Goal: Task Accomplishment & Management: Use online tool/utility

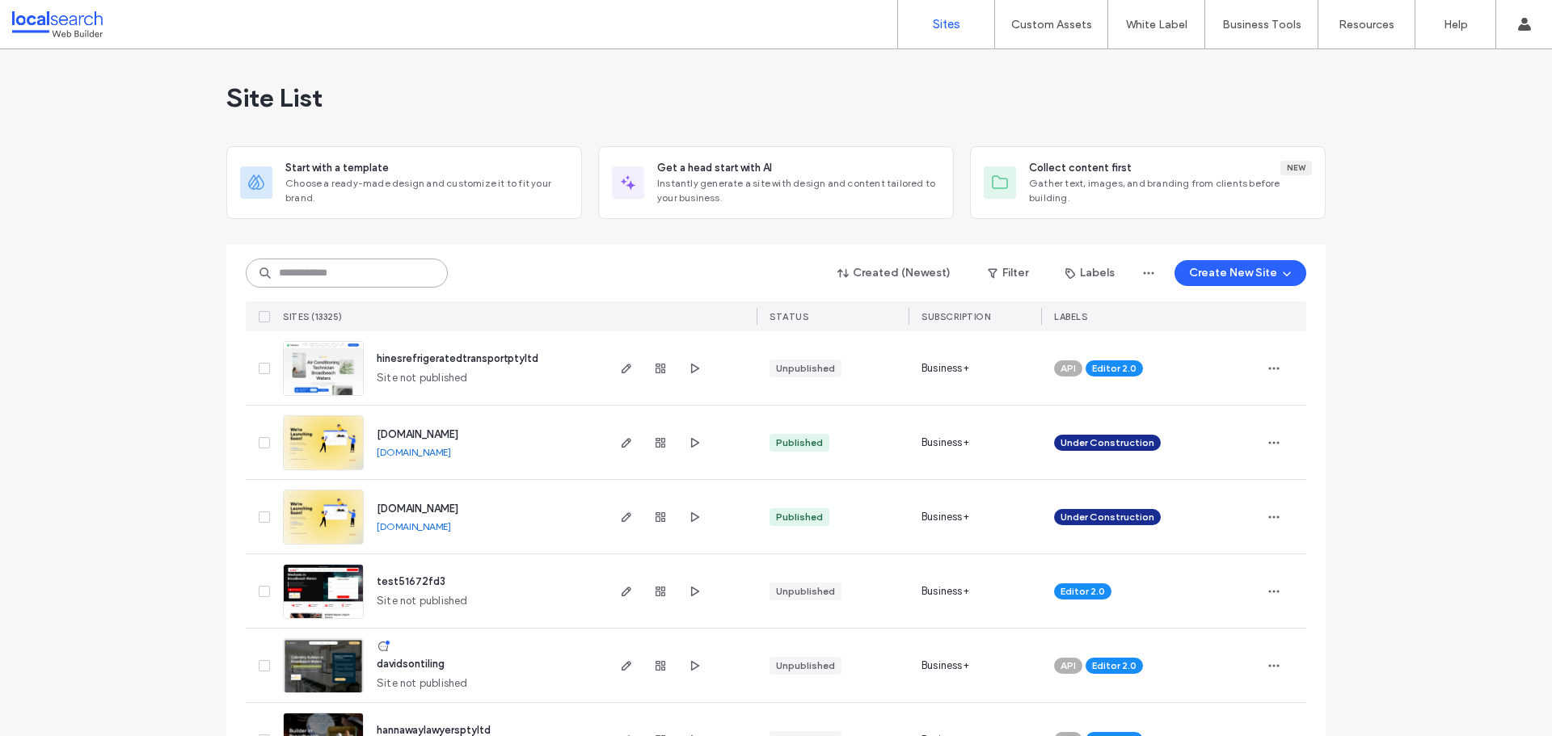
click at [392, 279] on input at bounding box center [347, 273] width 202 height 29
paste input "********"
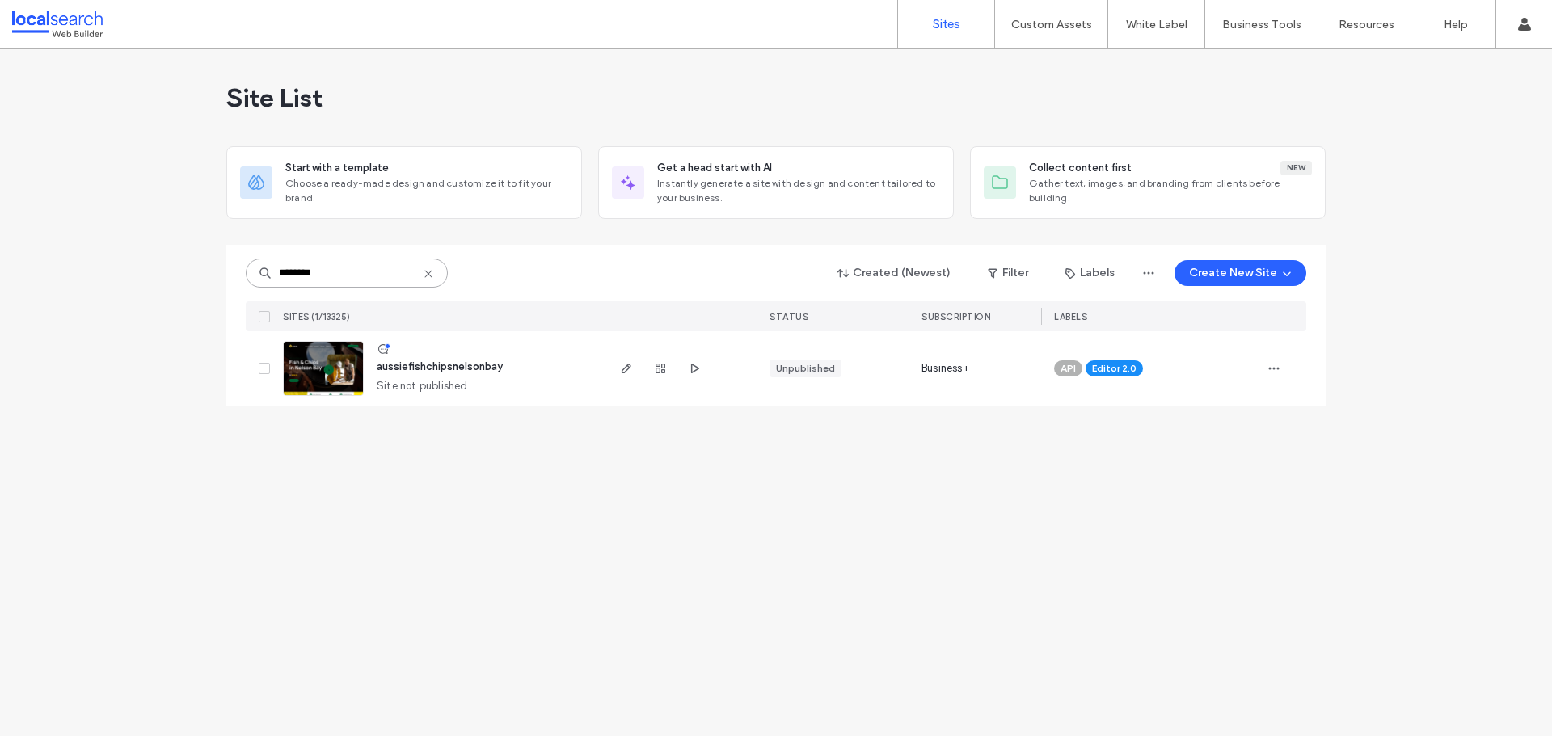
type input "********"
click at [320, 379] on img at bounding box center [323, 397] width 79 height 110
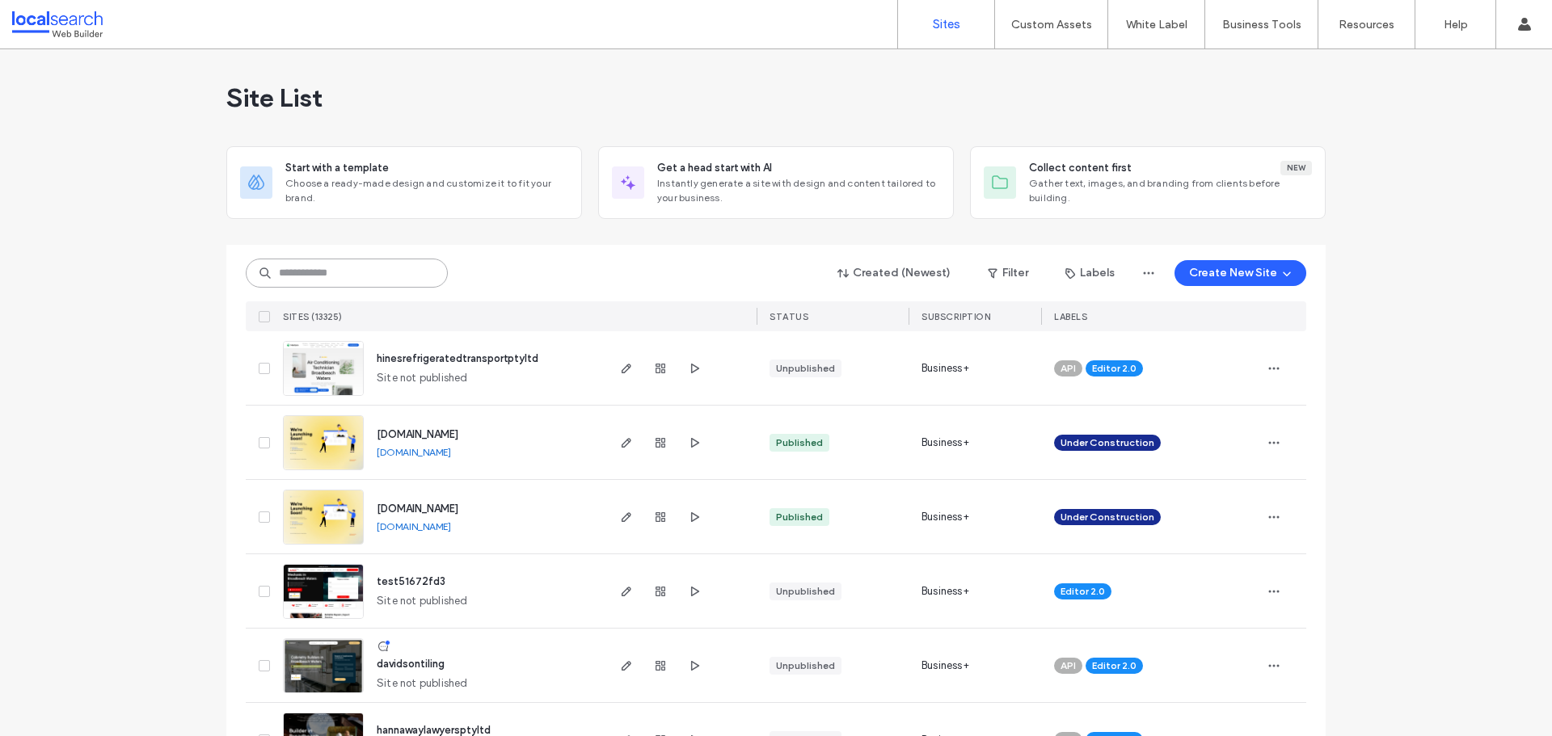
click at [381, 271] on input at bounding box center [347, 273] width 202 height 29
paste input "********"
type input "********"
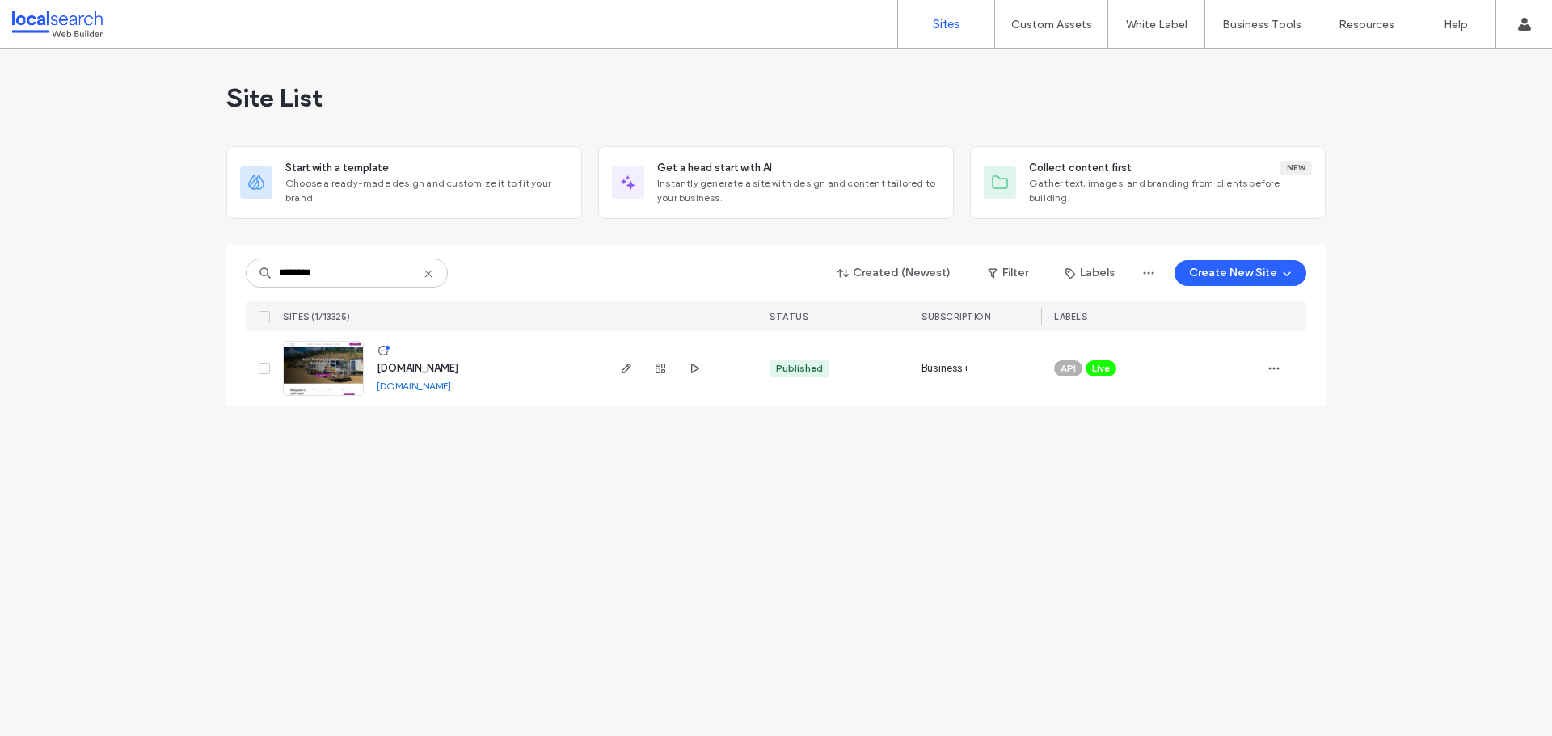
click at [311, 368] on img at bounding box center [323, 397] width 79 height 110
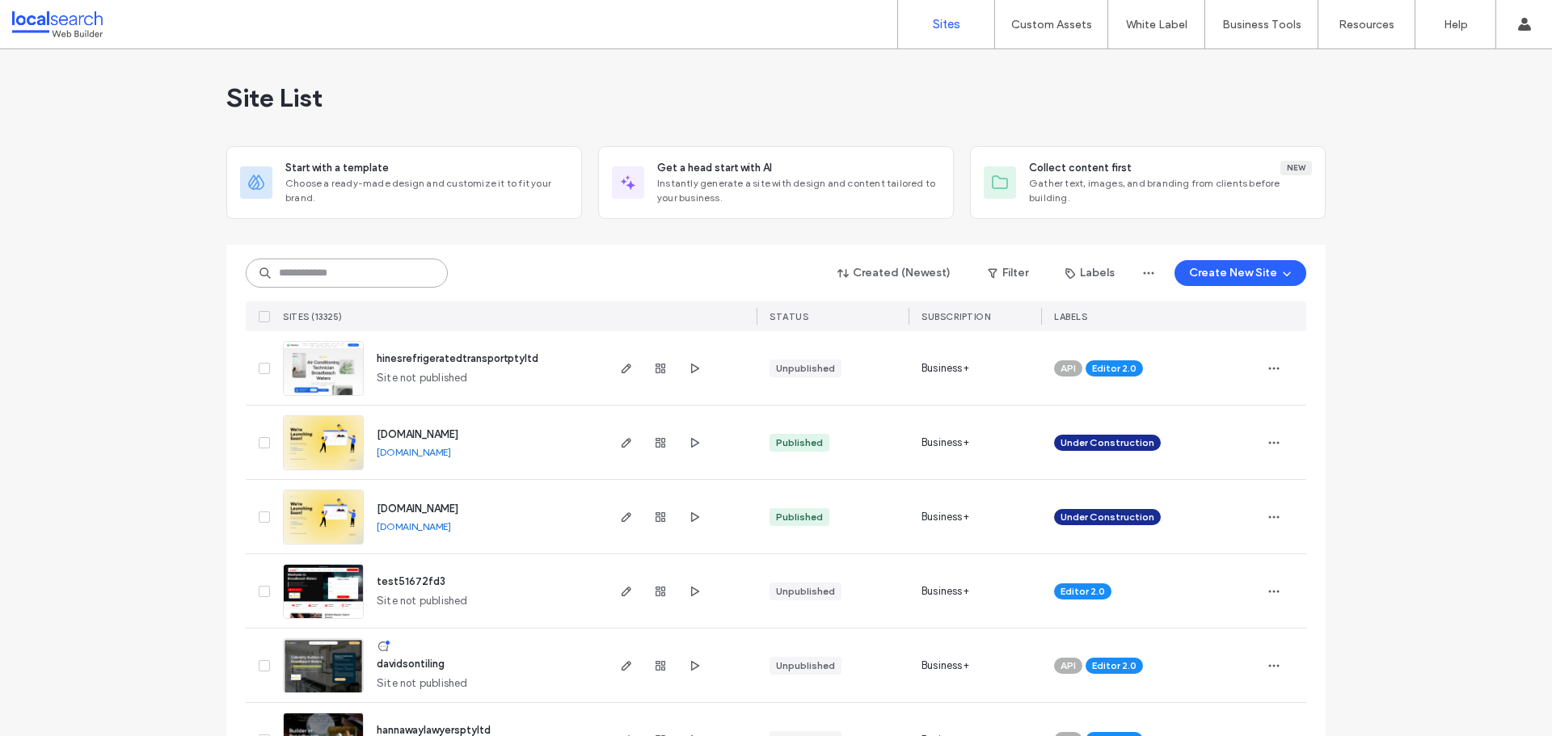
click at [402, 277] on input at bounding box center [347, 273] width 202 height 29
paste input "********"
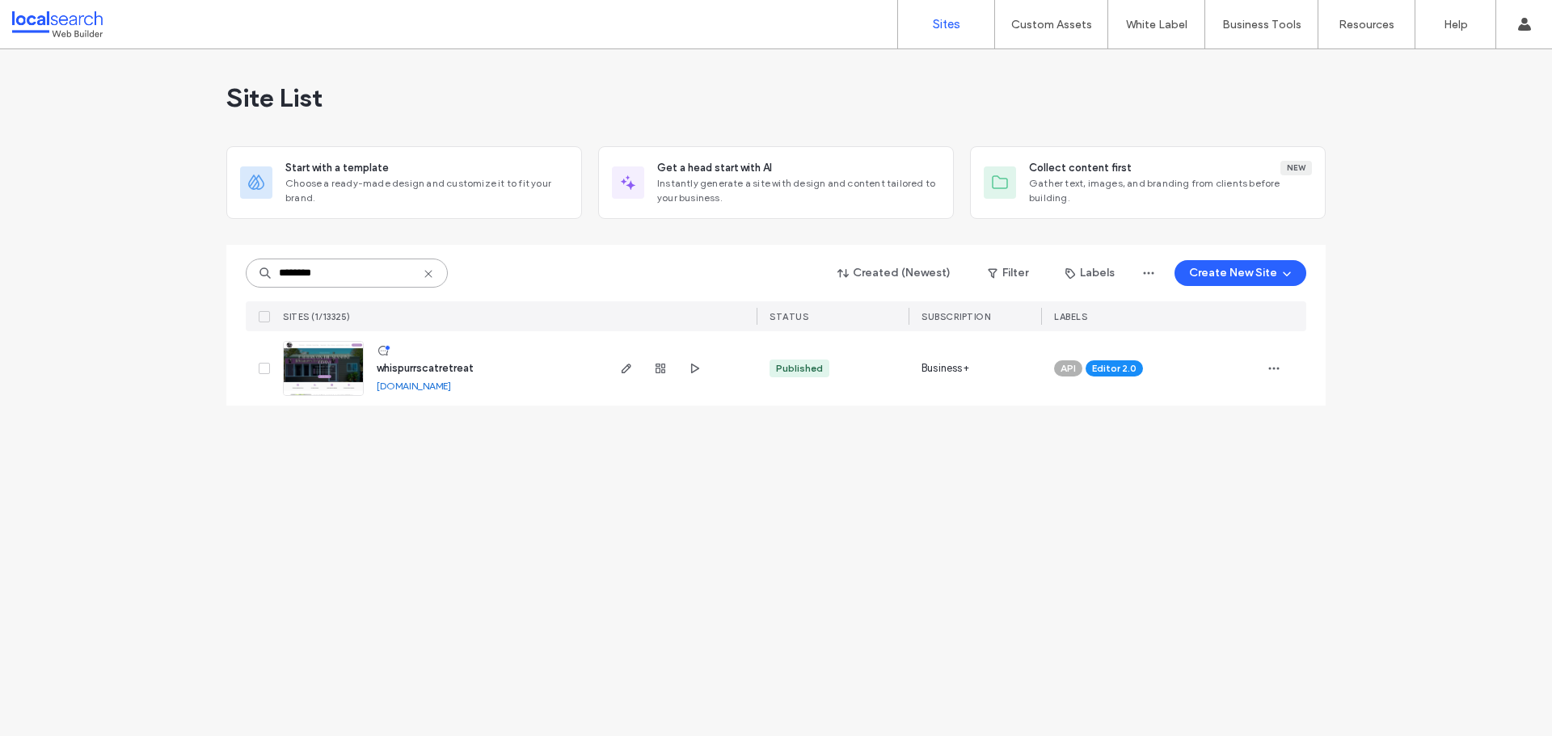
type input "********"
click at [325, 358] on img at bounding box center [323, 397] width 79 height 110
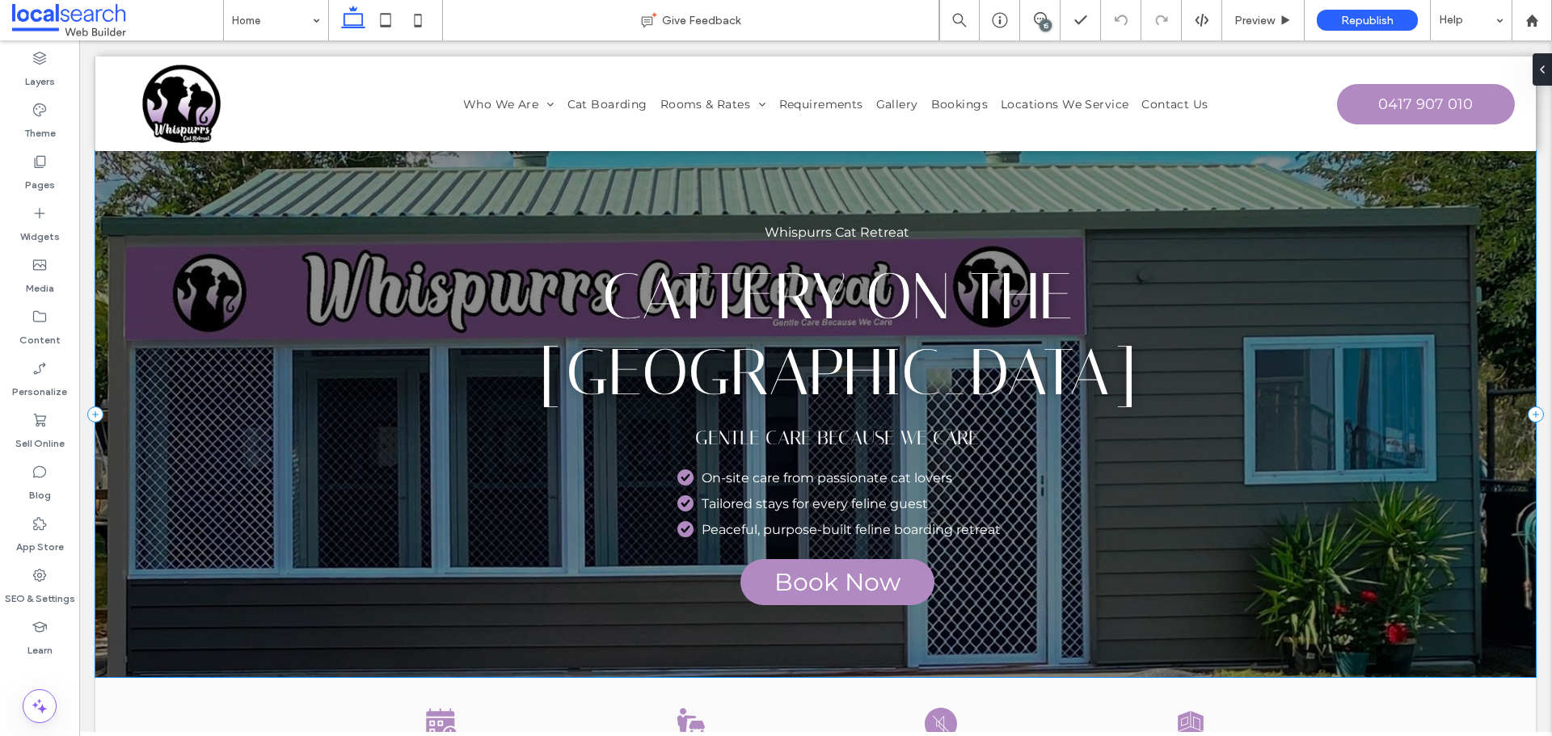
scroll to position [81, 0]
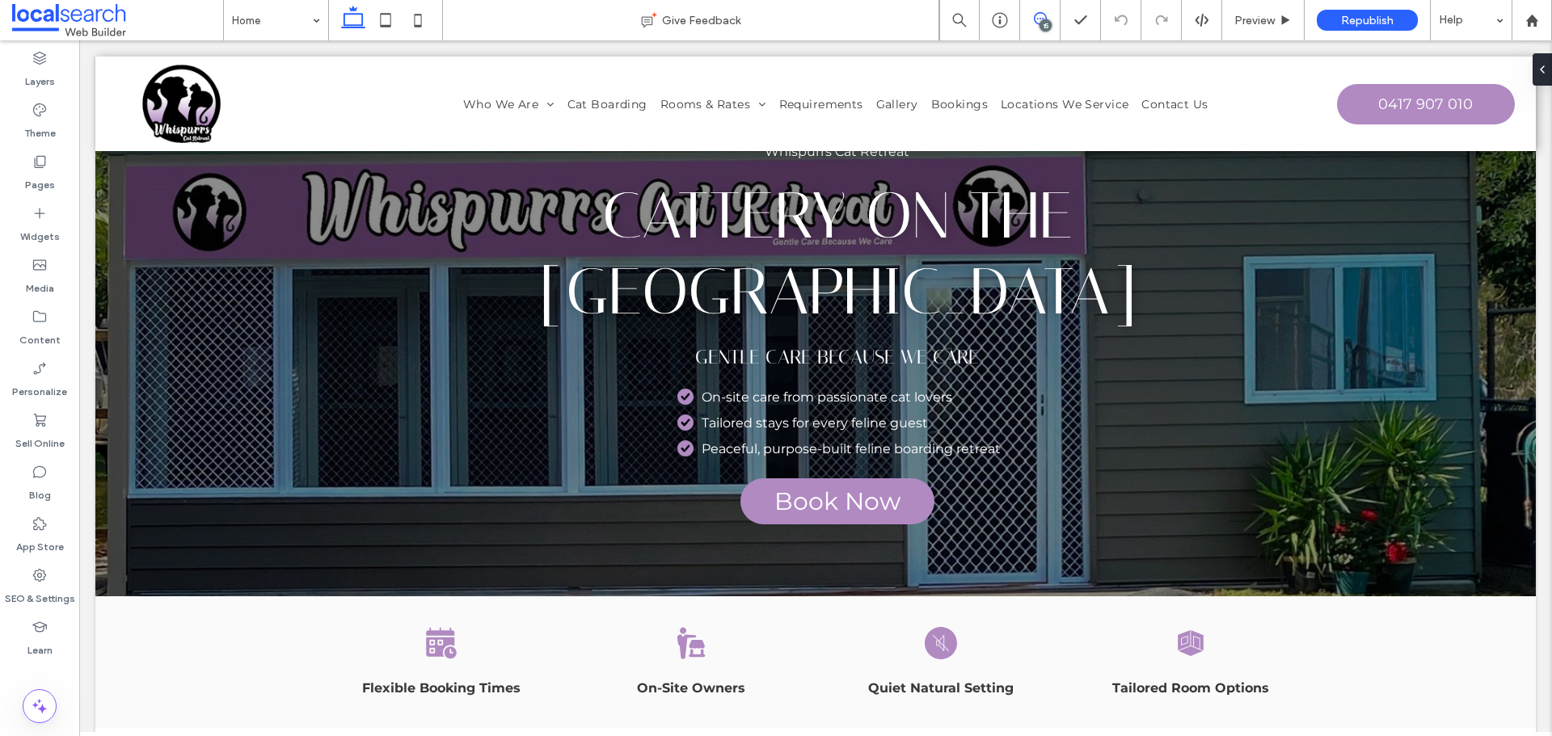
click at [1035, 21] on icon at bounding box center [1040, 18] width 13 height 13
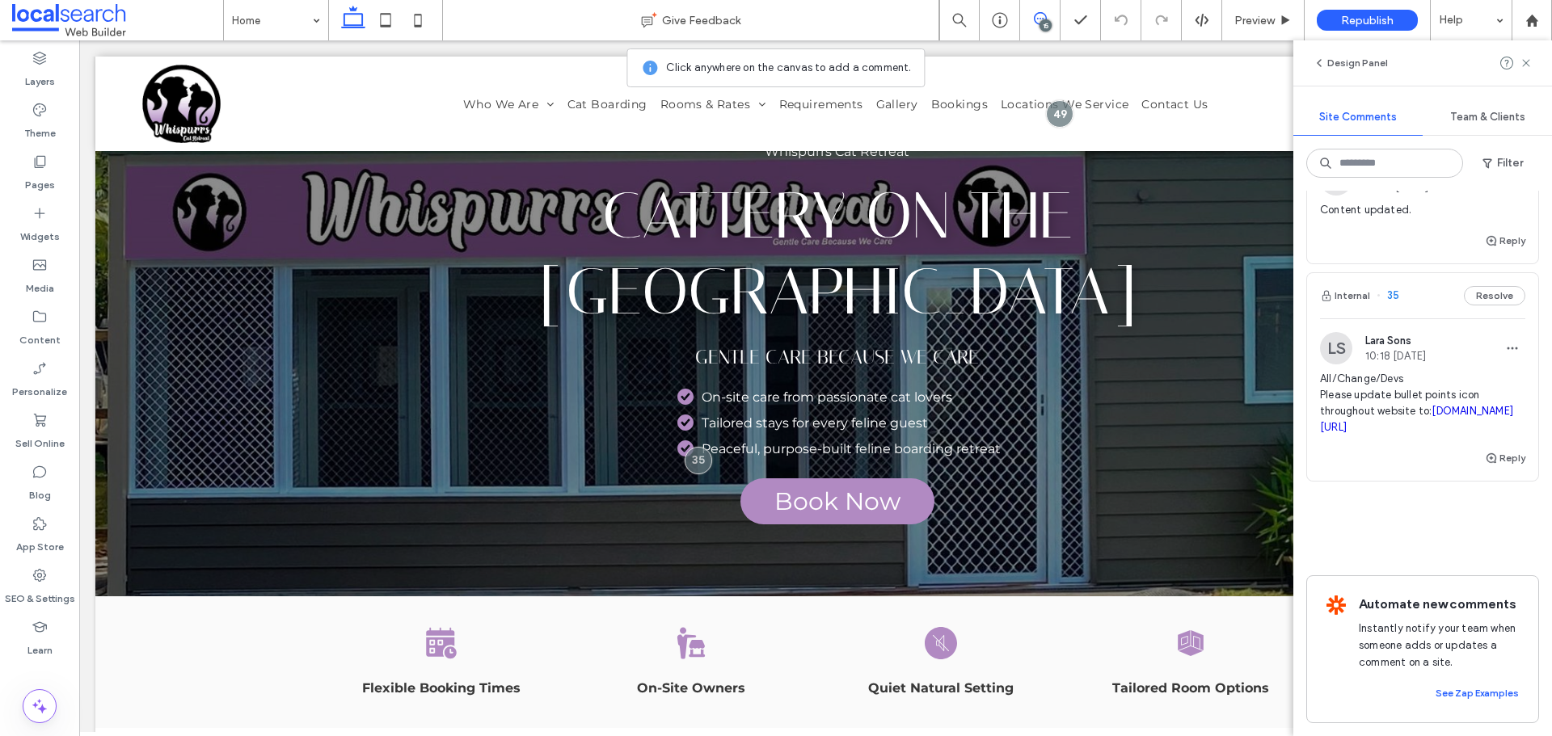
scroll to position [5370, 0]
click at [1431, 436] on span "All/Change/Devs Please update bullet points icon throughout website to: thenoun…" at bounding box center [1422, 403] width 205 height 65
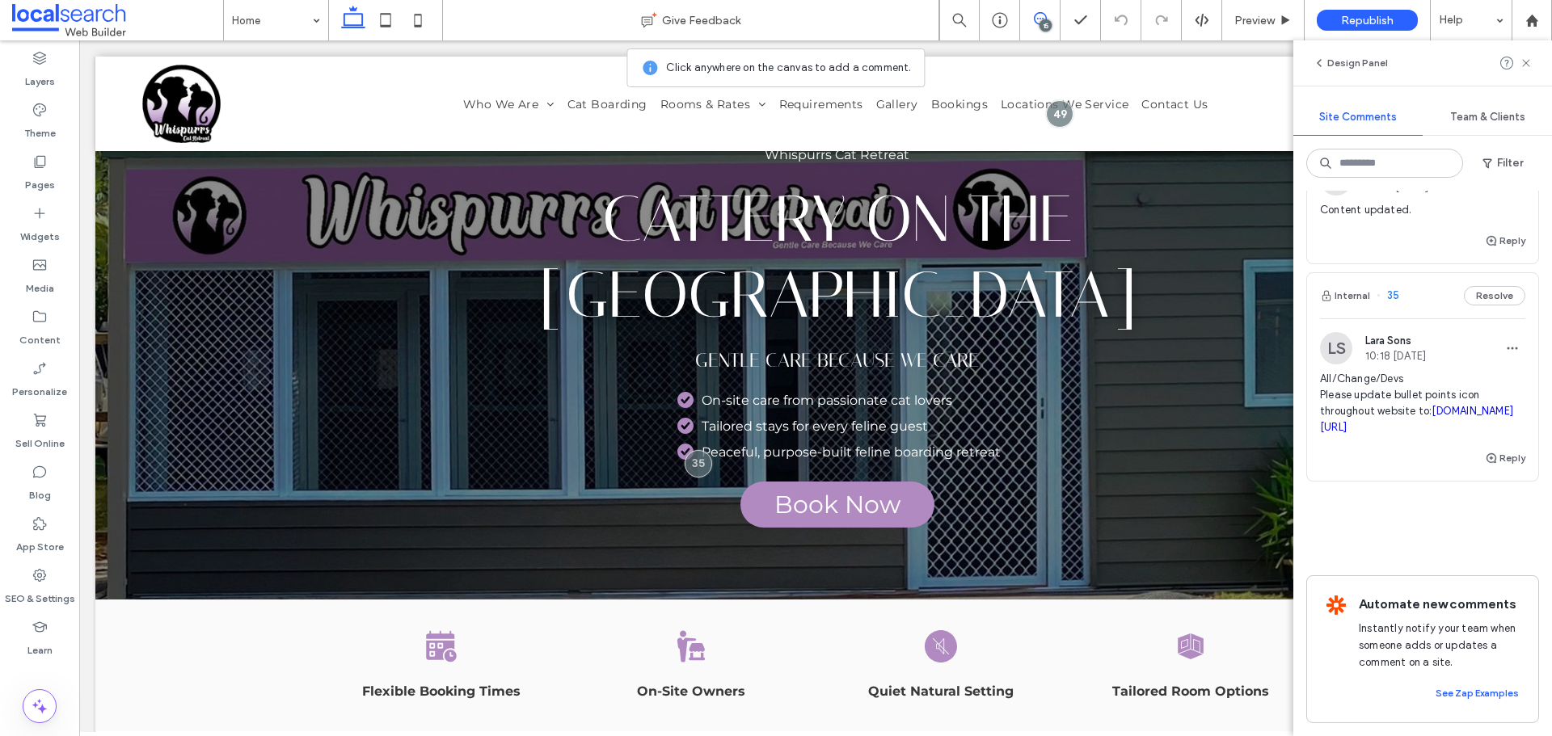
scroll to position [77, 0]
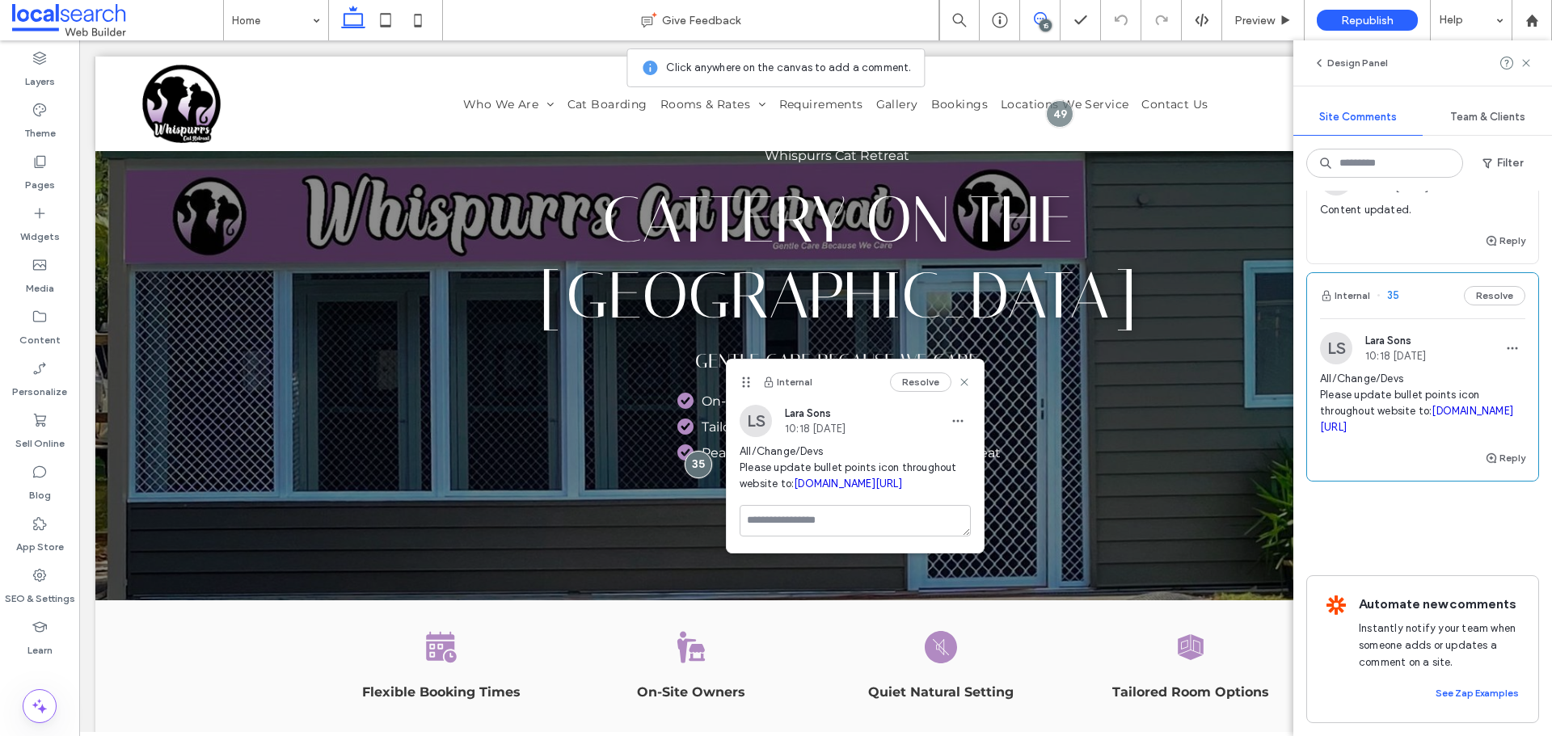
click at [1432, 433] on link "[DOMAIN_NAME][URL]" at bounding box center [1416, 419] width 193 height 28
click at [27, 335] on label "Content" at bounding box center [39, 336] width 41 height 23
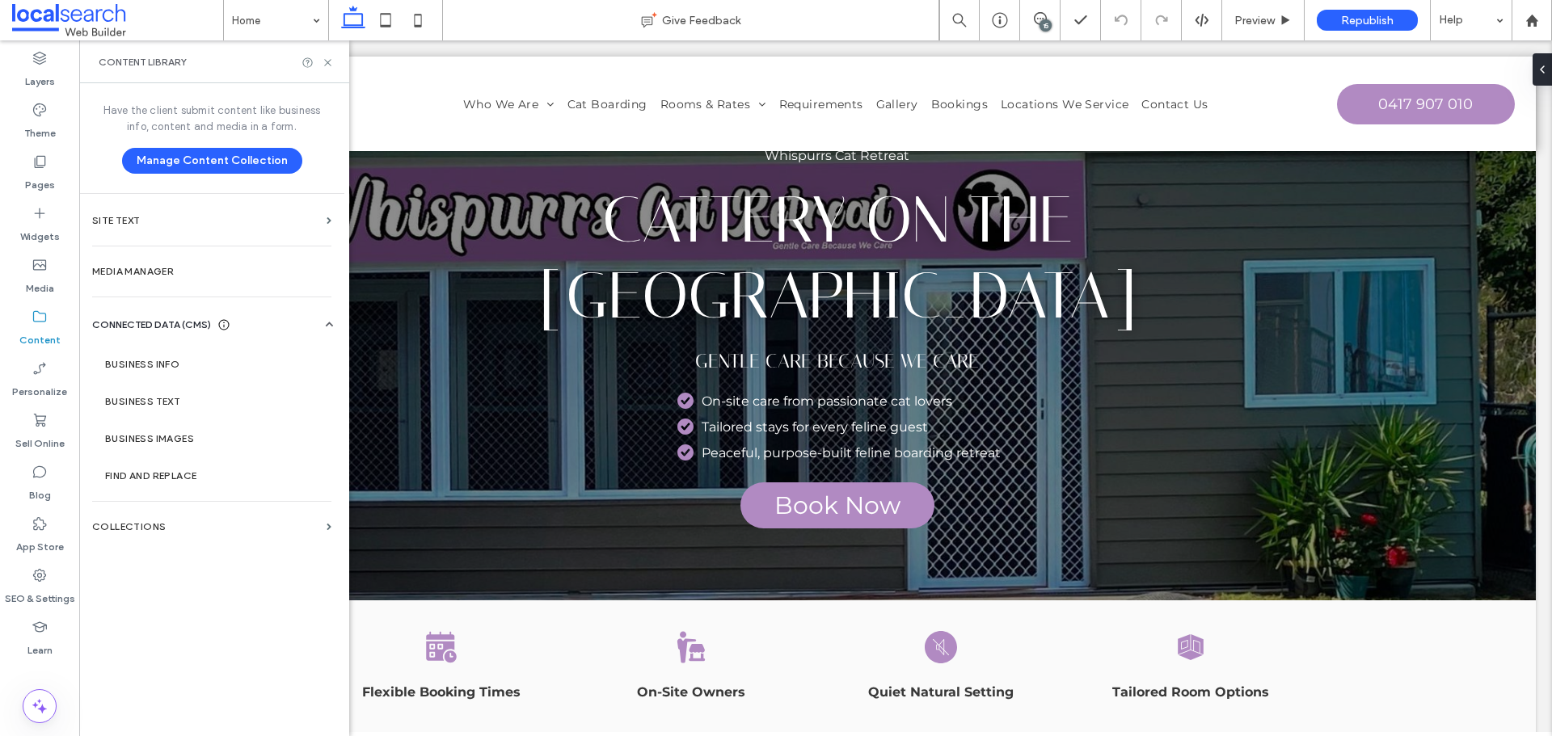
scroll to position [0, 0]
click at [213, 668] on div "Have the client submit content like business info, content and media in a form.…" at bounding box center [211, 408] width 265 height 650
click at [1050, 15] on span at bounding box center [1040, 18] width 40 height 13
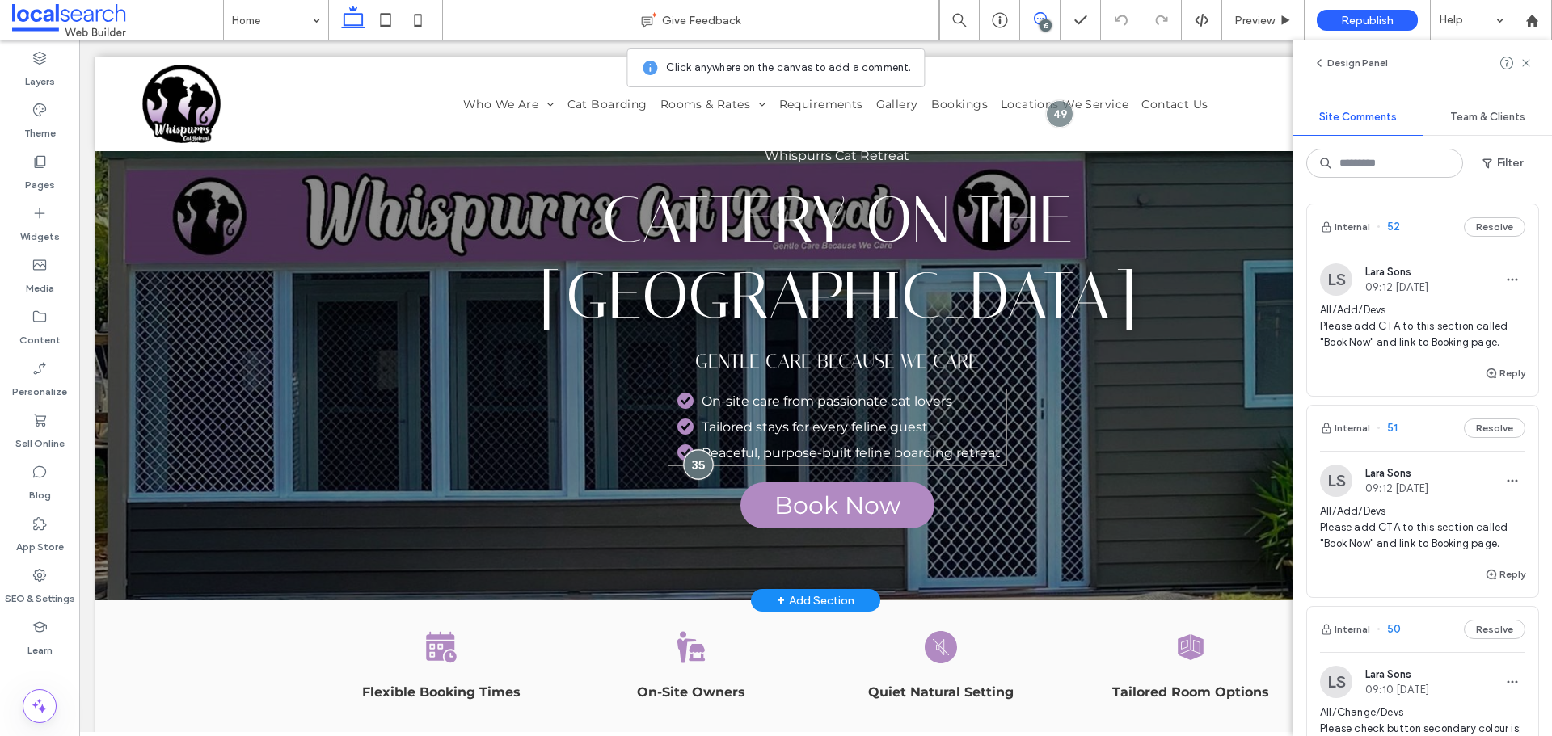
click at [689, 457] on div at bounding box center [698, 464] width 30 height 30
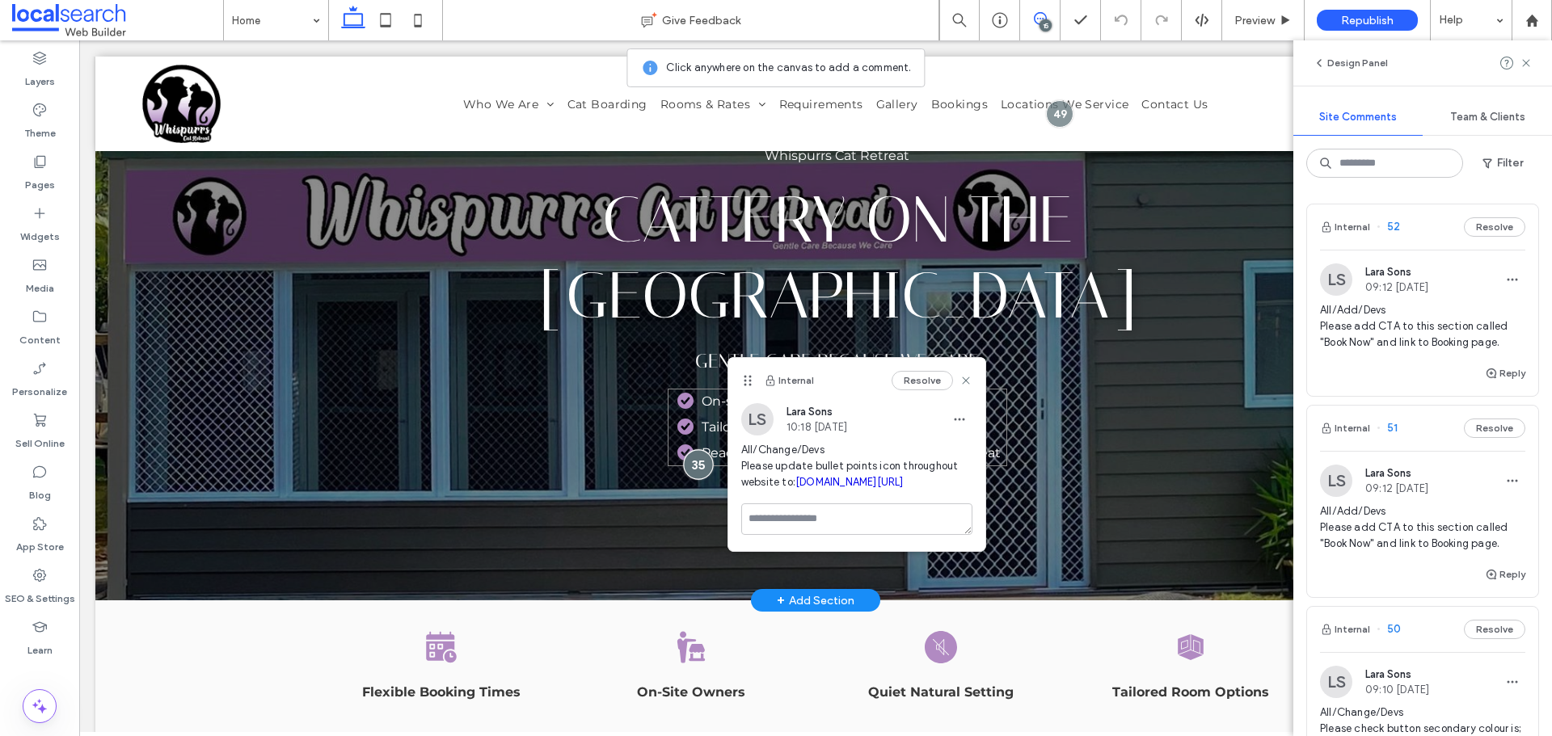
click at [689, 457] on div at bounding box center [698, 464] width 30 height 30
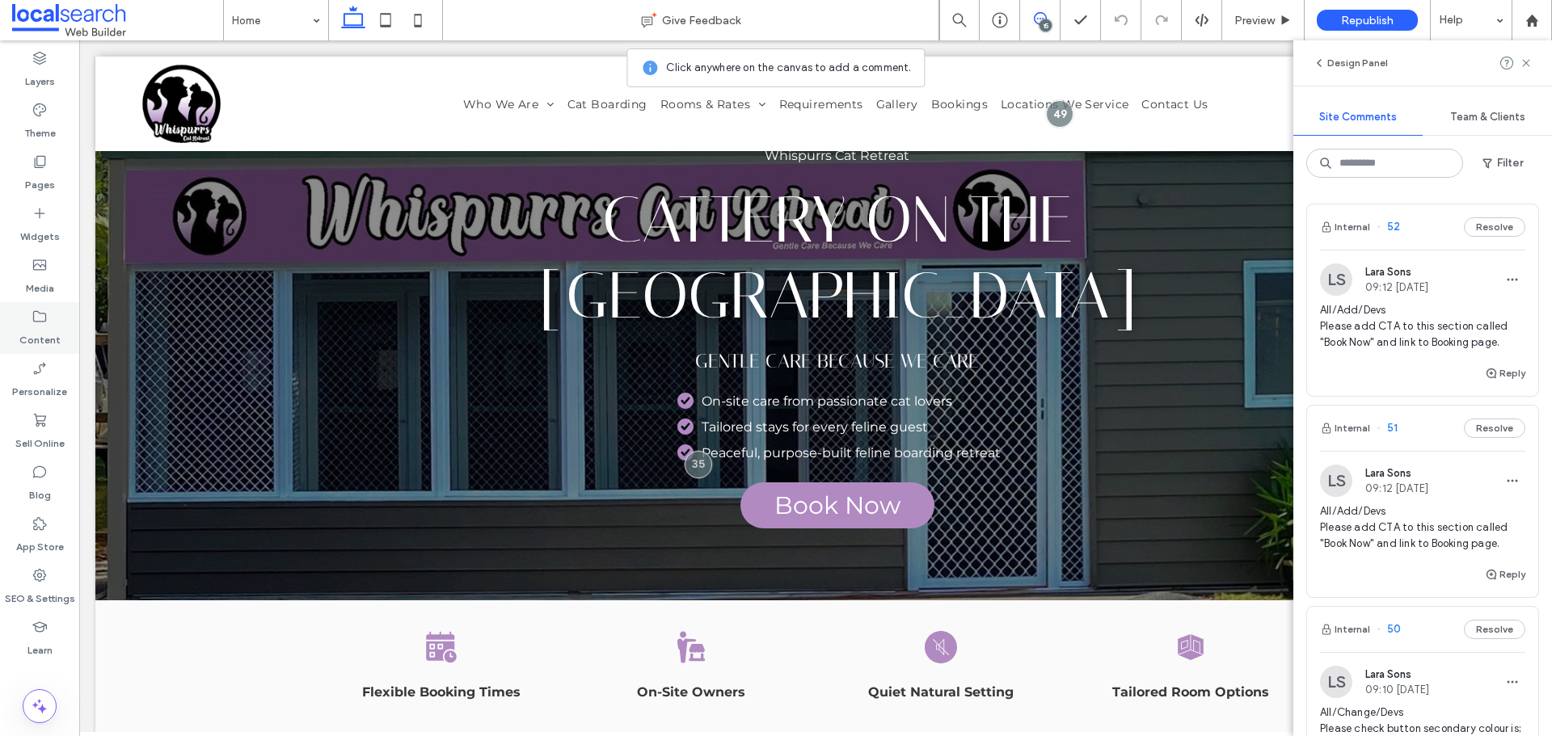
click at [34, 321] on use at bounding box center [39, 316] width 13 height 11
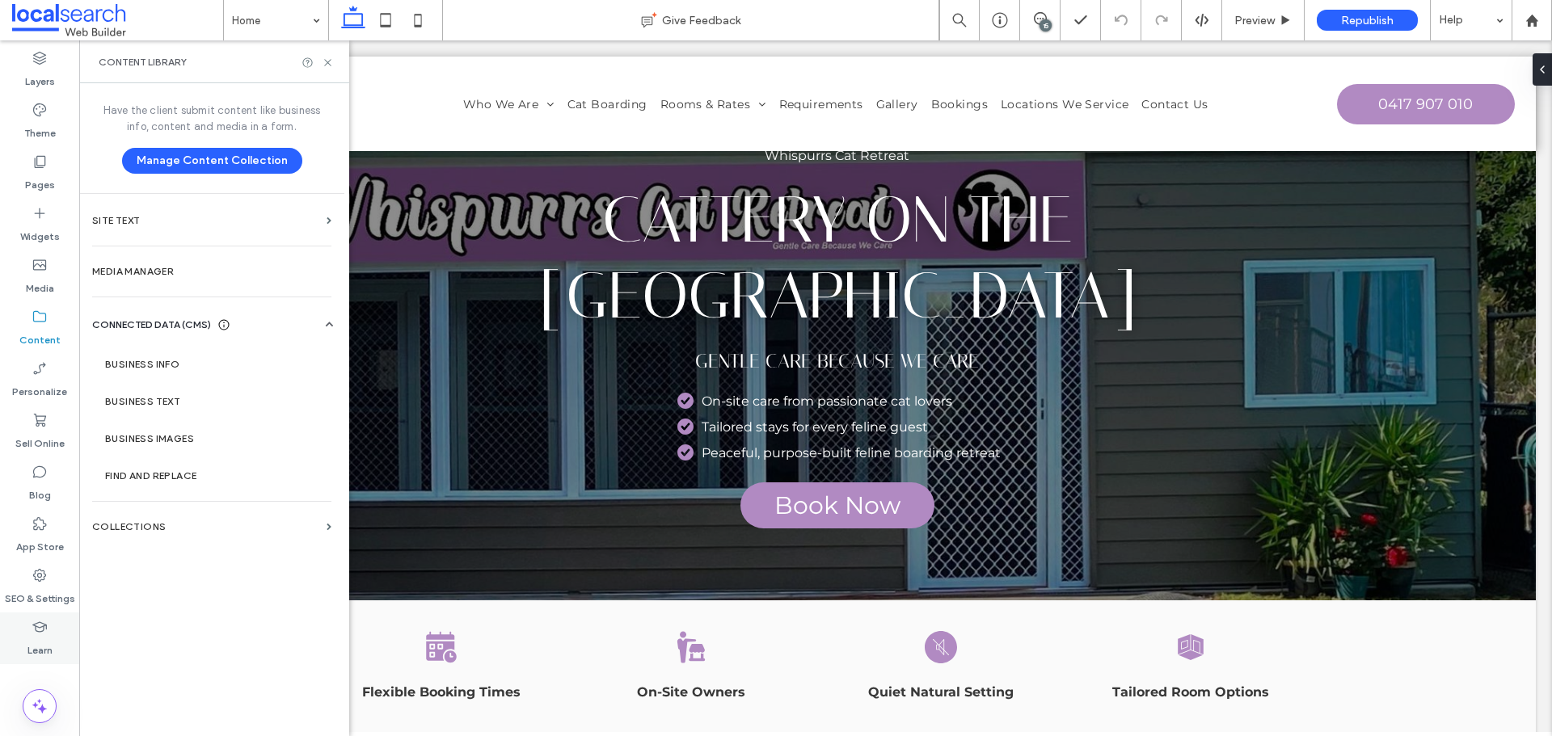
click at [54, 629] on div "Learn" at bounding box center [39, 639] width 79 height 52
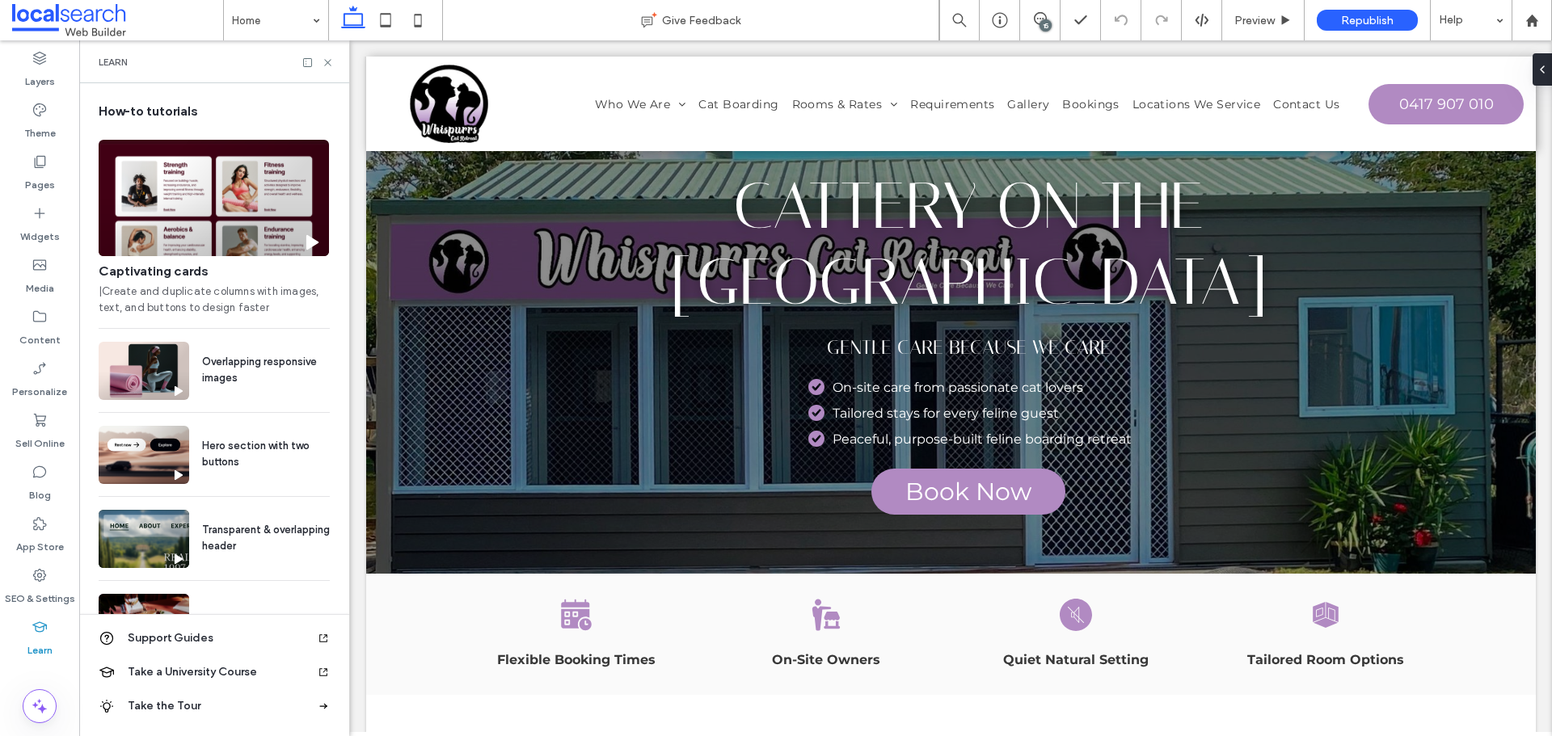
click at [61, 584] on label "SEO & Settings" at bounding box center [40, 595] width 70 height 23
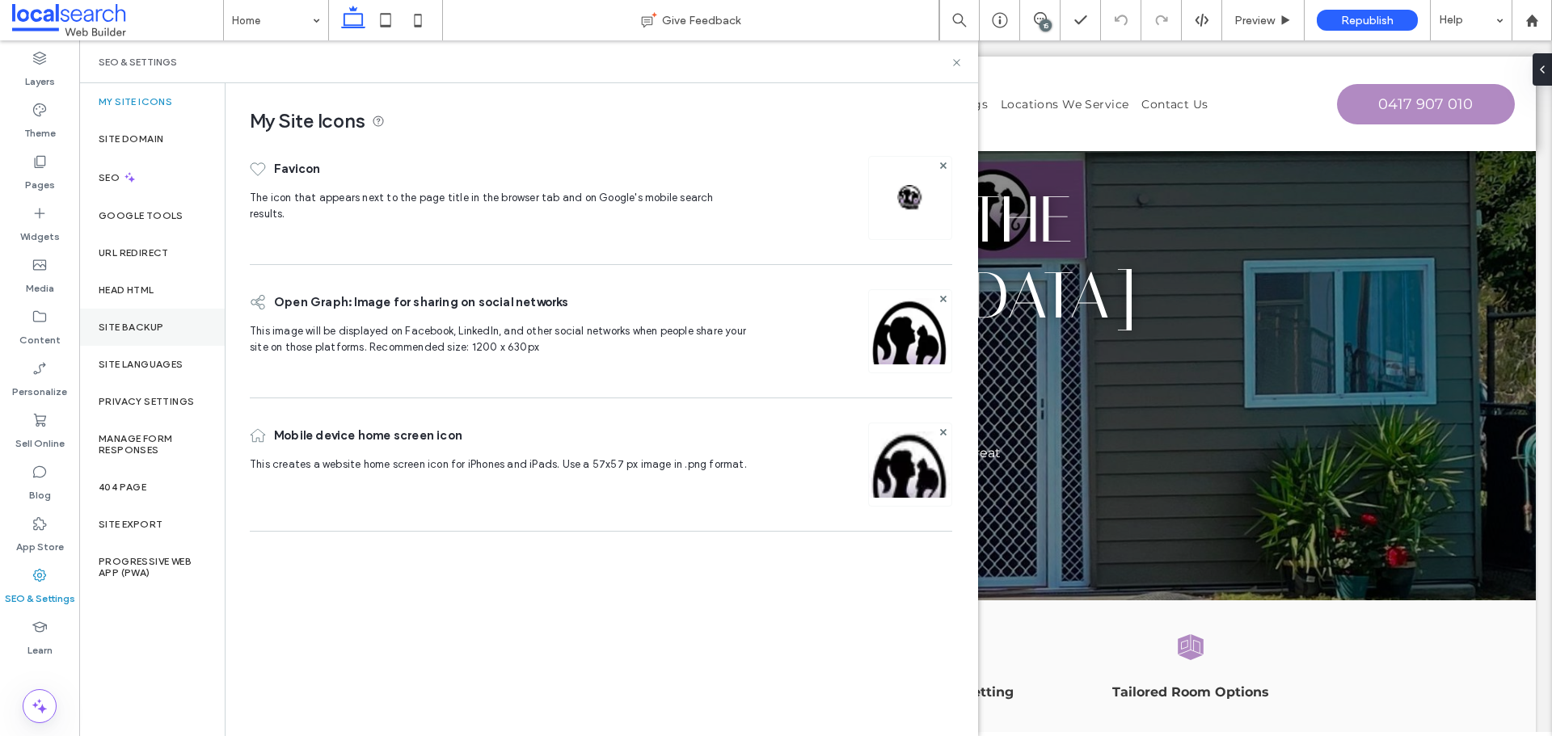
click at [181, 336] on div "Site Backup" at bounding box center [151, 327] width 145 height 37
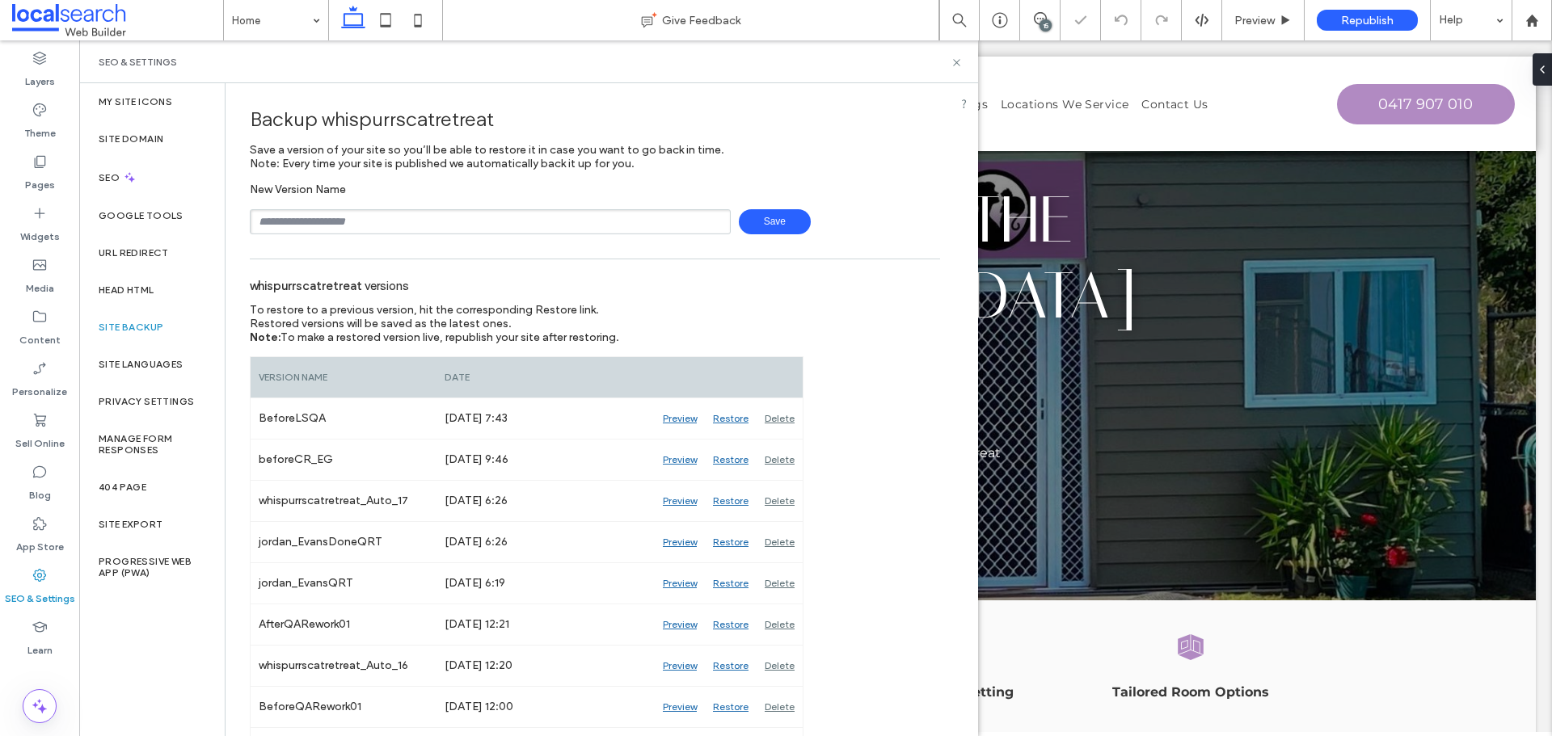
click at [498, 213] on input "text" at bounding box center [490, 221] width 481 height 25
type input "**********"
click at [752, 213] on span "Save" at bounding box center [775, 221] width 72 height 25
click at [48, 328] on label "Content" at bounding box center [39, 336] width 41 height 23
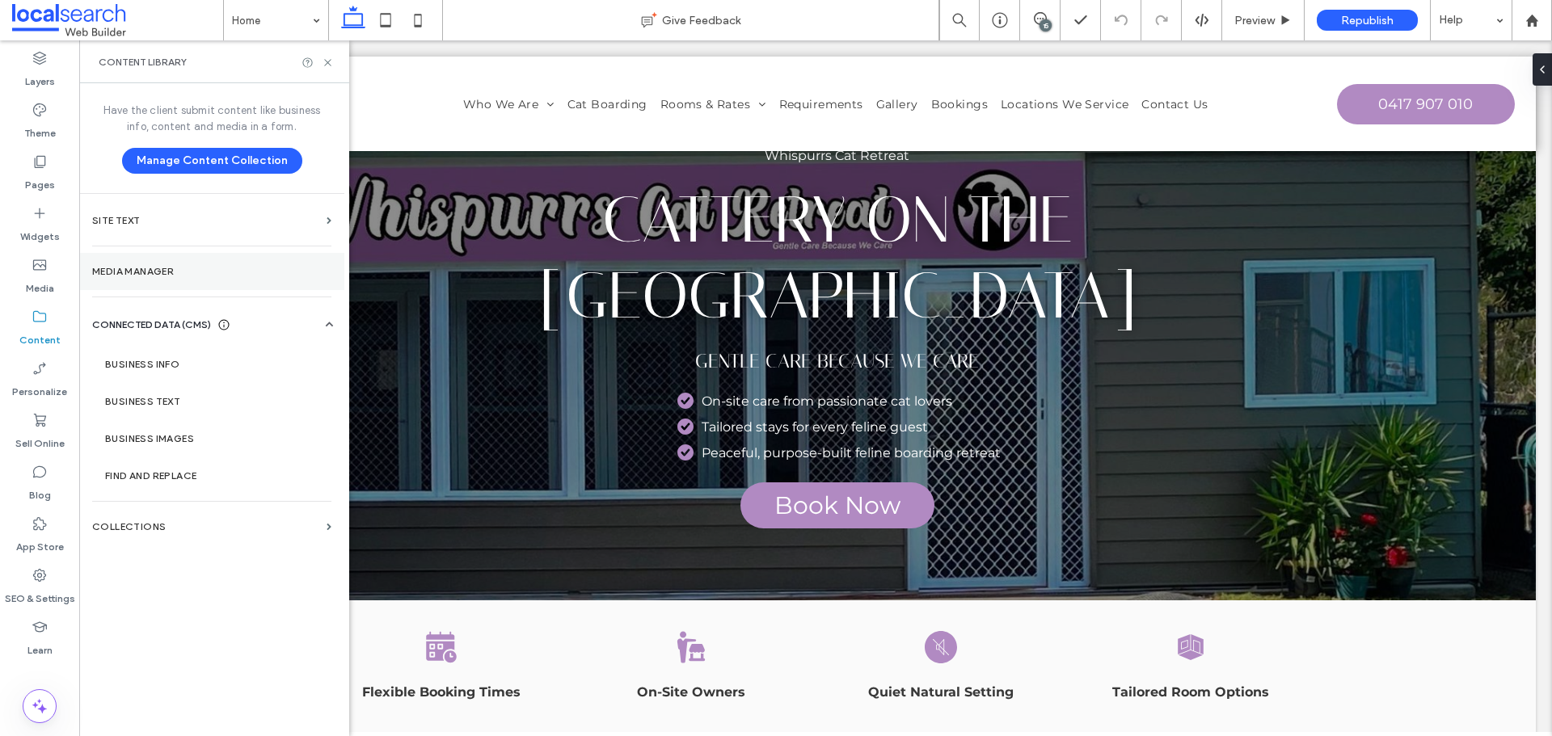
click at [203, 283] on section "Media Manager" at bounding box center [211, 271] width 265 height 37
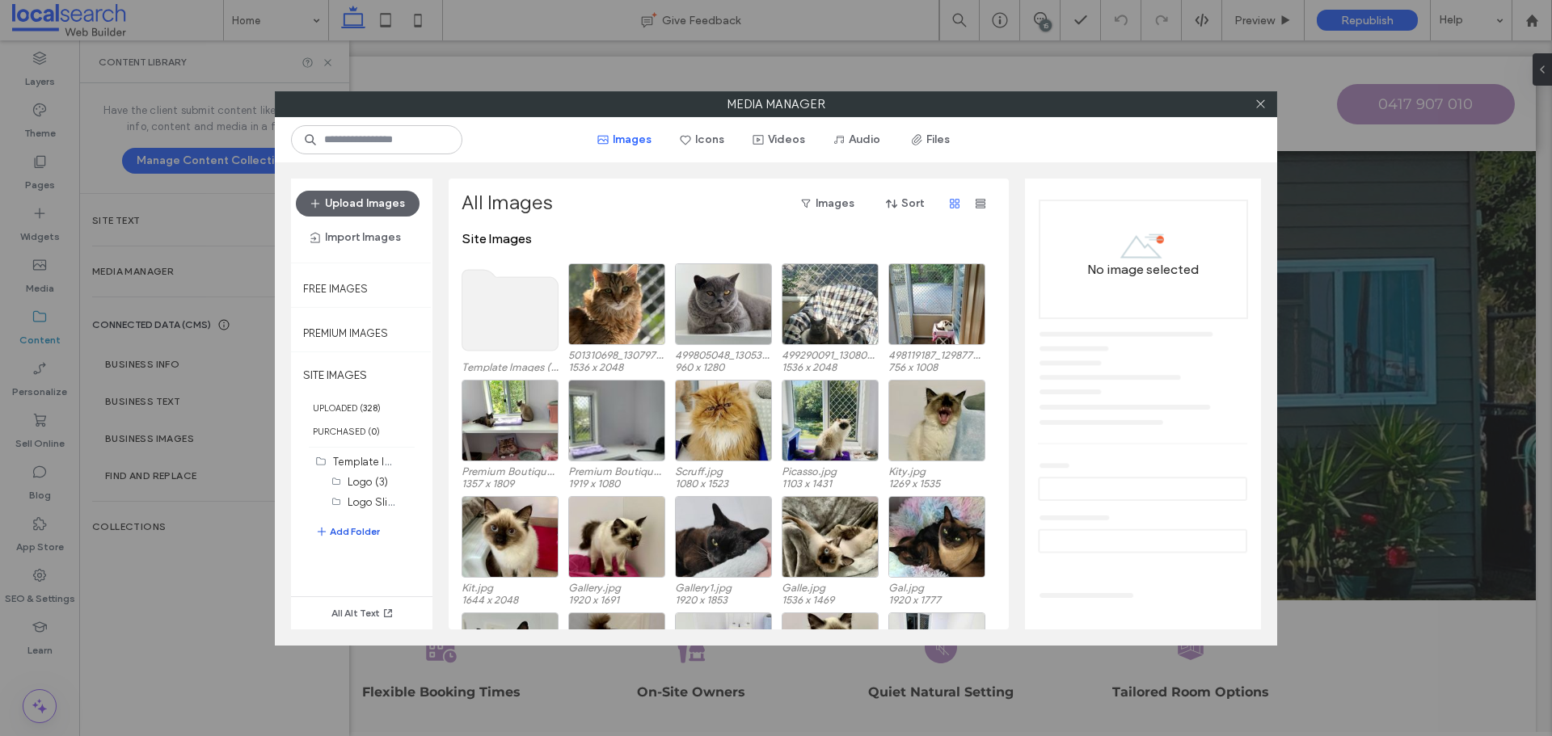
click at [344, 537] on button "Add Folder" at bounding box center [347, 531] width 65 height 19
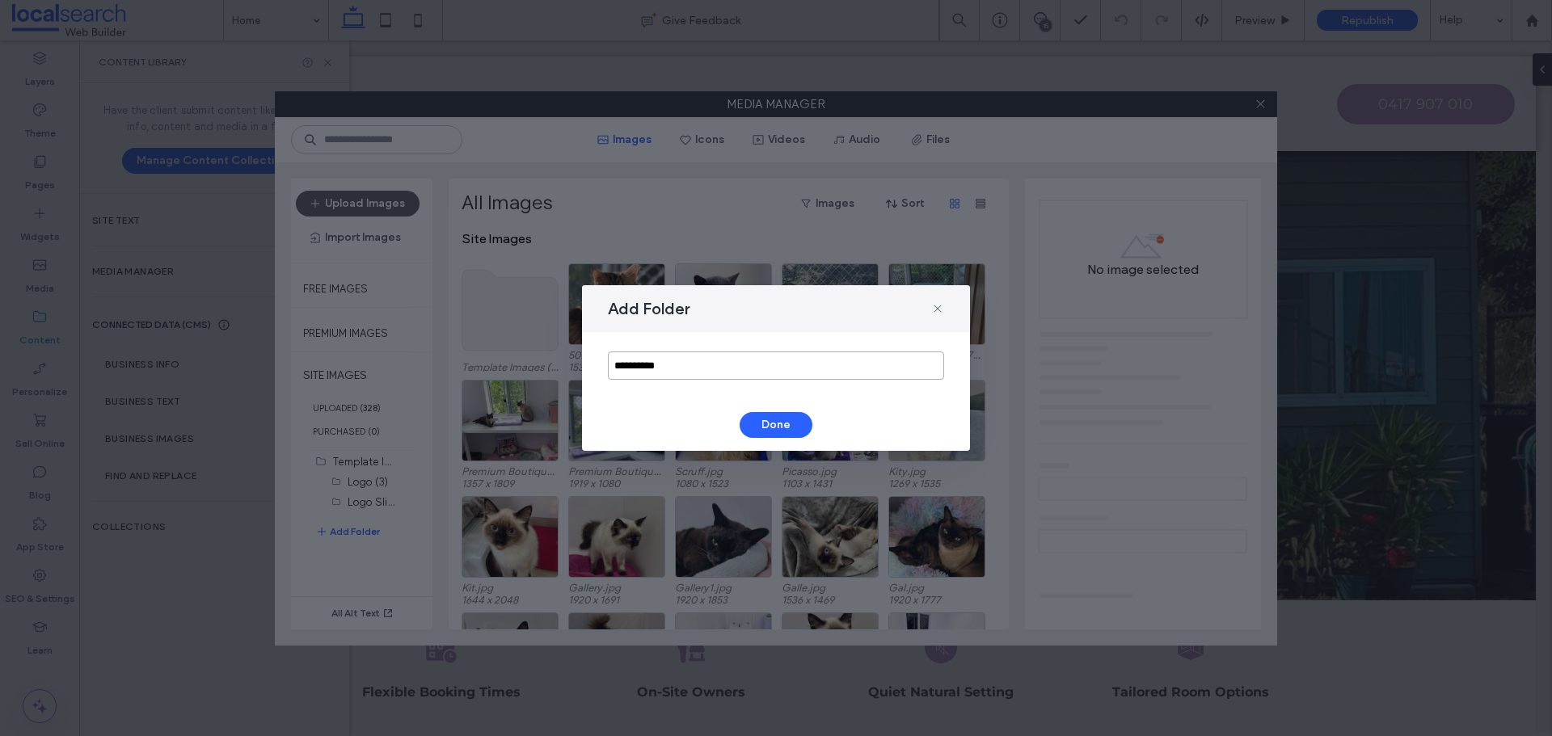
click at [668, 367] on input "**********" at bounding box center [776, 366] width 336 height 28
type input "**"
click at [808, 428] on button "Done" at bounding box center [776, 425] width 73 height 26
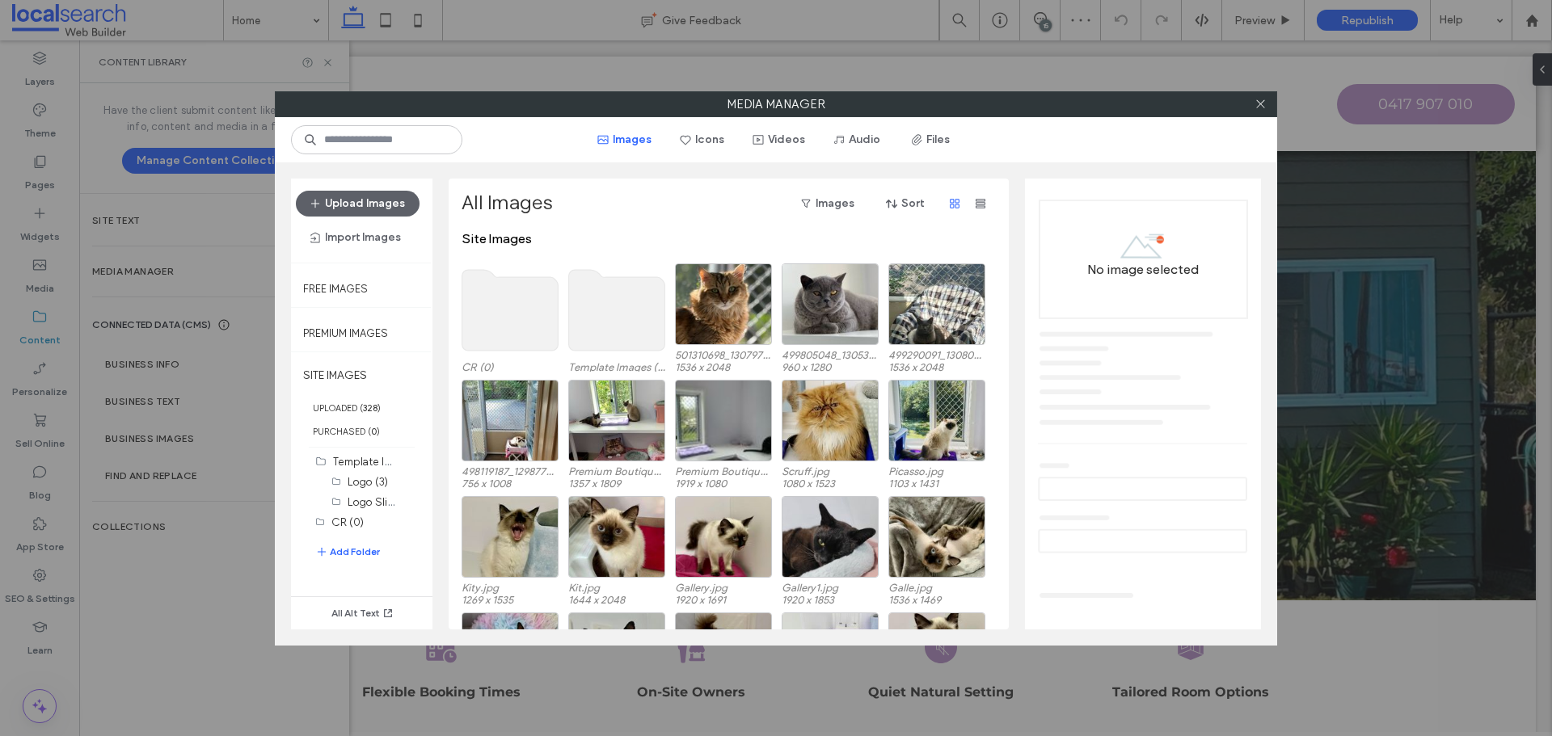
click at [1108, 427] on div "No image selected" at bounding box center [1143, 399] width 210 height 407
click at [483, 279] on use at bounding box center [510, 310] width 96 height 81
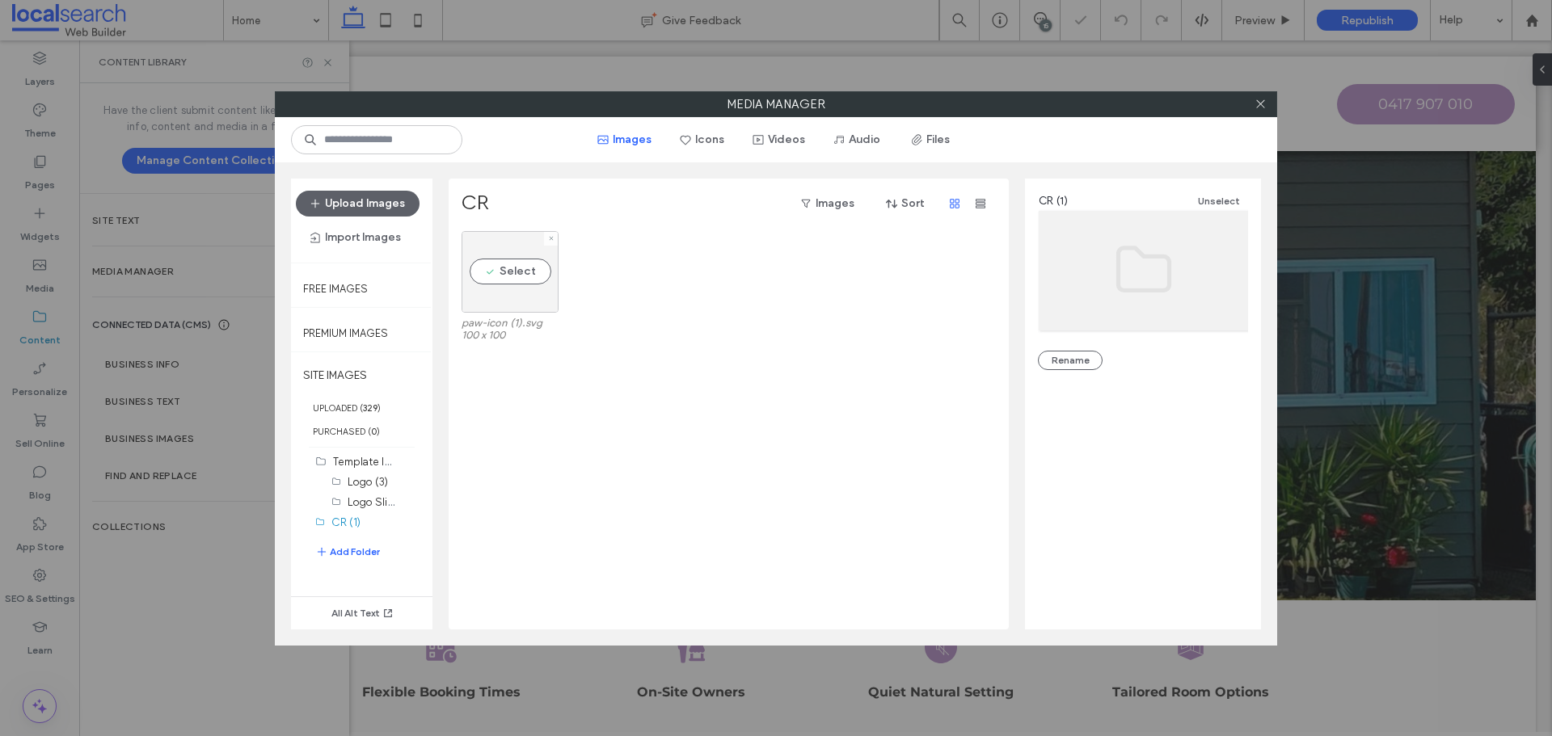
click at [545, 253] on div "Select" at bounding box center [510, 272] width 97 height 82
click at [1117, 348] on link "paw-icon (1).svg" at bounding box center [1108, 345] width 73 height 12
click at [1258, 107] on use at bounding box center [1260, 104] width 8 height 8
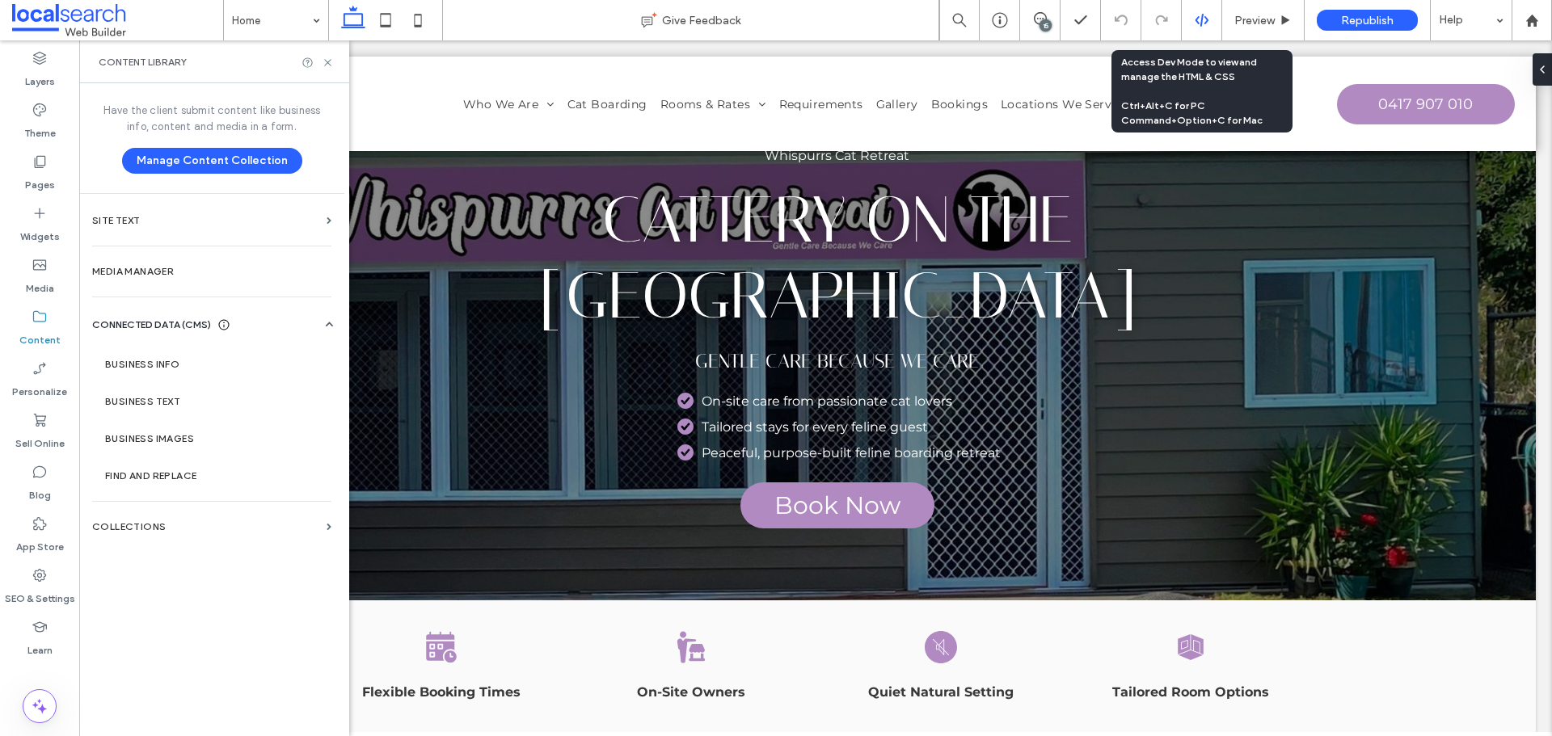
click at [1197, 20] on icon at bounding box center [1202, 20] width 15 height 15
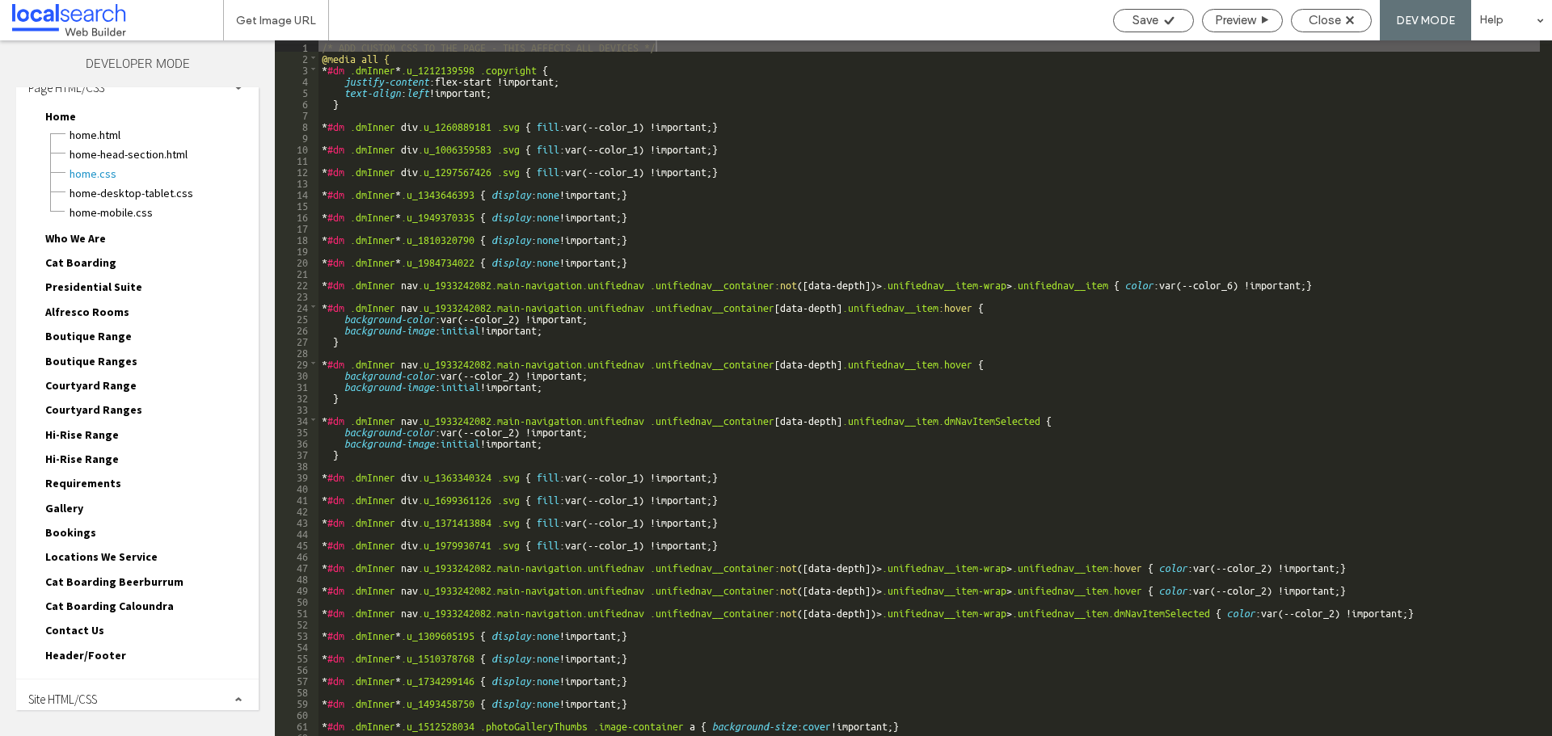
scroll to position [31, 0]
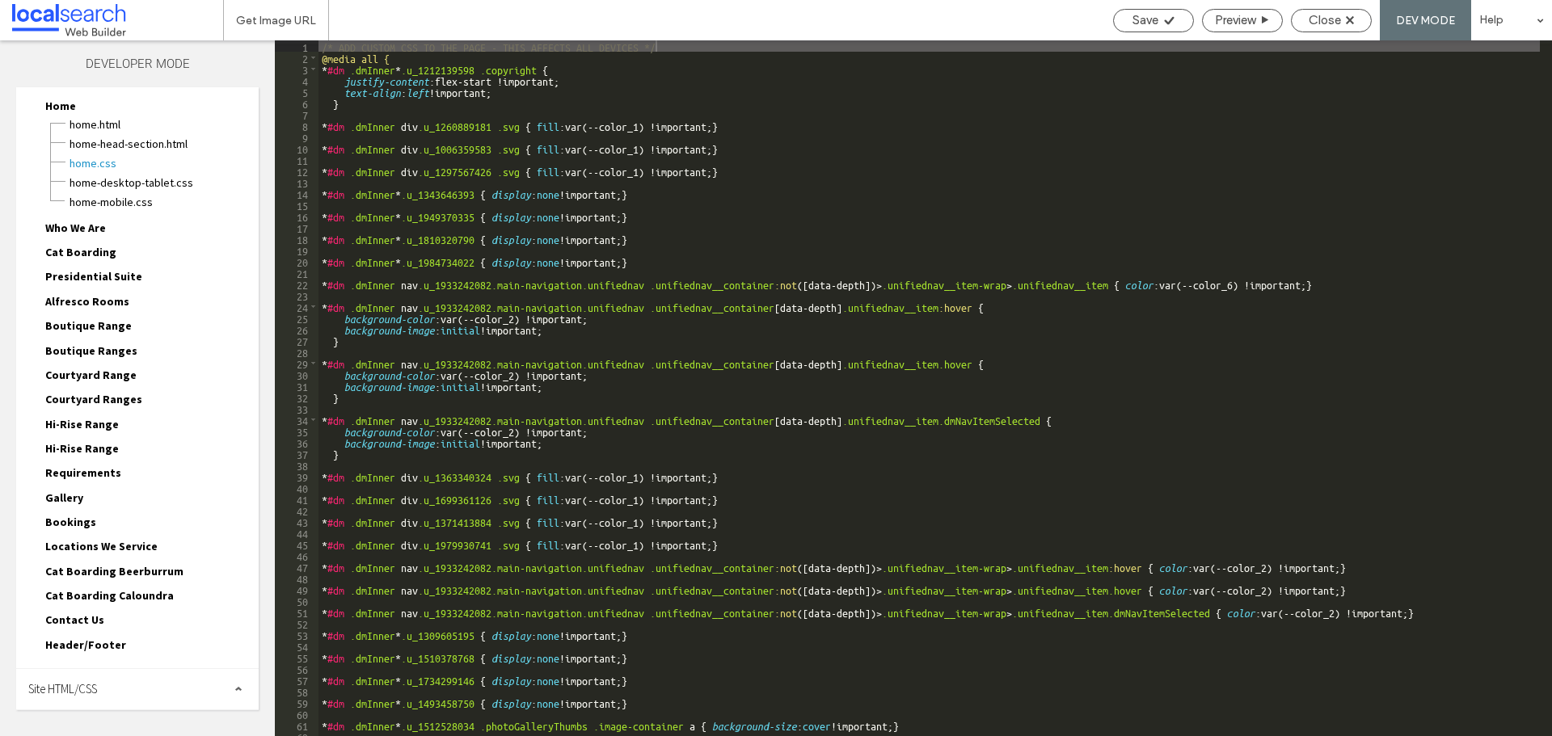
click at [213, 689] on div "Site HTML/CSS" at bounding box center [137, 689] width 242 height 40
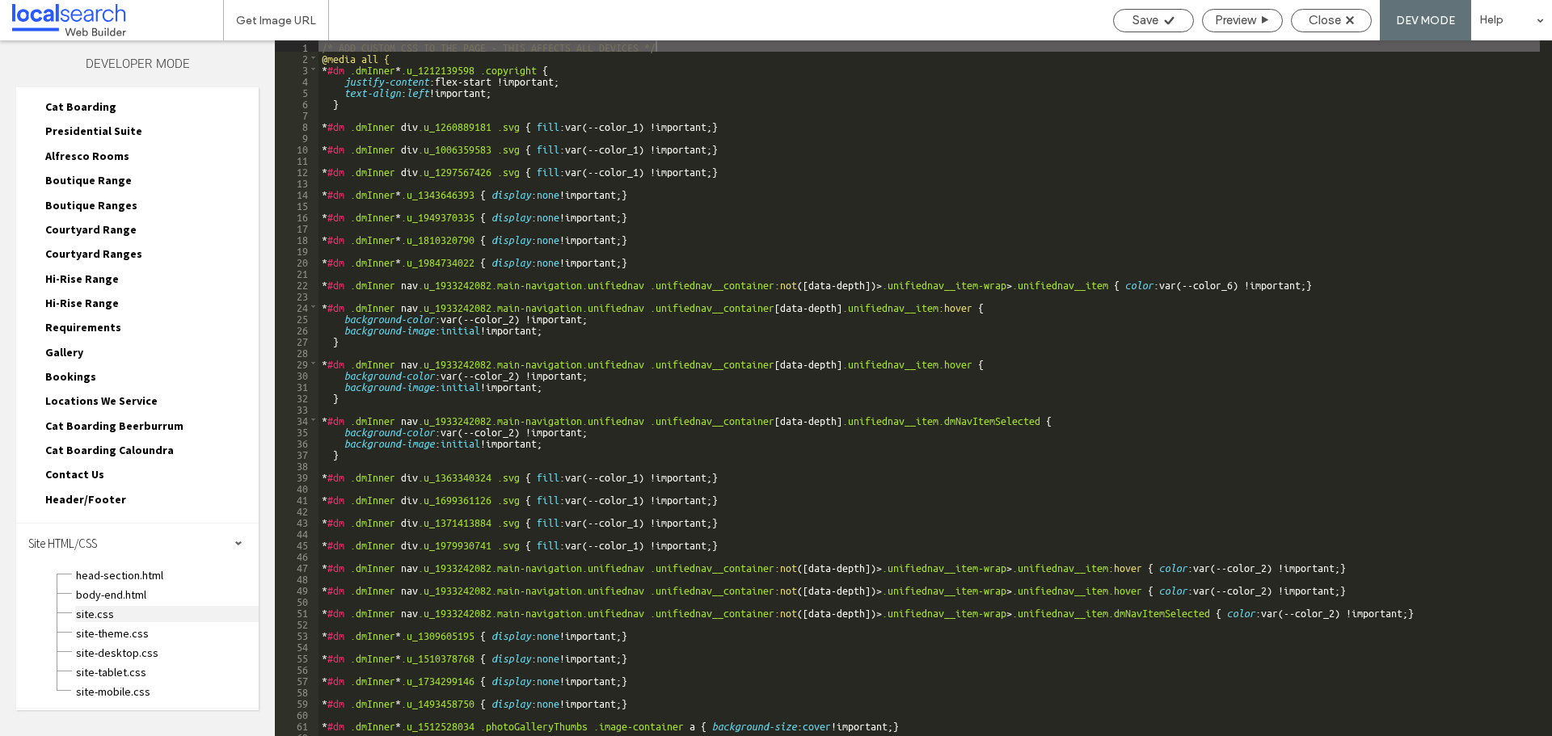
click at [206, 613] on span "site.css" at bounding box center [166, 614] width 183 height 16
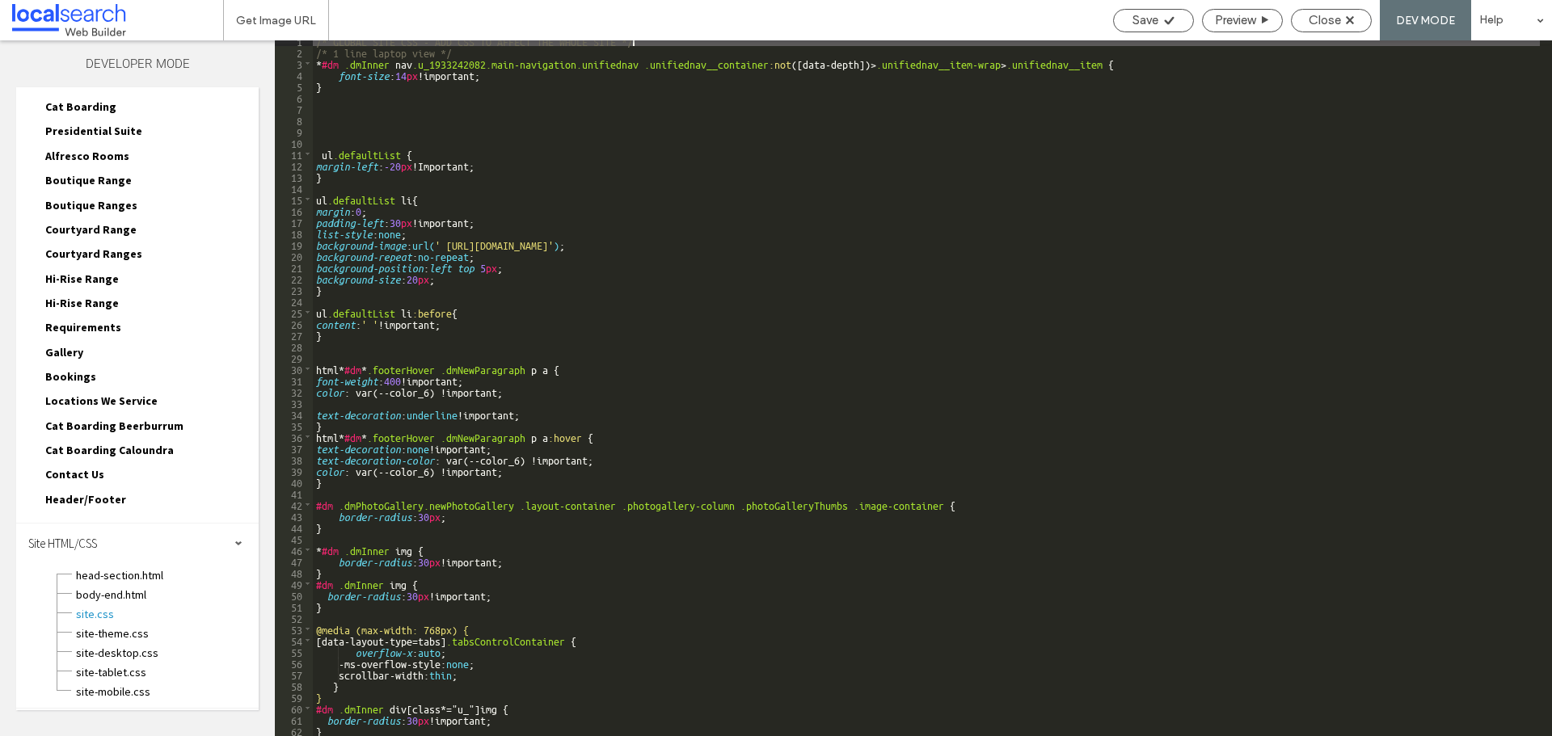
scroll to position [6, 0]
click at [936, 493] on div "/* GLOBAL SITE CSS - ADD CSS TO AFFECT THE WHOLE SITE */ /* 1 line laptop view …" at bounding box center [926, 394] width 1227 height 719
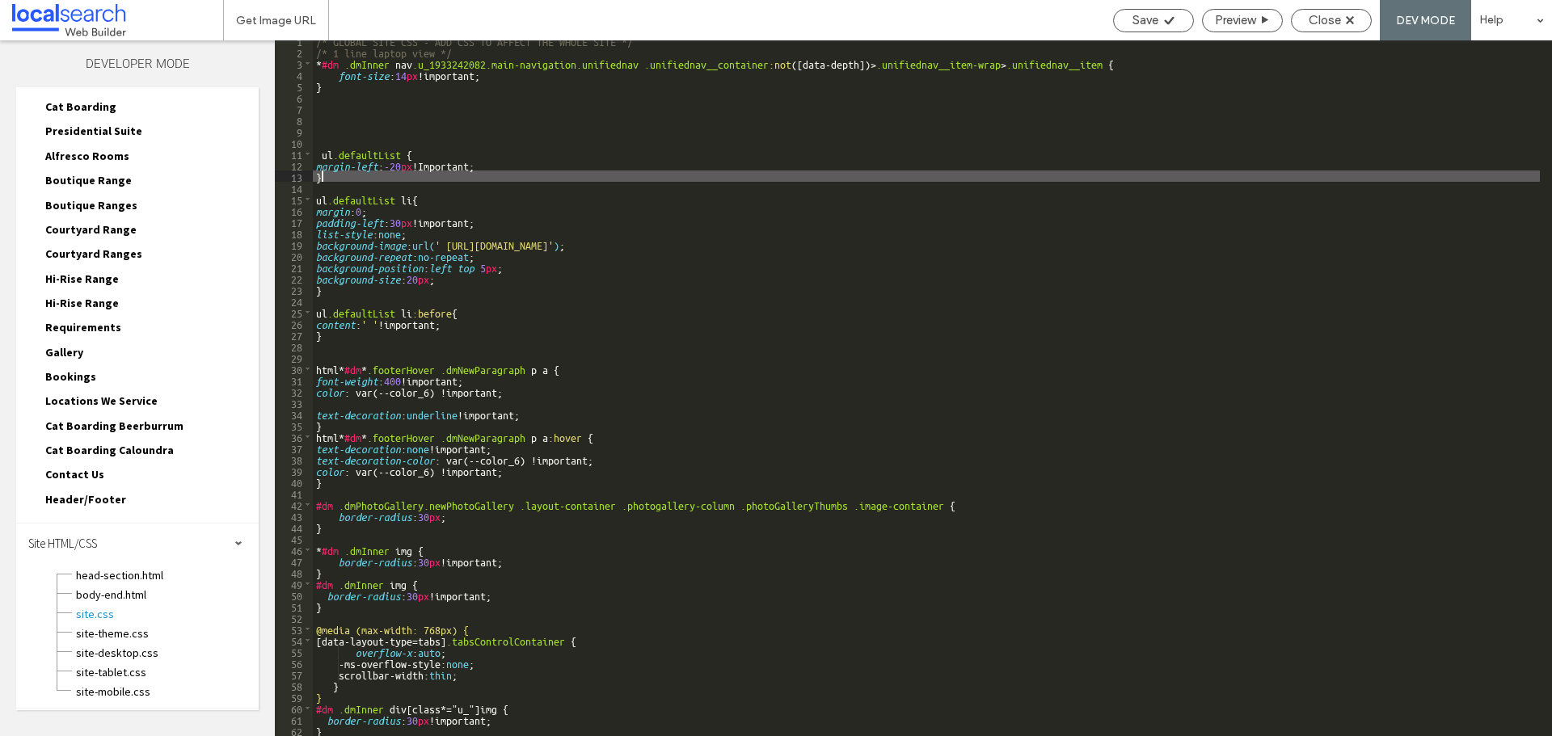
click at [510, 181] on div "/* GLOBAL SITE CSS - ADD CSS TO AFFECT THE WHOLE SITE */ /* 1 line laptop view …" at bounding box center [926, 394] width 1227 height 719
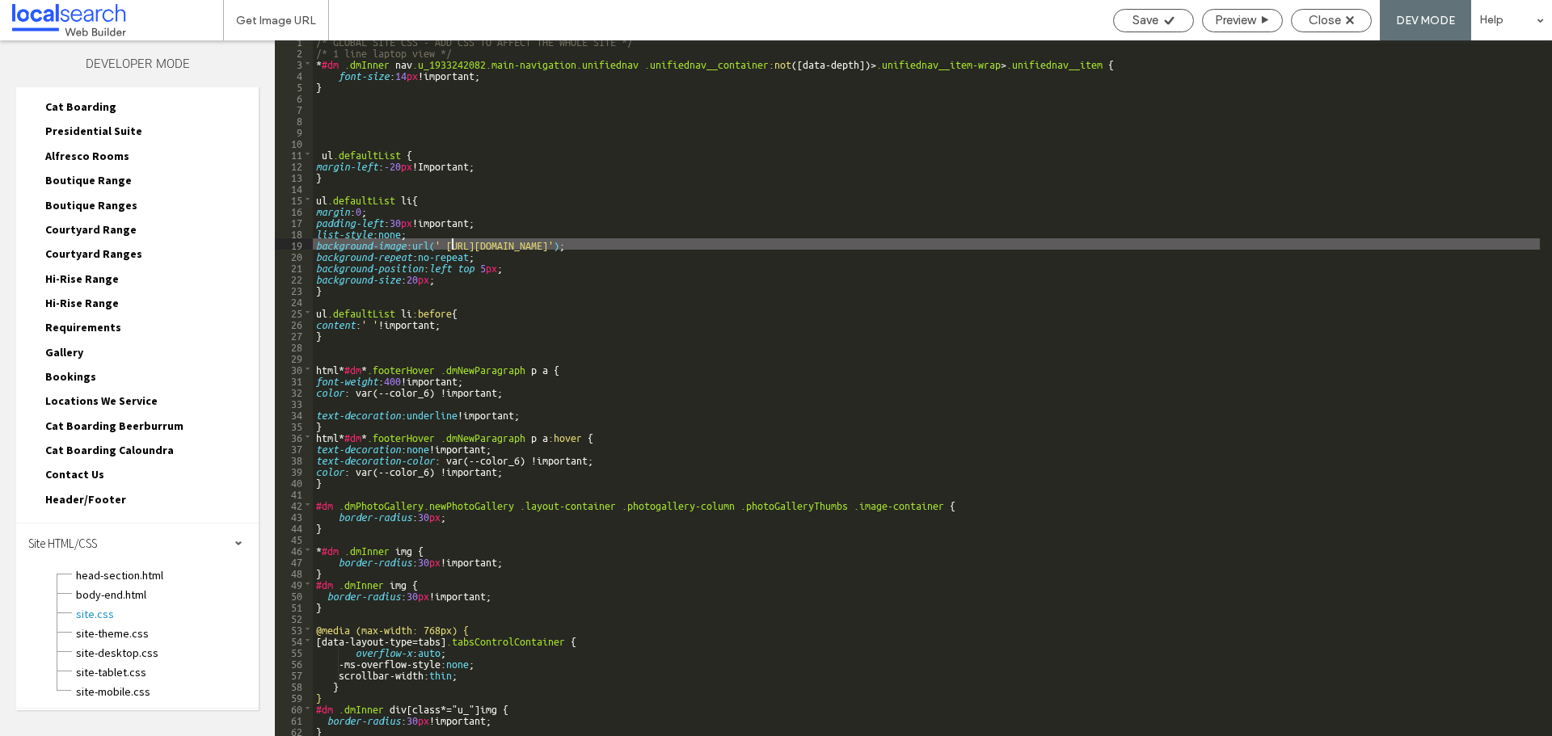
click at [450, 246] on div "/* GLOBAL SITE CSS - ADD CSS TO AFFECT THE WHOLE SITE */ /* 1 line laptop view …" at bounding box center [926, 394] width 1227 height 719
click at [862, 249] on div "/* GLOBAL SITE CSS - ADD CSS TO AFFECT THE WHOLE SITE */ /* 1 line laptop view …" at bounding box center [926, 394] width 1227 height 719
click at [1143, 29] on div "Save" at bounding box center [1153, 20] width 81 height 23
click at [1149, 20] on span "Save" at bounding box center [1145, 20] width 26 height 15
click at [1255, 23] on span "Preview" at bounding box center [1235, 20] width 40 height 15
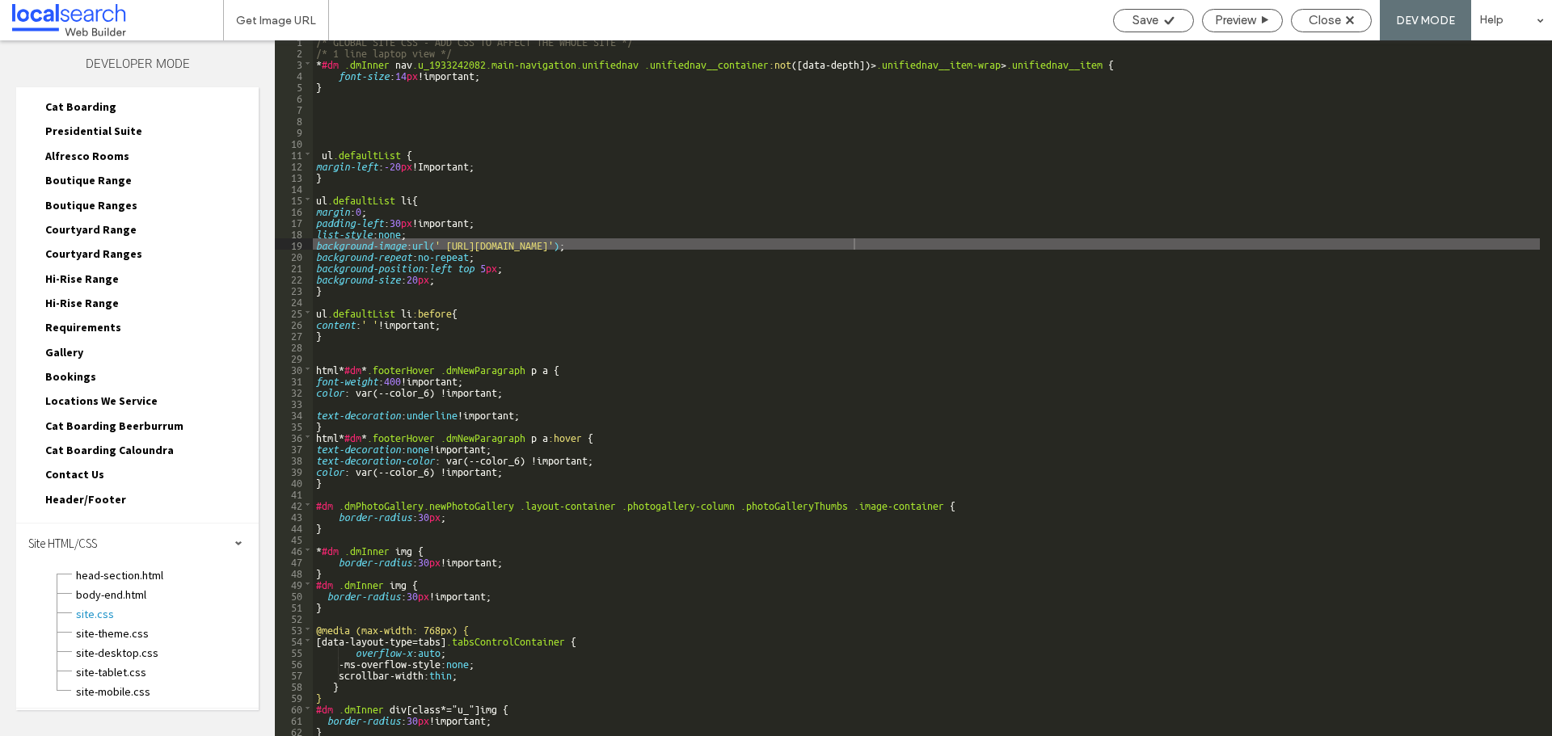
scroll to position [0, 0]
click at [1318, 26] on span "Close" at bounding box center [1325, 20] width 32 height 15
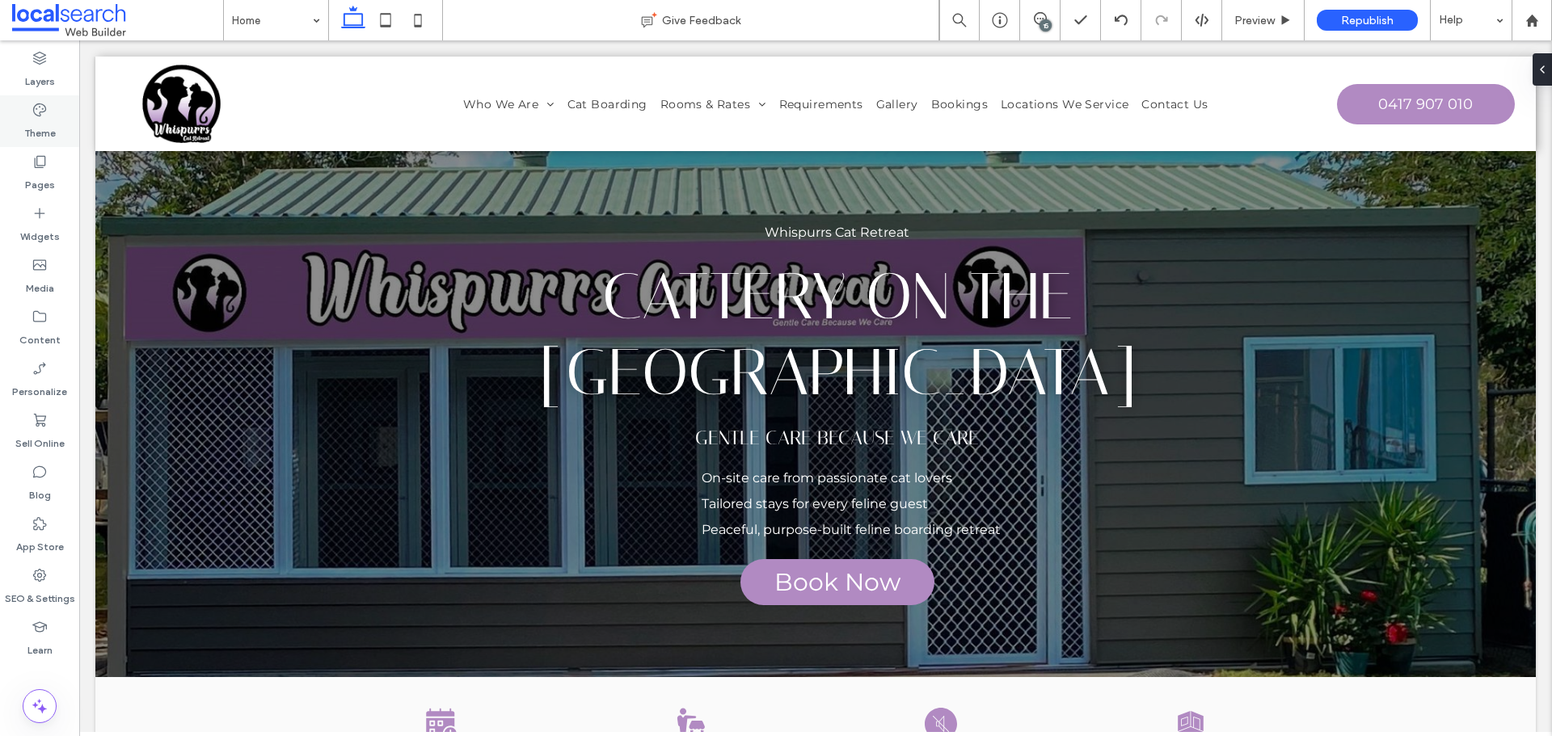
click at [66, 135] on div "Theme" at bounding box center [39, 121] width 79 height 52
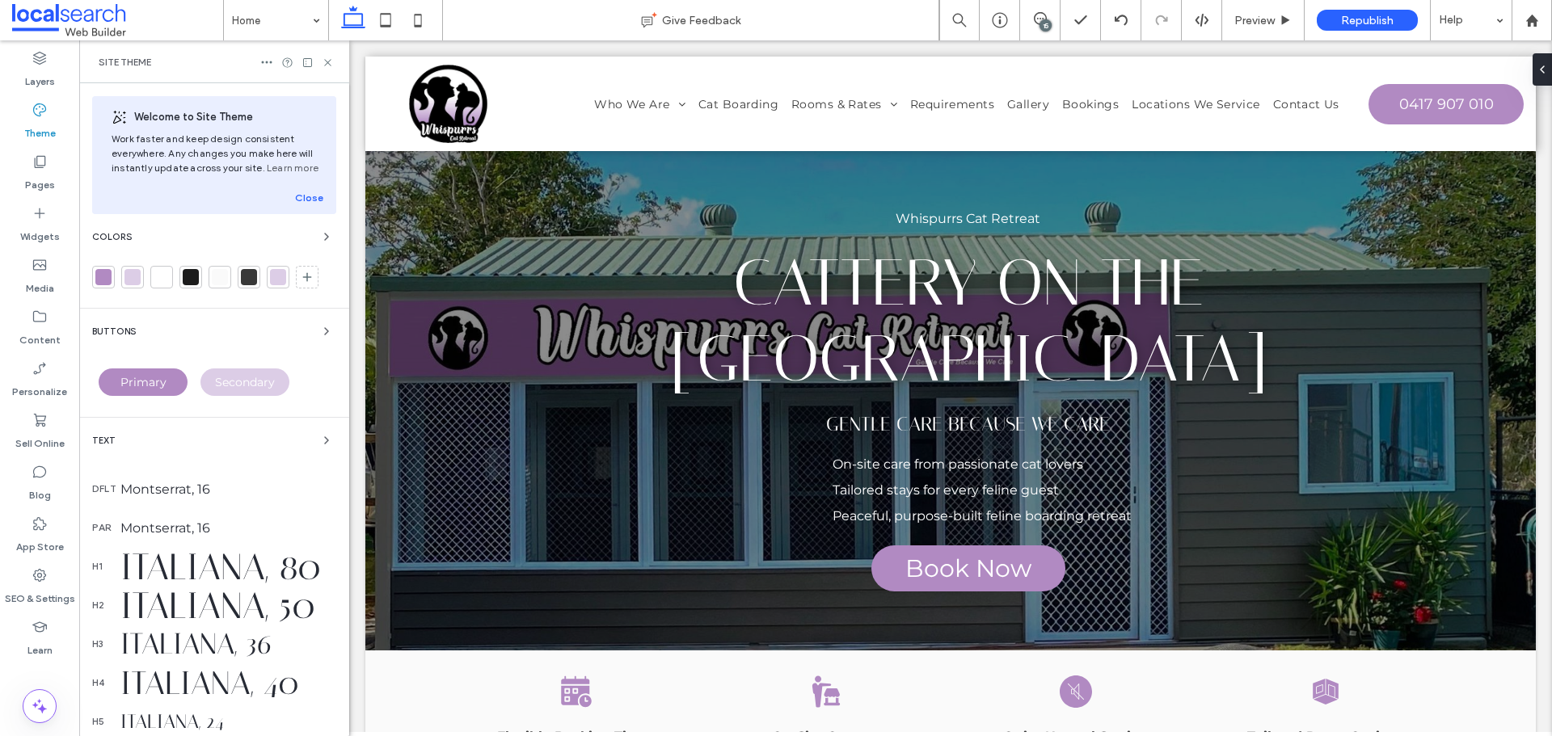
click at [104, 274] on div at bounding box center [103, 277] width 16 height 16
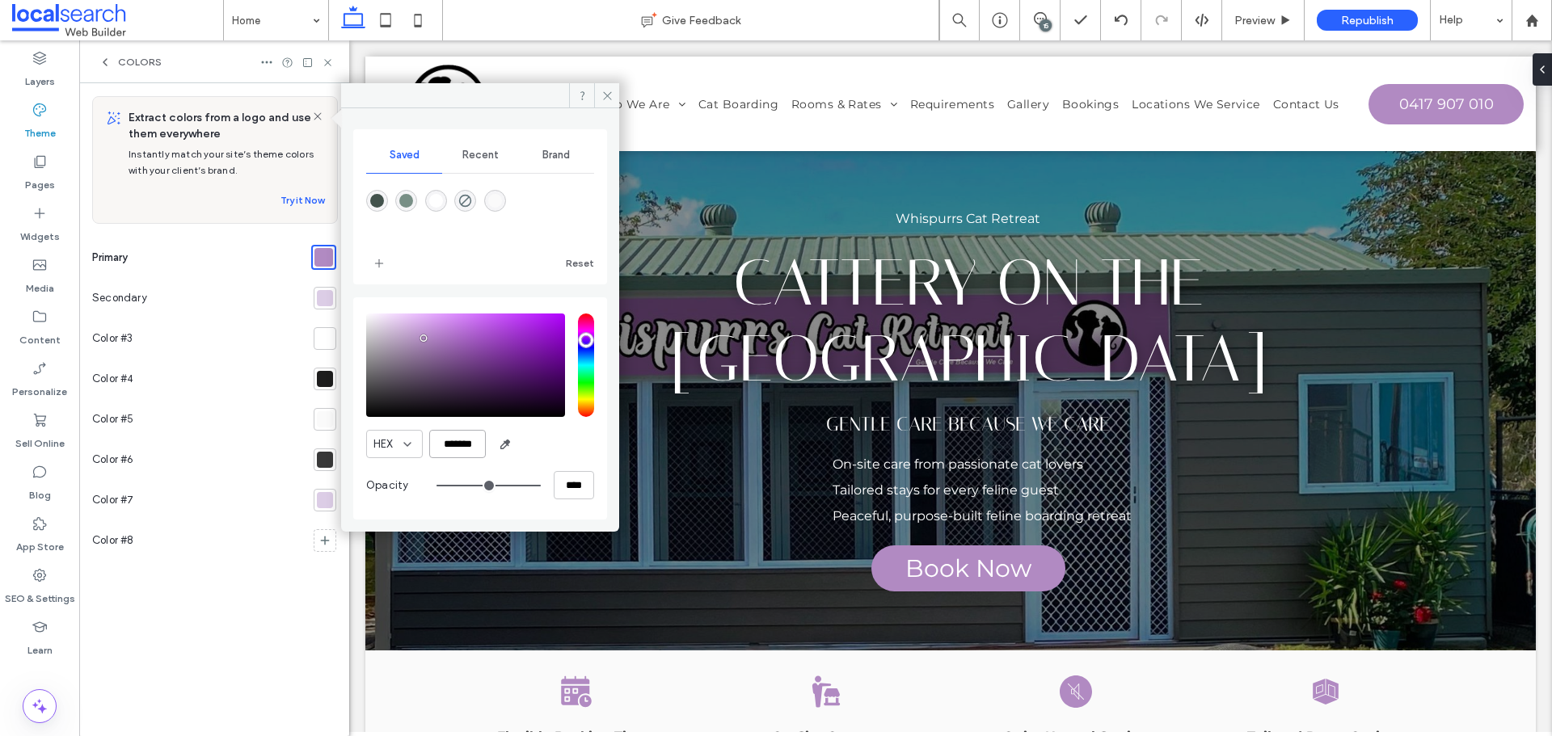
click at [446, 450] on input "*******" at bounding box center [457, 444] width 57 height 28
click at [458, 456] on input "*******" at bounding box center [457, 444] width 57 height 28
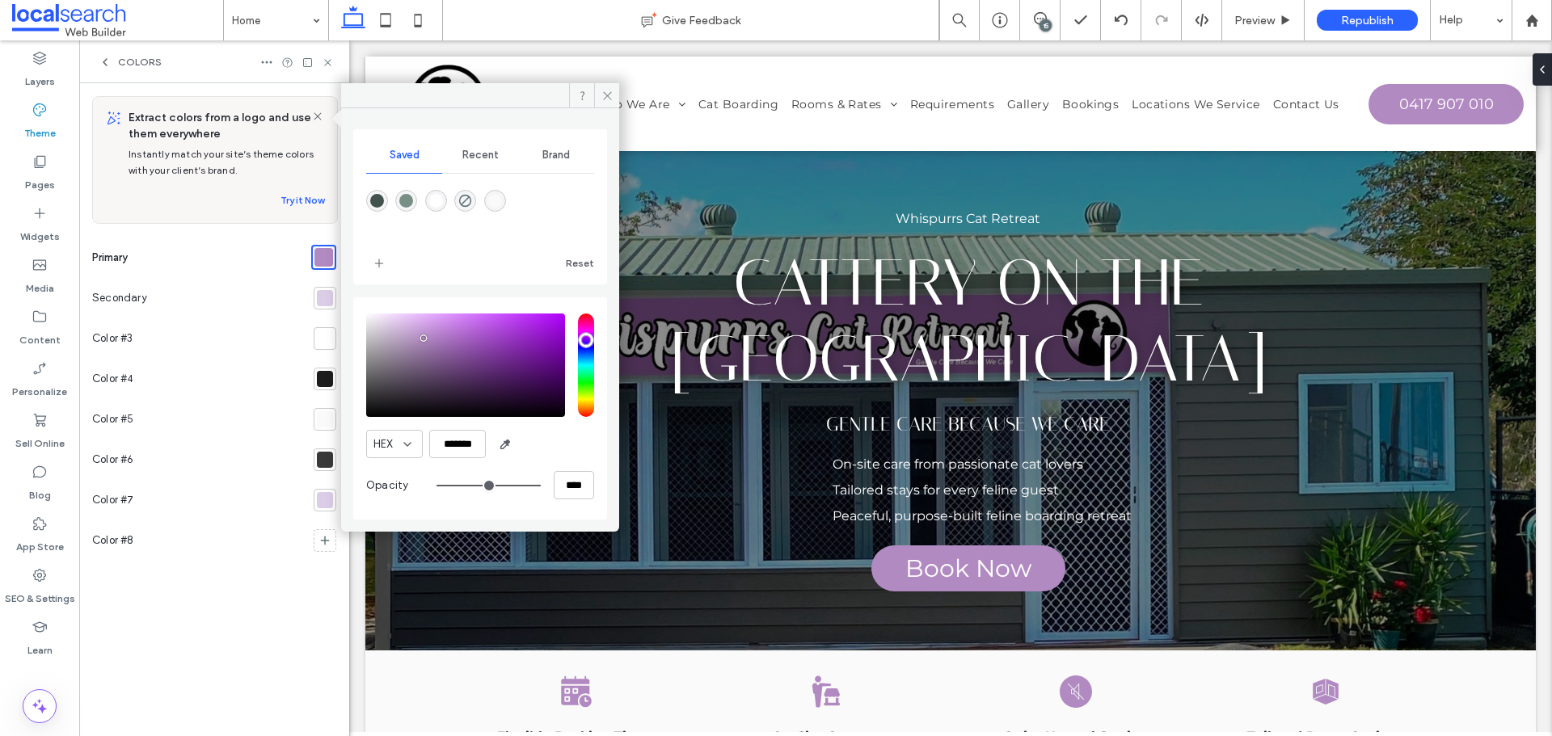
drag, startPoint x: 33, startPoint y: 335, endPoint x: 198, endPoint y: 291, distance: 170.8
click at [33, 335] on label "Content" at bounding box center [39, 336] width 41 height 23
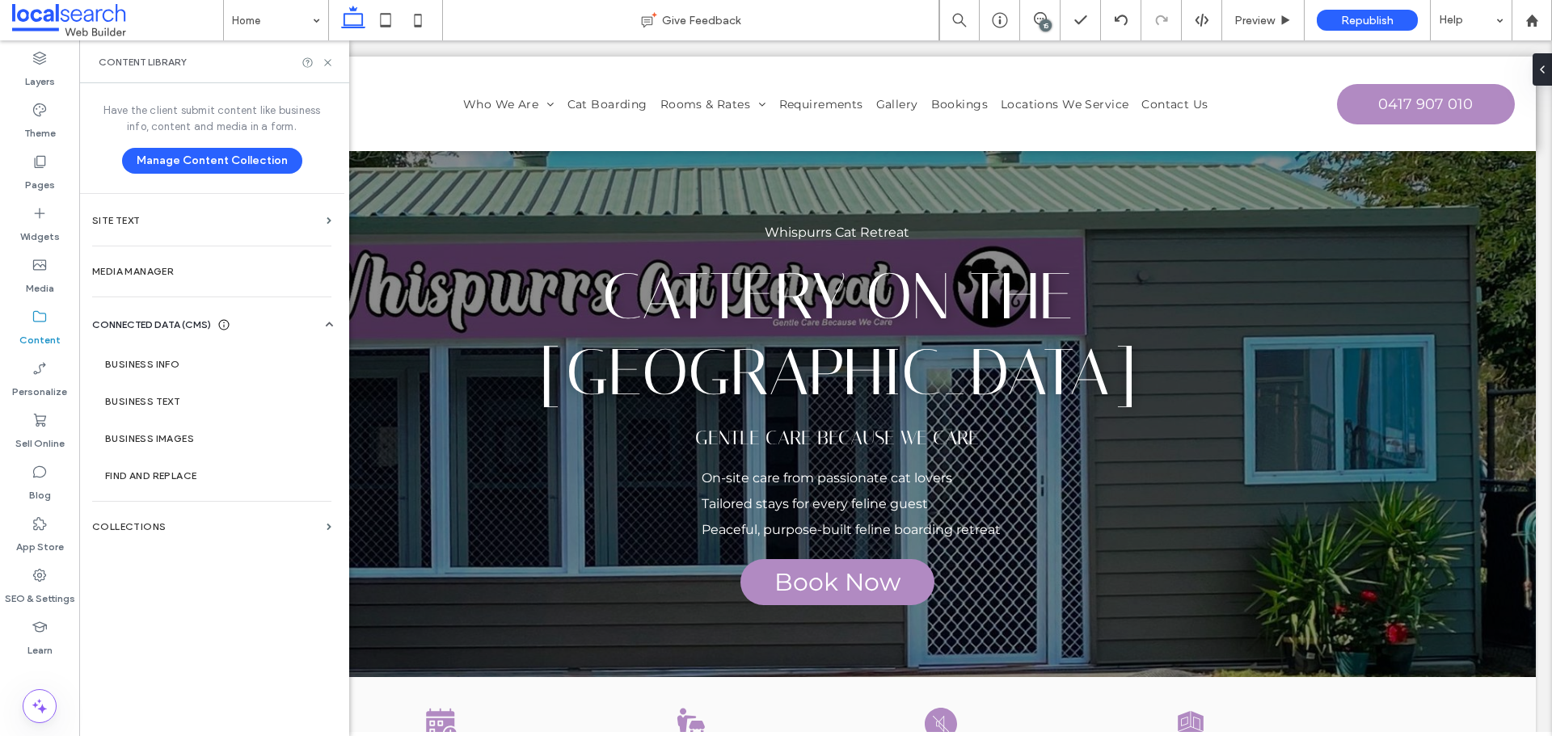
click at [222, 267] on div at bounding box center [220, 277] width 23 height 23
click at [223, 267] on label "Media Manager" at bounding box center [211, 271] width 239 height 11
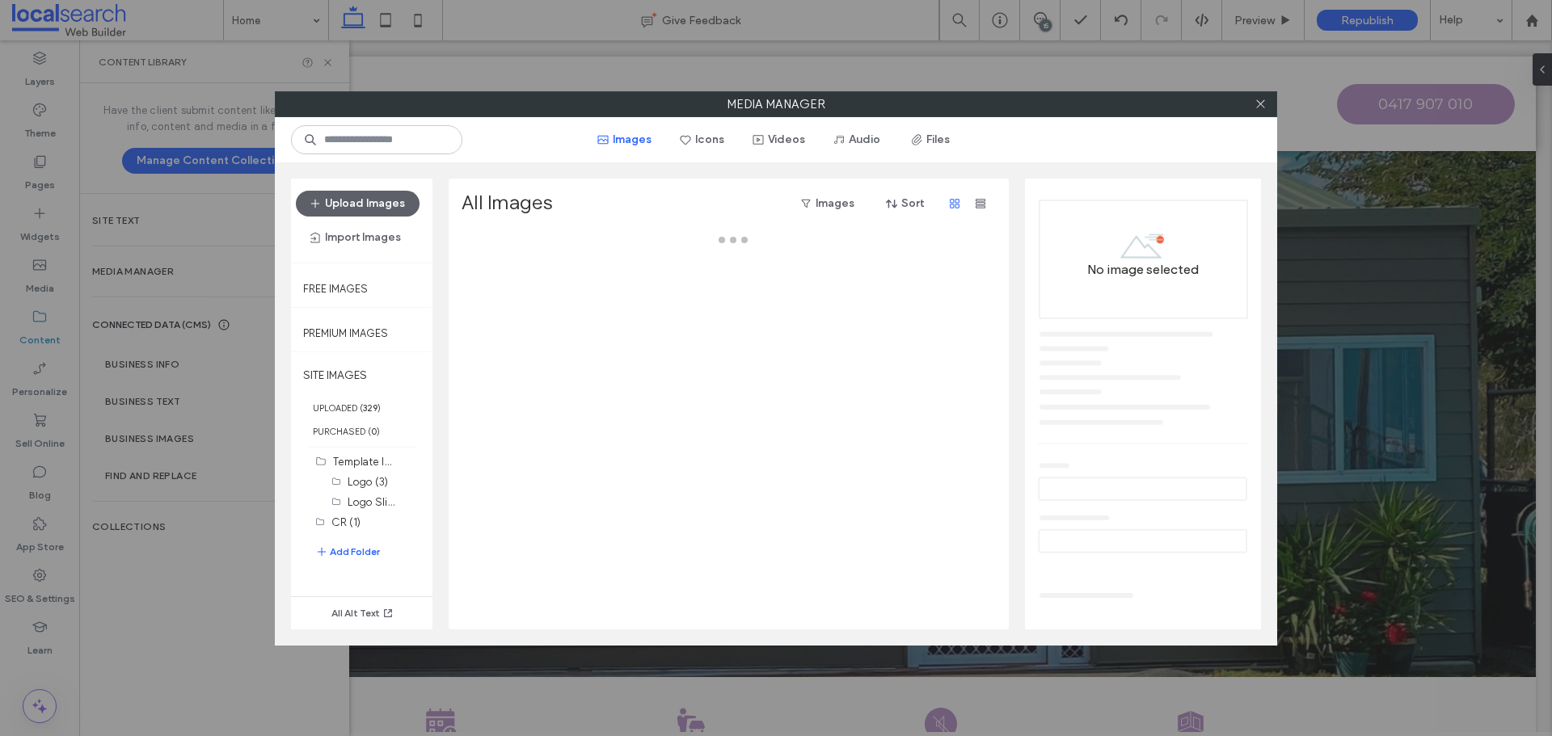
click at [495, 363] on div at bounding box center [733, 430] width 543 height 398
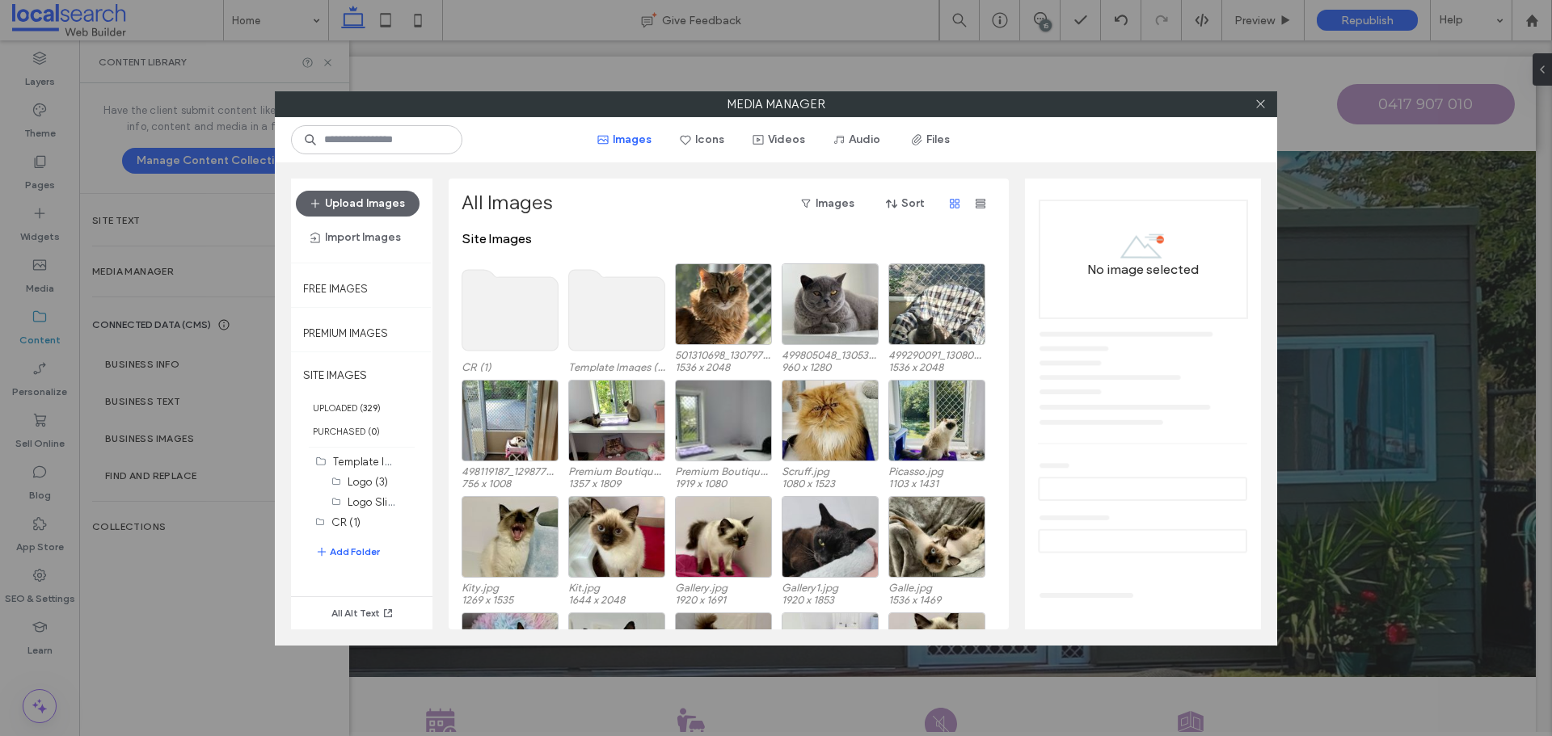
click at [495, 363] on label "CR (1)" at bounding box center [510, 367] width 97 height 12
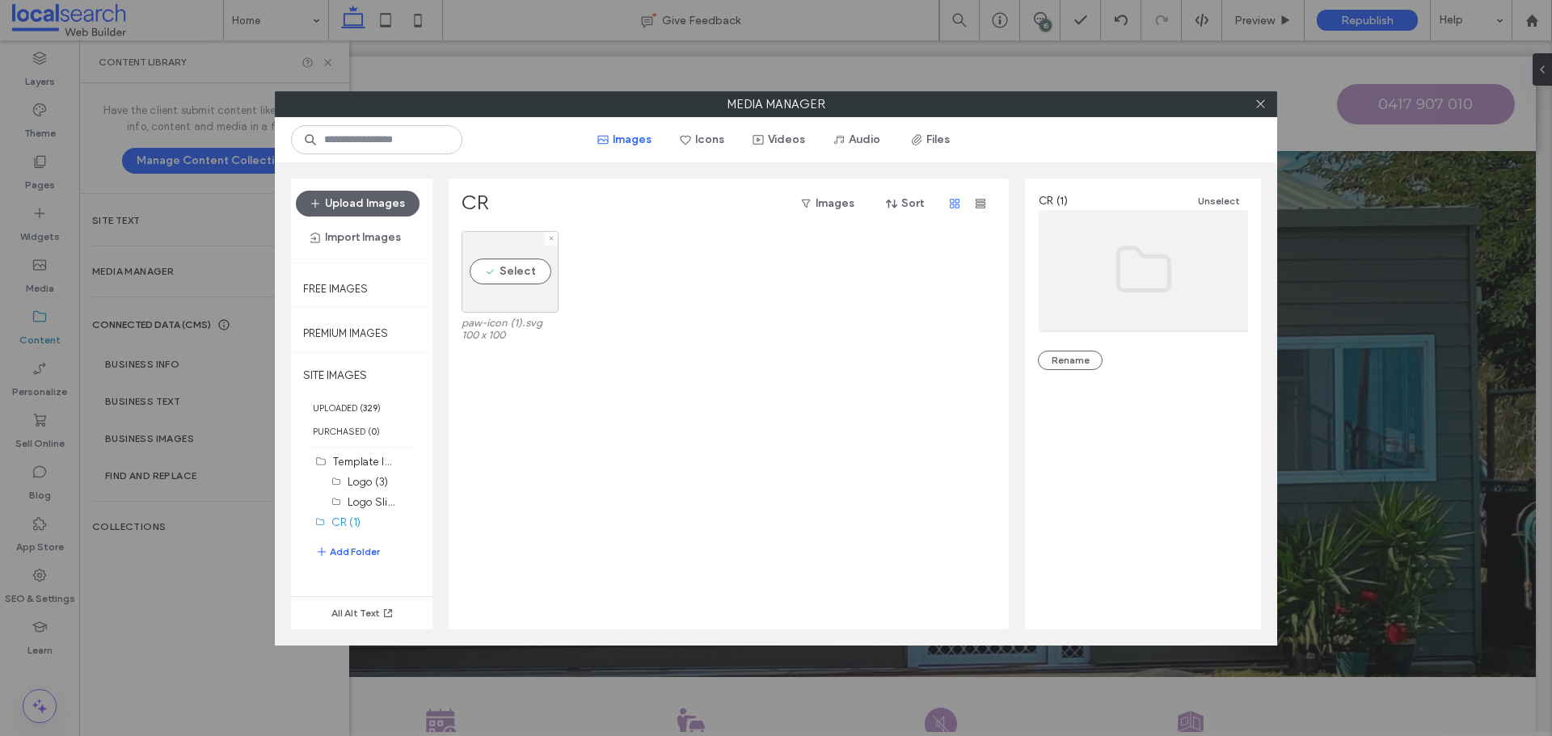
click at [500, 317] on label "paw-icon (1).svg" at bounding box center [510, 323] width 97 height 12
click at [1073, 527] on link "Delete Selected" at bounding box center [1143, 534] width 210 height 16
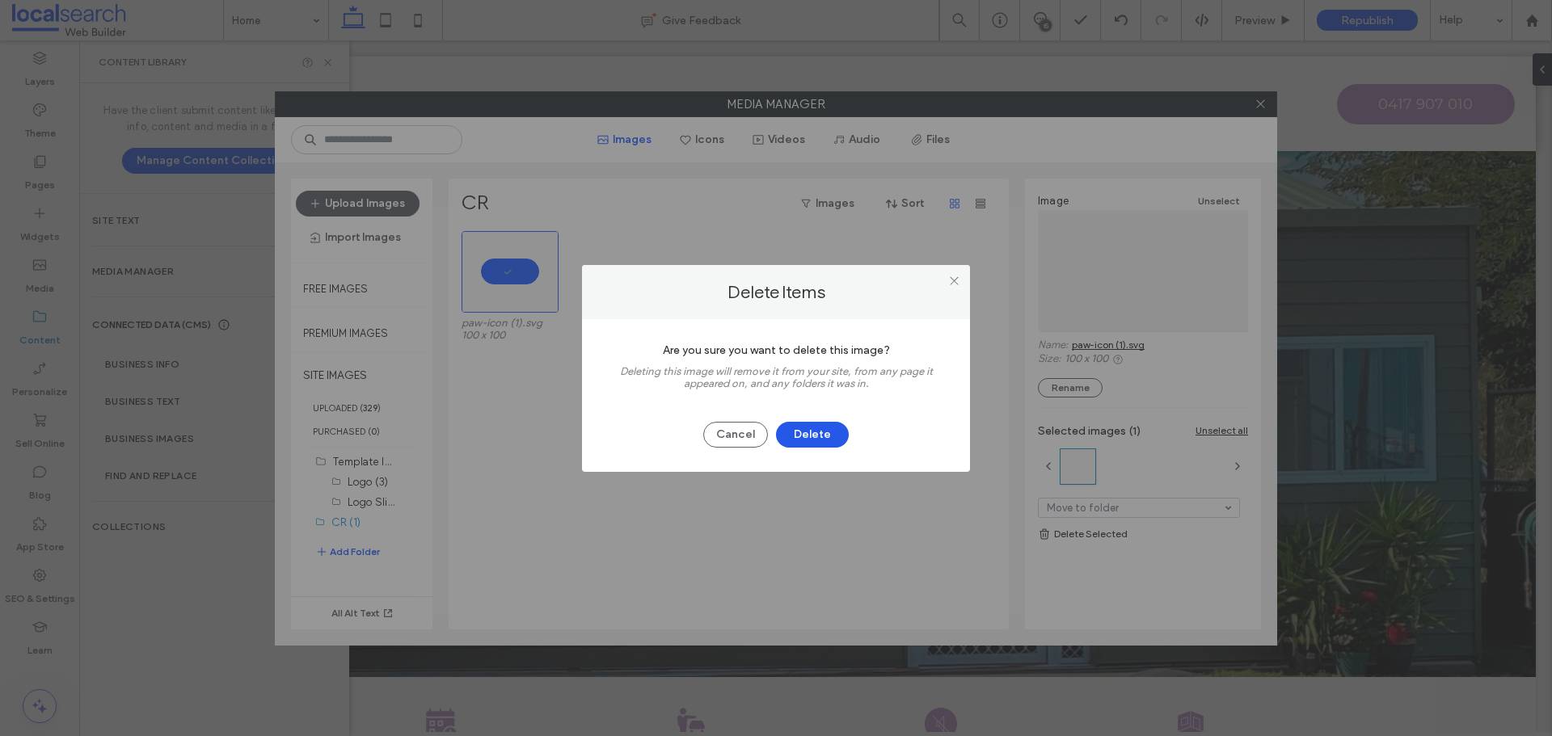
click at [816, 436] on button "Delete" at bounding box center [812, 435] width 73 height 26
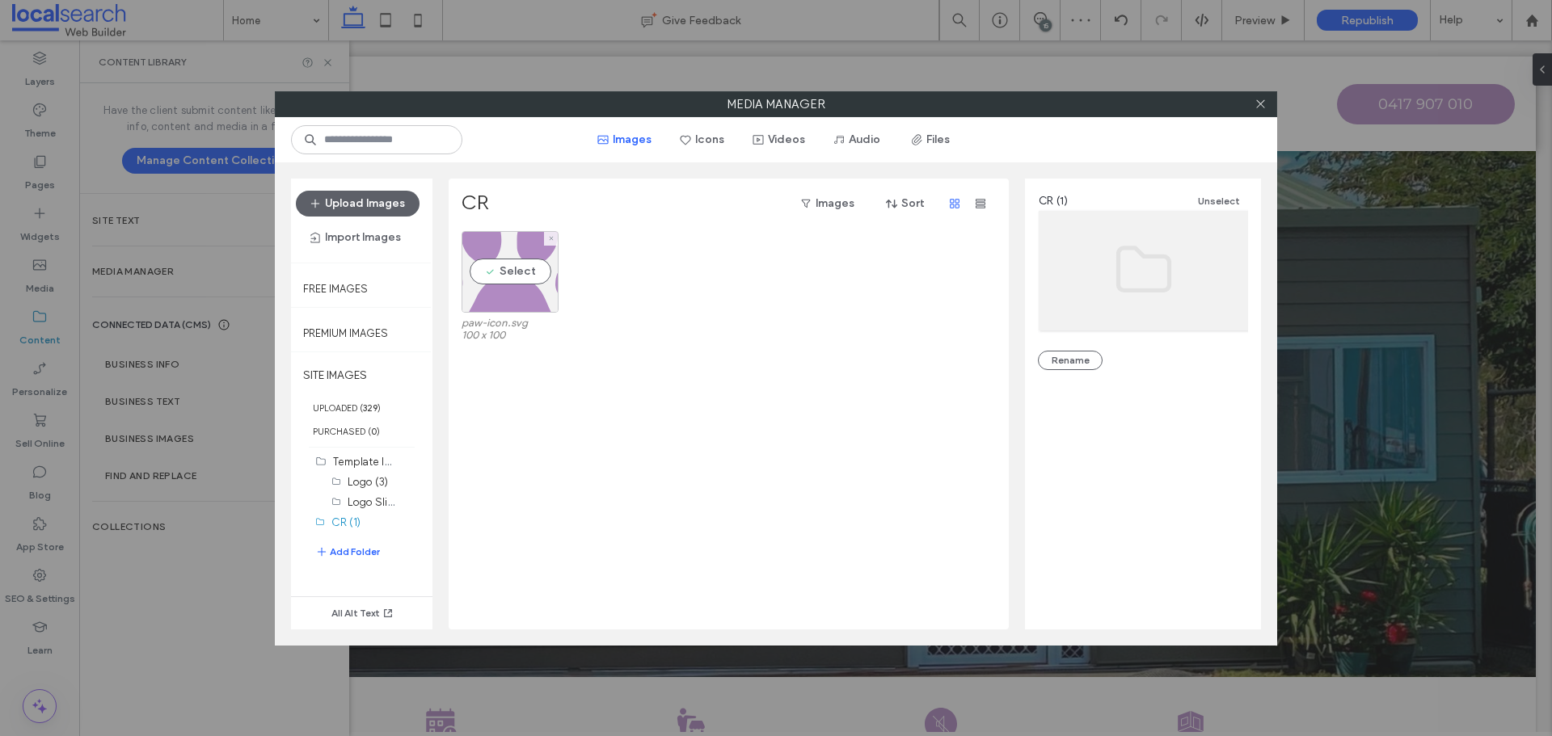
drag, startPoint x: 486, startPoint y: 301, endPoint x: 636, endPoint y: 371, distance: 166.0
click at [486, 301] on div "Select" at bounding box center [510, 272] width 97 height 82
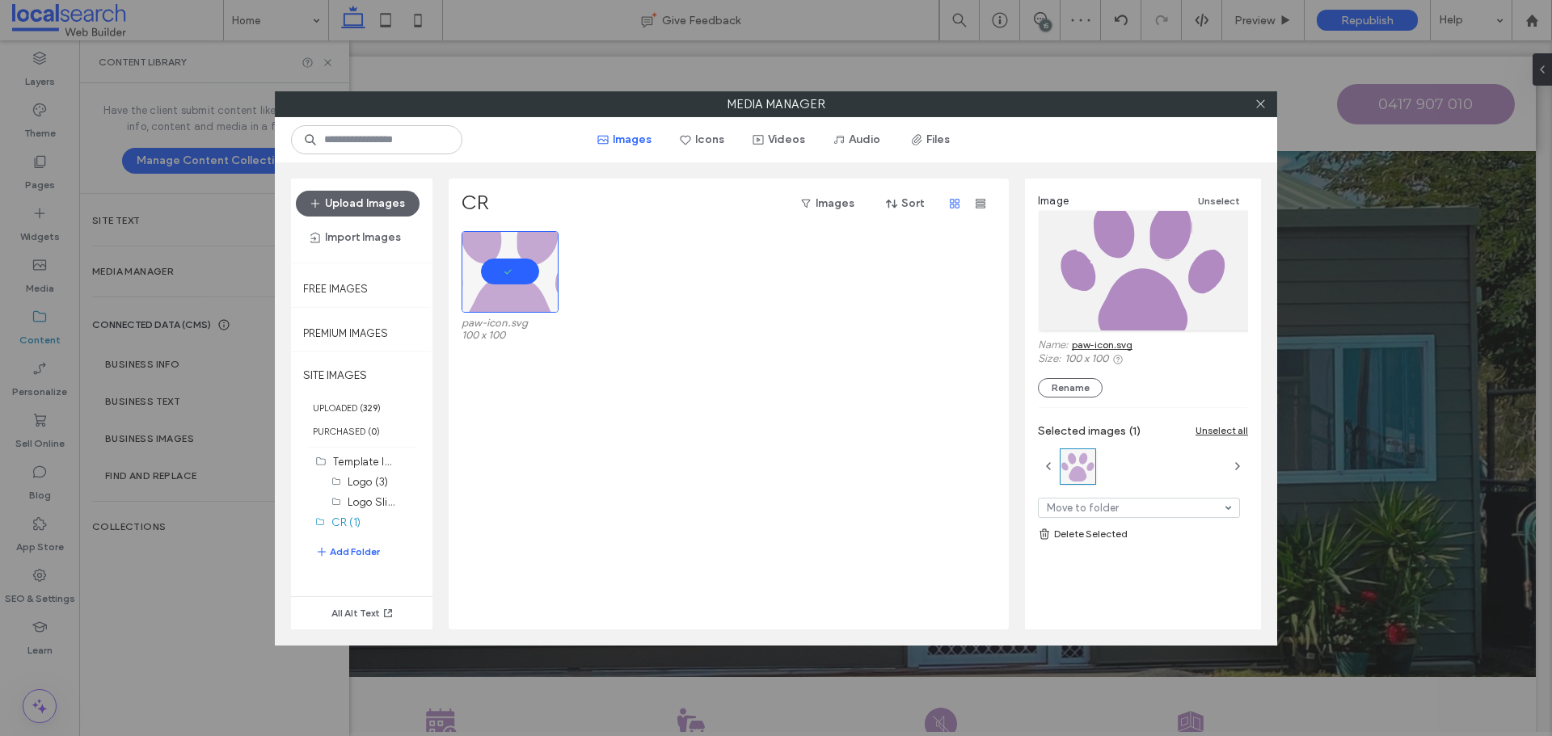
drag, startPoint x: 1118, startPoint y: 340, endPoint x: 1065, endPoint y: 330, distance: 53.6
click at [1118, 340] on link "paw-icon.svg" at bounding box center [1102, 345] width 61 height 12
click at [1262, 99] on icon at bounding box center [1260, 104] width 12 height 12
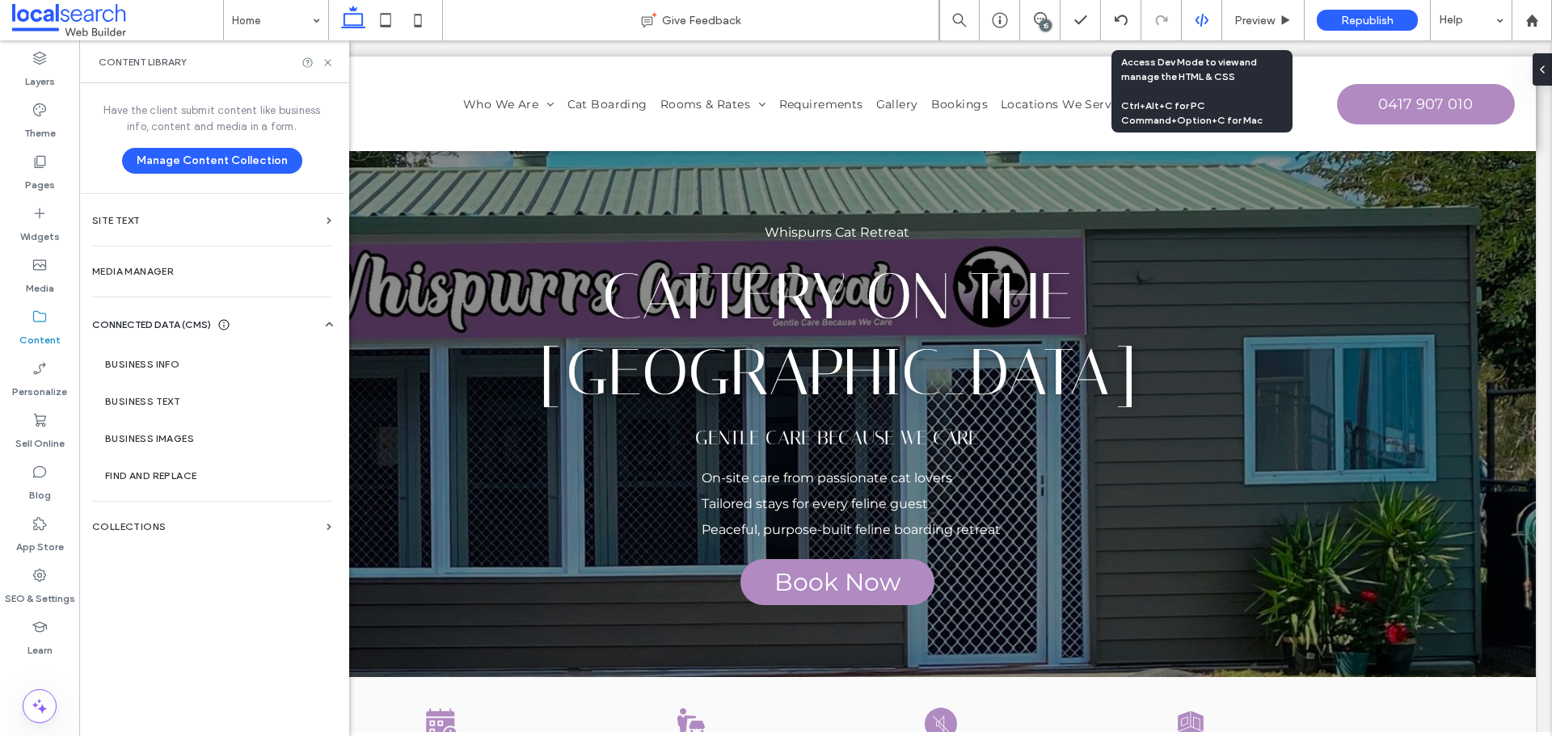
click at [1190, 15] on div at bounding box center [1202, 20] width 40 height 15
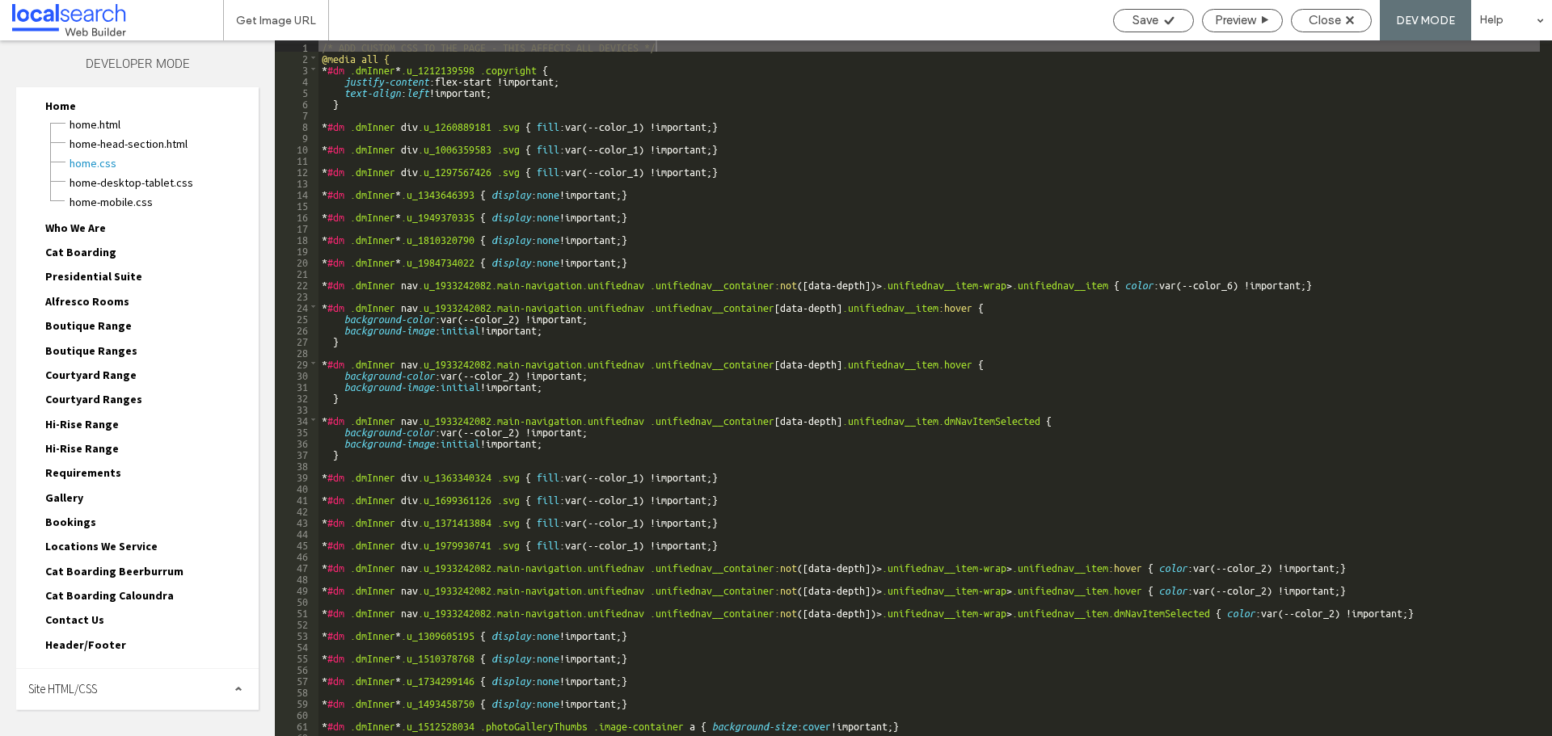
drag, startPoint x: 126, startPoint y: 671, endPoint x: 128, endPoint y: 684, distance: 13.0
click at [126, 672] on div "Site HTML/CSS" at bounding box center [137, 689] width 242 height 40
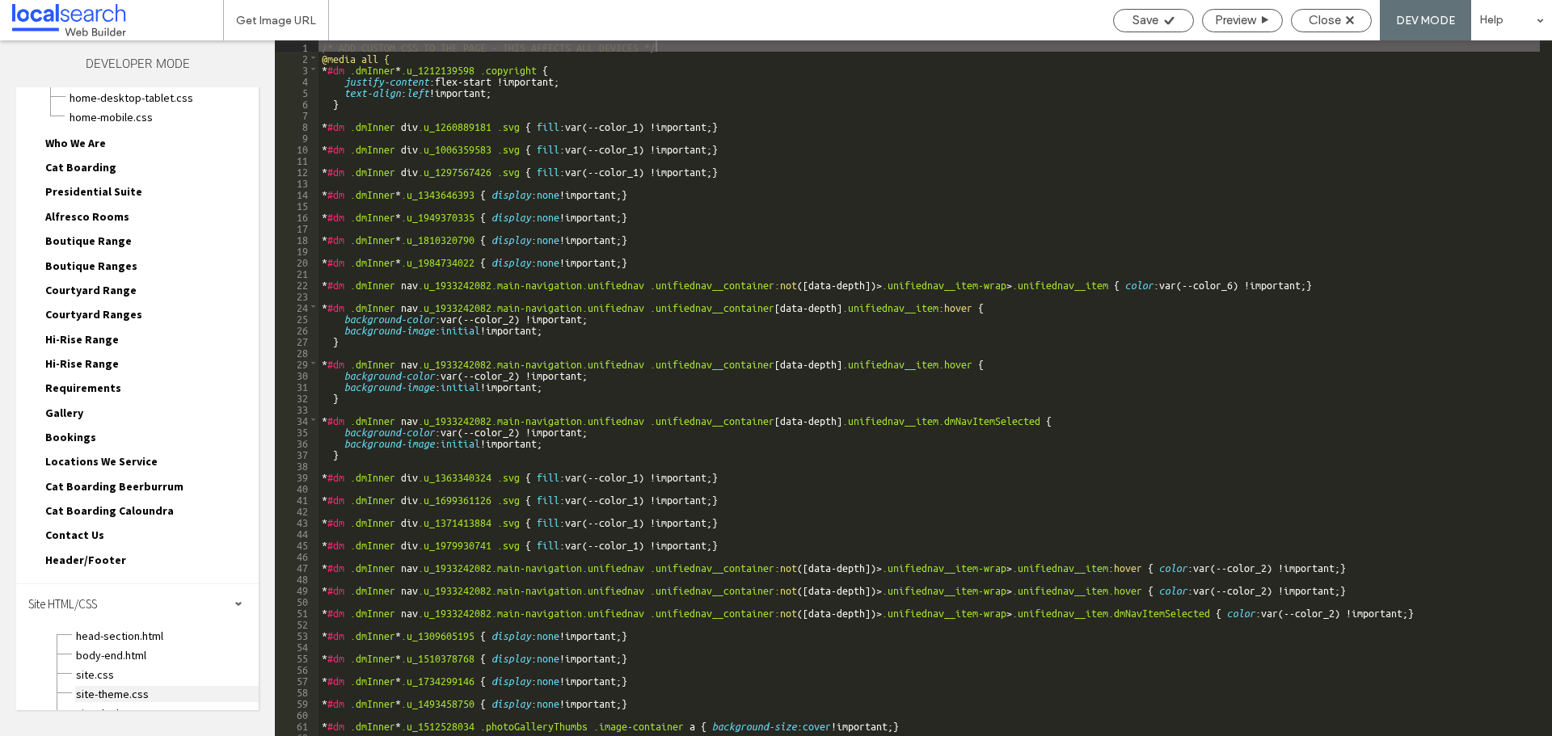
scroll to position [176, 0]
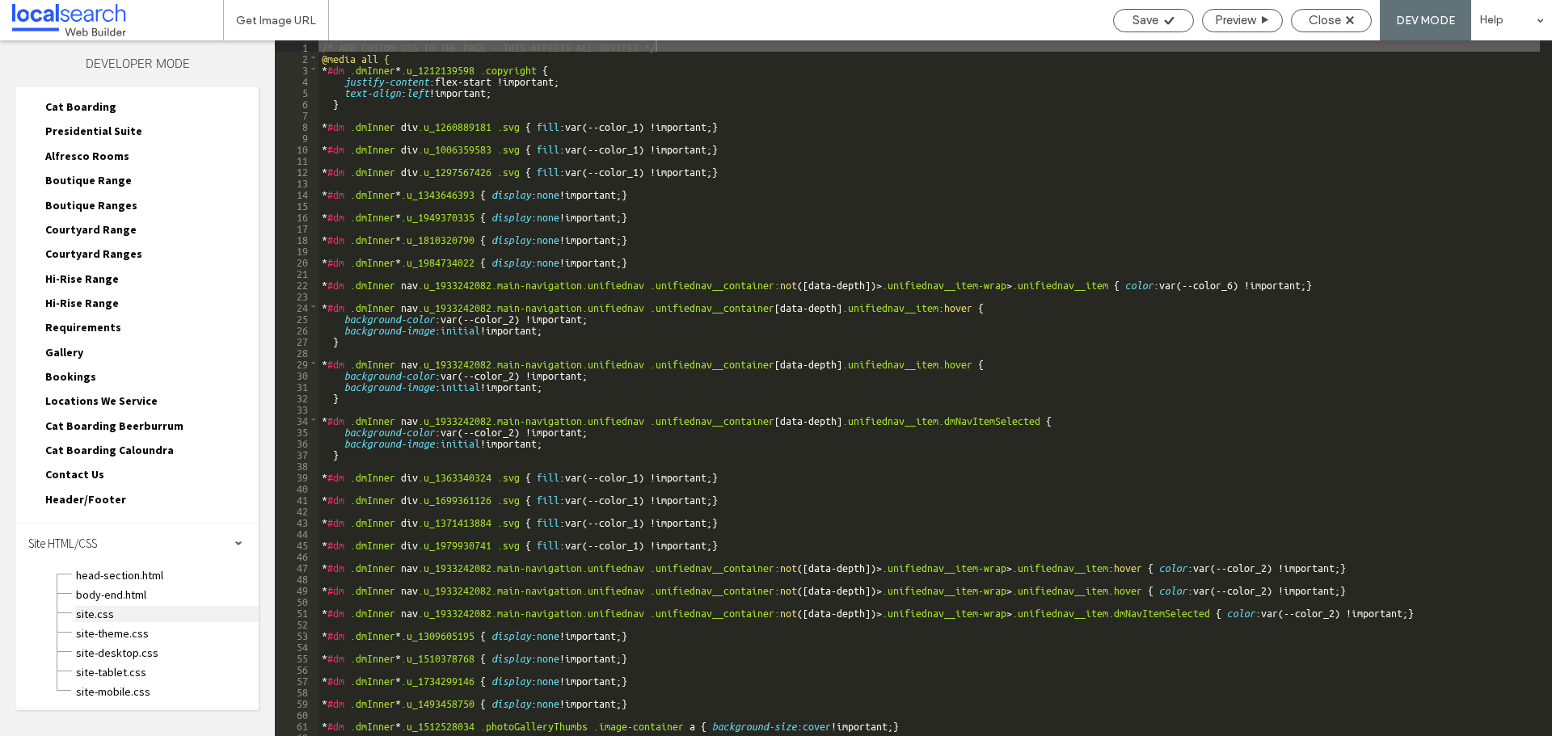
click at [152, 612] on span "site.css" at bounding box center [166, 614] width 183 height 16
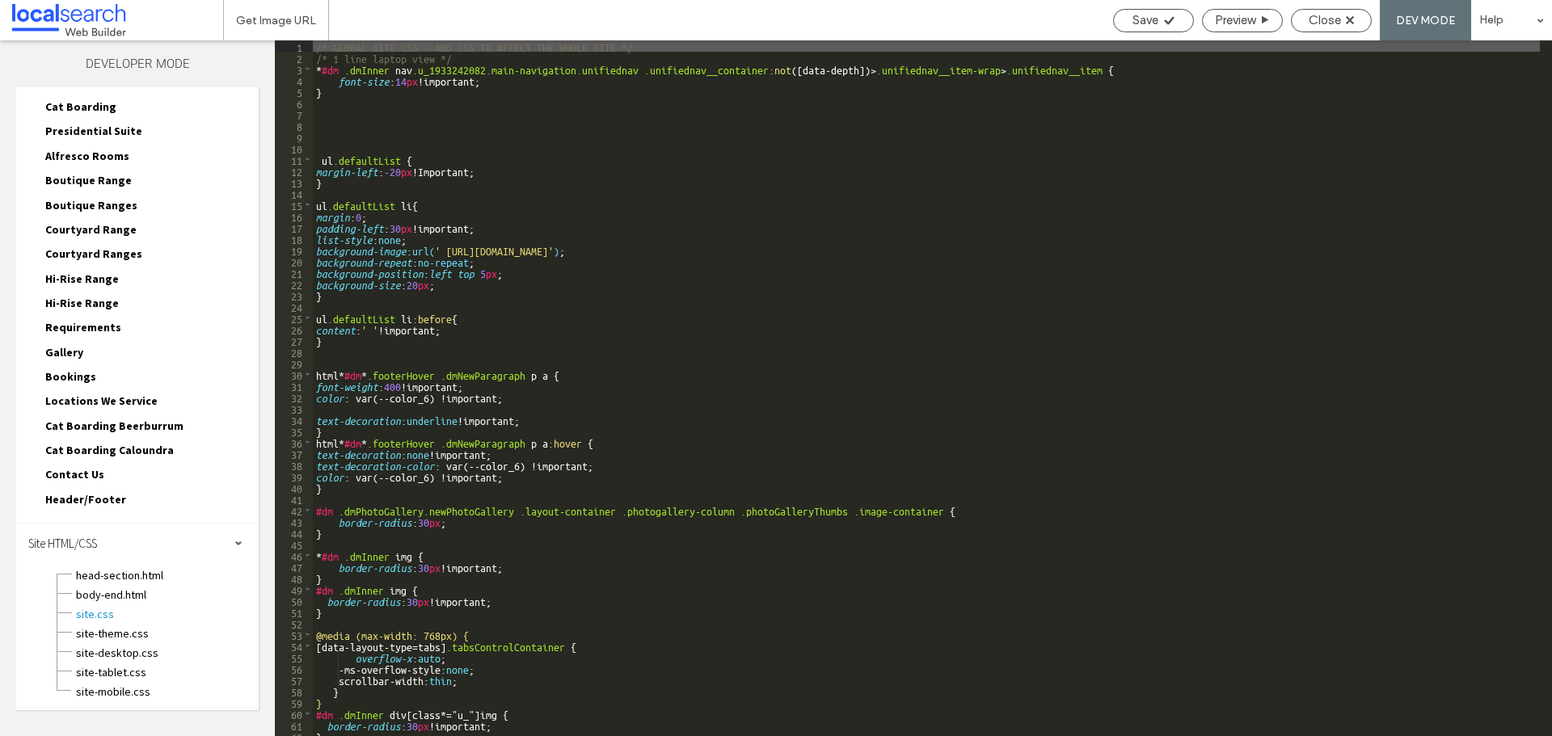
click at [850, 251] on div "/* GLOBAL SITE CSS - ADD CSS TO AFFECT THE WHOLE SITE */ /* 1 line laptop view …" at bounding box center [926, 399] width 1227 height 719
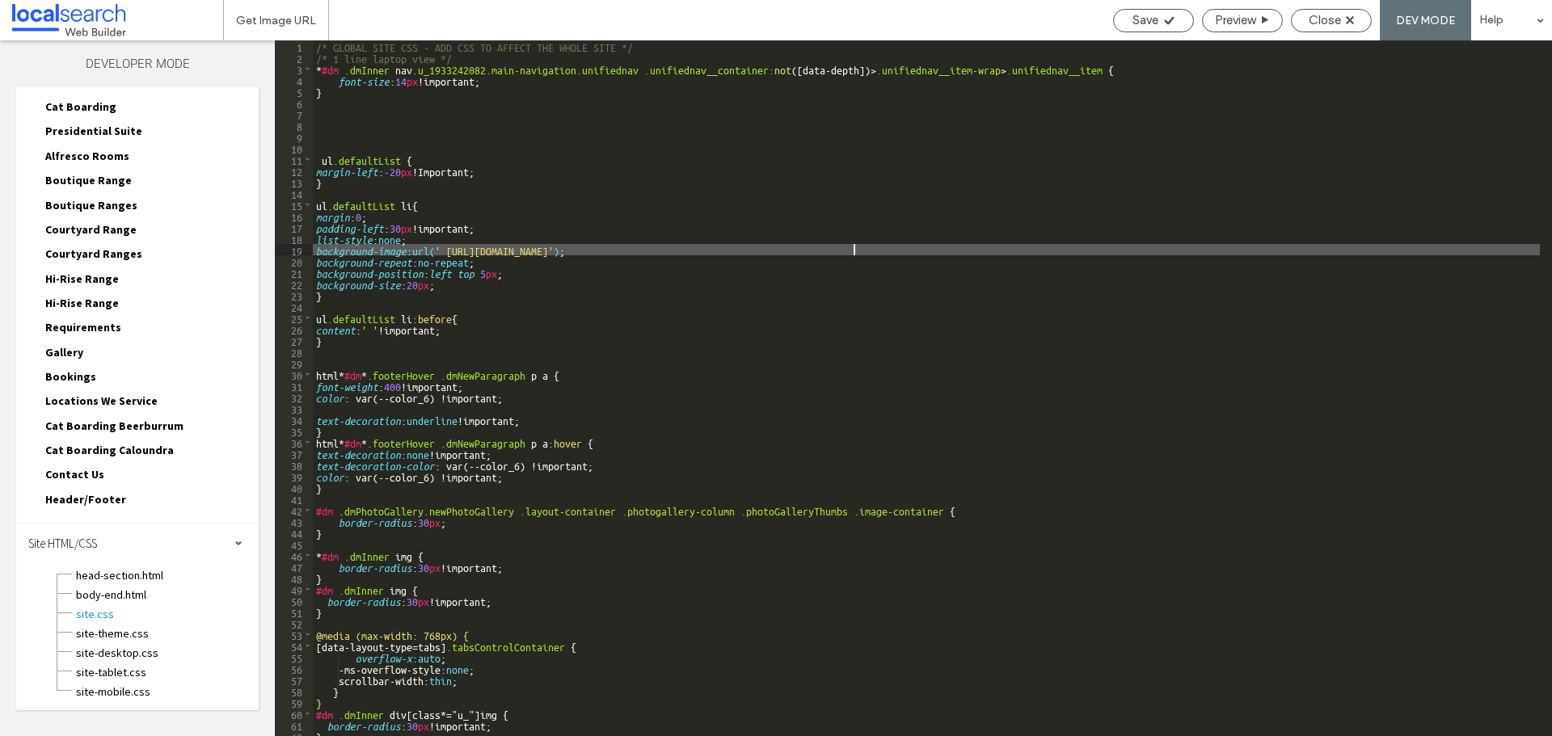
click at [855, 247] on div "/* GLOBAL SITE CSS - ADD CSS TO AFFECT THE WHOLE SITE */ /* 1 line laptop view …" at bounding box center [926, 399] width 1227 height 719
click at [453, 247] on div "/* GLOBAL SITE CSS - ADD CSS TO AFFECT THE WHOLE SITE */ /* 1 line laptop view …" at bounding box center [926, 399] width 1227 height 719
click at [1149, 17] on span "Save" at bounding box center [1145, 20] width 26 height 15
click at [1356, 16] on div "Close" at bounding box center [1331, 20] width 79 height 15
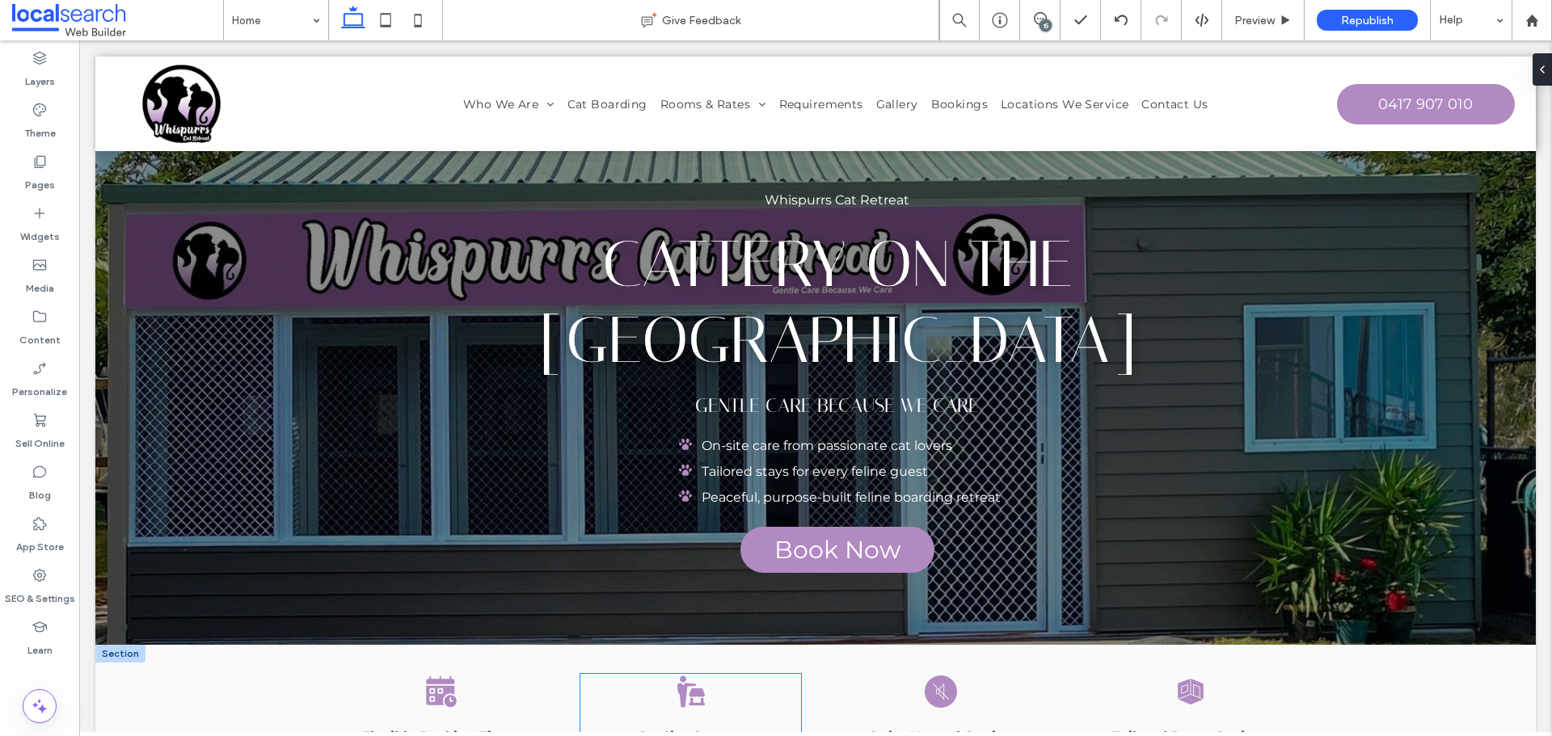
scroll to position [27, 0]
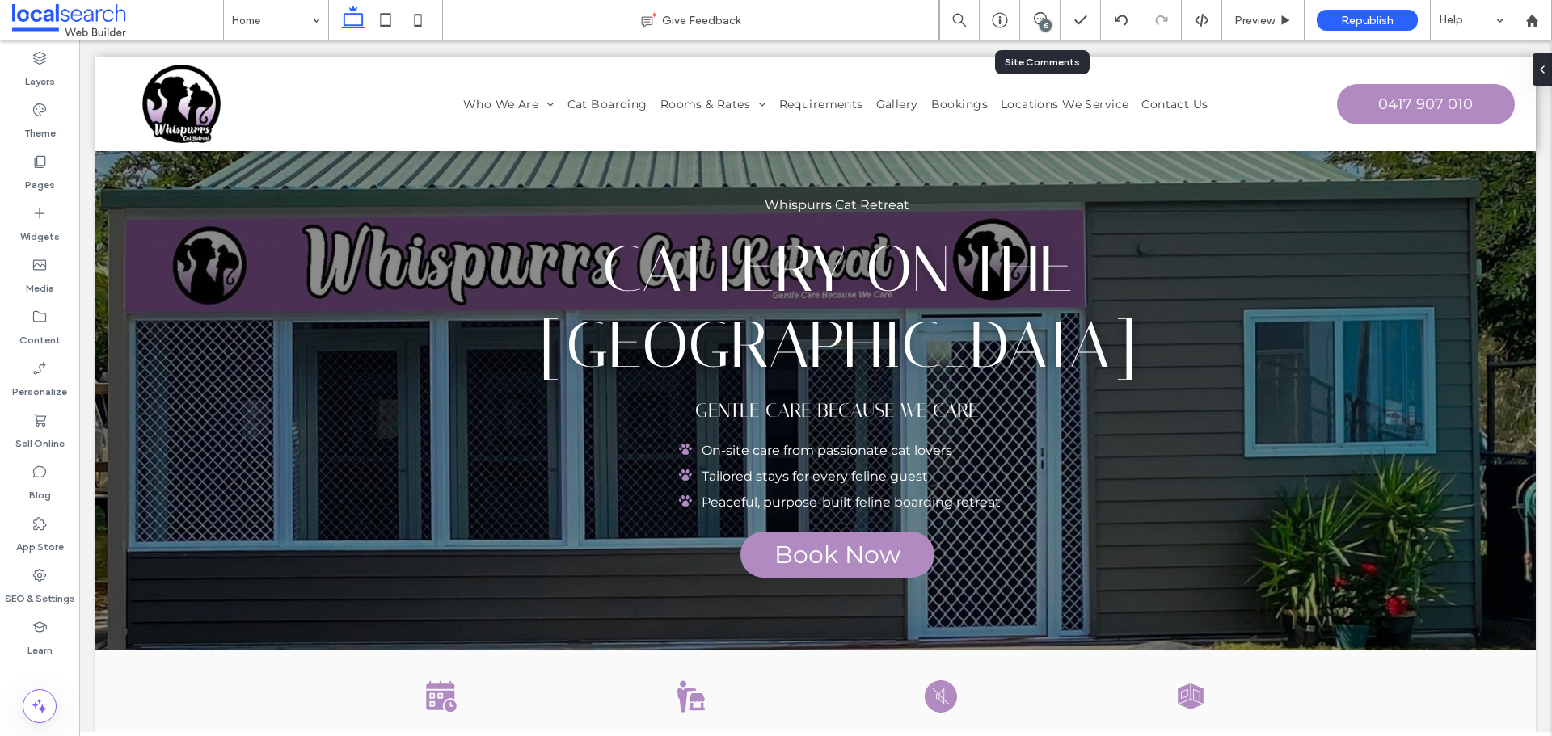
click at [1033, 6] on div "15" at bounding box center [1040, 20] width 40 height 40
click at [1041, 27] on div "15" at bounding box center [1045, 25] width 12 height 12
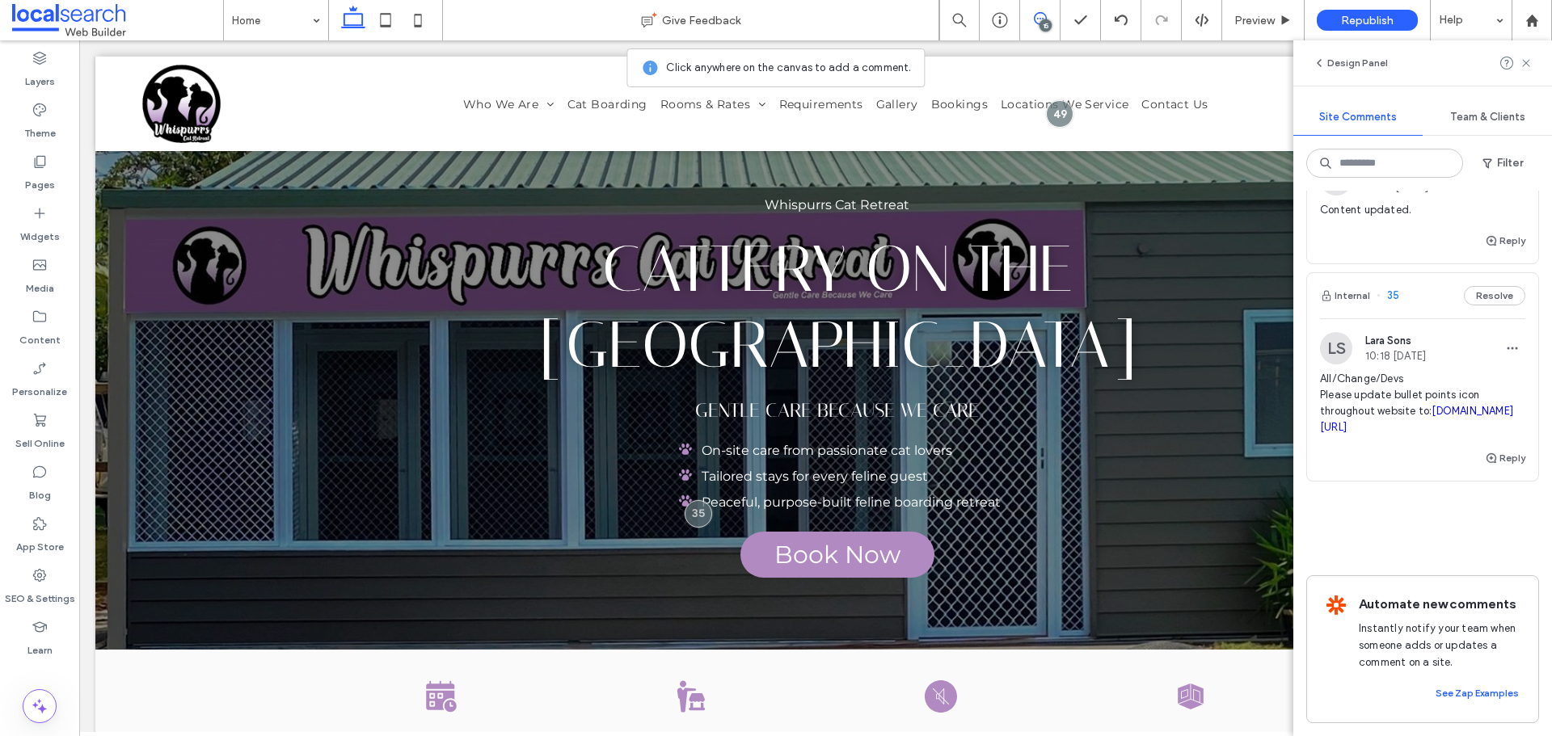
scroll to position [5393, 0]
click at [1485, 467] on span "button" at bounding box center [1492, 458] width 15 height 18
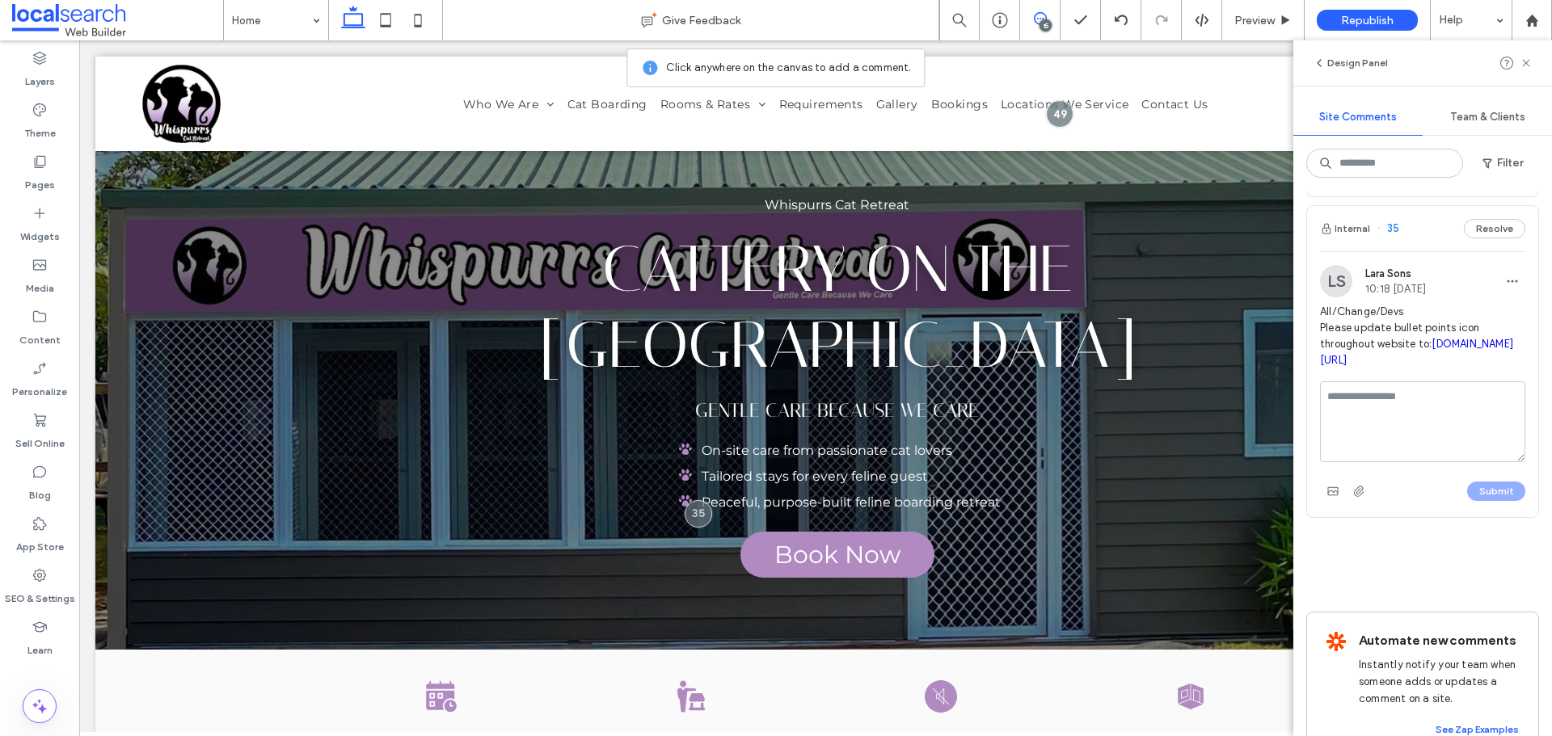
click at [1473, 462] on textarea at bounding box center [1422, 421] width 205 height 81
type textarea "*"
type textarea "**********"
click at [1490, 501] on button "Submit" at bounding box center [1496, 491] width 58 height 19
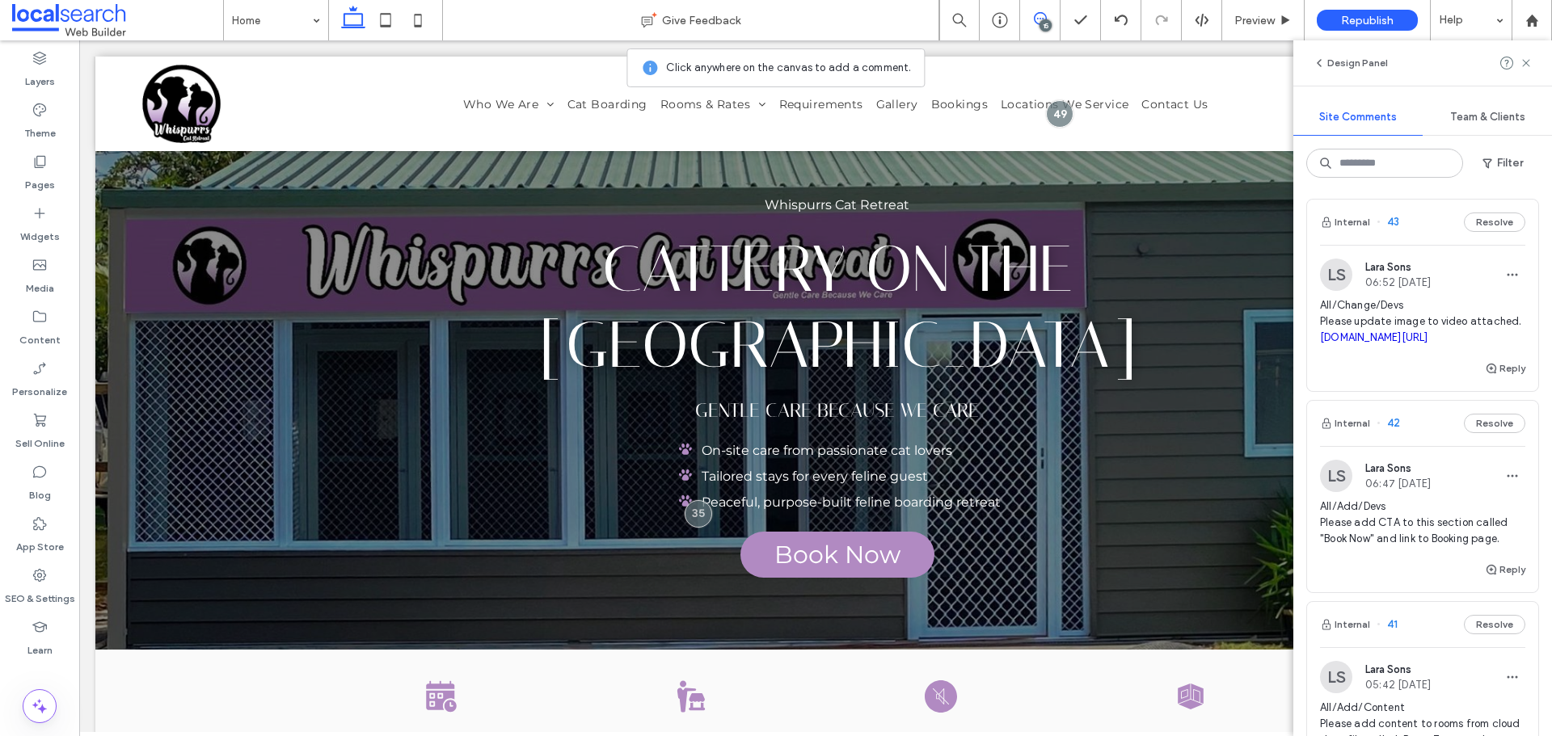
scroll to position [2160, 0]
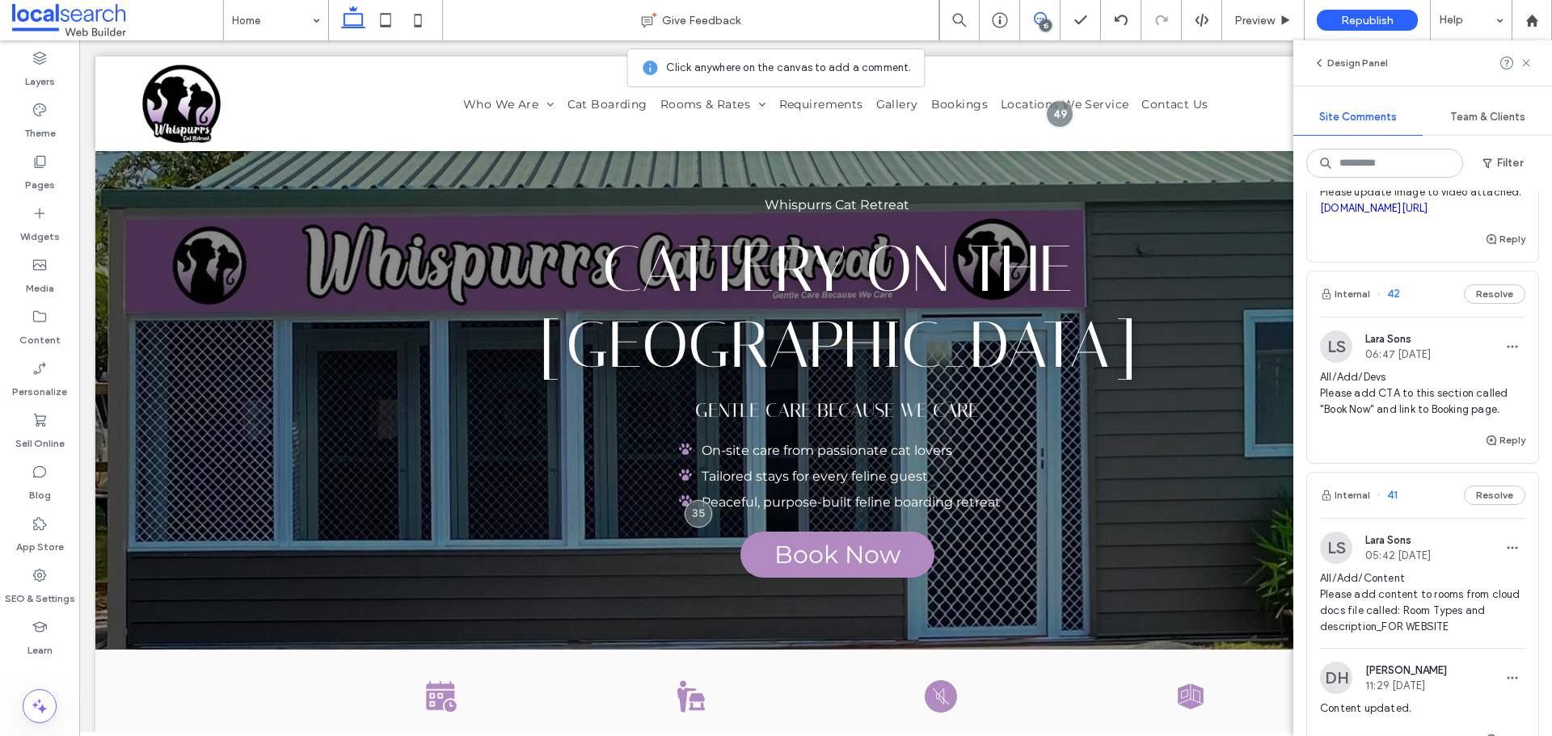
click at [1412, 418] on span "All/Add/Devs Please add CTA to this section called "Book Now" and link to Booki…" at bounding box center [1422, 393] width 205 height 48
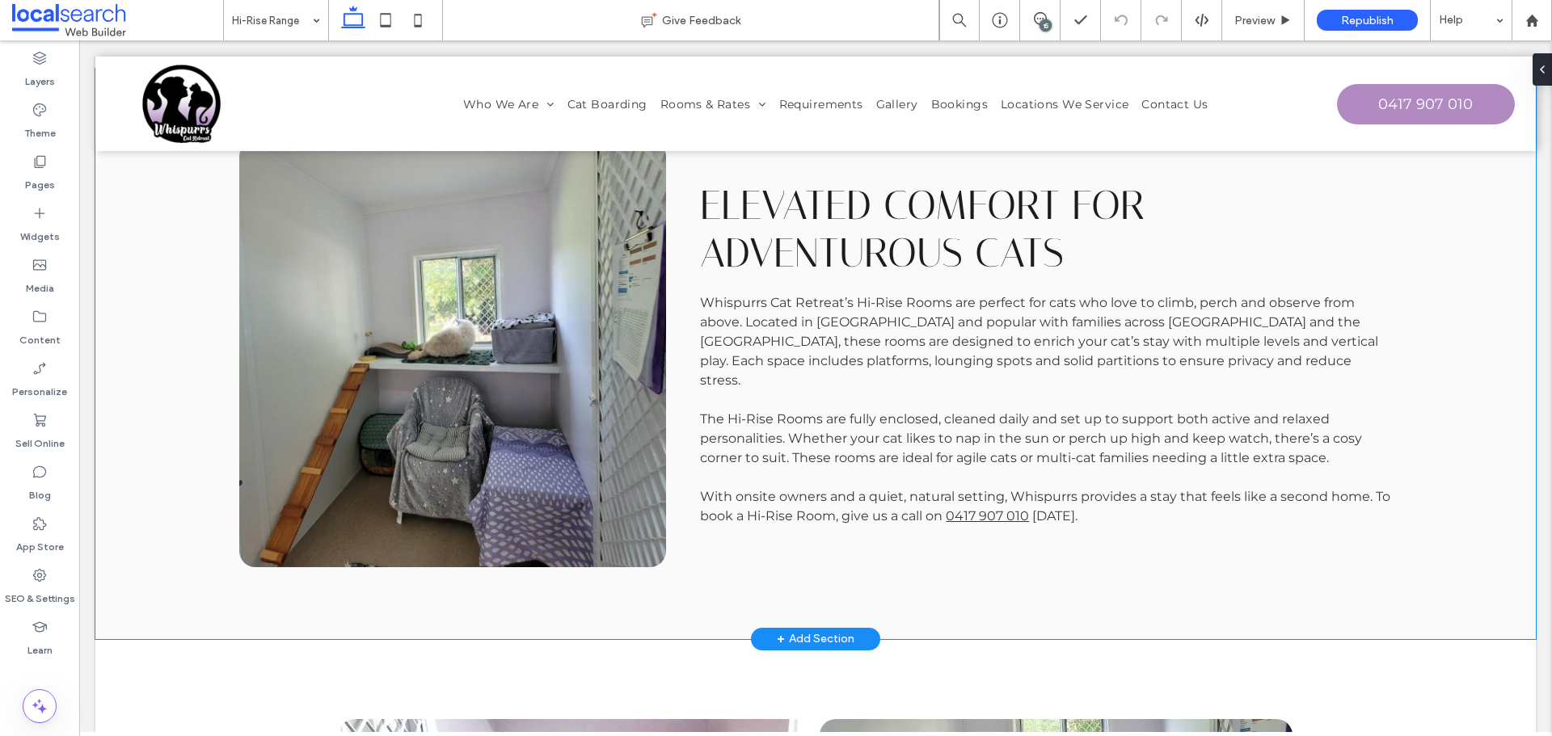
scroll to position [404, 0]
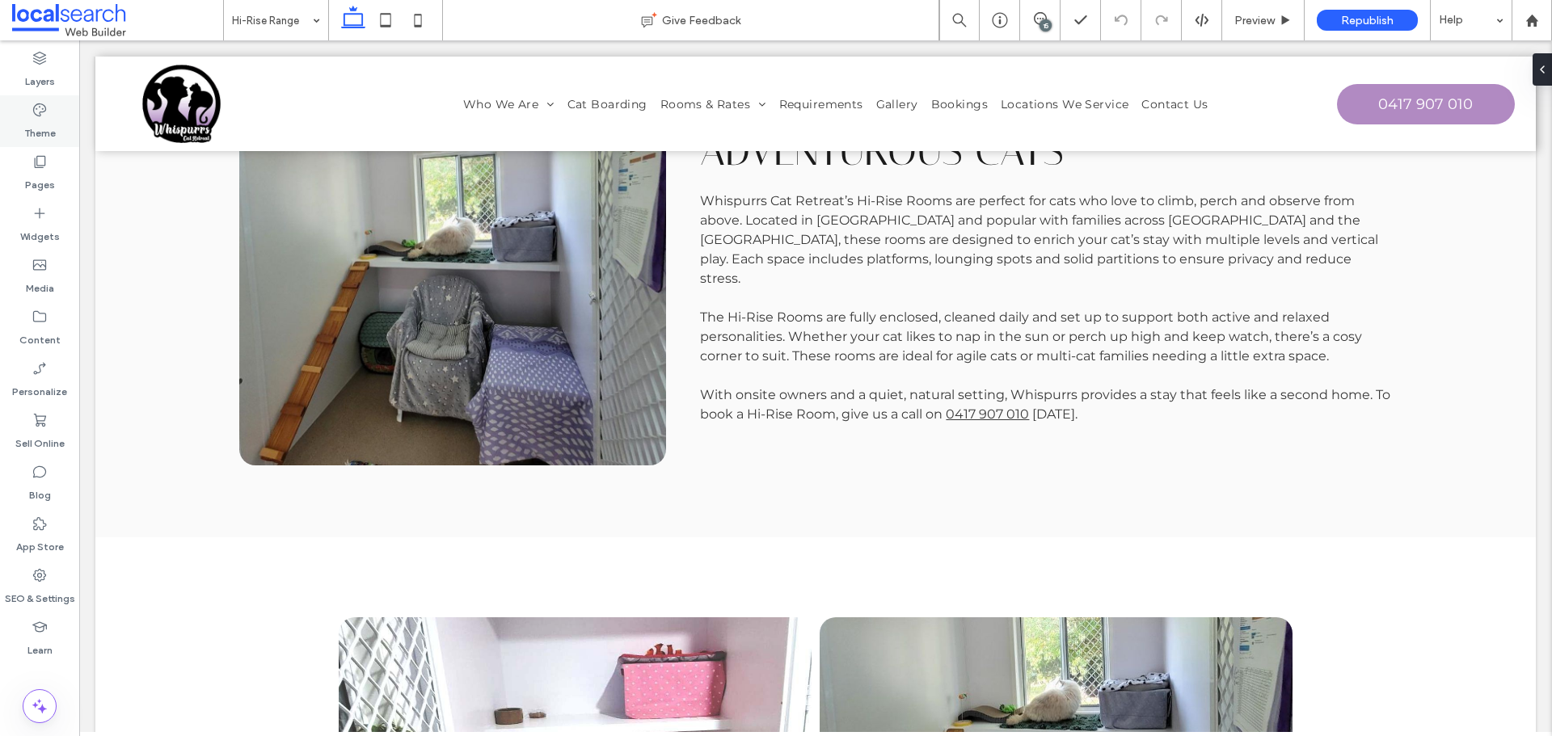
click at [39, 136] on label "Theme" at bounding box center [40, 129] width 32 height 23
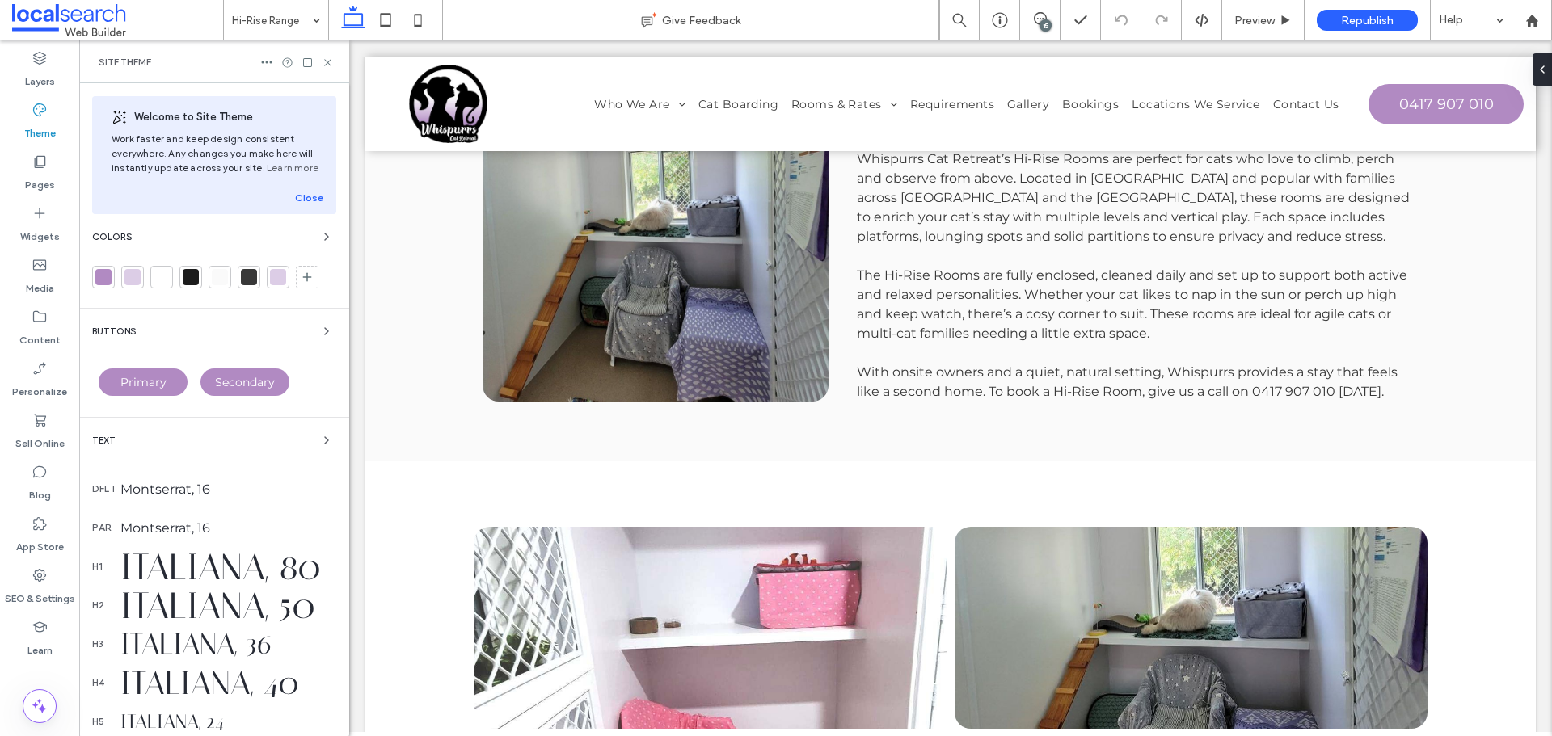
scroll to position [364, 0]
drag, startPoint x: 143, startPoint y: 380, endPoint x: 178, endPoint y: 350, distance: 45.9
click at [178, 350] on div "Buttons Primary Secondary" at bounding box center [214, 363] width 244 height 82
click at [50, 228] on label "Widgets" at bounding box center [40, 232] width 40 height 23
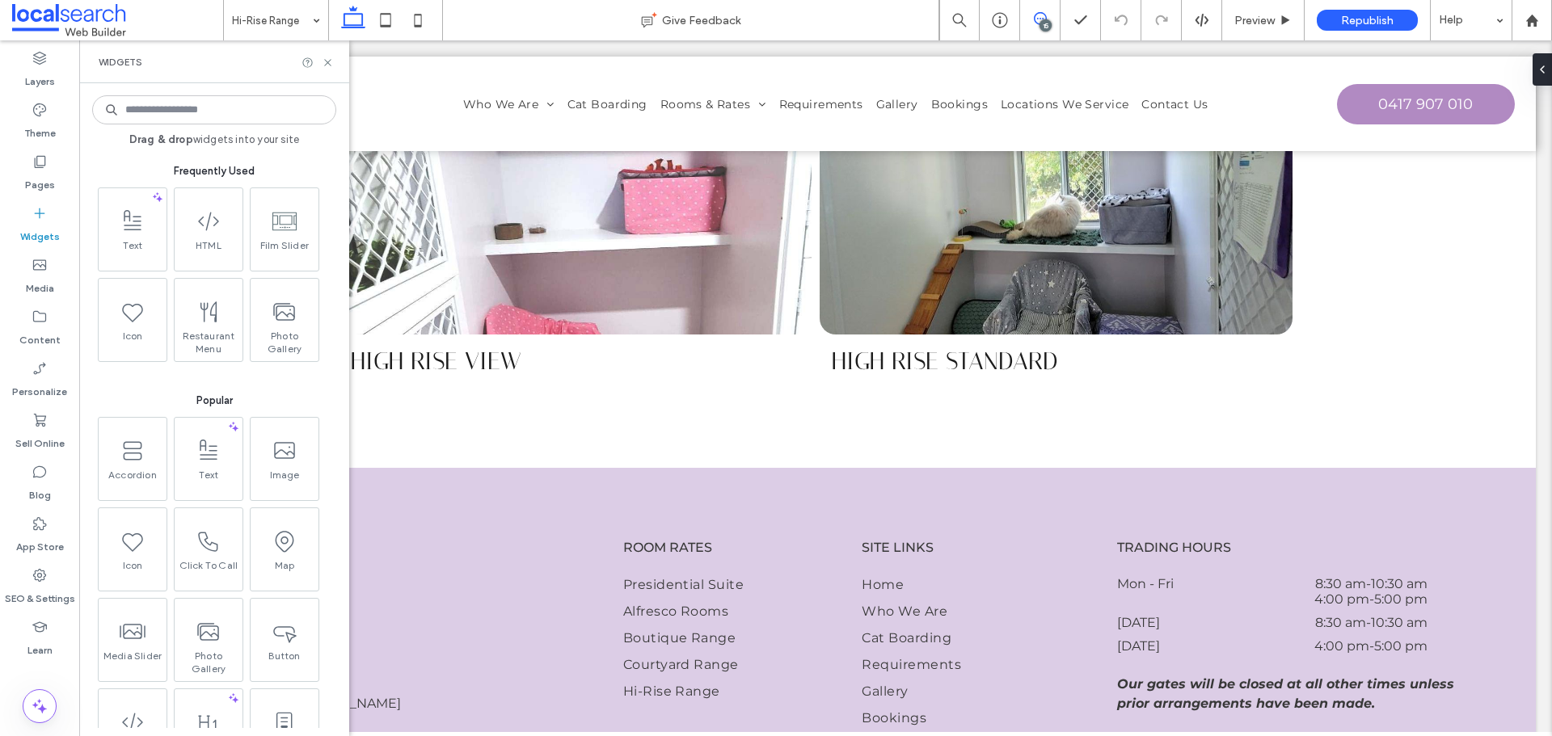
click at [1053, 19] on span at bounding box center [1040, 18] width 40 height 13
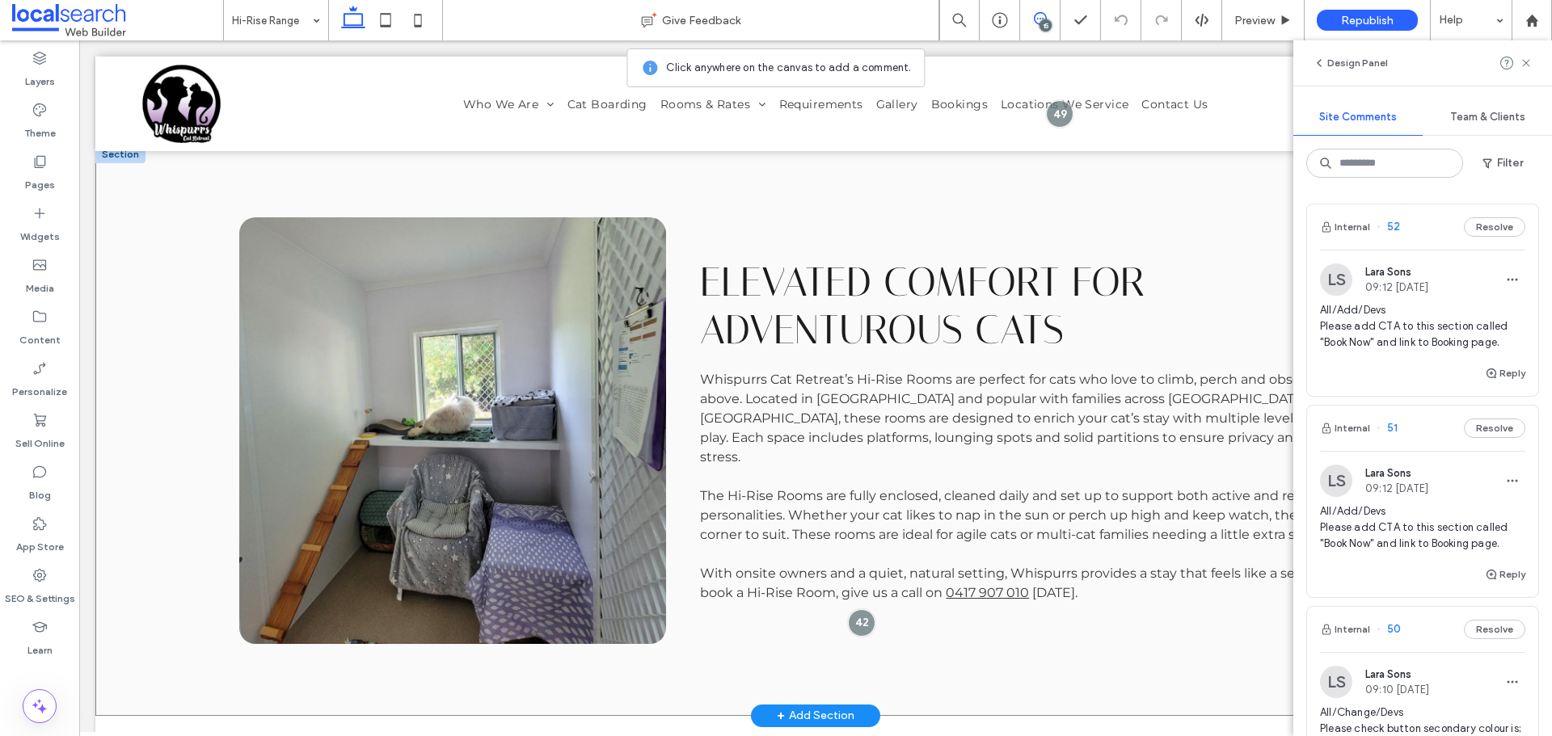
scroll to position [404, 0]
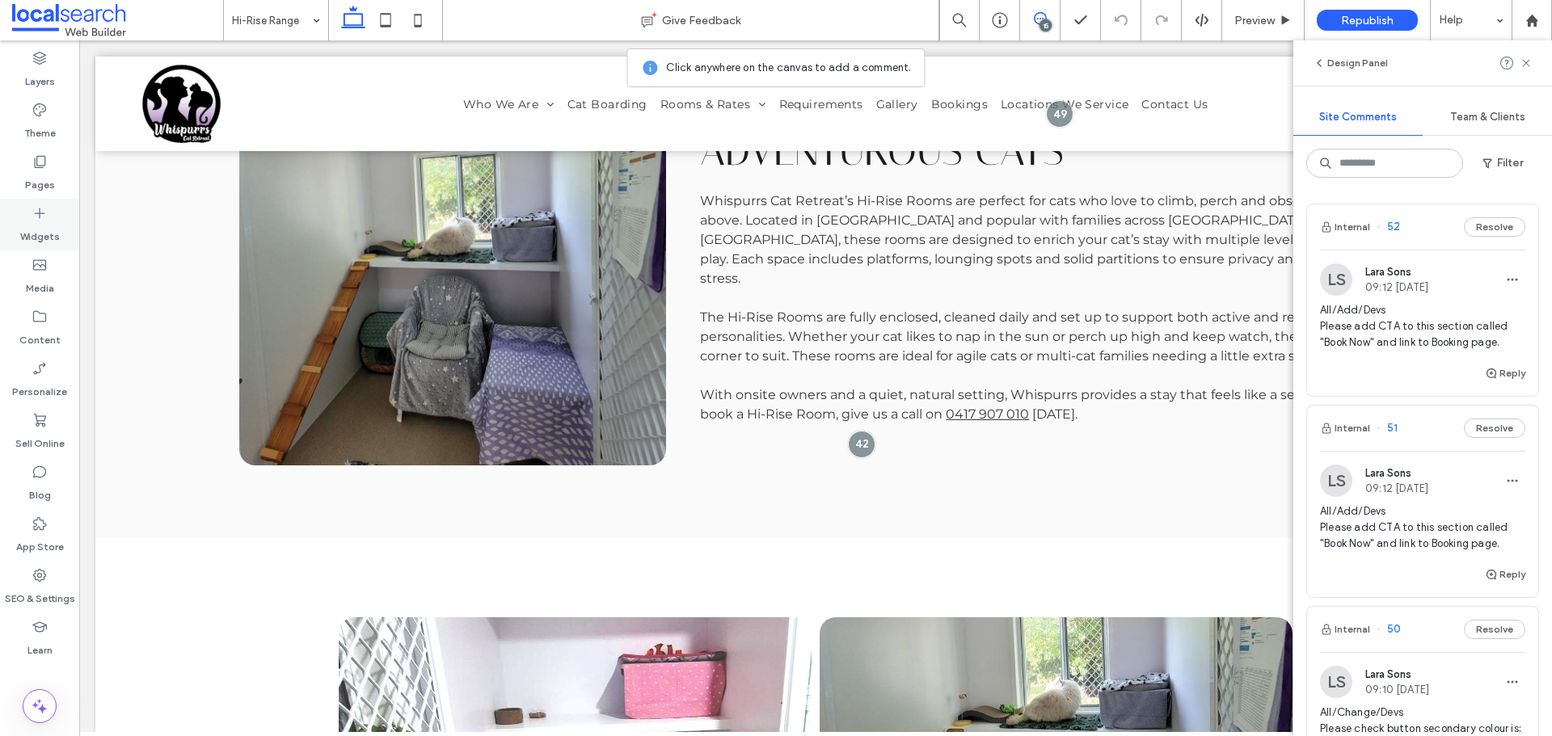
click at [52, 243] on label "Widgets" at bounding box center [40, 232] width 40 height 23
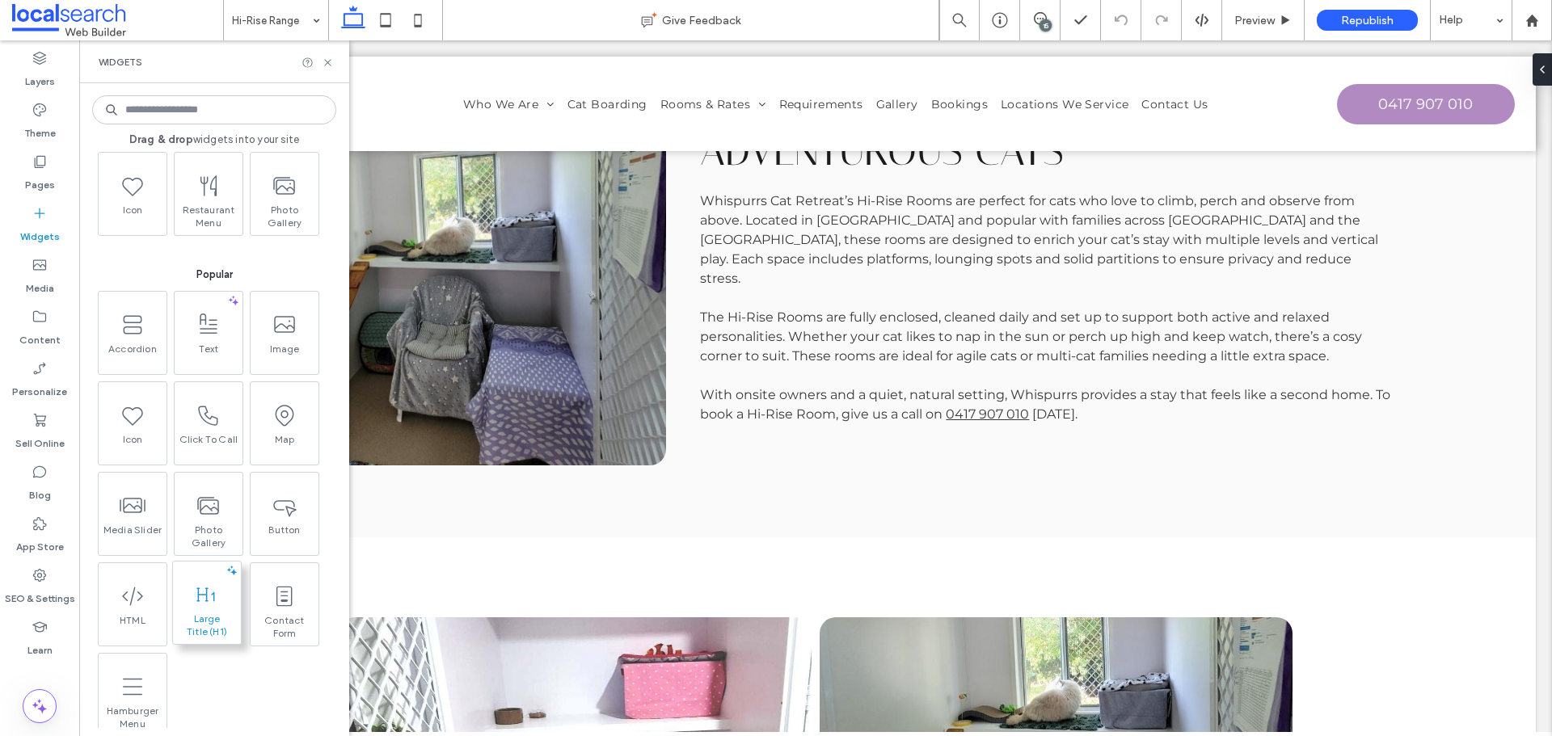
scroll to position [0, 0]
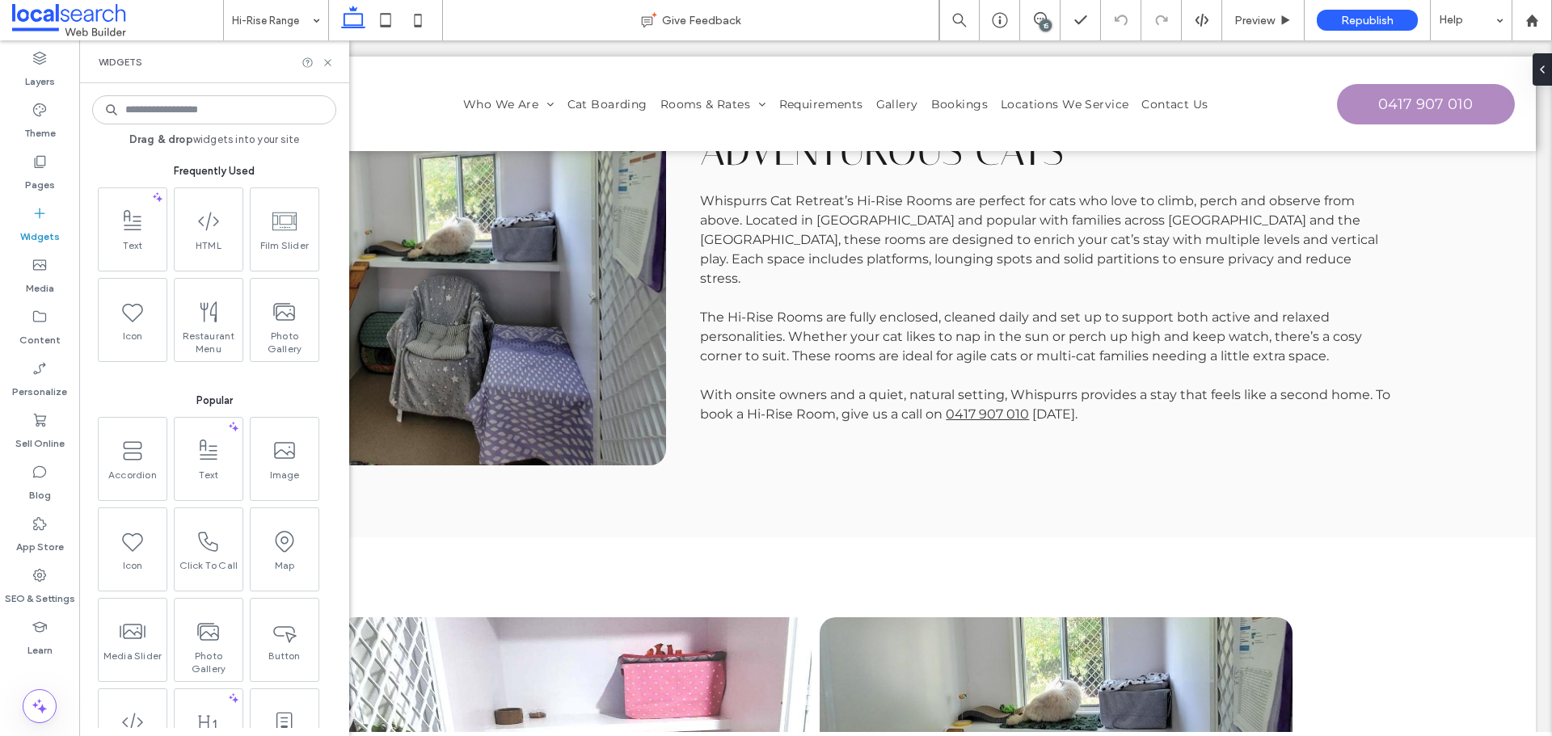
click at [237, 124] on input at bounding box center [214, 109] width 244 height 29
click at [238, 116] on input at bounding box center [214, 109] width 244 height 29
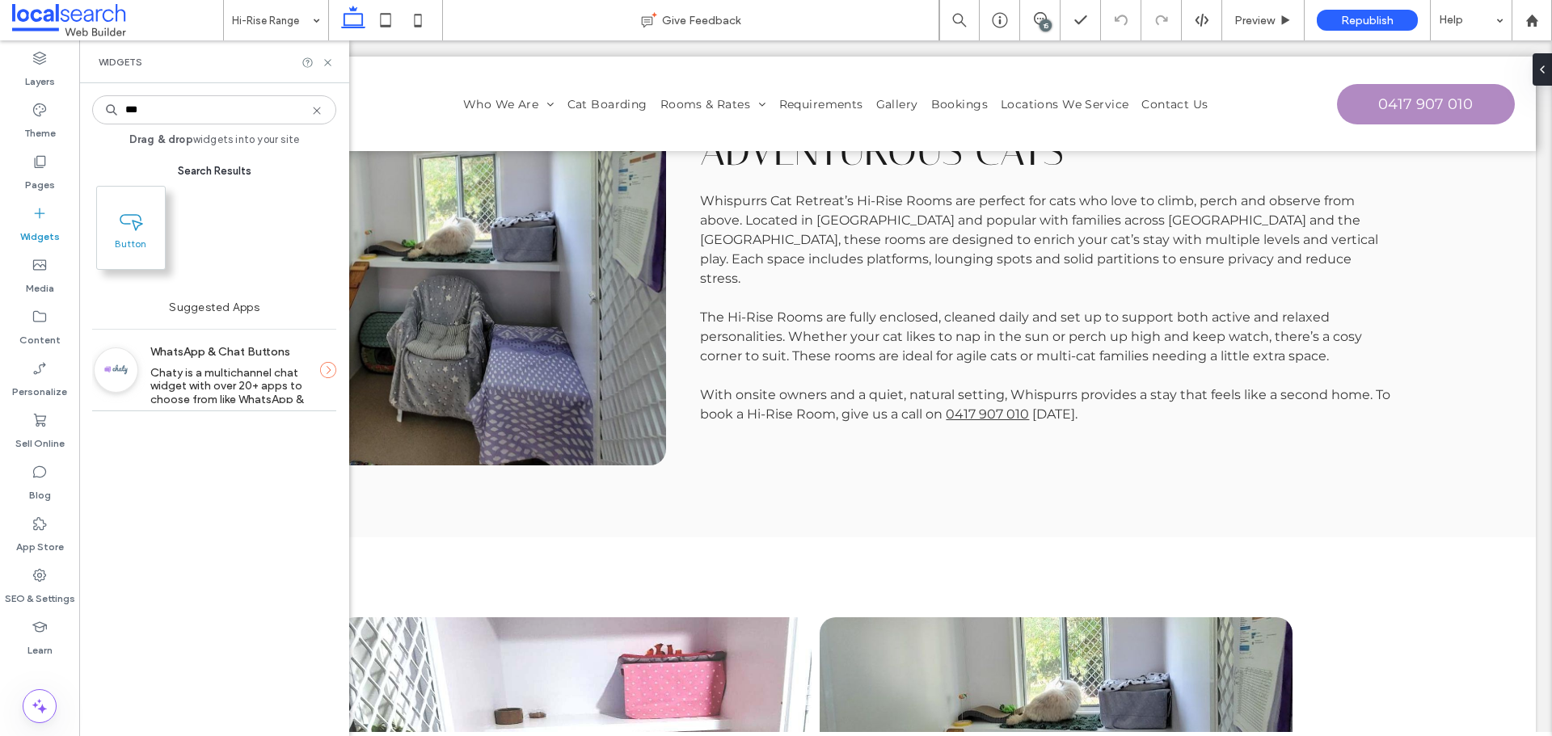
type input "***"
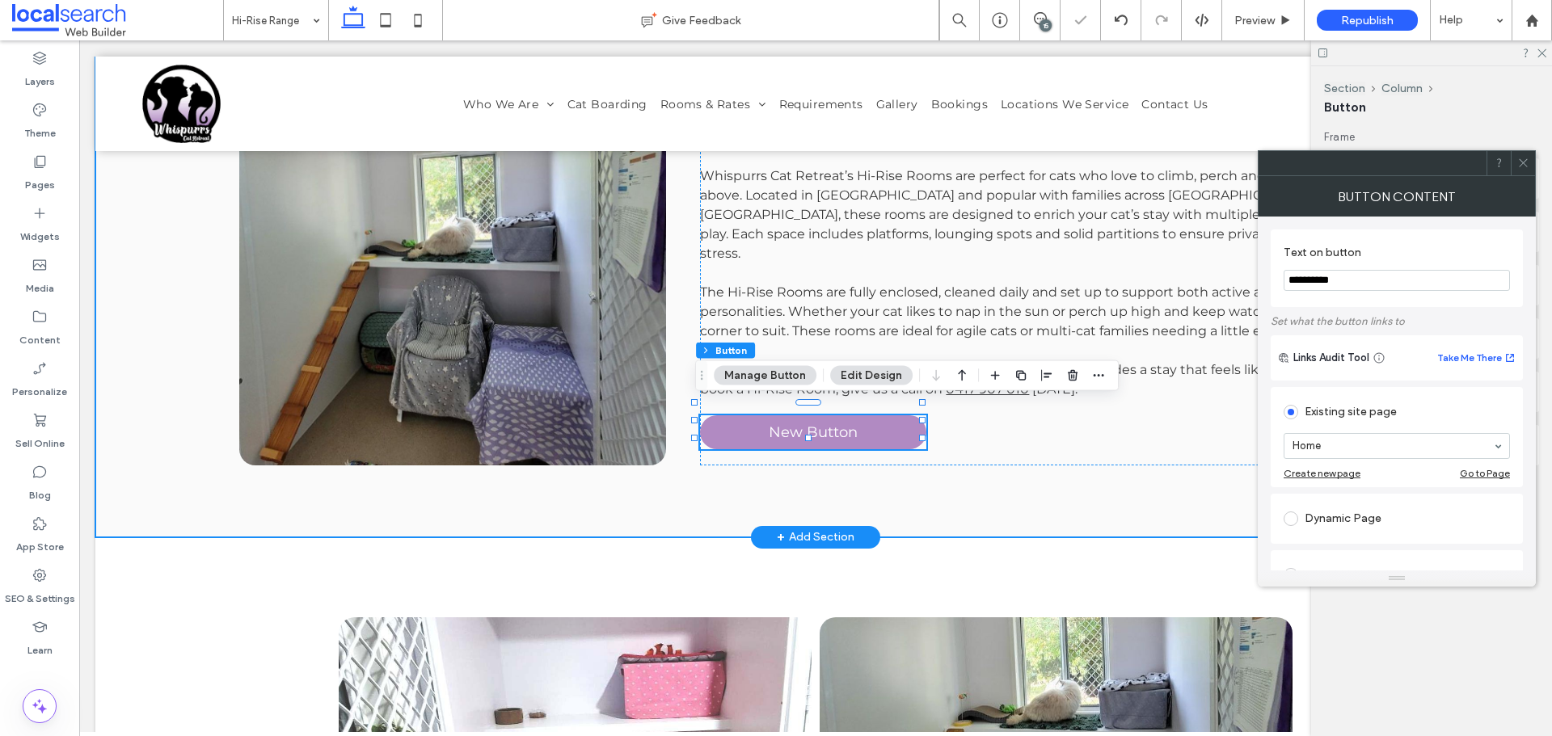
type input "**"
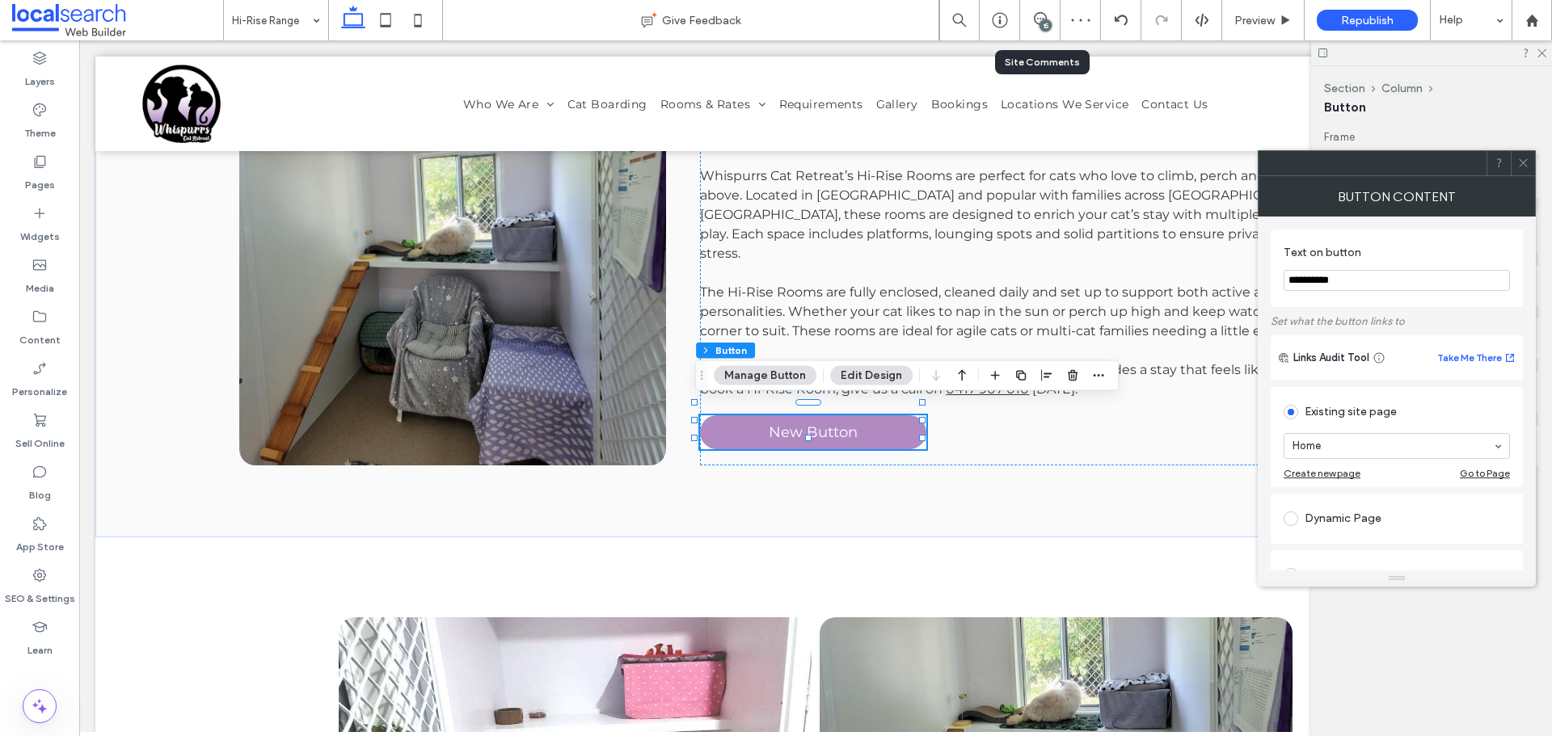
click at [1035, 26] on div "15" at bounding box center [1040, 20] width 40 height 16
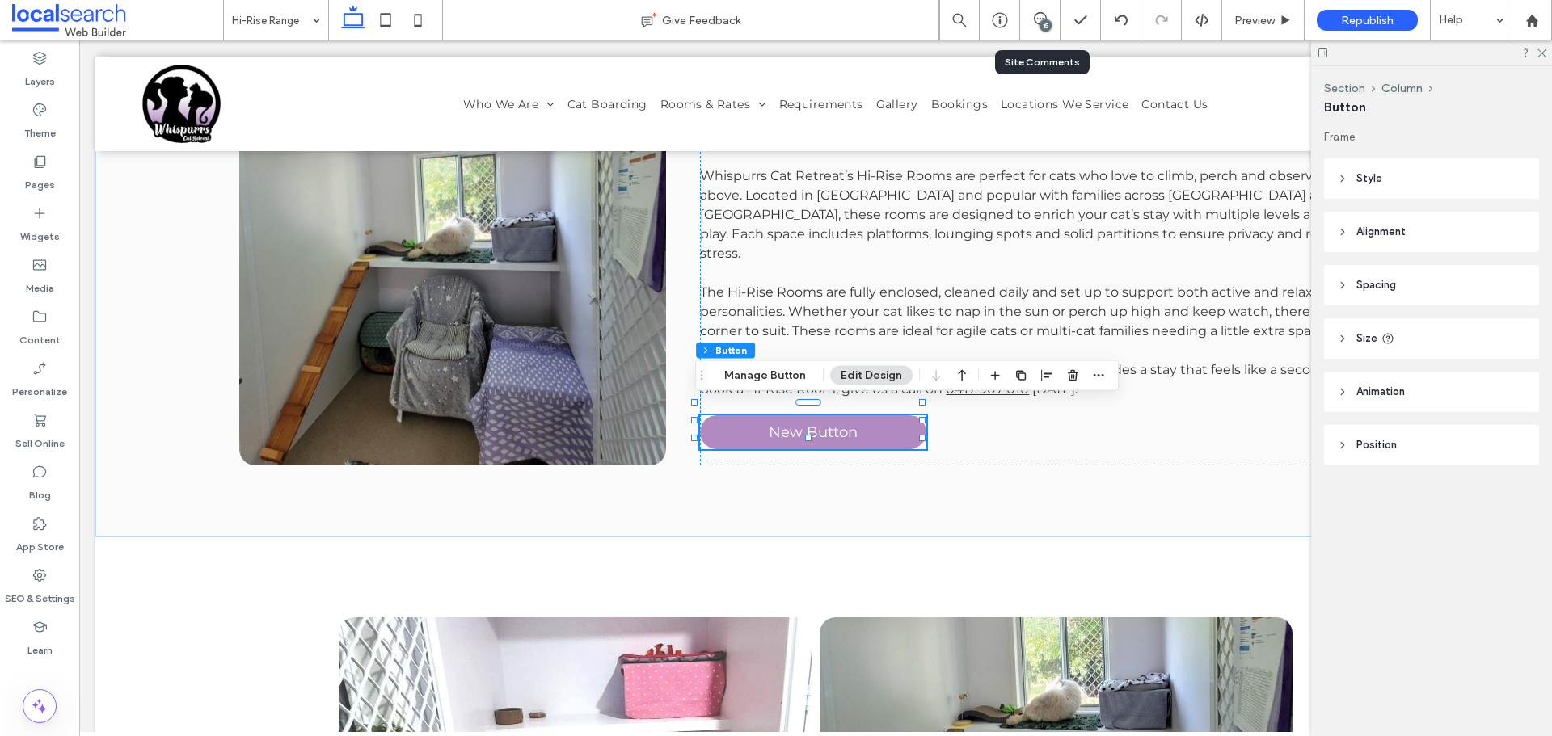
click at [1035, 6] on div "15" at bounding box center [1040, 20] width 40 height 40
click at [1043, 18] on icon at bounding box center [1040, 18] width 13 height 13
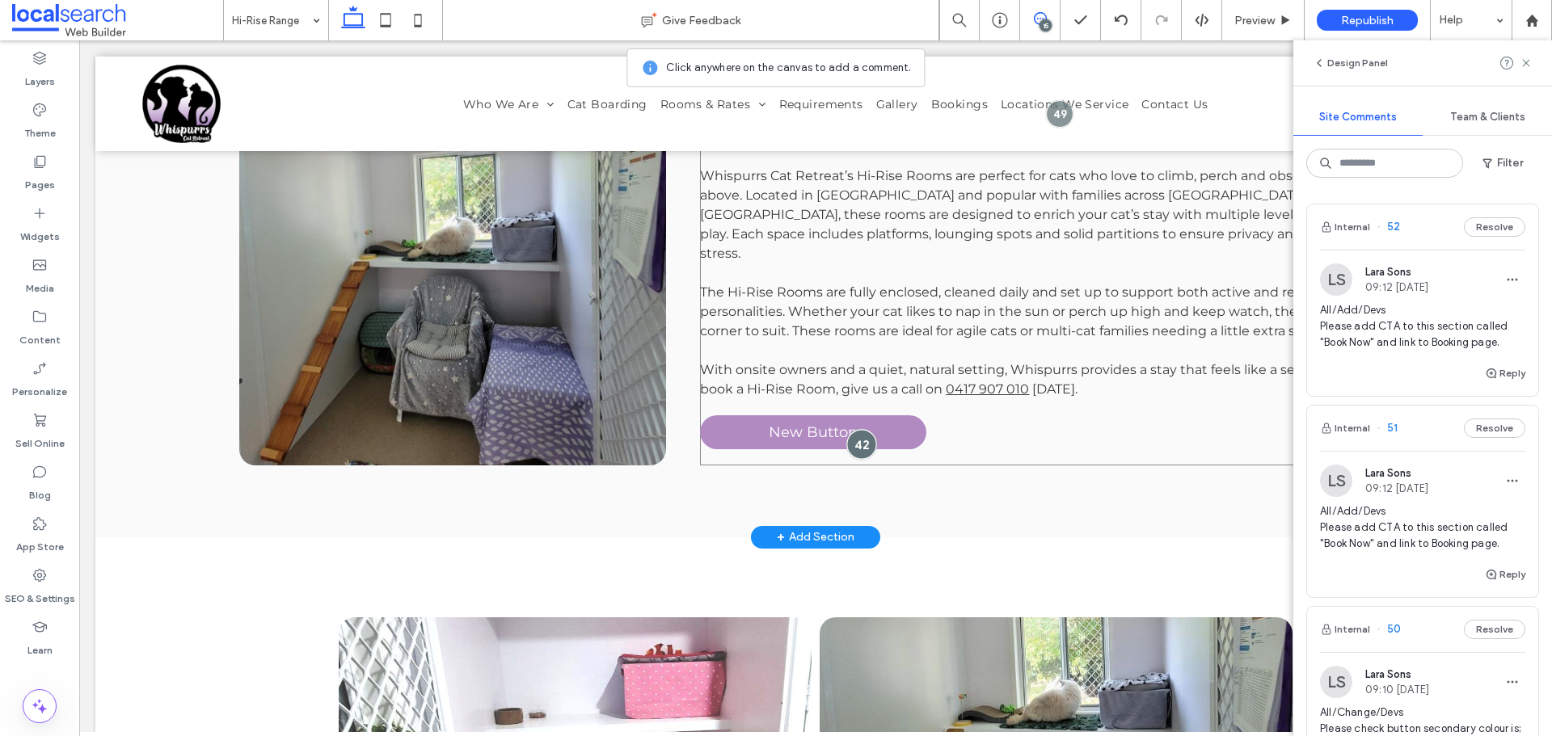
click at [849, 443] on div at bounding box center [862, 444] width 30 height 30
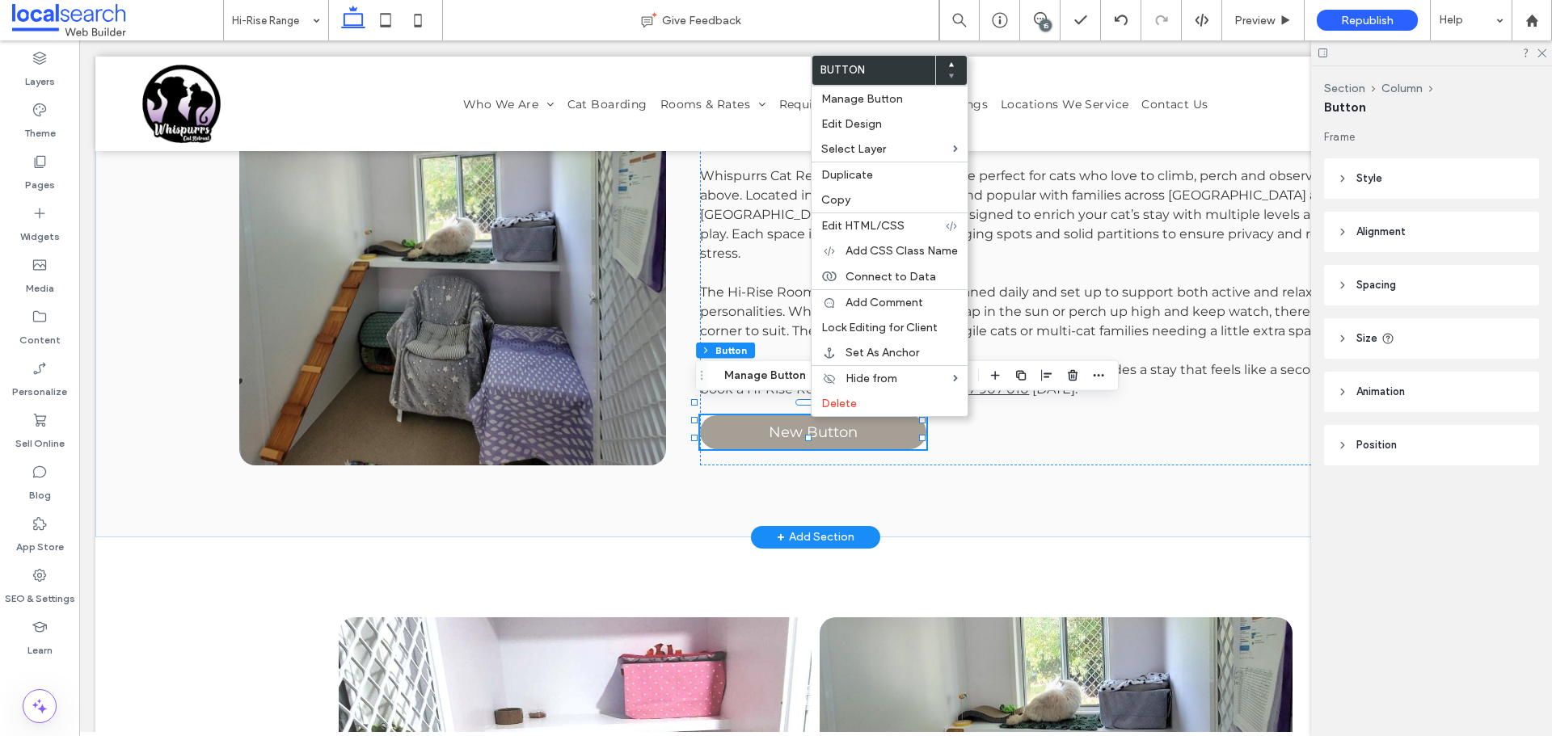
click at [809, 424] on span "New Button" at bounding box center [813, 433] width 89 height 18
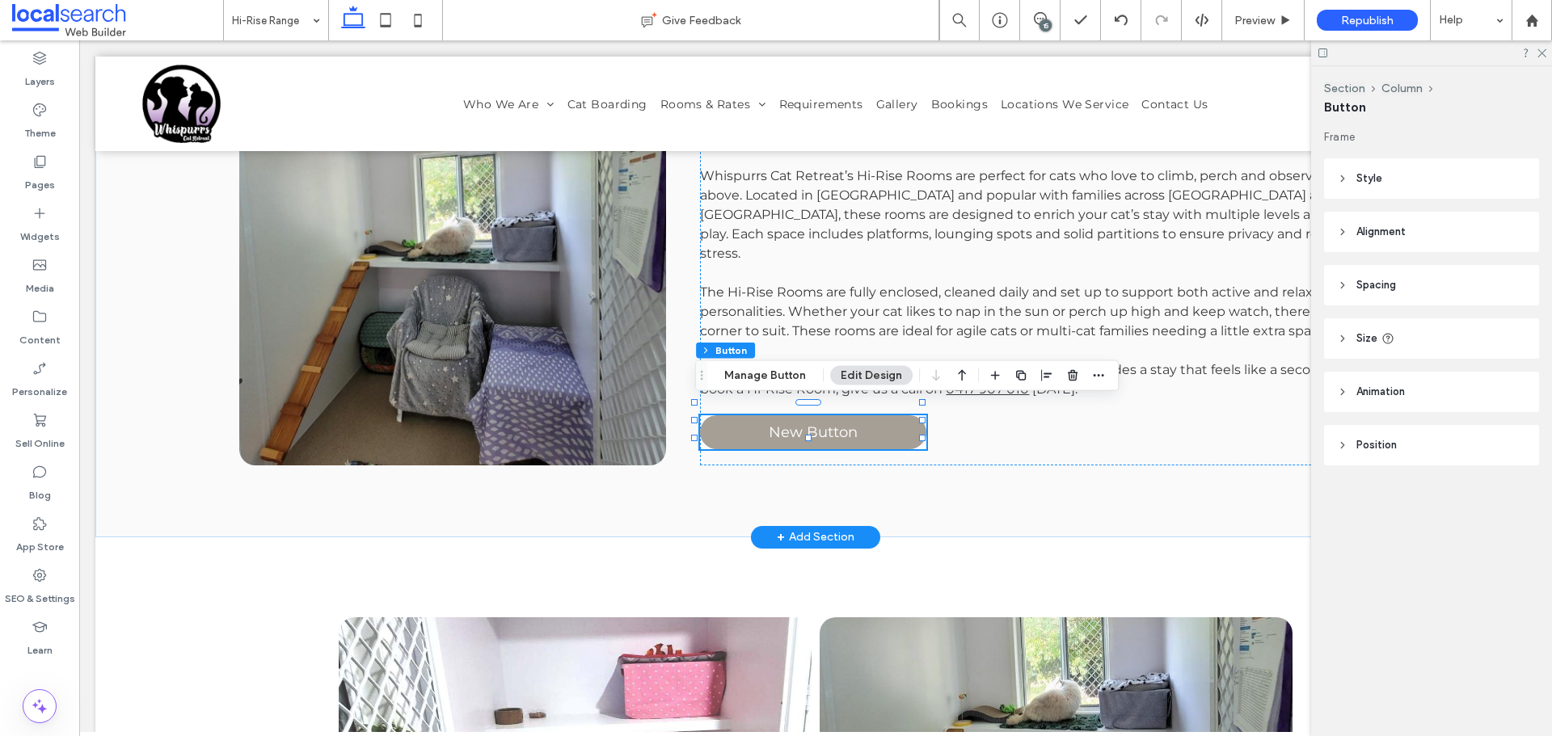
click at [809, 424] on span "New Button" at bounding box center [813, 433] width 89 height 18
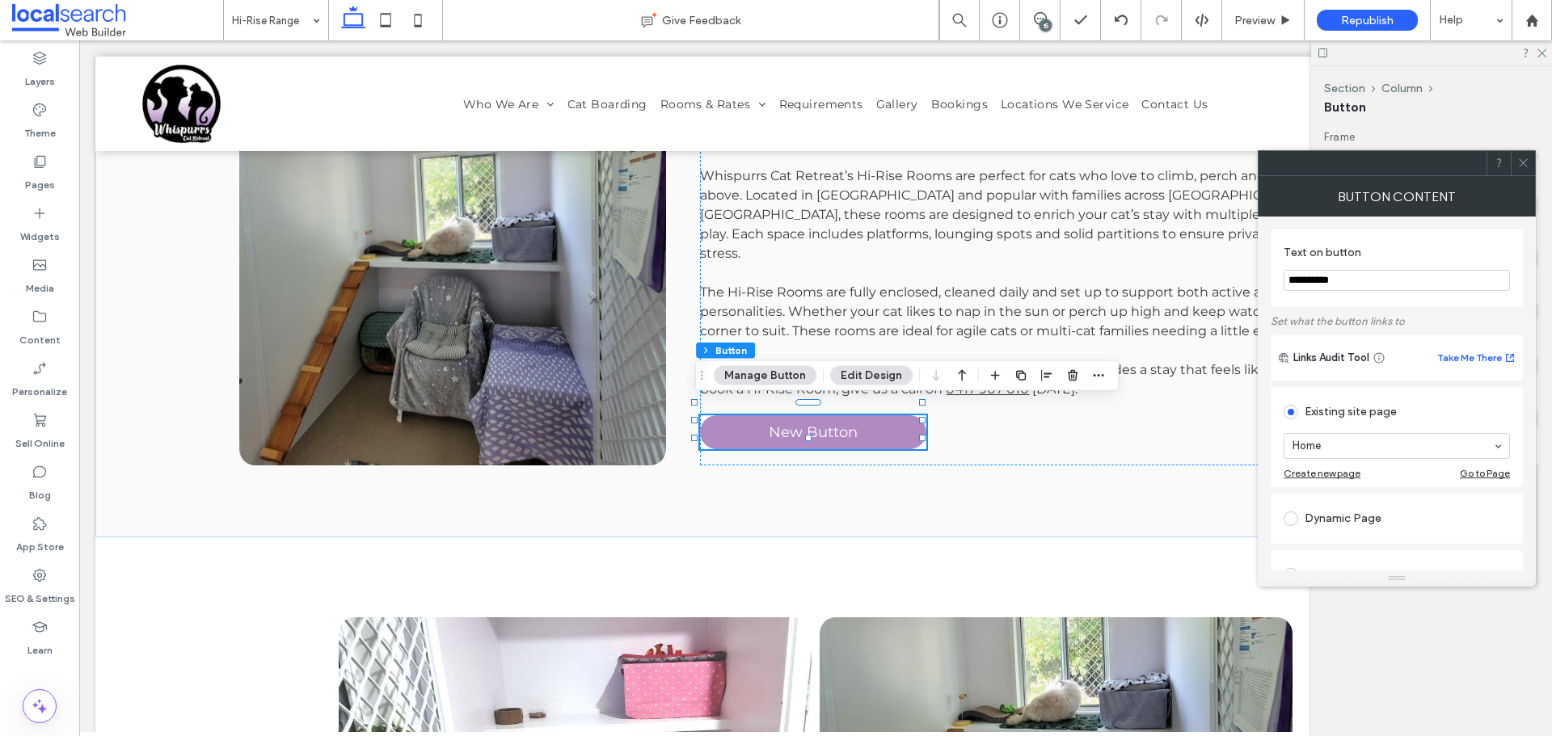
click at [1397, 288] on input "**********" at bounding box center [1397, 280] width 226 height 21
type input "********"
type input "****"
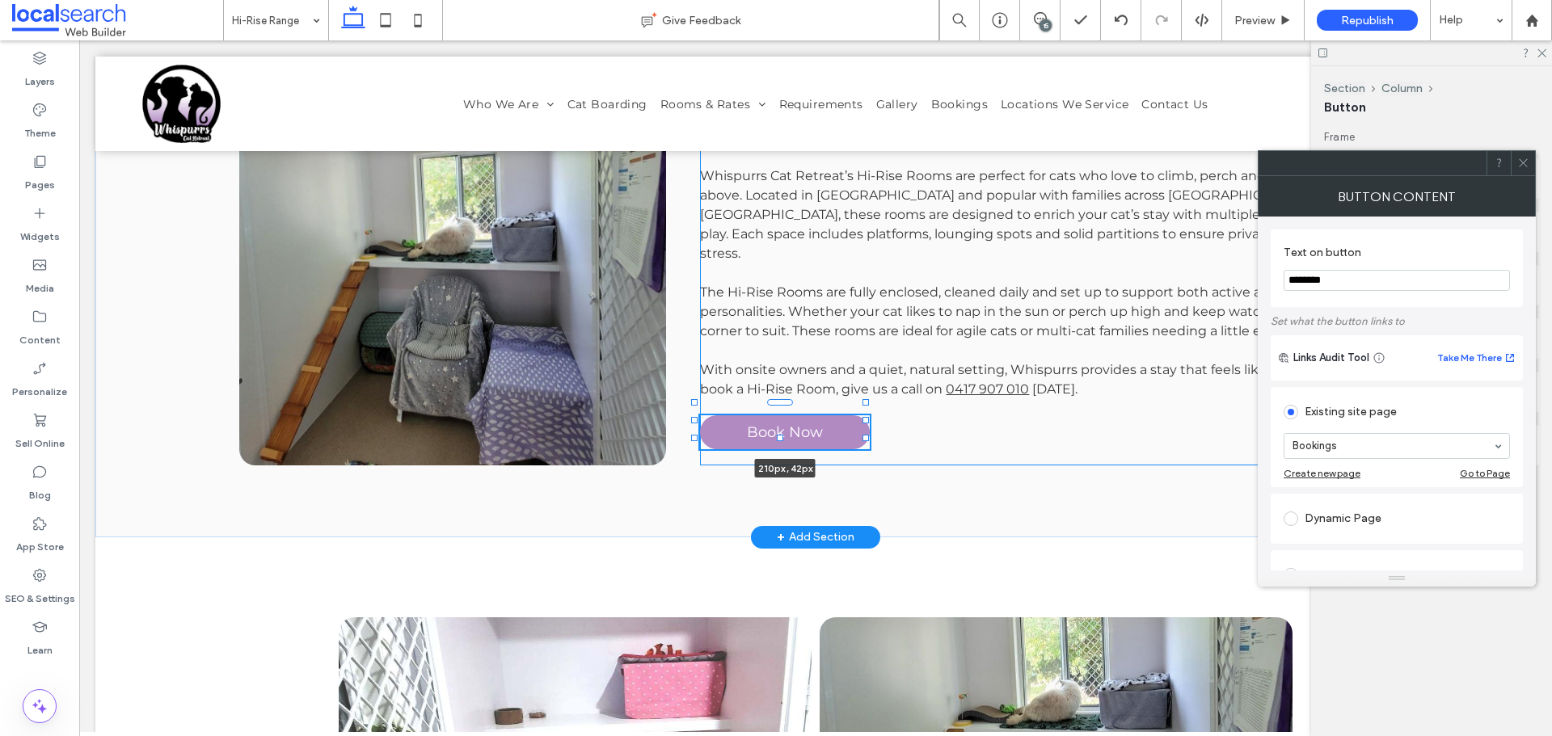
drag, startPoint x: 922, startPoint y: 417, endPoint x: 866, endPoint y: 419, distance: 56.6
click at [866, 419] on div at bounding box center [865, 420] width 6 height 6
type input "***"
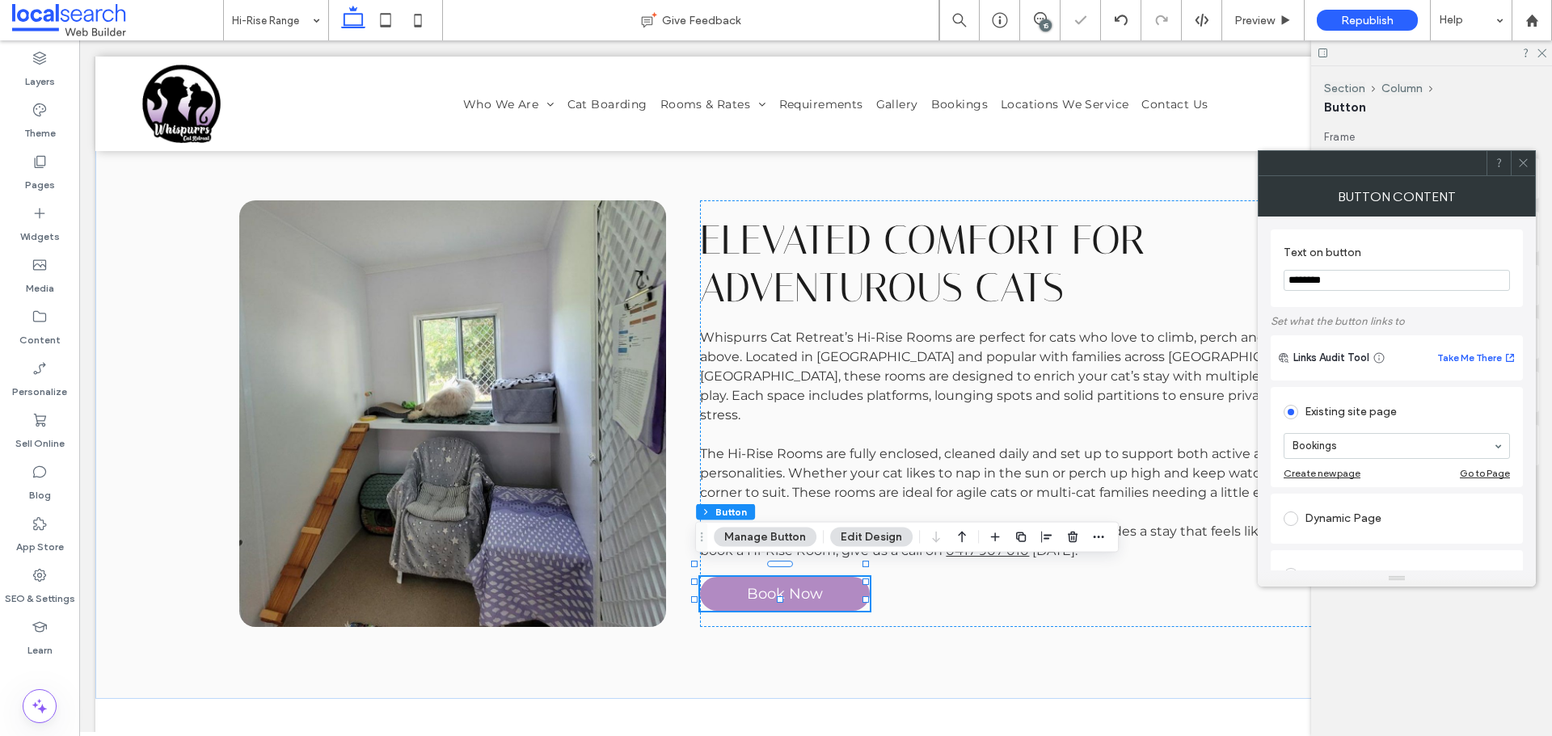
scroll to position [81, 0]
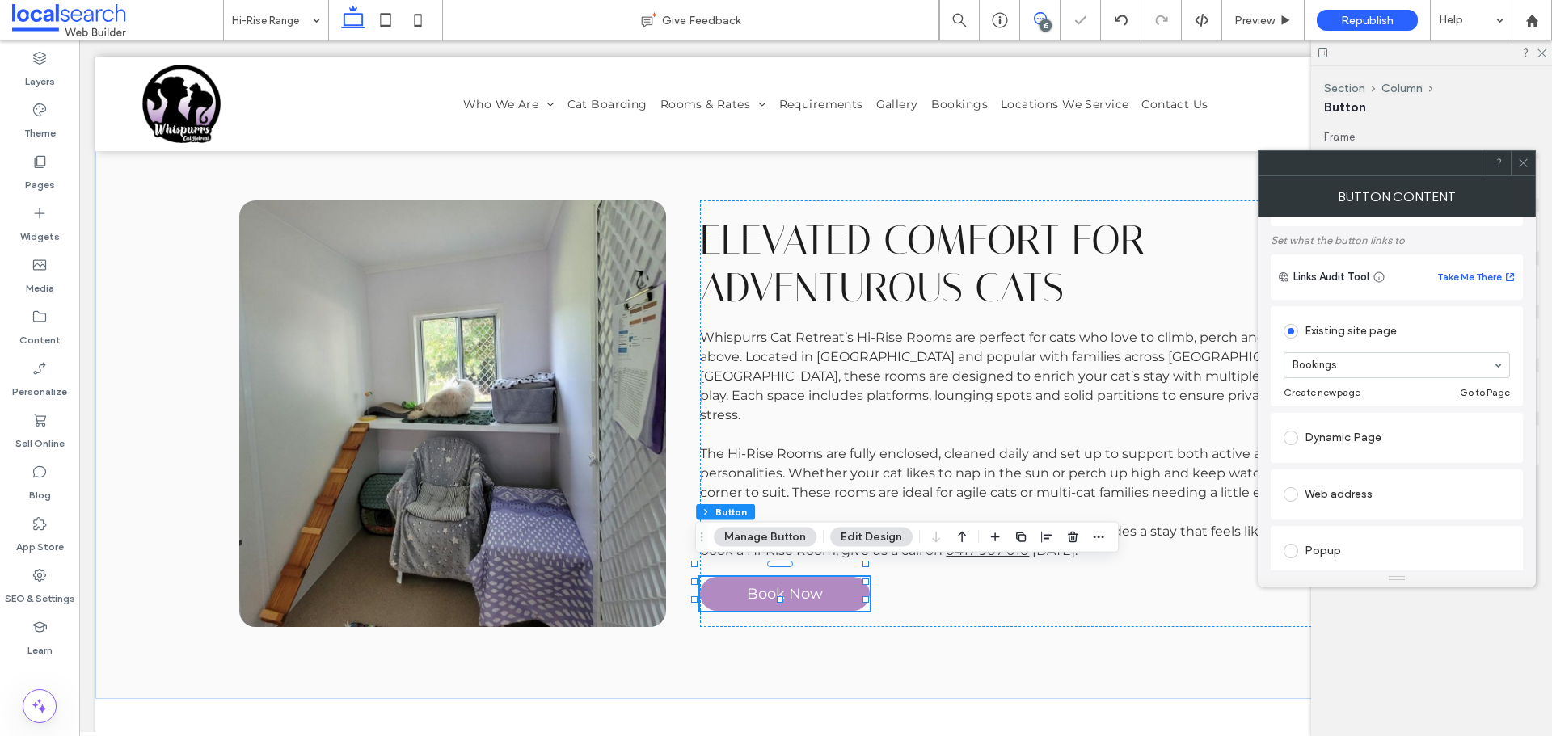
click at [1047, 17] on span at bounding box center [1040, 18] width 40 height 13
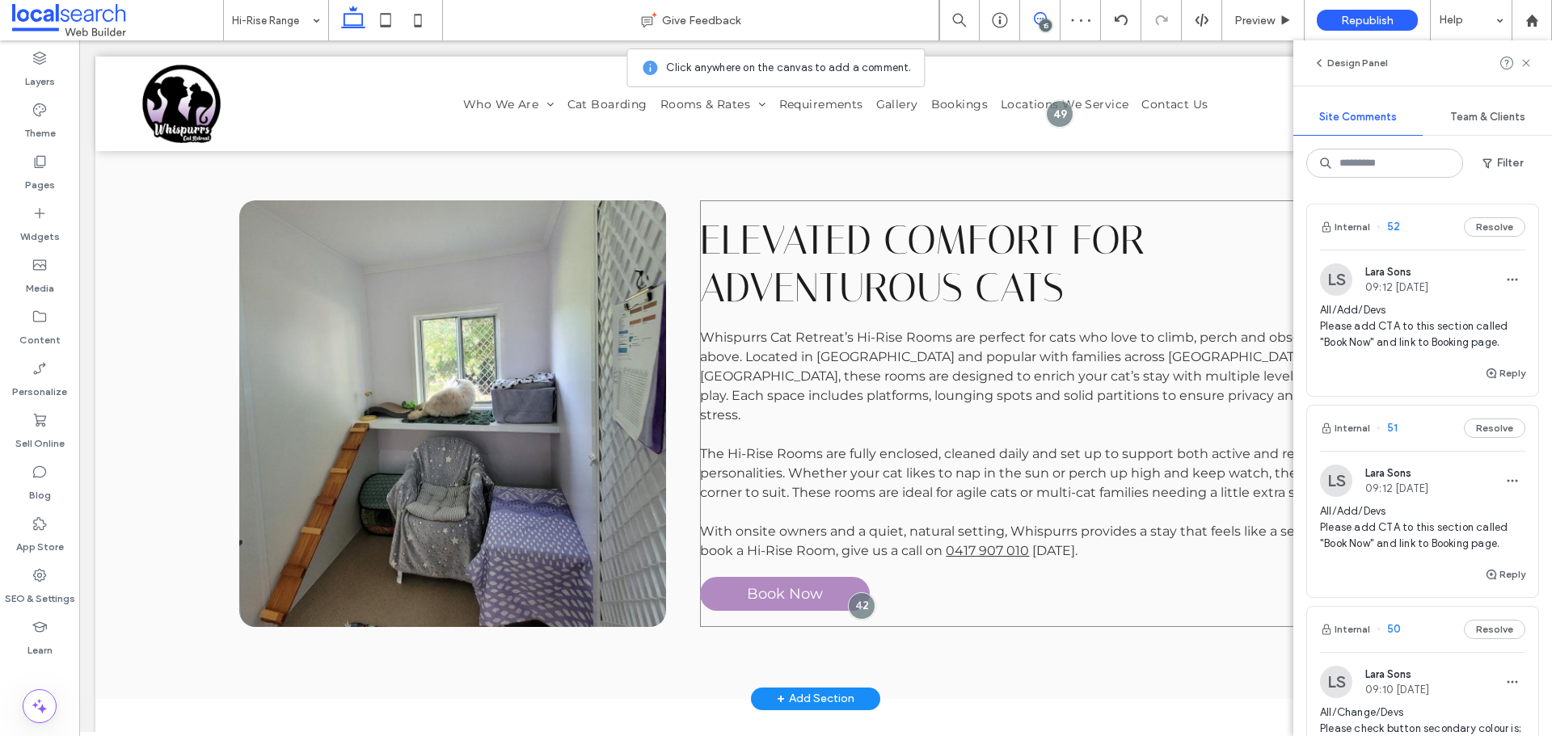
click at [852, 593] on div at bounding box center [861, 605] width 27 height 27
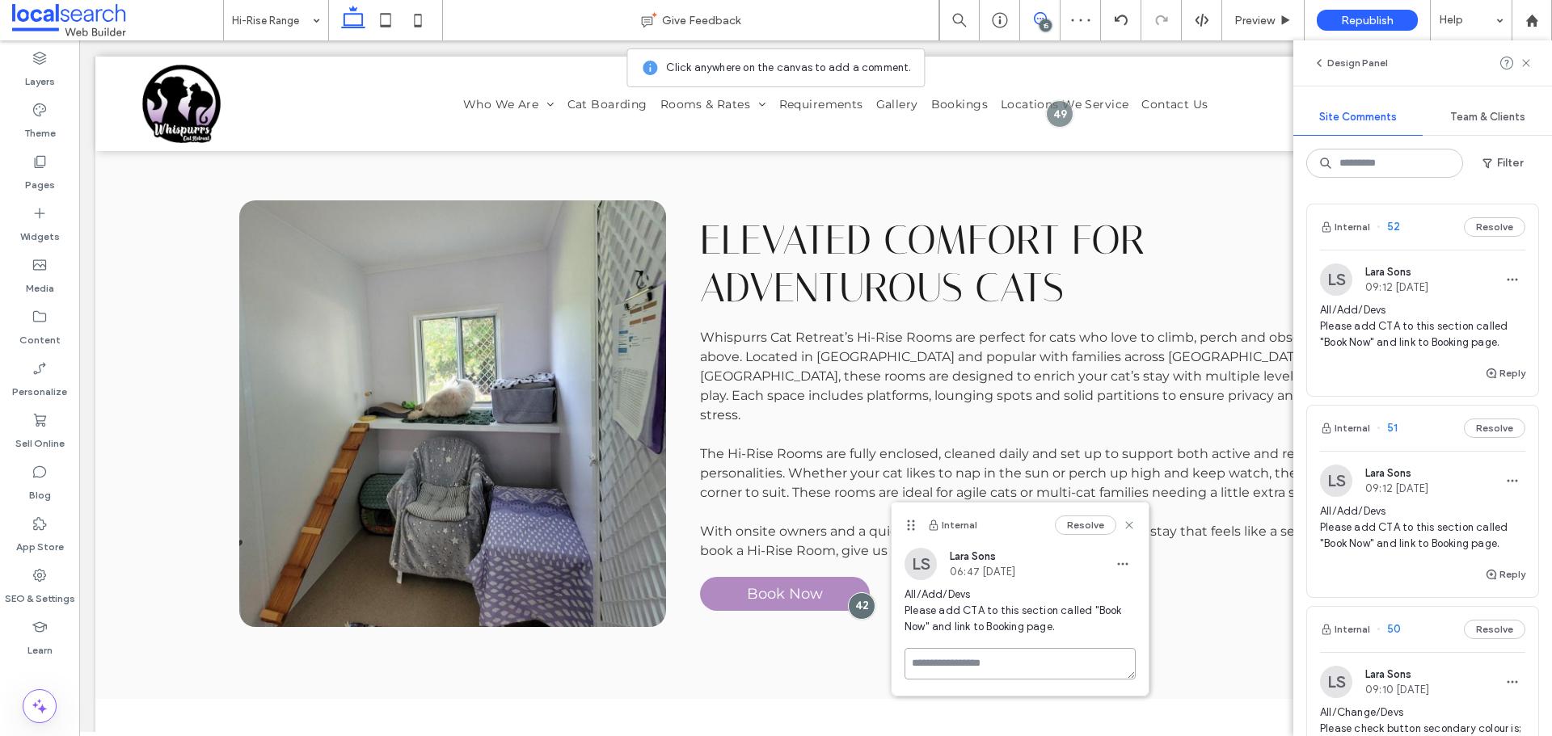
click at [958, 673] on textarea at bounding box center [1019, 664] width 231 height 32
type textarea "**********"
drag, startPoint x: 904, startPoint y: 526, endPoint x: 912, endPoint y: 528, distance: 8.2
click at [912, 528] on div "Internal Resolve" at bounding box center [1020, 525] width 257 height 45
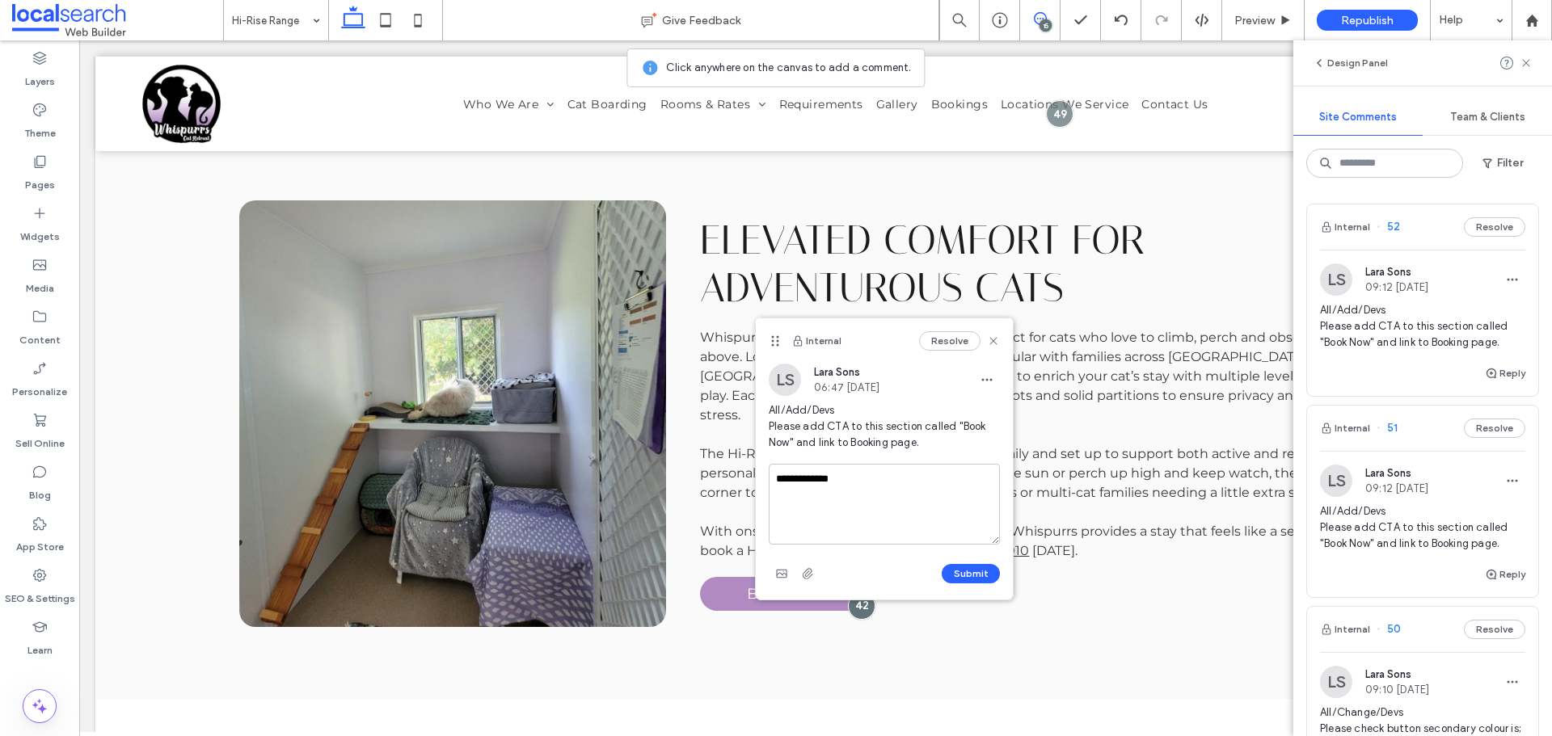
drag, startPoint x: 912, startPoint y: 528, endPoint x: 846, endPoint y: 335, distance: 204.0
click at [800, 318] on div "Internal Resolve" at bounding box center [884, 340] width 257 height 45
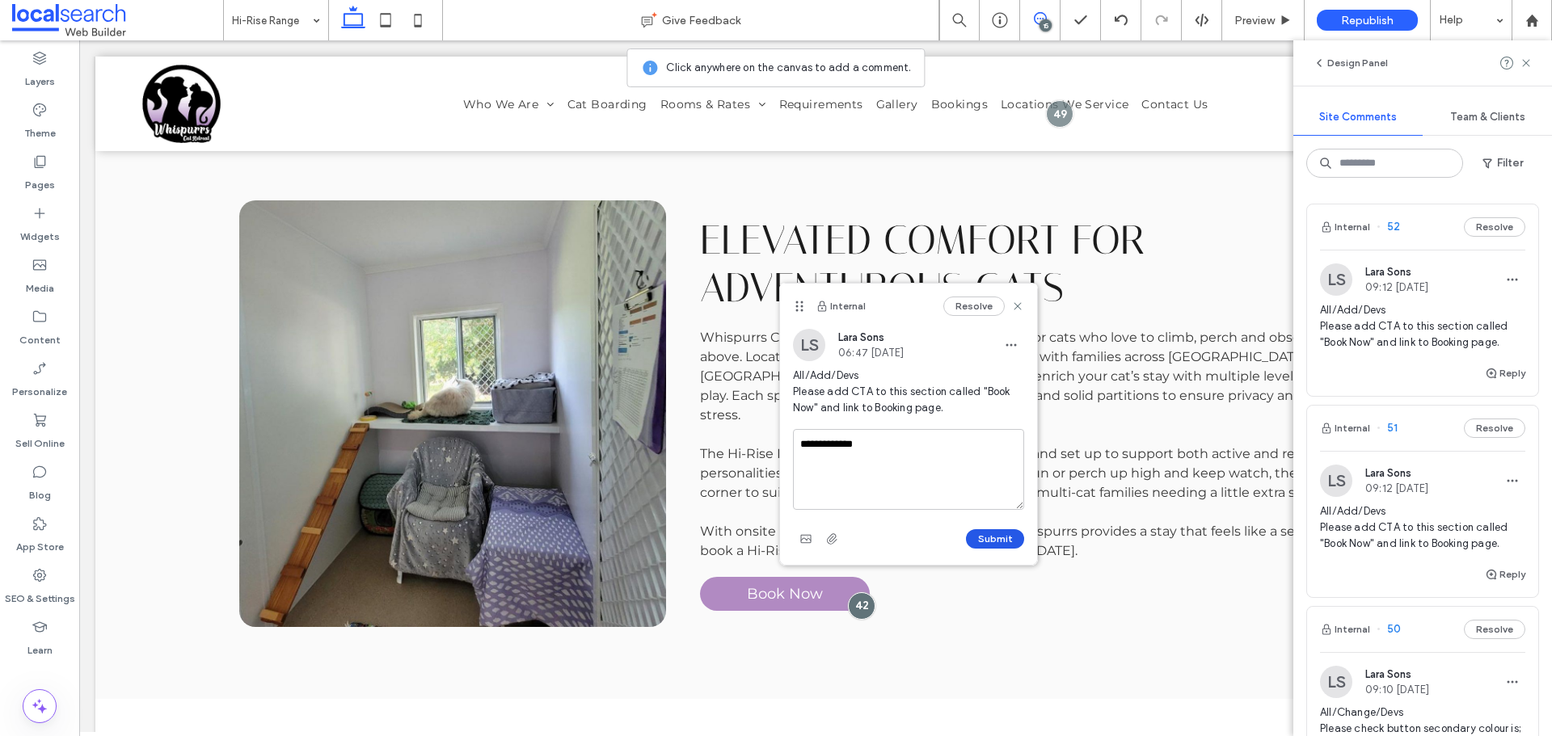
click at [994, 540] on button "Submit" at bounding box center [995, 538] width 58 height 19
click at [390, 15] on use at bounding box center [386, 20] width 11 height 14
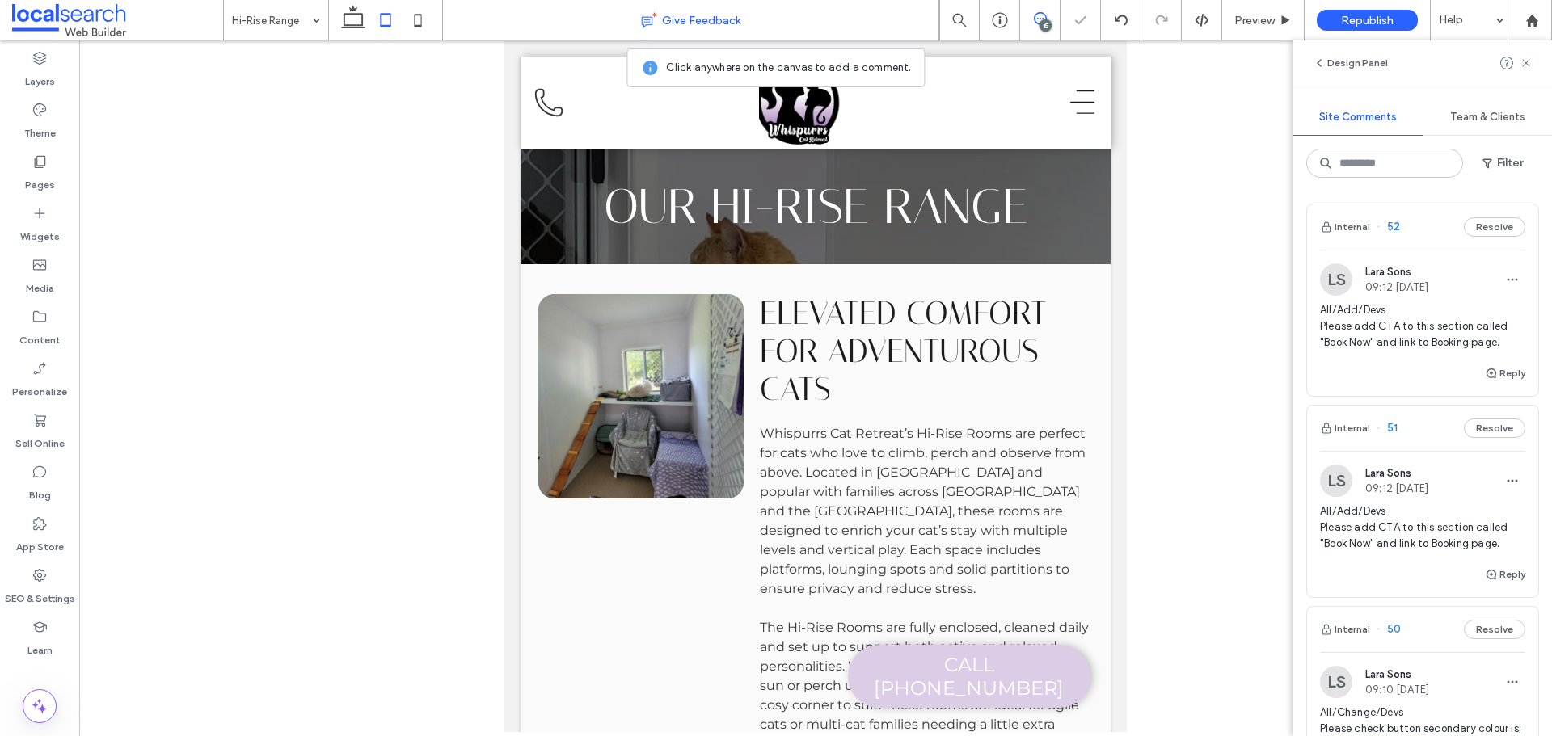
scroll to position [0, 0]
click at [424, 22] on icon at bounding box center [418, 20] width 32 height 32
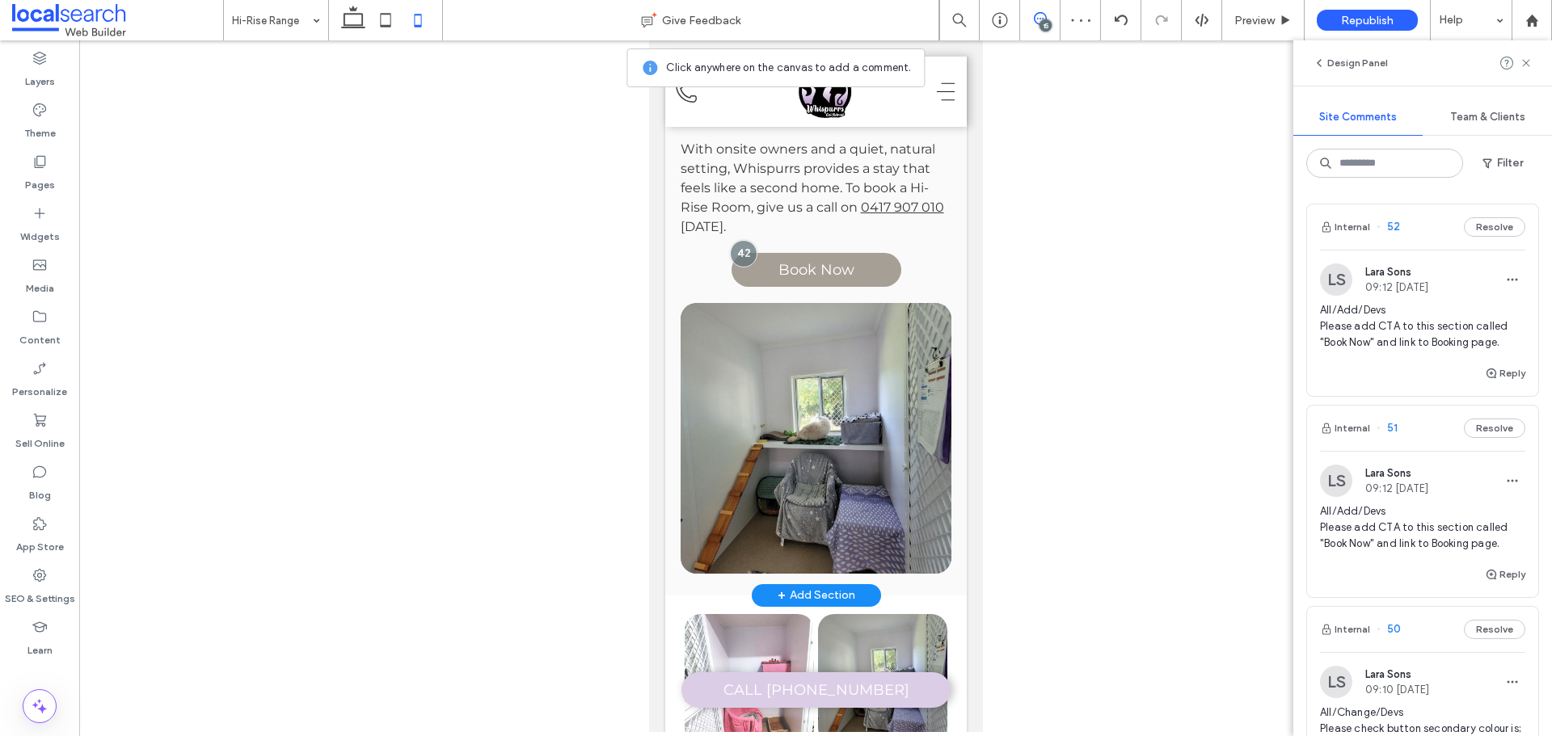
scroll to position [647, 0]
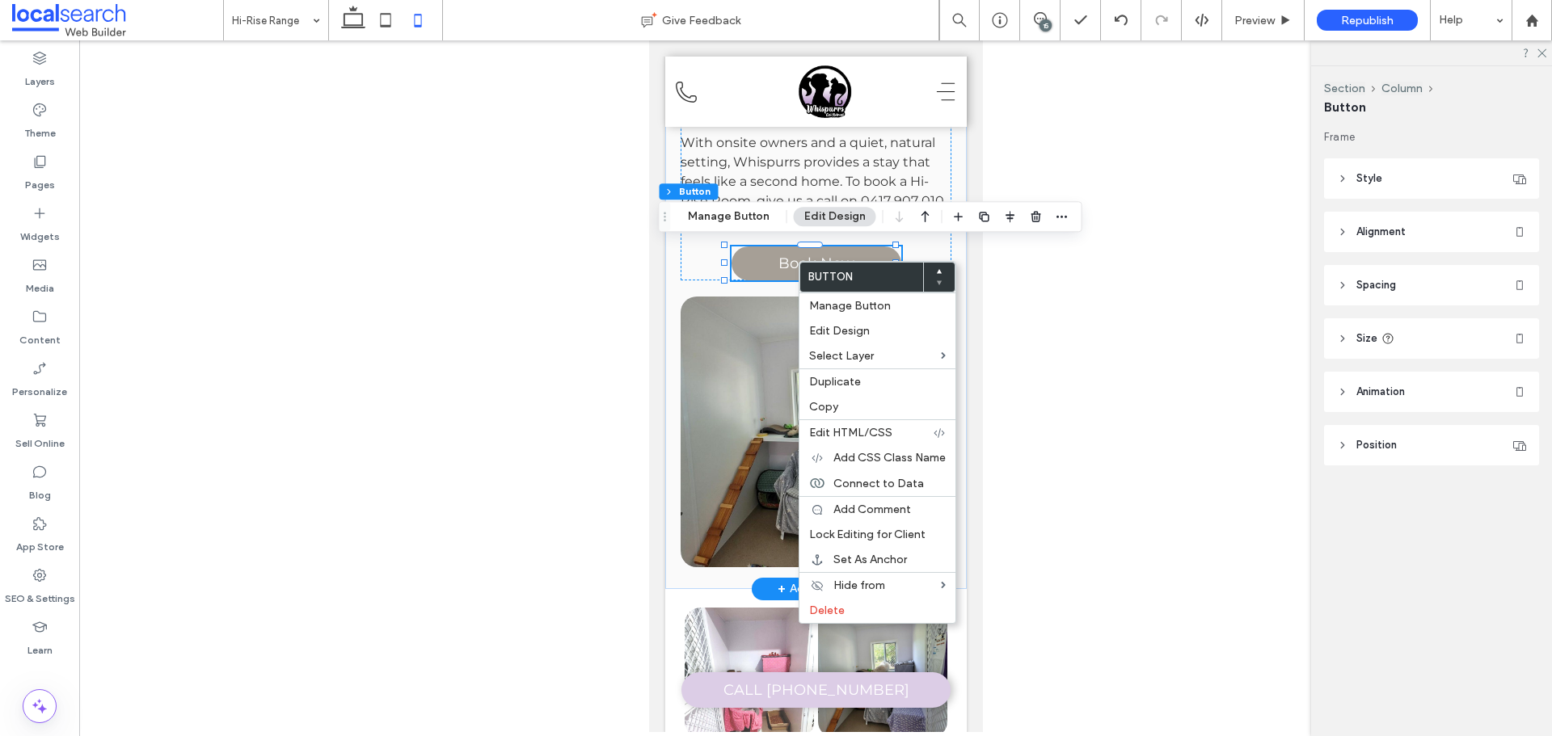
type input "**"
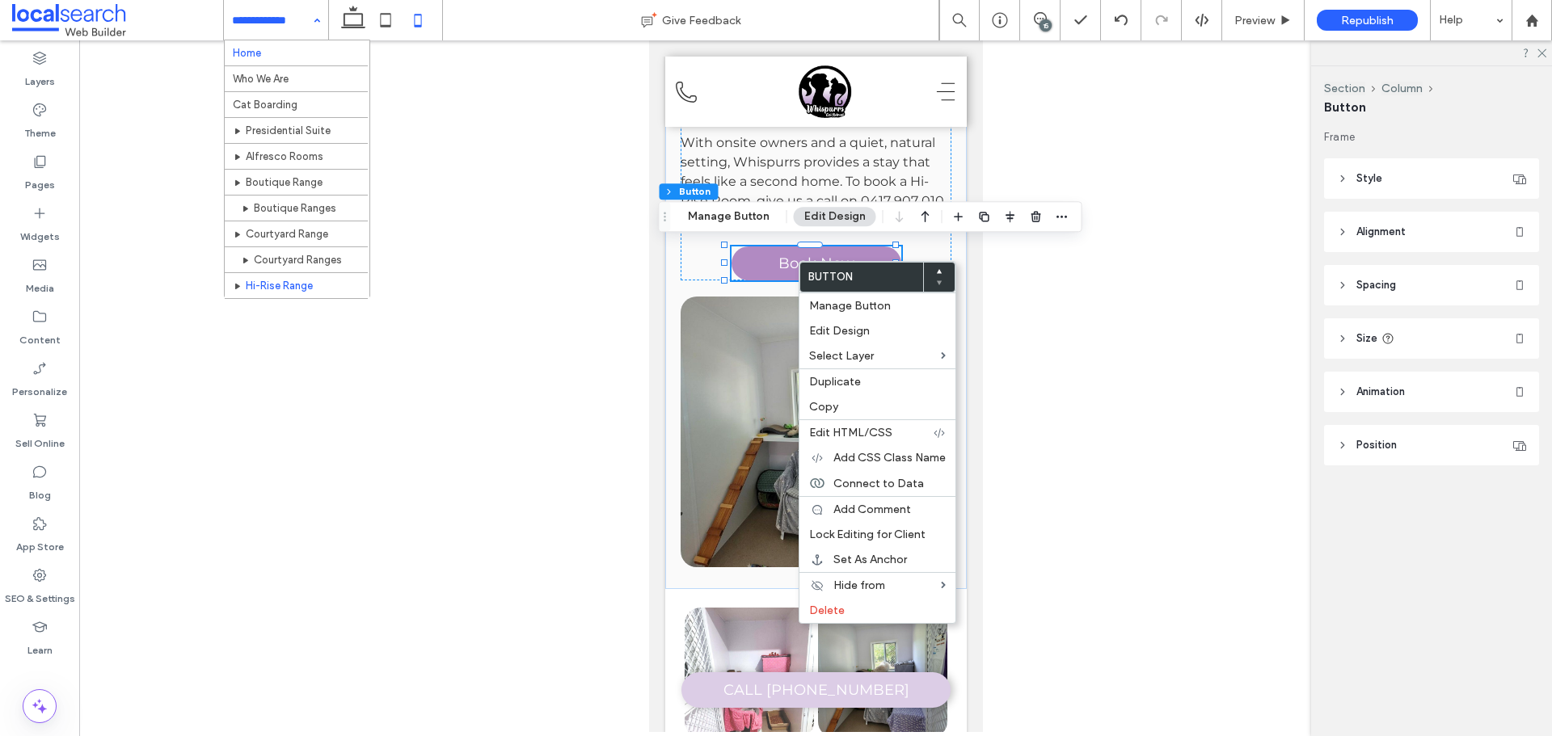
drag, startPoint x: 244, startPoint y: 15, endPoint x: 240, endPoint y: 47, distance: 32.6
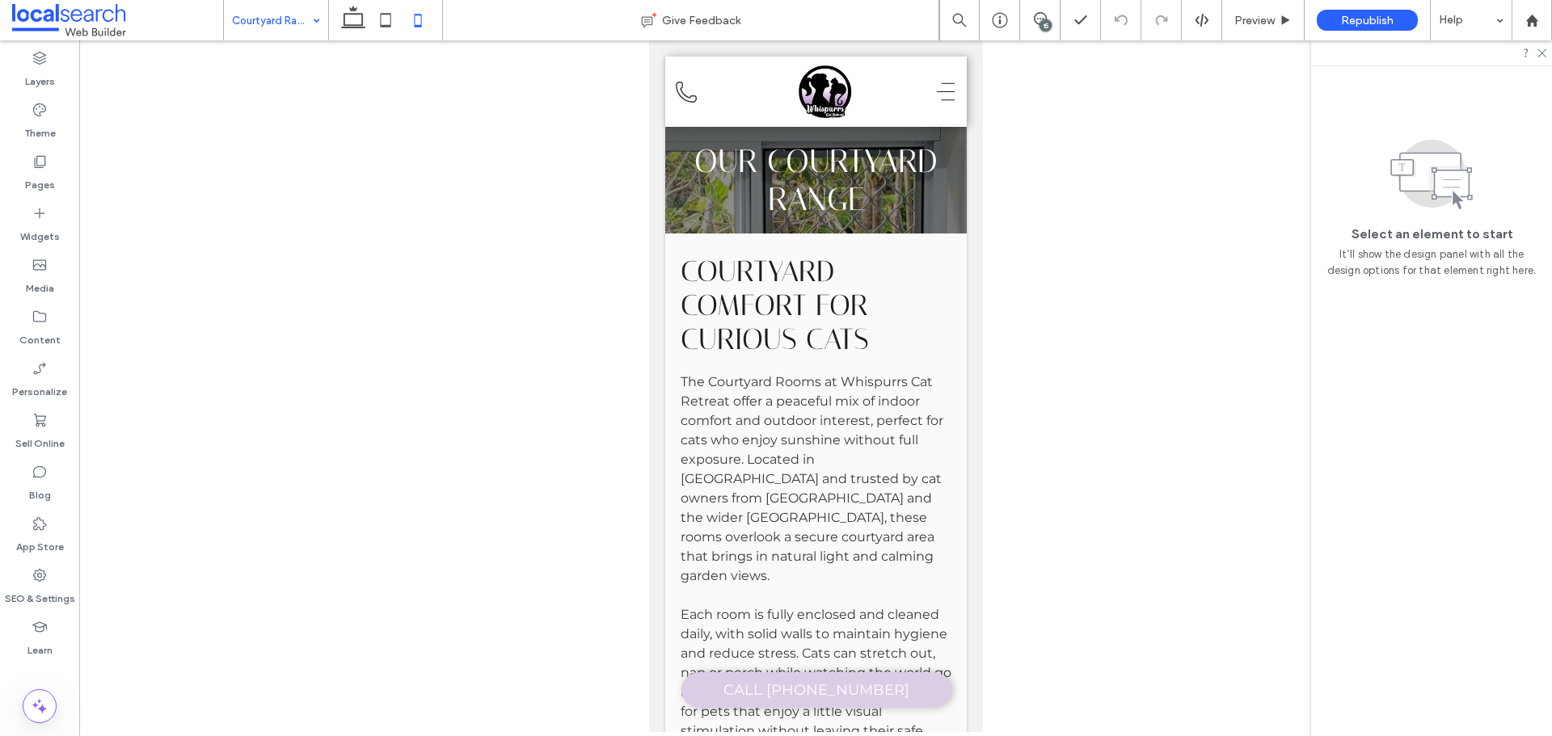
click at [297, 12] on input at bounding box center [272, 20] width 80 height 40
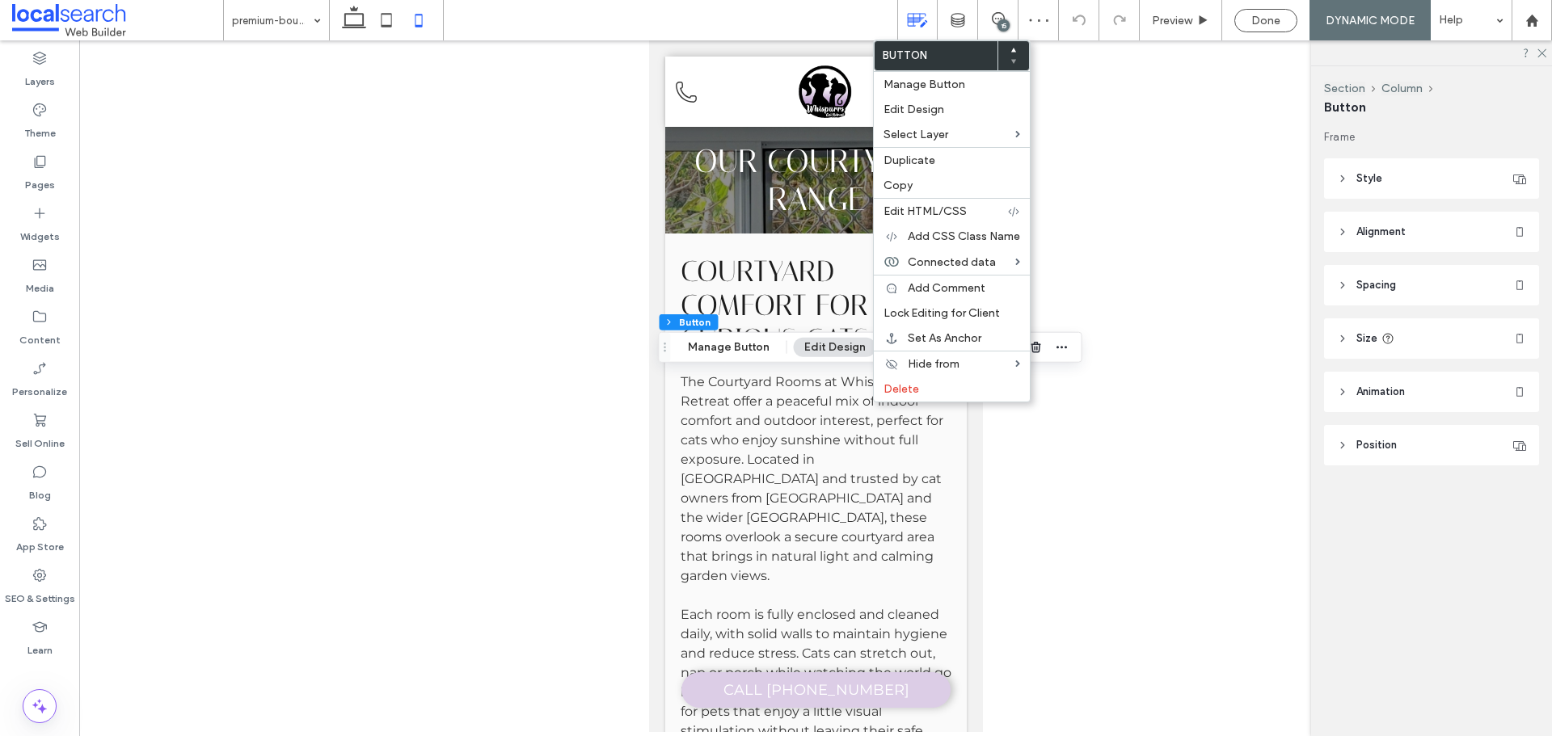
type input "**"
click at [348, 27] on use at bounding box center [354, 17] width 24 height 23
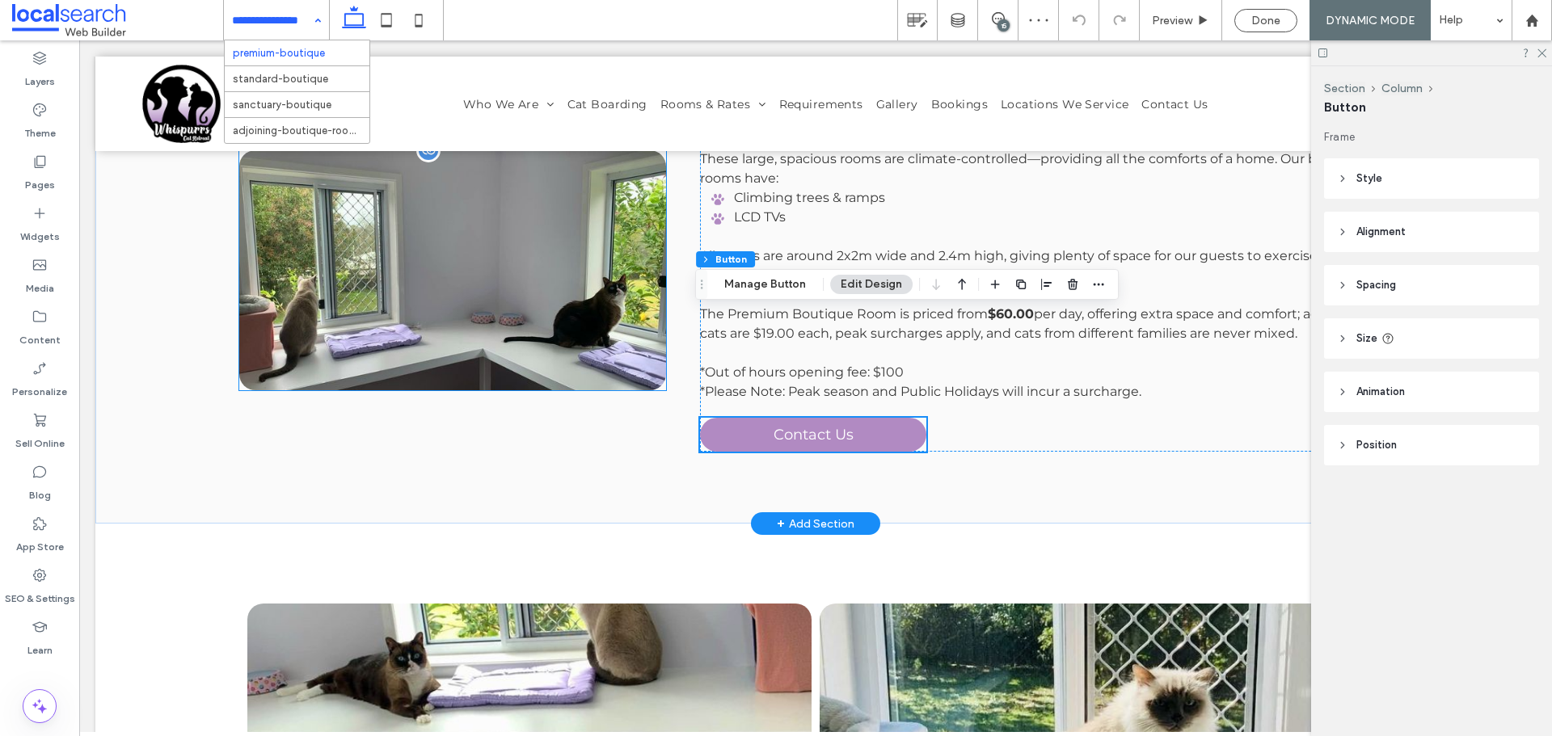
scroll to position [542, 0]
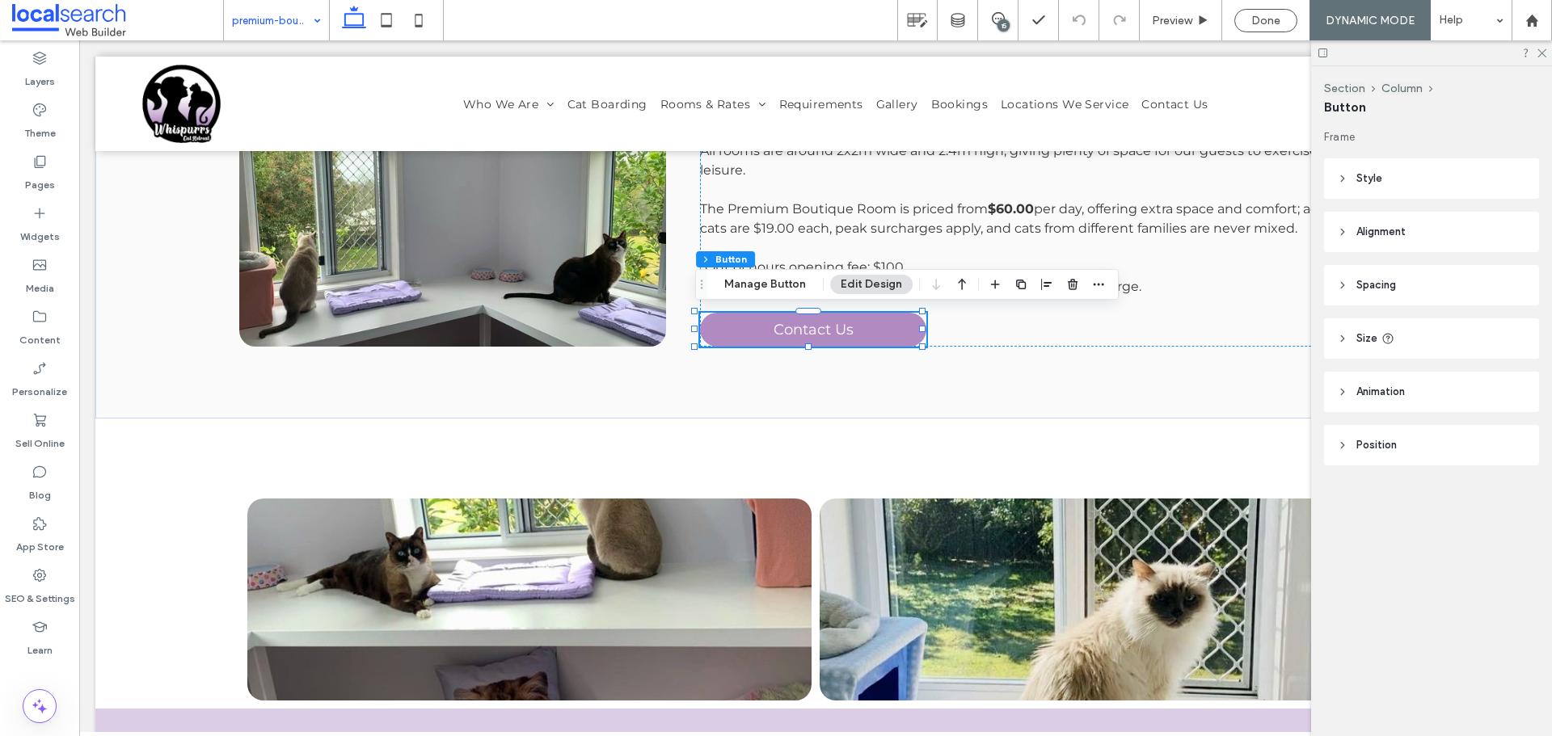
click at [322, 23] on div "premium-boutique" at bounding box center [276, 20] width 105 height 40
click at [46, 161] on icon at bounding box center [40, 162] width 16 height 16
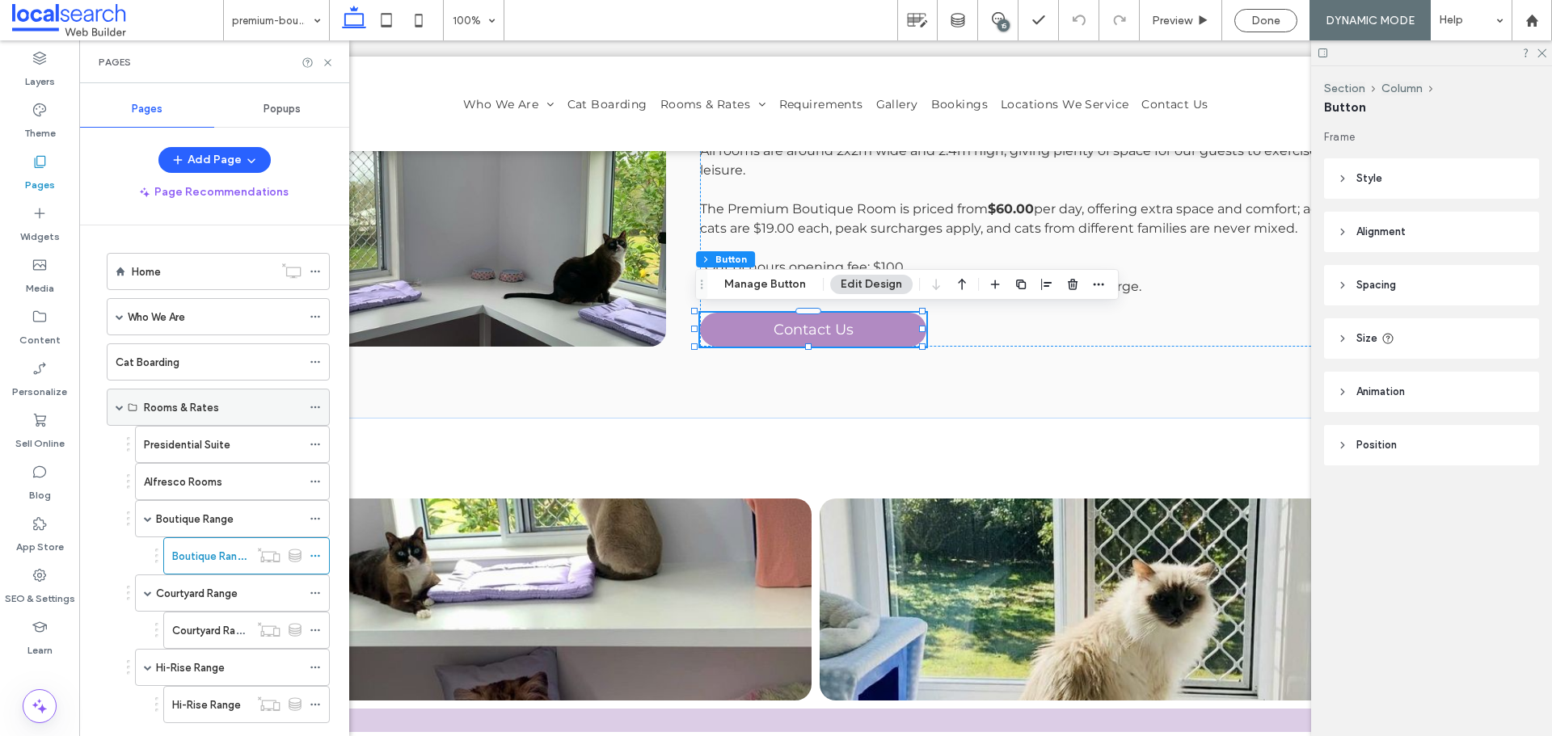
scroll to position [262, 0]
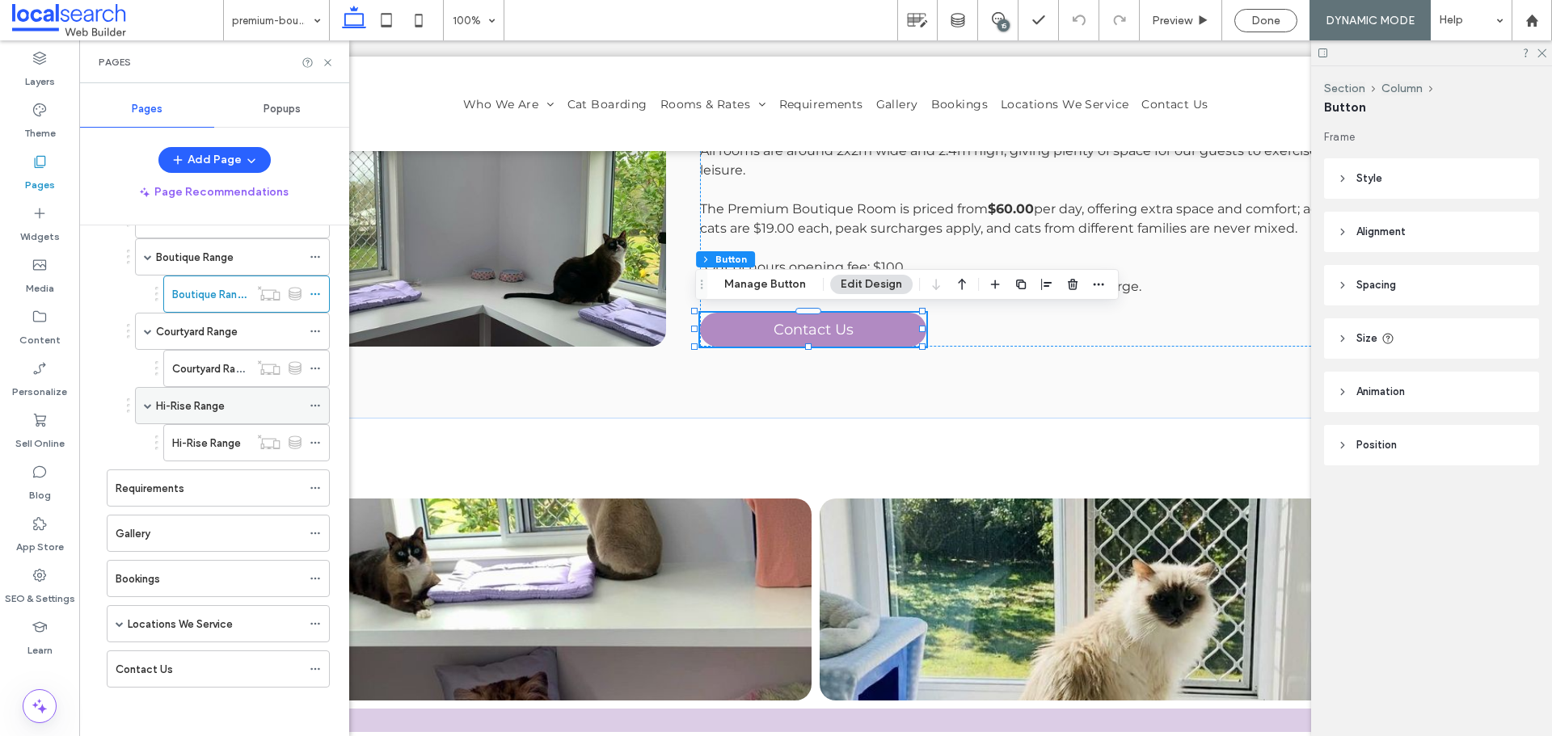
click at [223, 412] on label "Hi-Rise Range" at bounding box center [190, 406] width 69 height 28
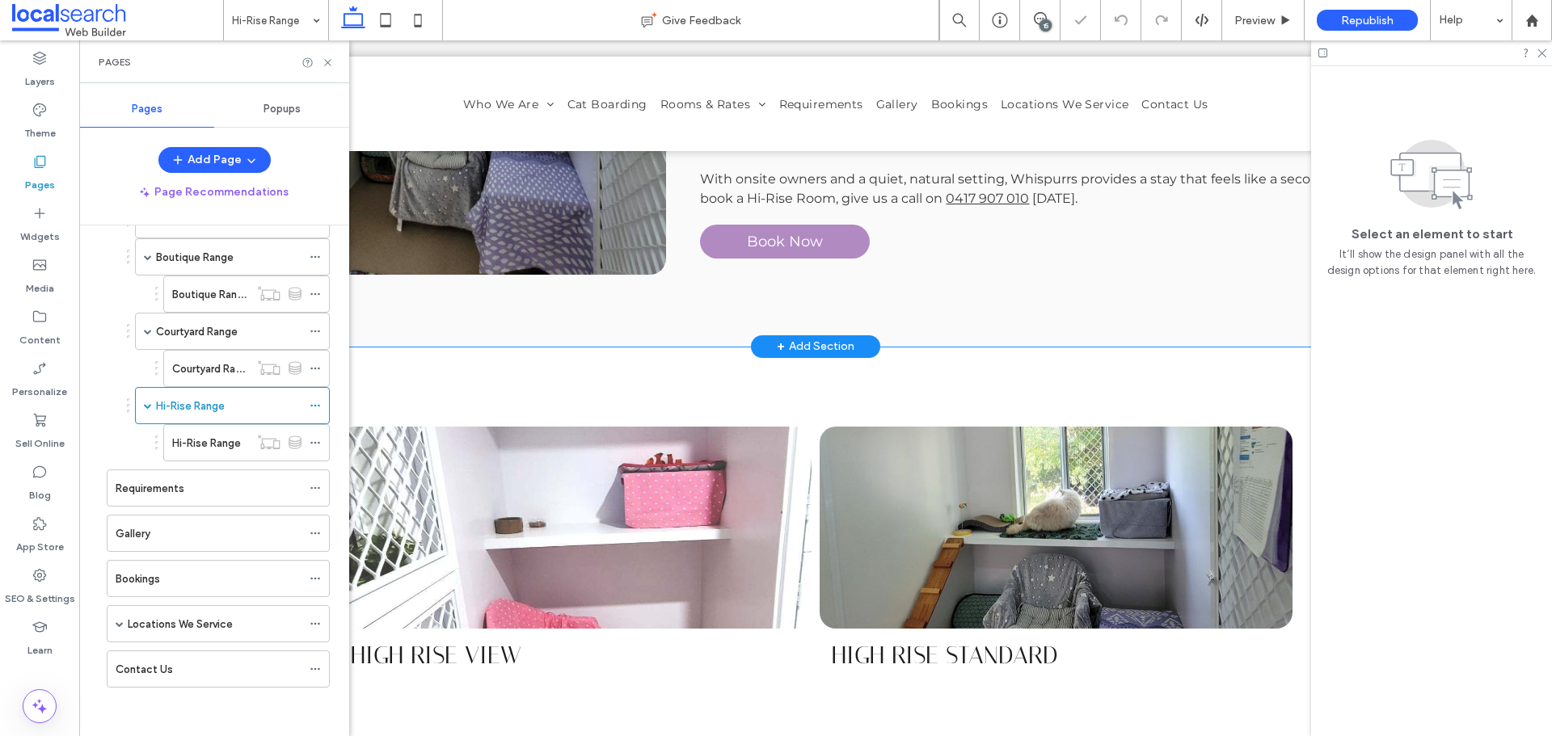
scroll to position [242, 0]
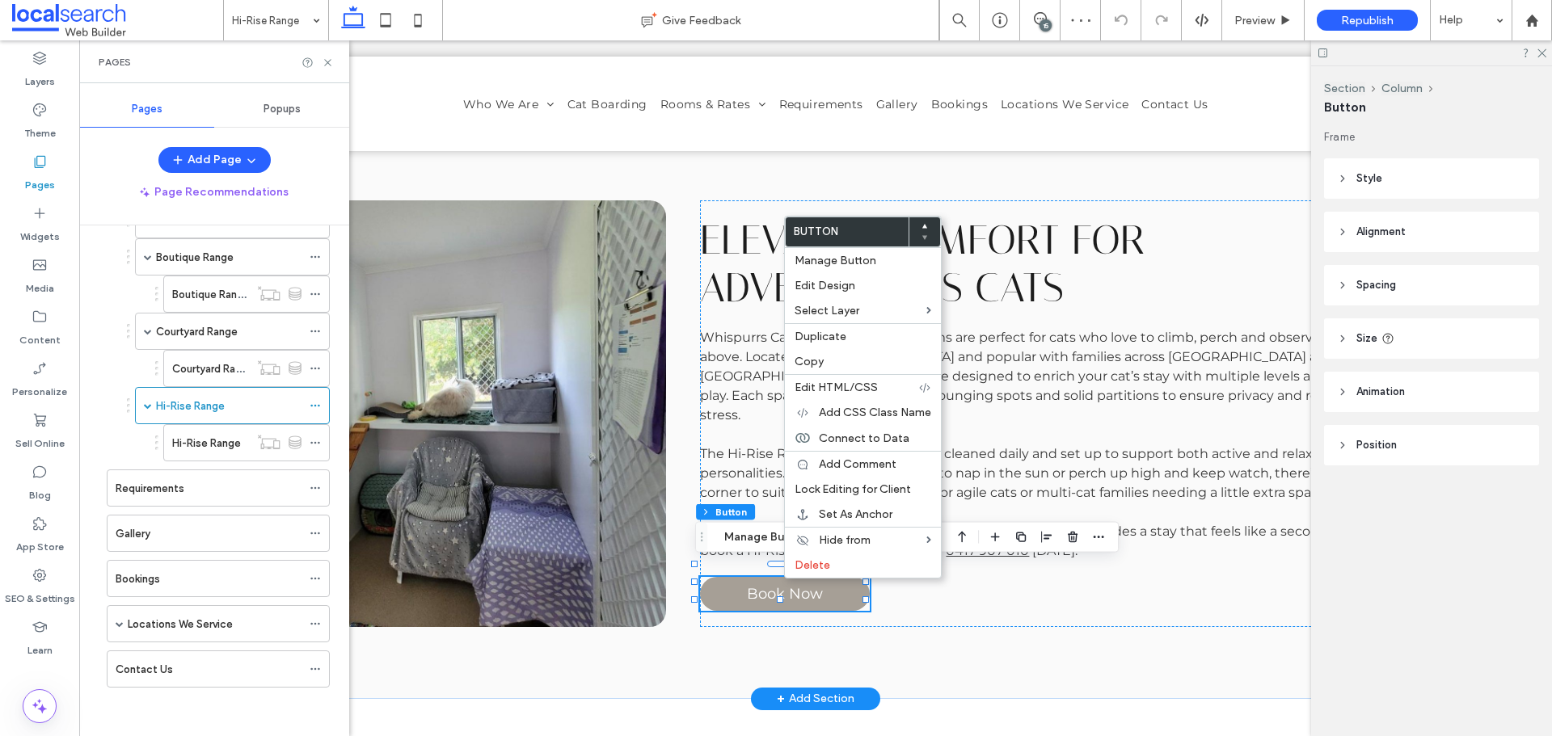
type input "**"
drag, startPoint x: 535, startPoint y: 429, endPoint x: 50, endPoint y: 213, distance: 531.1
click at [875, 567] on label "Delete" at bounding box center [863, 566] width 137 height 14
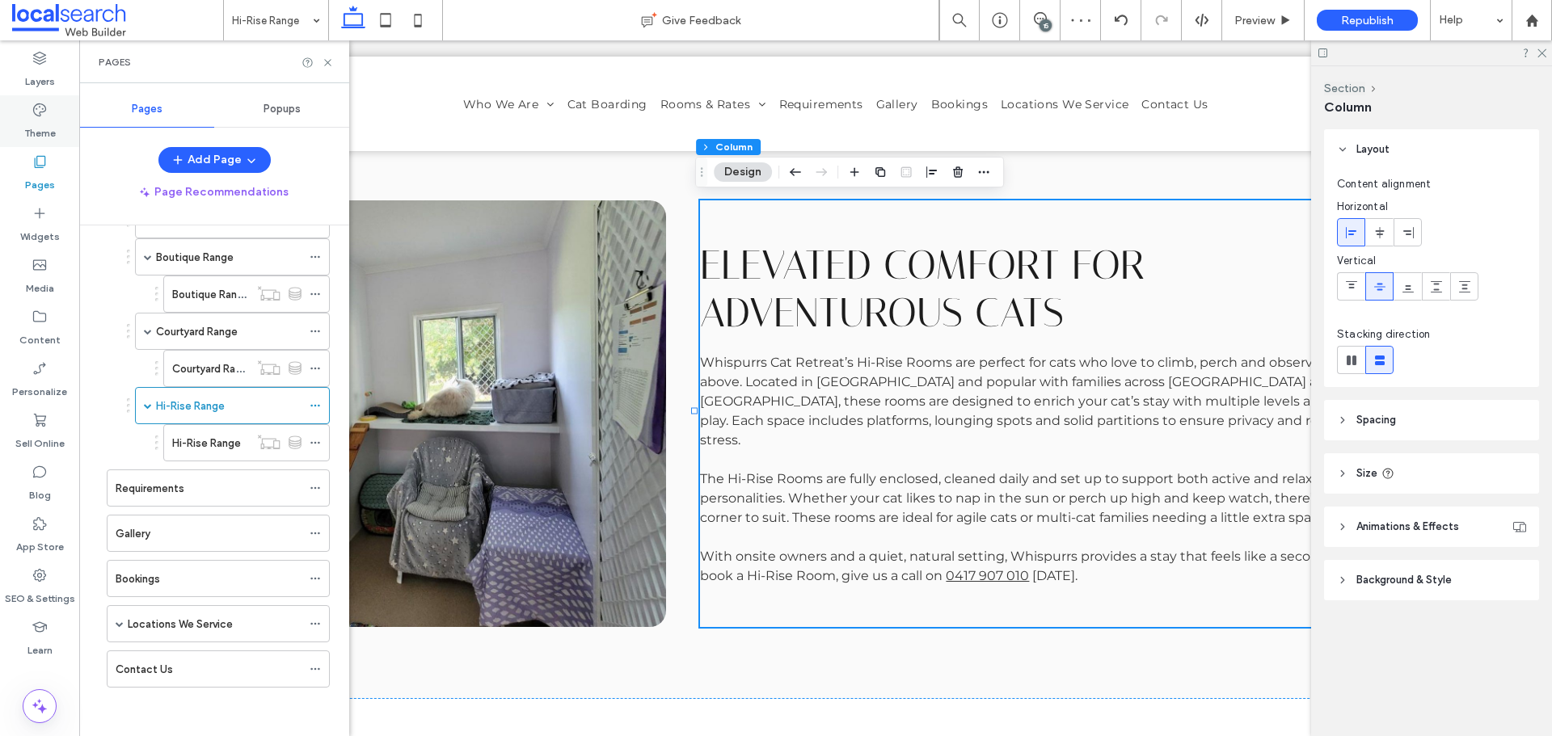
click at [60, 126] on div "Theme" at bounding box center [39, 121] width 79 height 52
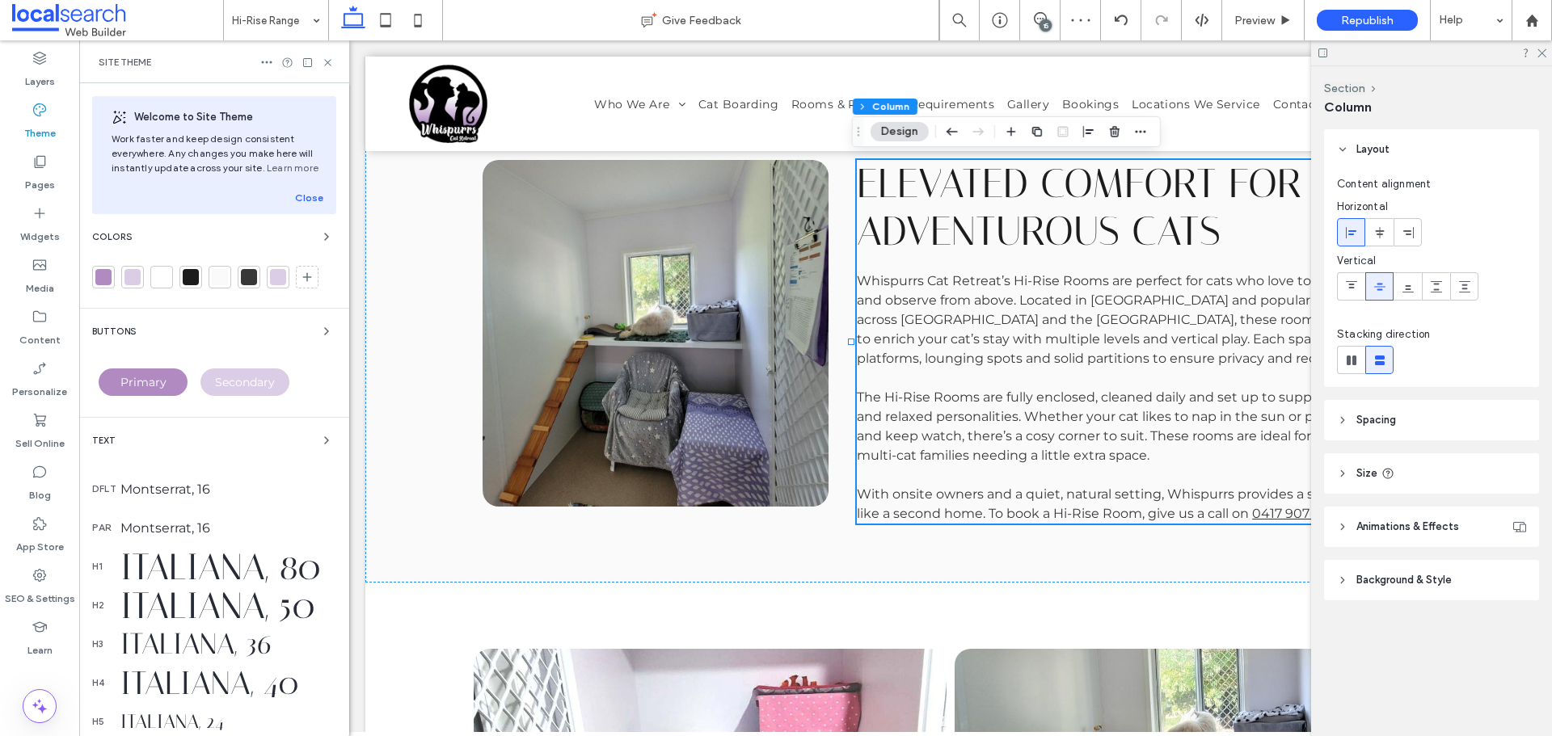
click at [53, 240] on label "Widgets" at bounding box center [40, 232] width 40 height 23
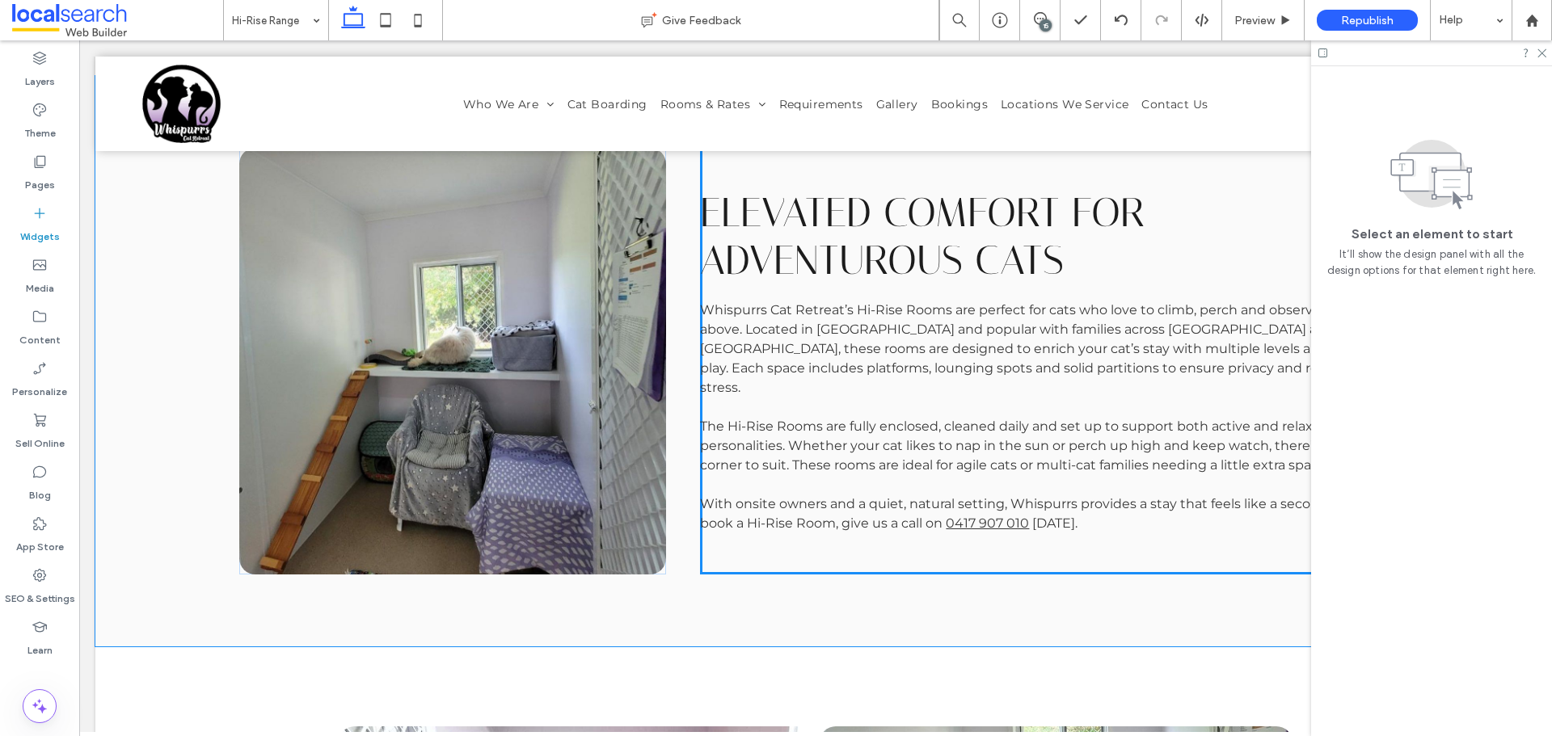
scroll to position [307, 0]
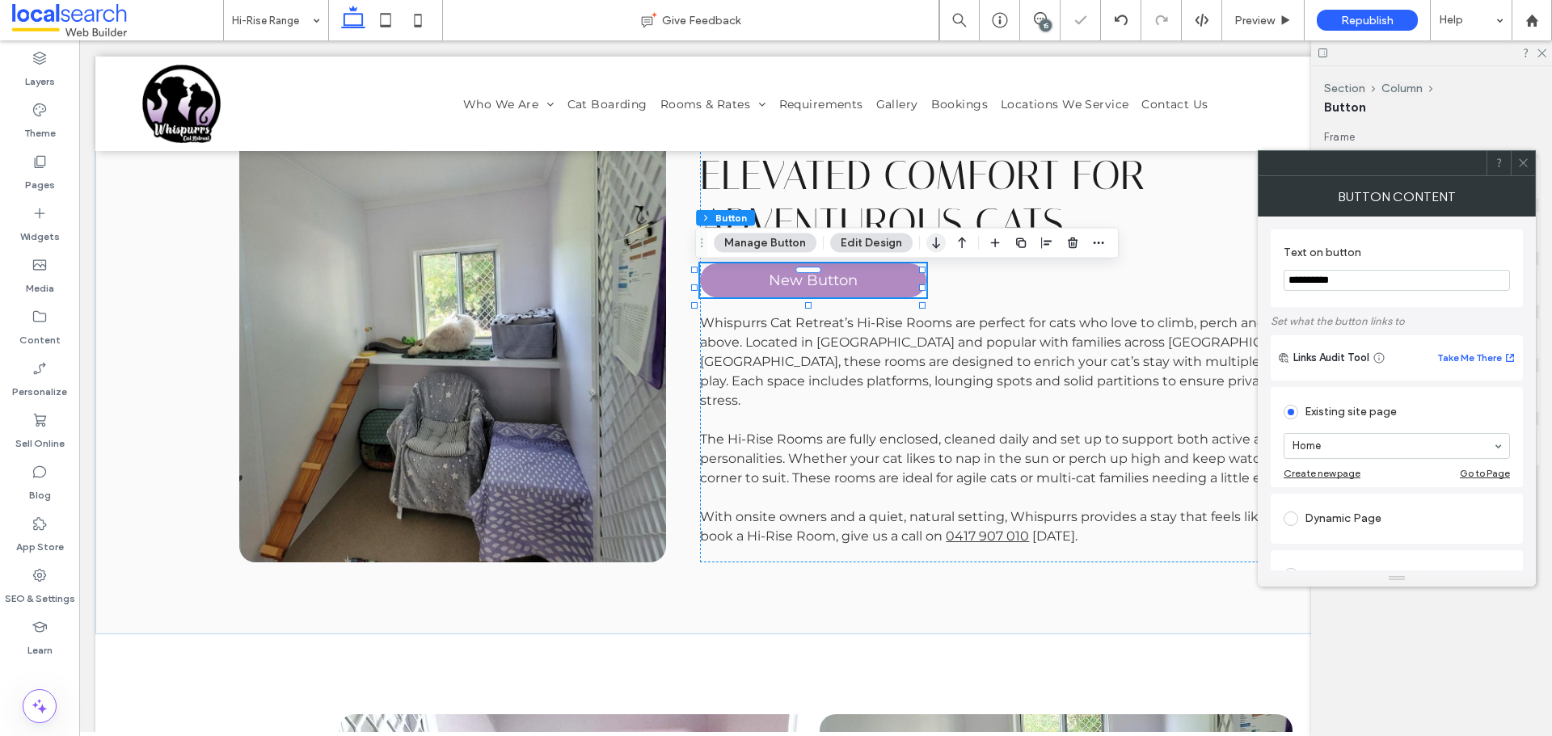
click at [939, 238] on icon "button" at bounding box center [935, 243] width 19 height 29
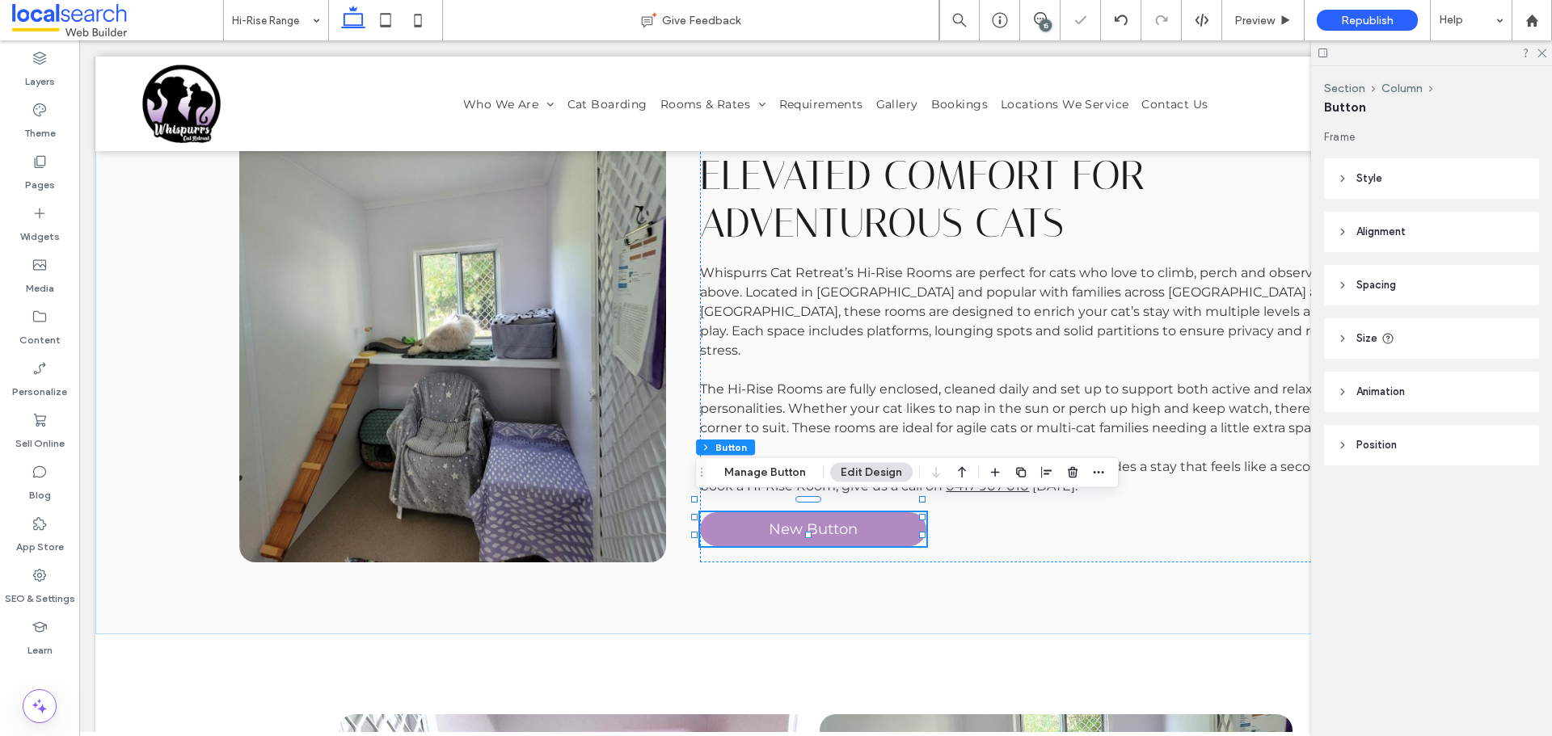
click at [1042, 21] on div "15" at bounding box center [1045, 25] width 12 height 12
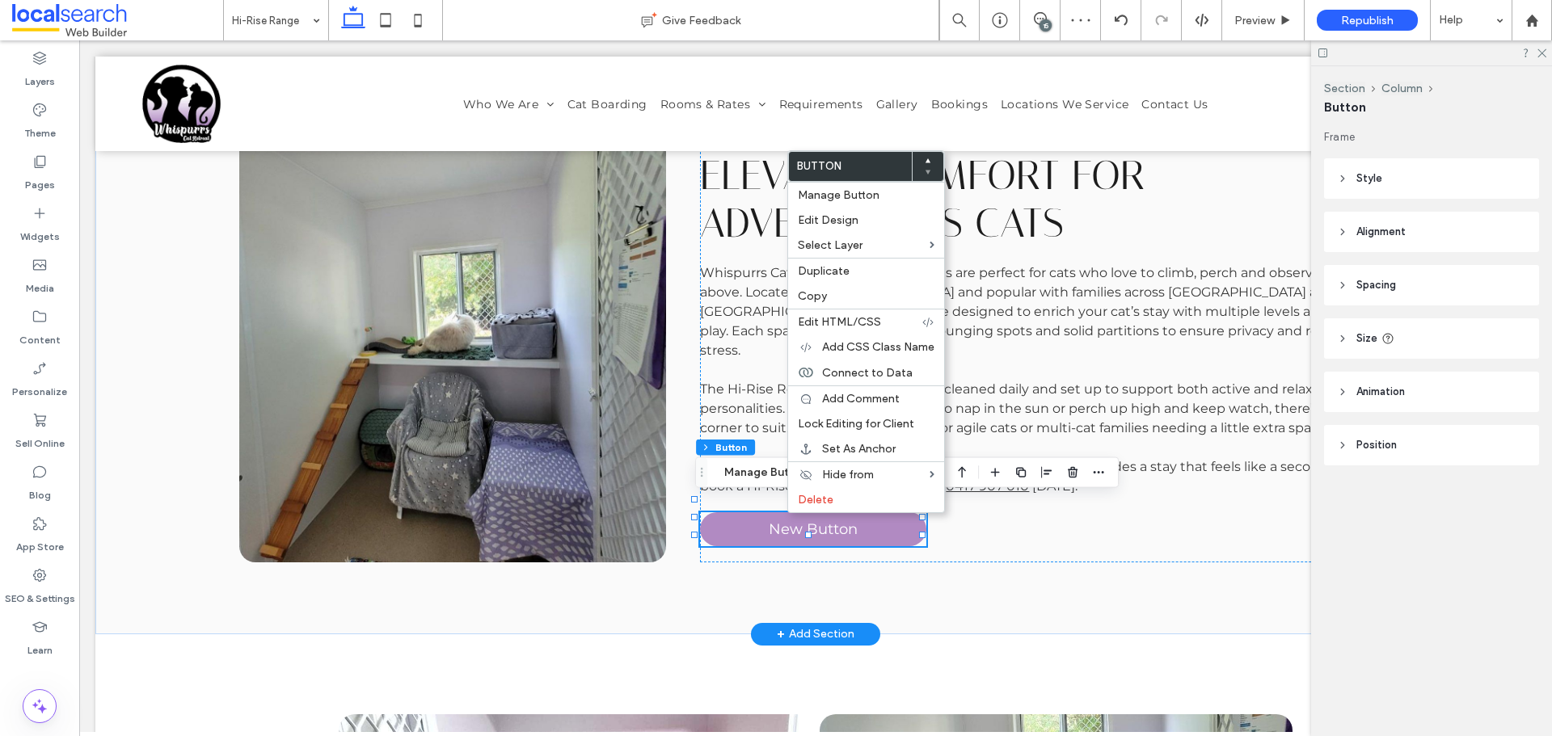
click at [746, 516] on link "New Button" at bounding box center [813, 529] width 226 height 34
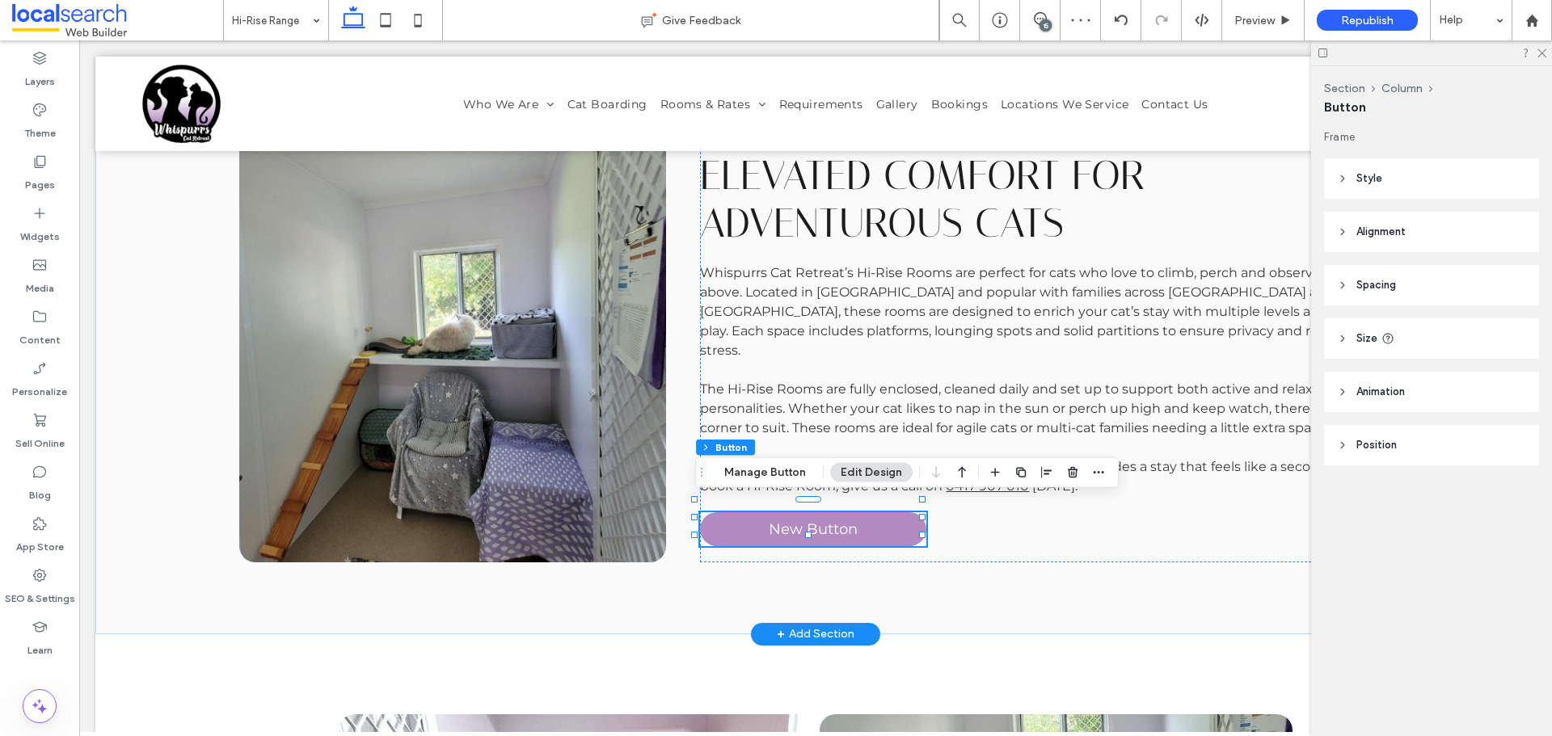
click at [746, 516] on link "New Button" at bounding box center [813, 529] width 226 height 34
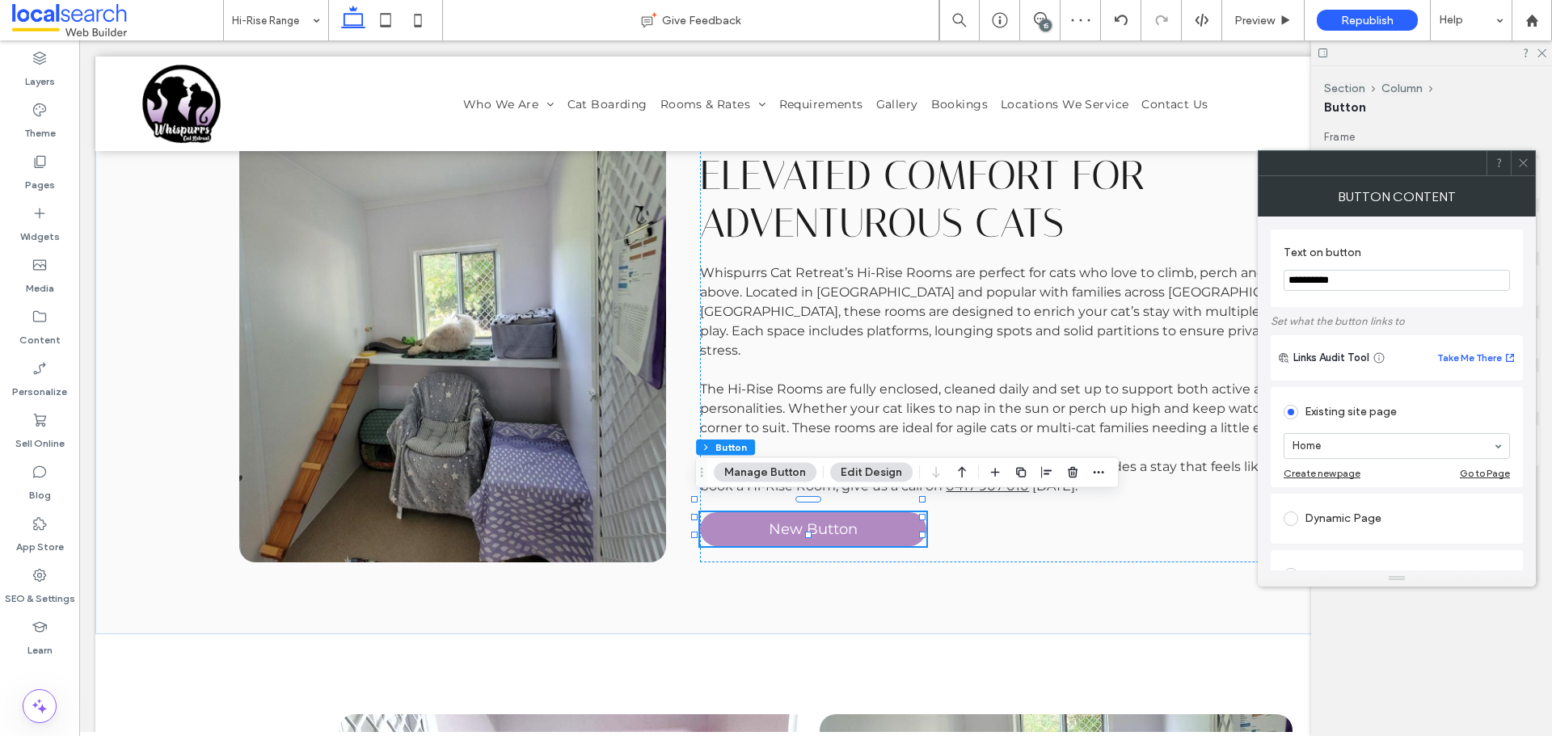
click at [1370, 270] on input "**********" at bounding box center [1397, 280] width 226 height 21
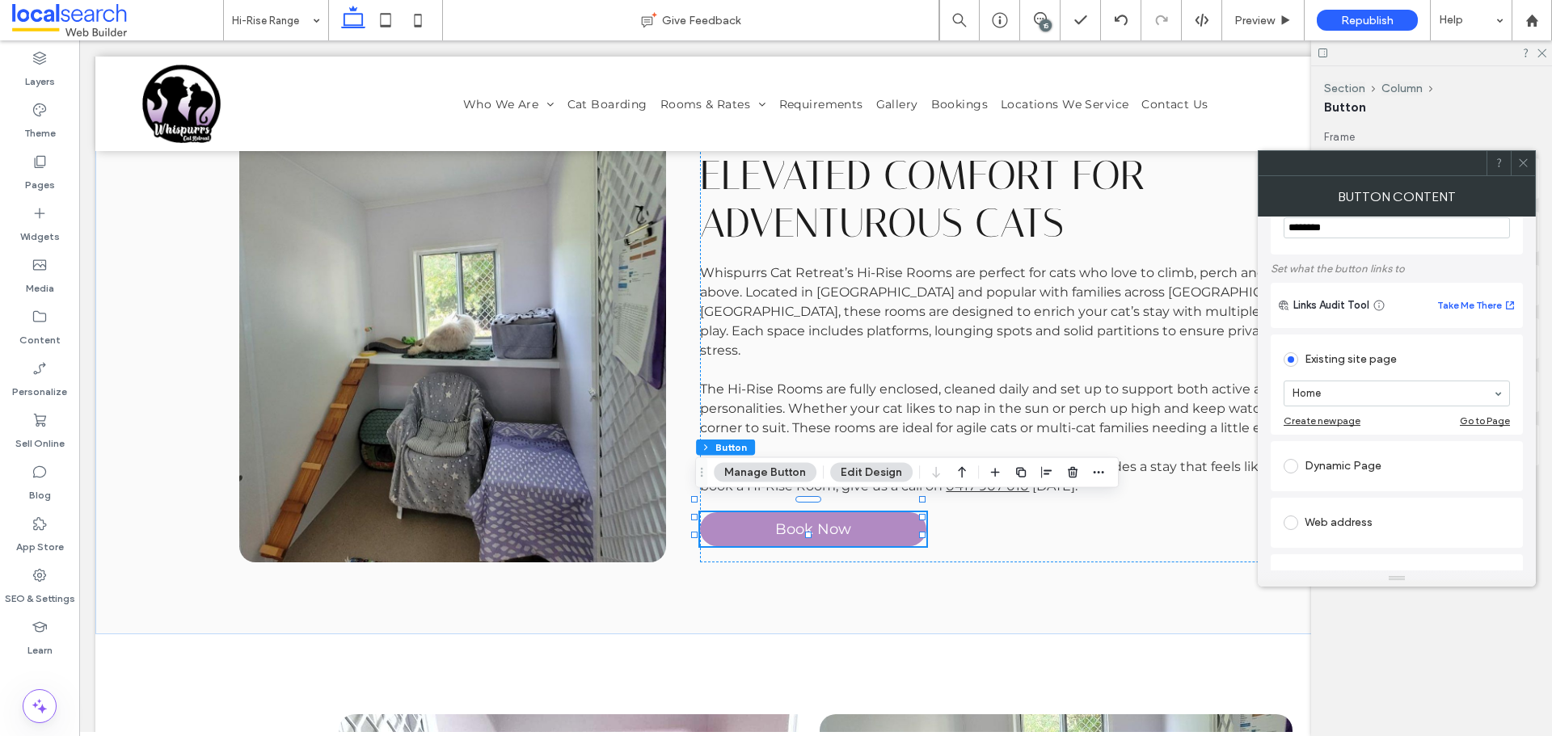
scroll to position [81, 0]
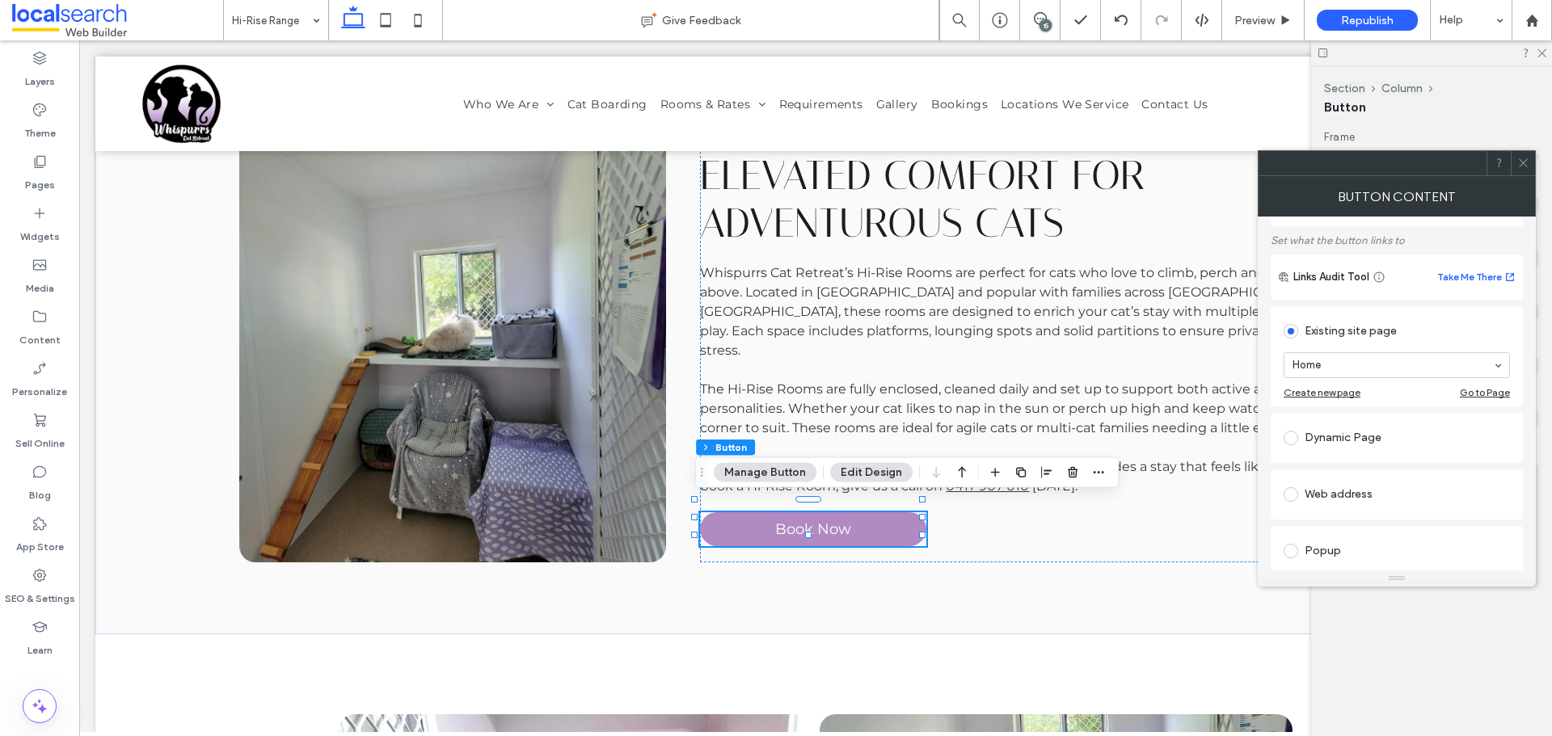
type input "********"
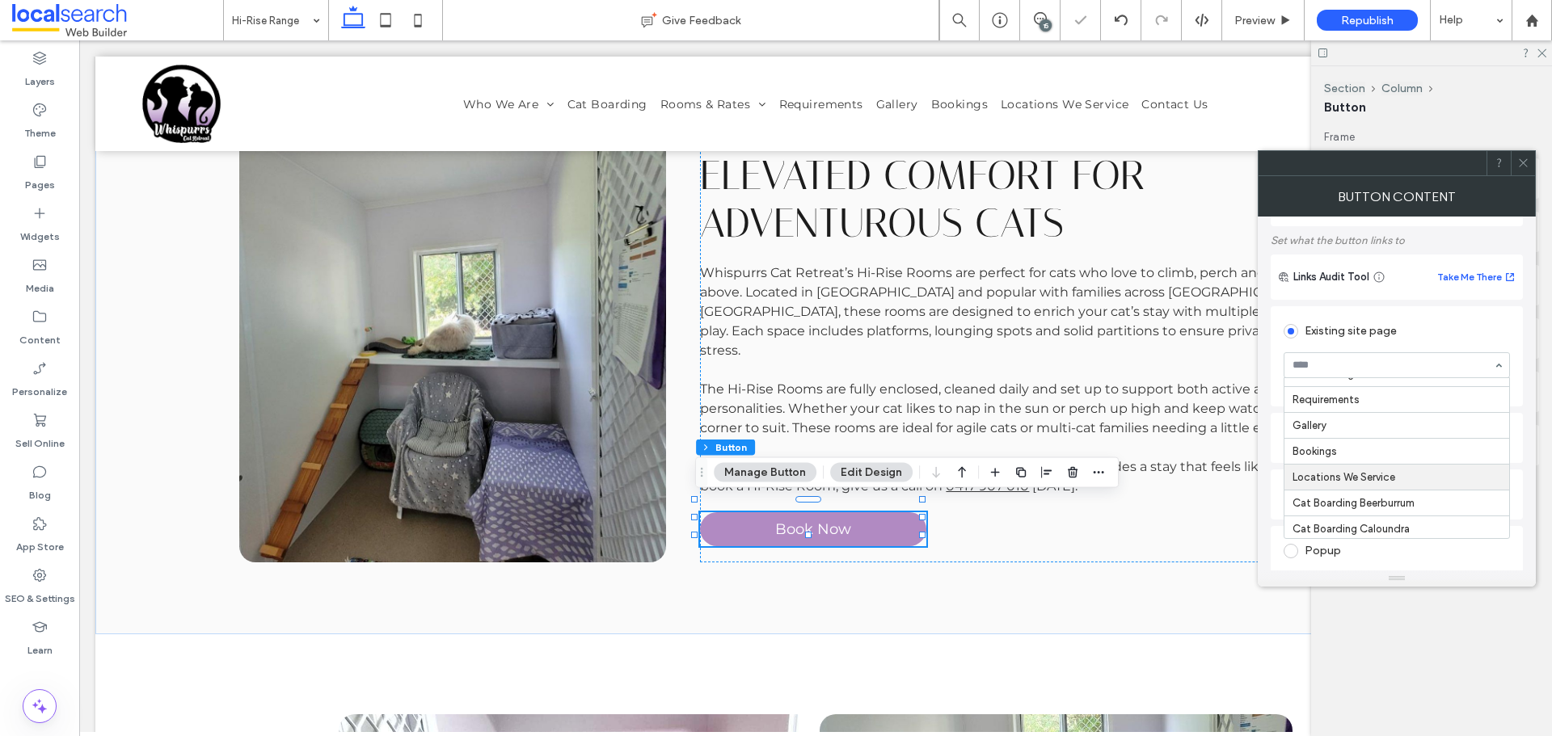
scroll to position [227, 0]
type input "*"
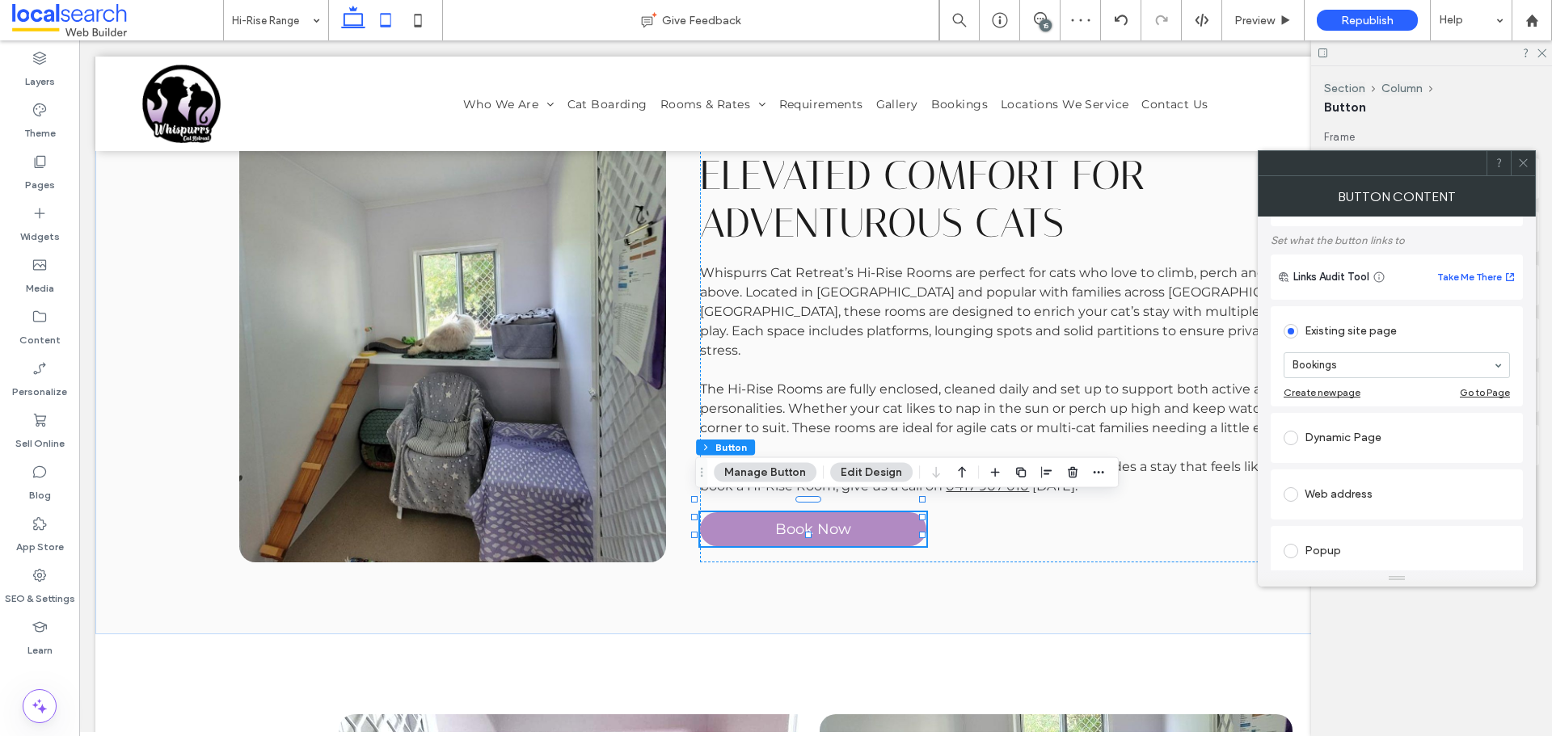
click at [370, 13] on icon at bounding box center [385, 20] width 32 height 32
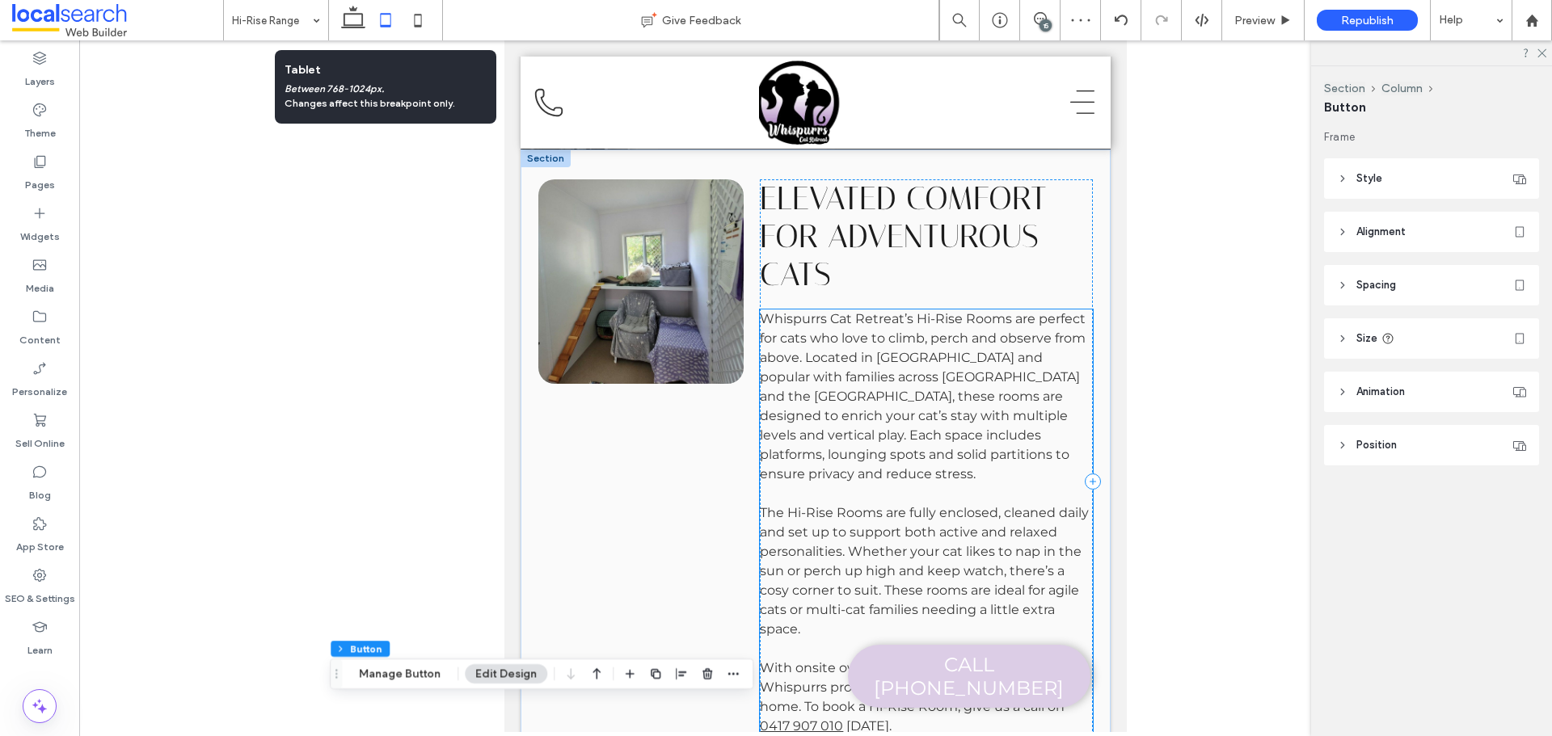
scroll to position [520, 0]
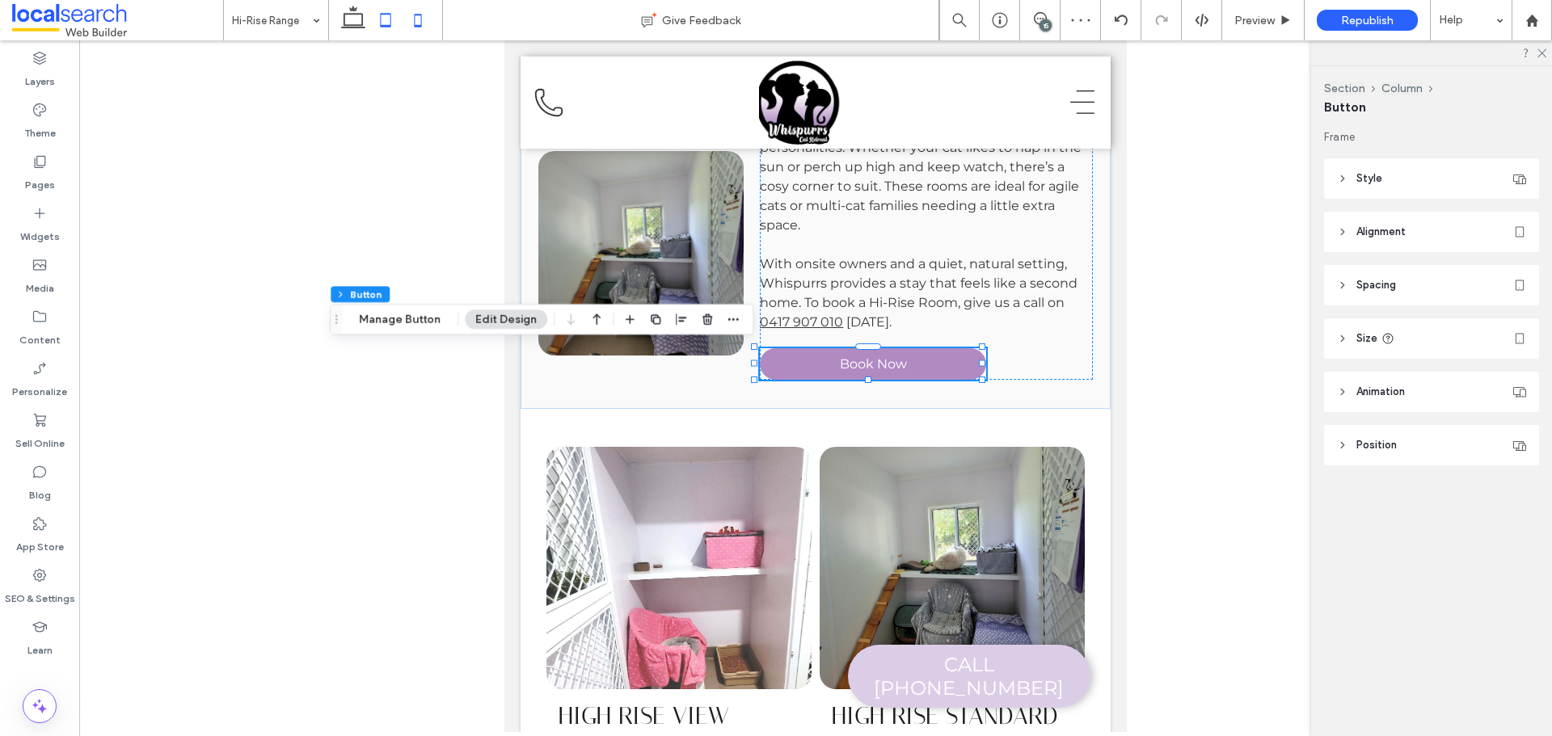
click at [403, 13] on icon at bounding box center [418, 20] width 32 height 32
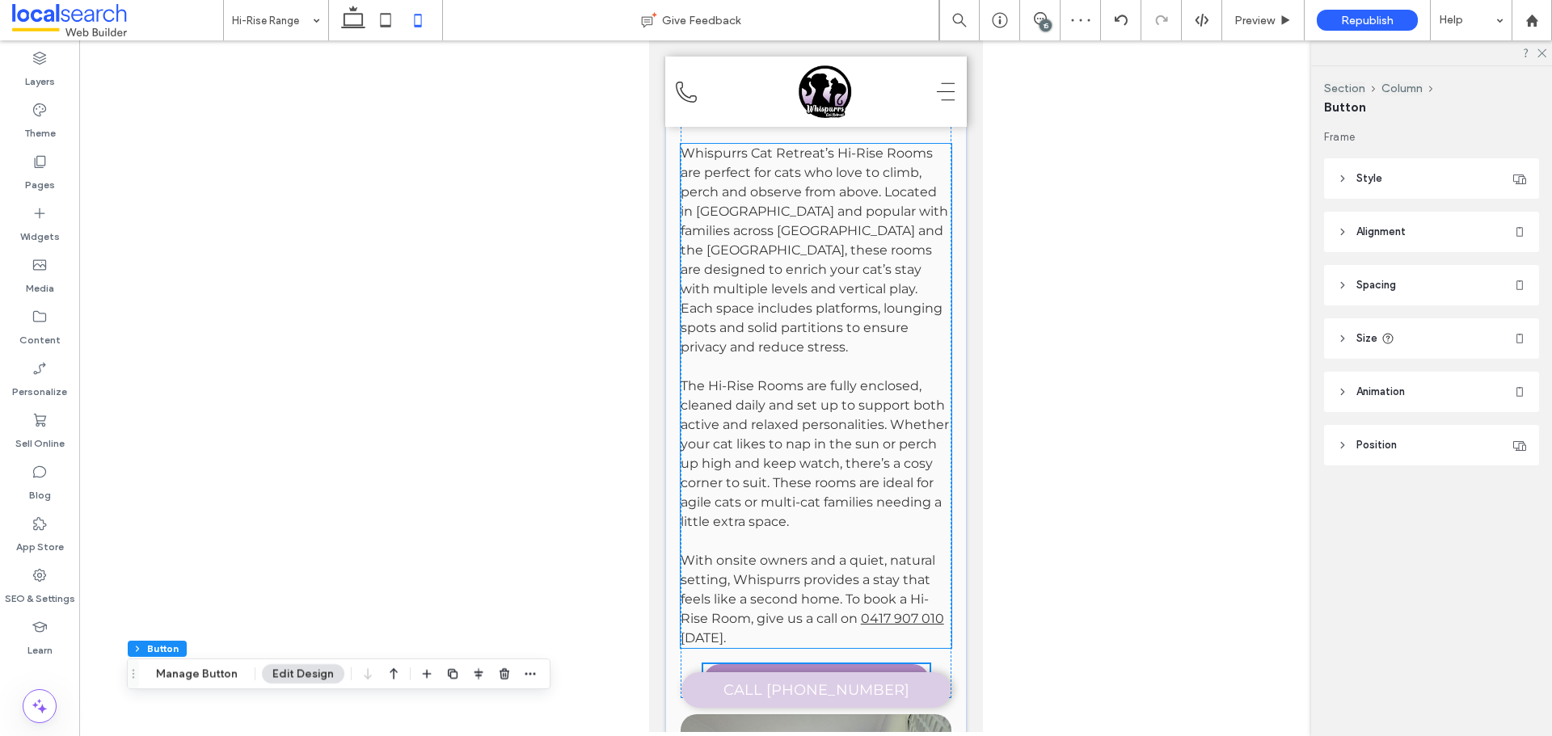
scroll to position [485, 0]
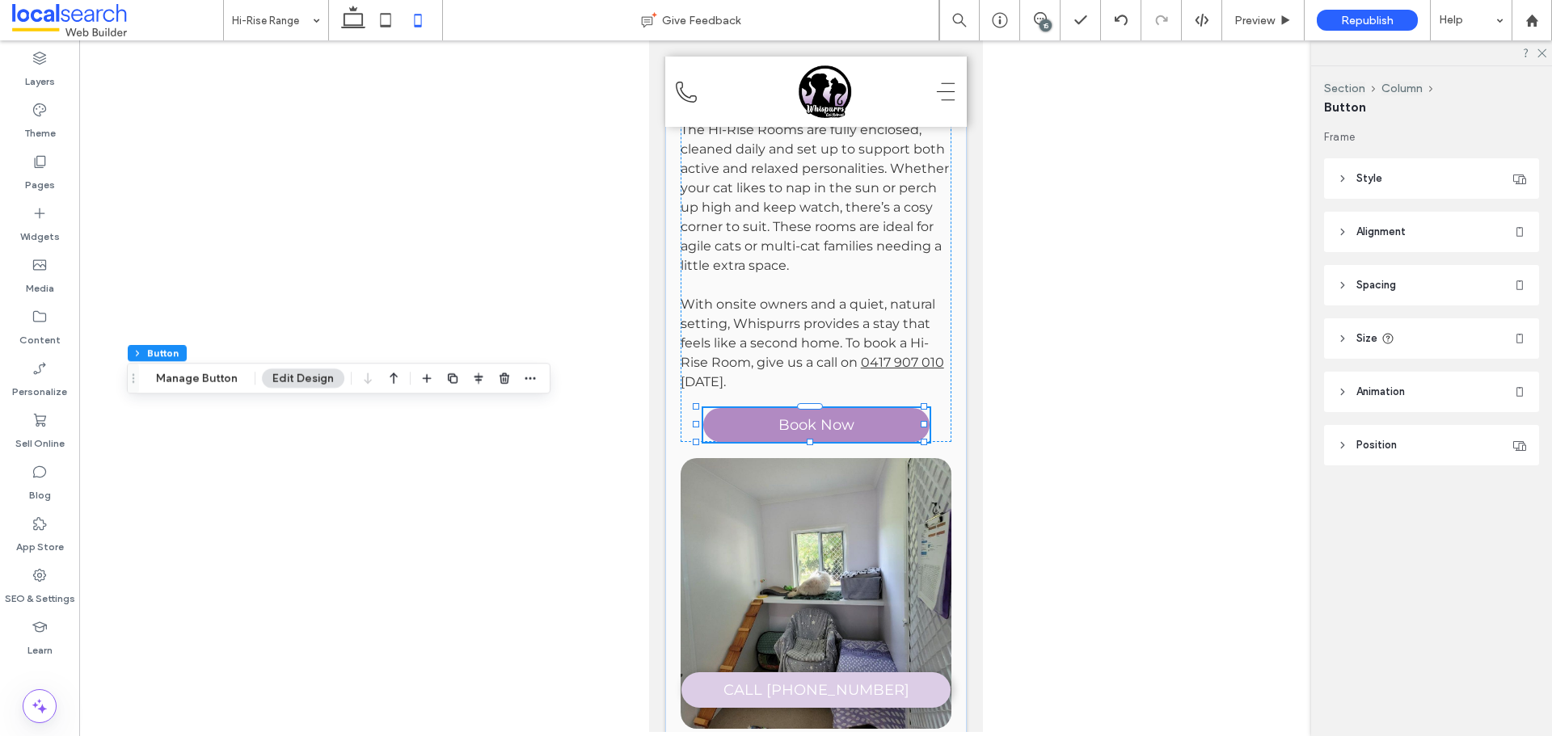
click at [1425, 169] on header "Style" at bounding box center [1431, 178] width 215 height 40
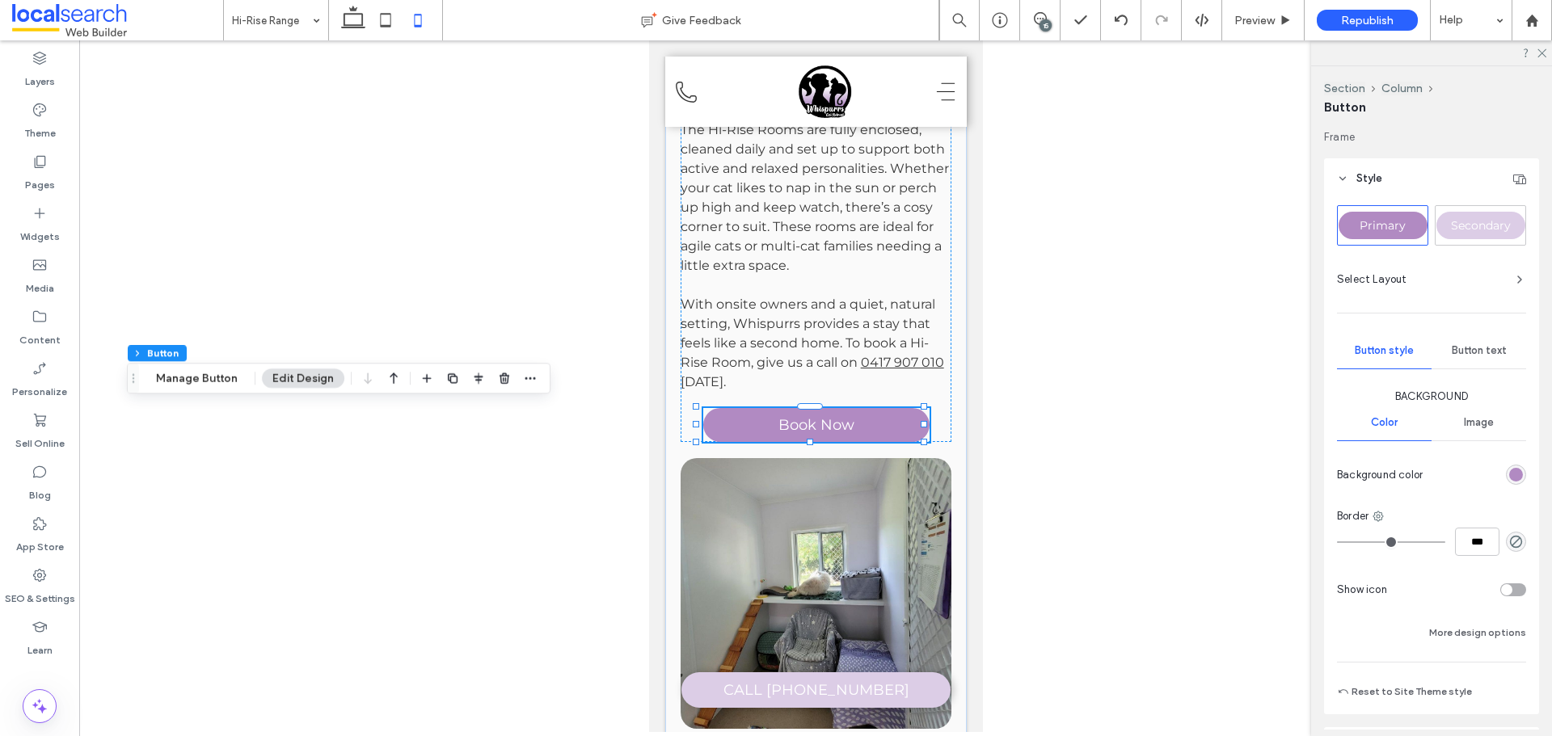
click at [1397, 164] on header "Style" at bounding box center [1431, 178] width 215 height 40
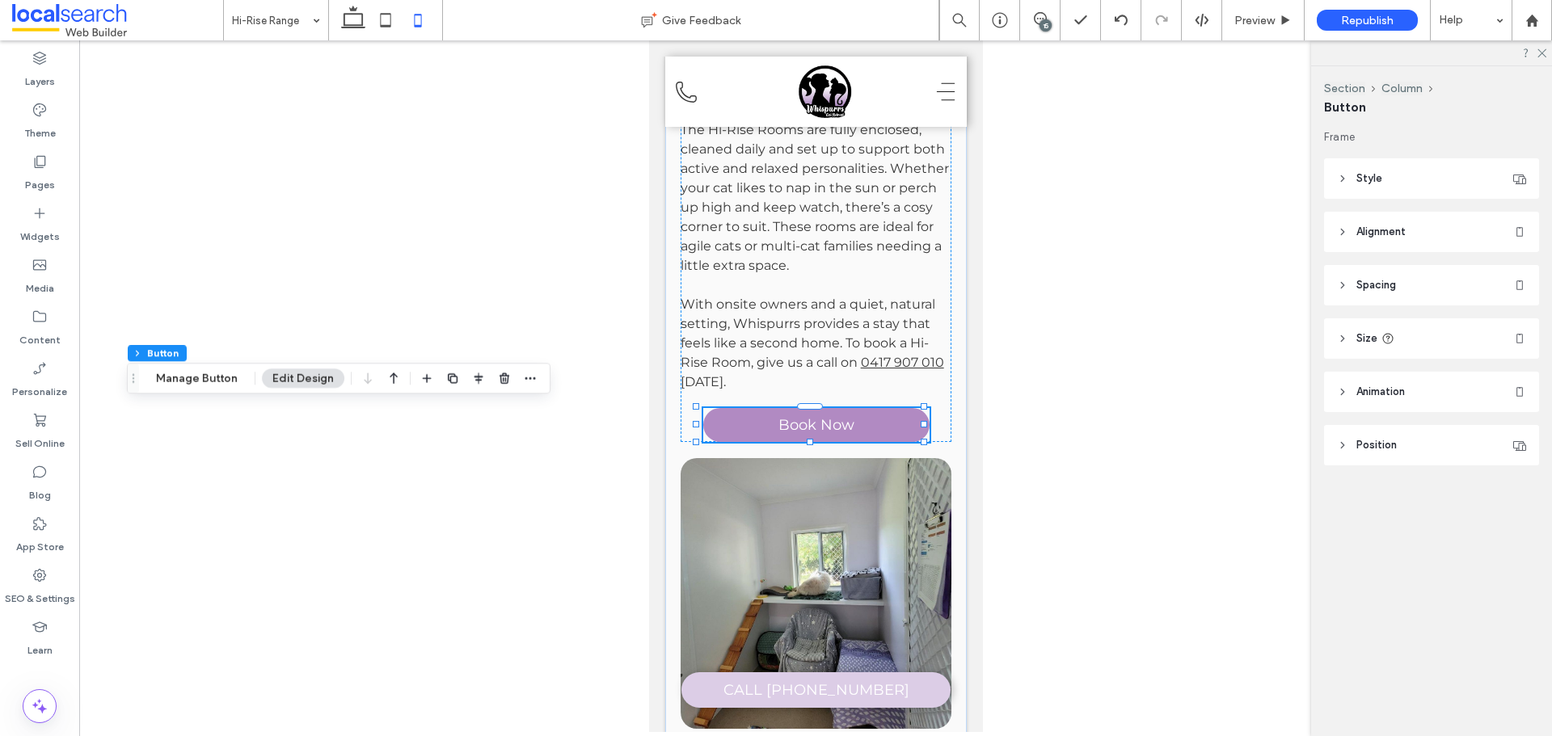
click at [1406, 227] on span "Alignment" at bounding box center [1380, 232] width 49 height 16
click at [1348, 268] on icon at bounding box center [1351, 273] width 13 height 13
click at [373, 27] on icon at bounding box center [385, 20] width 32 height 32
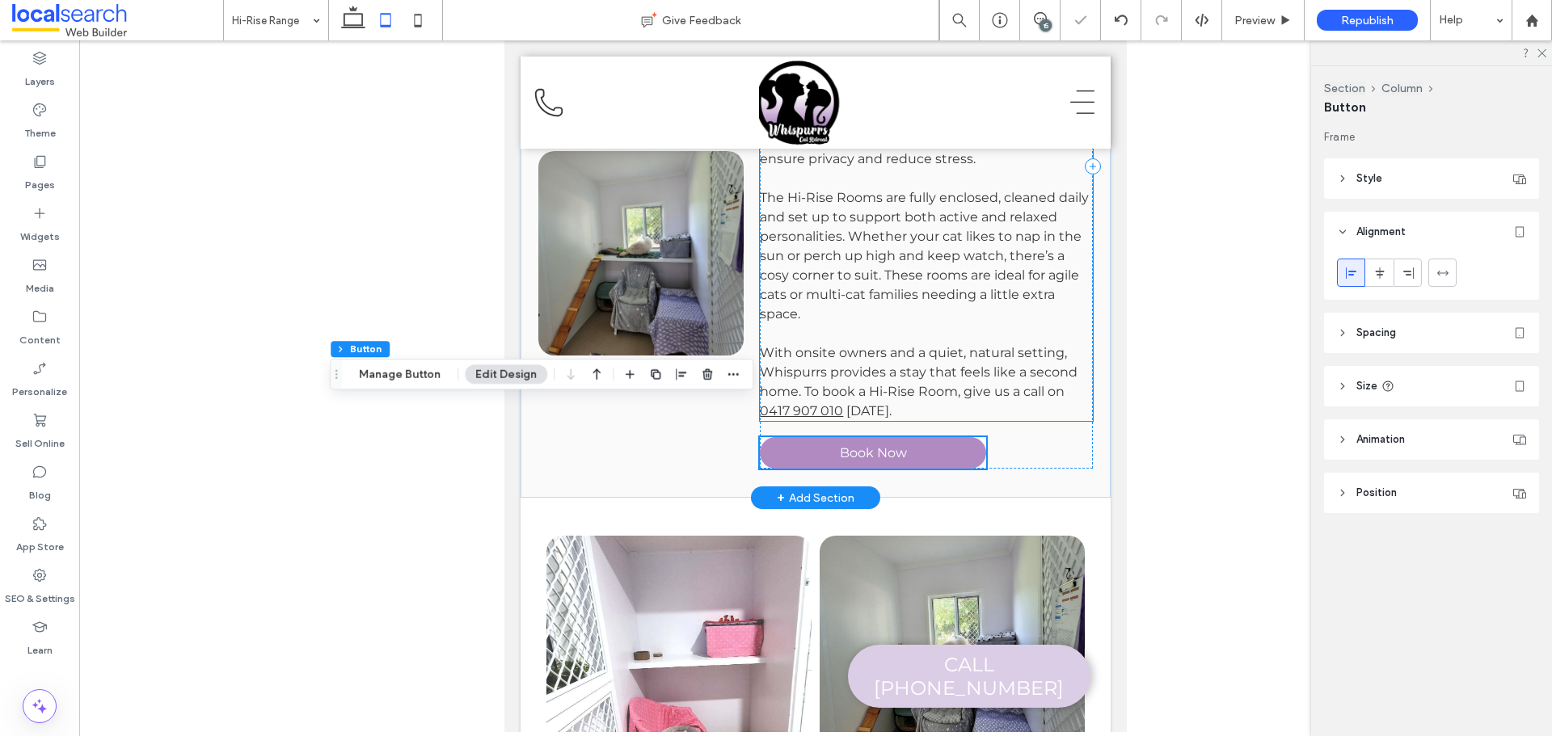
scroll to position [415, 0]
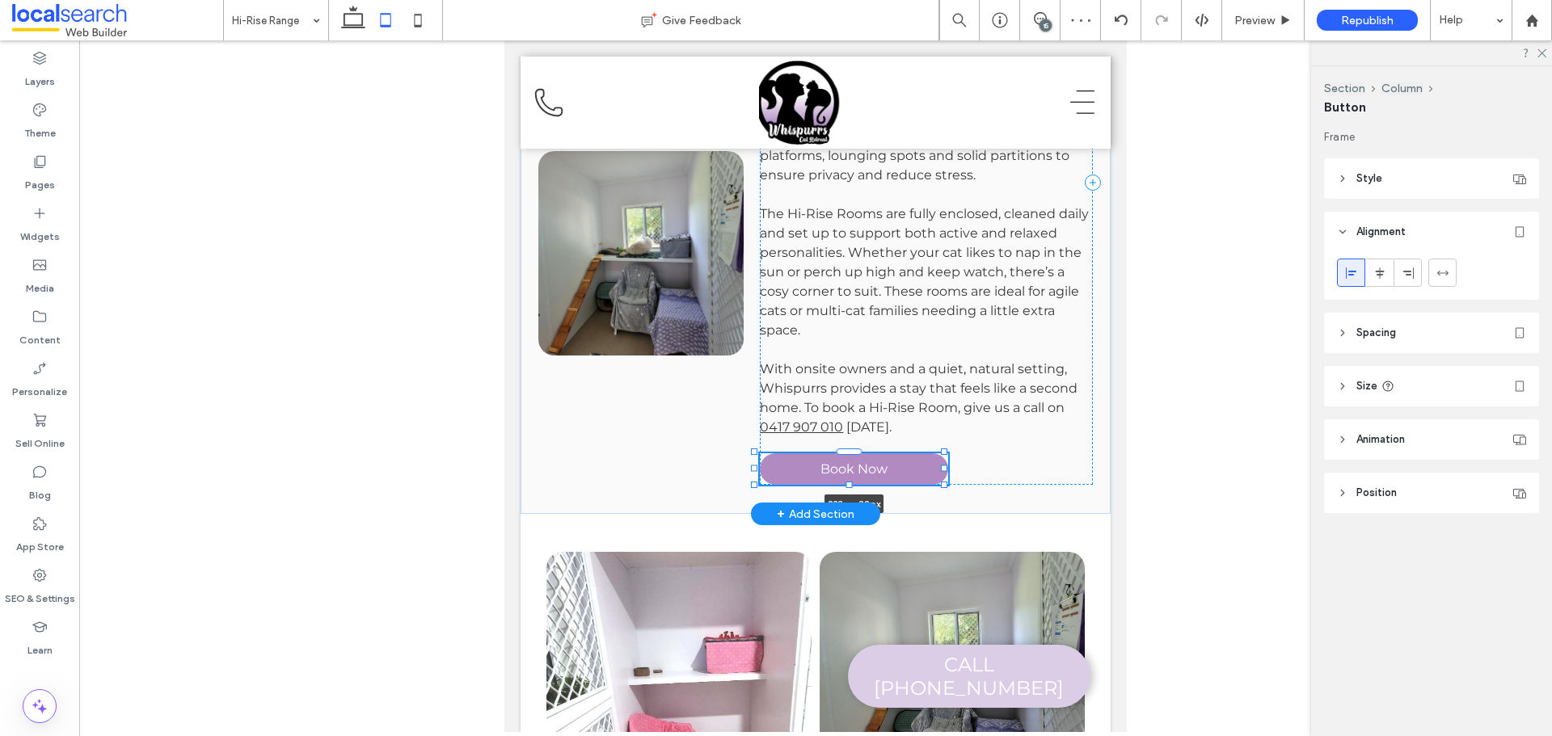
drag, startPoint x: 980, startPoint y: 466, endPoint x: 886, endPoint y: 93, distance: 385.2
click at [942, 468] on div at bounding box center [944, 469] width 6 height 6
type input "***"
click at [411, 17] on icon at bounding box center [418, 20] width 32 height 32
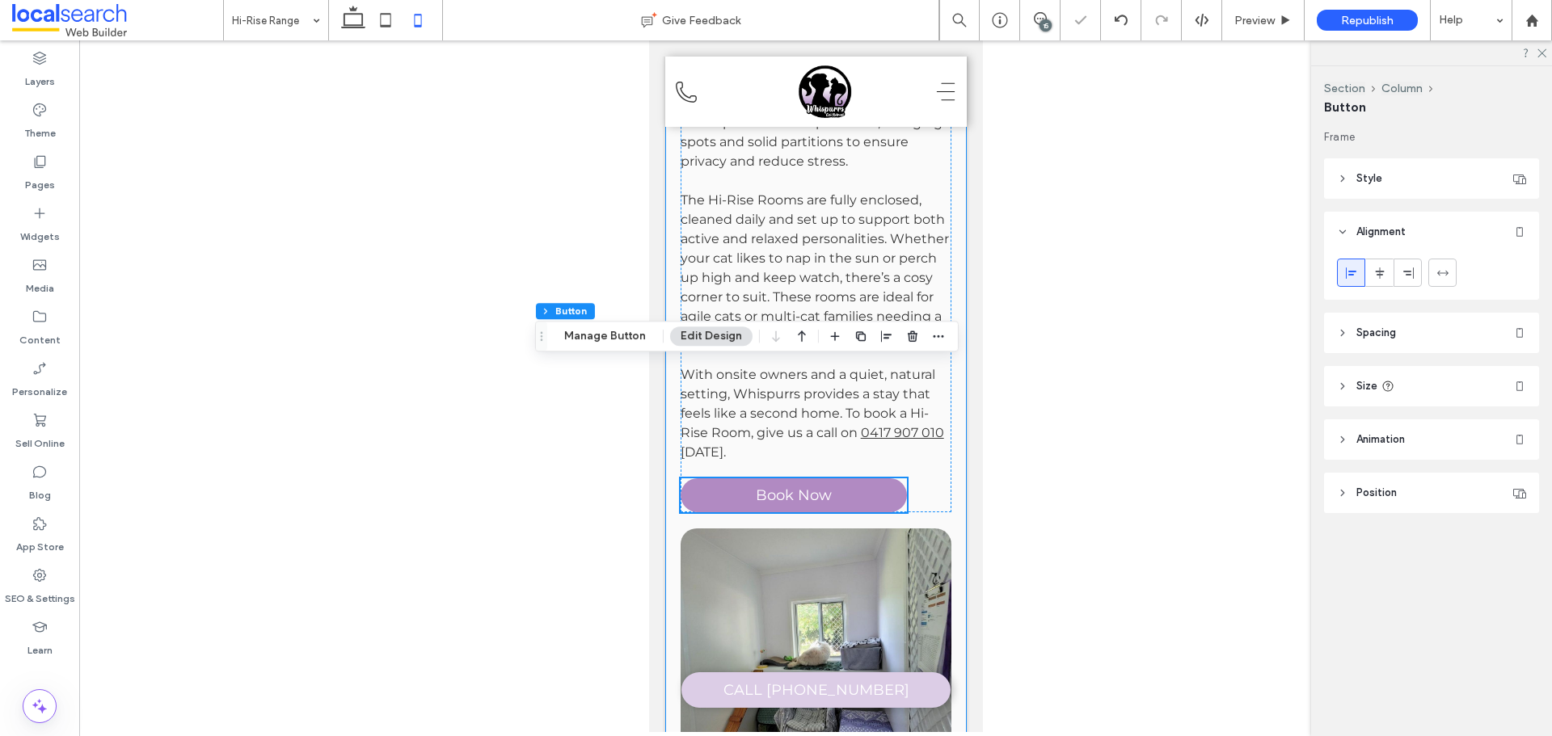
type input "***"
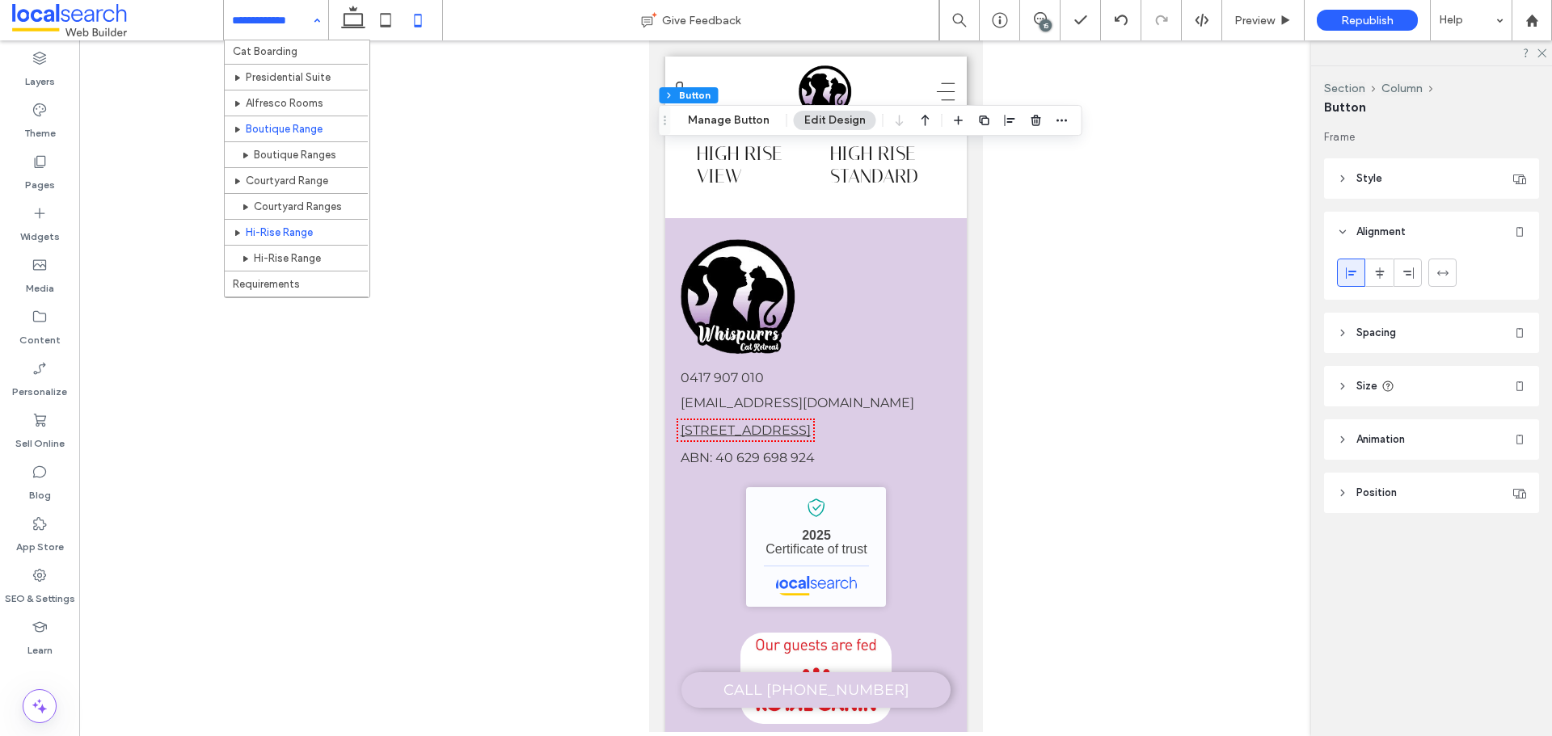
scroll to position [81, 0]
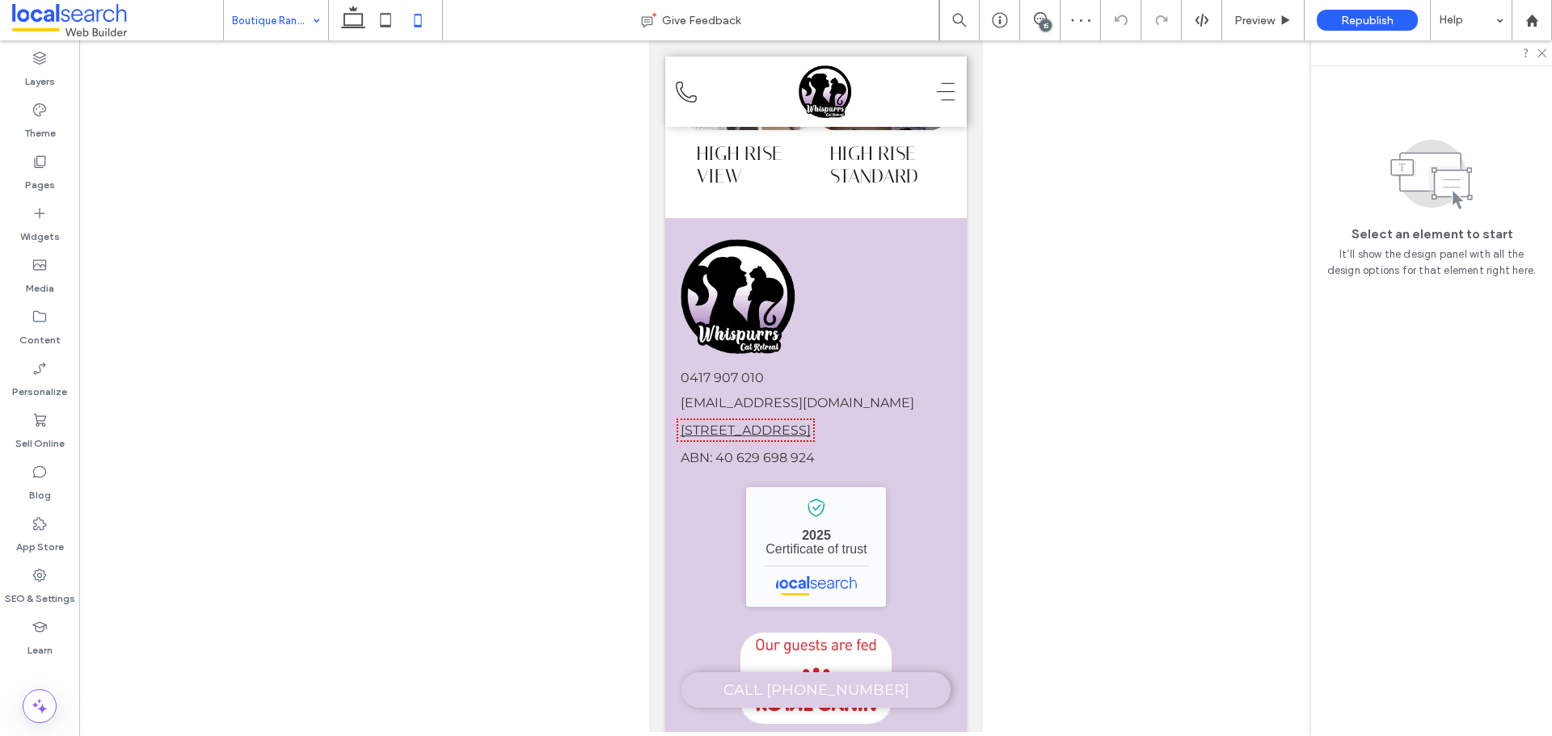
click at [238, 5] on input at bounding box center [272, 20] width 80 height 40
click at [360, 21] on icon at bounding box center [353, 20] width 32 height 32
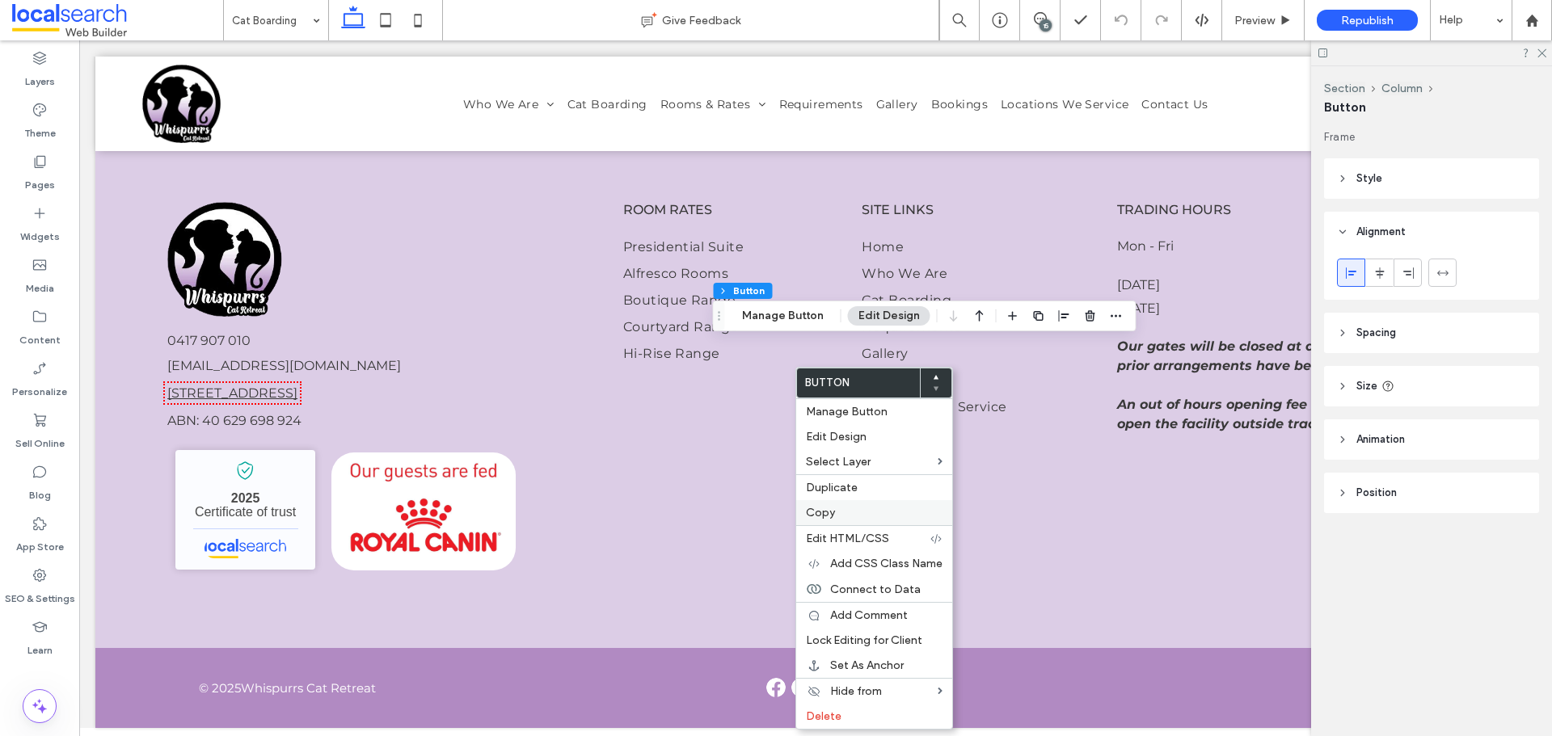
click at [843, 503] on div "Copy" at bounding box center [874, 512] width 156 height 25
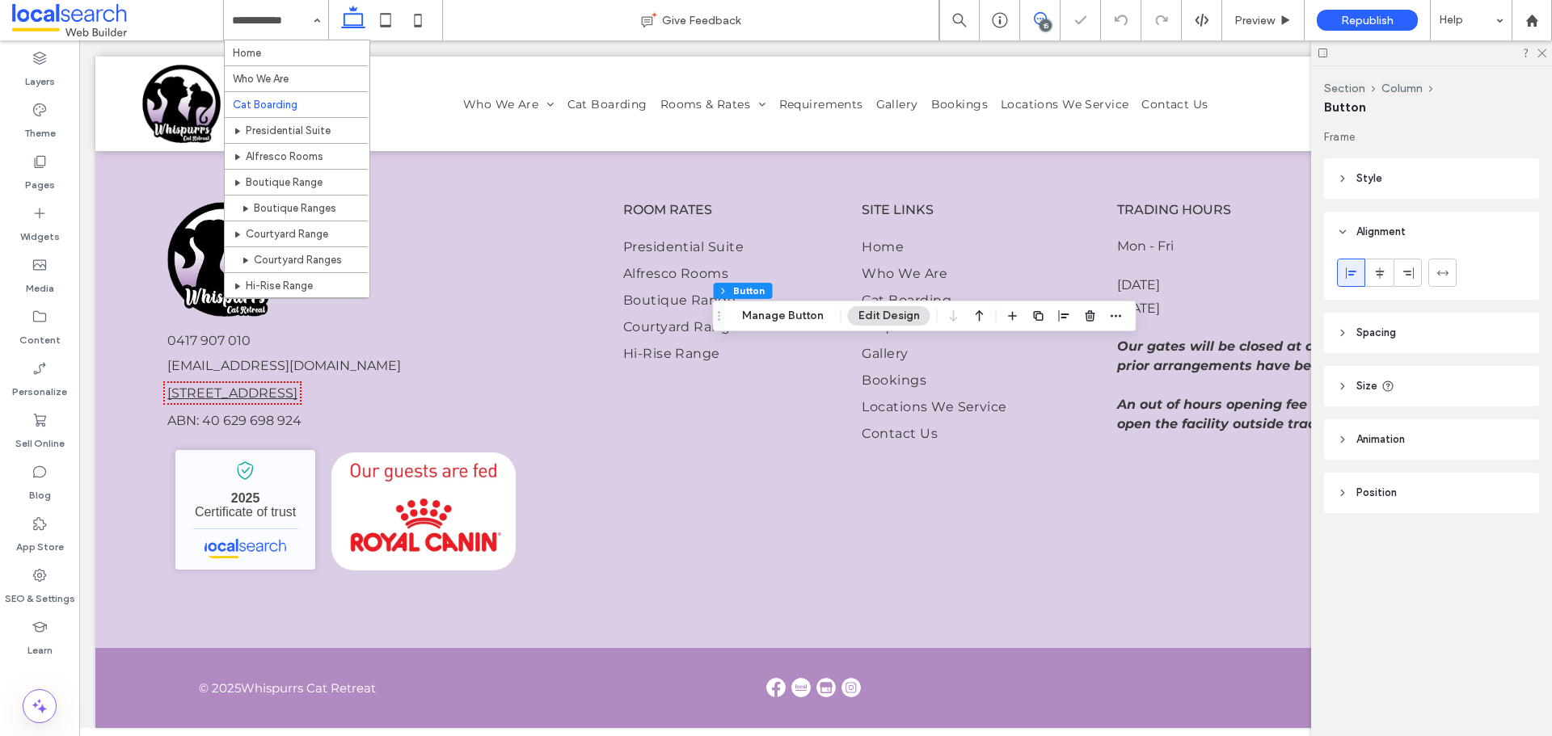
click at [1039, 18] on icon at bounding box center [1040, 18] width 13 height 13
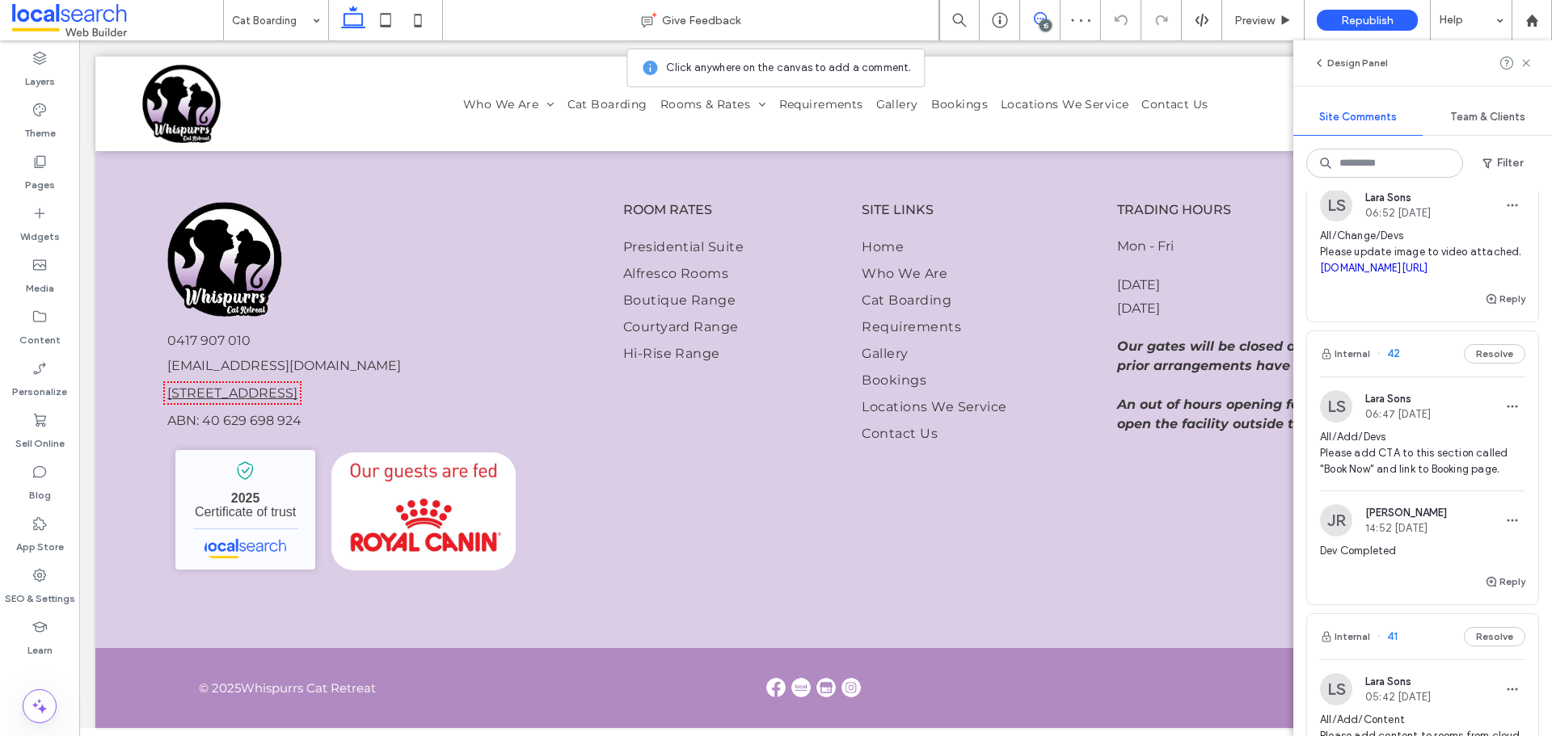
scroll to position [2061, 0]
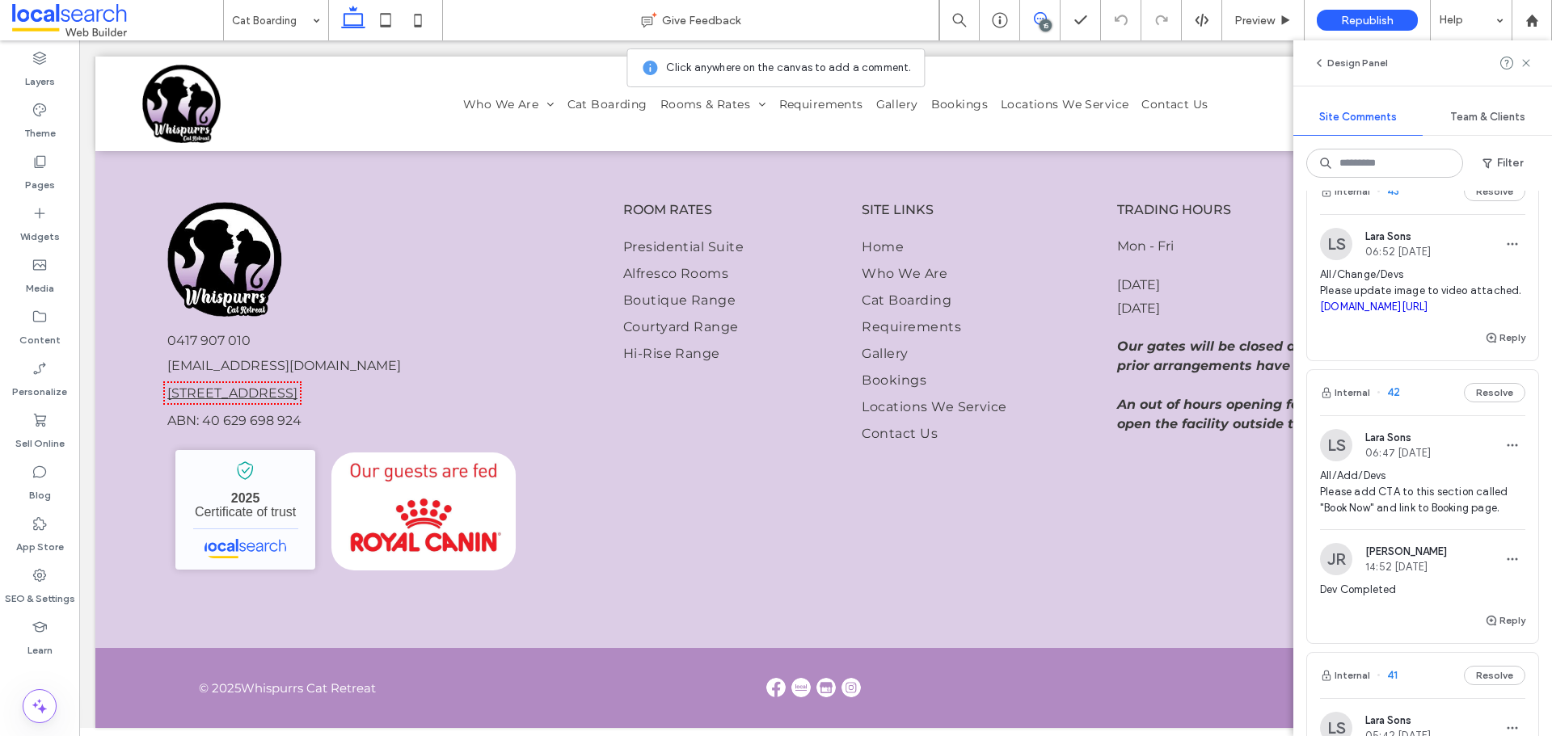
click at [1403, 415] on div "Internal 42 Resolve" at bounding box center [1422, 392] width 231 height 45
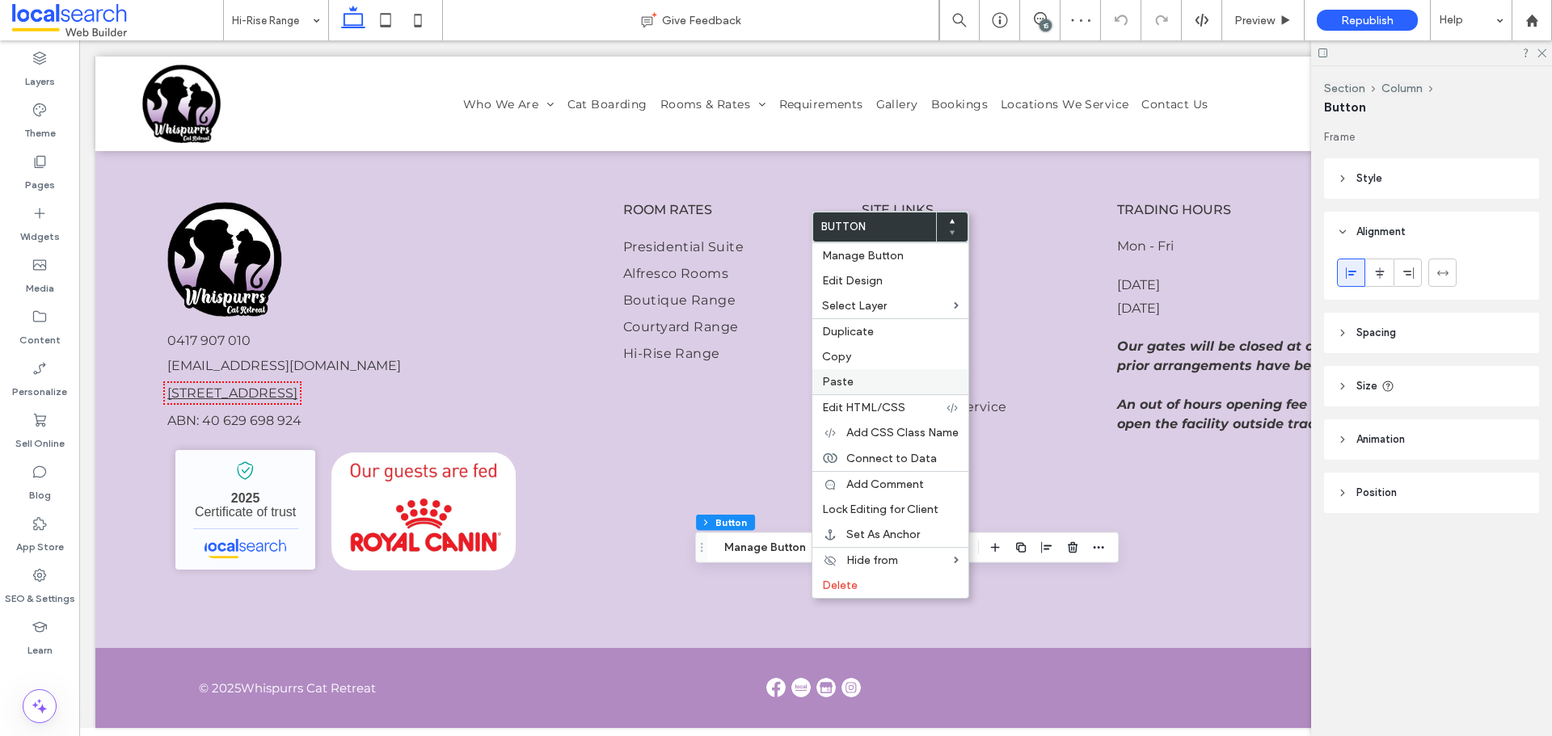
click at [847, 374] on div "Paste" at bounding box center [890, 381] width 156 height 25
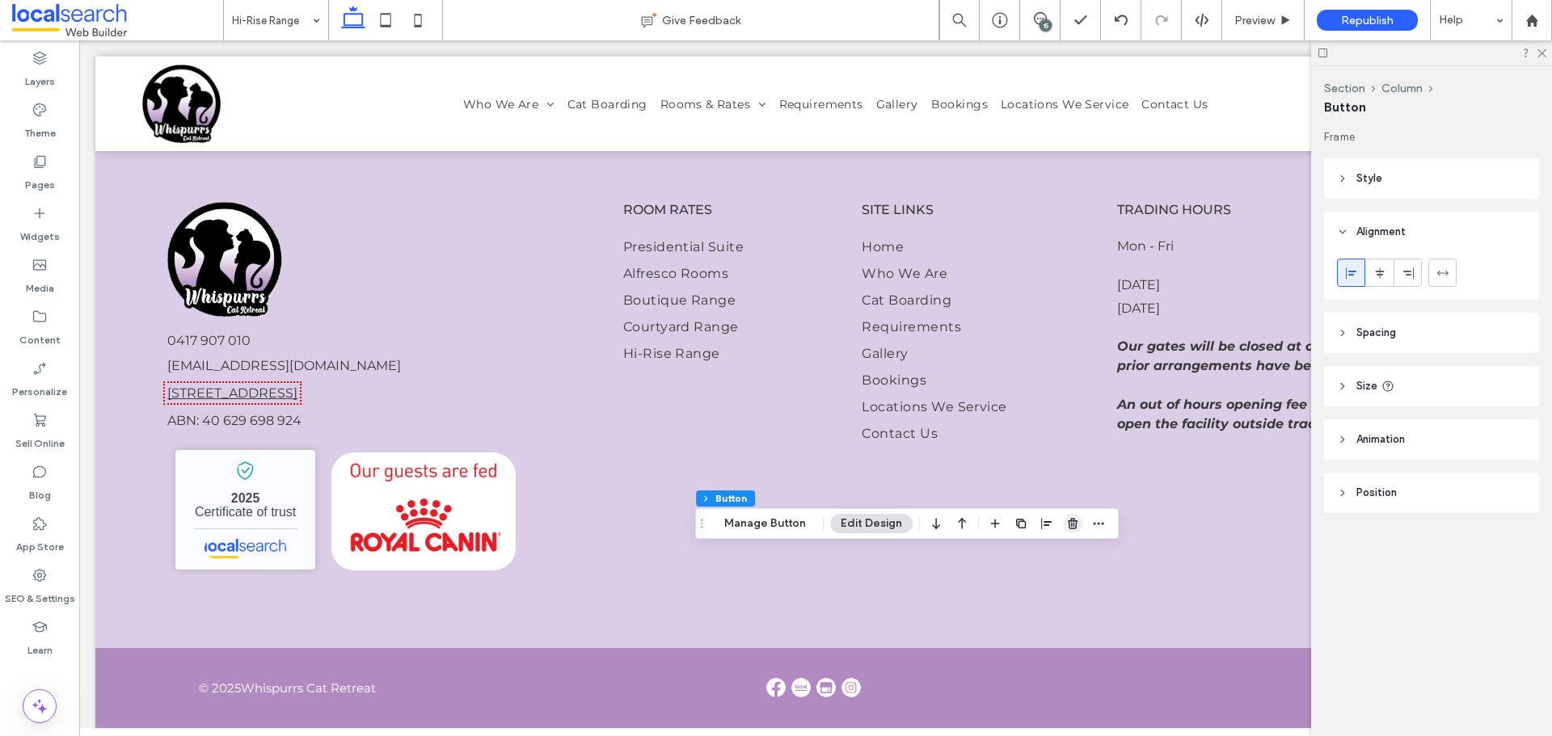
click at [1070, 530] on icon "button" at bounding box center [1072, 523] width 13 height 13
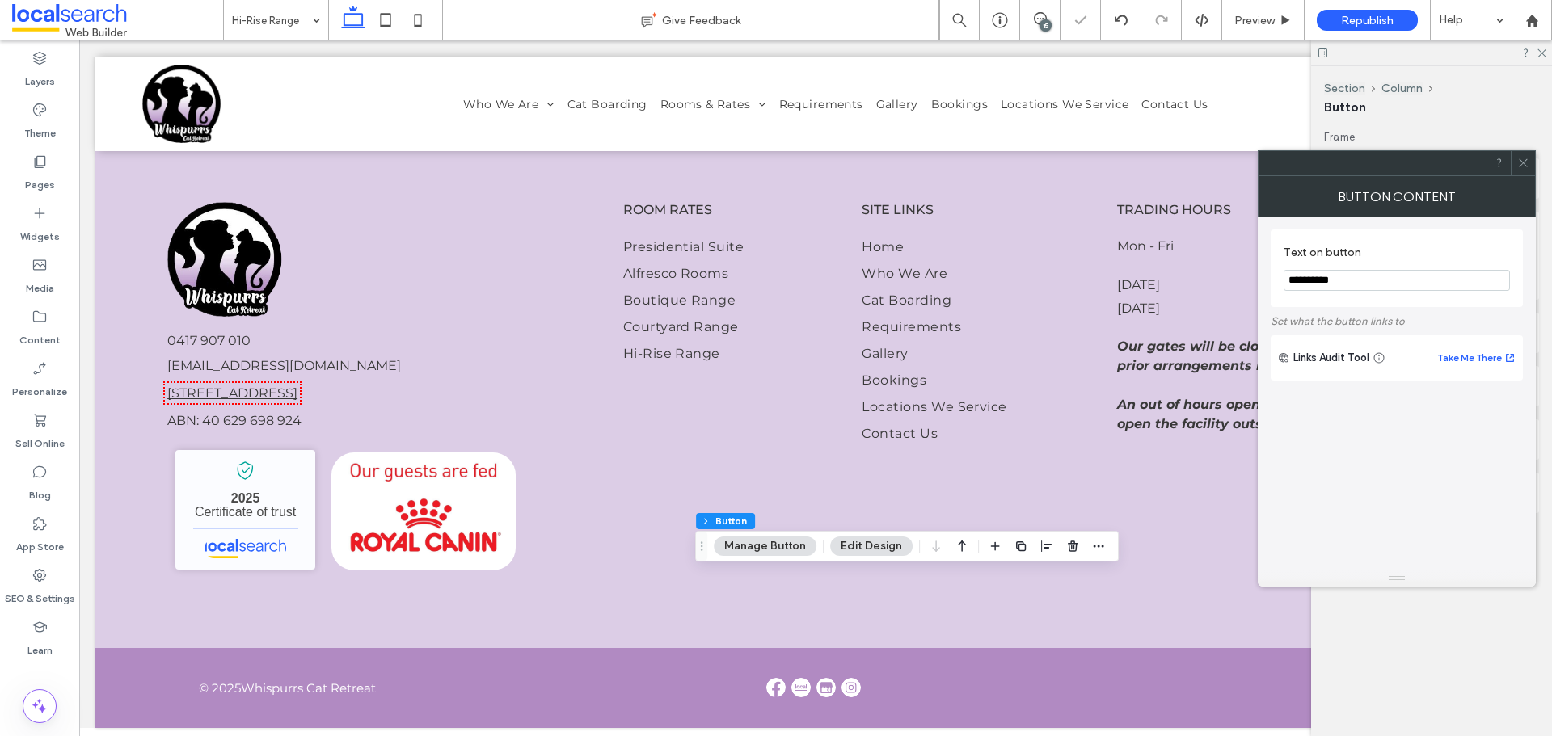
type input "**"
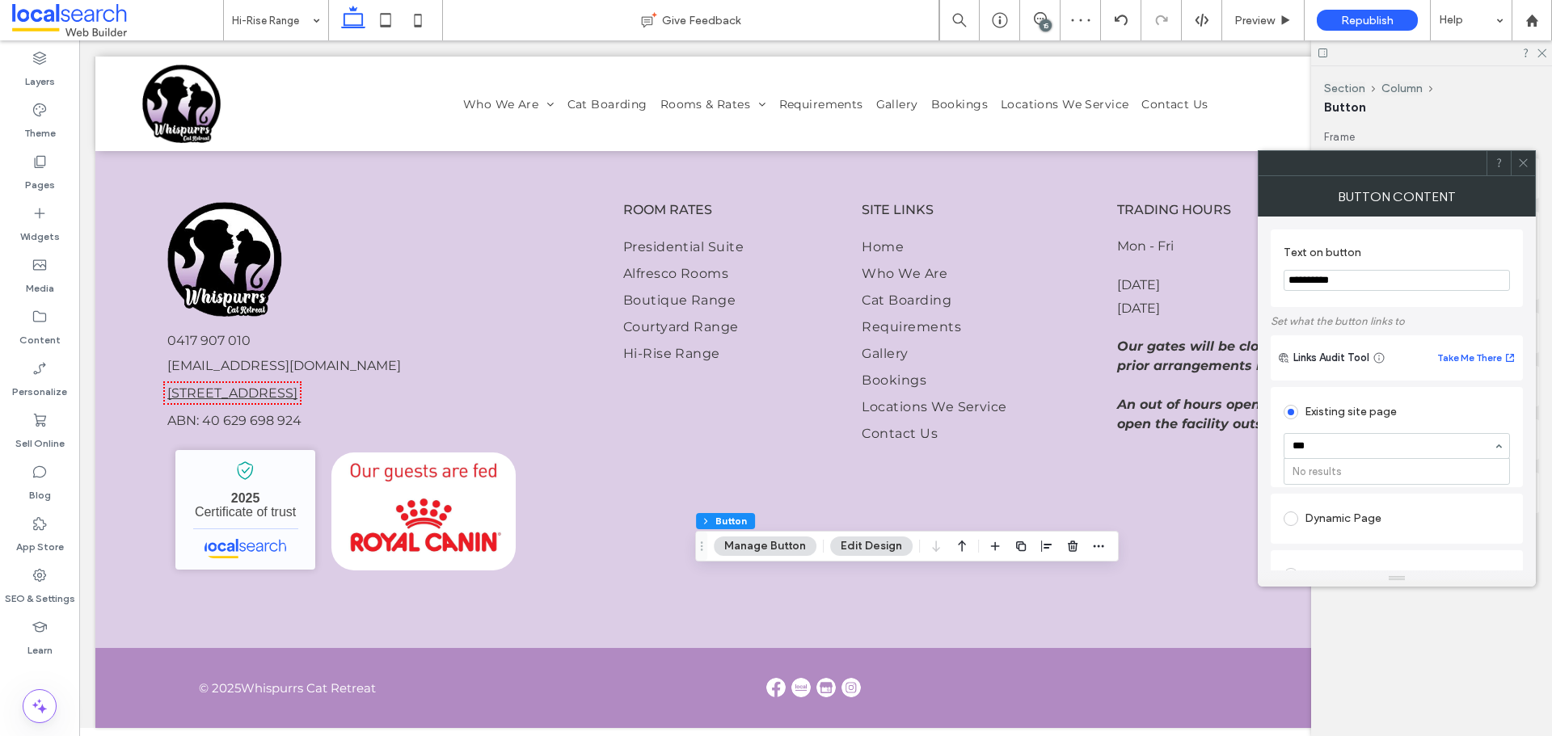
type input "*"
click at [1353, 276] on input "**********" at bounding box center [1397, 280] width 226 height 21
type input "********"
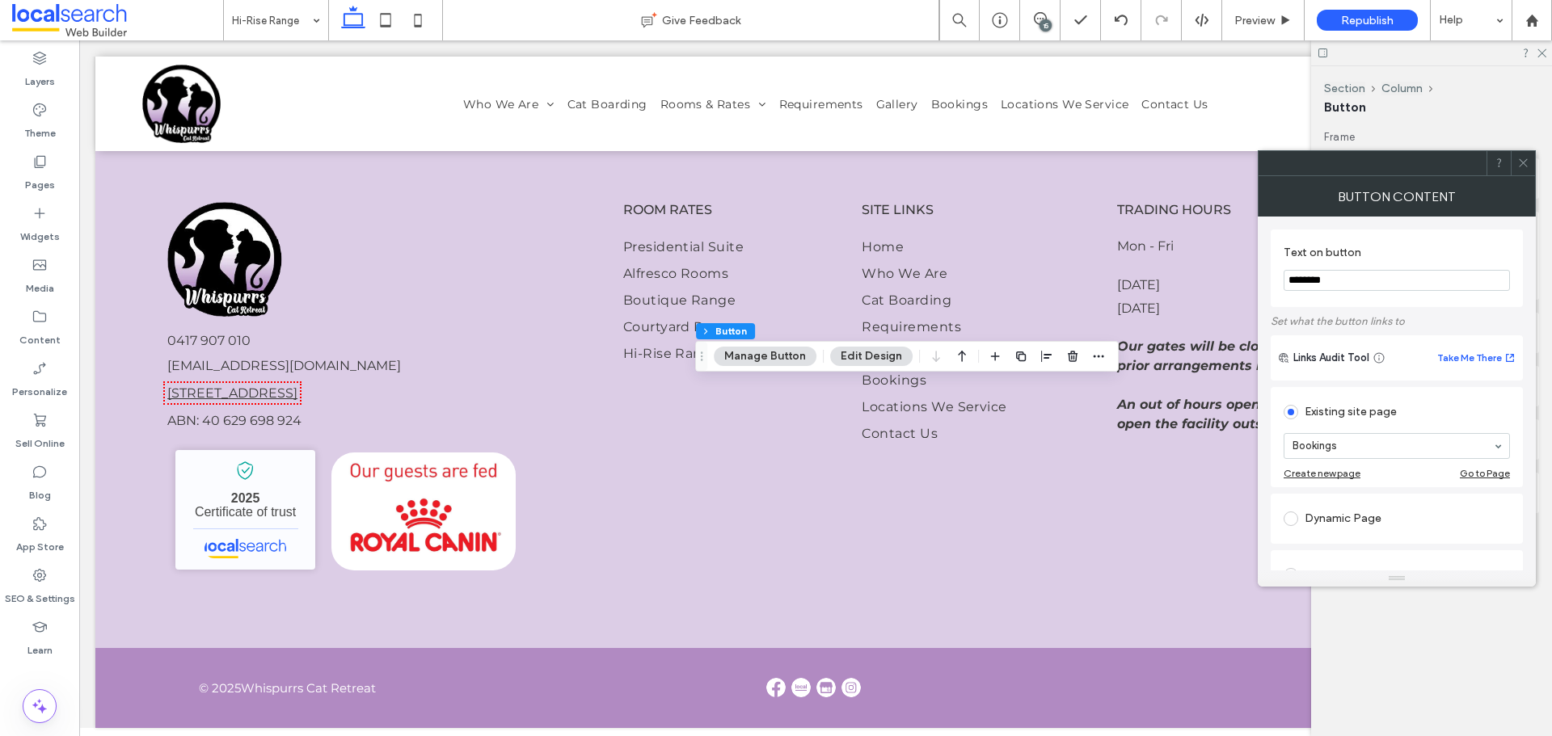
type input "**"
click at [1039, 18] on icon at bounding box center [1040, 18] width 13 height 13
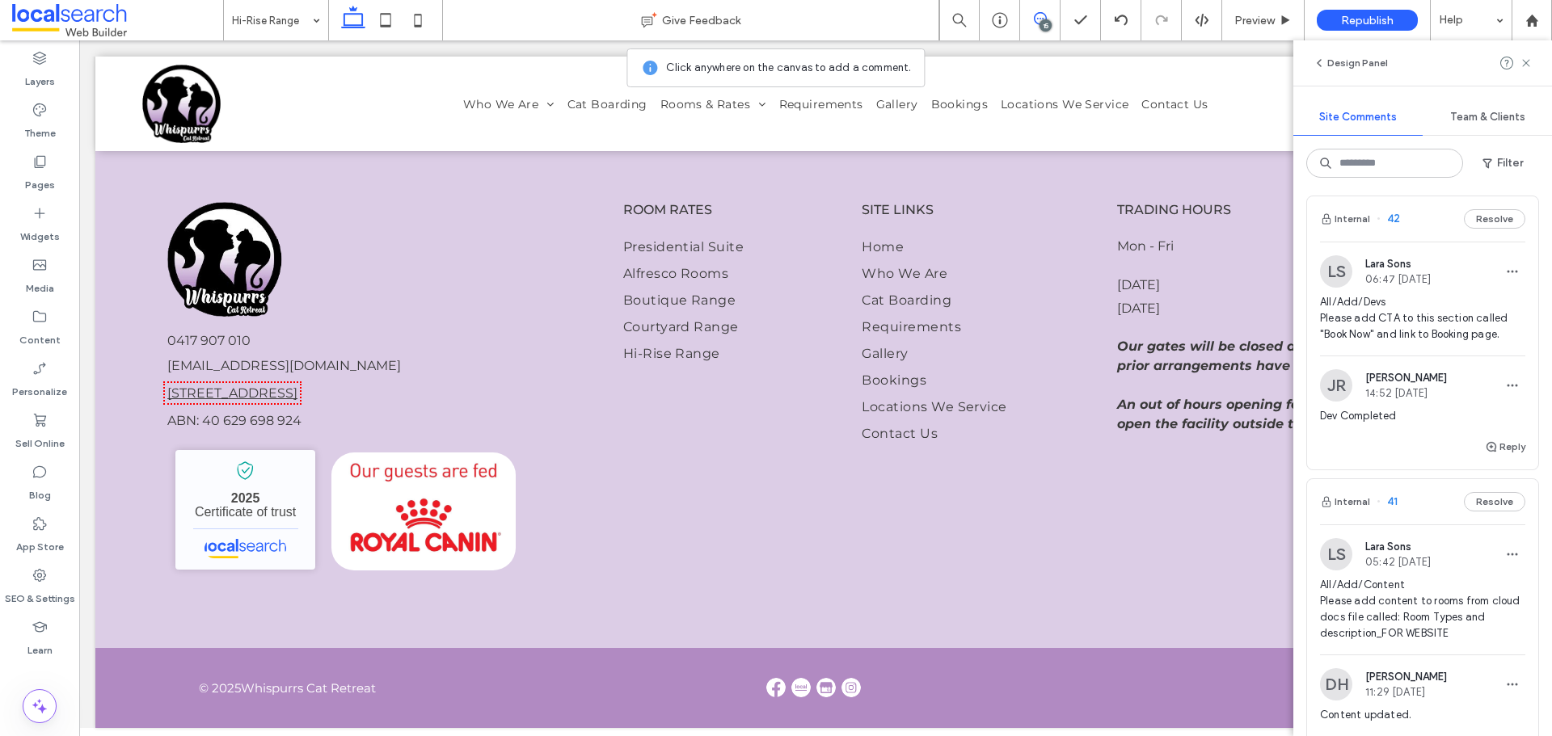
scroll to position [2051, 0]
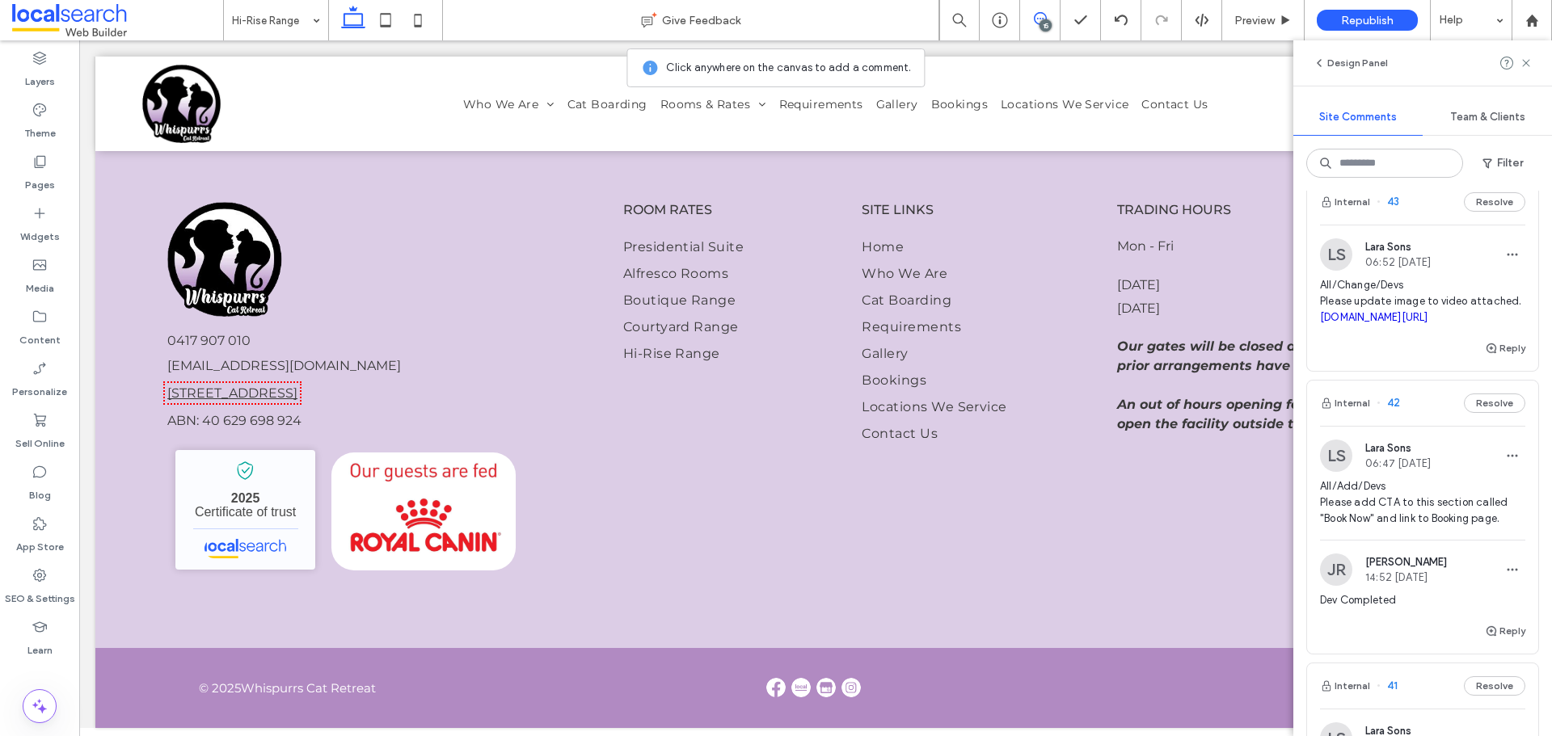
click at [1424, 323] on link "[DOMAIN_NAME][URL]" at bounding box center [1374, 317] width 108 height 12
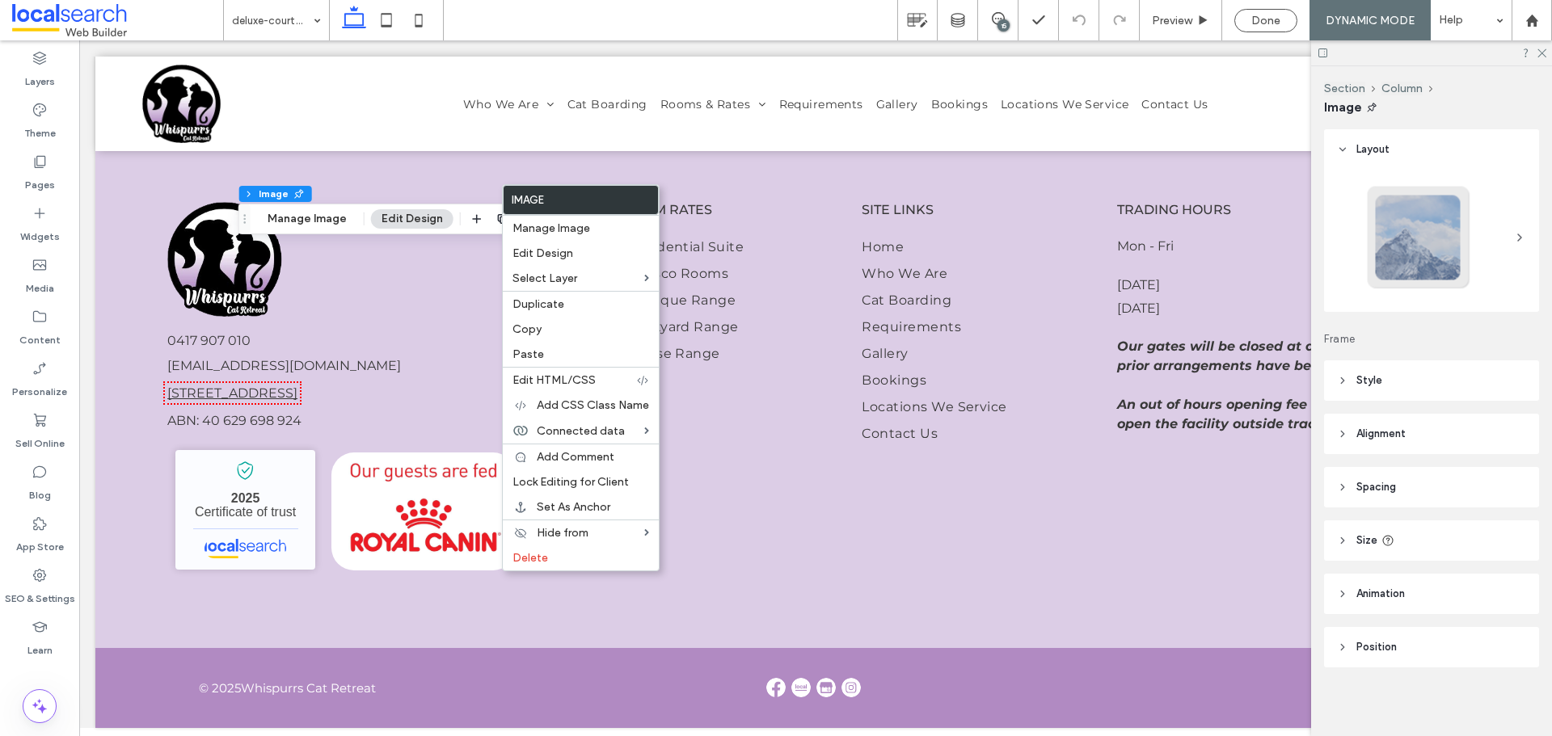
type input "**"
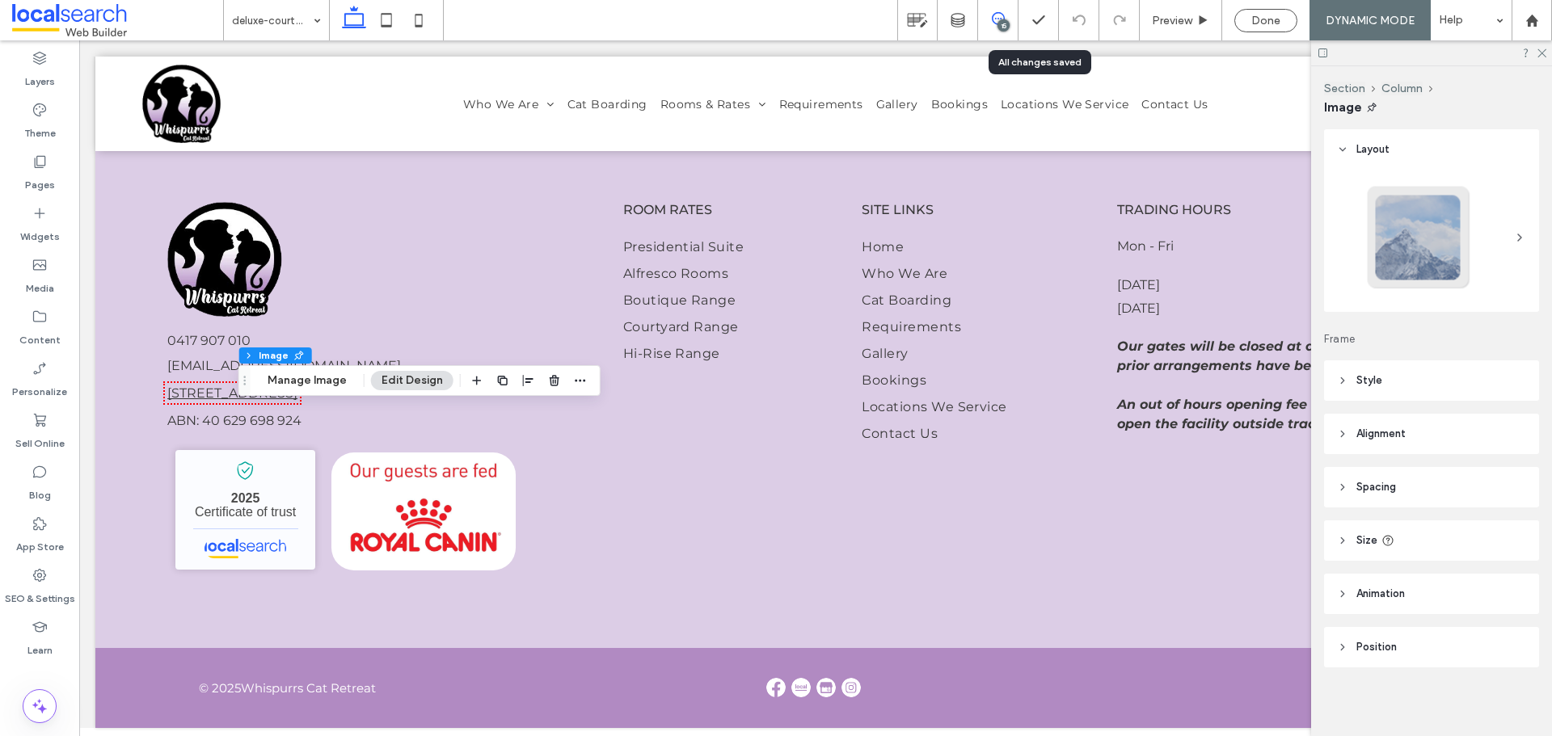
click at [1011, 17] on span at bounding box center [998, 18] width 40 height 13
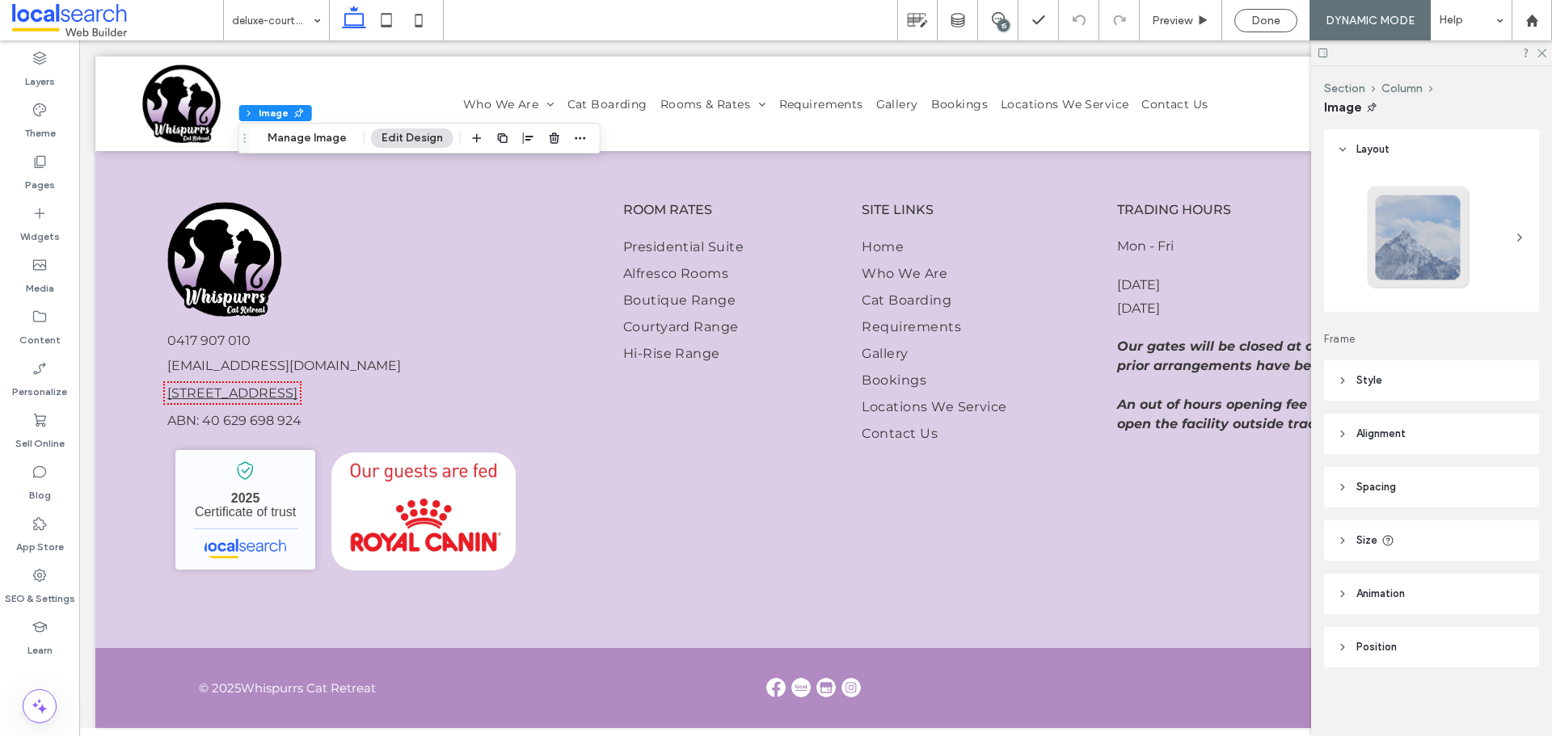
type input "**"
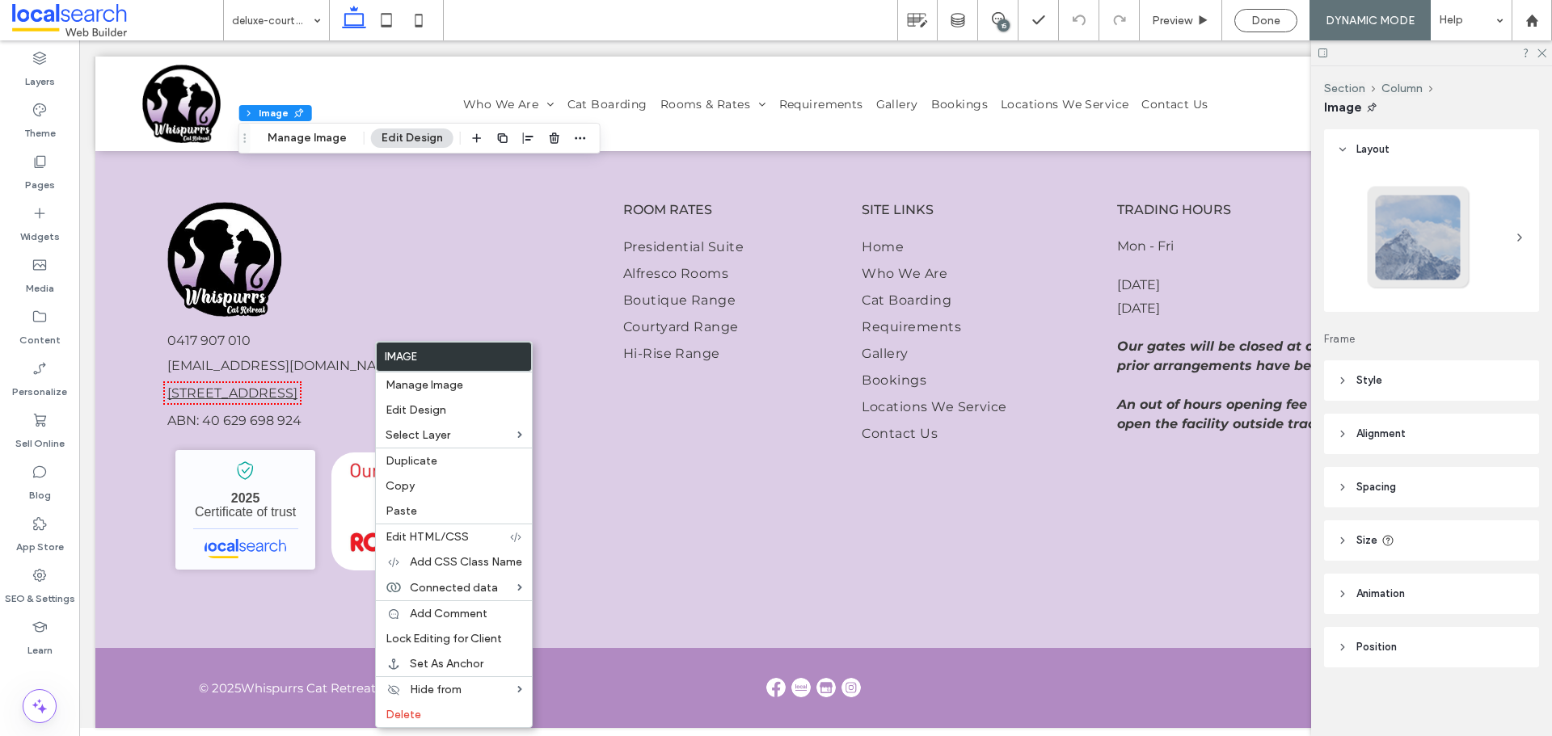
click at [997, 22] on div "15" at bounding box center [1003, 25] width 12 height 12
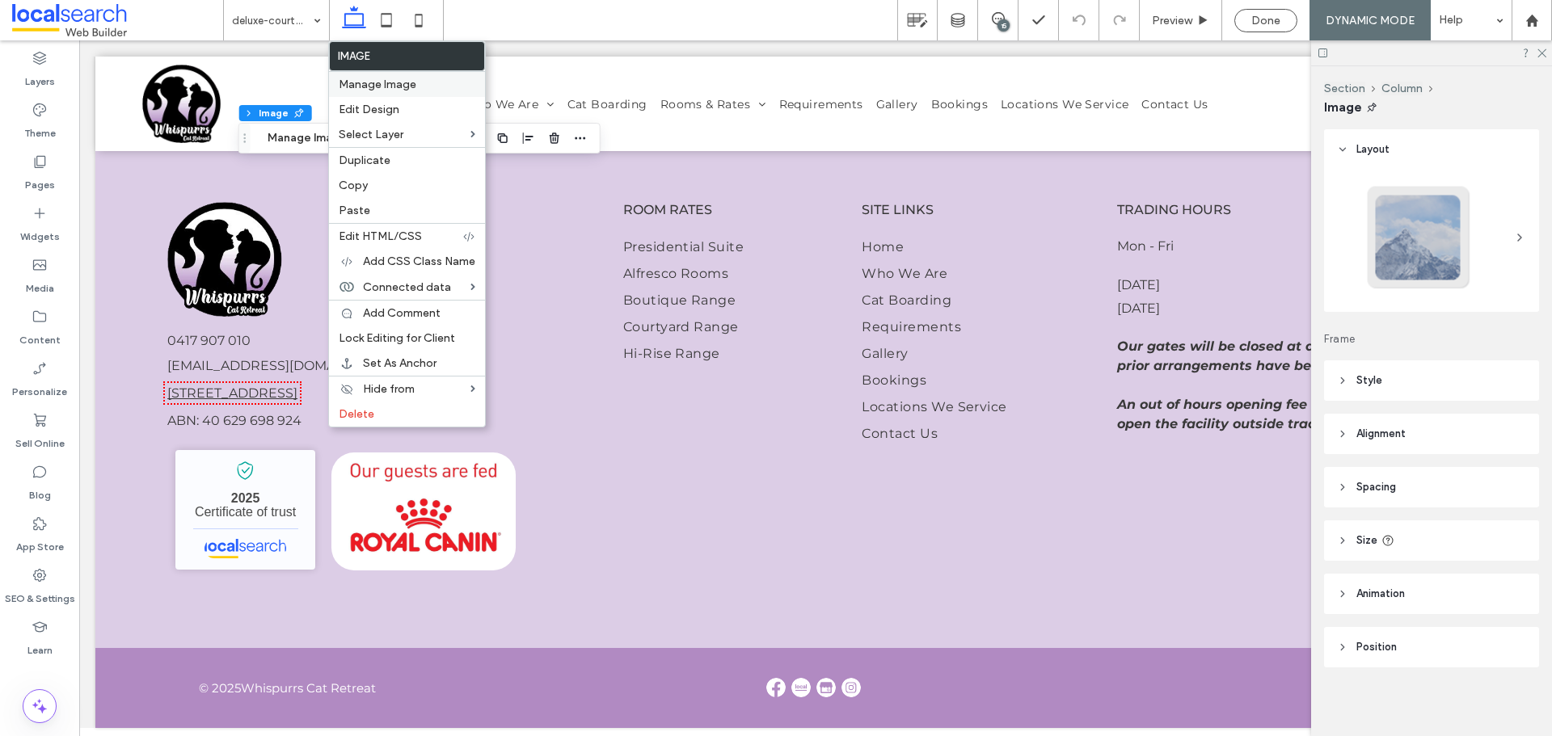
click at [462, 87] on label "Manage Image" at bounding box center [407, 85] width 137 height 14
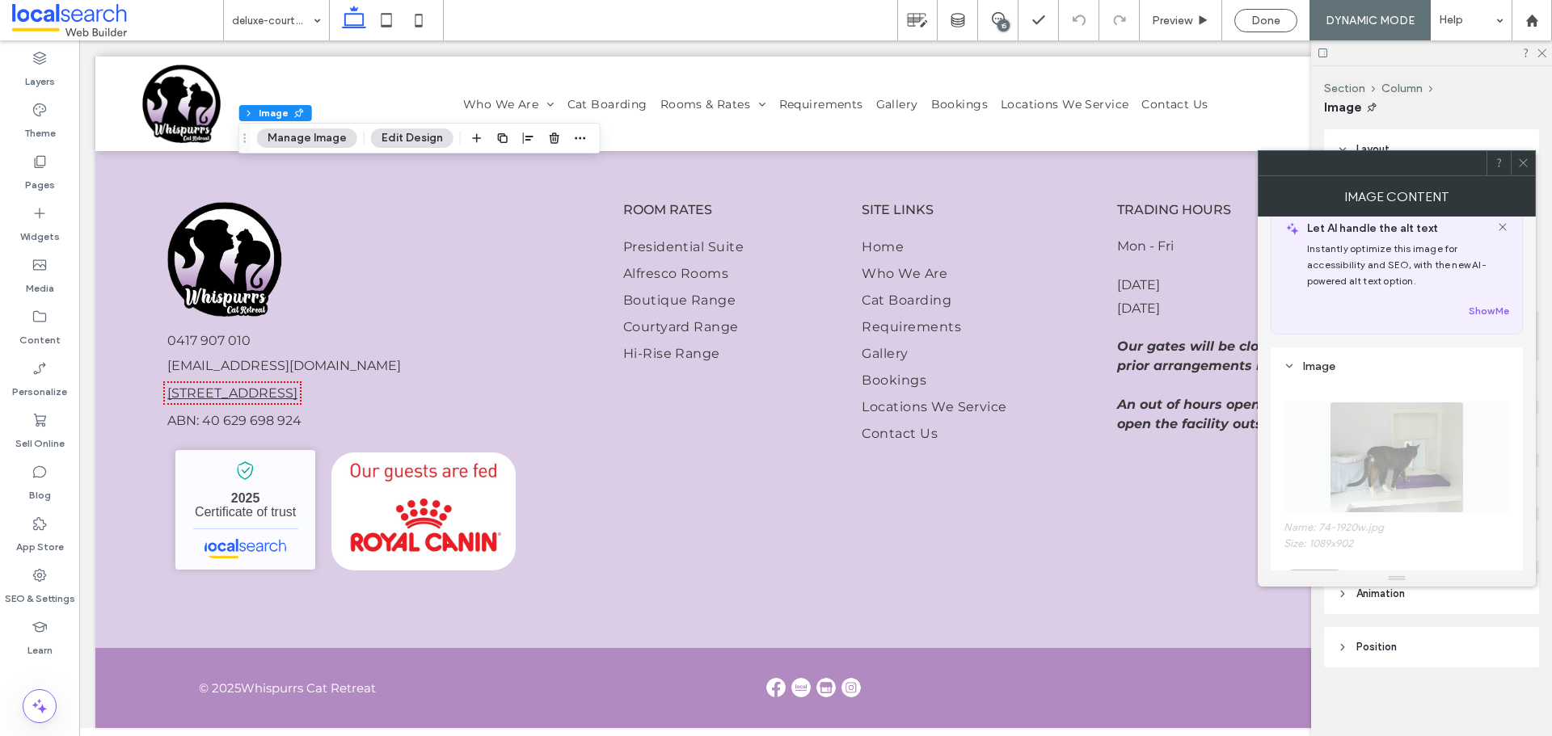
scroll to position [162, 0]
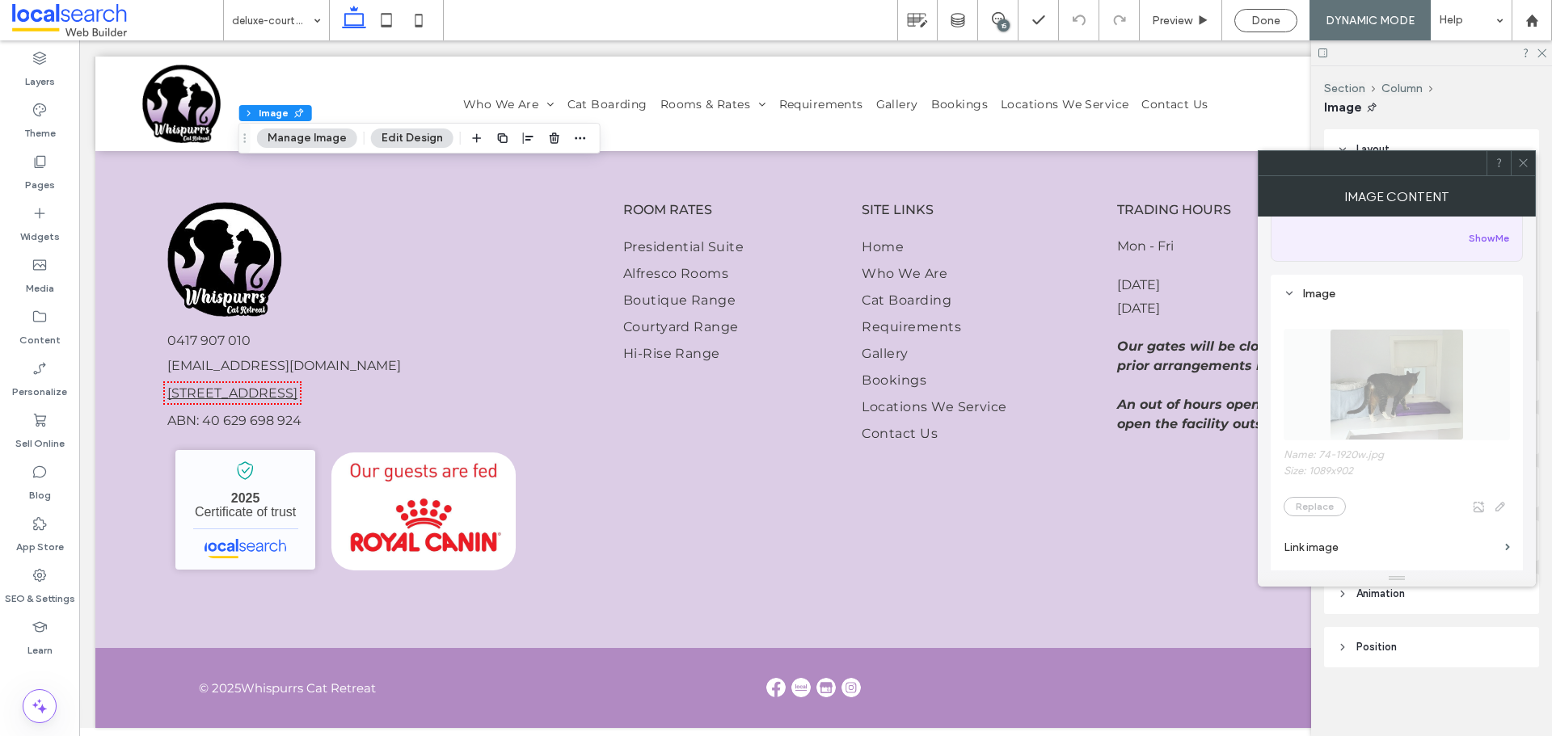
click at [1401, 436] on span "Alt: 74-1920w.jpg Name: 74-1920w.jpg Size: 1089x902 Replace" at bounding box center [1397, 415] width 226 height 220
click at [1398, 393] on span "Alt: 74-1920w.jpg Name: 74-1920w.jpg Size: 1089x902 Replace" at bounding box center [1397, 415] width 226 height 220
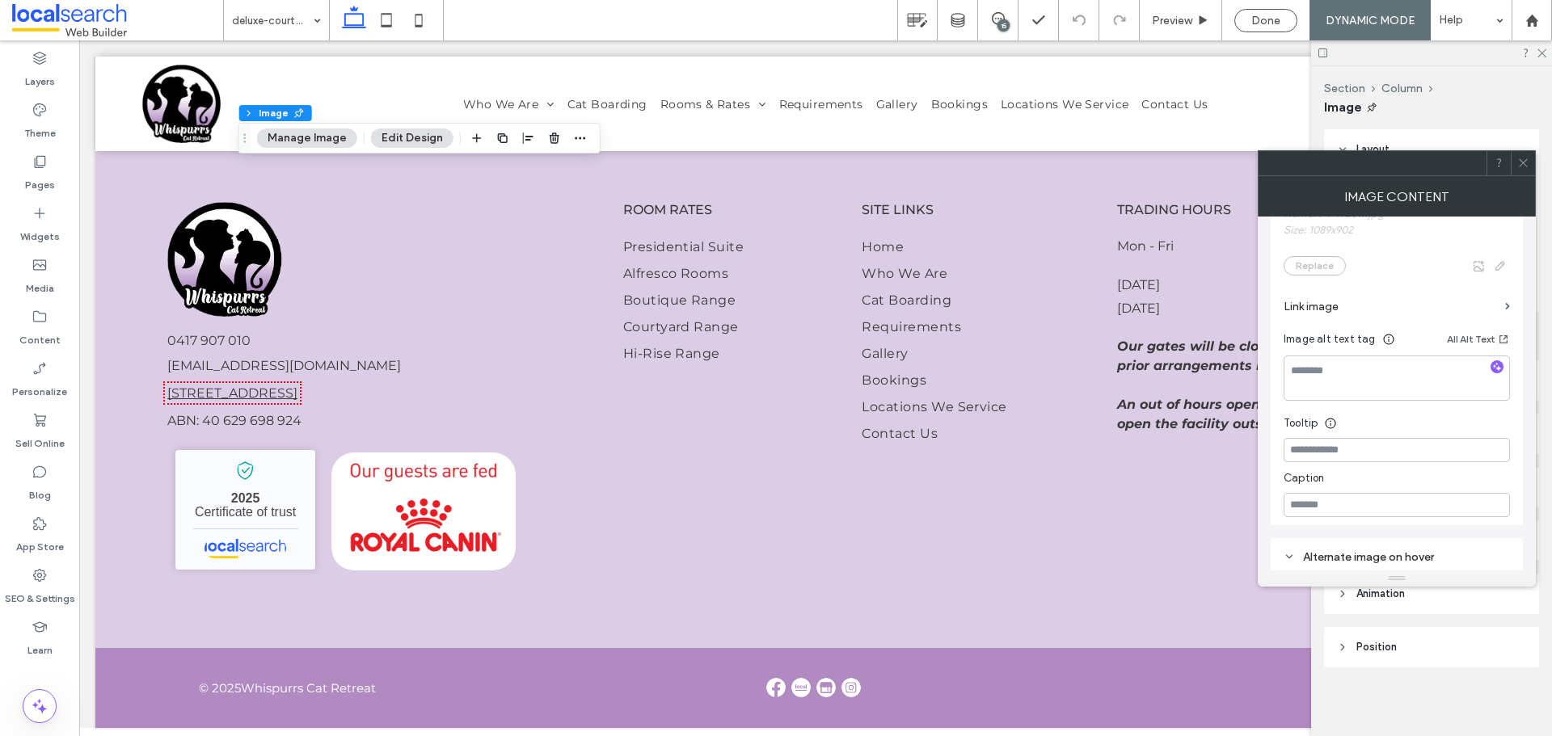
scroll to position [404, 0]
click at [1528, 168] on icon at bounding box center [1523, 163] width 12 height 12
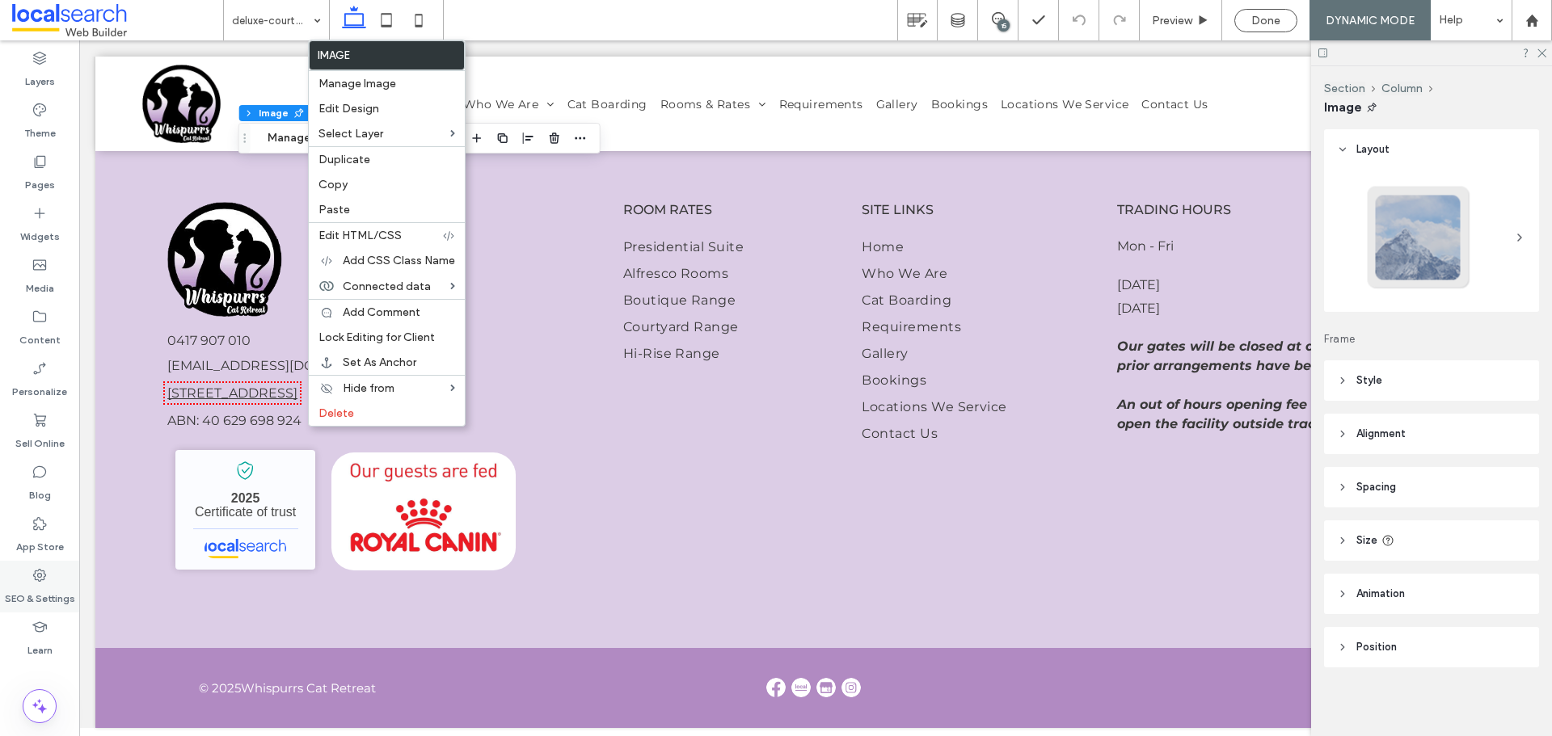
click at [48, 576] on div "SEO & Settings" at bounding box center [39, 587] width 79 height 52
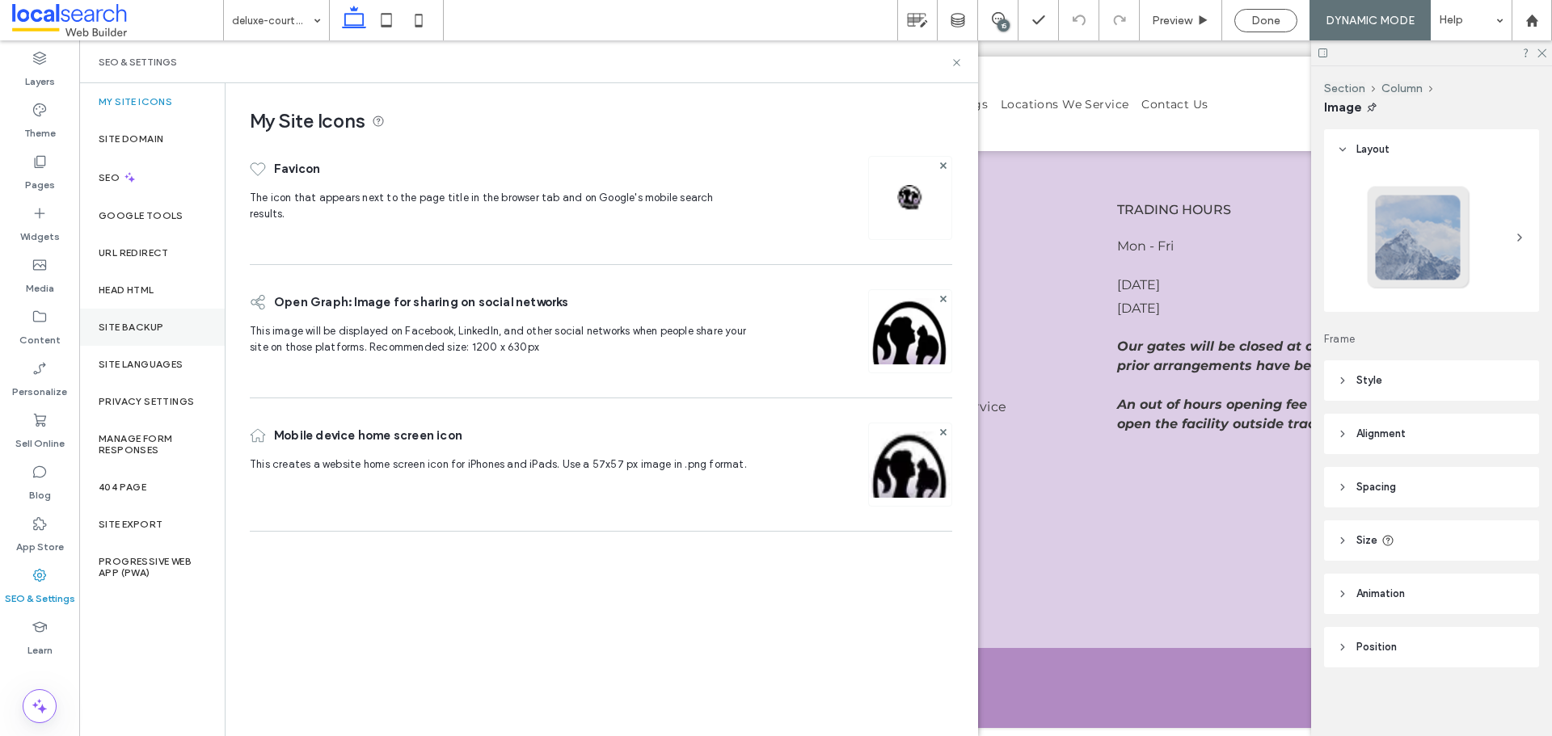
click at [173, 318] on div "Site Backup" at bounding box center [151, 327] width 145 height 37
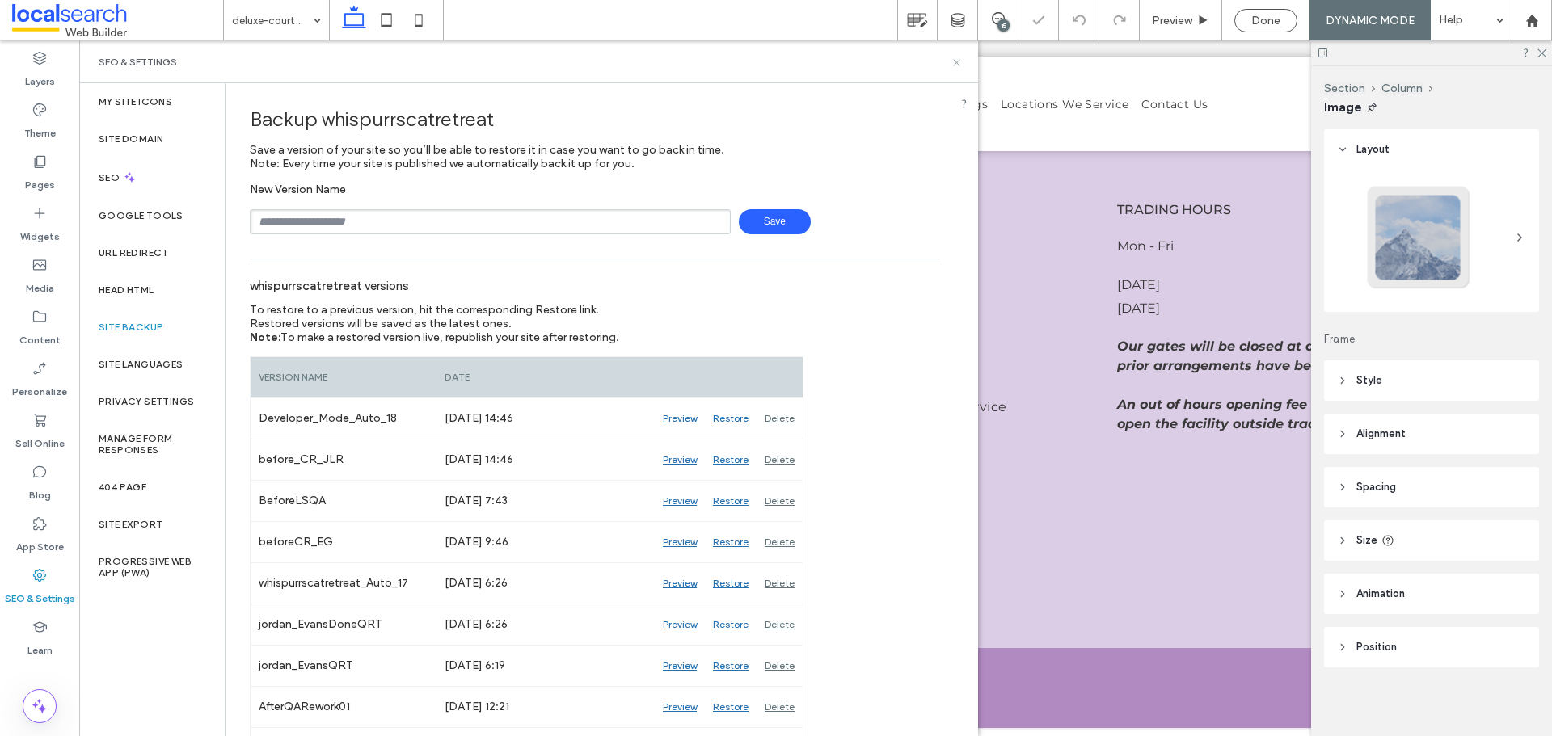
click at [959, 61] on icon at bounding box center [957, 63] width 12 height 12
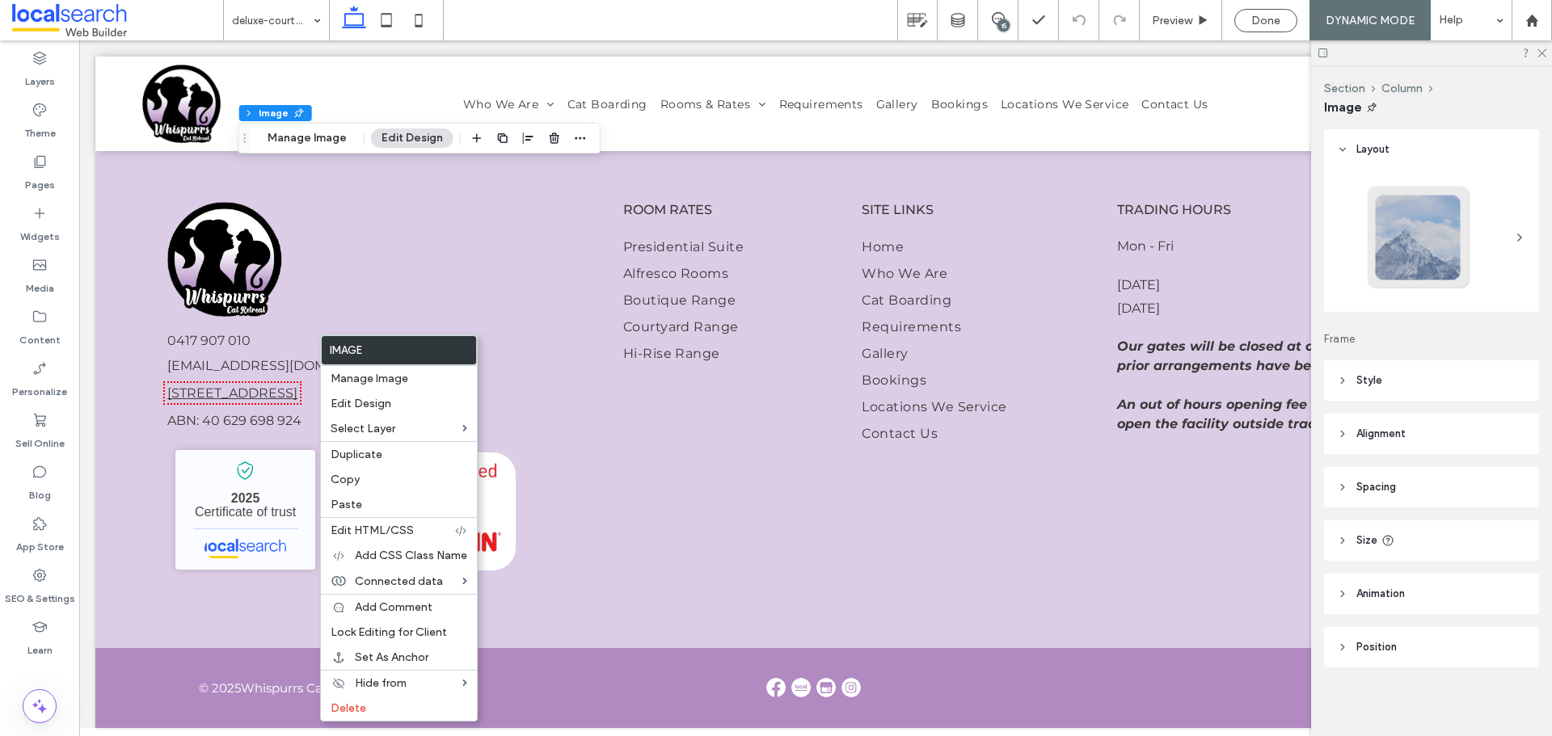
click at [1434, 566] on div "Layout Frame Style Cover Full image No repeat Position Do not optimize this ima…" at bounding box center [1437, 429] width 226 height 601
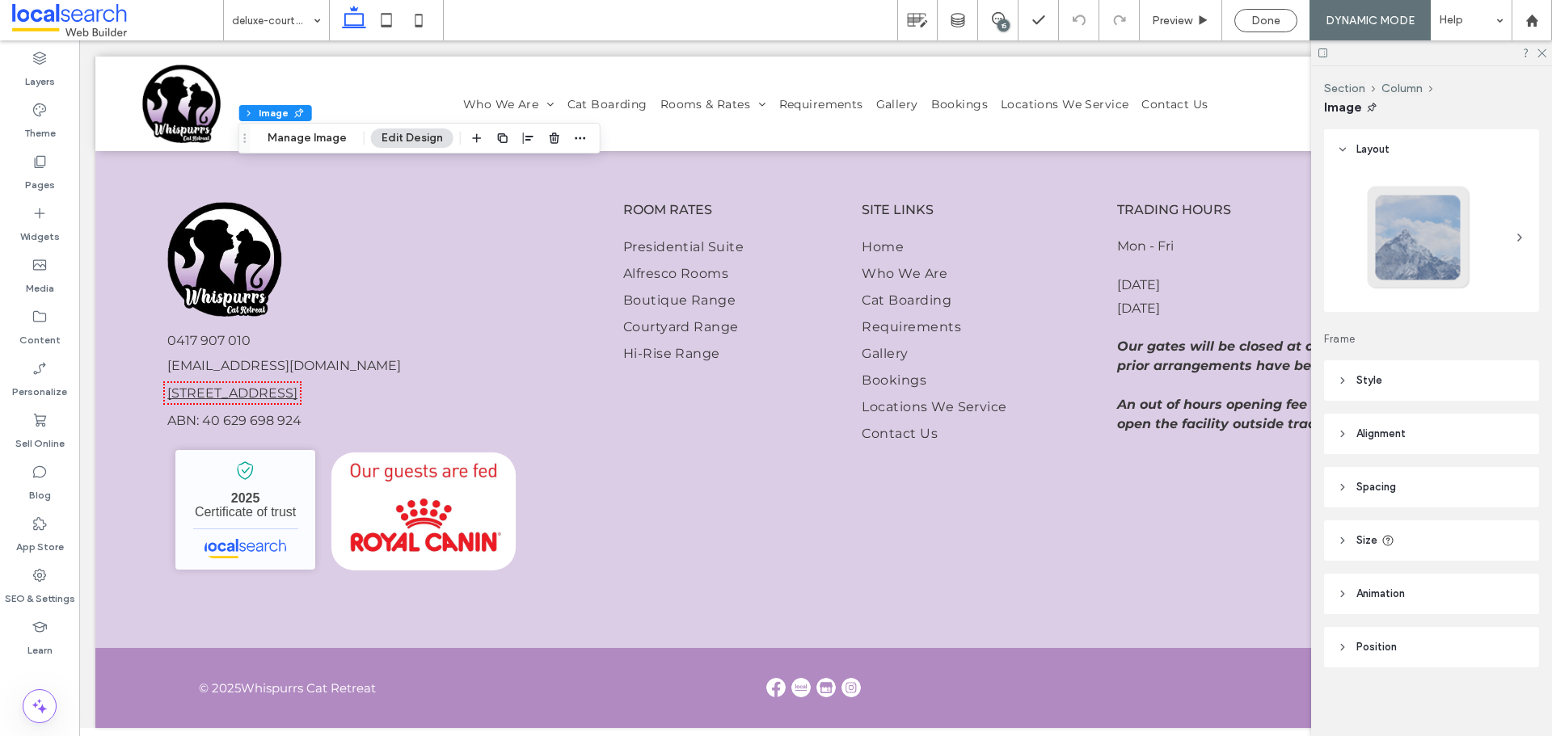
click at [1444, 552] on header "Size" at bounding box center [1431, 541] width 215 height 40
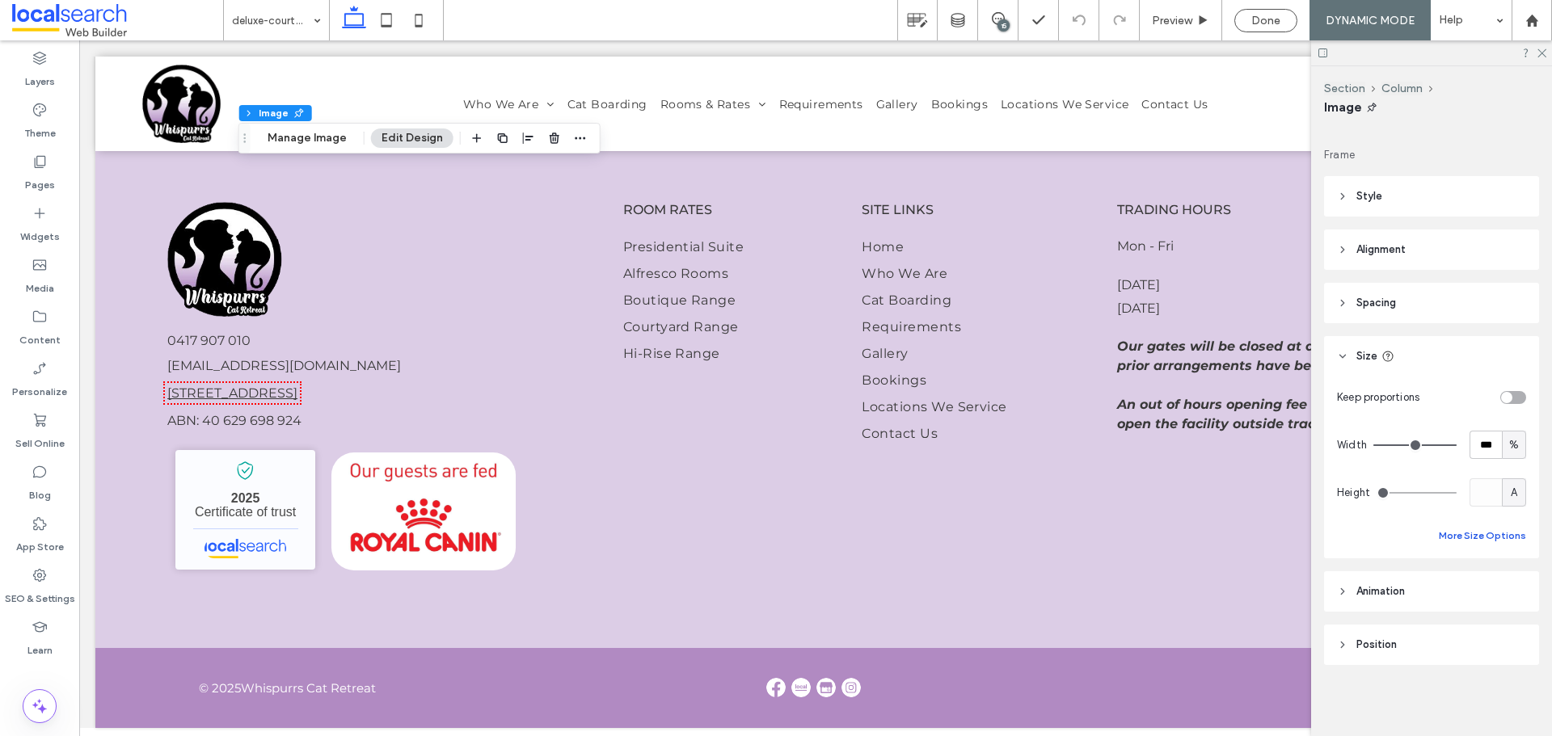
click at [1454, 542] on button "More Size Options" at bounding box center [1482, 535] width 87 height 19
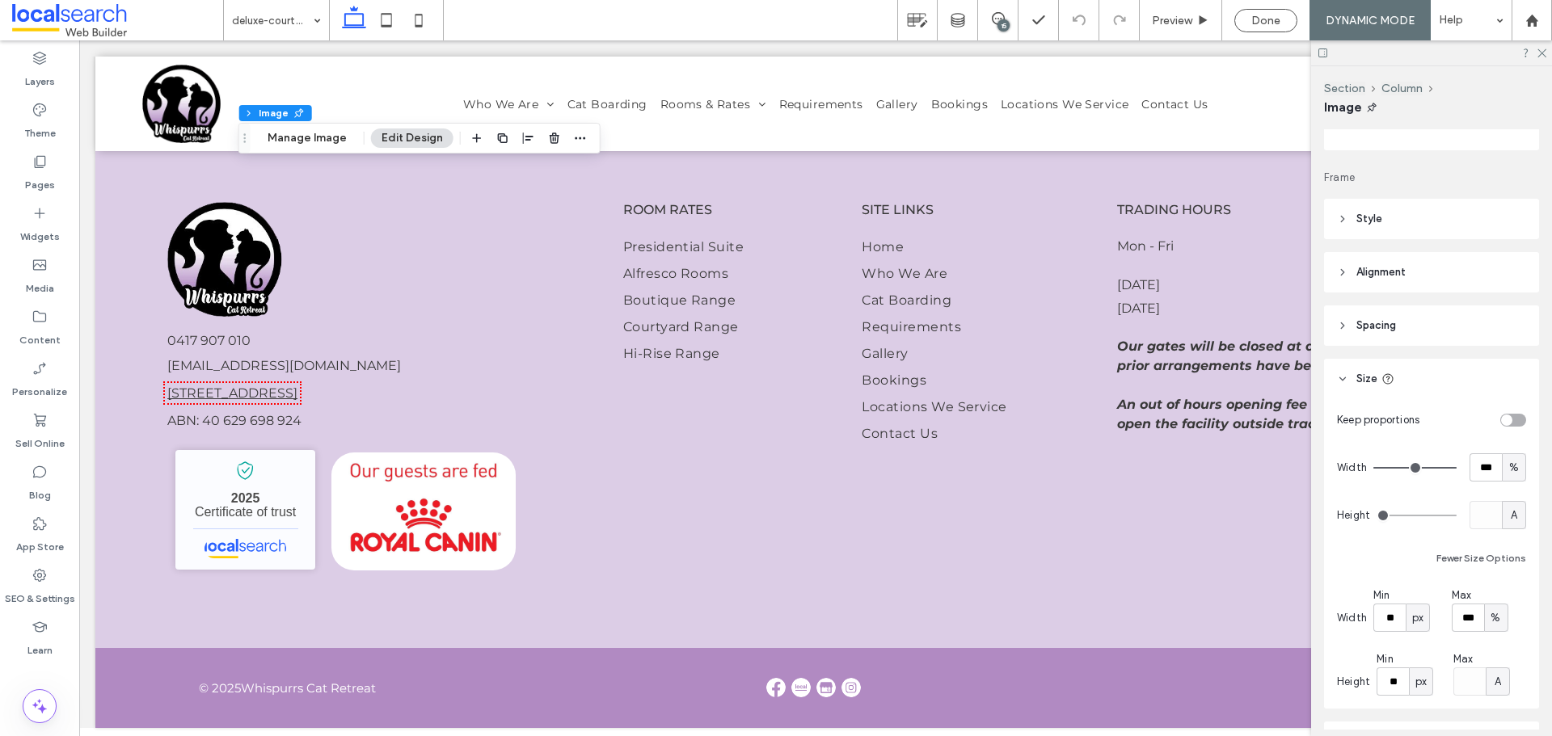
scroll to position [0, 0]
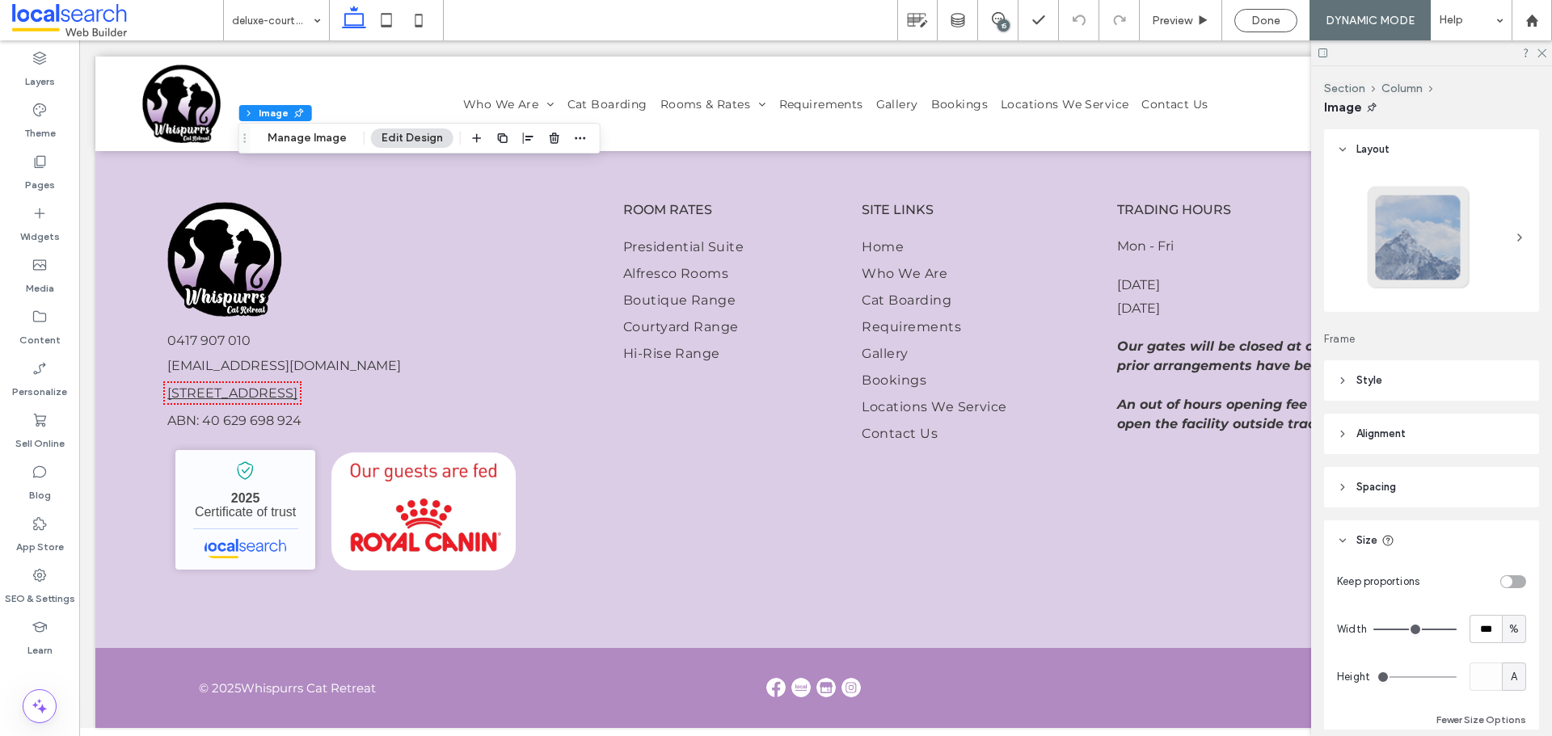
click at [1437, 374] on header "Style" at bounding box center [1431, 380] width 215 height 40
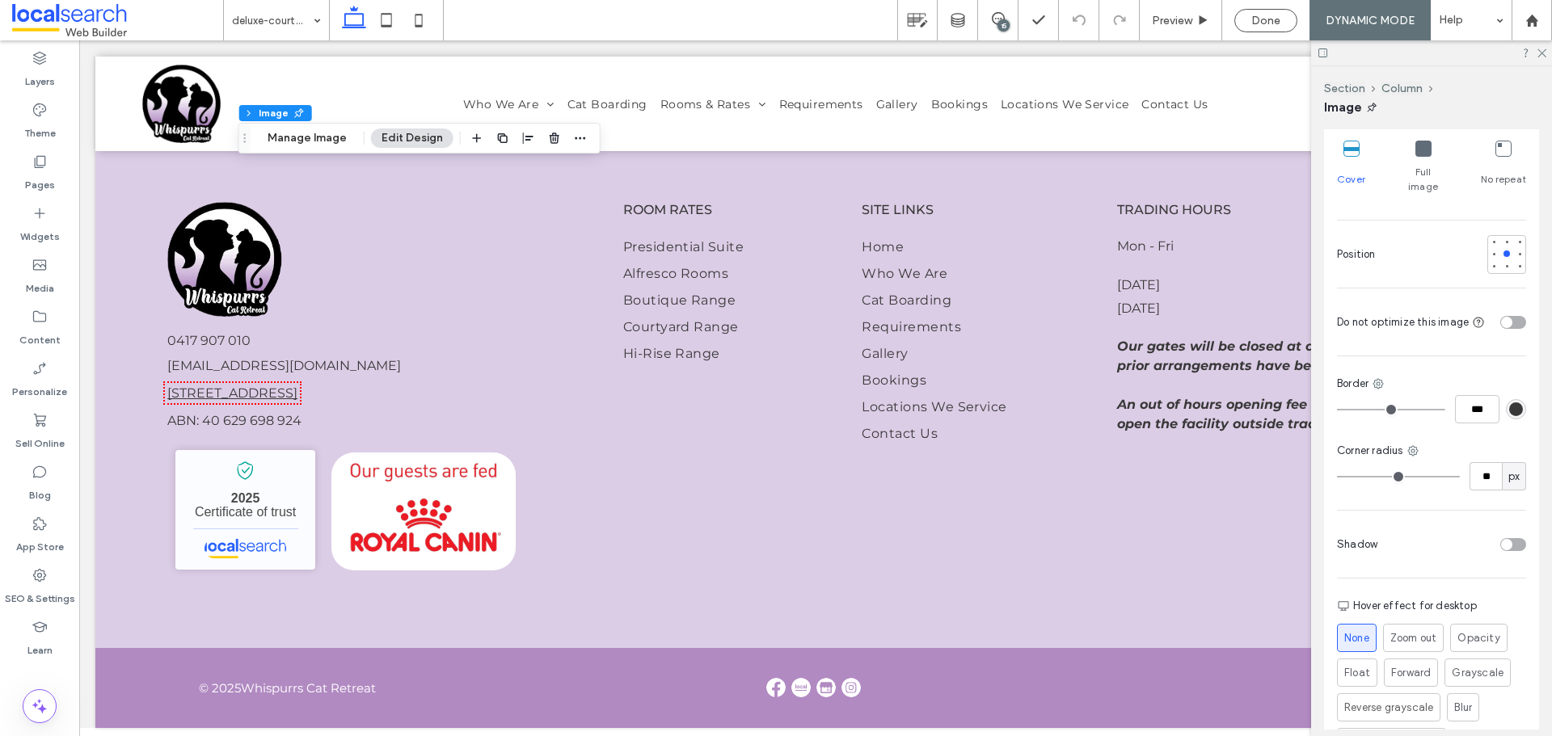
scroll to position [404, 0]
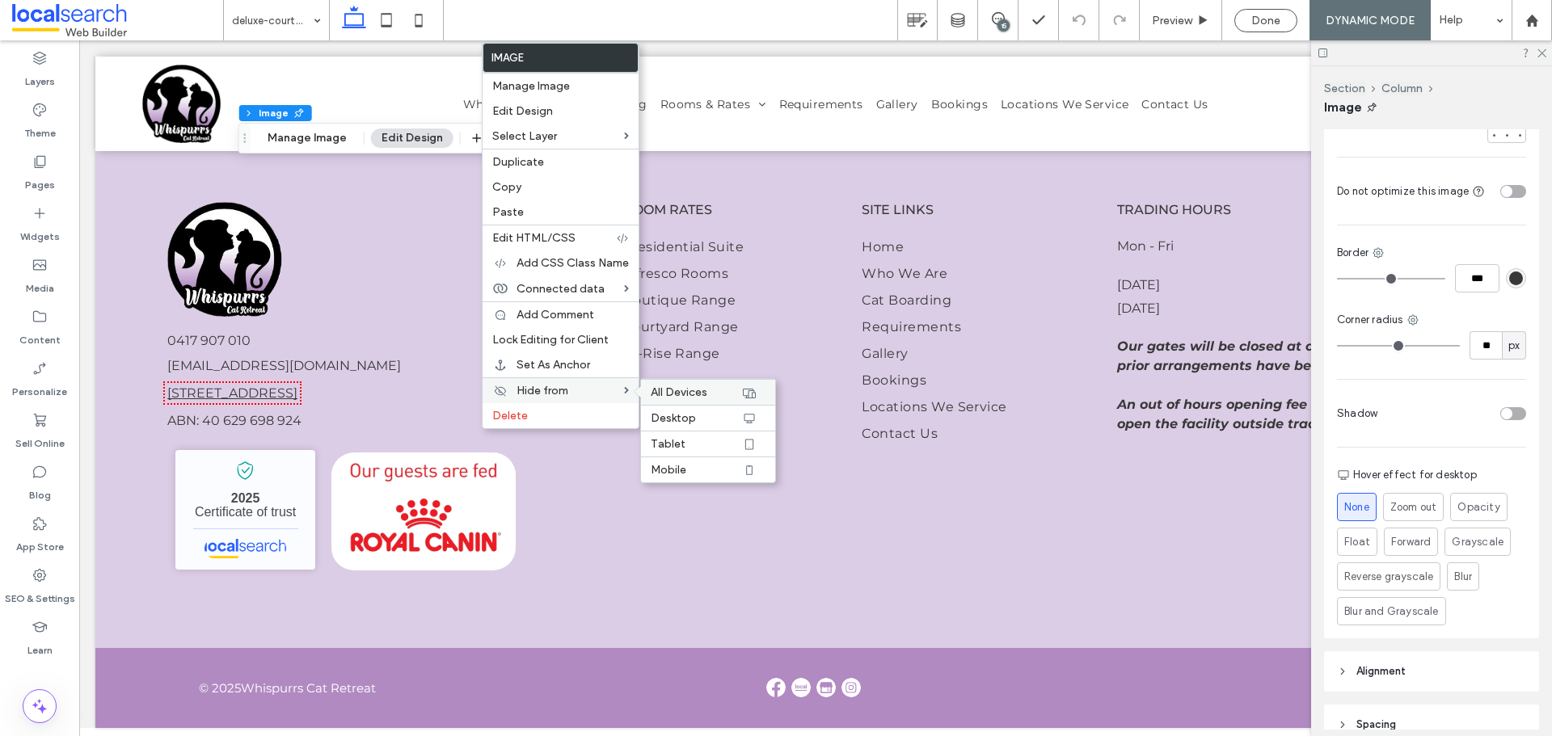
click at [668, 394] on span "All Devices" at bounding box center [679, 393] width 57 height 14
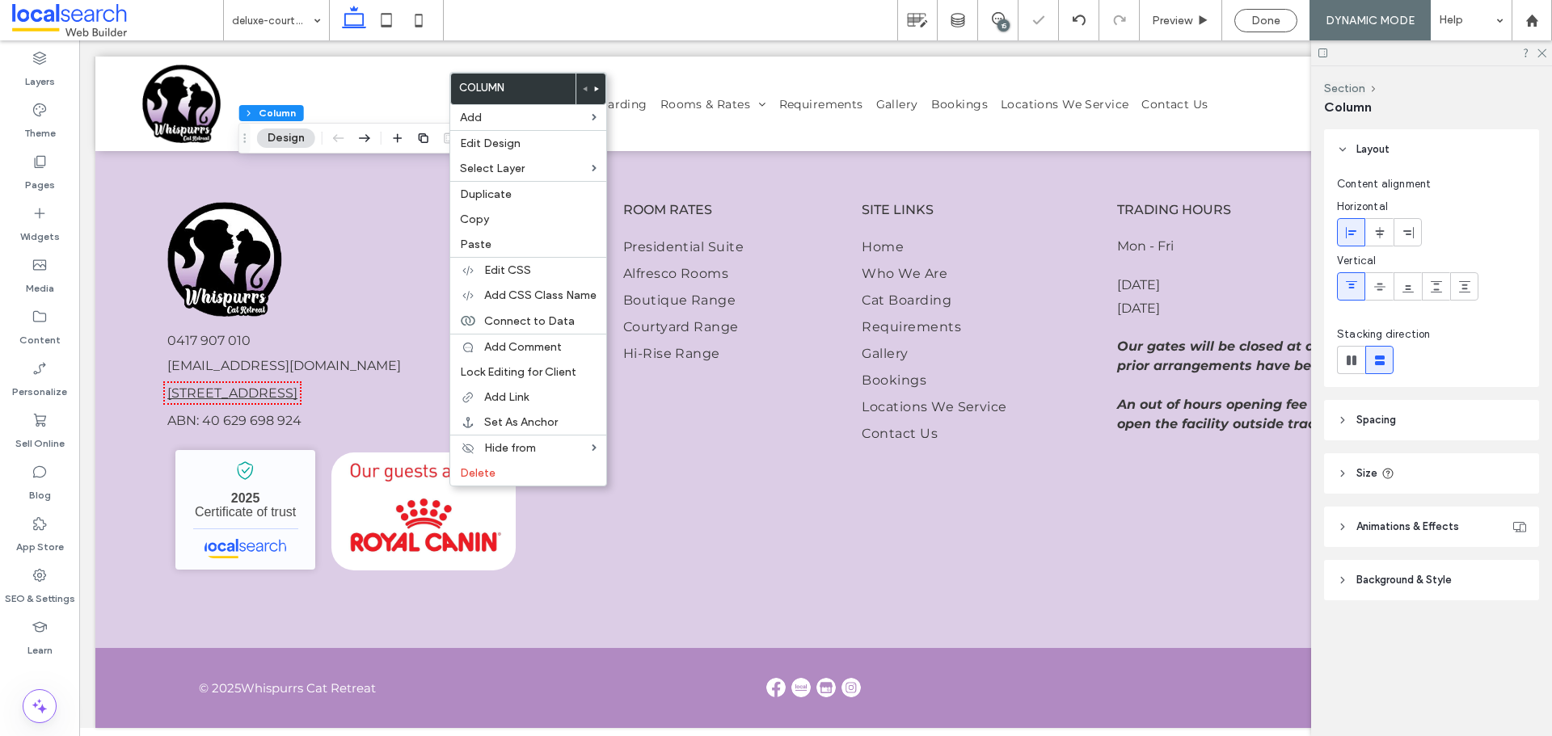
click at [1410, 421] on header "Spacing" at bounding box center [1431, 420] width 215 height 40
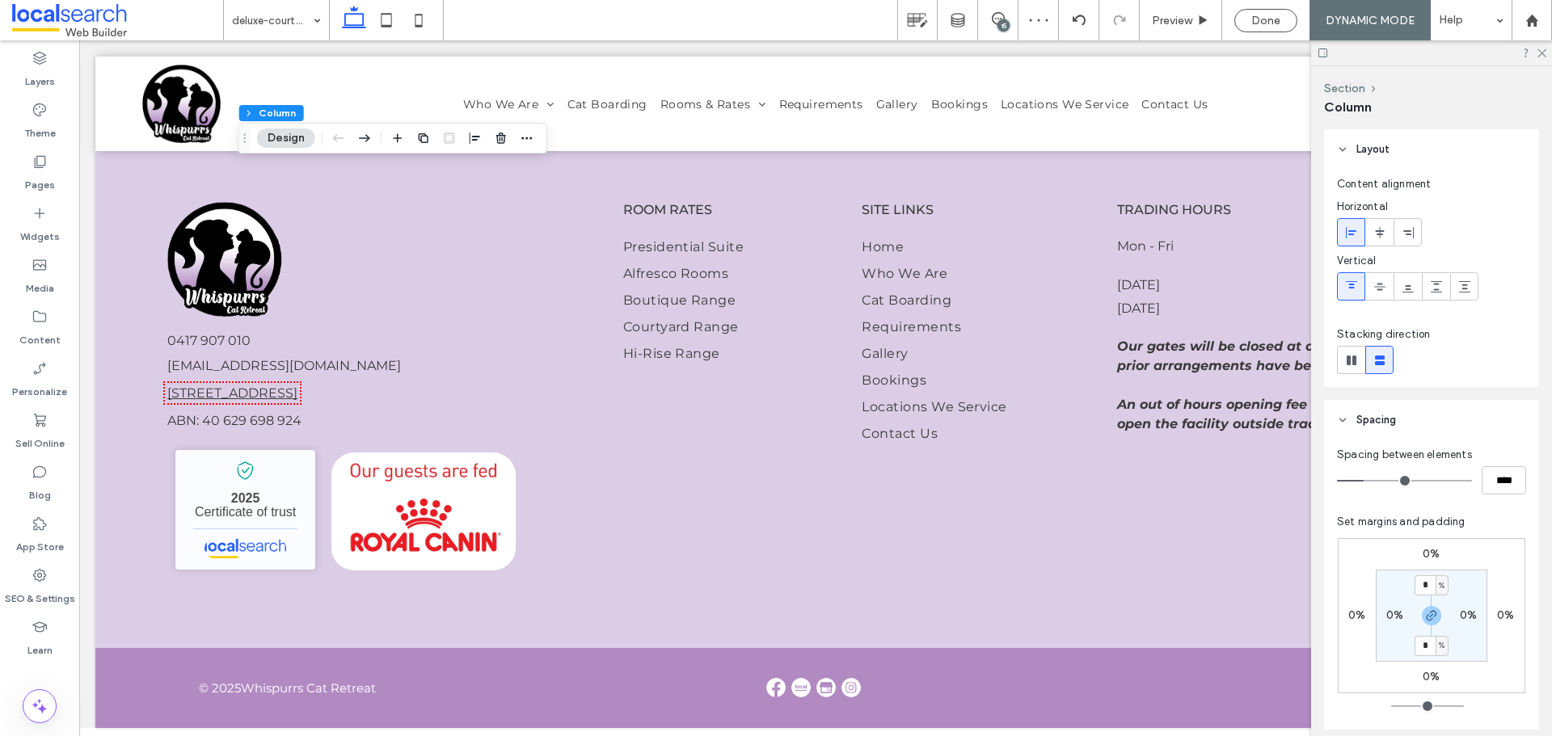
click at [1410, 421] on header "Spacing" at bounding box center [1431, 420] width 215 height 40
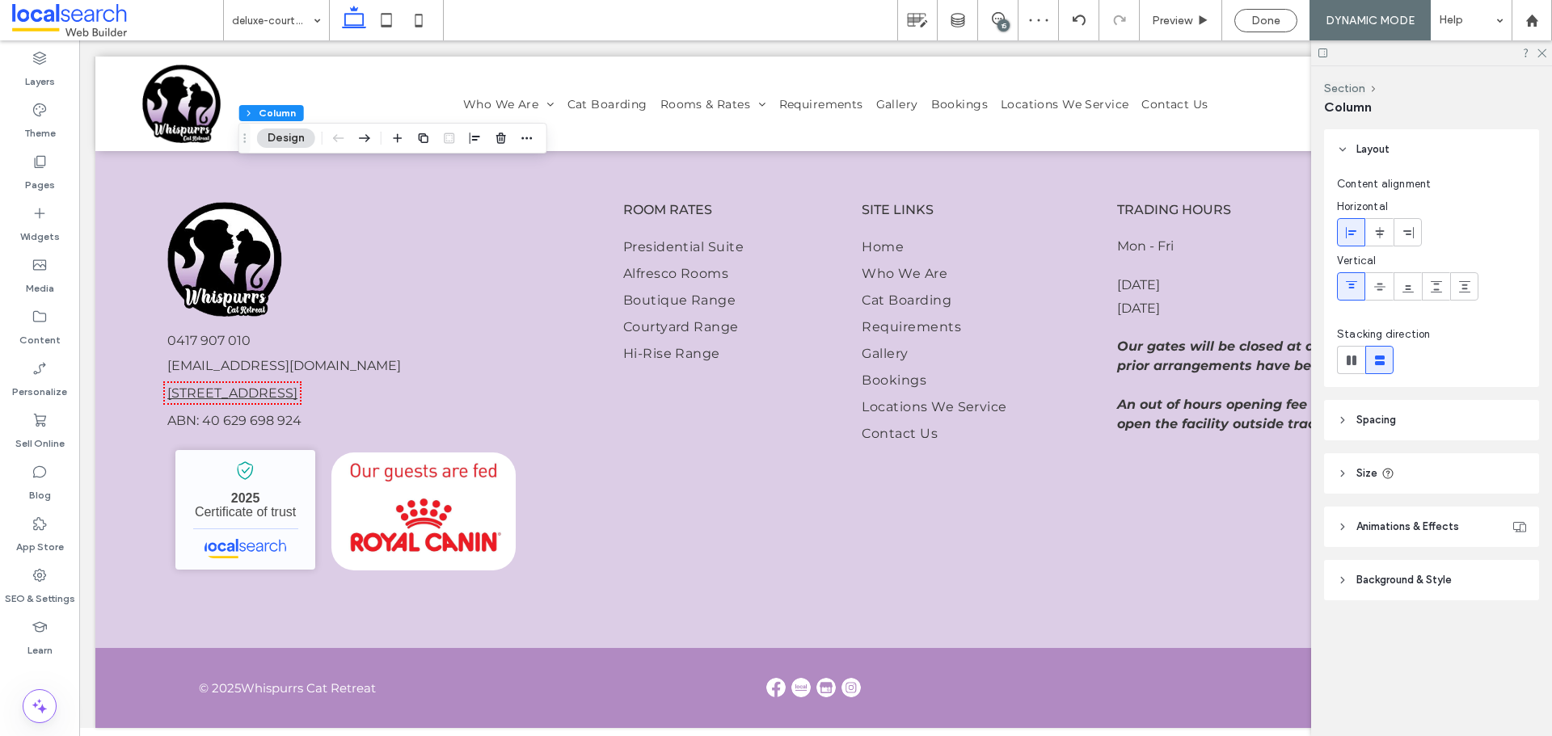
click at [1428, 467] on header "Size" at bounding box center [1431, 473] width 215 height 40
click at [1431, 565] on header "Animations & Effects" at bounding box center [1431, 574] width 215 height 40
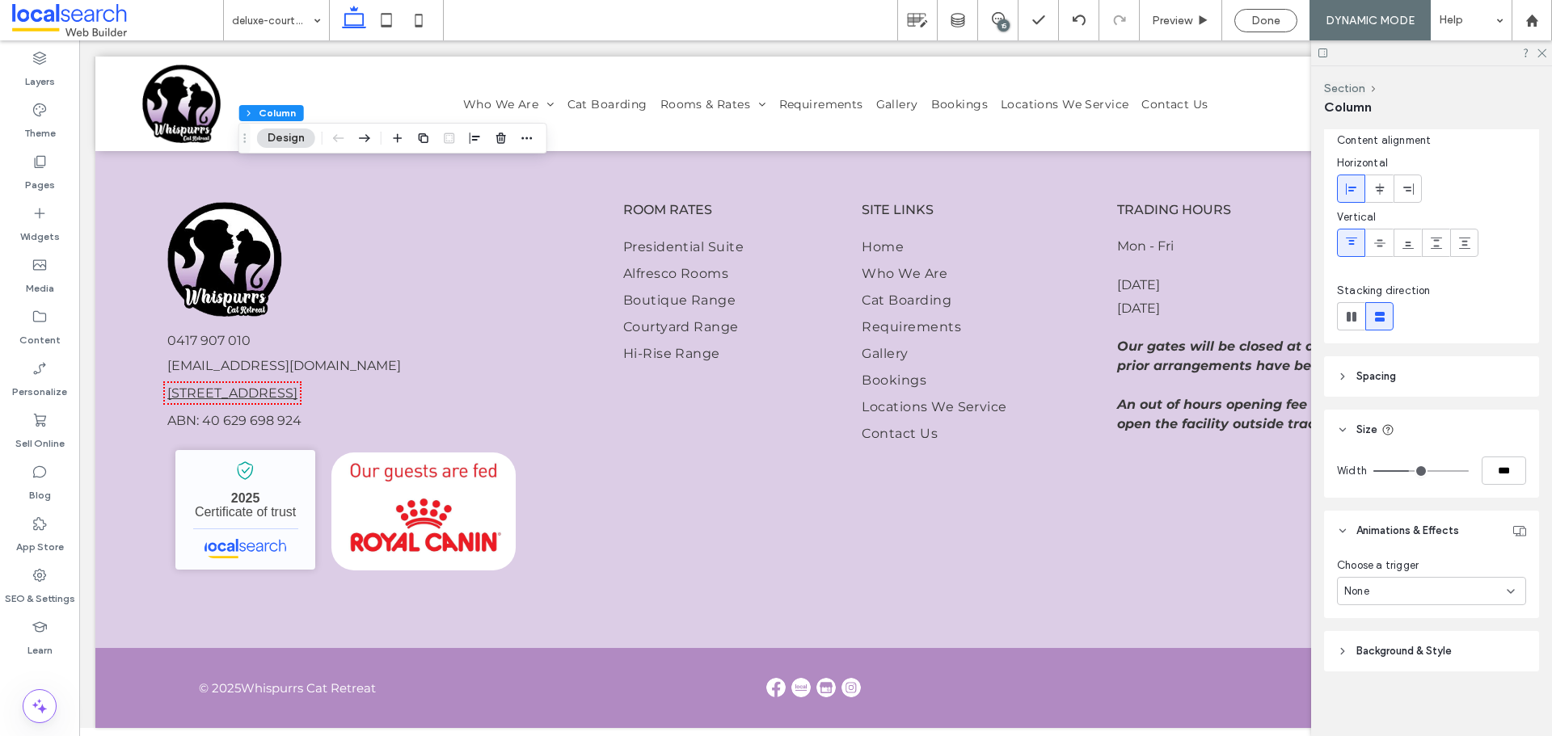
click at [1431, 647] on span "Background & Style" at bounding box center [1403, 651] width 95 height 16
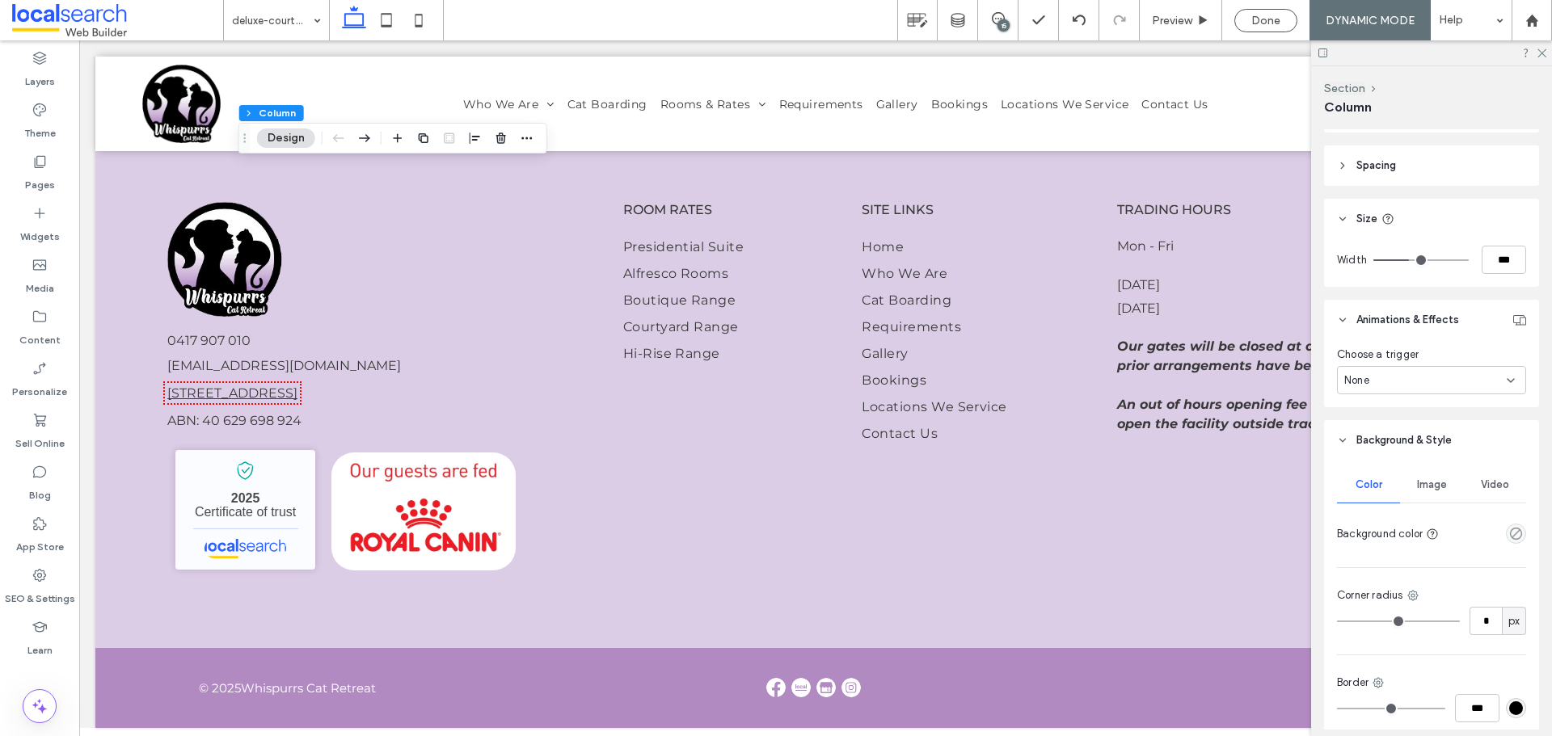
scroll to position [393, 0]
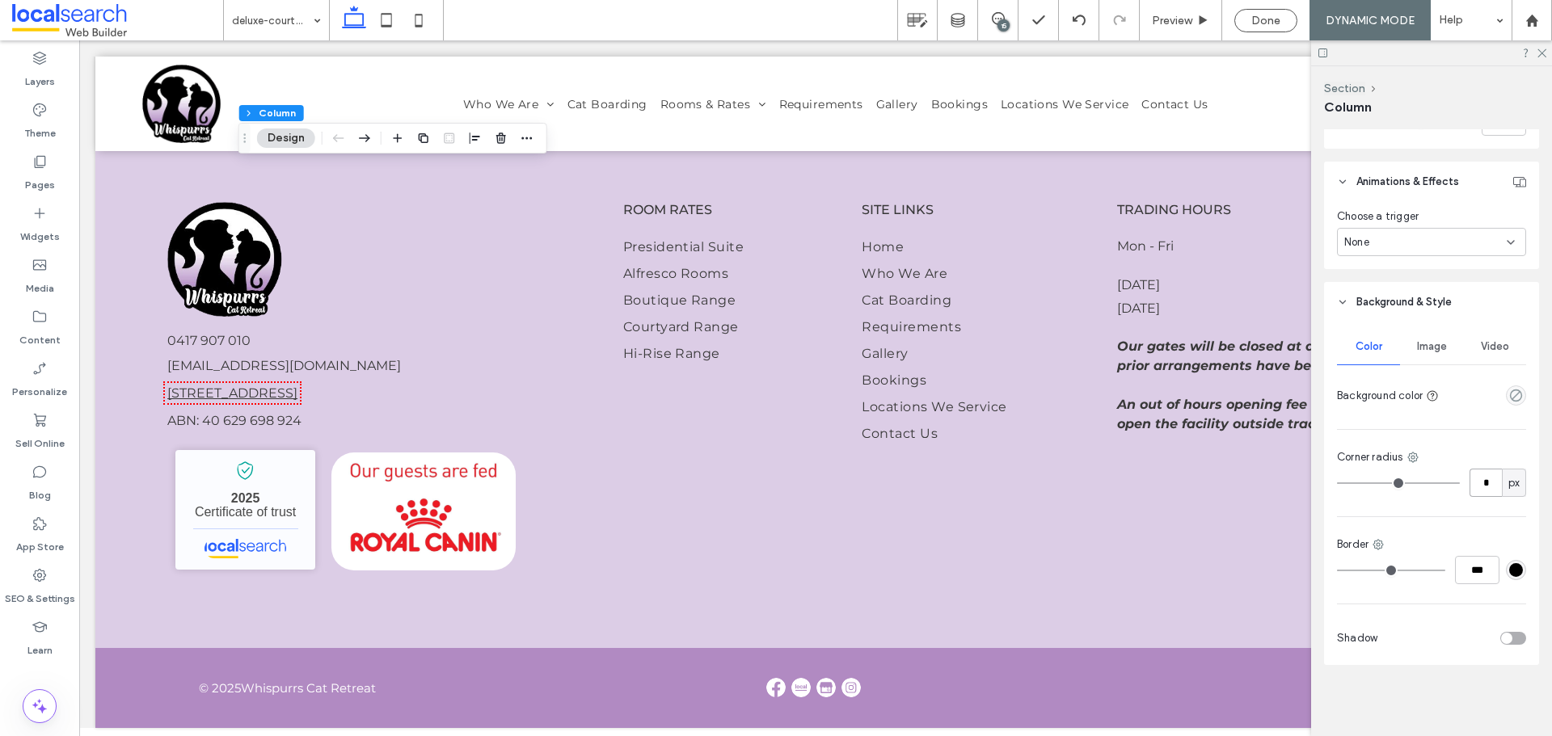
click at [1470, 496] on input "*" at bounding box center [1485, 483] width 32 height 28
type input "**"
click at [1465, 354] on div "Video" at bounding box center [1494, 347] width 63 height 36
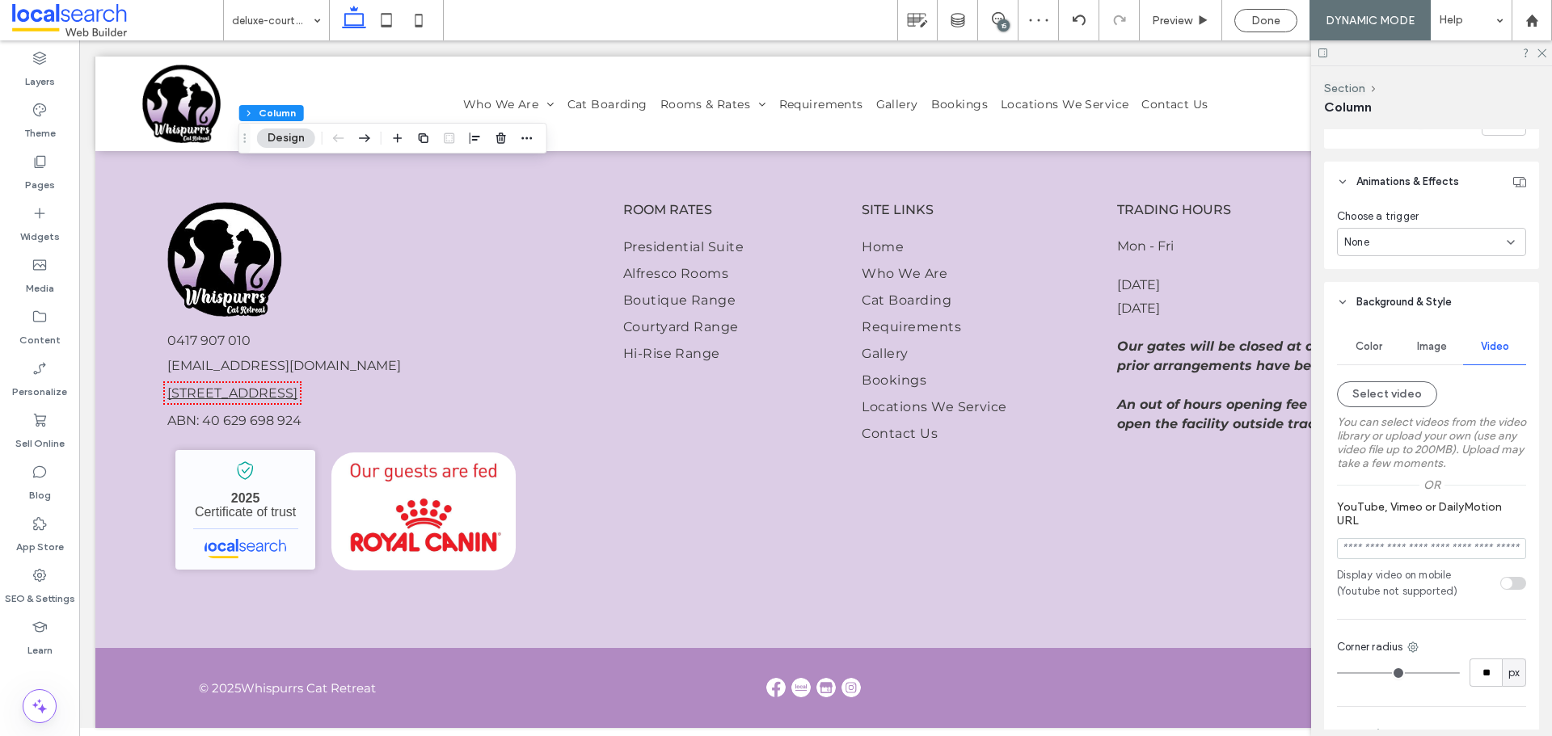
click at [1374, 407] on label "You can select videos from the video library or upload your own (use any video …" at bounding box center [1431, 442] width 189 height 71
click at [1400, 389] on button "Select video" at bounding box center [1387, 394] width 100 height 26
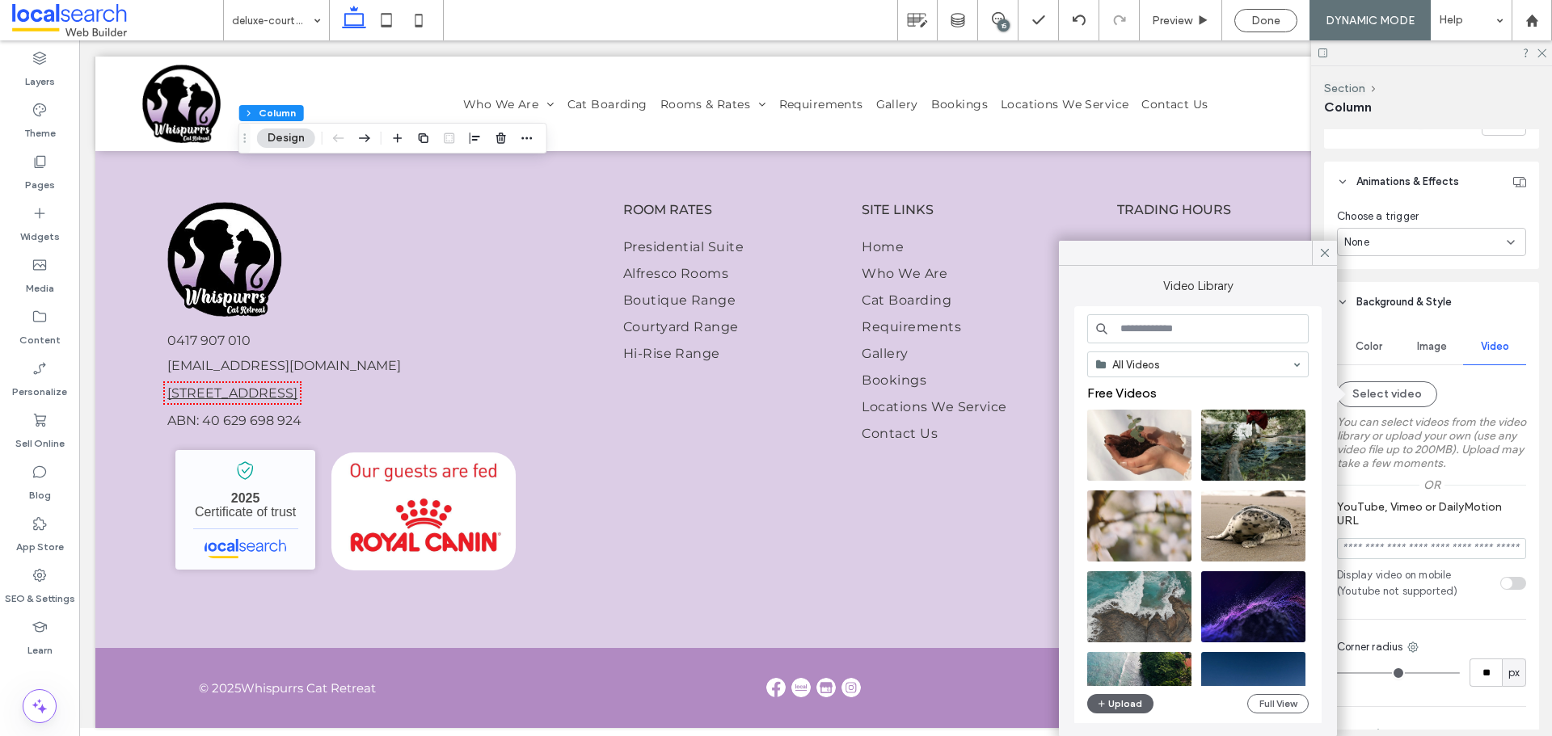
click at [1171, 341] on input at bounding box center [1197, 328] width 221 height 29
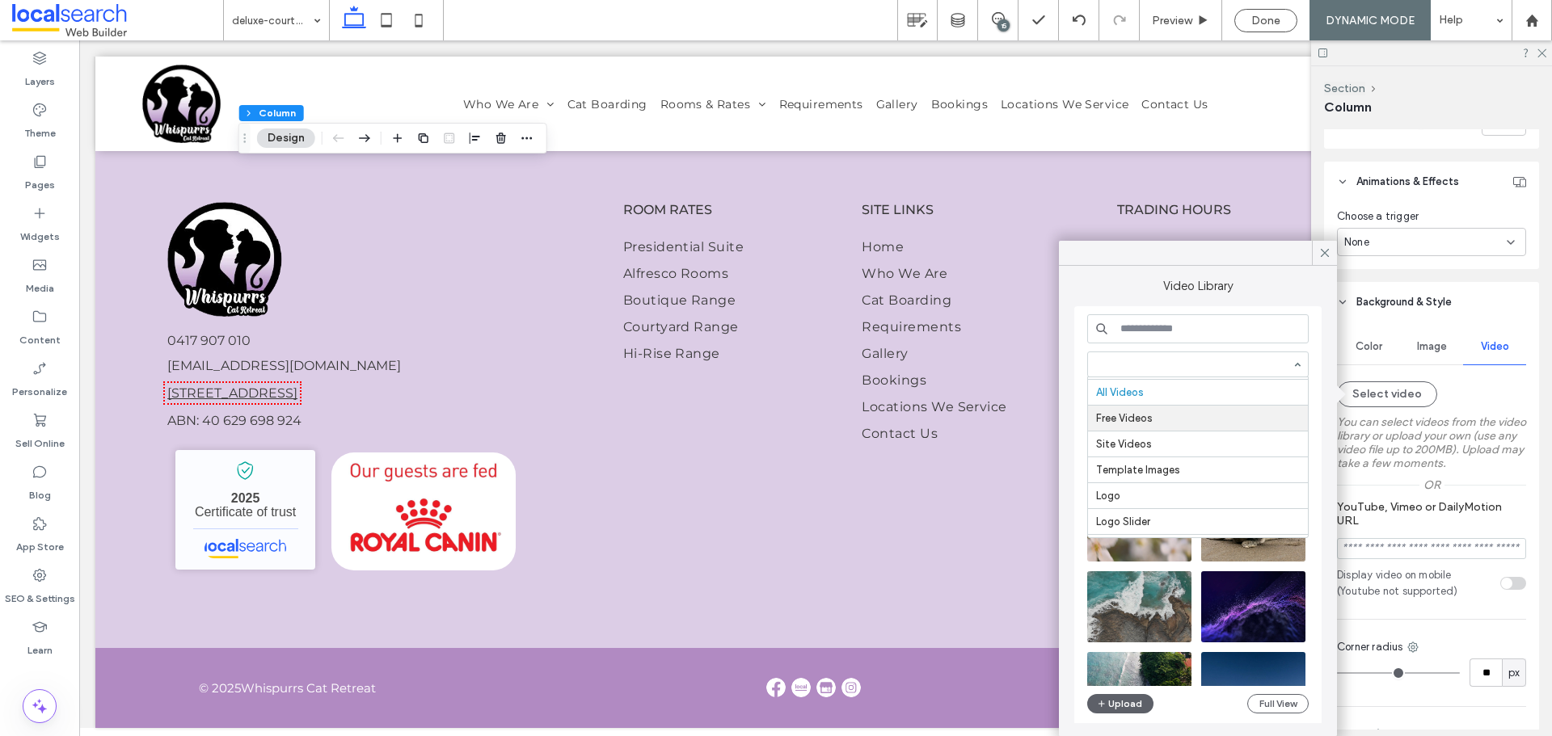
scroll to position [46, 0]
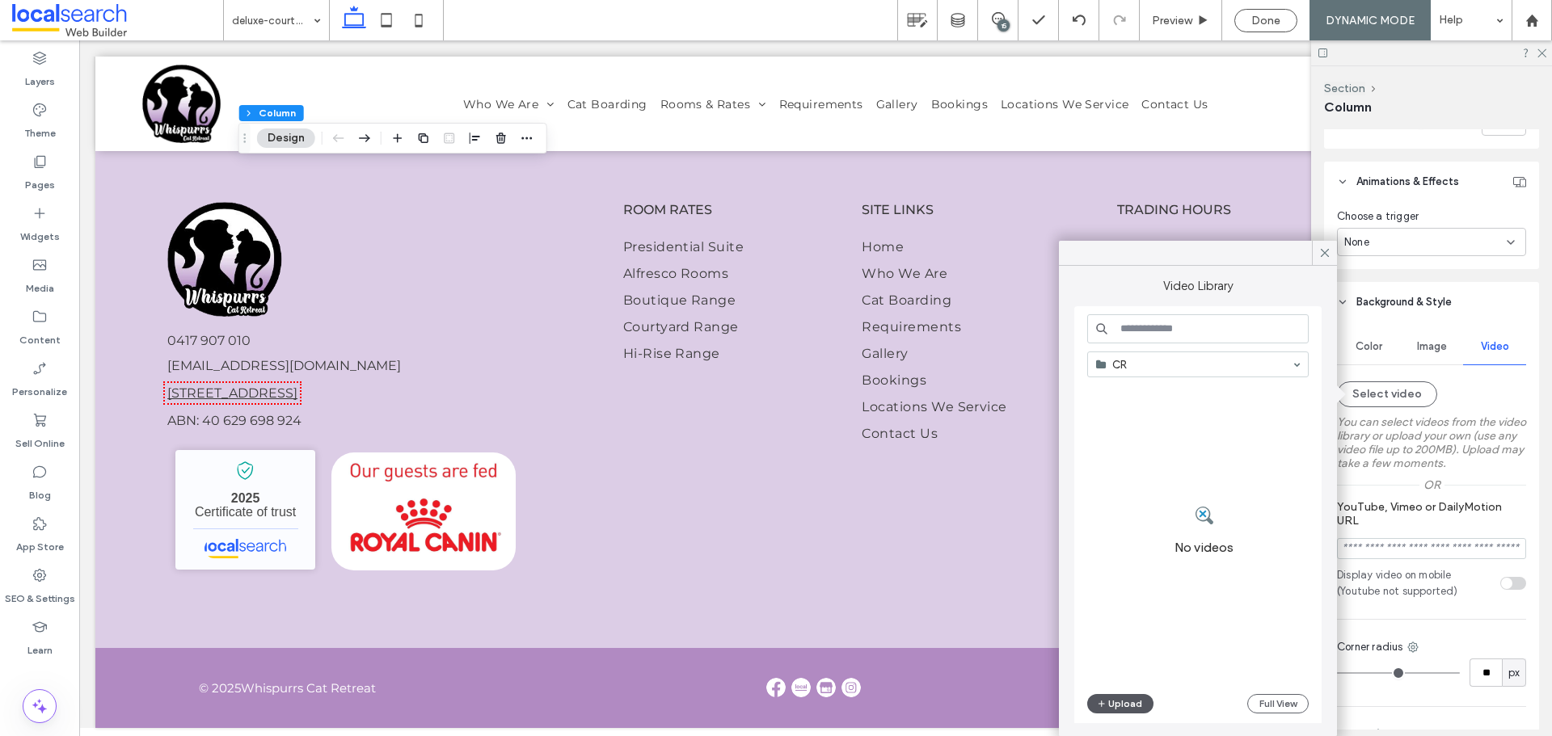
click at [1120, 706] on button "Upload" at bounding box center [1120, 703] width 66 height 19
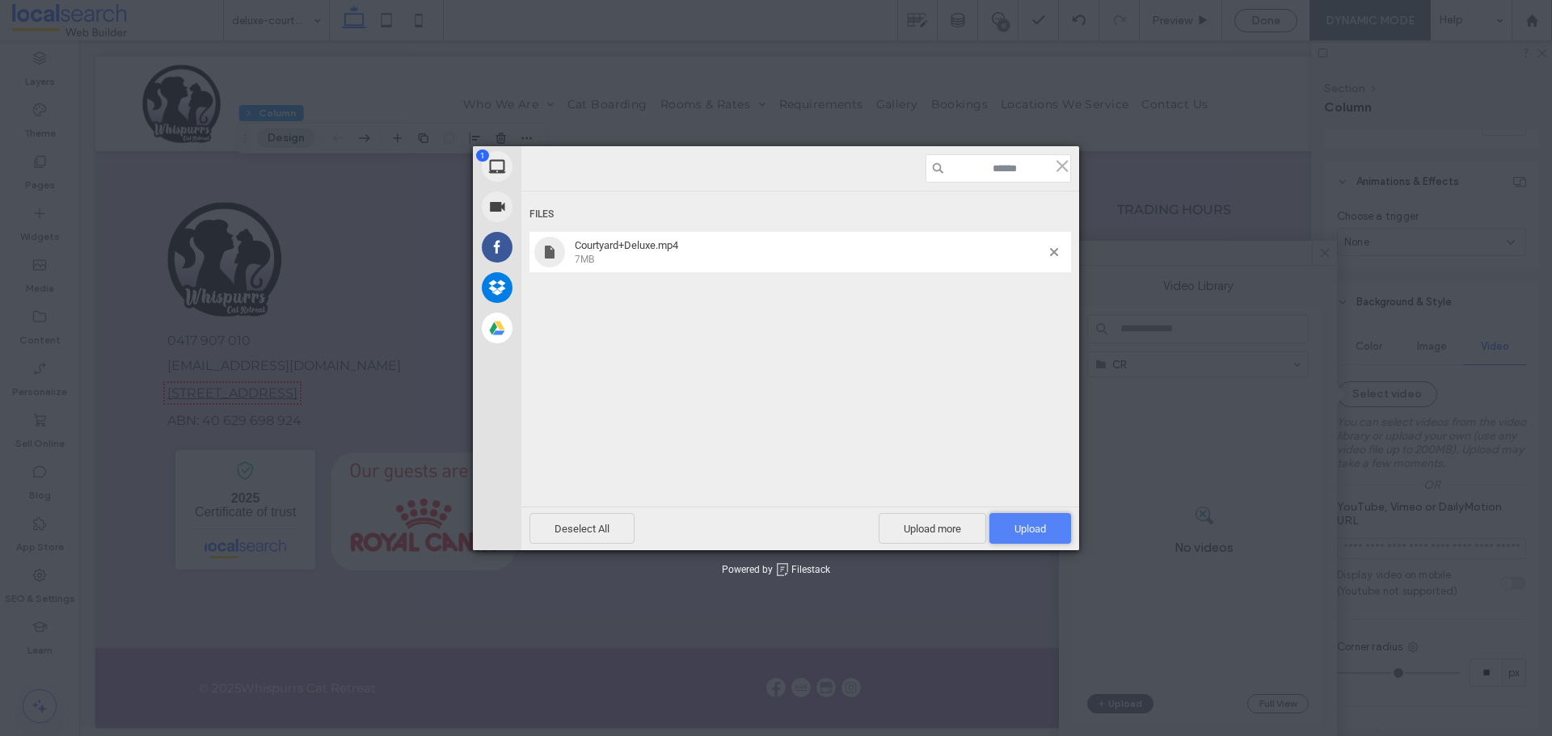
click at [1009, 520] on span "Upload 1" at bounding box center [1030, 528] width 82 height 31
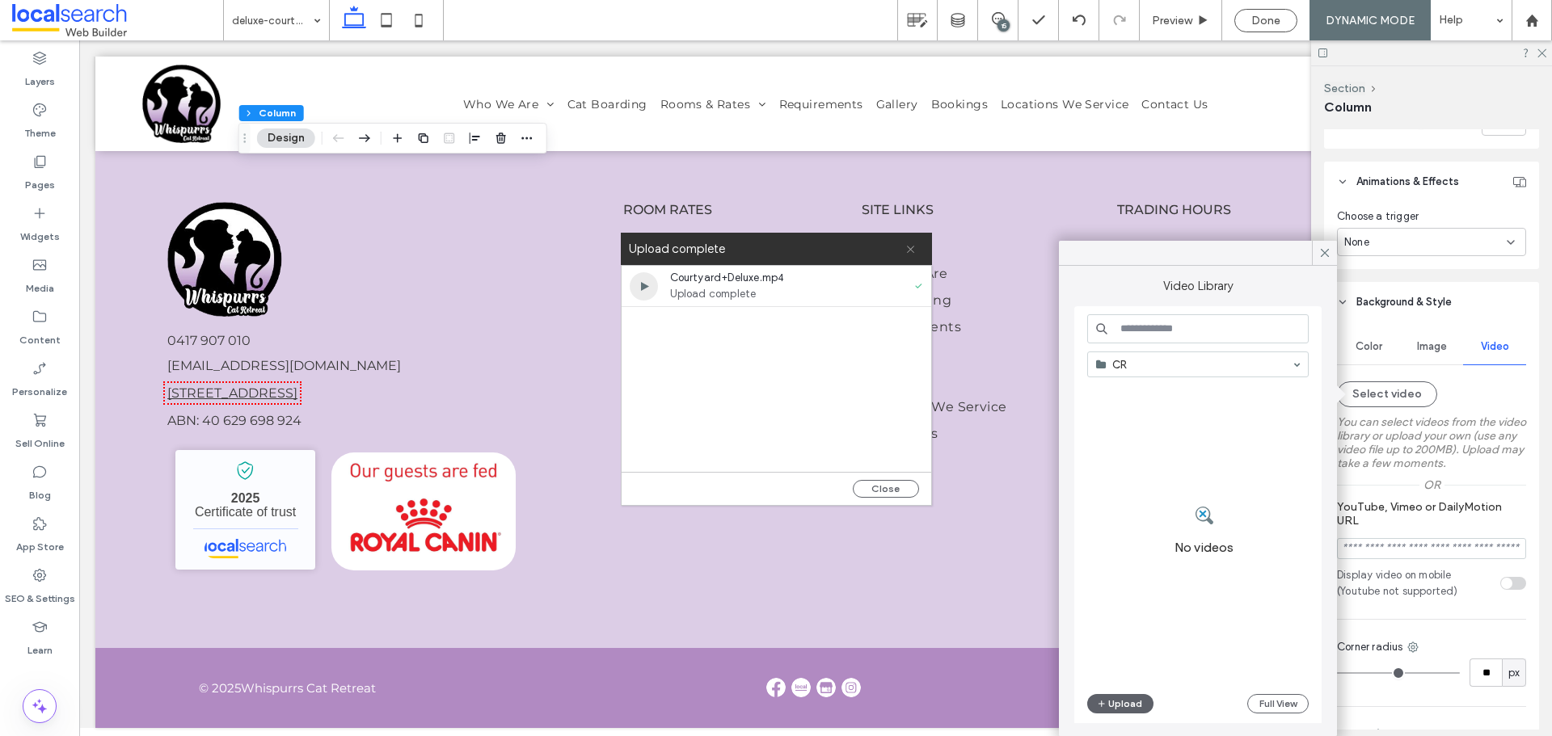
click at [914, 249] on icon at bounding box center [910, 249] width 11 height 11
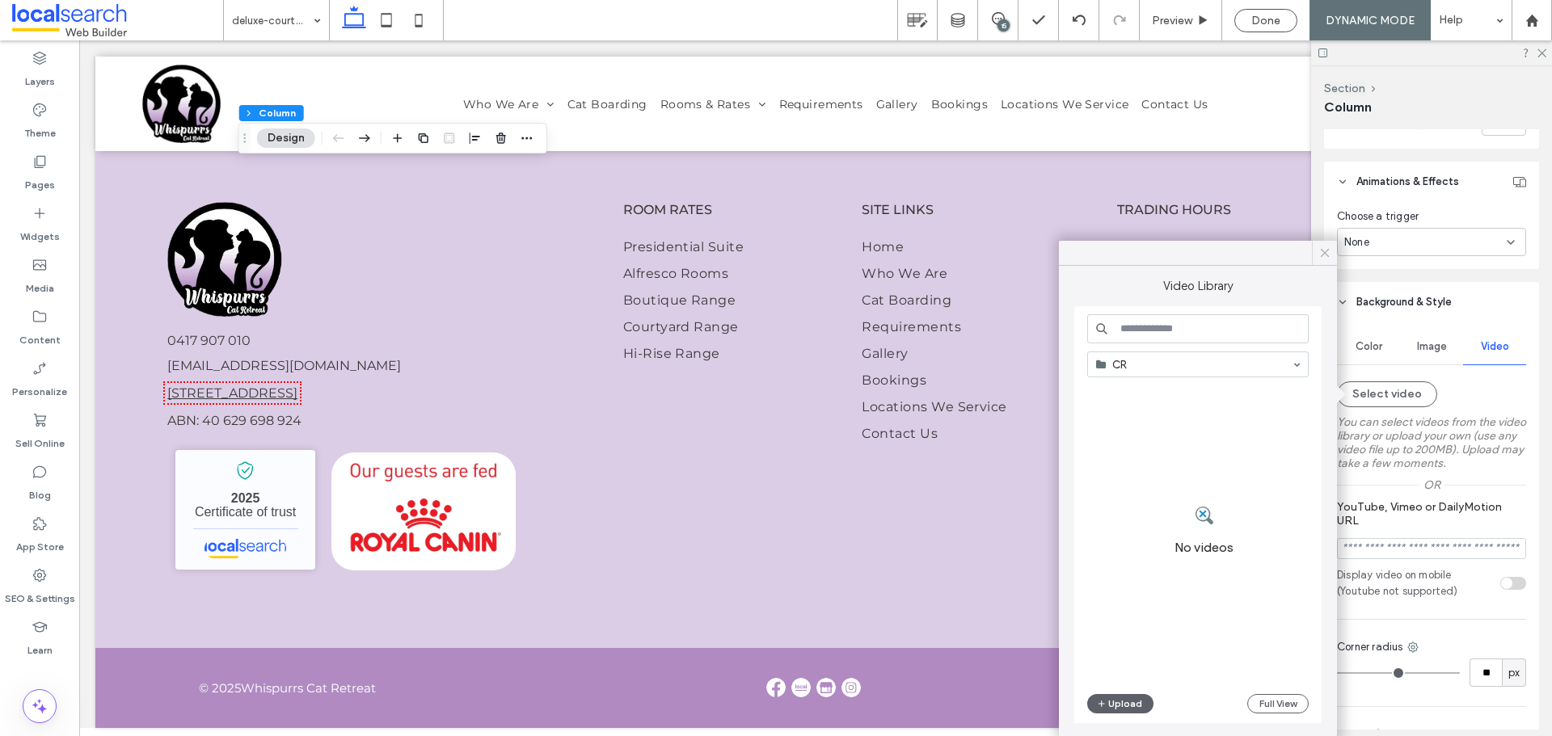
click at [1322, 249] on icon at bounding box center [1324, 253] width 15 height 15
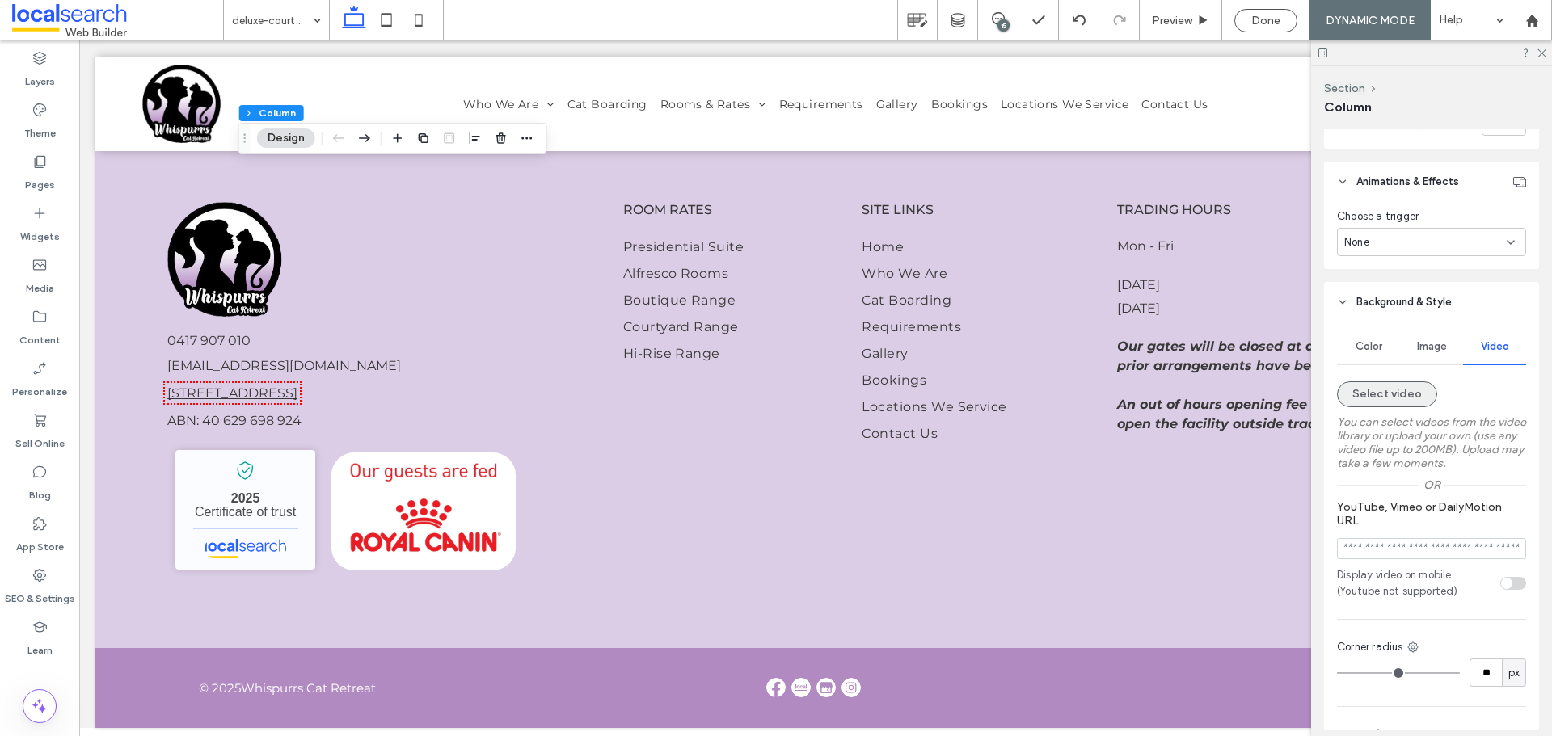
click at [1357, 393] on button "Select video" at bounding box center [1387, 394] width 100 height 26
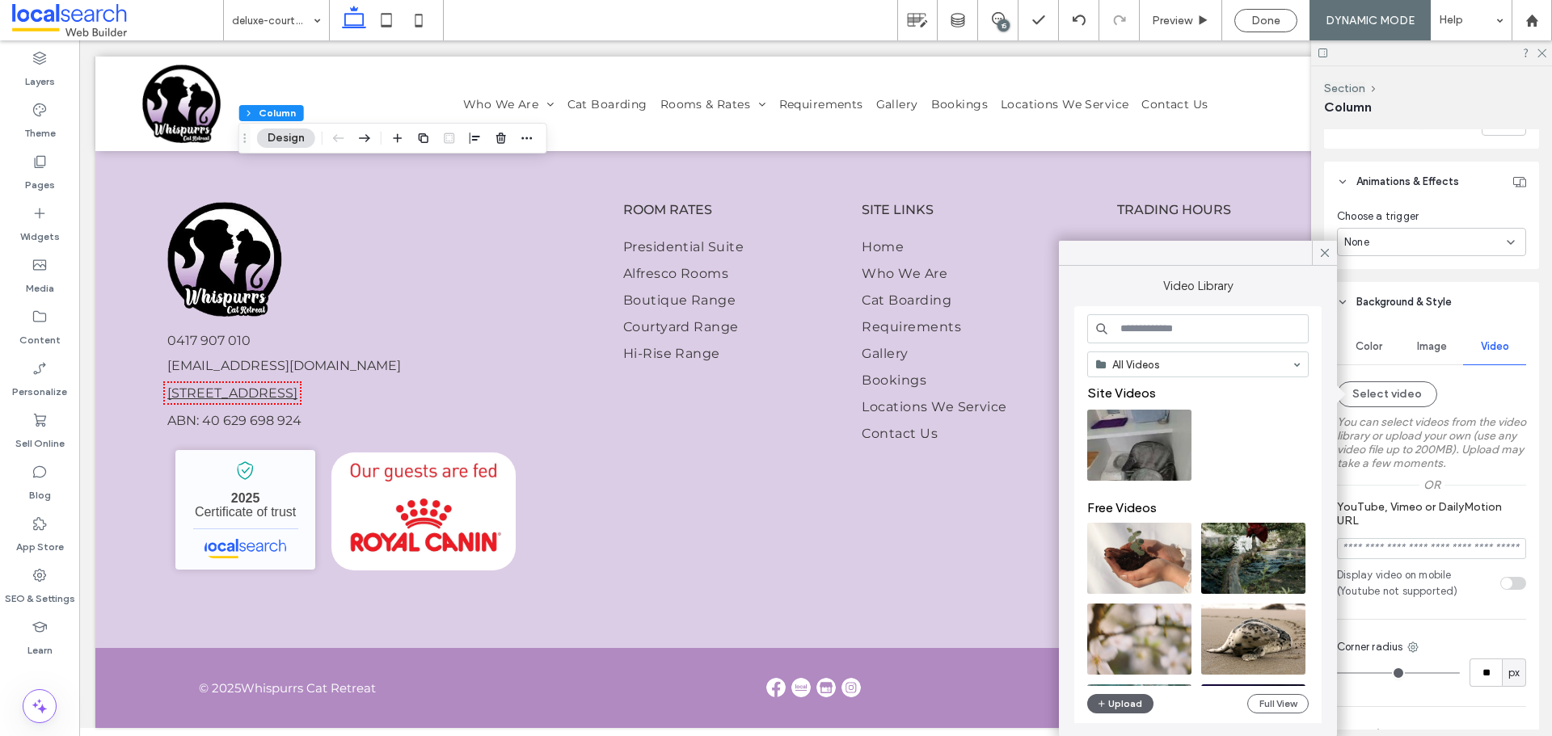
click at [1188, 350] on div "All Videos Site Videos Free Videos Upload Full View" at bounding box center [1197, 515] width 221 height 403
click at [1144, 446] on video at bounding box center [1139, 445] width 104 height 71
type input "**********"
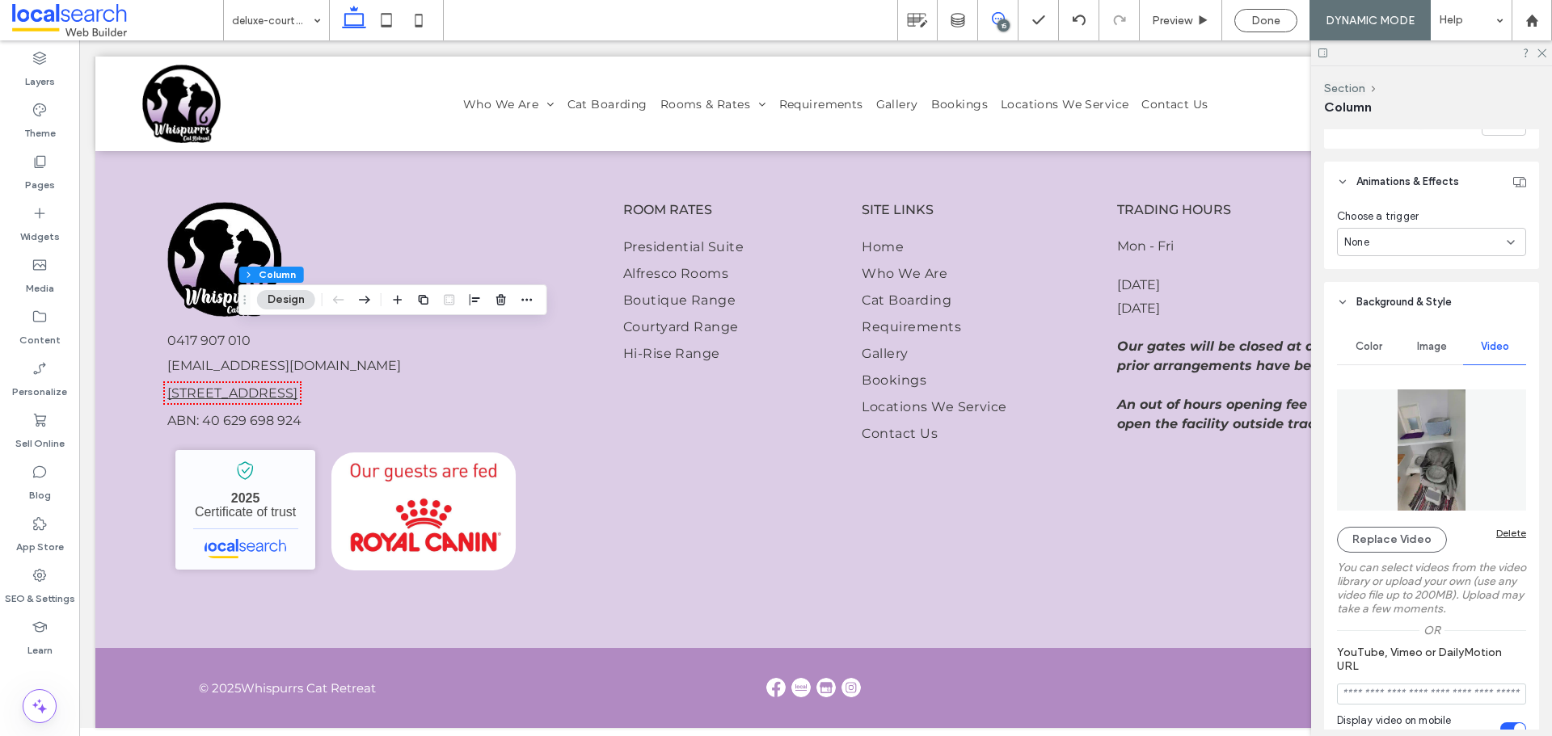
click at [999, 17] on icon at bounding box center [998, 18] width 13 height 13
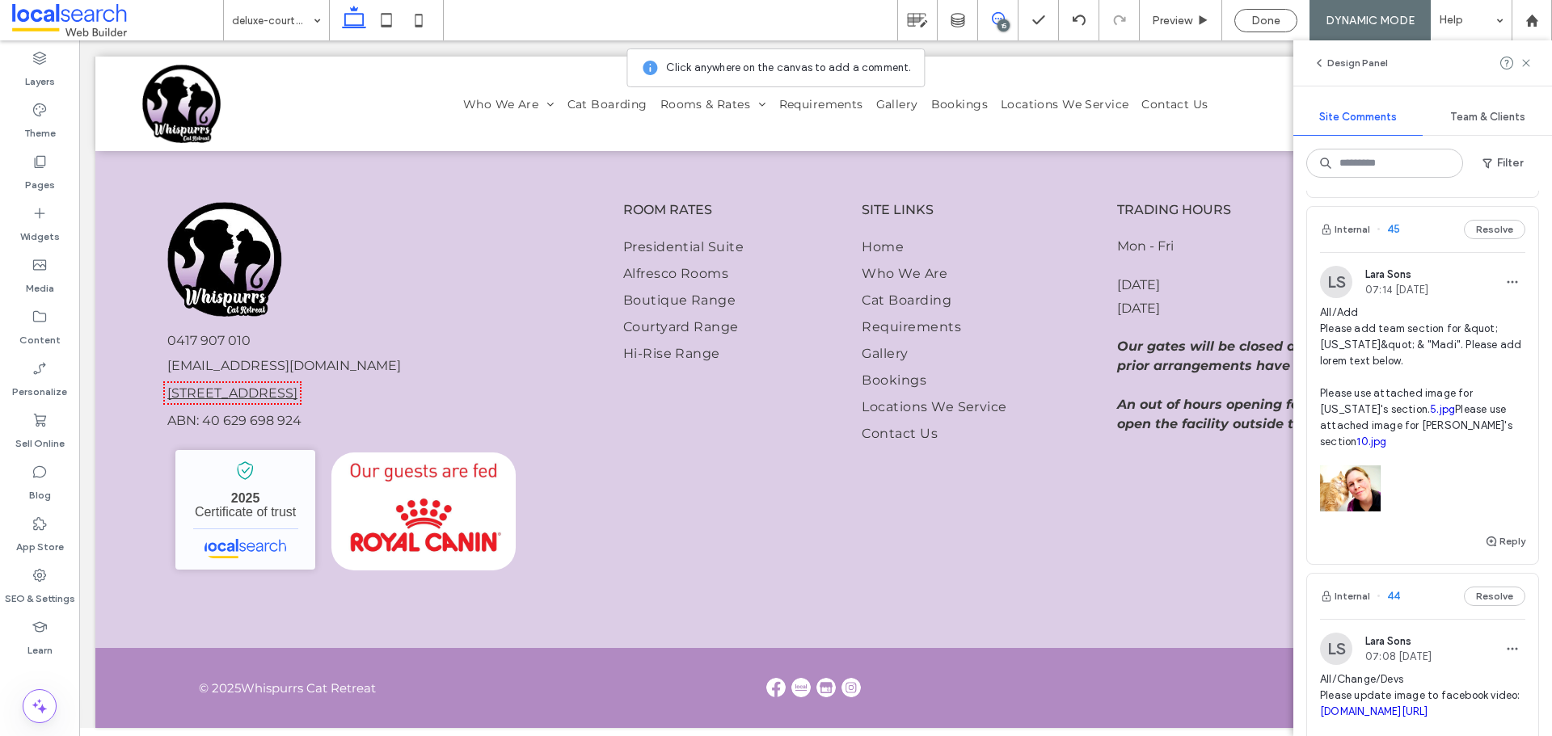
scroll to position [2021, 0]
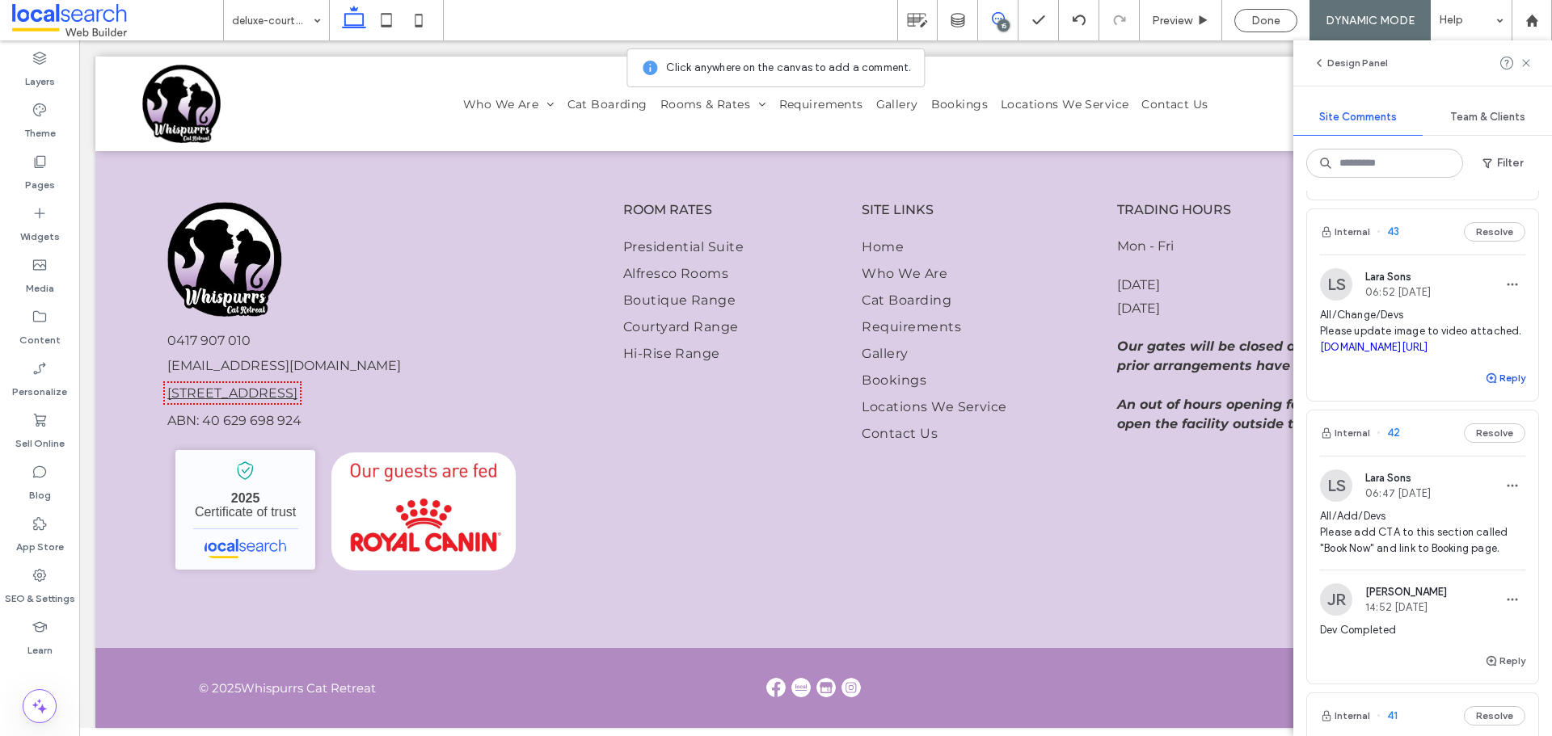
click at [1492, 388] on button "Reply" at bounding box center [1505, 378] width 40 height 19
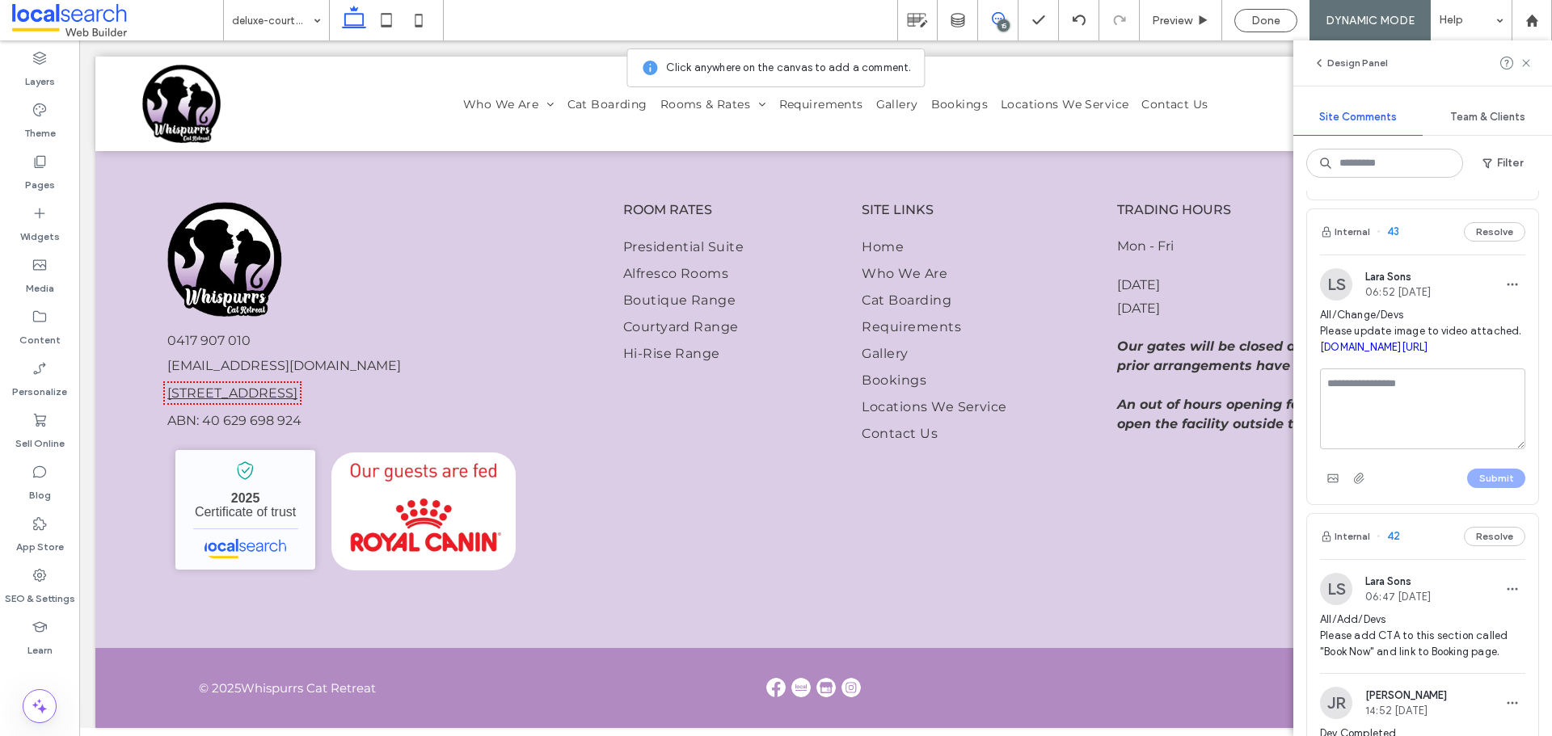
click at [1479, 449] on textarea at bounding box center [1422, 409] width 205 height 81
click at [1409, 449] on textarea at bounding box center [1422, 409] width 205 height 81
type textarea "**********"
click at [1491, 488] on button "Submit" at bounding box center [1496, 478] width 58 height 19
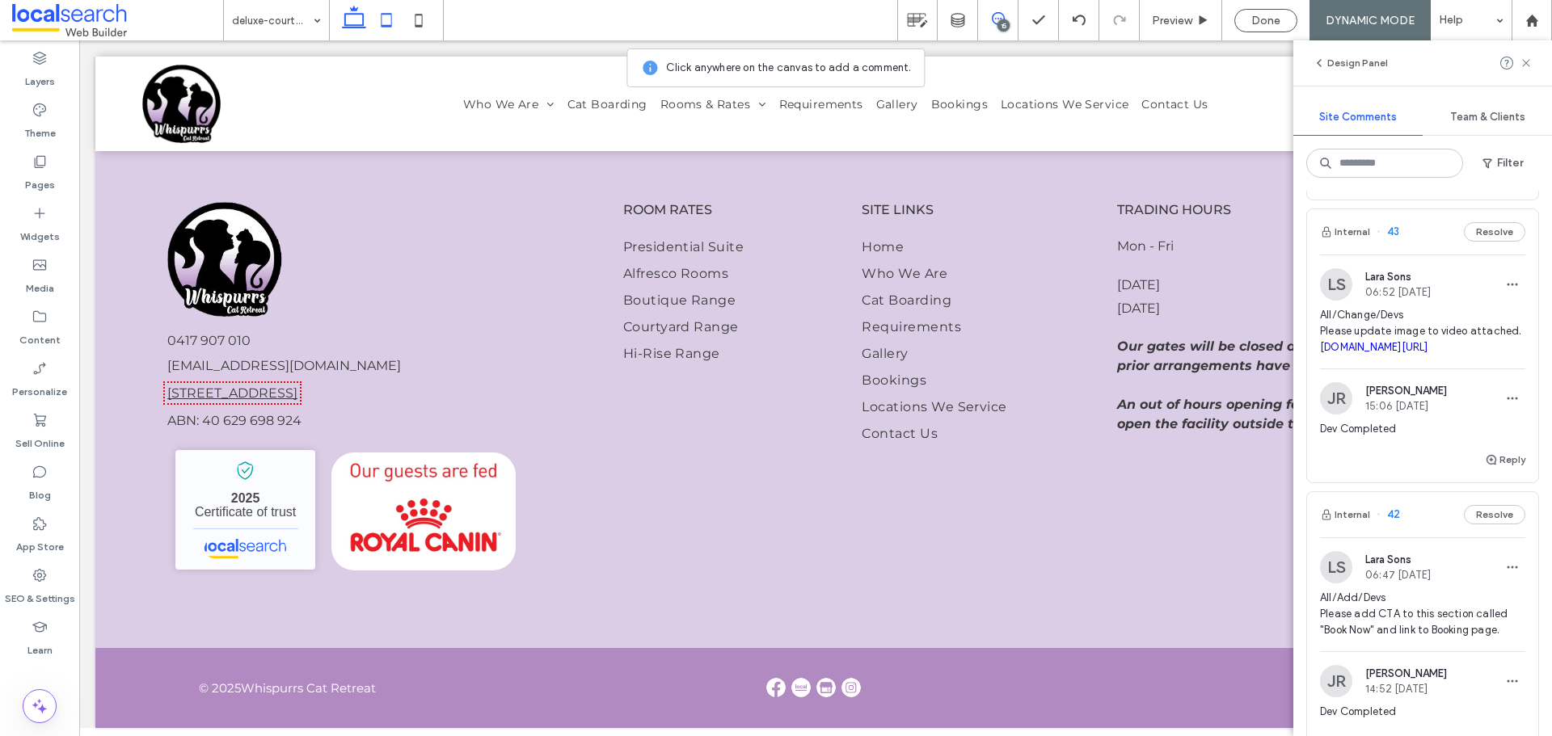
click at [392, 18] on use at bounding box center [386, 20] width 11 height 14
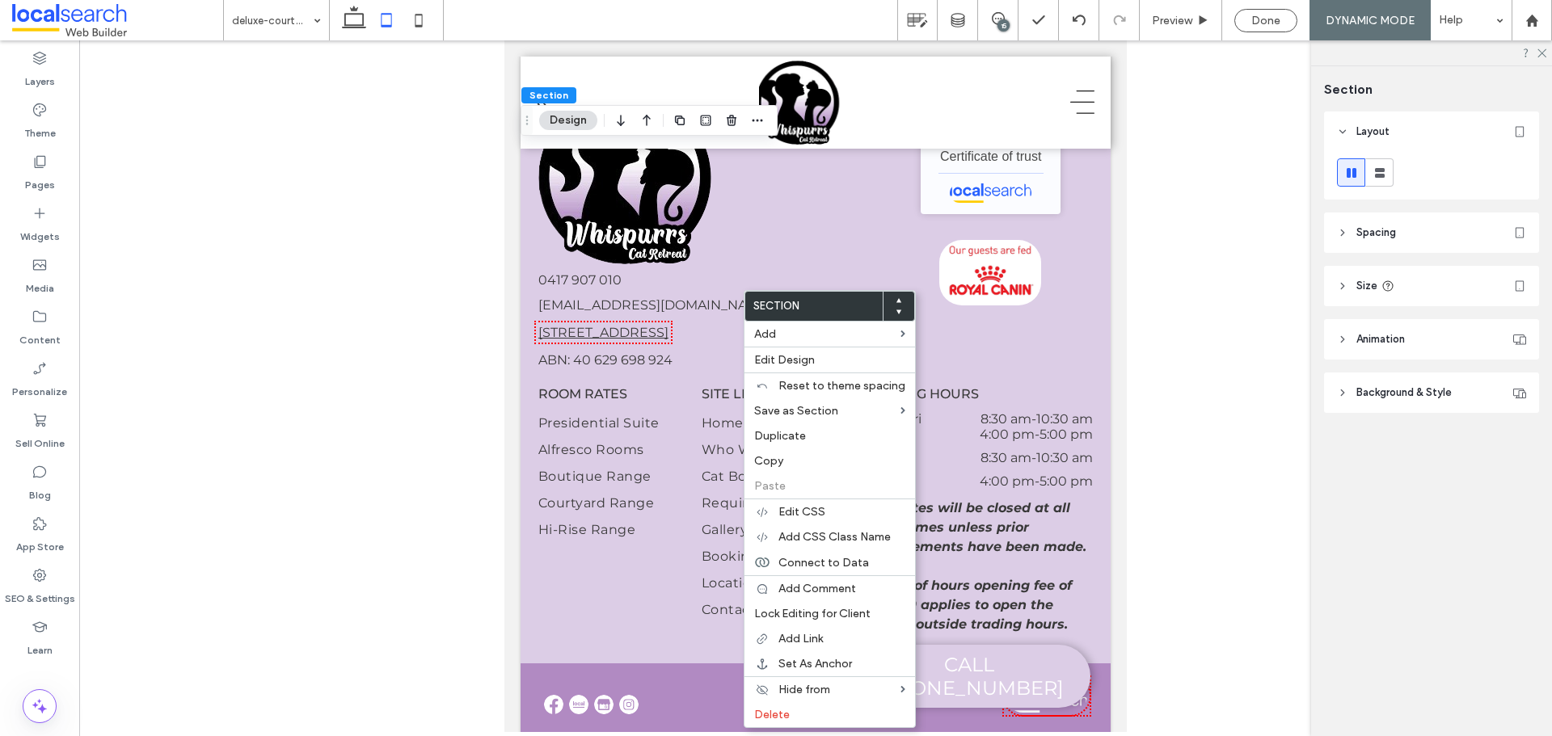
scroll to position [0, 0]
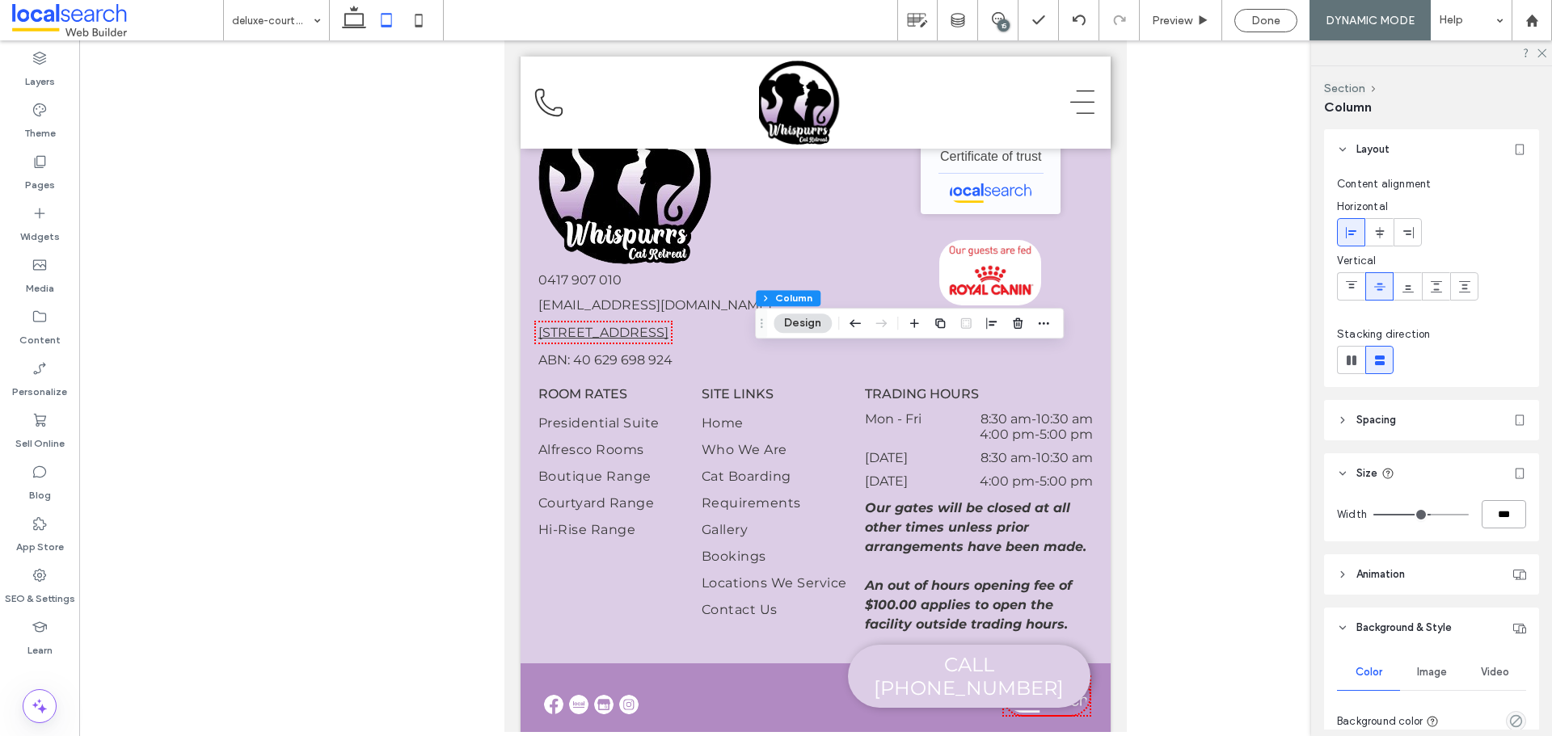
click at [1495, 510] on input "***" at bounding box center [1504, 514] width 44 height 28
type input "**"
type input "***"
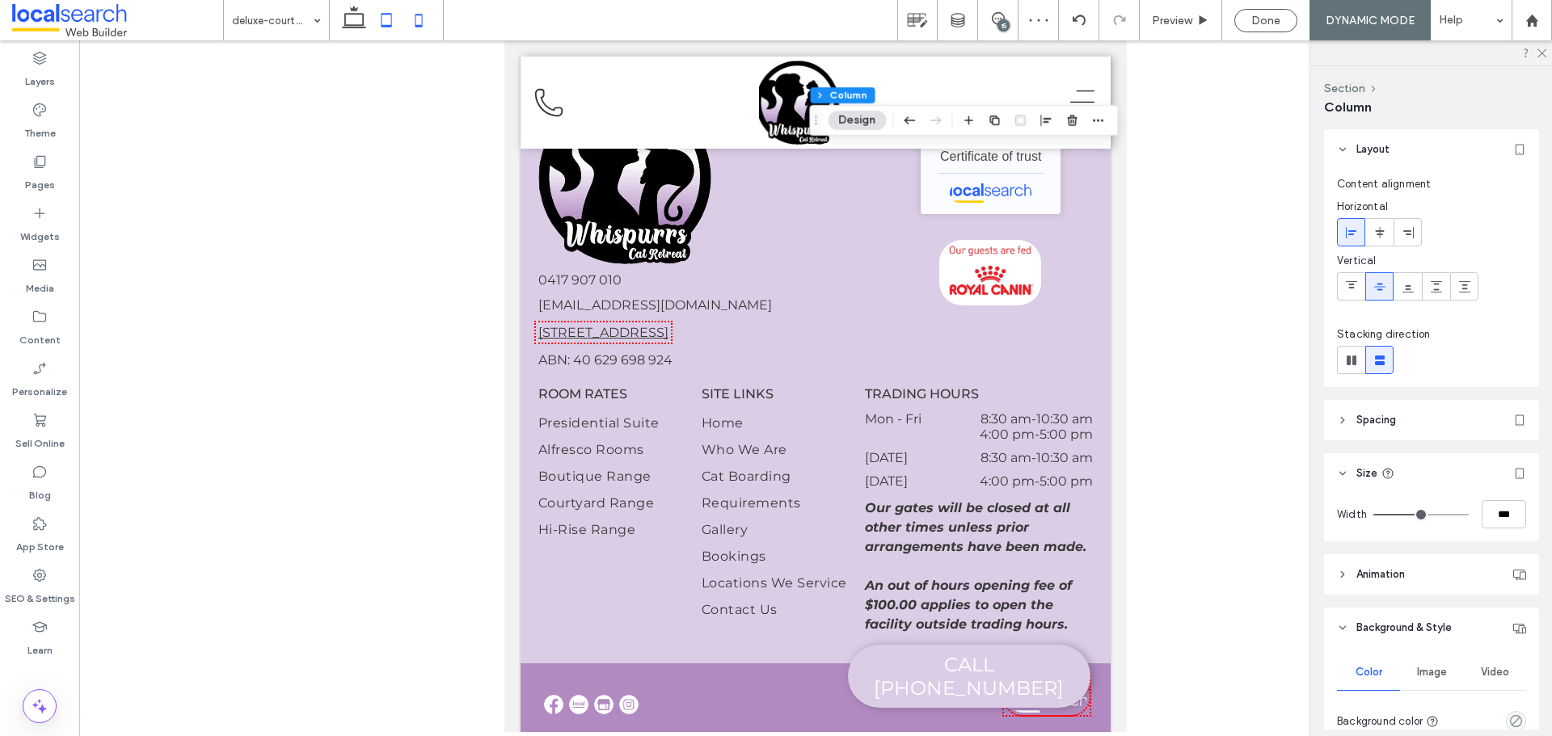
click at [417, 15] on use at bounding box center [418, 20] width 7 height 13
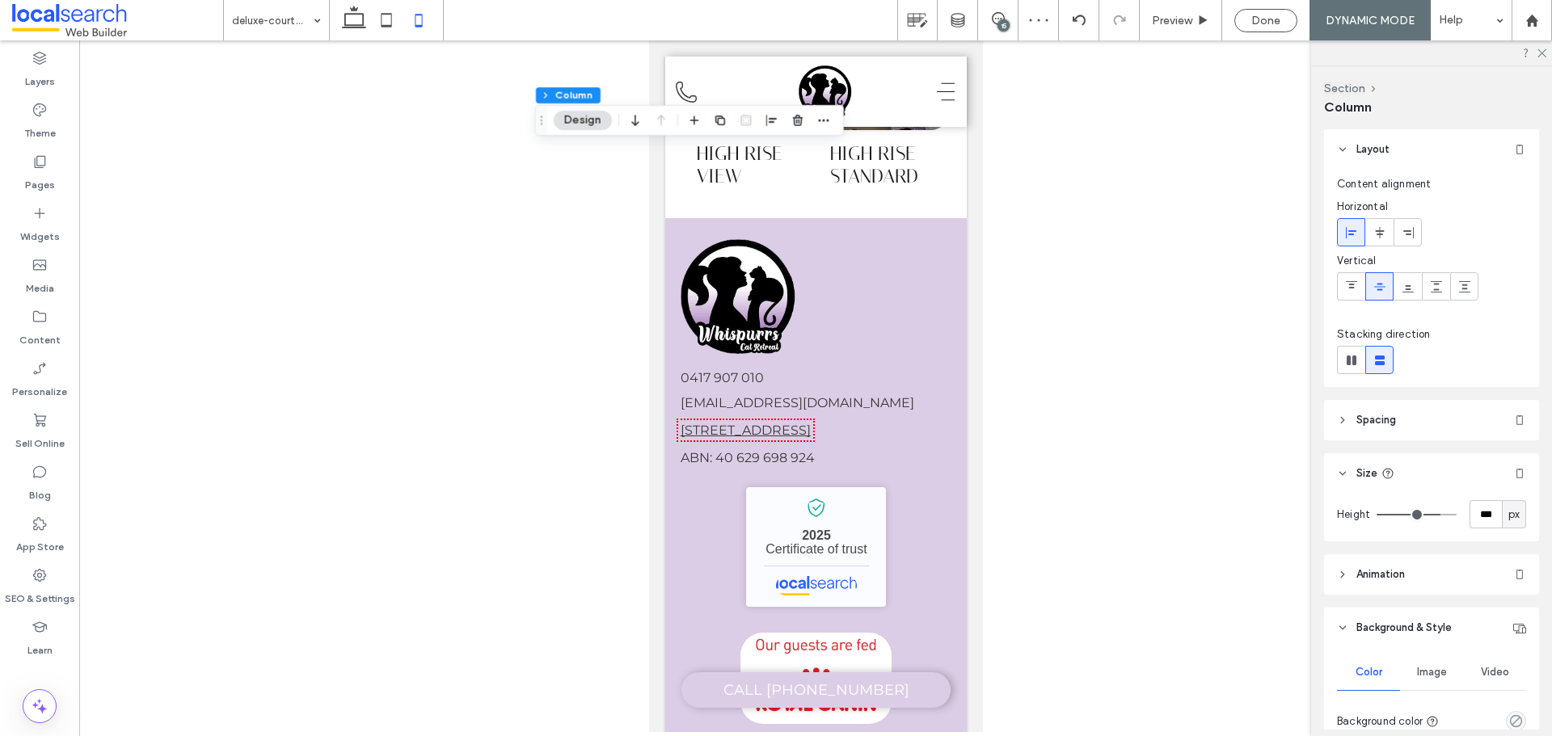
type input "**"
click at [341, 24] on icon at bounding box center [354, 20] width 32 height 32
type input "**"
type input "***"
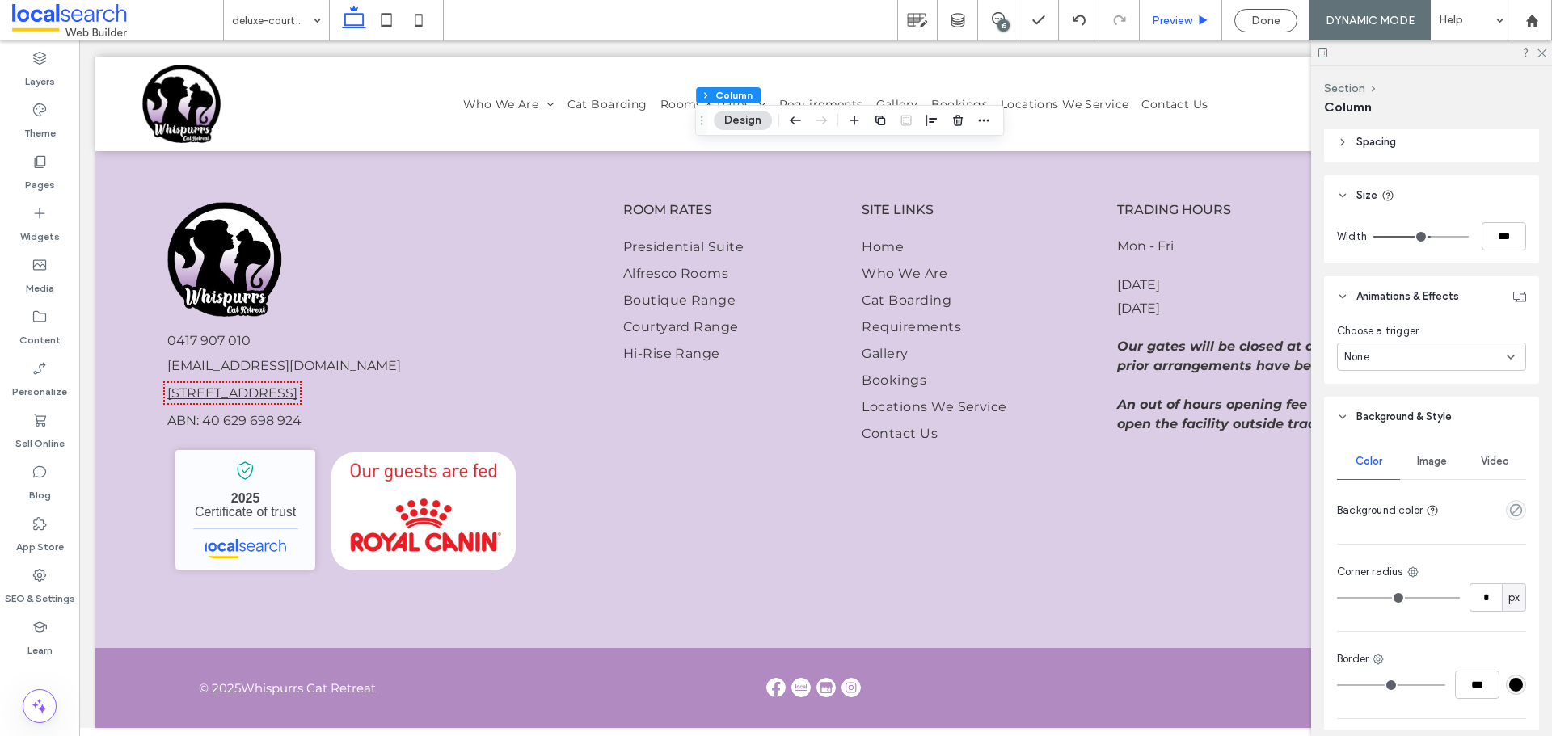
scroll to position [393, 0]
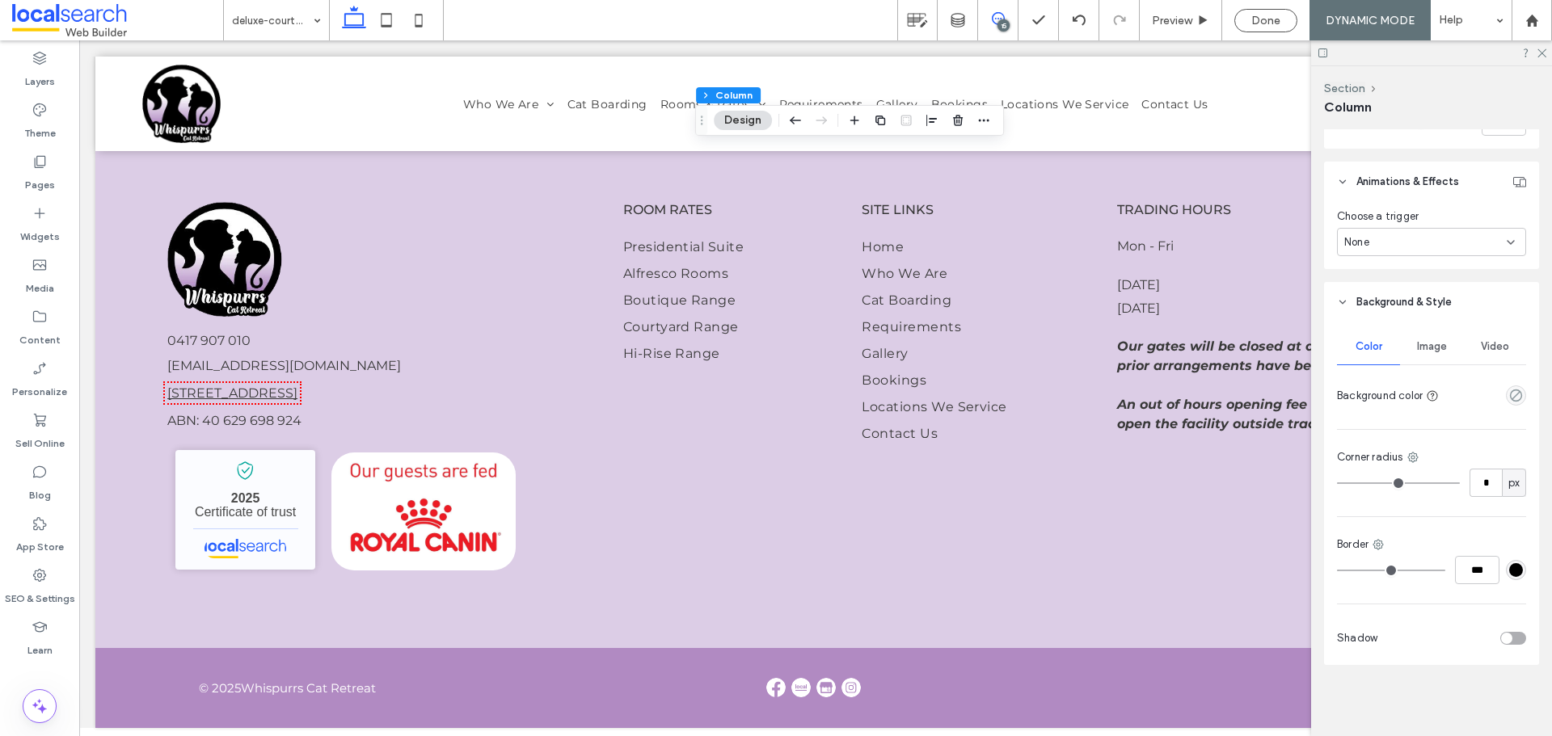
click at [987, 16] on span at bounding box center [998, 18] width 40 height 13
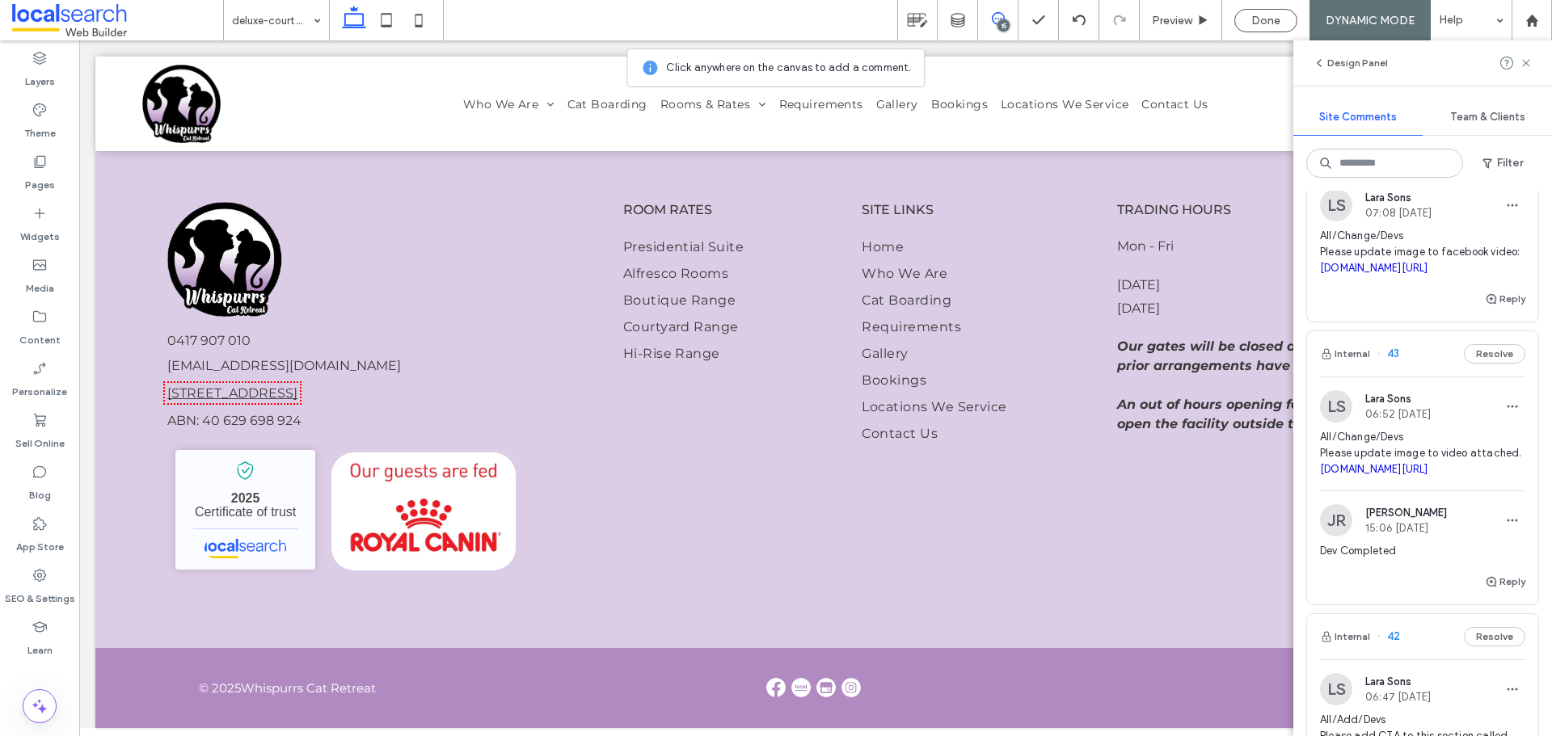
scroll to position [1818, 0]
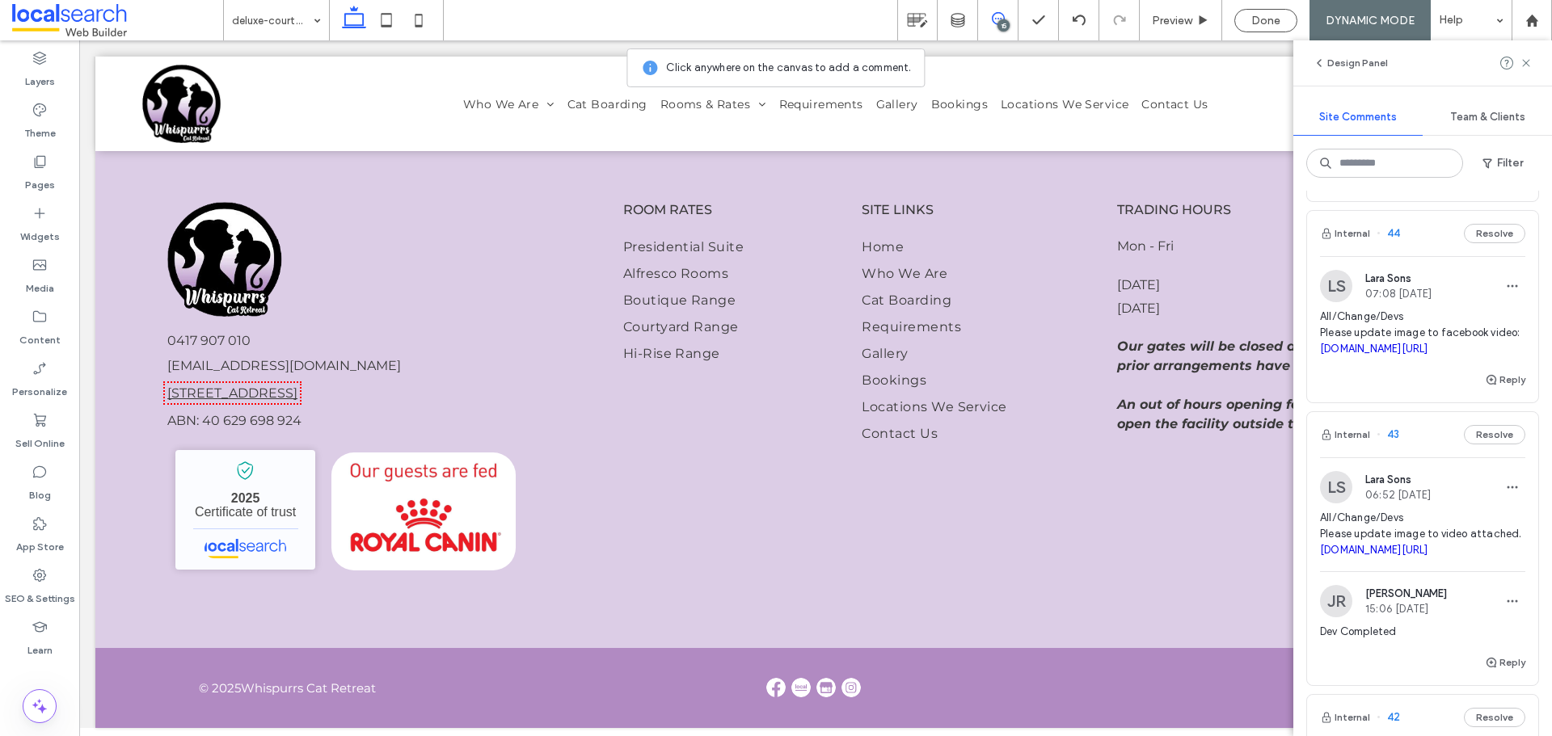
click at [1439, 341] on span "All/Change/Devs Please update image to facebook video: facebook.com/reel/217402…" at bounding box center [1422, 333] width 205 height 48
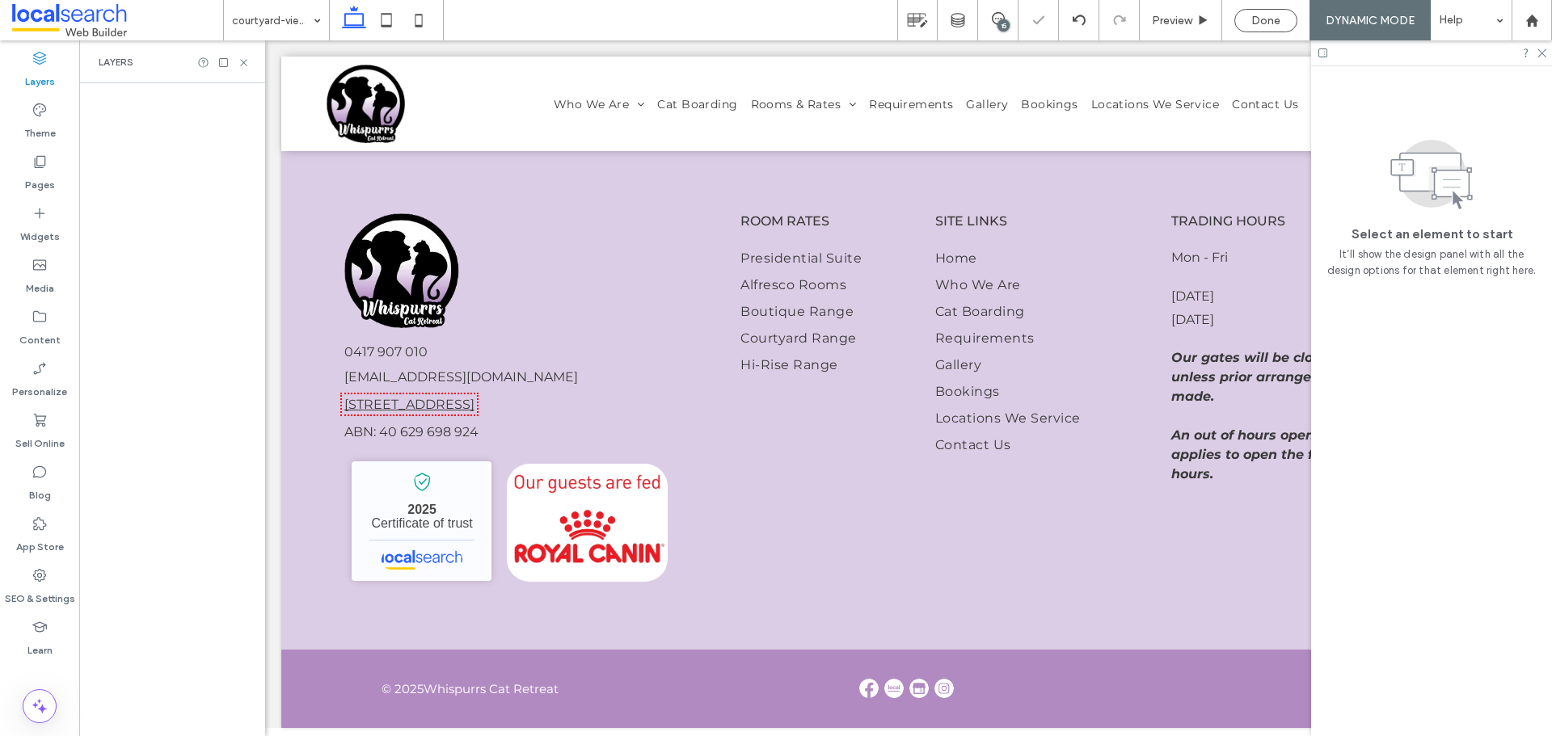
scroll to position [0, 0]
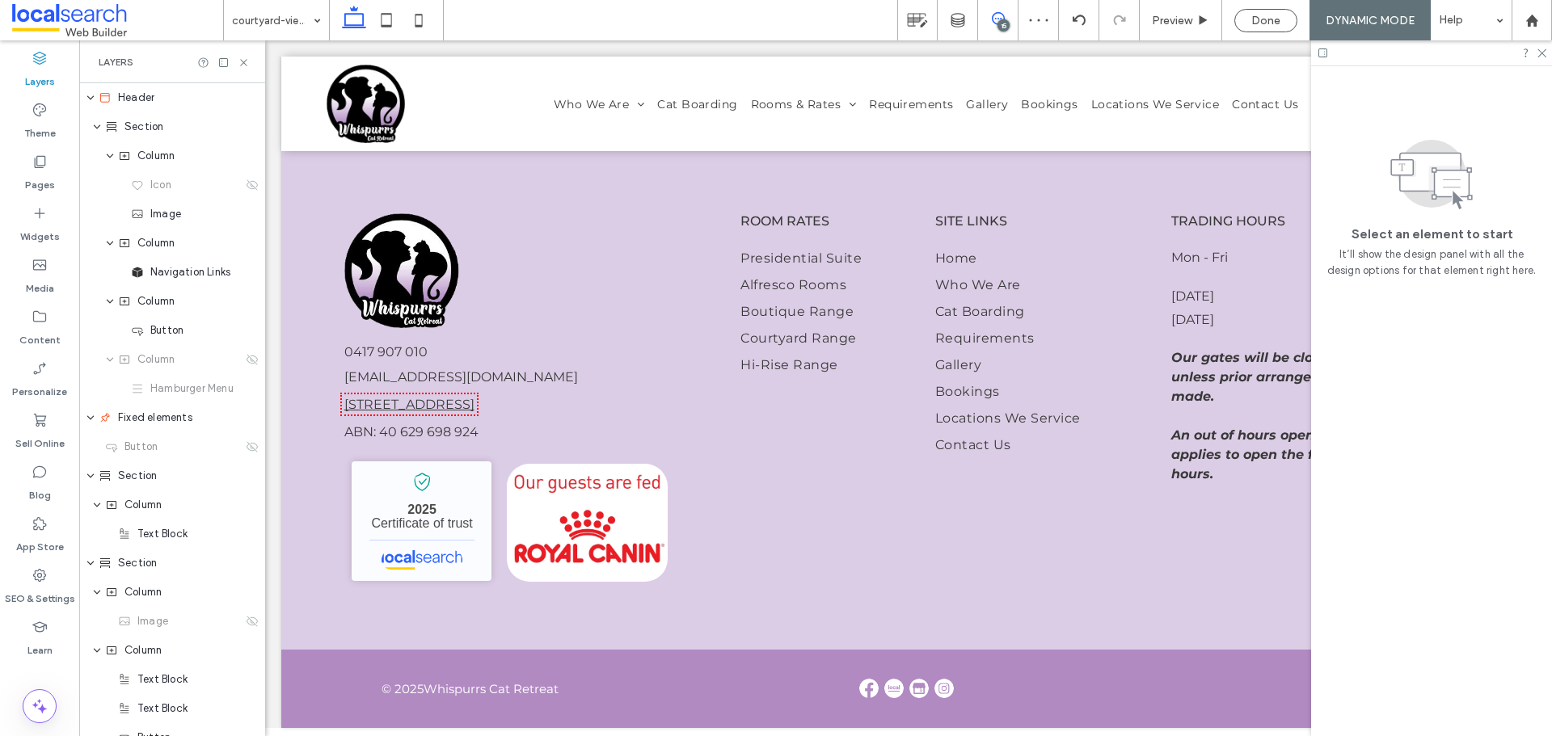
click at [993, 19] on icon at bounding box center [998, 18] width 13 height 13
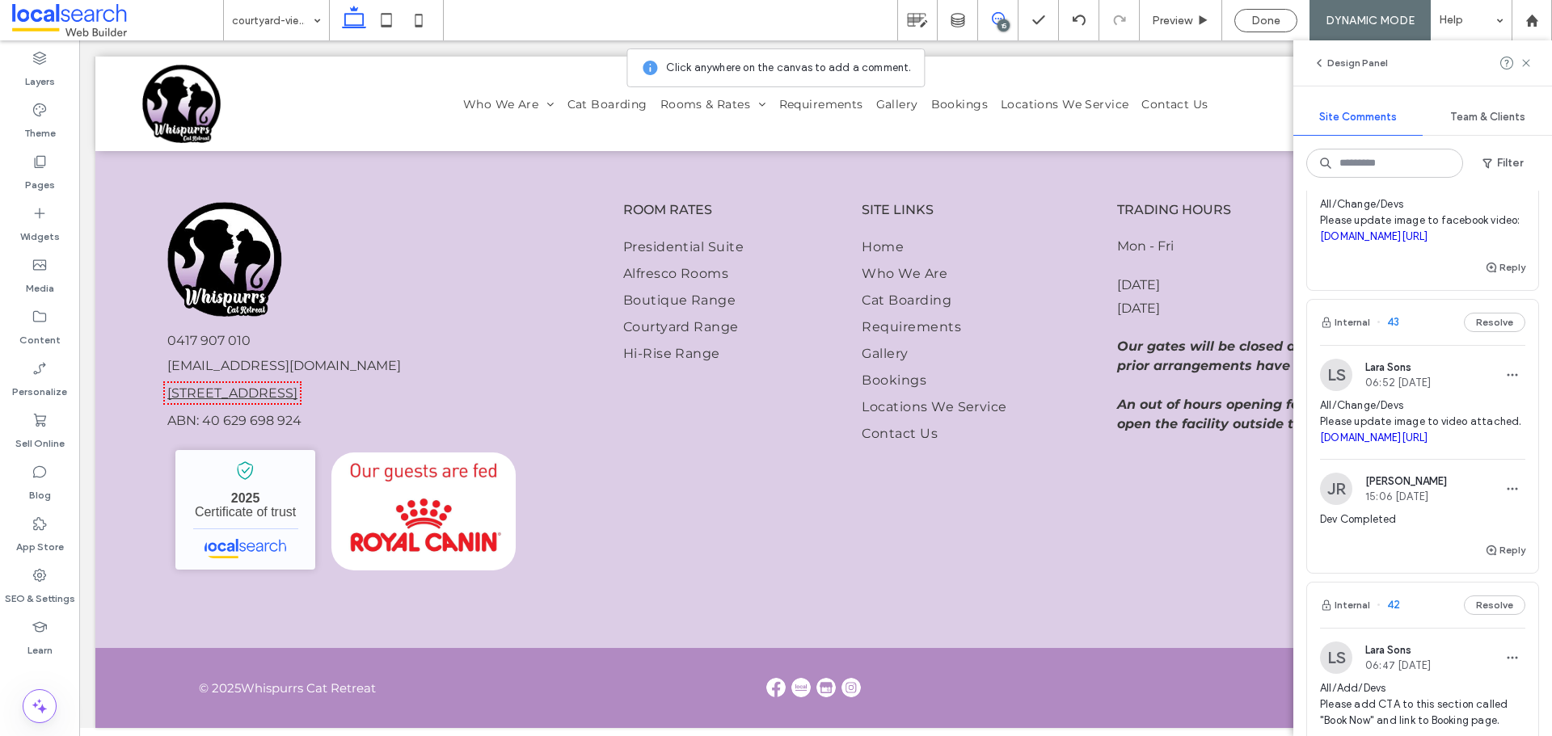
scroll to position [1891, 0]
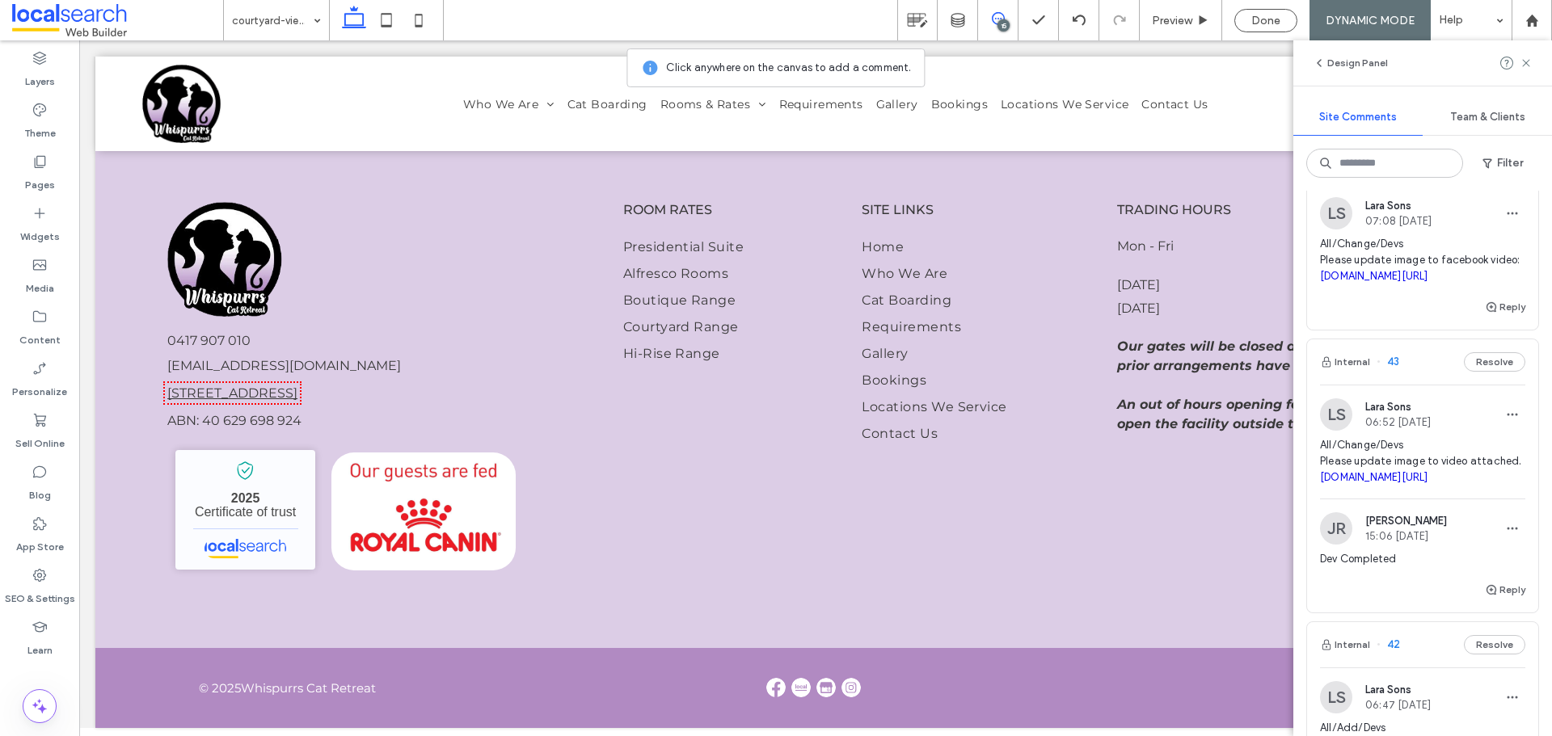
click at [1456, 253] on span "All/Change/Devs Please update image to facebook video: facebook.com/reel/217402…" at bounding box center [1422, 260] width 205 height 48
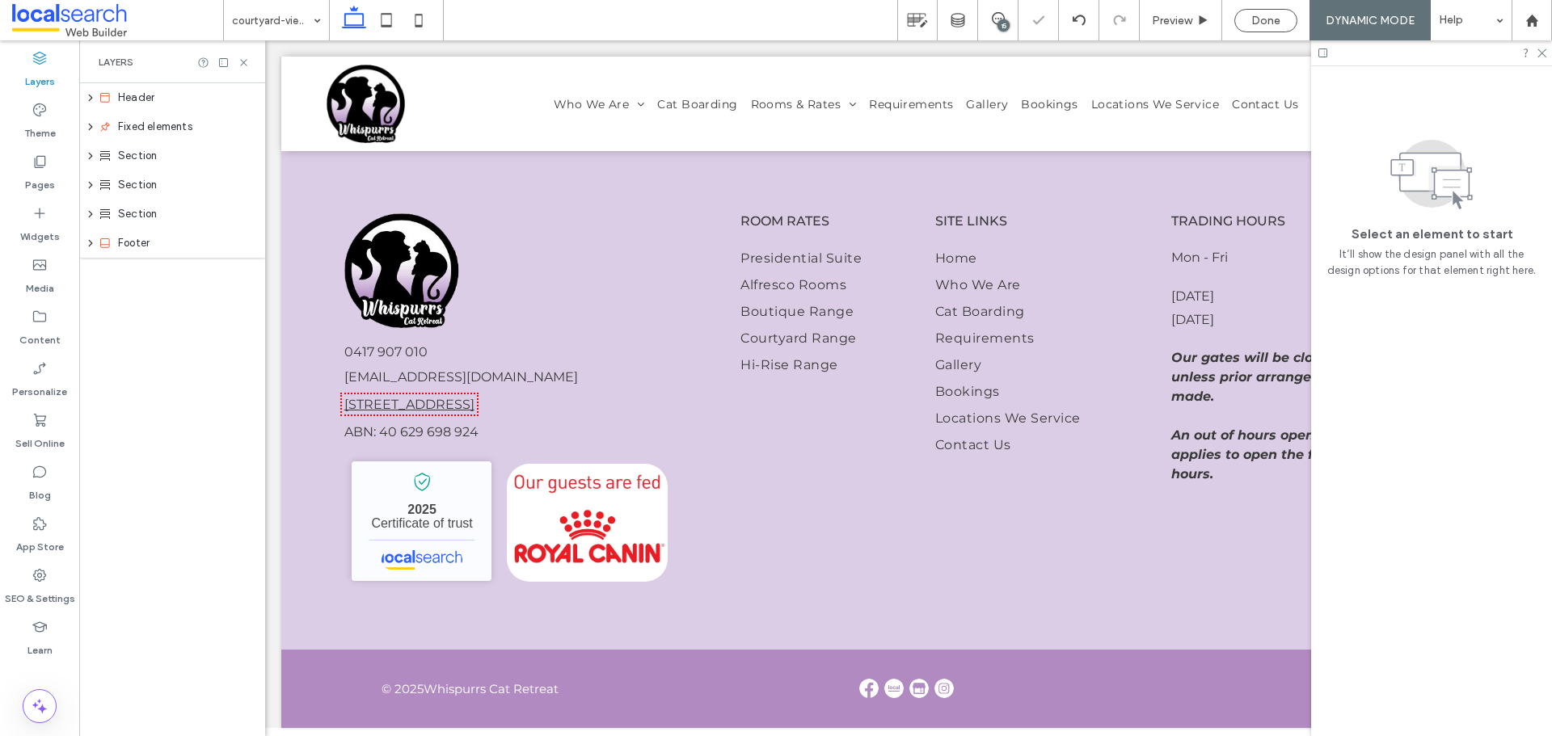
scroll to position [0, 0]
click at [1001, 15] on icon at bounding box center [998, 18] width 13 height 13
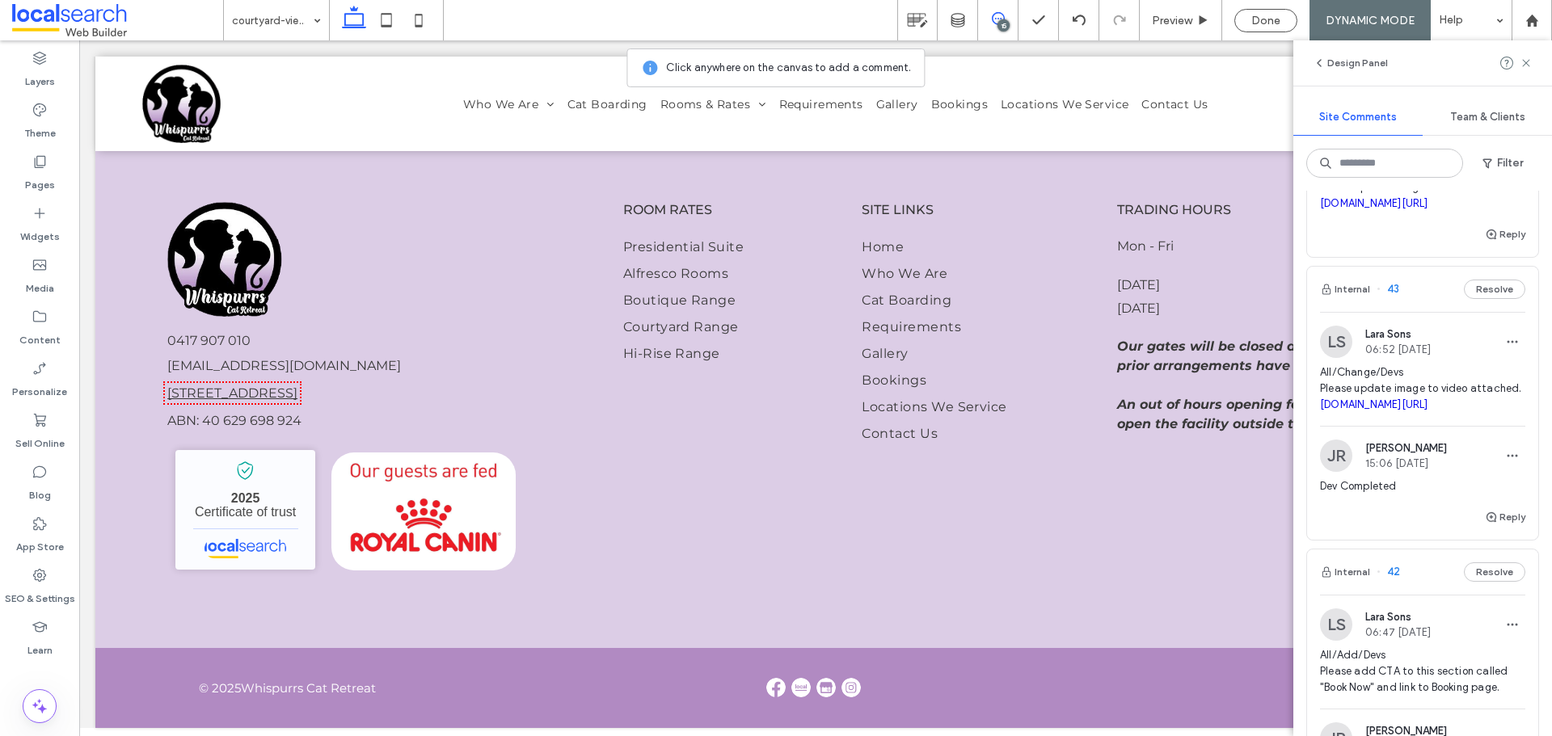
scroll to position [1825, 0]
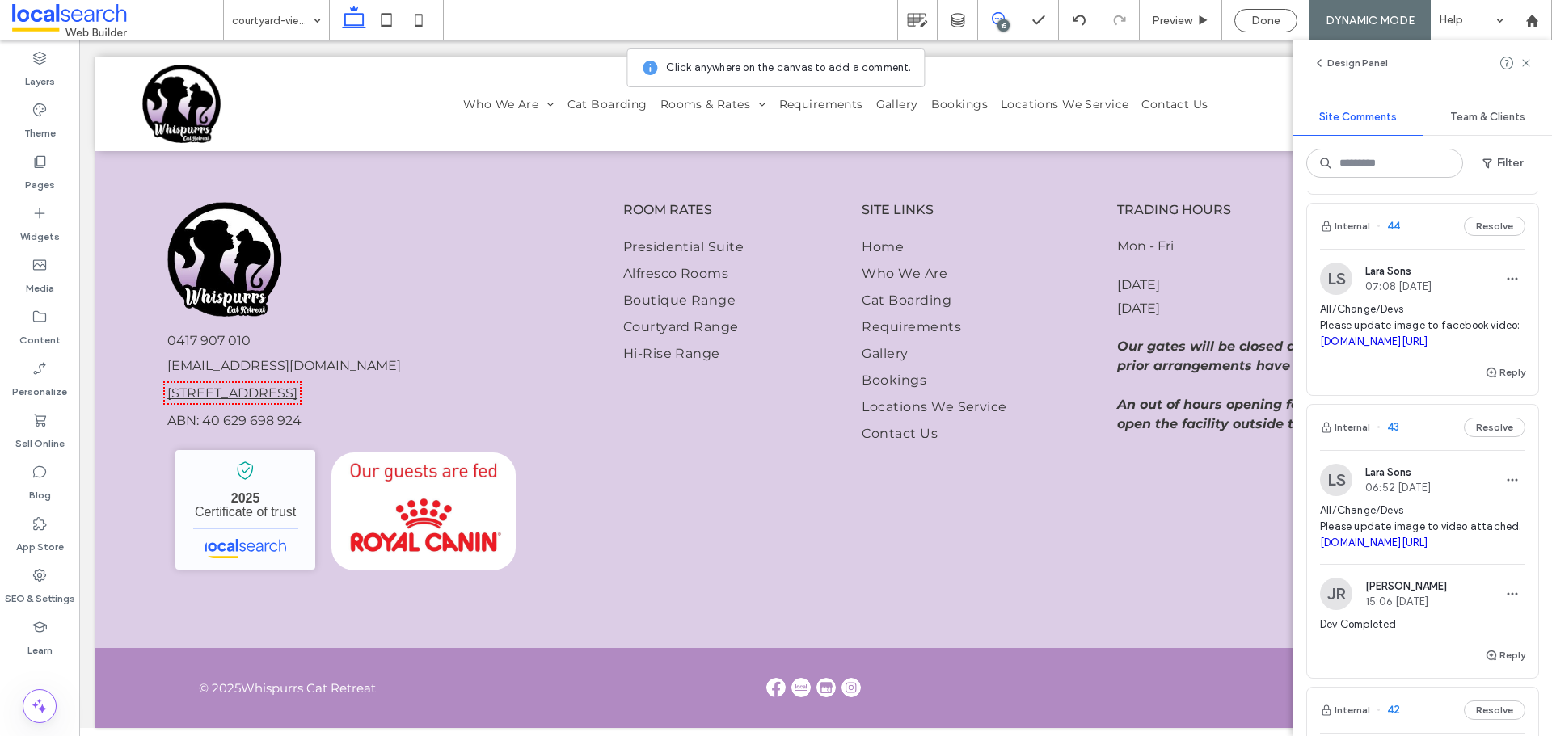
click at [1427, 348] on link "[DOMAIN_NAME][URL]" at bounding box center [1374, 341] width 108 height 12
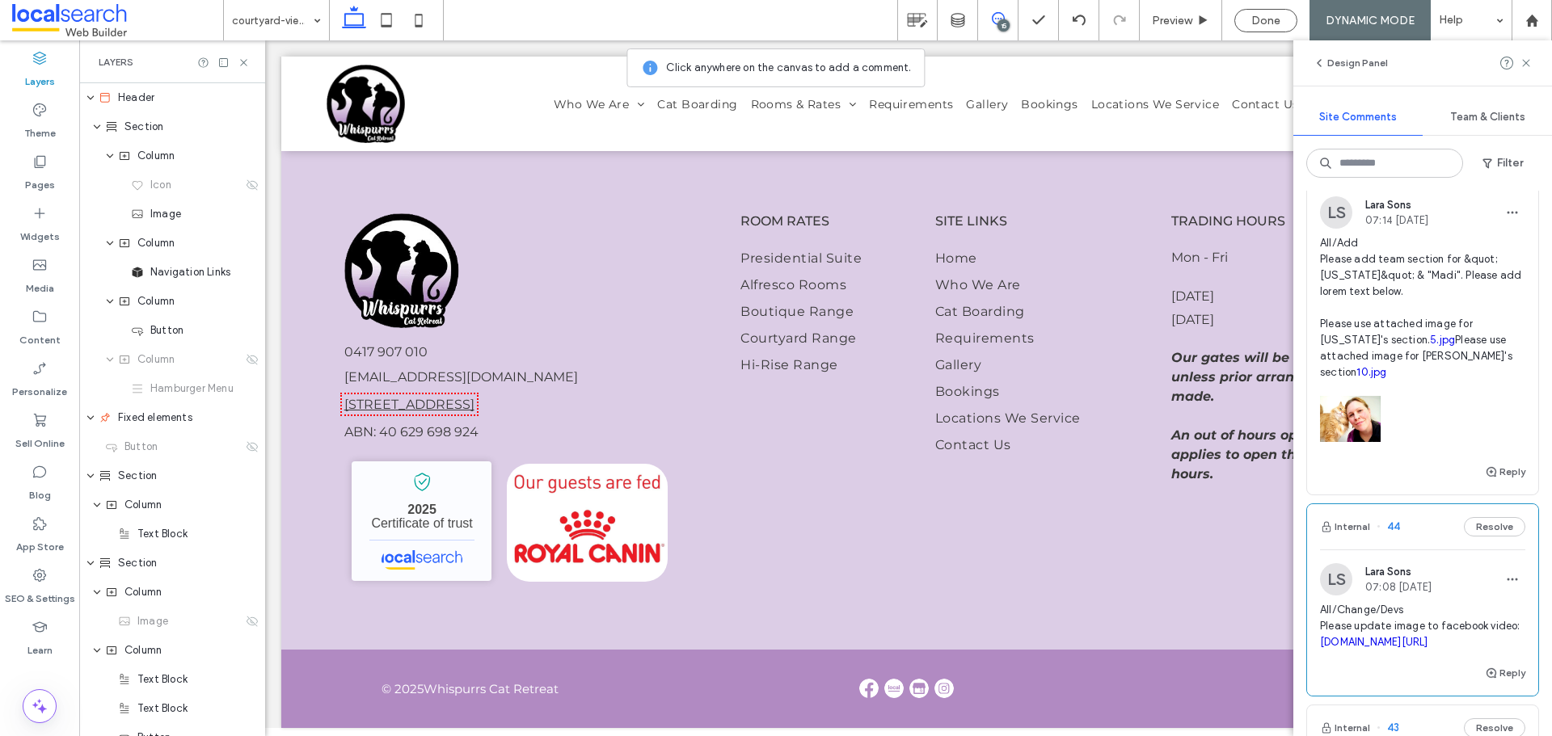
scroll to position [1340, 0]
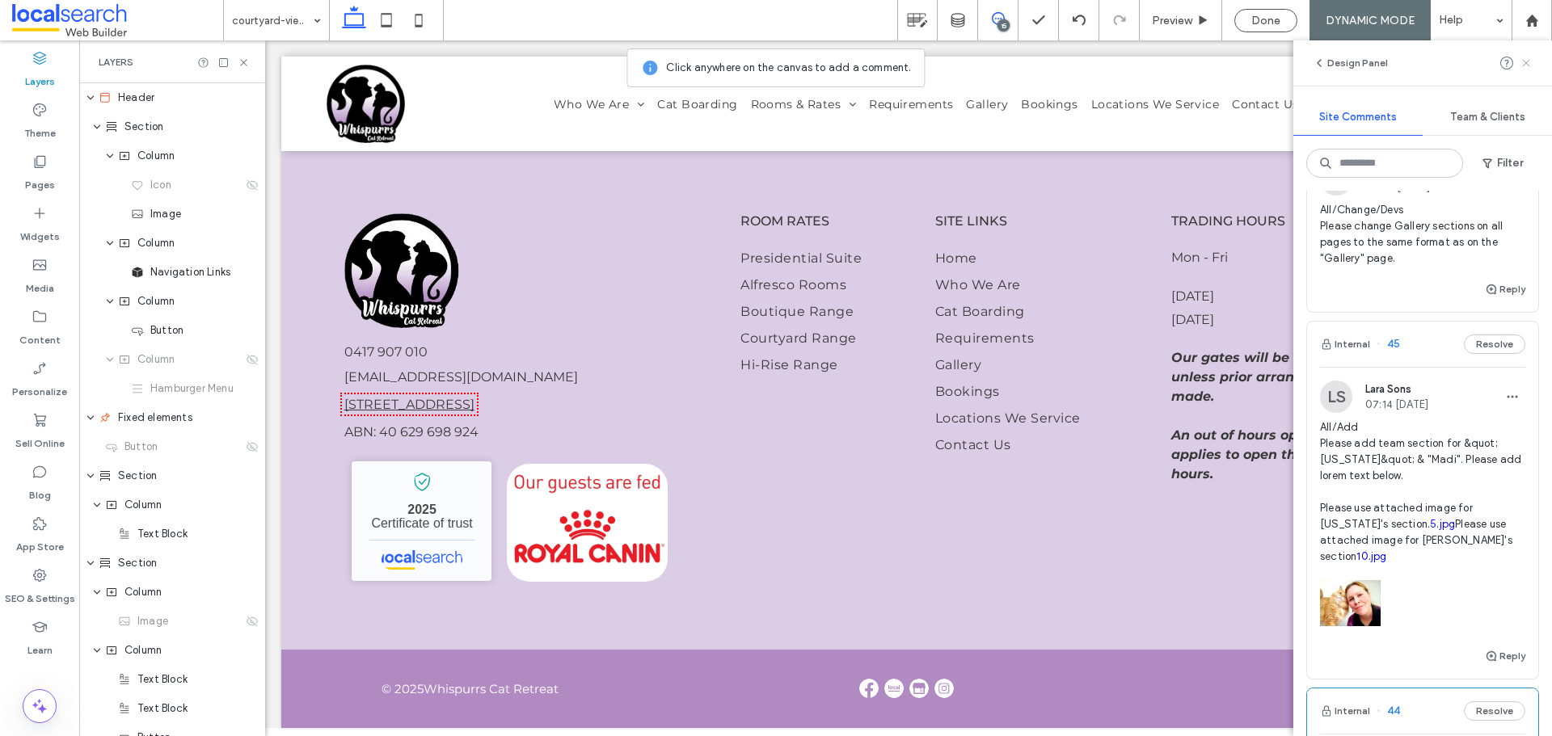
click at [1528, 69] on icon at bounding box center [1526, 63] width 13 height 13
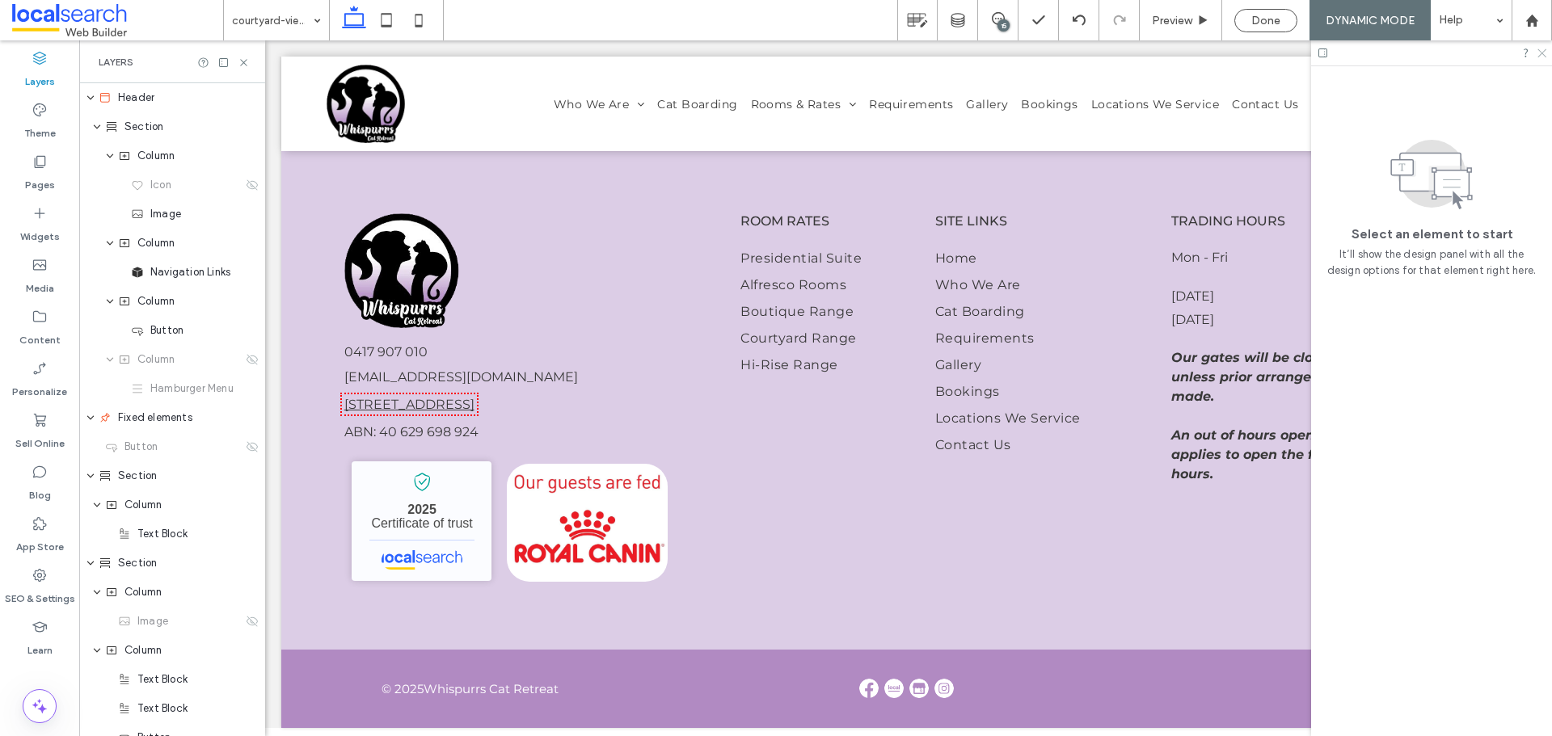
click at [1544, 53] on icon at bounding box center [1541, 52] width 11 height 11
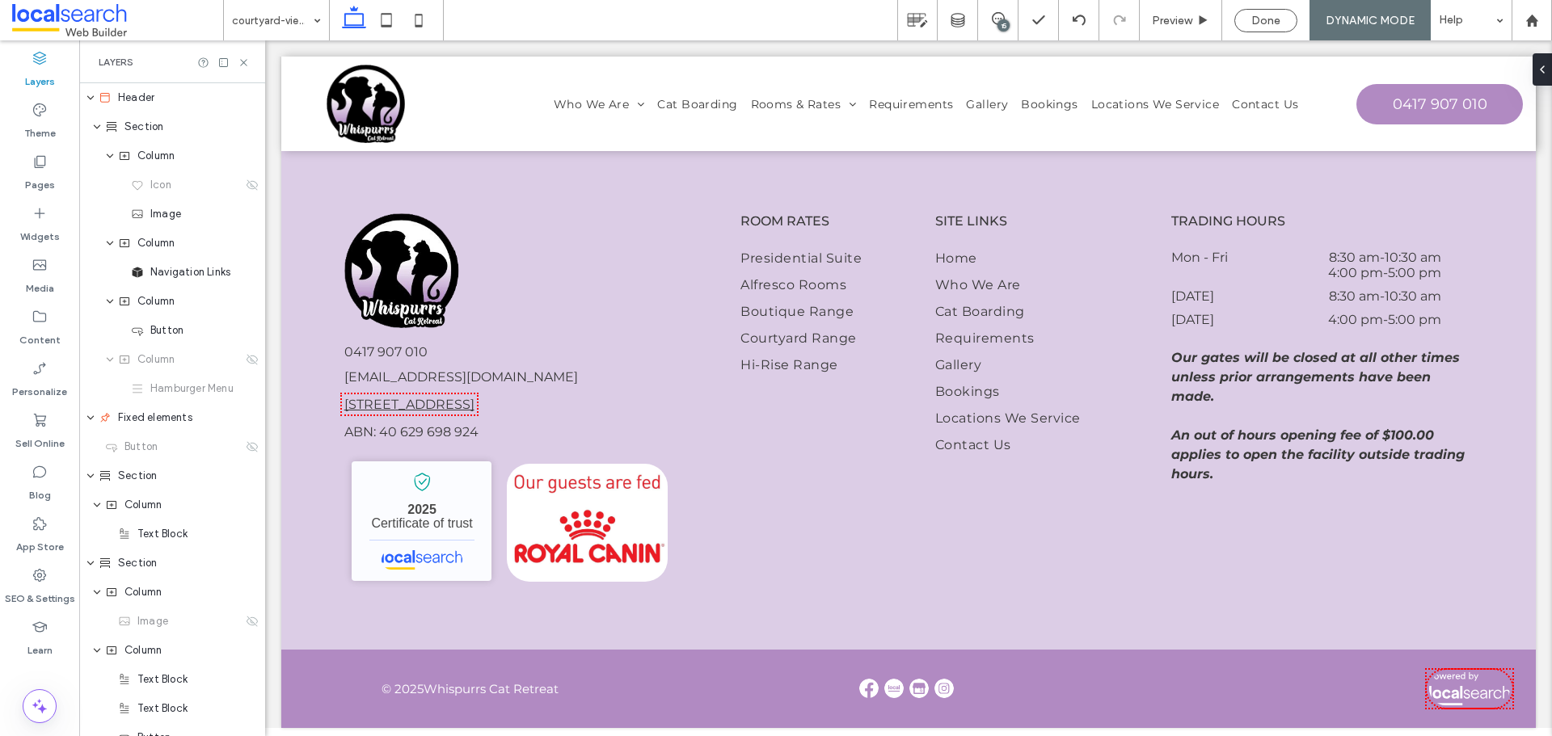
click at [1001, 26] on div "15" at bounding box center [1003, 25] width 12 height 12
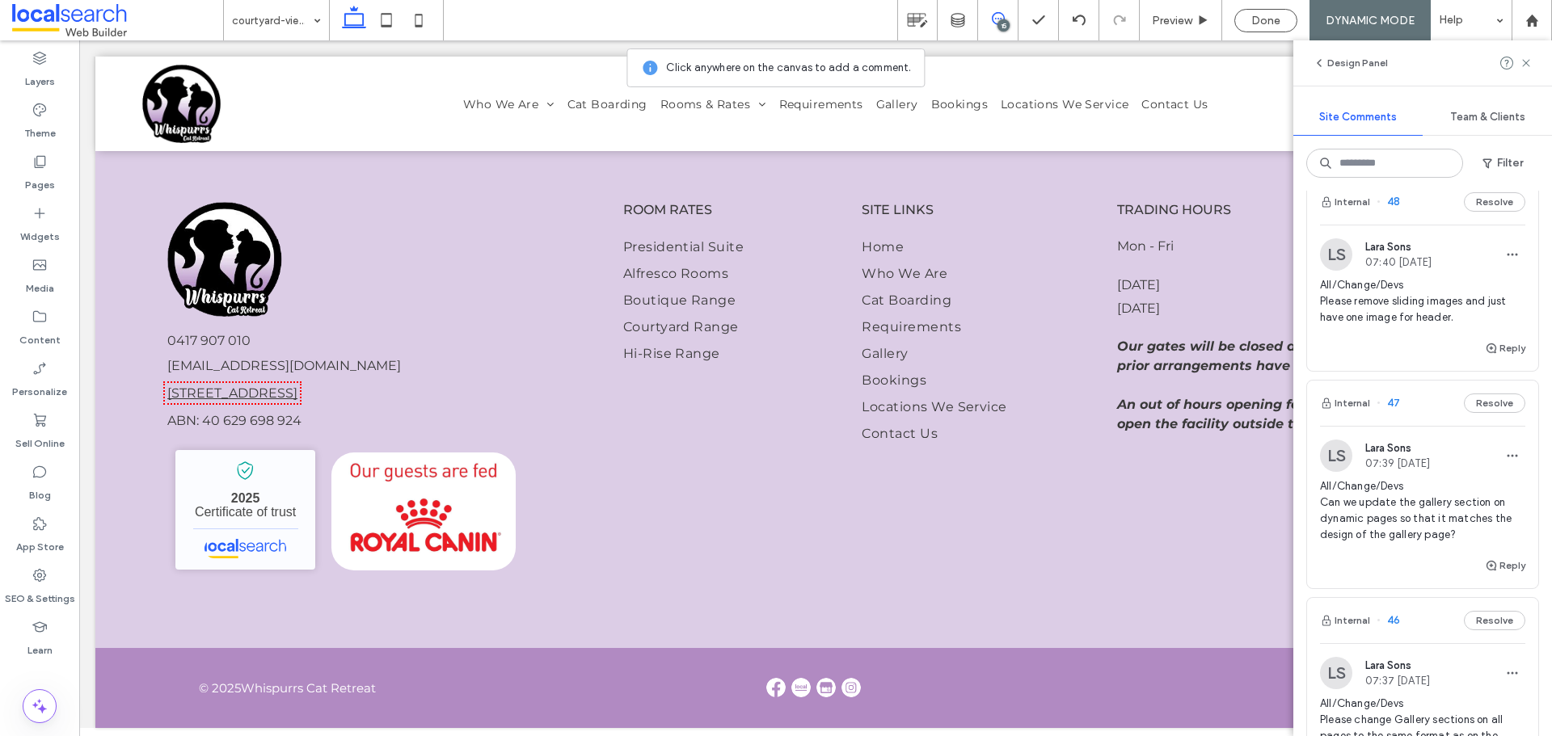
scroll to position [1735, 0]
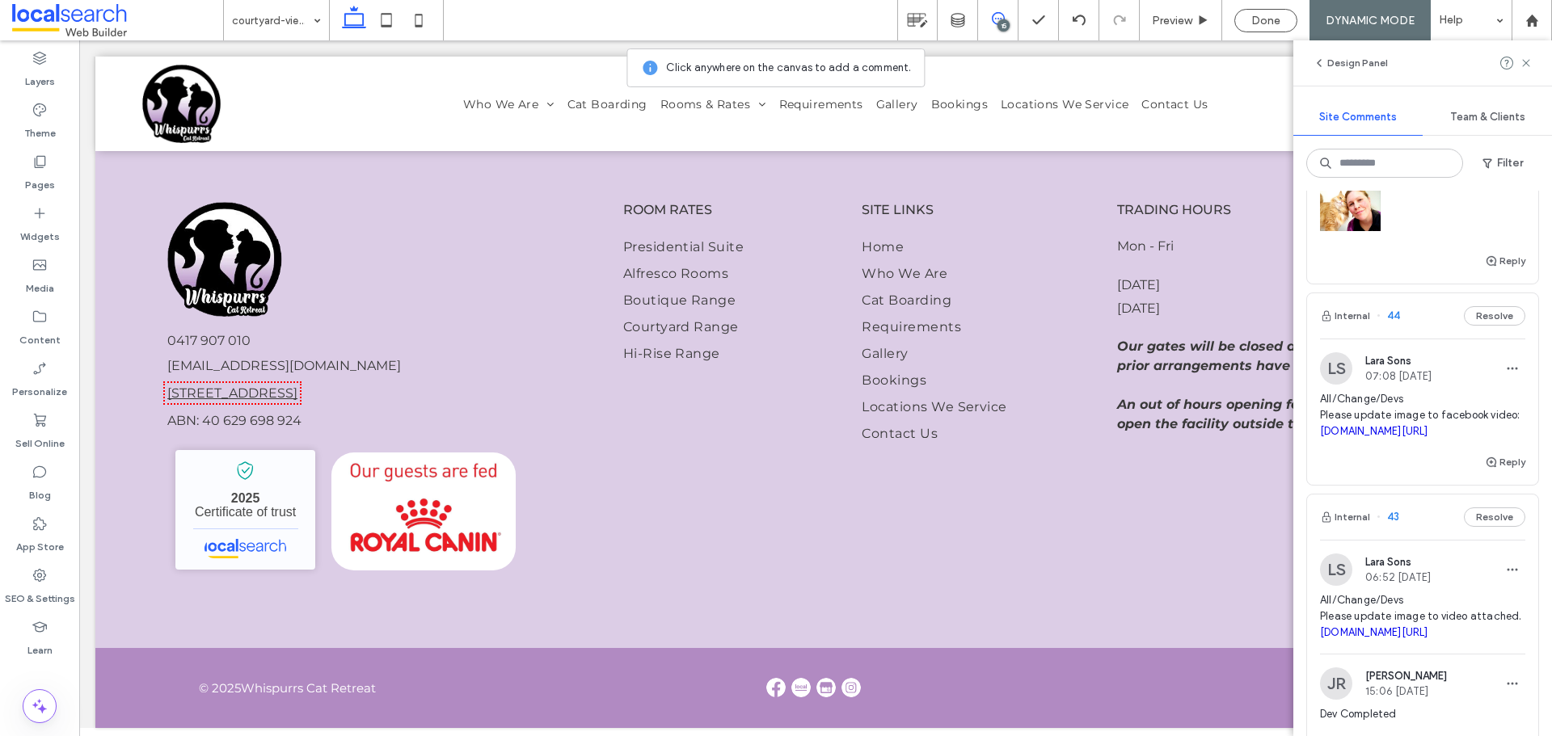
click at [1506, 641] on span "All/Change/Devs Please update image to video attached. irp.cdn-website.com/7ec1…" at bounding box center [1422, 616] width 205 height 48
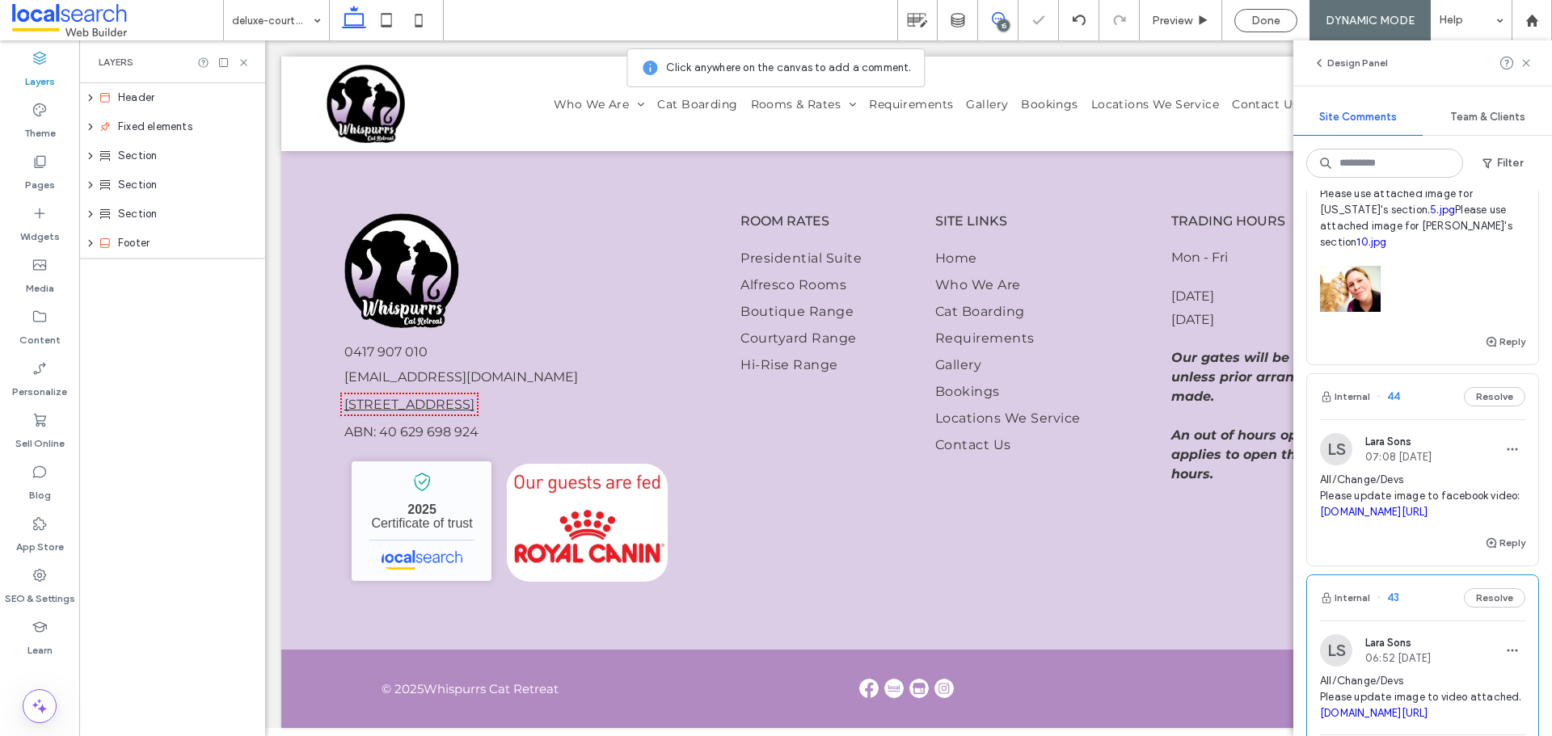
scroll to position [0, 0]
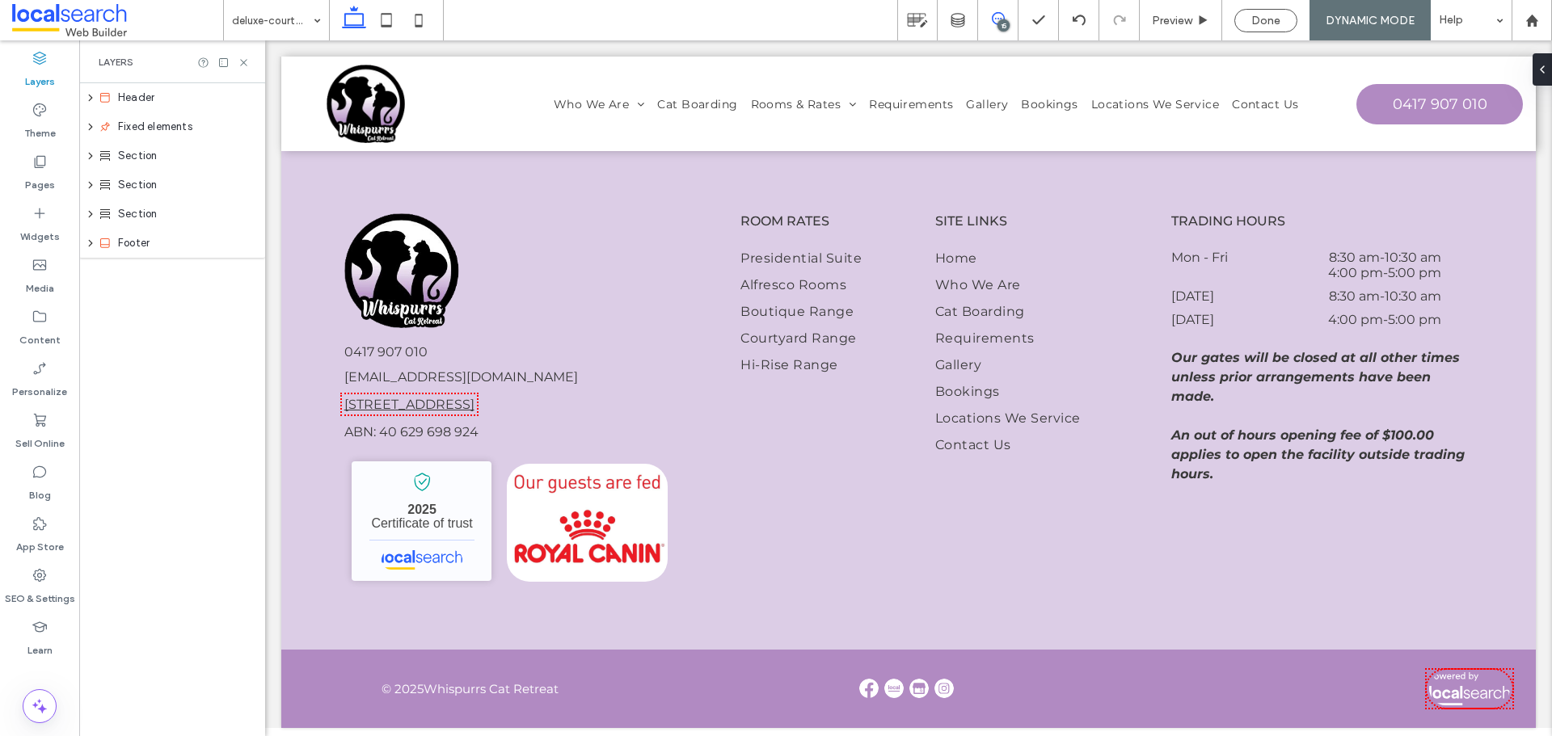
click at [1004, 16] on icon at bounding box center [998, 18] width 13 height 13
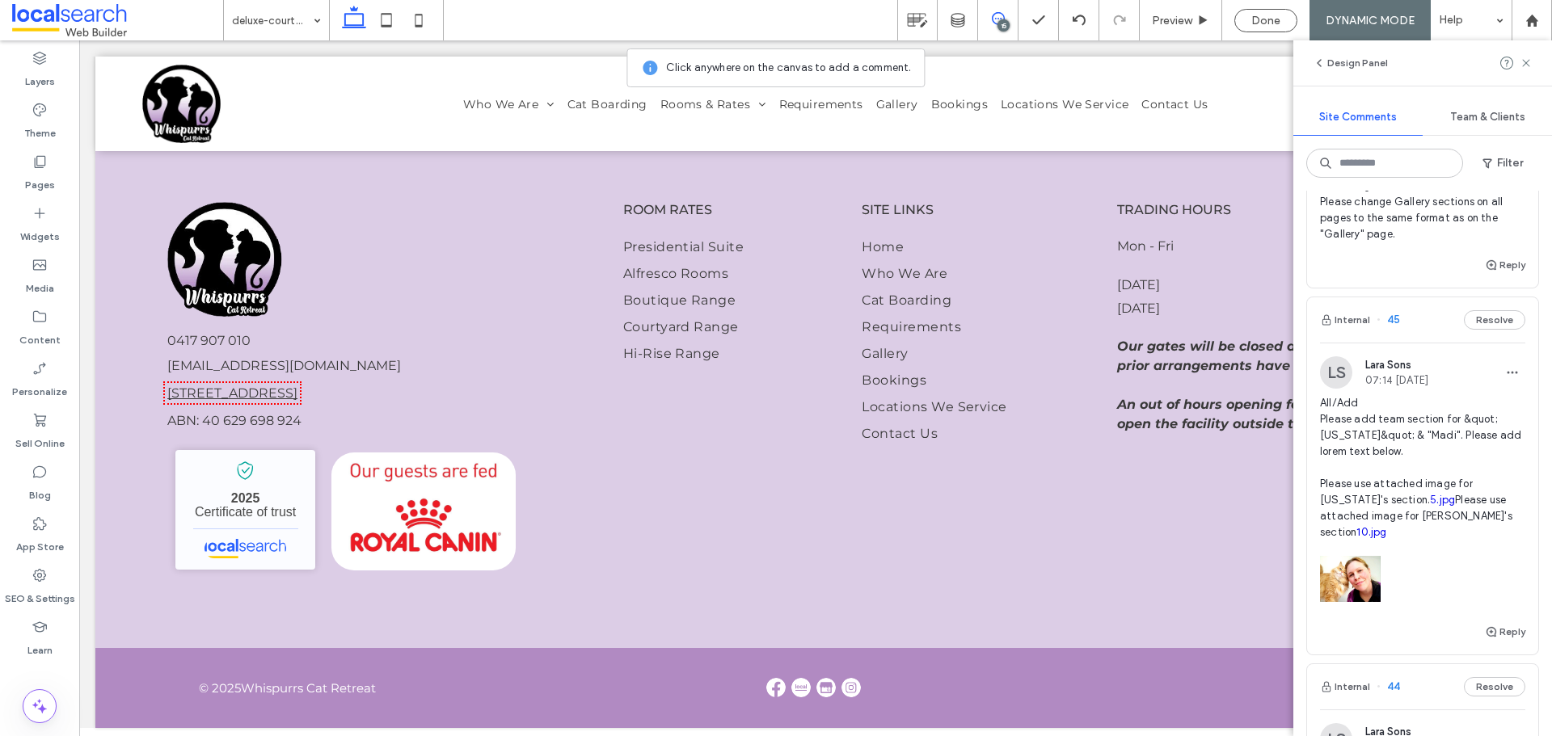
scroll to position [1361, 0]
click at [1435, 457] on span "All/Add Please add team section for &quot;Georgia&quot; & "Madi". Please add lo…" at bounding box center [1422, 470] width 205 height 145
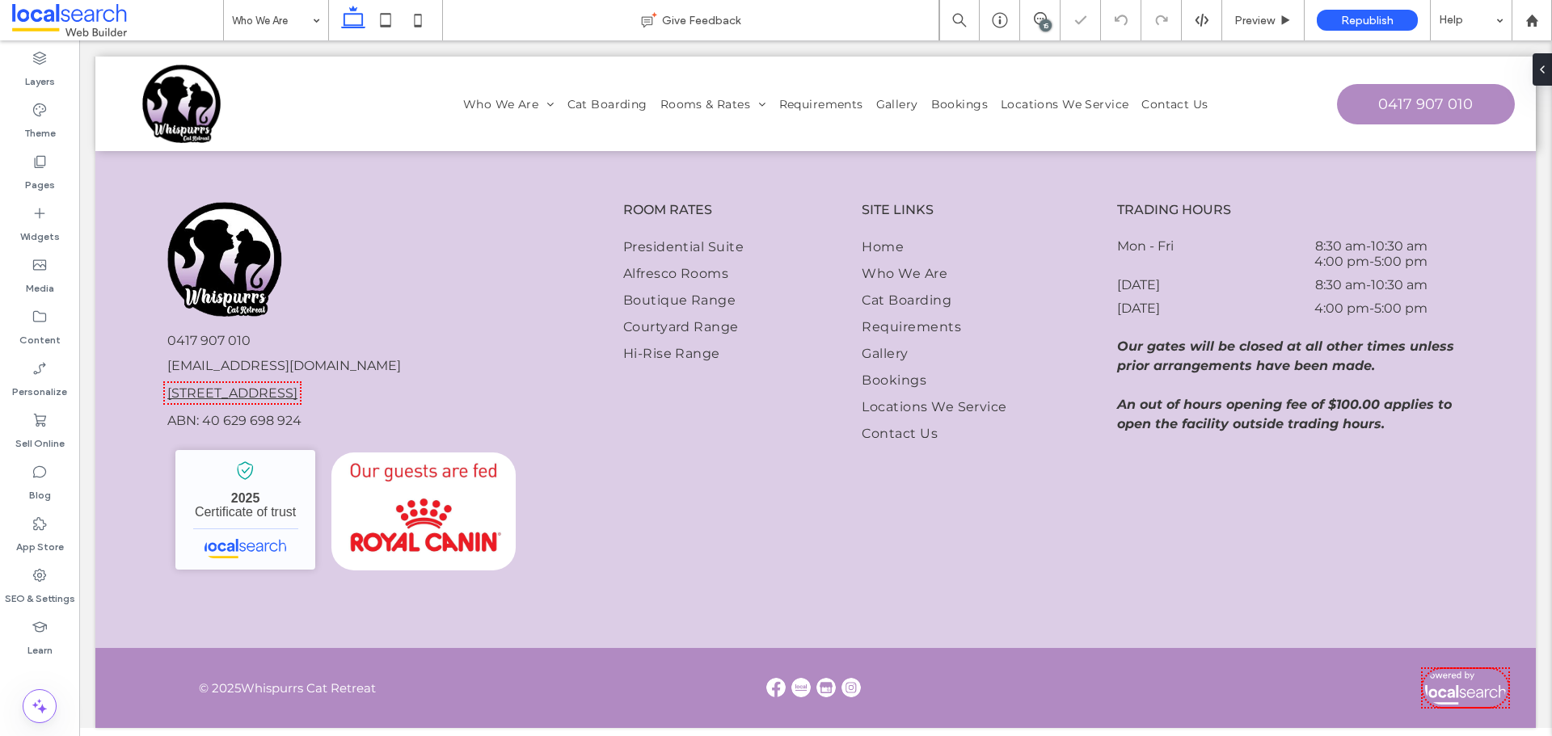
click at [1050, 21] on div "15" at bounding box center [1045, 25] width 12 height 12
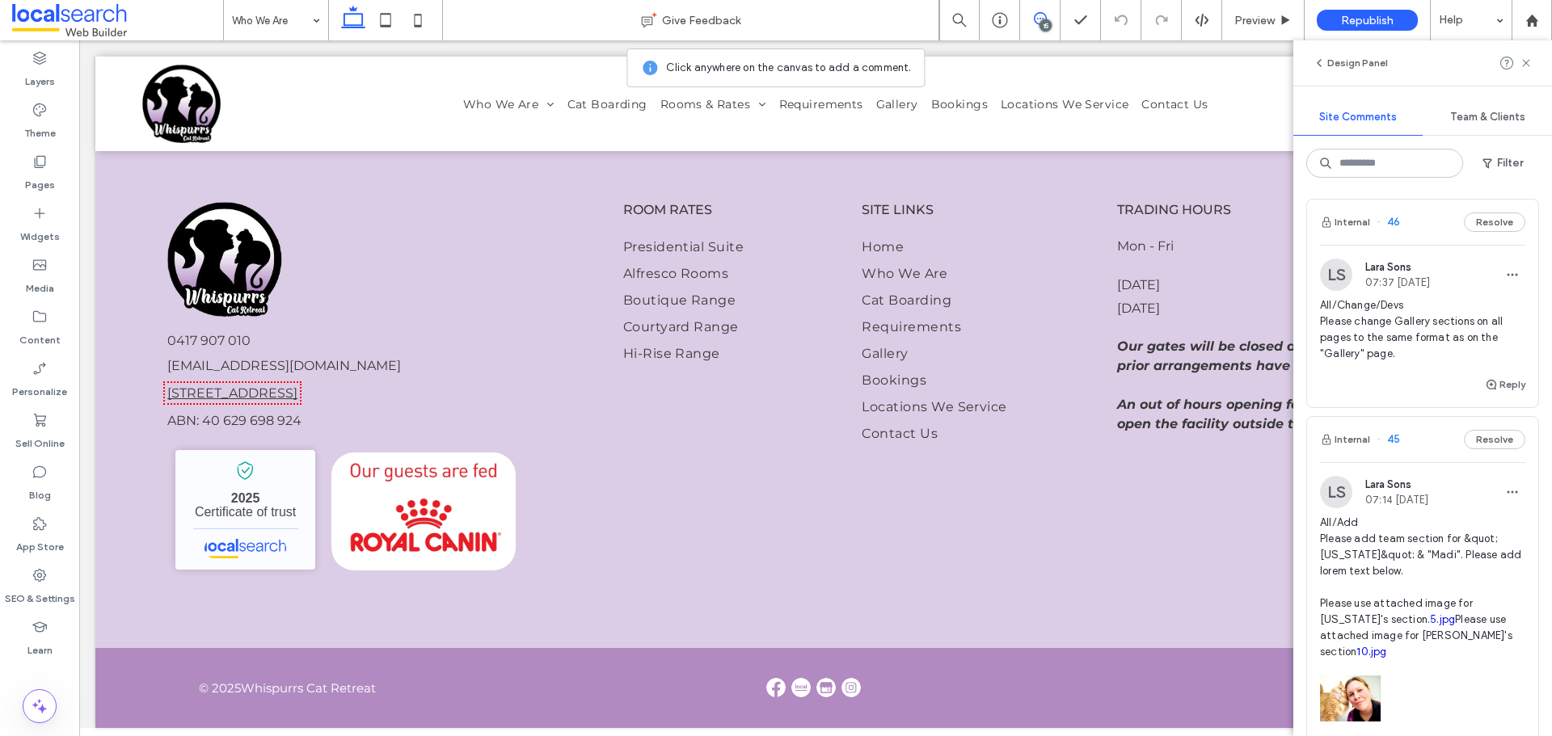
scroll to position [1216, 0]
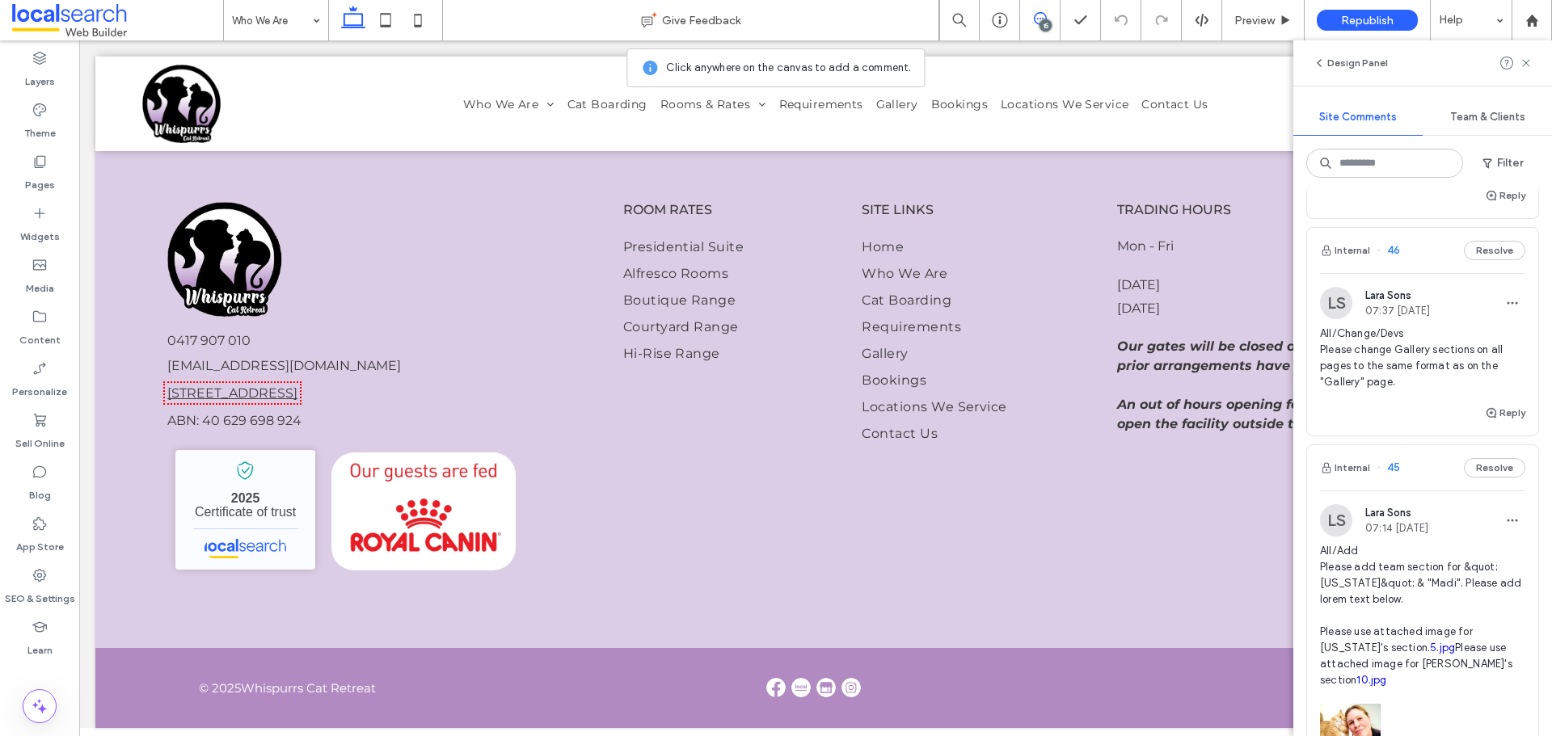
drag, startPoint x: 1445, startPoint y: 360, endPoint x: 1414, endPoint y: 508, distance: 151.1
click at [1445, 360] on span "All/Change/Devs Please change Gallery sections on all pages to the same format …" at bounding box center [1422, 358] width 205 height 65
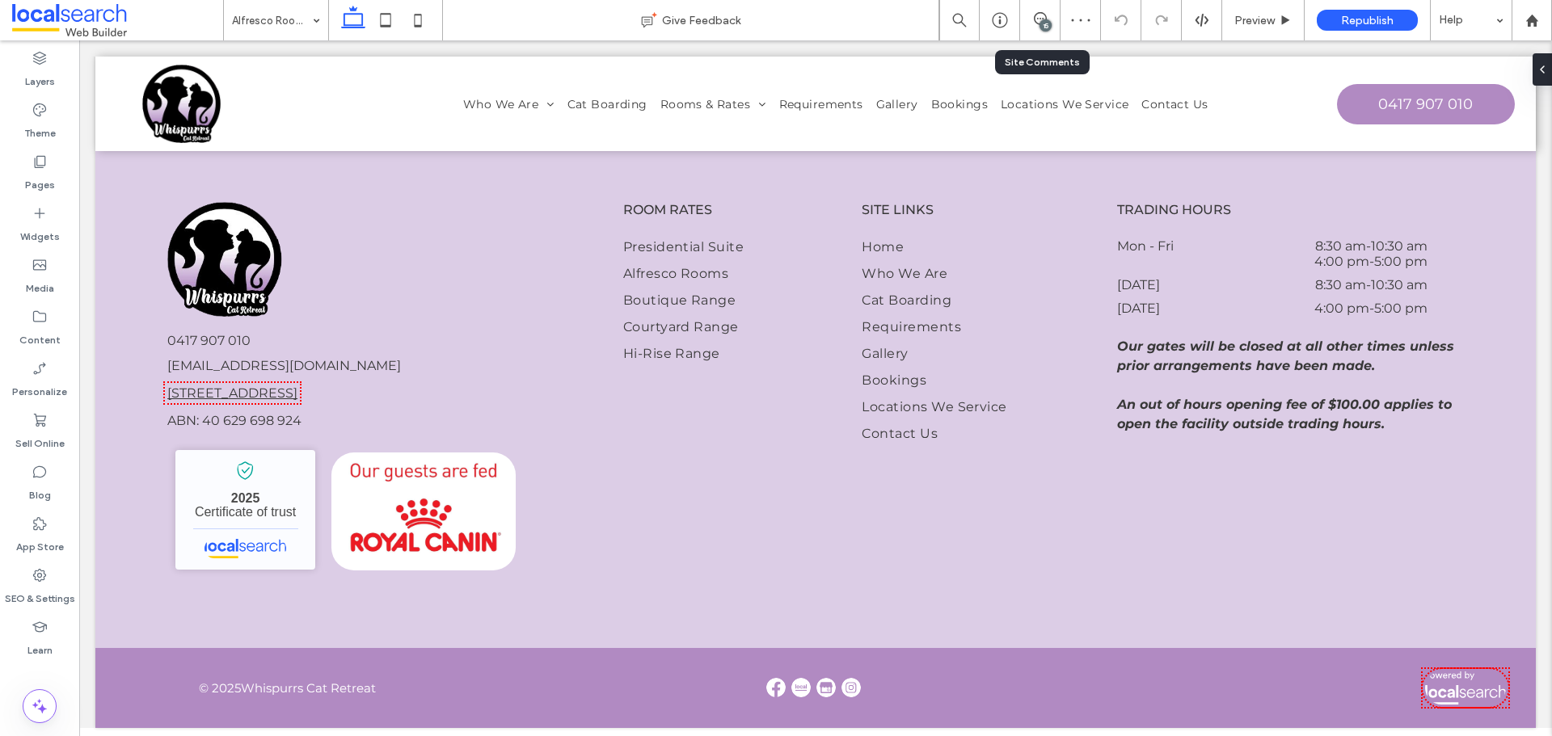
click at [1051, 24] on div "15" at bounding box center [1040, 20] width 40 height 16
click at [1035, 24] on icon at bounding box center [1040, 18] width 13 height 13
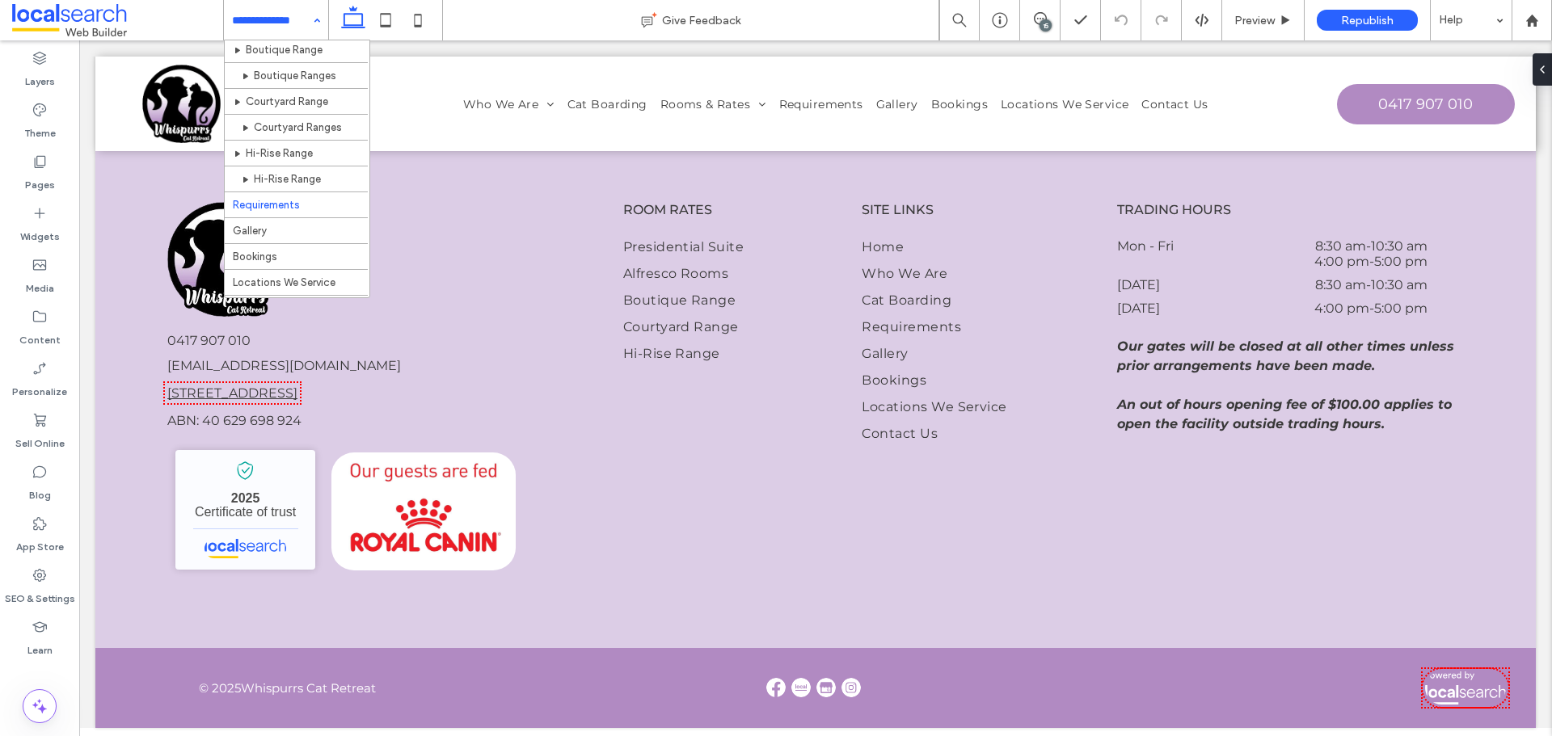
scroll to position [162, 0]
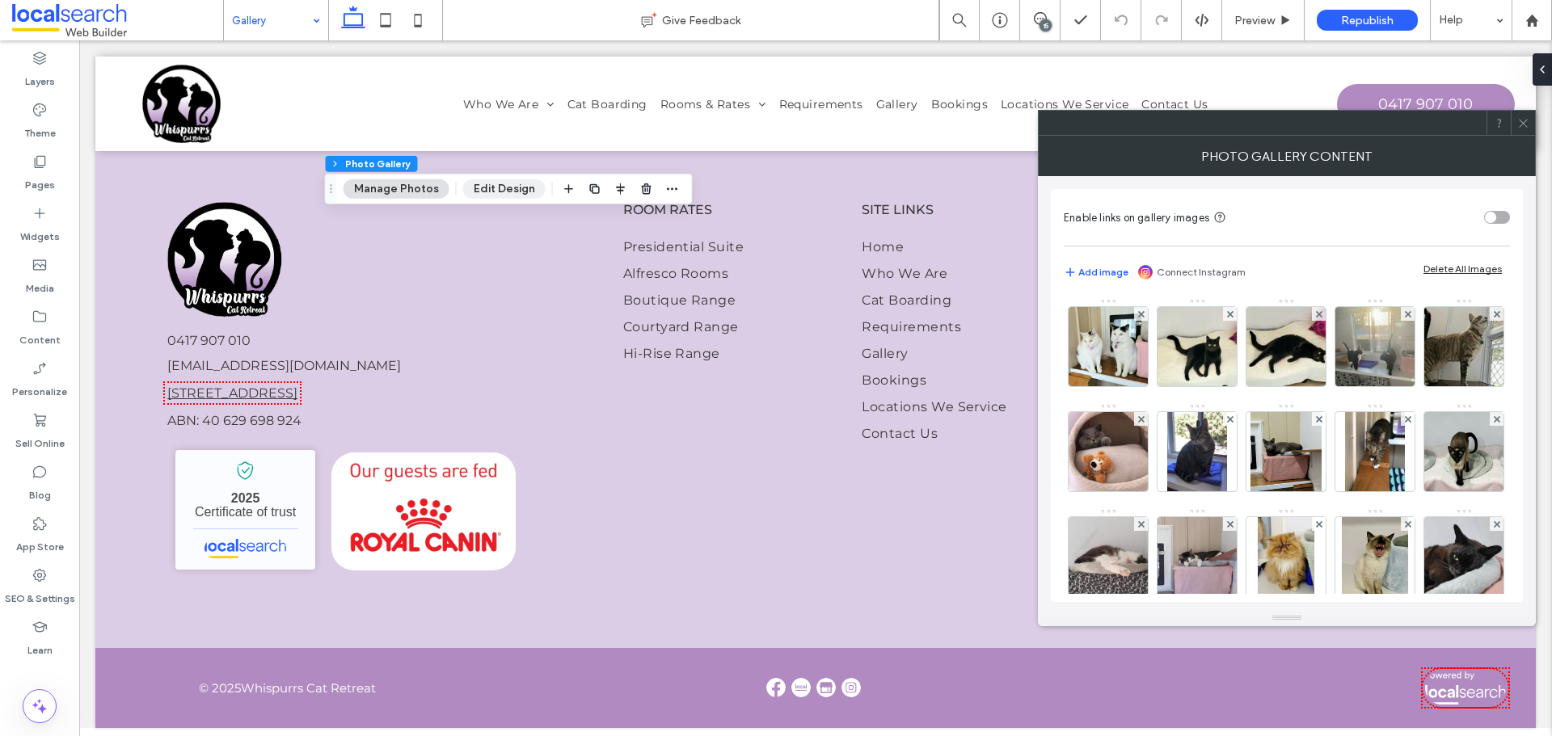
click at [481, 196] on button "Edit Design" at bounding box center [504, 188] width 82 height 19
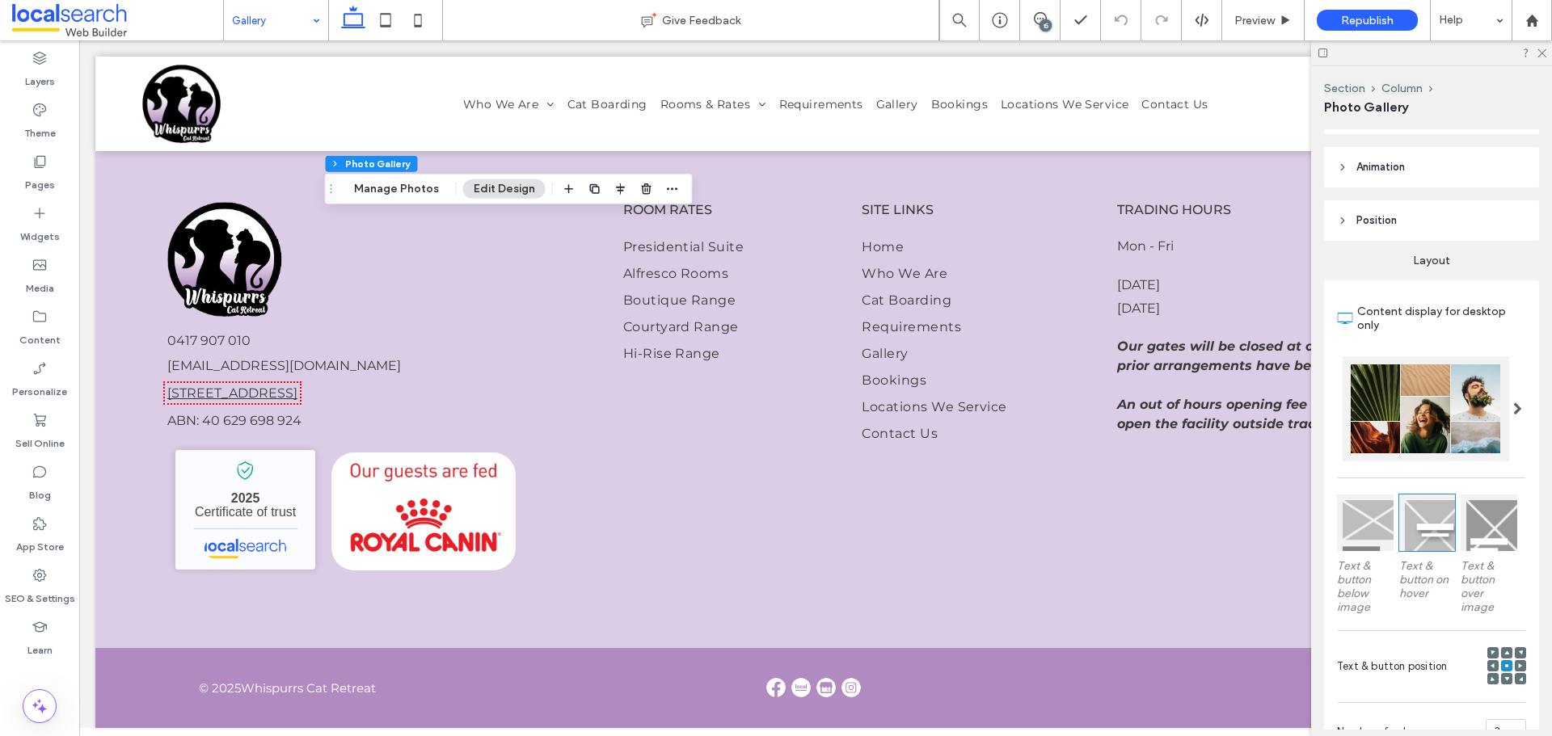
scroll to position [323, 0]
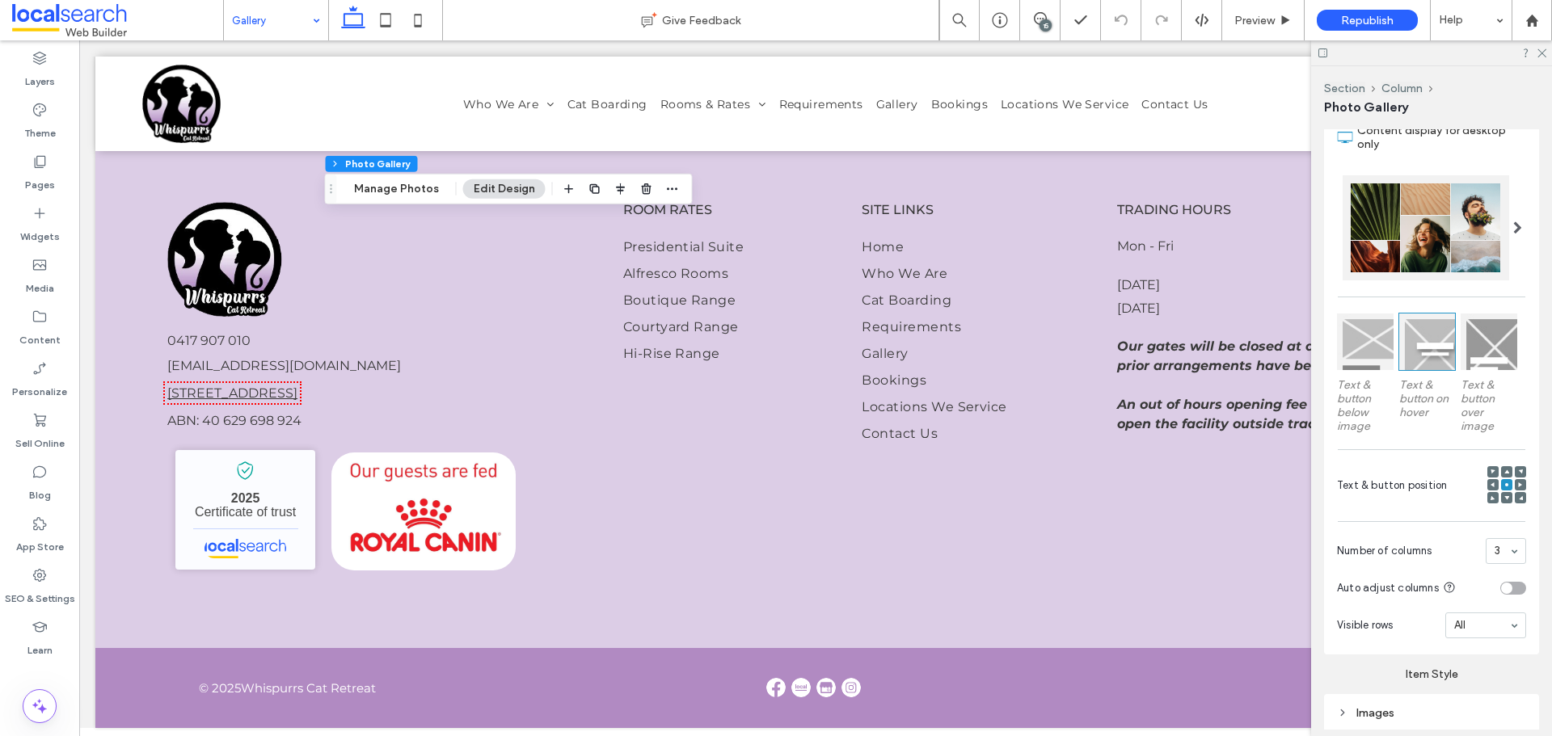
click at [1501, 225] on div at bounding box center [1517, 227] width 33 height 105
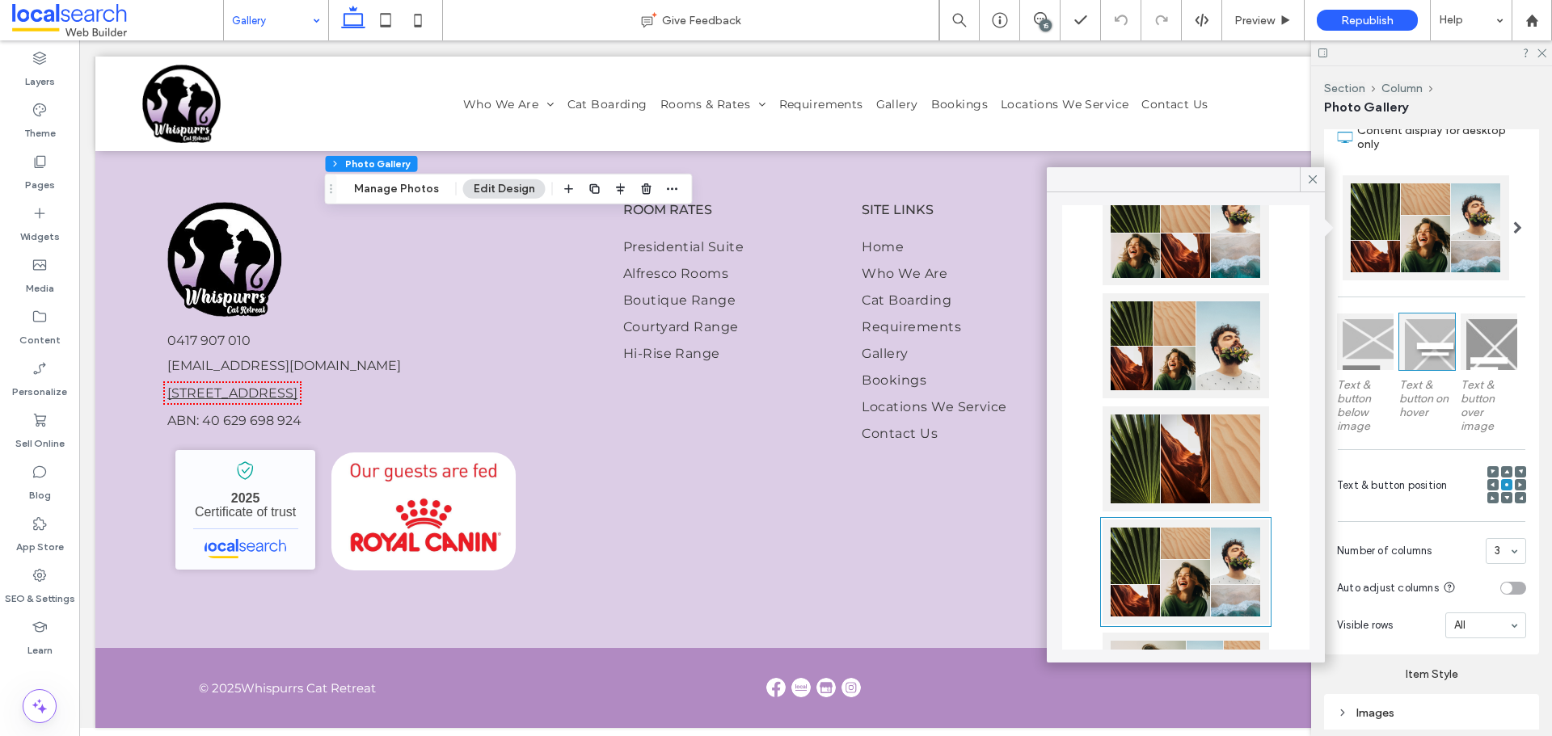
scroll to position [162, 0]
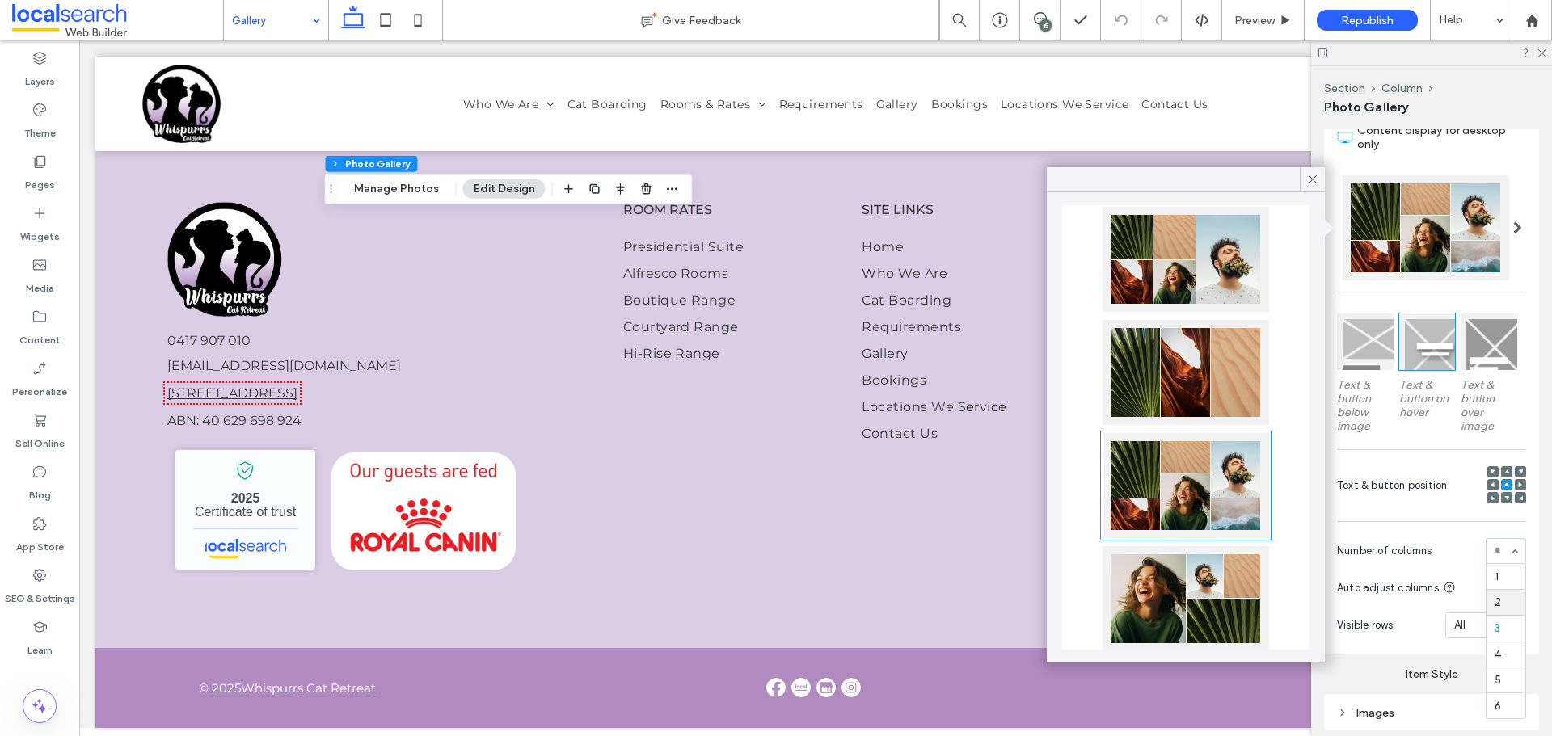
click at [1425, 530] on section "Number of columns 1 2 3 4 5 6" at bounding box center [1431, 551] width 189 height 42
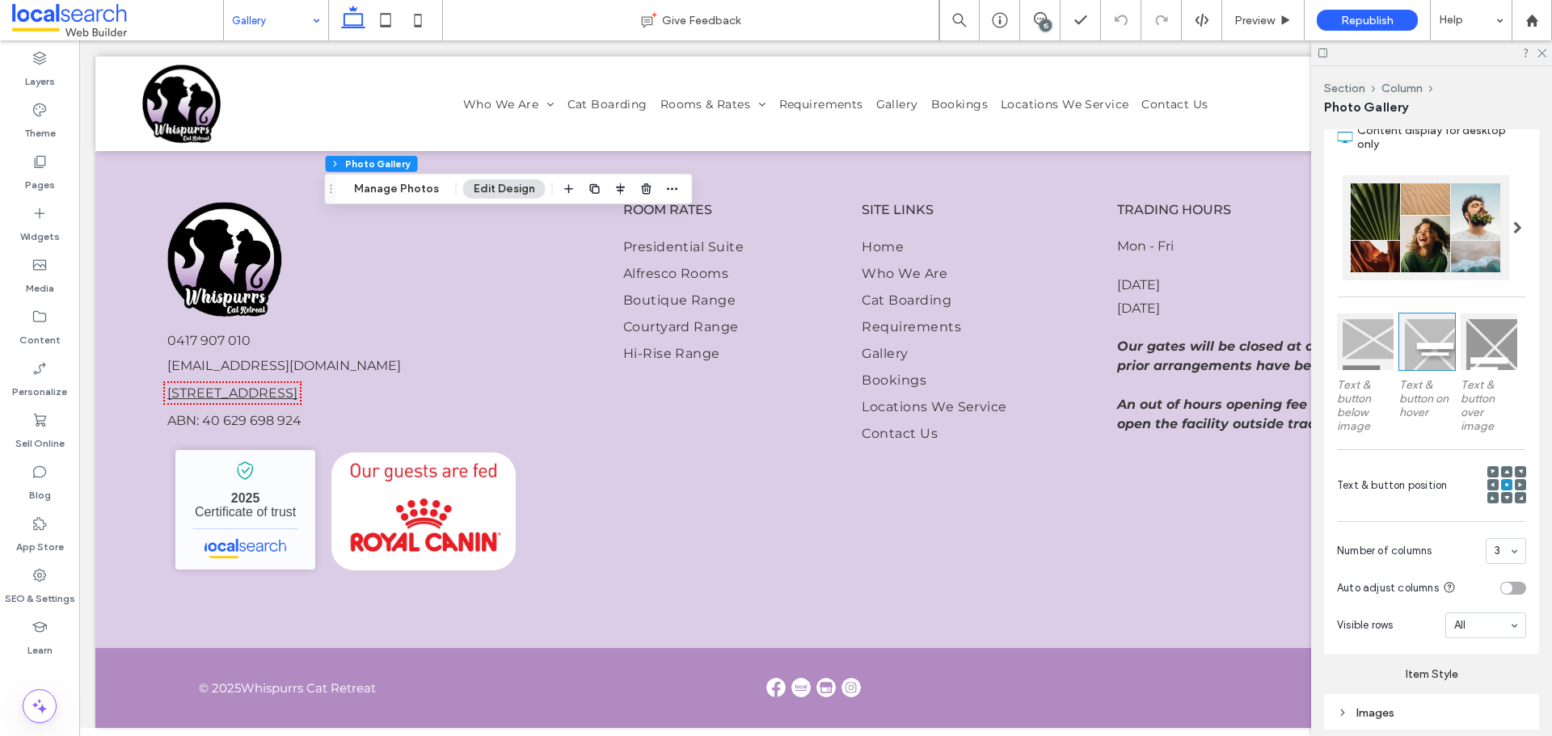
scroll to position [485, 0]
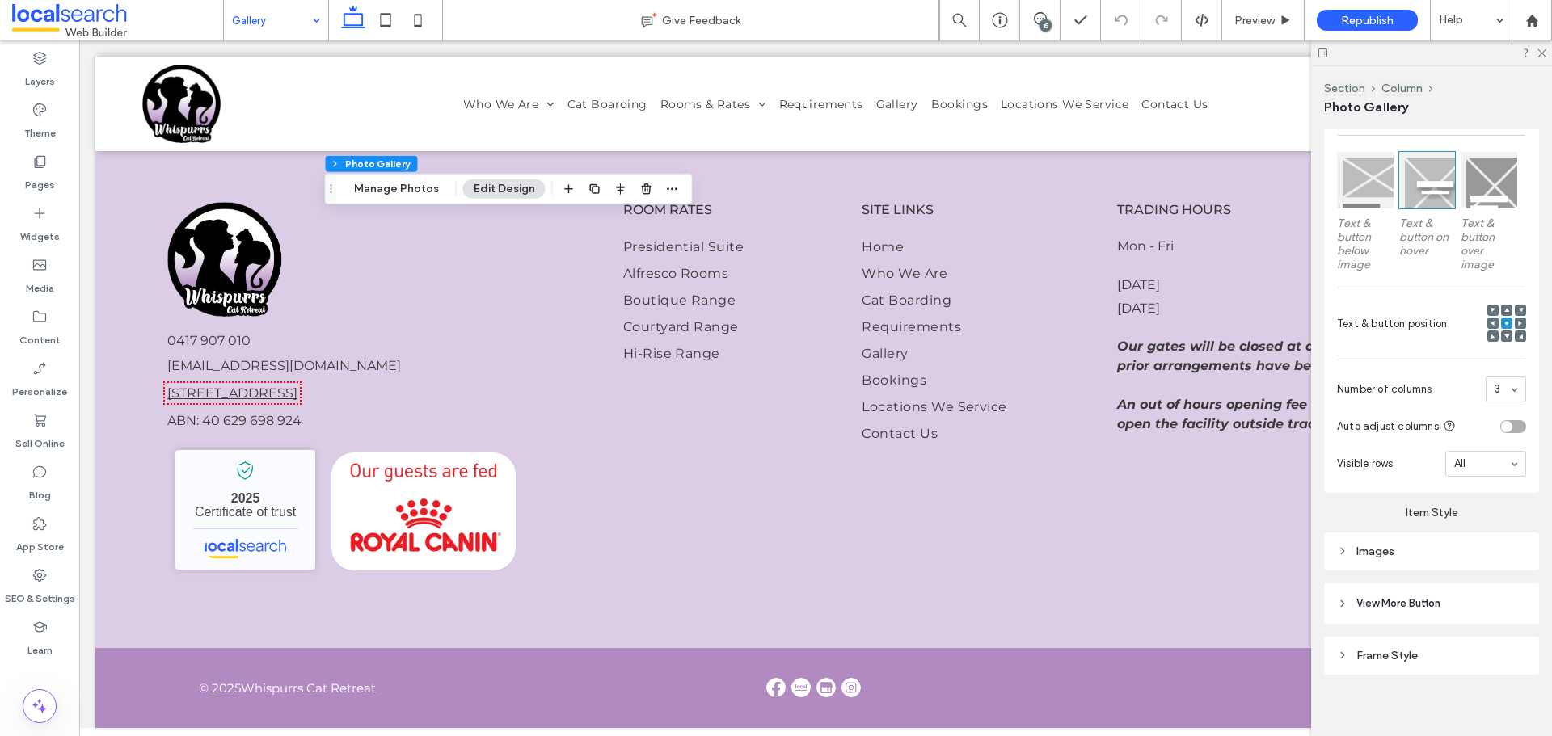
click at [1441, 651] on div "Frame Style" at bounding box center [1431, 656] width 189 height 14
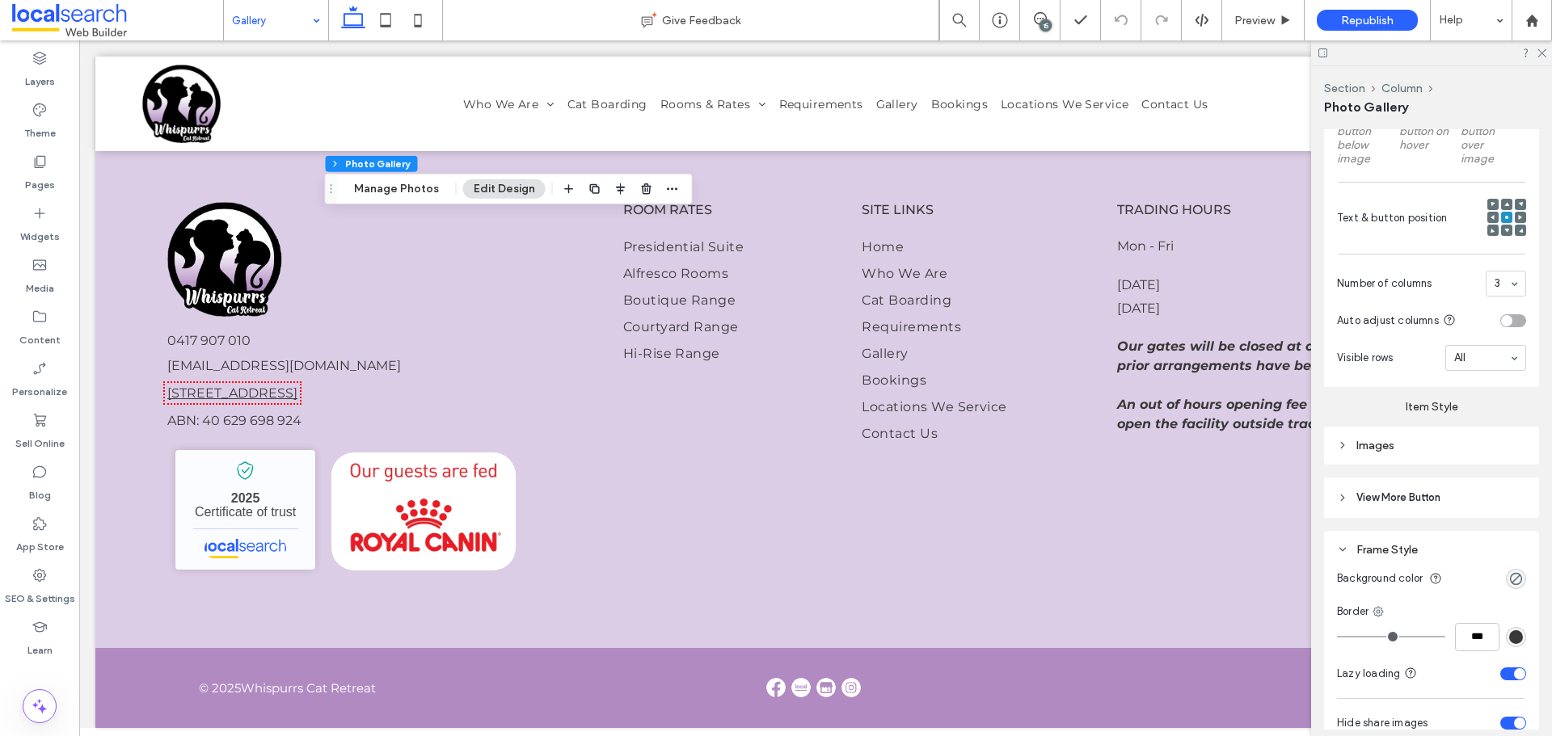
scroll to position [671, 0]
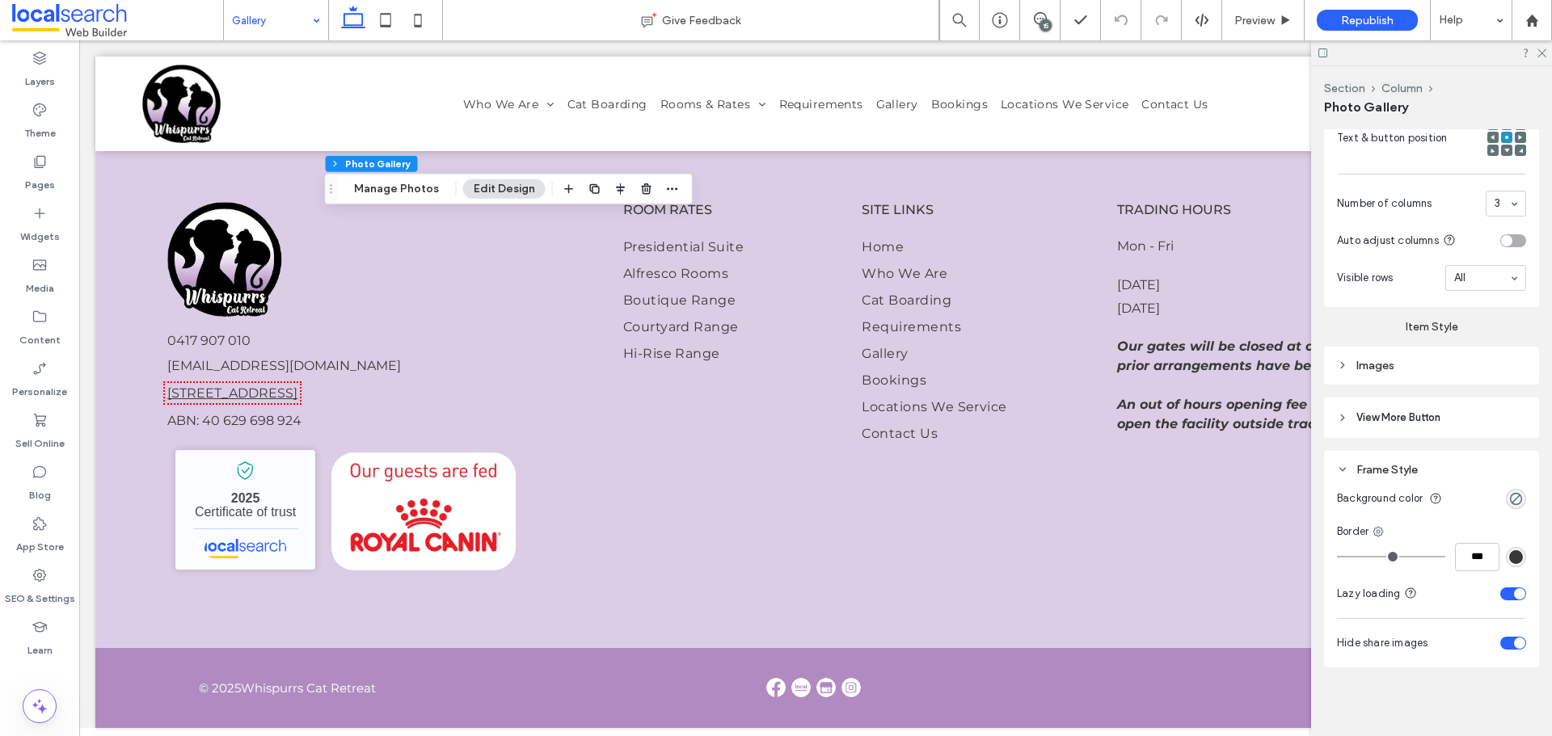
click at [1427, 363] on div "Images" at bounding box center [1431, 366] width 189 height 14
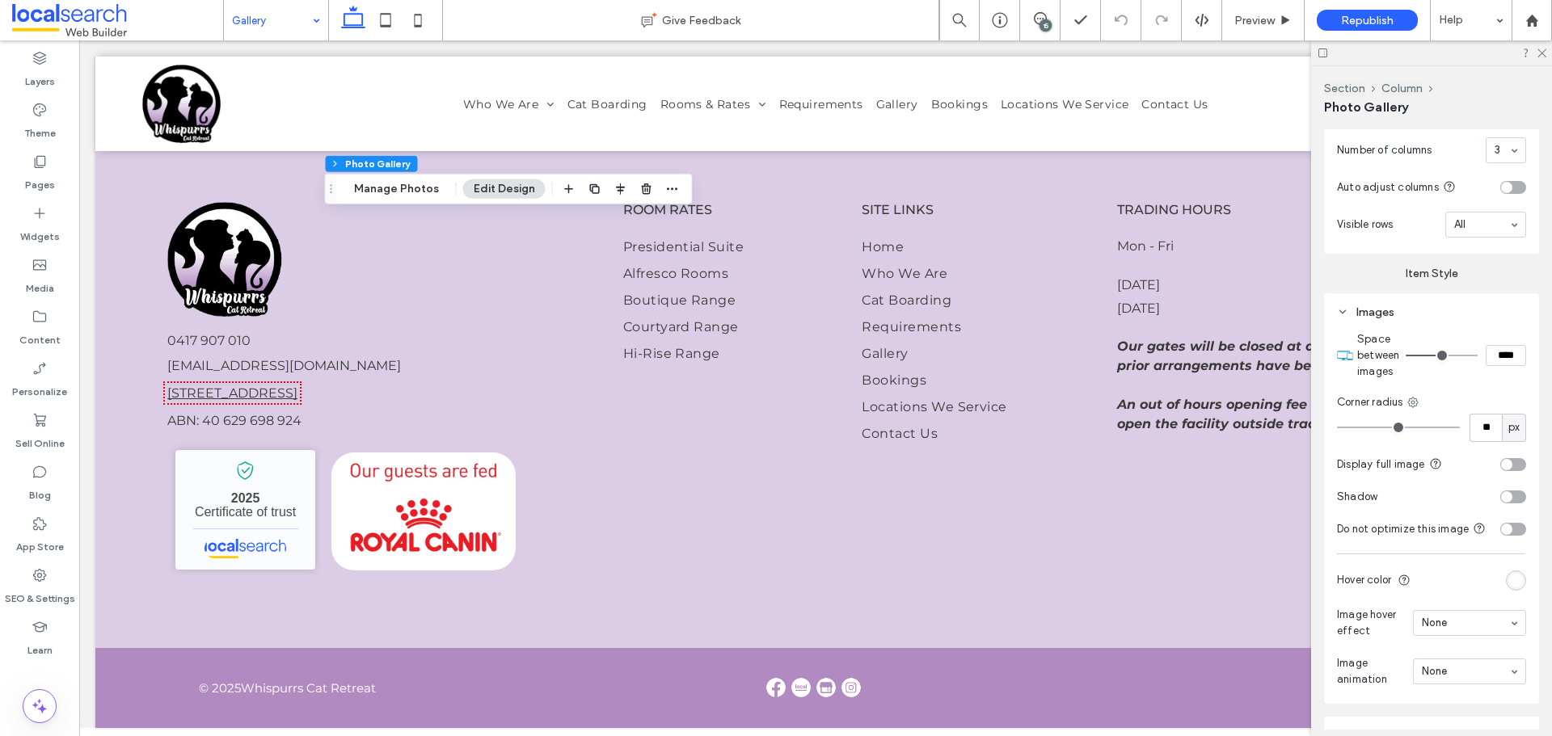
scroll to position [833, 0]
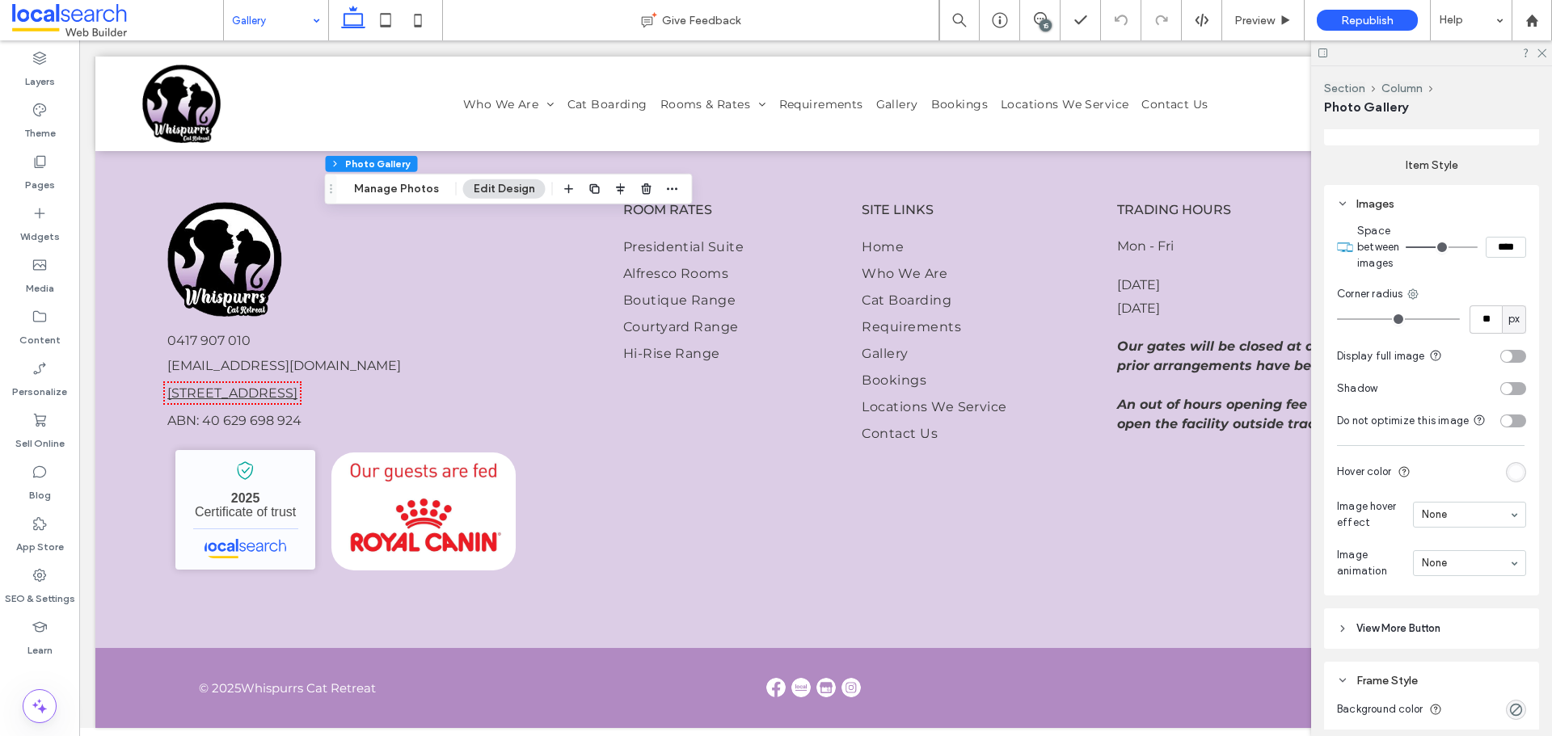
click at [1049, 23] on div "15" at bounding box center [1045, 25] width 12 height 12
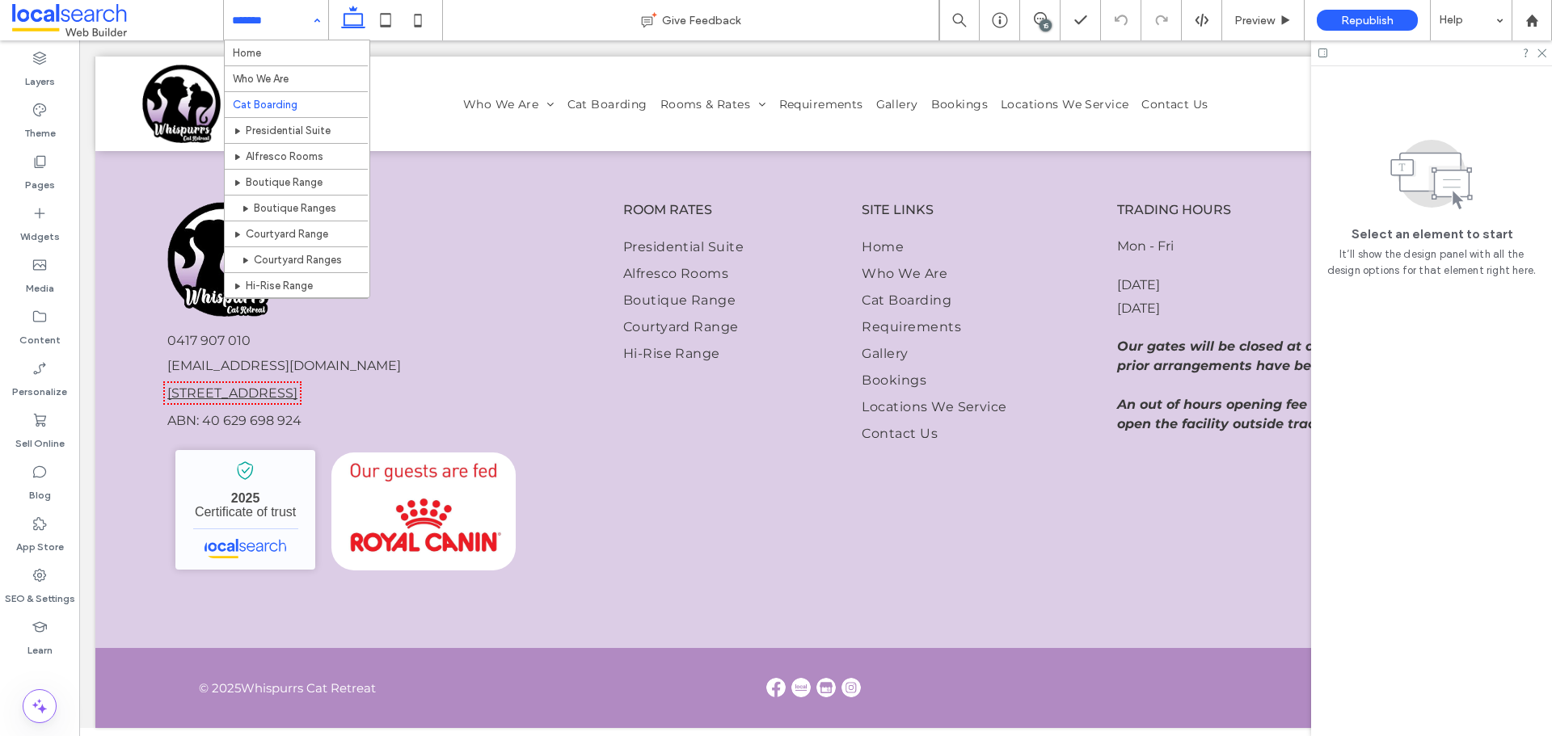
scroll to position [0, 0]
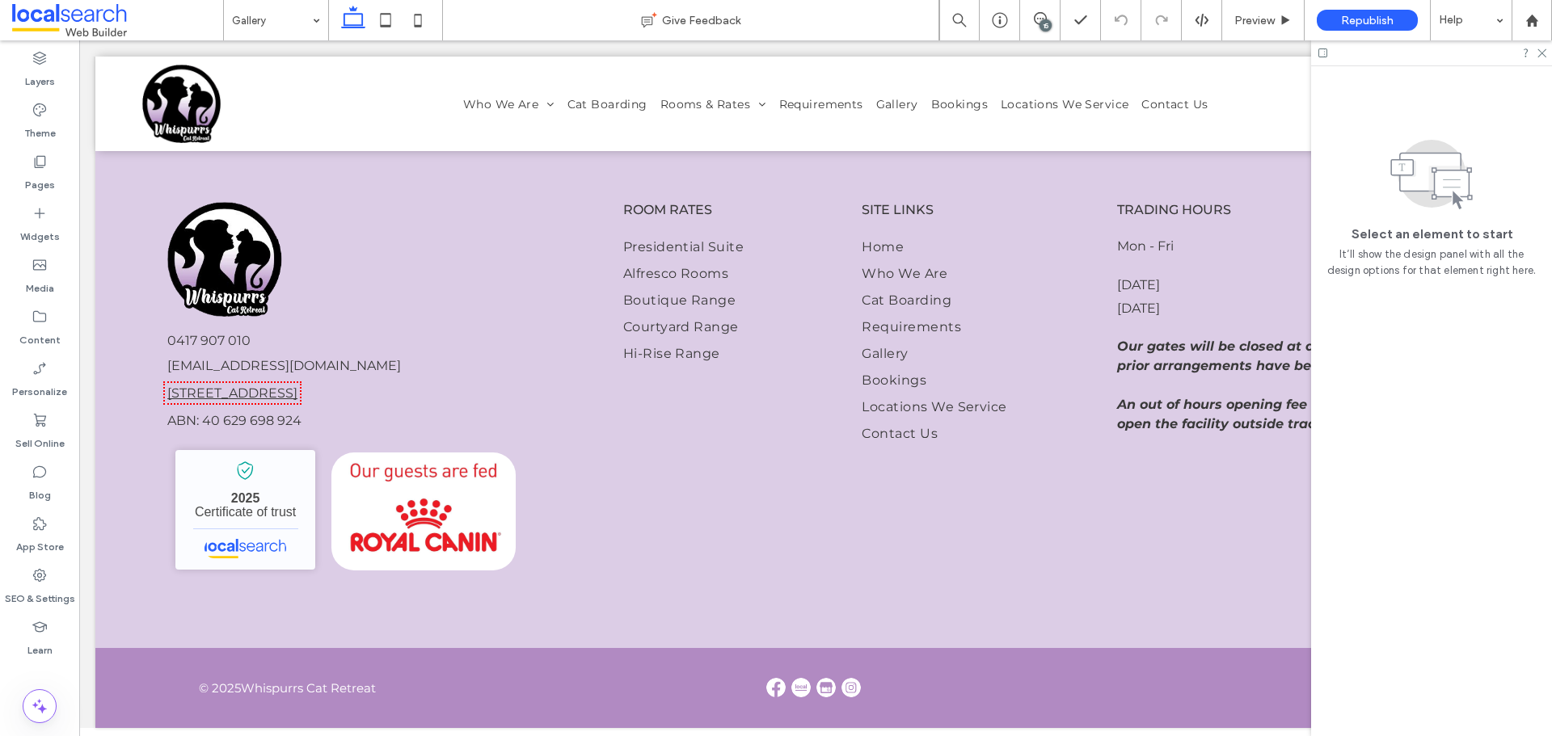
click at [1041, 22] on div "15" at bounding box center [1045, 25] width 12 height 12
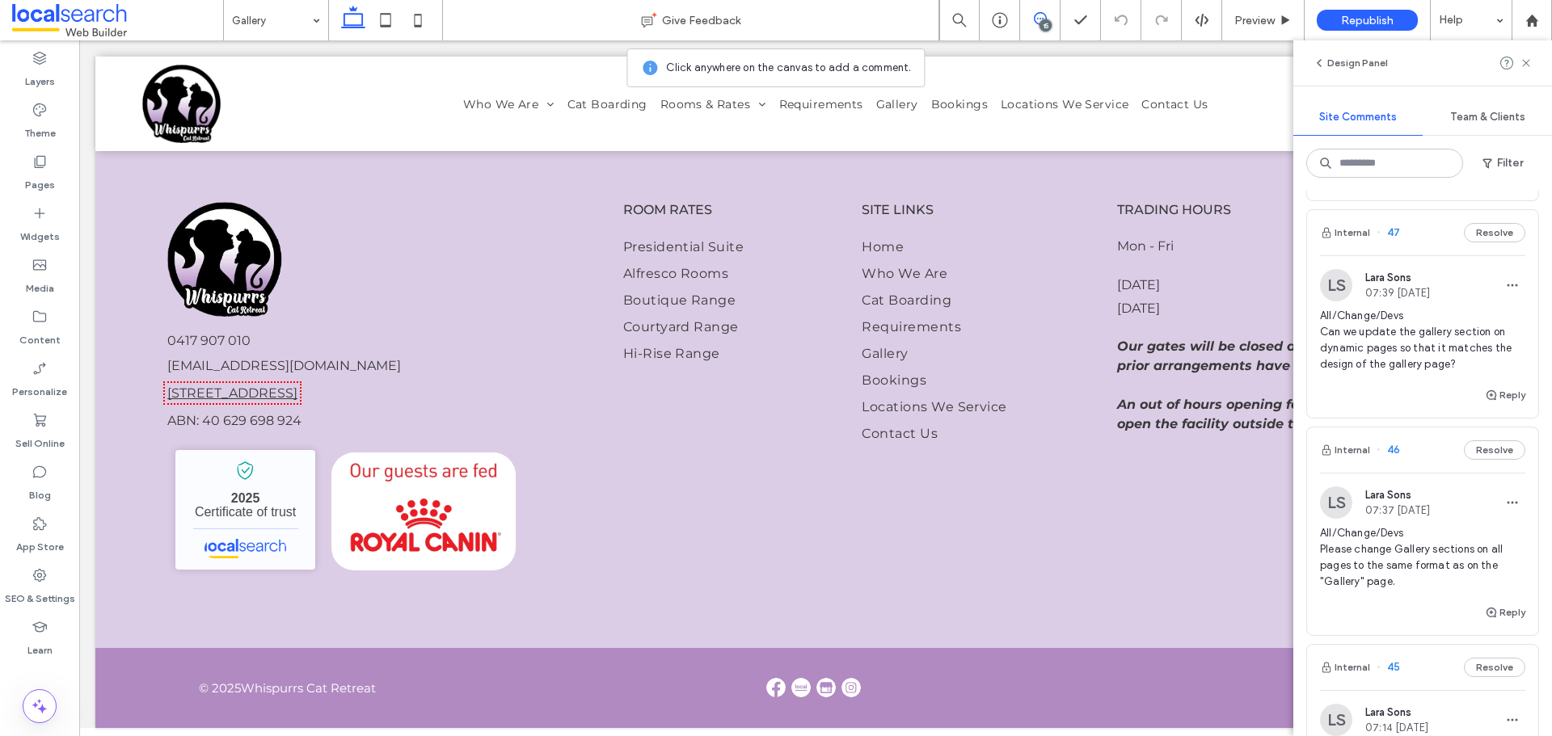
scroll to position [1018, 0]
click at [1444, 540] on span "All/Change/Devs Please change Gallery sections on all pages to the same format …" at bounding box center [1422, 556] width 205 height 65
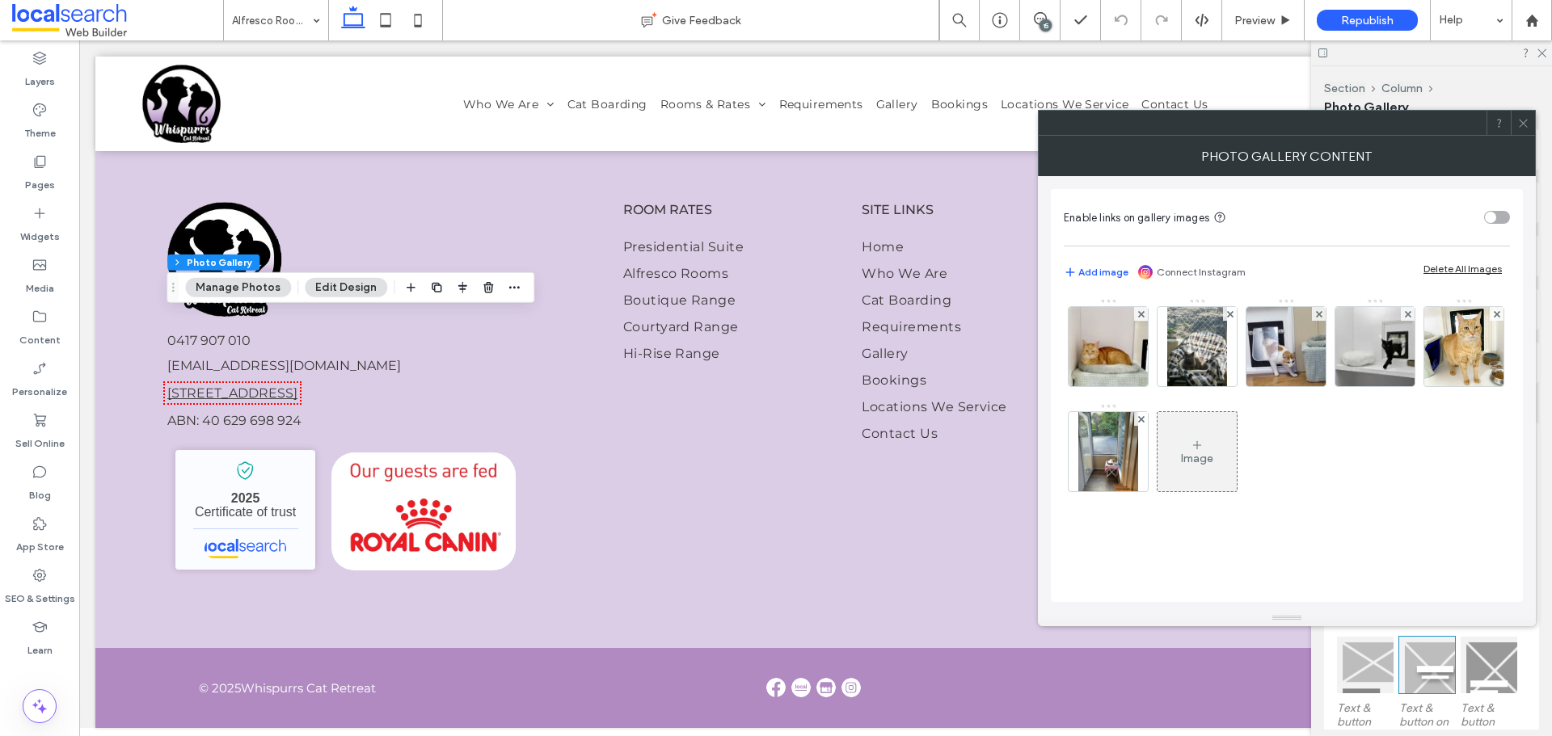
click at [1523, 129] on icon at bounding box center [1523, 123] width 12 height 12
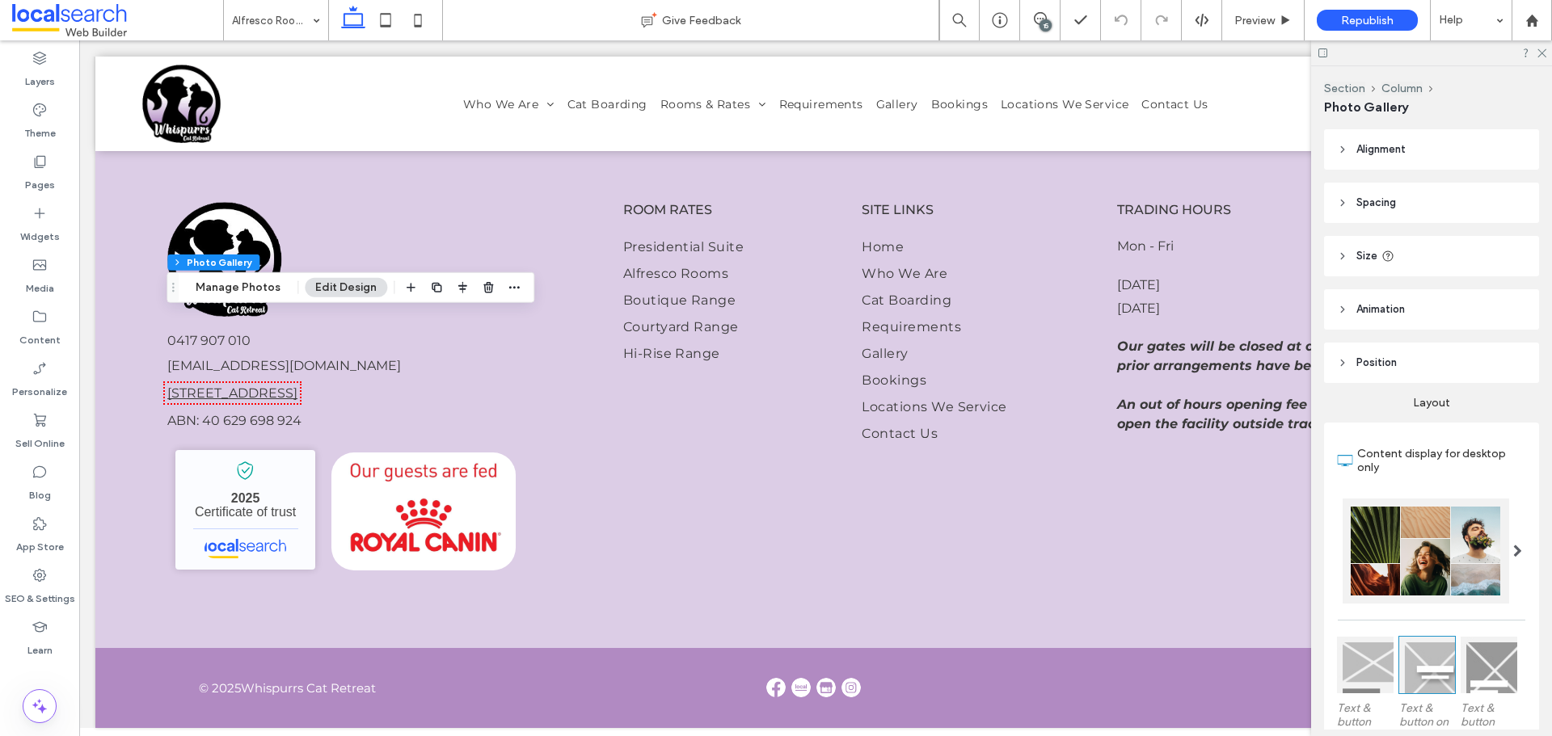
click at [1429, 510] on div at bounding box center [1426, 551] width 167 height 105
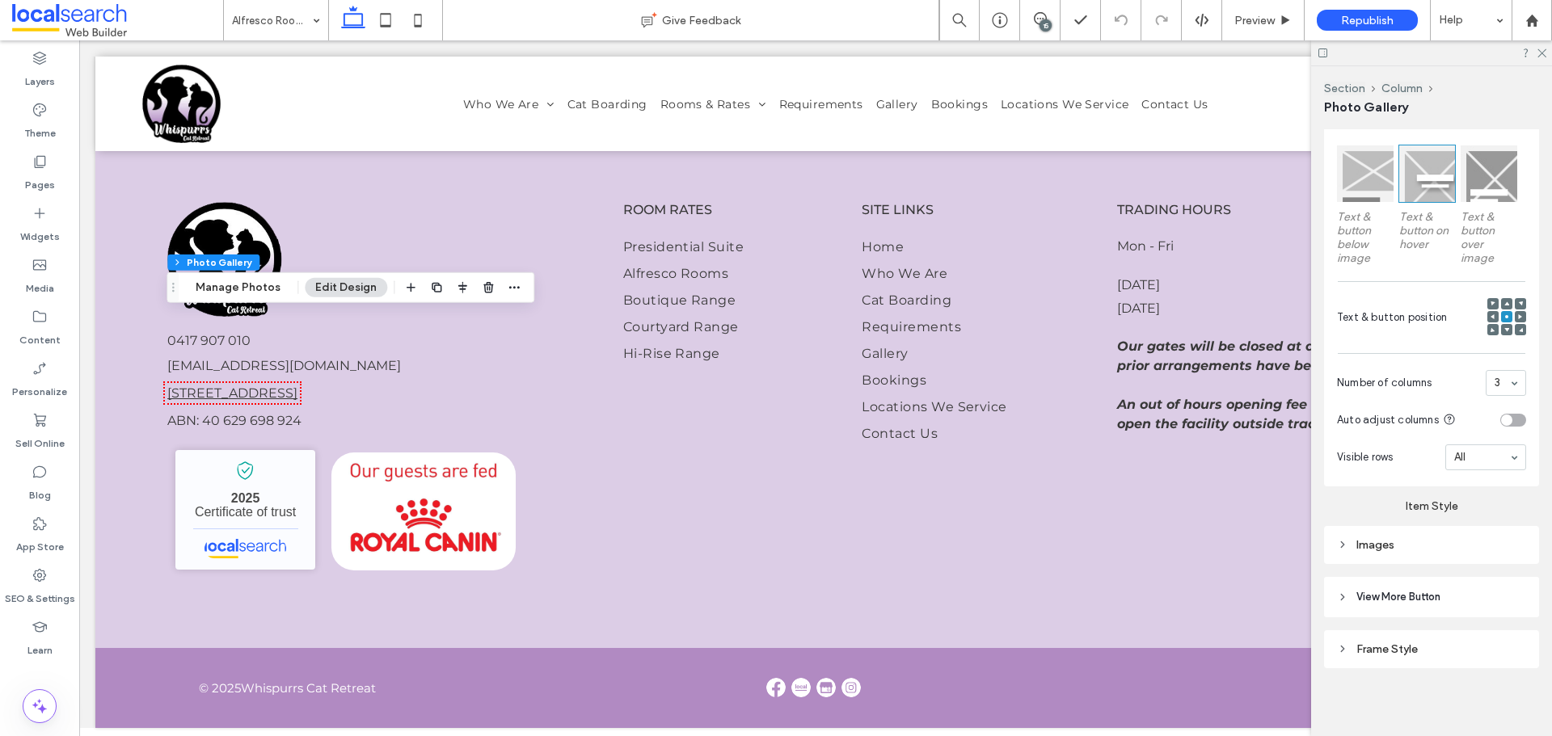
scroll to position [492, 0]
click at [999, 16] on icon at bounding box center [1000, 20] width 16 height 16
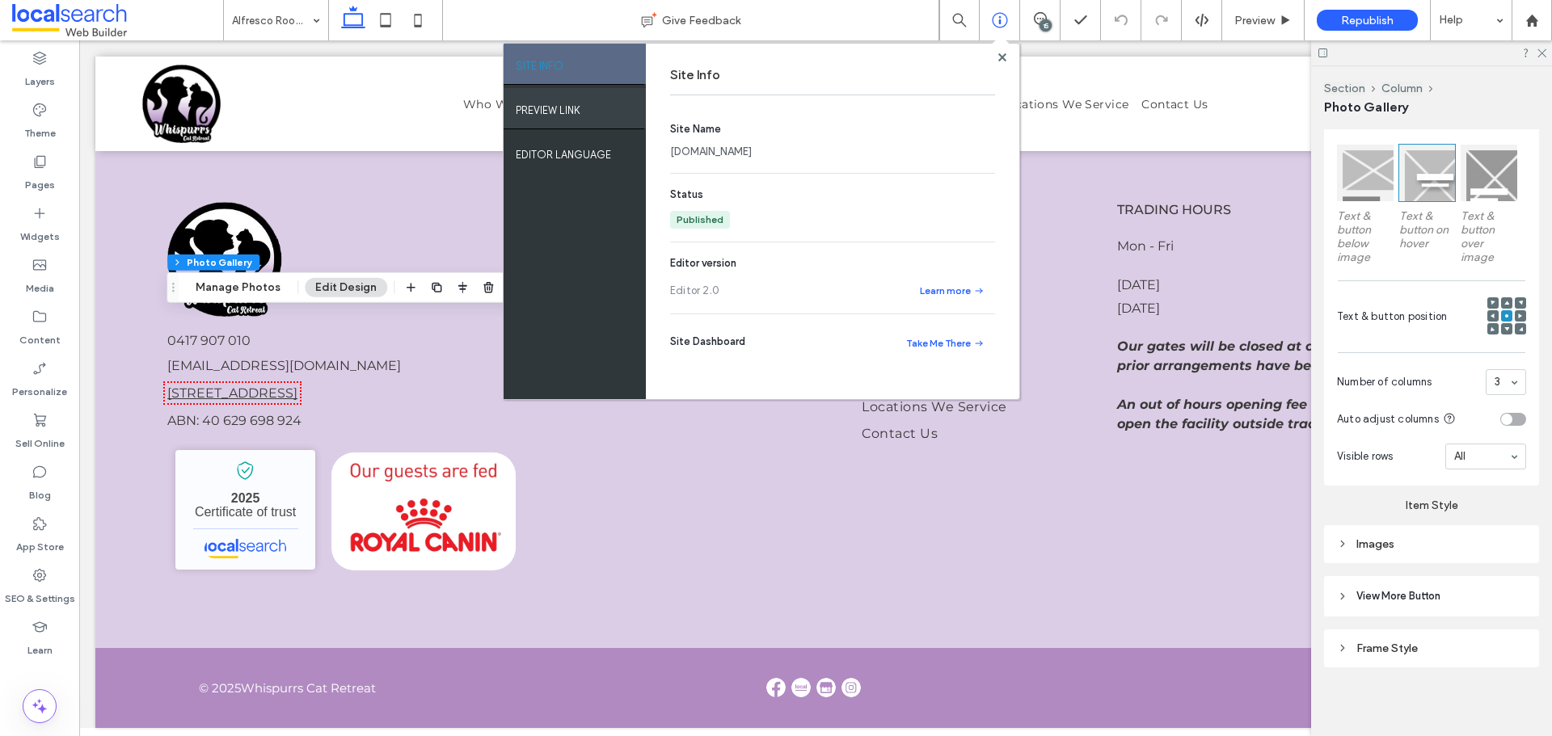
drag, startPoint x: 596, startPoint y: 120, endPoint x: 612, endPoint y: 123, distance: 15.7
click at [596, 120] on div "PREVIEW LINK" at bounding box center [575, 108] width 142 height 40
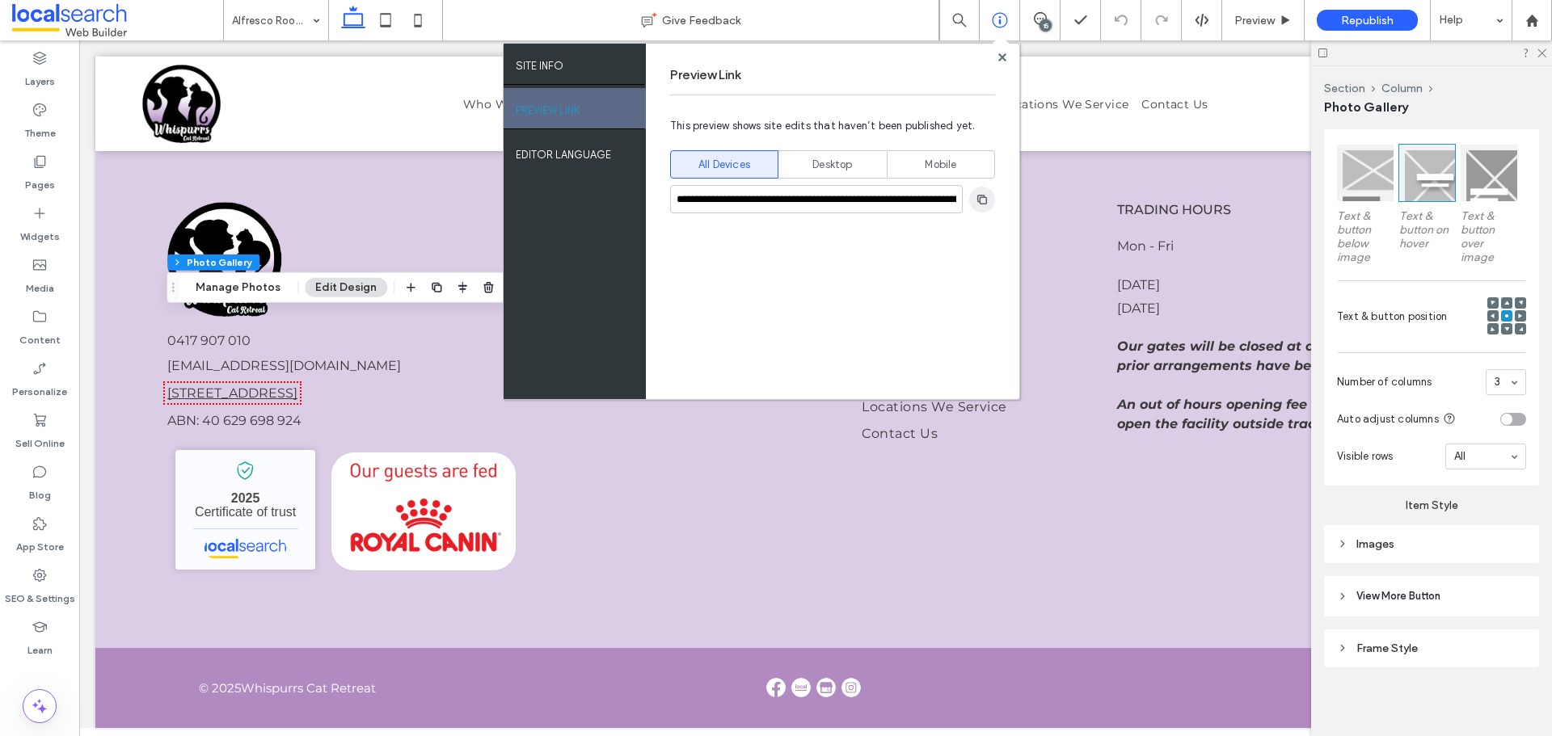
click at [981, 200] on icon "button" at bounding box center [982, 199] width 13 height 13
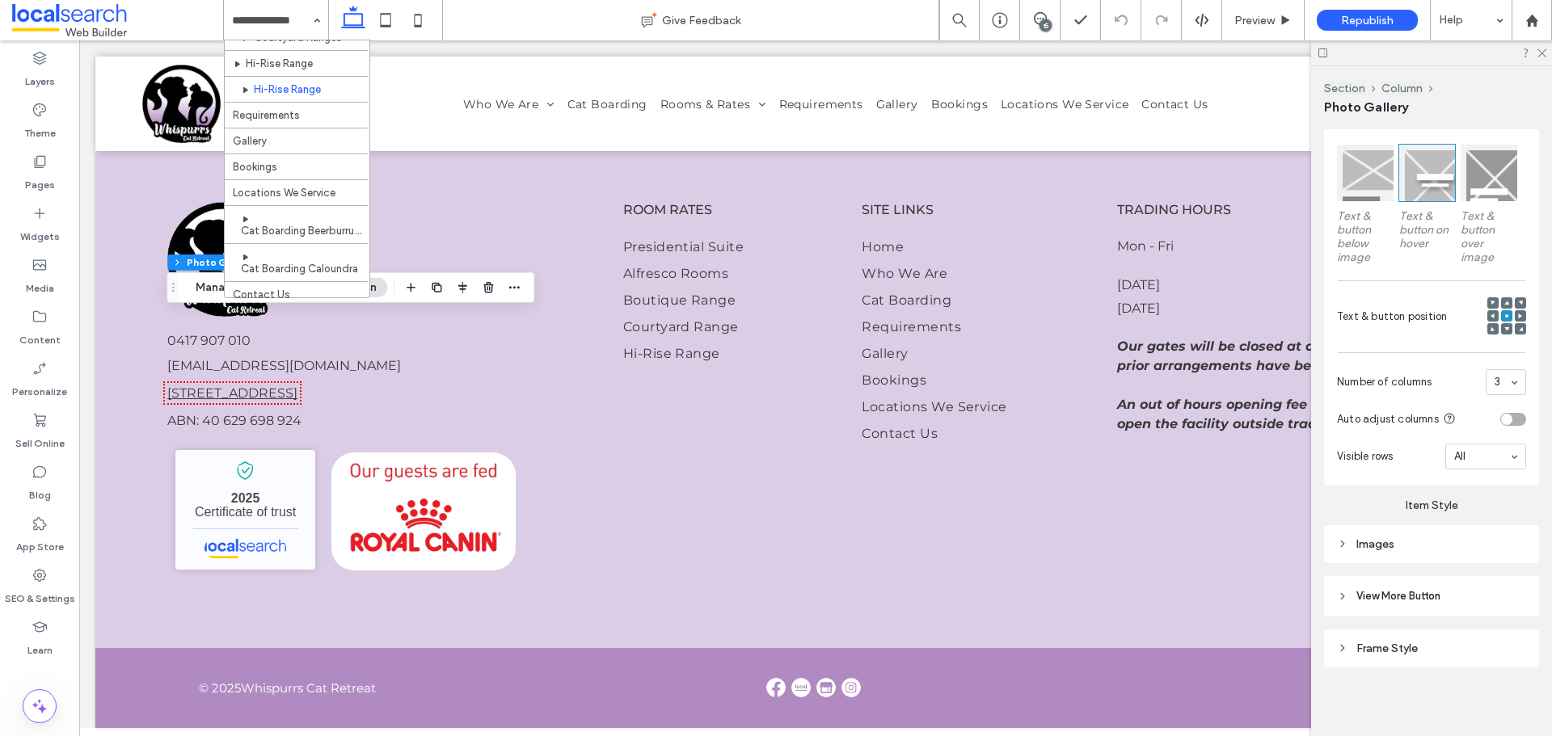
scroll to position [230, 0]
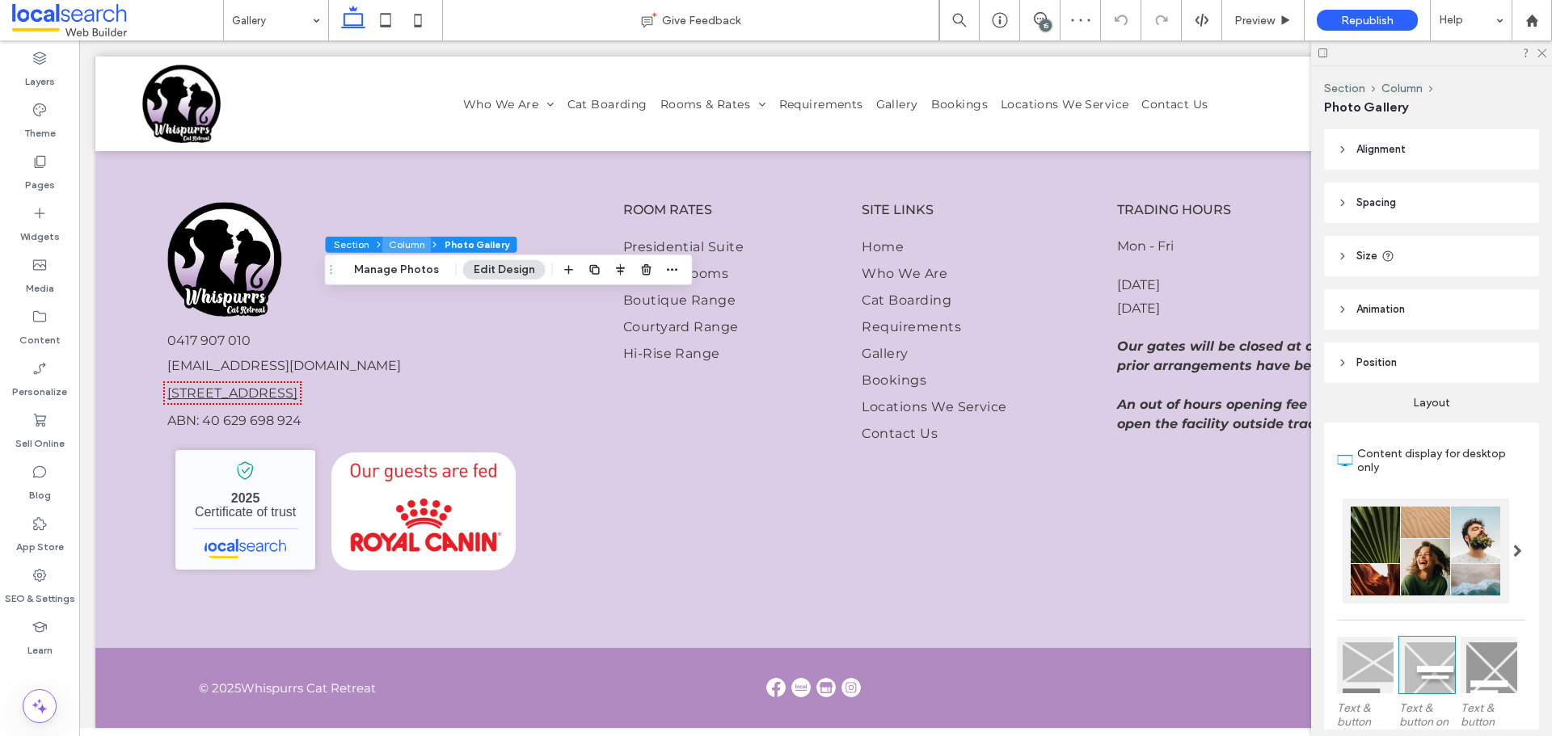
click at [393, 245] on button "Column" at bounding box center [406, 245] width 49 height 16
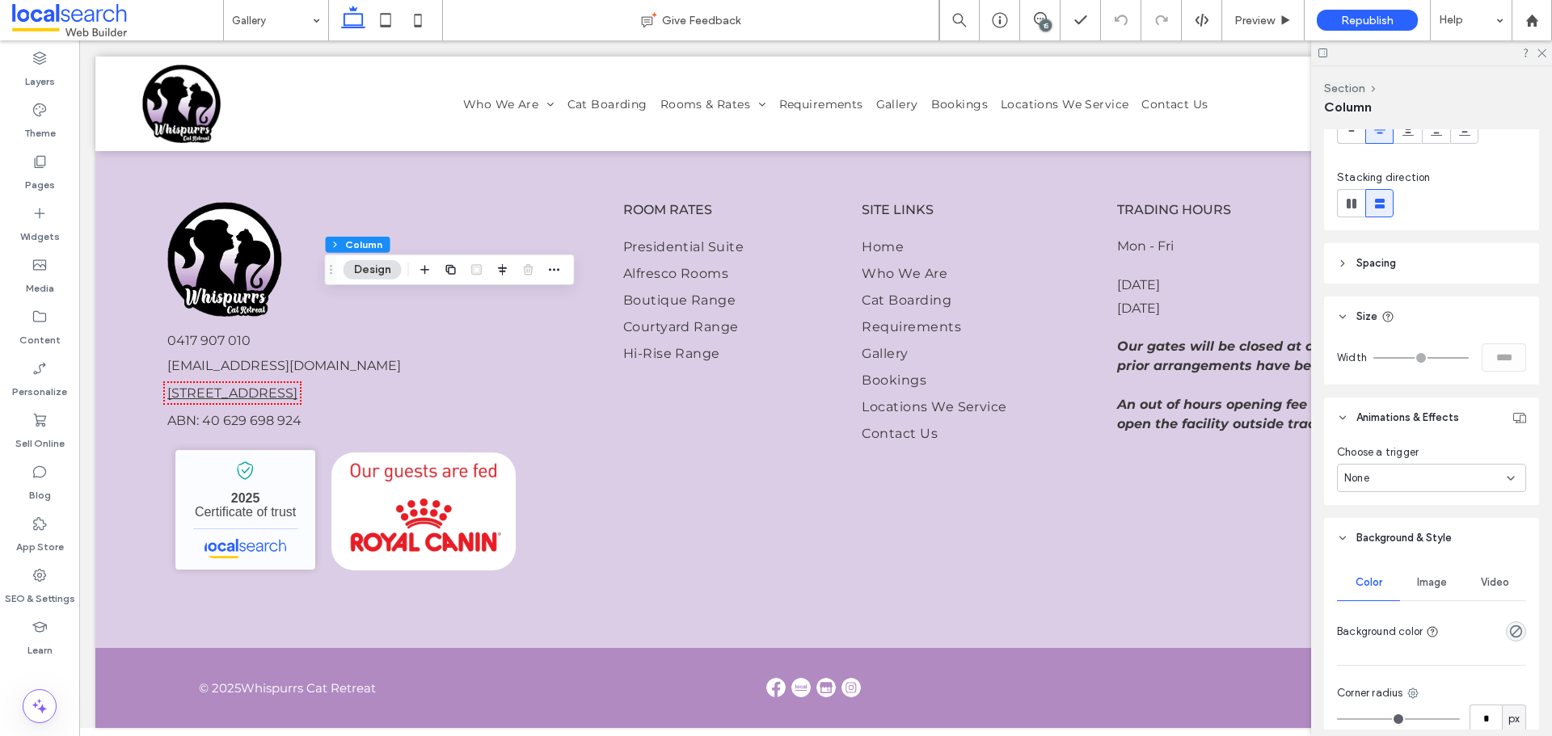
scroll to position [70, 0]
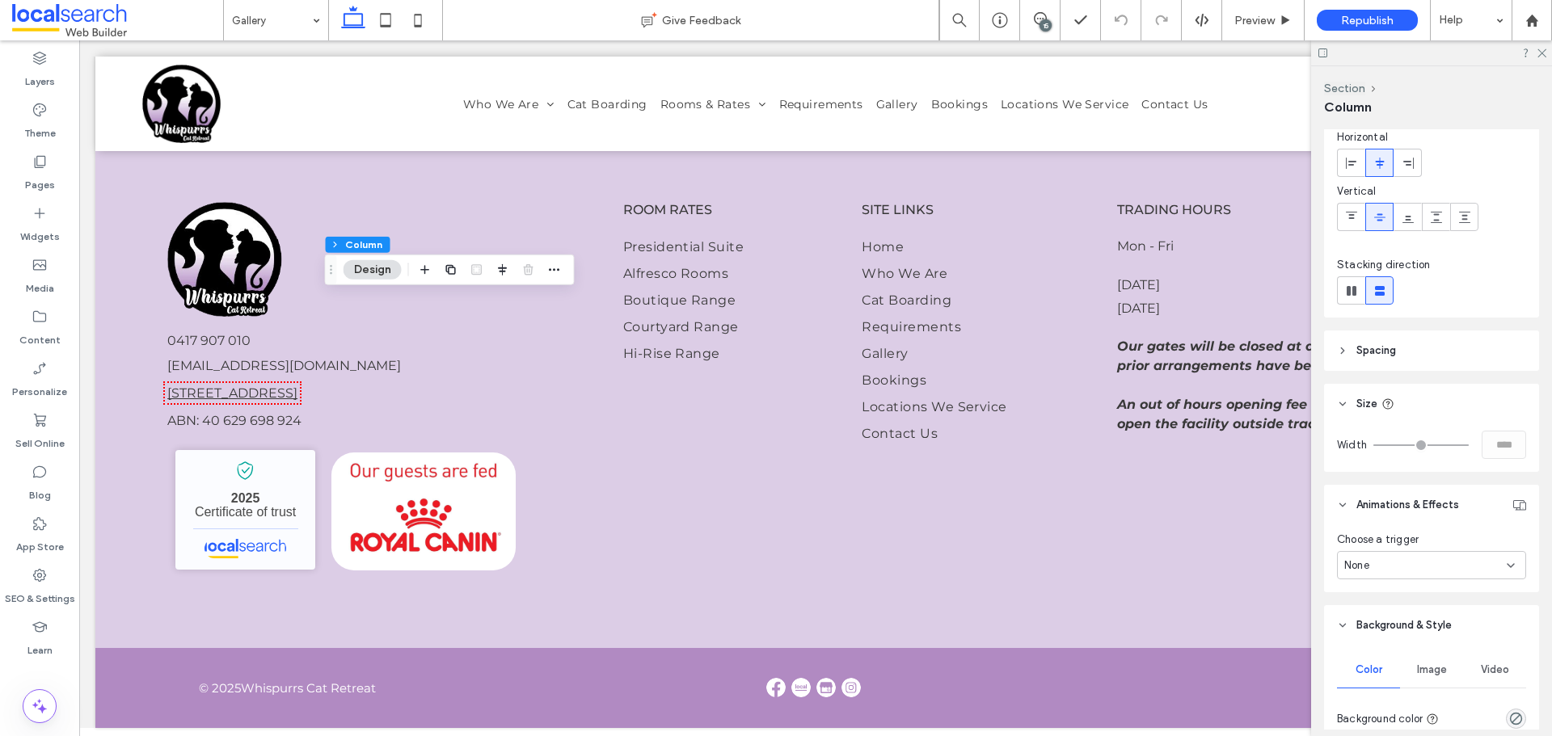
click at [1448, 365] on header "Spacing" at bounding box center [1431, 351] width 215 height 40
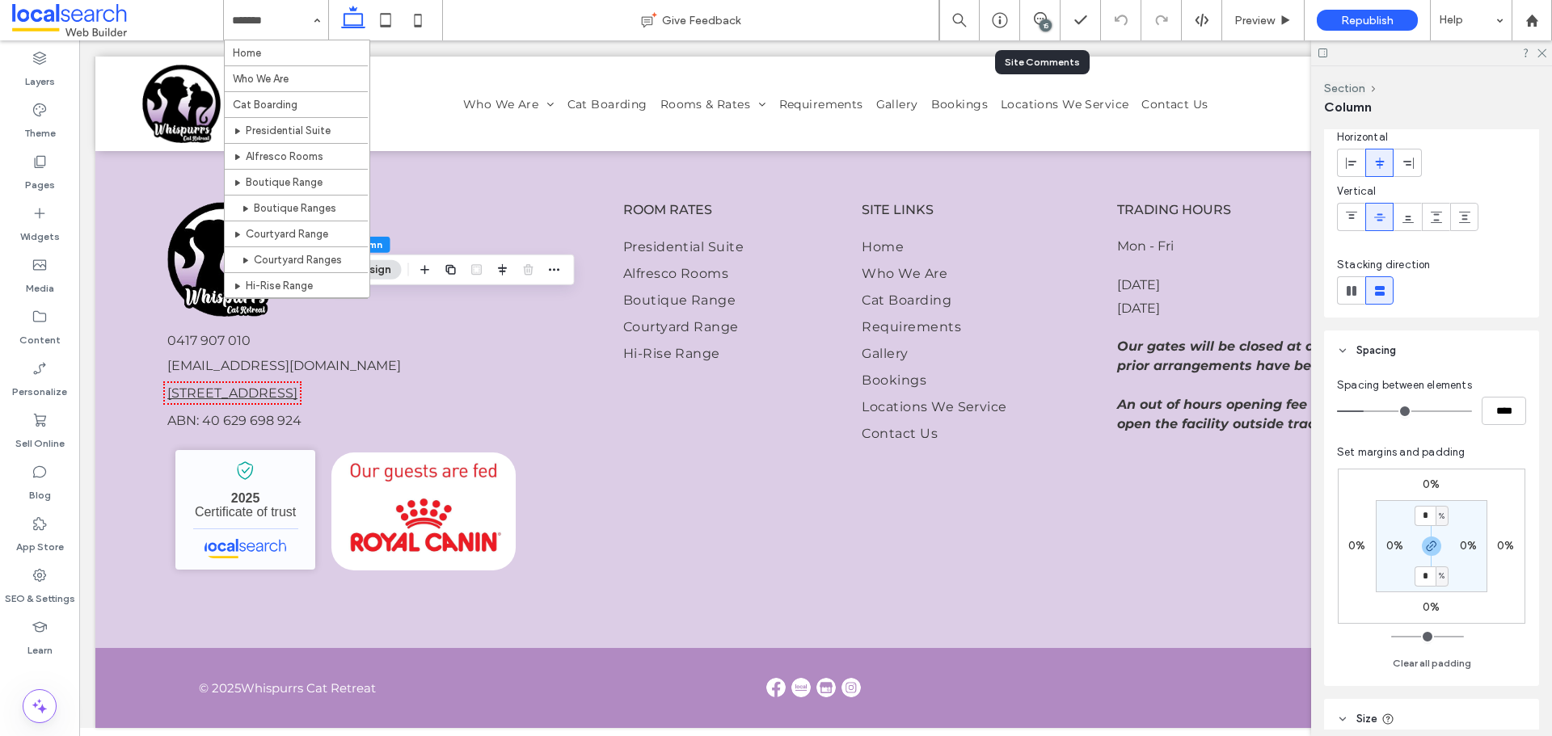
click at [1047, 8] on div "15" at bounding box center [1040, 20] width 40 height 40
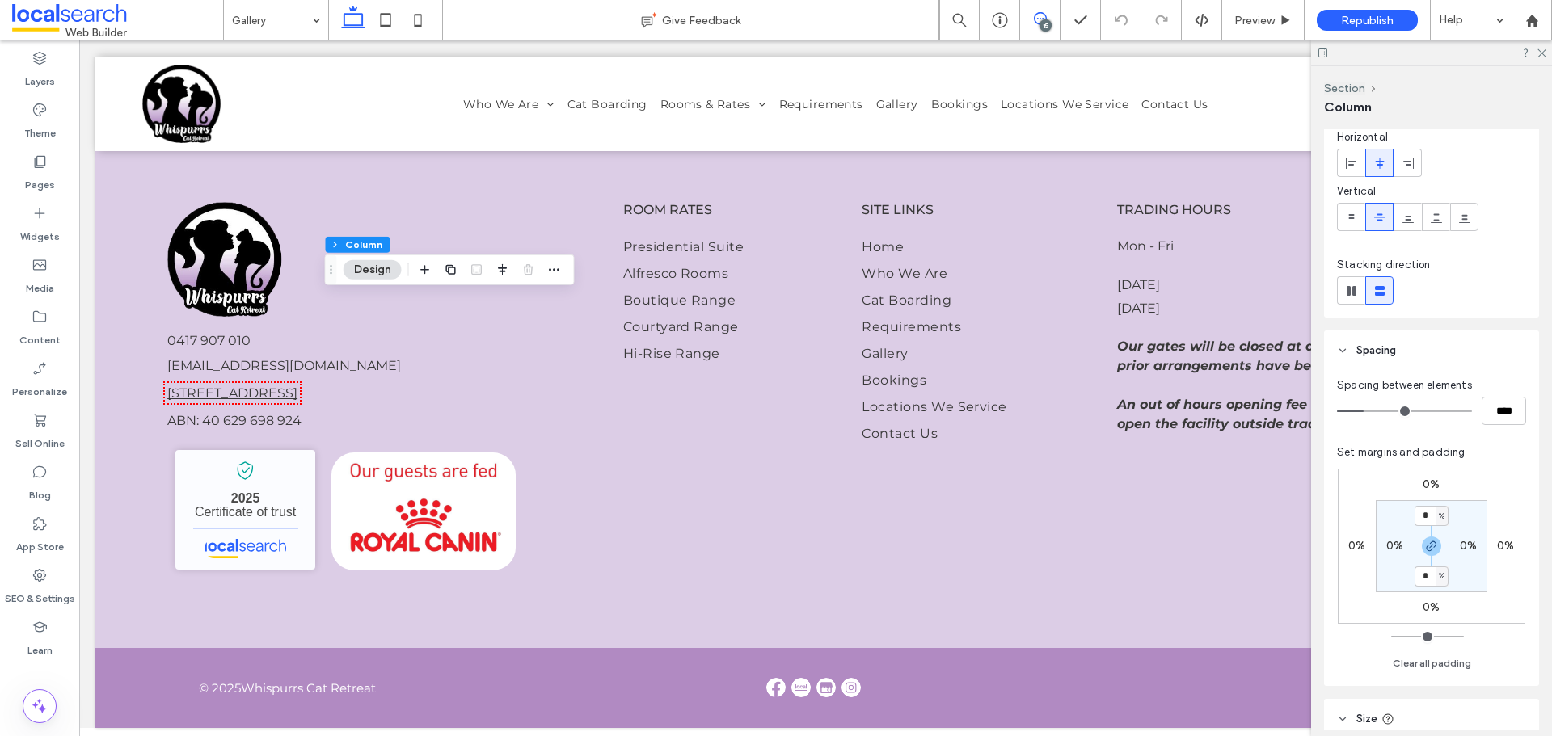
click at [1035, 24] on icon at bounding box center [1040, 18] width 13 height 13
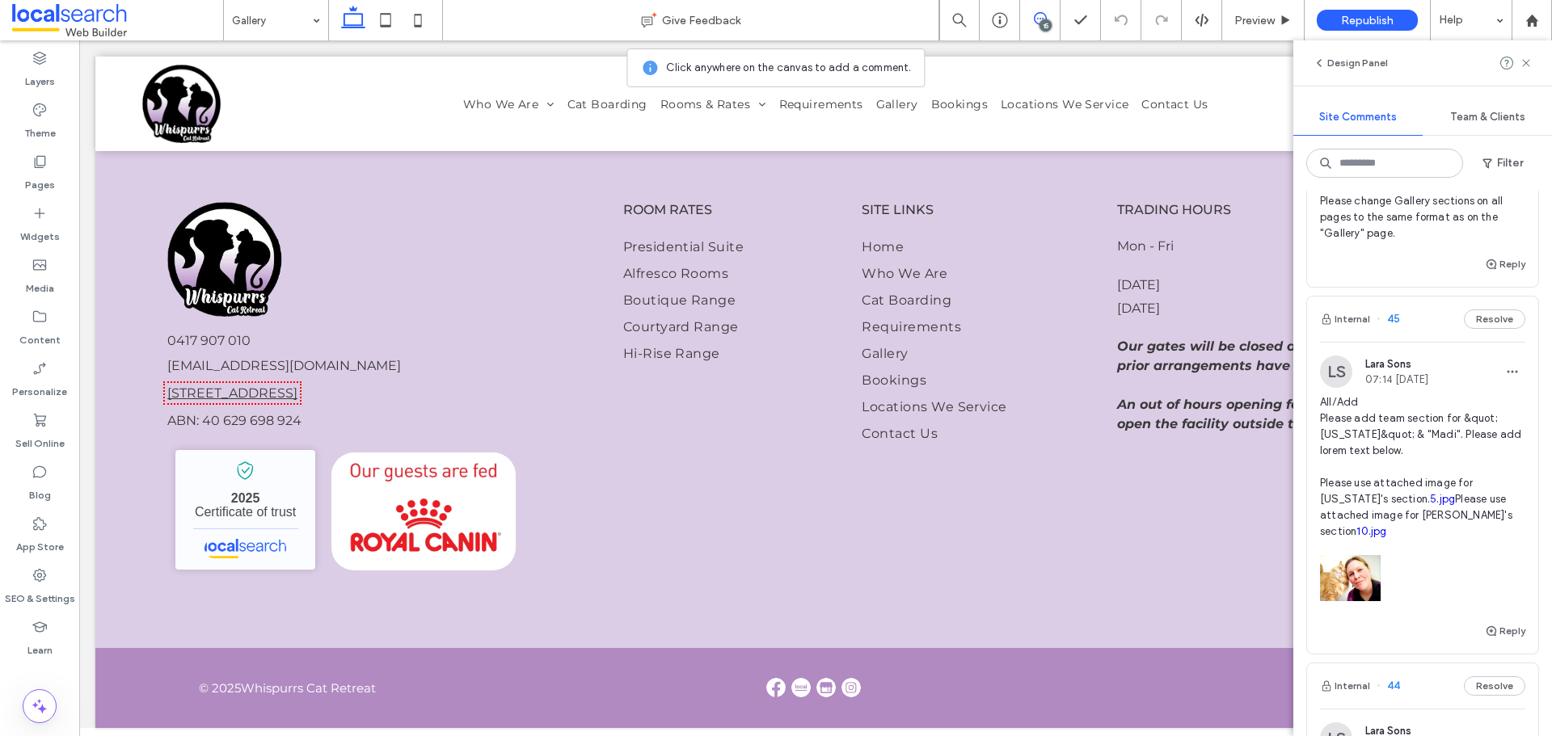
scroll to position [1337, 0]
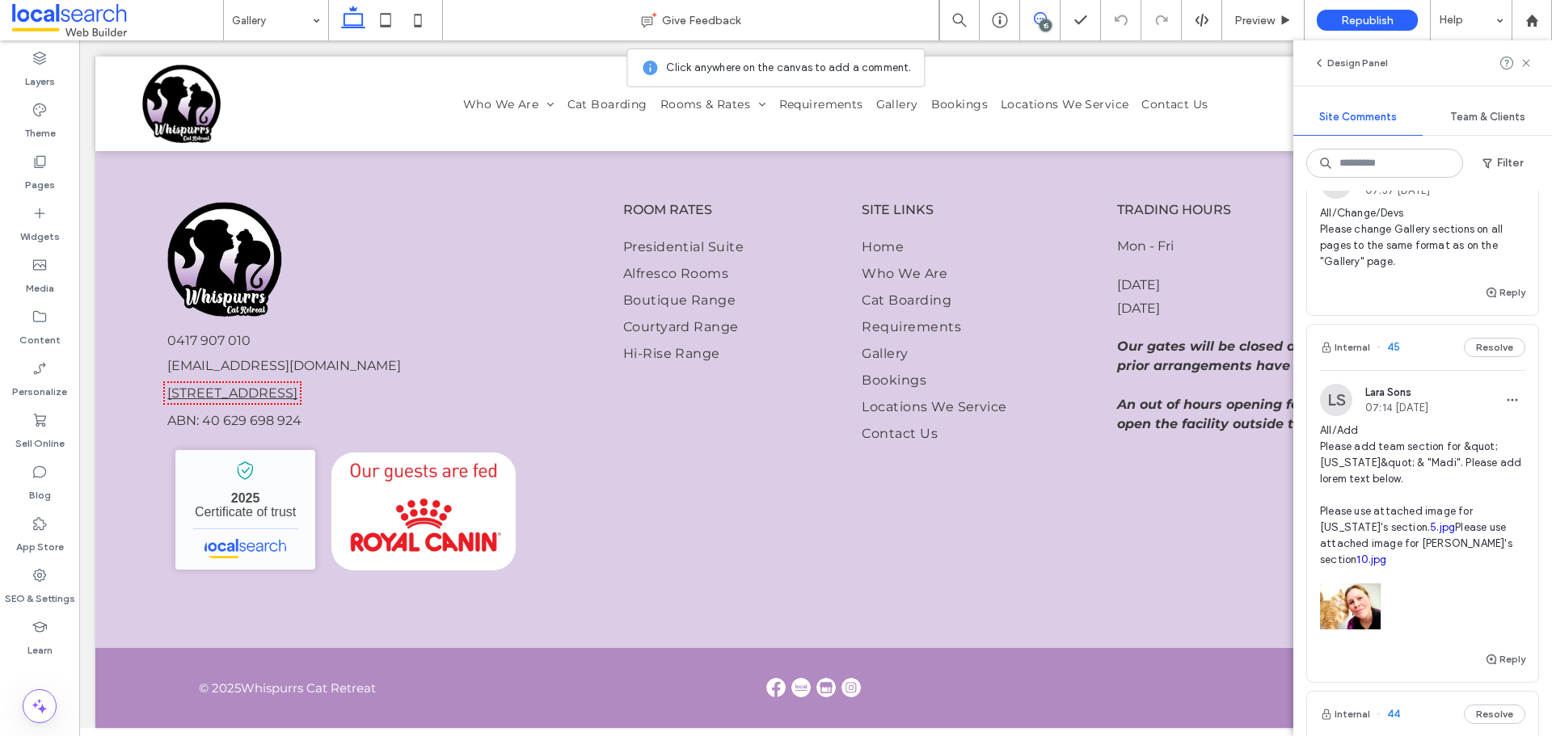
click at [1445, 259] on span "All/Change/Devs Please change Gallery sections on all pages to the same format …" at bounding box center [1422, 237] width 205 height 65
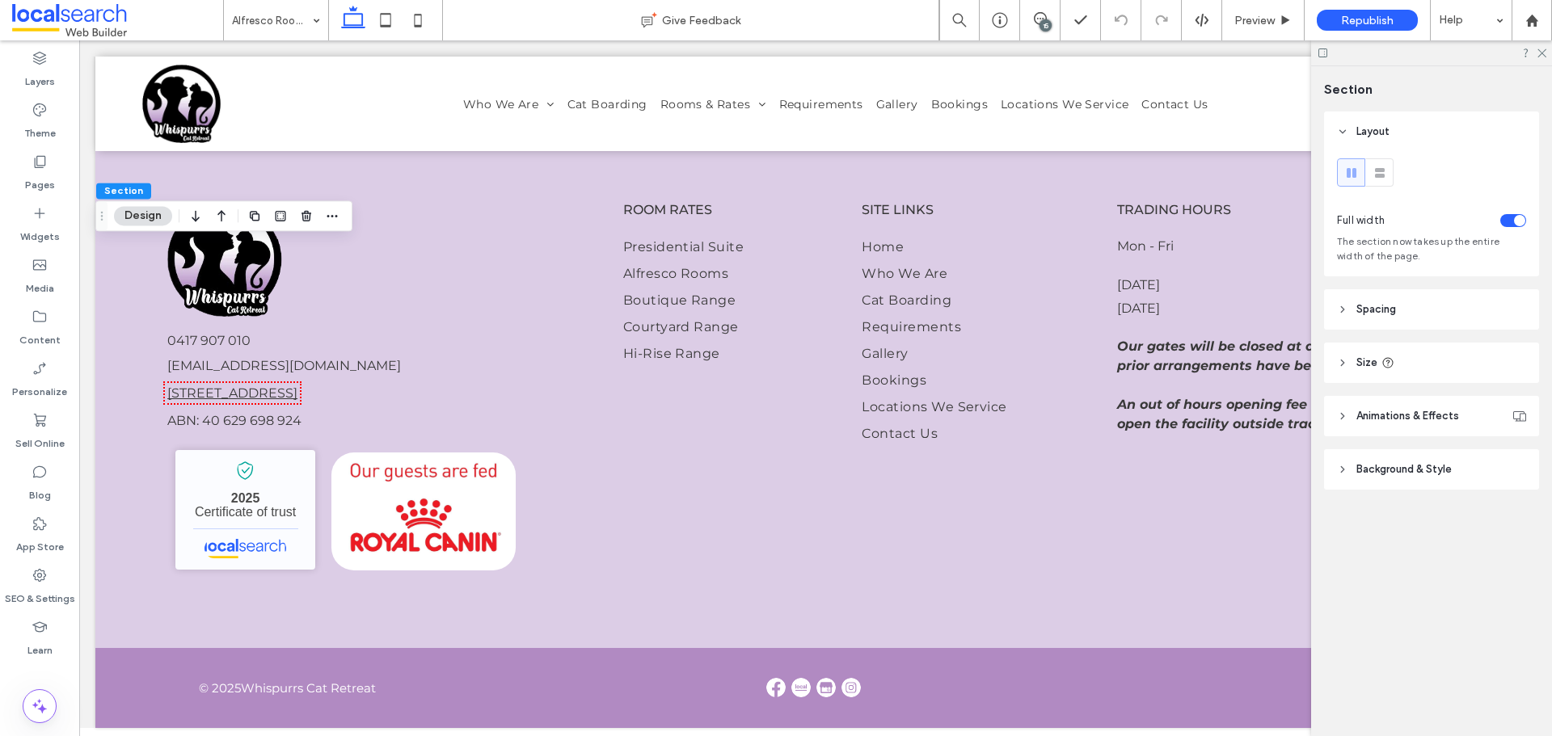
click at [1457, 297] on header "Spacing" at bounding box center [1431, 309] width 215 height 40
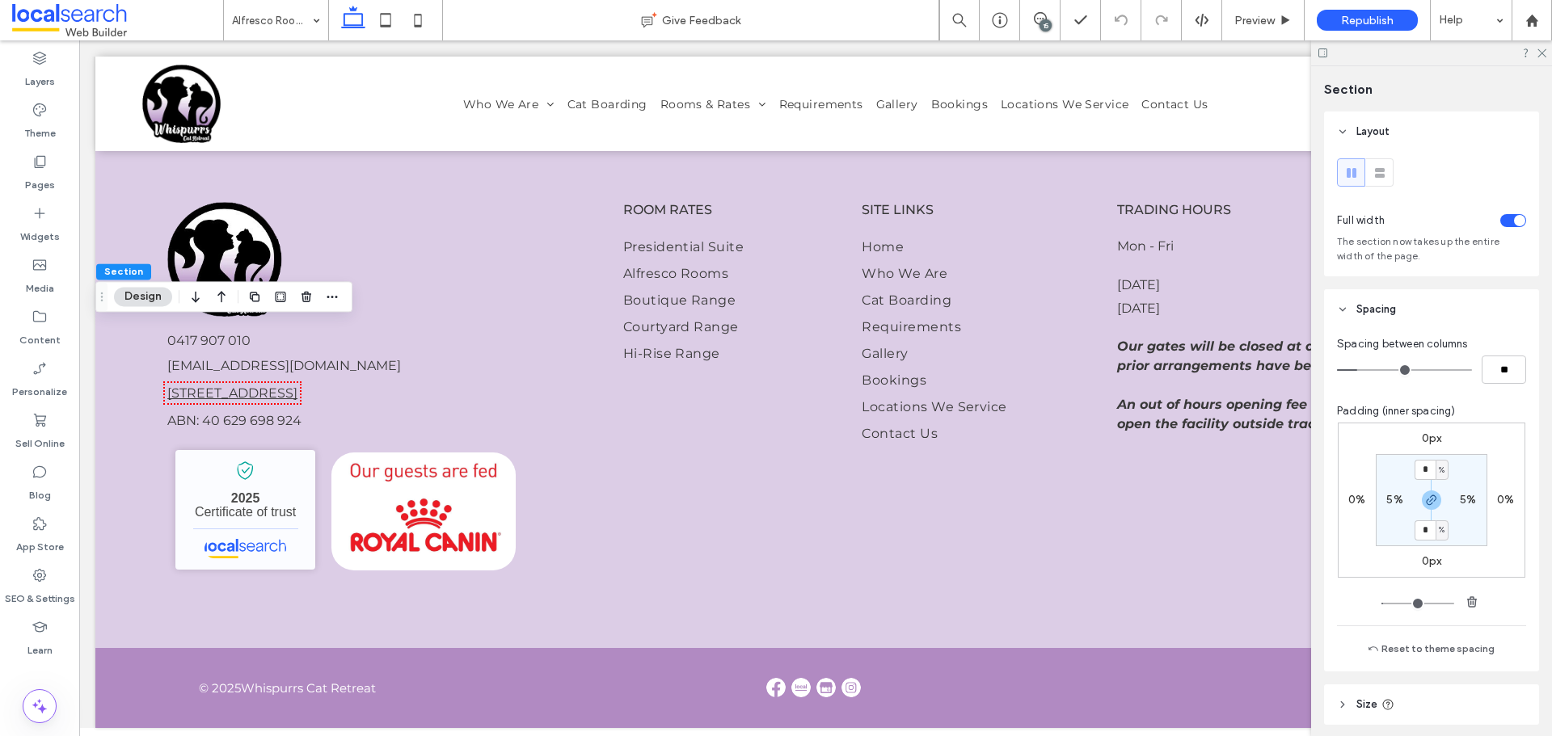
click at [1398, 499] on label "5%" at bounding box center [1394, 500] width 16 height 14
type input "*"
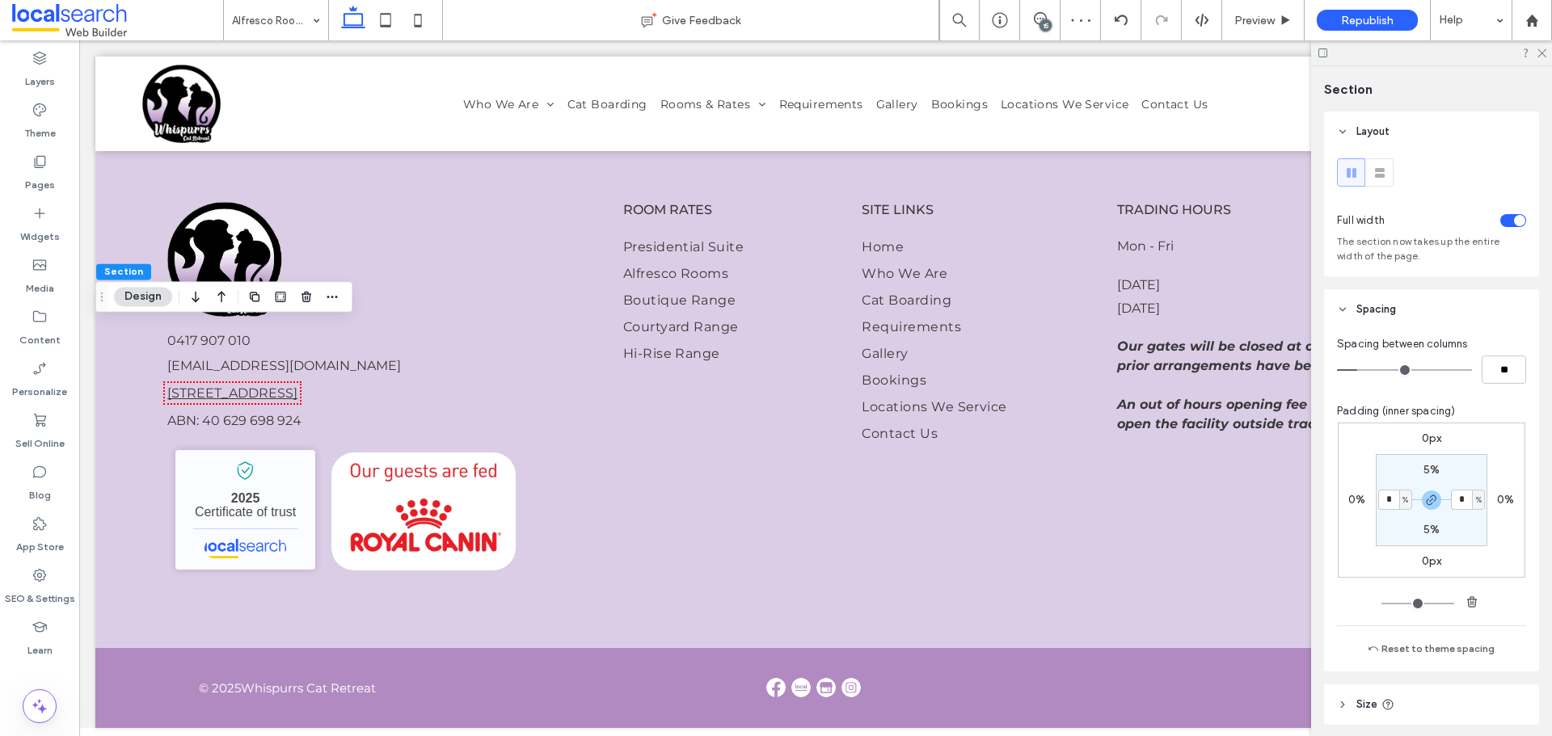
type input "*"
click at [1042, 10] on div "15" at bounding box center [1040, 20] width 40 height 40
click at [1038, 13] on use at bounding box center [1040, 18] width 13 height 13
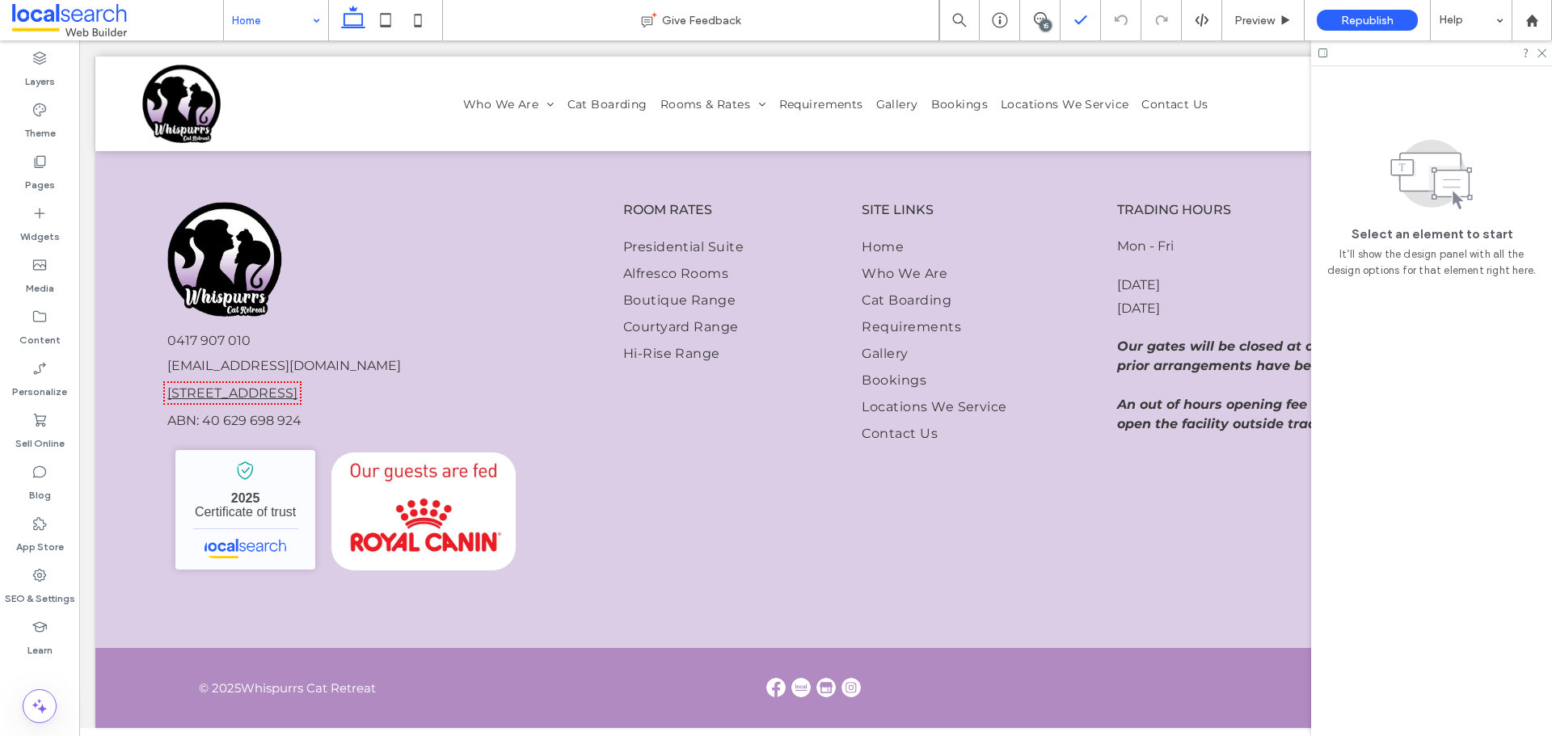
drag, startPoint x: 1039, startPoint y: 16, endPoint x: 1074, endPoint y: 30, distance: 37.4
click at [1039, 16] on icon at bounding box center [1040, 18] width 13 height 13
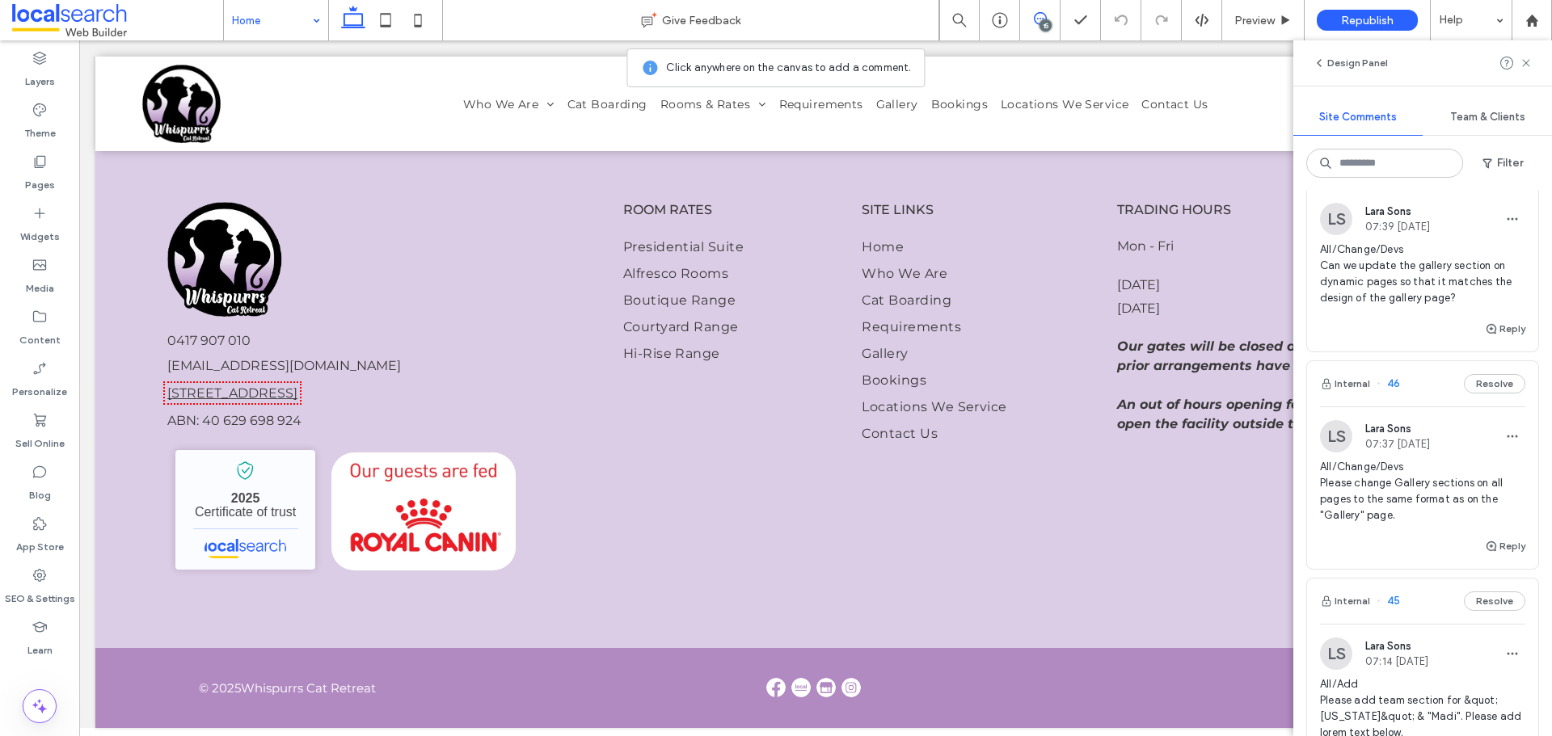
scroll to position [1064, 0]
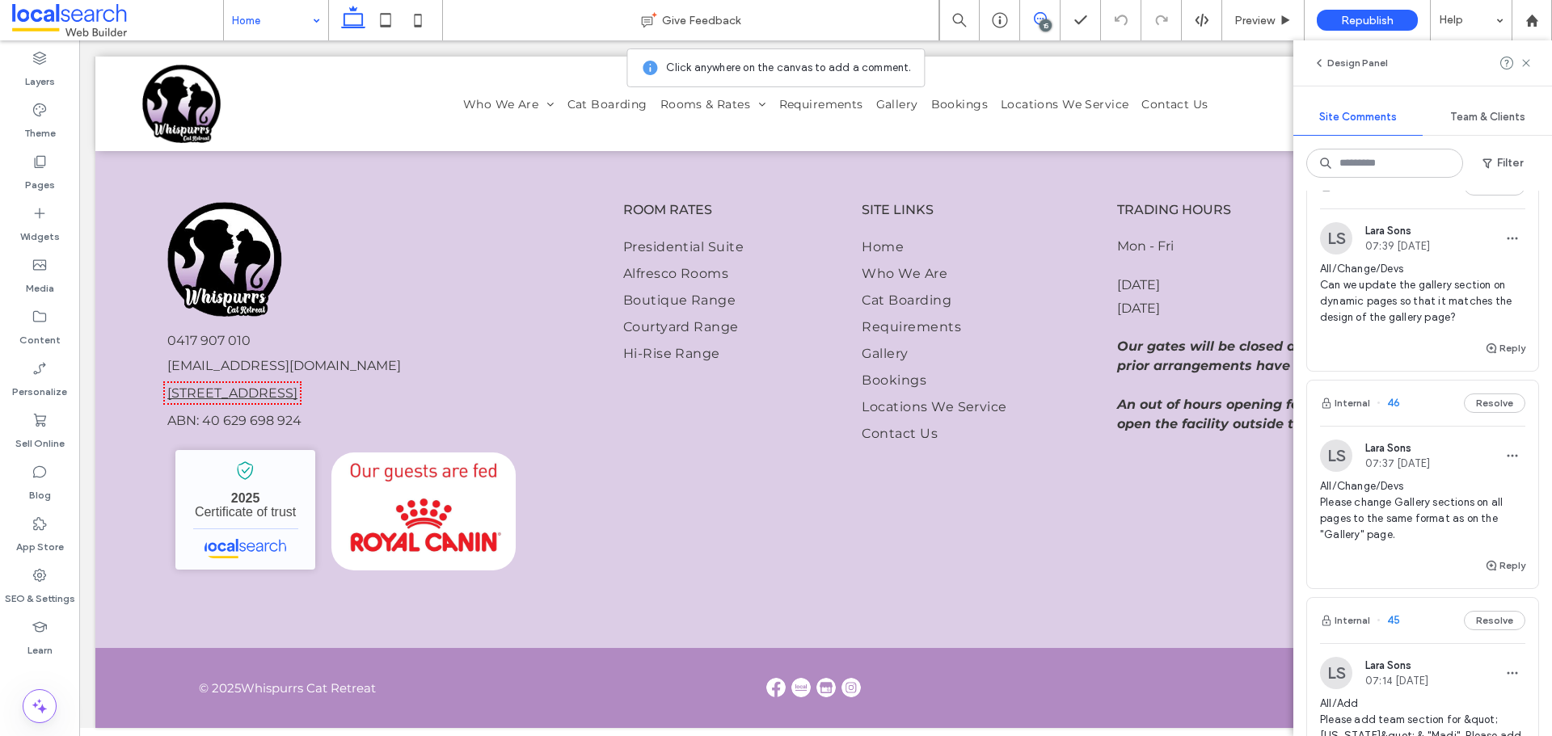
click at [1401, 350] on div "Reply" at bounding box center [1422, 355] width 231 height 32
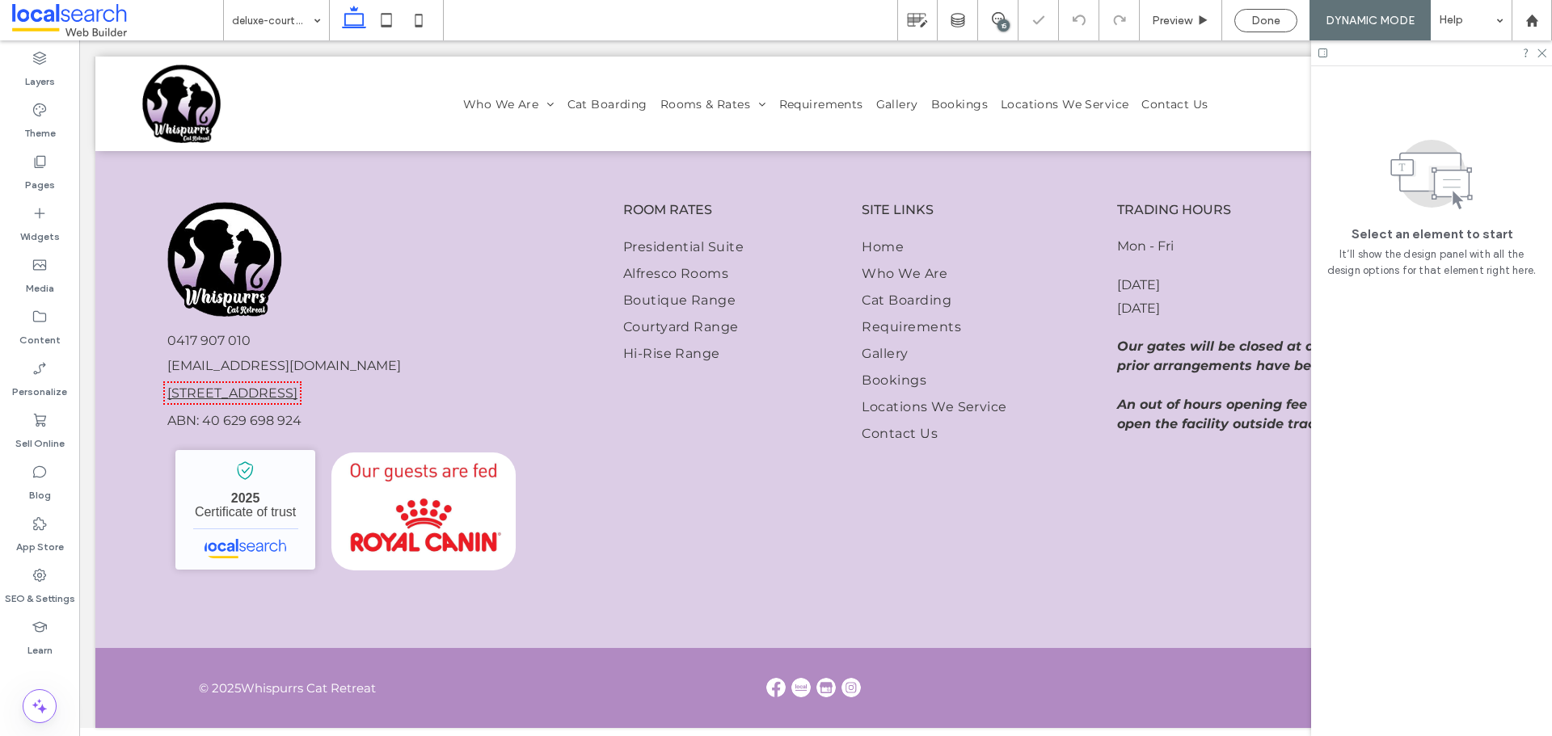
click at [1001, 19] on div "15" at bounding box center [1003, 25] width 12 height 12
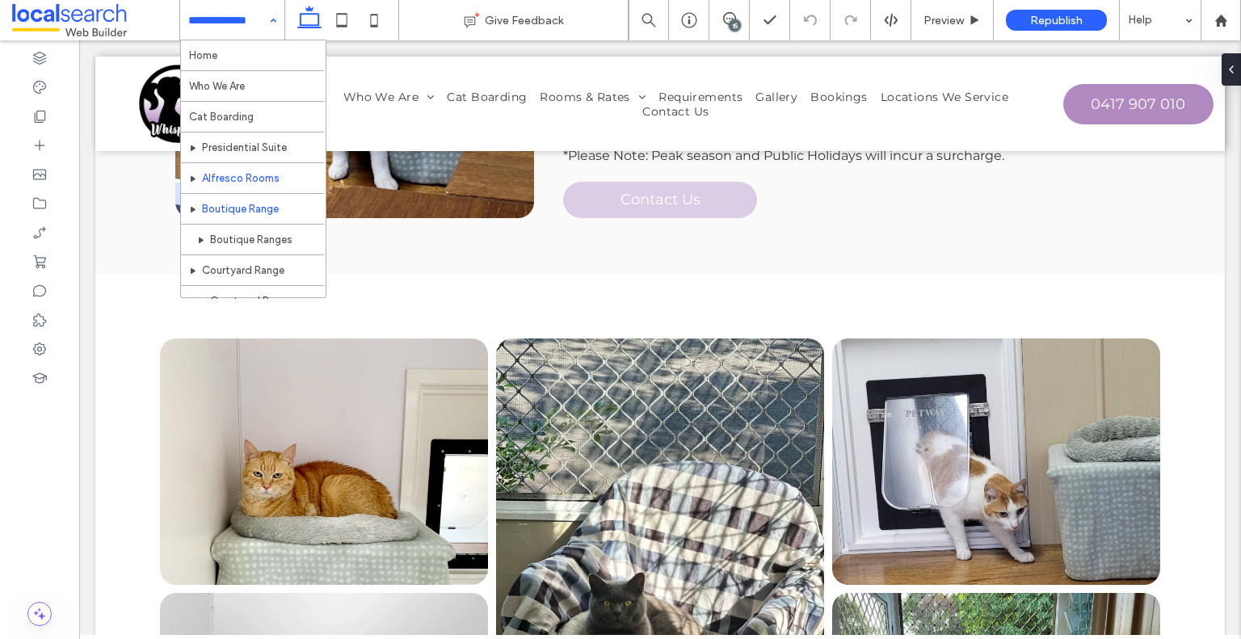
scroll to position [242, 0]
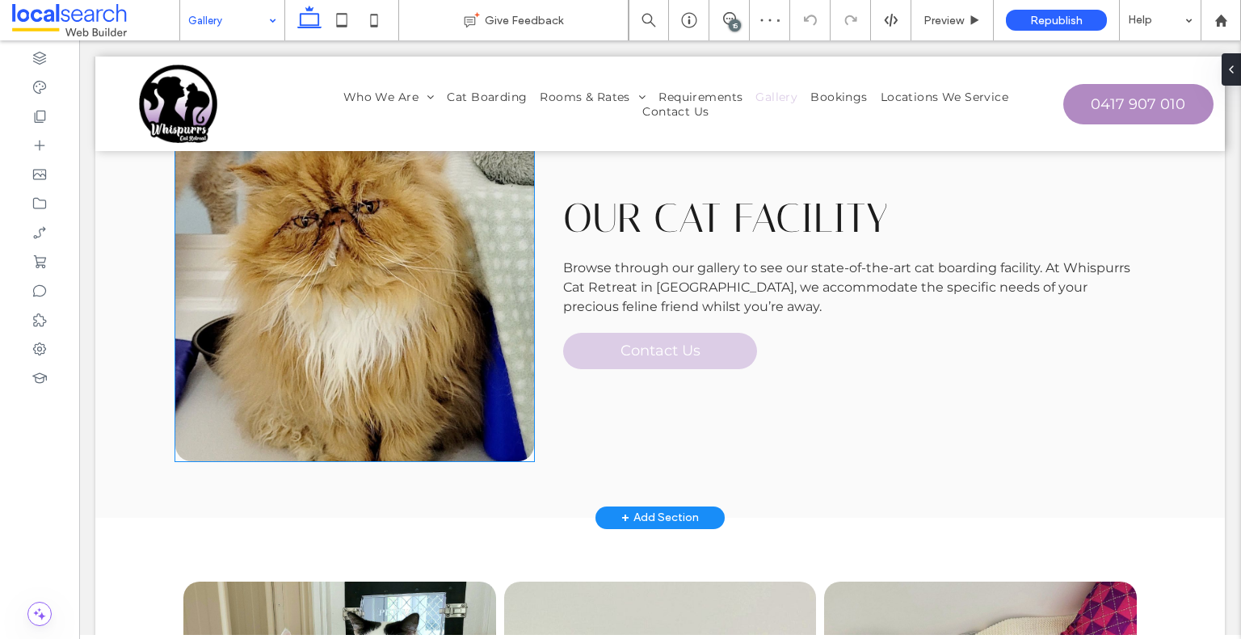
scroll to position [485, 0]
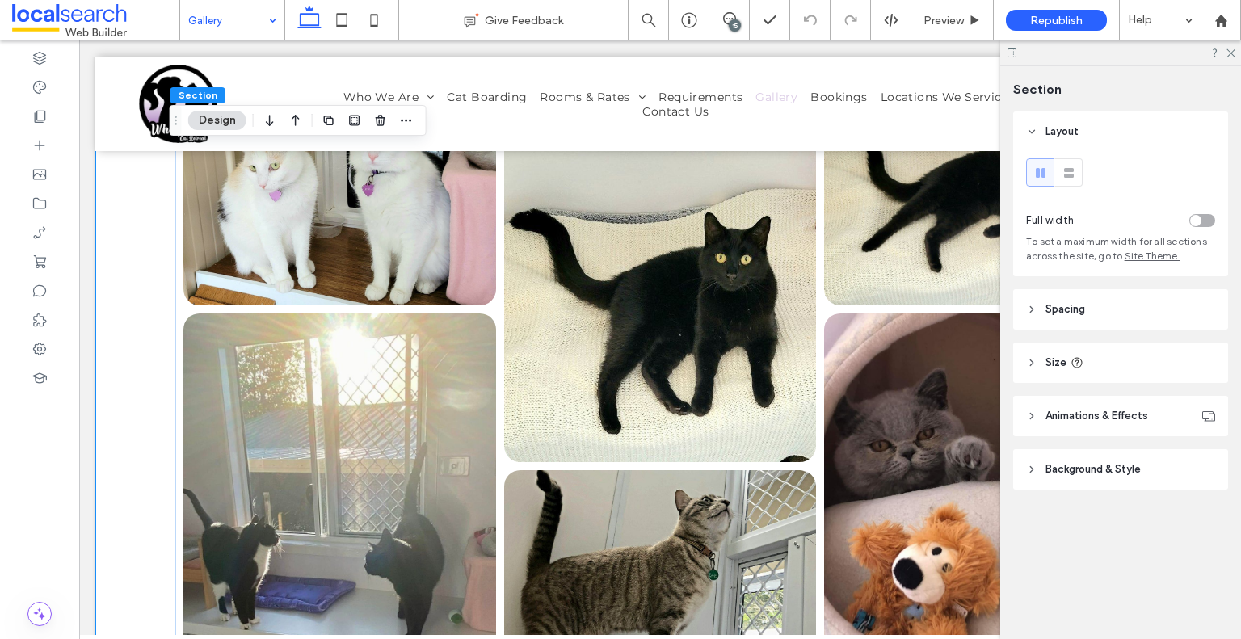
scroll to position [727, 0]
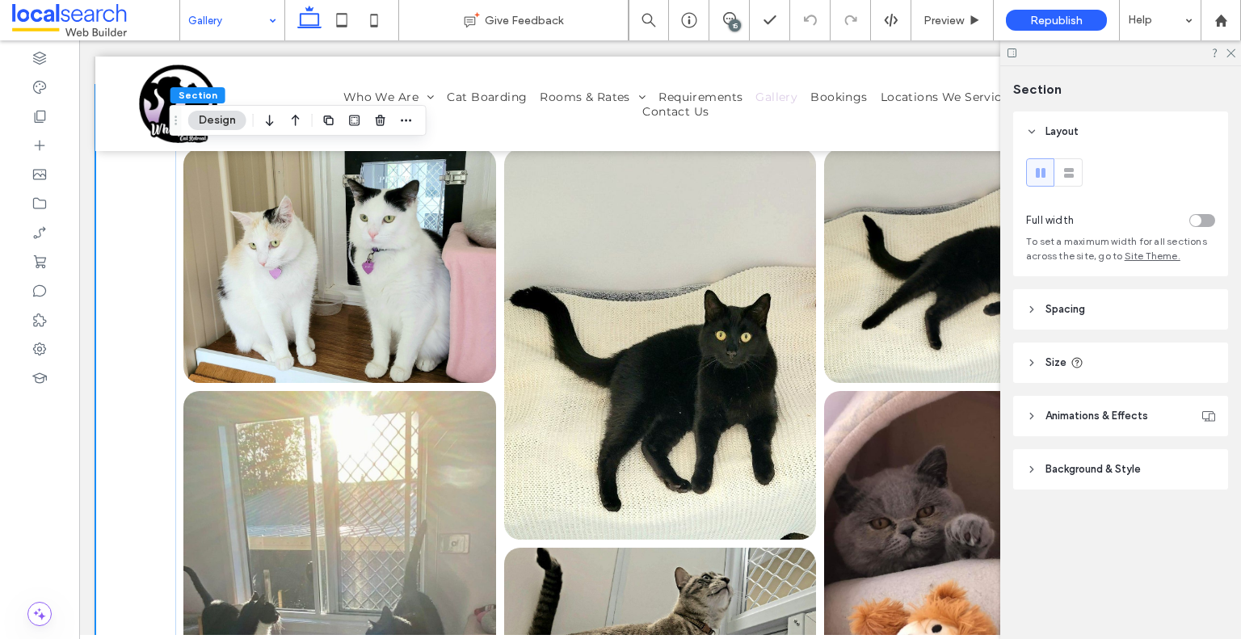
click at [1090, 309] on header "Spacing" at bounding box center [1121, 309] width 215 height 40
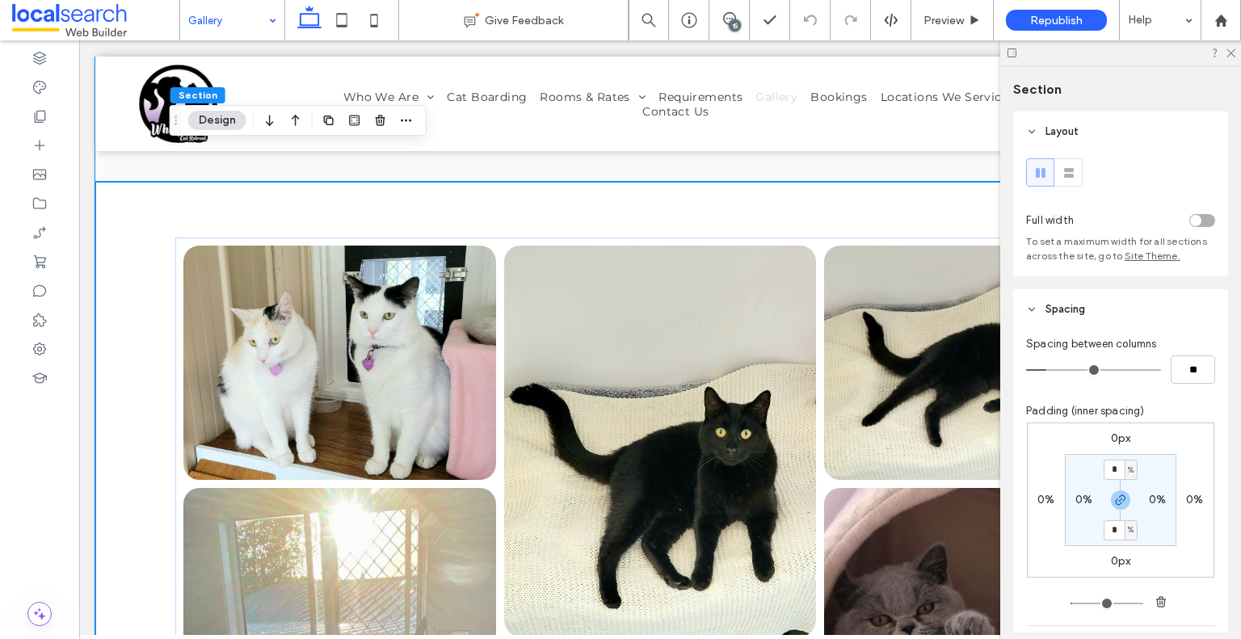
scroll to position [485, 0]
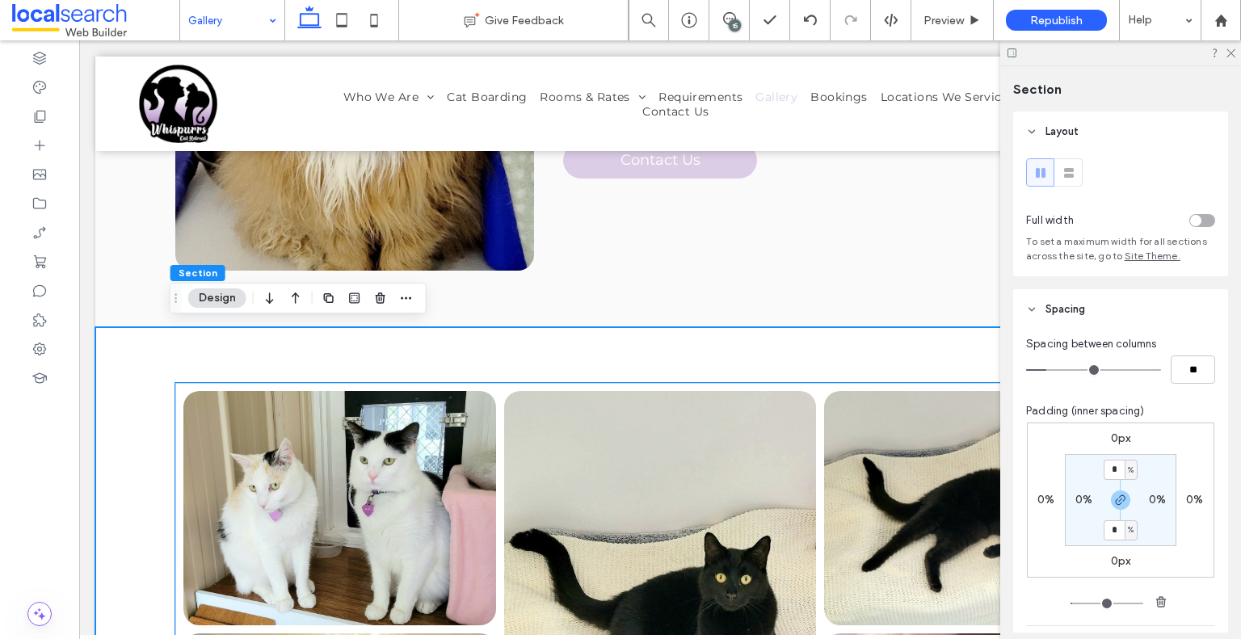
click at [601, 387] on li "Button" at bounding box center [660, 586] width 321 height 398
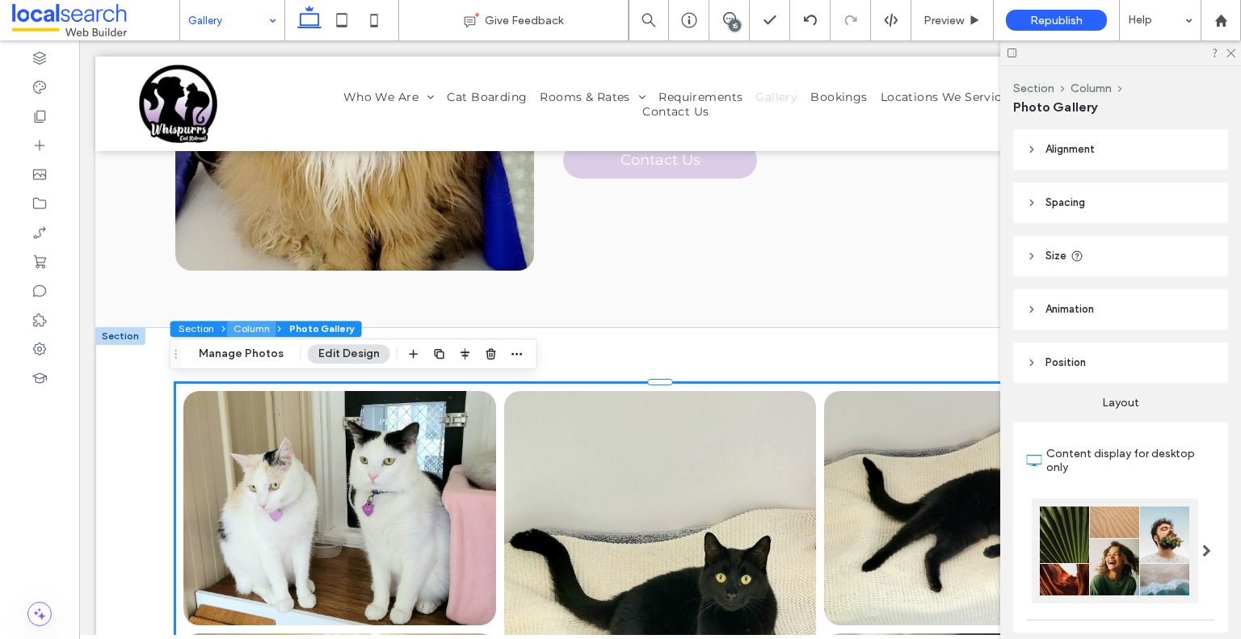
drag, startPoint x: 237, startPoint y: 328, endPoint x: 478, endPoint y: 301, distance: 242.3
click at [237, 328] on button "Column" at bounding box center [251, 329] width 49 height 16
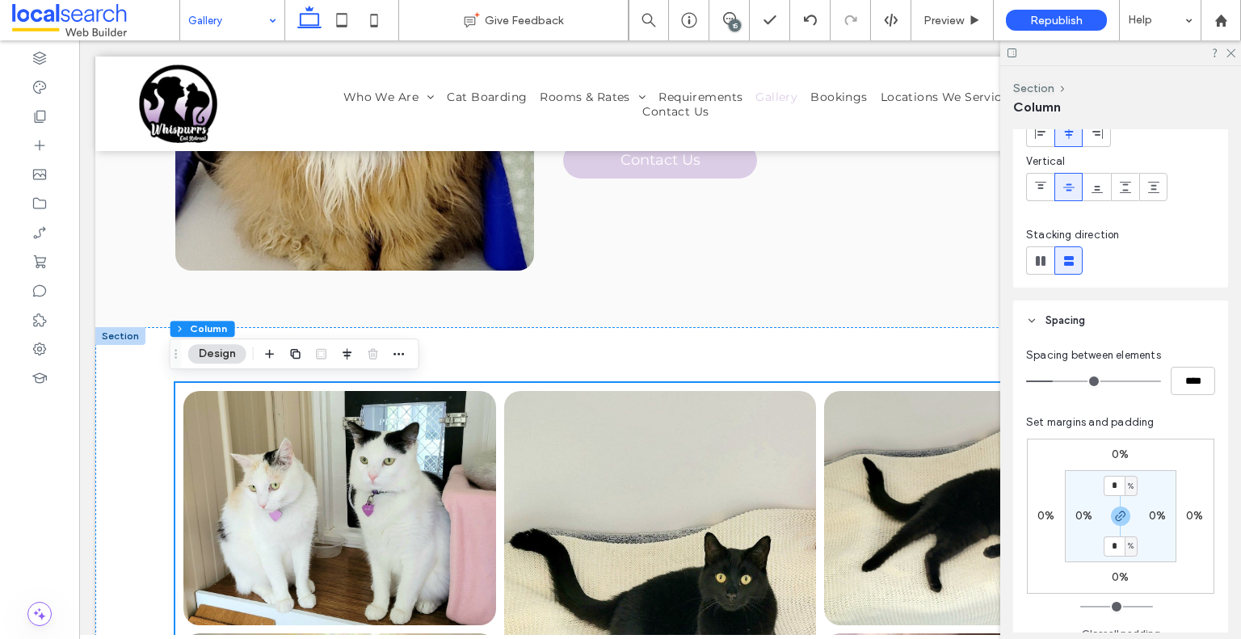
scroll to position [242, 0]
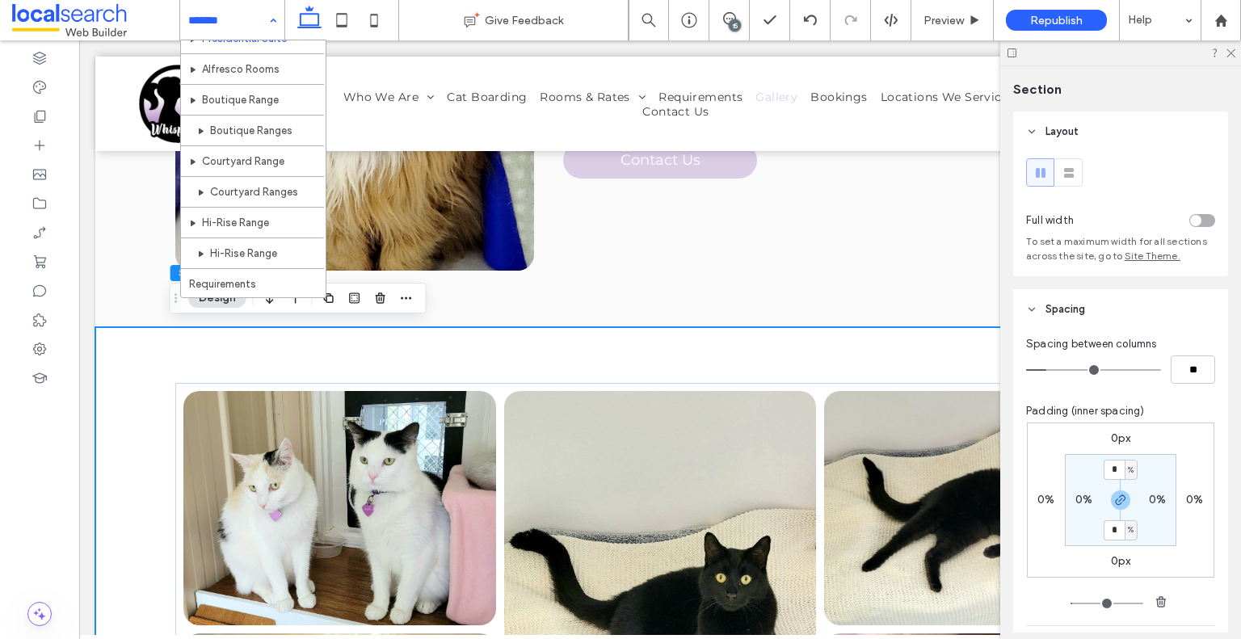
scroll to position [81, 0]
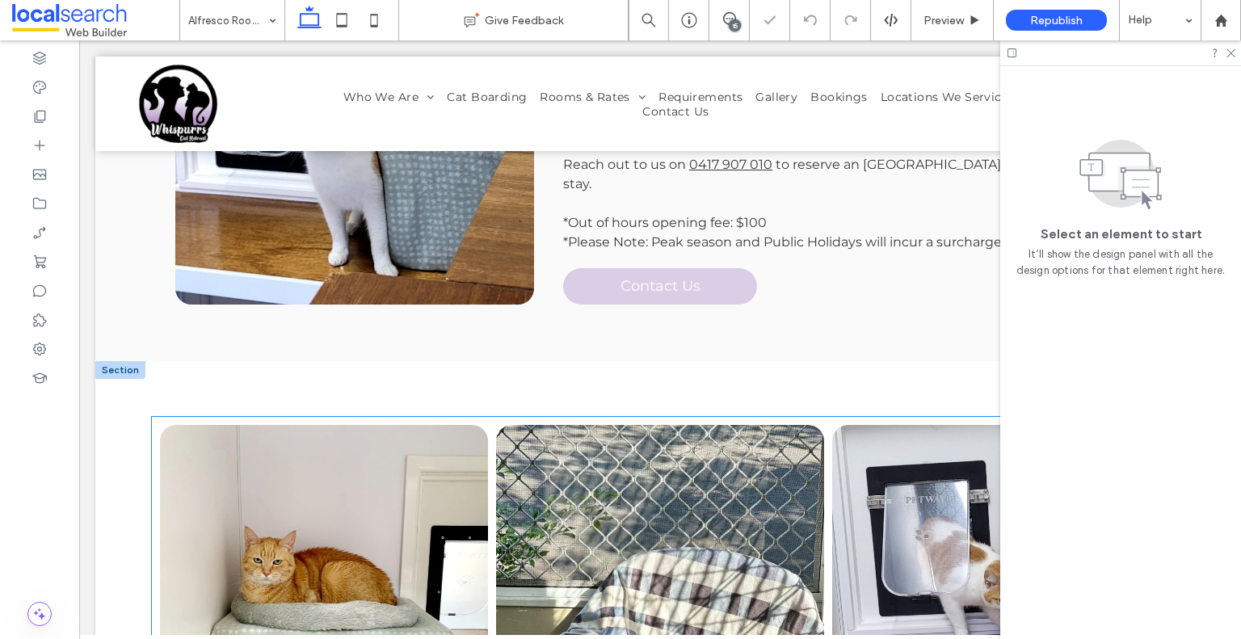
scroll to position [964, 0]
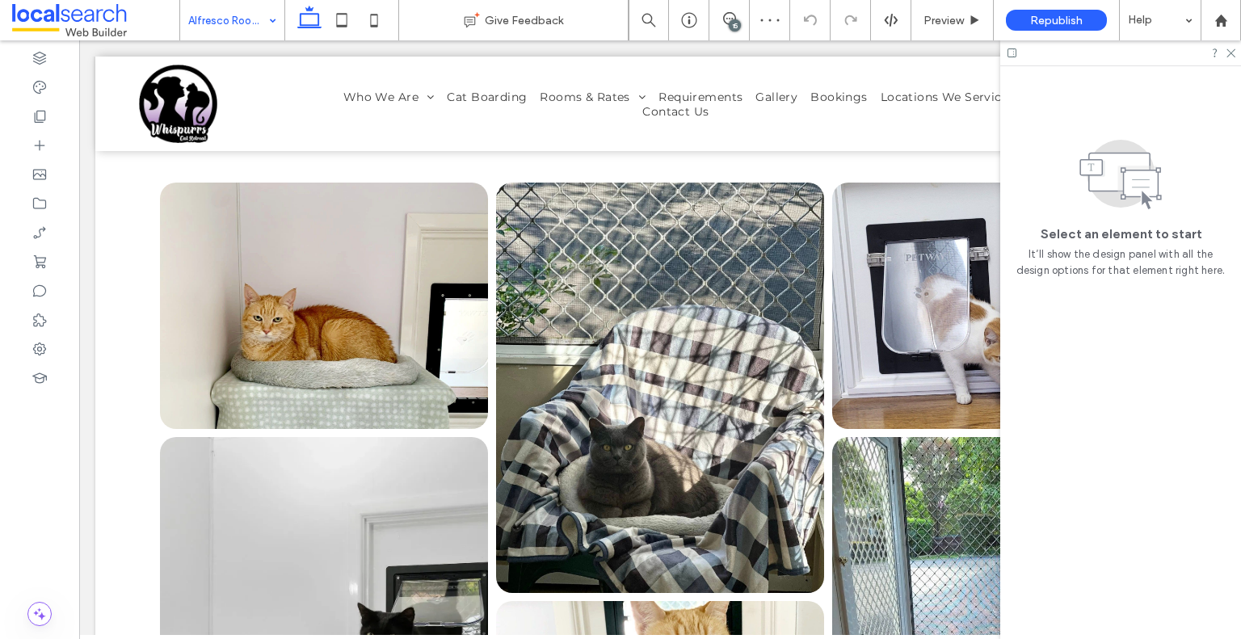
click at [224, 20] on input at bounding box center [228, 20] width 80 height 40
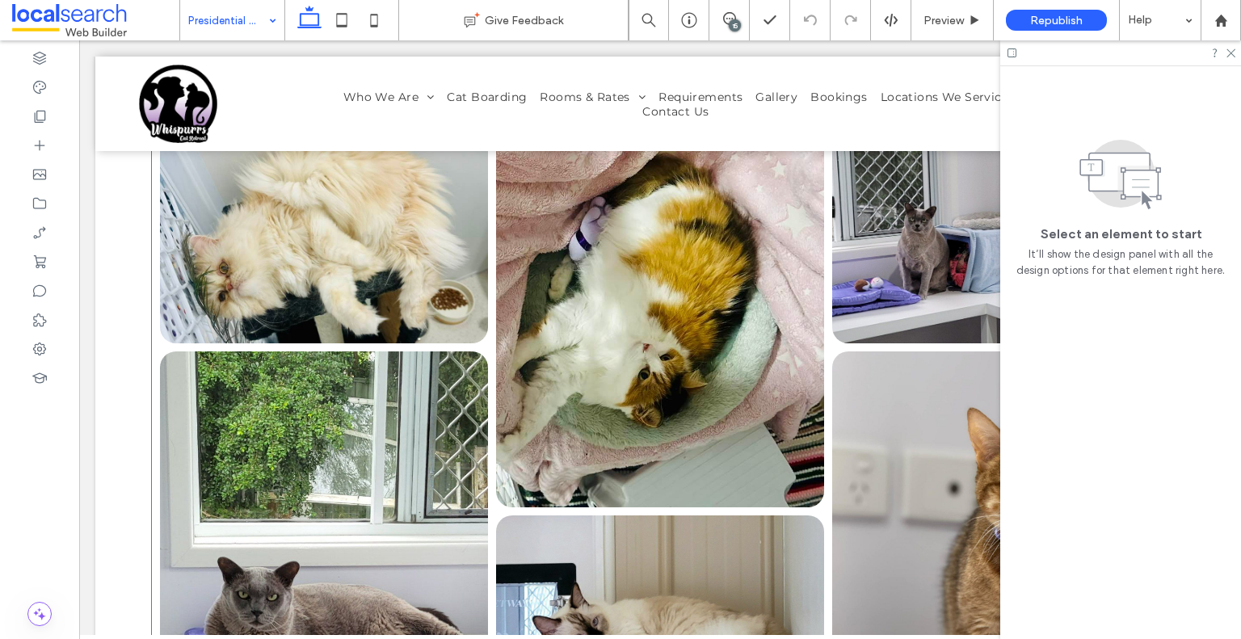
scroll to position [1051, 0]
click at [537, 314] on link at bounding box center [660, 301] width 328 height 411
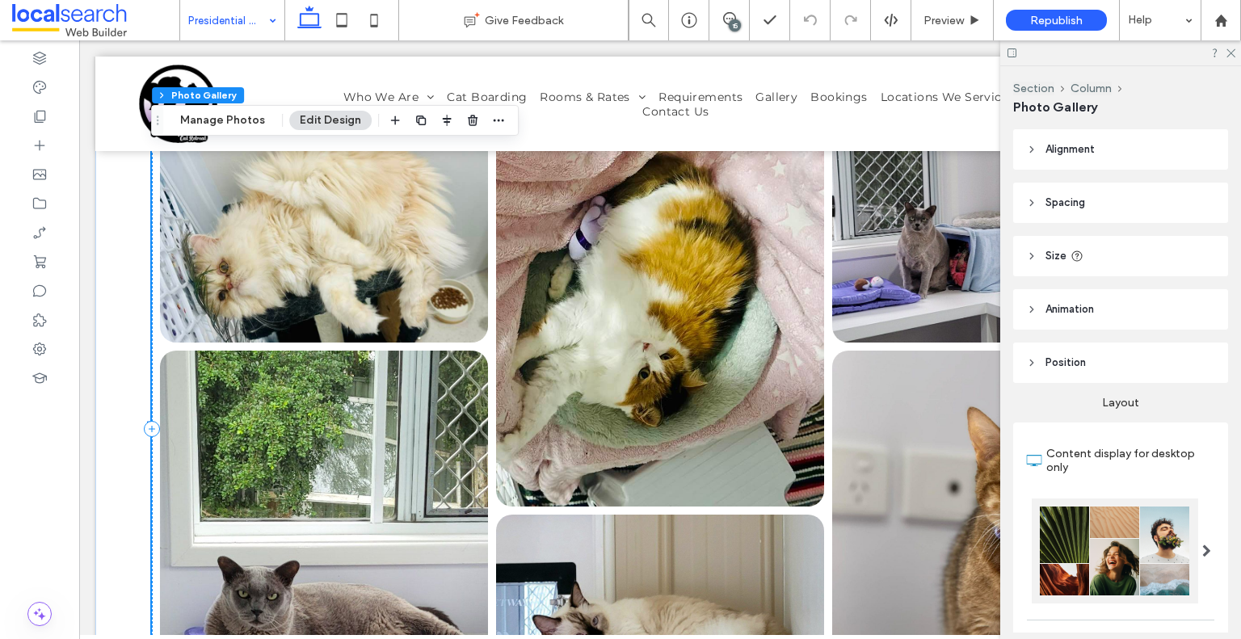
click at [537, 314] on link at bounding box center [660, 301] width 328 height 411
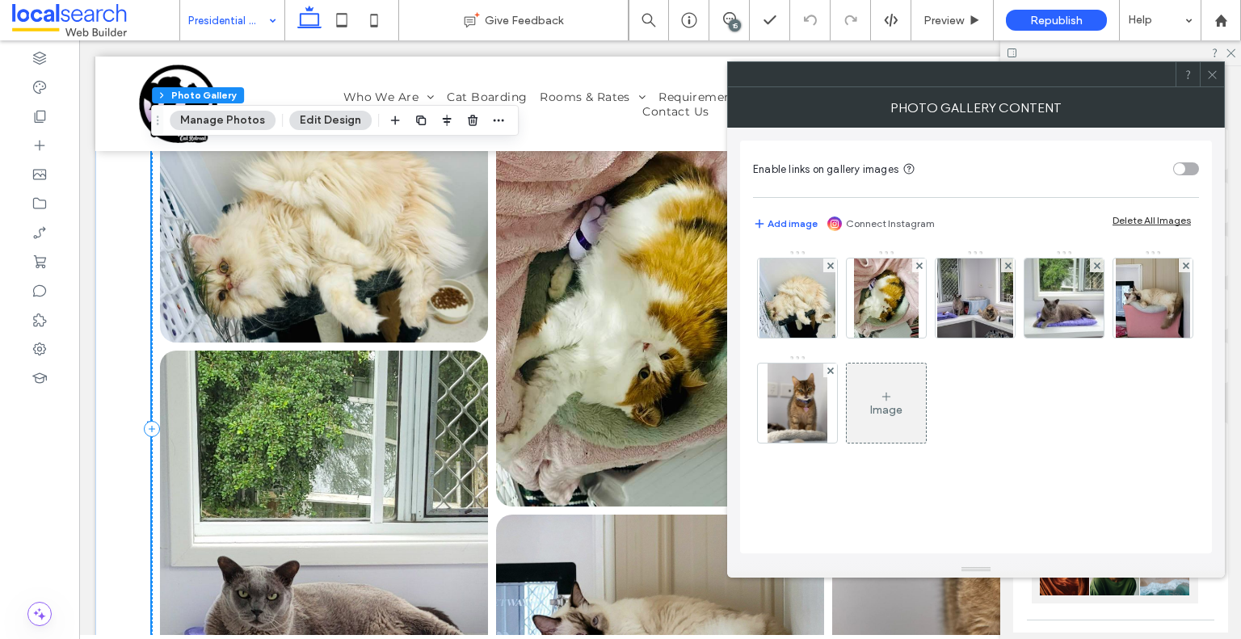
click at [1212, 77] on icon at bounding box center [1213, 75] width 12 height 12
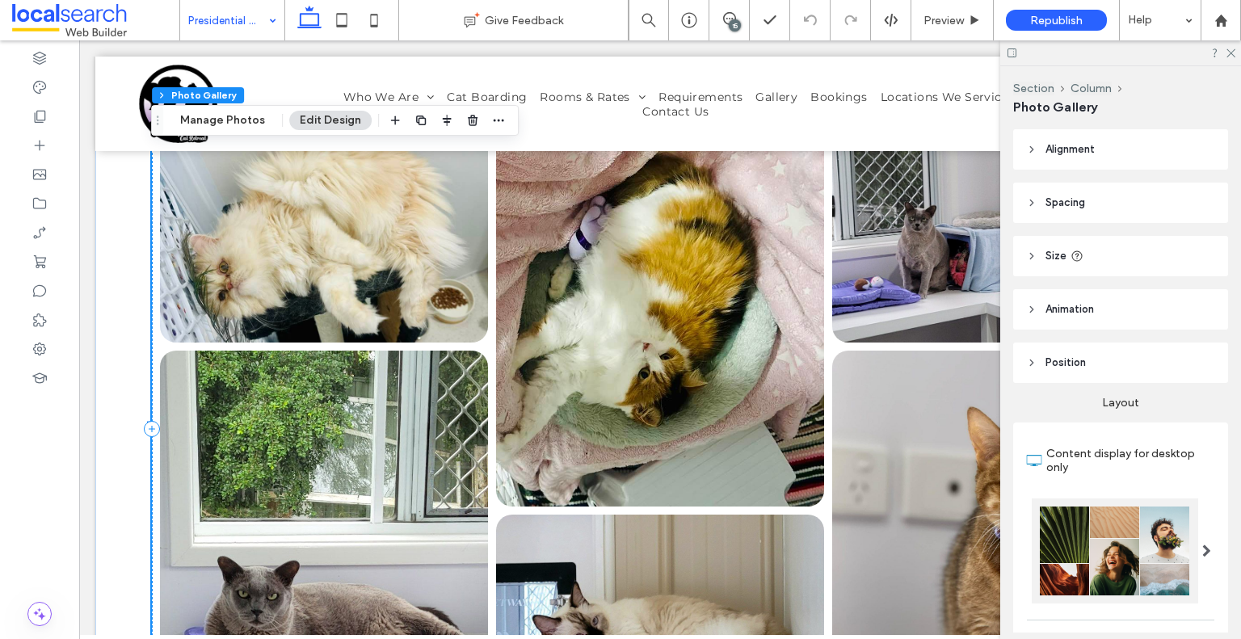
click at [1144, 588] on div at bounding box center [1115, 551] width 167 height 105
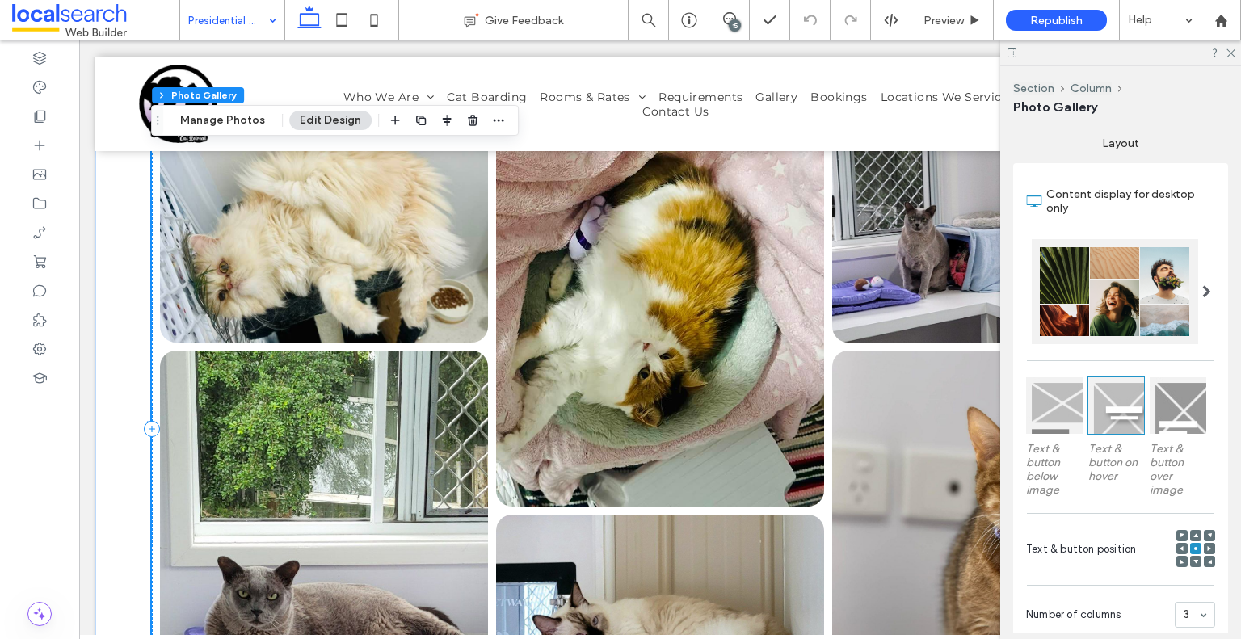
scroll to position [485, 0]
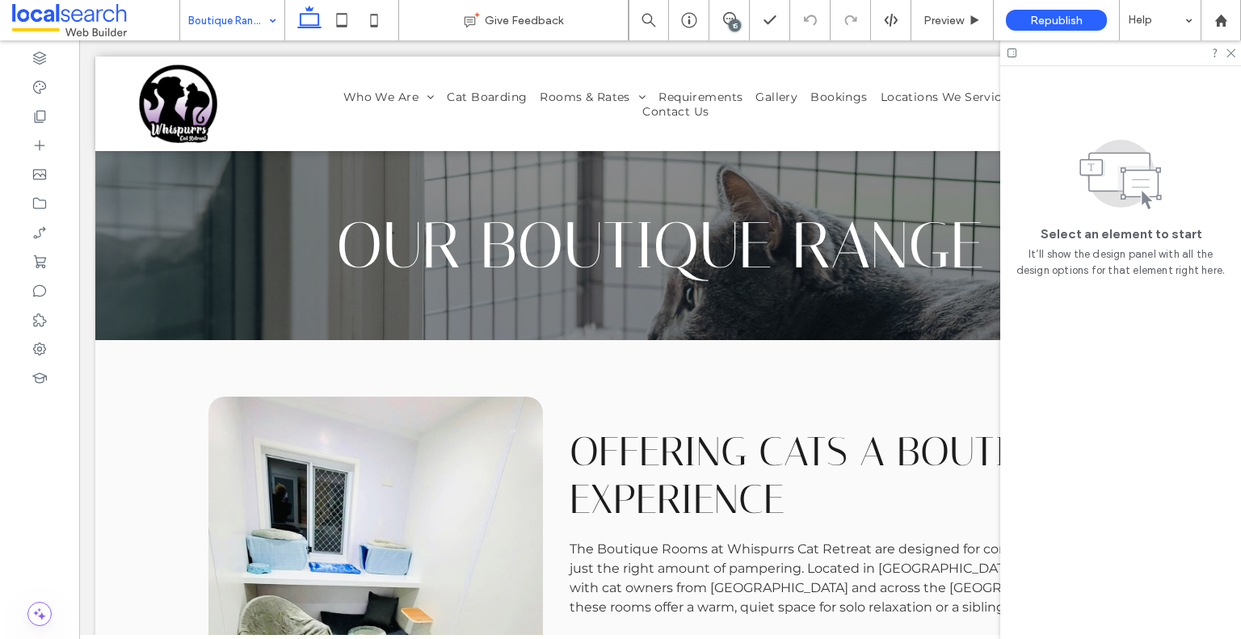
drag, startPoint x: 249, startPoint y: 12, endPoint x: 252, endPoint y: 25, distance: 13.3
click at [249, 12] on input at bounding box center [228, 20] width 80 height 40
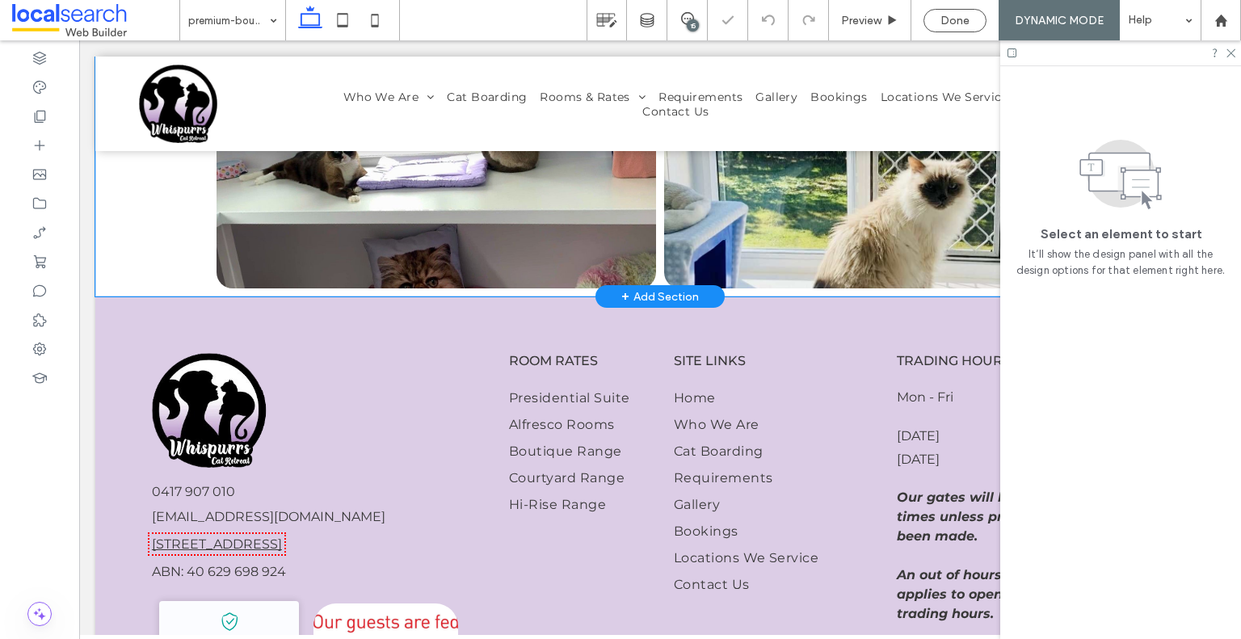
scroll to position [1051, 0]
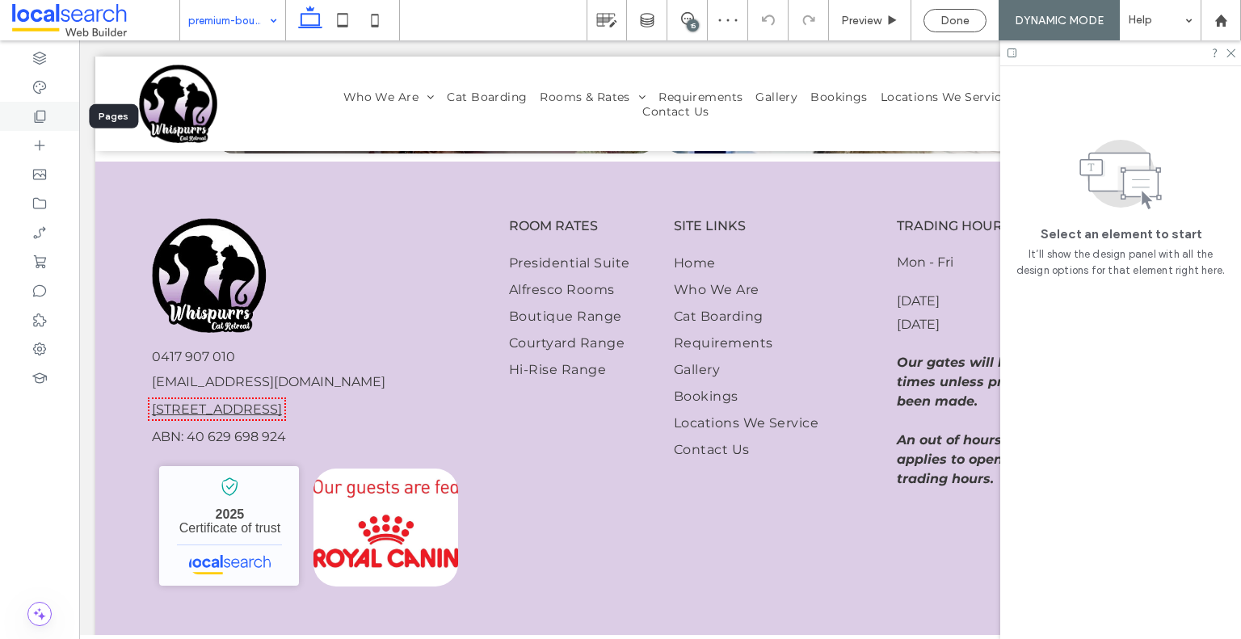
click at [54, 117] on div at bounding box center [39, 116] width 79 height 29
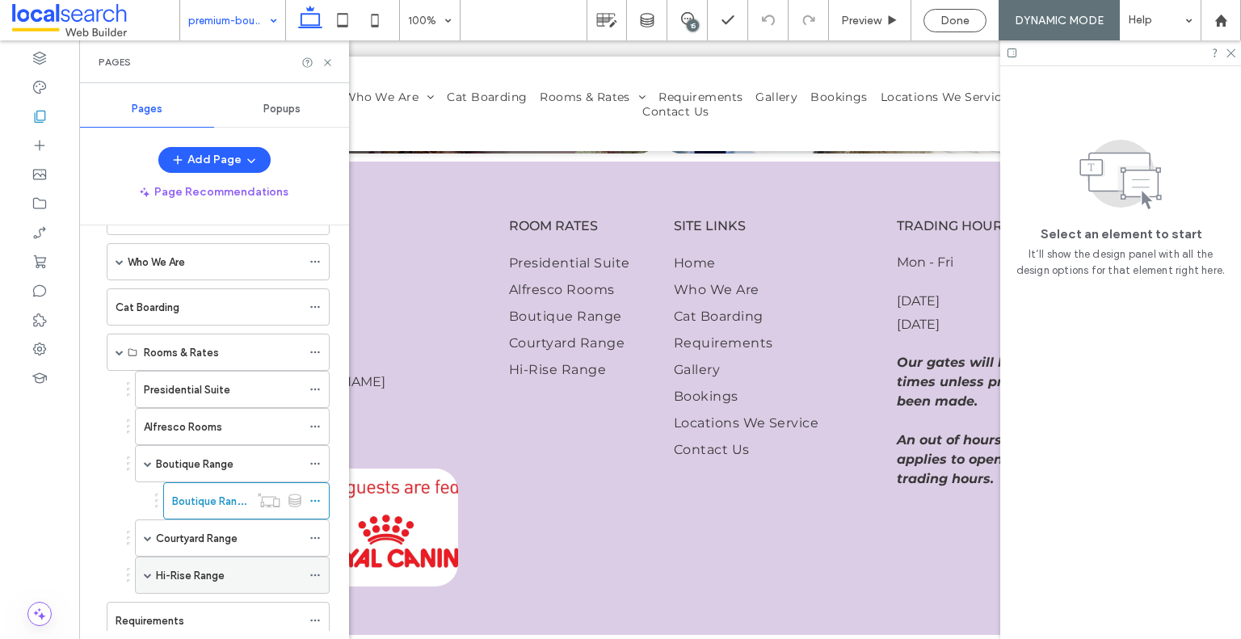
scroll to position [162, 0]
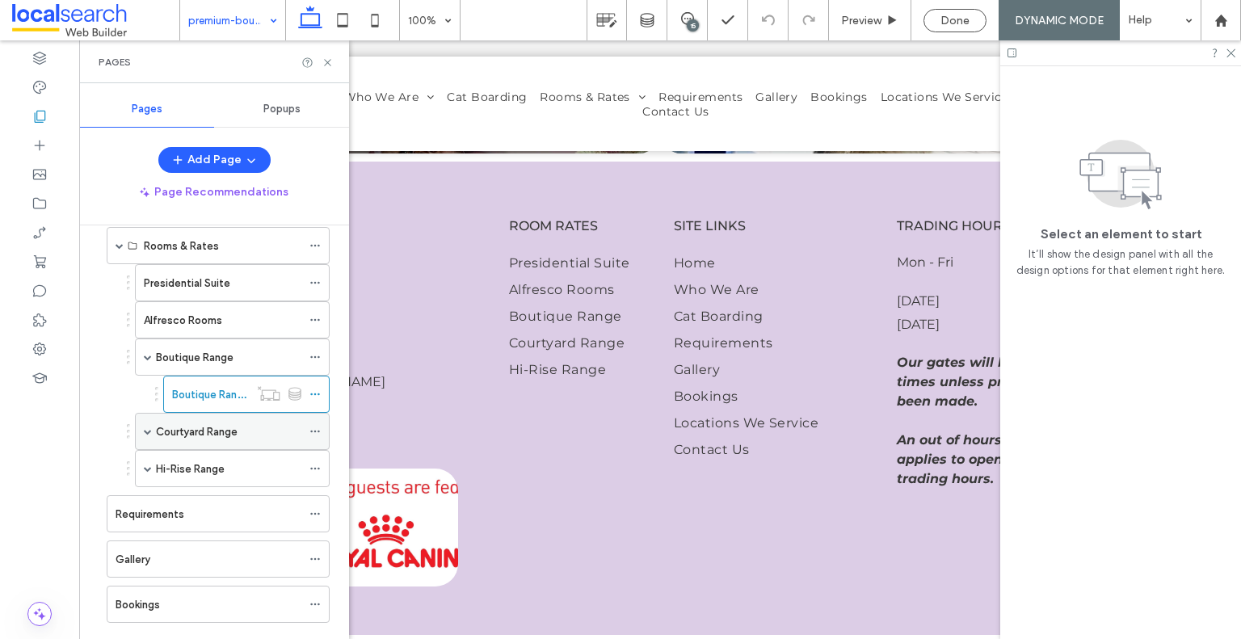
click at [250, 432] on div "Courtyard Range" at bounding box center [228, 432] width 145 height 17
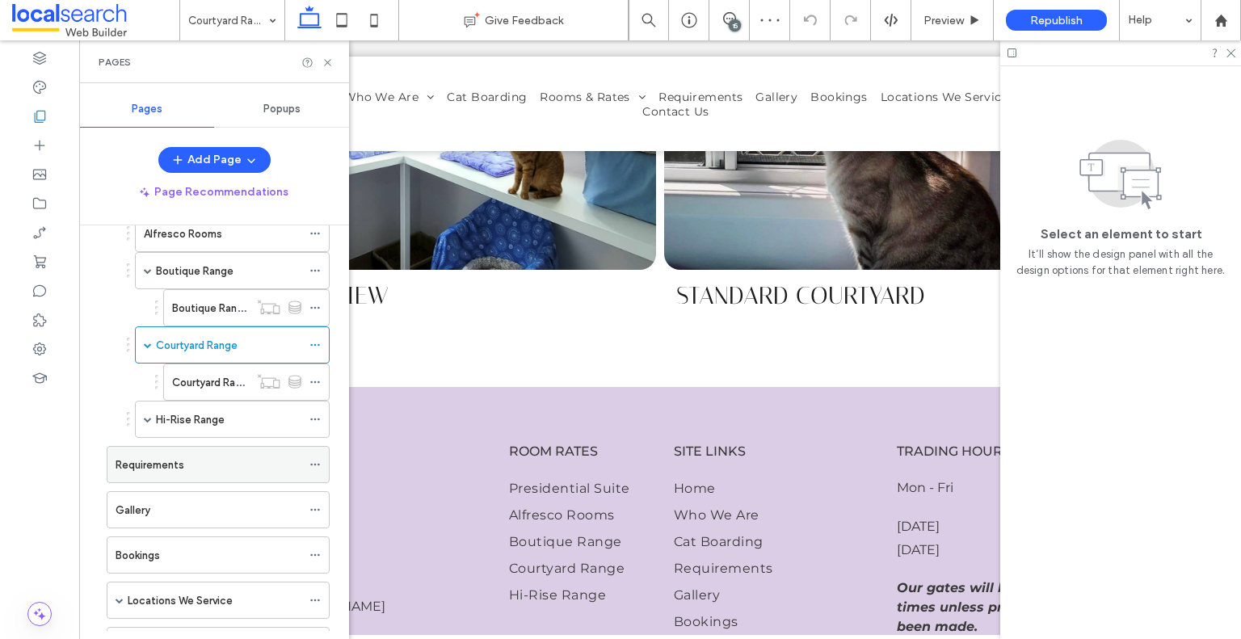
scroll to position [315, 0]
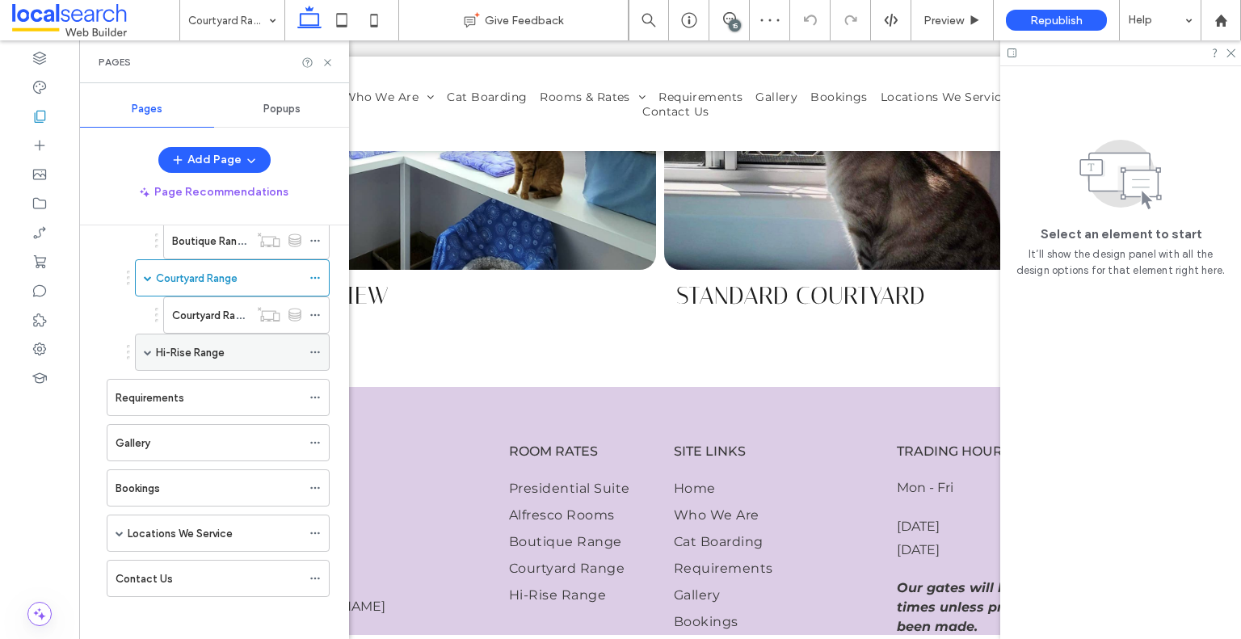
click at [217, 341] on label "Hi-Rise Range" at bounding box center [190, 353] width 69 height 28
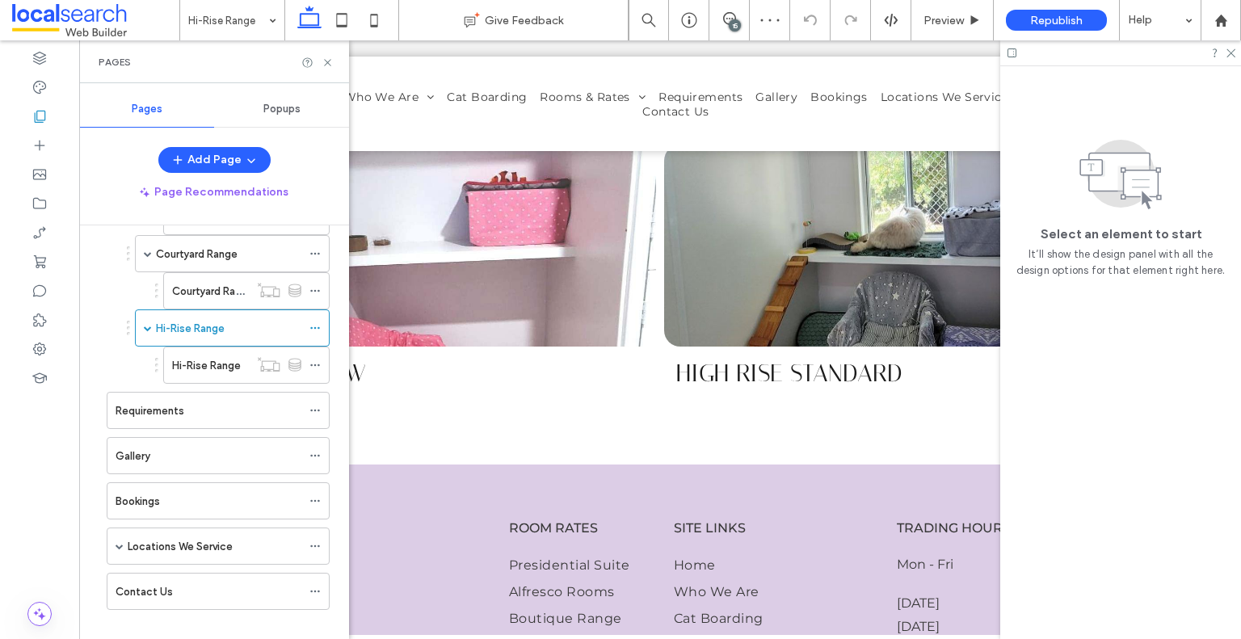
scroll to position [352, 0]
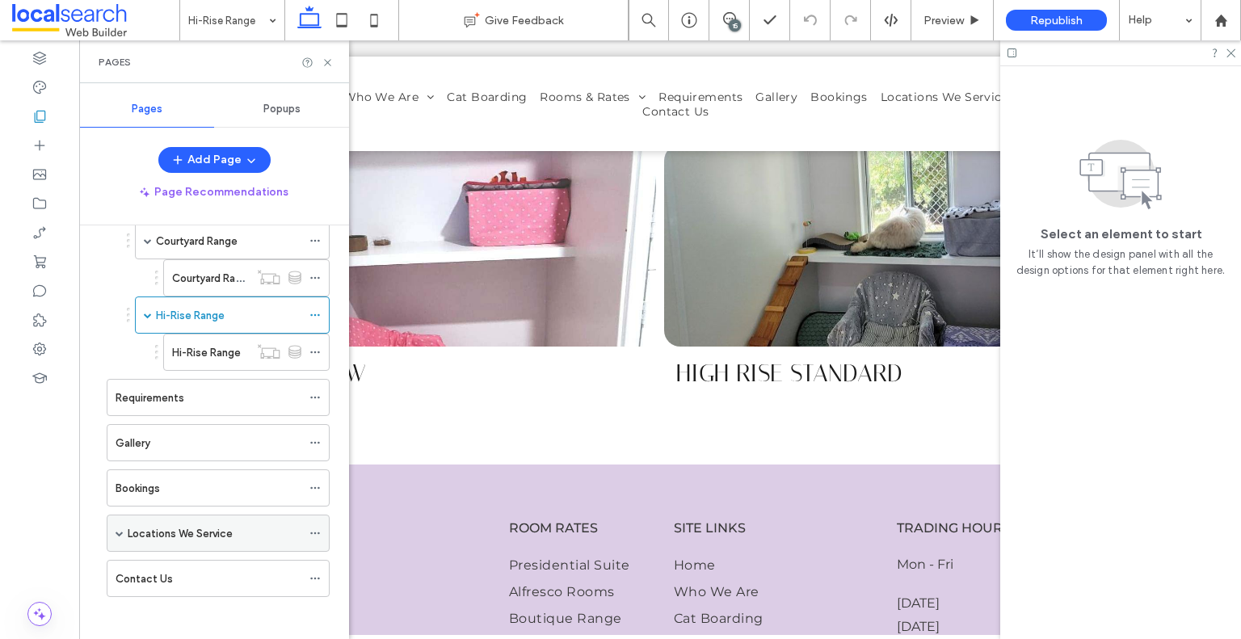
click at [120, 518] on span at bounding box center [120, 534] width 8 height 36
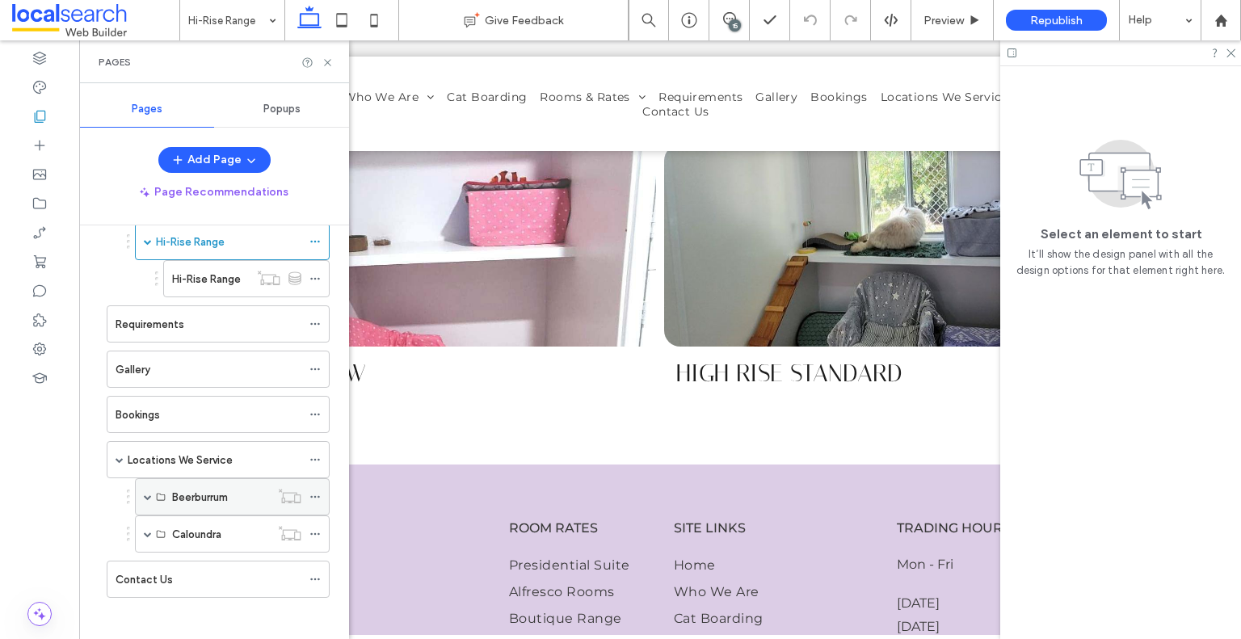
click at [145, 493] on span at bounding box center [148, 497] width 8 height 8
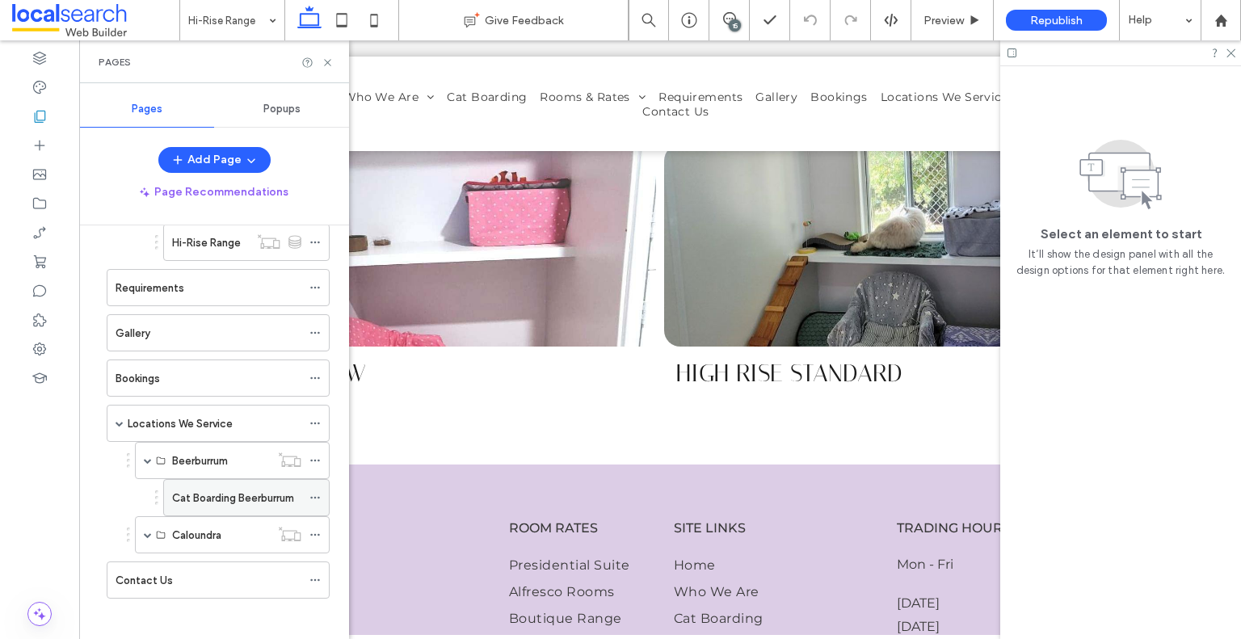
click at [230, 480] on div "Cat Boarding Beerburrum" at bounding box center [236, 498] width 129 height 36
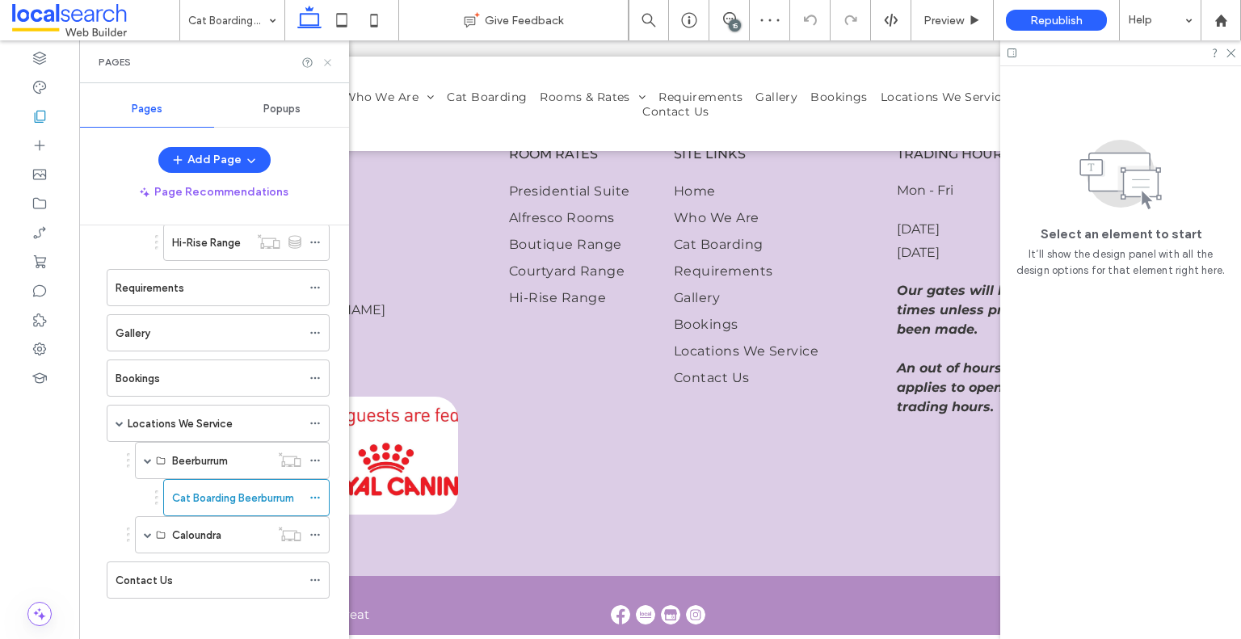
drag, startPoint x: 331, startPoint y: 57, endPoint x: 301, endPoint y: 16, distance: 50.3
click at [331, 57] on icon at bounding box center [328, 63] width 12 height 12
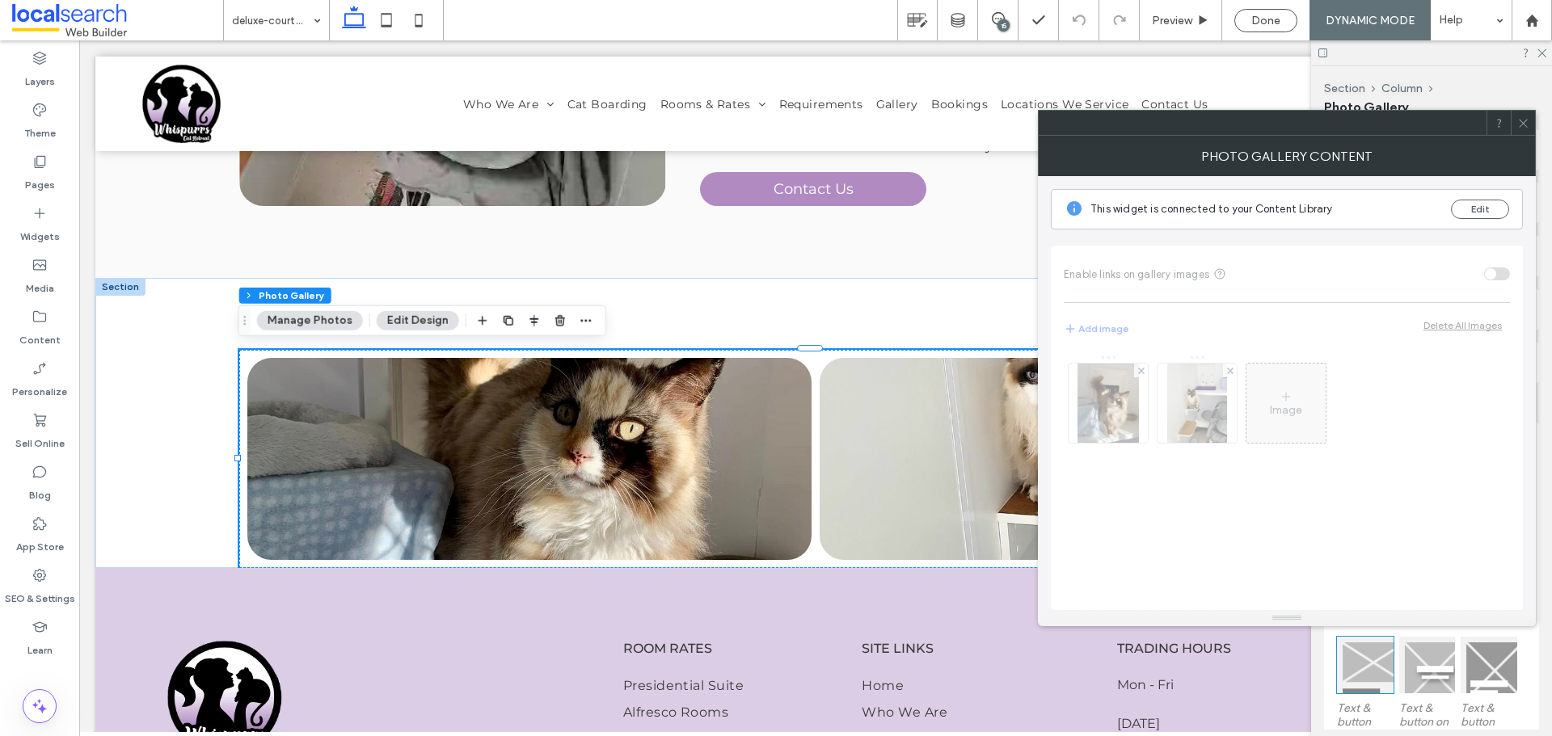
click at [1523, 125] on icon at bounding box center [1523, 123] width 12 height 12
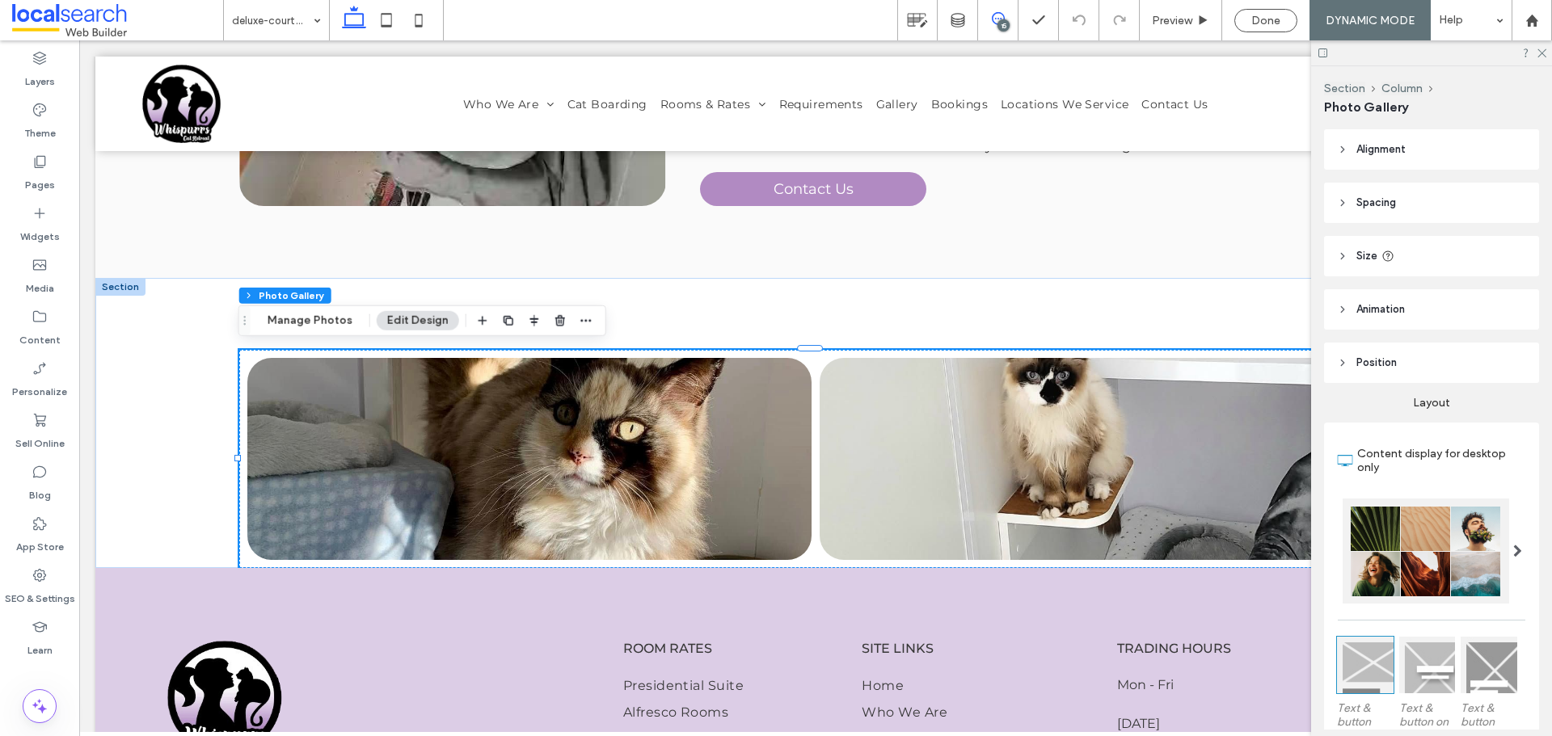
click at [1009, 15] on span at bounding box center [998, 18] width 40 height 13
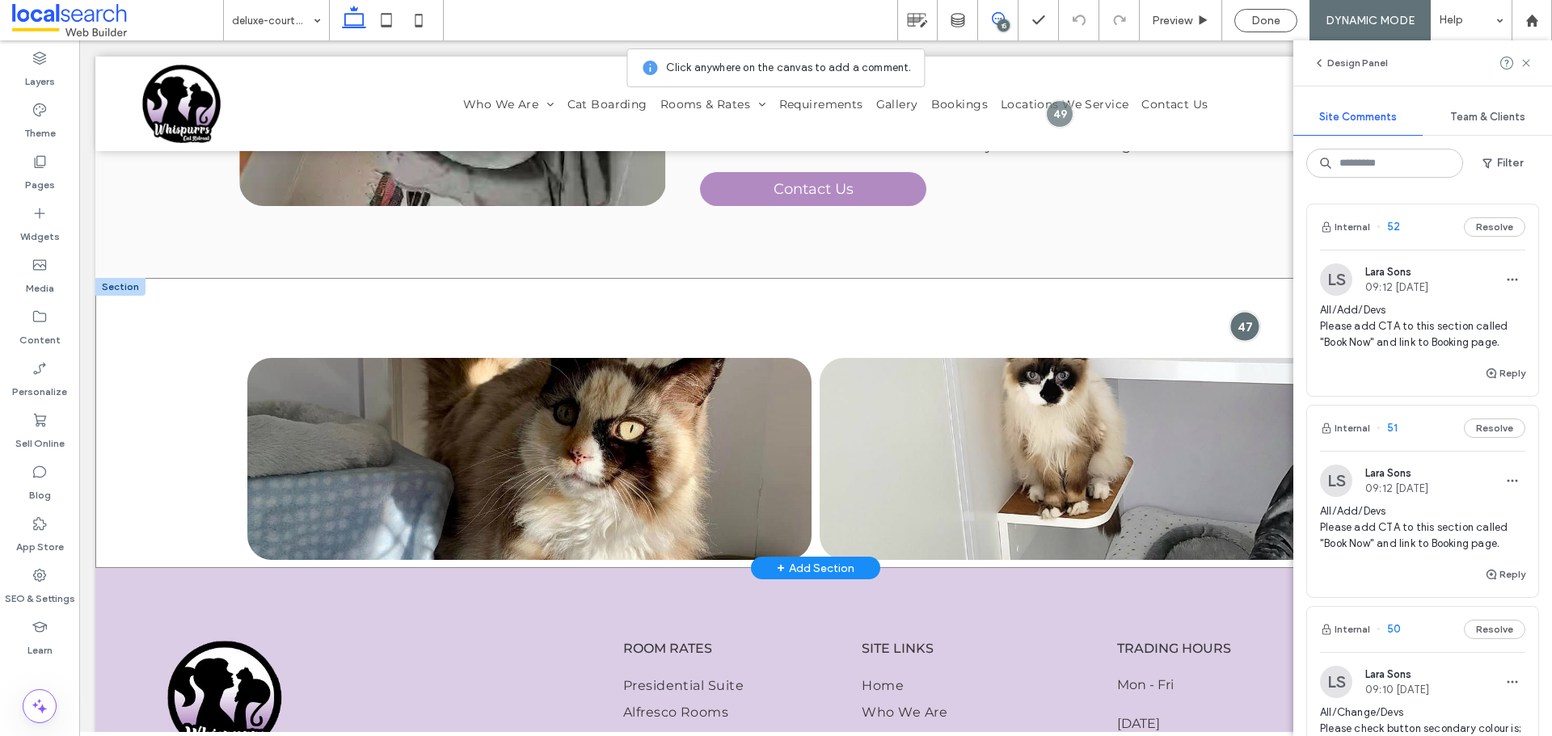
click at [1240, 337] on div at bounding box center [1244, 327] width 30 height 30
click at [500, 462] on link at bounding box center [529, 459] width 564 height 202
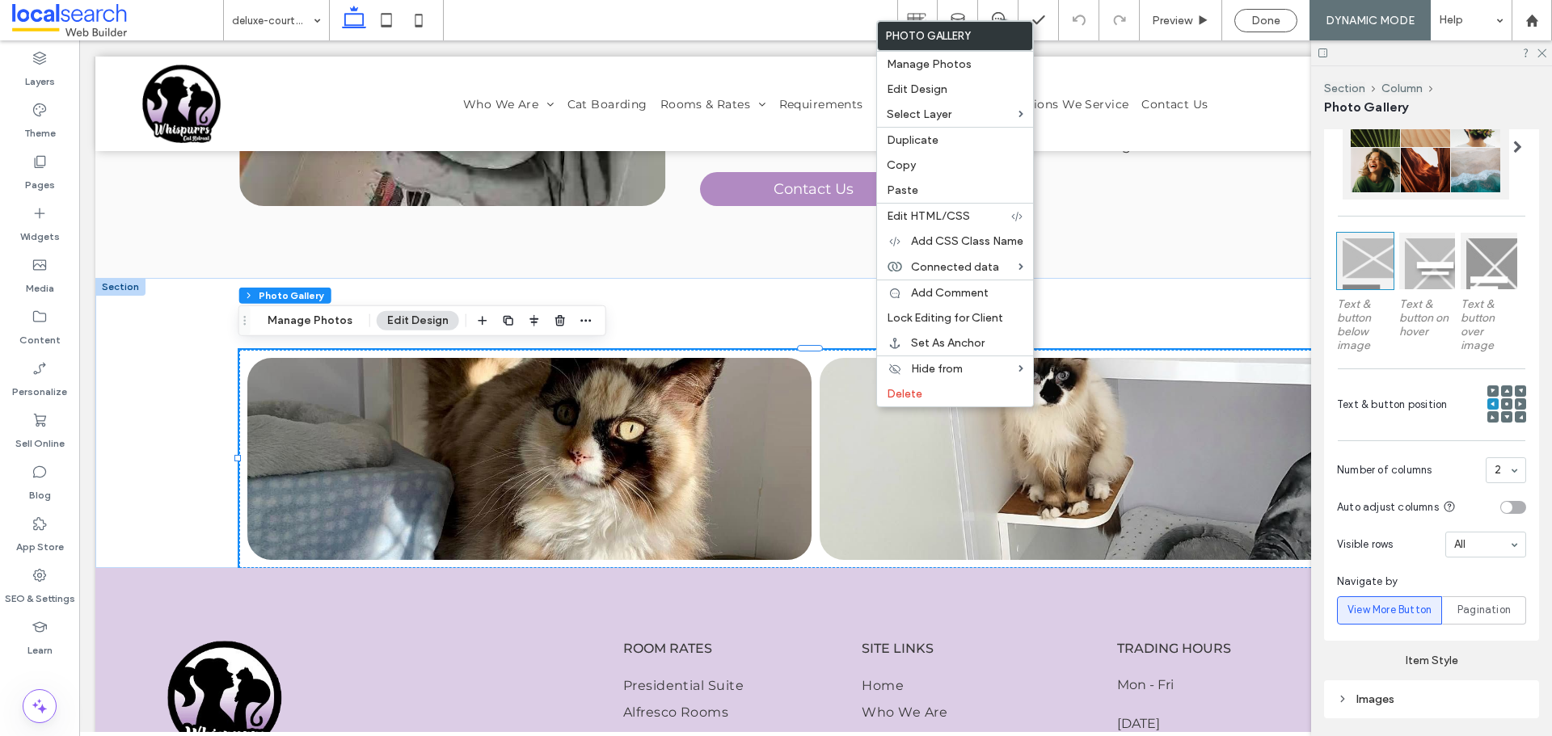
scroll to position [323, 0]
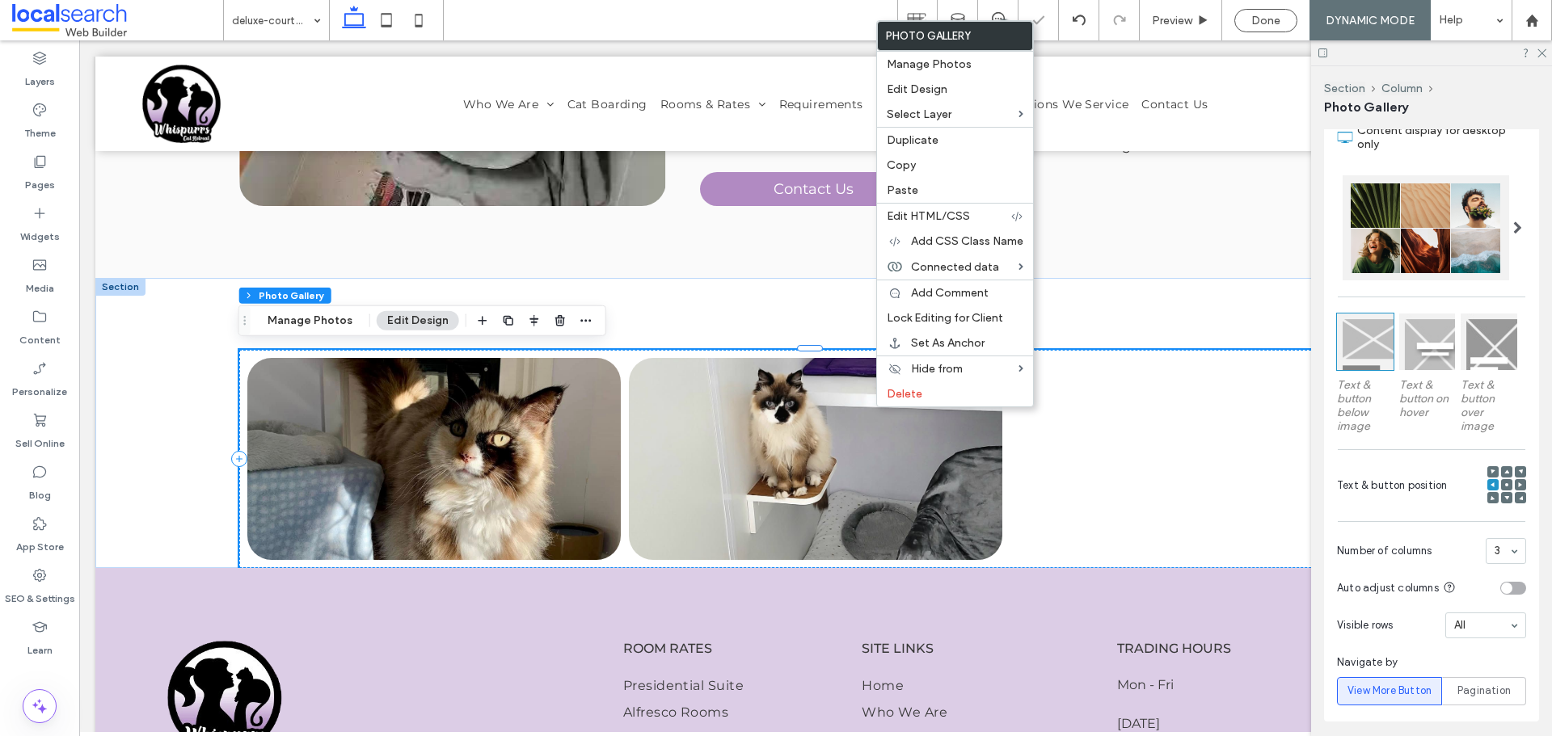
click at [1516, 546] on div "3" at bounding box center [1506, 551] width 40 height 26
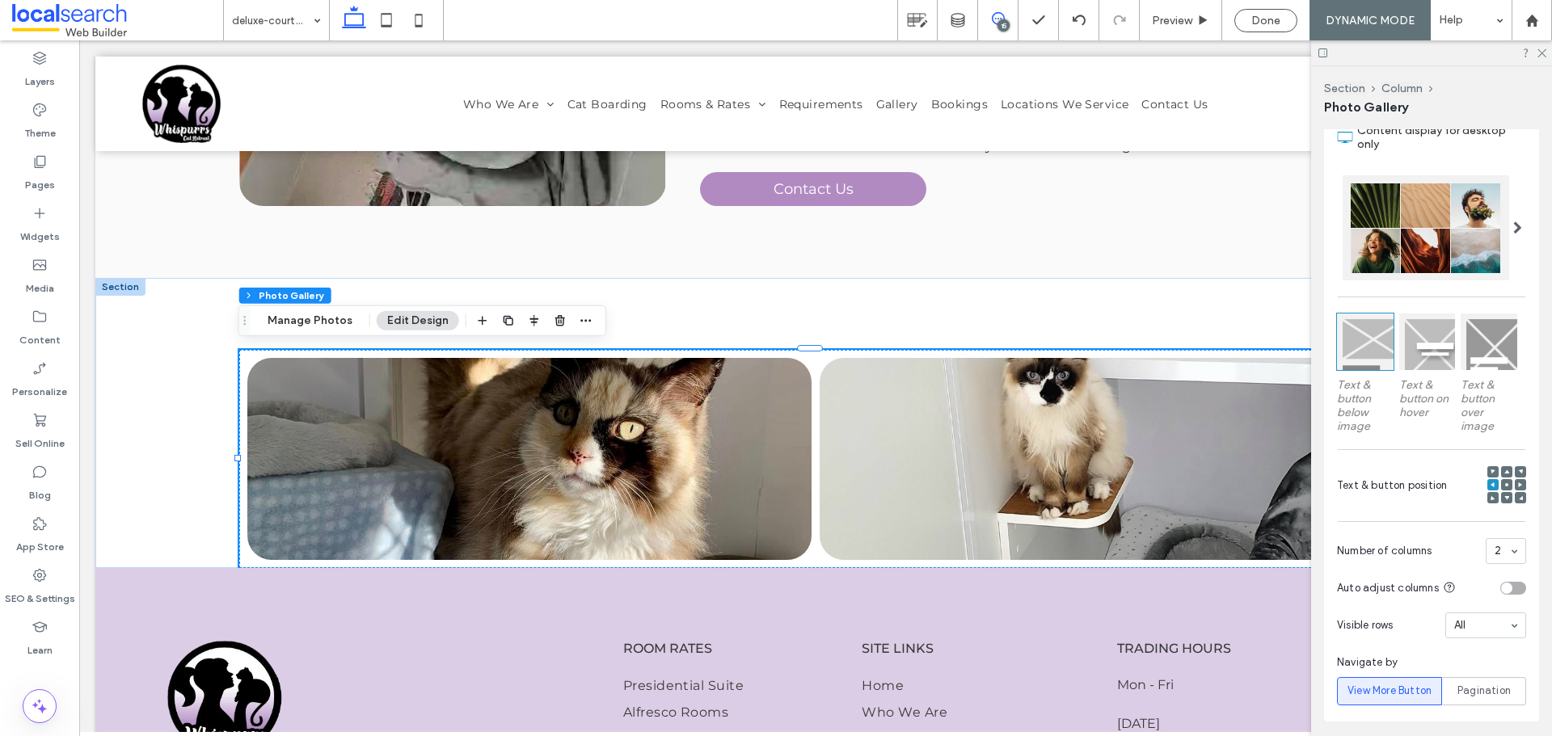
click at [1004, 18] on use at bounding box center [998, 18] width 13 height 13
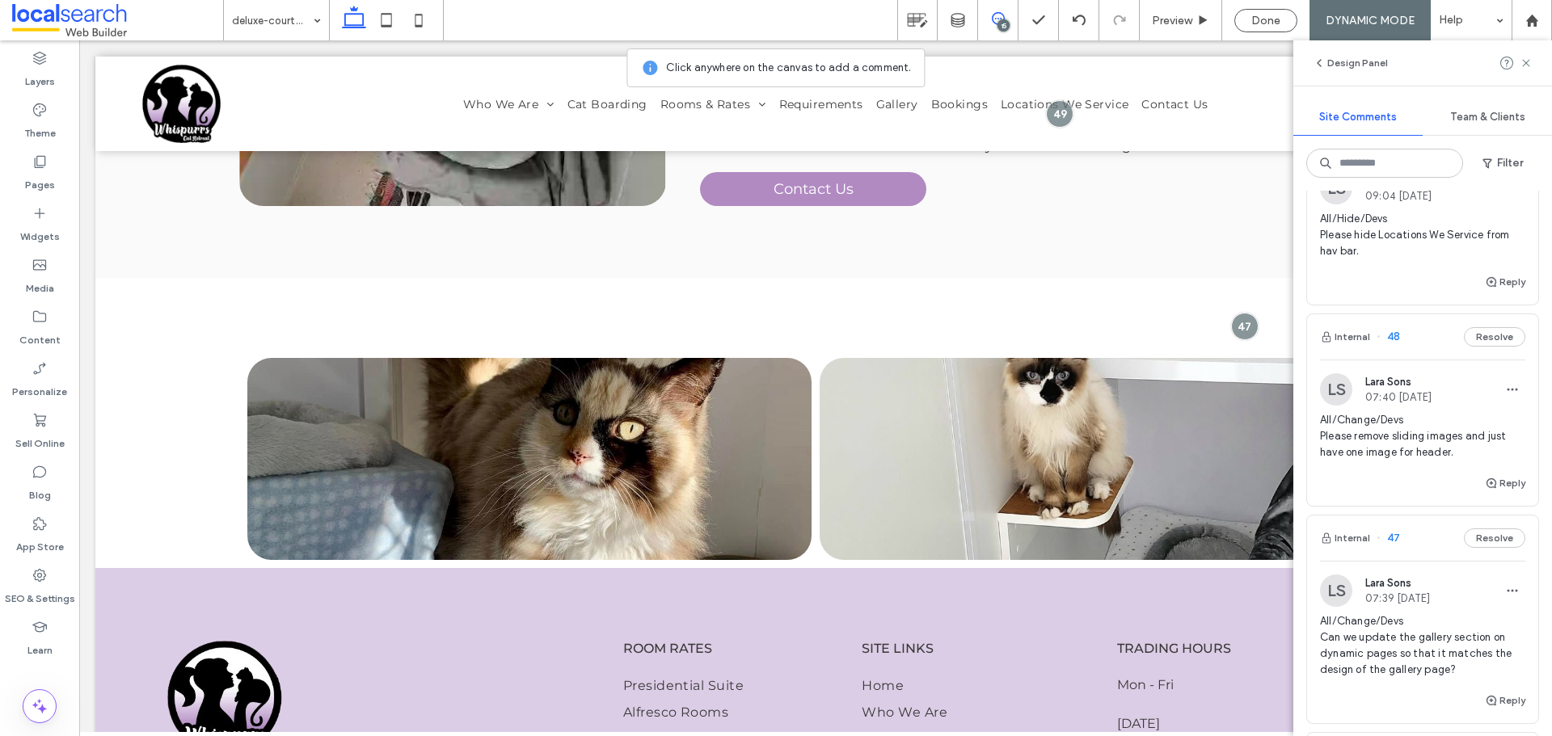
scroll to position [970, 0]
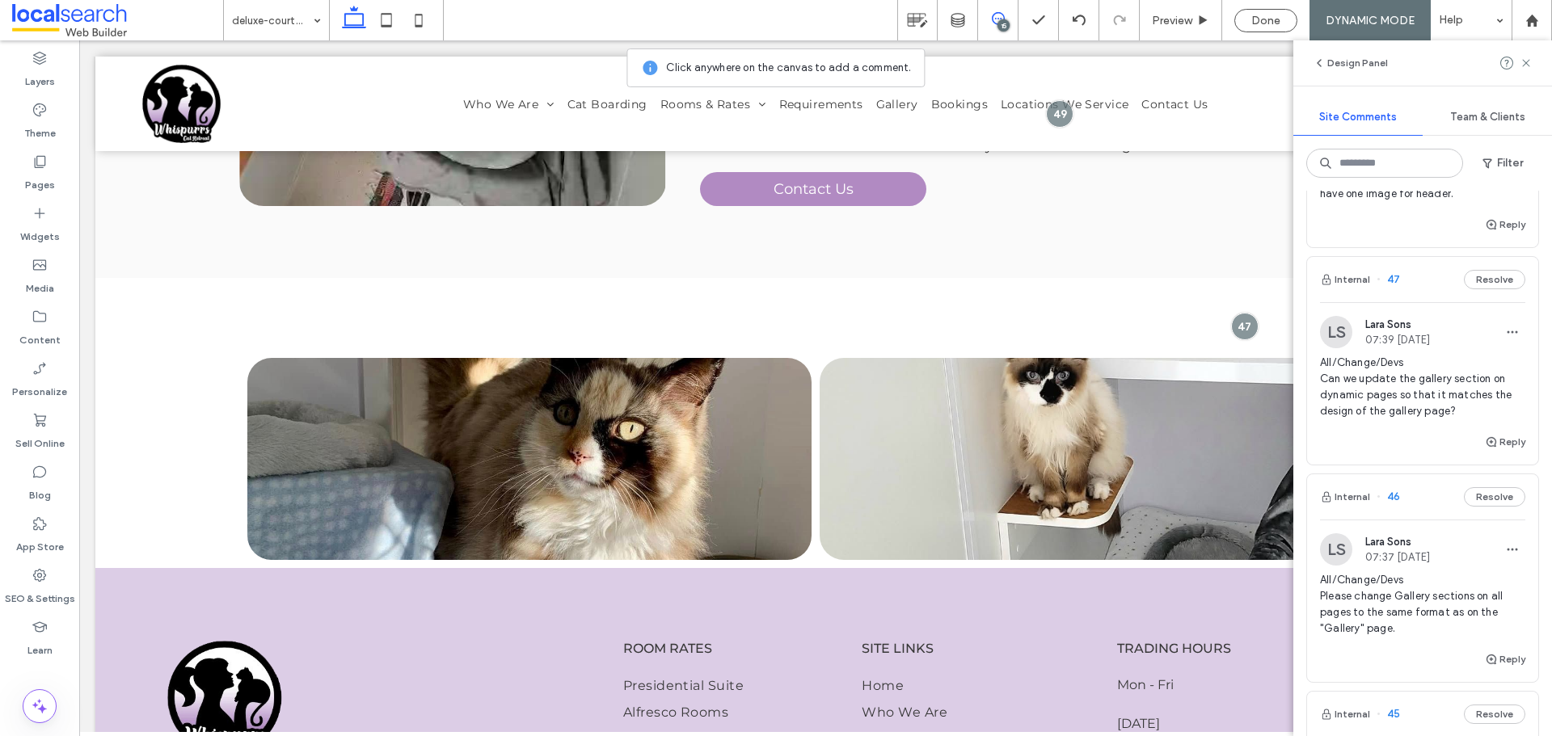
click at [1451, 424] on div "All/Change/Devs Can we update the gallery section on dynamic pages so that it m…" at bounding box center [1422, 394] width 205 height 78
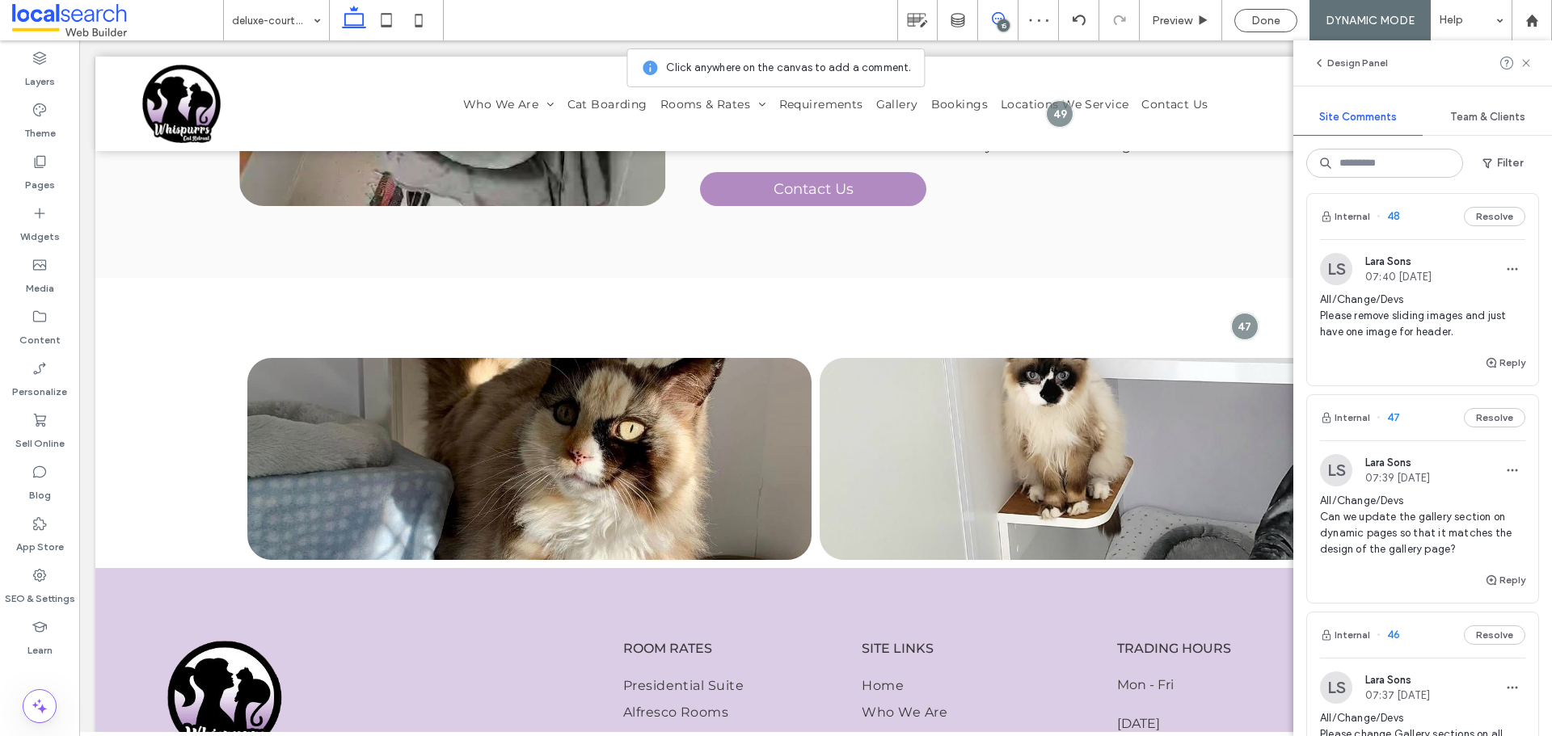
scroll to position [793, 0]
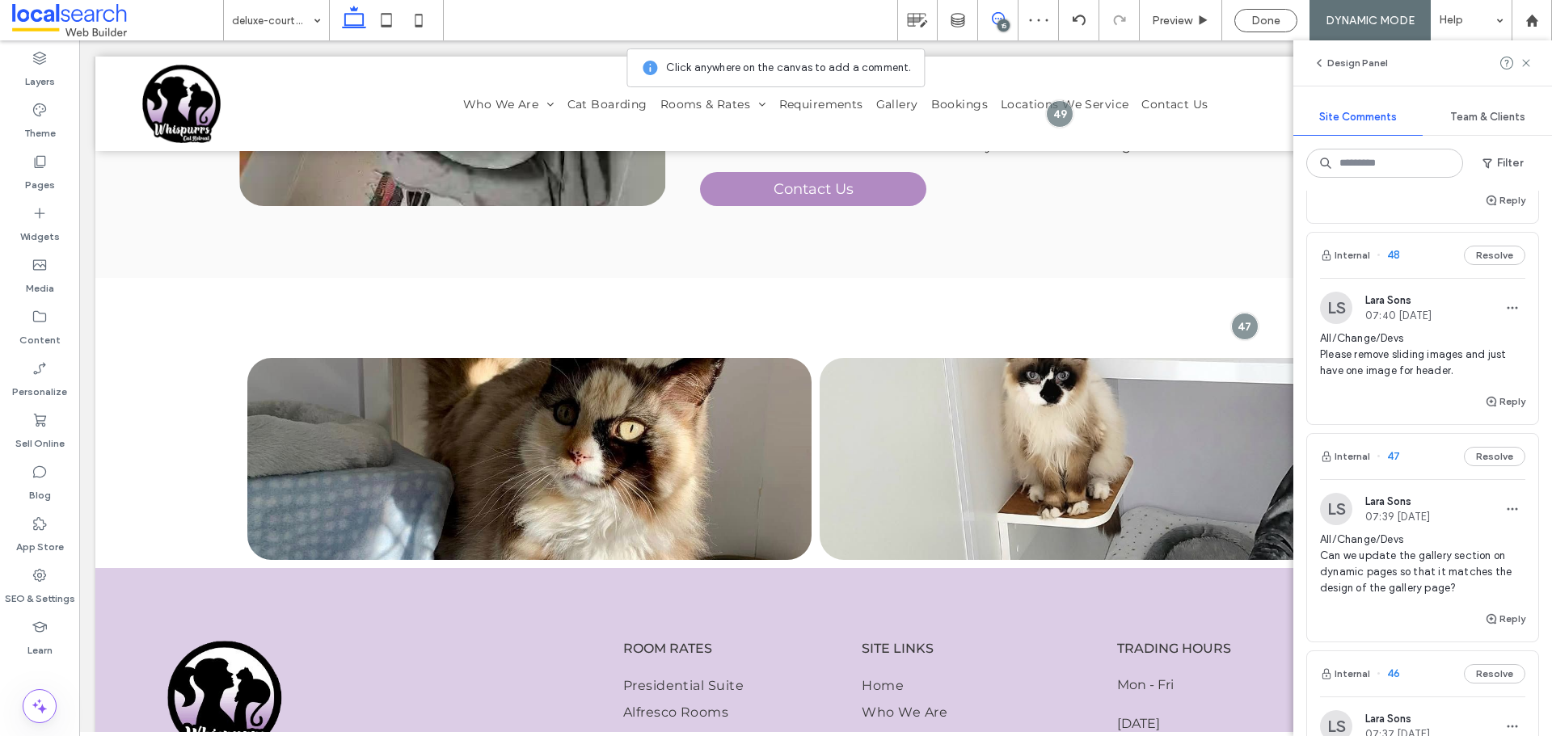
click at [1467, 344] on span "All/Change/Devs Please remove sliding images and just have one image for header." at bounding box center [1422, 355] width 205 height 48
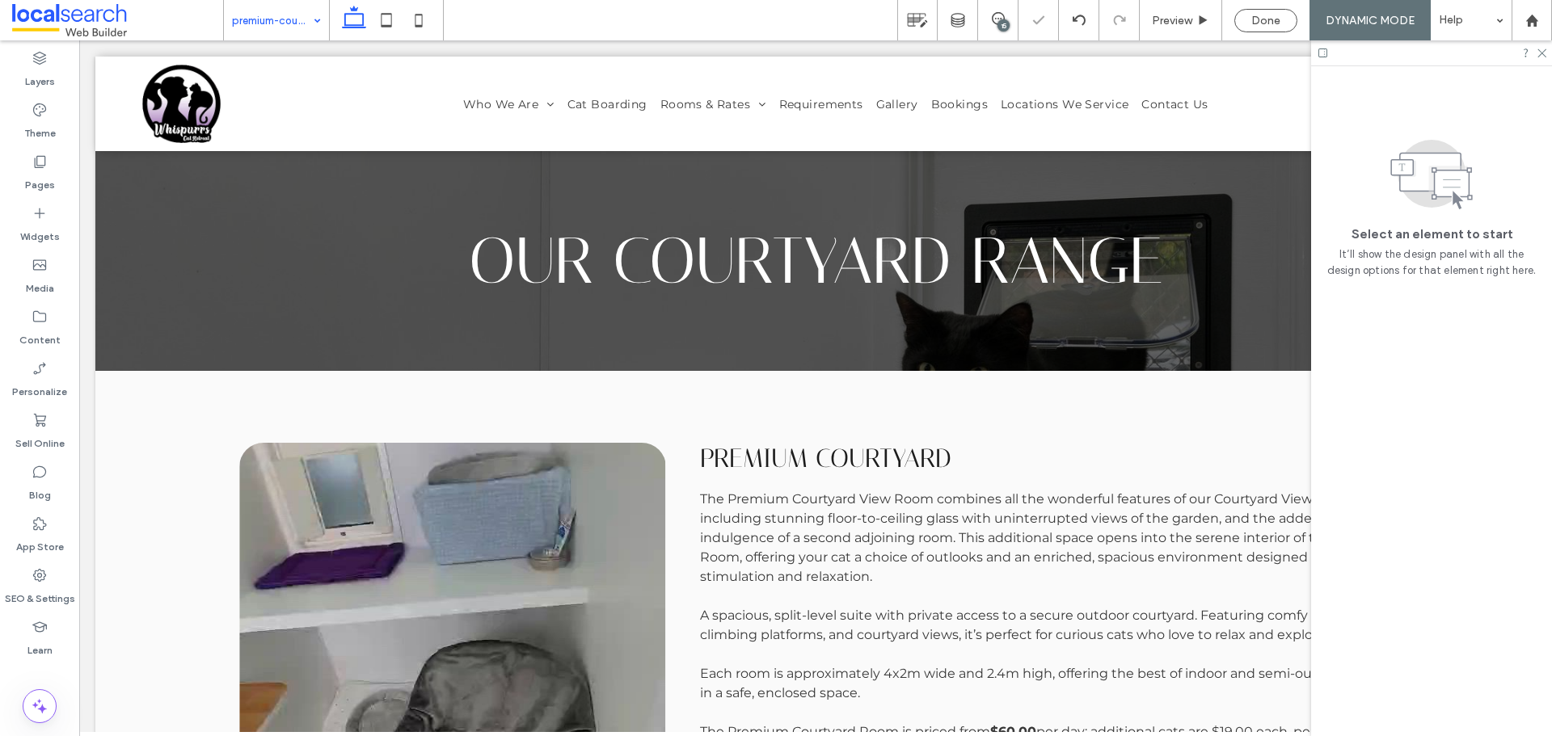
scroll to position [0, 0]
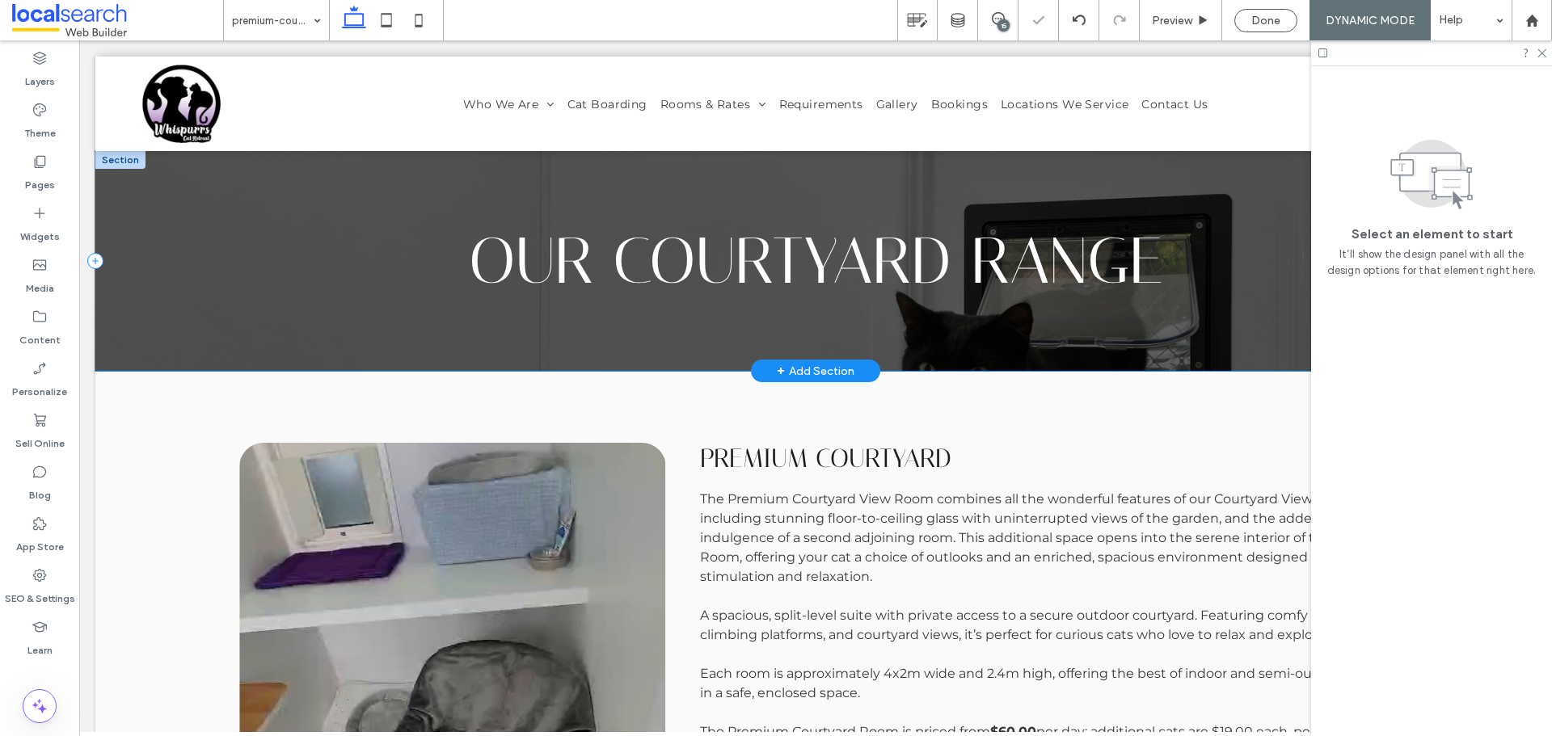
click at [229, 195] on div "Our CourtYard Range" at bounding box center [815, 261] width 1440 height 220
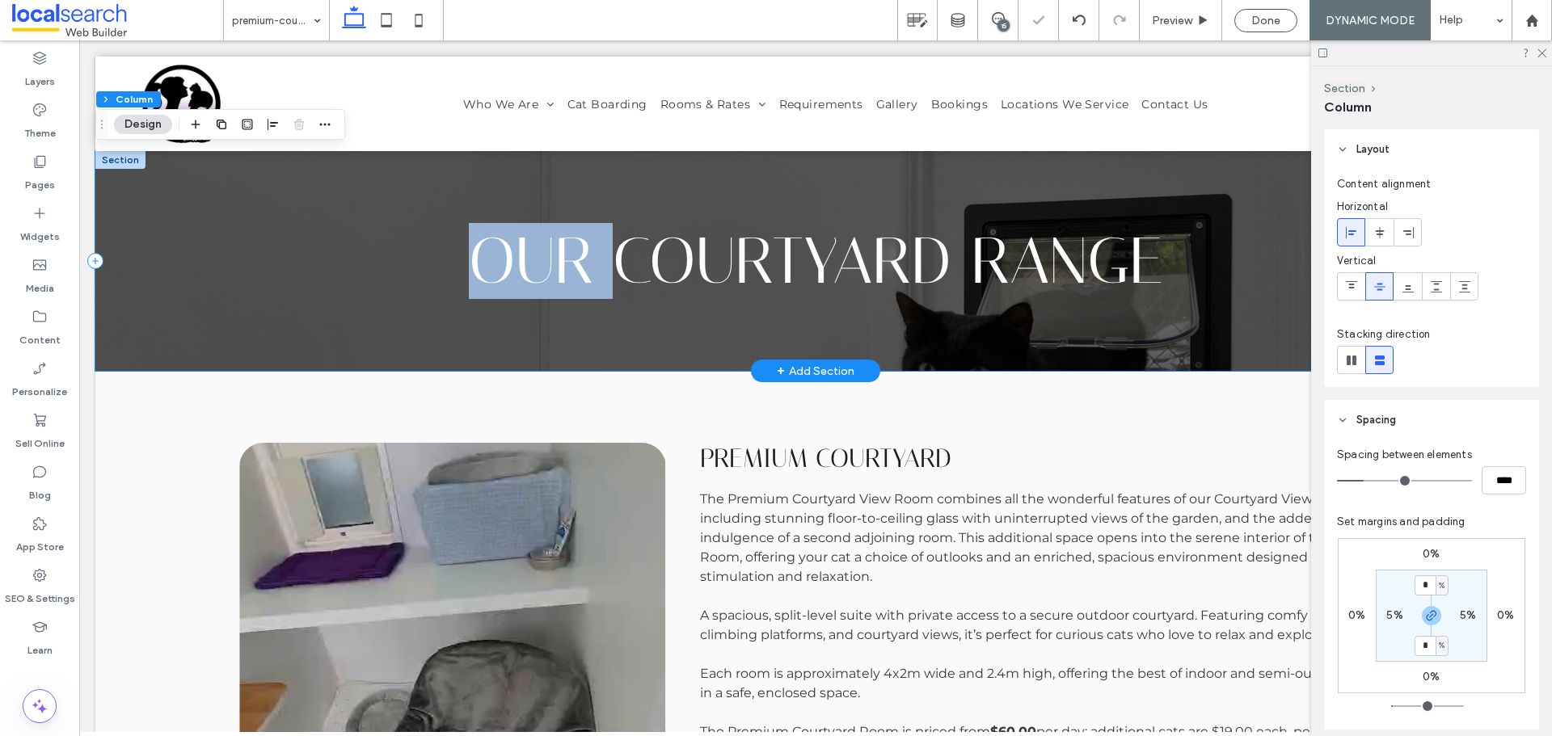
click at [229, 195] on div "Our CourtYard Range" at bounding box center [815, 261] width 1440 height 220
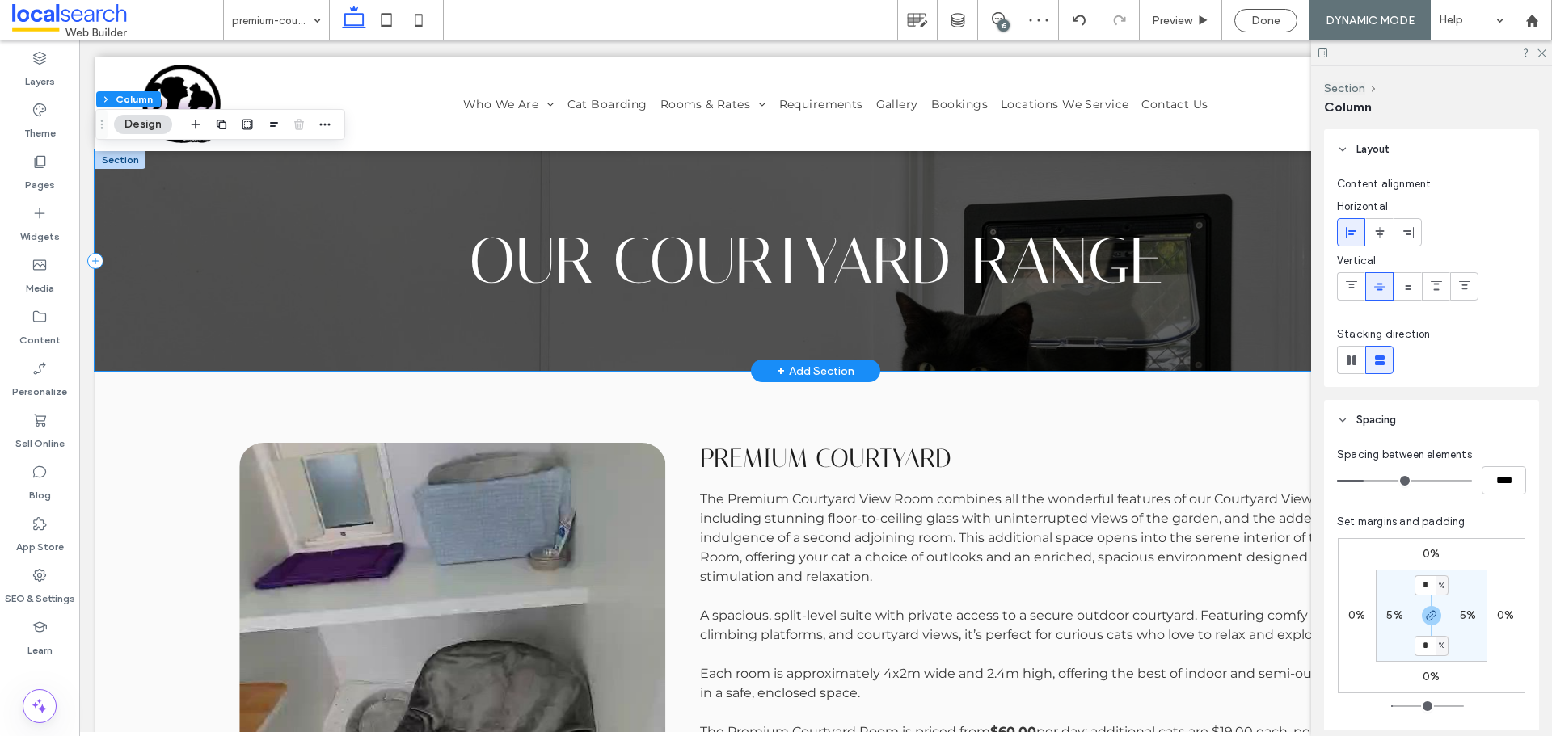
click at [1258, 331] on div "Our CourtYard Range" at bounding box center [815, 261] width 1440 height 220
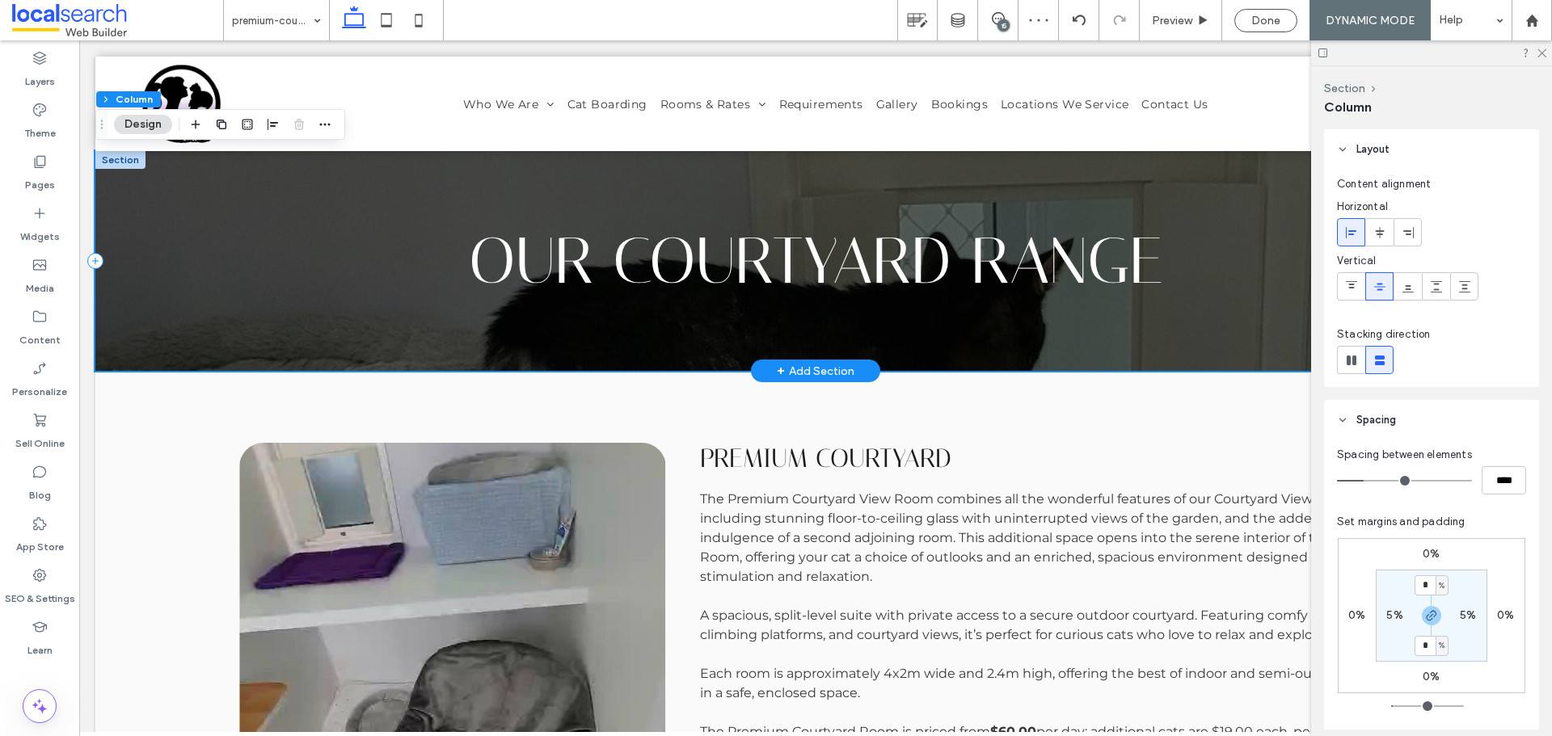
click at [1258, 331] on div "Our CourtYard Range" at bounding box center [815, 261] width 1440 height 220
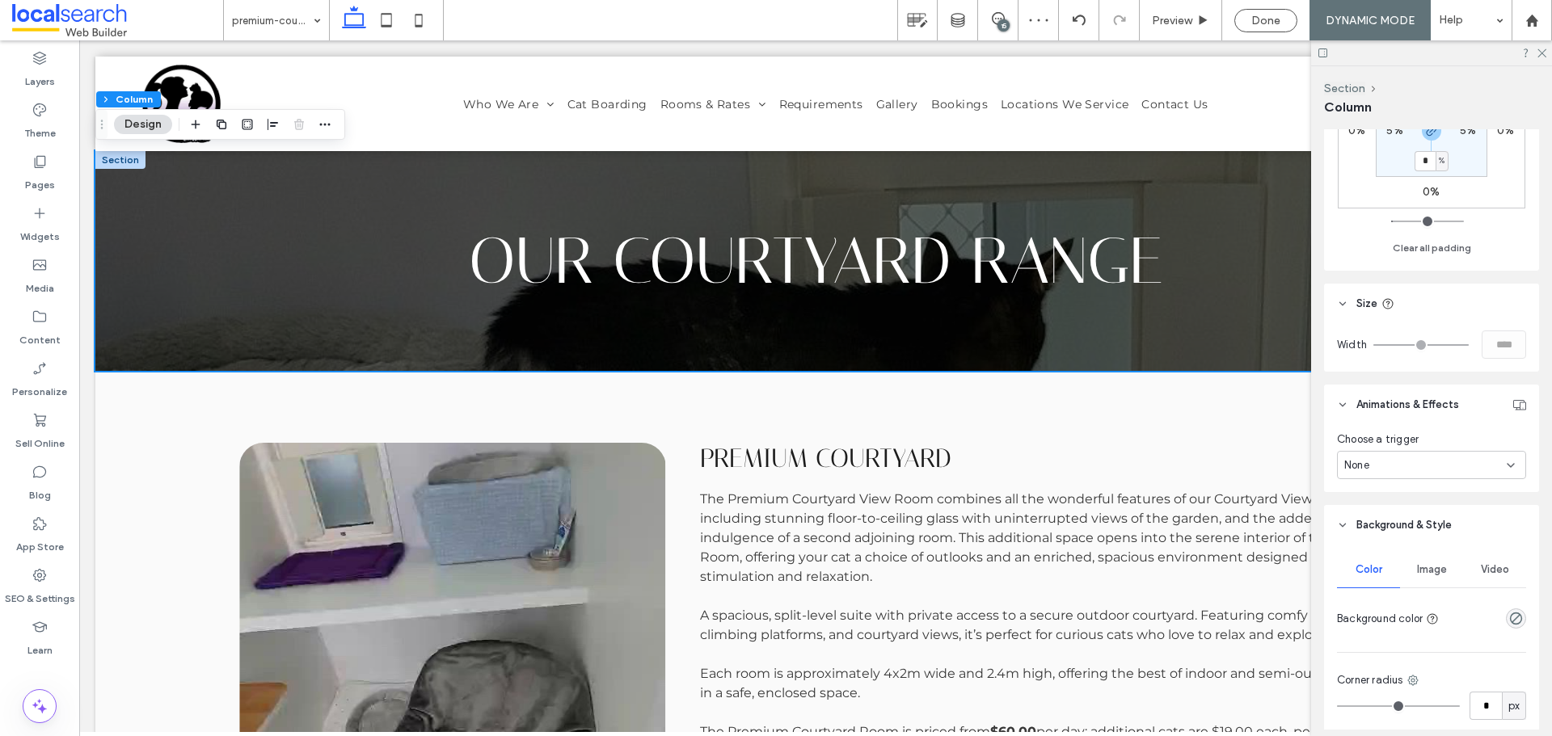
scroll to position [708, 0]
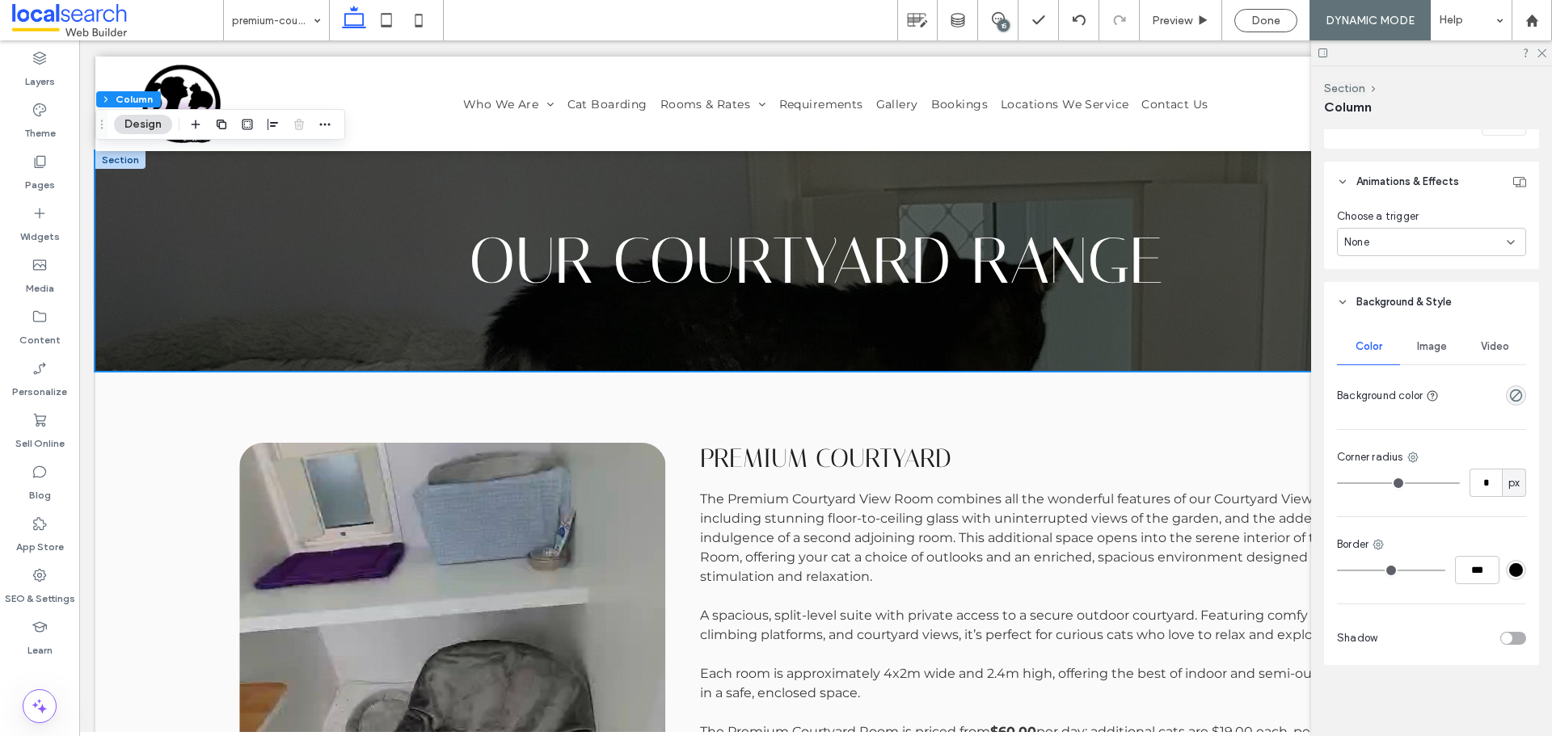
click at [1425, 344] on span "Image" at bounding box center [1432, 346] width 30 height 13
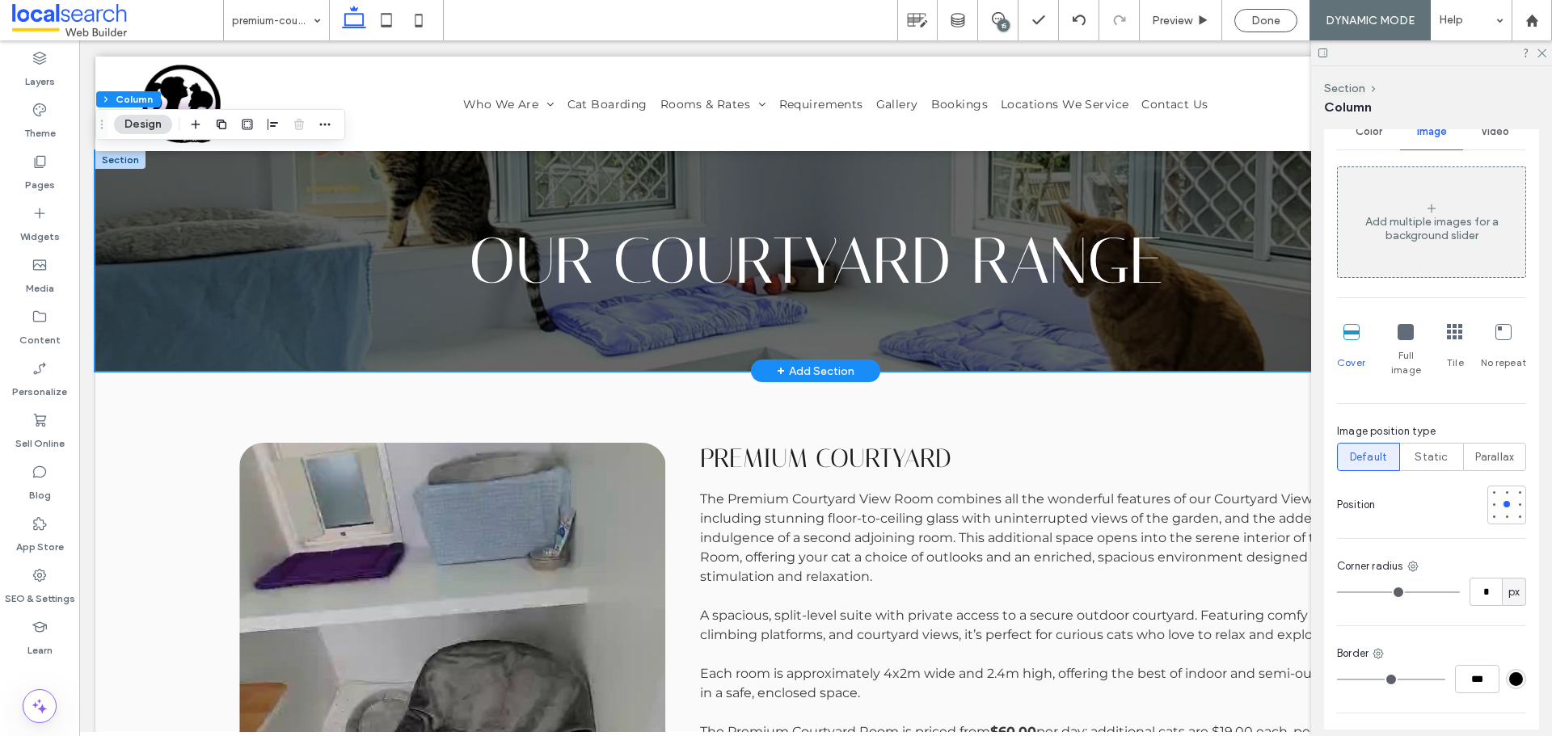
scroll to position [775, 0]
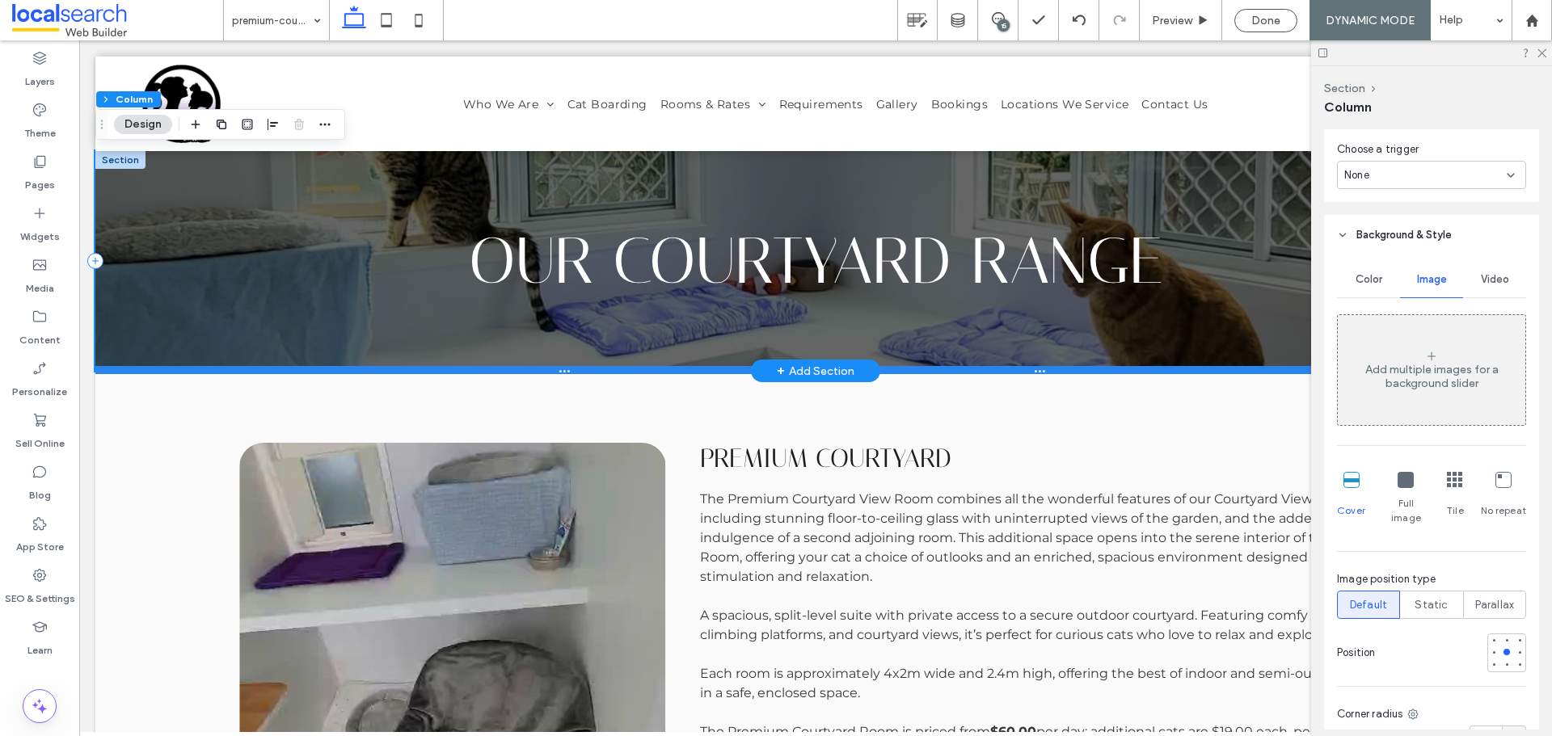
click at [170, 374] on div at bounding box center [809, 370] width 1428 height 8
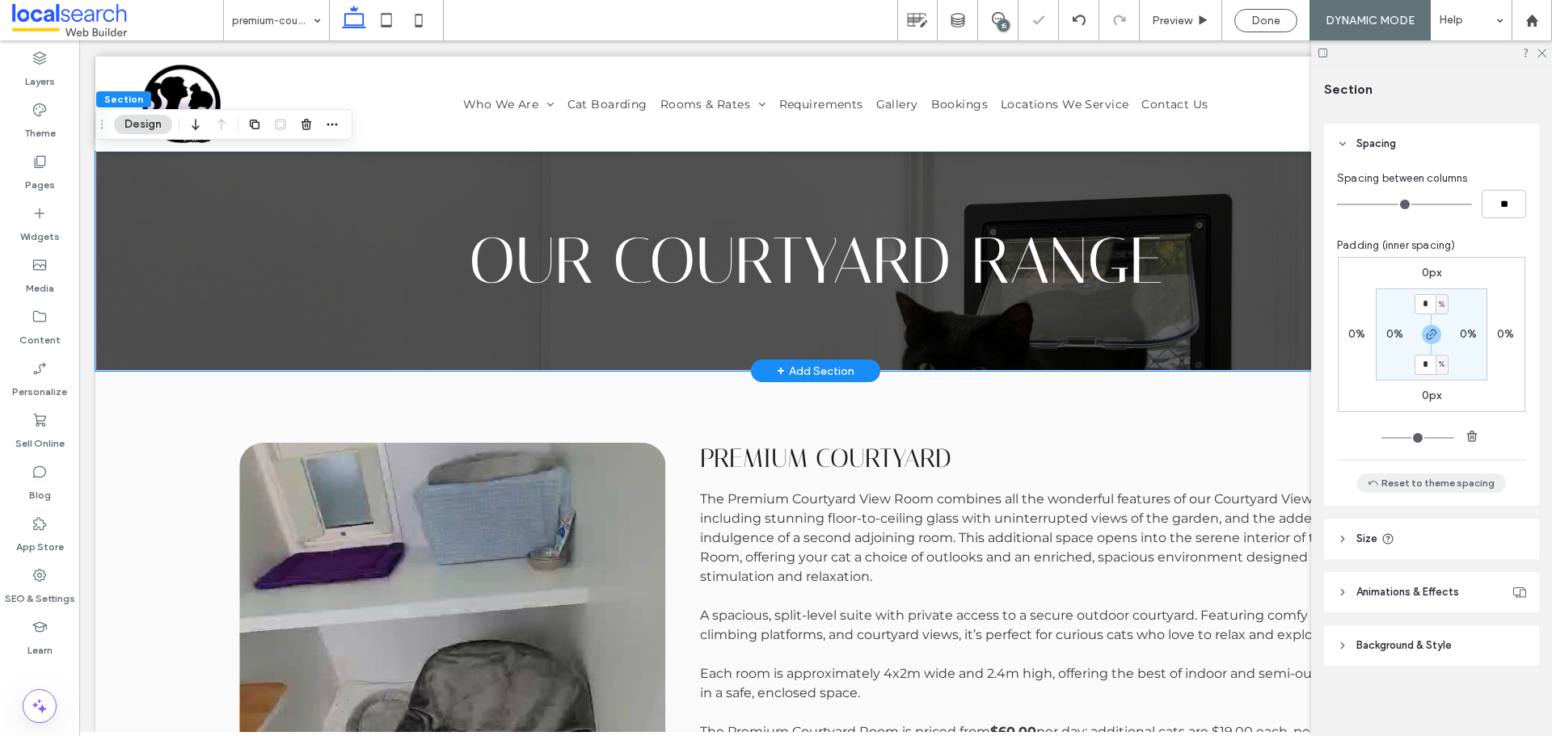
scroll to position [167, 0]
click at [1442, 635] on header "Background & Style" at bounding box center [1431, 645] width 215 height 40
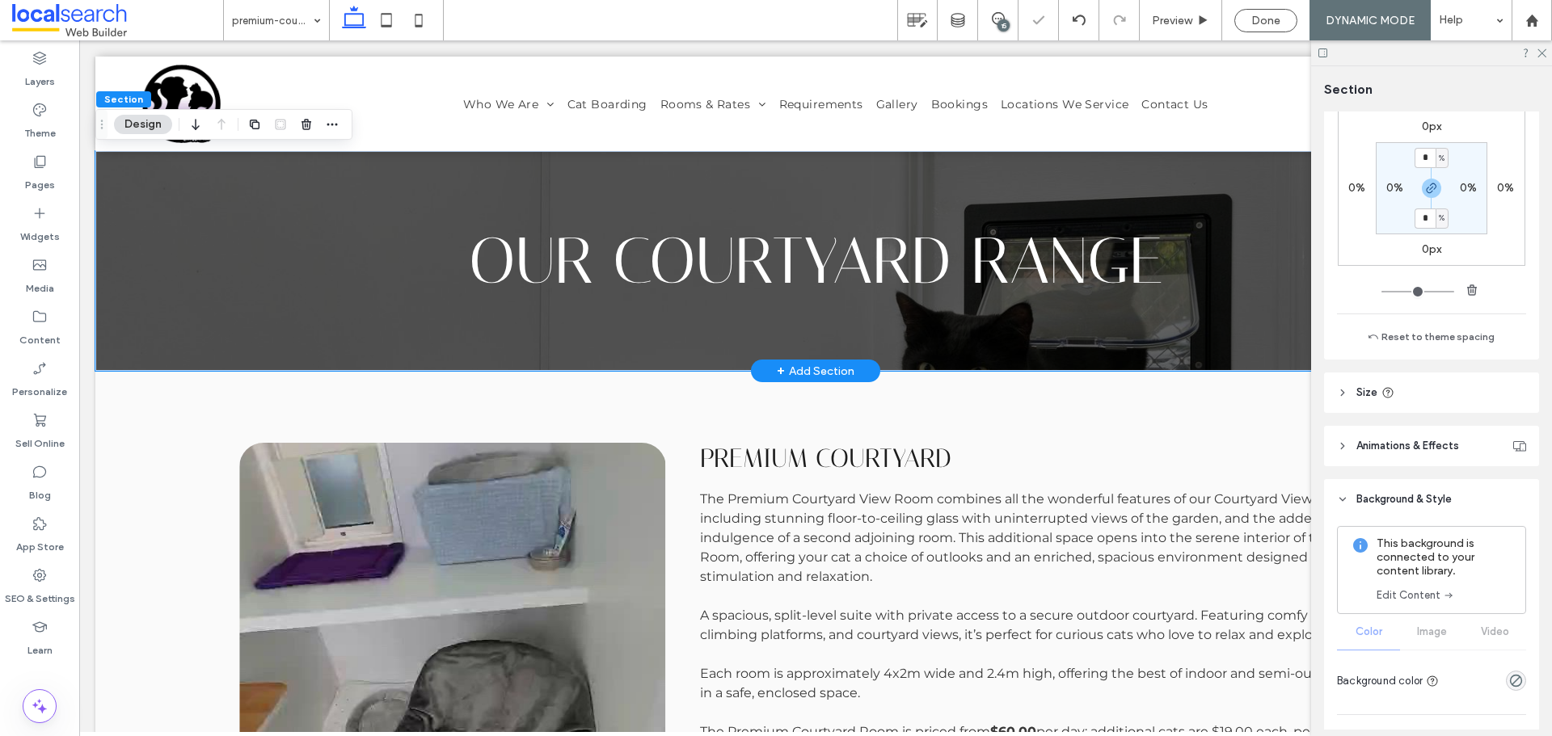
scroll to position [490, 0]
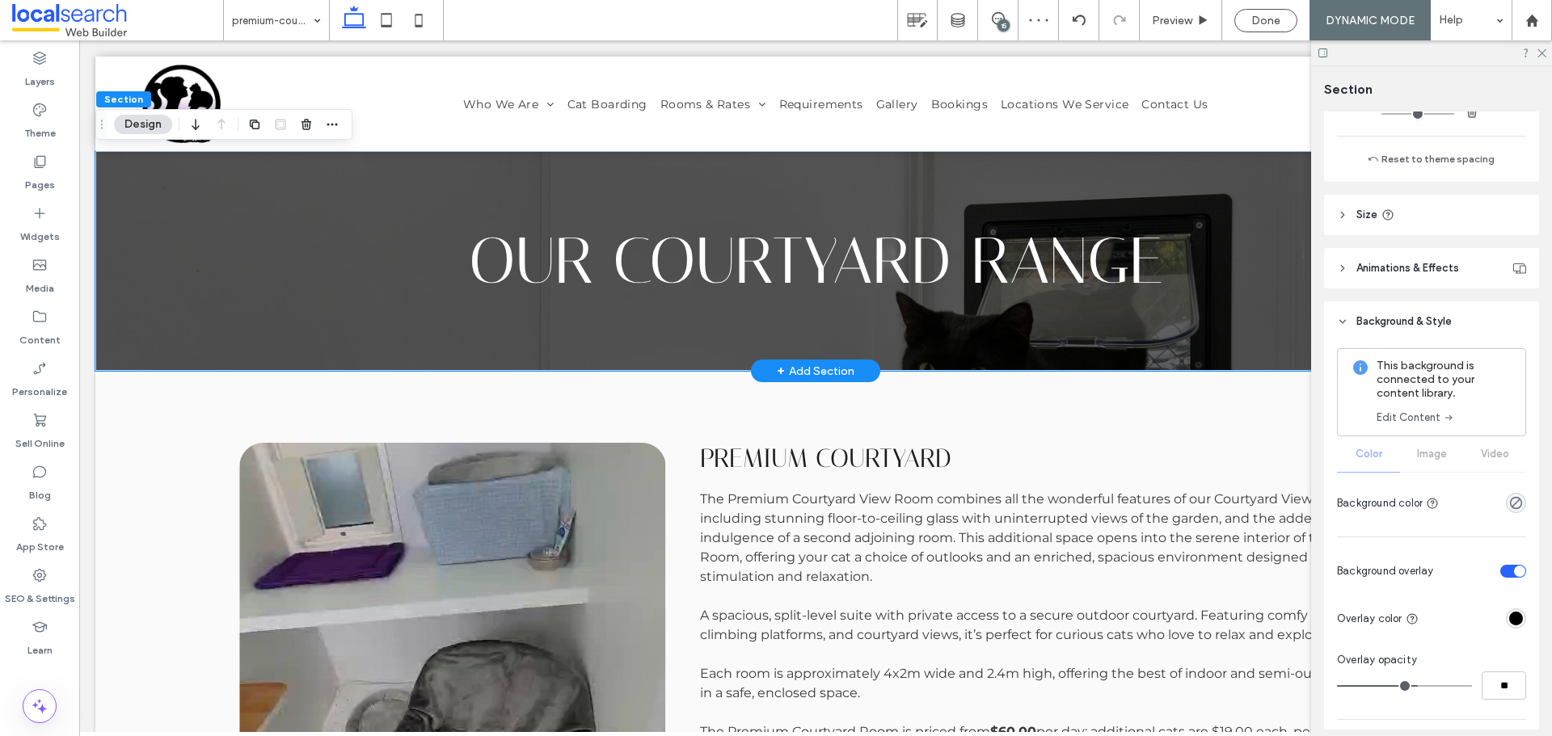
click at [1442, 449] on div "This background is connected to your content library. Edit Content Color Image …" at bounding box center [1431, 432] width 189 height 169
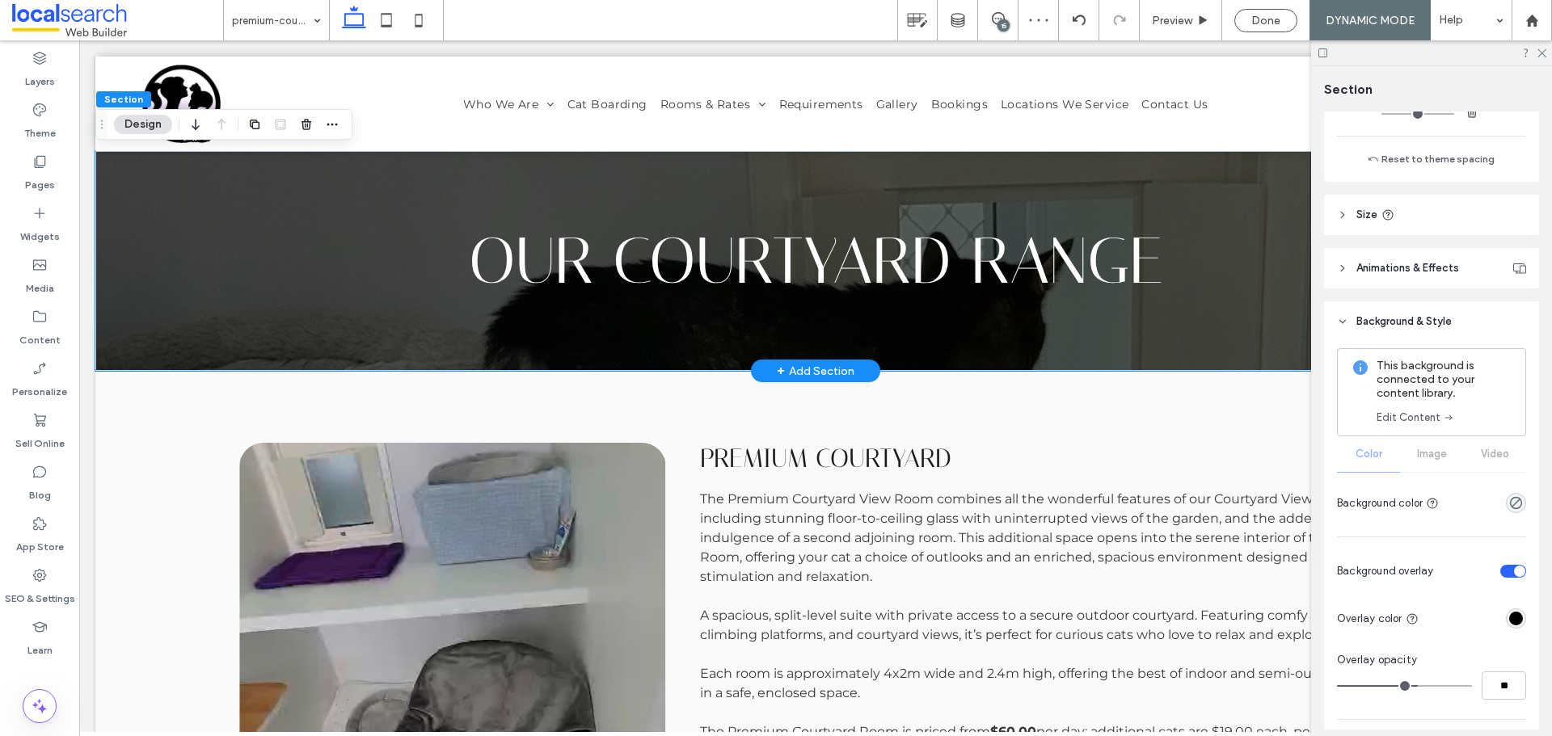
click at [1435, 453] on div "This background is connected to your content library. Edit Content Color Image …" at bounding box center [1431, 432] width 189 height 169
click at [1422, 428] on div "This background is connected to your content library. Edit Content" at bounding box center [1431, 392] width 189 height 88
click at [1422, 421] on link "Edit Content" at bounding box center [1415, 418] width 78 height 16
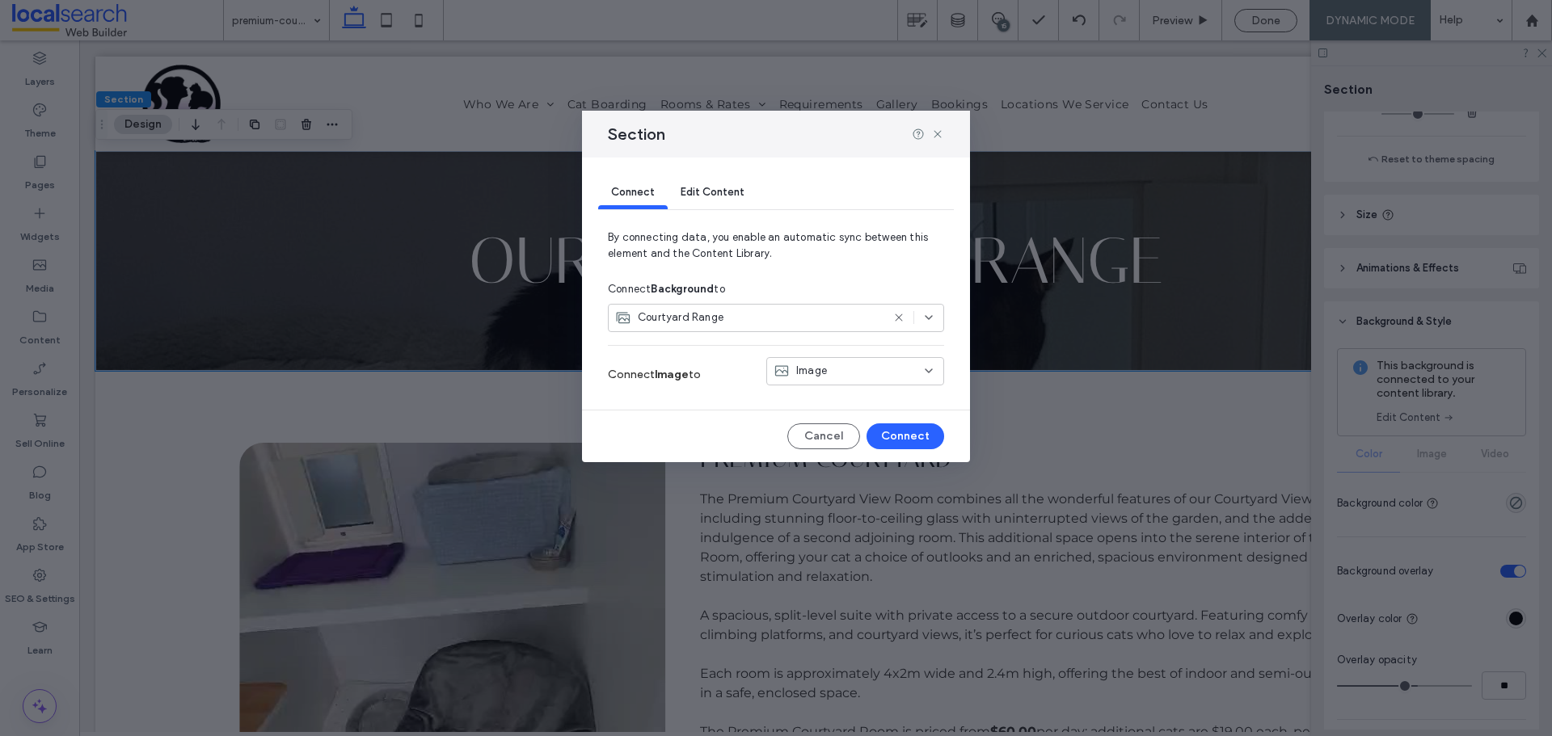
click at [797, 373] on span "Image" at bounding box center [811, 371] width 31 height 16
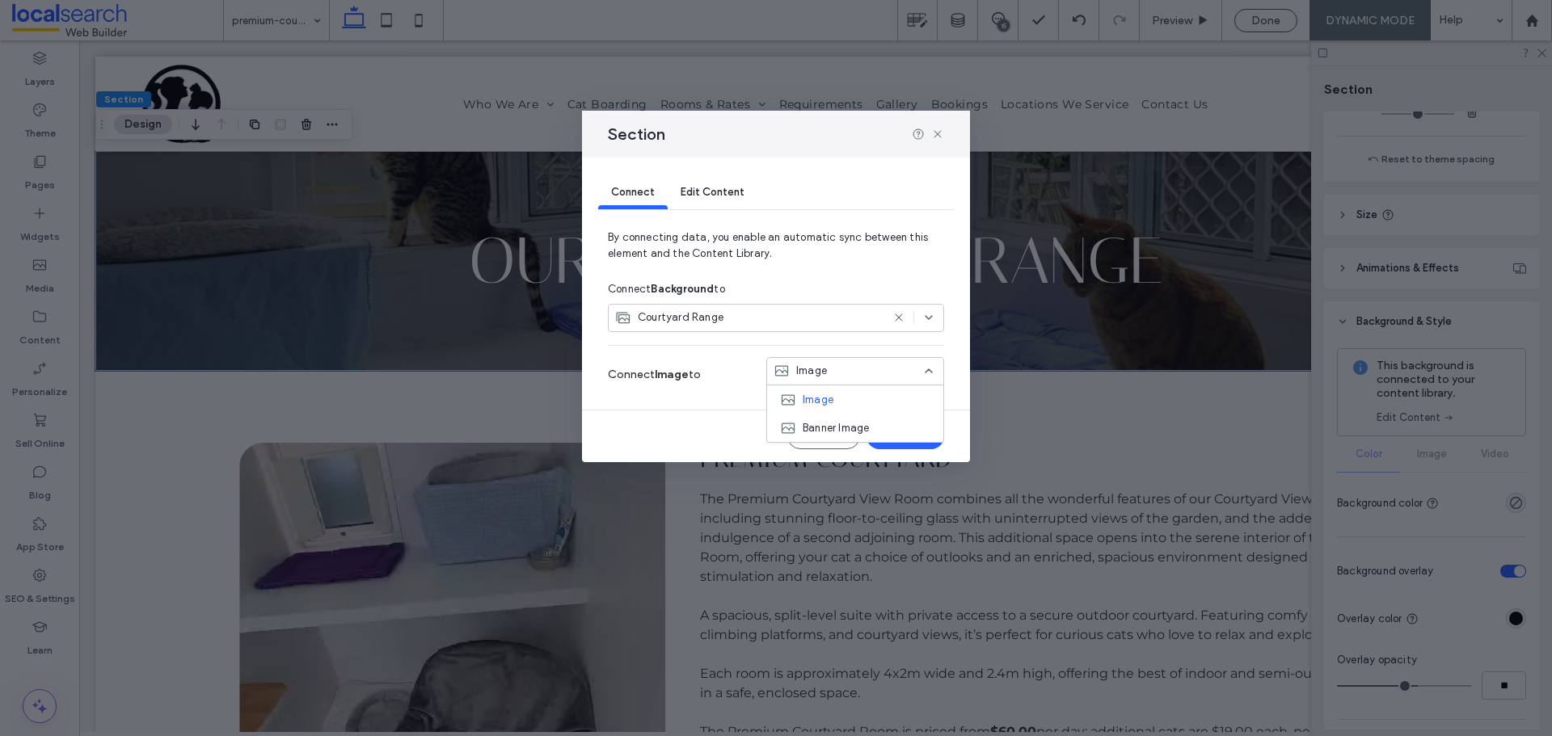
click at [797, 373] on span "Image" at bounding box center [811, 371] width 31 height 16
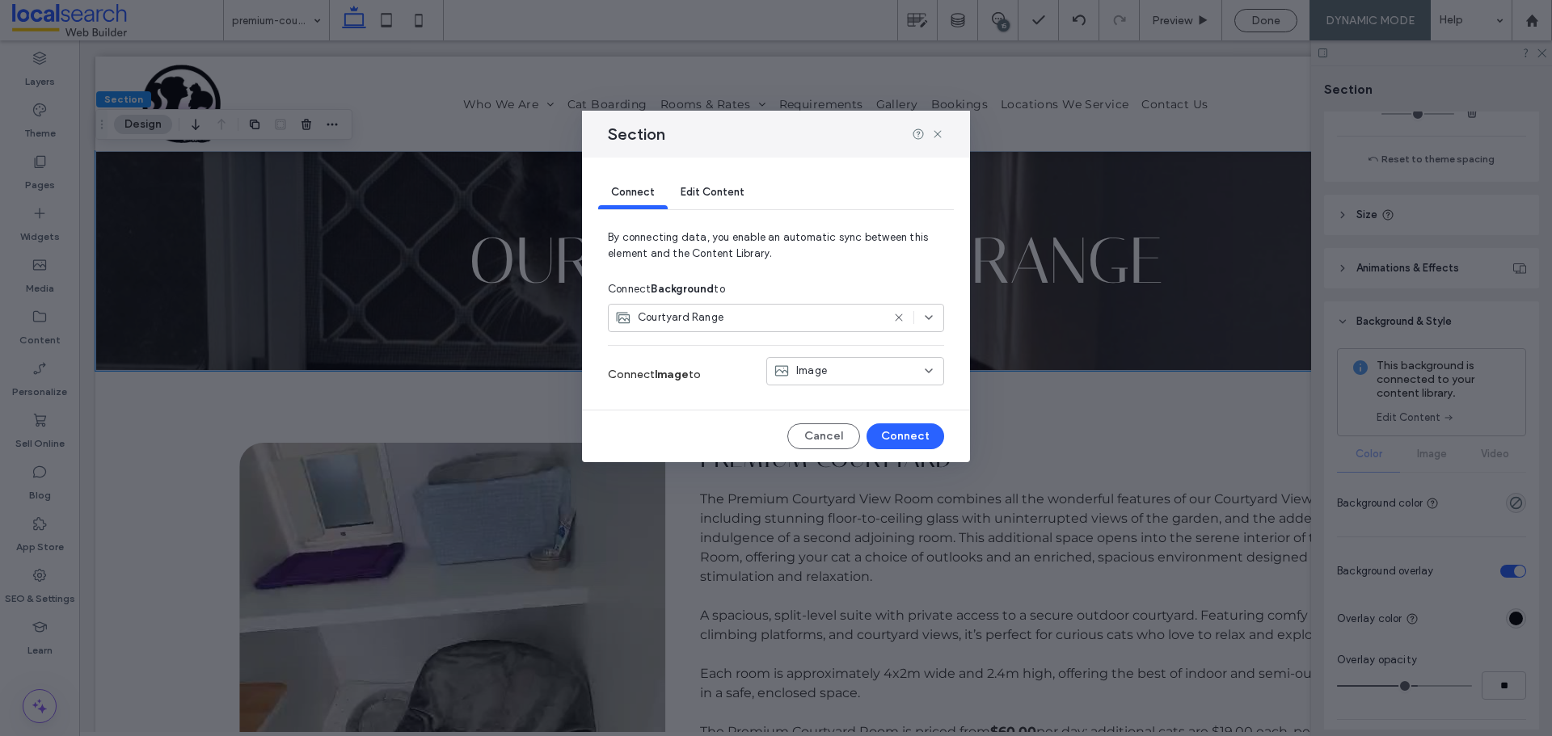
click at [944, 134] on div "Section" at bounding box center [776, 134] width 388 height 47
click at [860, 376] on div "Image" at bounding box center [845, 371] width 144 height 16
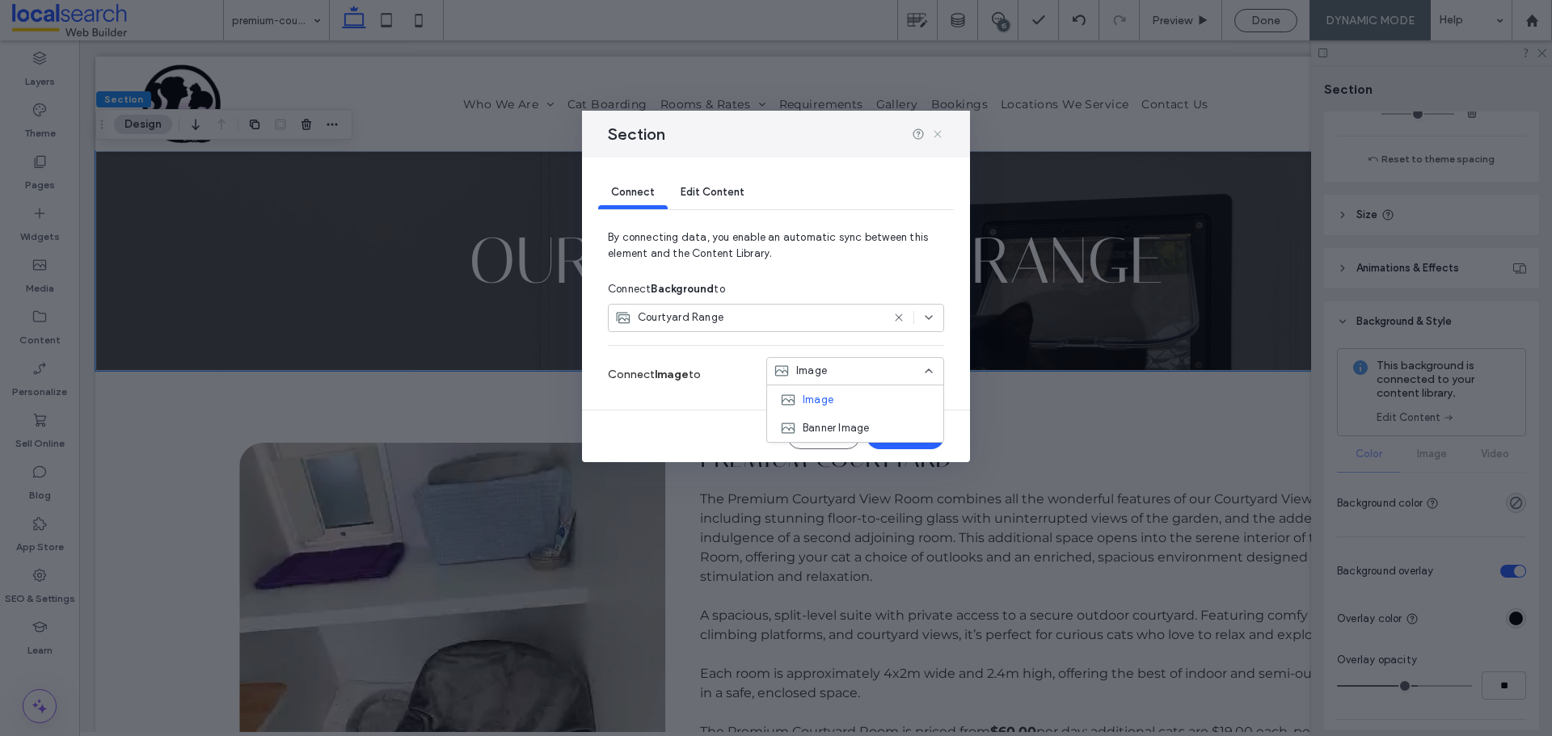
click at [939, 136] on use at bounding box center [937, 133] width 7 height 7
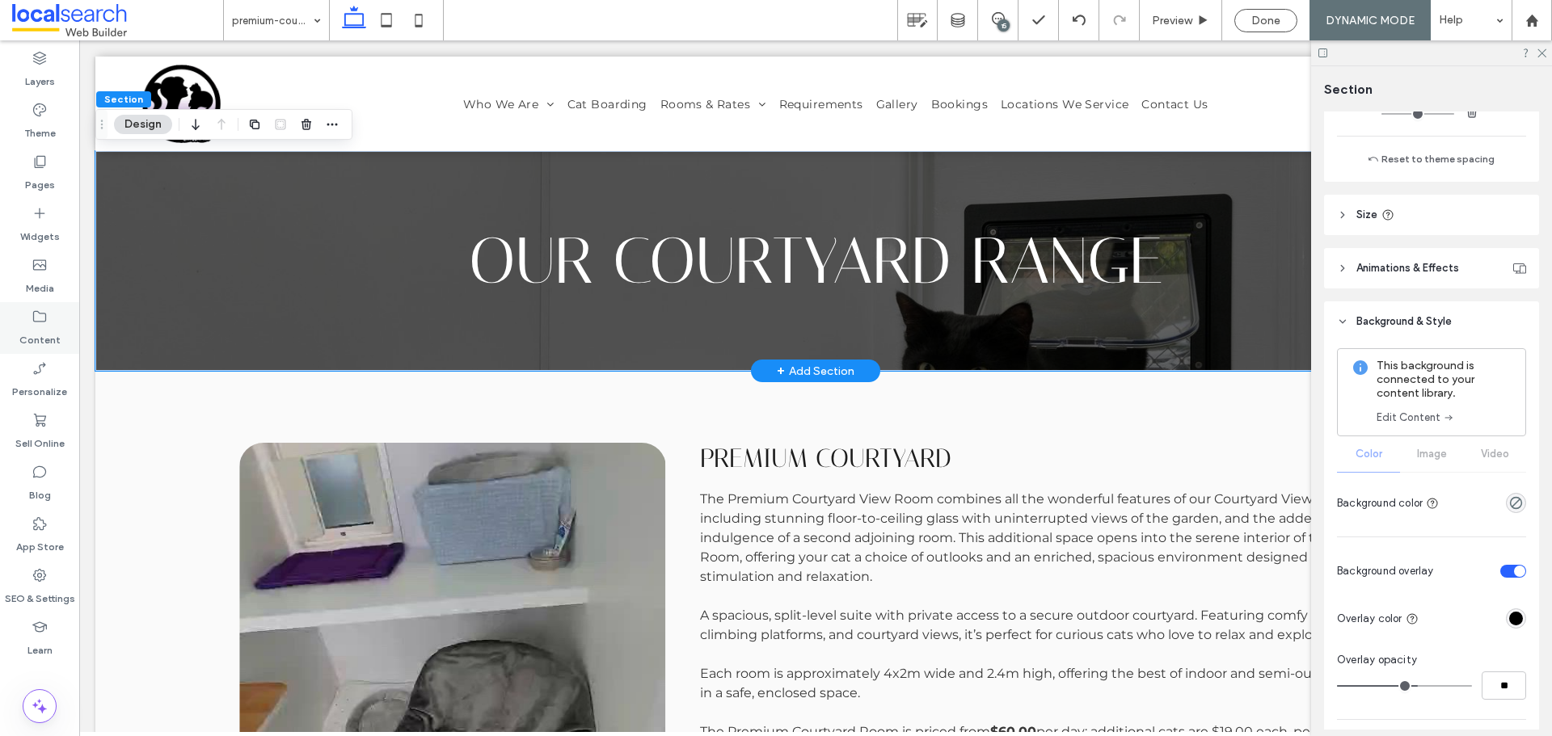
click at [60, 344] on div "Content" at bounding box center [39, 328] width 79 height 52
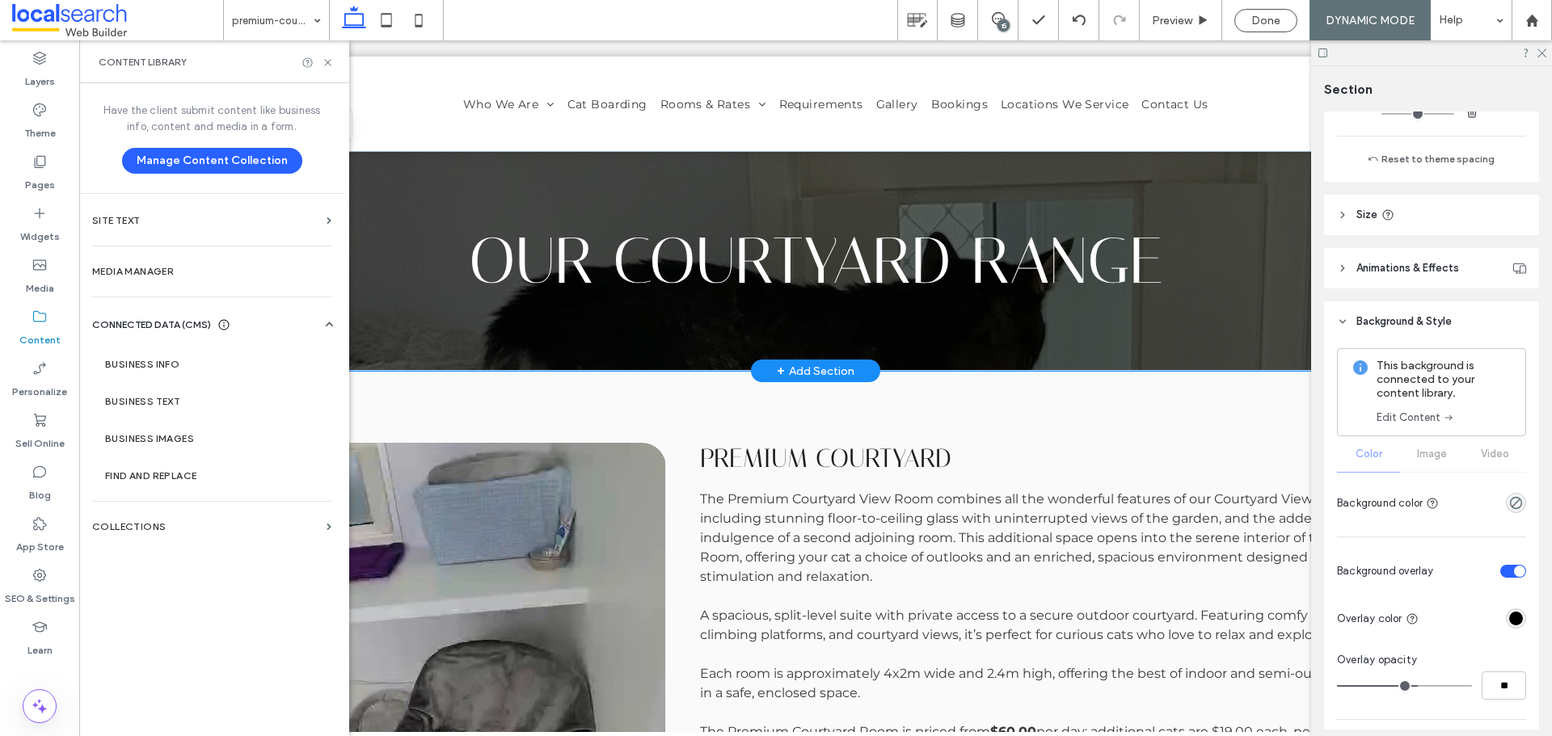
click at [49, 321] on div "Content" at bounding box center [39, 328] width 79 height 52
click at [47, 318] on icon at bounding box center [40, 317] width 16 height 16
click at [211, 528] on label "Collections" at bounding box center [206, 526] width 228 height 11
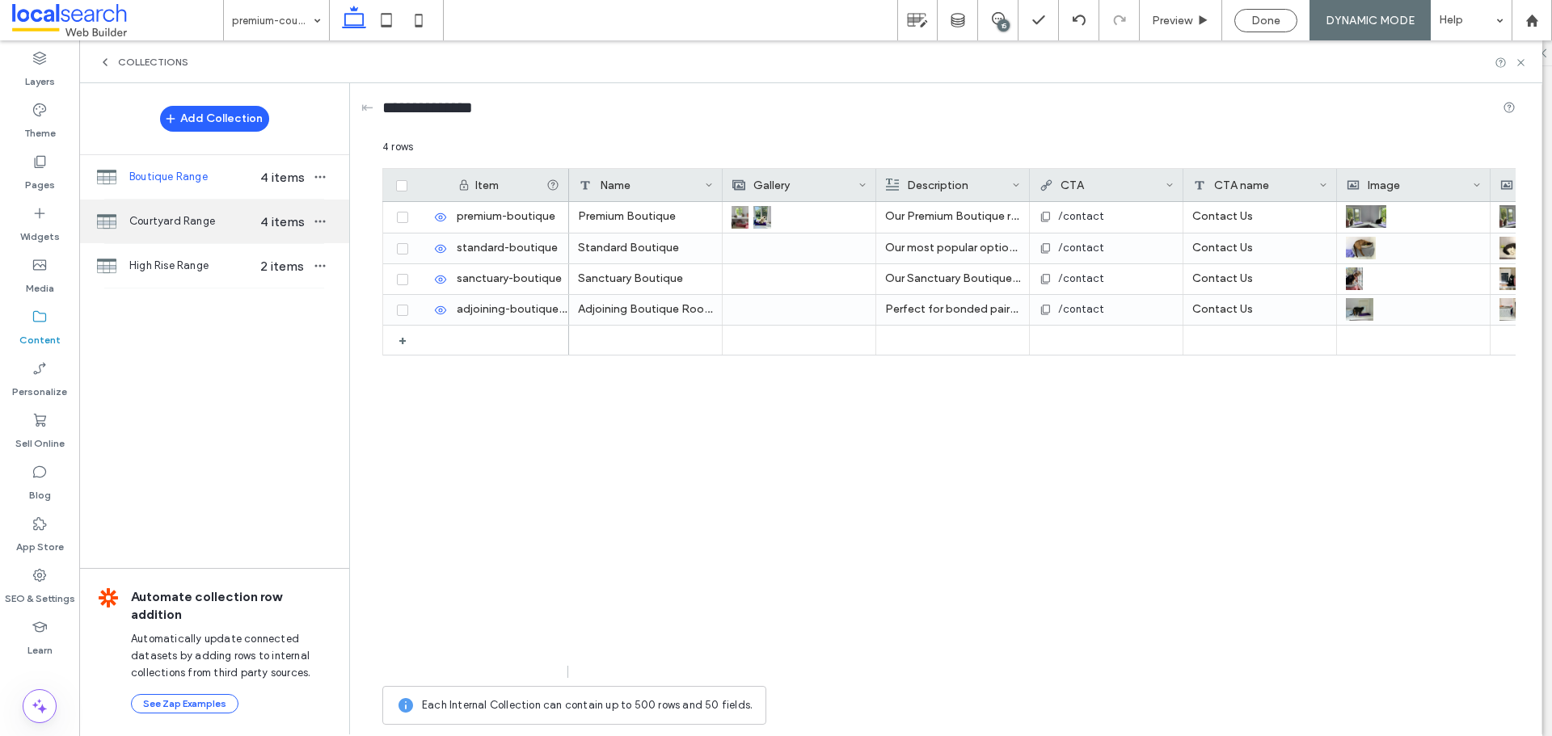
click at [188, 224] on span "Courtyard Range" at bounding box center [191, 221] width 124 height 16
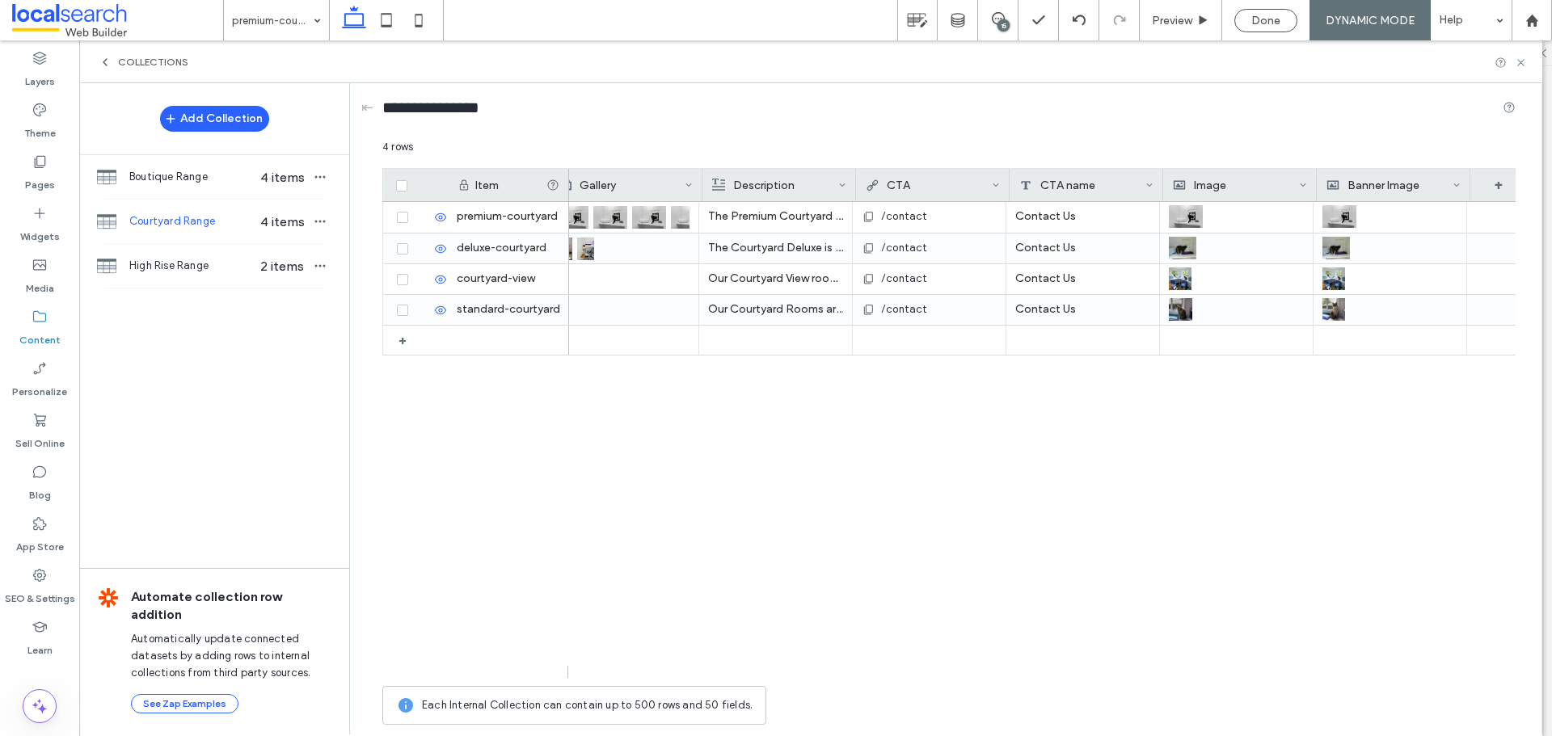
scroll to position [0, 184]
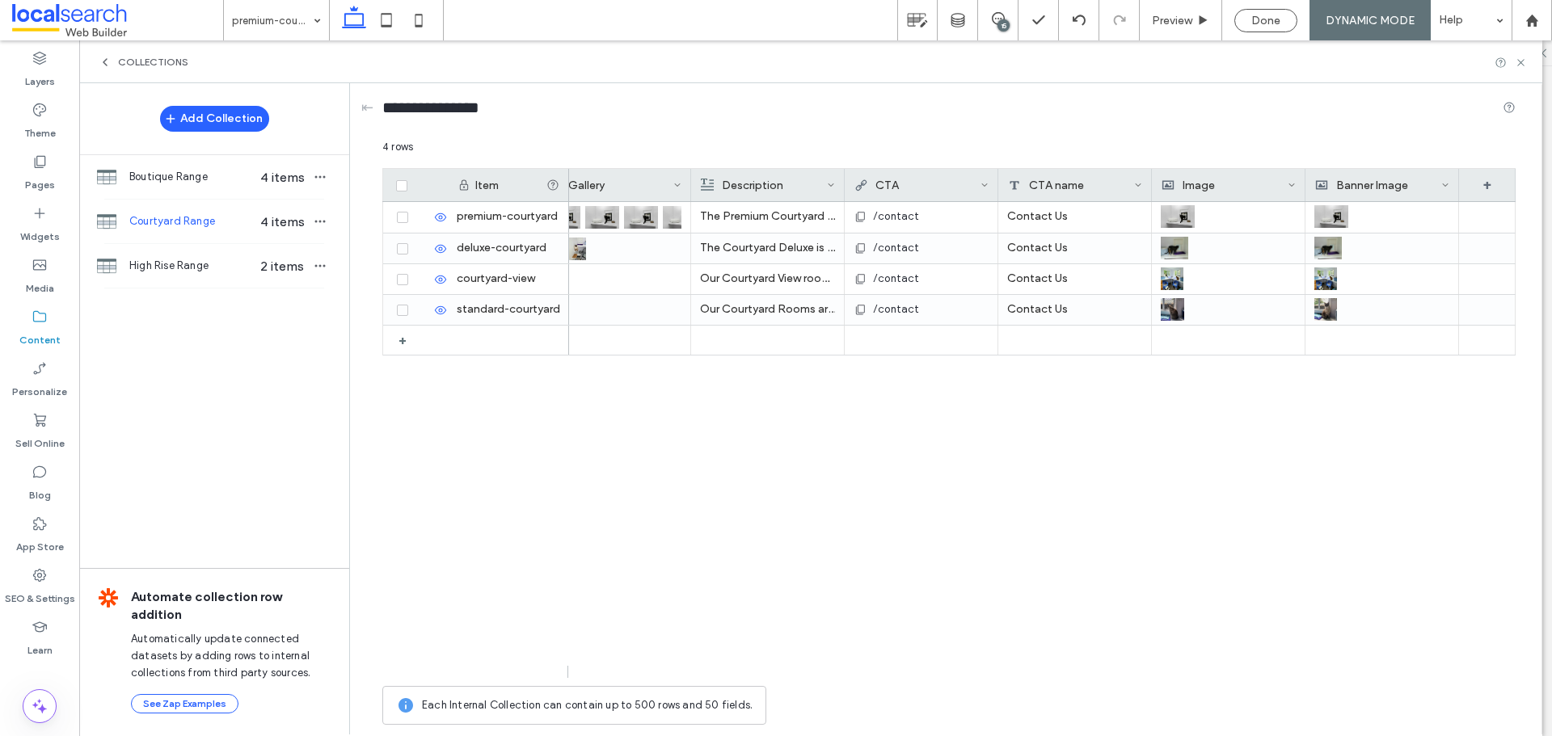
click at [99, 62] on icon at bounding box center [105, 62] width 13 height 13
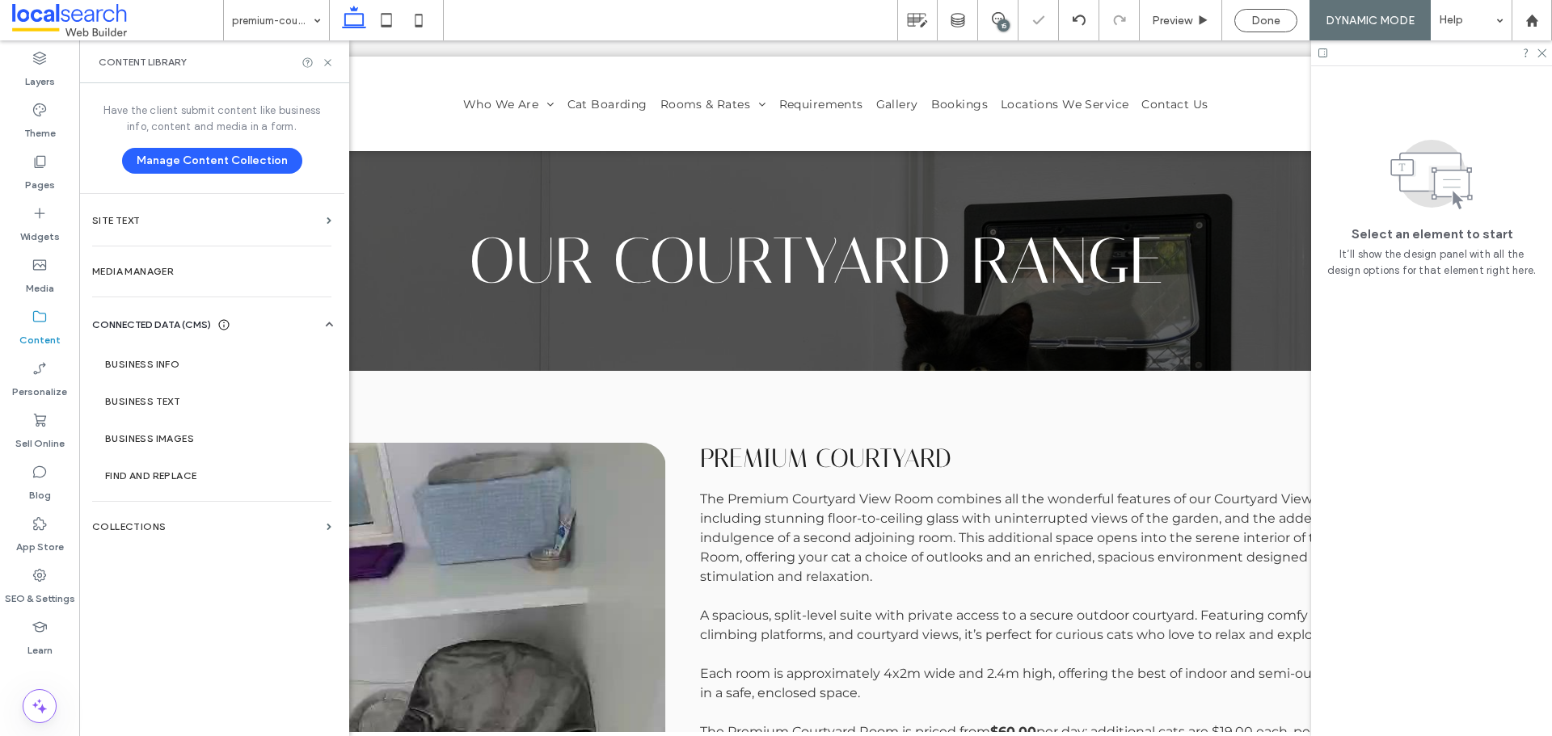
scroll to position [0, 0]
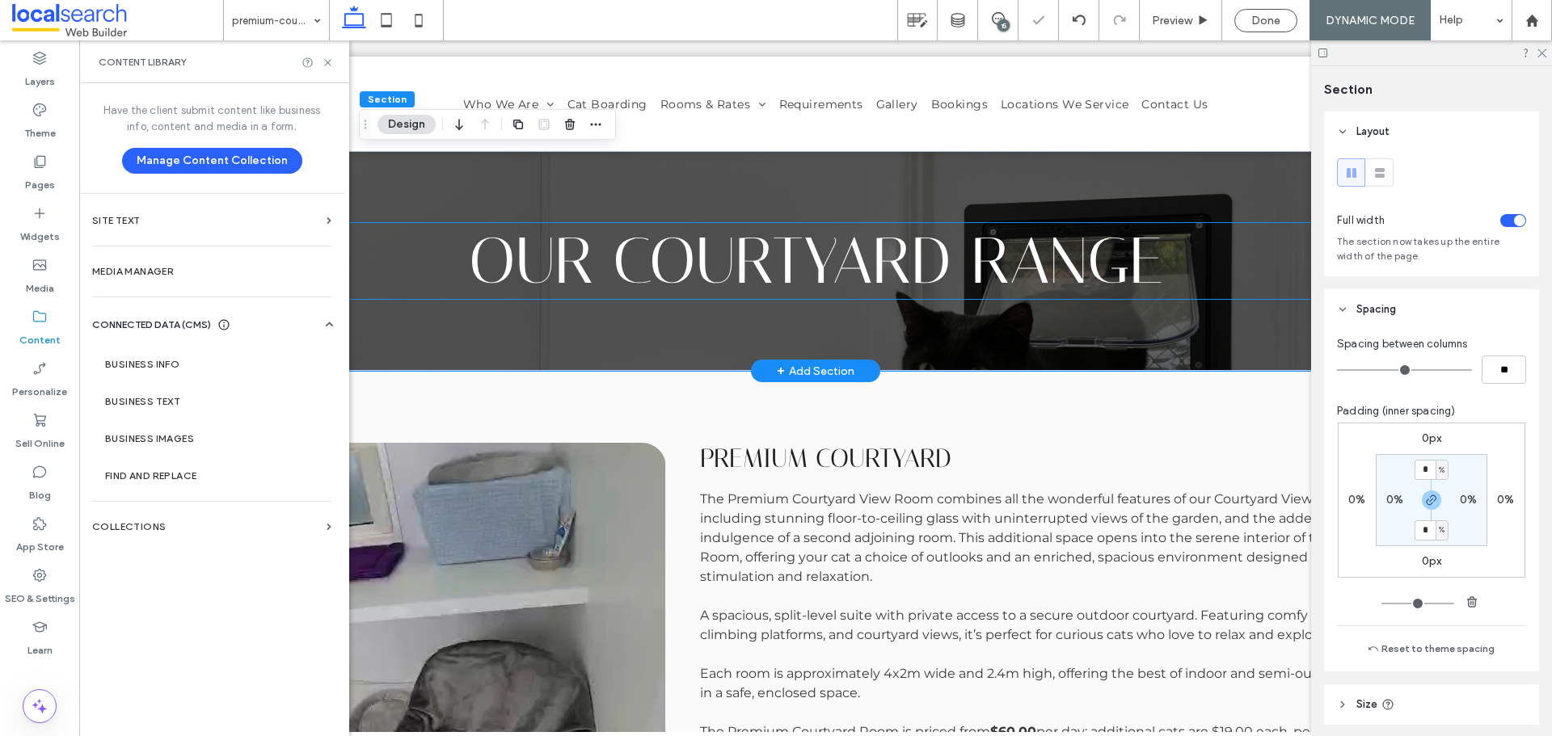
click at [430, 286] on h1 "Our CourtYard Range" at bounding box center [815, 261] width 1296 height 76
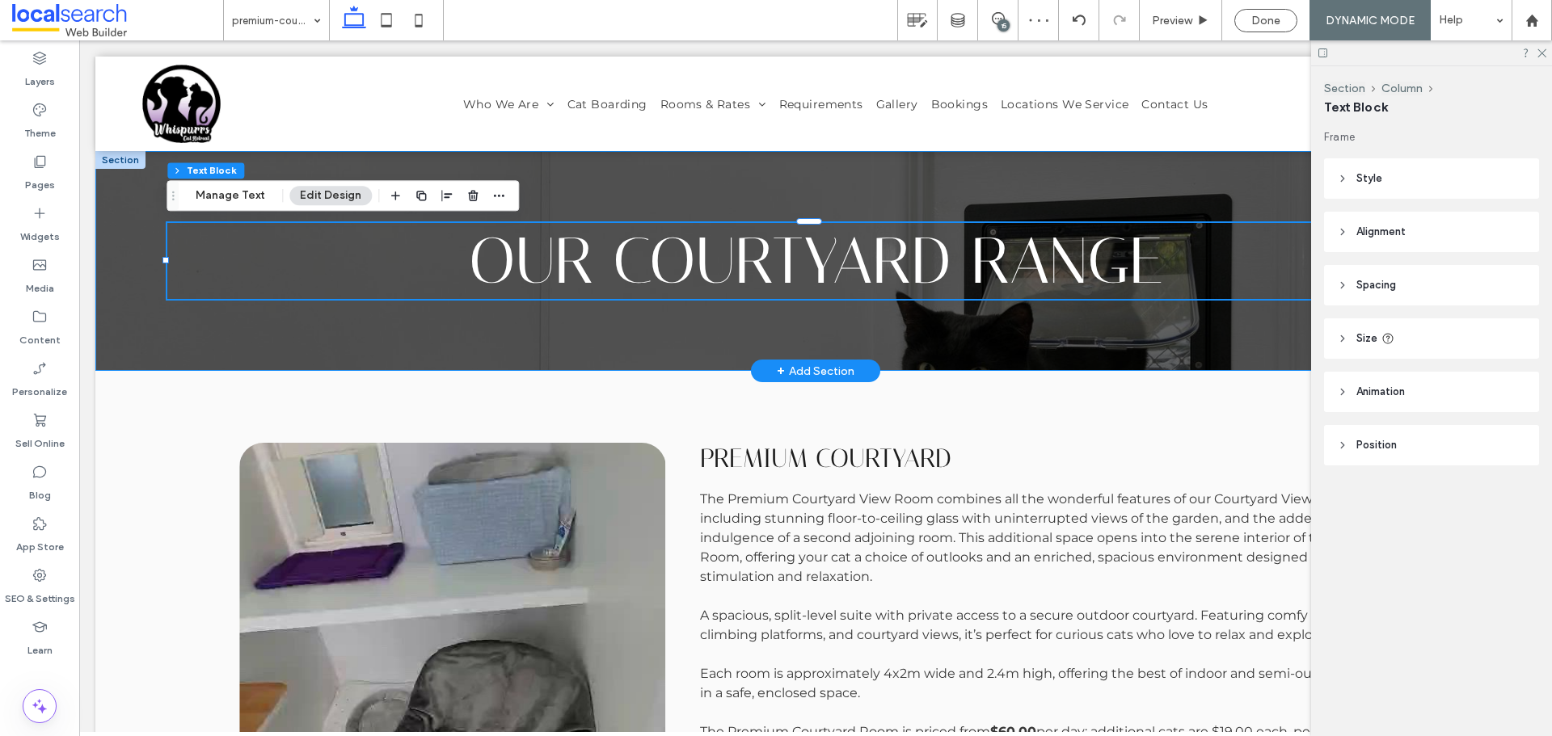
click at [415, 321] on div "Our CourtYard Range" at bounding box center [815, 261] width 1440 height 220
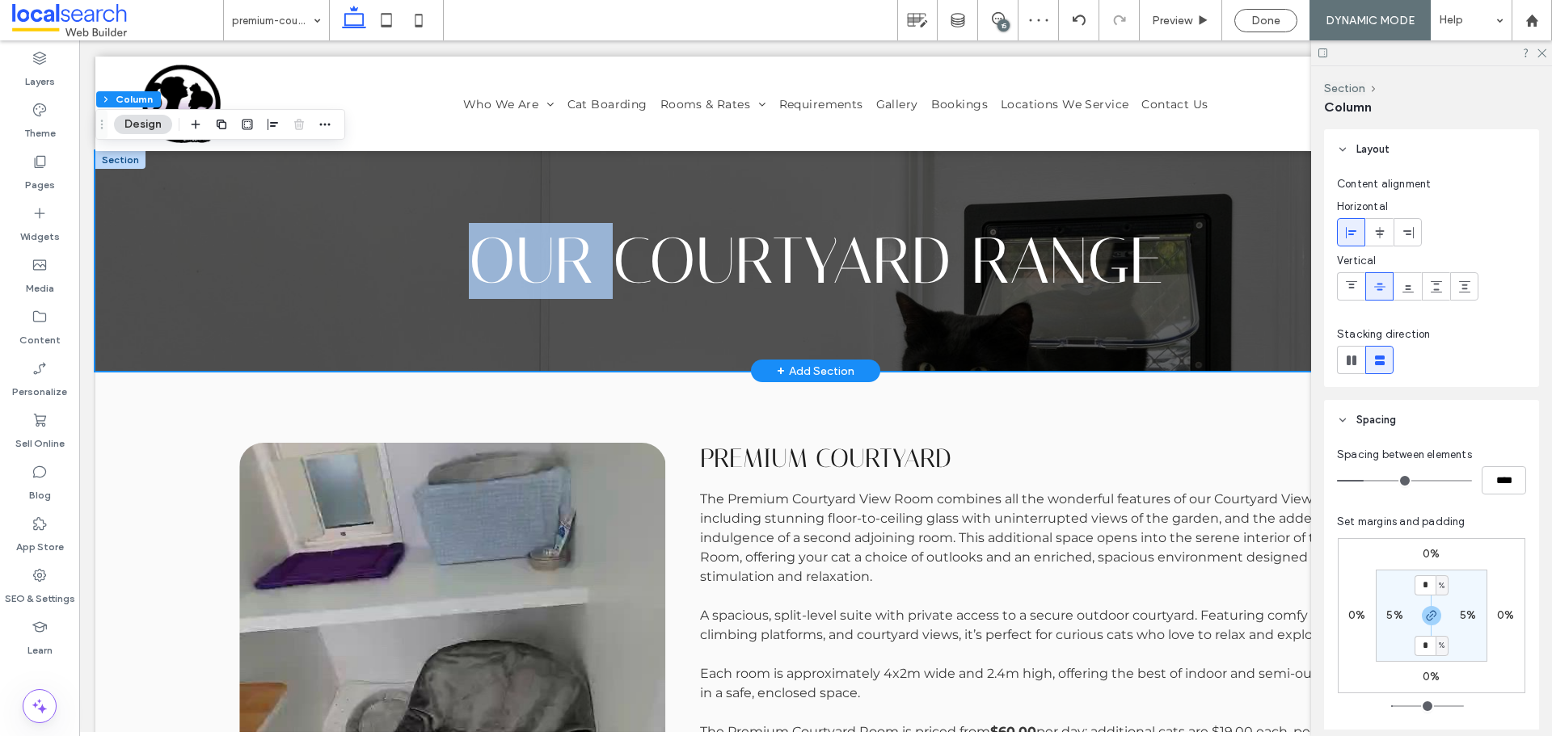
click at [415, 321] on div "Our CourtYard Range" at bounding box center [815, 261] width 1440 height 220
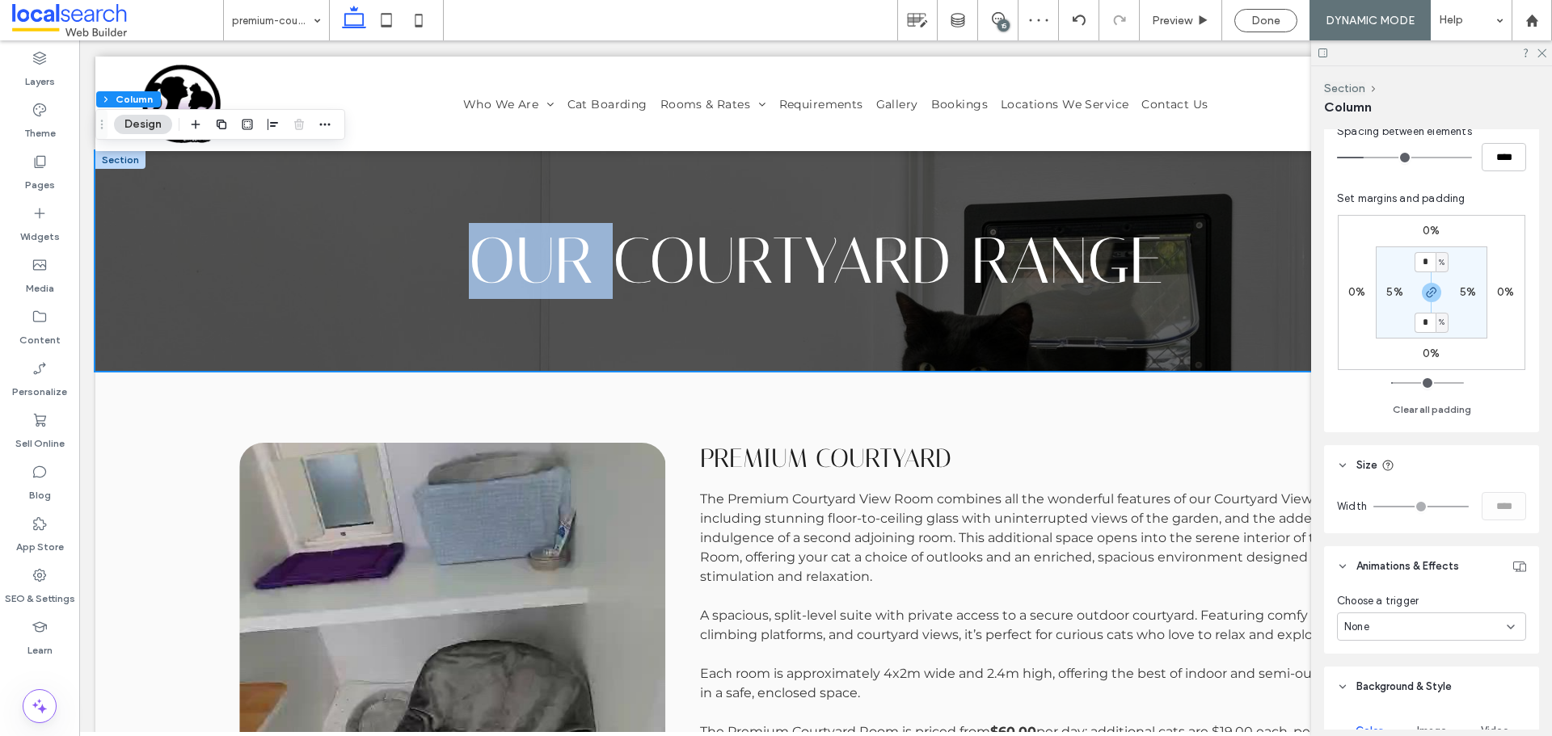
scroll to position [647, 0]
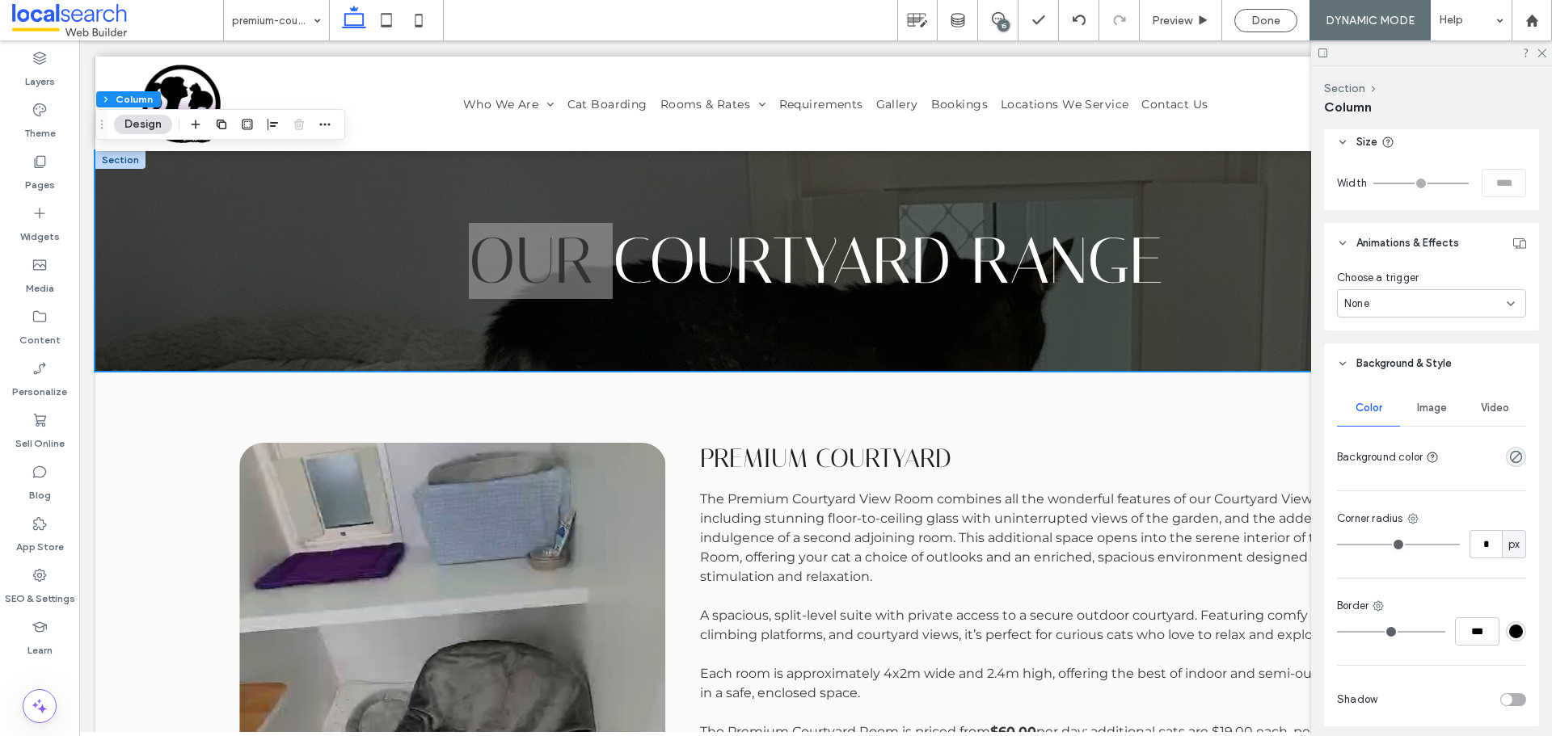
click at [1429, 397] on div "Image" at bounding box center [1431, 408] width 63 height 36
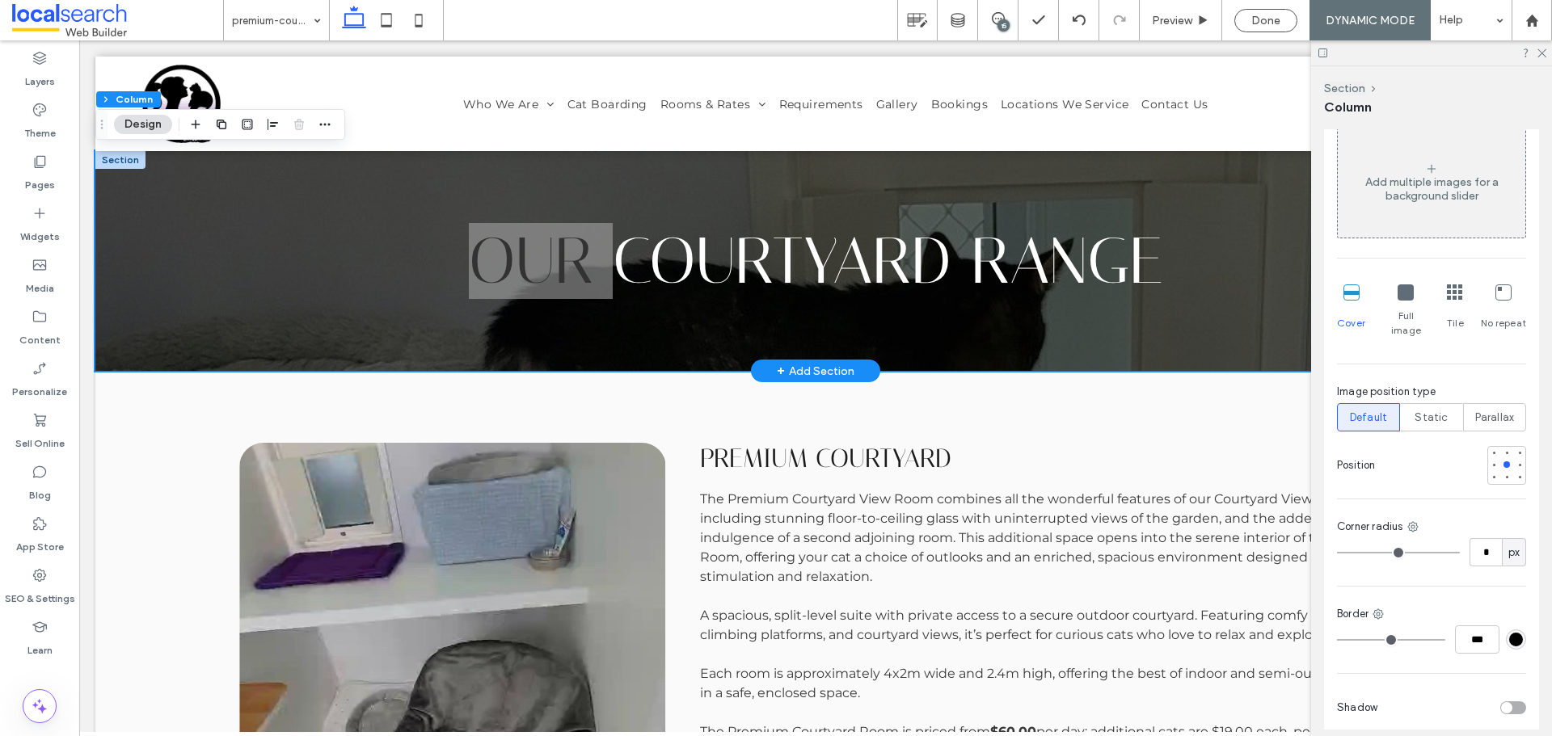
scroll to position [970, 0]
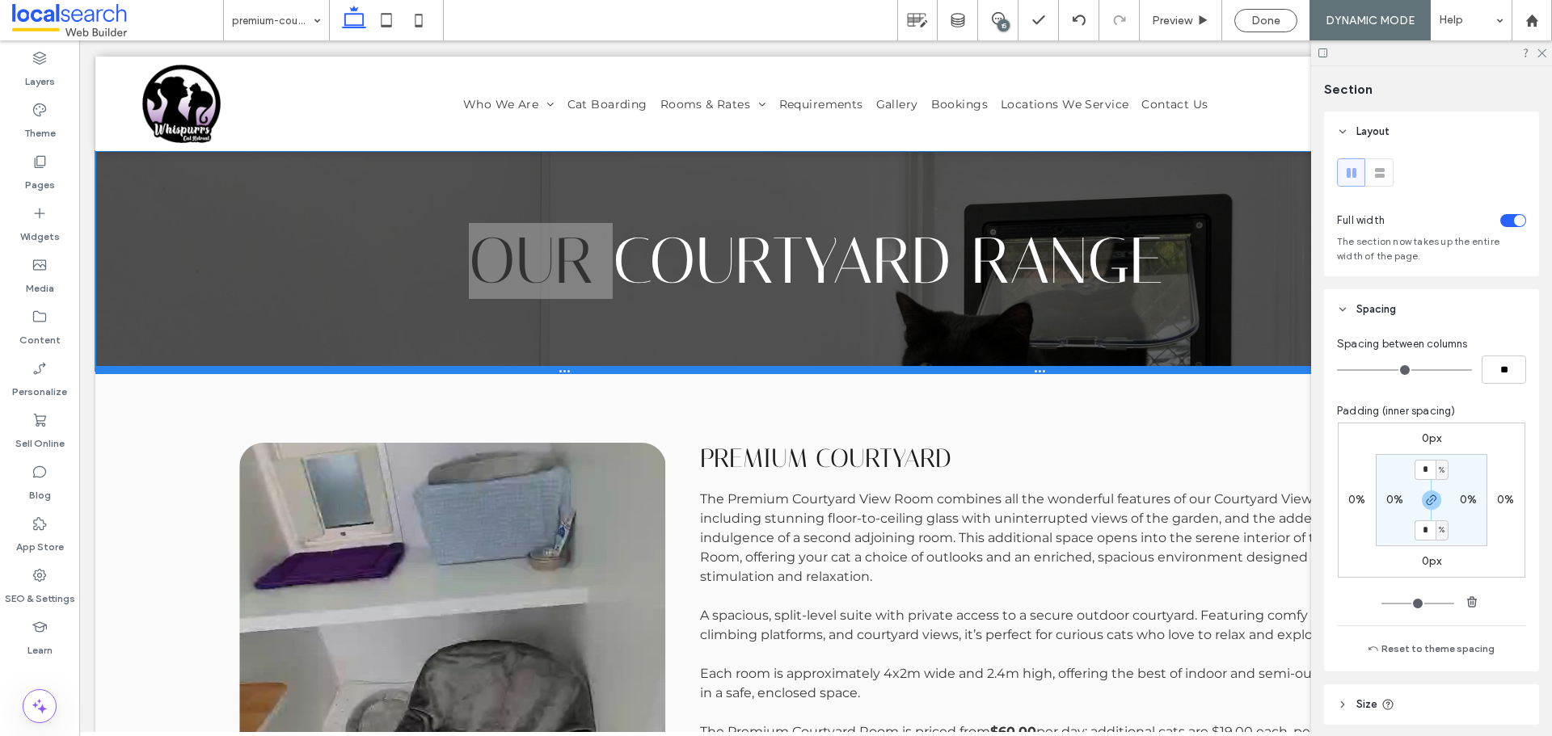
click at [716, 373] on div at bounding box center [809, 370] width 1428 height 8
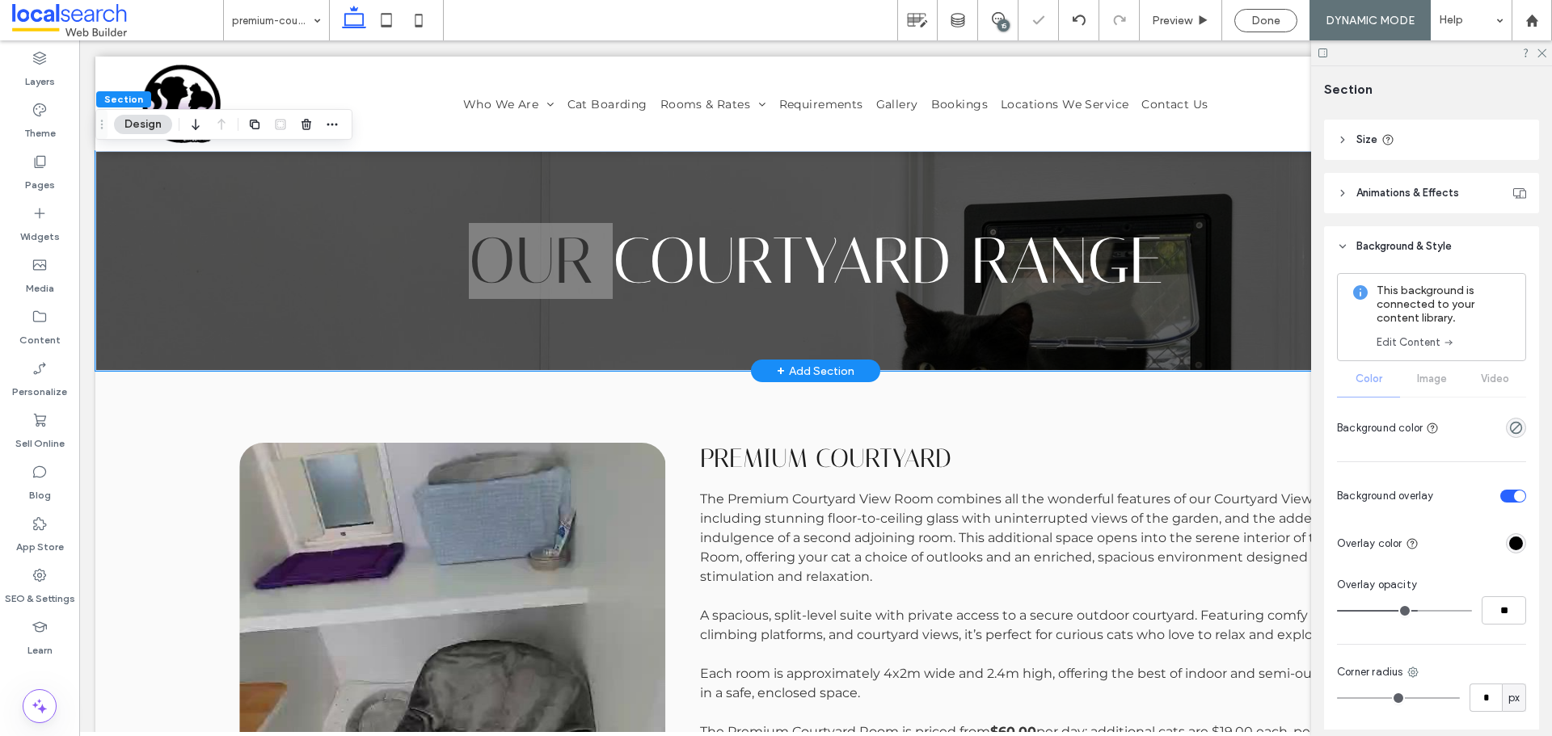
scroll to position [566, 0]
click at [1430, 339] on link "Edit Content" at bounding box center [1415, 342] width 78 height 16
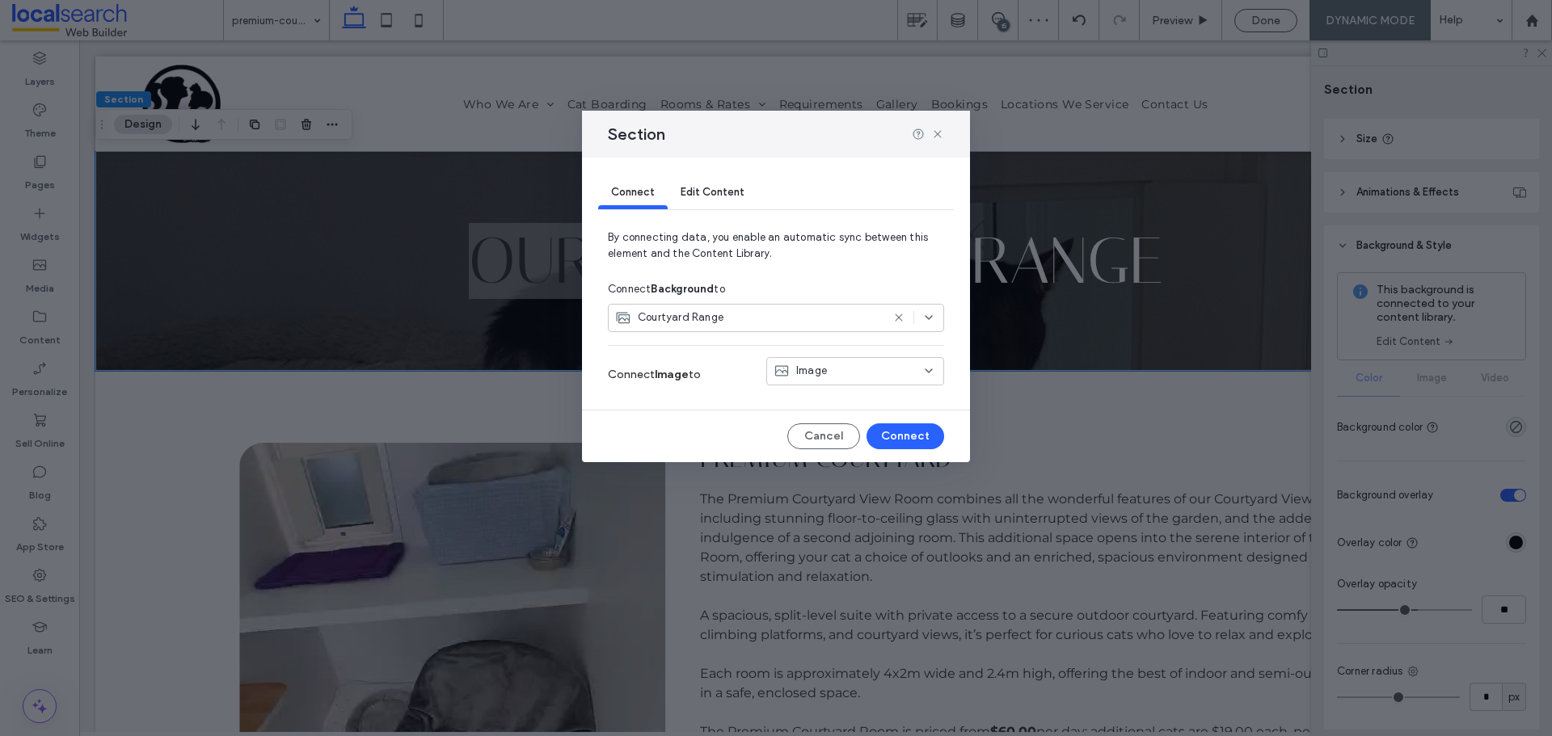
click at [765, 322] on div "Courtyard Range" at bounding box center [748, 318] width 266 height 16
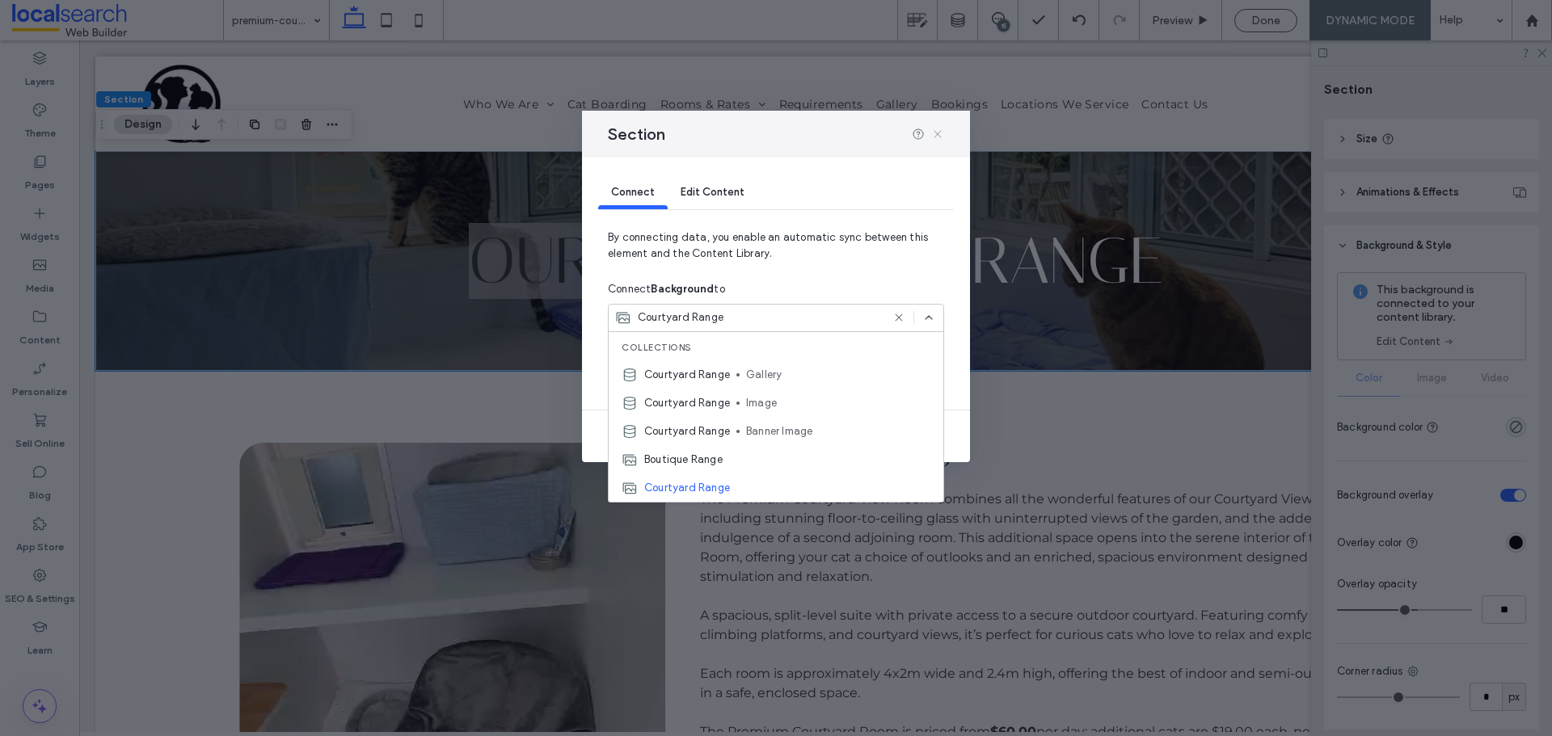
click at [938, 135] on use at bounding box center [937, 133] width 7 height 7
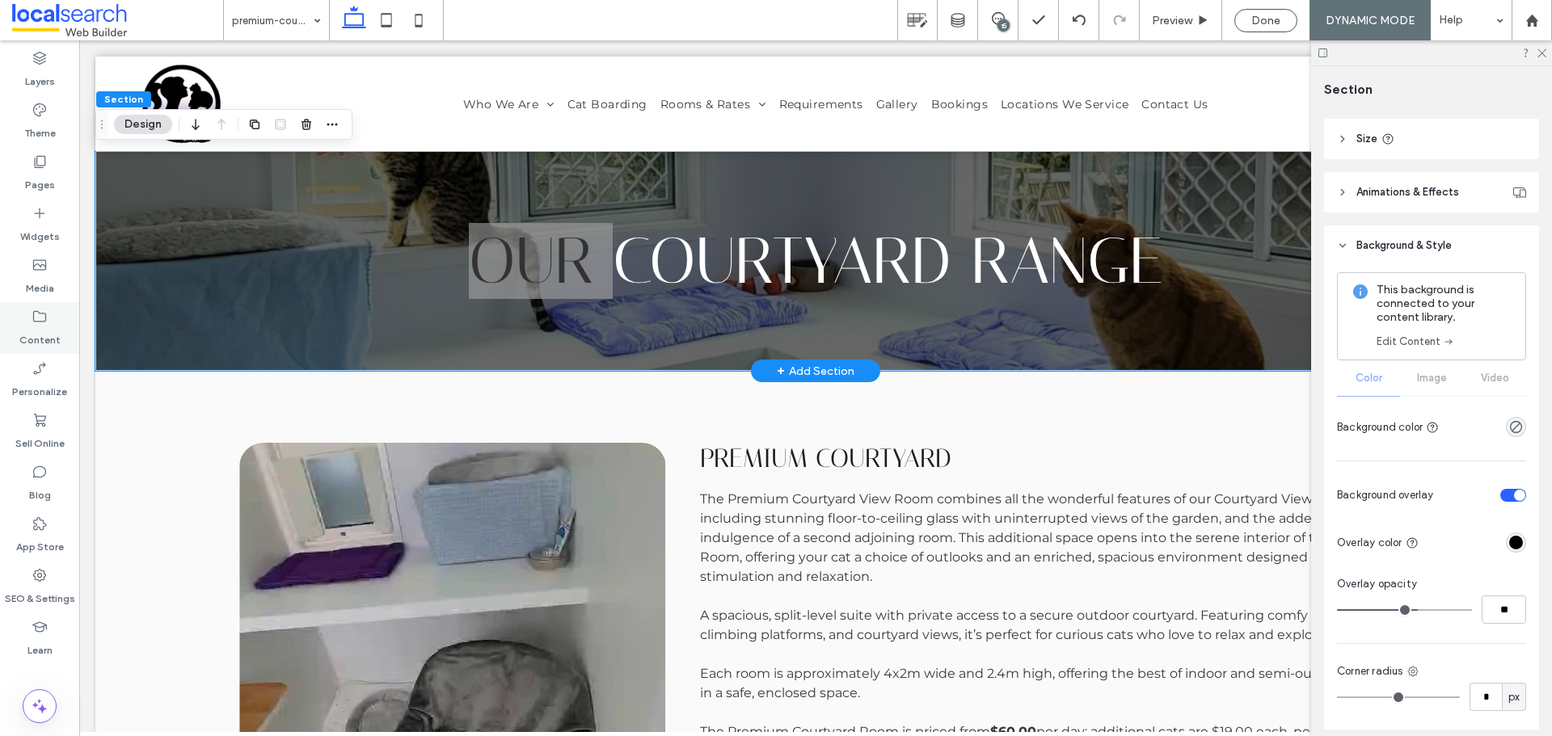
click at [64, 352] on div "Content" at bounding box center [39, 328] width 79 height 52
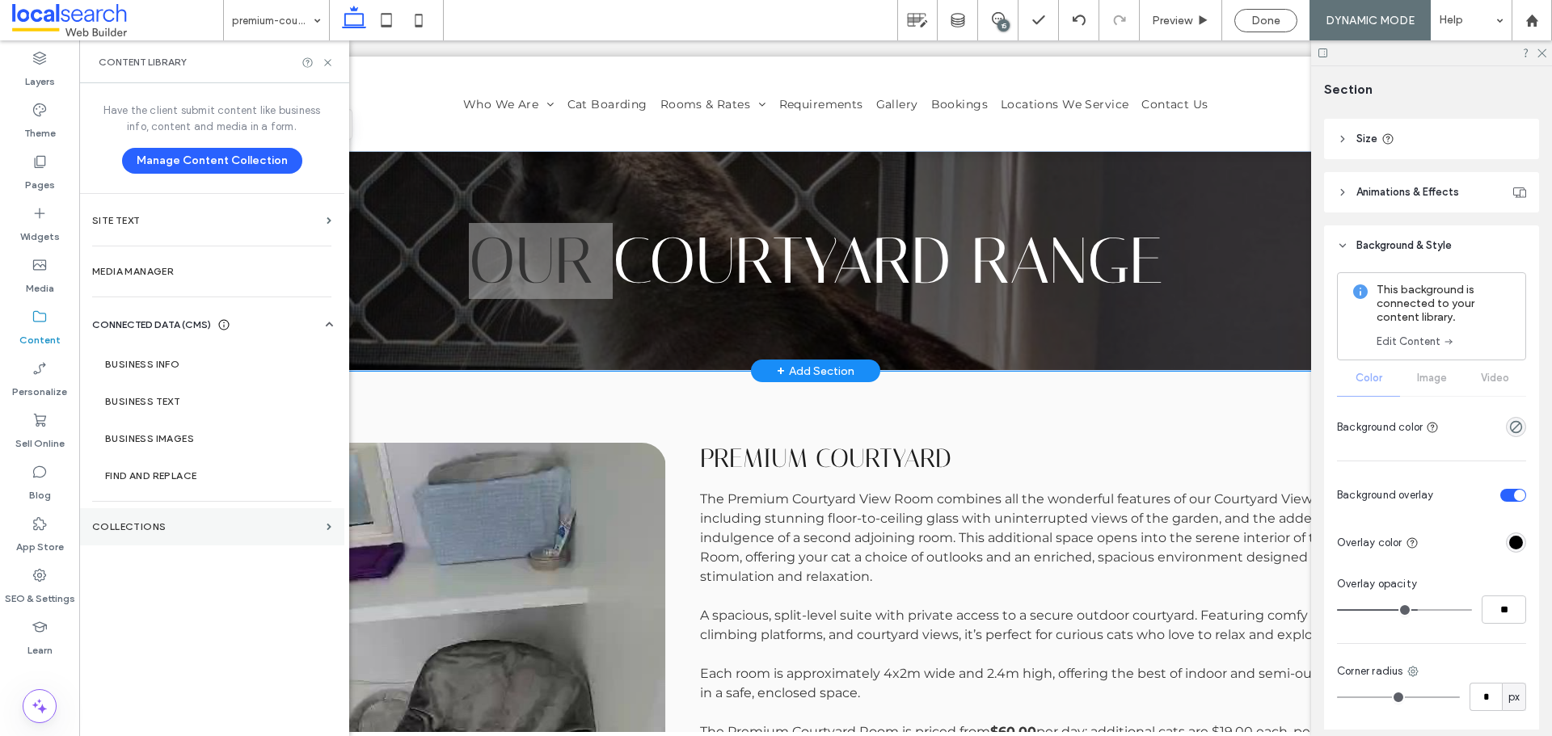
click at [276, 517] on section "Collections" at bounding box center [211, 526] width 265 height 37
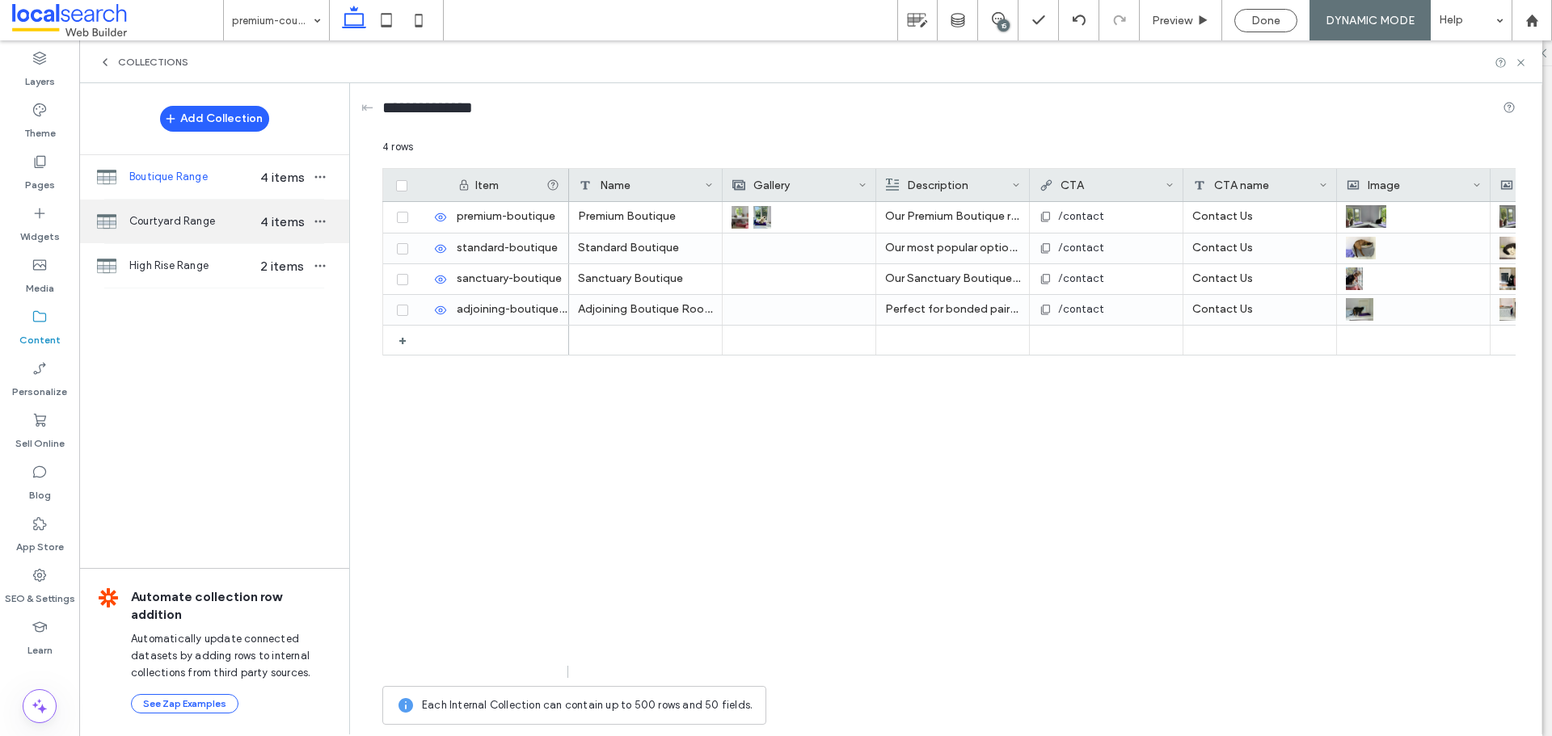
click at [262, 228] on span "4 items" at bounding box center [282, 221] width 57 height 15
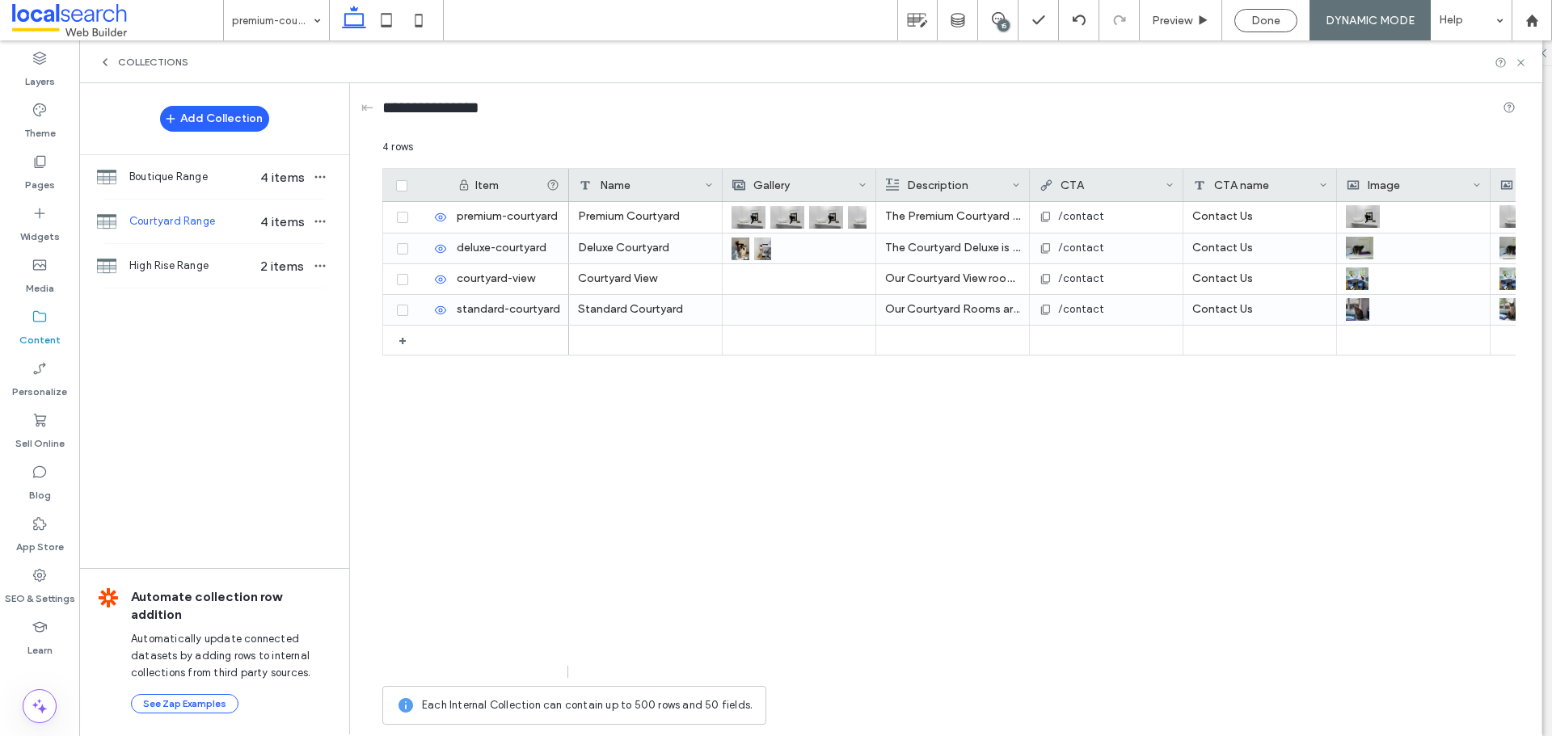
drag, startPoint x: 727, startPoint y: 662, endPoint x: 735, endPoint y: 660, distance: 8.4
click at [735, 660] on div "Premium Courtyard The Premium Courtyard View Room combines all the wonderful fe…" at bounding box center [1042, 440] width 946 height 476
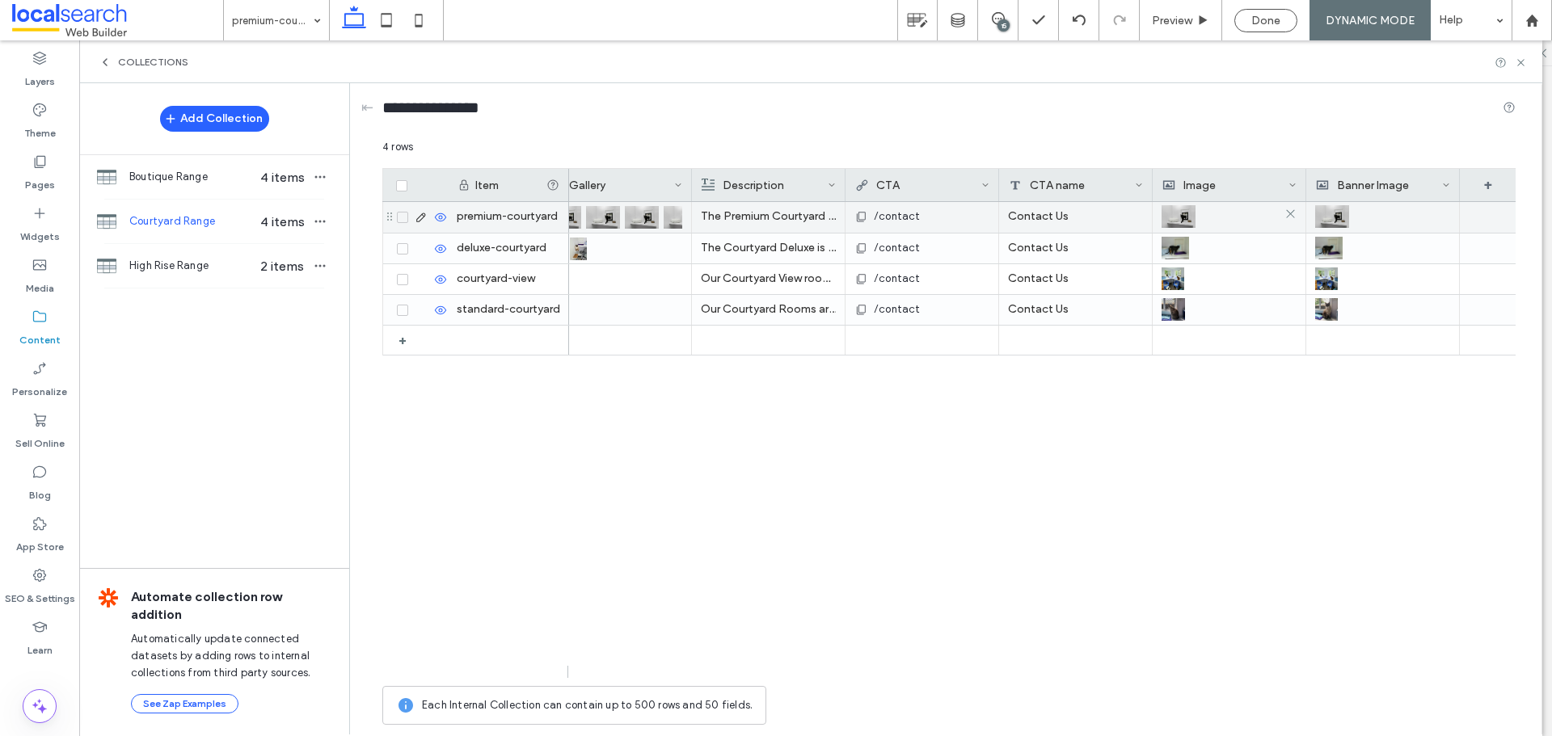
click at [1167, 221] on img at bounding box center [1178, 216] width 34 height 23
click at [1167, 221] on img at bounding box center [1179, 217] width 34 height 23
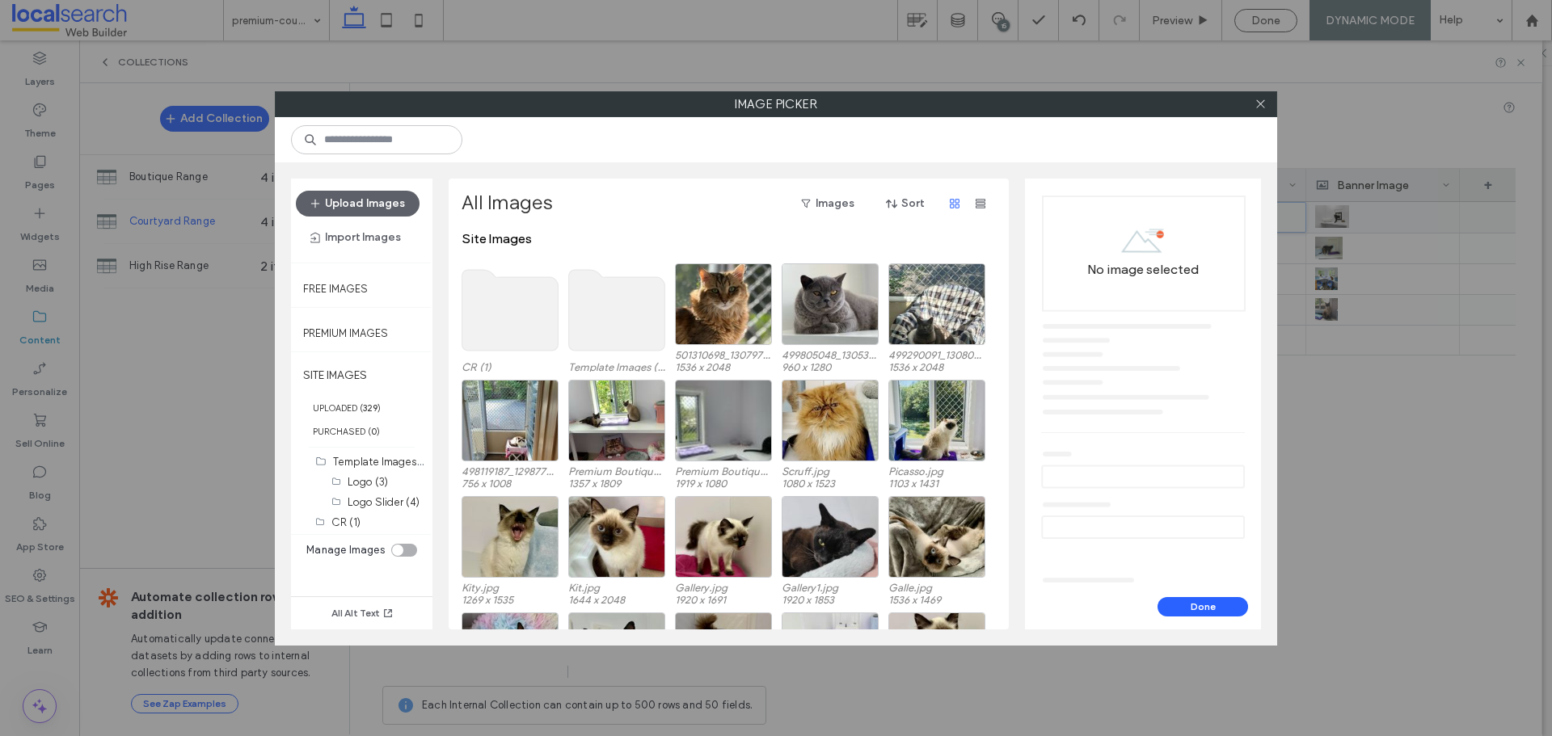
click at [1267, 103] on div at bounding box center [1260, 104] width 24 height 24
click at [1257, 102] on icon at bounding box center [1260, 104] width 12 height 12
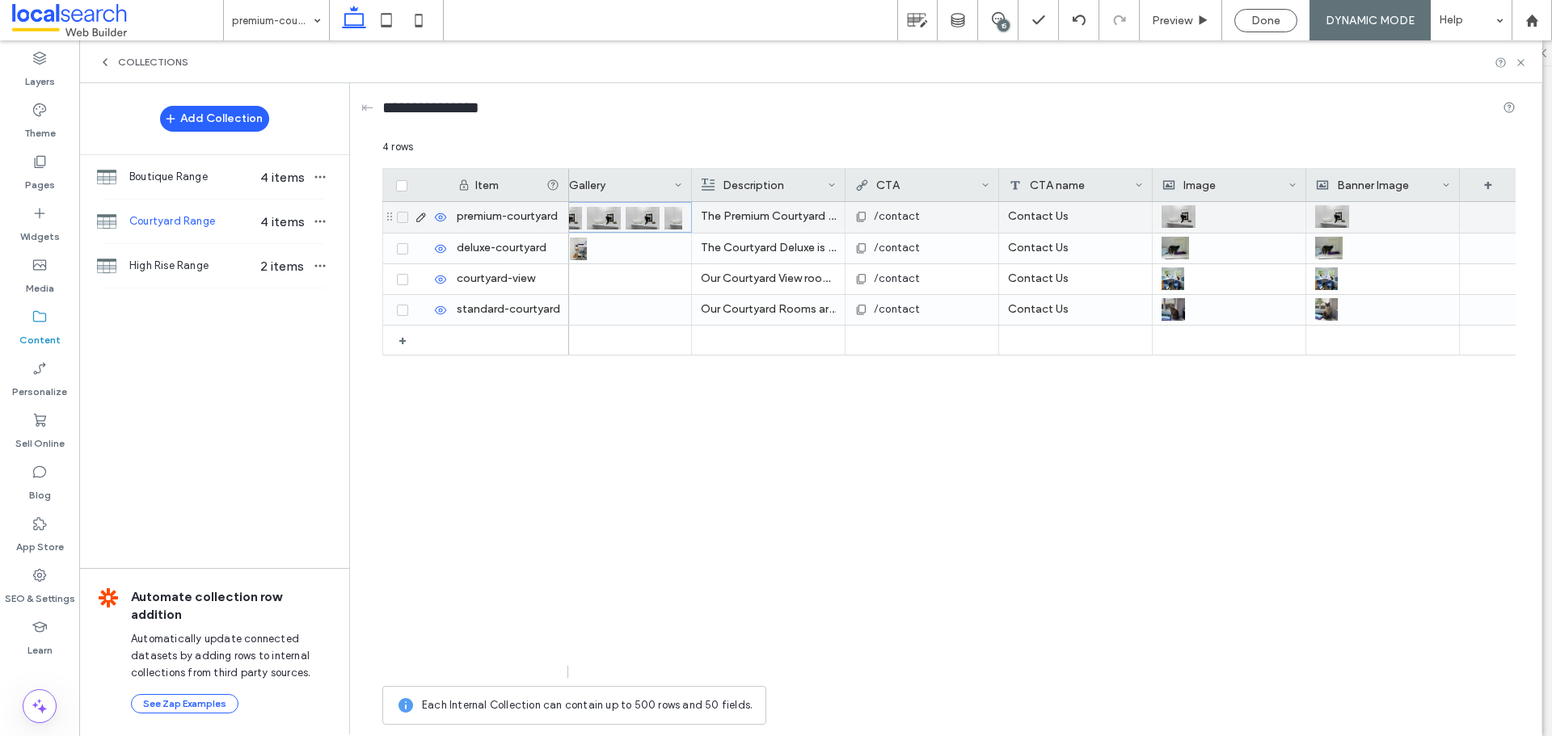
click at [608, 217] on img at bounding box center [604, 218] width 34 height 23
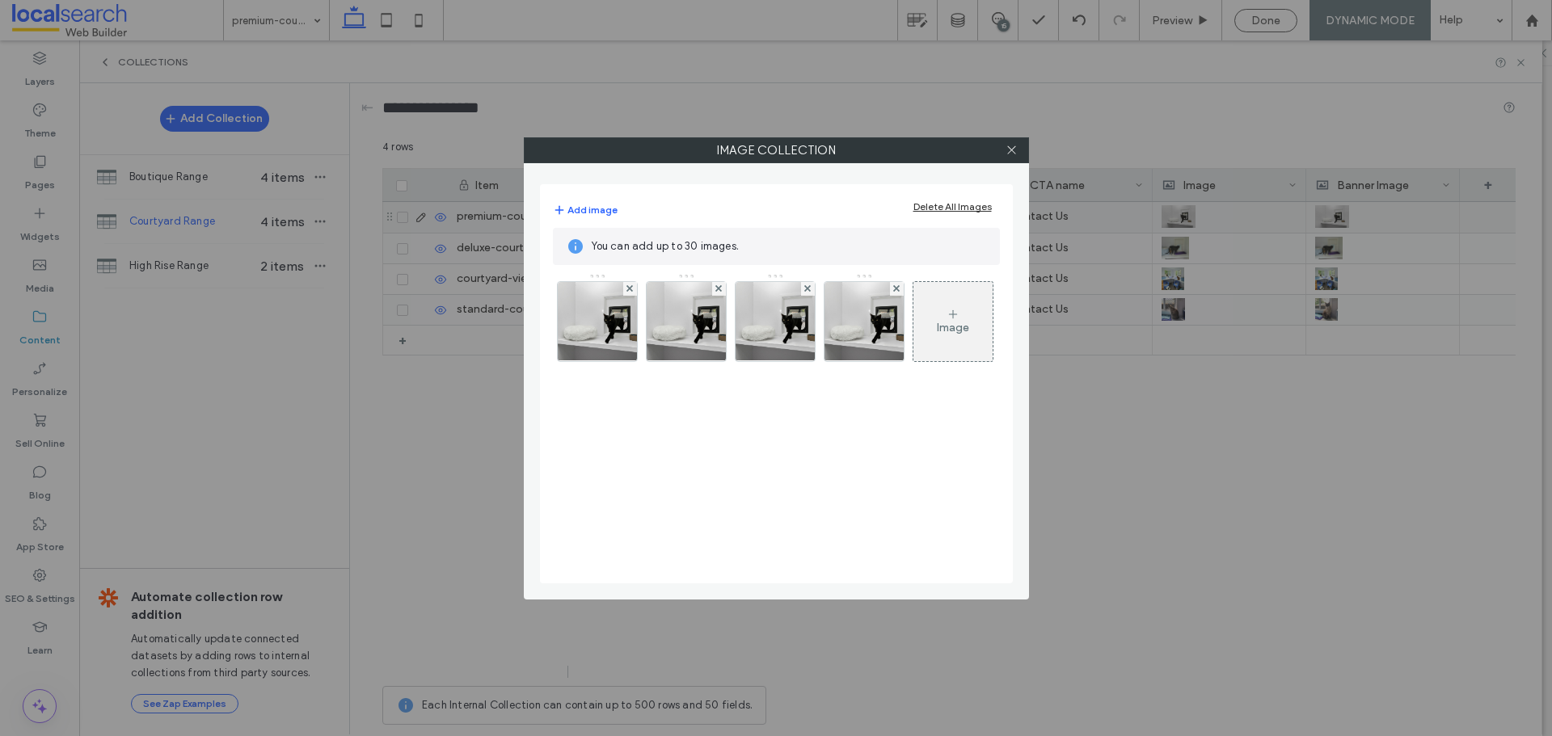
click at [997, 154] on label "Image Collection" at bounding box center [777, 150] width 504 height 24
click at [1008, 150] on icon at bounding box center [1011, 150] width 12 height 12
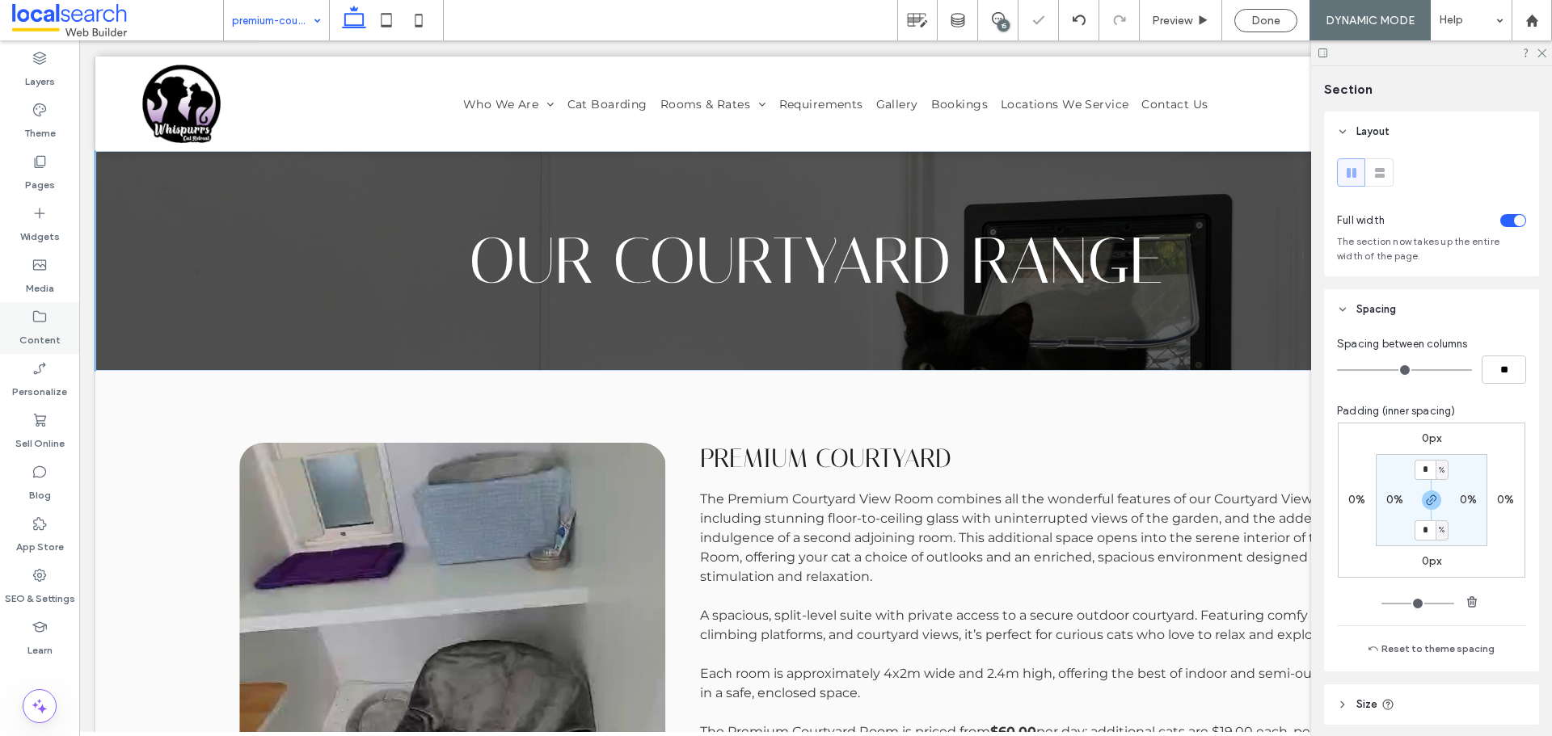
scroll to position [0, 0]
click at [36, 344] on label "Content" at bounding box center [39, 336] width 41 height 23
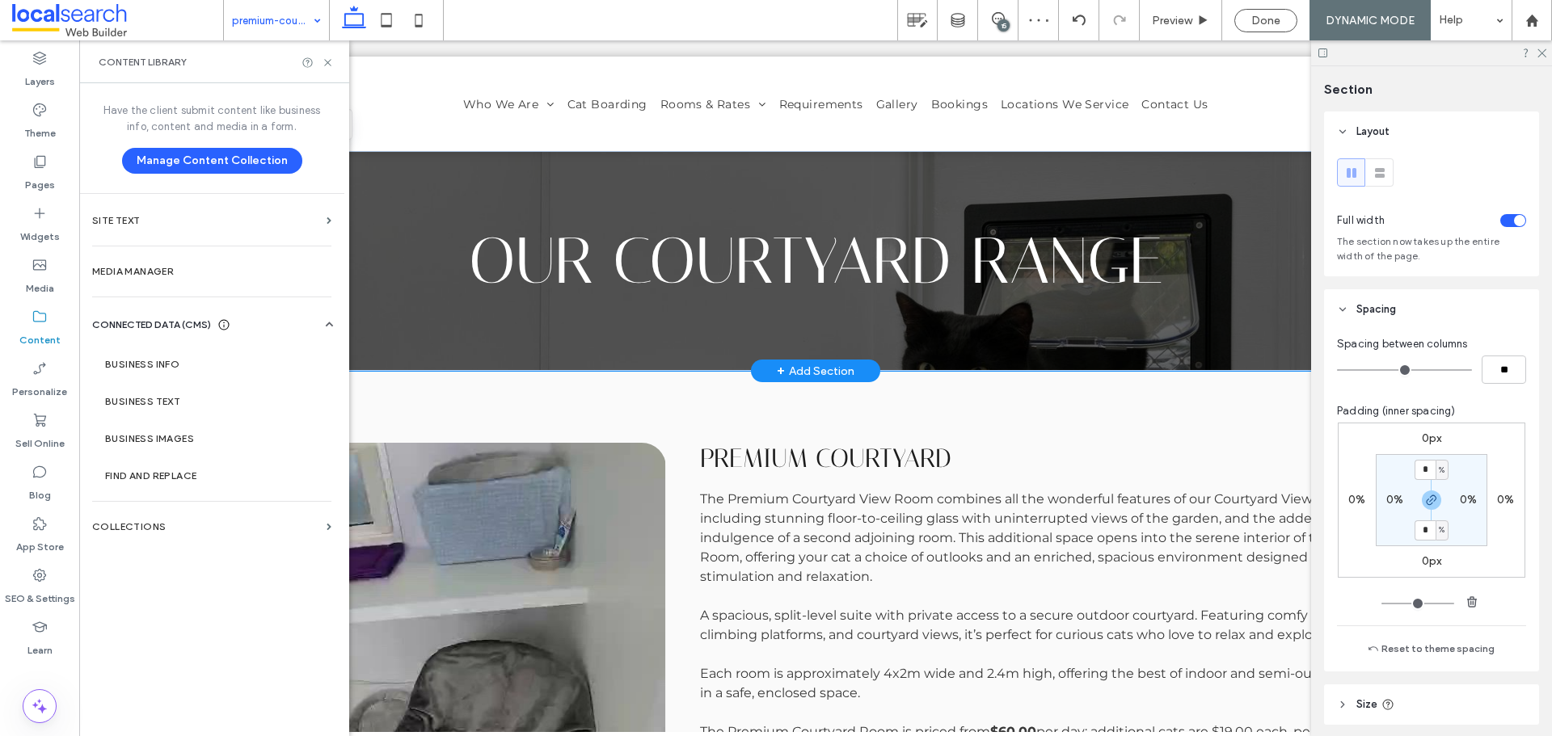
click at [751, 365] on div "+ Add Section" at bounding box center [815, 371] width 129 height 23
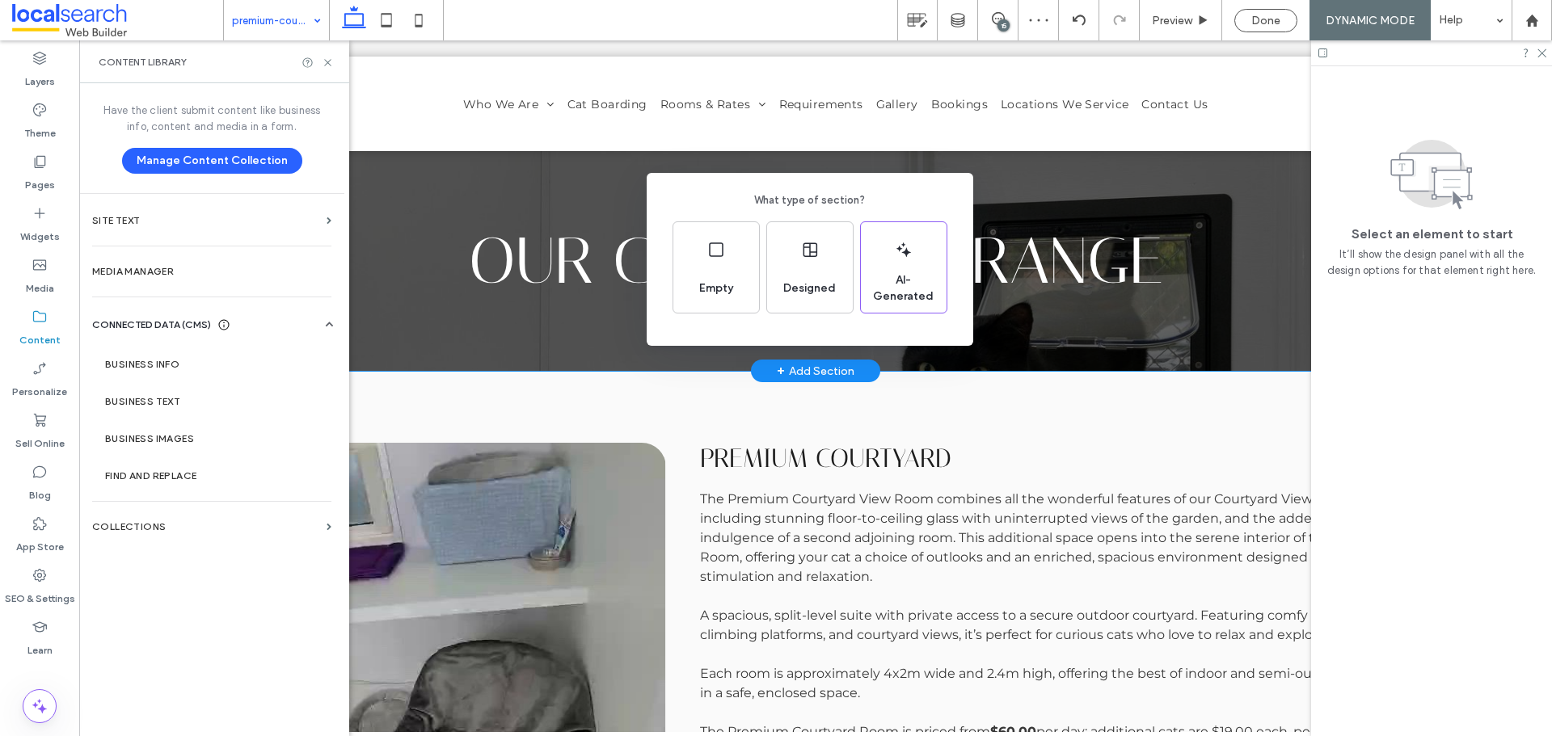
click at [672, 362] on div "What type of section? Empty Designed AI-Generated" at bounding box center [776, 408] width 1552 height 816
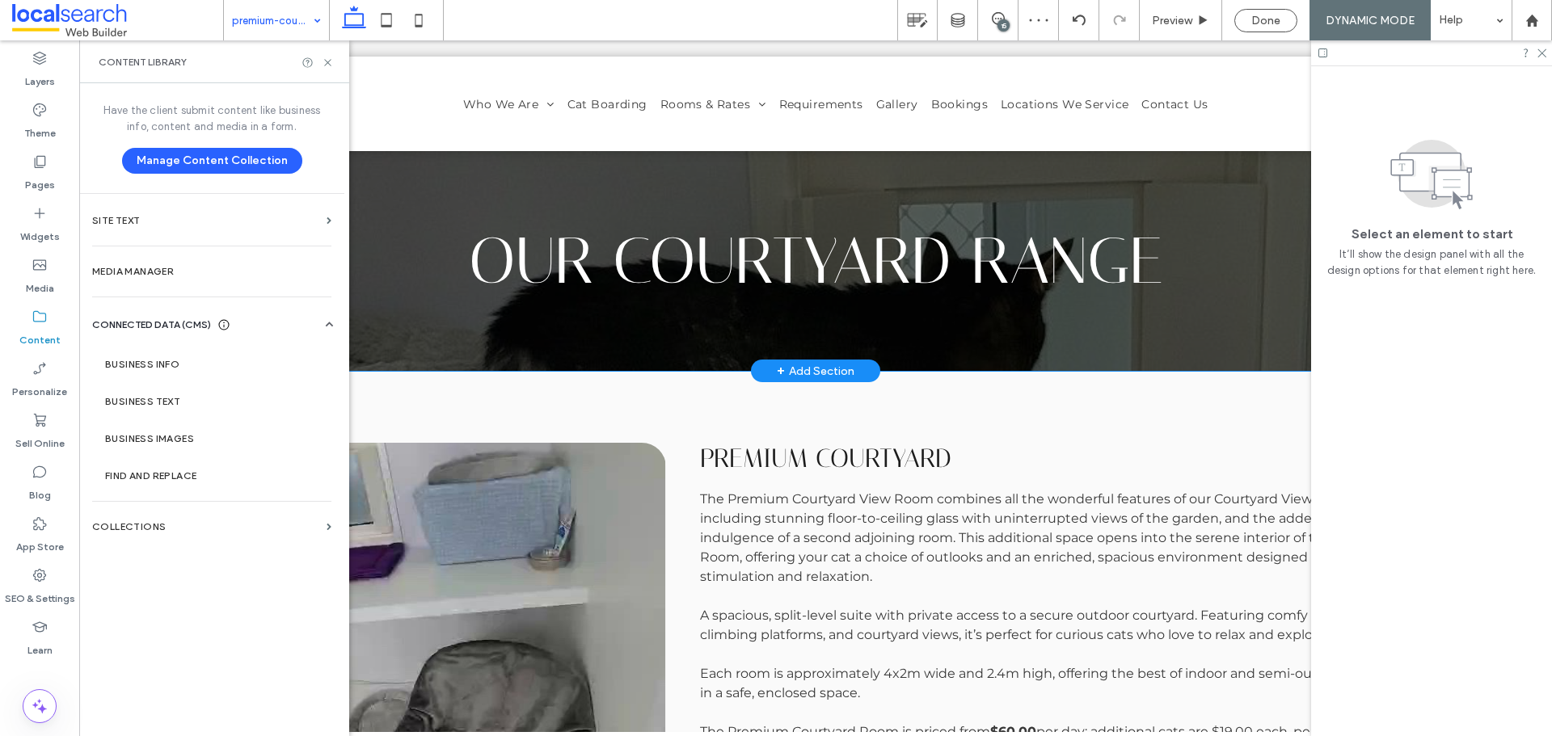
click at [642, 364] on div "Our CourtYard Range" at bounding box center [815, 261] width 1440 height 220
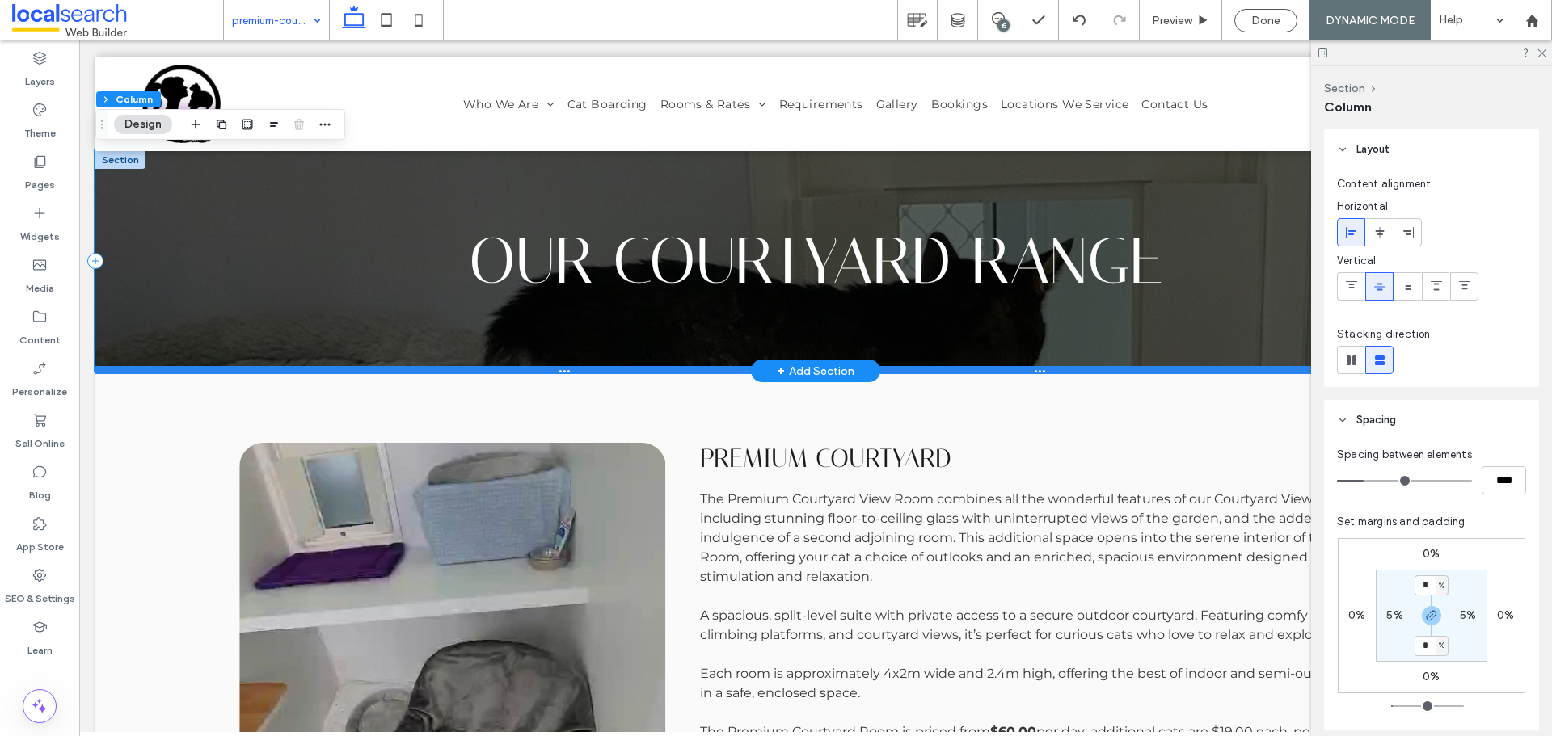
click at [641, 369] on div at bounding box center [809, 370] width 1428 height 8
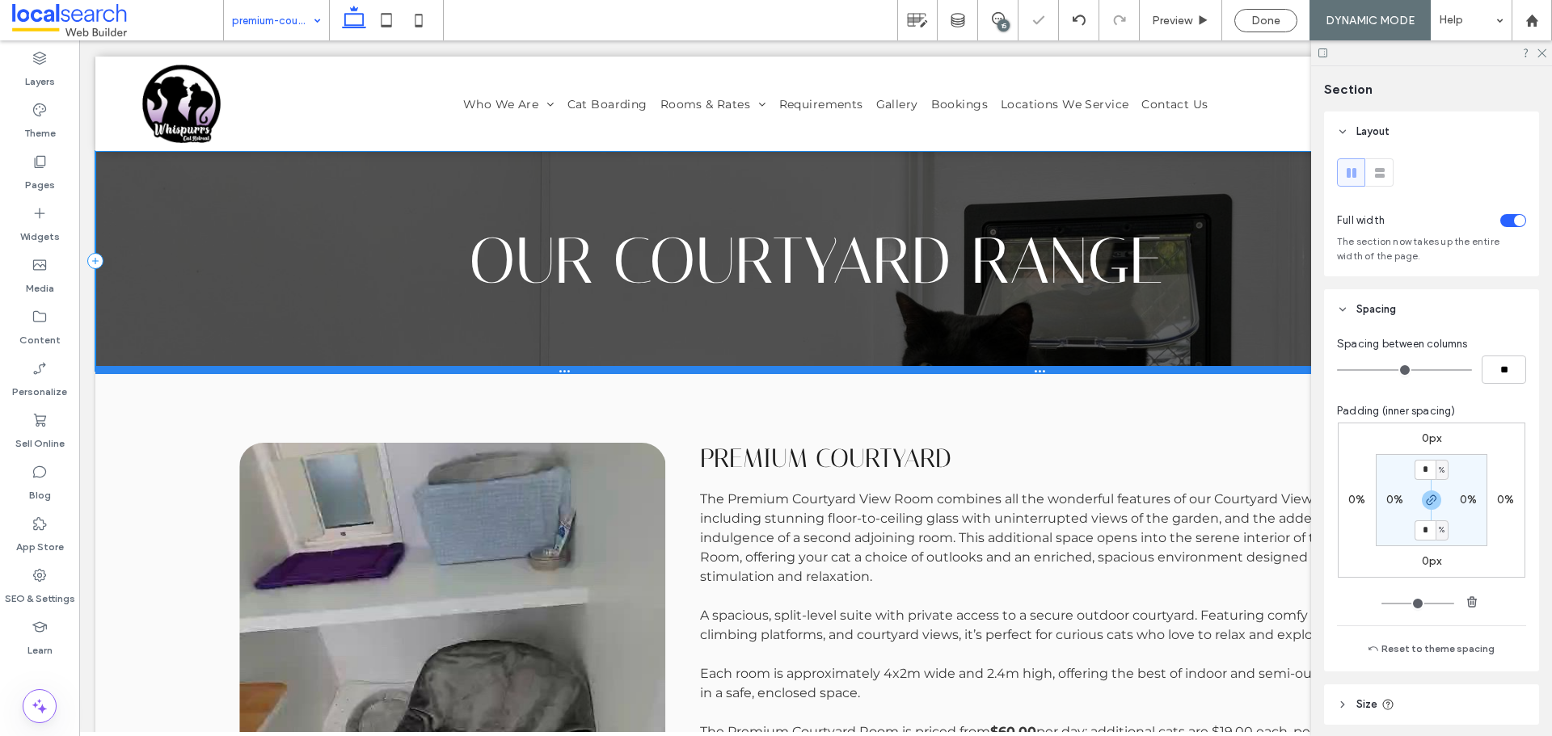
click at [641, 369] on div at bounding box center [809, 370] width 1428 height 8
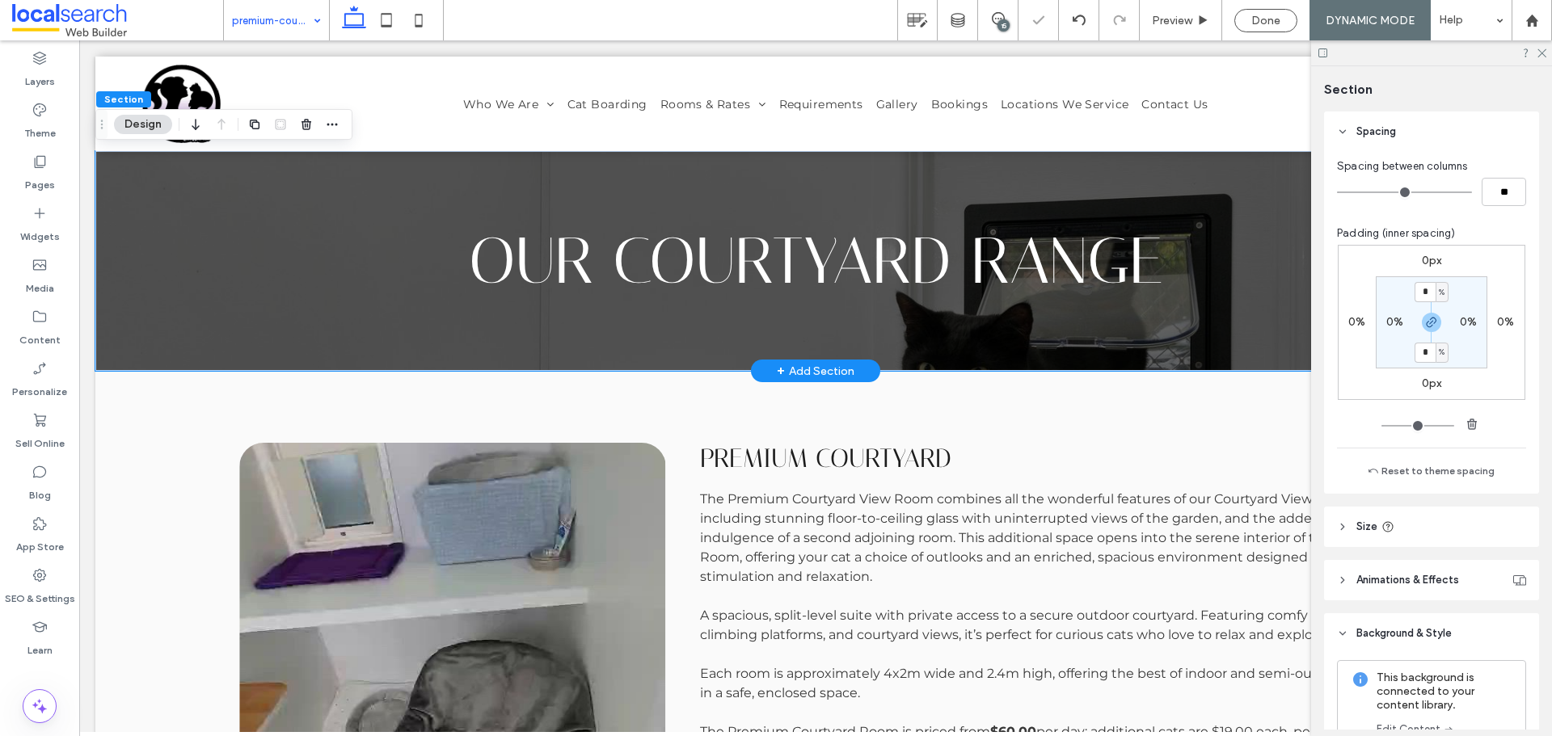
scroll to position [323, 0]
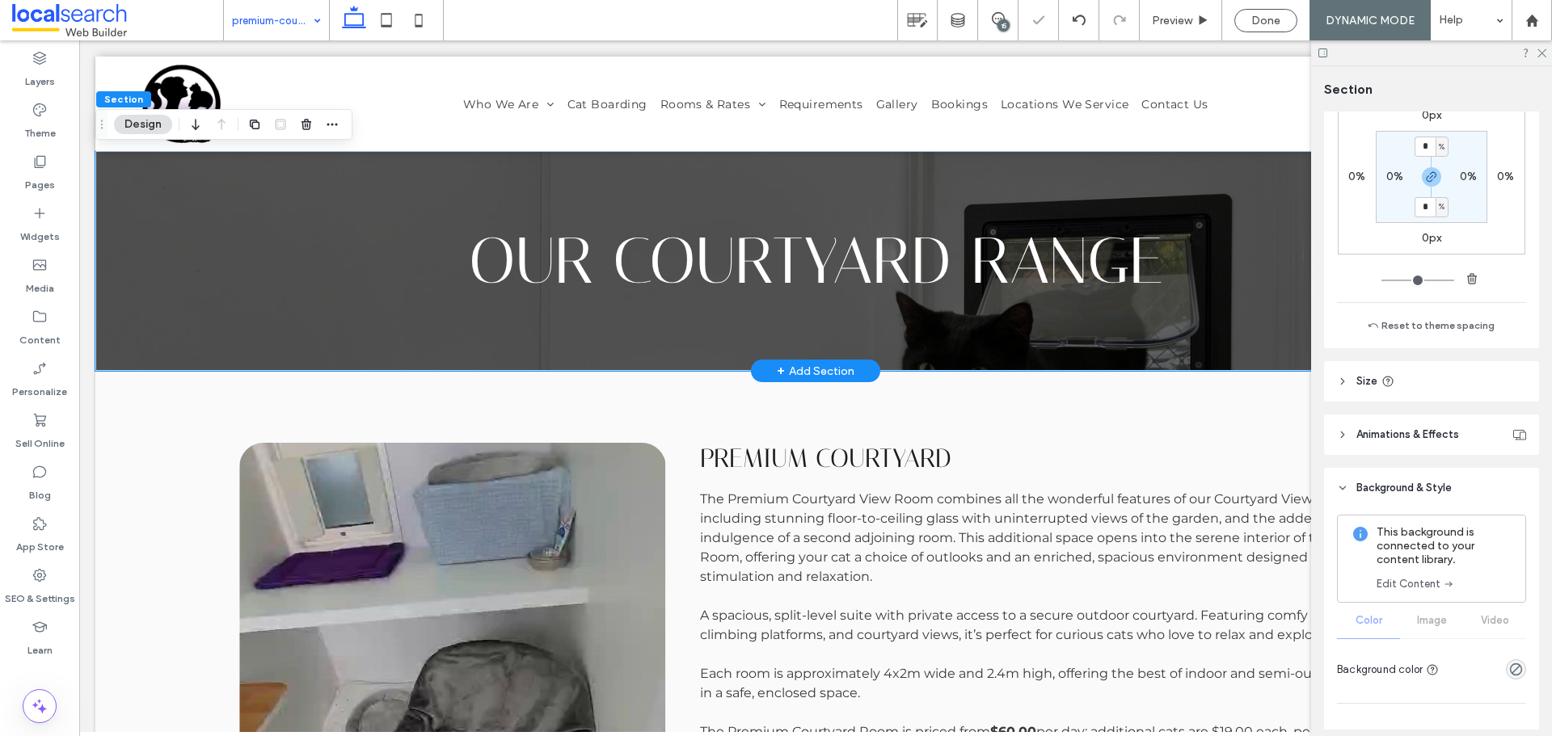
click at [1434, 590] on link "Edit Content" at bounding box center [1415, 584] width 78 height 16
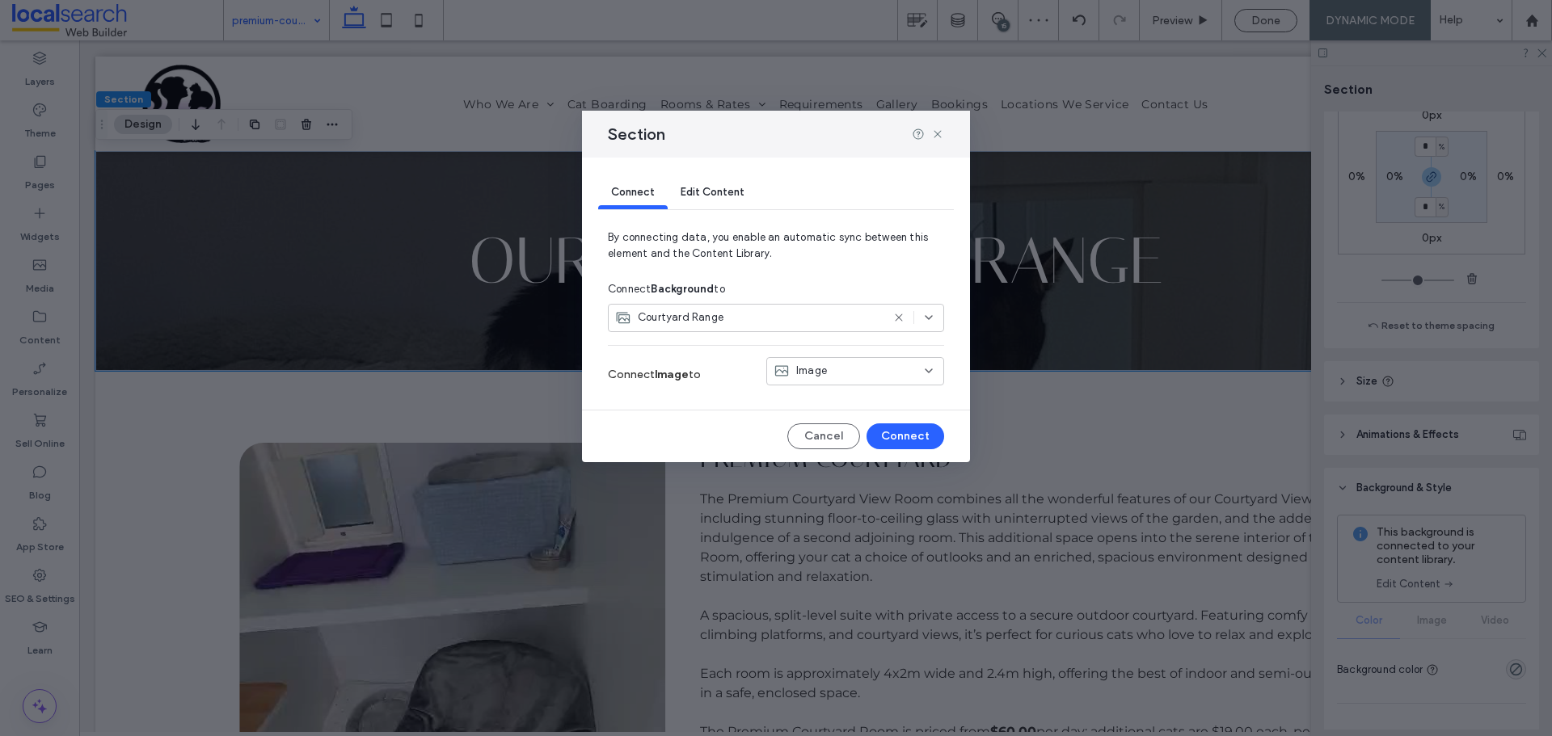
click at [719, 321] on span "Courtyard Range" at bounding box center [681, 318] width 86 height 16
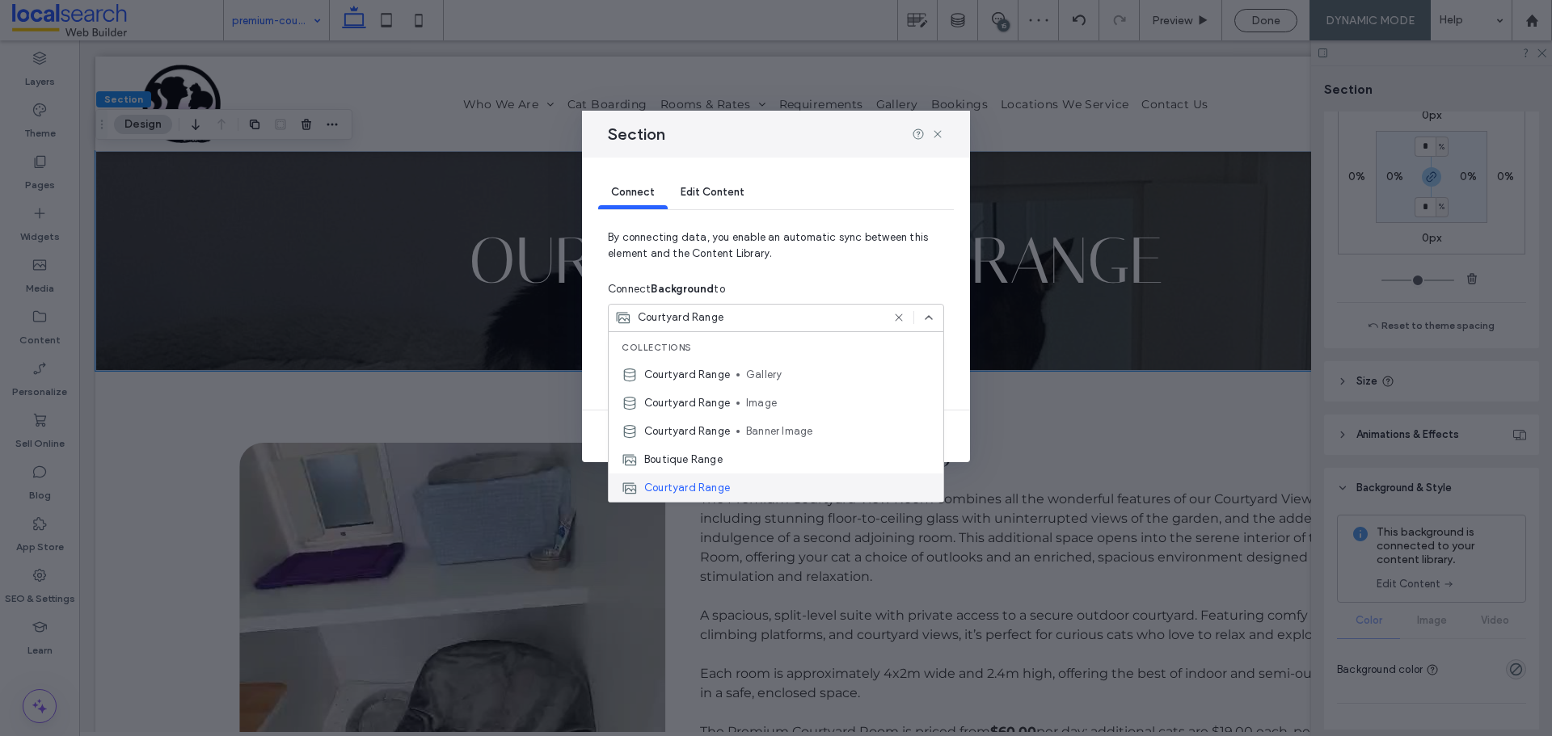
click at [751, 483] on div "Courtyard Range" at bounding box center [776, 488] width 335 height 28
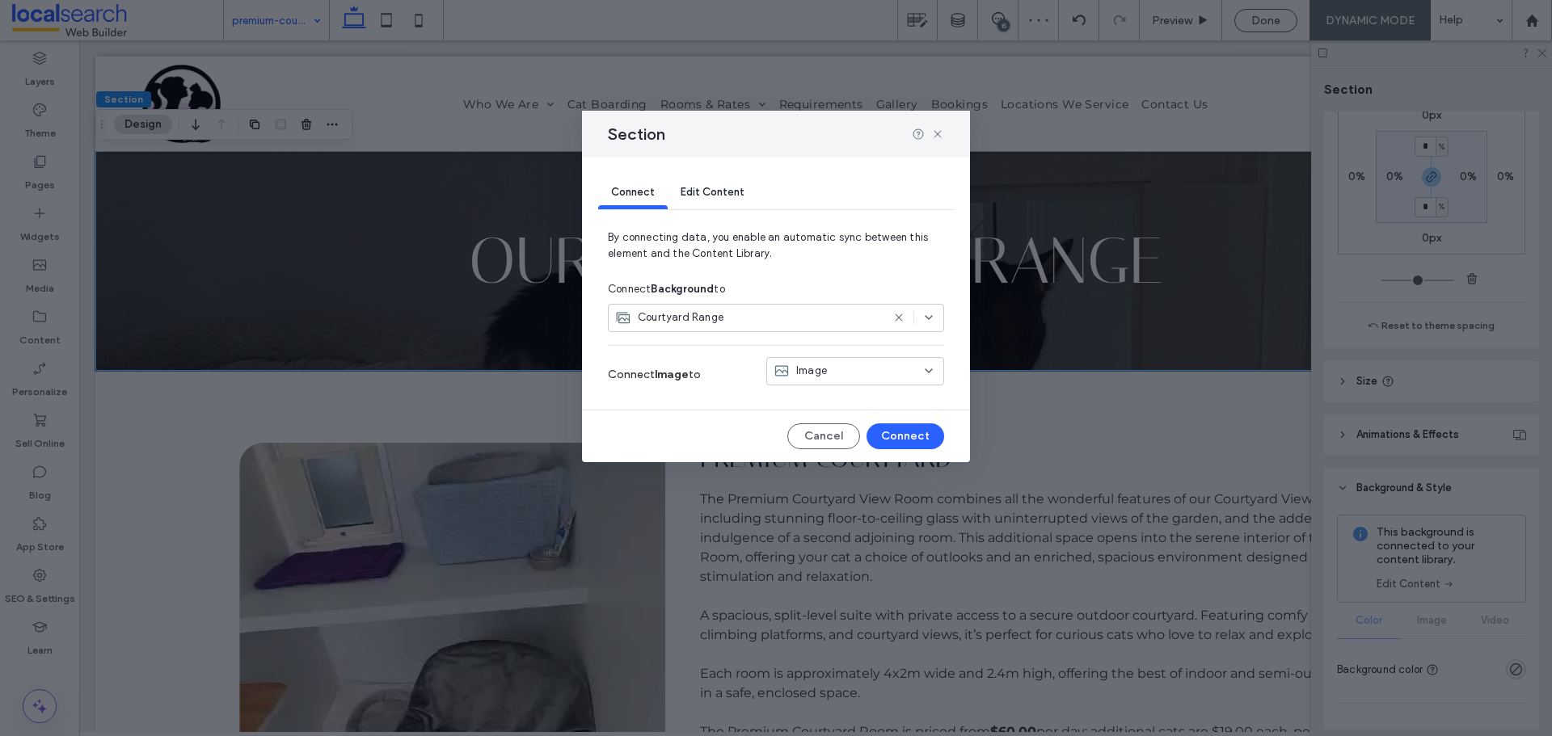
click at [813, 380] on div "Image" at bounding box center [855, 371] width 178 height 28
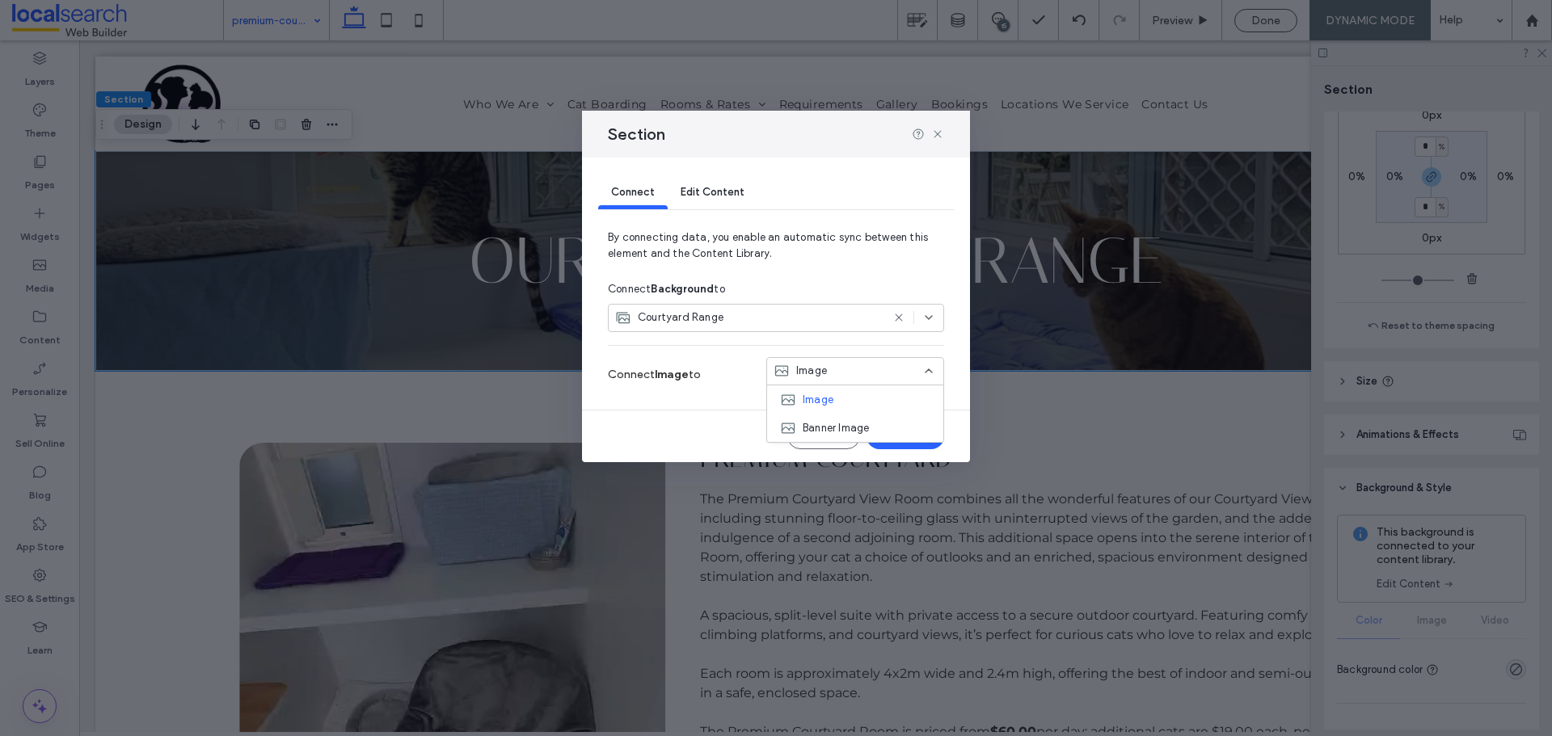
click at [677, 404] on div "Connect Edit Content By connecting data, you enable an automatic sync between t…" at bounding box center [776, 310] width 388 height 305
click at [938, 129] on icon at bounding box center [937, 134] width 13 height 13
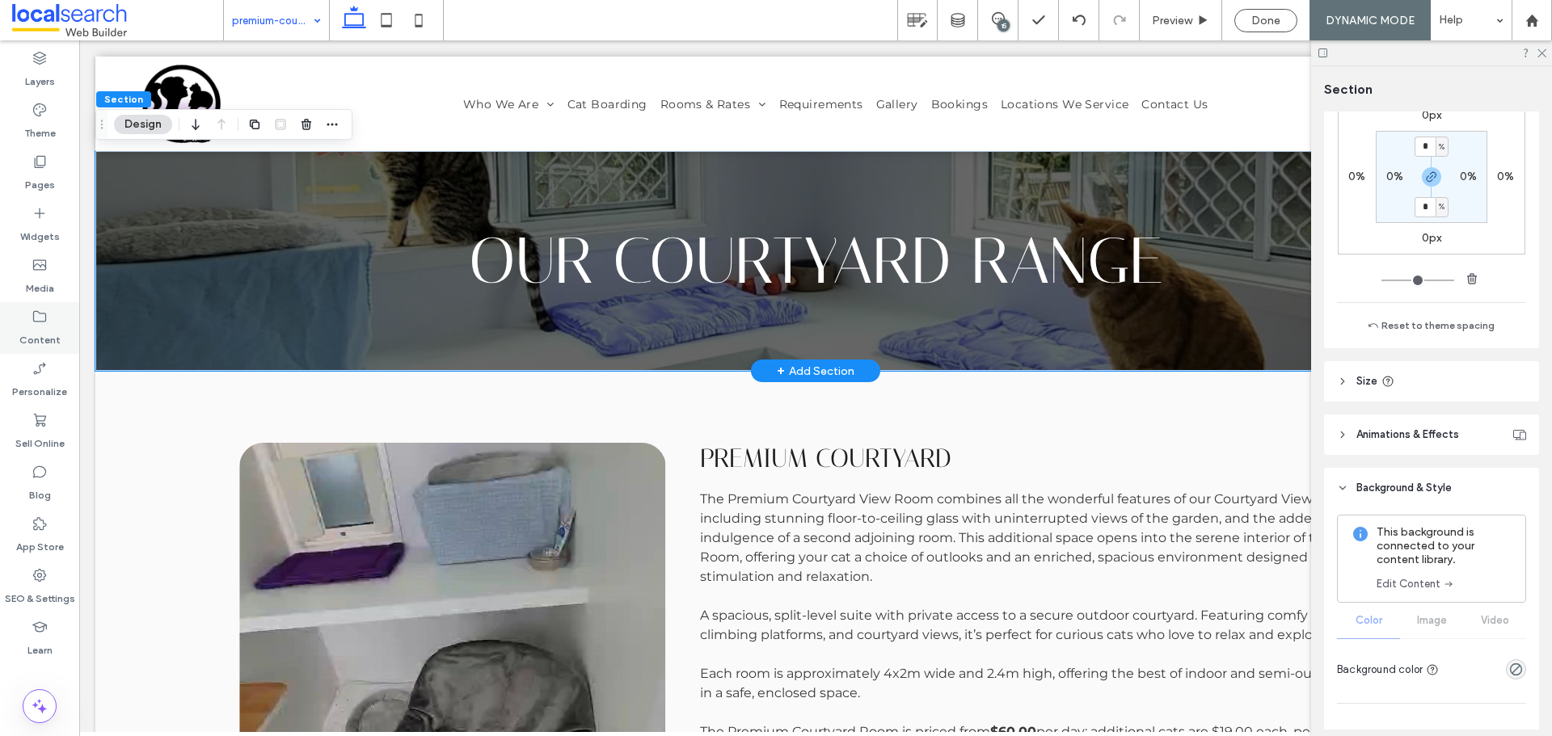
click at [28, 339] on label "Content" at bounding box center [39, 336] width 41 height 23
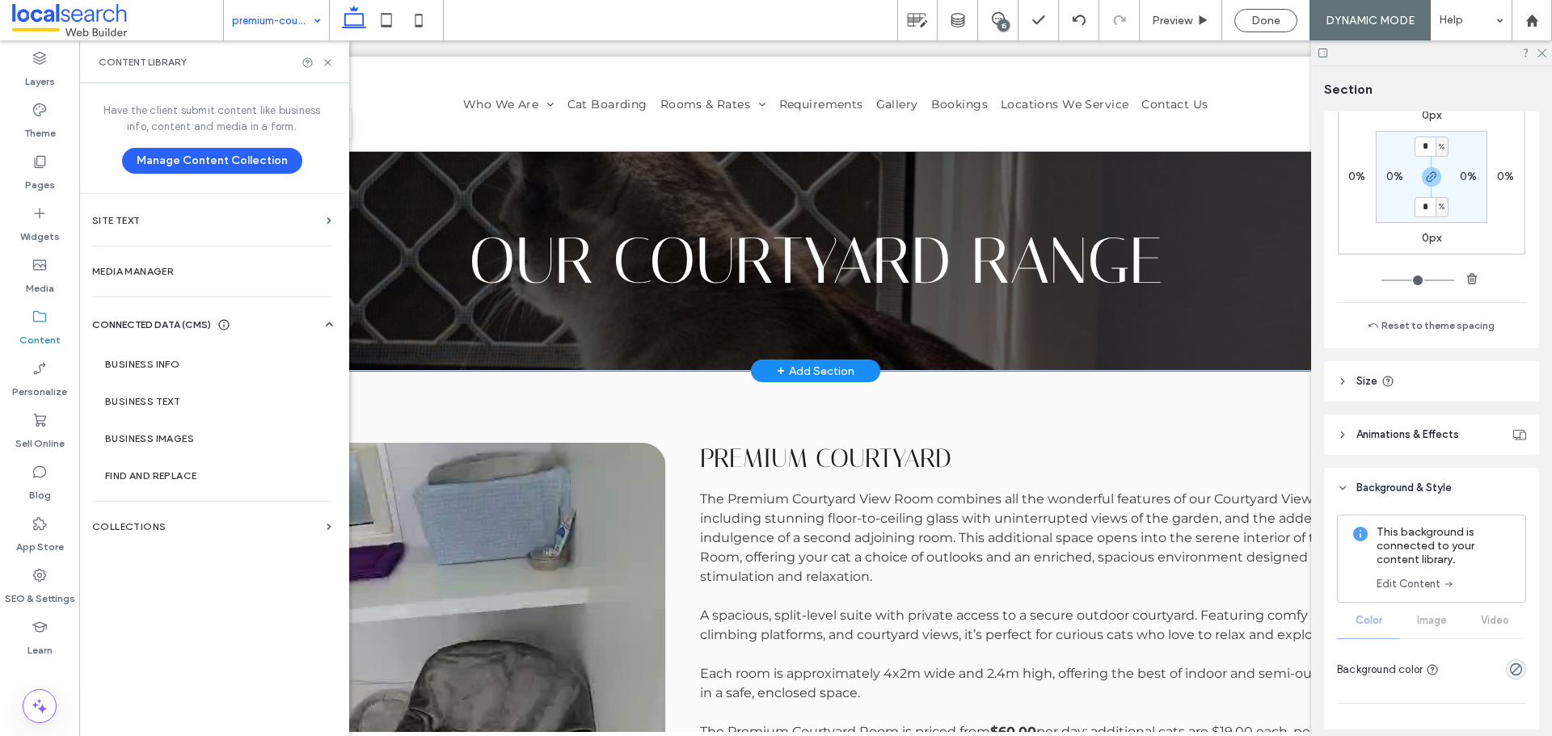
drag, startPoint x: 192, startPoint y: 509, endPoint x: 224, endPoint y: 508, distance: 31.6
click at [194, 509] on section "Collections" at bounding box center [211, 526] width 265 height 37
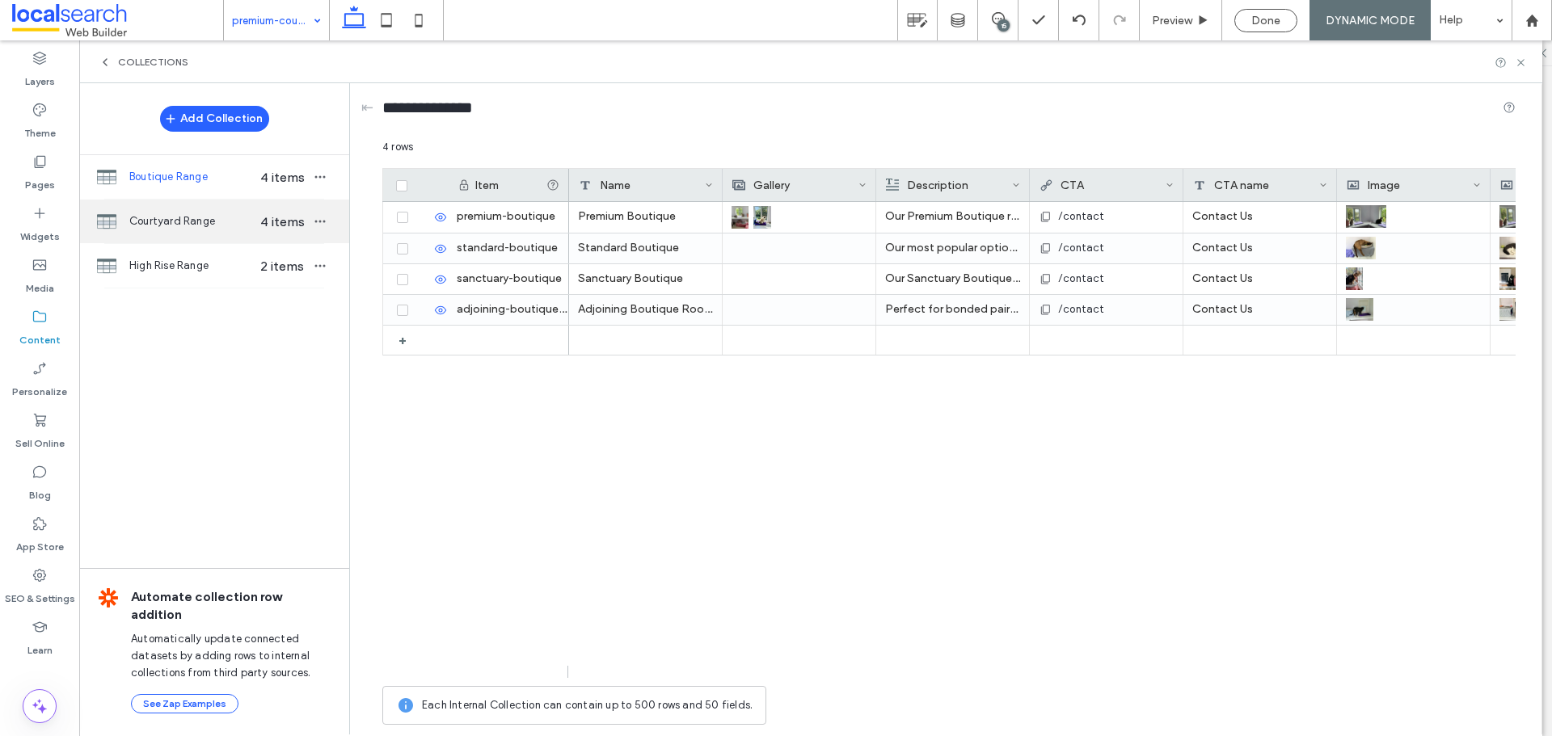
click at [237, 229] on span "Courtyard Range" at bounding box center [191, 221] width 124 height 16
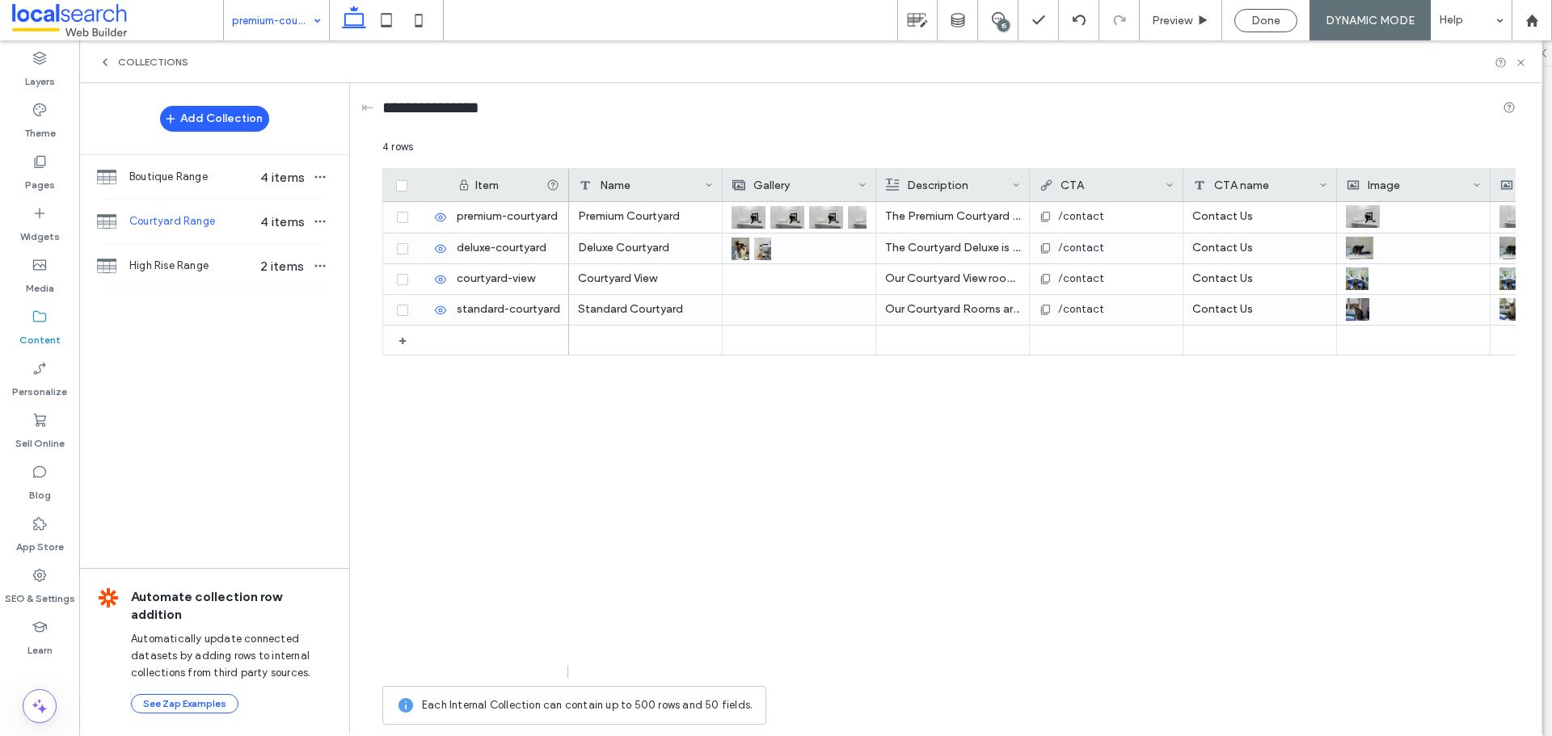
scroll to position [0, 184]
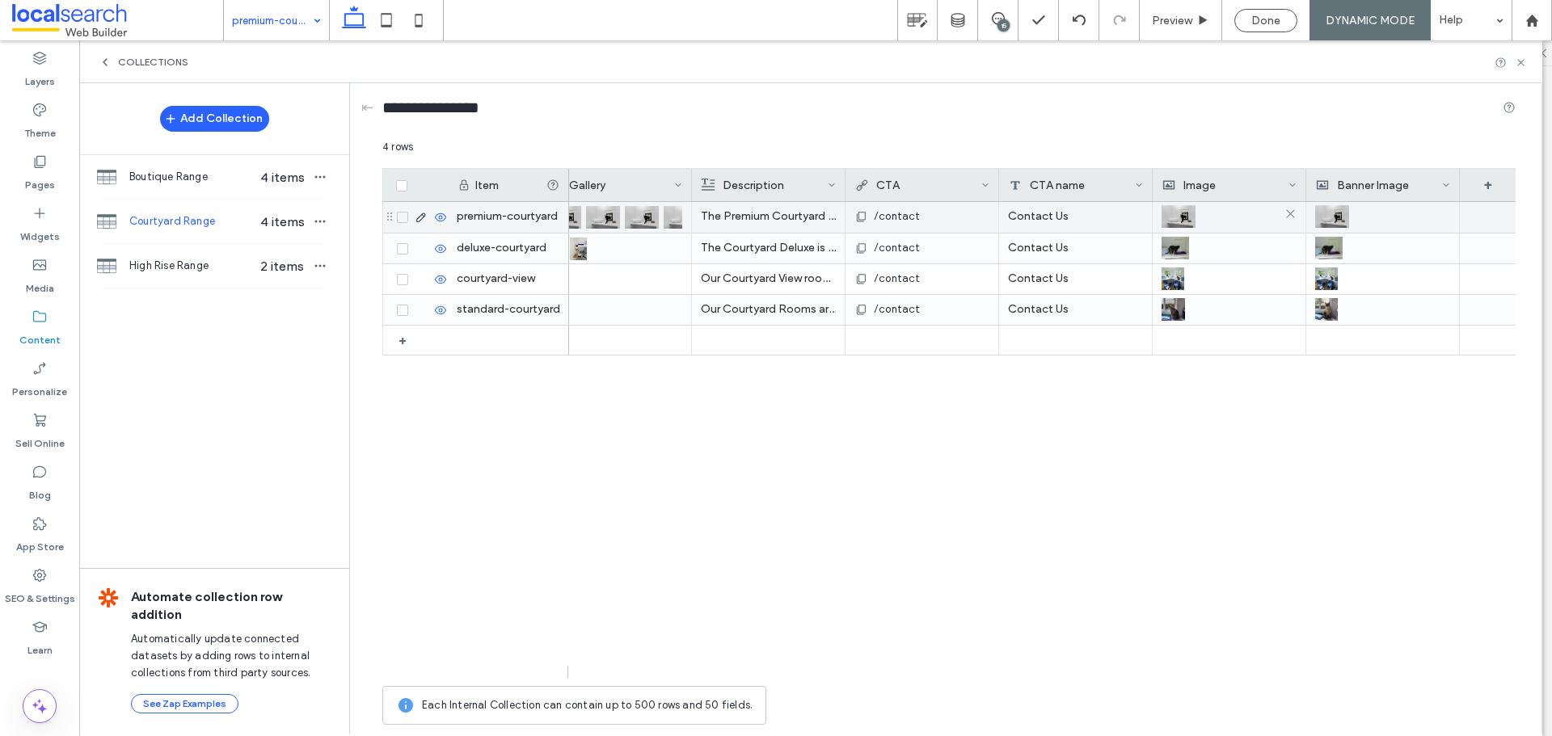
click at [1178, 216] on img at bounding box center [1178, 216] width 34 height 23
click at [1178, 216] on img at bounding box center [1179, 217] width 34 height 23
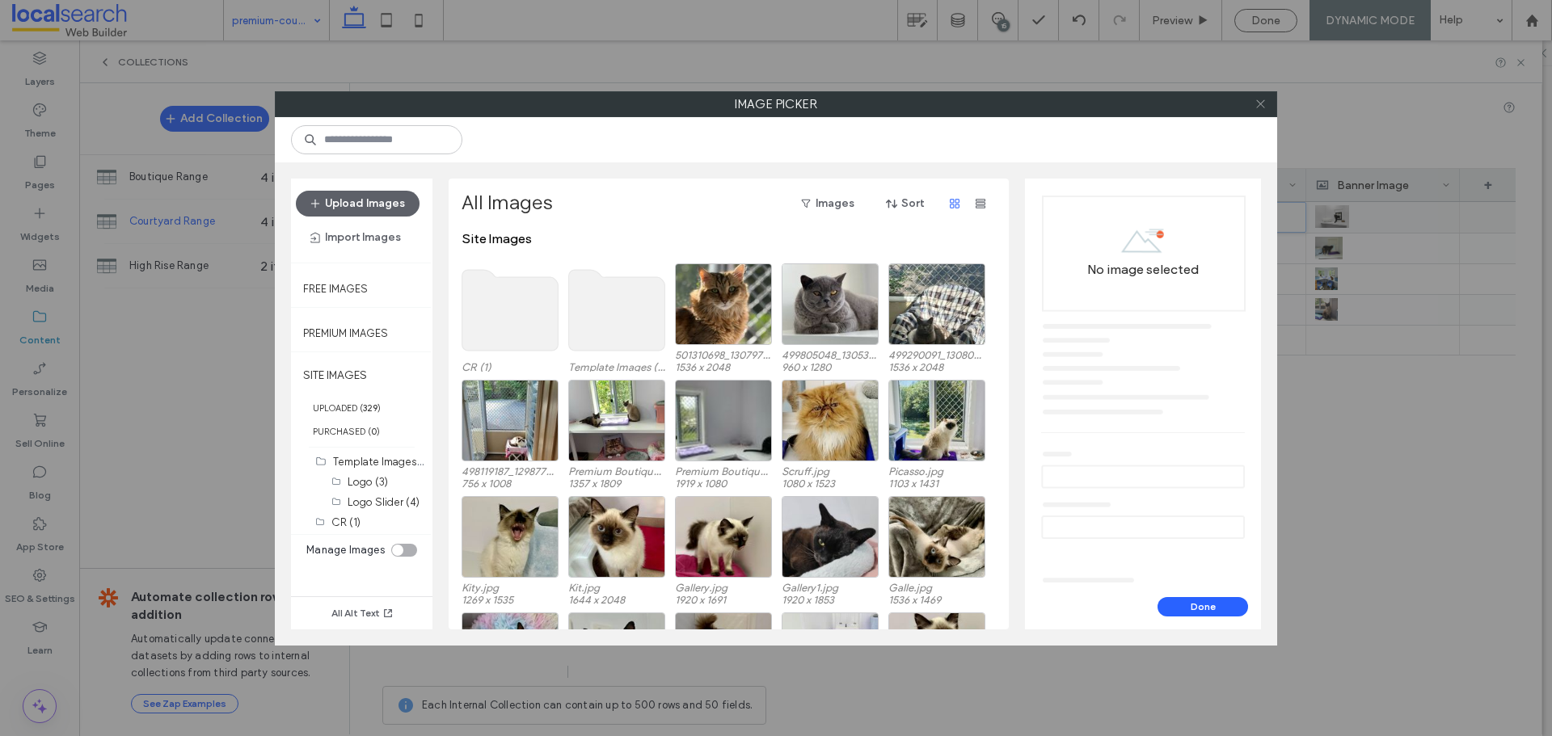
click at [1263, 102] on icon at bounding box center [1260, 104] width 12 height 12
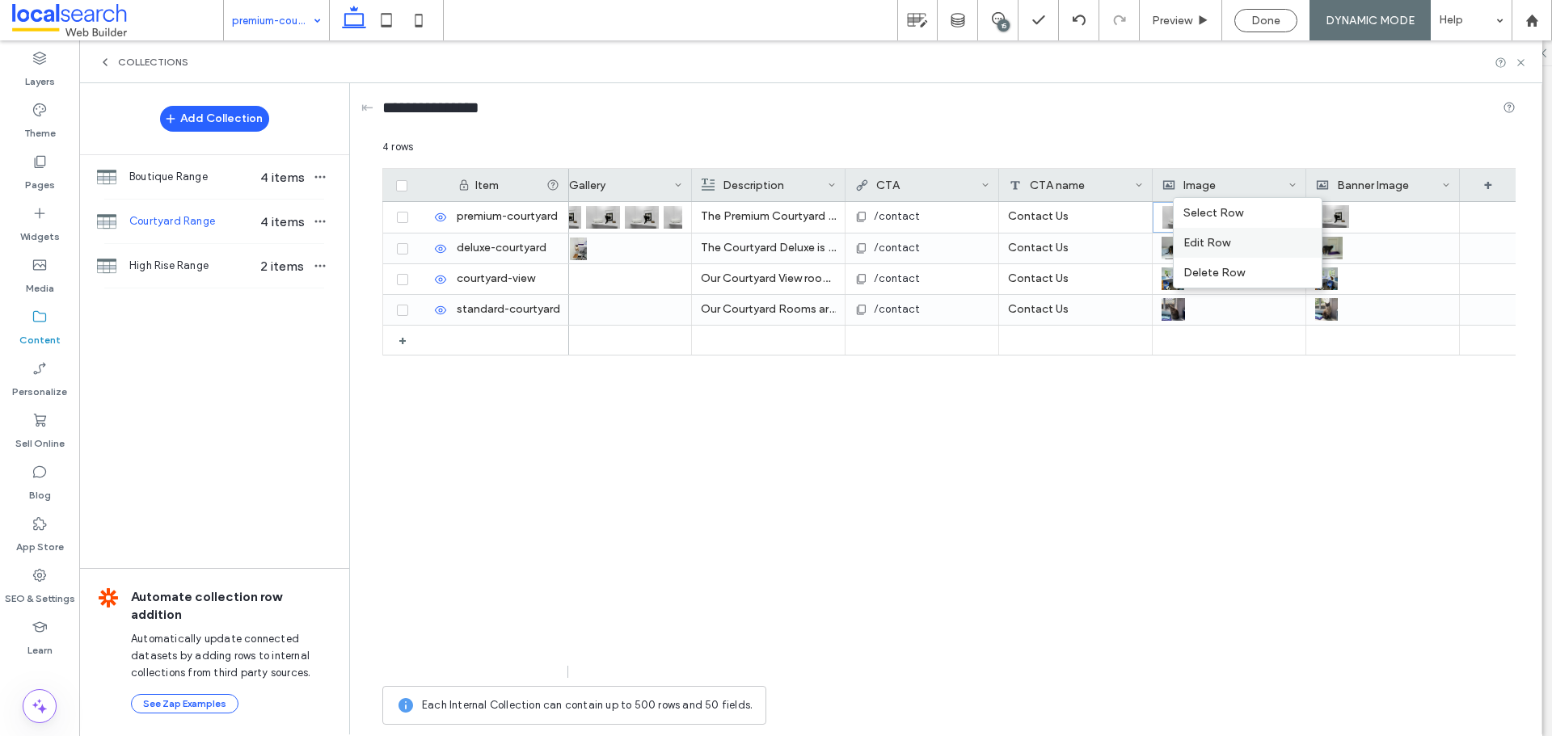
click at [1247, 242] on div "Edit Row" at bounding box center [1248, 243] width 148 height 30
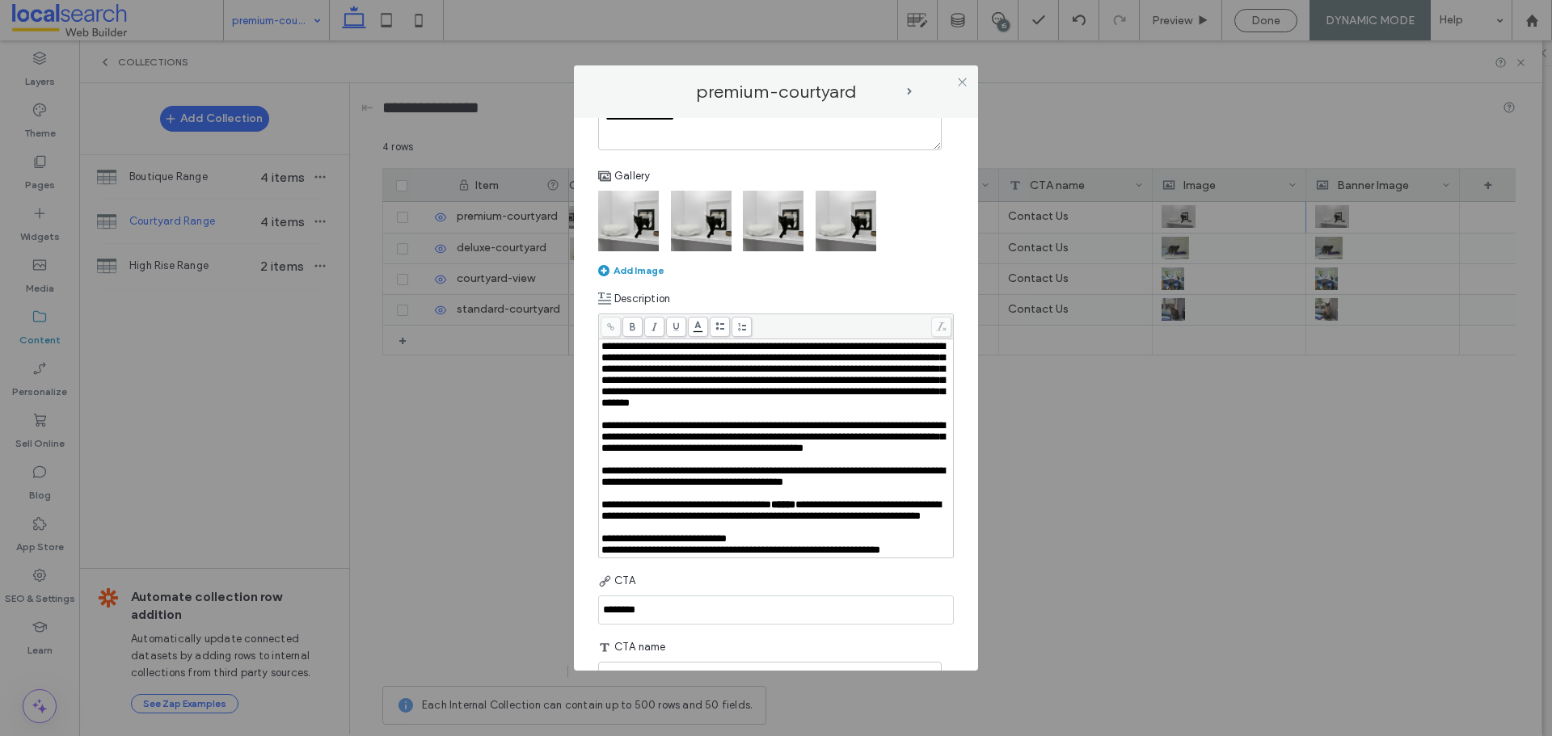
scroll to position [0, 0]
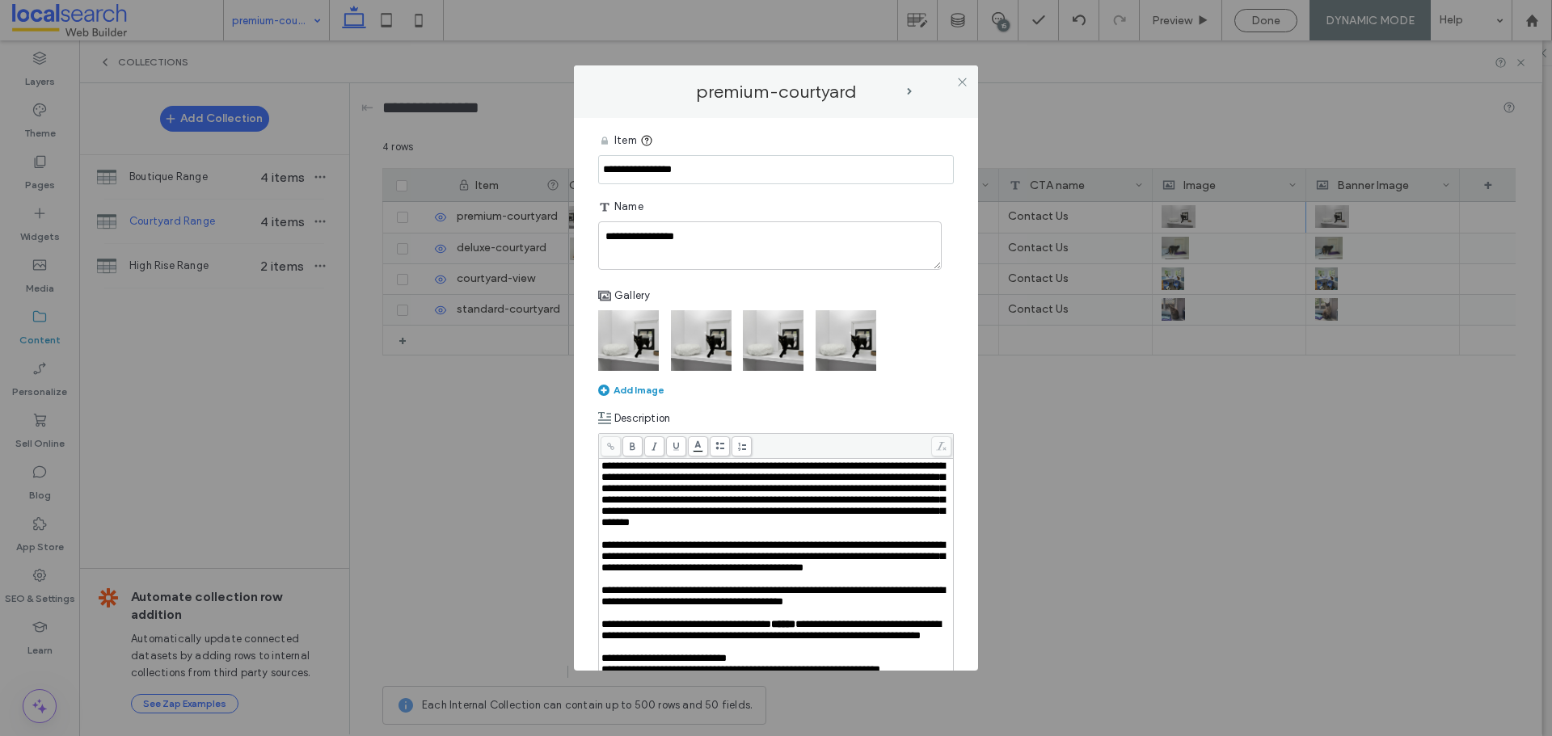
click at [716, 325] on img at bounding box center [701, 340] width 61 height 61
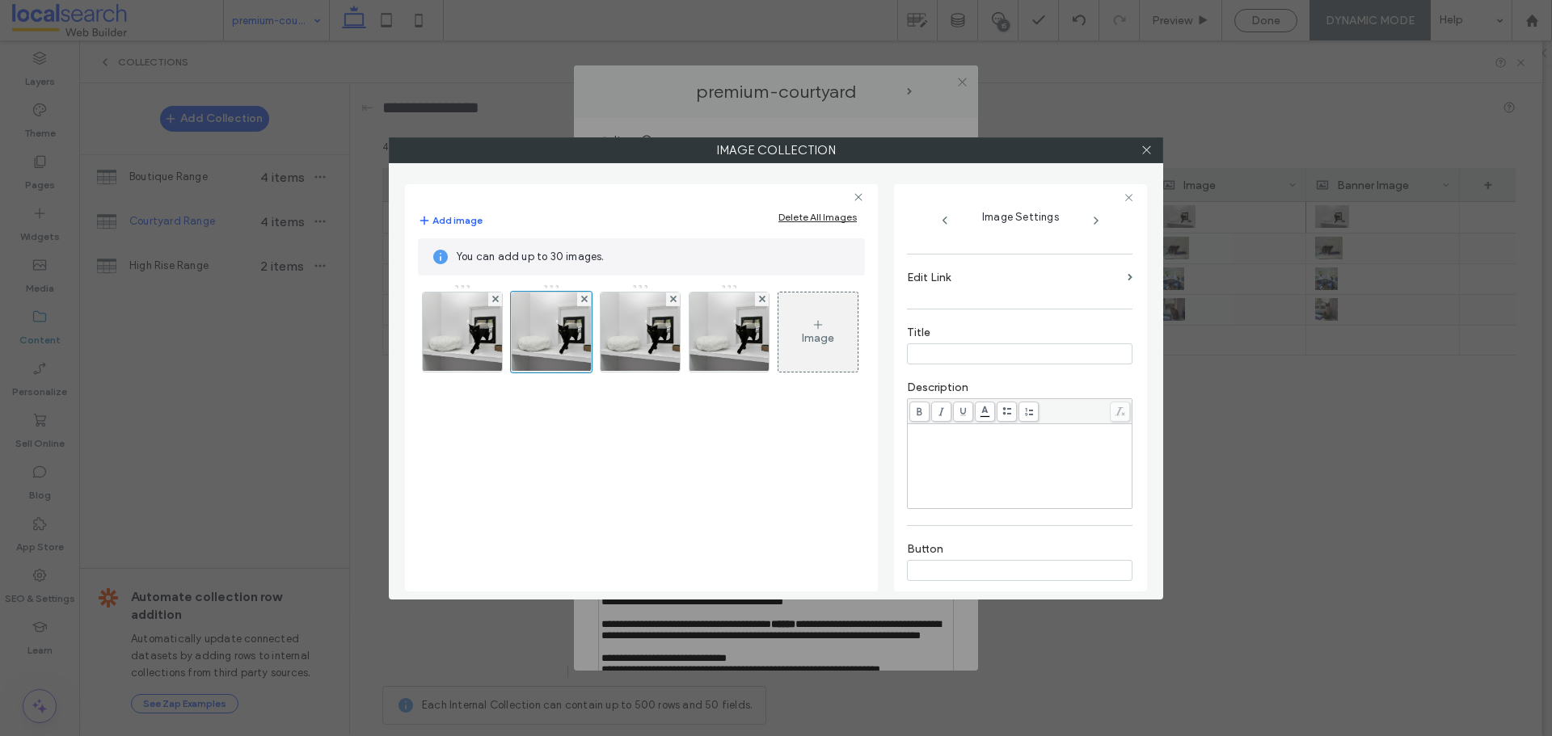
scroll to position [318, 0]
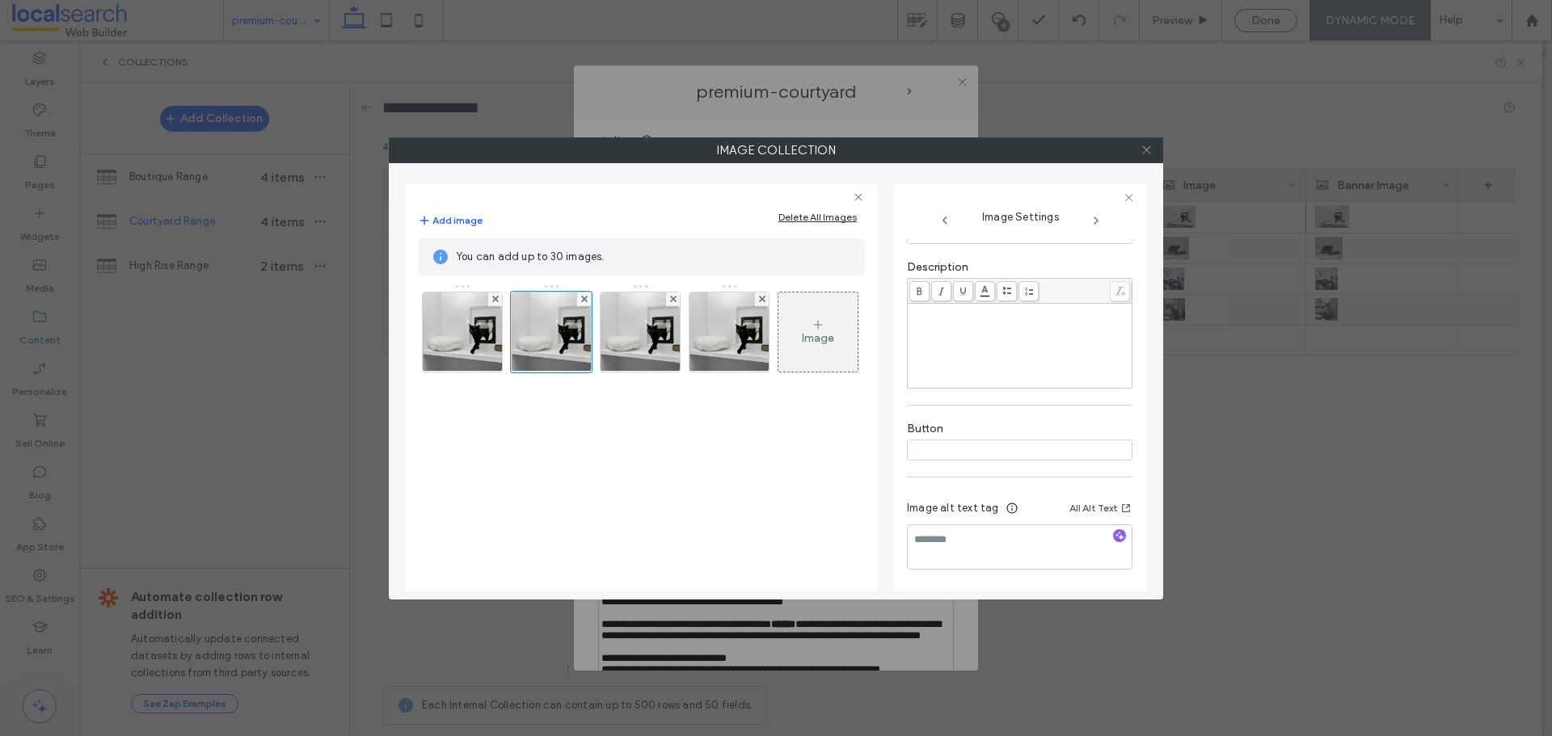
click at [1149, 157] on span at bounding box center [1146, 150] width 12 height 24
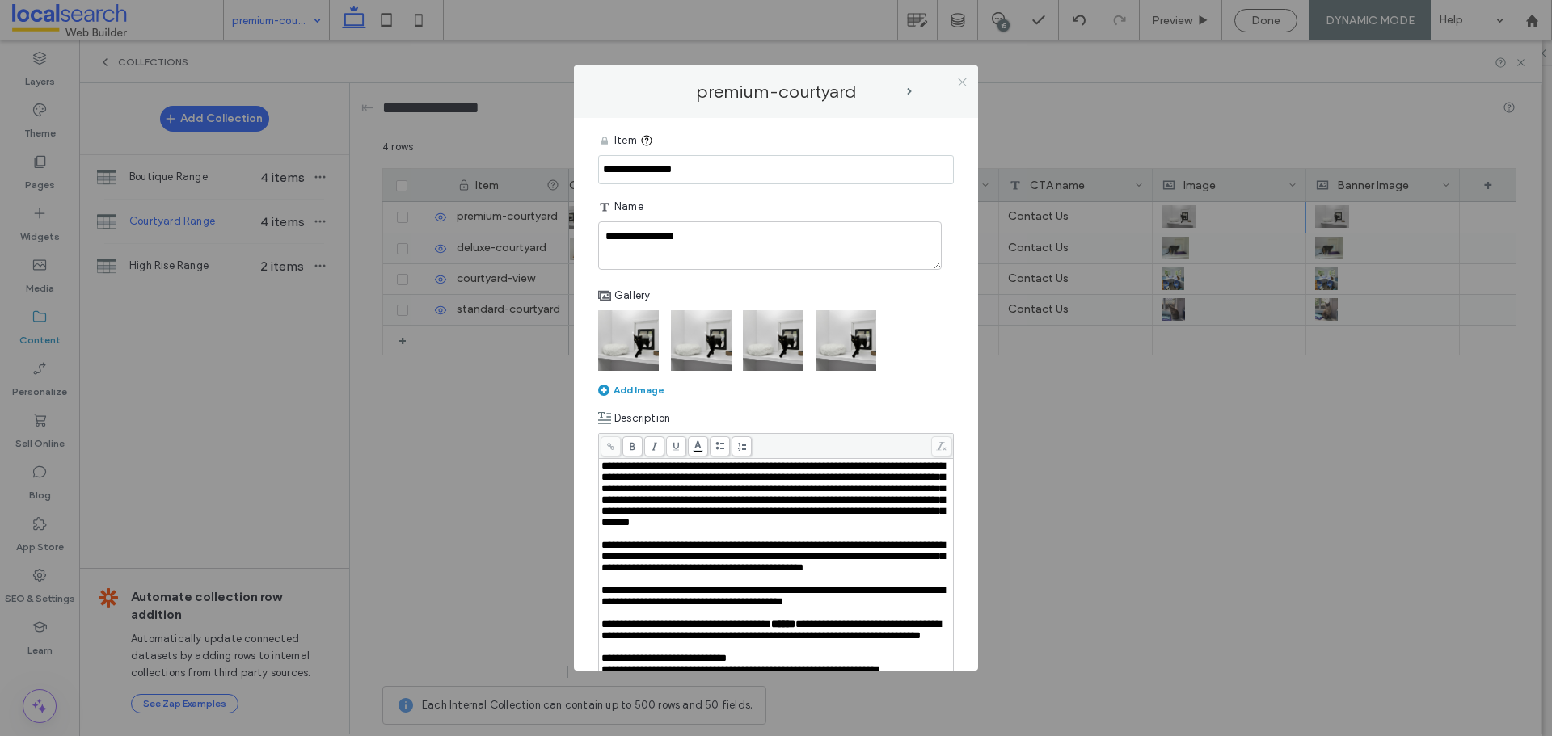
click at [957, 82] on icon at bounding box center [962, 82] width 12 height 12
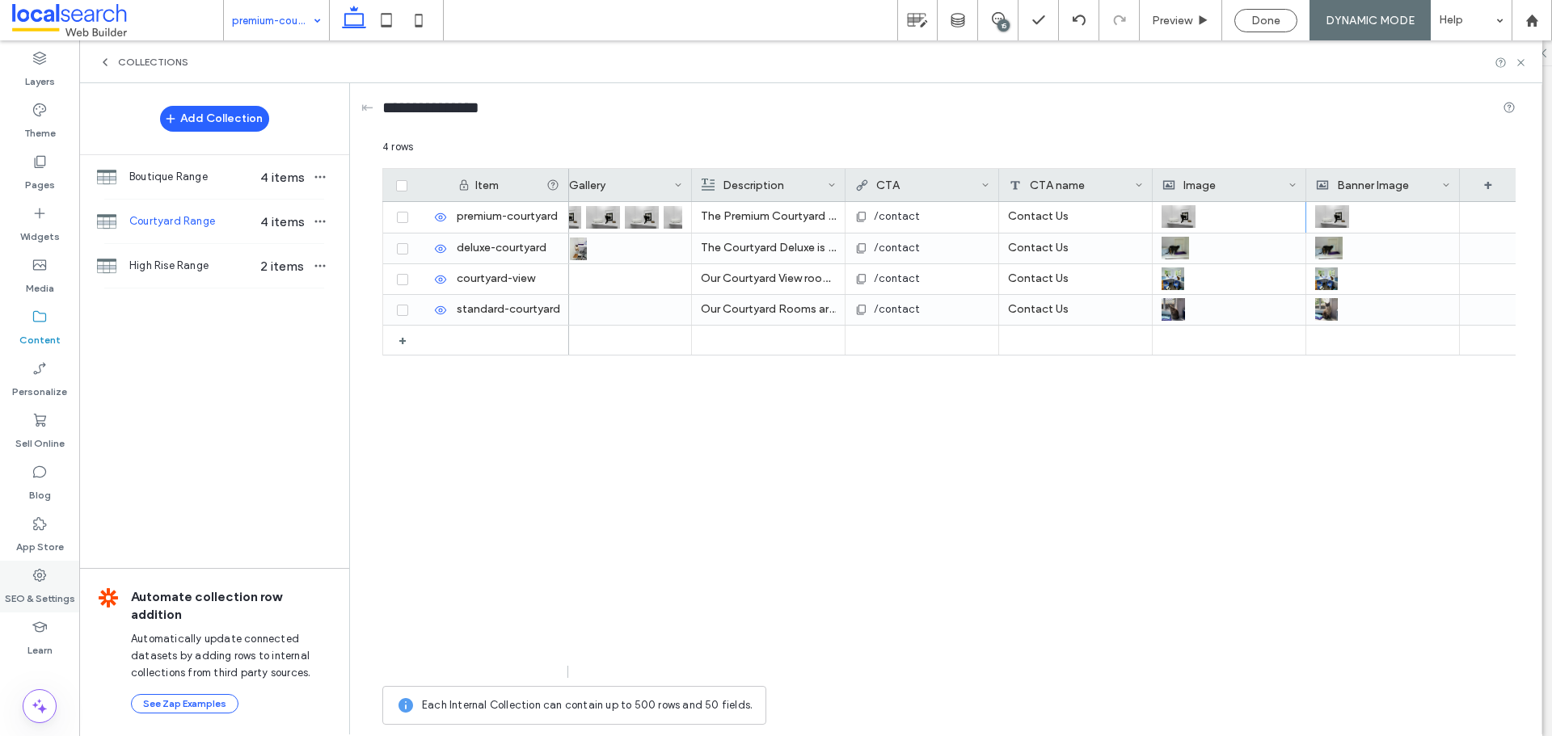
click at [53, 581] on div "SEO & Settings" at bounding box center [39, 587] width 79 height 52
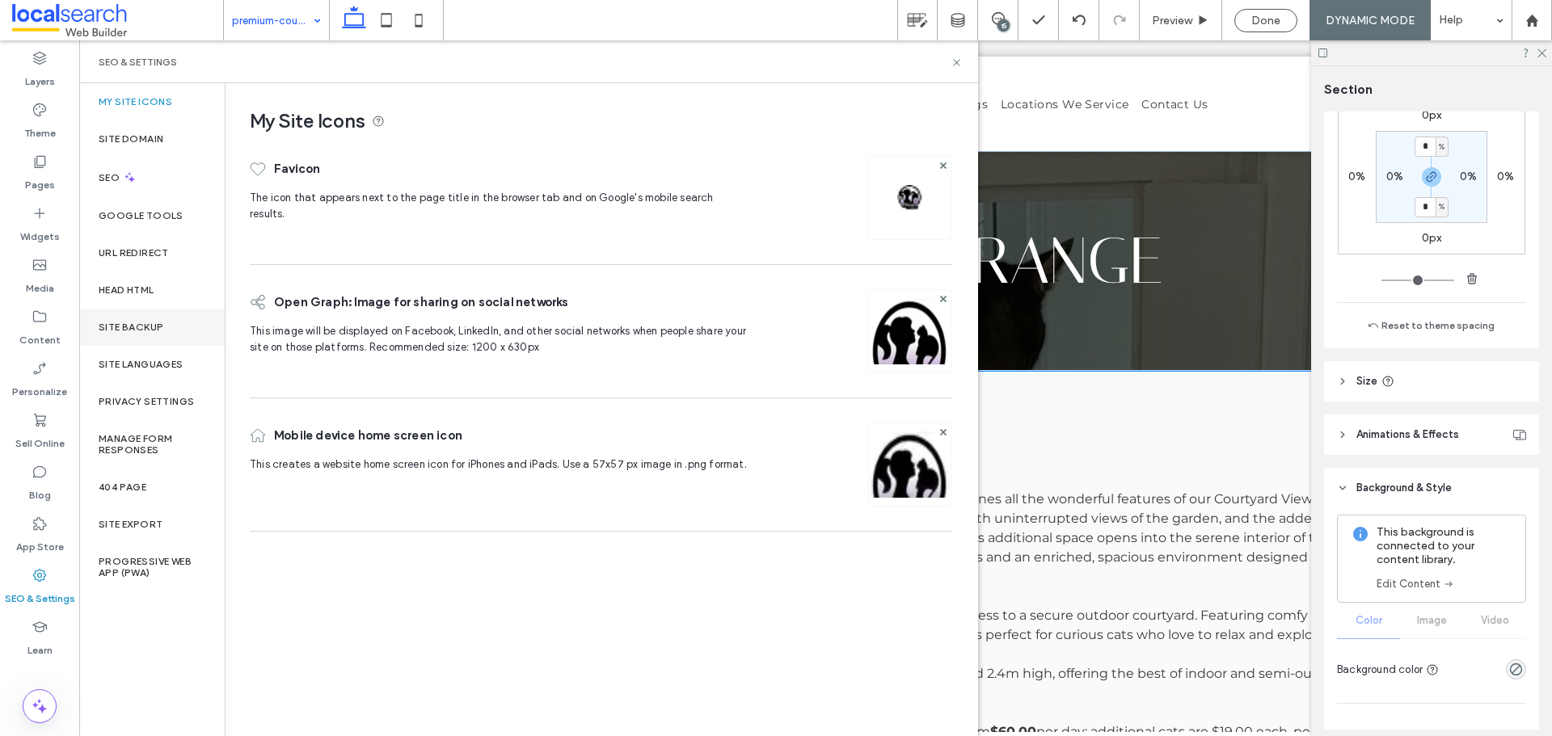
click at [155, 322] on label "Site Backup" at bounding box center [131, 327] width 65 height 11
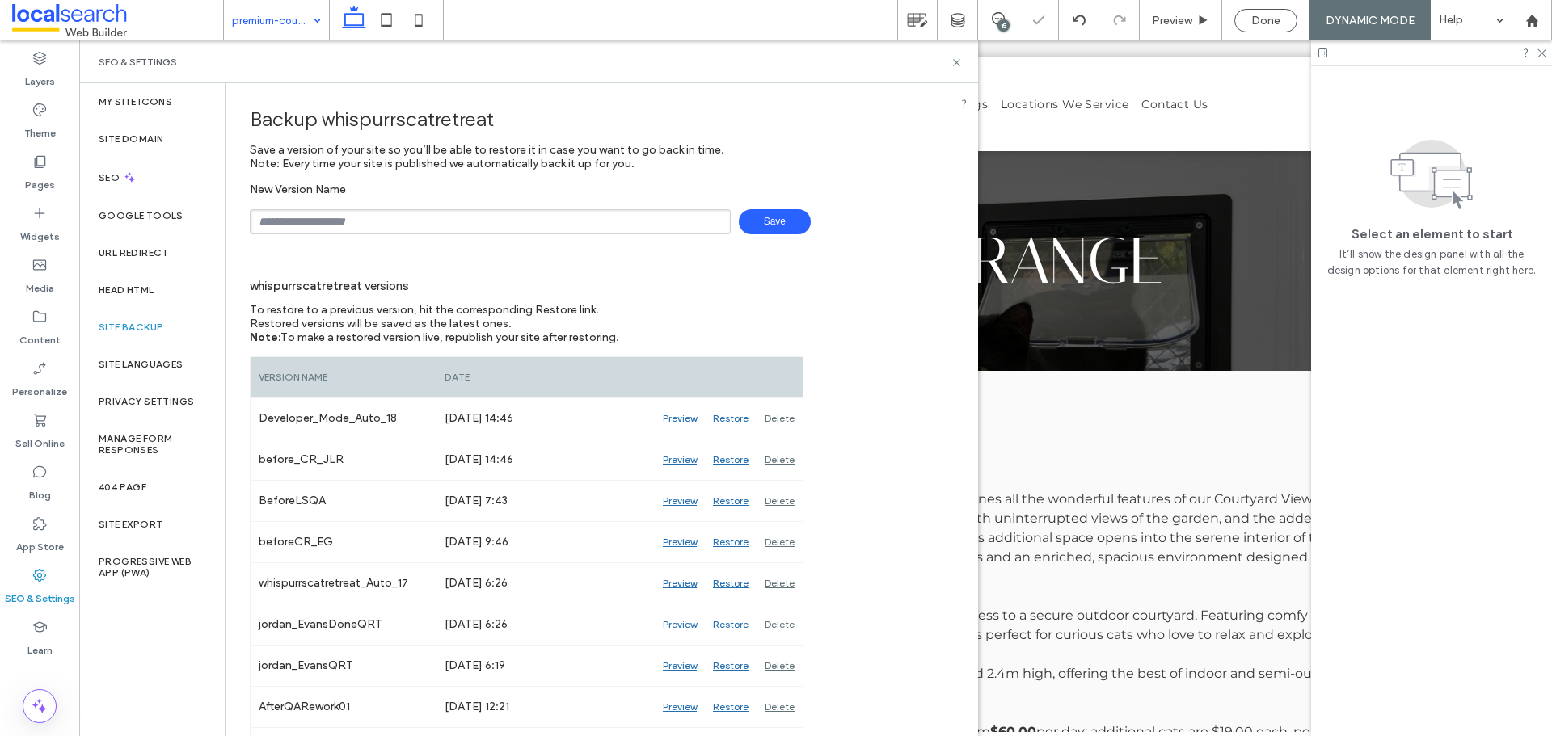
scroll to position [0, 0]
click at [512, 222] on input "text" at bounding box center [490, 221] width 481 height 25
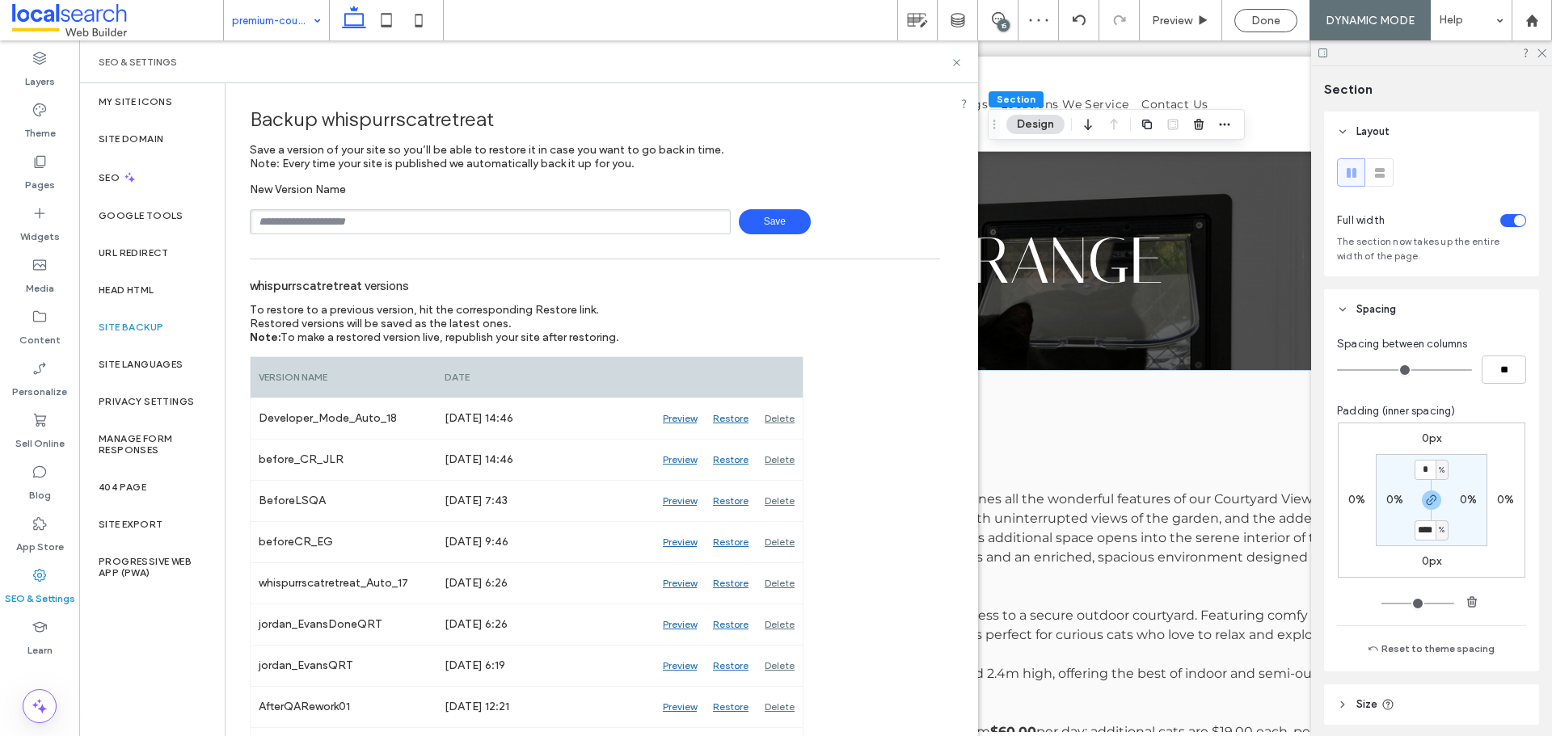
scroll to position [0, 5]
type input "****"
type input "**"
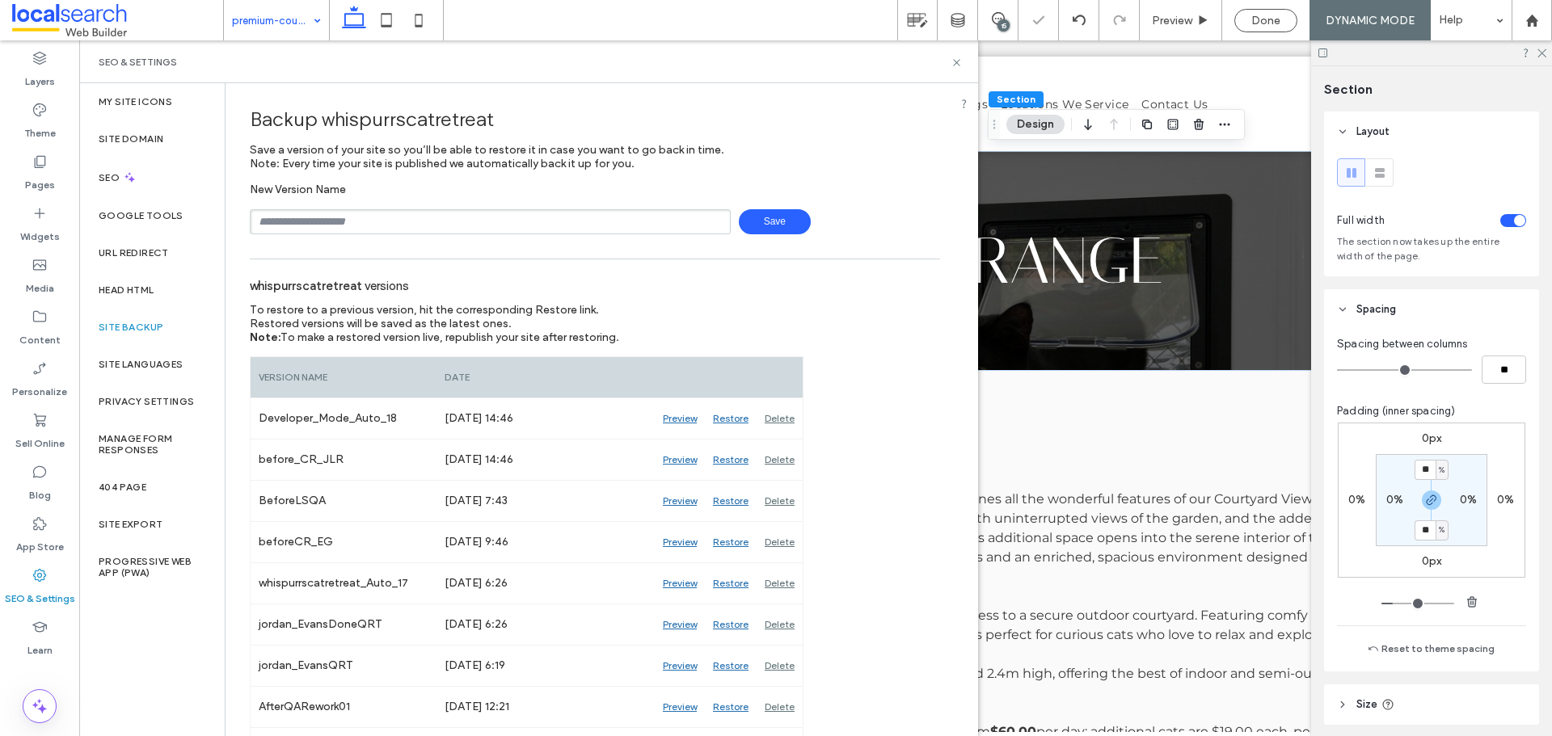
click at [502, 226] on input "text" at bounding box center [490, 221] width 481 height 25
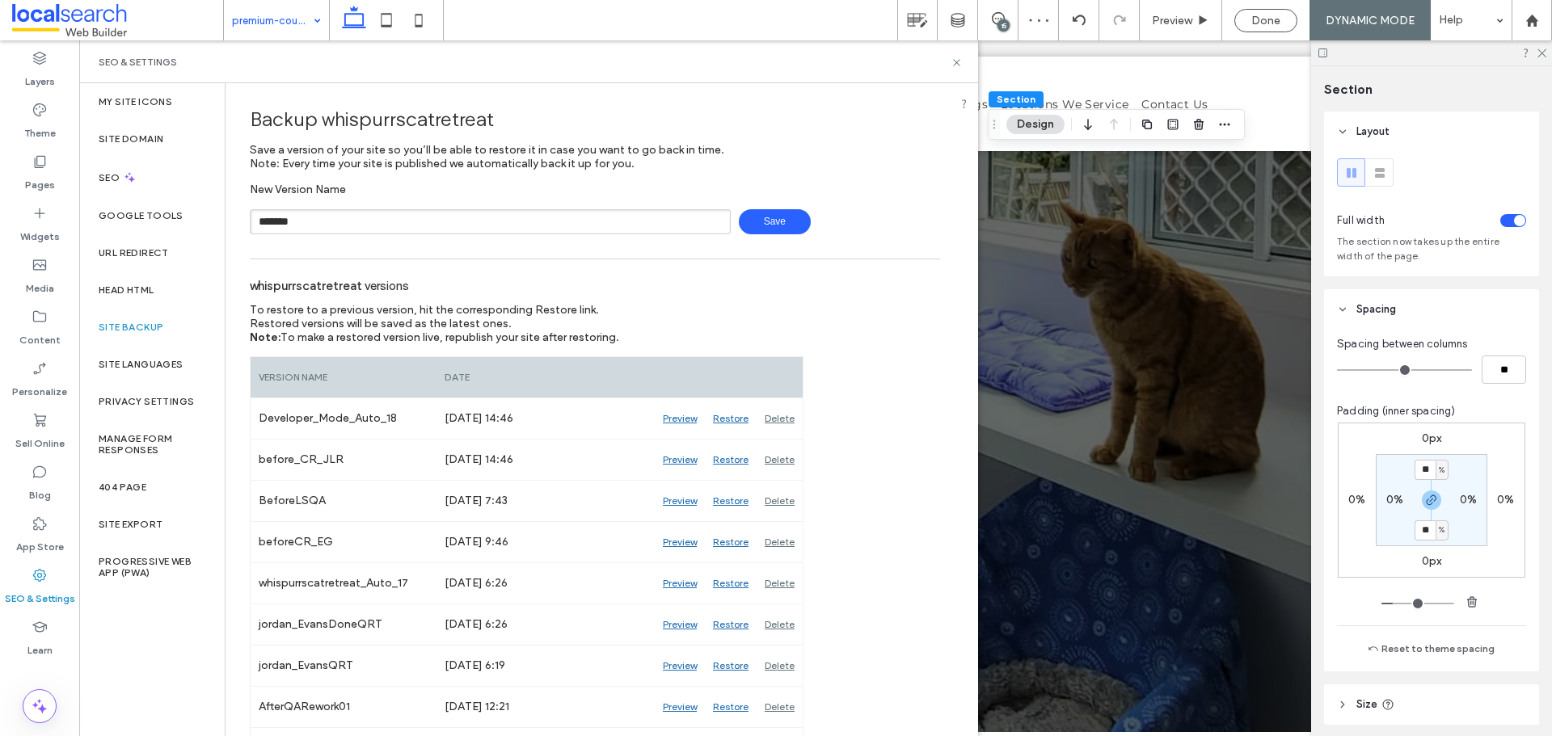
type input "*******"
click at [955, 61] on use at bounding box center [956, 62] width 6 height 6
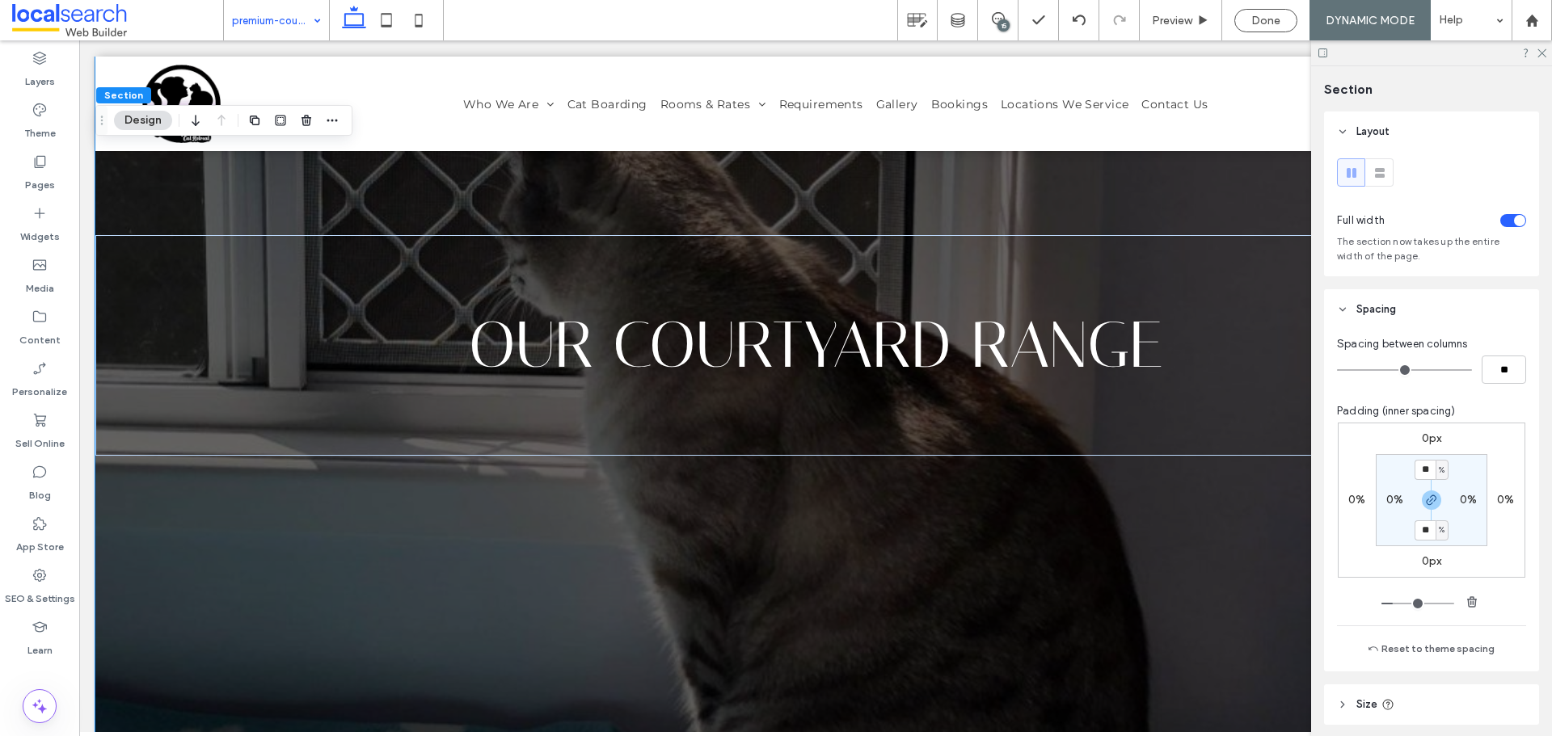
scroll to position [404, 0]
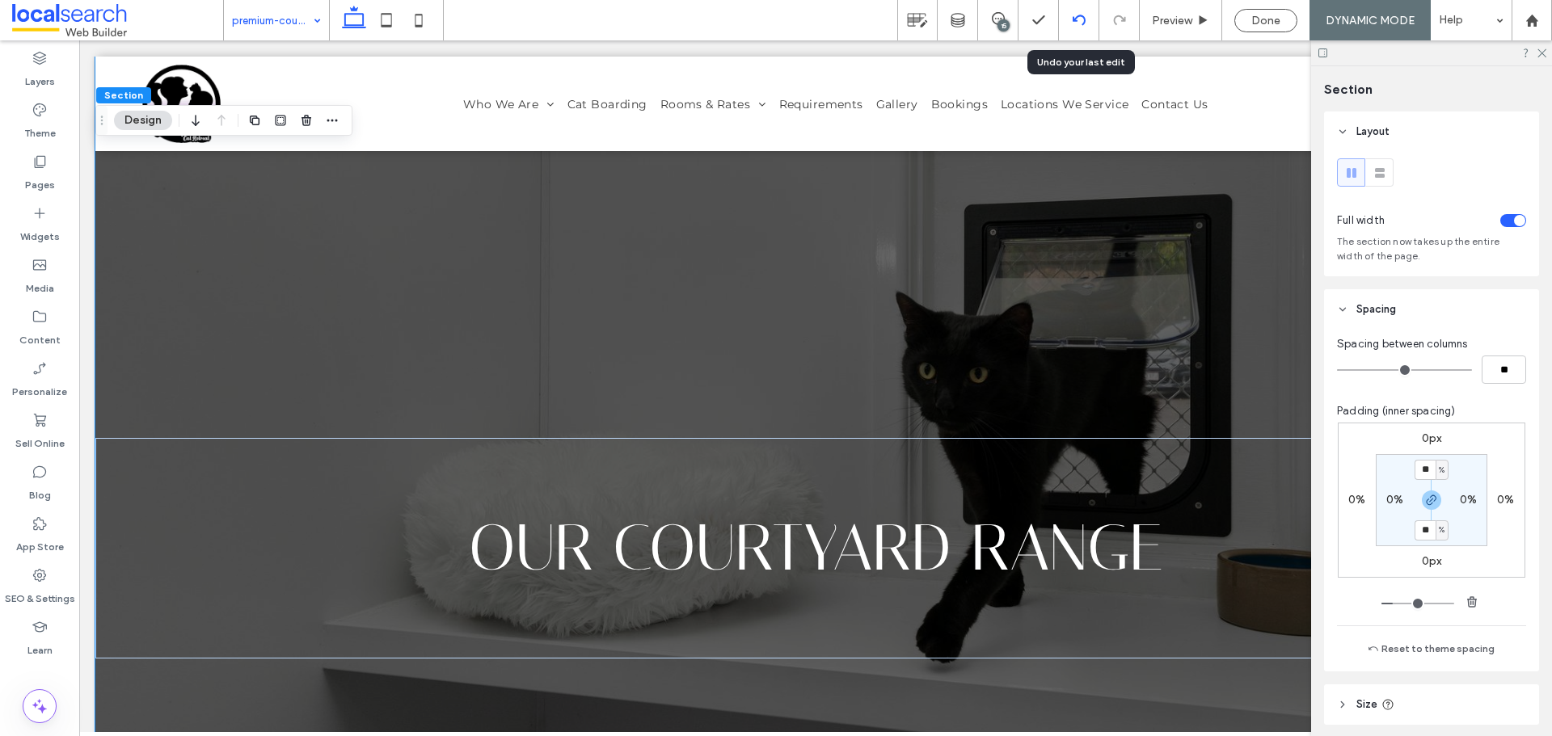
click at [1077, 23] on icon at bounding box center [1079, 20] width 13 height 13
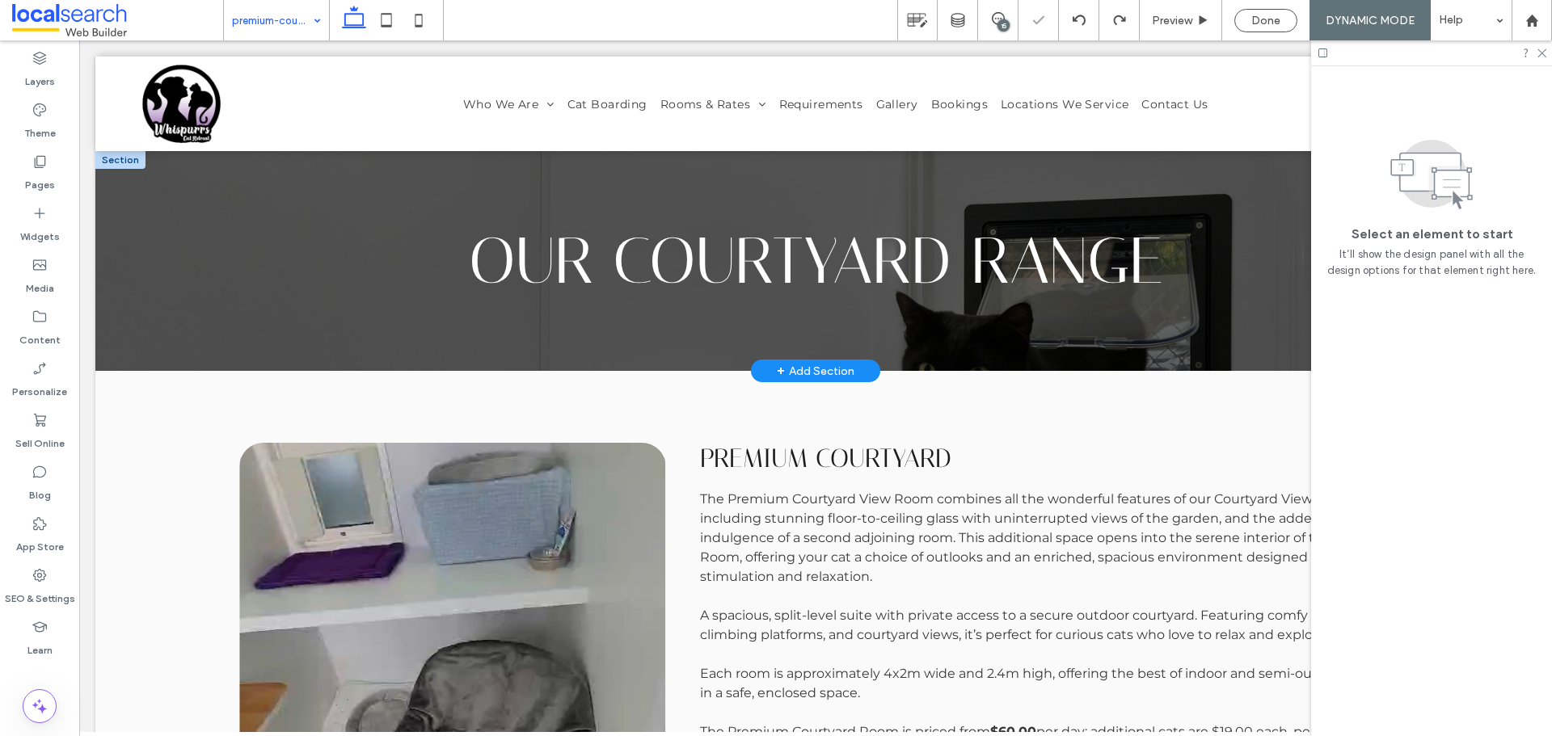
scroll to position [0, 0]
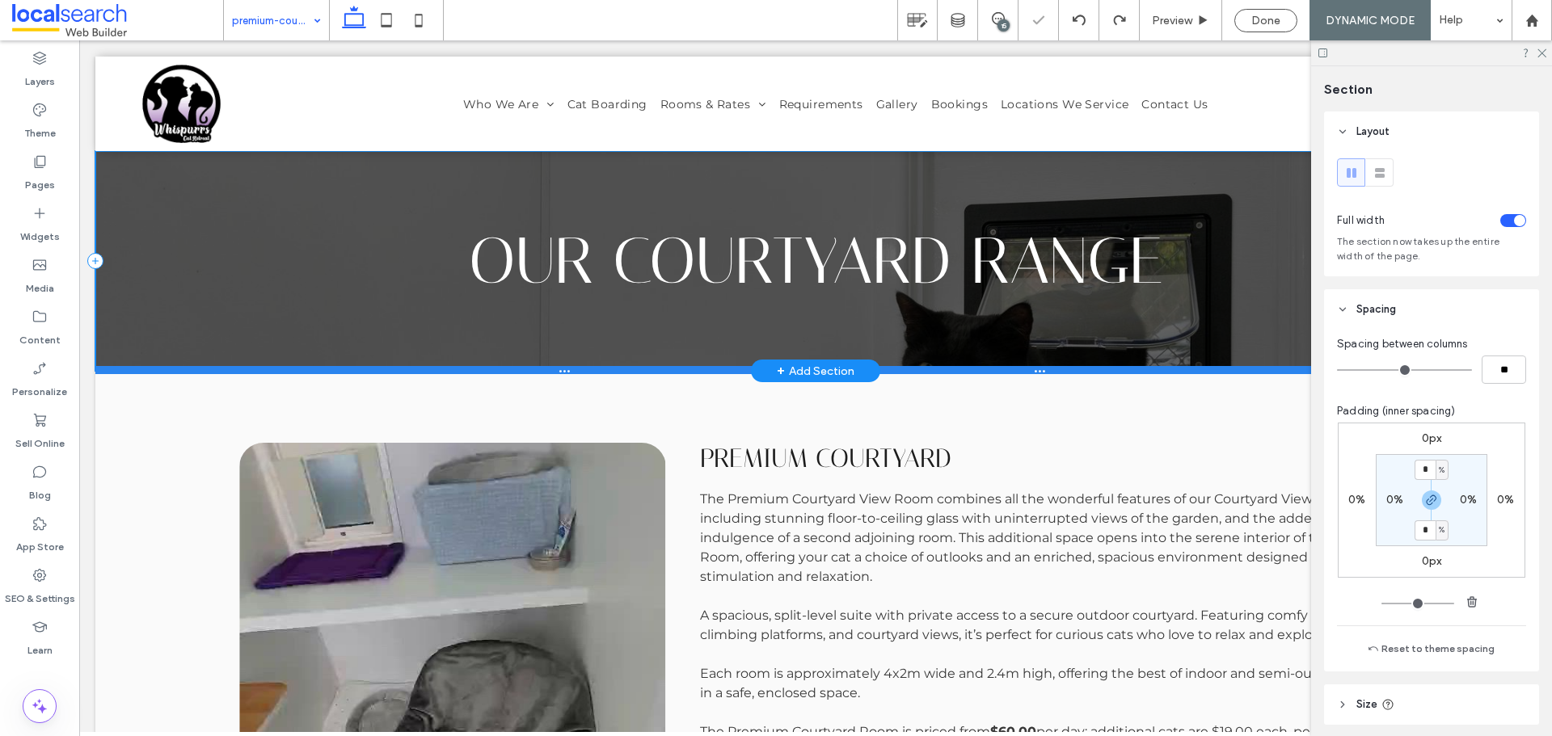
click at [324, 368] on div at bounding box center [809, 370] width 1428 height 8
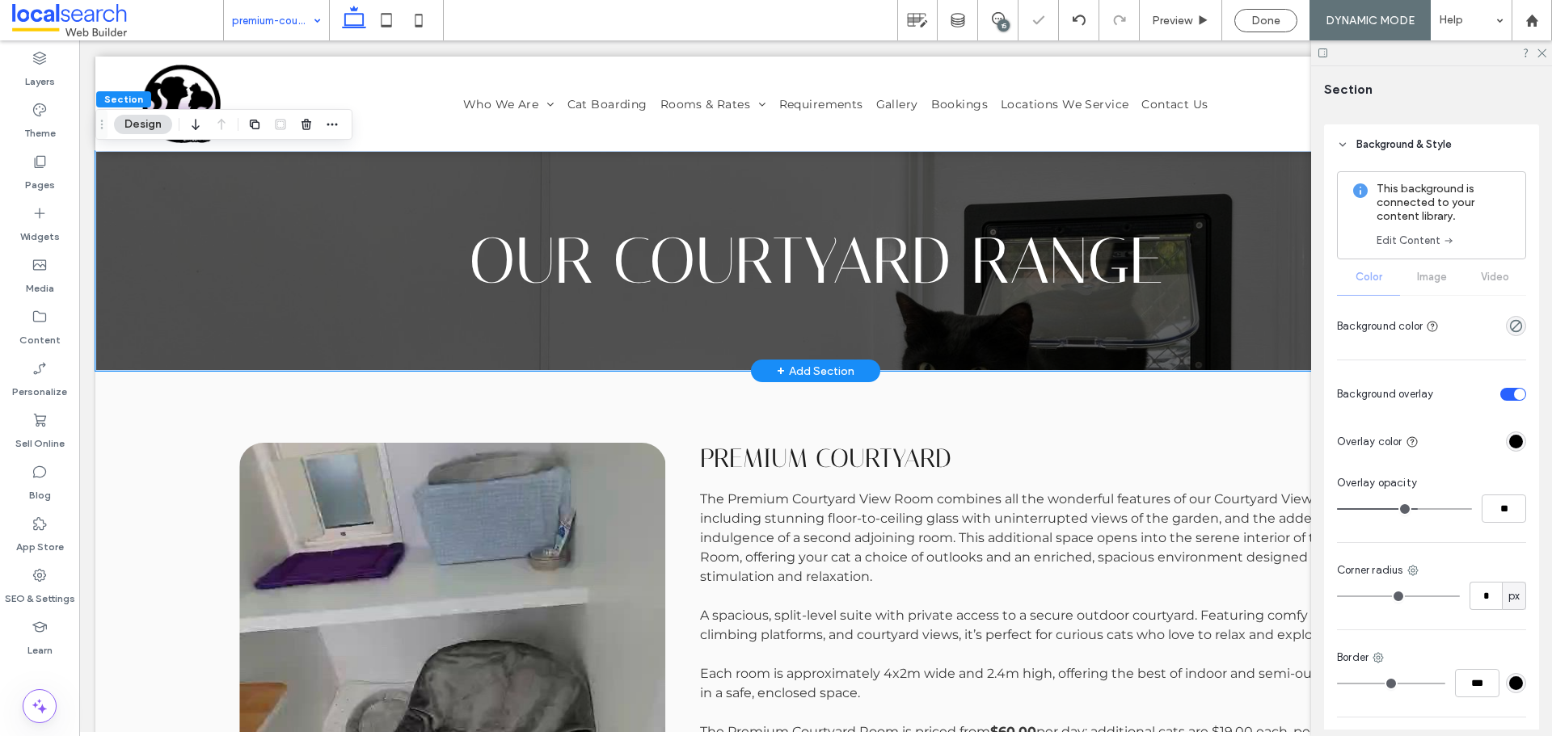
scroll to position [780, 0]
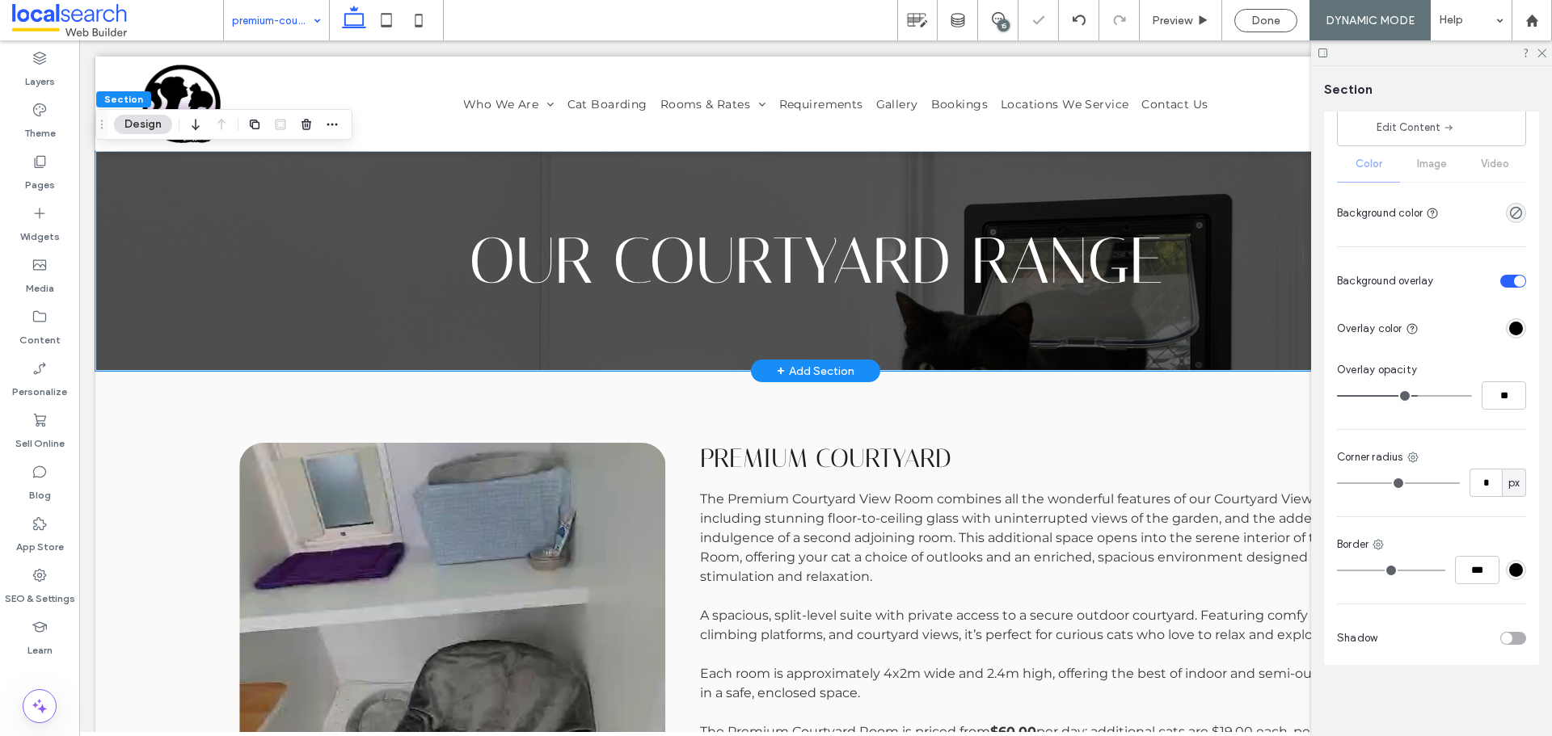
click at [1413, 129] on link "Edit Content" at bounding box center [1415, 128] width 78 height 16
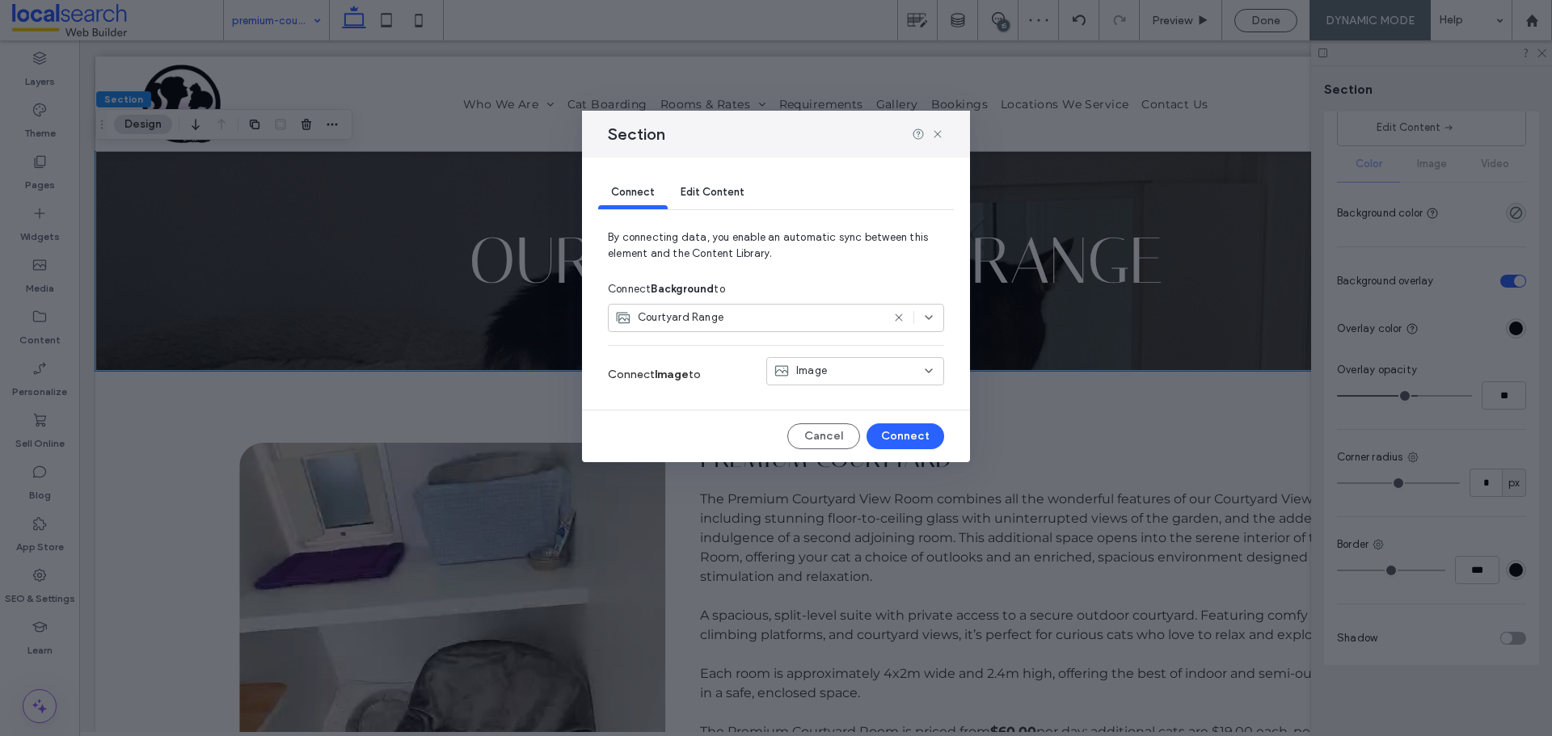
click at [77, 345] on div "Section Connect Edit Content By connecting data, you enable an automatic sync b…" at bounding box center [776, 368] width 1552 height 736
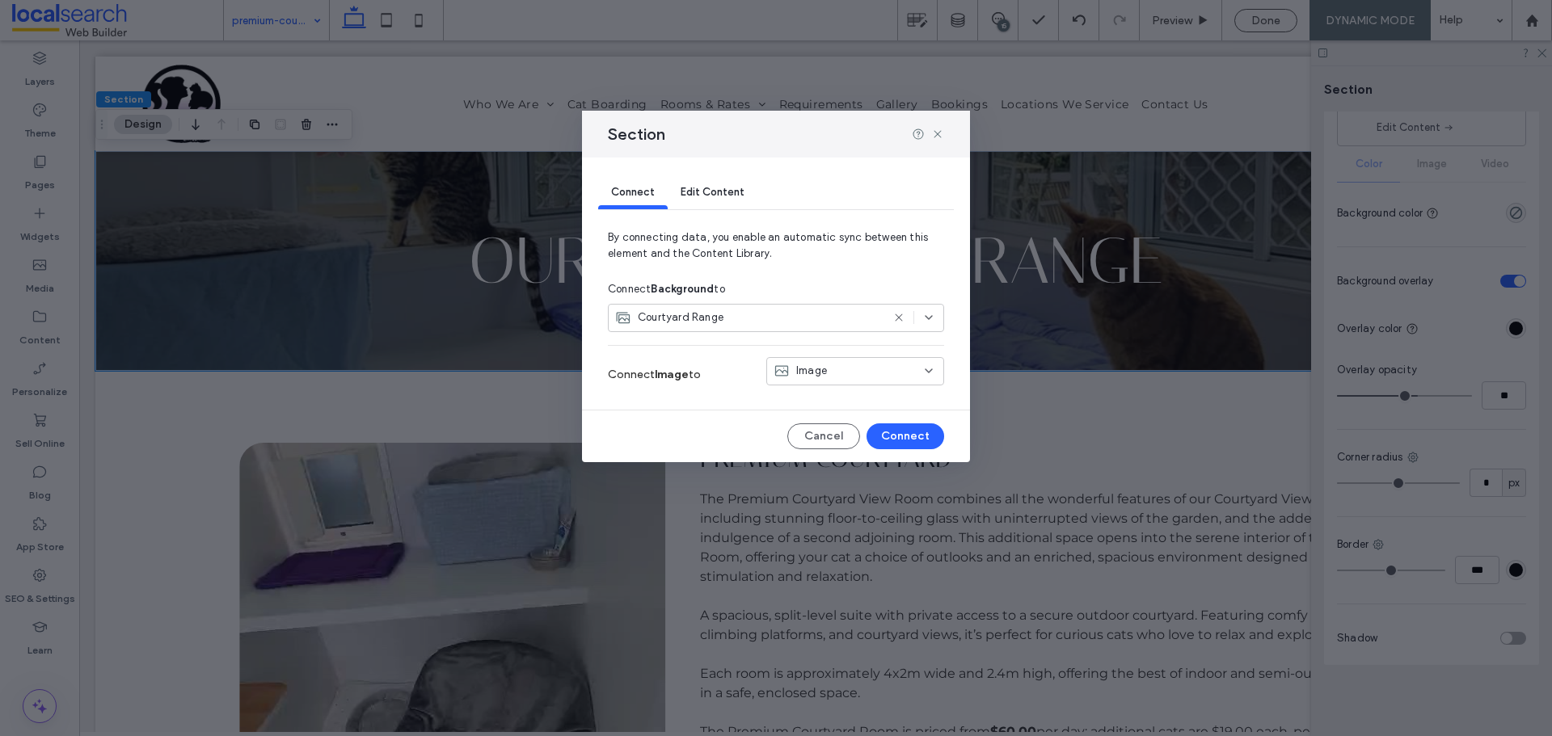
click at [945, 136] on div "Section" at bounding box center [776, 134] width 388 height 47
click at [943, 136] on icon at bounding box center [937, 134] width 13 height 13
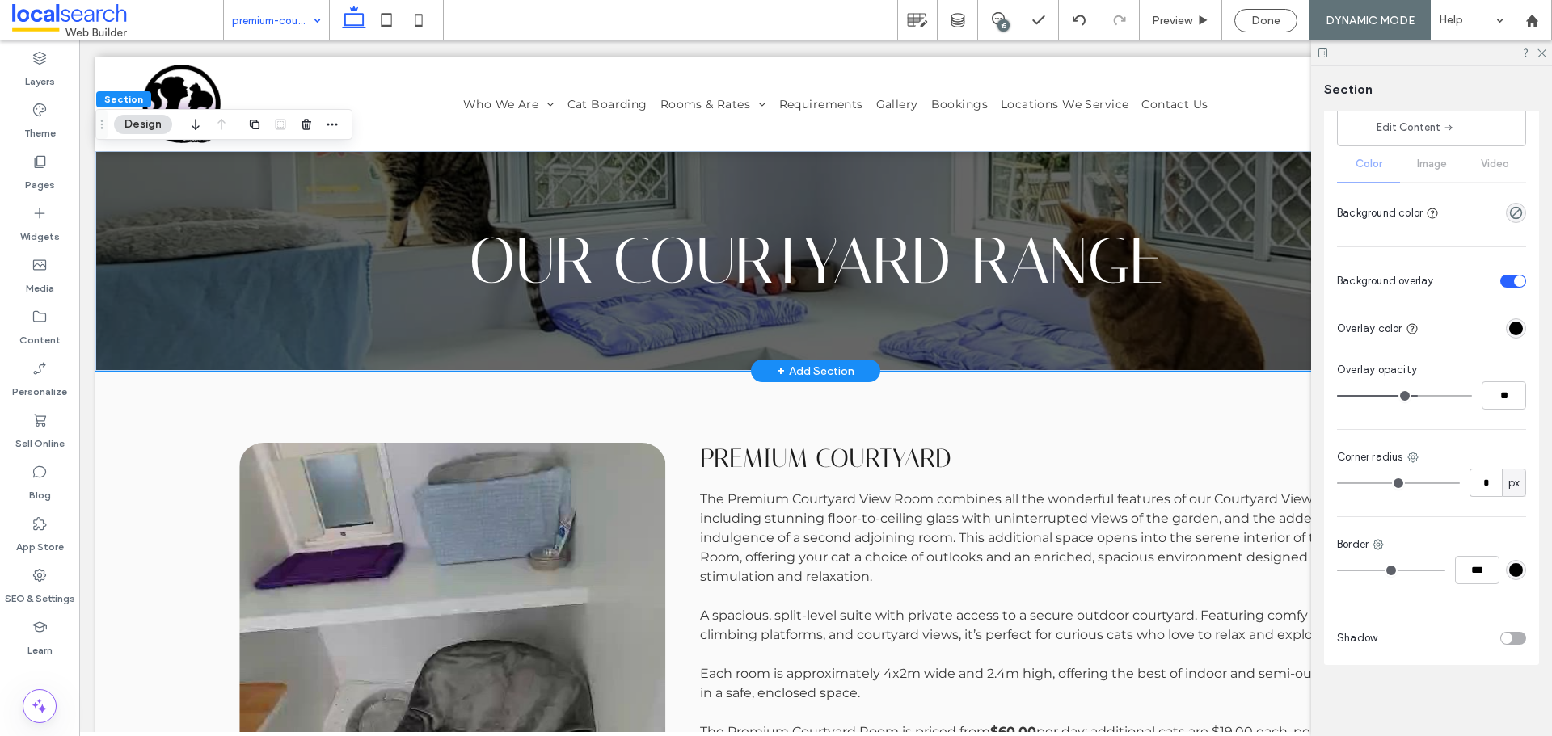
click at [61, 182] on div "Pages" at bounding box center [39, 173] width 79 height 52
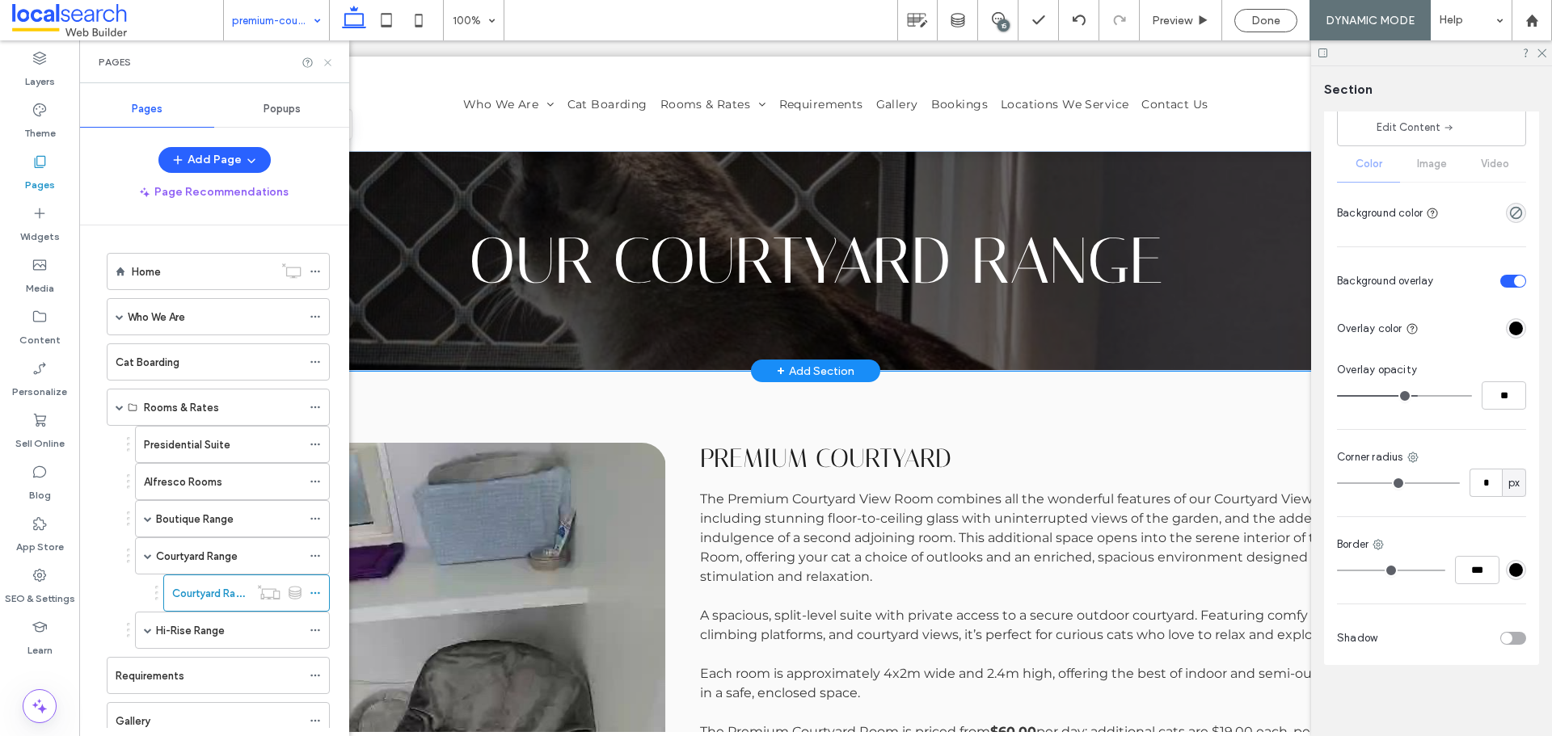
click at [327, 65] on icon at bounding box center [328, 63] width 12 height 12
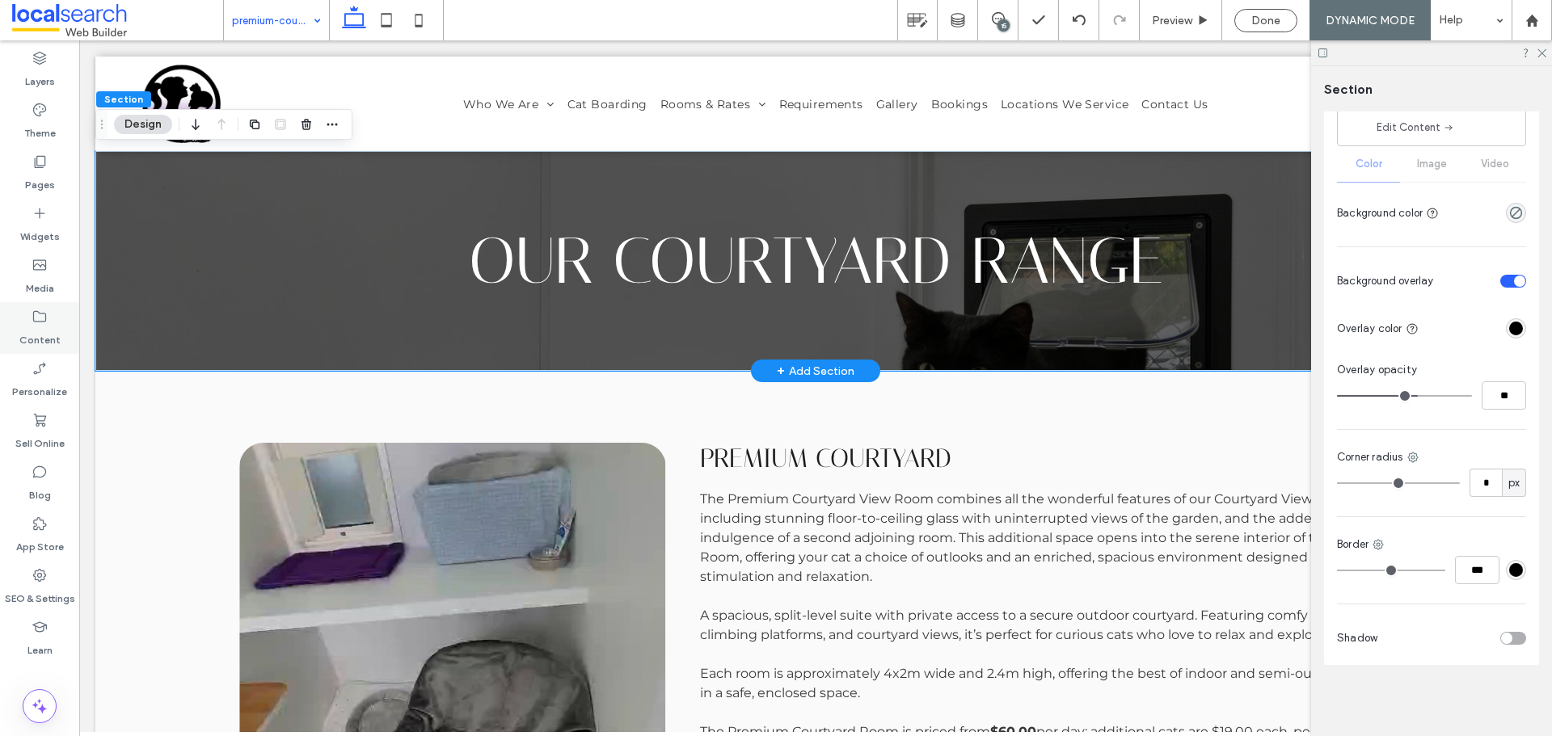
click at [38, 339] on label "Content" at bounding box center [39, 336] width 41 height 23
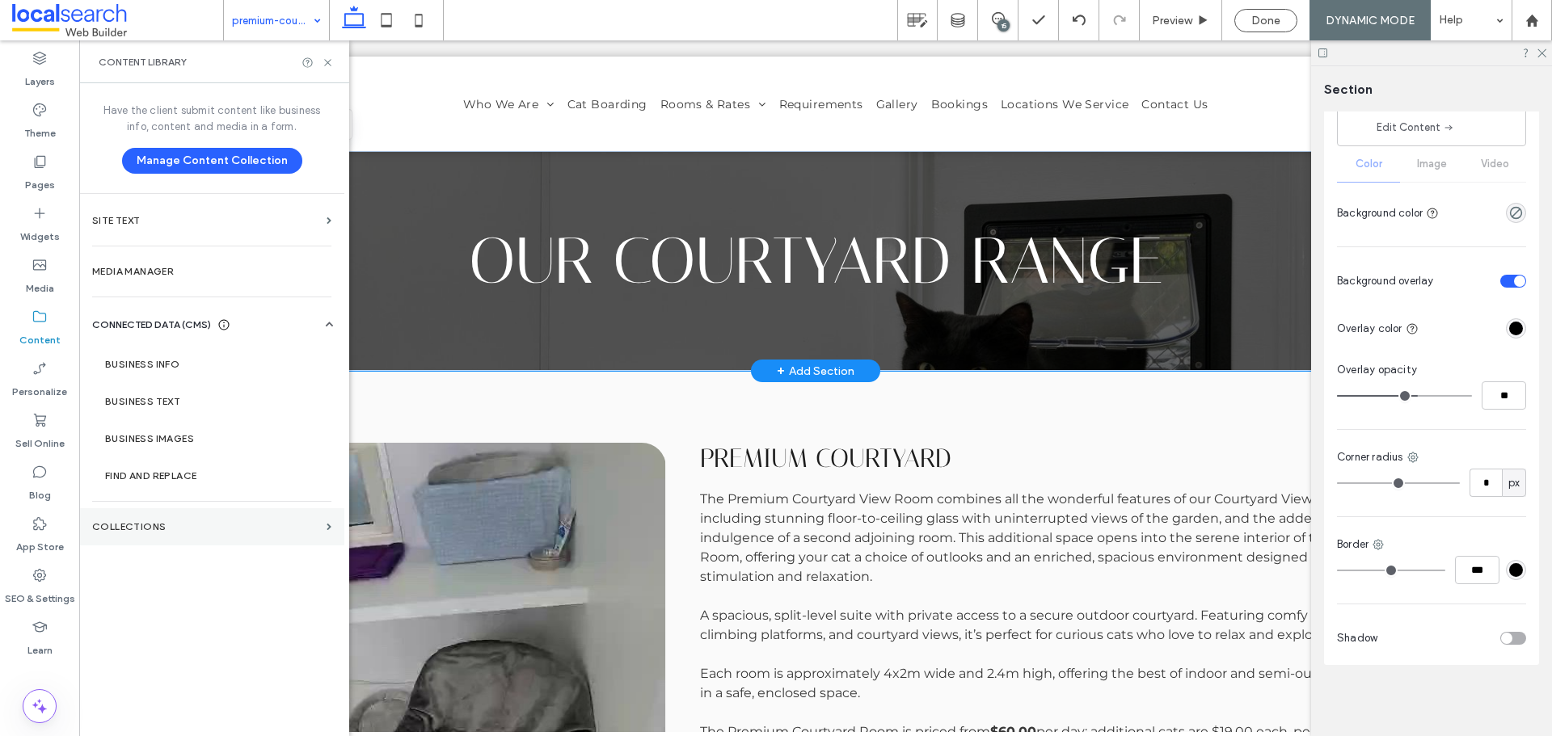
click at [215, 525] on label "Collections" at bounding box center [206, 526] width 228 height 11
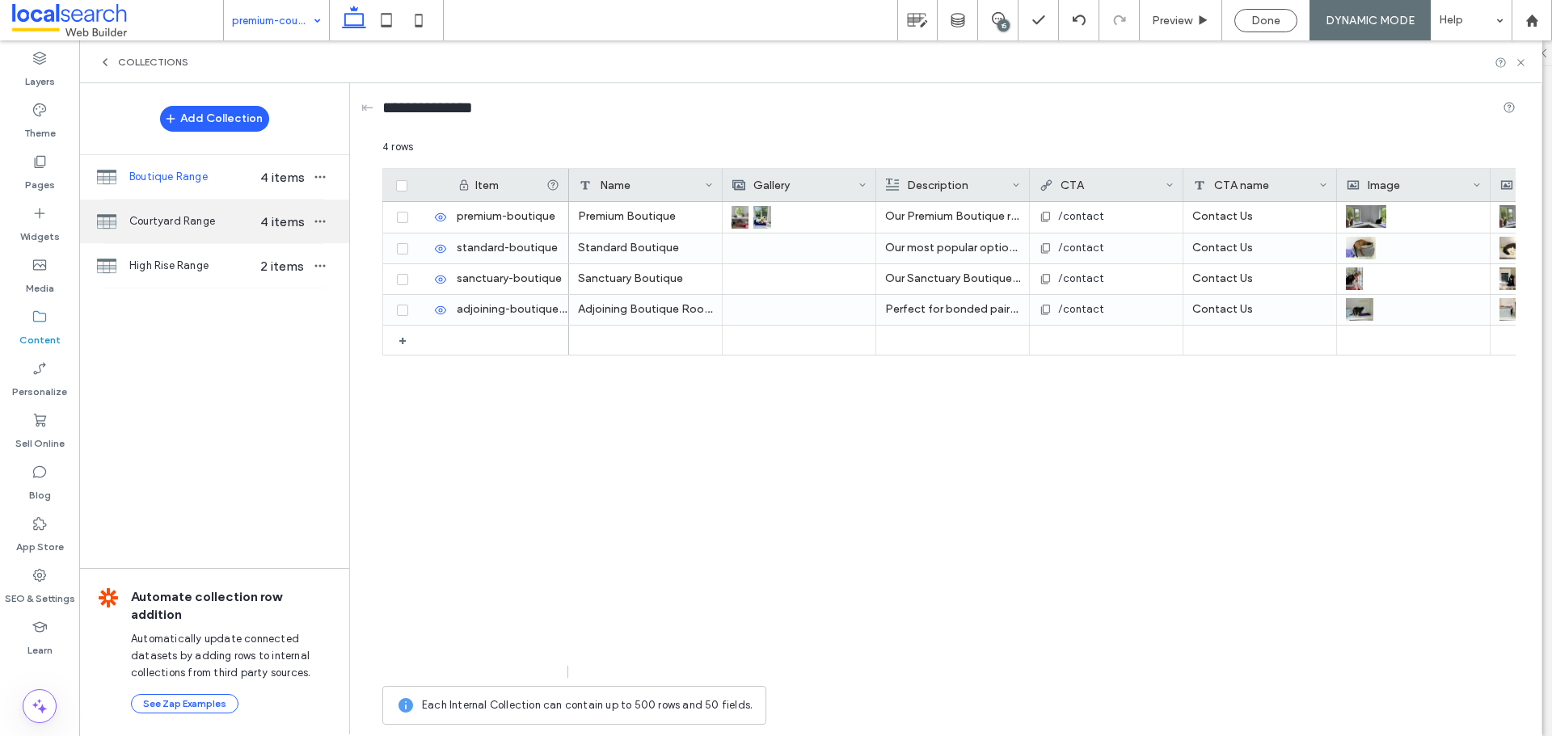
click at [242, 224] on span "Courtyard Range" at bounding box center [191, 221] width 124 height 16
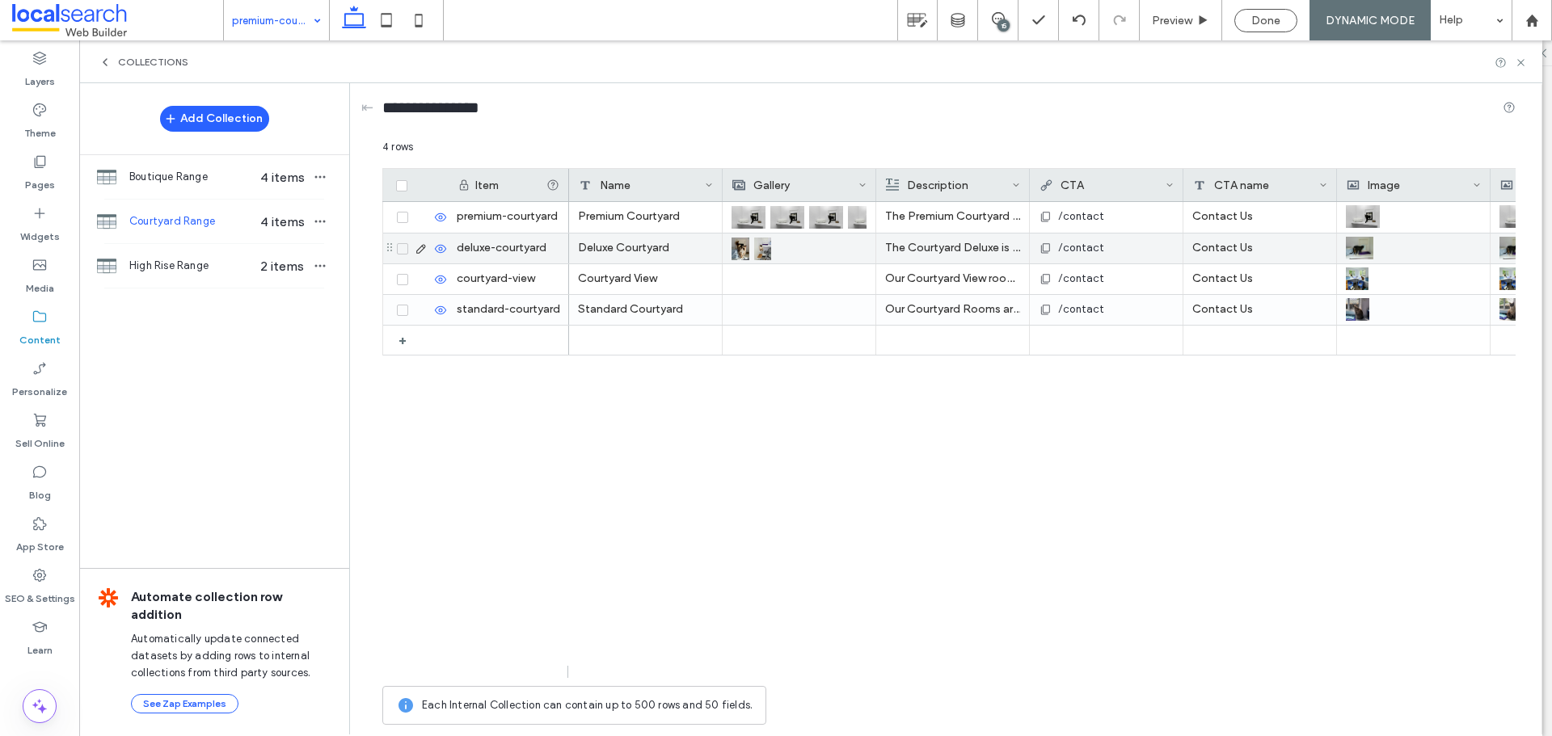
click at [757, 243] on img at bounding box center [762, 249] width 17 height 23
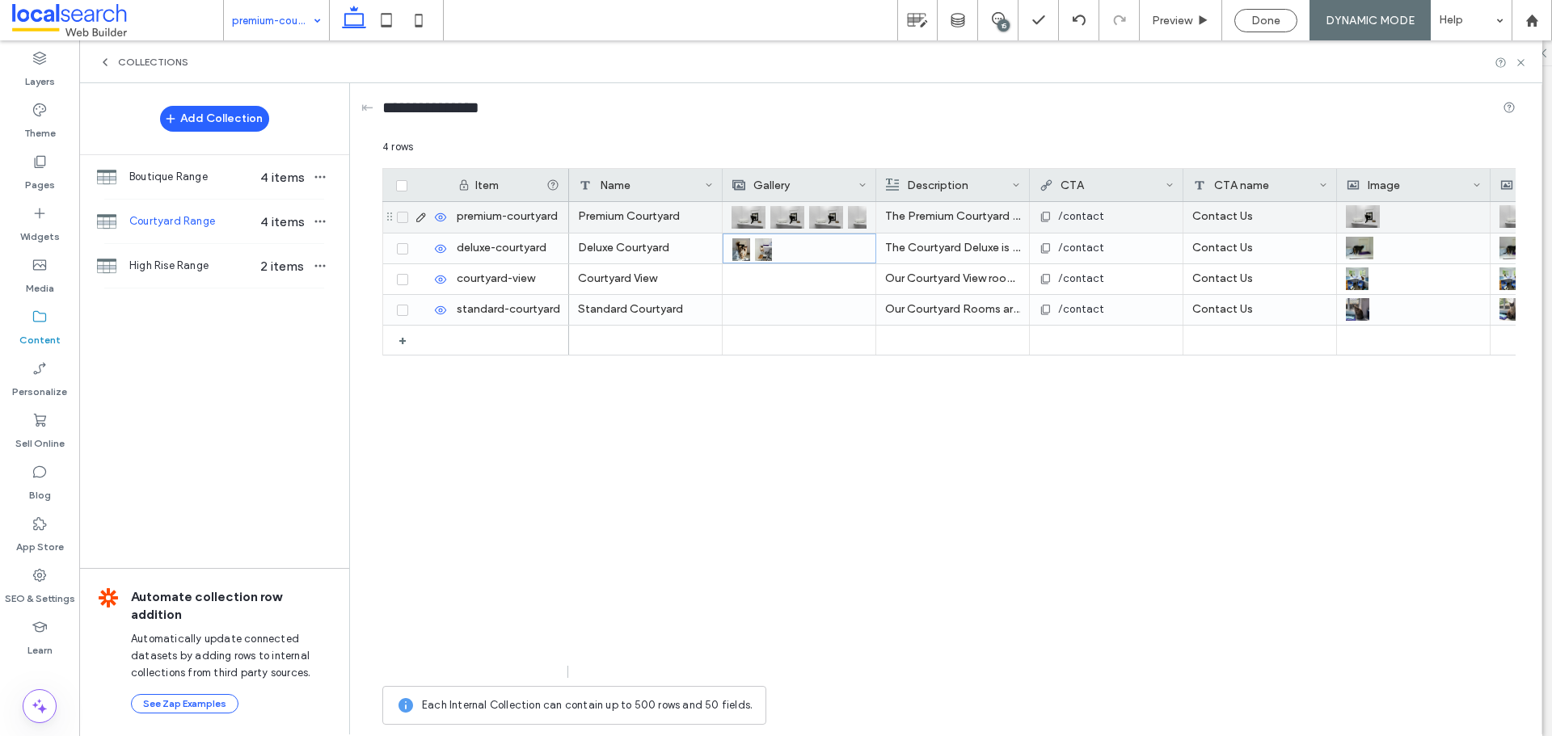
click at [1340, 215] on div at bounding box center [1414, 217] width 154 height 31
click at [1360, 217] on img at bounding box center [1364, 217] width 34 height 23
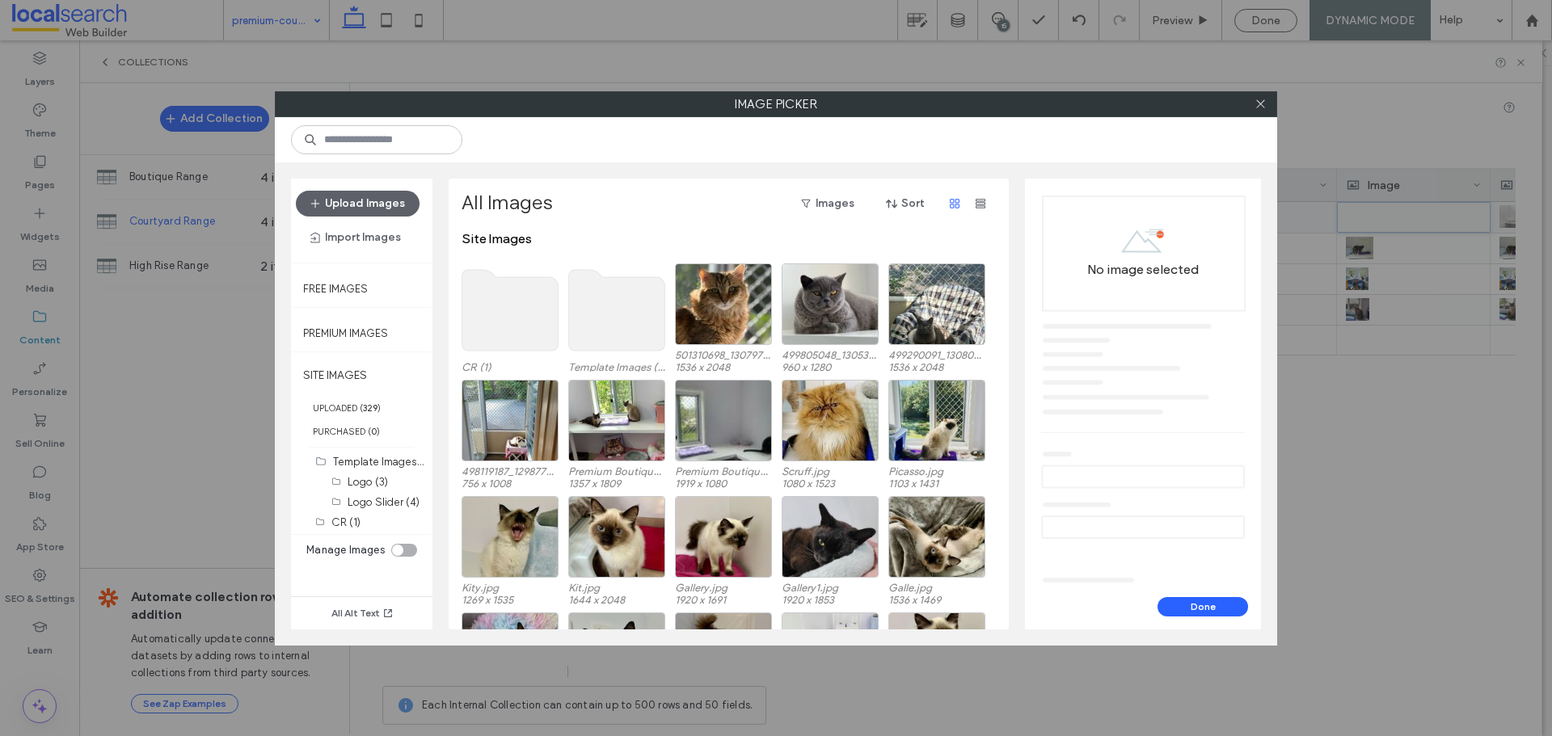
click at [466, 313] on use at bounding box center [510, 310] width 96 height 81
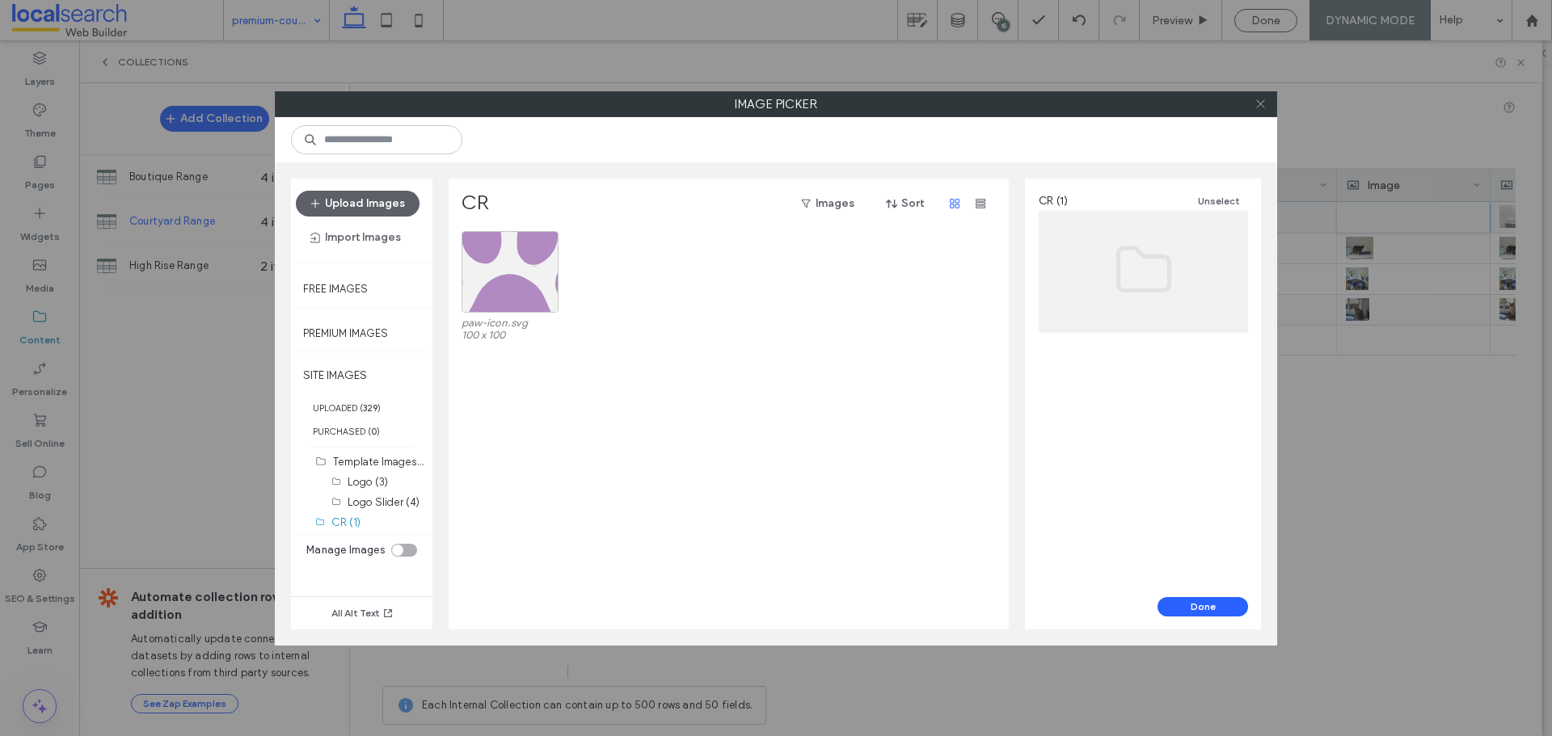
click at [1264, 94] on span at bounding box center [1260, 104] width 12 height 24
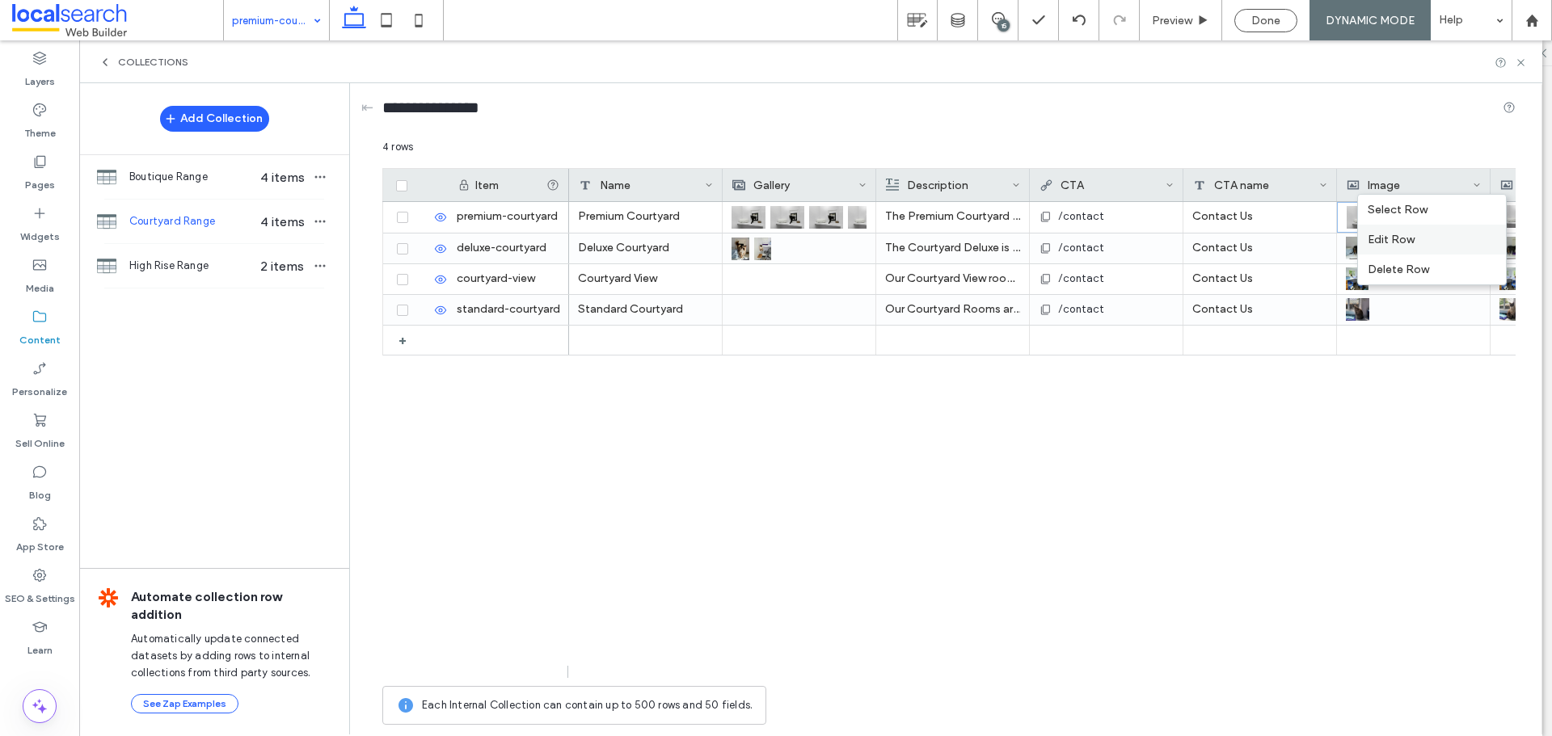
click at [1452, 247] on div "Edit Row" at bounding box center [1432, 240] width 148 height 30
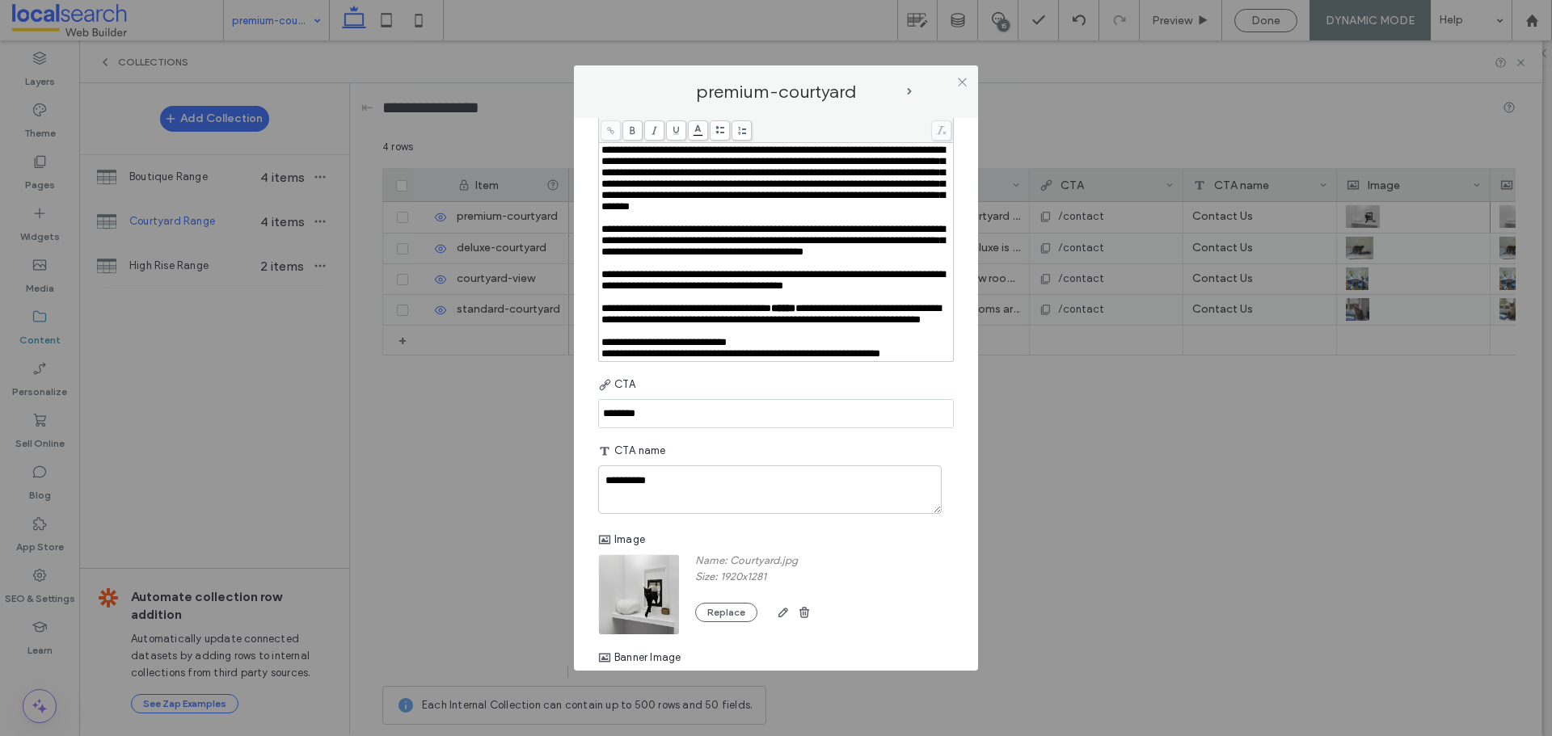
scroll to position [474, 0]
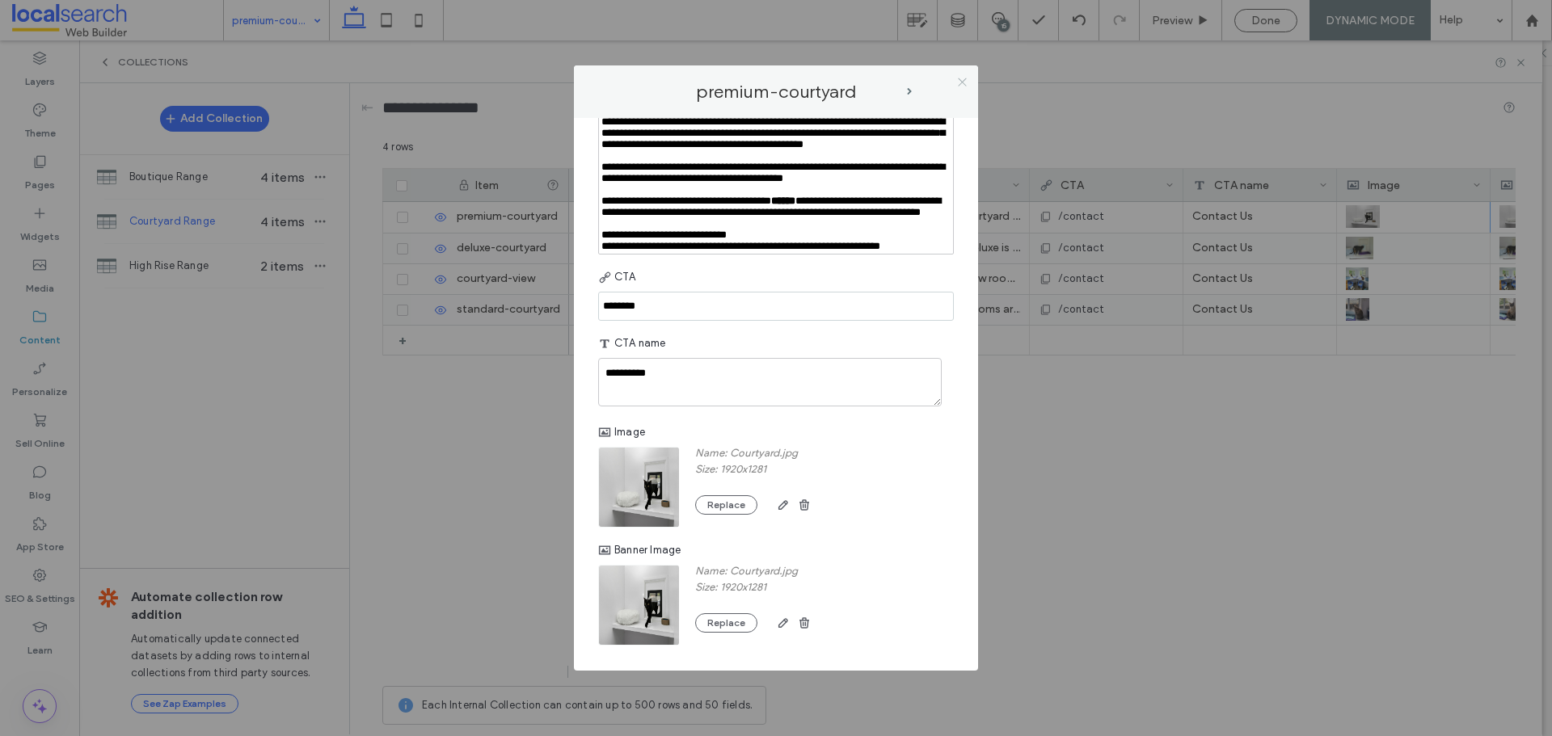
click at [967, 84] on icon at bounding box center [962, 82] width 12 height 12
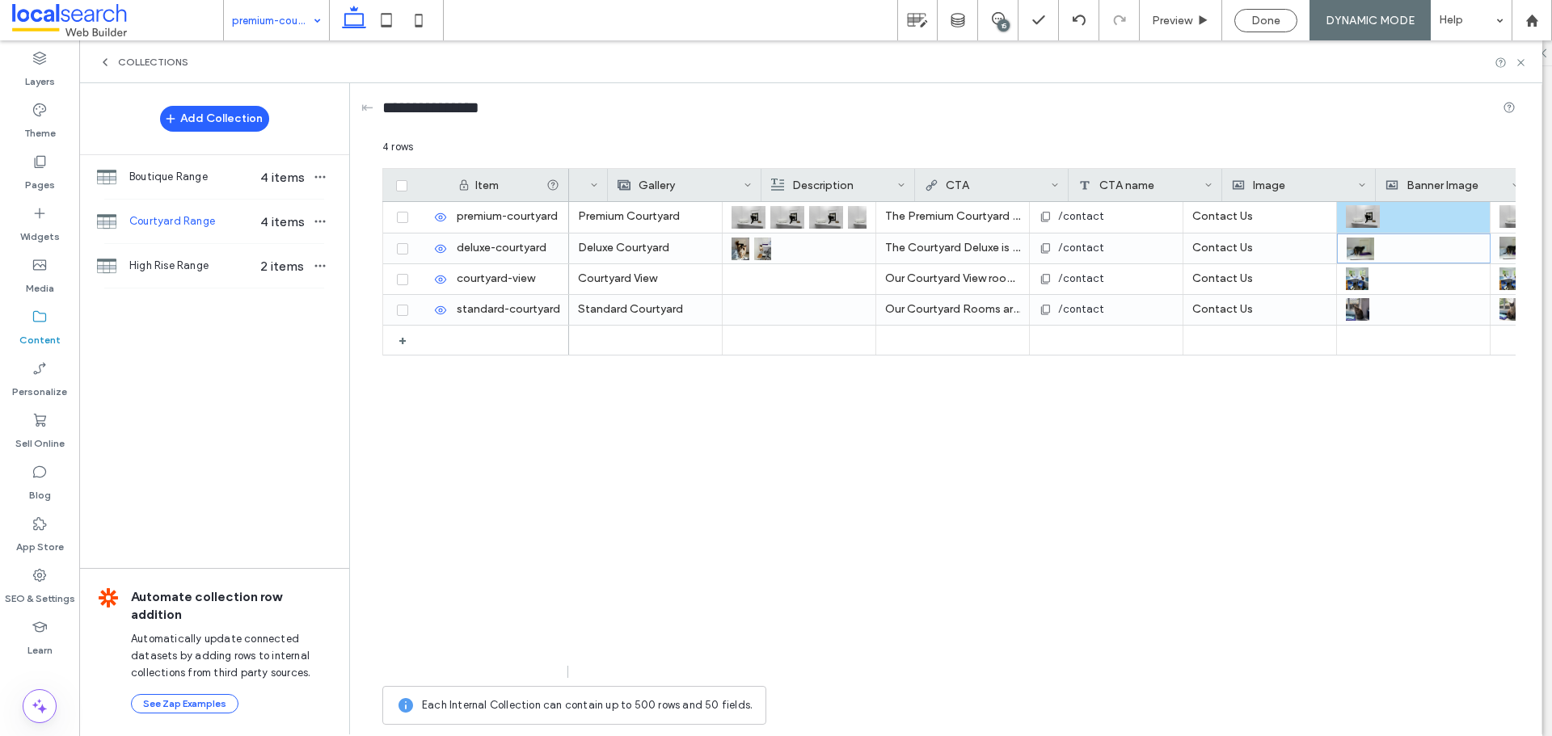
scroll to position [0, 184]
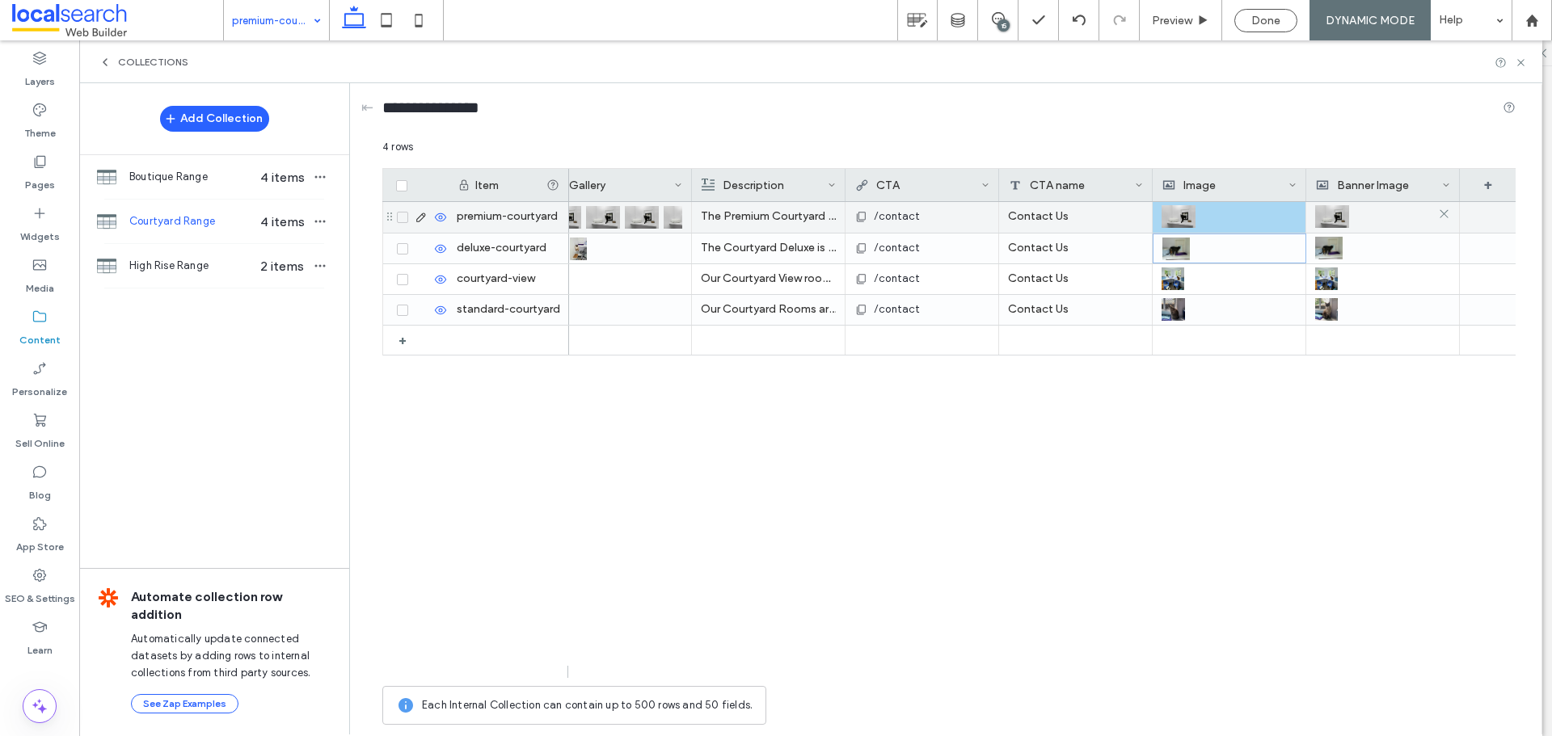
click at [1338, 210] on img at bounding box center [1332, 216] width 34 height 23
click at [1338, 210] on img at bounding box center [1333, 217] width 34 height 23
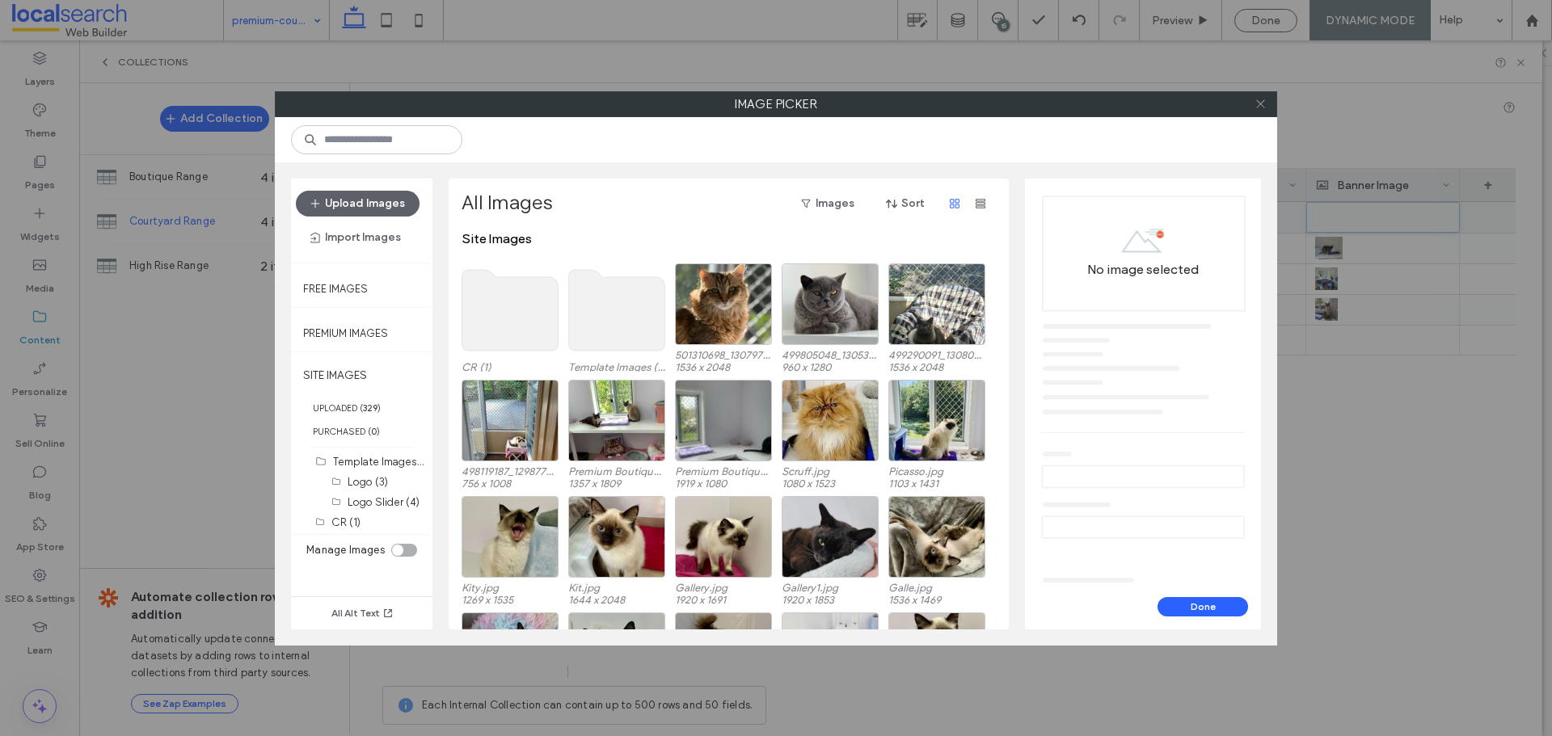
click at [1255, 103] on icon at bounding box center [1260, 104] width 12 height 12
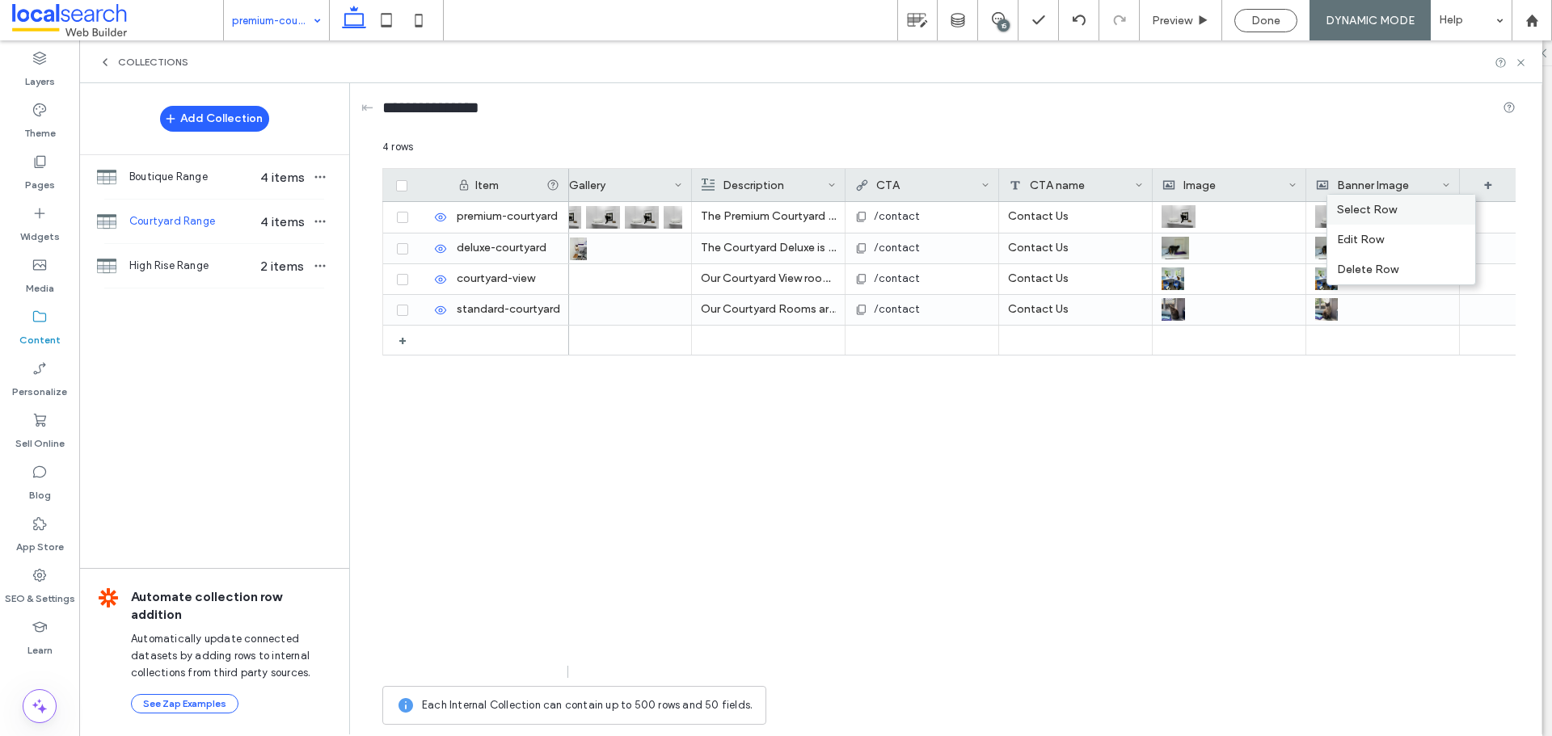
click at [1388, 207] on div "Select Row" at bounding box center [1401, 210] width 148 height 30
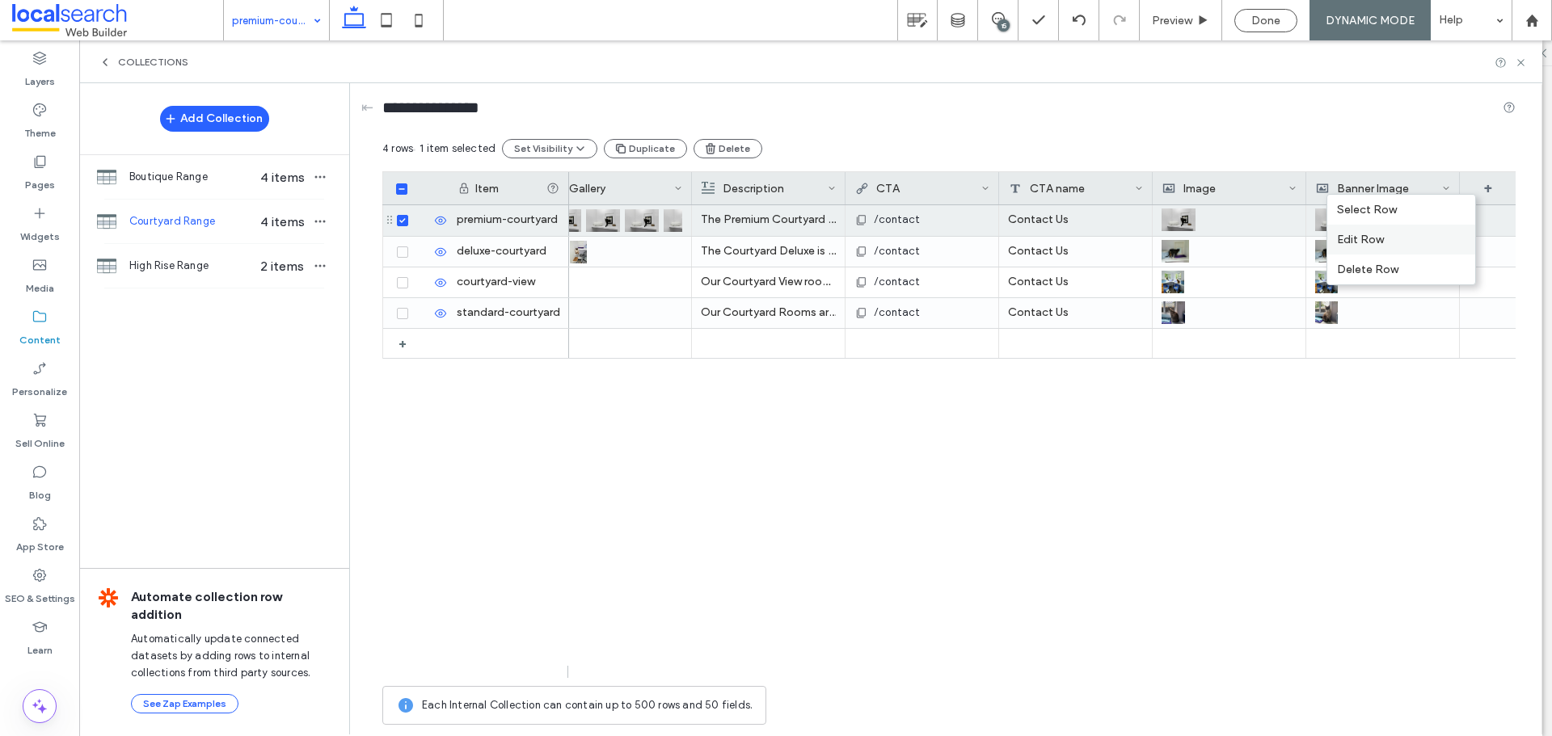
click at [1361, 234] on div "Edit Row" at bounding box center [1401, 240] width 148 height 30
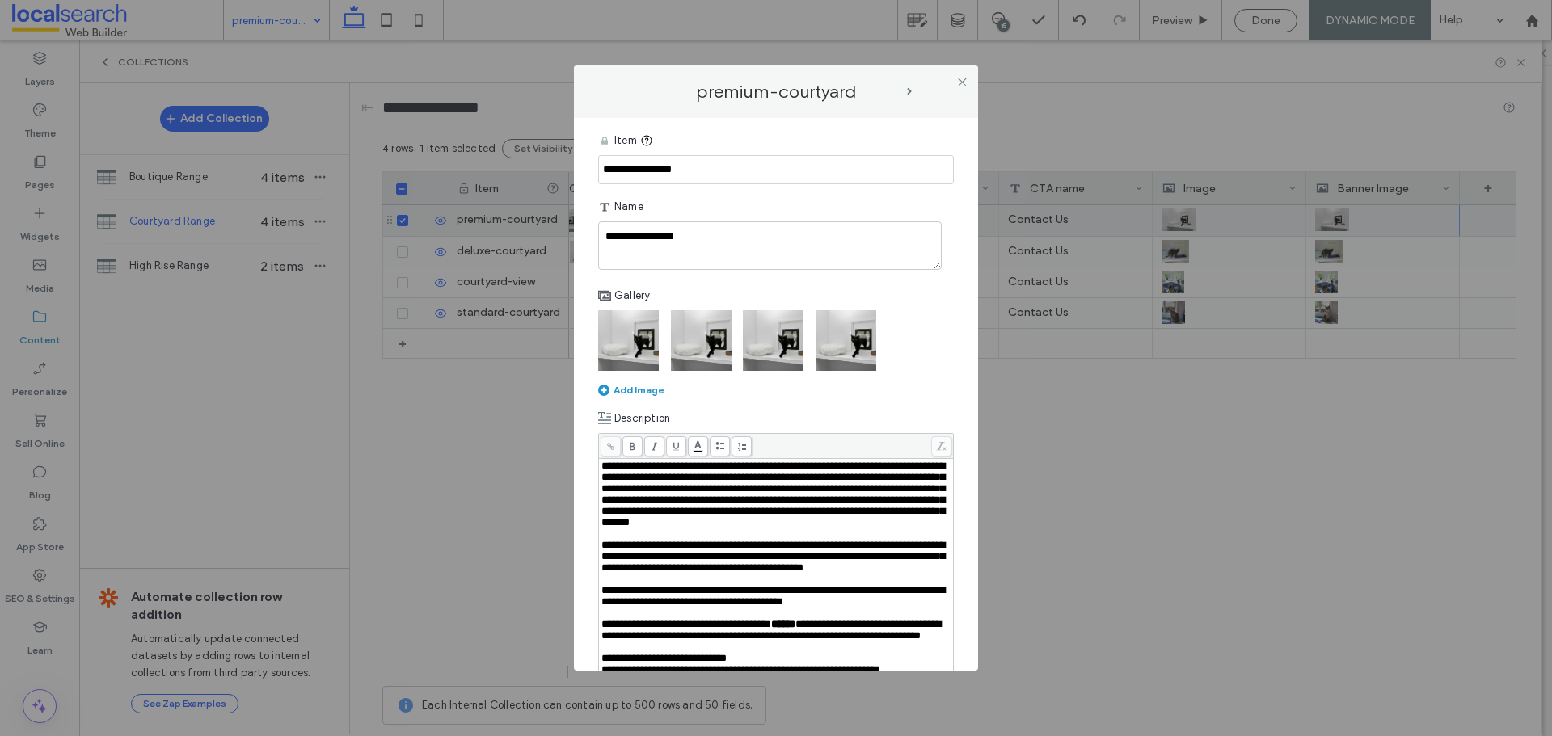
click at [695, 339] on img at bounding box center [701, 340] width 61 height 61
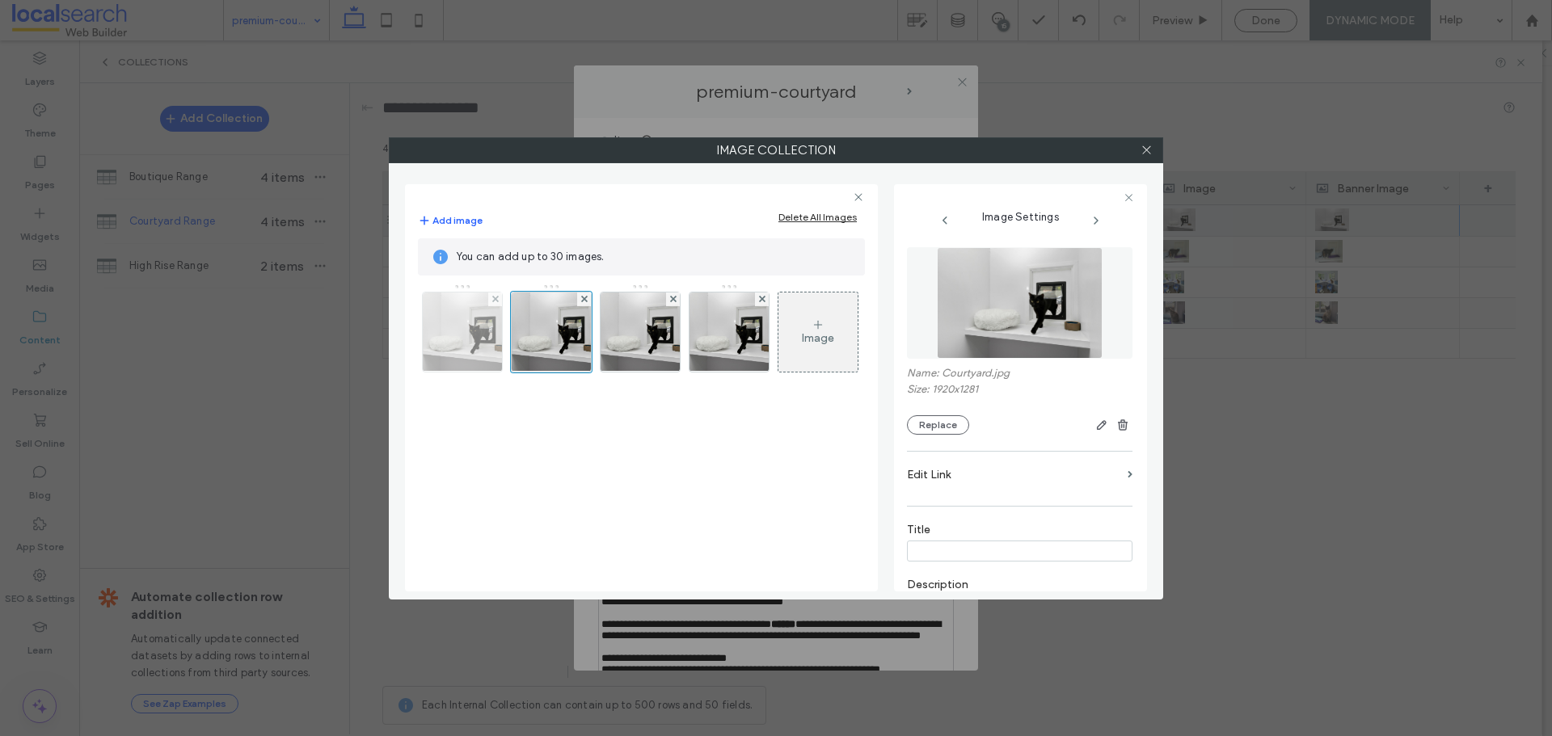
click at [466, 342] on img at bounding box center [462, 332] width 119 height 79
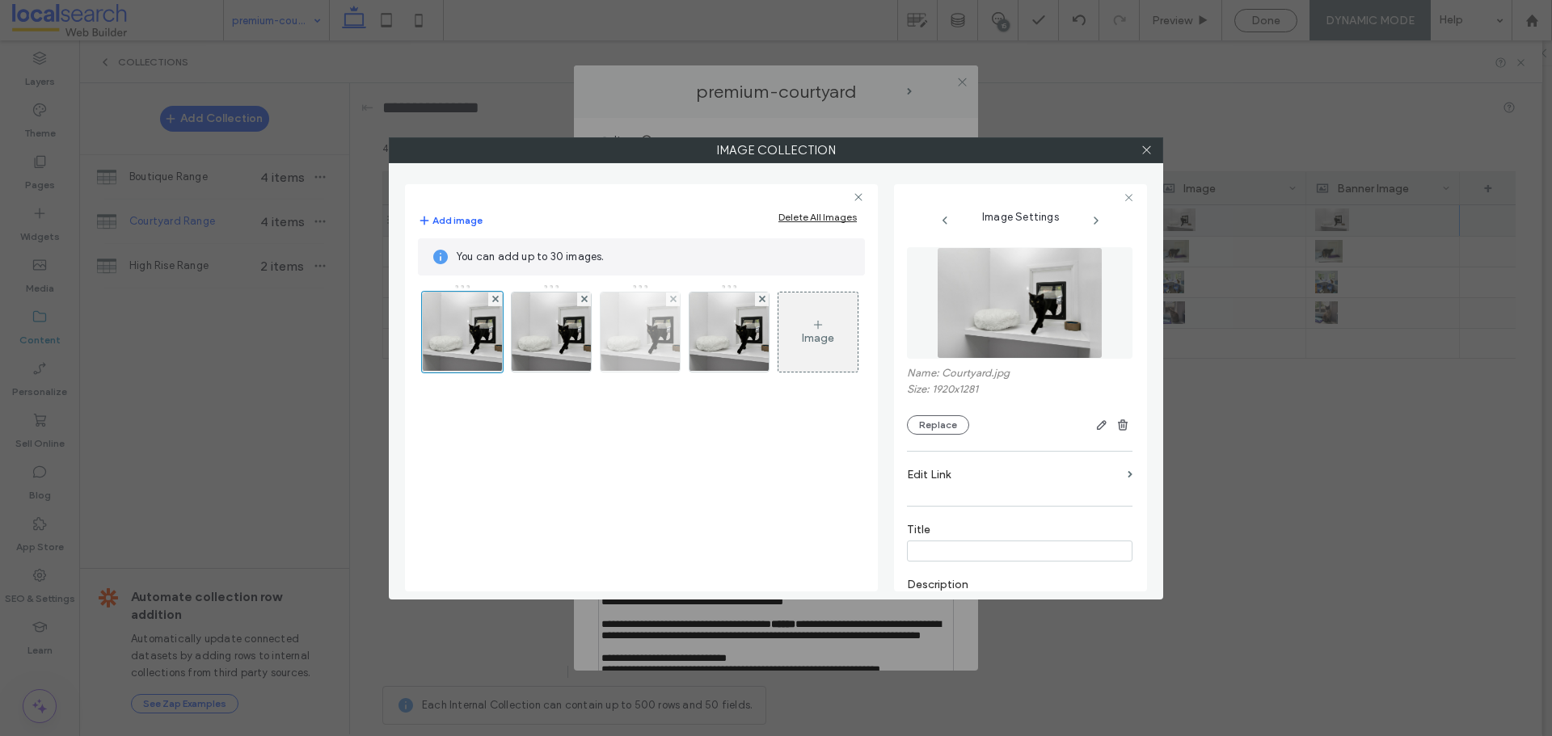
click at [648, 338] on img at bounding box center [640, 332] width 119 height 79
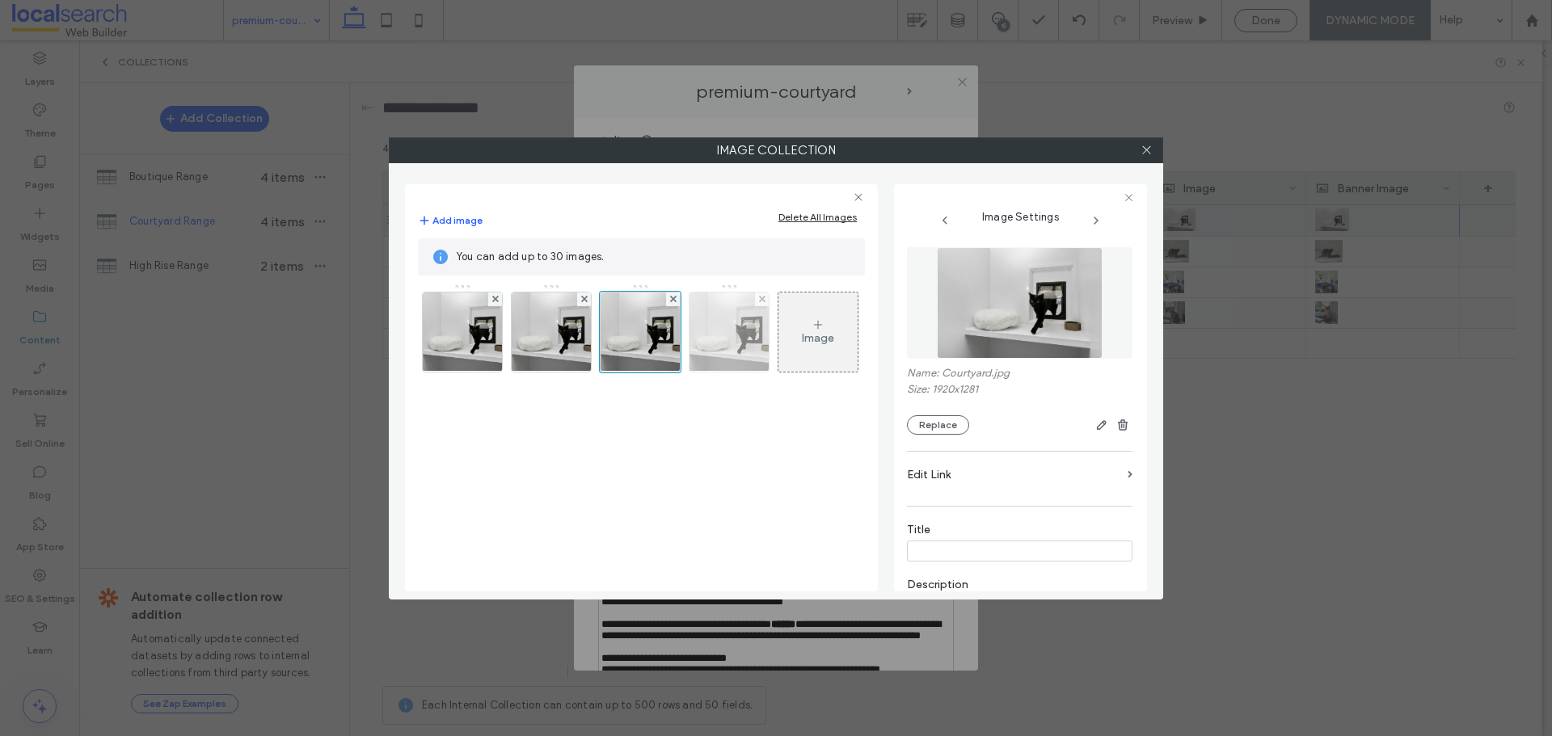
click at [716, 339] on img at bounding box center [729, 332] width 119 height 79
click at [782, 339] on div "Image" at bounding box center [817, 332] width 79 height 76
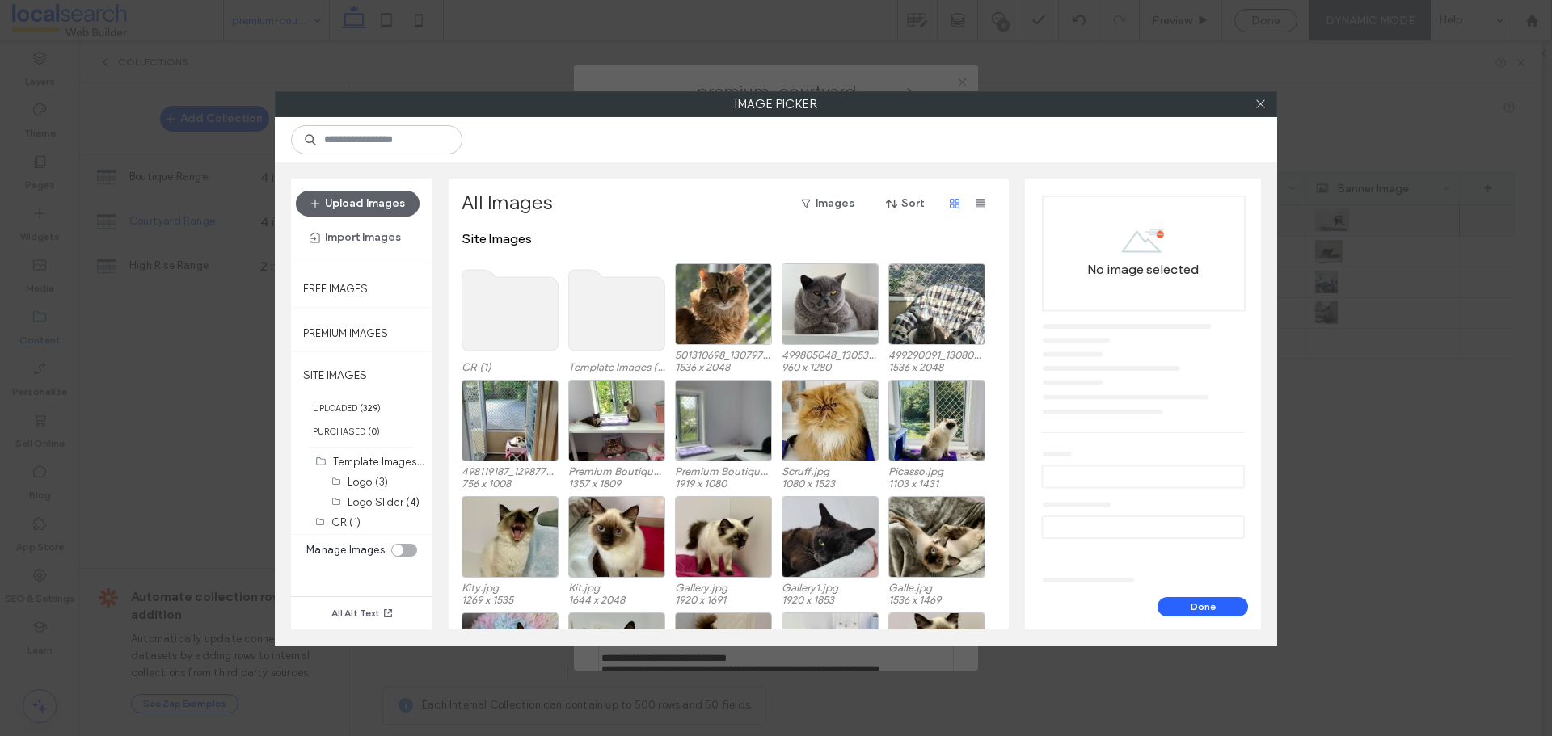
click at [1268, 99] on div at bounding box center [1260, 104] width 24 height 24
click at [1267, 104] on div at bounding box center [1260, 104] width 24 height 24
click at [1257, 107] on icon at bounding box center [1260, 104] width 12 height 12
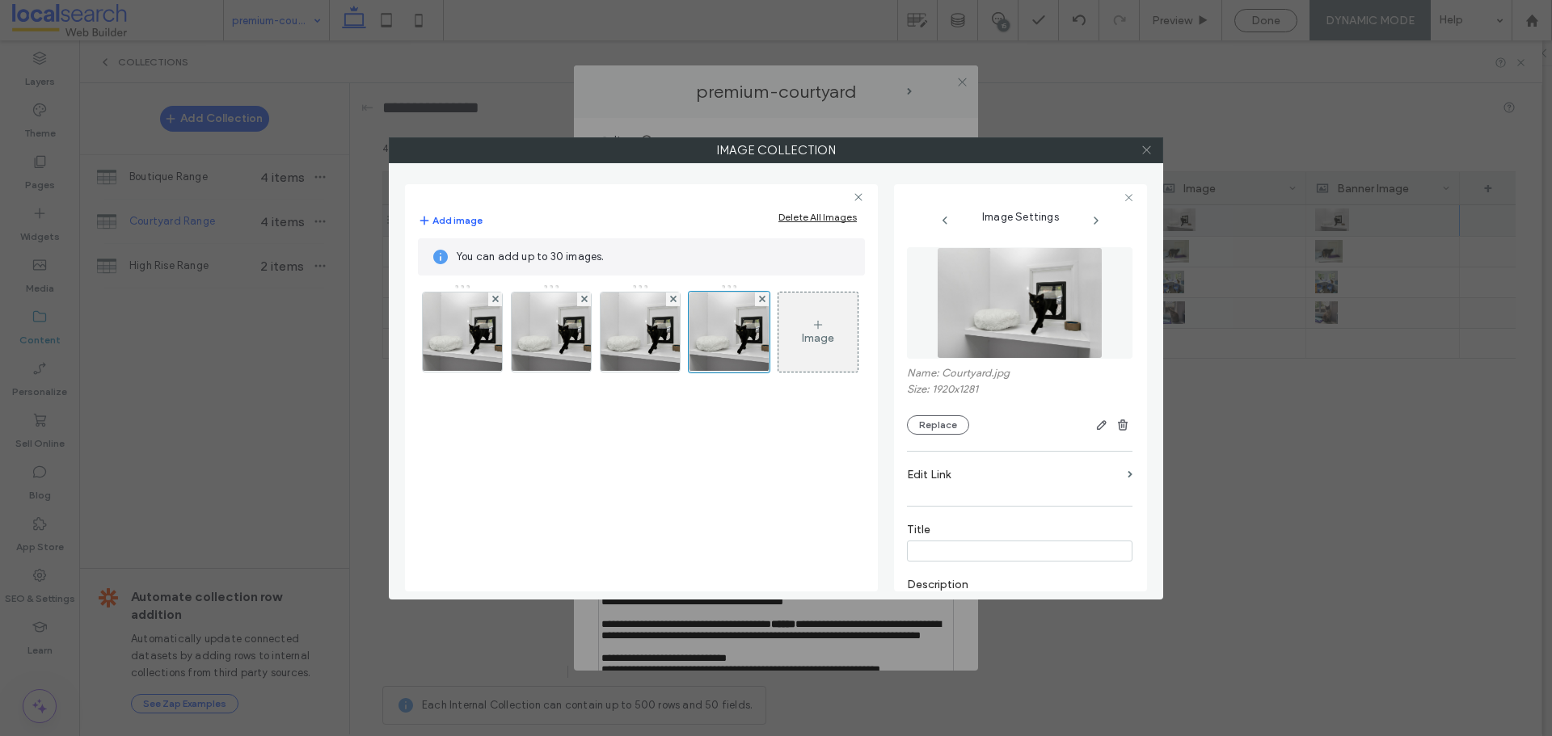
click at [1142, 154] on icon at bounding box center [1146, 150] width 12 height 12
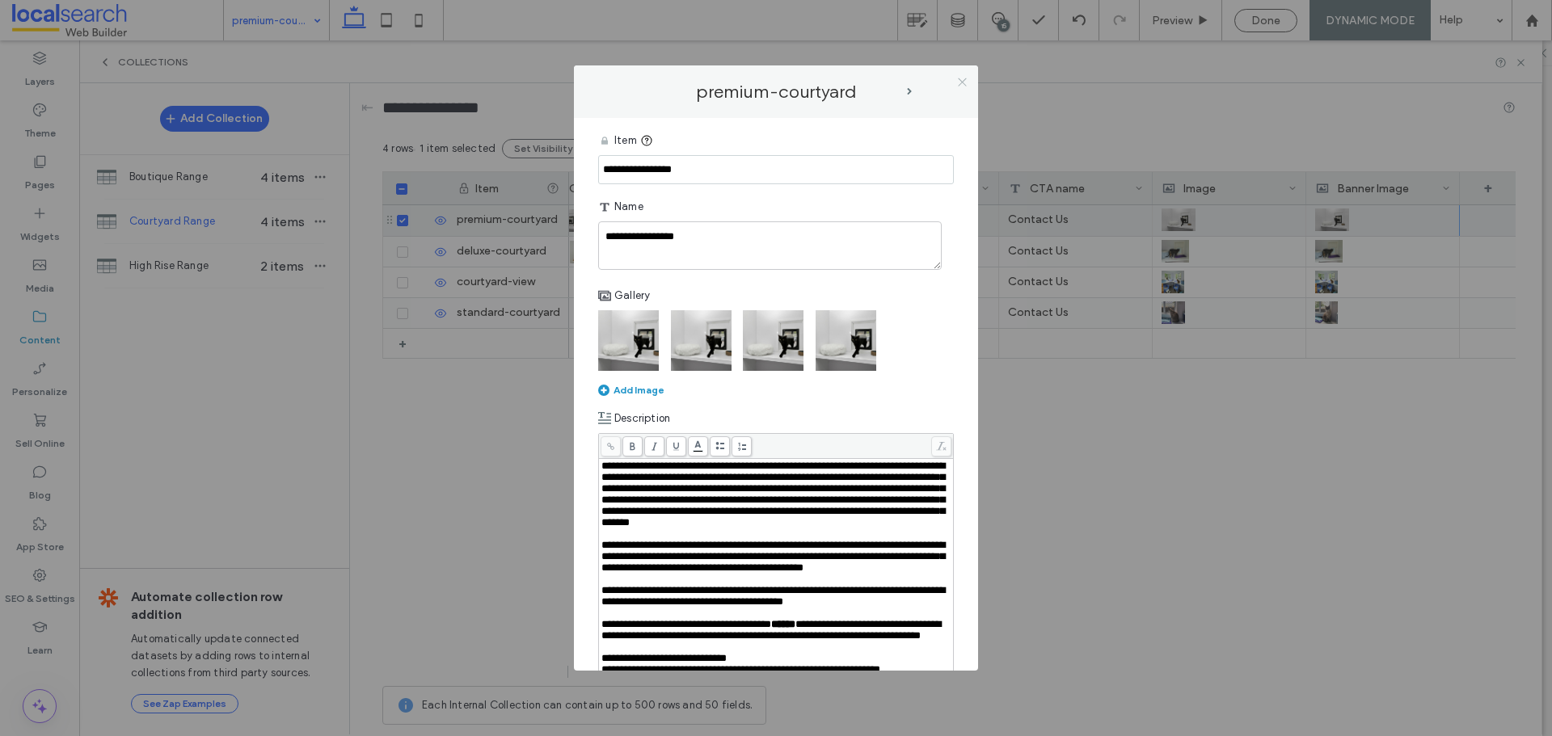
click at [964, 88] on span at bounding box center [962, 82] width 12 height 24
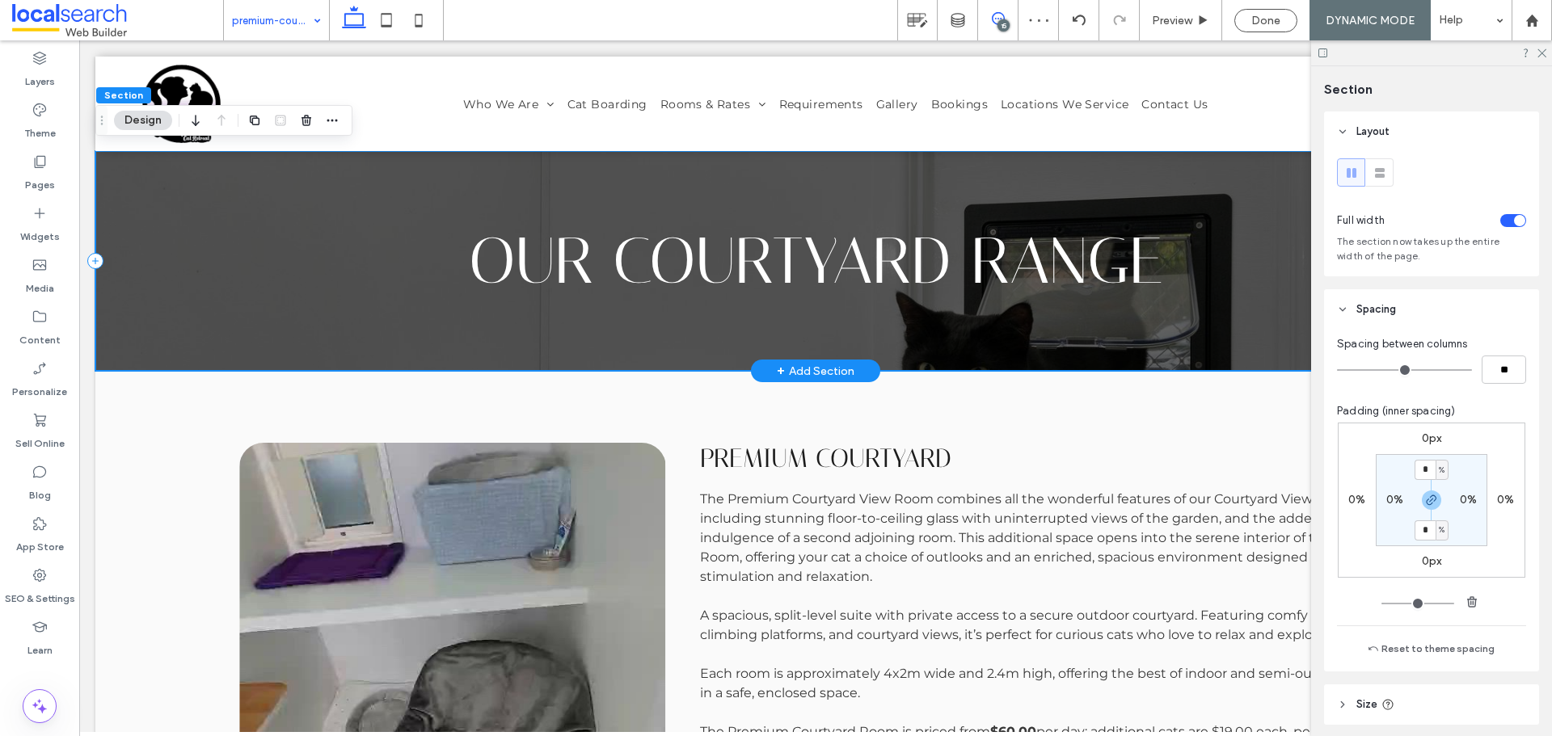
click at [1007, 19] on span at bounding box center [998, 18] width 40 height 13
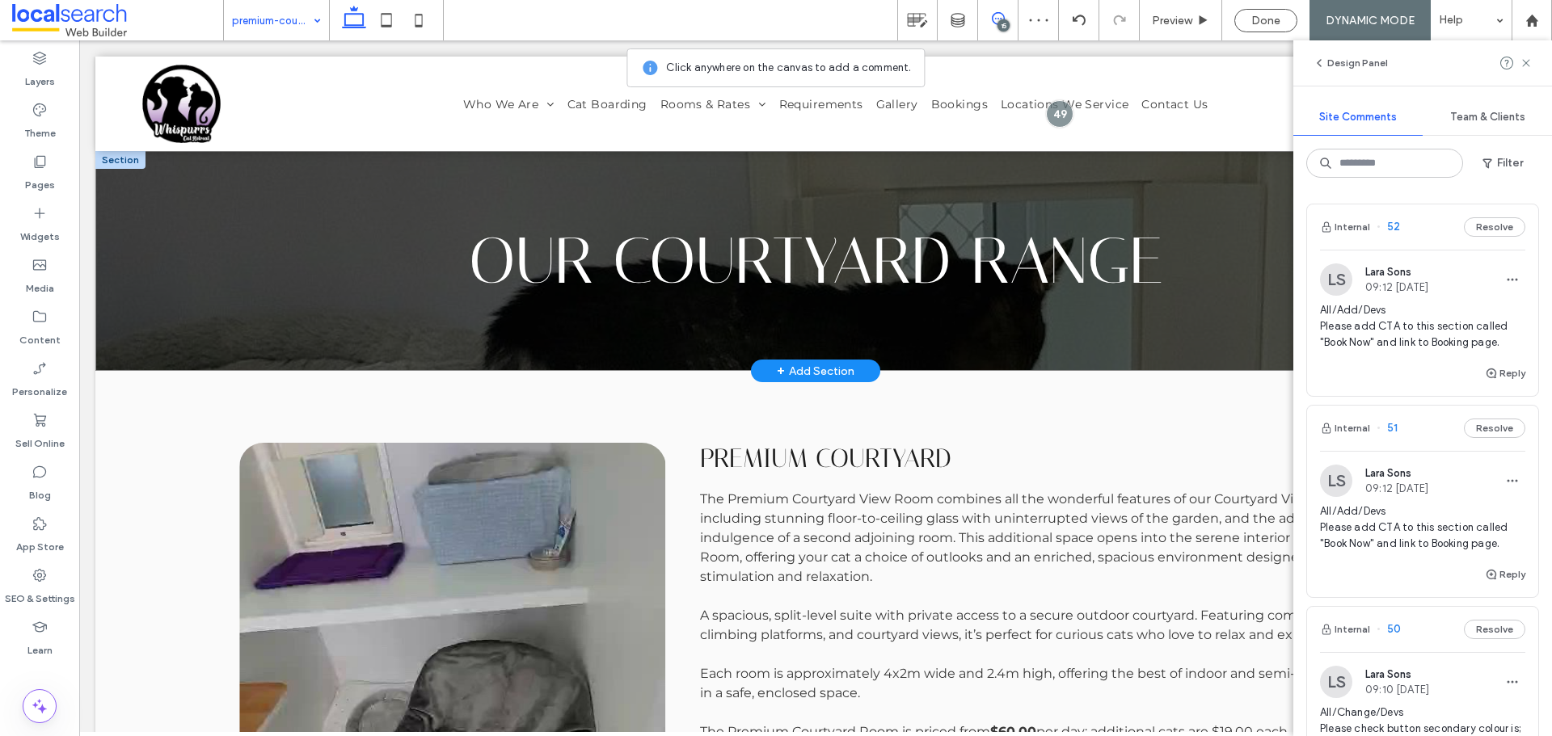
scroll to position [0, 0]
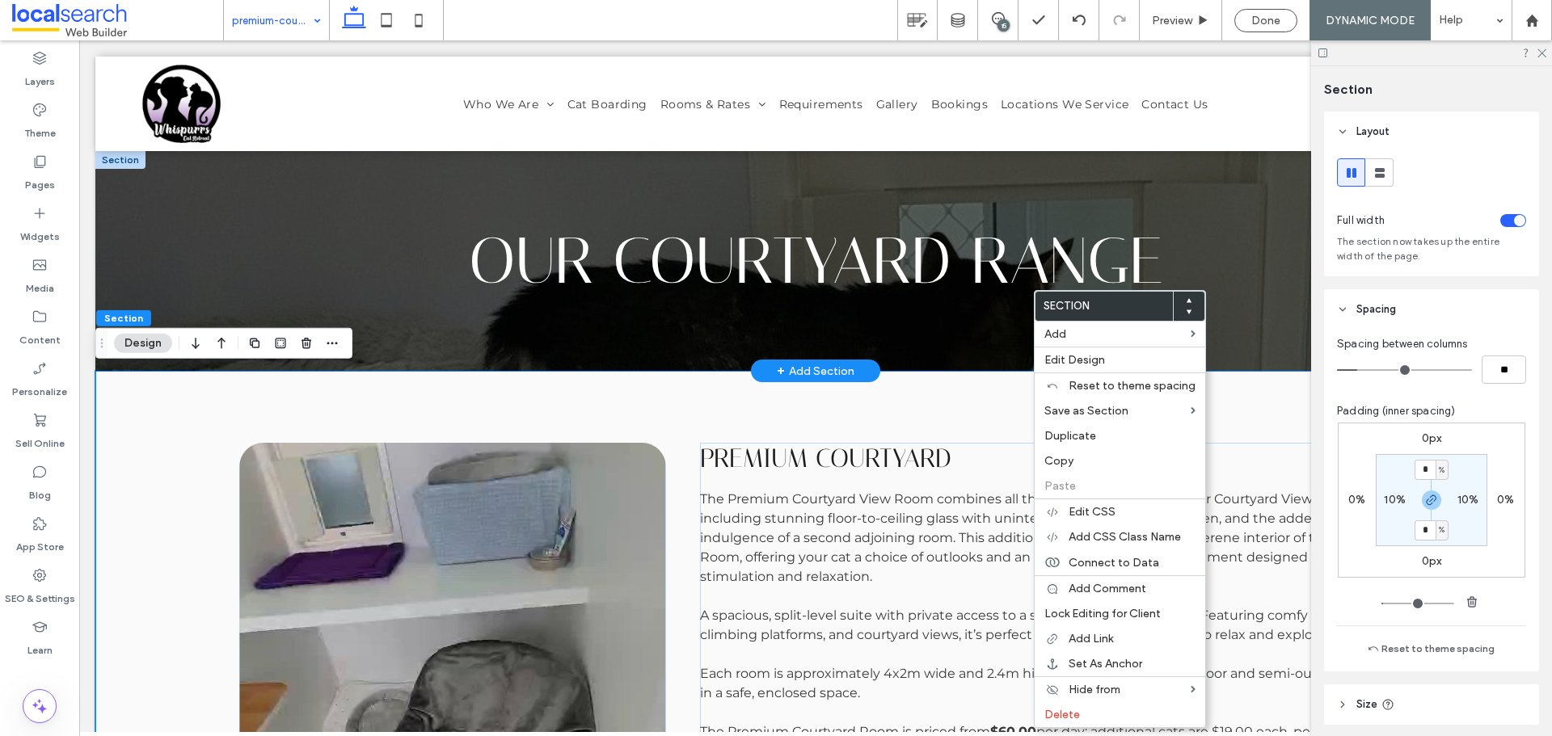
click at [968, 357] on div "Our CourtYard Range" at bounding box center [815, 261] width 1440 height 220
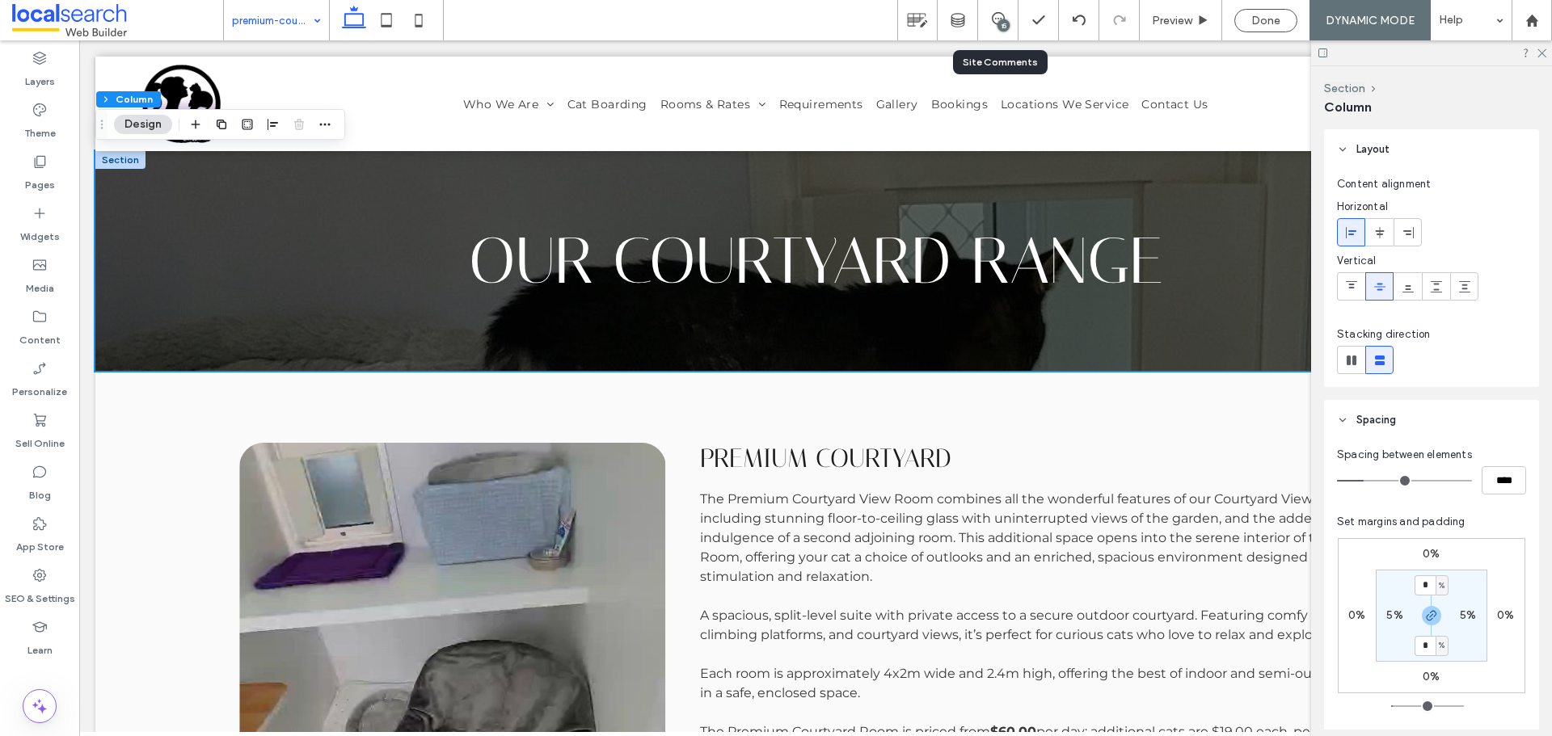
click at [1006, 11] on div "15" at bounding box center [998, 20] width 40 height 40
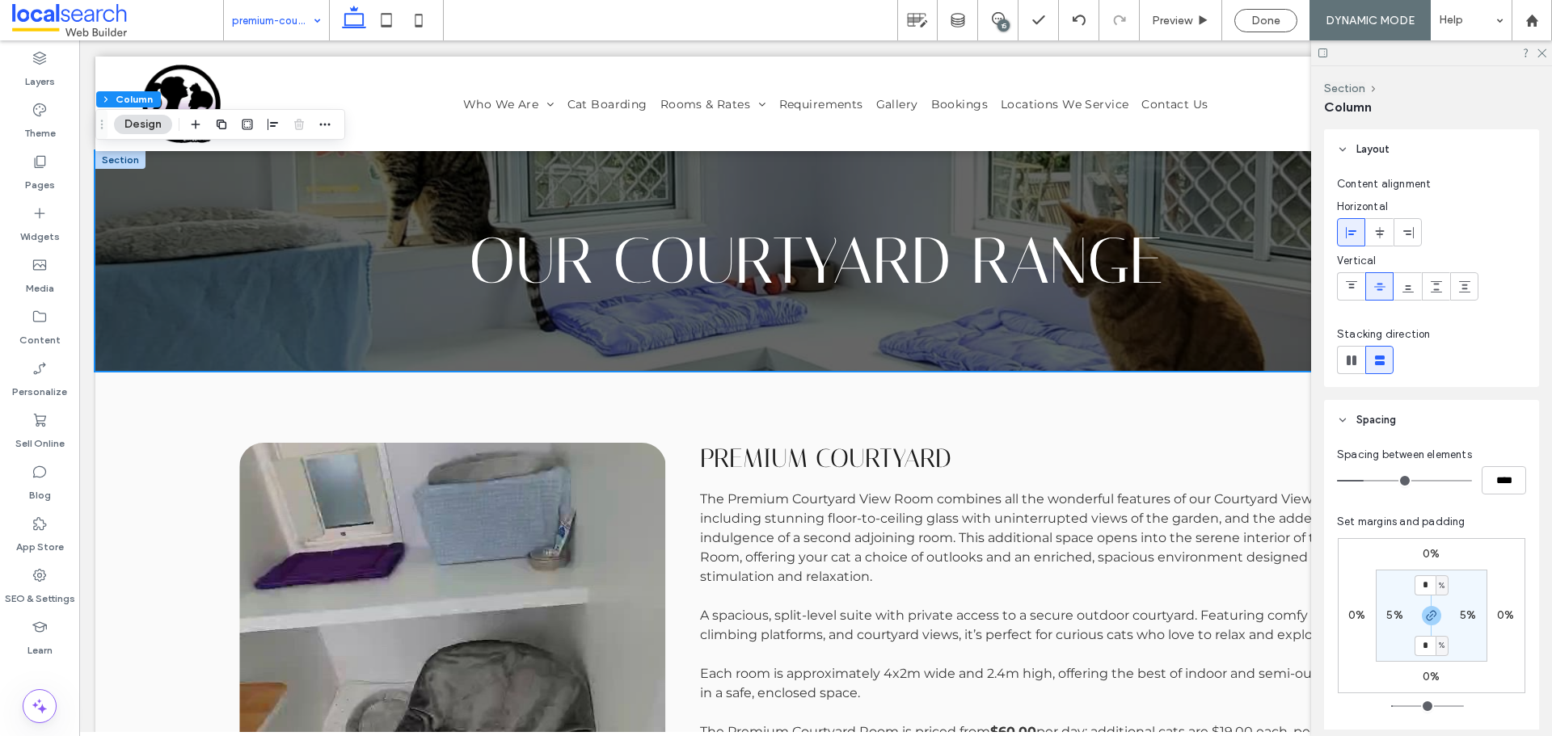
click at [1005, 23] on div "15" at bounding box center [1003, 25] width 12 height 12
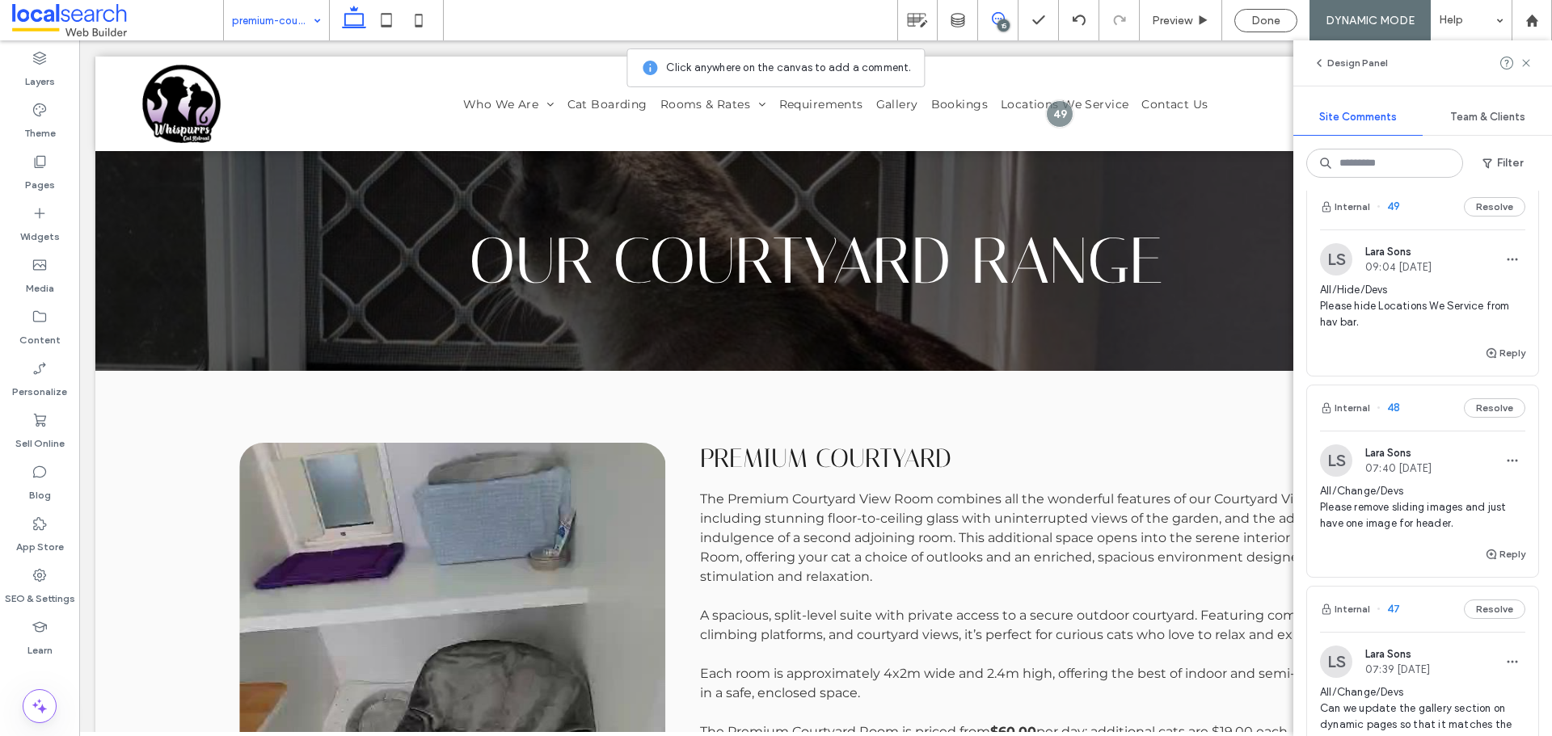
scroll to position [727, 0]
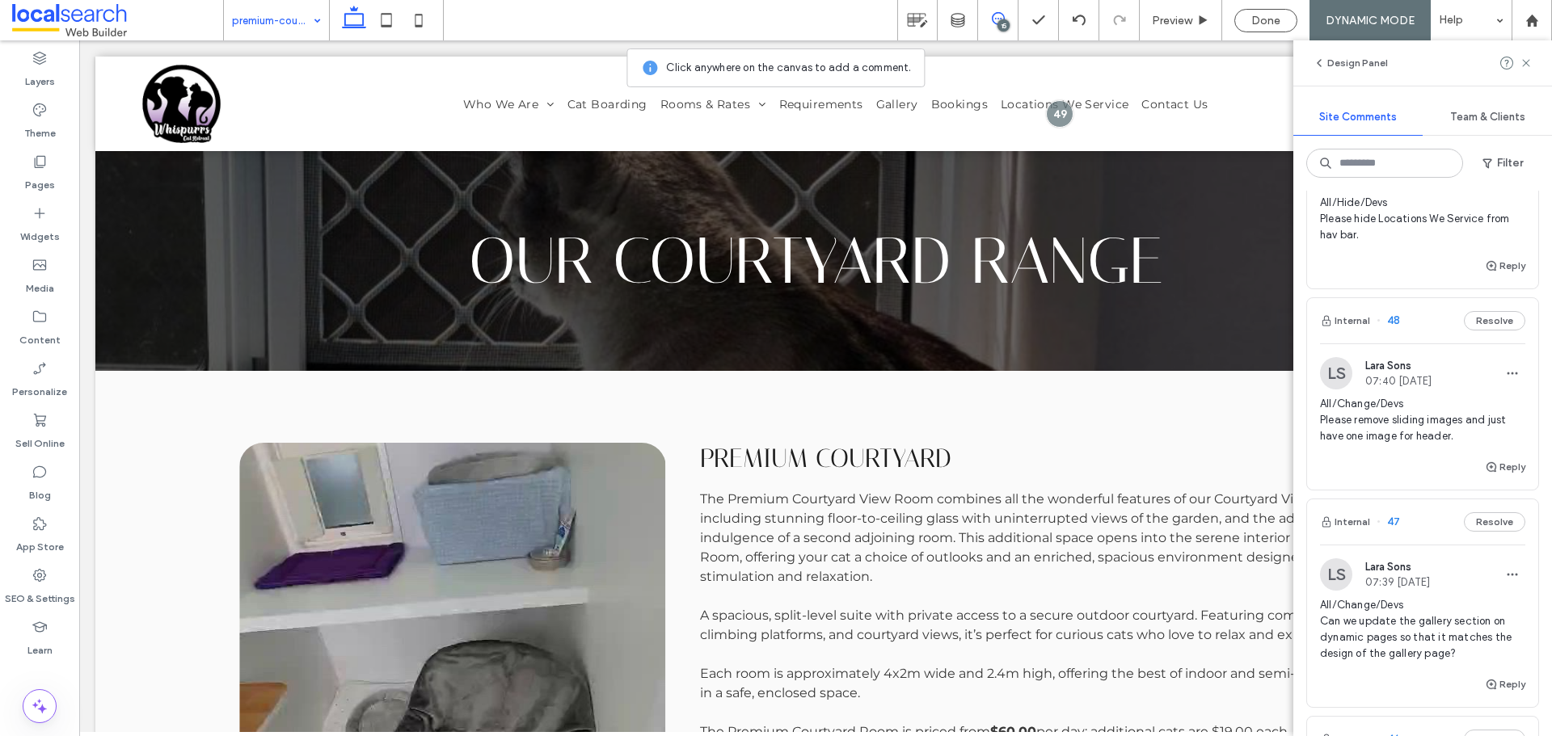
click at [1389, 437] on span "All/Change/Devs Please remove sliding images and just have one image for header." at bounding box center [1422, 420] width 205 height 48
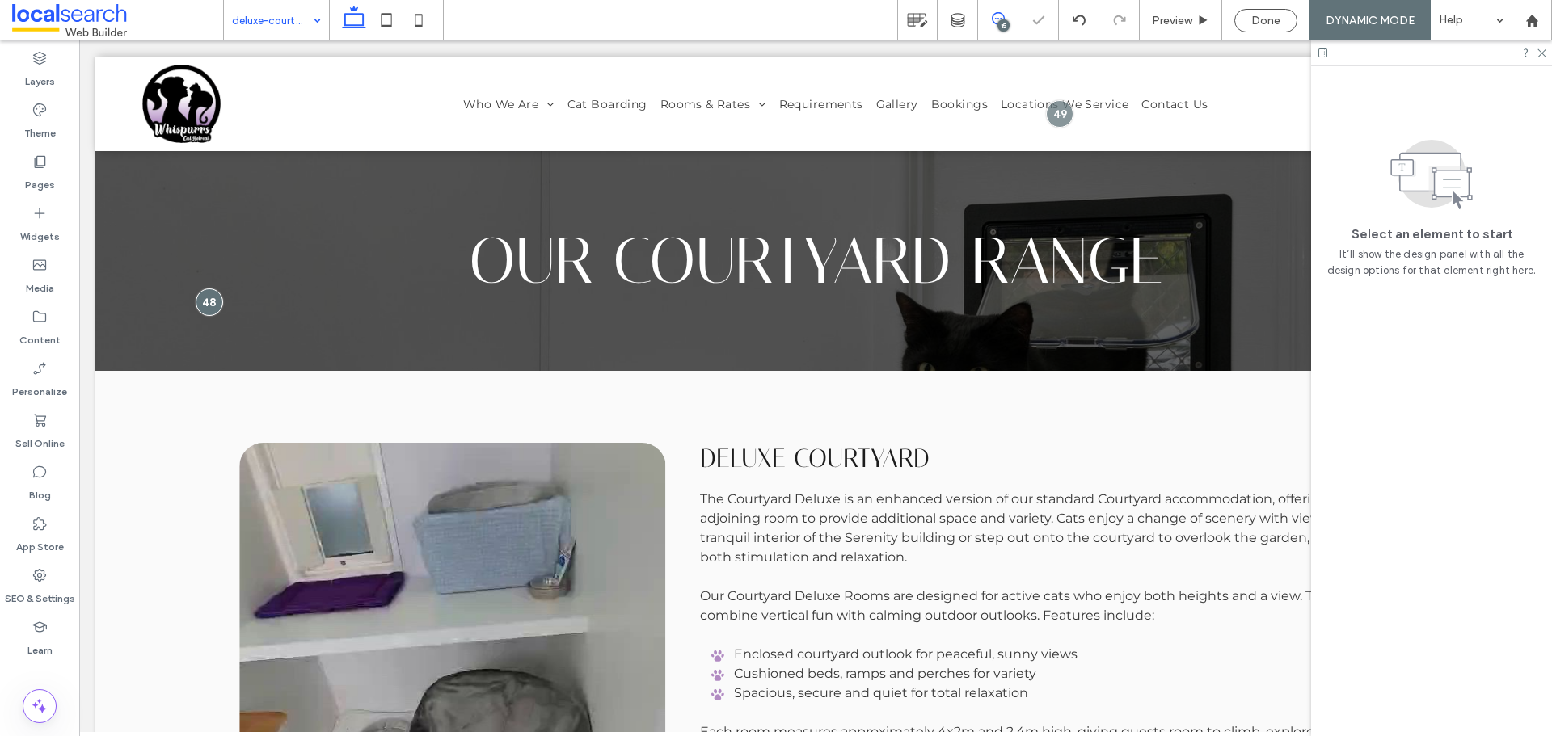
scroll to position [0, 0]
click at [1008, 16] on span at bounding box center [998, 18] width 40 height 13
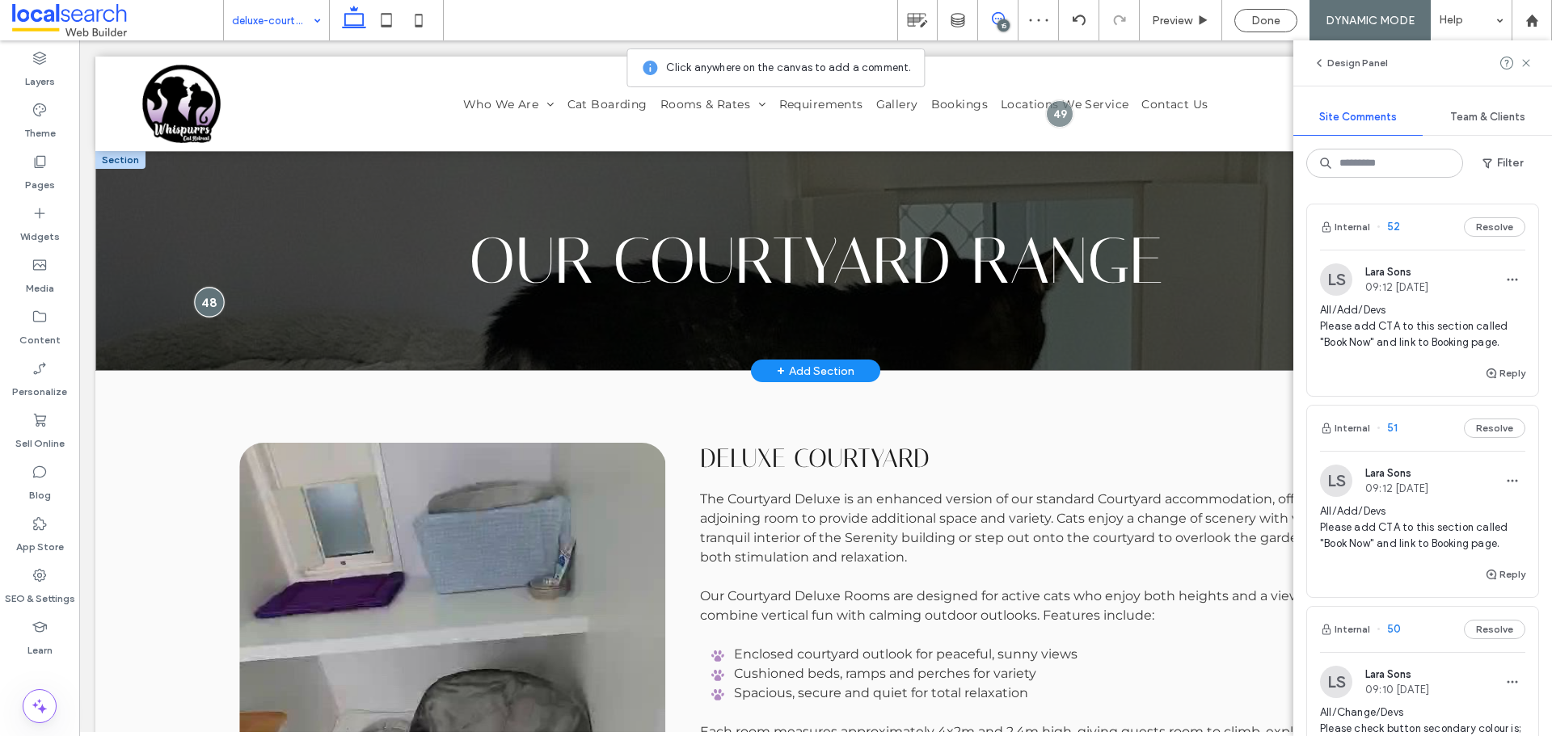
click at [213, 306] on div at bounding box center [210, 302] width 30 height 30
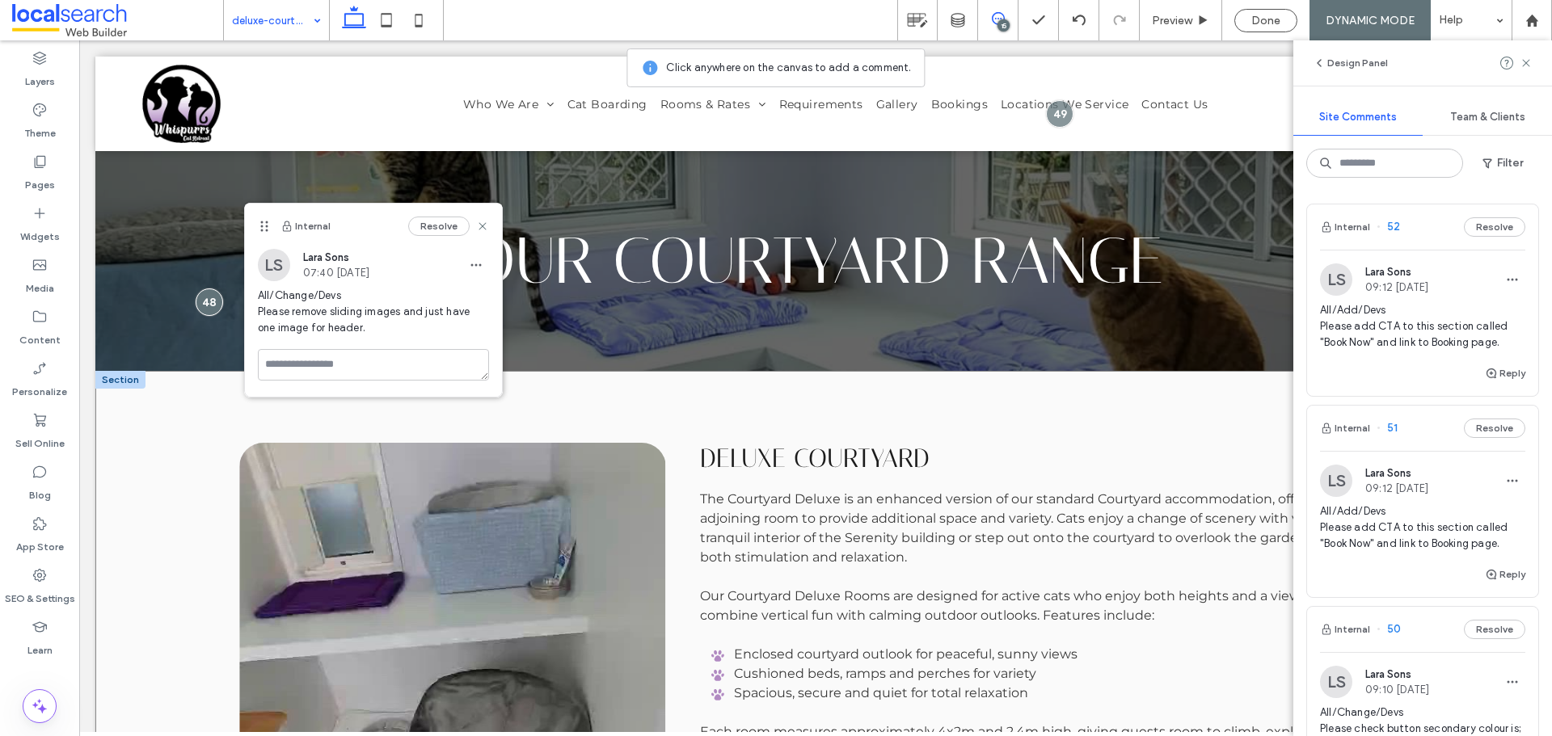
click at [520, 375] on div "Deluxe Courtyard The Courtyard Deluxe is an enhanced version of our standard Co…" at bounding box center [815, 685] width 1440 height 629
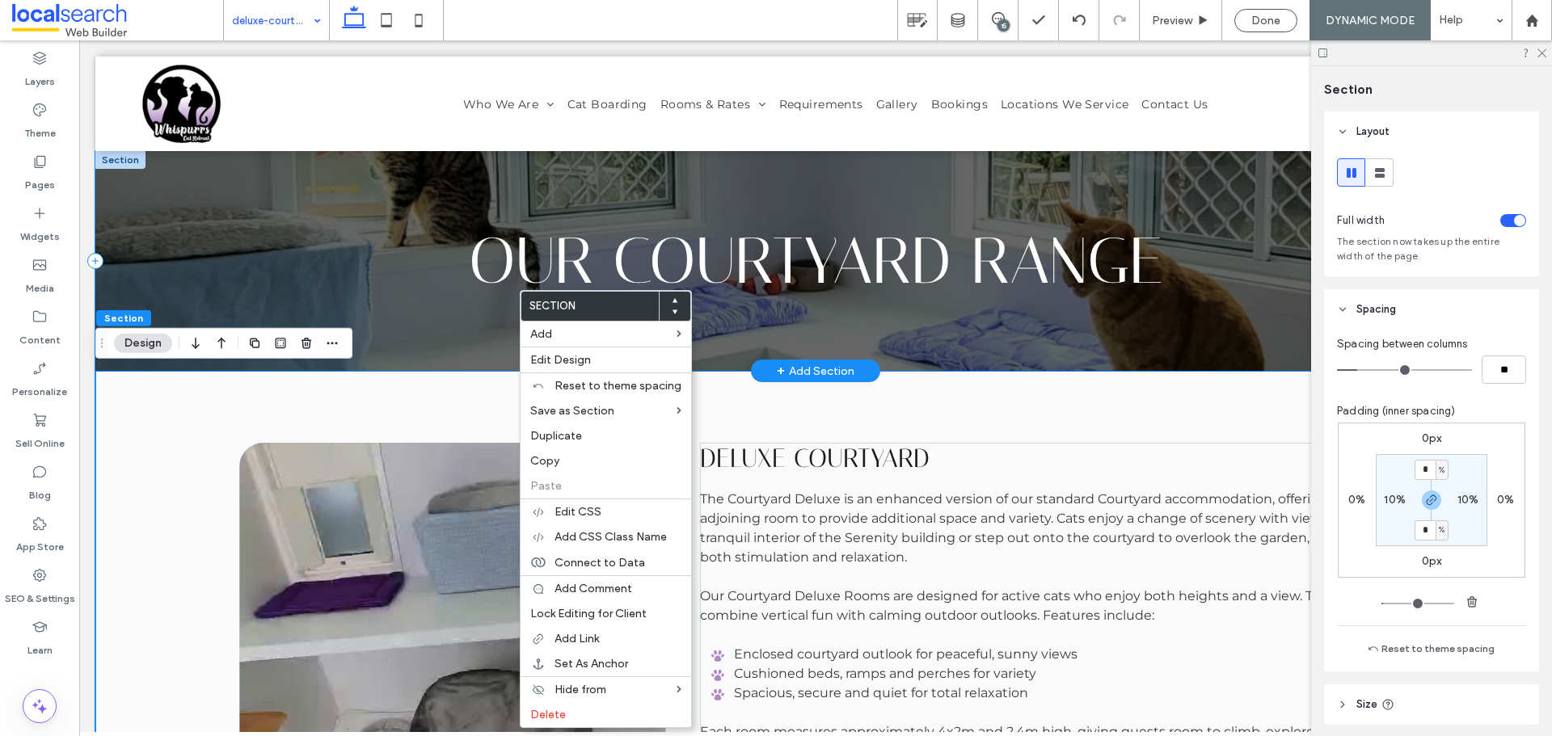
click at [394, 360] on div "Our CourtYard Range" at bounding box center [815, 261] width 1440 height 220
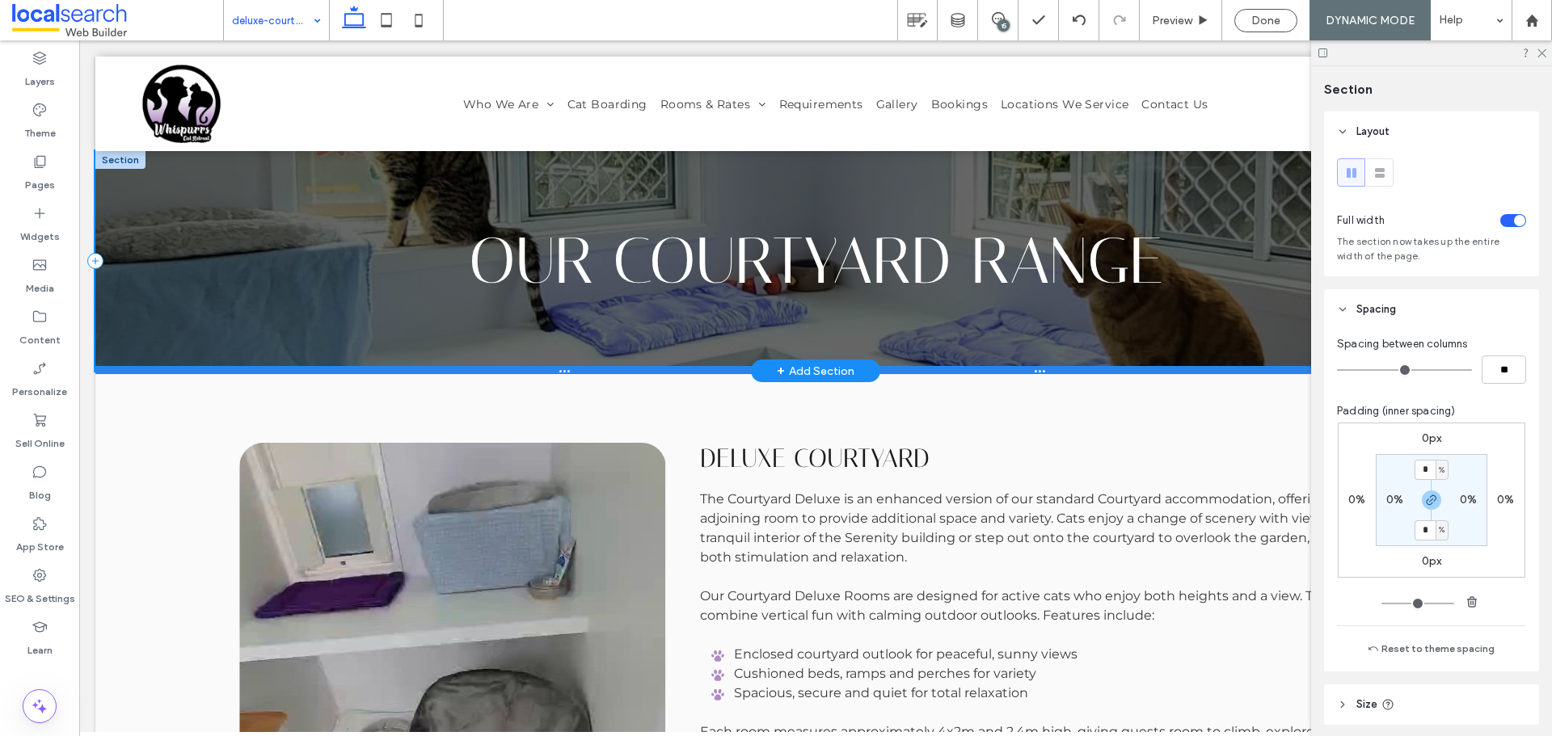
click at [398, 371] on div at bounding box center [809, 370] width 1428 height 8
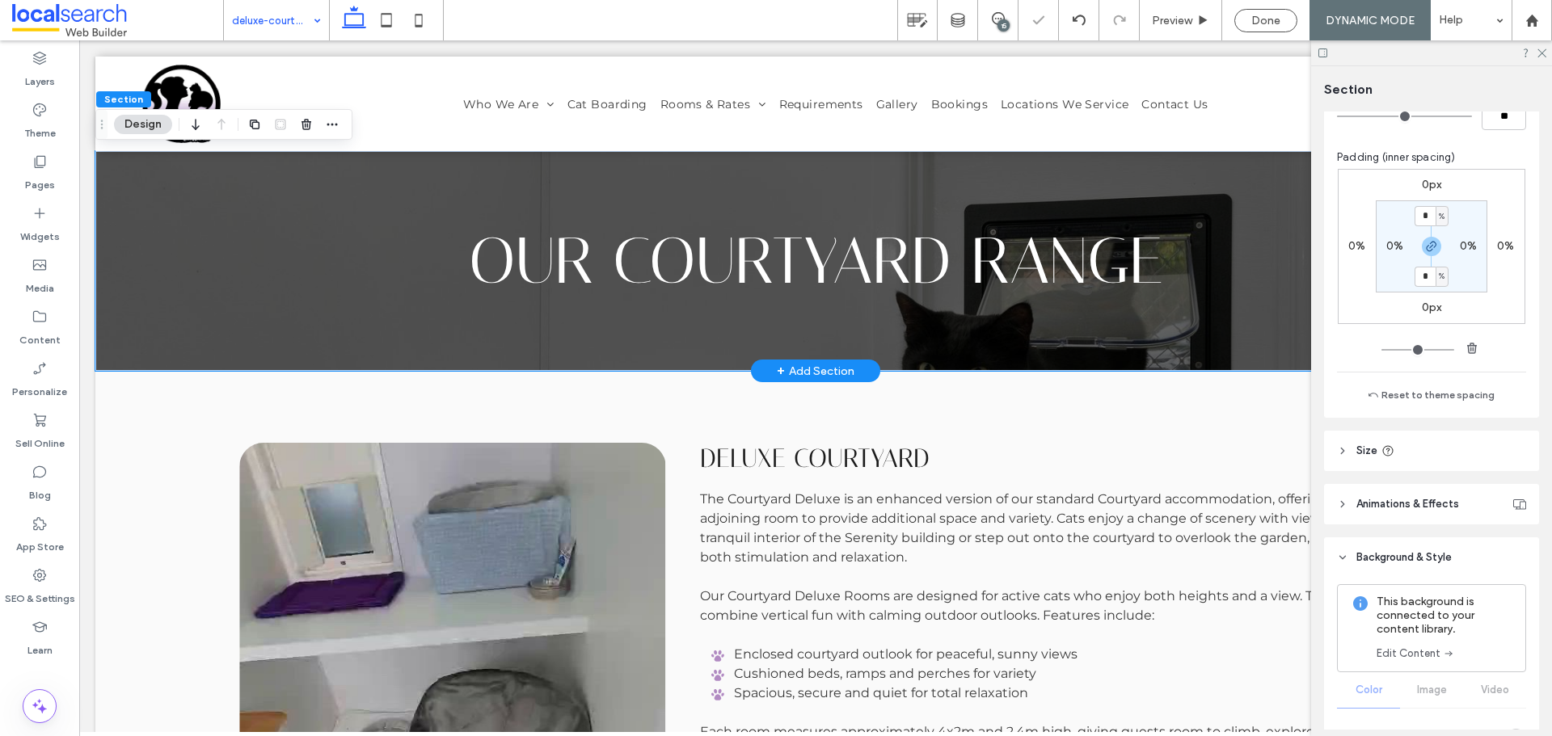
scroll to position [485, 0]
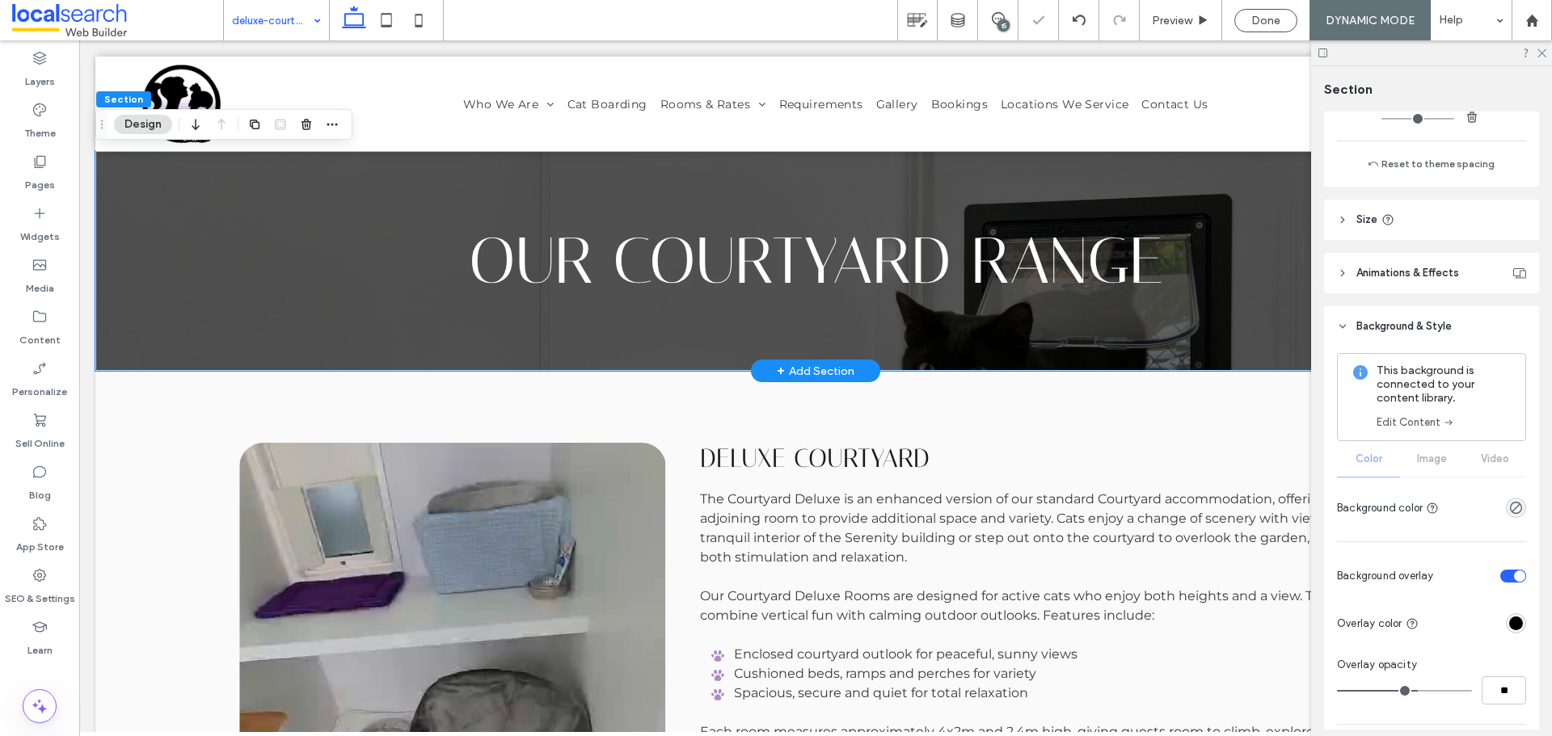
click at [1437, 462] on div "This background is connected to your content library. Edit Content Color Image …" at bounding box center [1431, 437] width 189 height 169
click at [1437, 463] on div "This background is connected to your content library. Edit Content Color Image …" at bounding box center [1431, 437] width 189 height 169
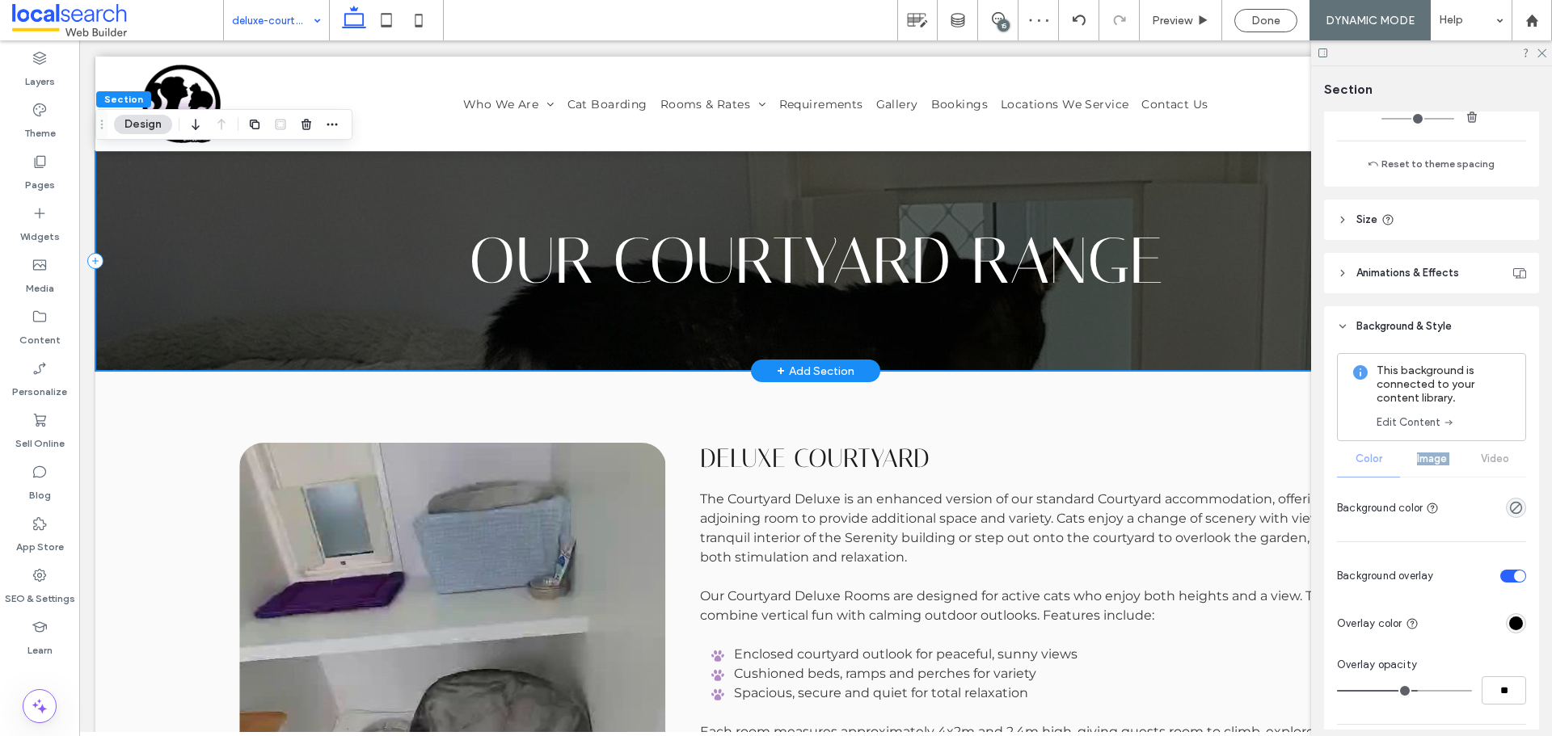
click at [662, 331] on div "Our CourtYard Range" at bounding box center [815, 261] width 1440 height 220
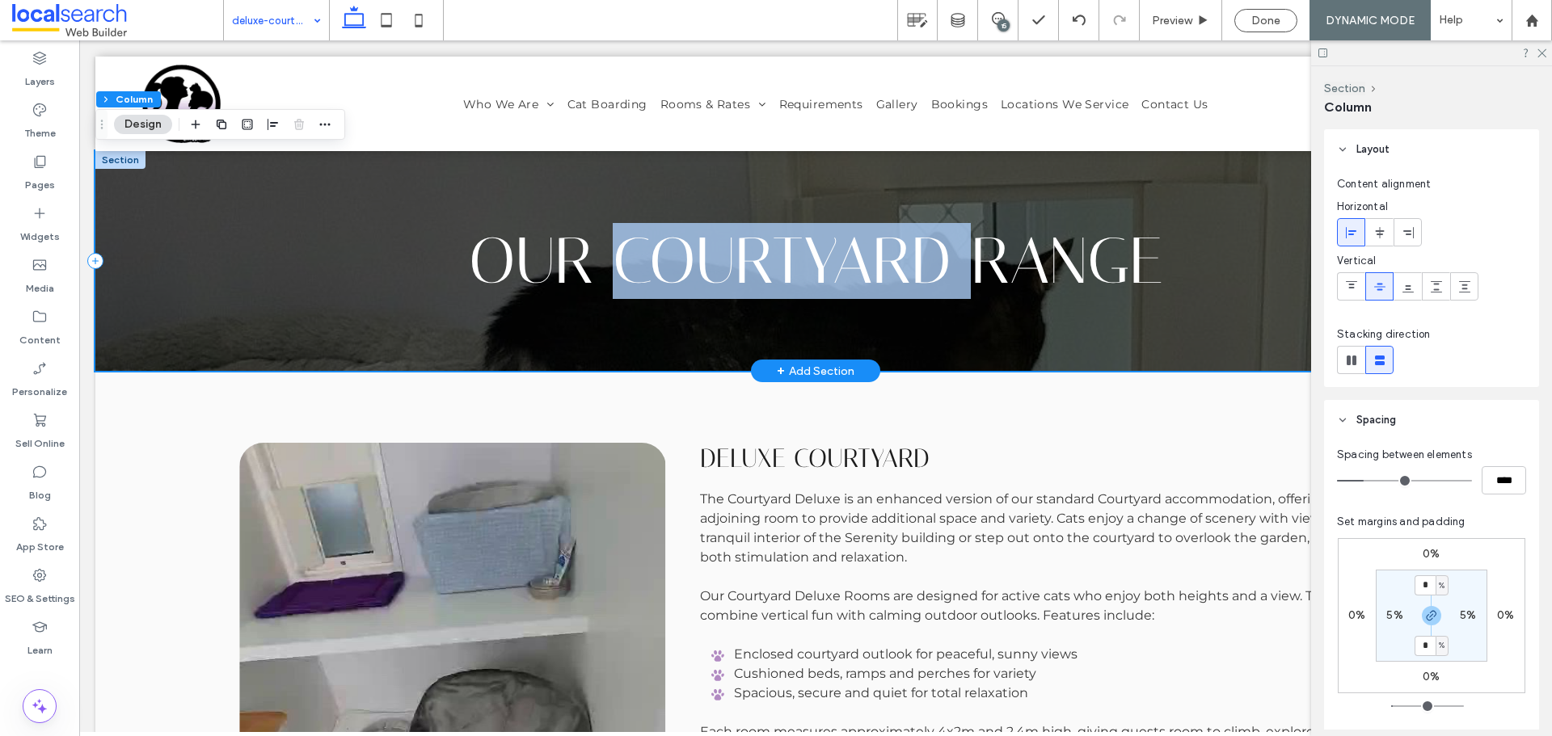
click at [662, 331] on div "Our CourtYard Range" at bounding box center [815, 261] width 1440 height 220
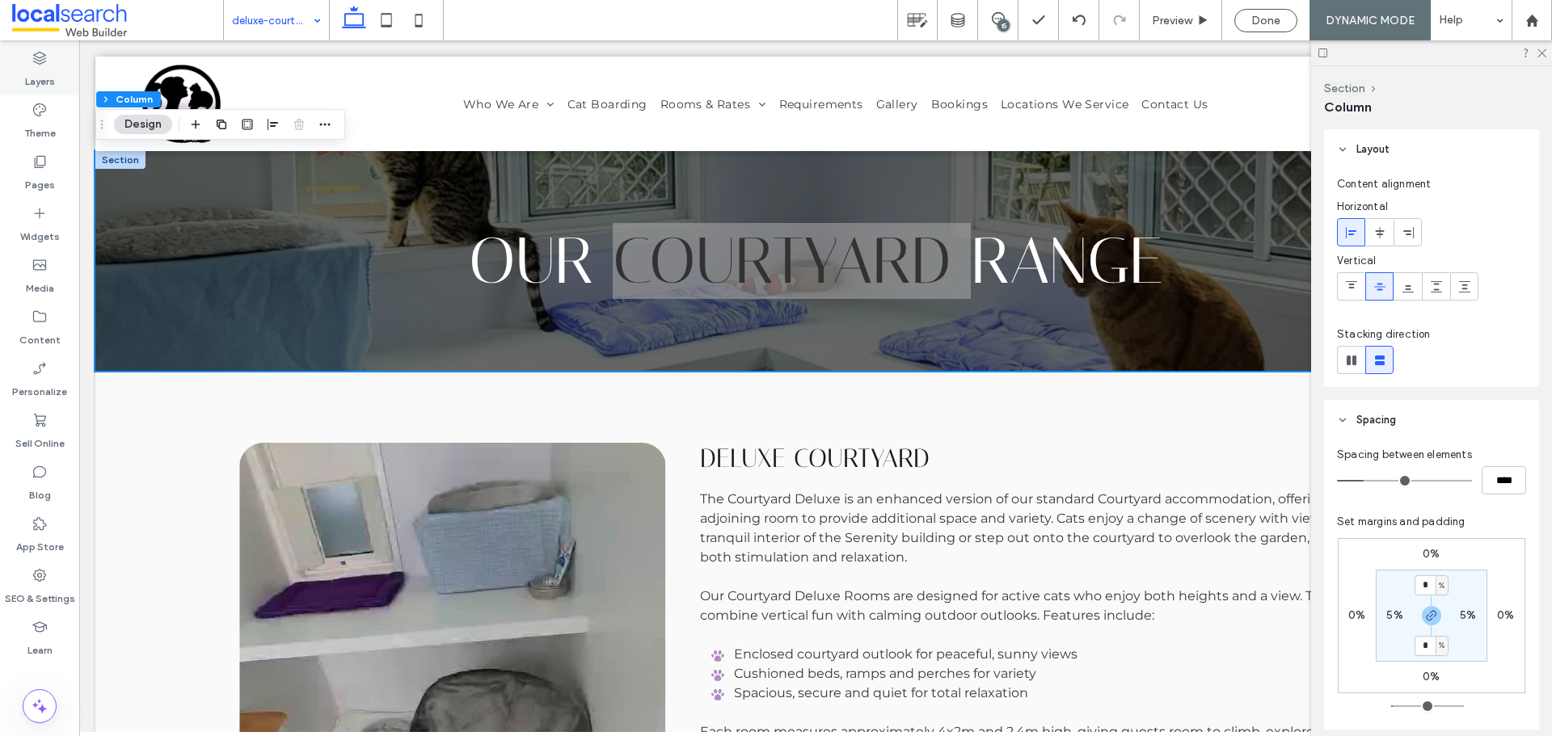
click at [40, 79] on label "Layers" at bounding box center [40, 77] width 30 height 23
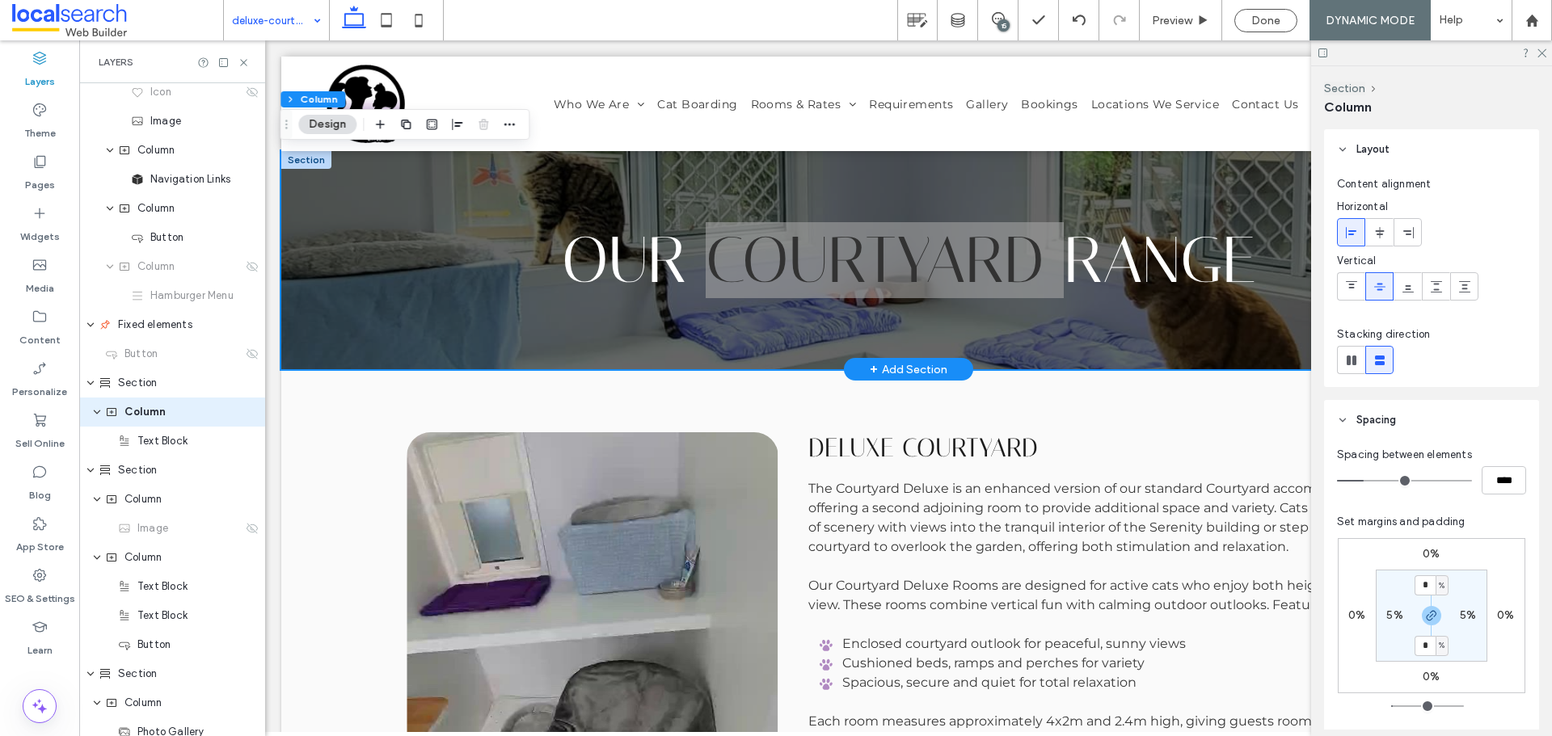
scroll to position [95, 0]
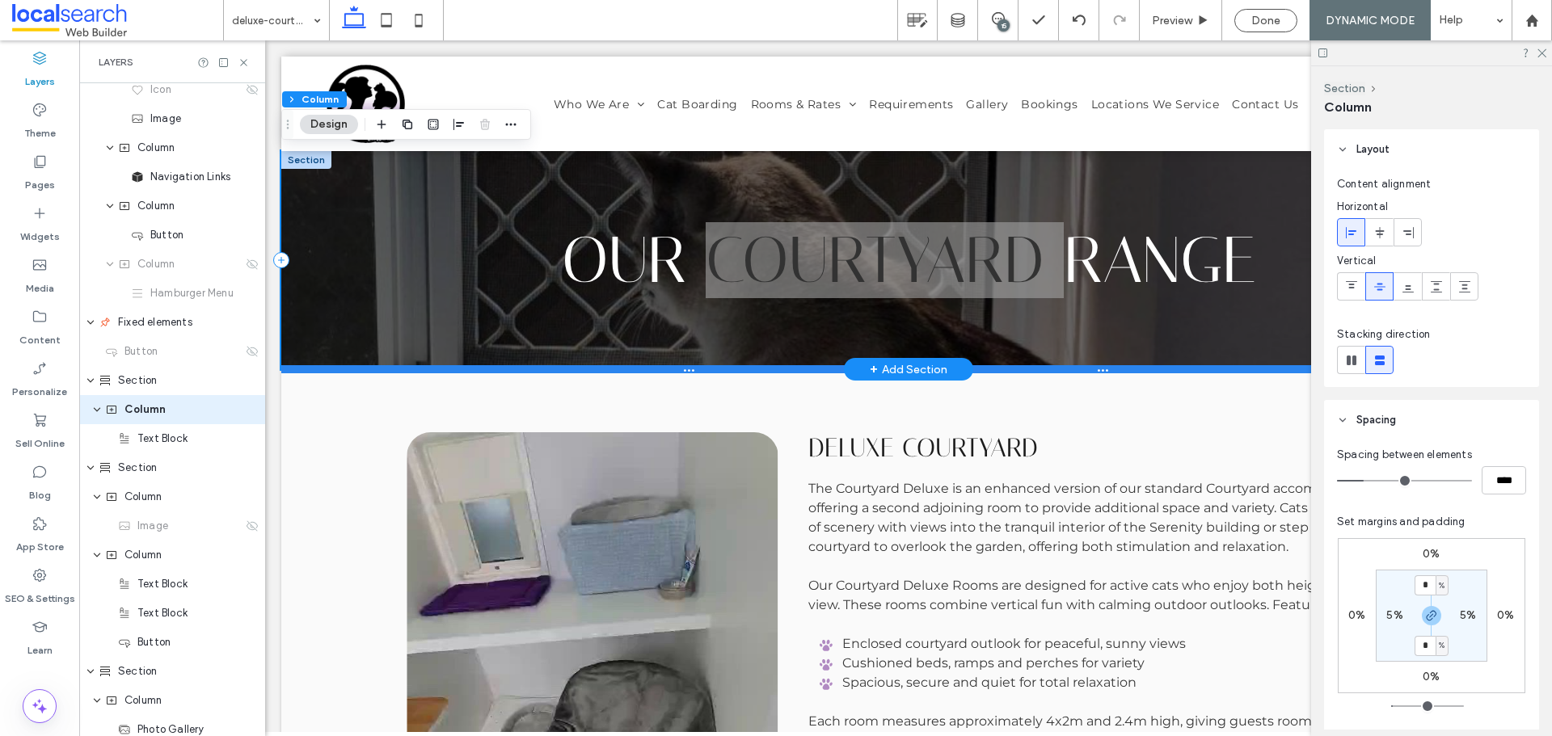
click at [562, 365] on div at bounding box center [902, 369] width 1242 height 8
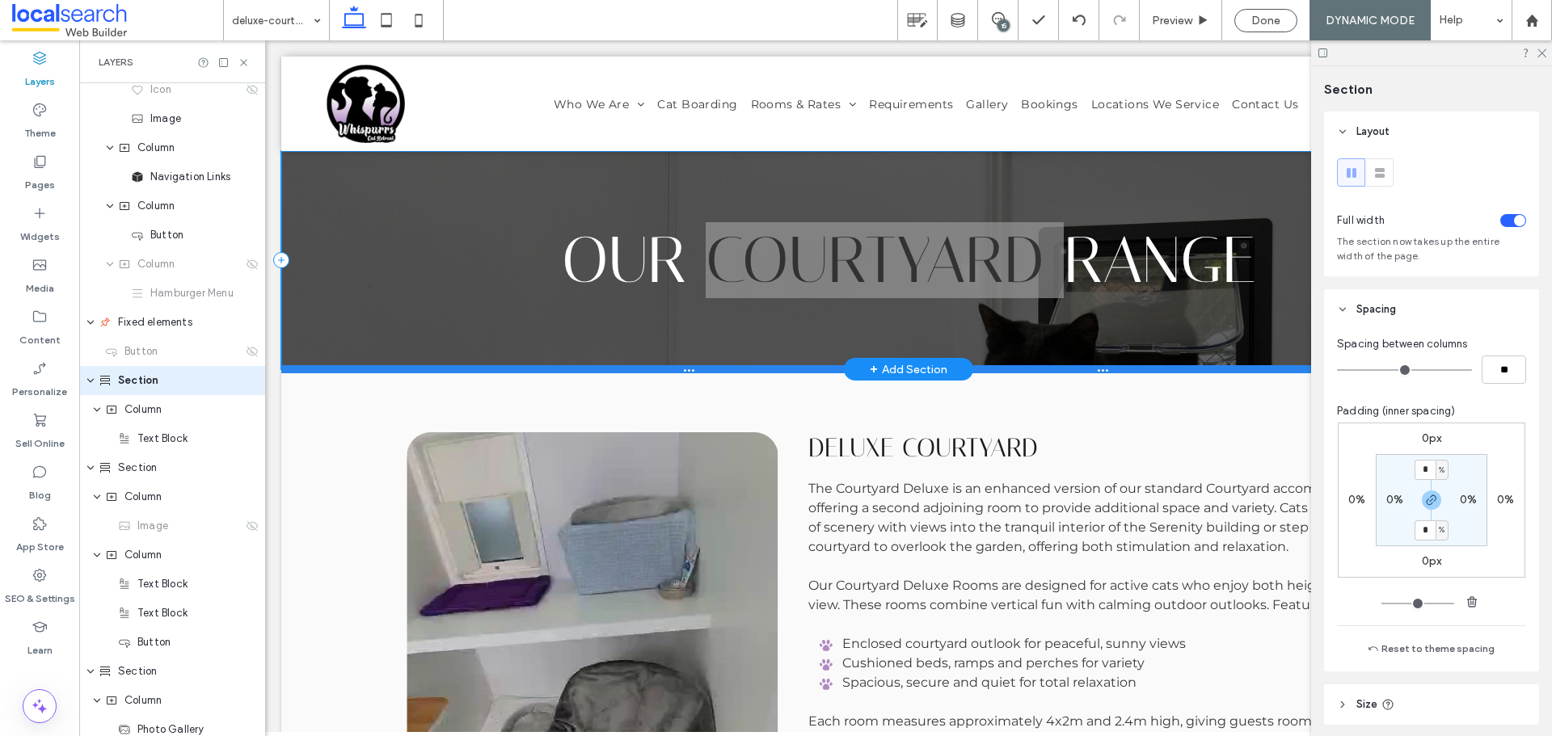
scroll to position [66, 0]
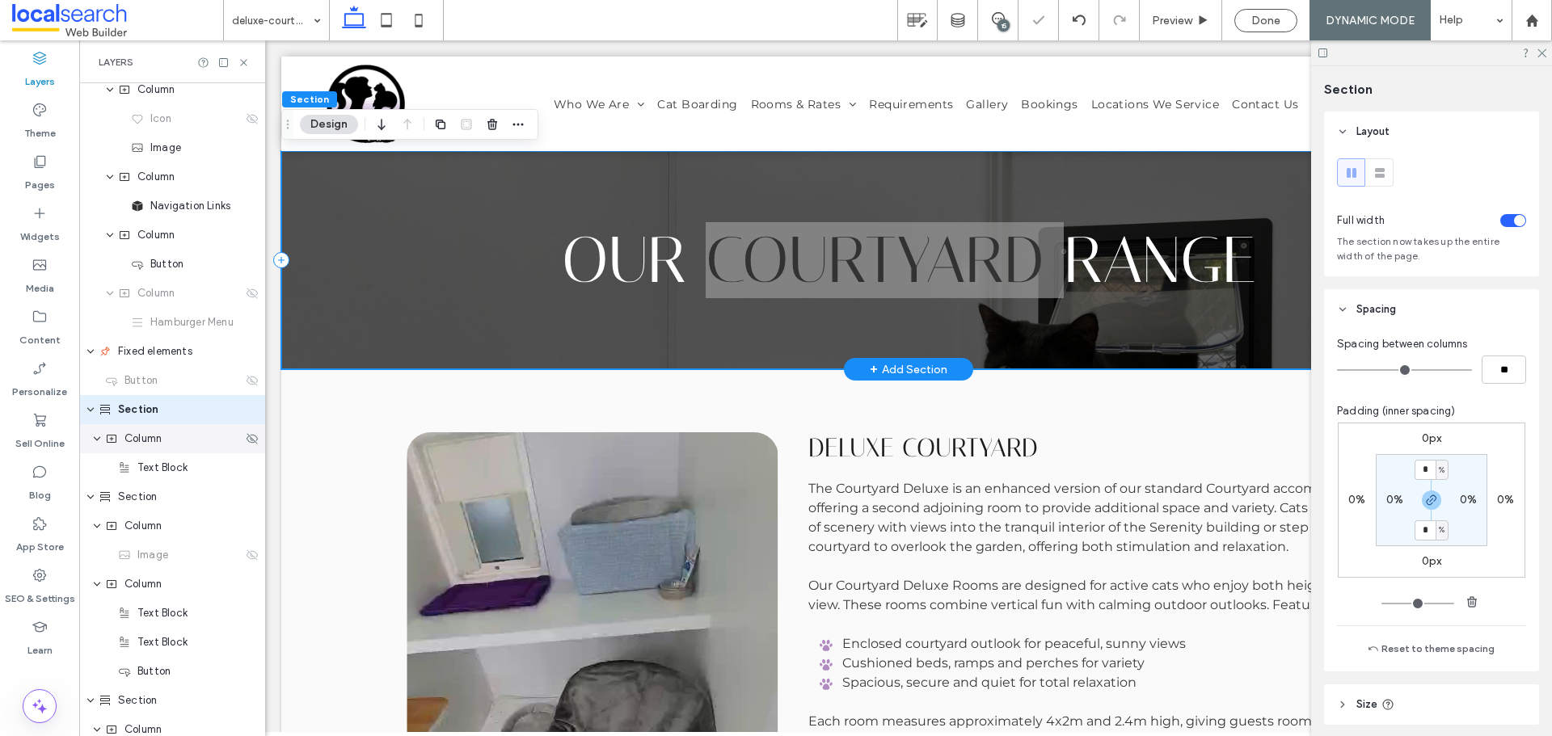
click at [147, 437] on span "Column" at bounding box center [142, 439] width 37 height 16
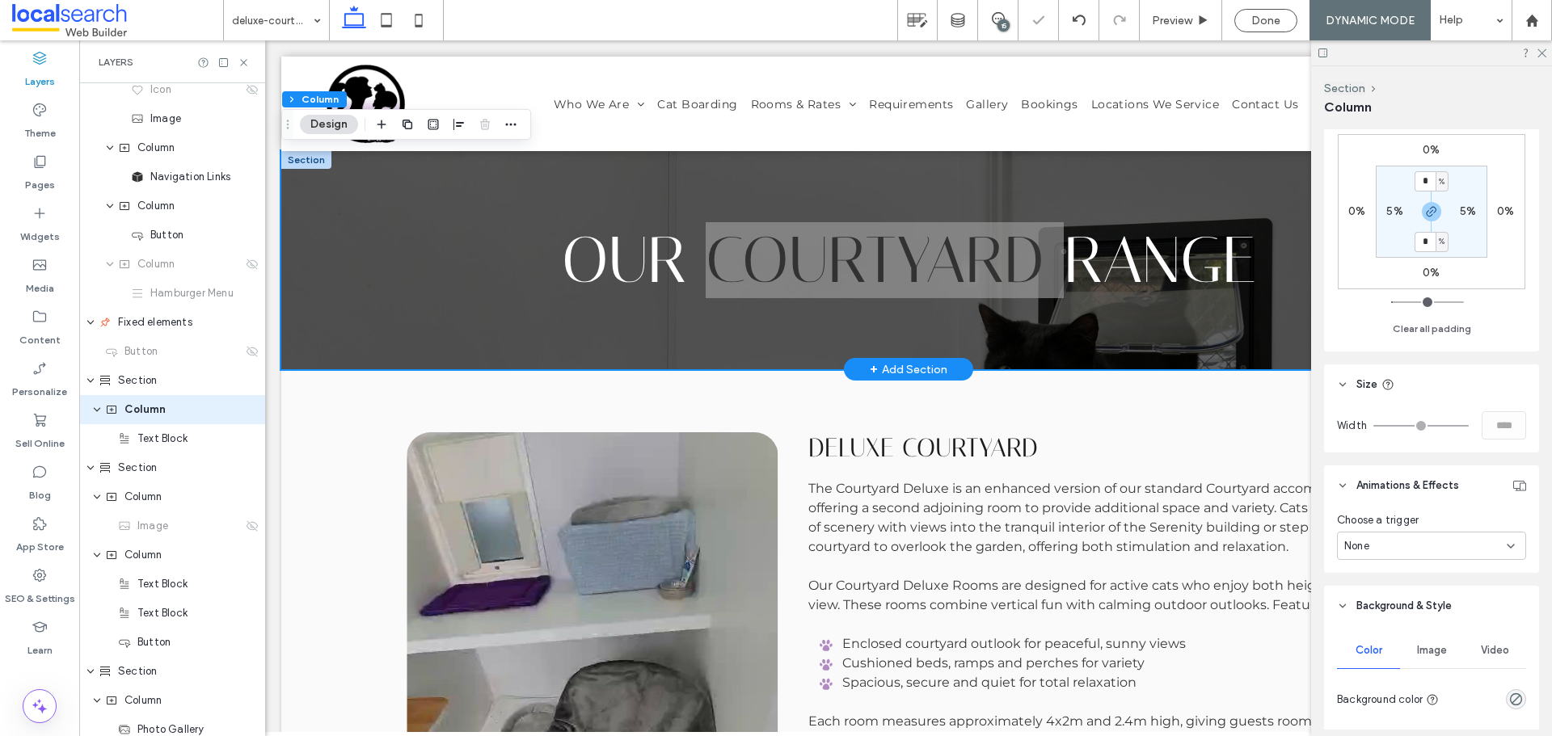
scroll to position [566, 0]
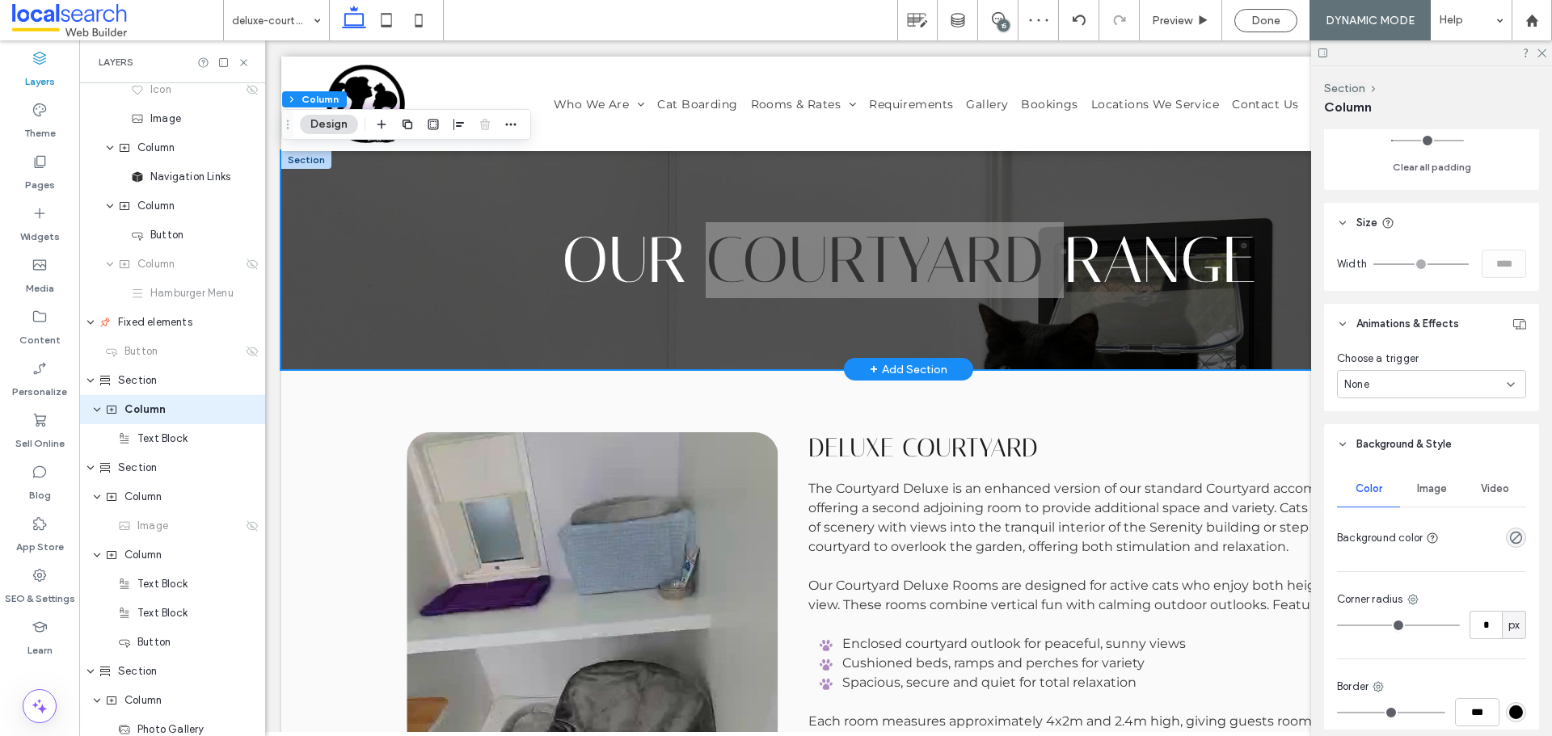
click at [1443, 482] on div "Image" at bounding box center [1431, 489] width 63 height 36
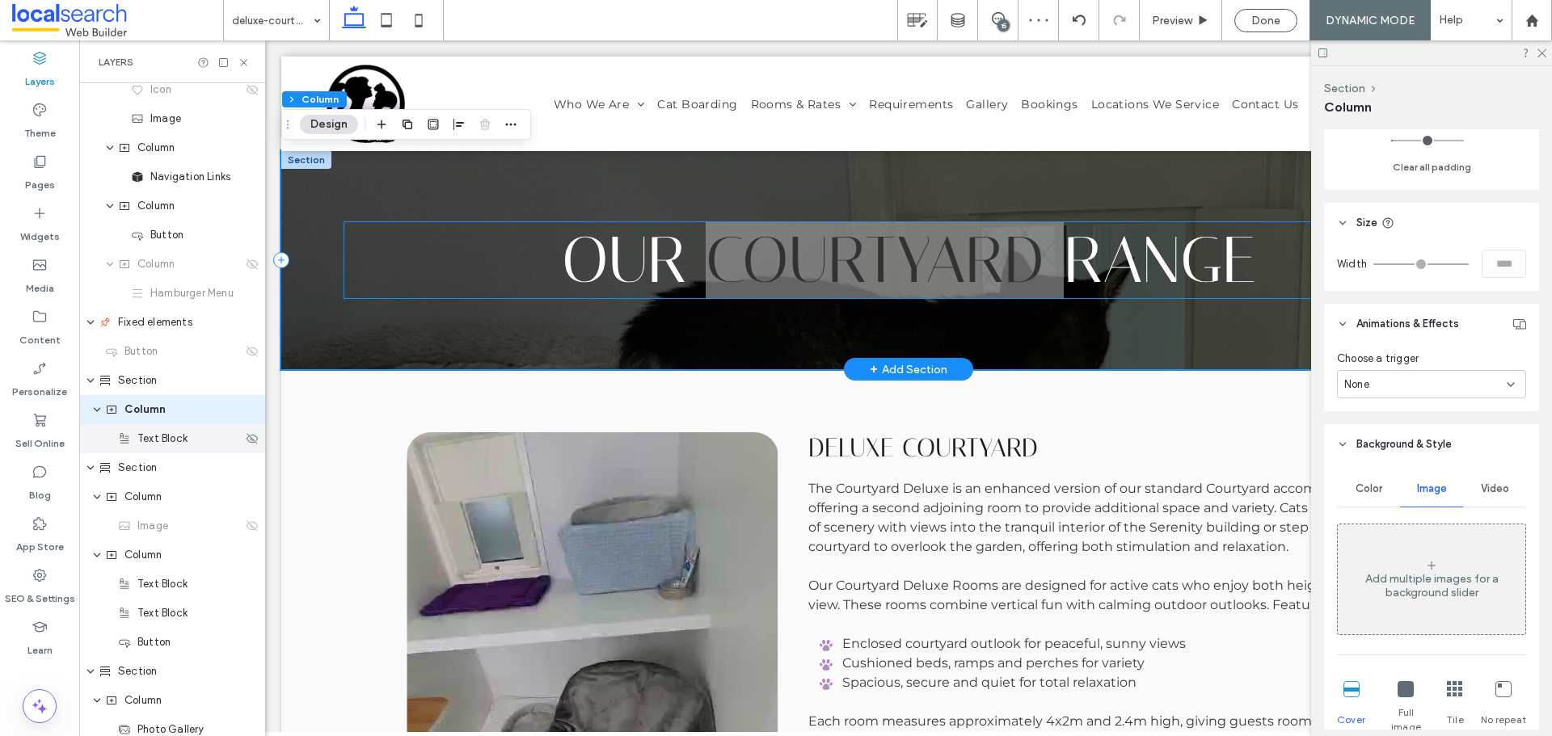
click at [180, 438] on span "Text Block" at bounding box center [162, 439] width 50 height 16
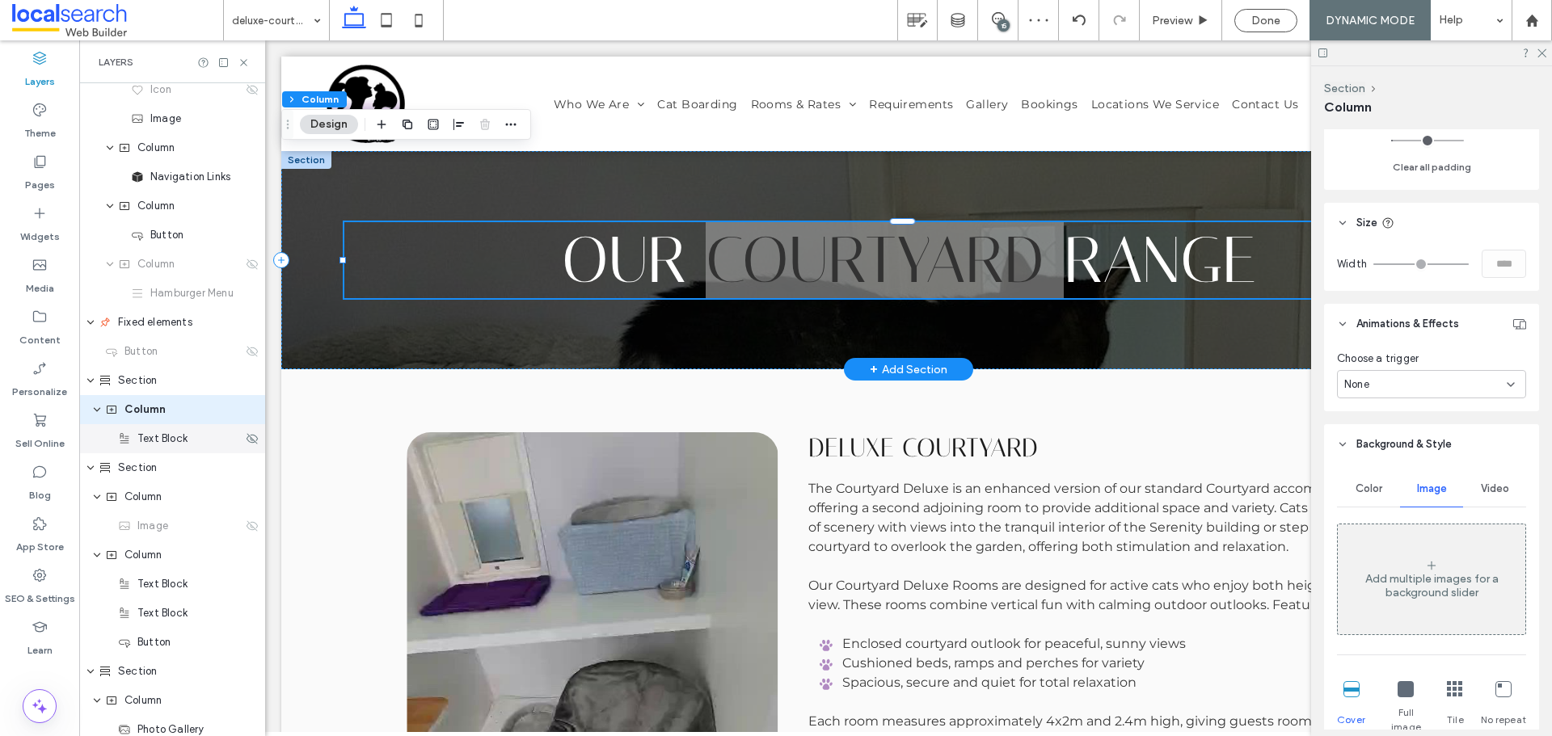
scroll to position [124, 0]
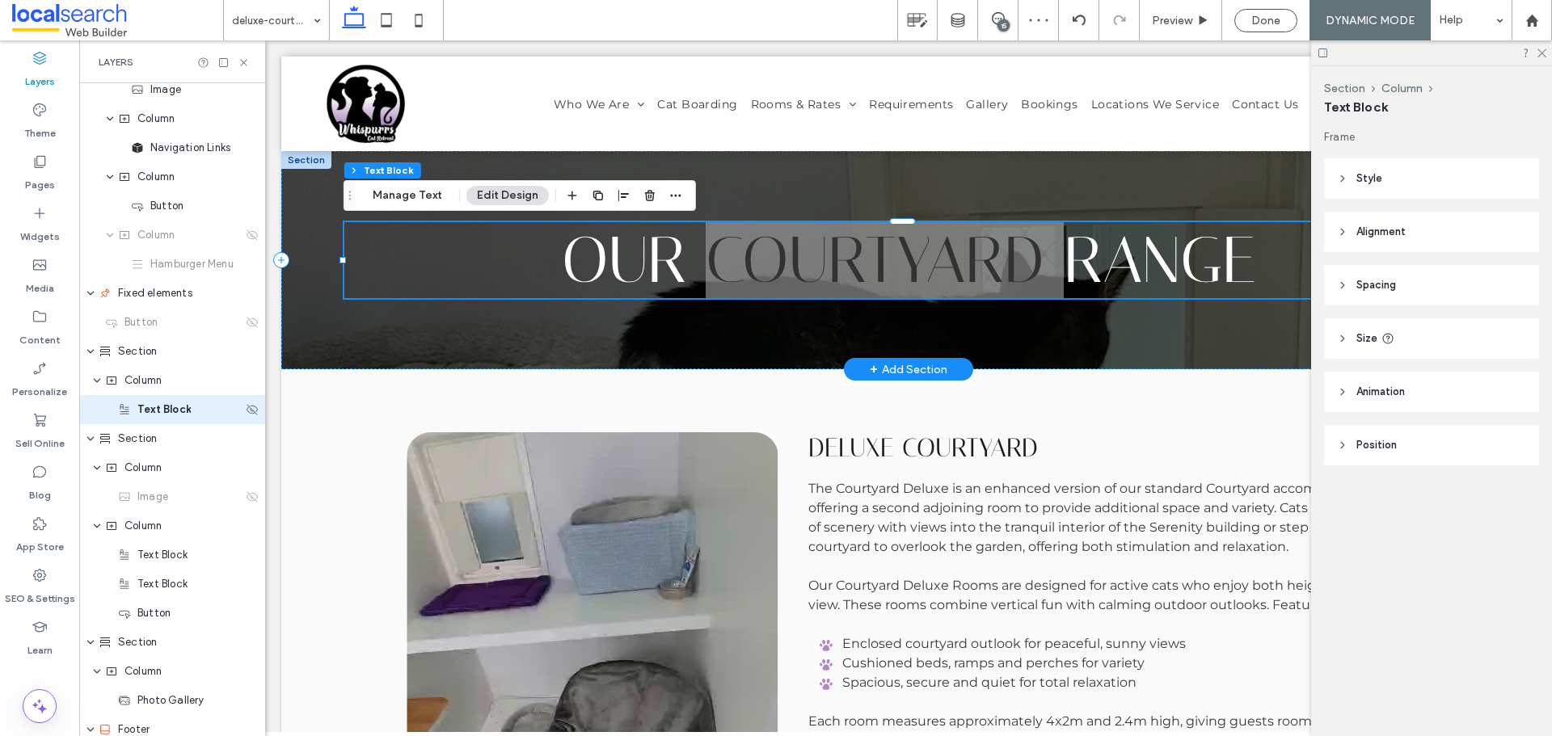
click at [180, 399] on div "Text Block" at bounding box center [172, 409] width 186 height 29
click at [185, 367] on div "Column" at bounding box center [172, 380] width 186 height 29
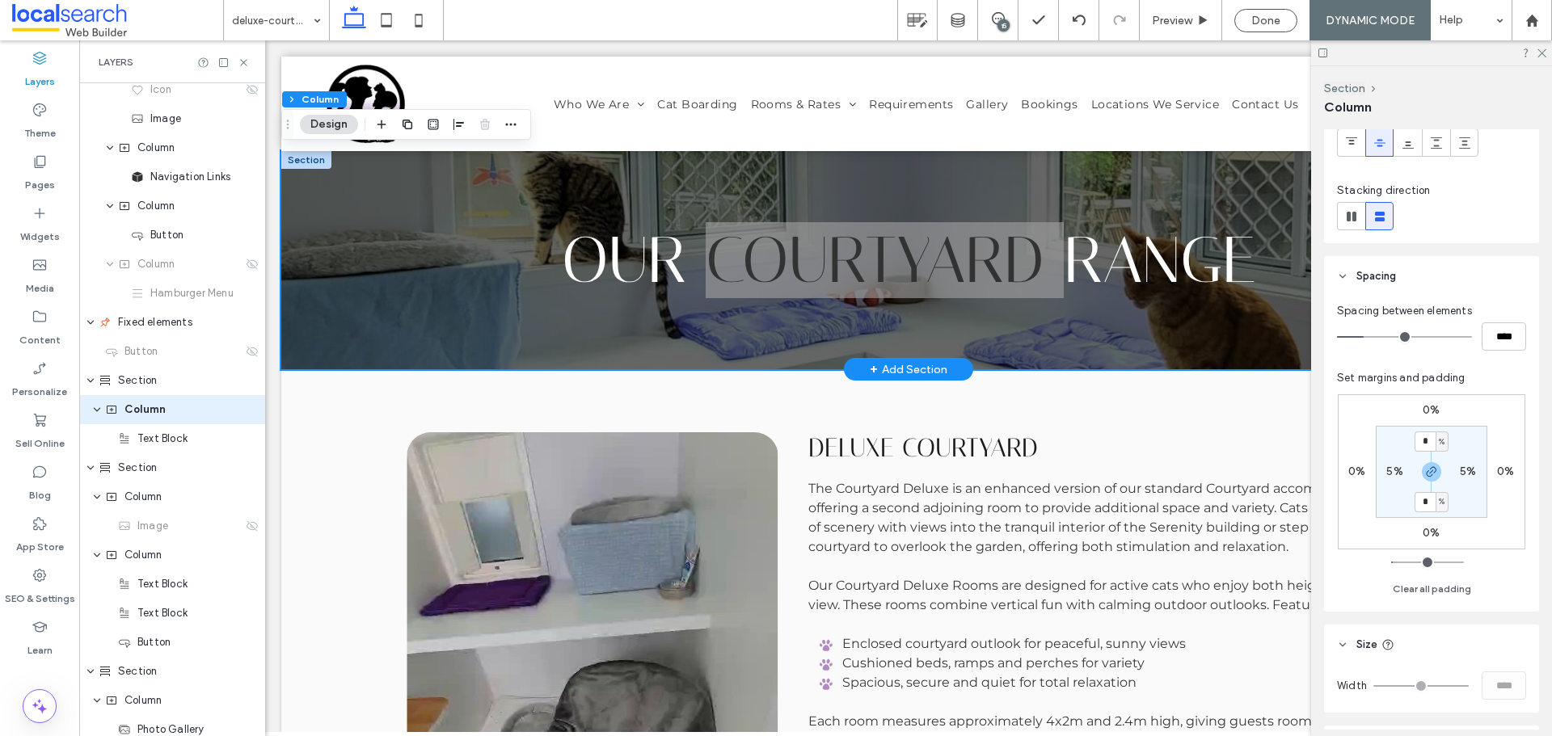
scroll to position [323, 0]
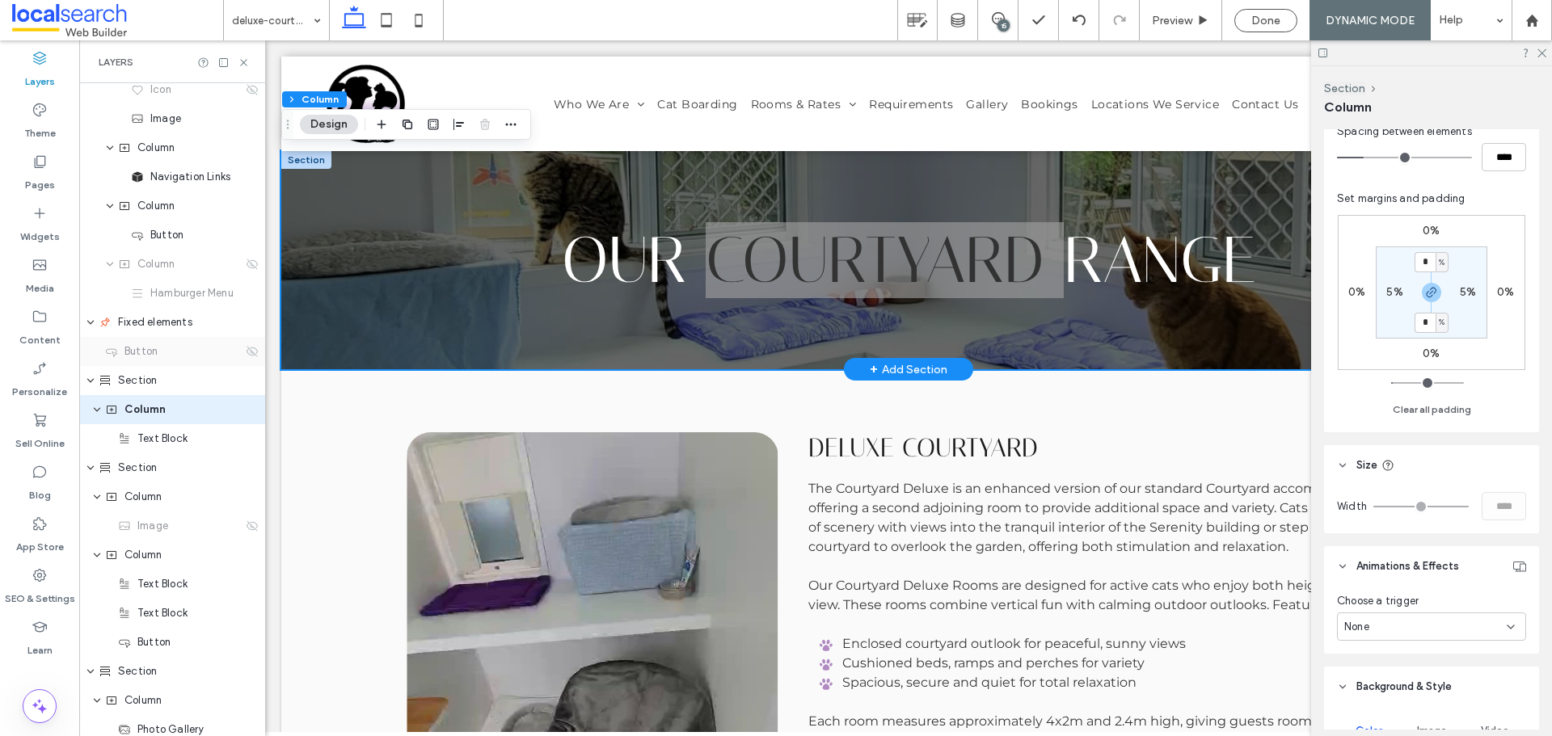
click at [142, 364] on div "Button" at bounding box center [172, 351] width 186 height 29
click at [53, 344] on label "Content" at bounding box center [39, 336] width 41 height 23
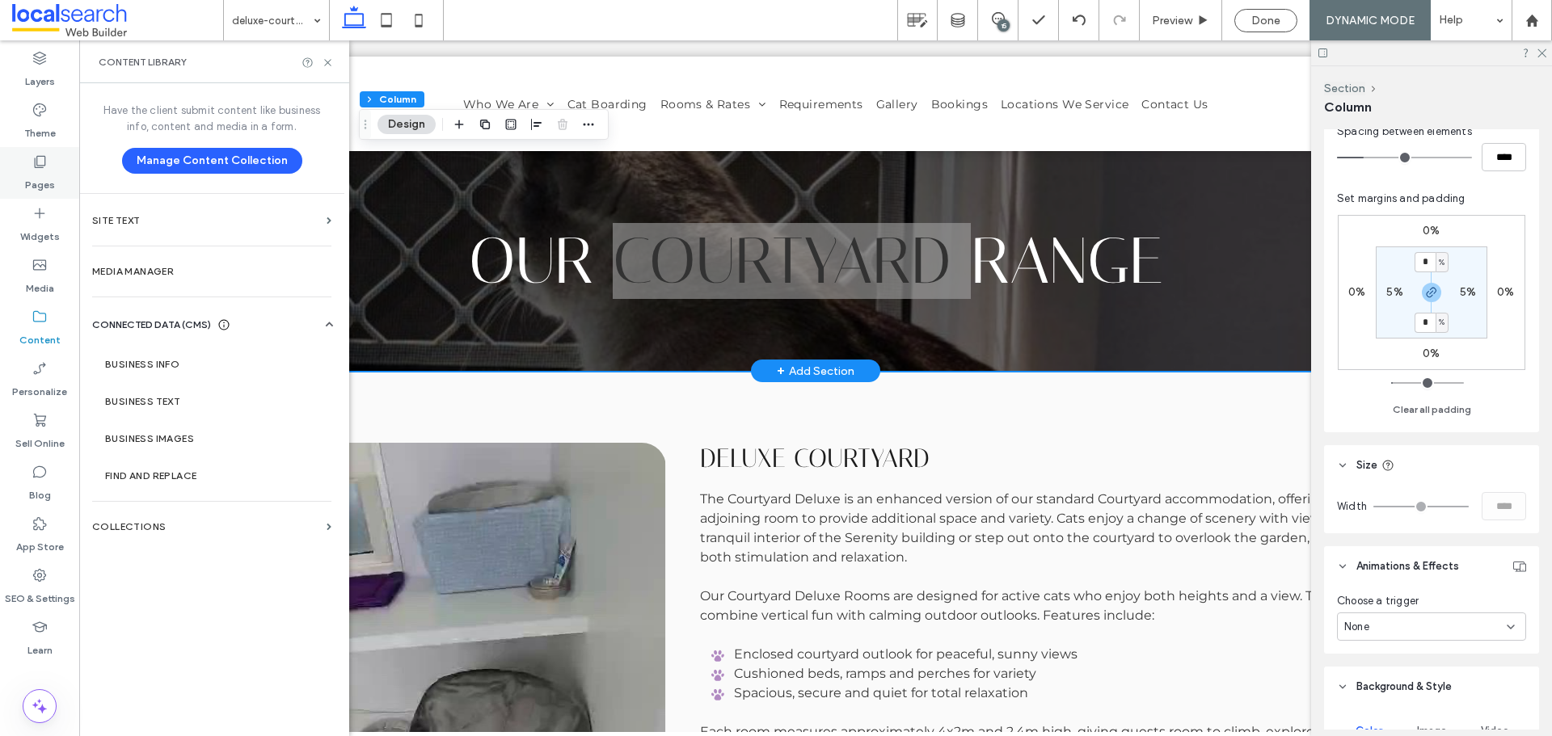
click at [58, 158] on div "Pages" at bounding box center [39, 173] width 79 height 52
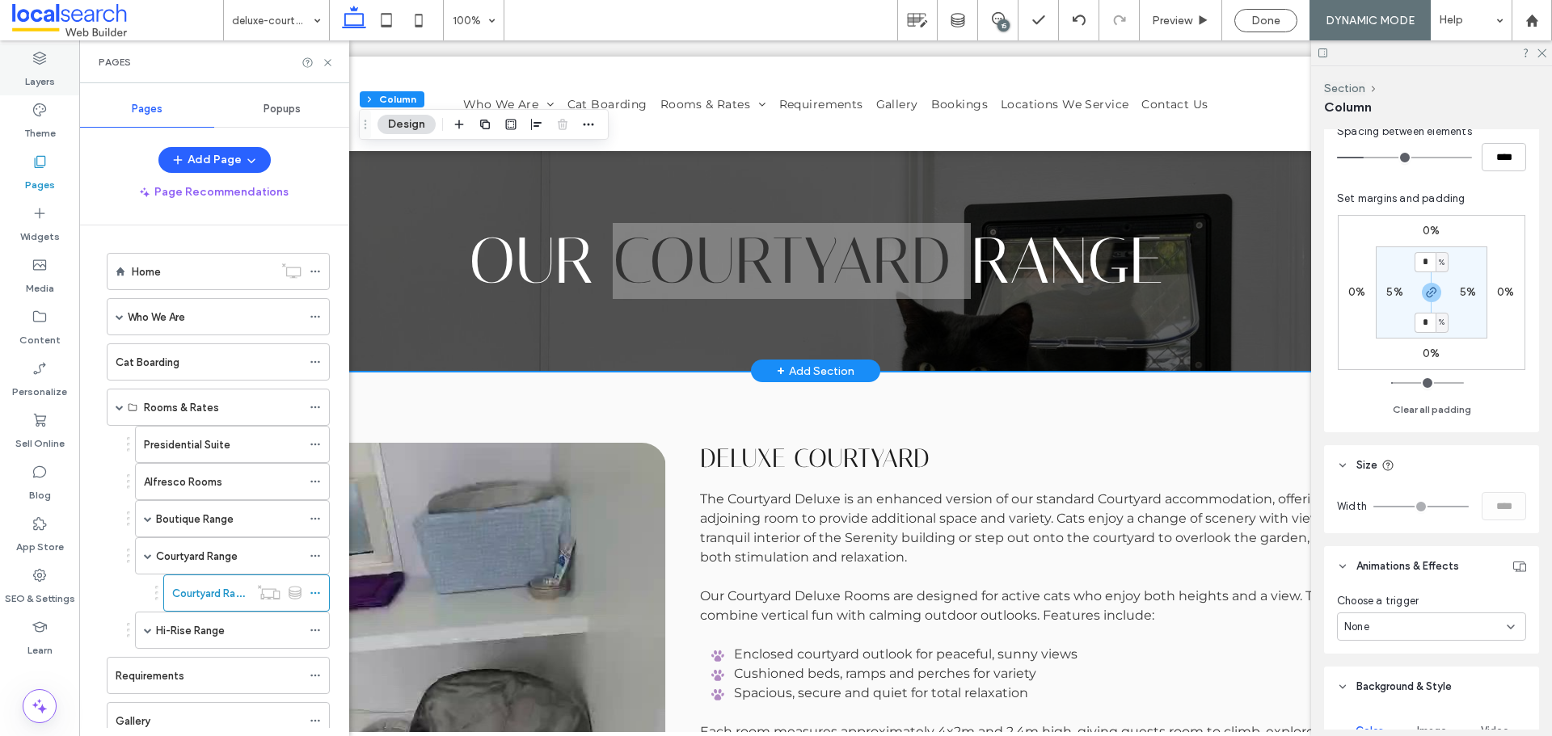
click at [41, 82] on label "Layers" at bounding box center [40, 77] width 30 height 23
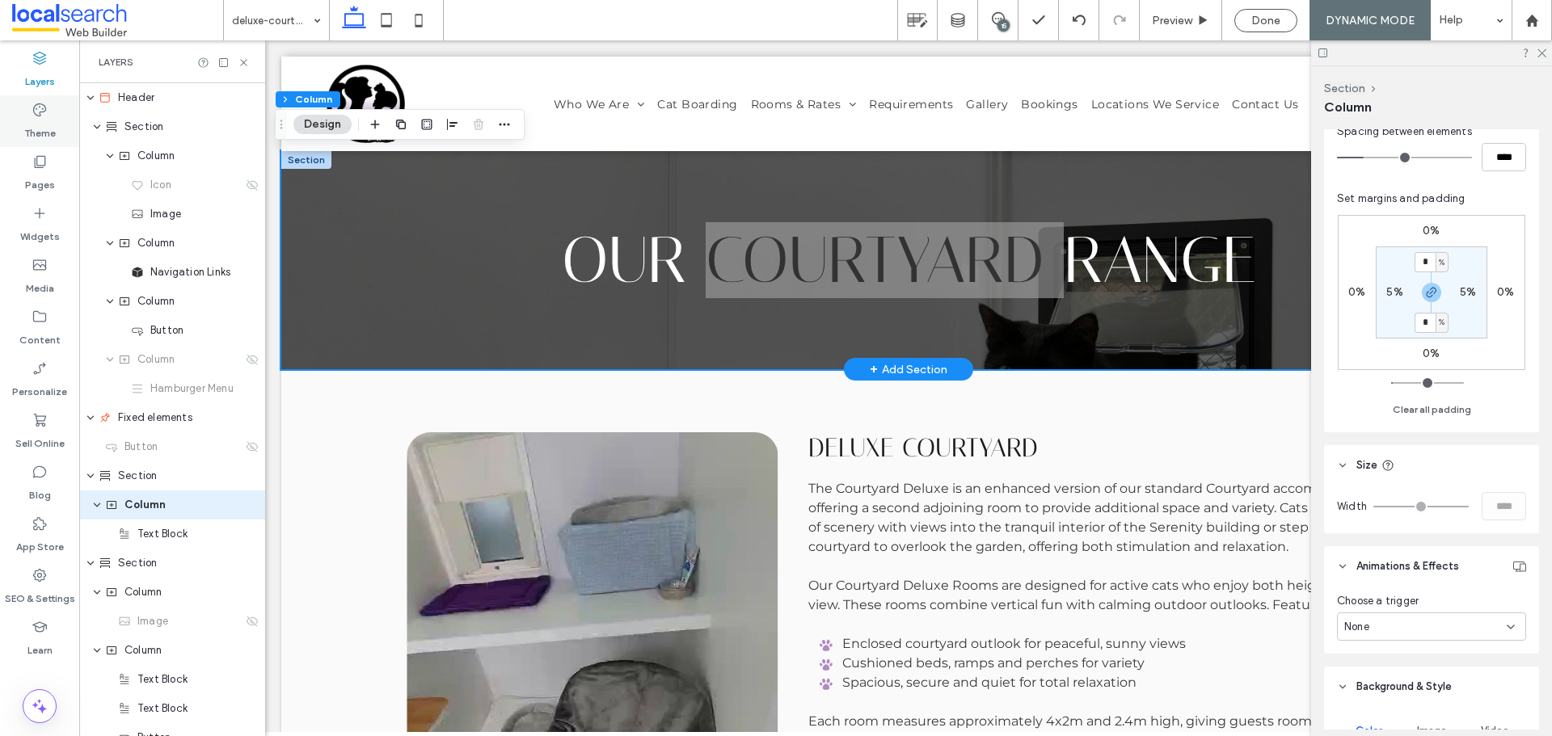
scroll to position [95, 0]
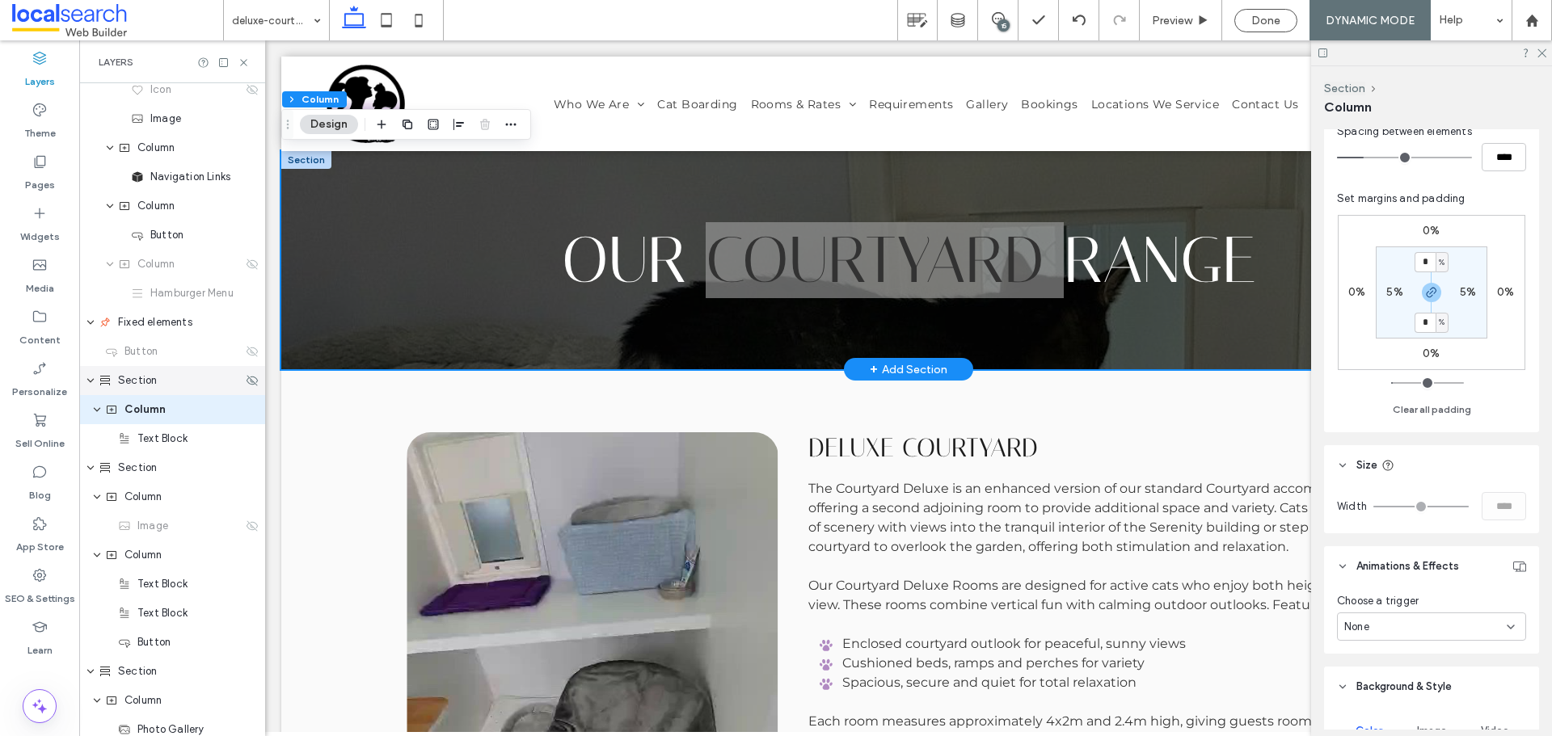
click at [188, 377] on div "Section" at bounding box center [171, 381] width 144 height 16
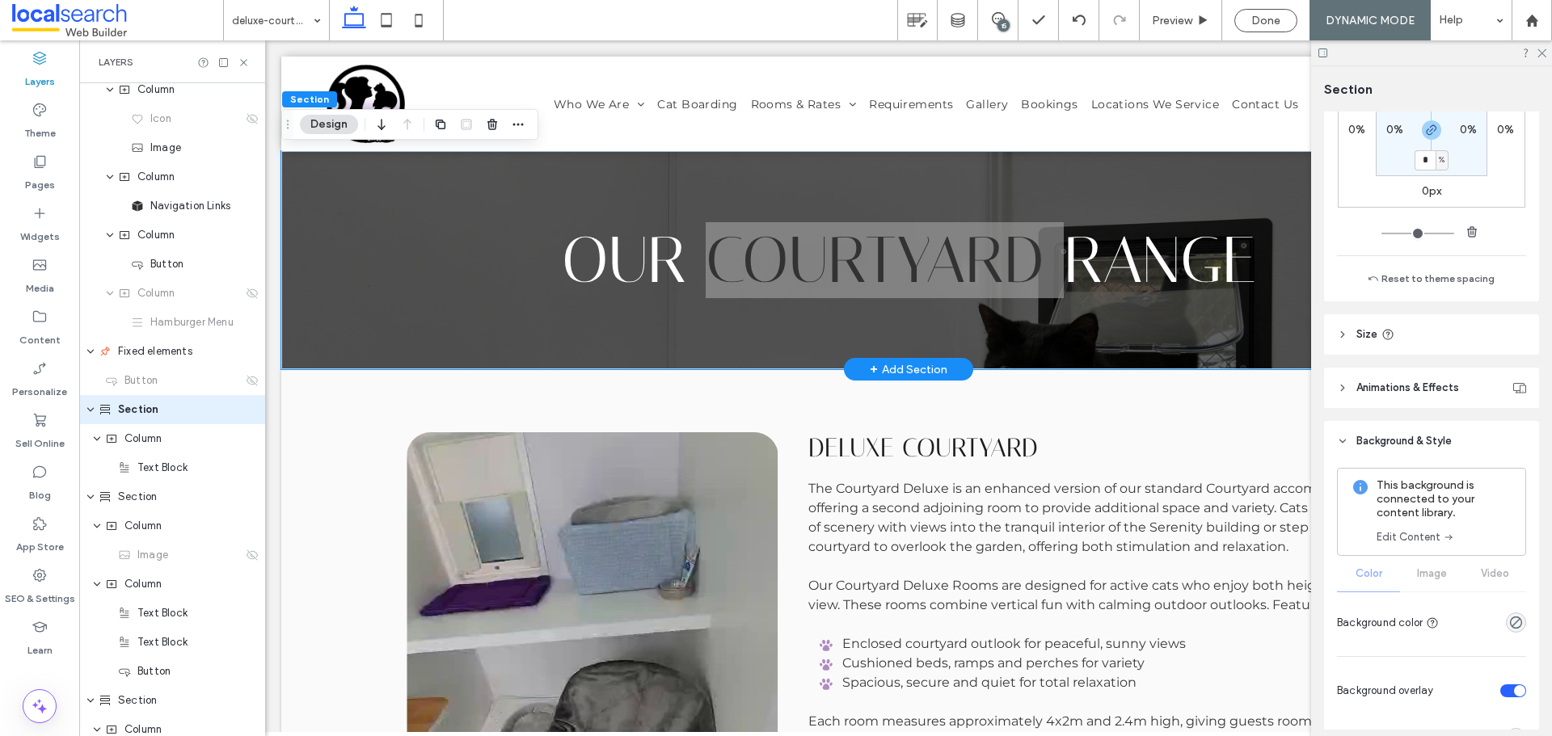
scroll to position [404, 0]
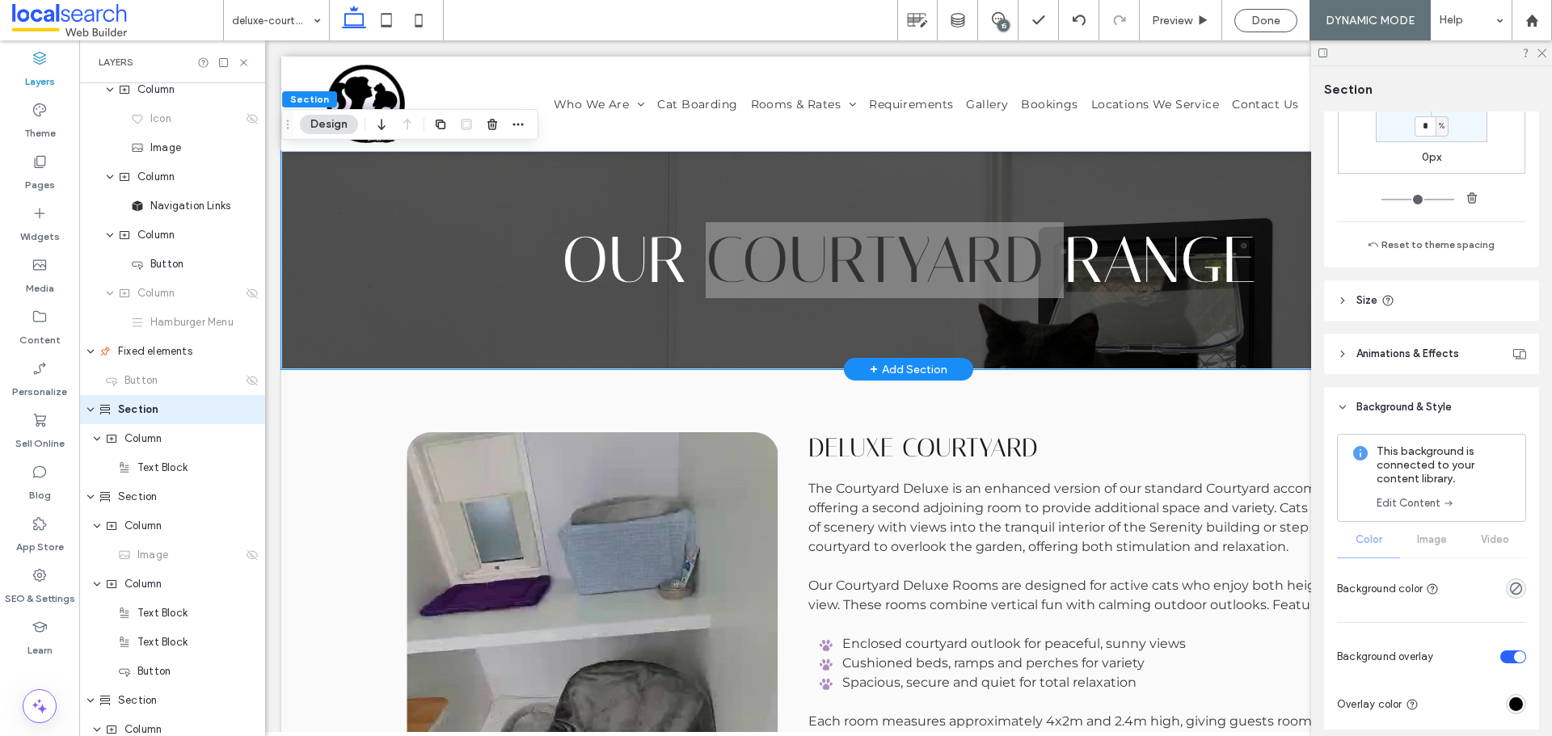
click at [1442, 504] on icon at bounding box center [1448, 503] width 13 height 13
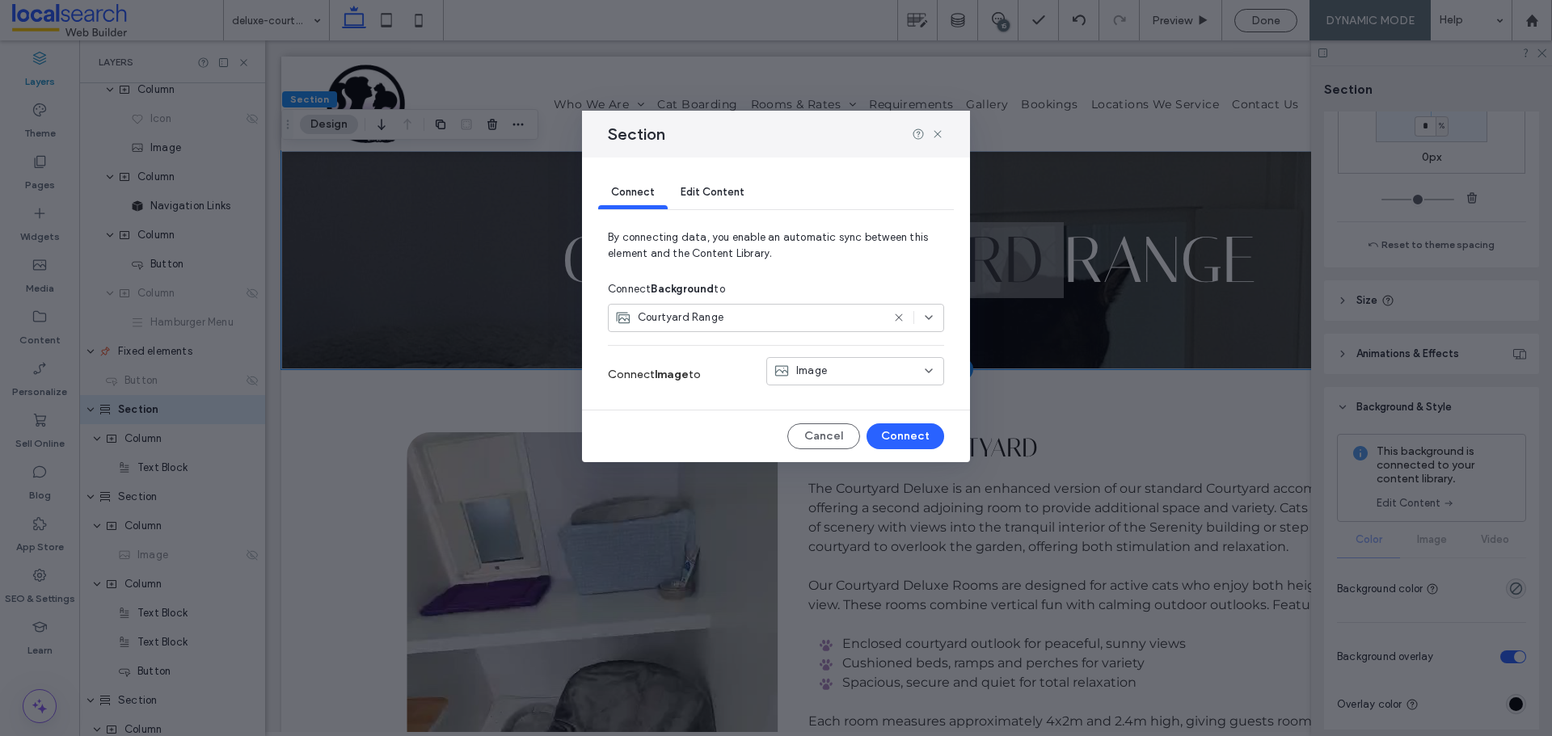
click at [712, 189] on span "Edit Content" at bounding box center [713, 192] width 64 height 12
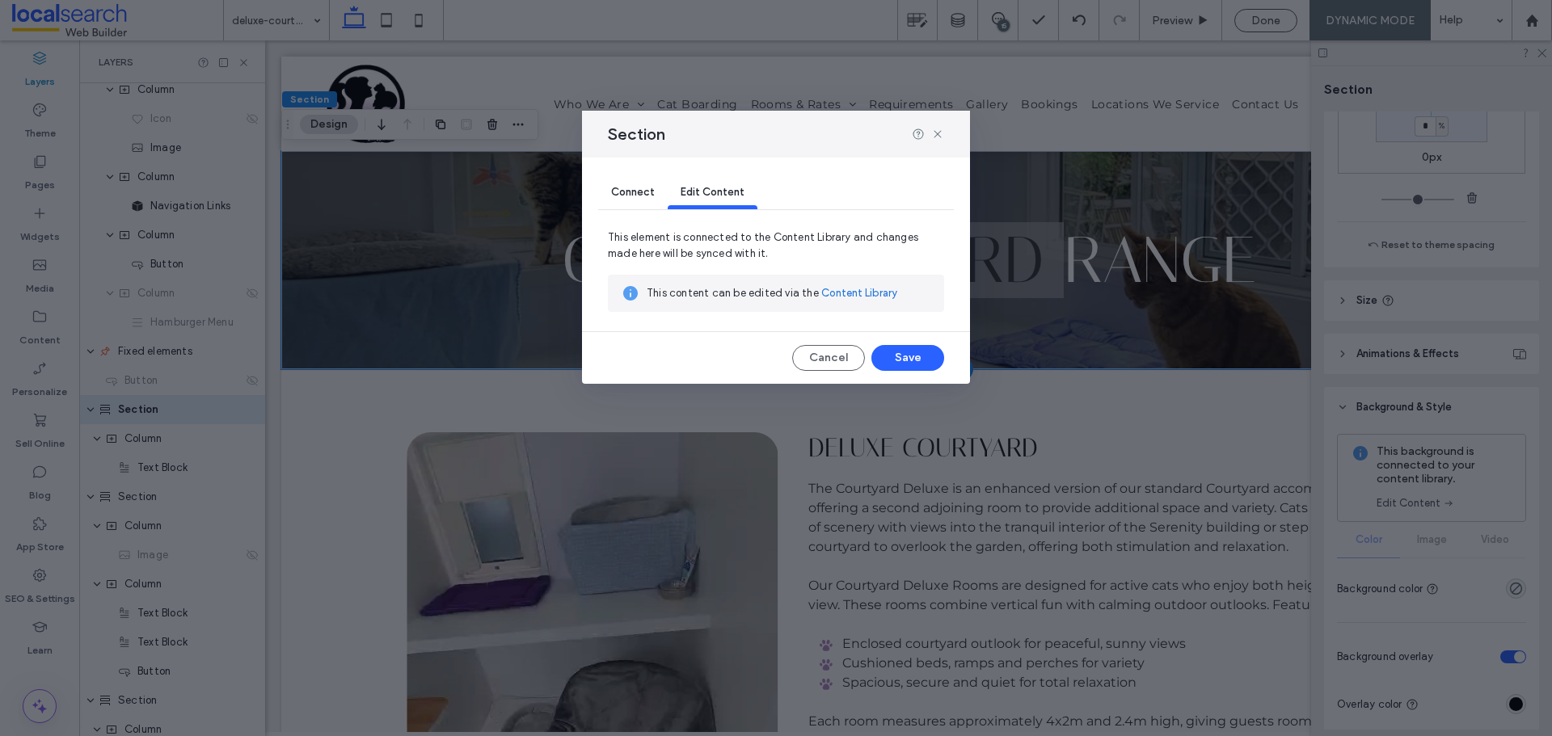
click at [650, 171] on div "Connect Edit Content" at bounding box center [776, 194] width 356 height 72
click at [651, 179] on div "Connect" at bounding box center [633, 193] width 70 height 32
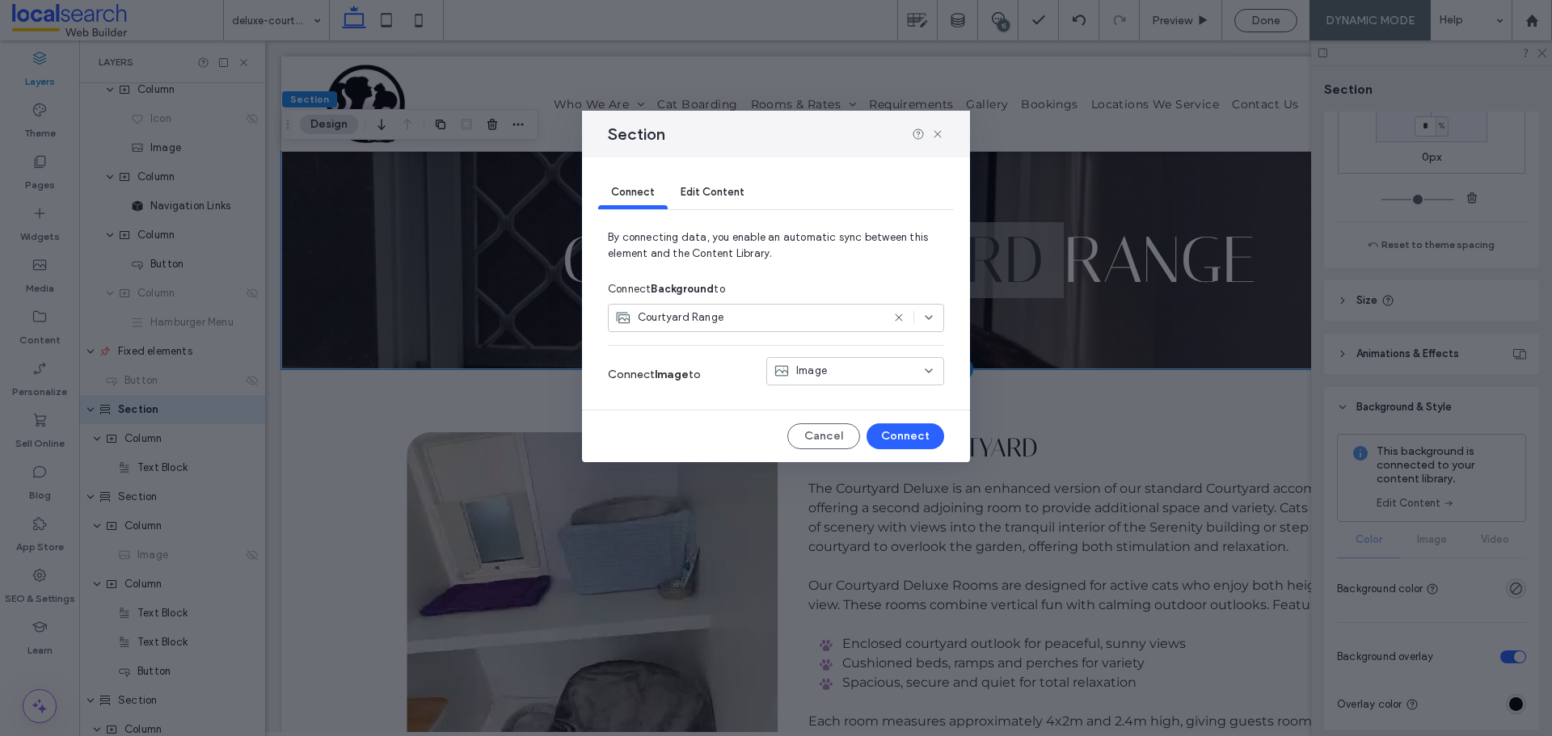
click at [710, 191] on span "Edit Content" at bounding box center [713, 192] width 64 height 12
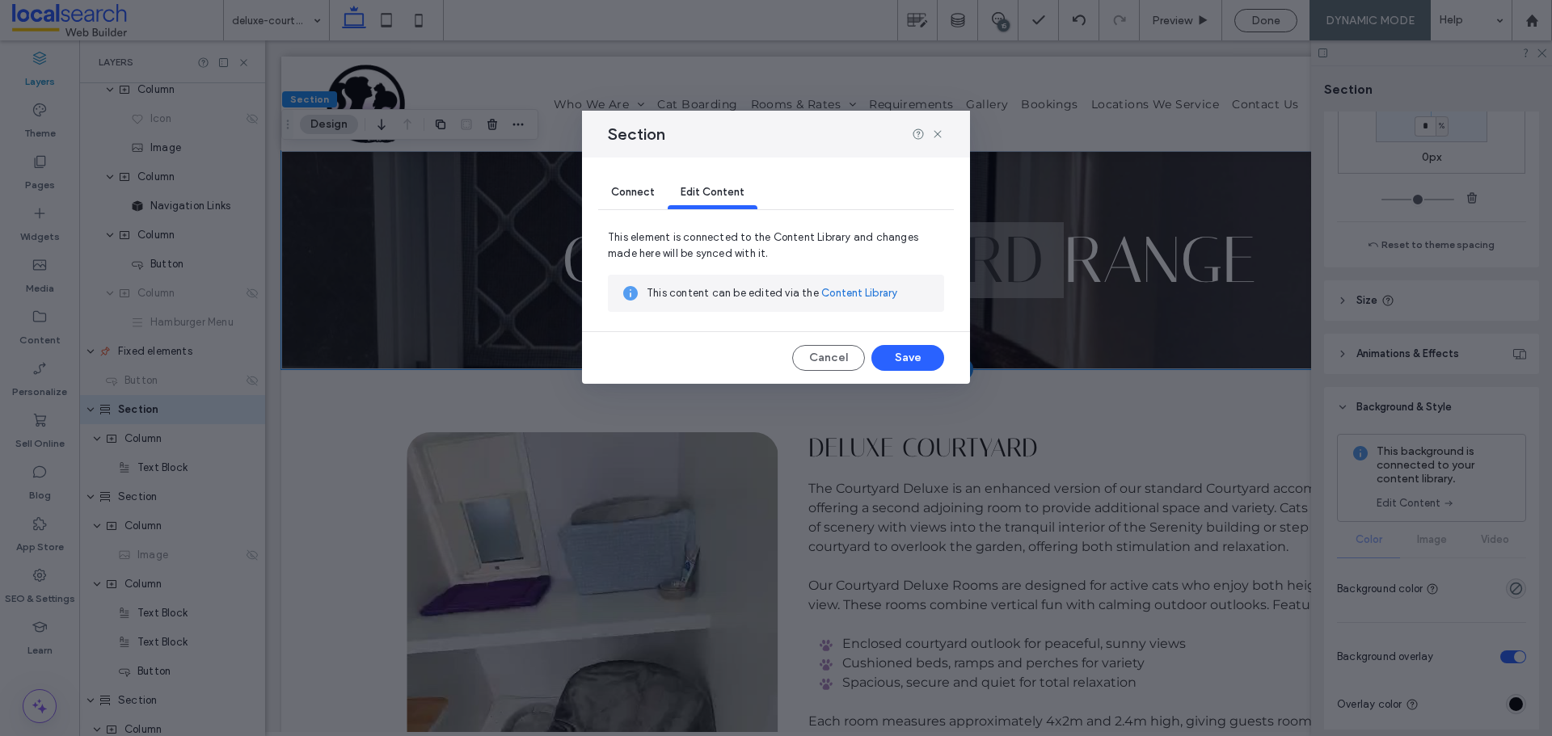
click at [892, 310] on div "This content can be edited via the Content Library" at bounding box center [776, 293] width 336 height 37
click at [883, 298] on link "Content Library" at bounding box center [859, 293] width 76 height 16
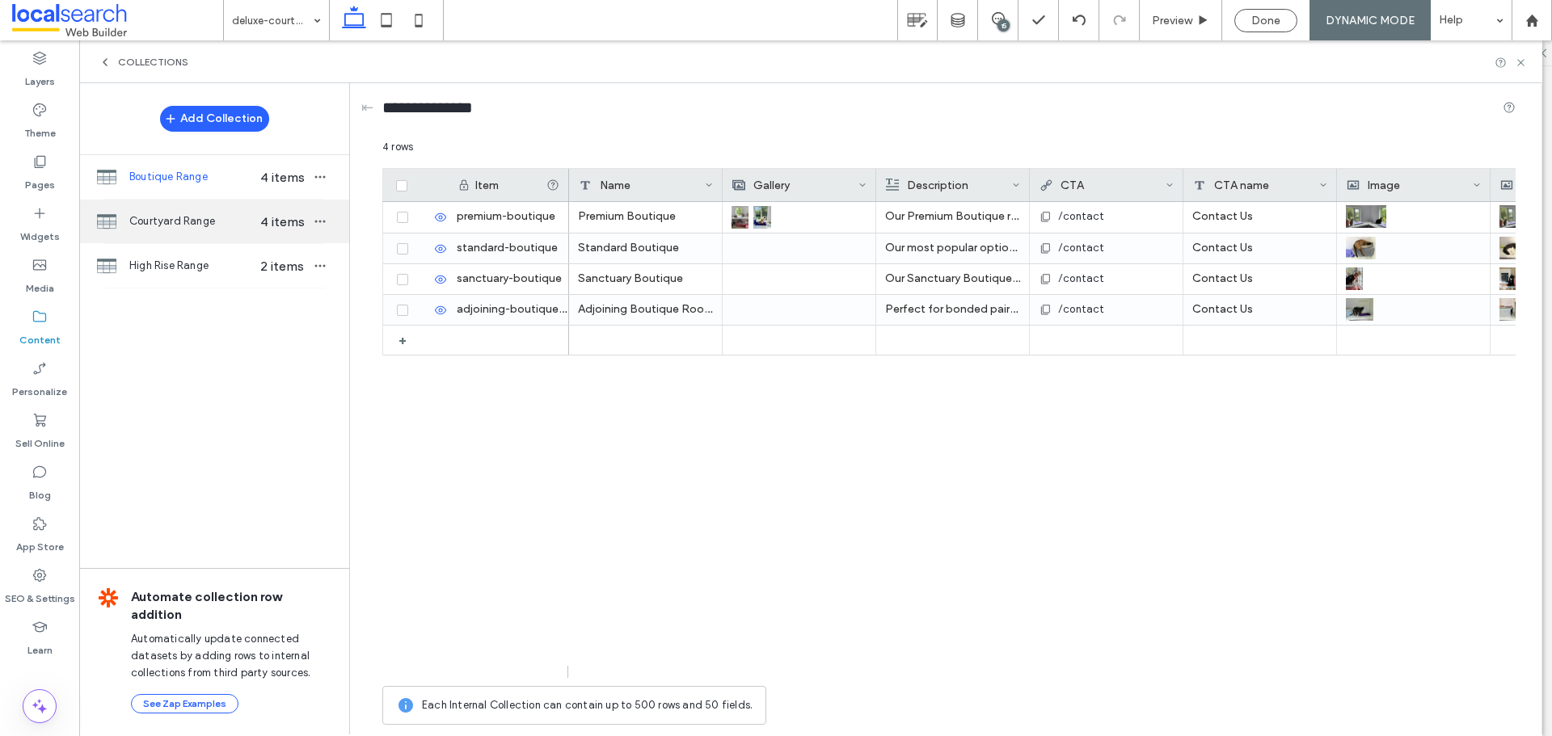
click at [141, 209] on div "Courtyard Range 4 items" at bounding box center [214, 222] width 270 height 44
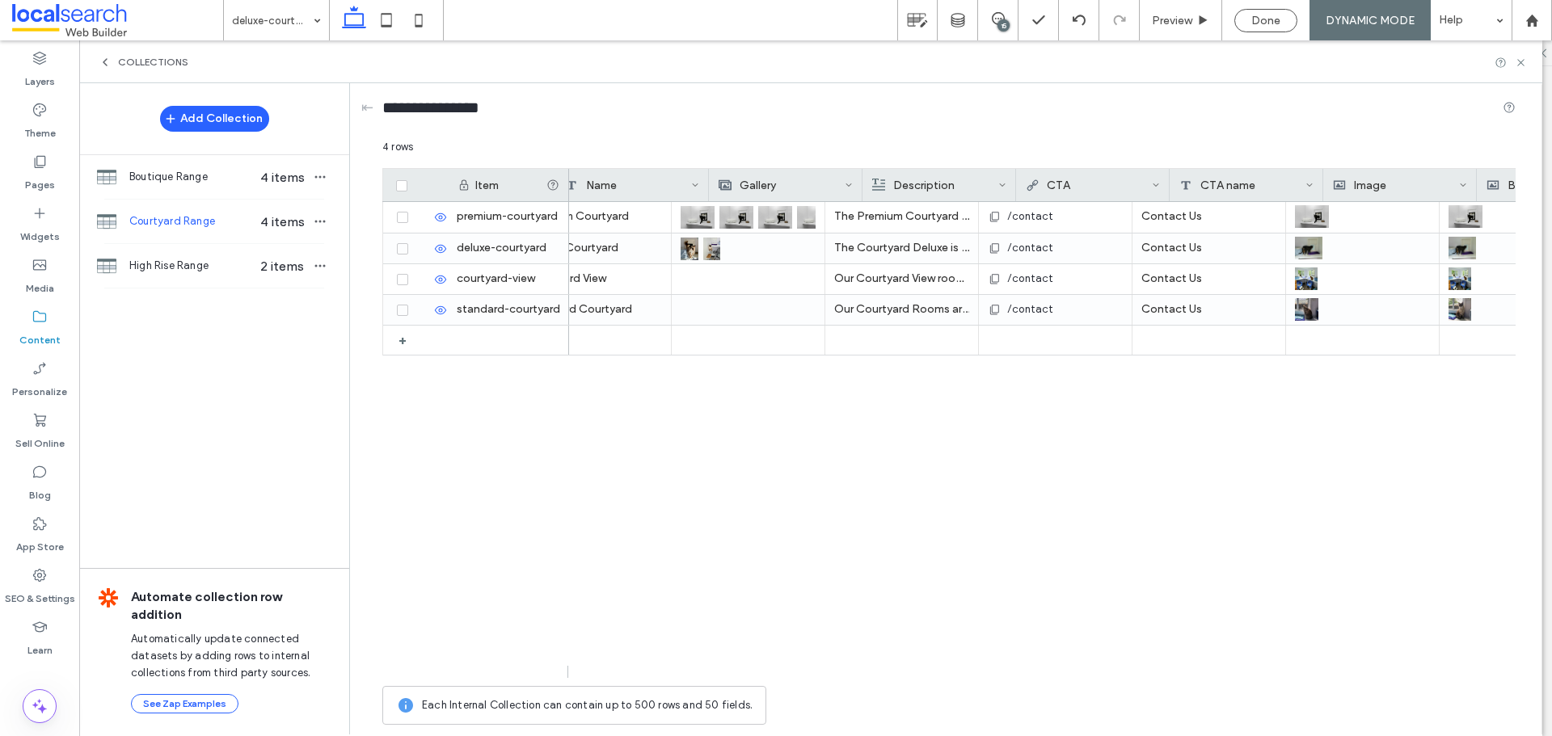
scroll to position [0, 184]
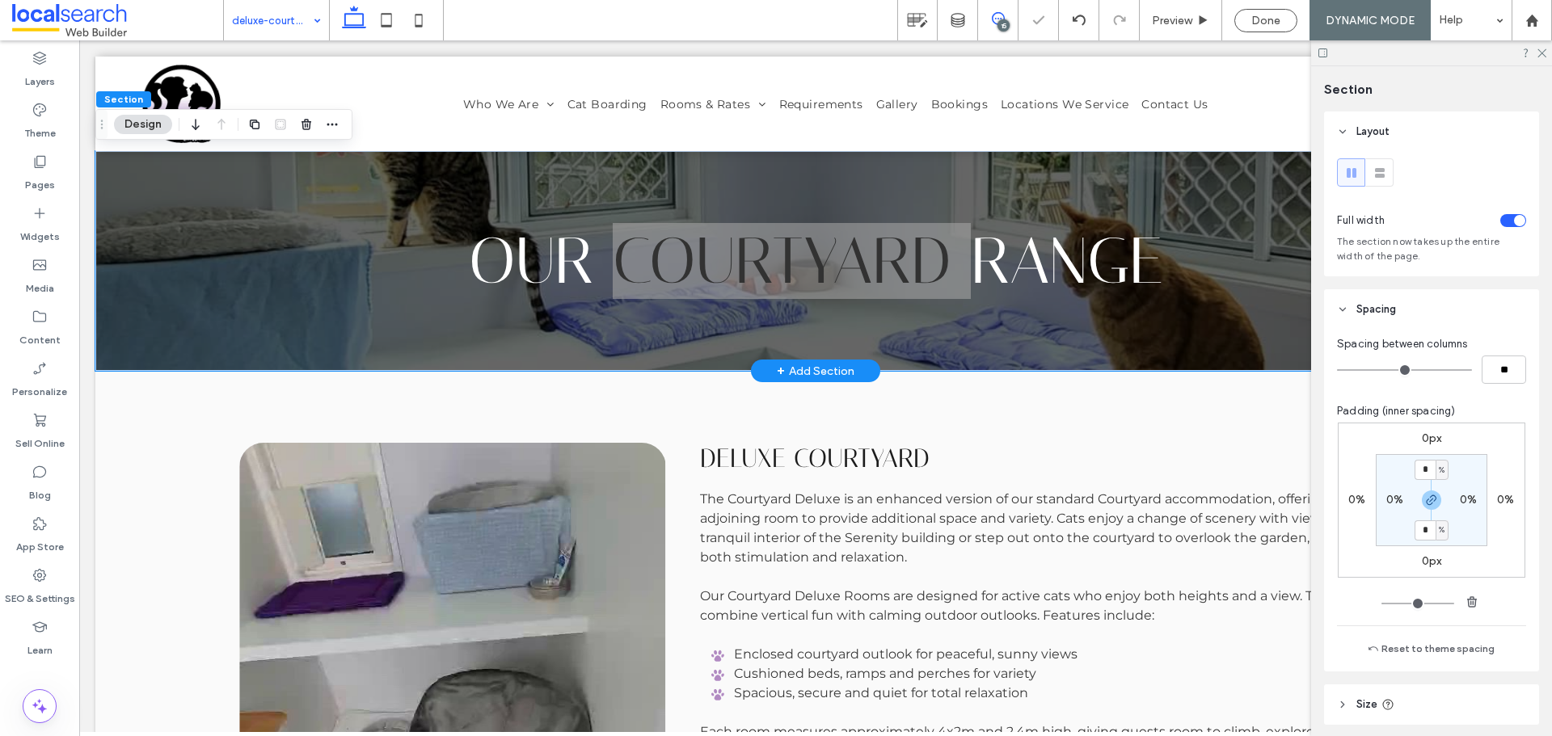
click at [1003, 16] on use at bounding box center [998, 18] width 13 height 13
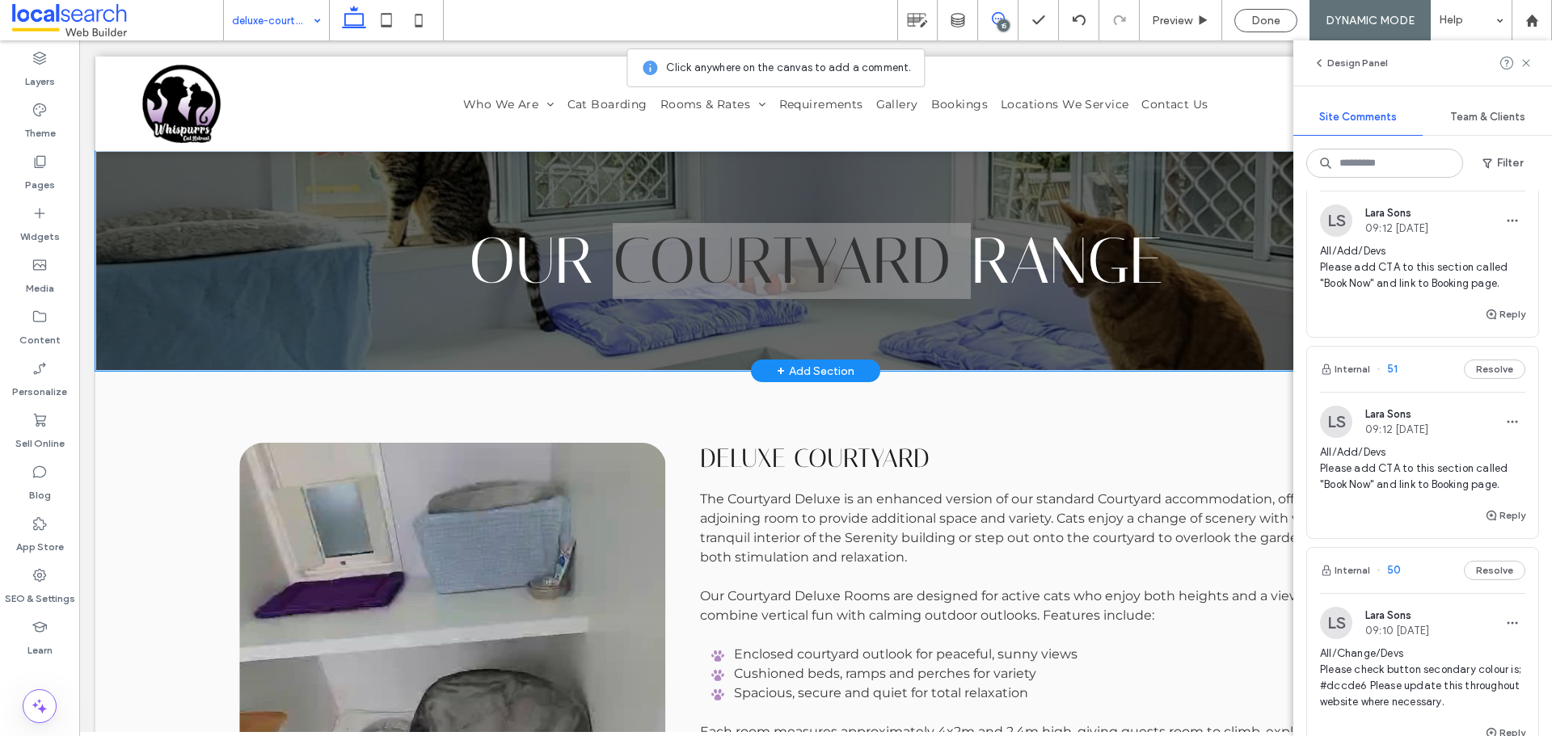
scroll to position [404, 0]
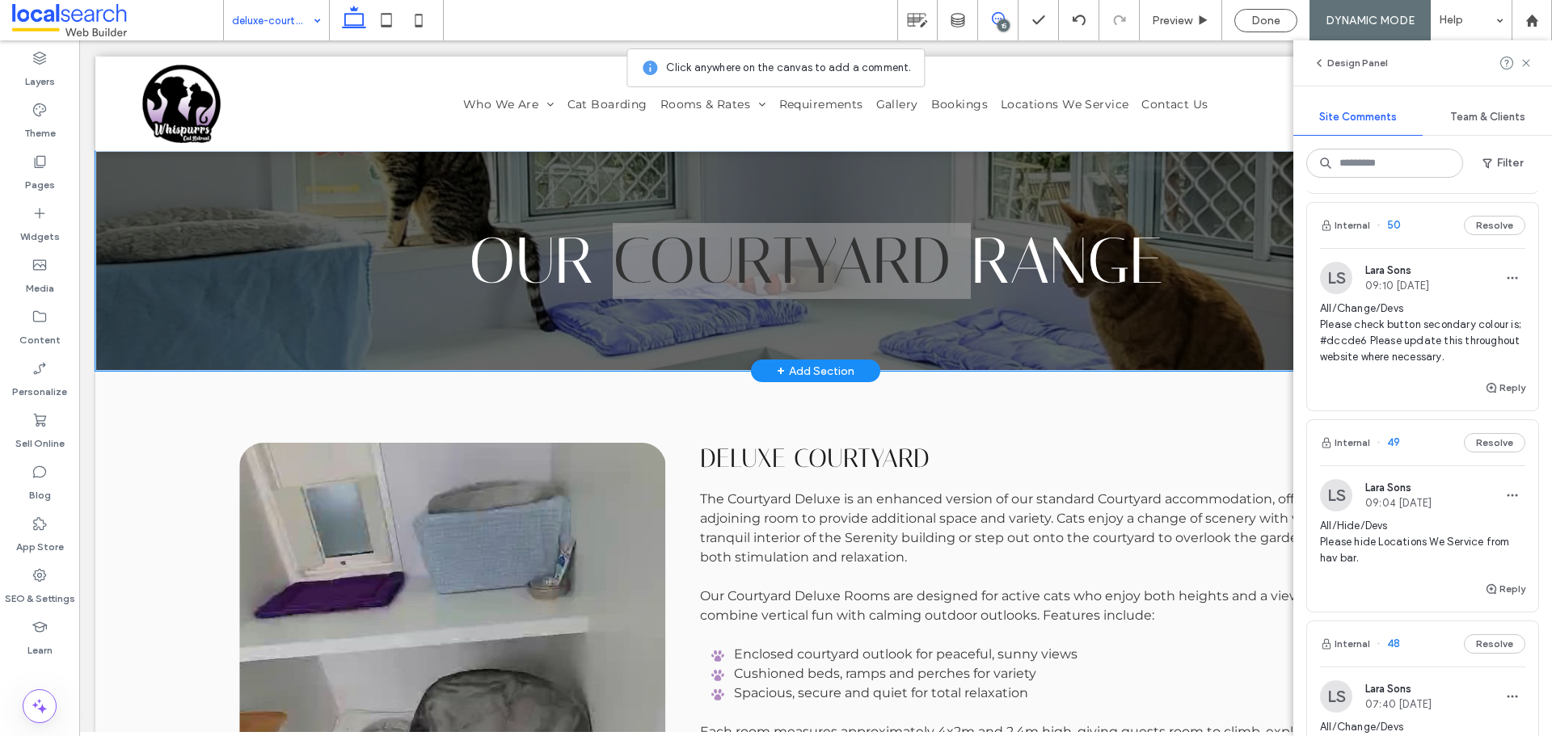
click at [1408, 688] on span "Lara Sons" at bounding box center [1398, 689] width 66 height 12
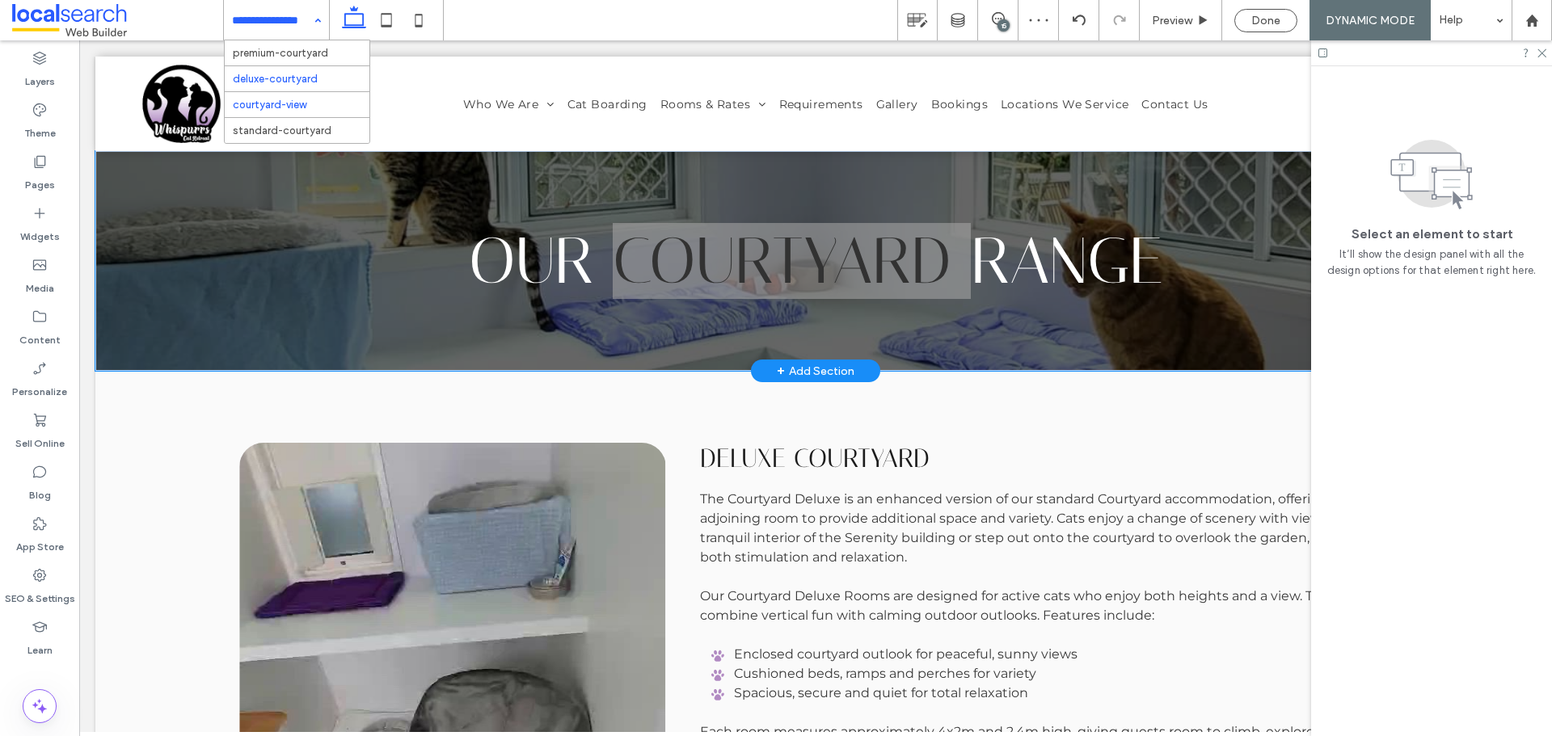
scroll to position [0, 0]
click at [57, 165] on div "Pages" at bounding box center [39, 173] width 79 height 52
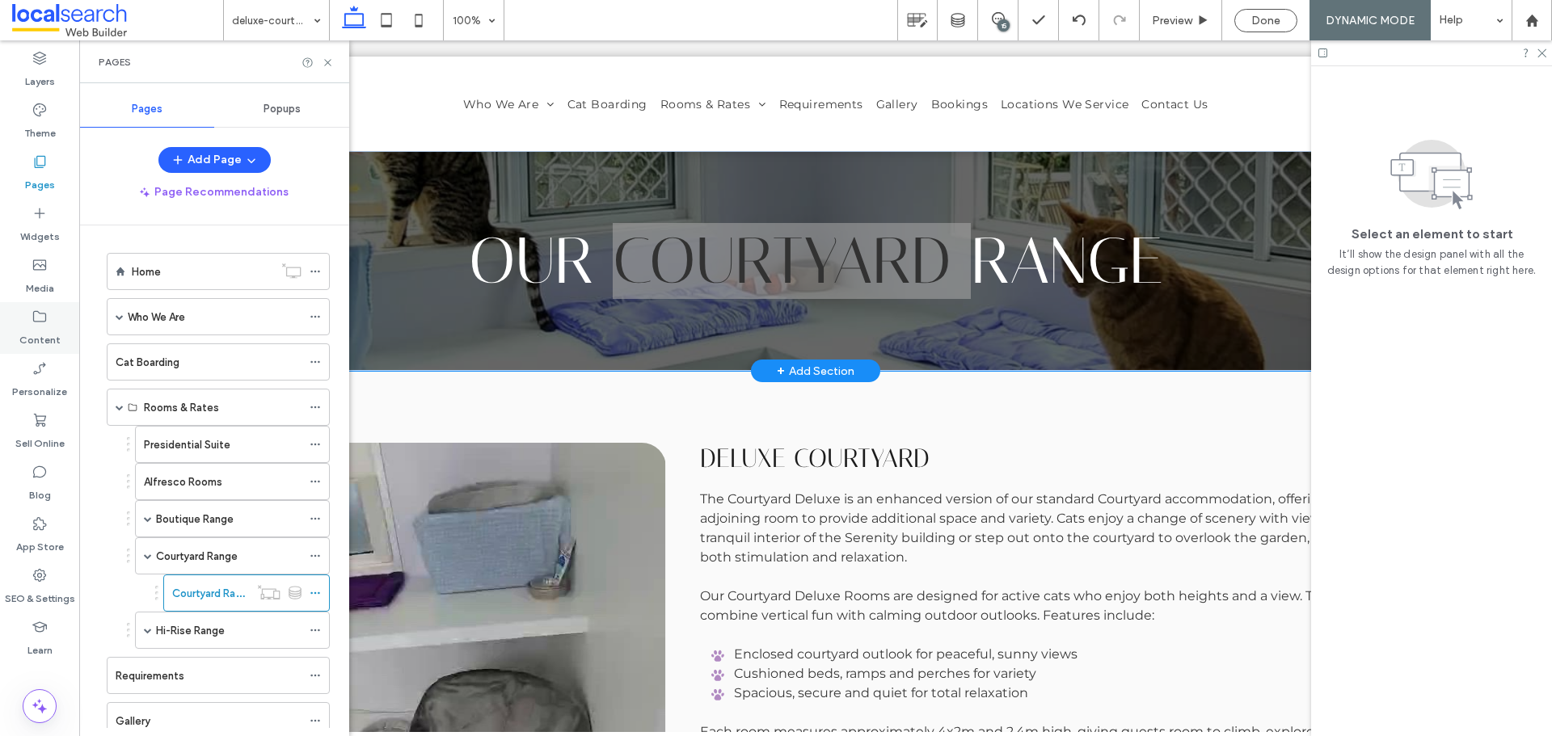
click at [55, 346] on label "Content" at bounding box center [39, 336] width 41 height 23
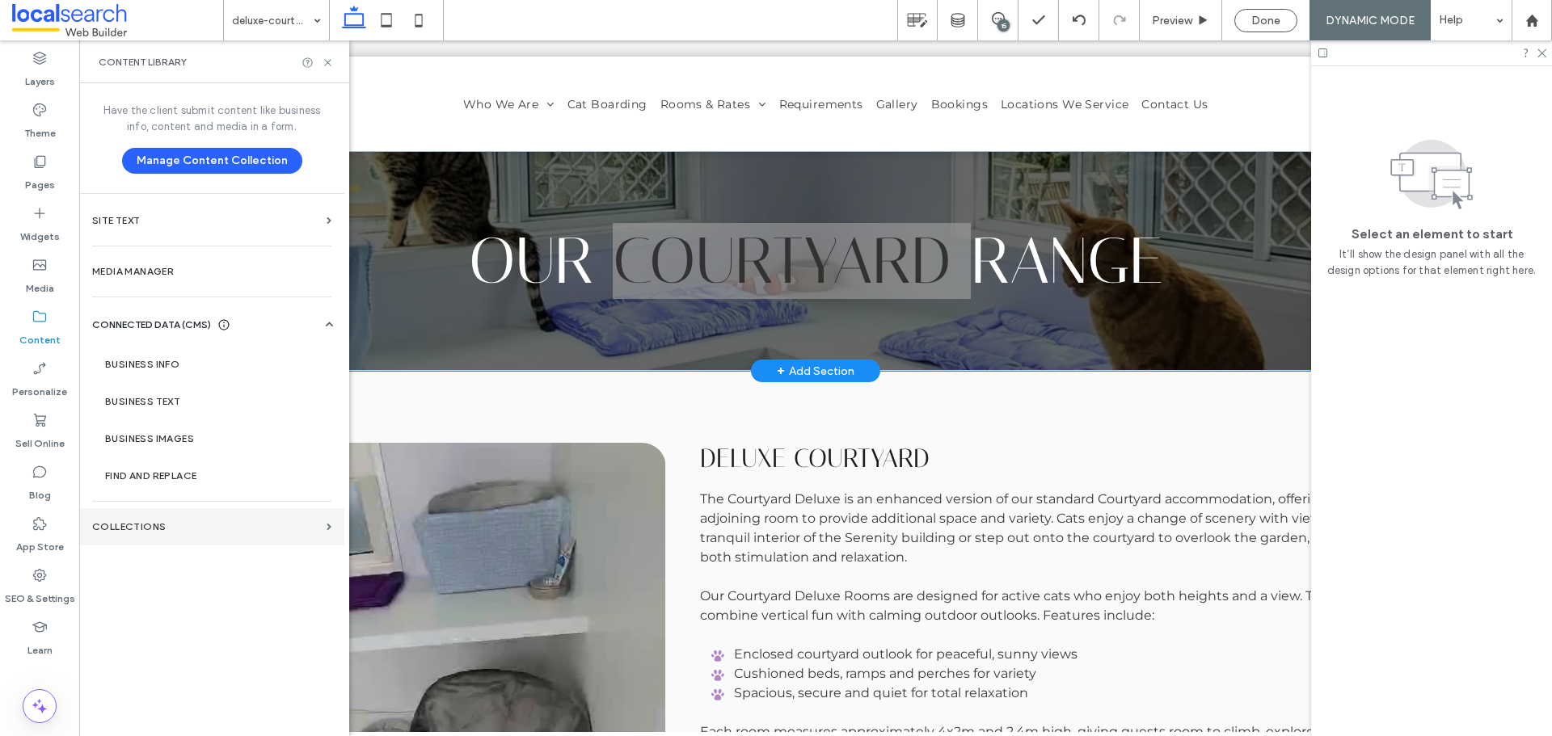
click at [254, 536] on section "Collections" at bounding box center [211, 526] width 265 height 37
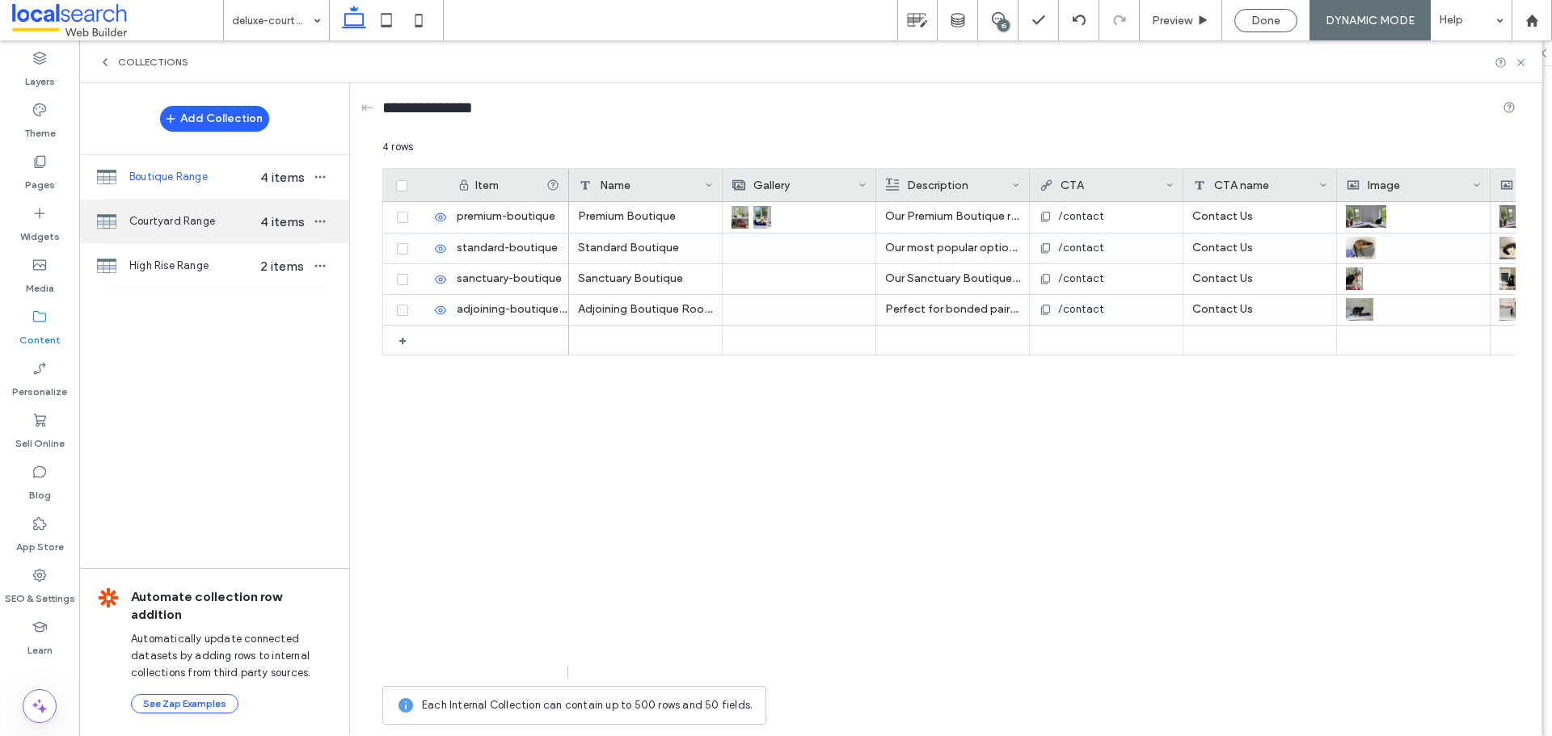
click at [283, 238] on div "Courtyard Range 4 items" at bounding box center [214, 222] width 270 height 44
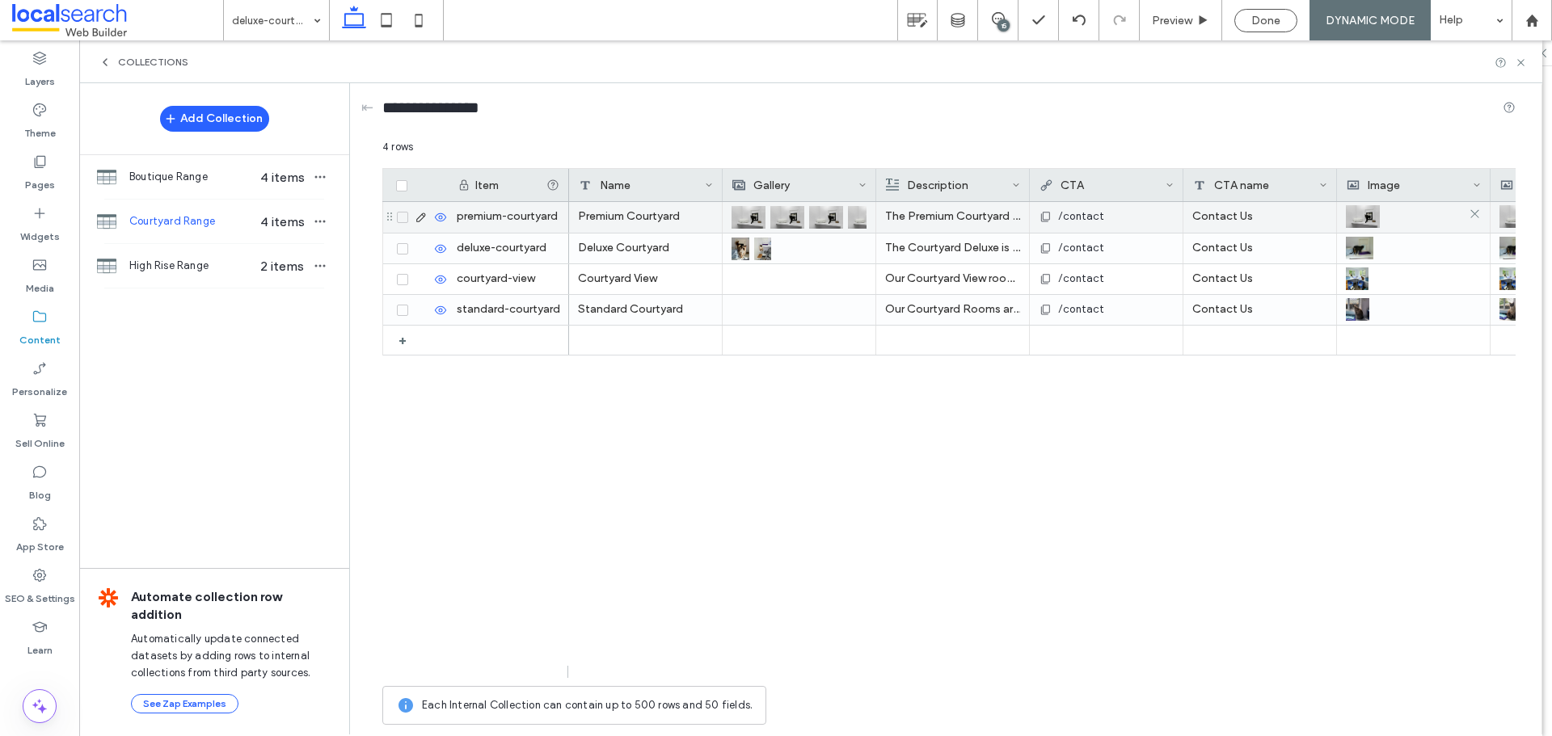
click at [1373, 209] on img at bounding box center [1363, 216] width 34 height 23
click at [1373, 209] on img at bounding box center [1364, 217] width 34 height 23
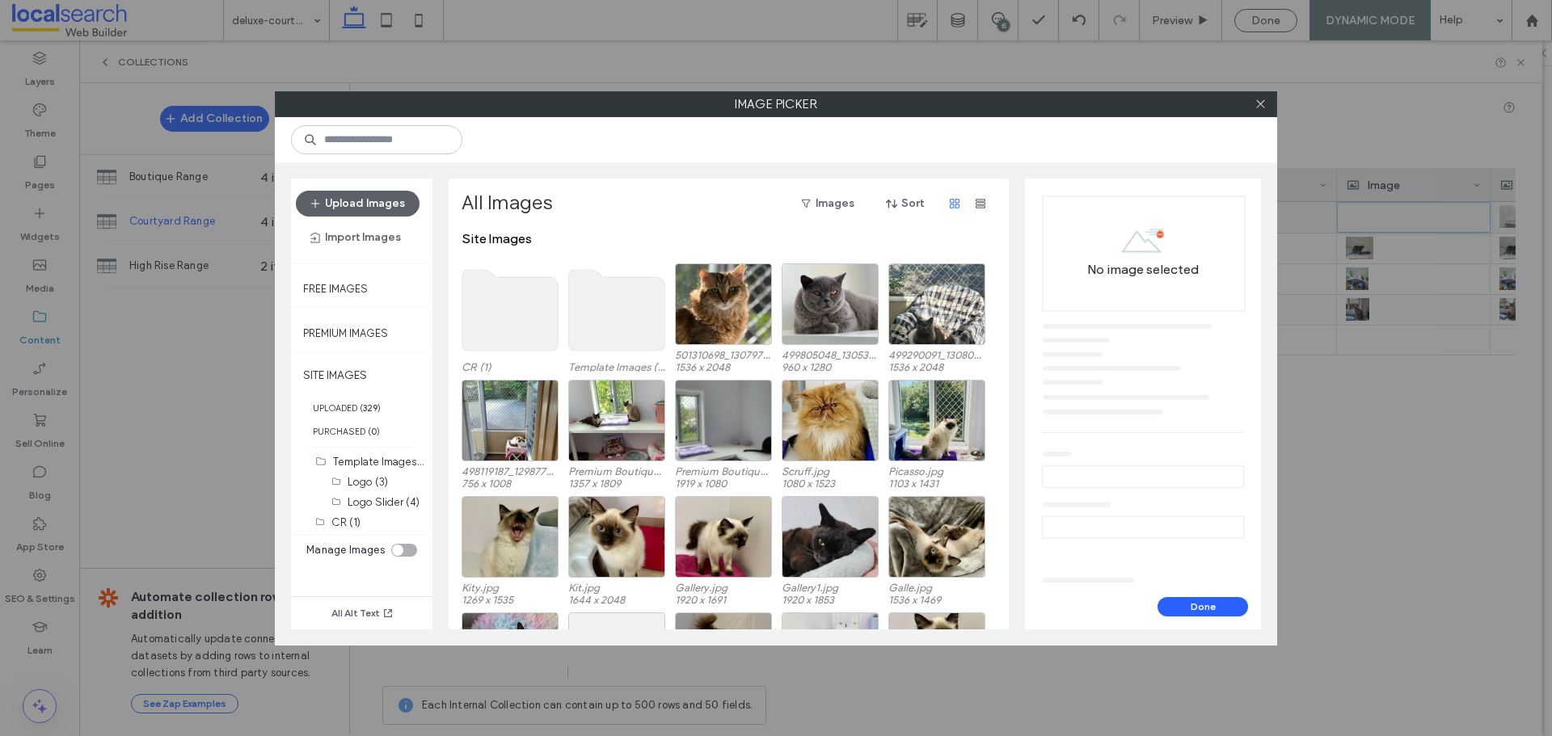
click at [531, 297] on use at bounding box center [510, 310] width 96 height 81
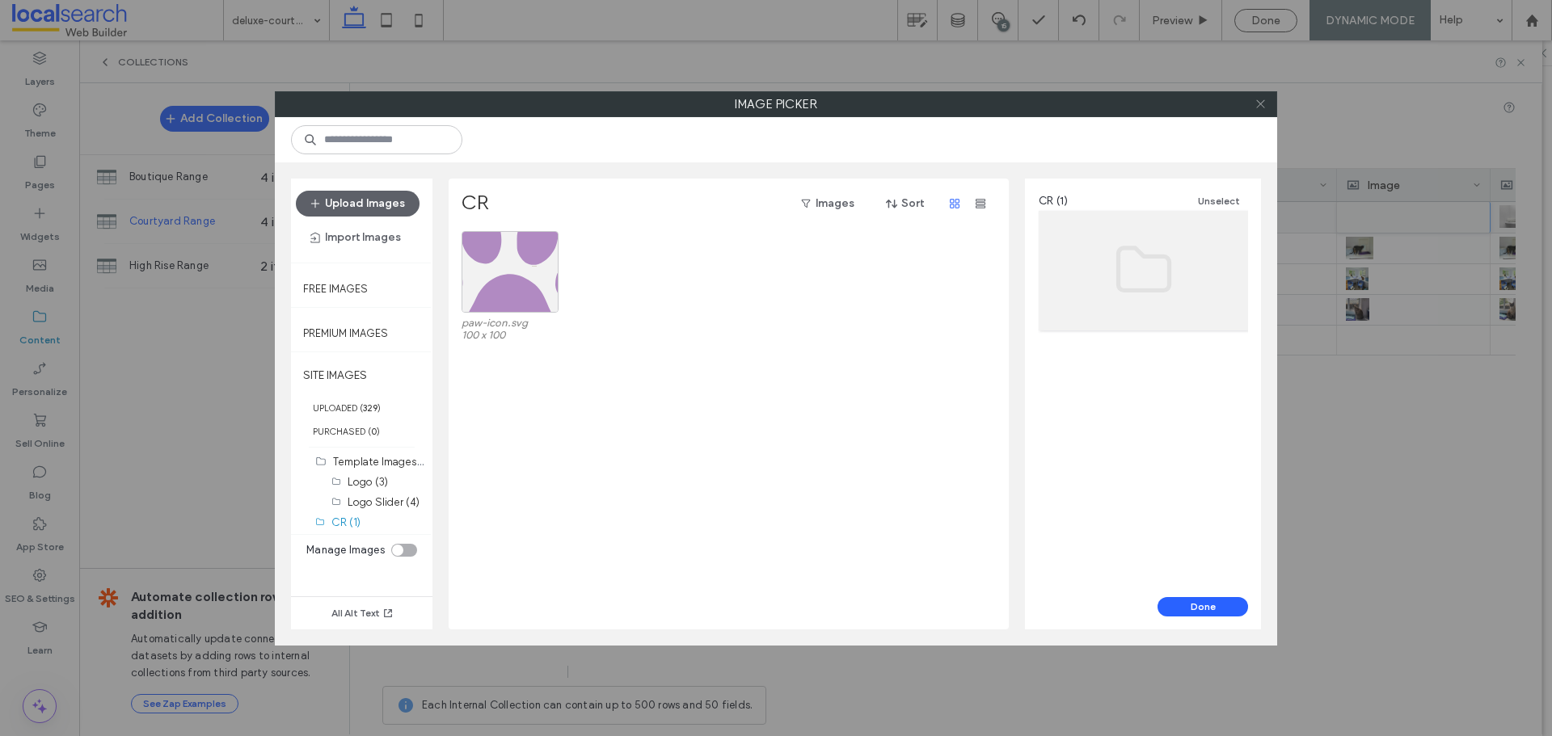
click at [1265, 107] on icon at bounding box center [1260, 104] width 12 height 12
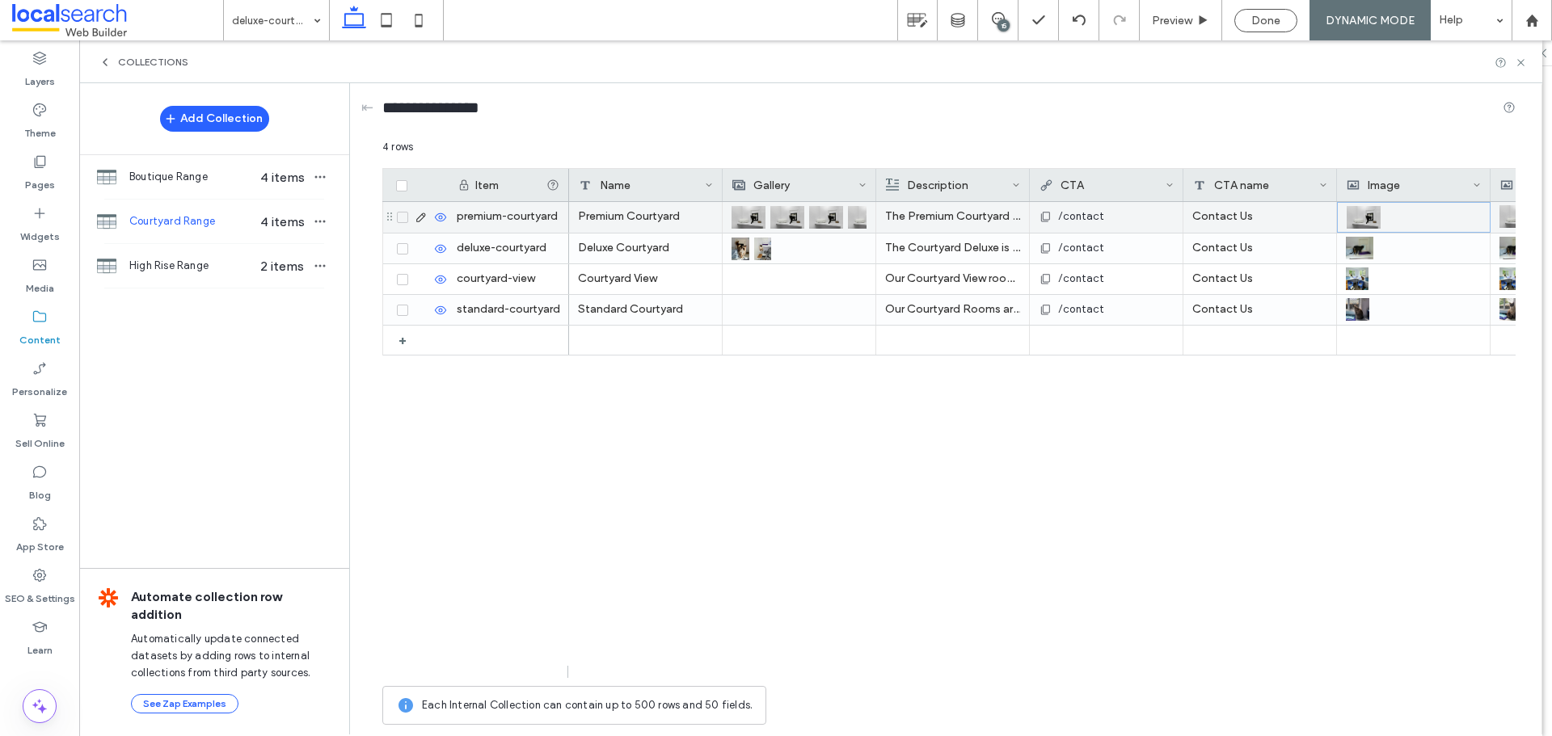
scroll to position [0, 184]
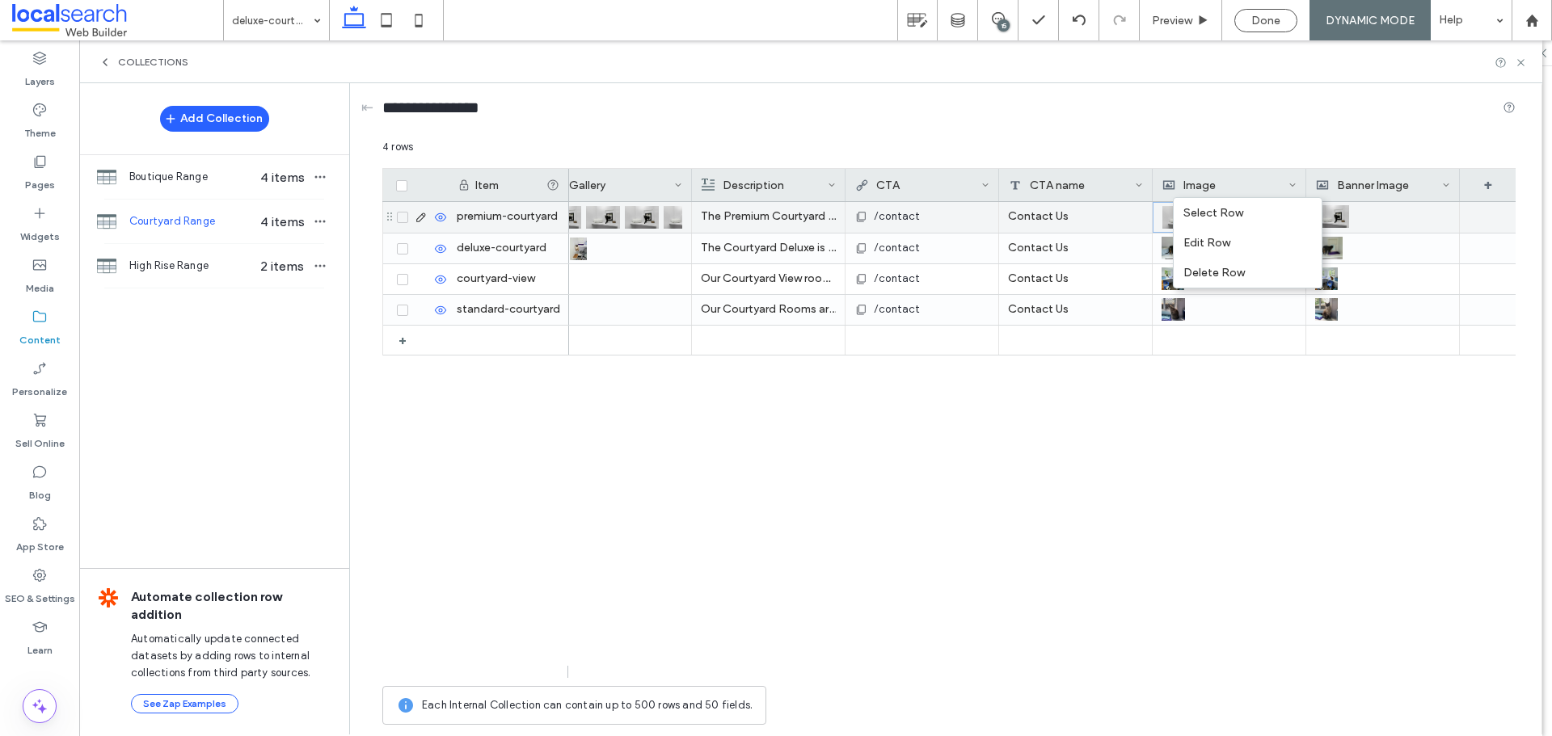
click at [671, 225] on img at bounding box center [681, 217] width 34 height 23
click at [671, 225] on img at bounding box center [681, 218] width 34 height 23
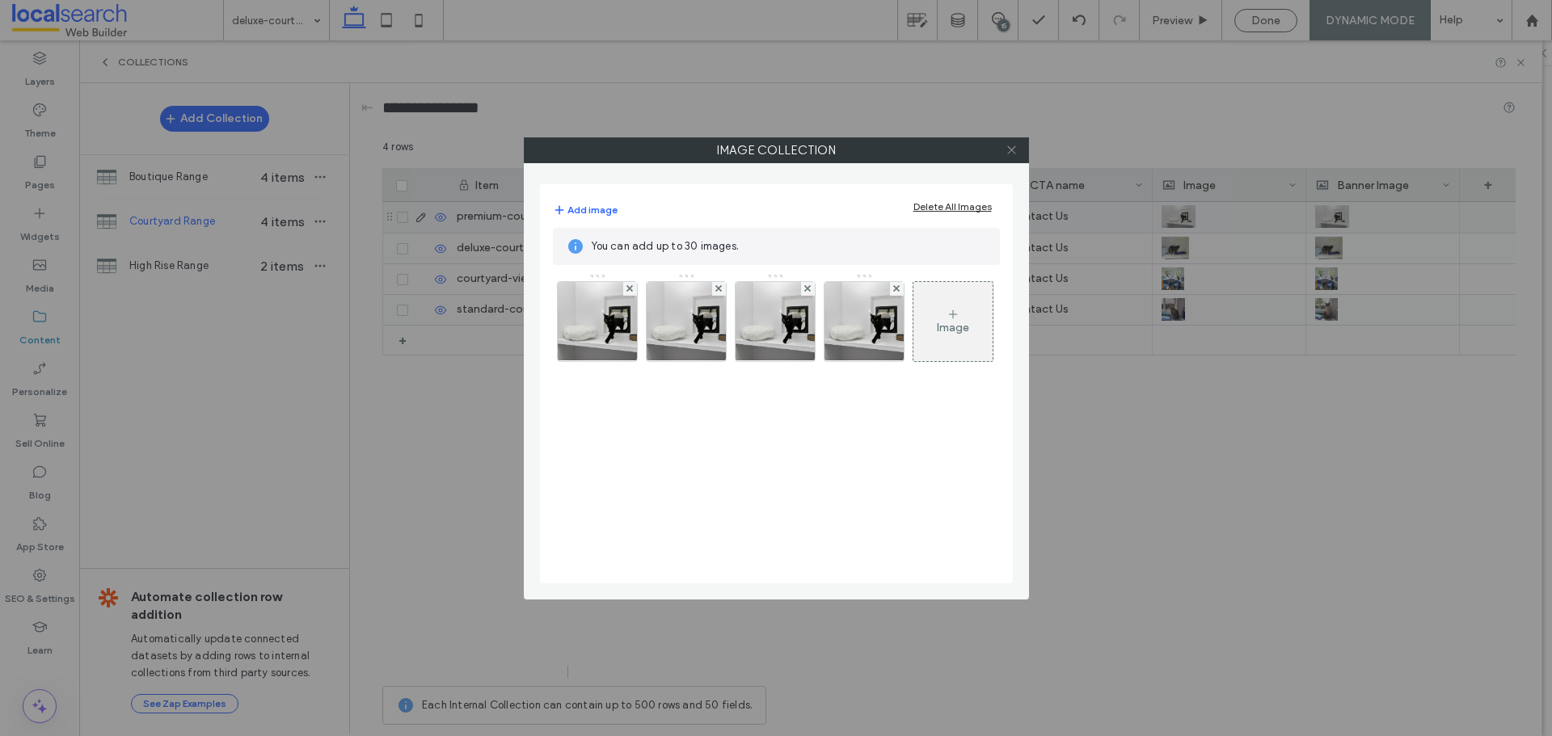
click at [1012, 149] on icon at bounding box center [1011, 150] width 12 height 12
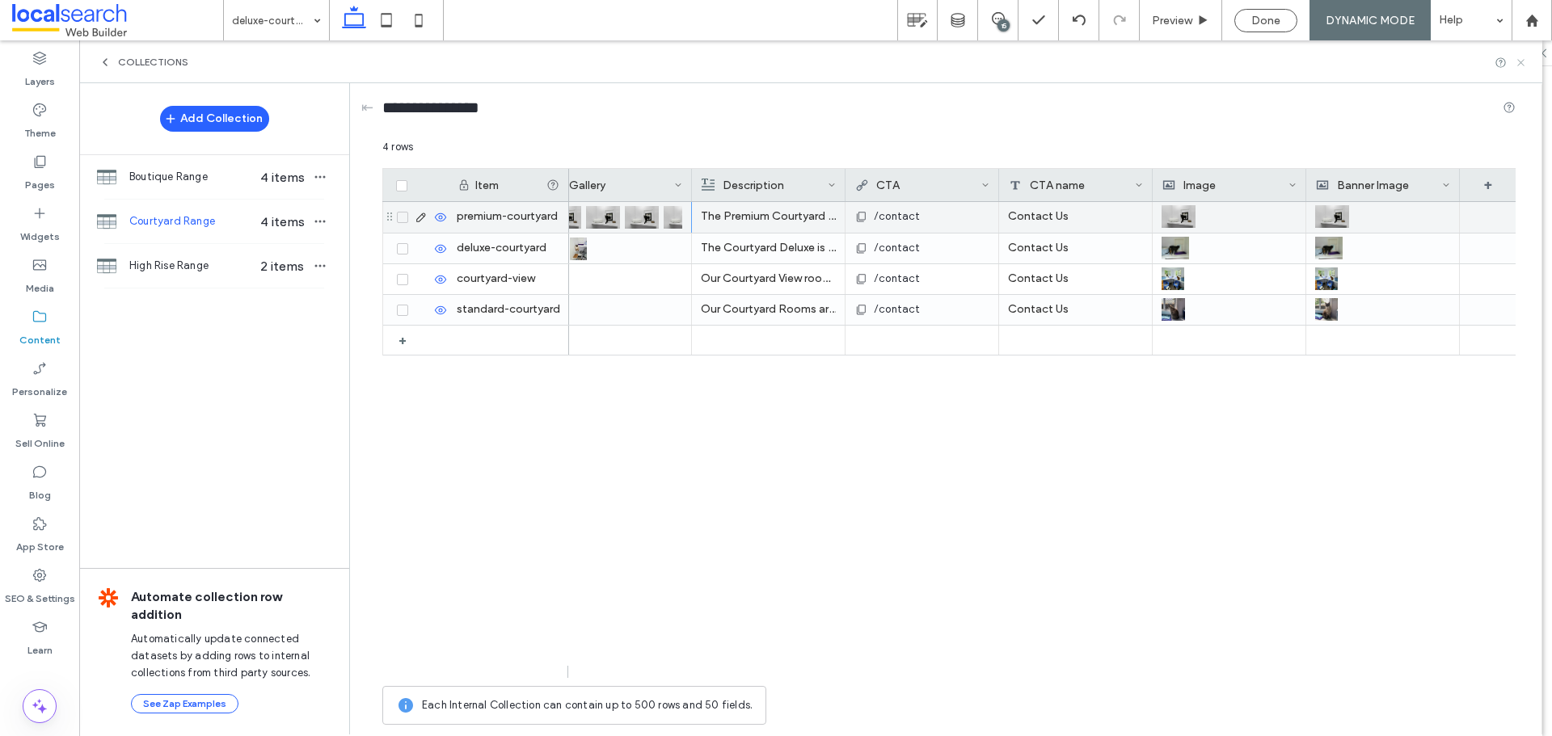
click at [1524, 64] on icon at bounding box center [1521, 63] width 12 height 12
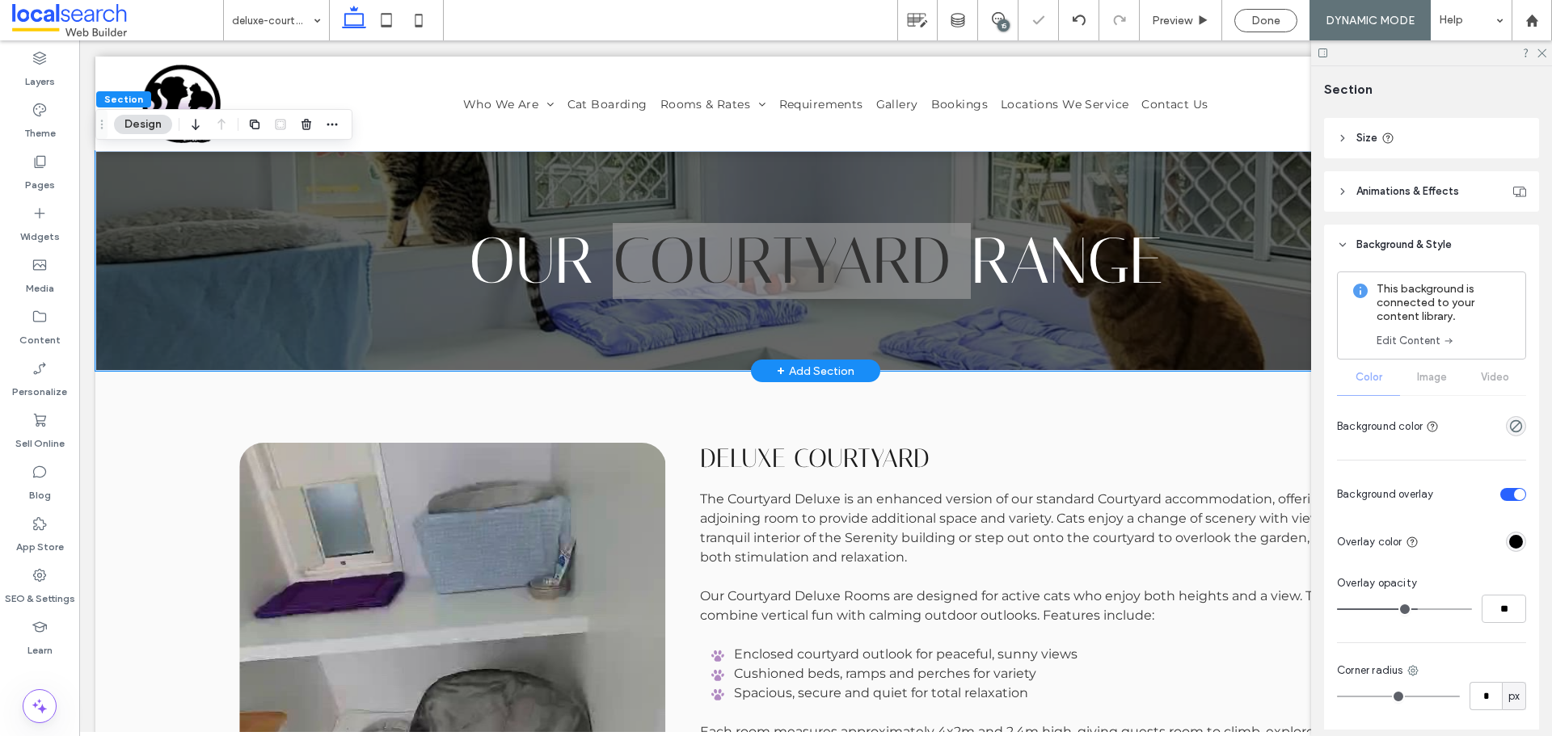
scroll to position [727, 0]
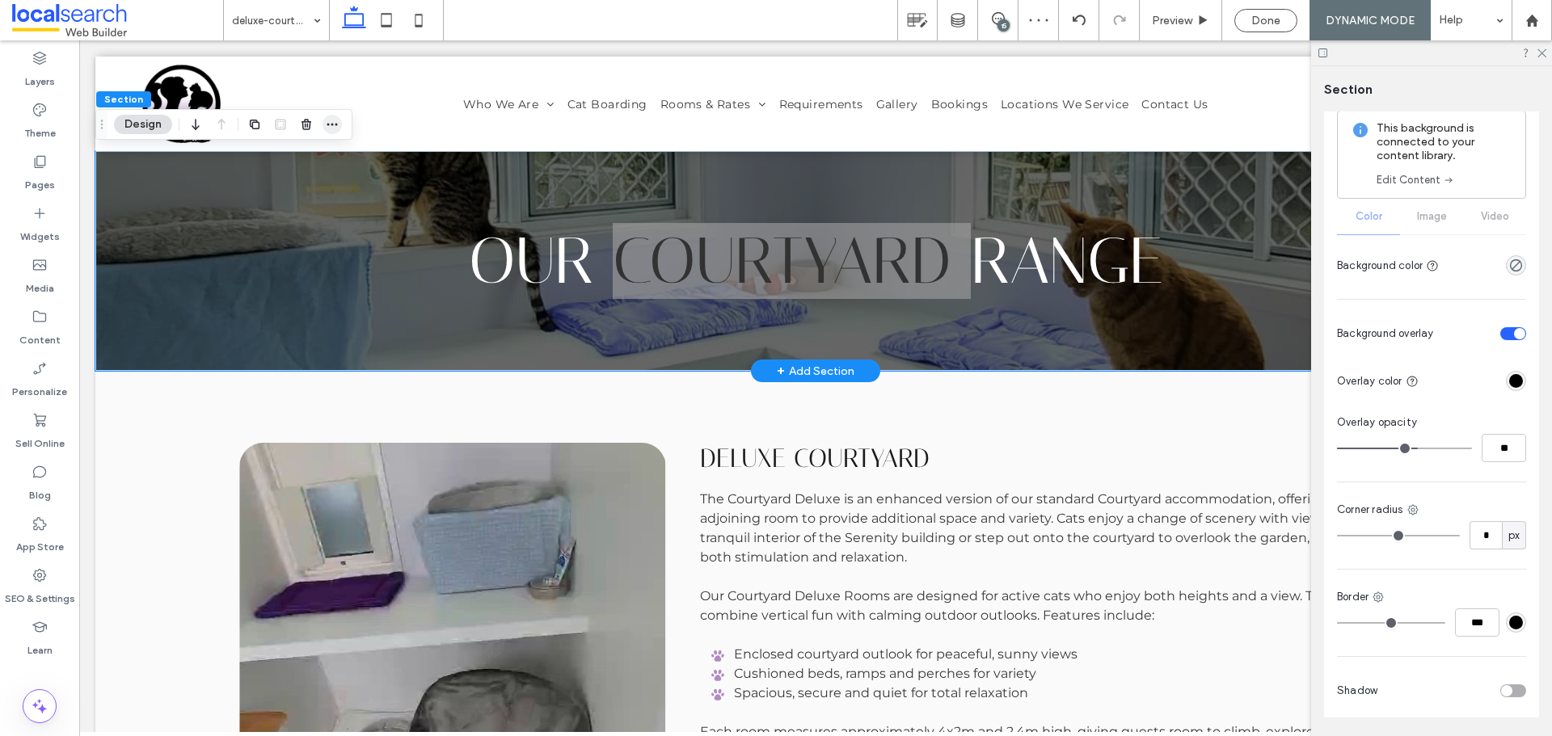
drag, startPoint x: 1320, startPoint y: 525, endPoint x: 339, endPoint y: 127, distance: 1058.3
click at [339, 127] on span "button" at bounding box center [331, 124] width 19 height 19
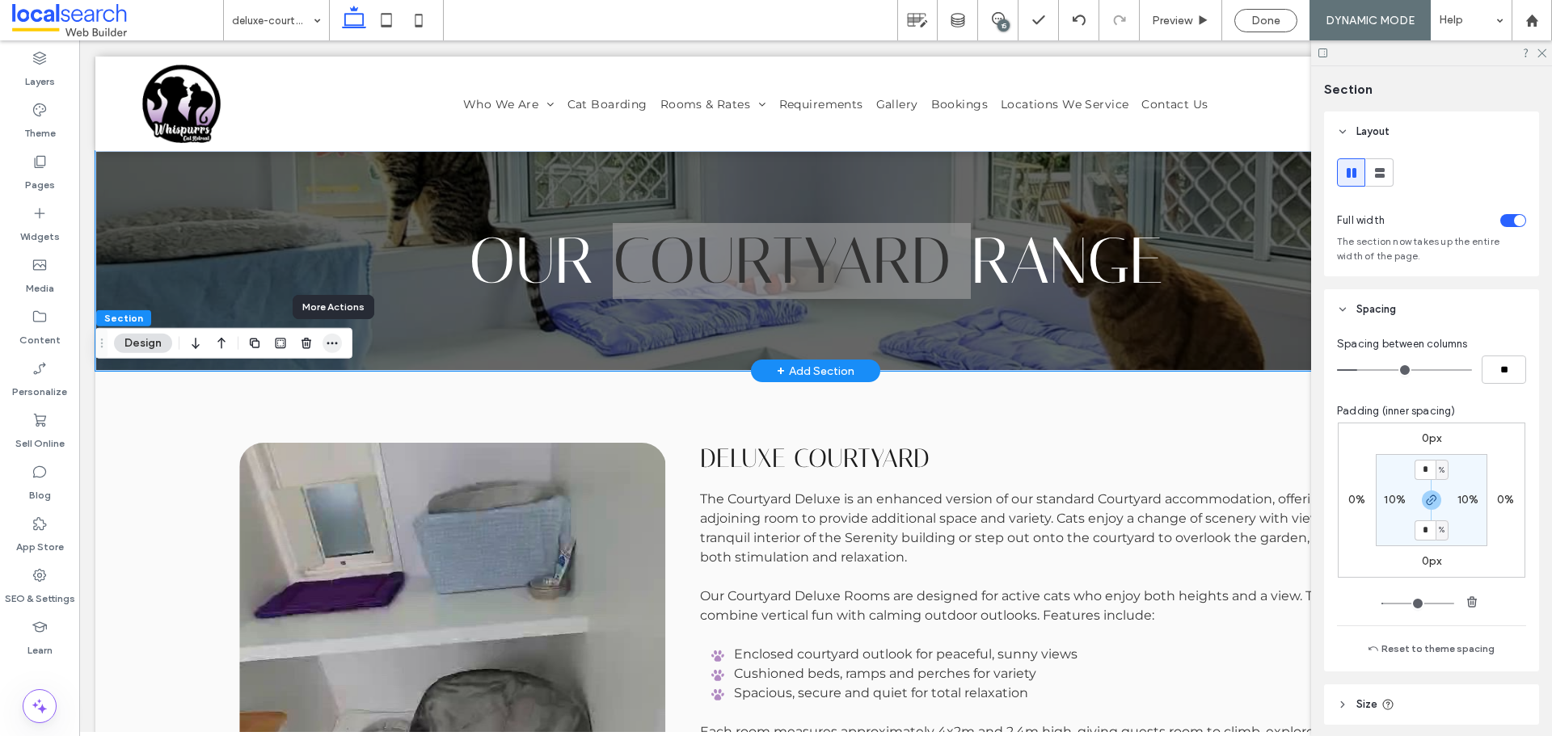
click at [332, 343] on use "button" at bounding box center [332, 343] width 11 height 2
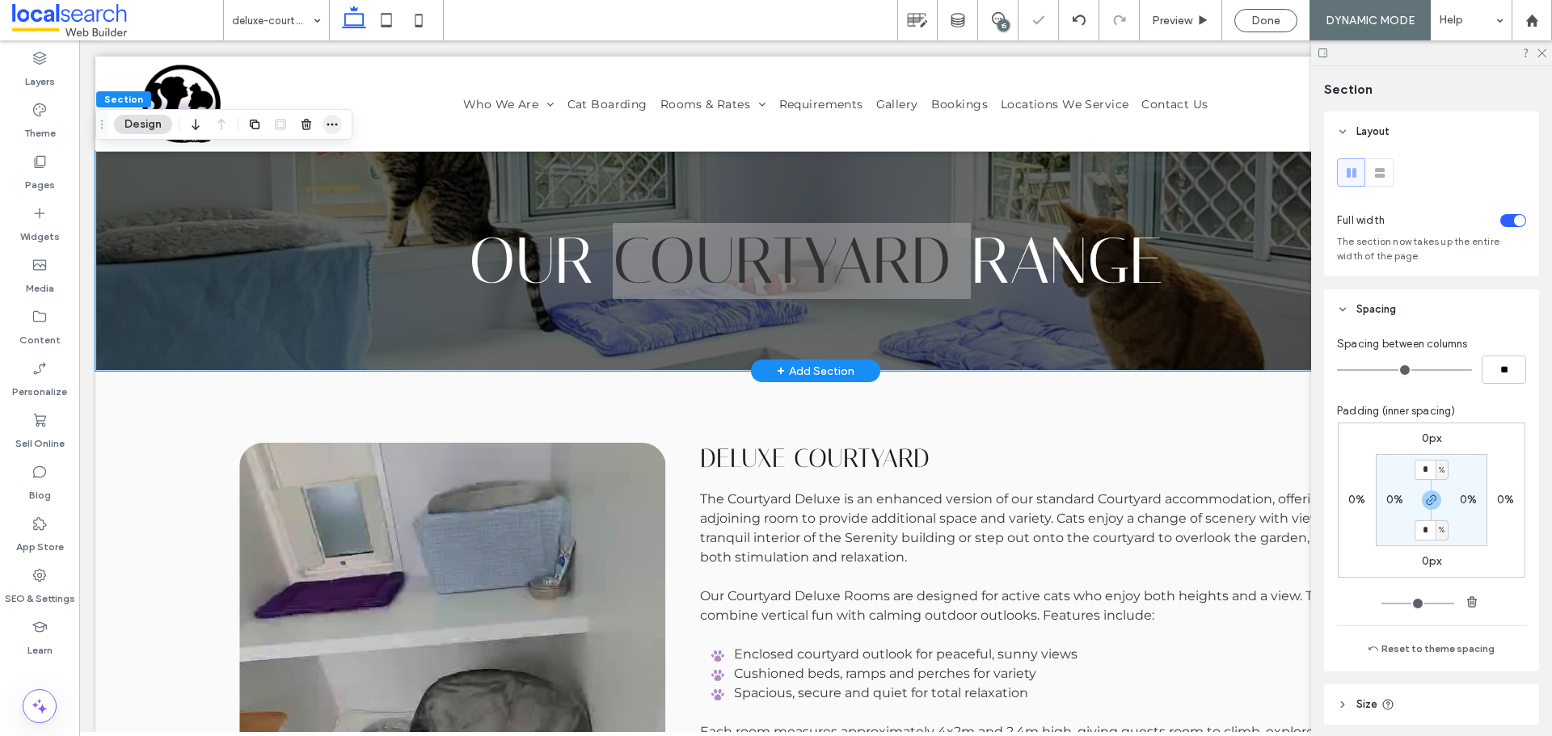
click at [324, 120] on span "button" at bounding box center [331, 124] width 19 height 19
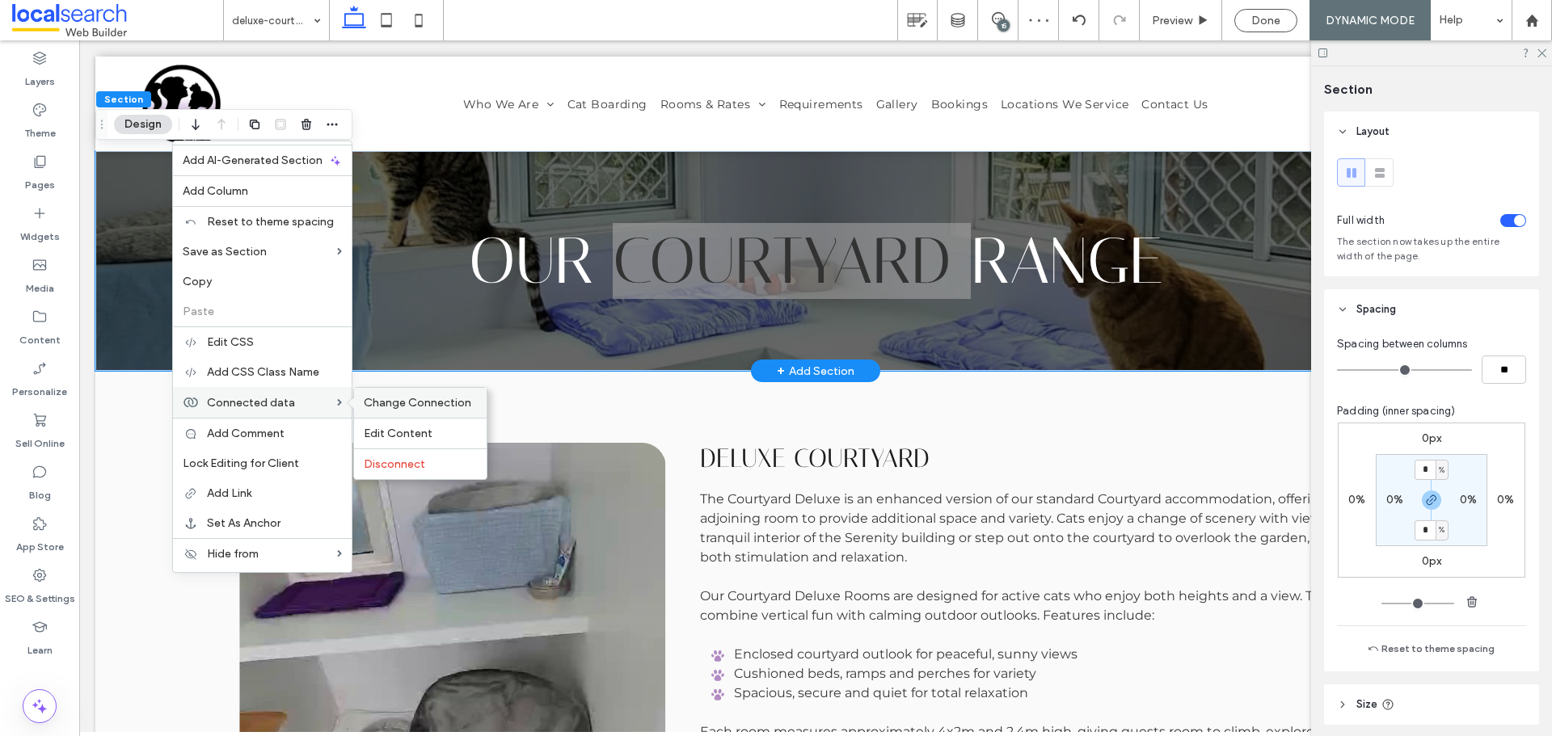
click at [402, 394] on div "Change Connection" at bounding box center [420, 403] width 133 height 30
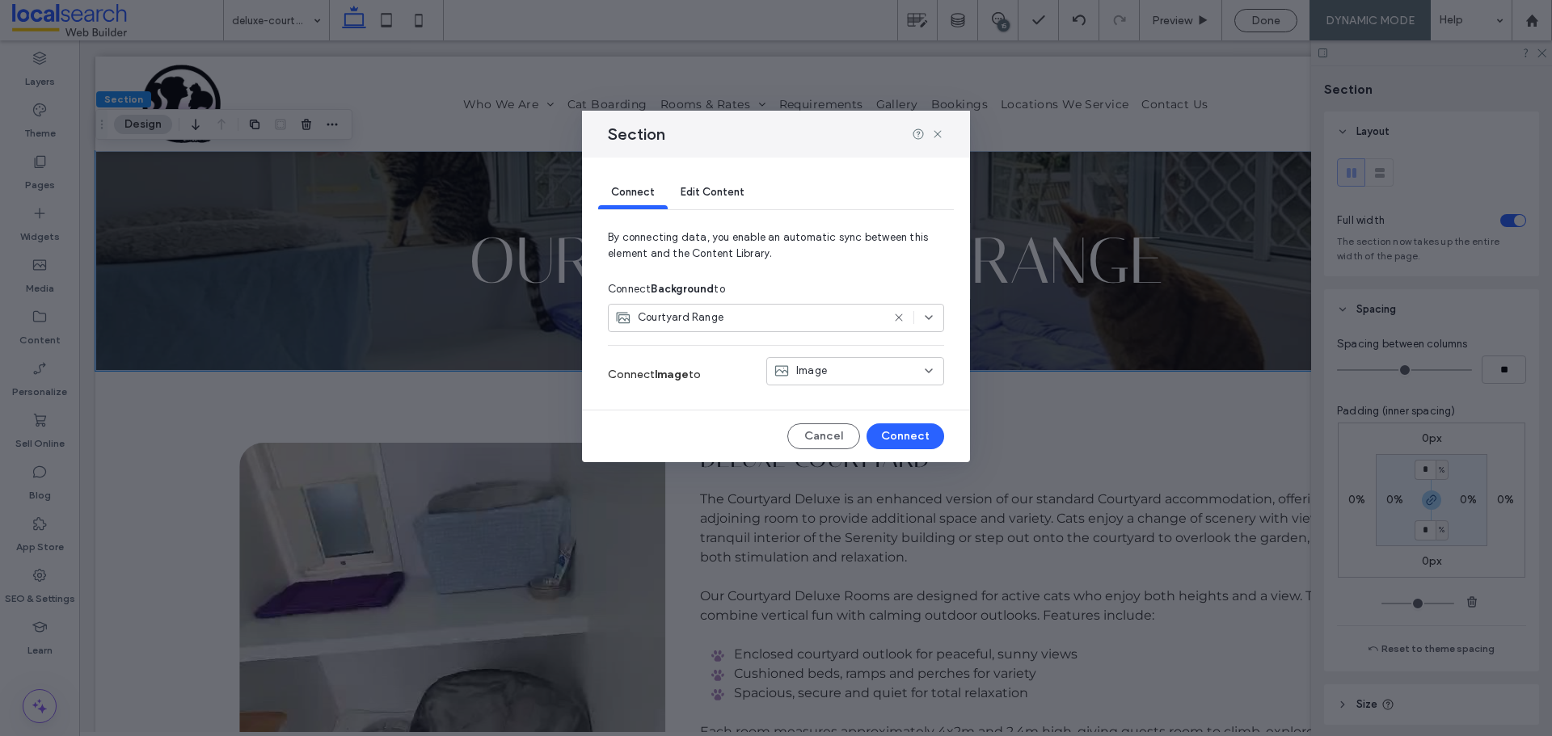
click at [877, 378] on div "Image" at bounding box center [845, 371] width 144 height 16
click at [875, 375] on div "Image" at bounding box center [845, 371] width 144 height 16
click at [693, 192] on span "Edit Content" at bounding box center [713, 192] width 64 height 12
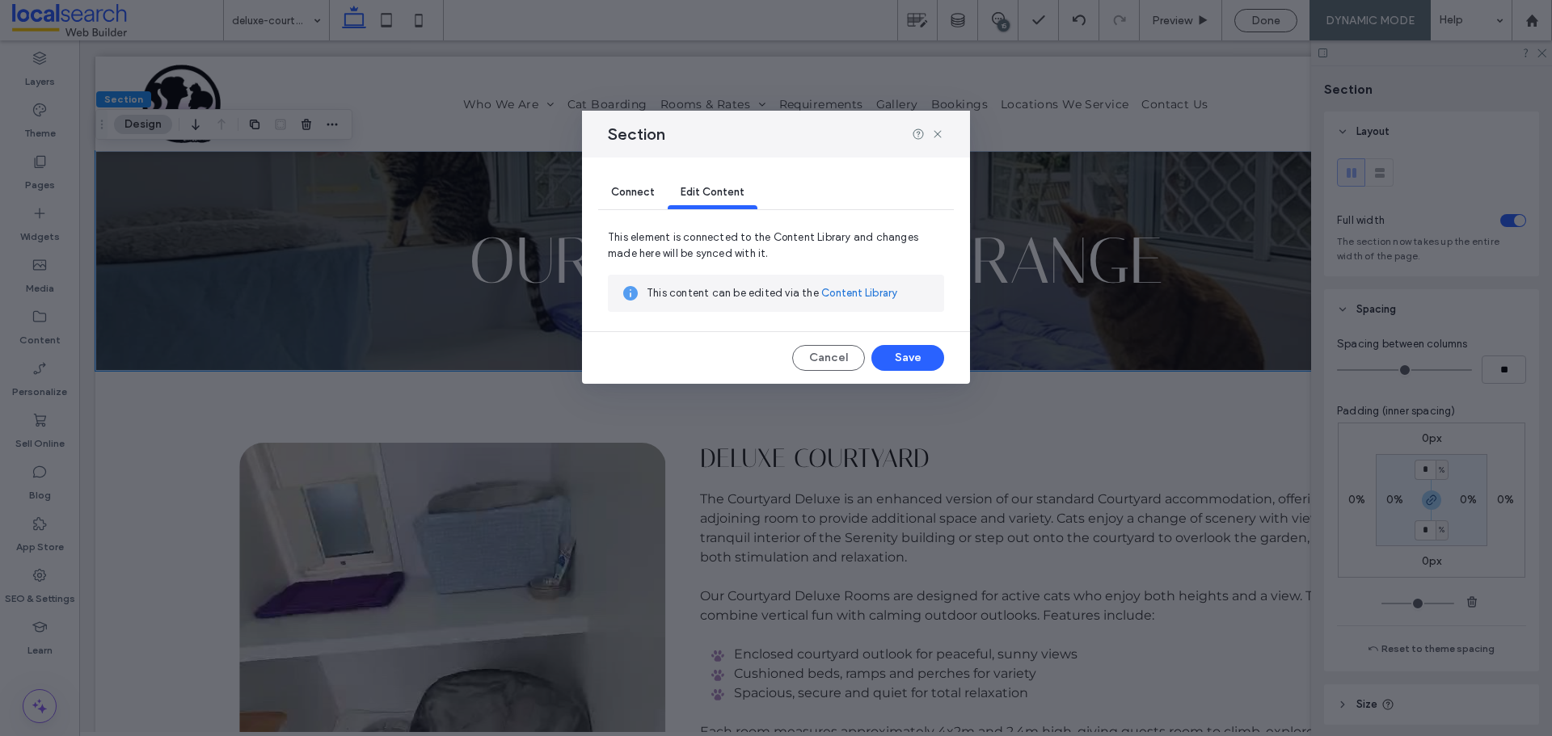
click at [664, 187] on div "Connect" at bounding box center [633, 193] width 70 height 32
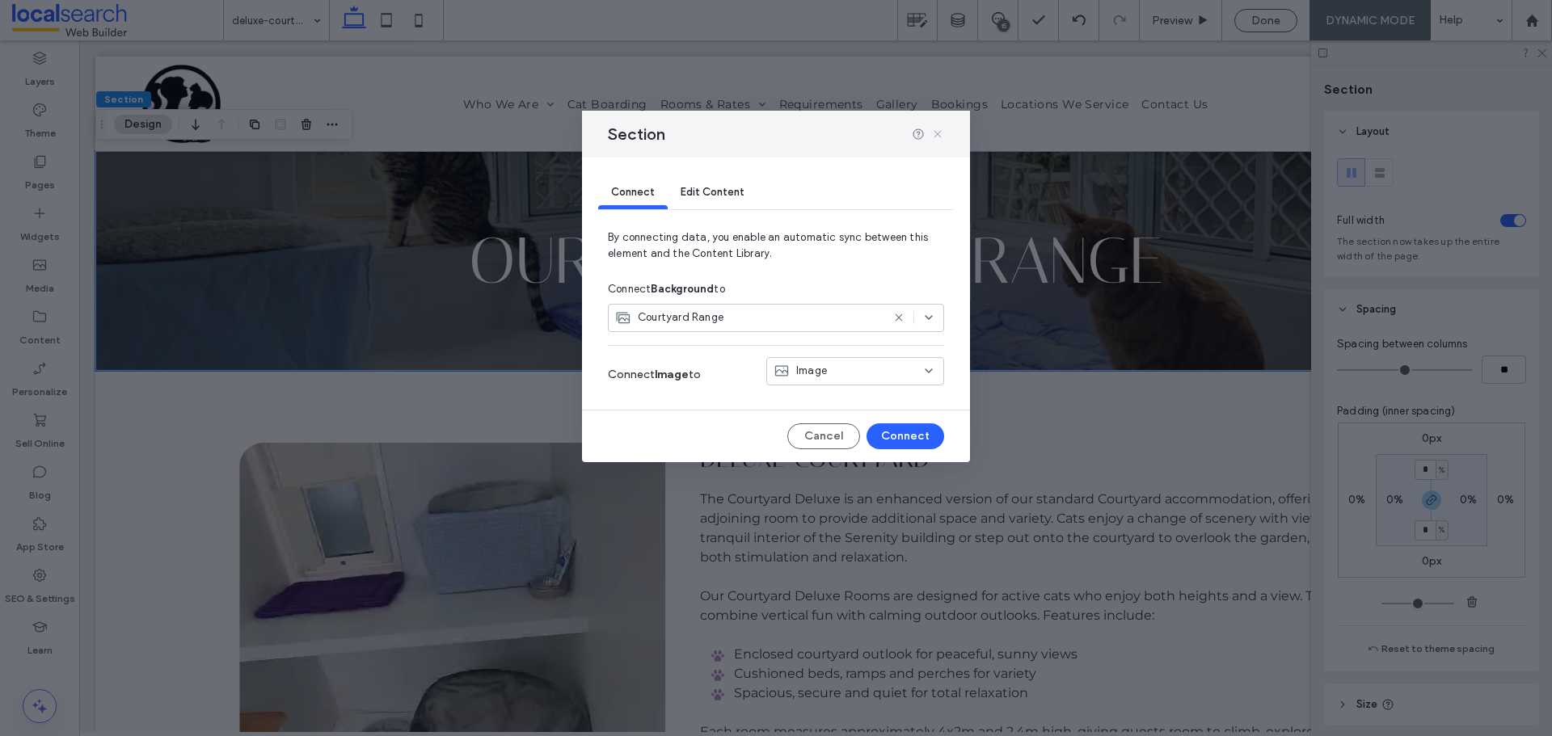
click at [938, 139] on icon at bounding box center [937, 134] width 13 height 13
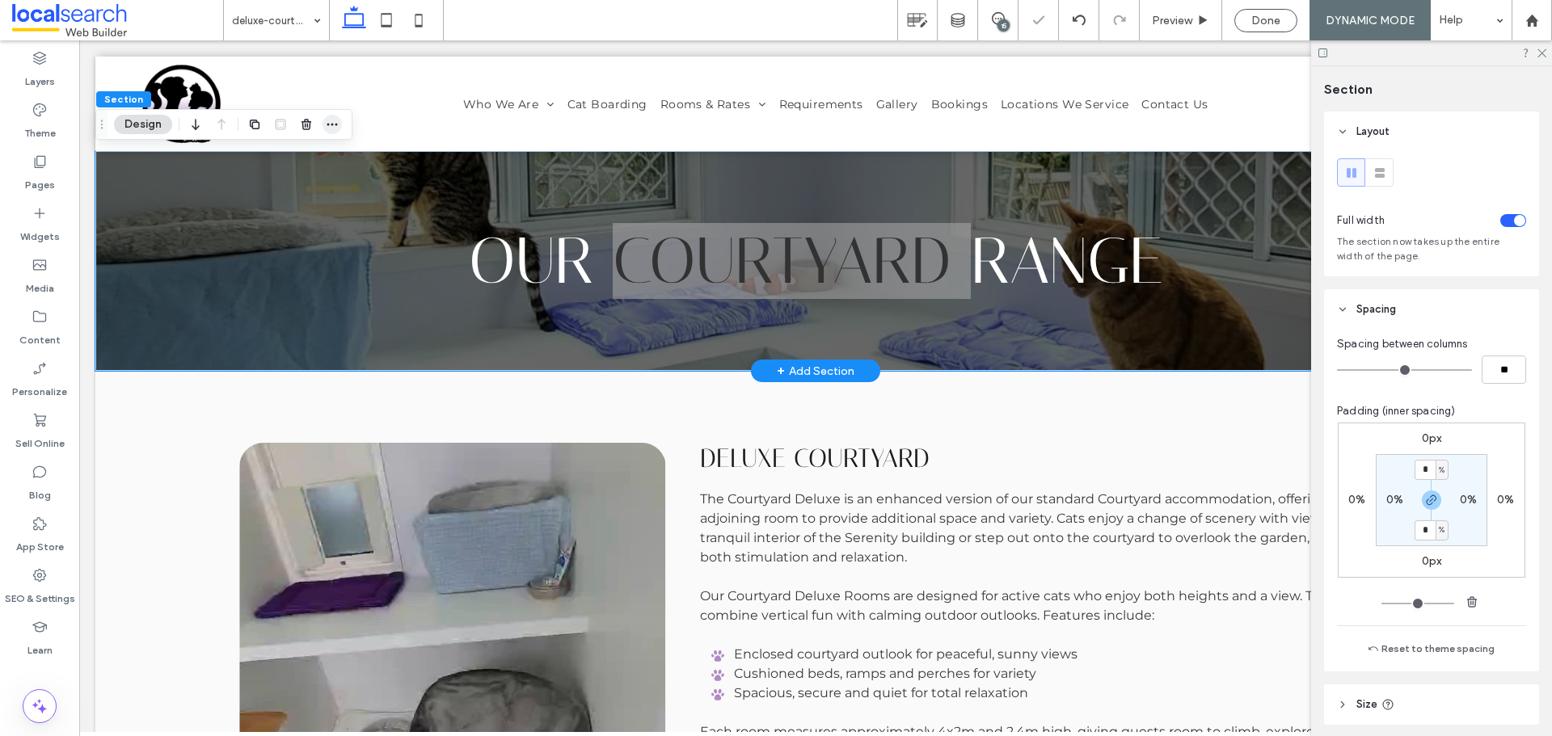
click at [331, 122] on icon "button" at bounding box center [332, 124] width 13 height 13
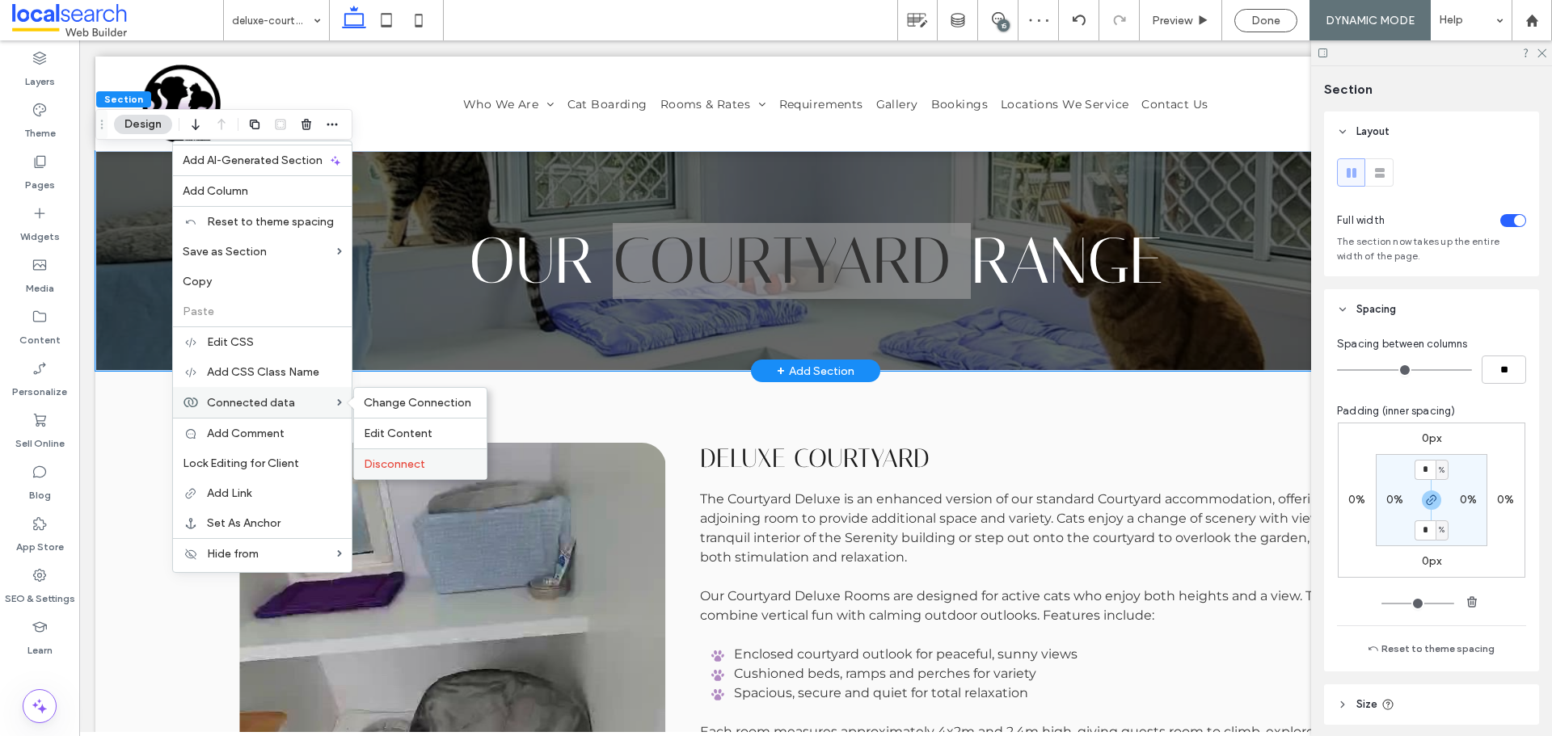
click at [422, 458] on span "Disconnect" at bounding box center [394, 464] width 61 height 14
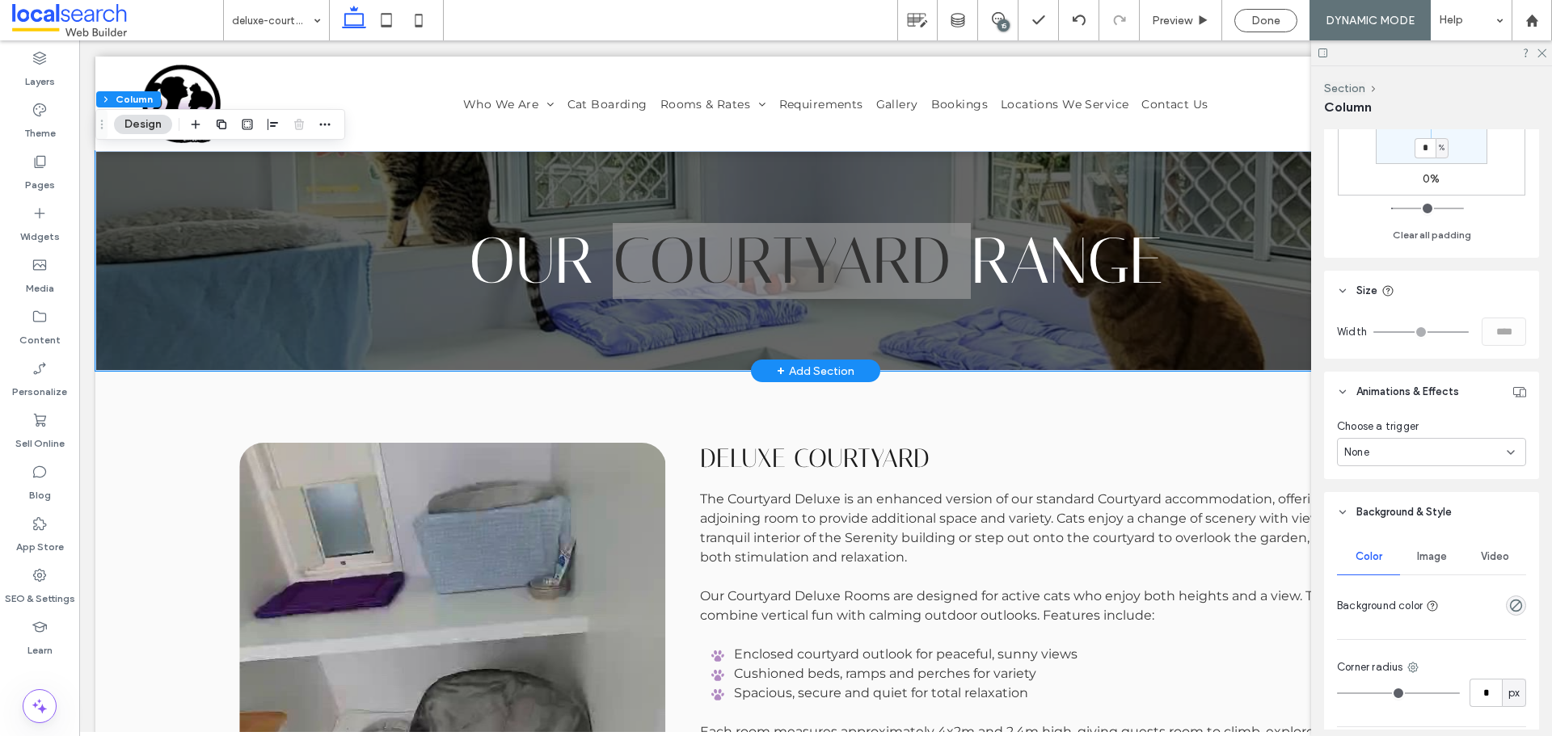
scroll to position [647, 0]
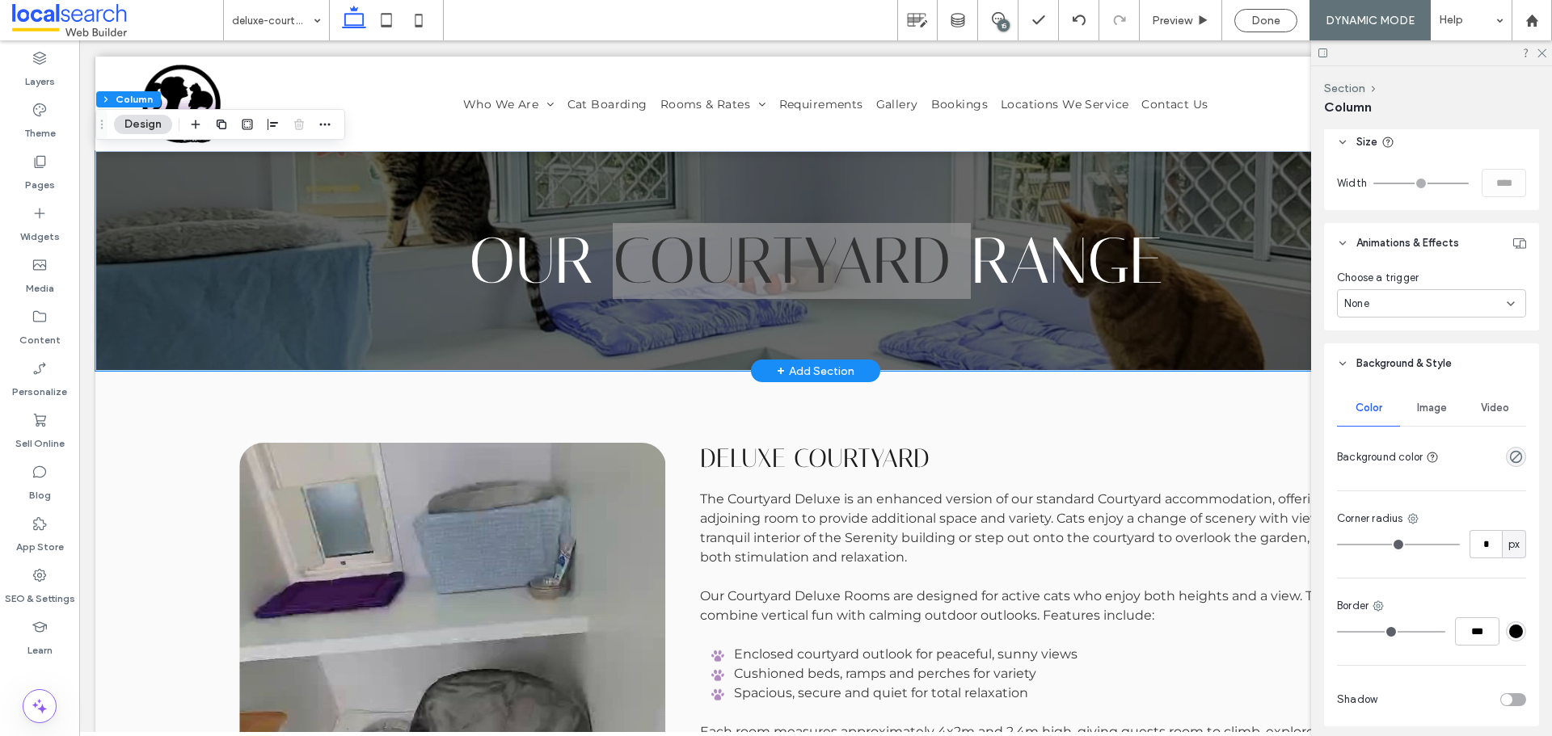
click at [1425, 404] on span "Image" at bounding box center [1432, 408] width 30 height 13
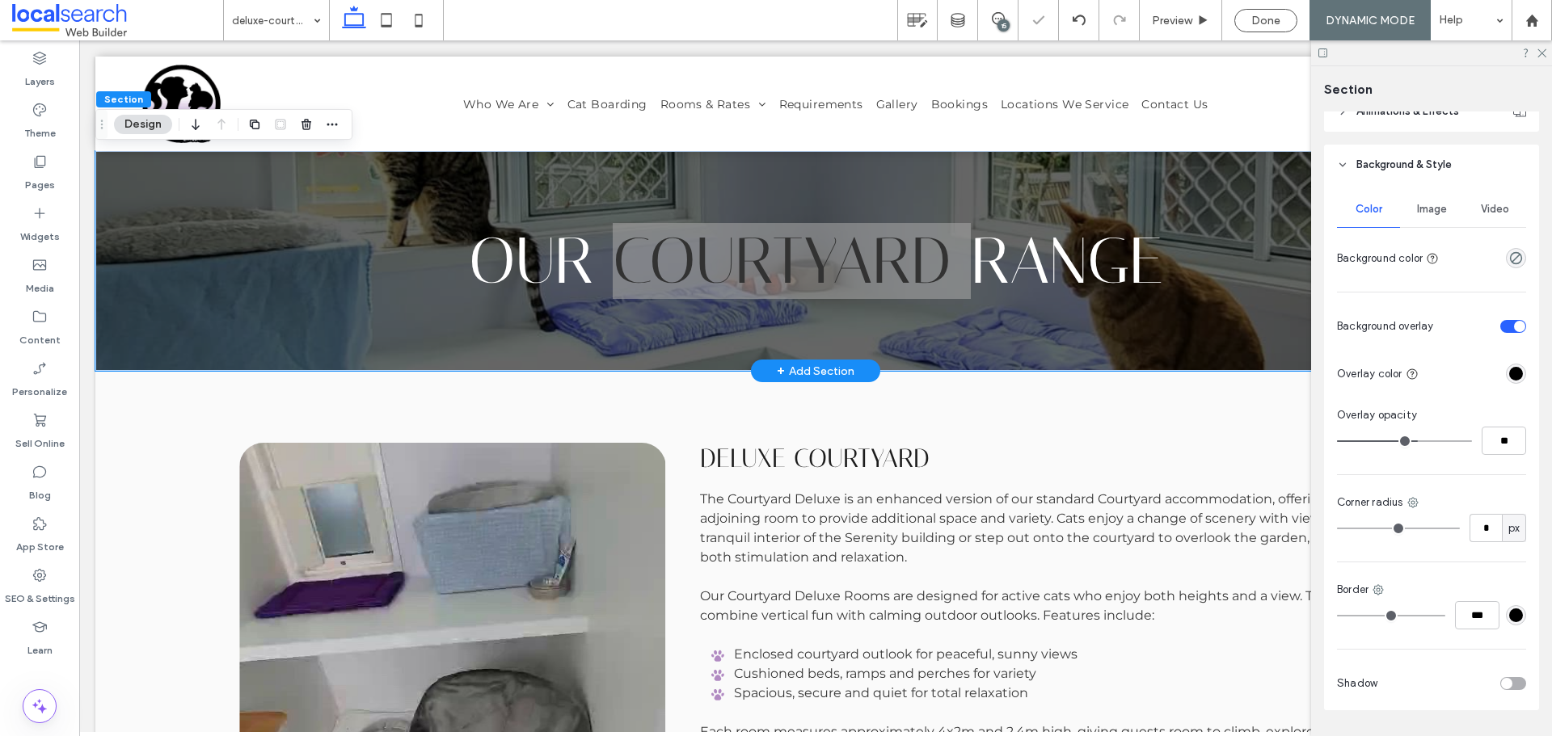
click at [1422, 226] on div "Image" at bounding box center [1431, 210] width 63 height 36
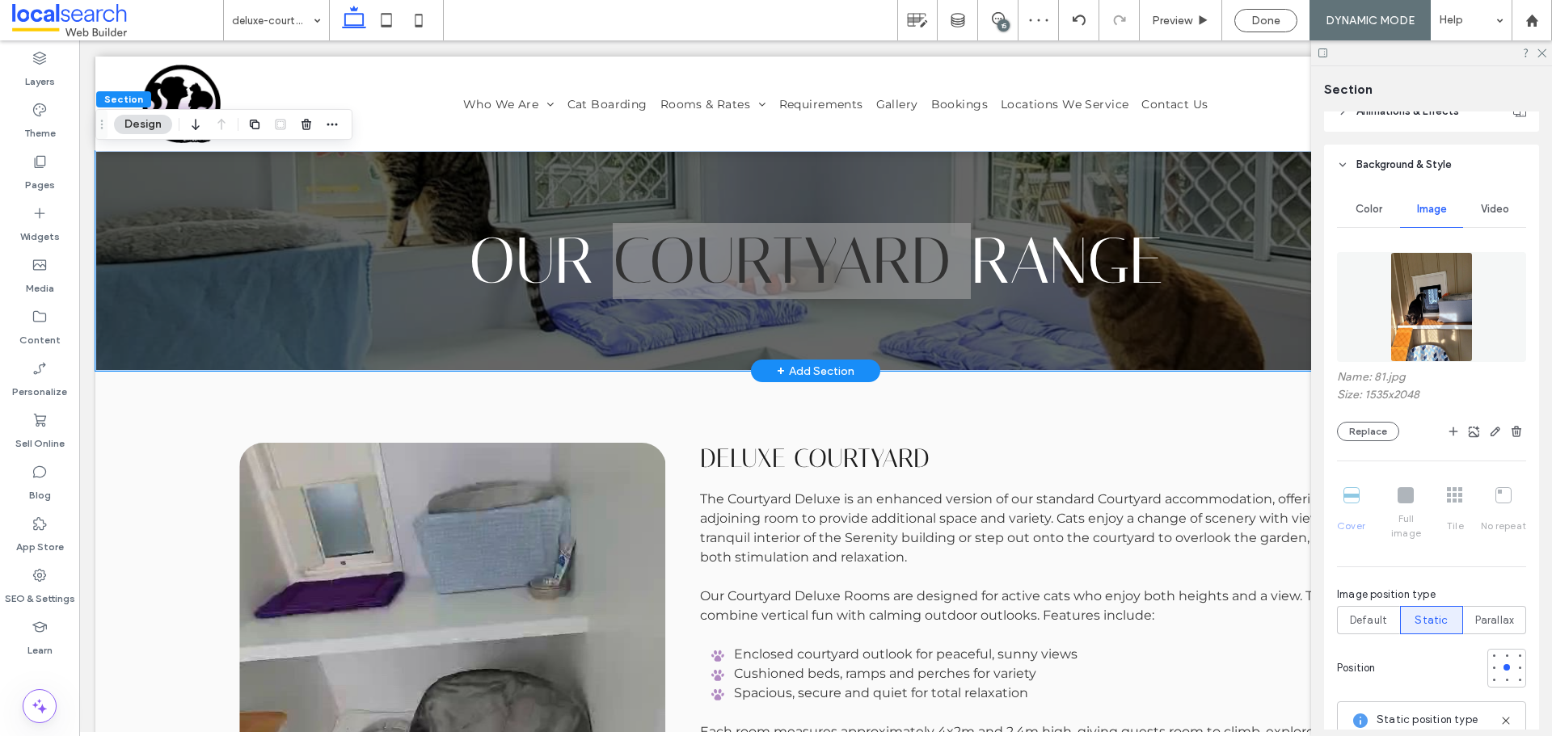
click at [1380, 369] on div "Alt: 81.jpg" at bounding box center [1431, 307] width 189 height 126
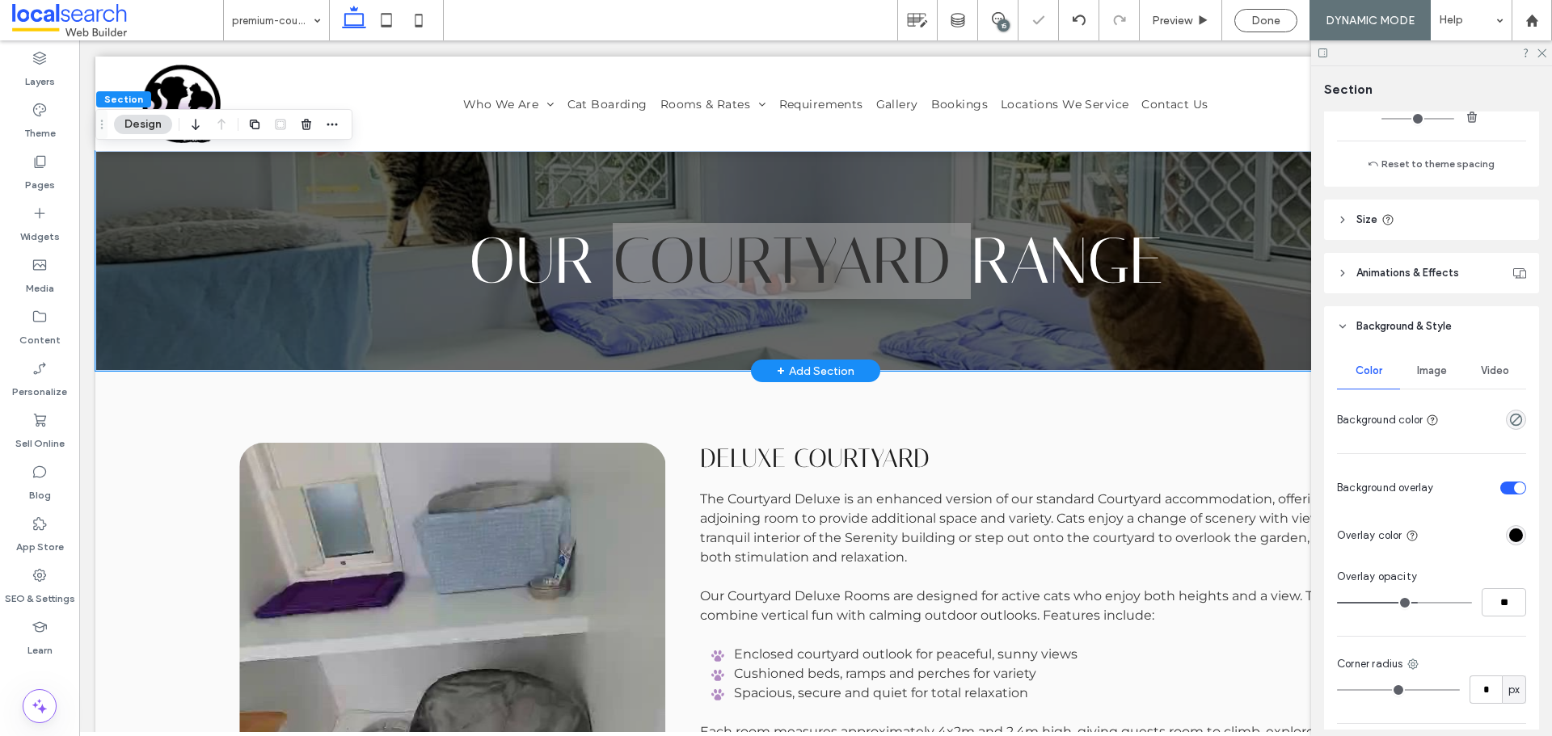
scroll to position [692, 0]
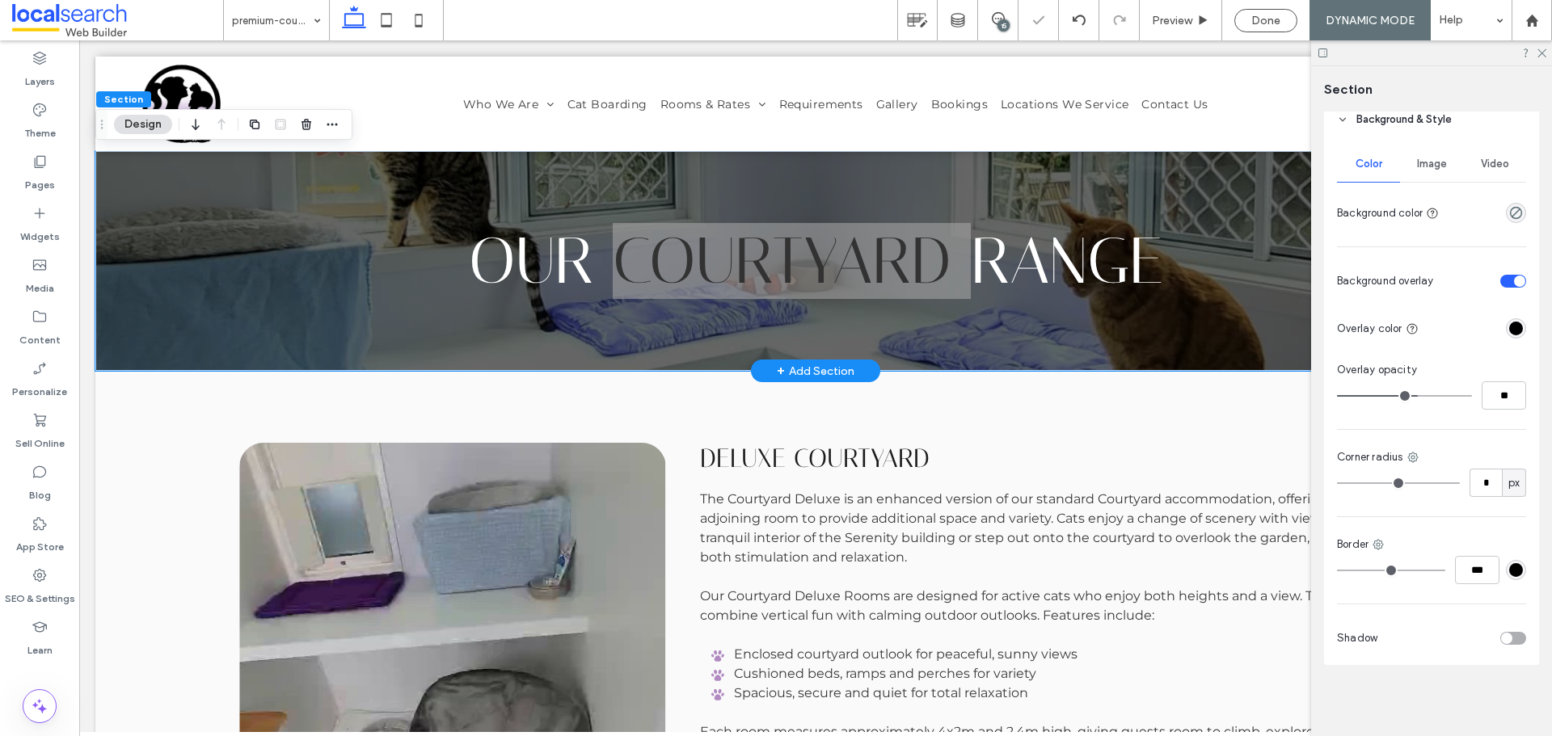
click at [1429, 151] on div "Image" at bounding box center [1431, 164] width 63 height 36
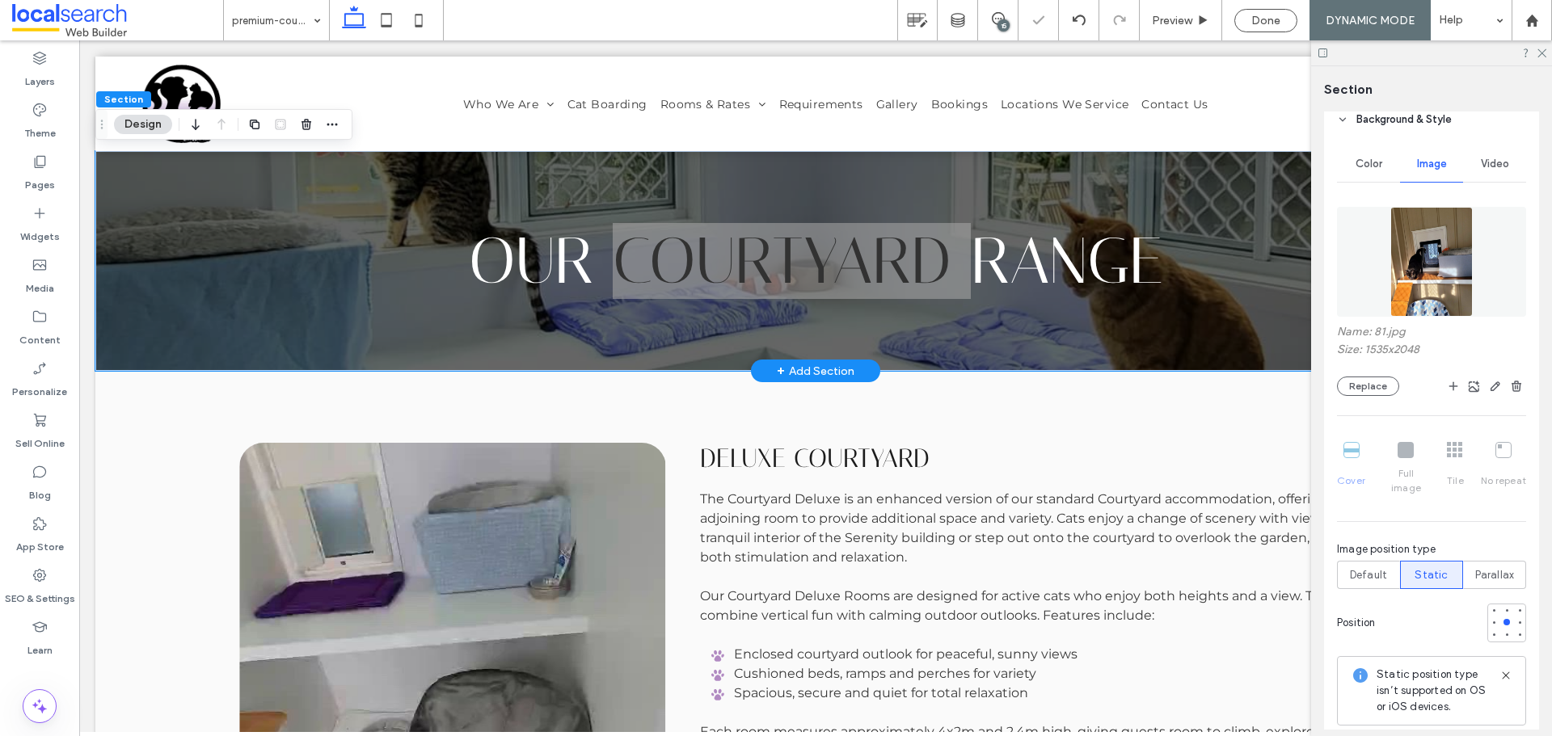
click at [1421, 251] on img at bounding box center [1431, 262] width 82 height 110
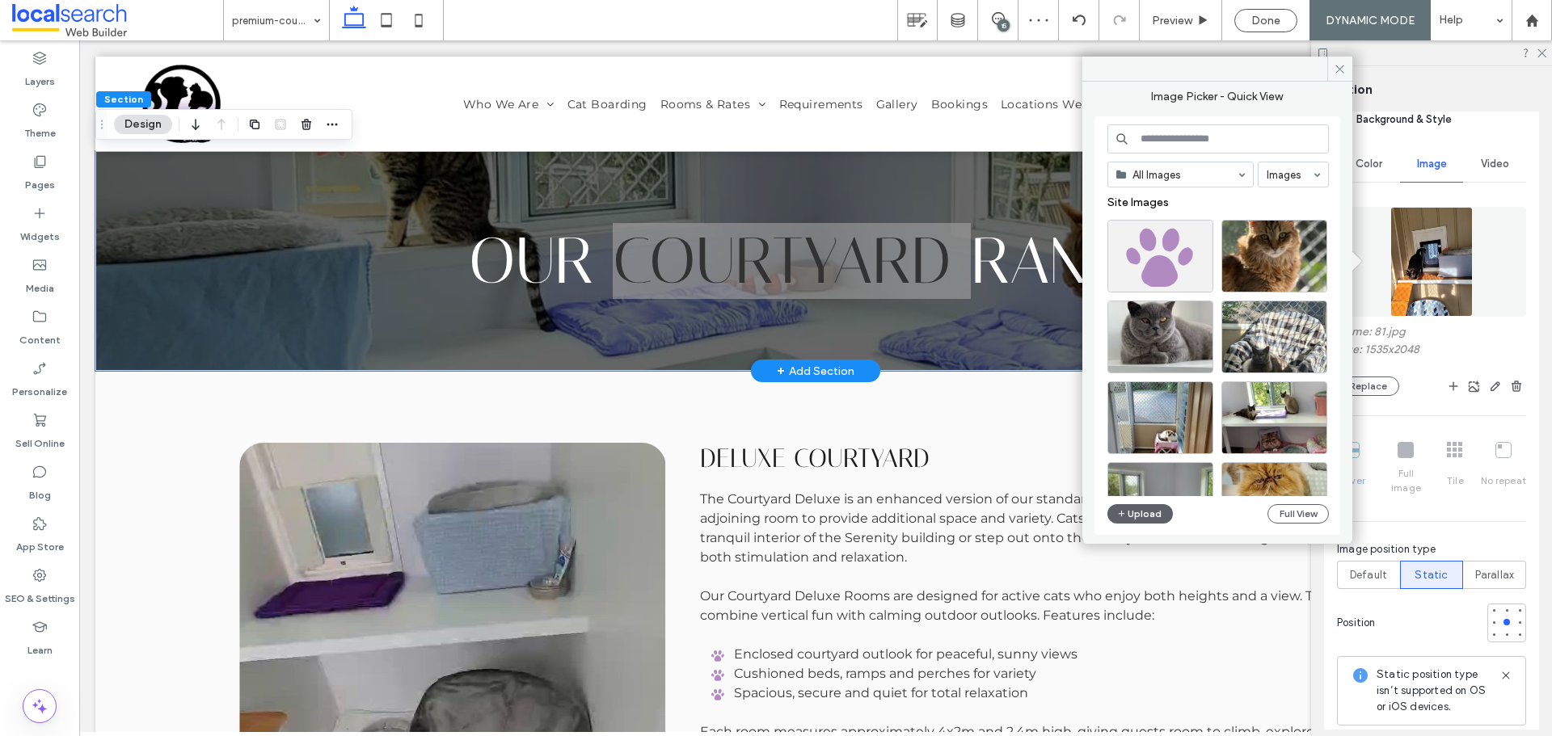
click at [1244, 137] on input at bounding box center [1217, 138] width 221 height 29
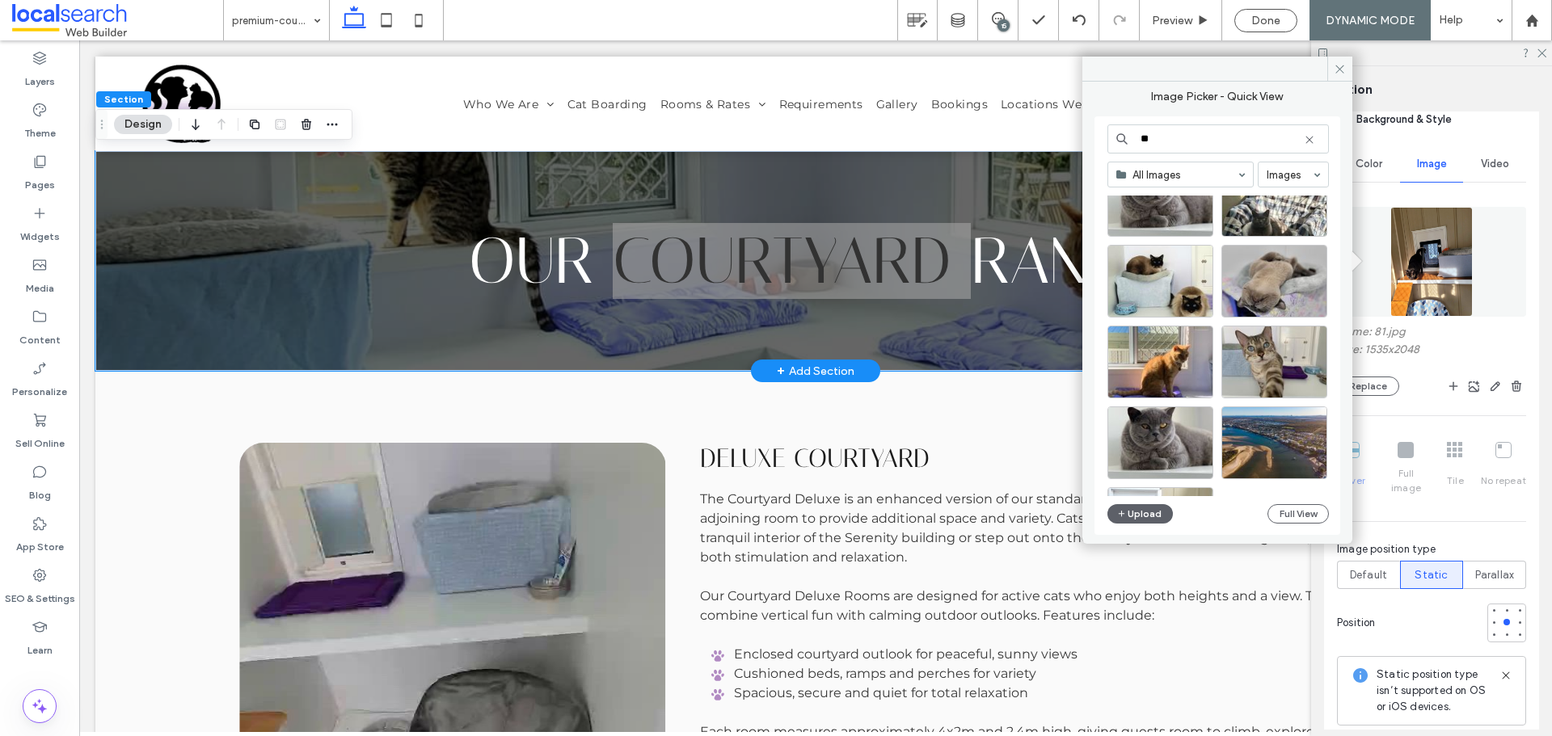
scroll to position [162, 0]
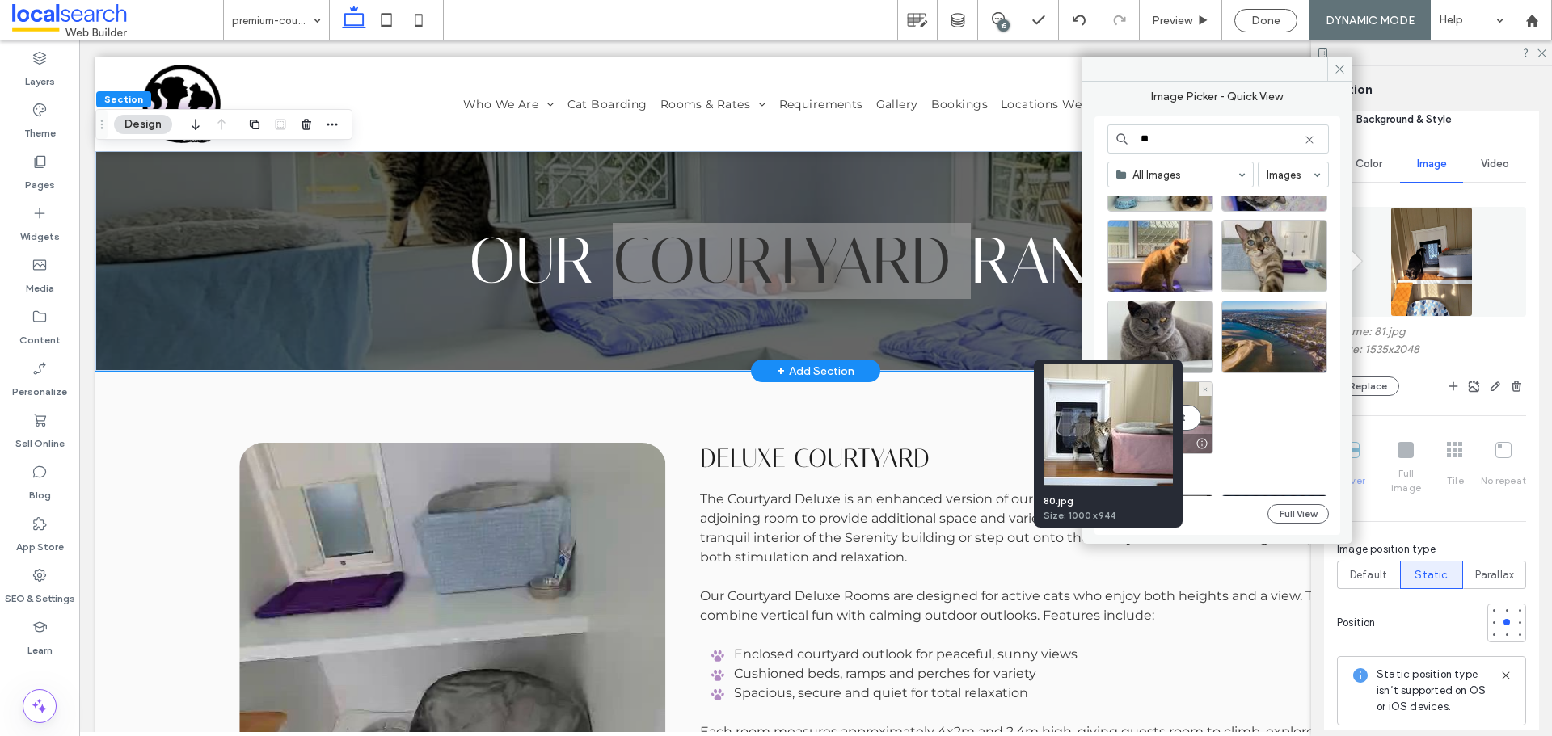
type input "**"
click at [1204, 438] on div at bounding box center [1202, 443] width 20 height 13
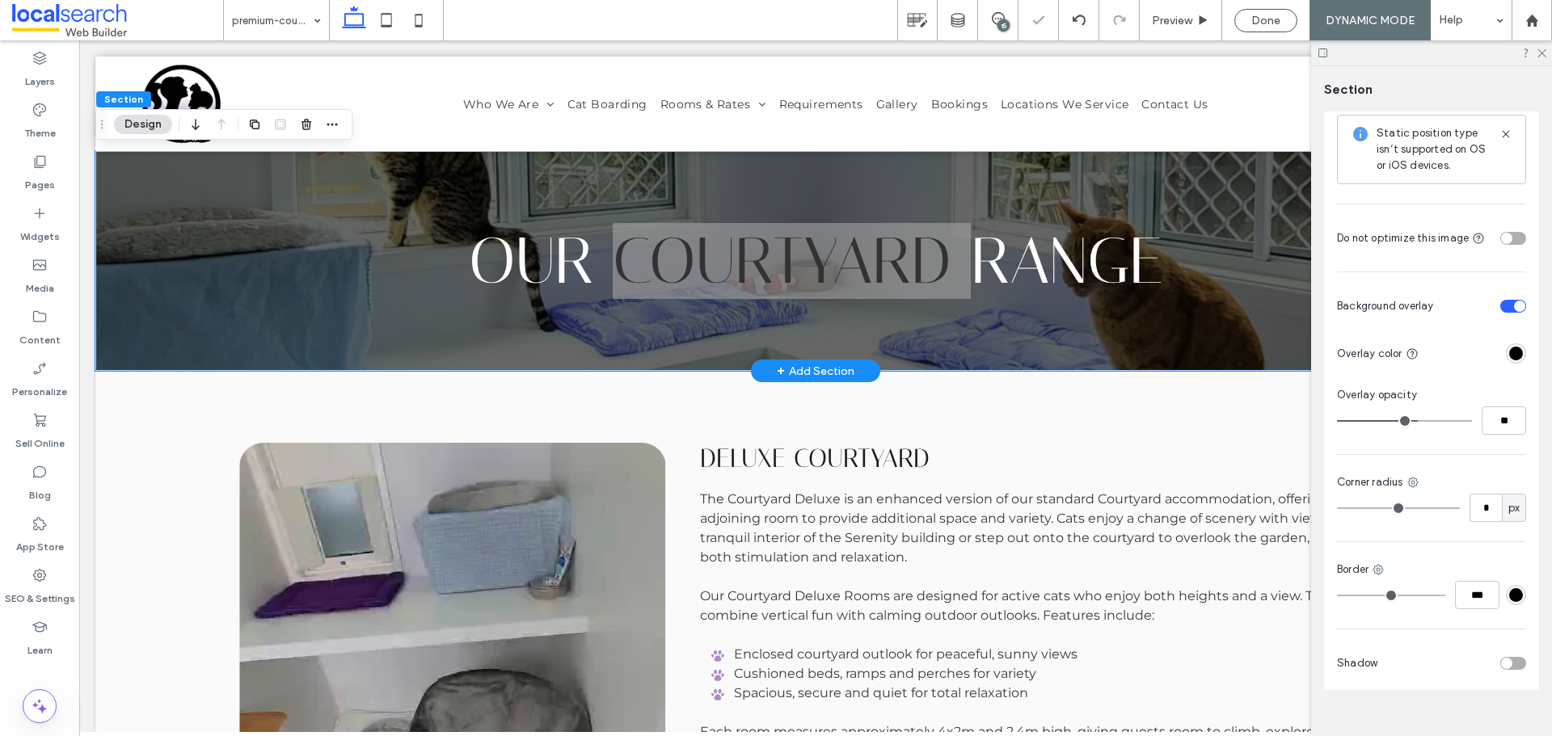
scroll to position [1244, 0]
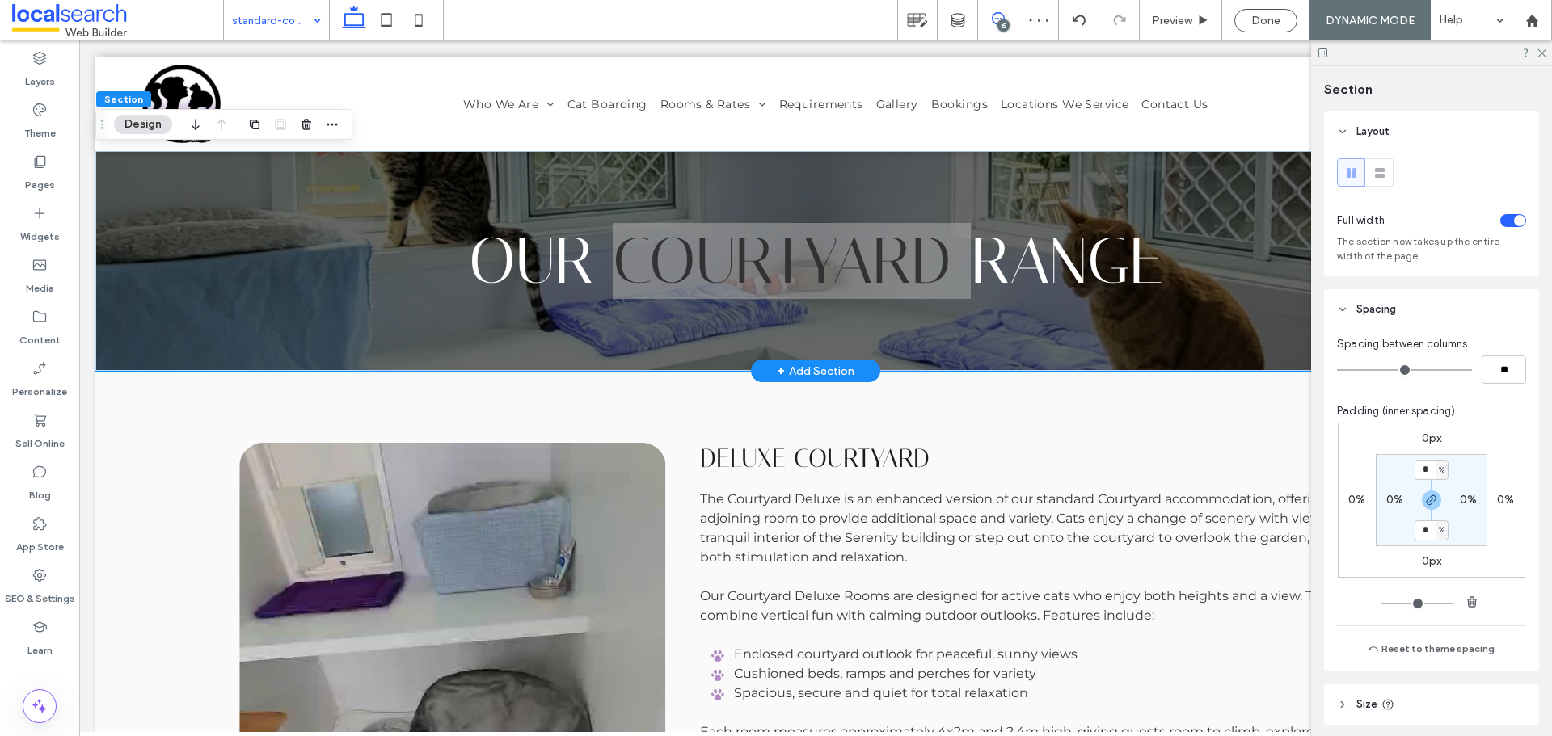
click at [998, 19] on use at bounding box center [998, 18] width 13 height 13
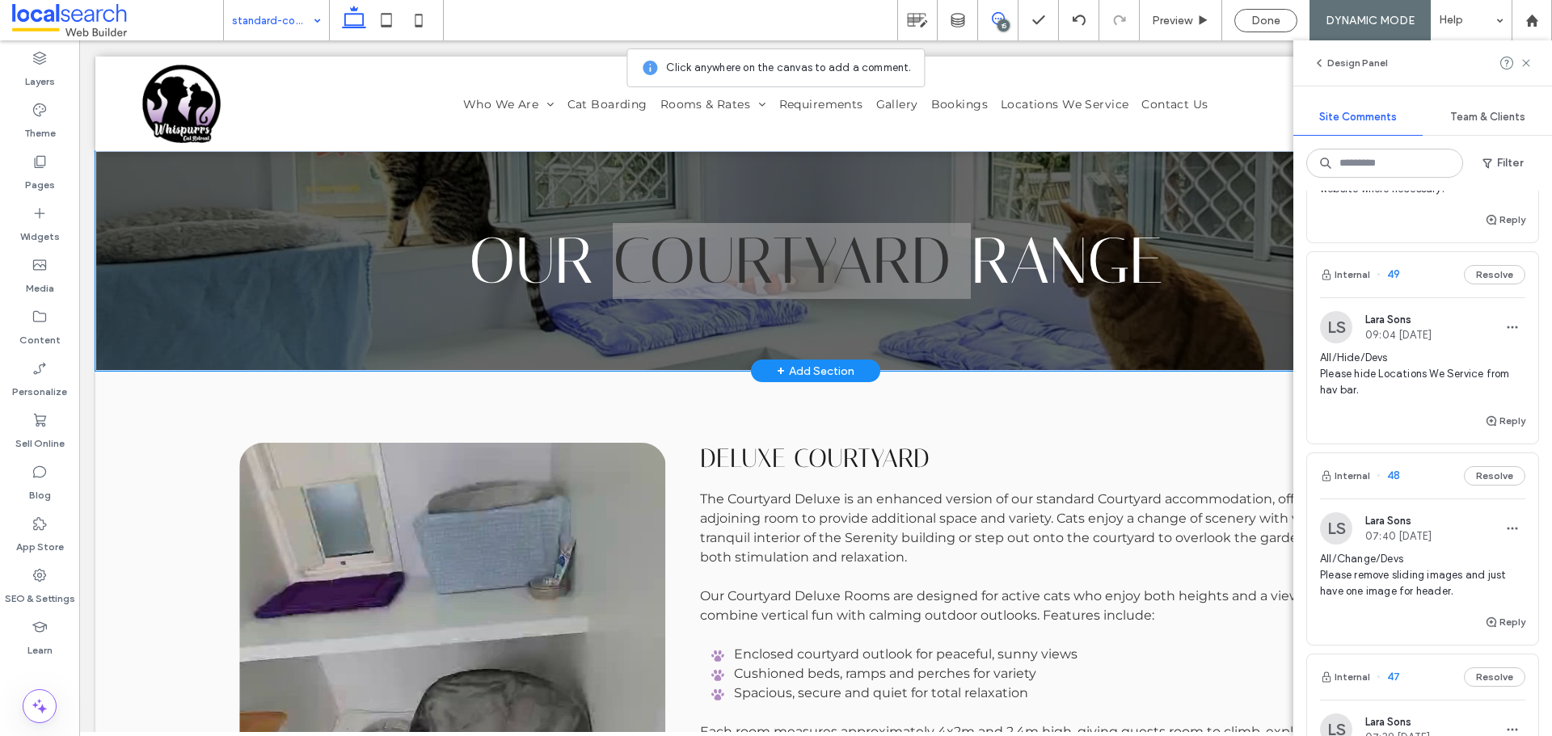
scroll to position [647, 0]
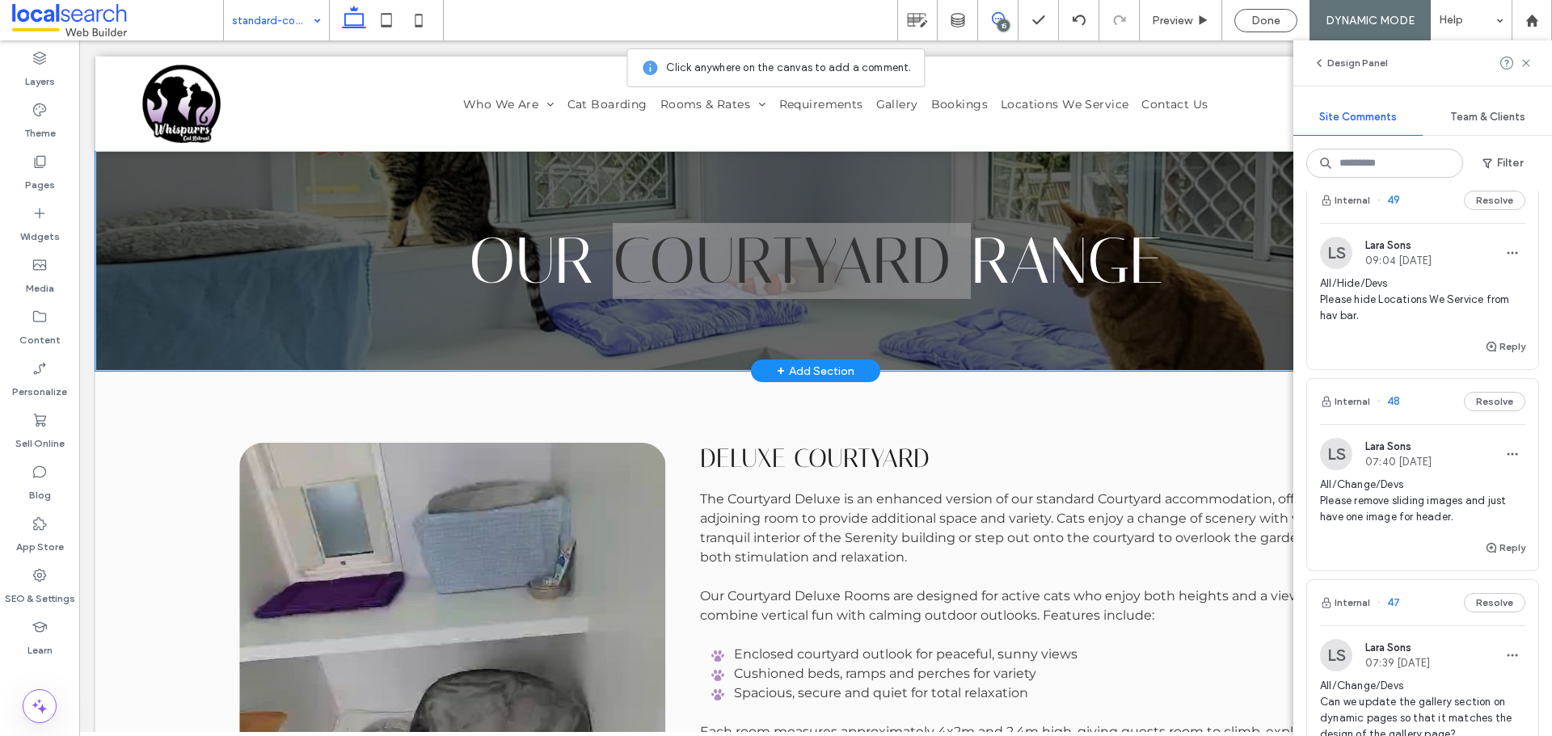
click at [1444, 527] on div "All/Change/Devs Please remove sliding images and just have one image for header." at bounding box center [1422, 507] width 205 height 61
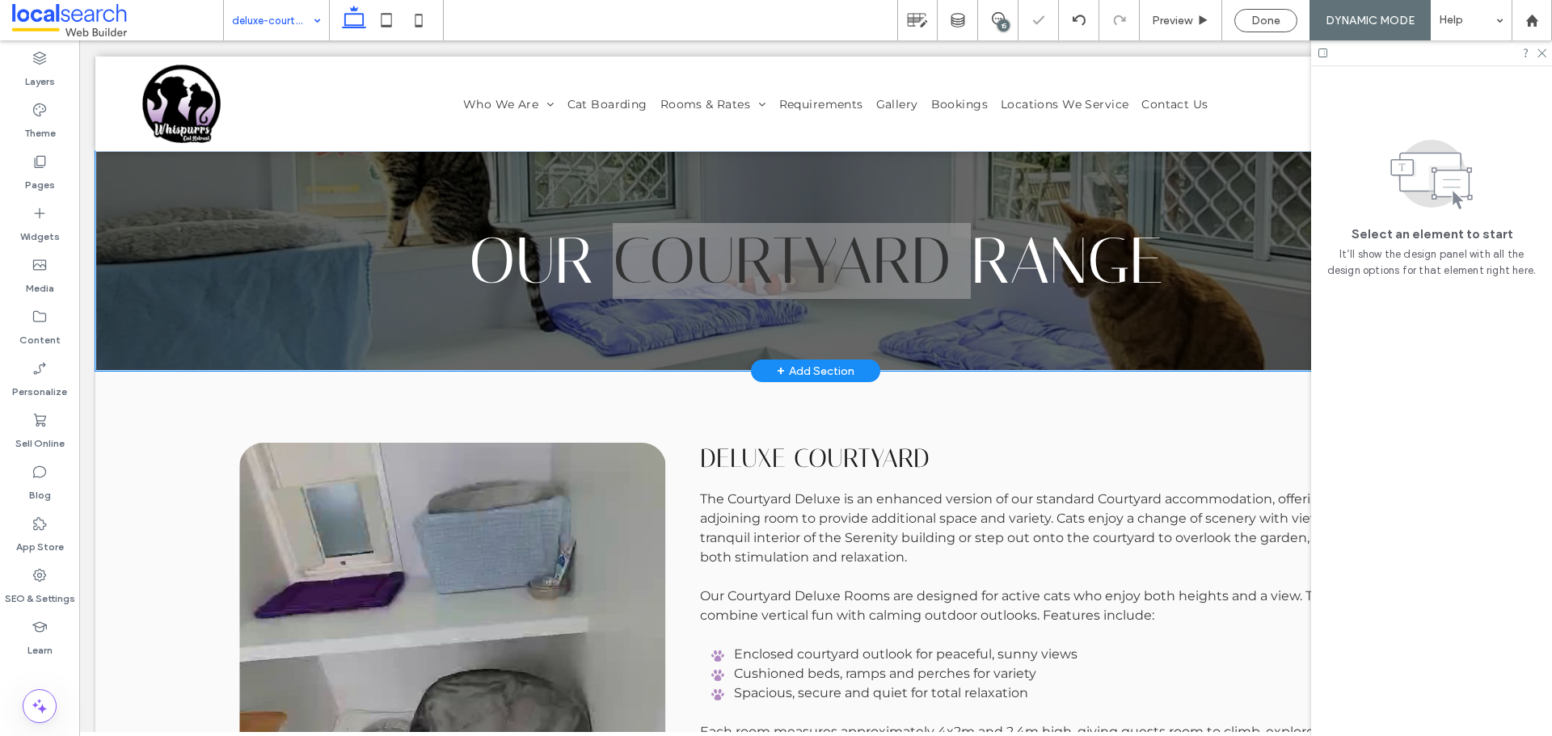
scroll to position [0, 0]
click at [999, 20] on div "15" at bounding box center [1003, 25] width 12 height 12
click at [1016, 22] on span at bounding box center [998, 18] width 40 height 13
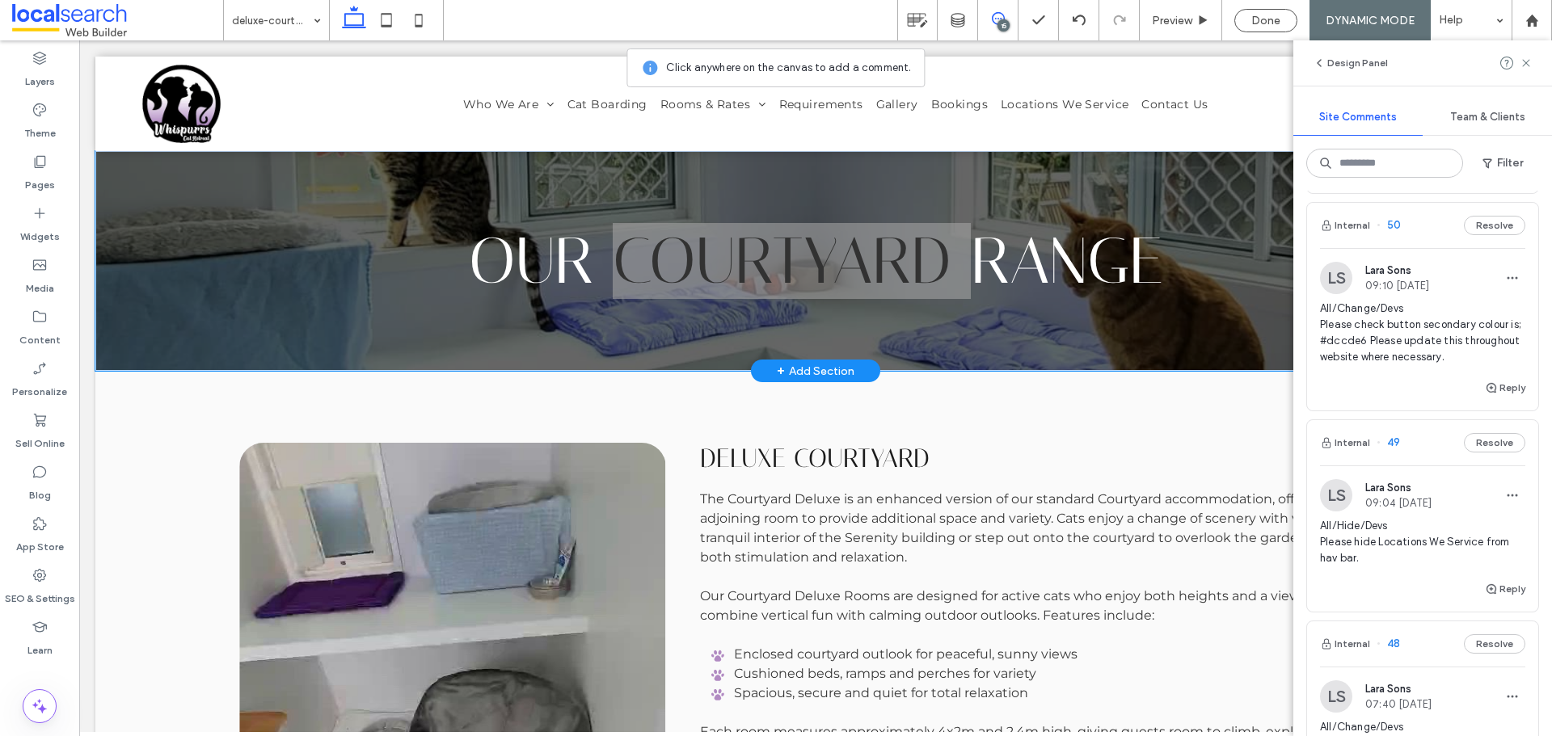
scroll to position [566, 0]
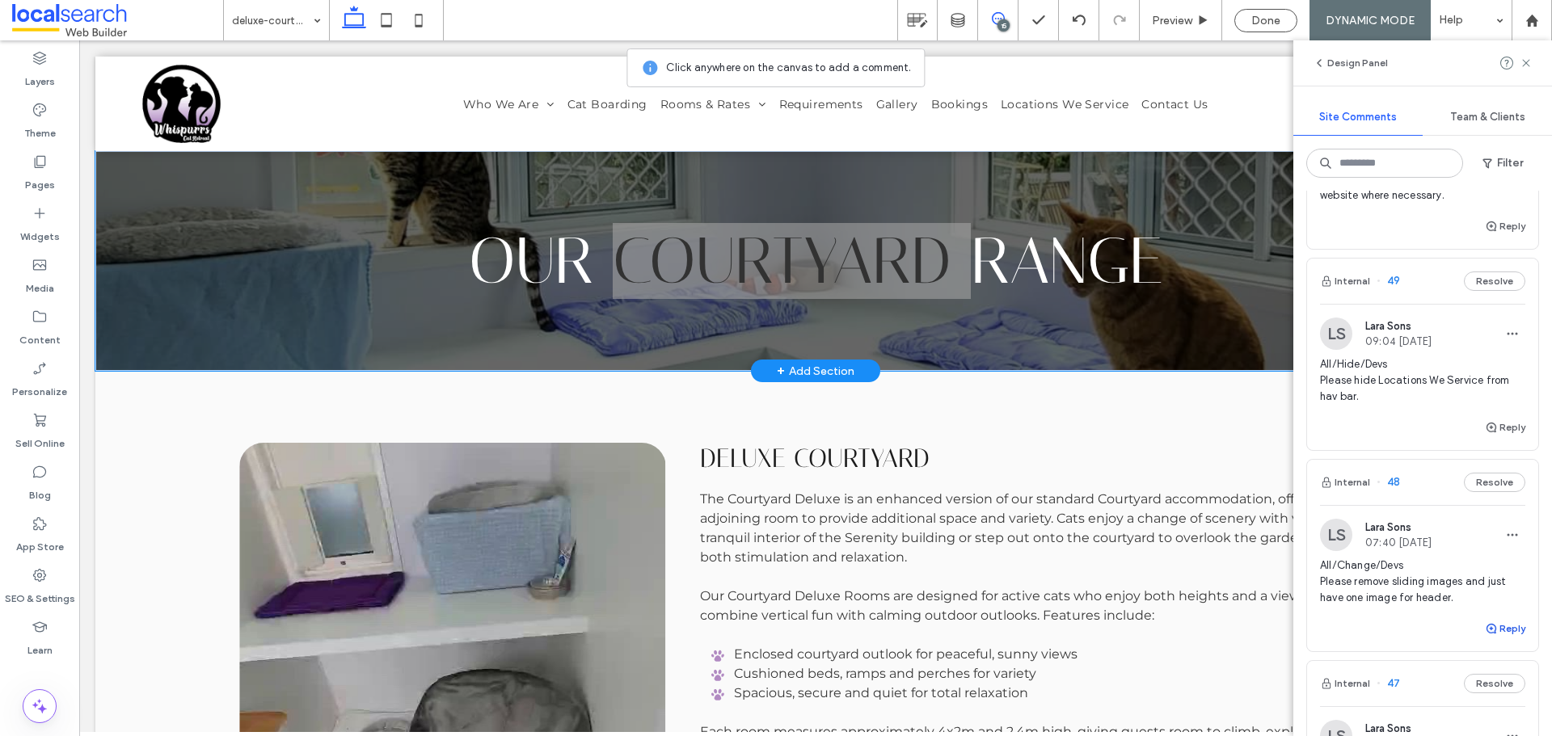
click at [1490, 634] on button "Reply" at bounding box center [1505, 628] width 40 height 19
click at [1367, 647] on textarea at bounding box center [1422, 659] width 205 height 81
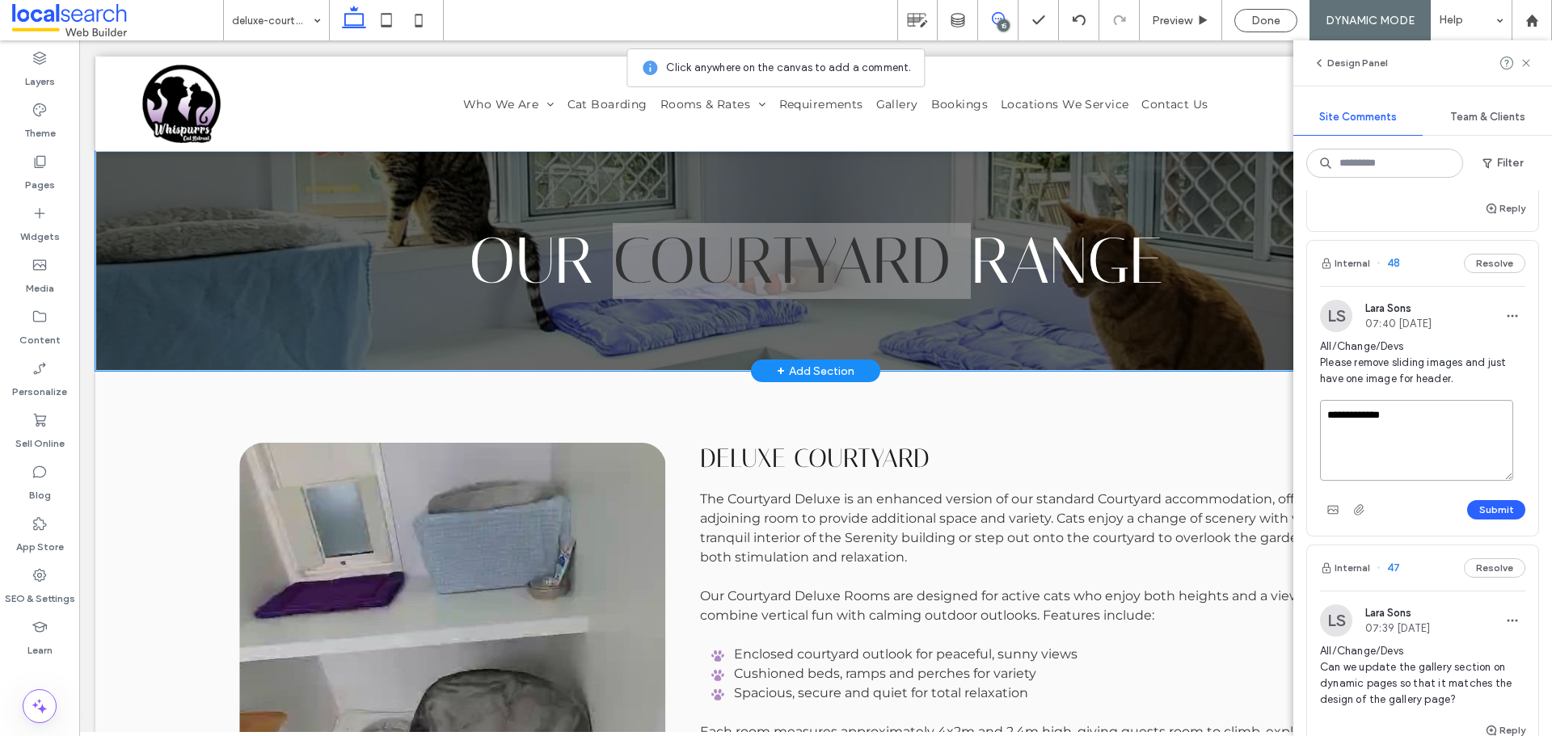
scroll to position [808, 0]
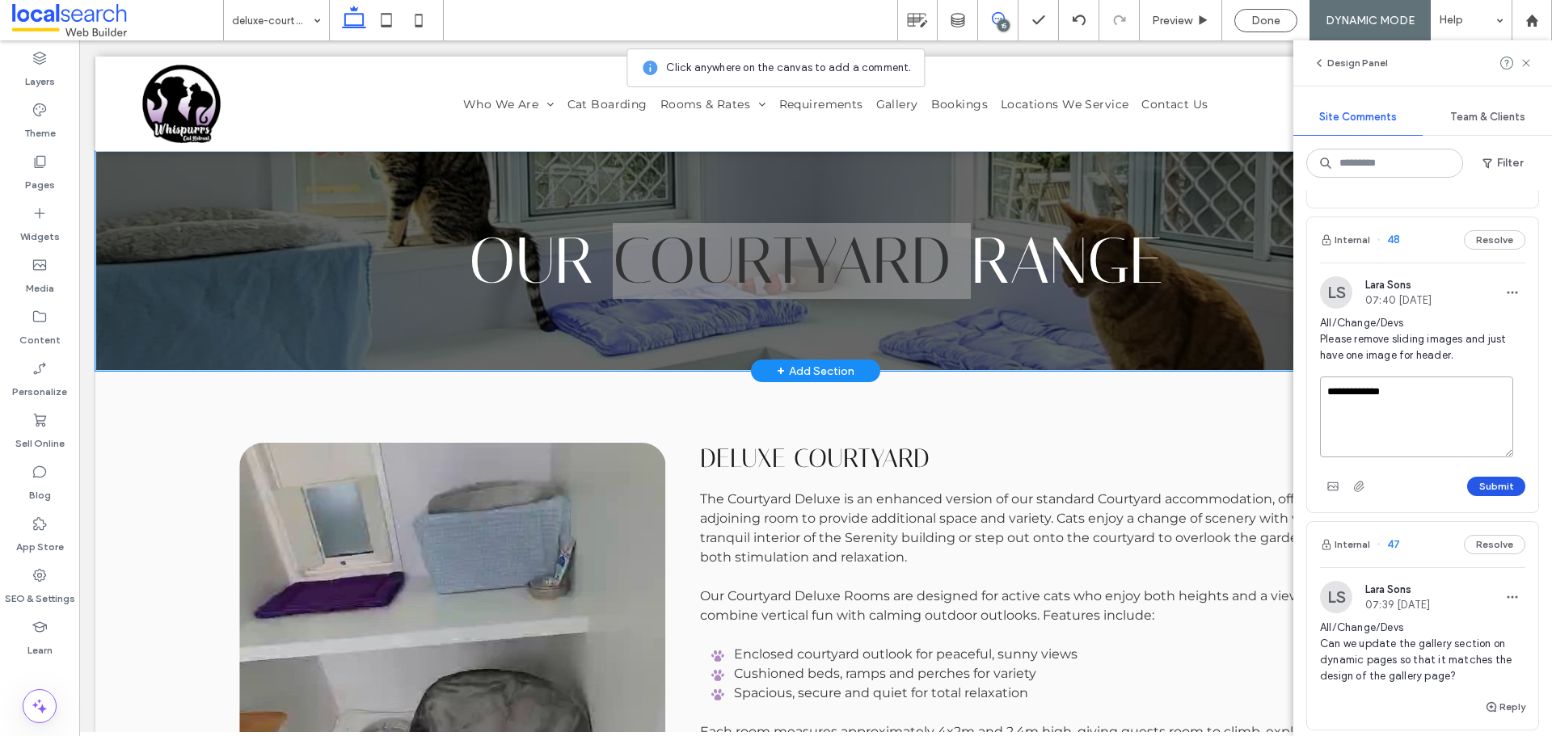
type textarea "**********"
click at [1482, 490] on button "Submit" at bounding box center [1496, 486] width 58 height 19
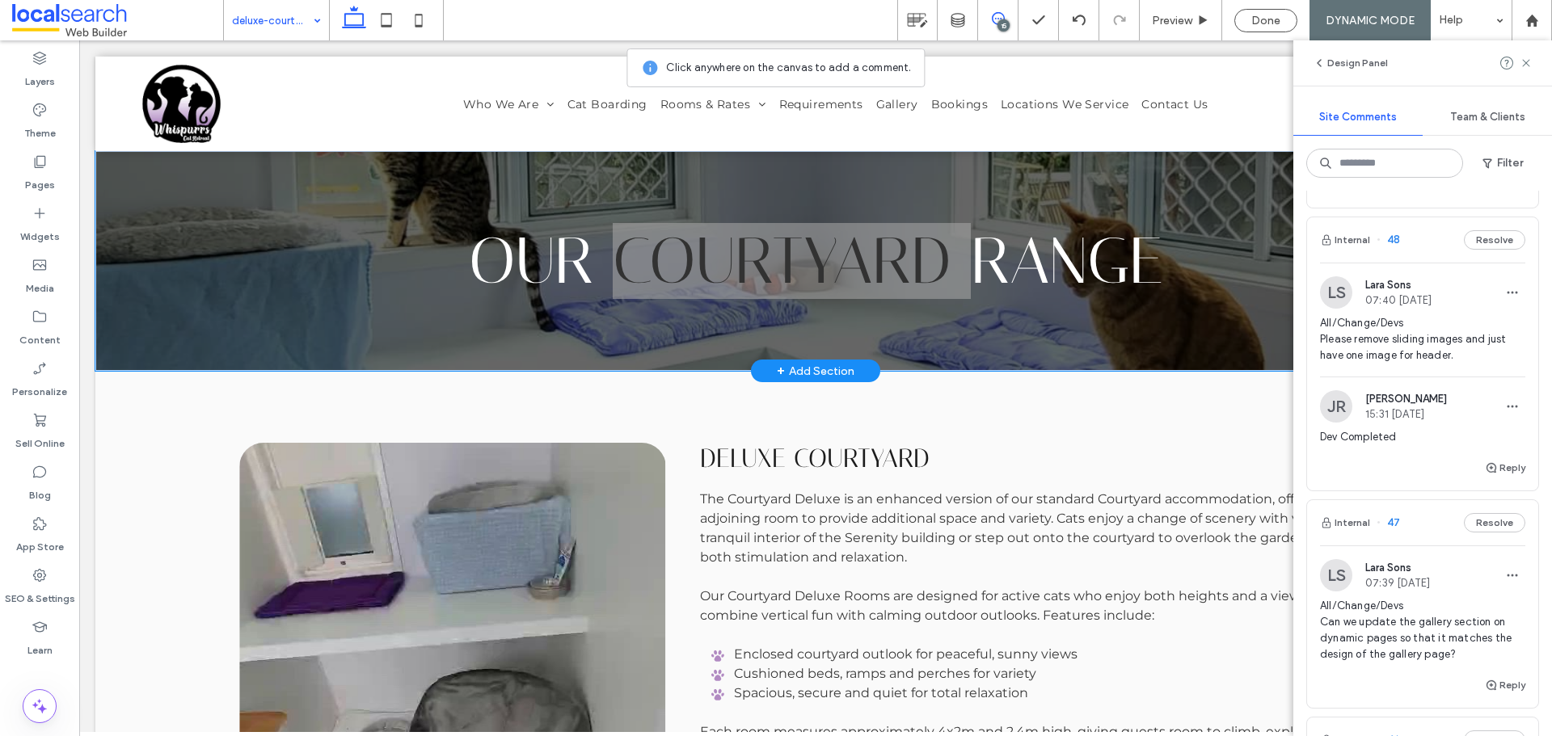
drag, startPoint x: 224, startPoint y: 15, endPoint x: 262, endPoint y: 35, distance: 42.7
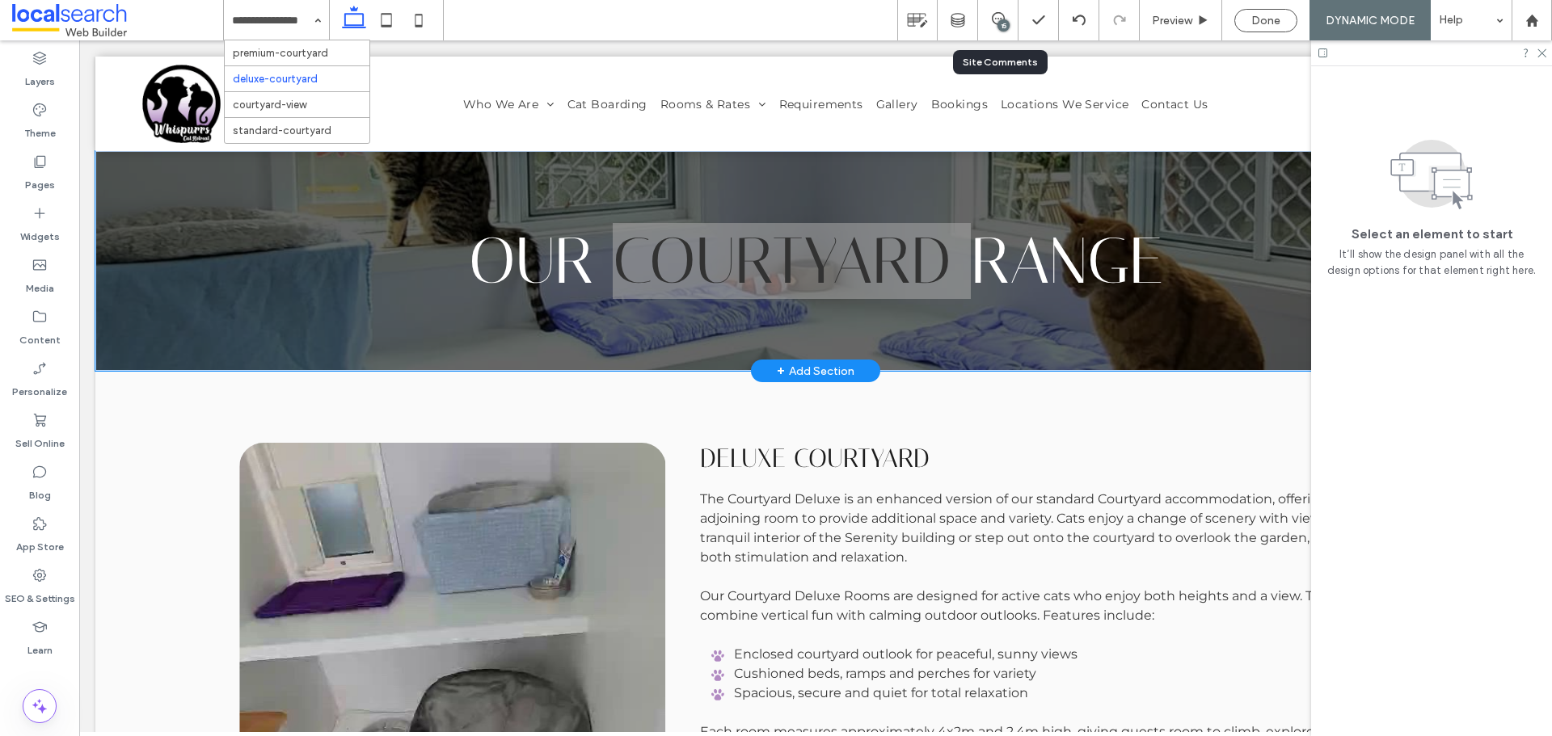
click at [987, 36] on div "15" at bounding box center [998, 20] width 40 height 40
click at [995, 28] on div "15" at bounding box center [998, 20] width 40 height 40
click at [1004, 20] on div "15" at bounding box center [1003, 25] width 12 height 12
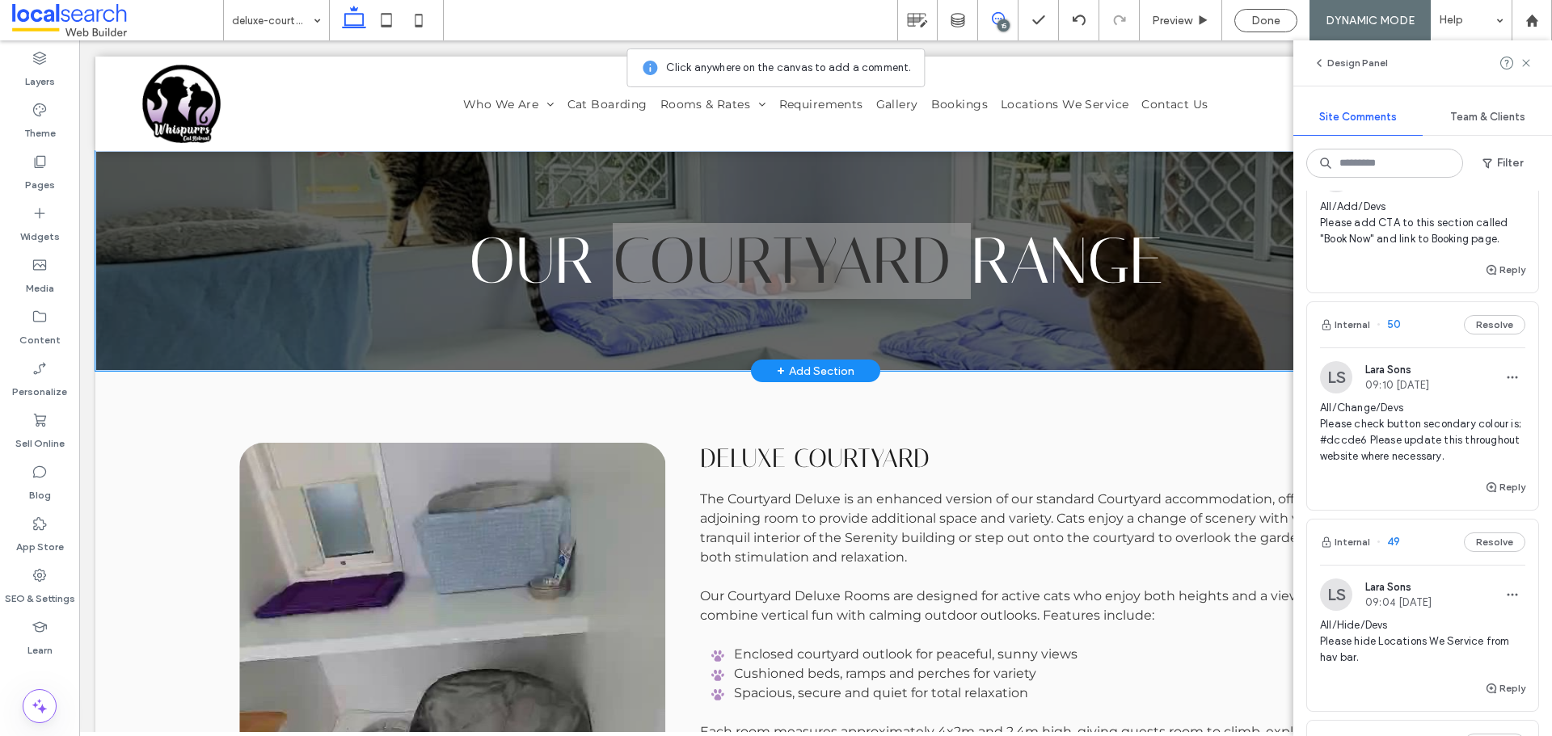
scroll to position [404, 0]
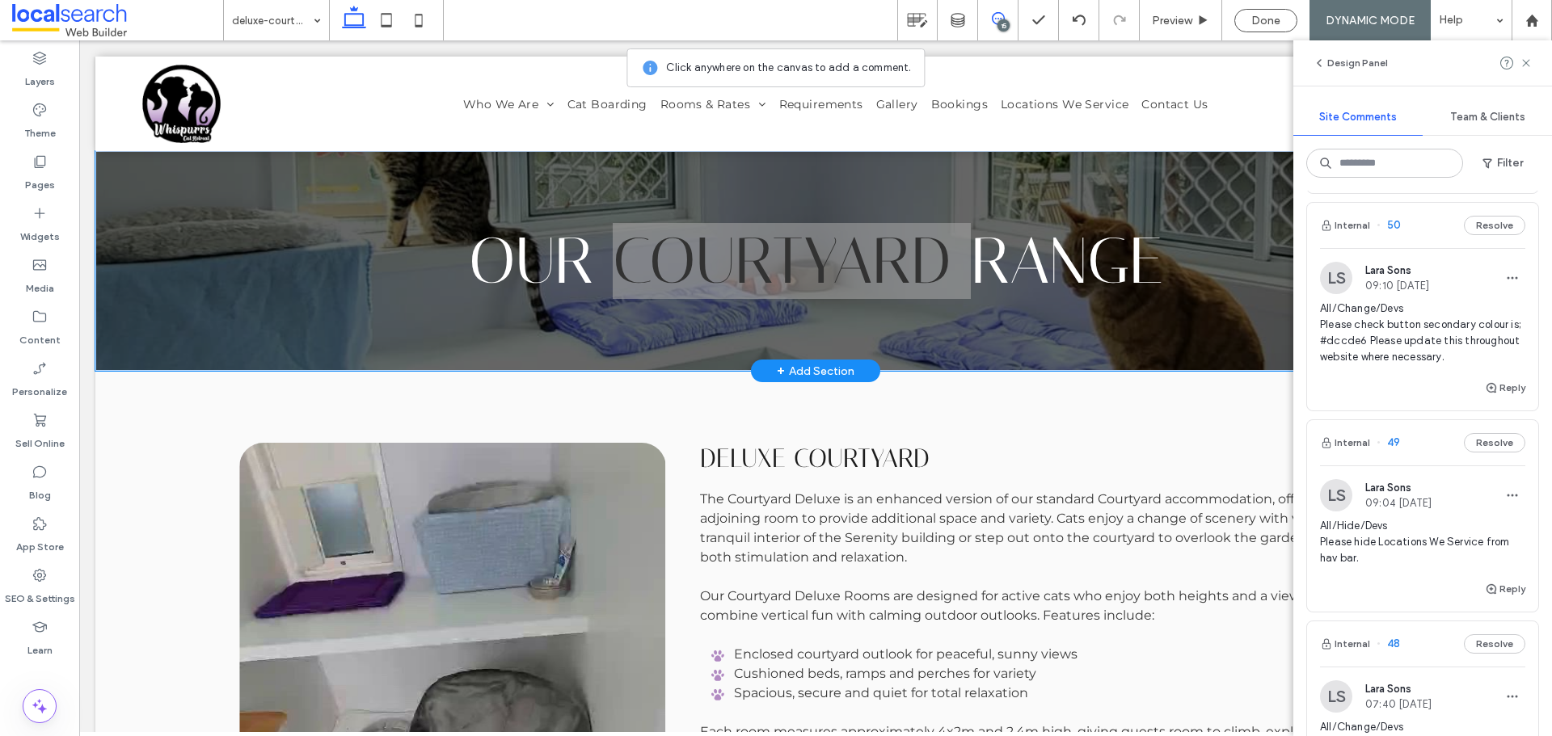
click at [1431, 530] on span "All/Hide/Devs Please hide Locations We Service from hav bar." at bounding box center [1422, 542] width 205 height 48
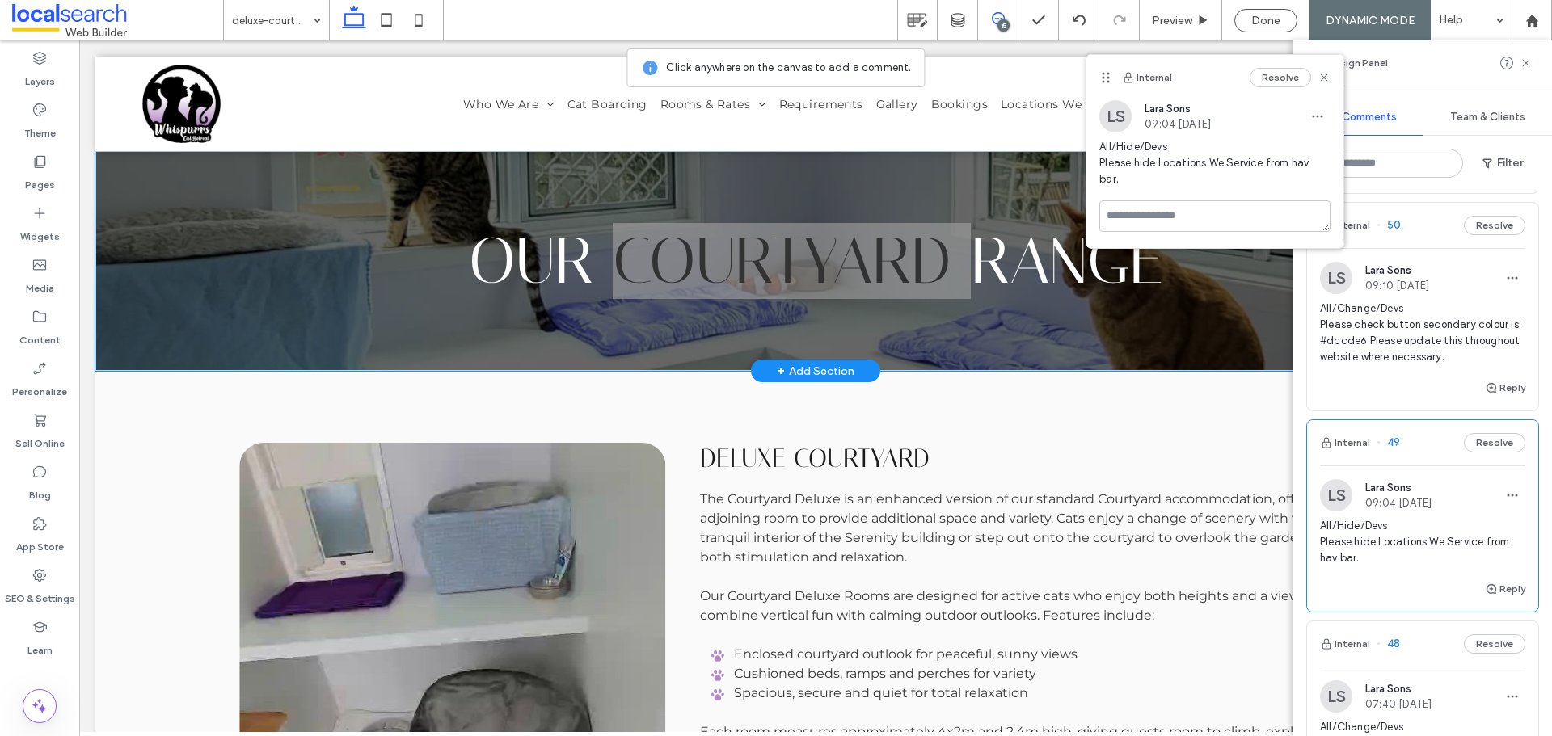
scroll to position [0, 0]
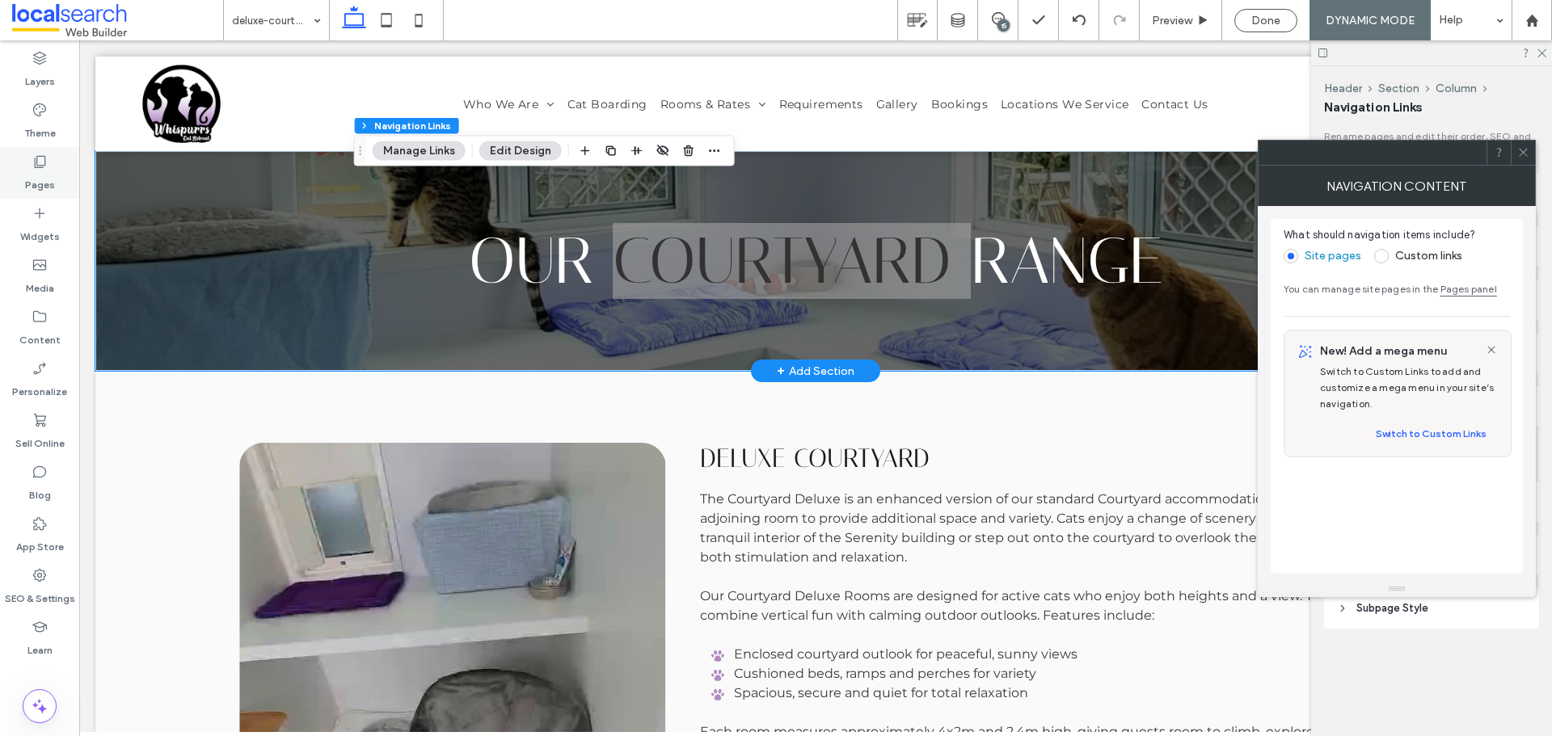
click at [51, 176] on label "Pages" at bounding box center [40, 181] width 30 height 23
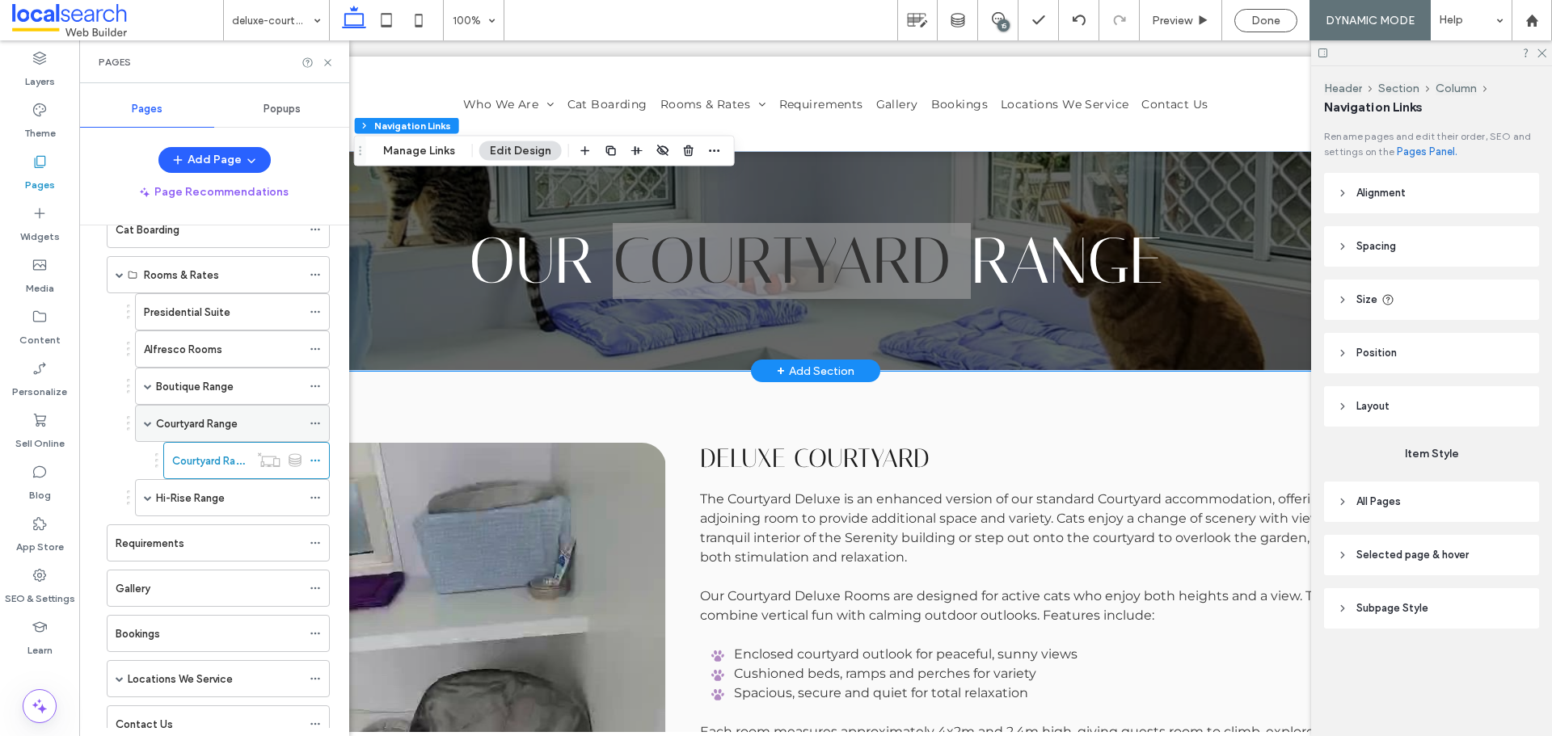
scroll to position [188, 0]
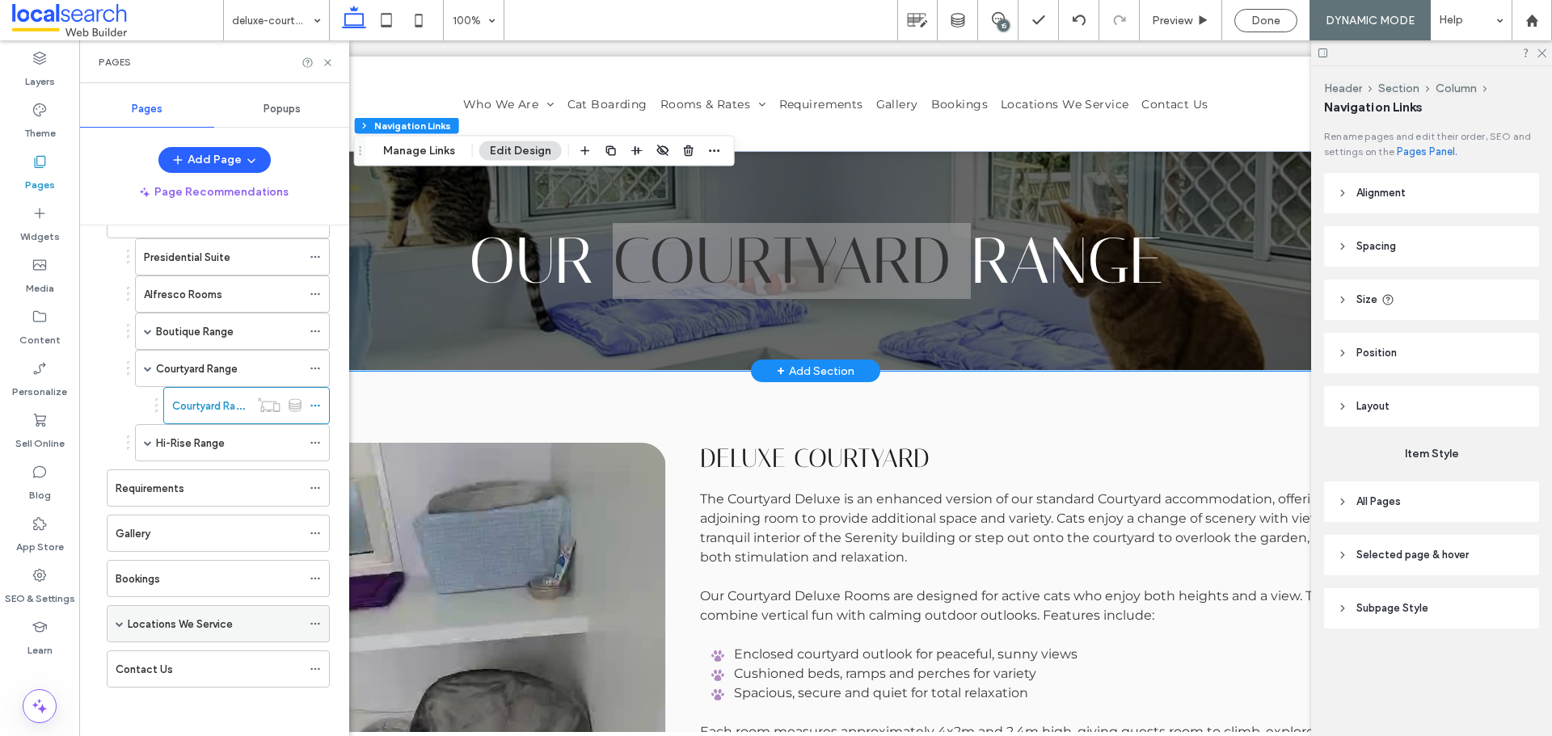
click at [314, 622] on icon at bounding box center [315, 623] width 11 height 11
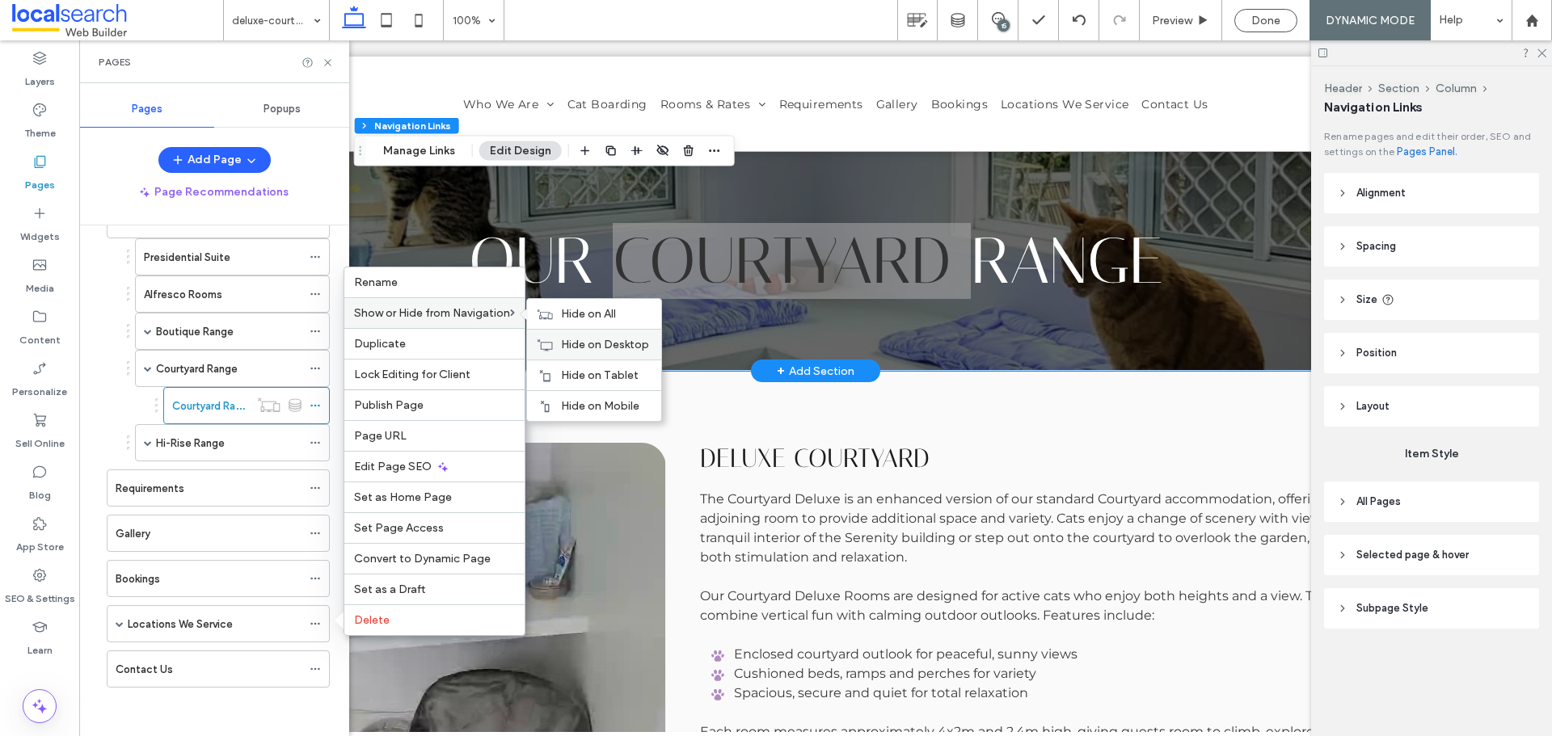
click at [598, 351] on span "Hide on Desktop" at bounding box center [605, 345] width 88 height 14
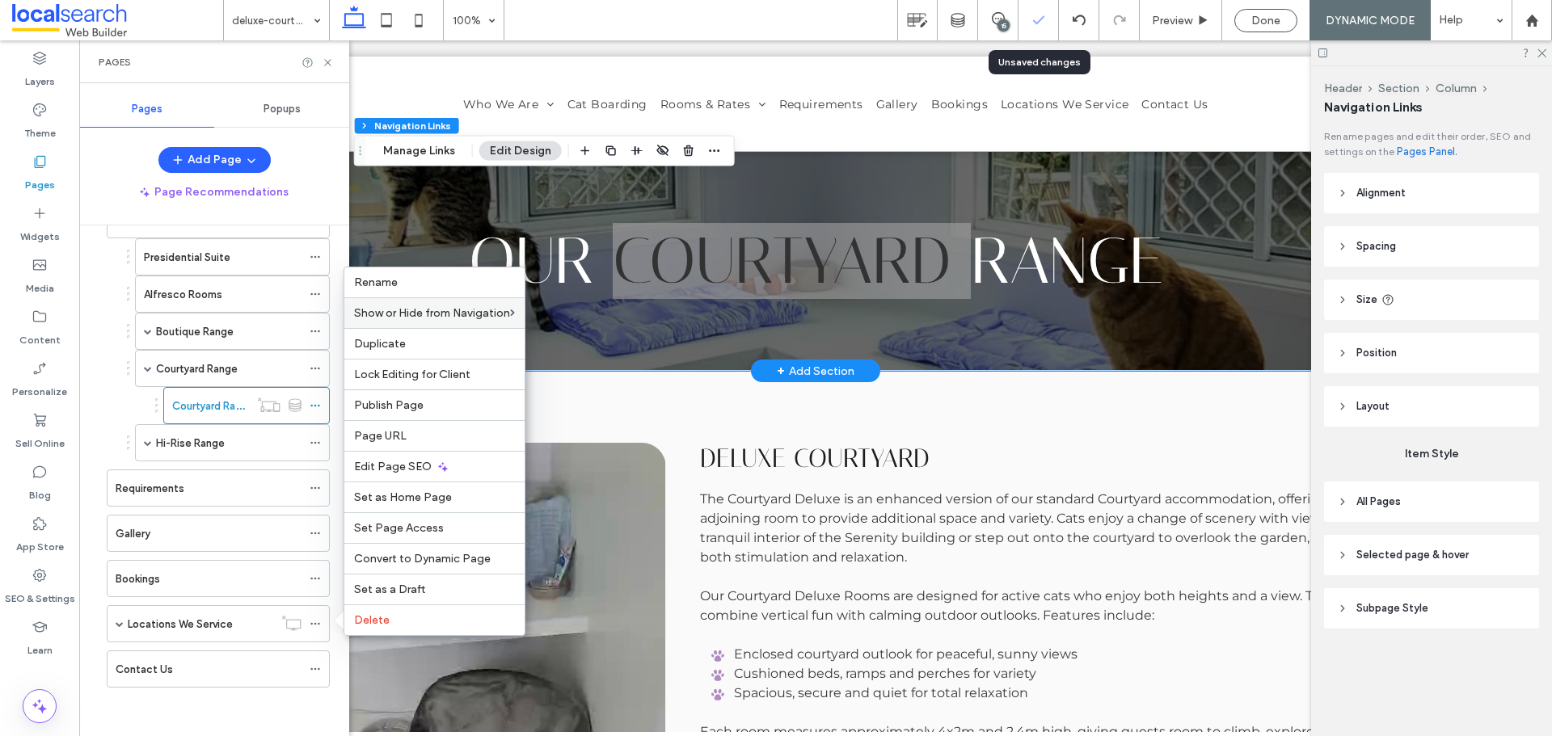
click at [1021, 23] on div at bounding box center [1038, 20] width 40 height 16
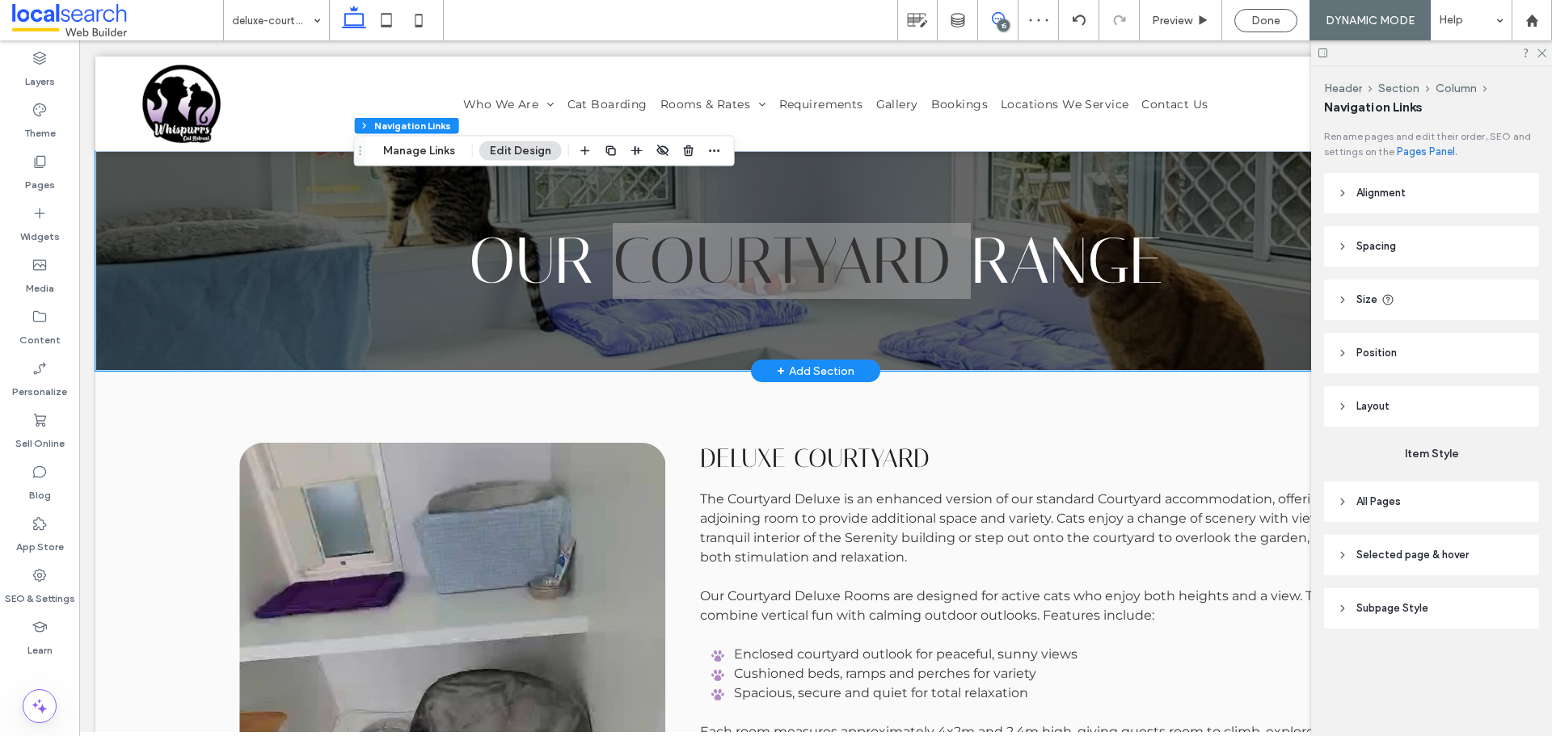
click at [1015, 19] on span at bounding box center [998, 18] width 40 height 13
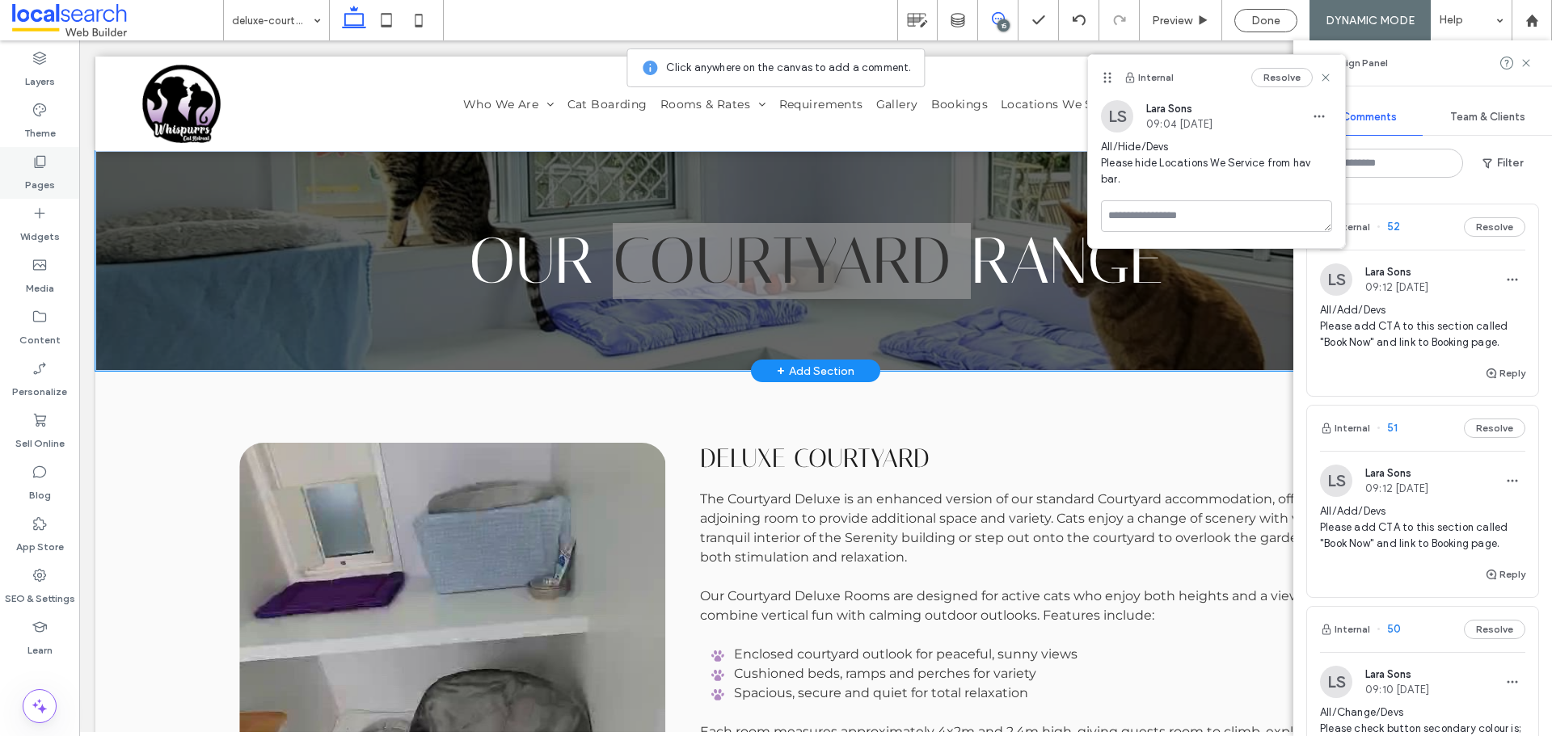
click at [48, 187] on label "Pages" at bounding box center [40, 181] width 30 height 23
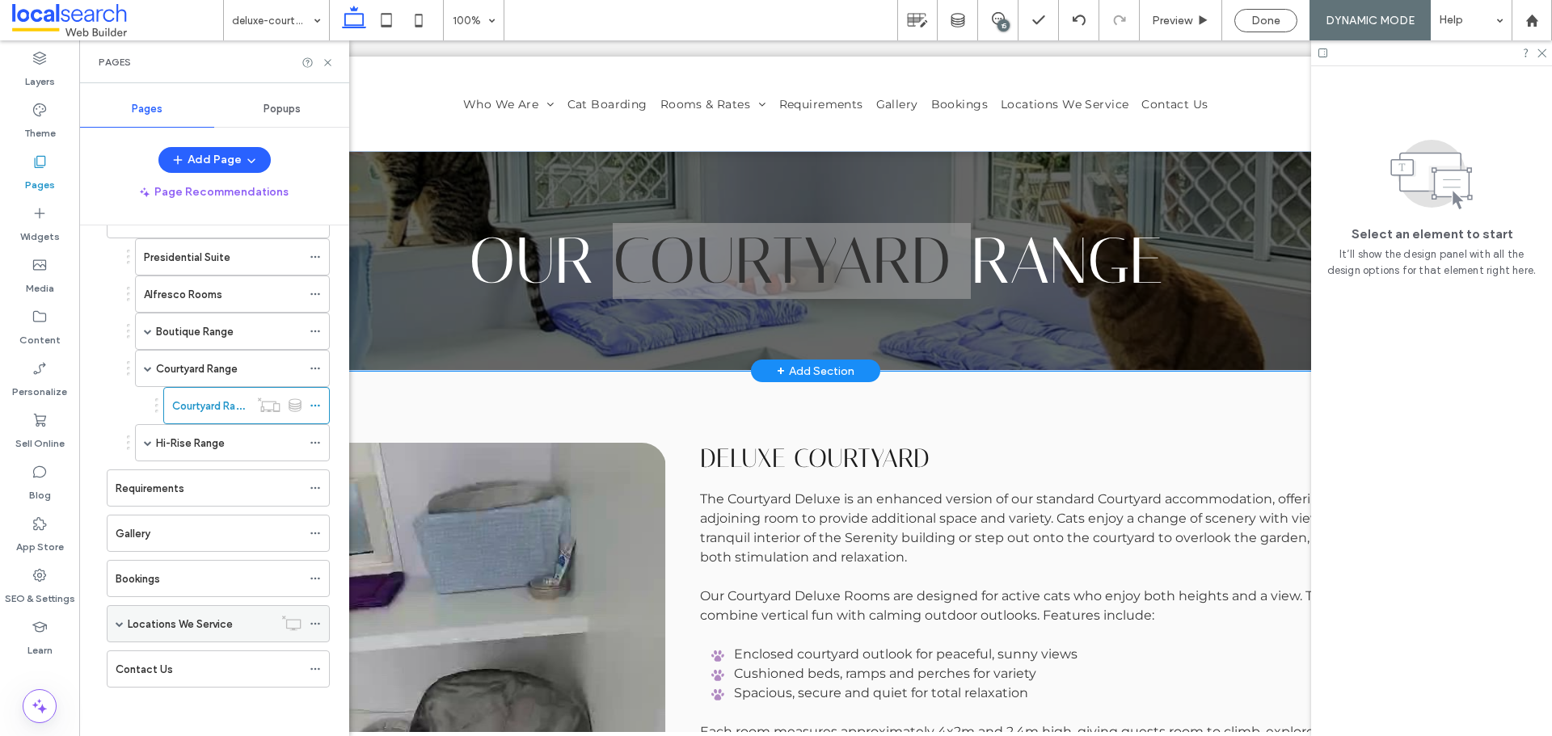
click at [311, 623] on use at bounding box center [314, 624] width 9 height 2
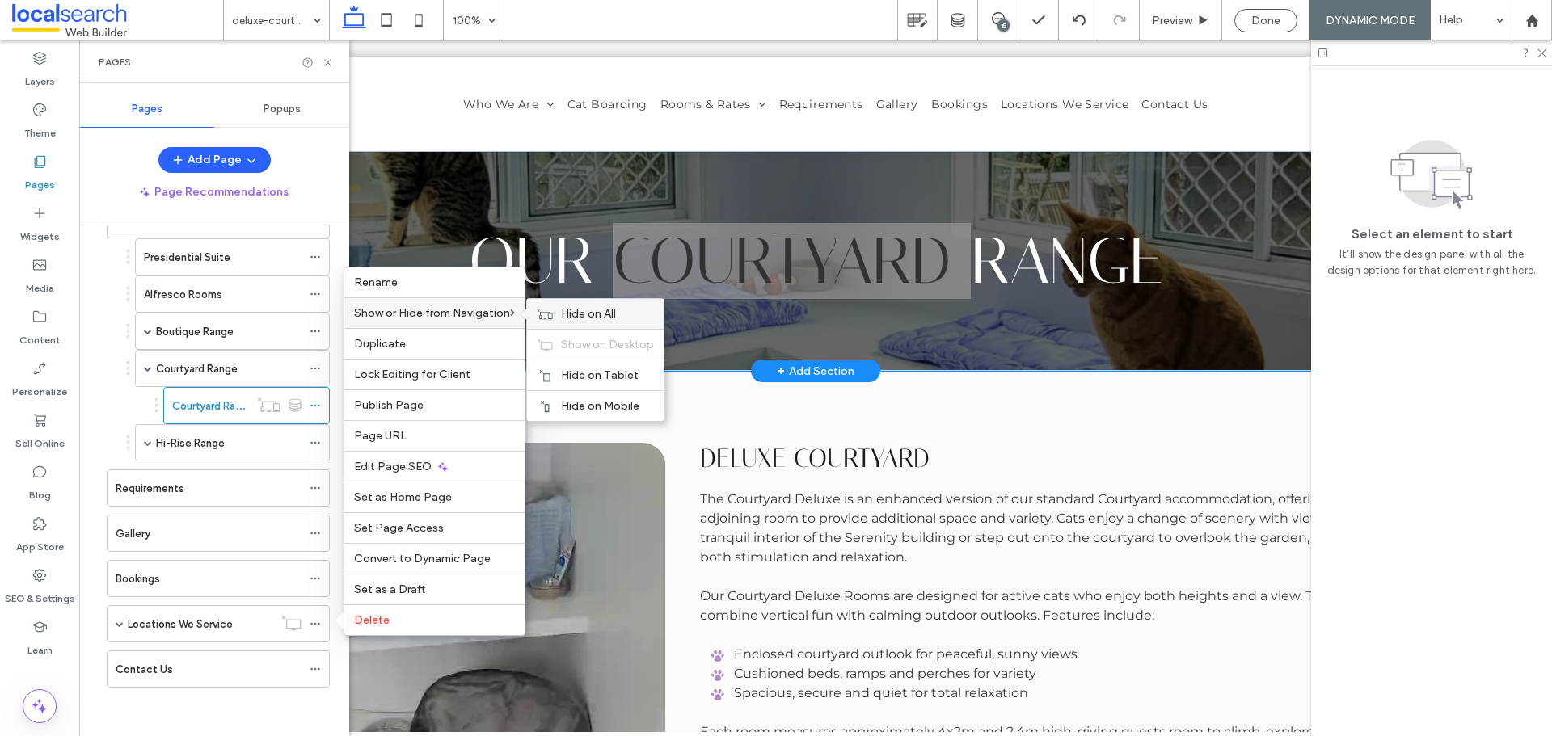
click at [609, 320] on span "Hide on All" at bounding box center [588, 314] width 55 height 14
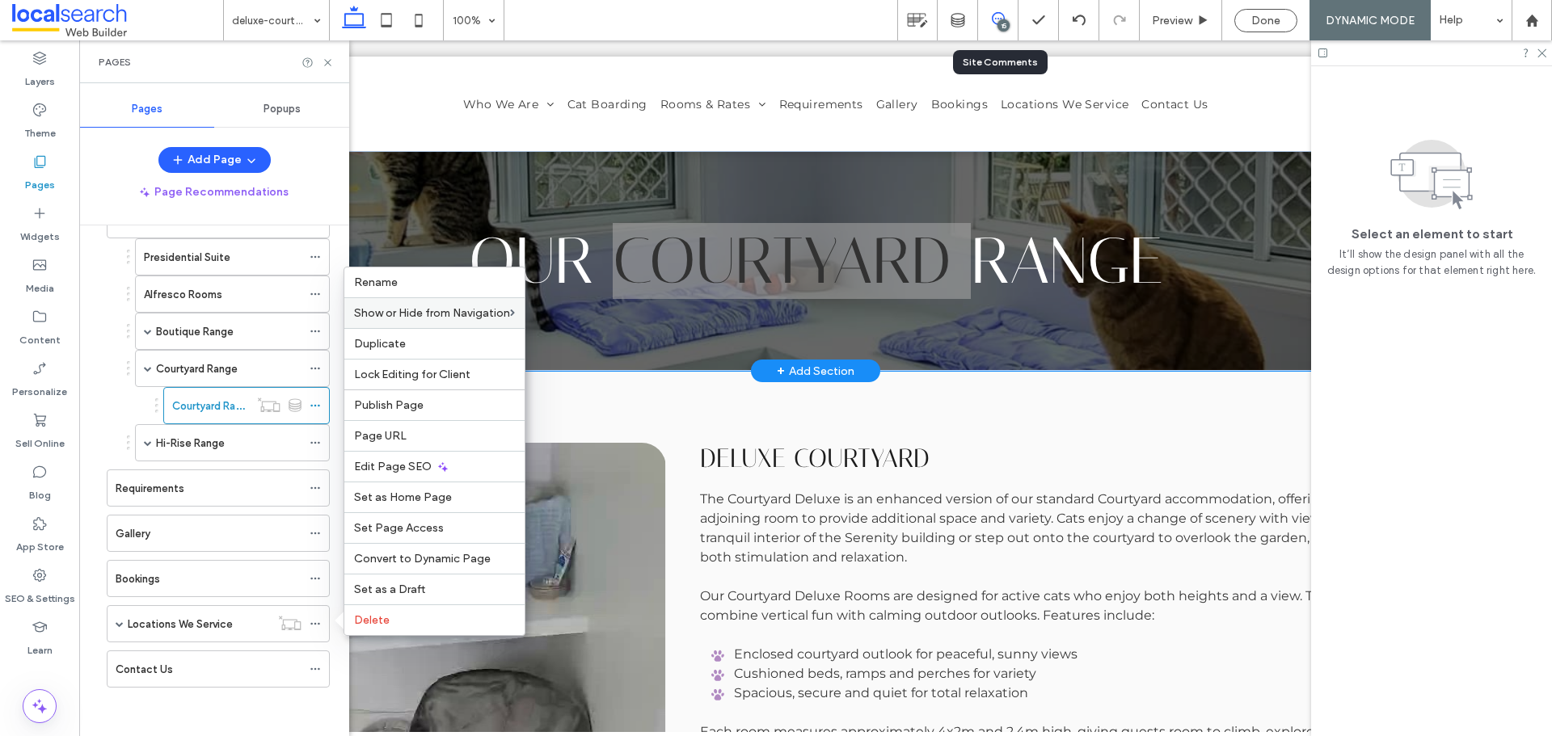
click at [995, 19] on icon at bounding box center [998, 18] width 13 height 13
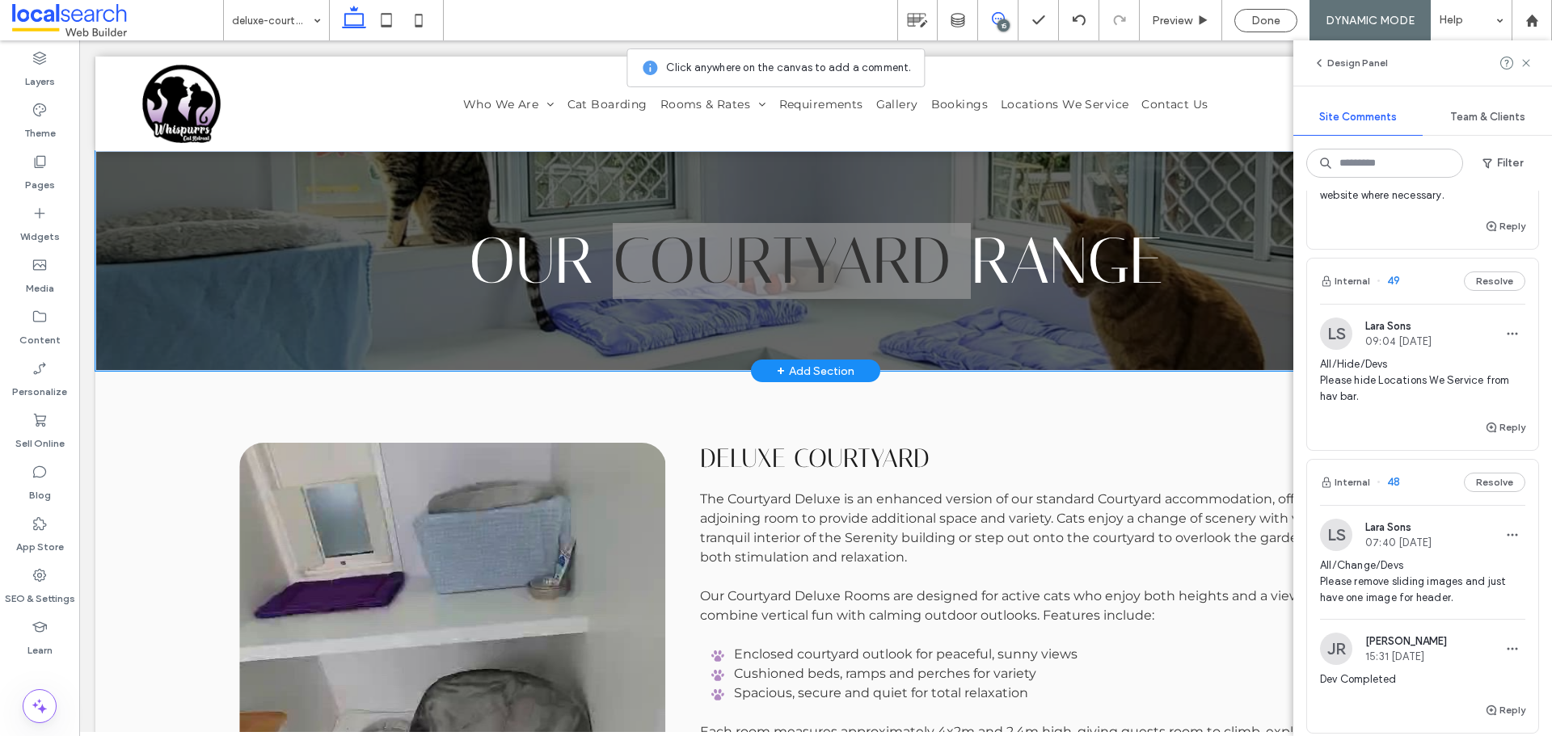
scroll to position [485, 0]
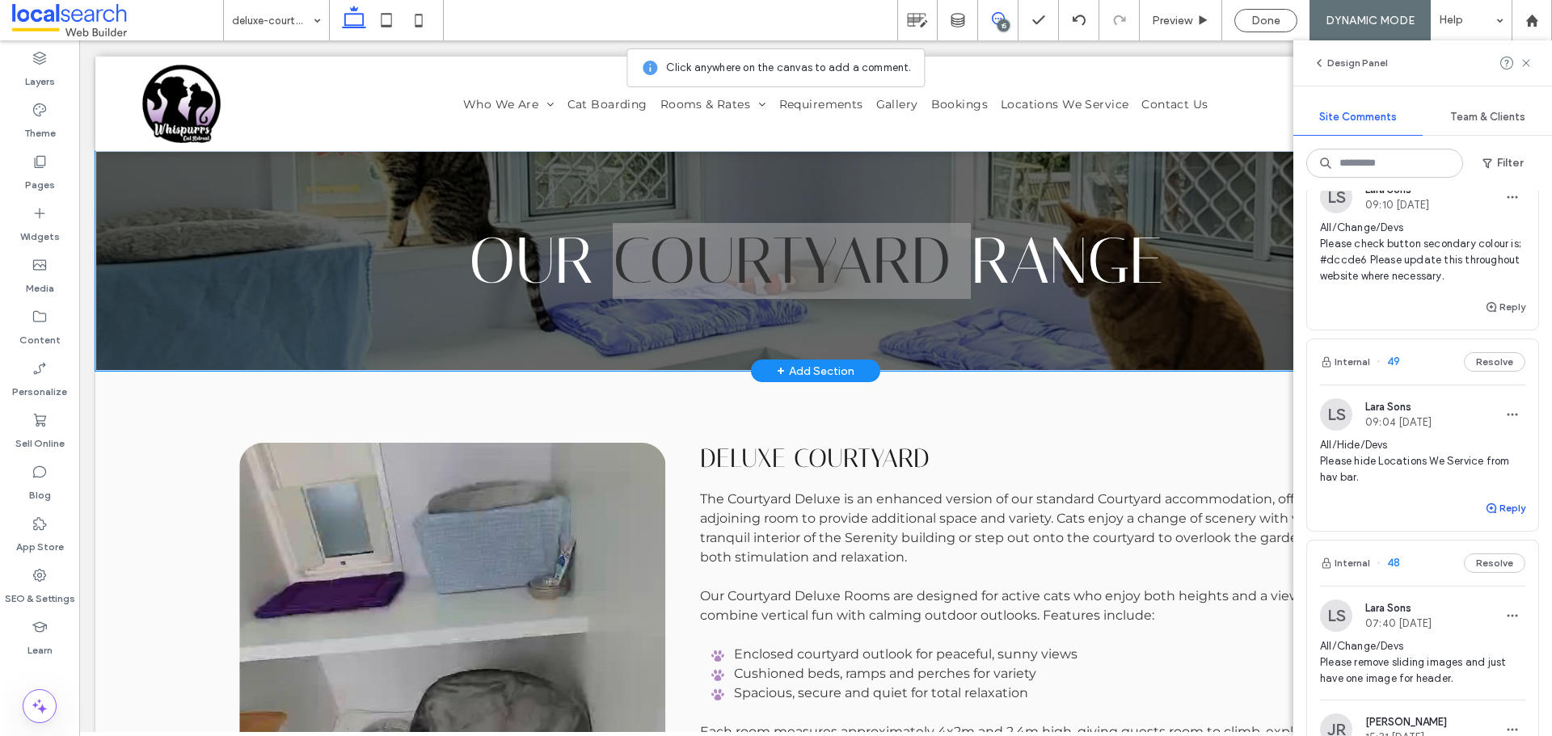
click at [1488, 509] on button "Reply" at bounding box center [1505, 508] width 40 height 19
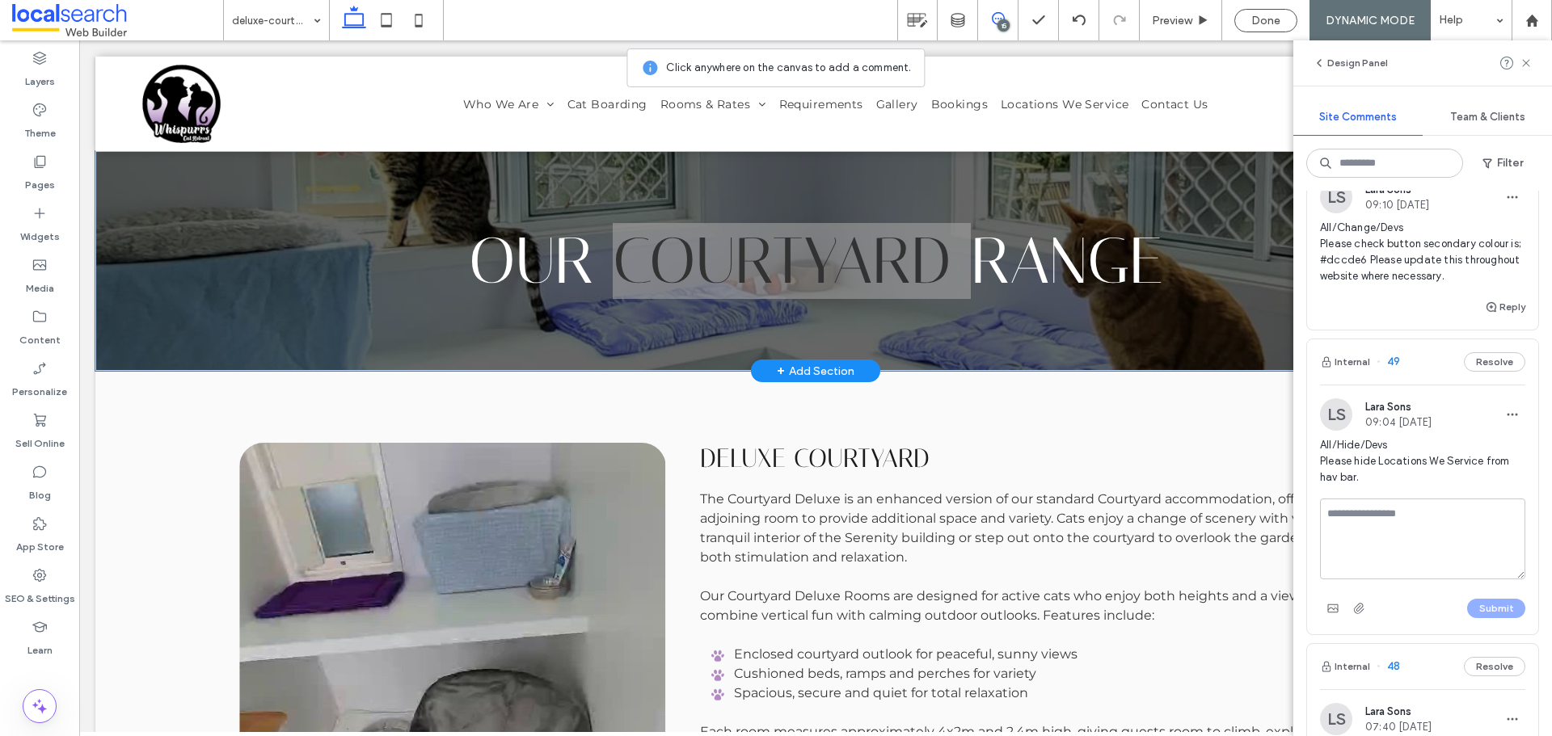
click at [1452, 537] on textarea at bounding box center [1422, 539] width 205 height 81
type textarea "**********"
click at [1481, 613] on button "Submit" at bounding box center [1496, 608] width 58 height 19
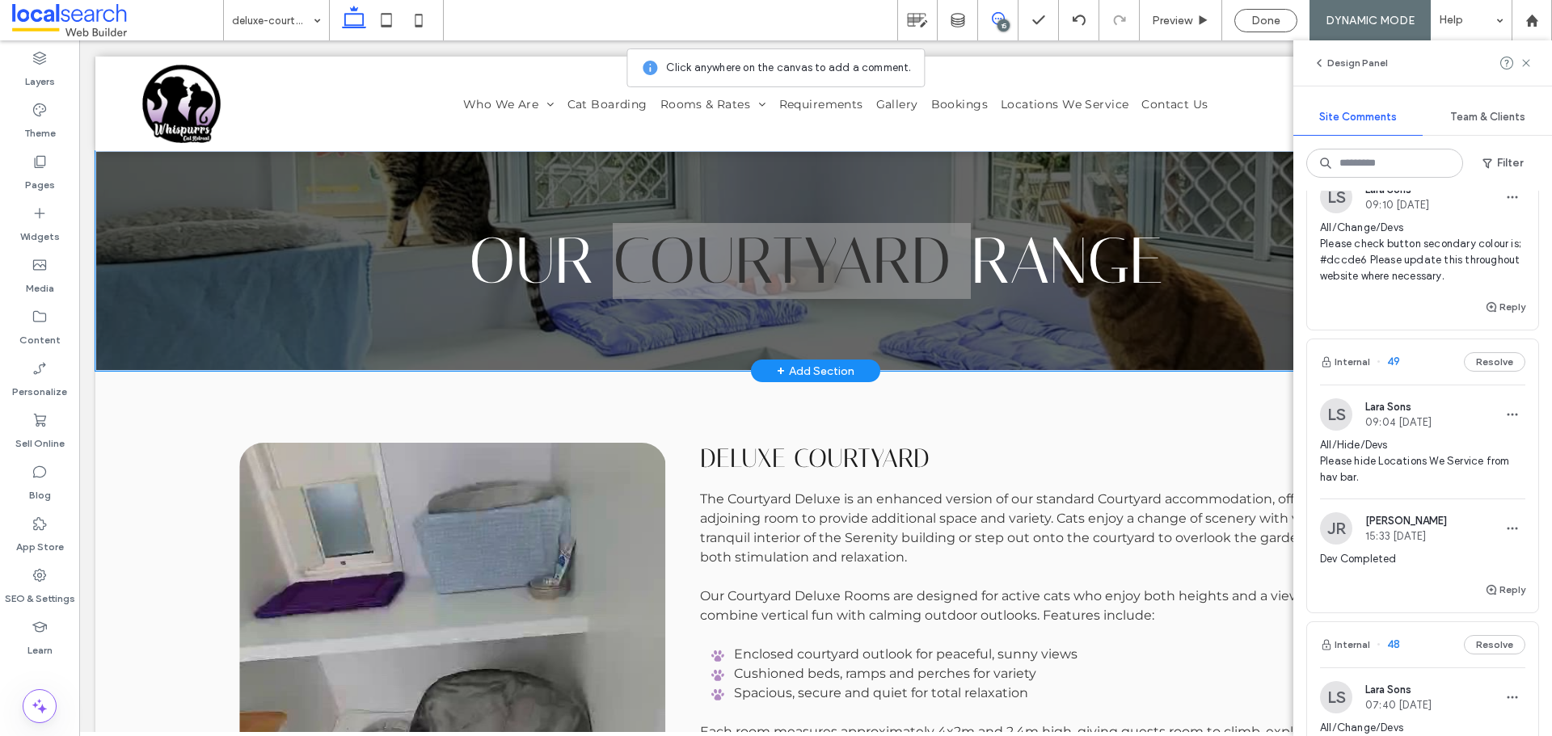
click at [1356, 261] on span "All/Change/Devs Please check button secondary colour is; #dccde6 Please update …" at bounding box center [1422, 252] width 205 height 65
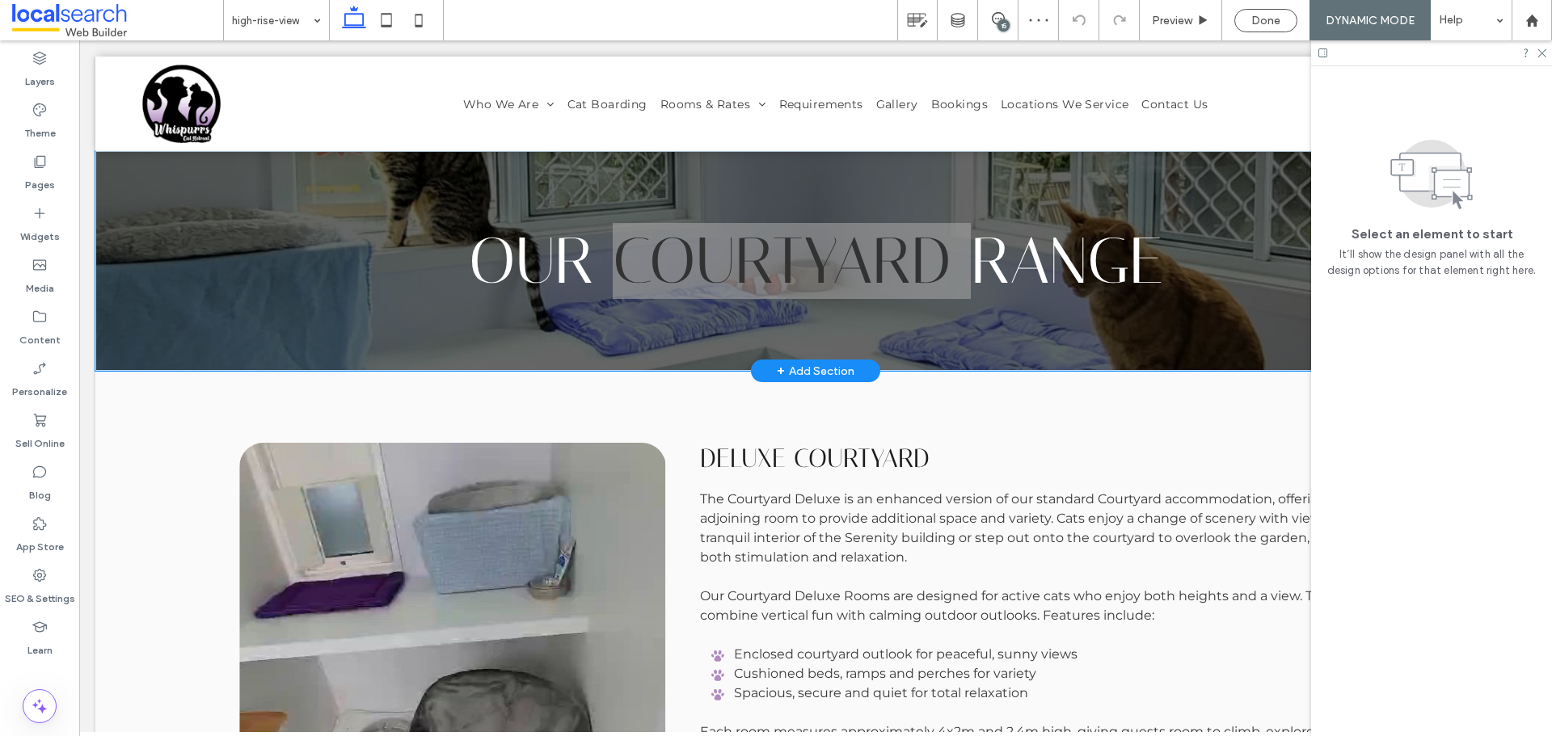
drag, startPoint x: 1357, startPoint y: 259, endPoint x: 1004, endPoint y: 20, distance: 426.2
click at [1004, 20] on div "15" at bounding box center [1003, 25] width 12 height 12
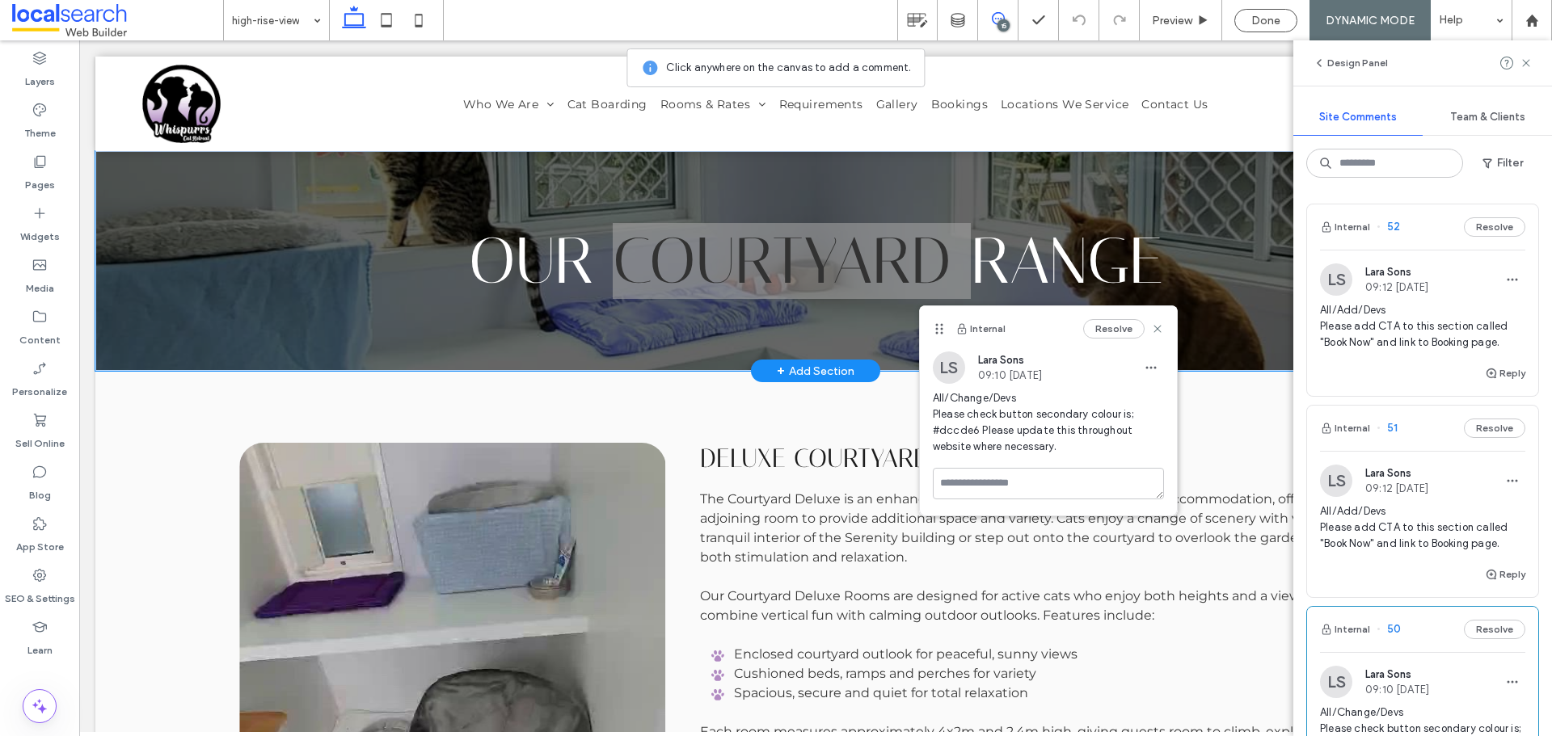
click at [963, 432] on span "All/Change/Devs Please check button secondary colour is; #dccde6 Please update …" at bounding box center [1048, 422] width 231 height 65
copy span "dccde6"
click at [40, 159] on icon at bounding box center [40, 162] width 16 height 16
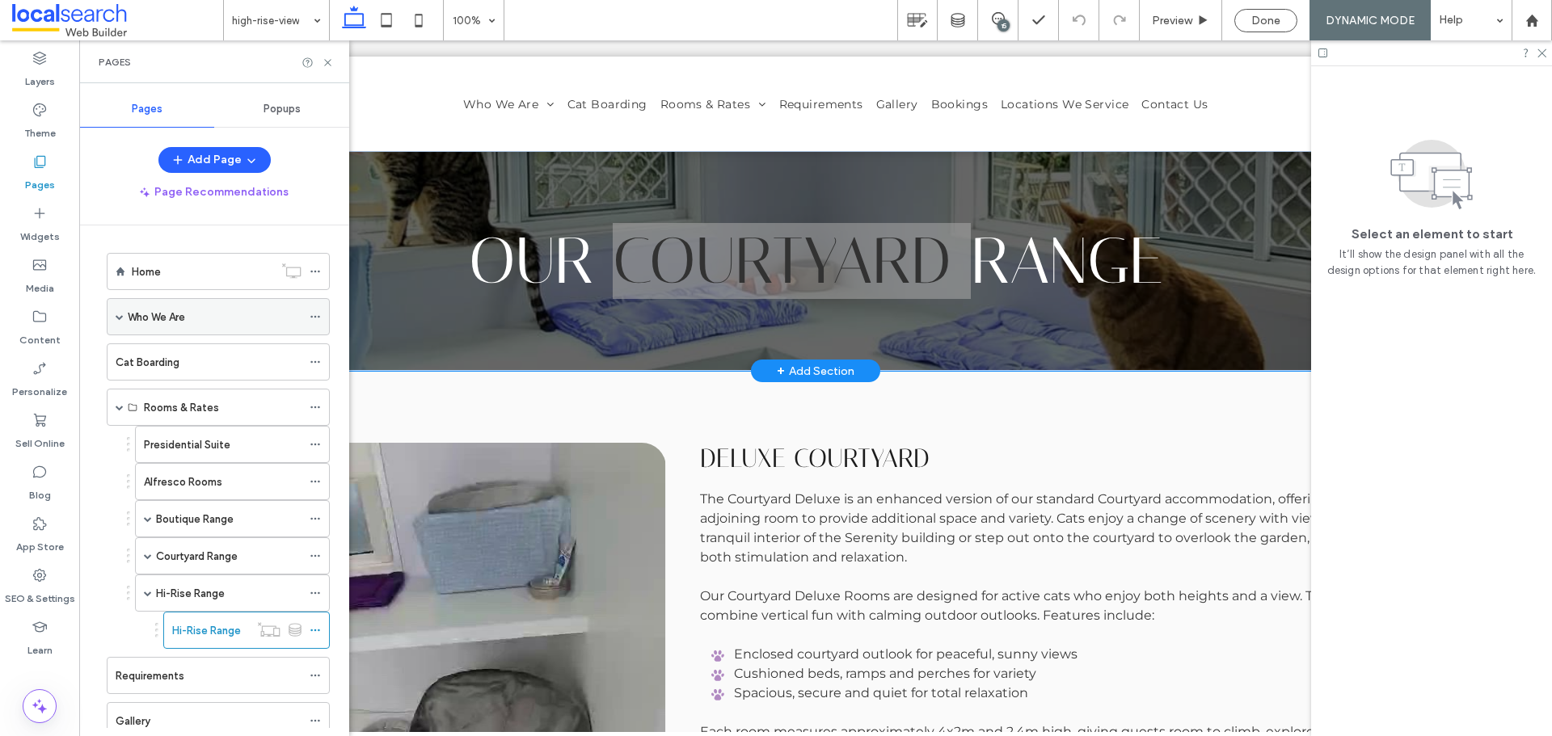
click at [51, 129] on label "Theme" at bounding box center [40, 129] width 32 height 23
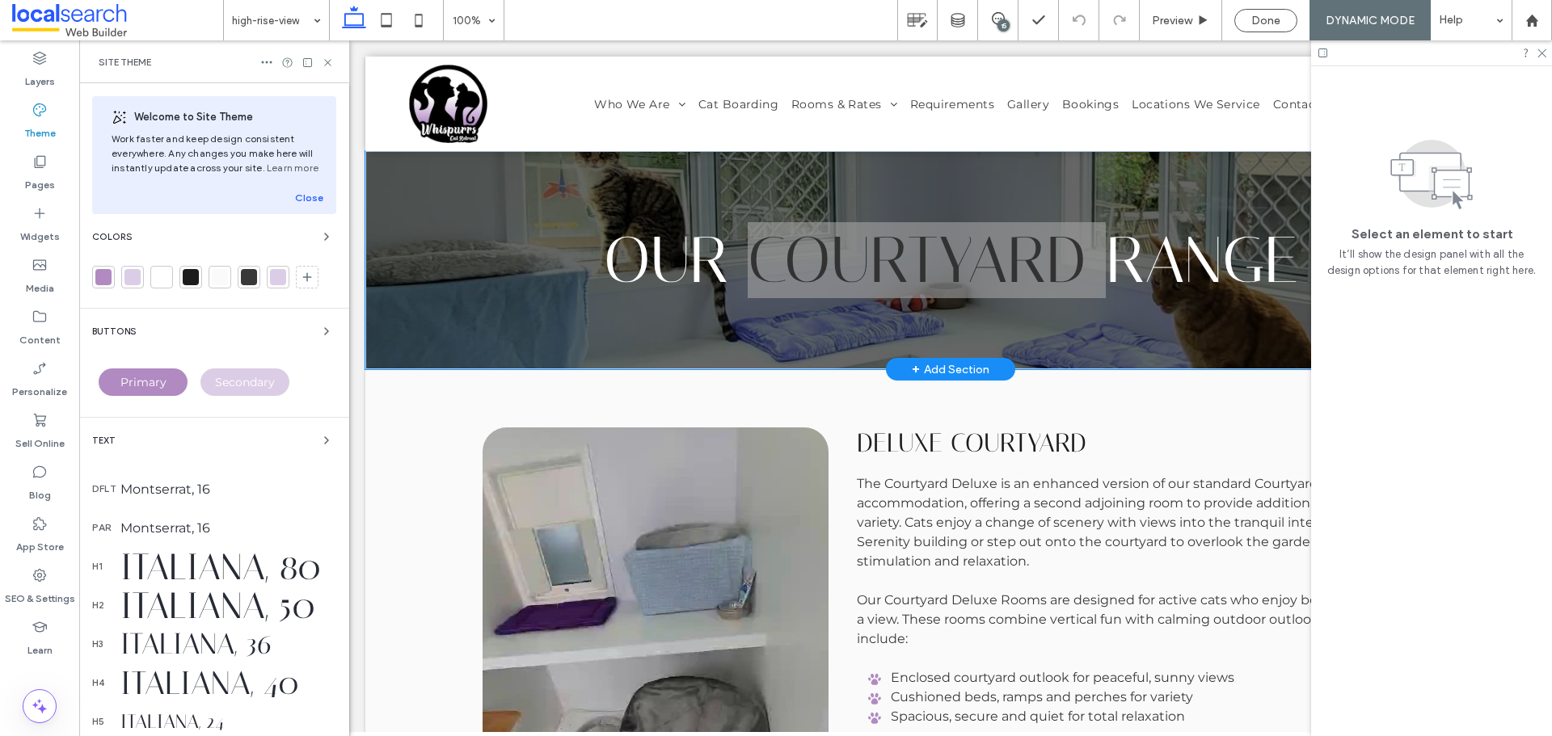
click at [134, 281] on div at bounding box center [132, 277] width 16 height 16
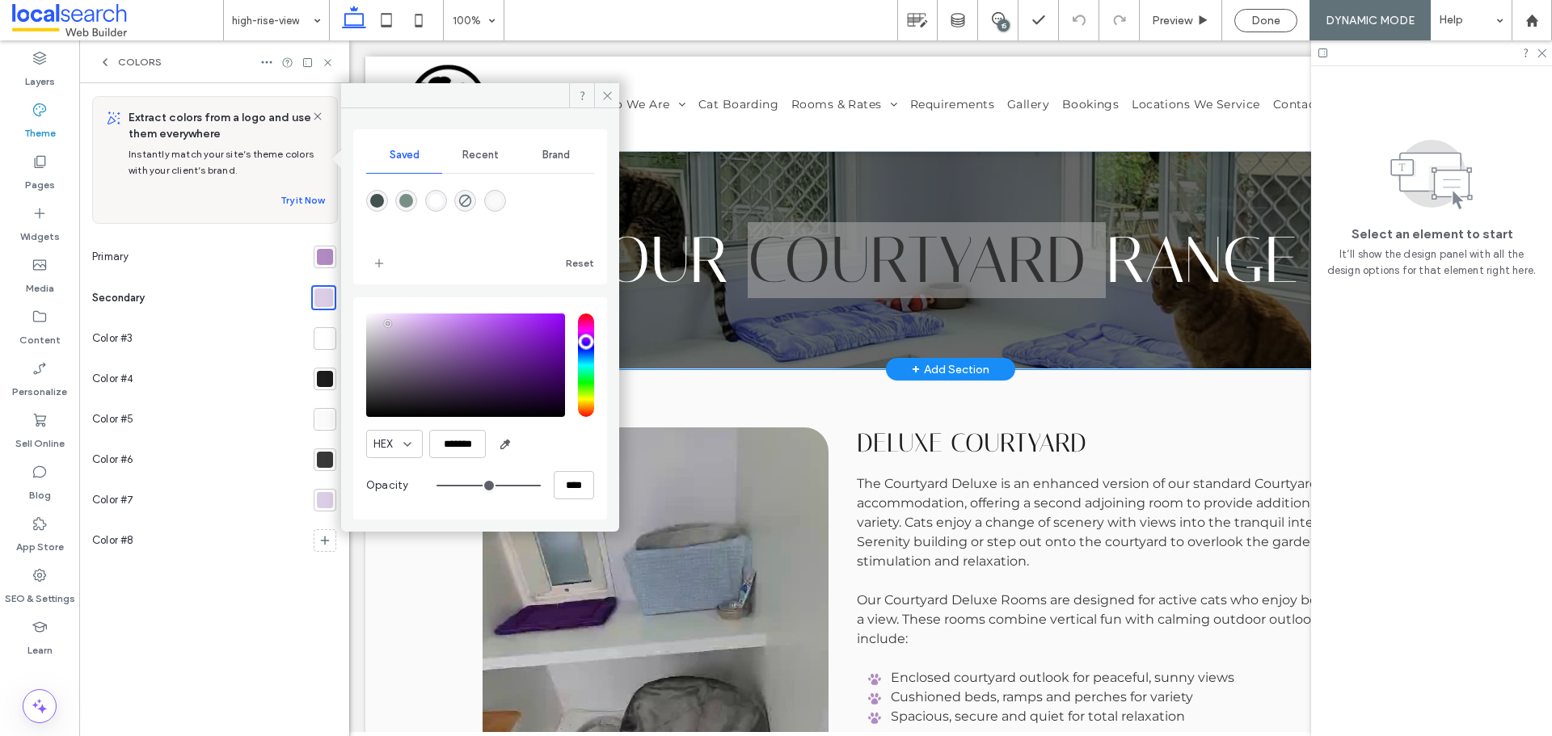
click at [453, 461] on div "HEX ******* Opacity ****" at bounding box center [480, 409] width 228 height 206
click at [456, 453] on input "*******" at bounding box center [457, 444] width 57 height 28
paste input "color picker textbox"
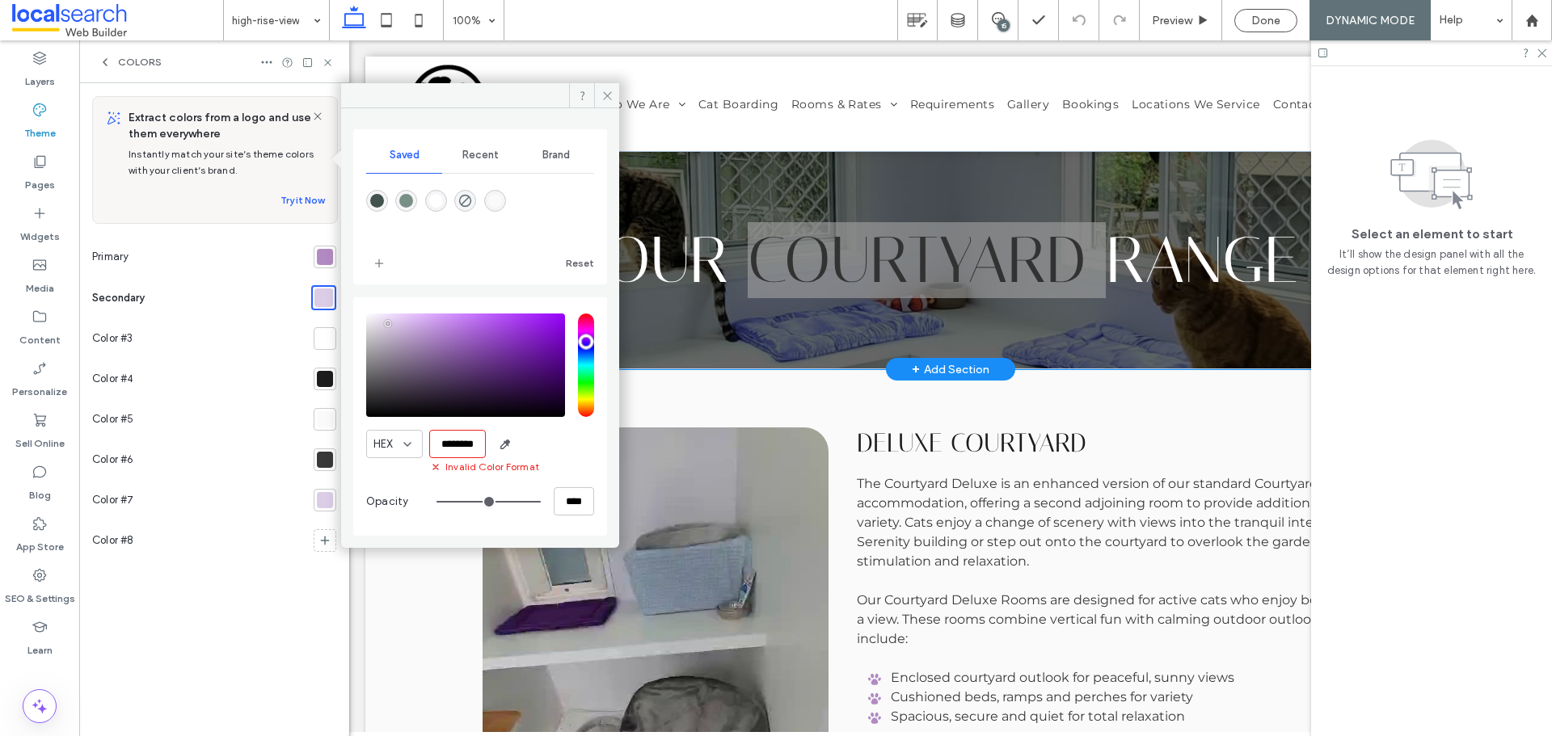
scroll to position [0, 2]
paste input "color picker textbox"
type input "*******"
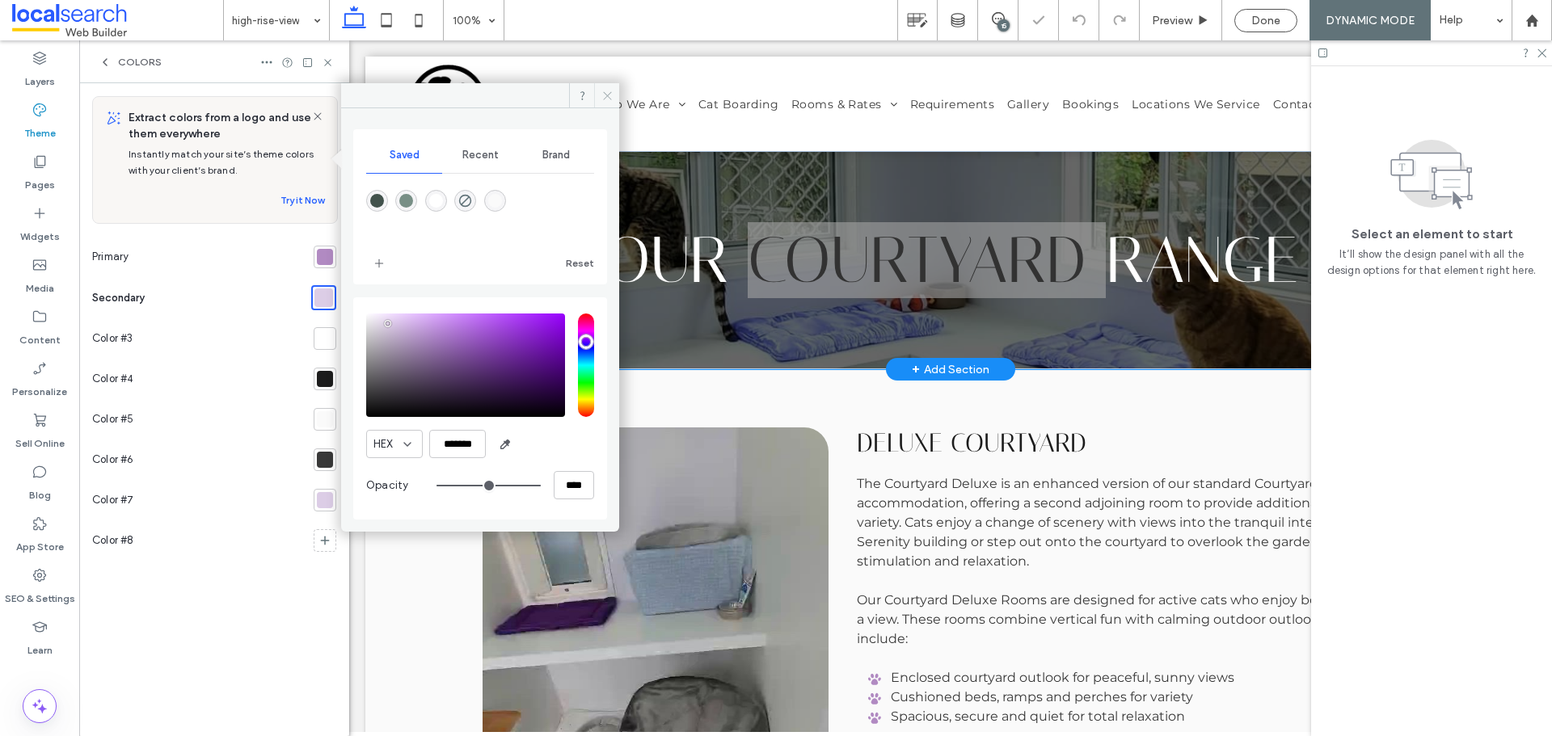
click at [601, 99] on icon at bounding box center [607, 96] width 12 height 12
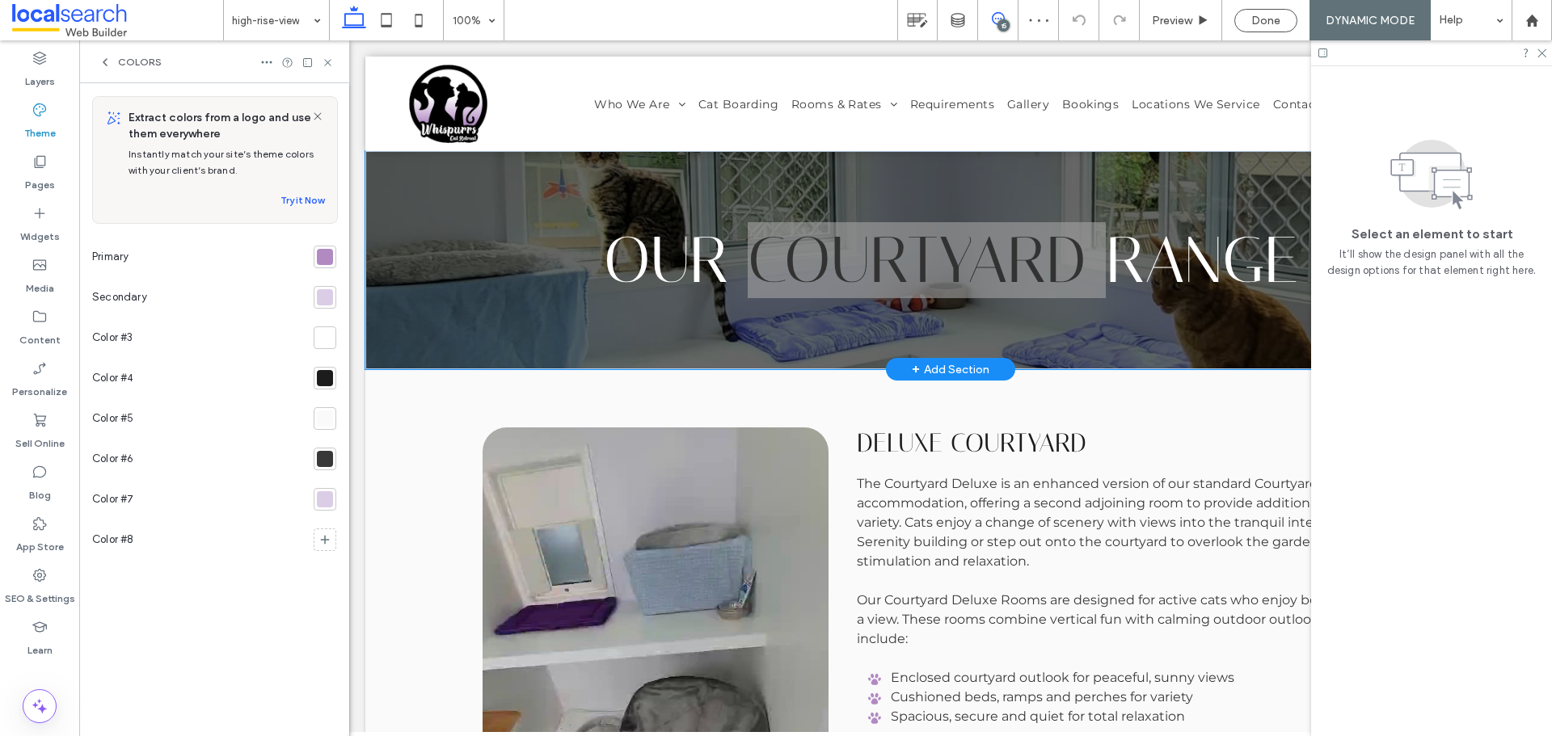
click at [1008, 16] on span at bounding box center [998, 18] width 40 height 13
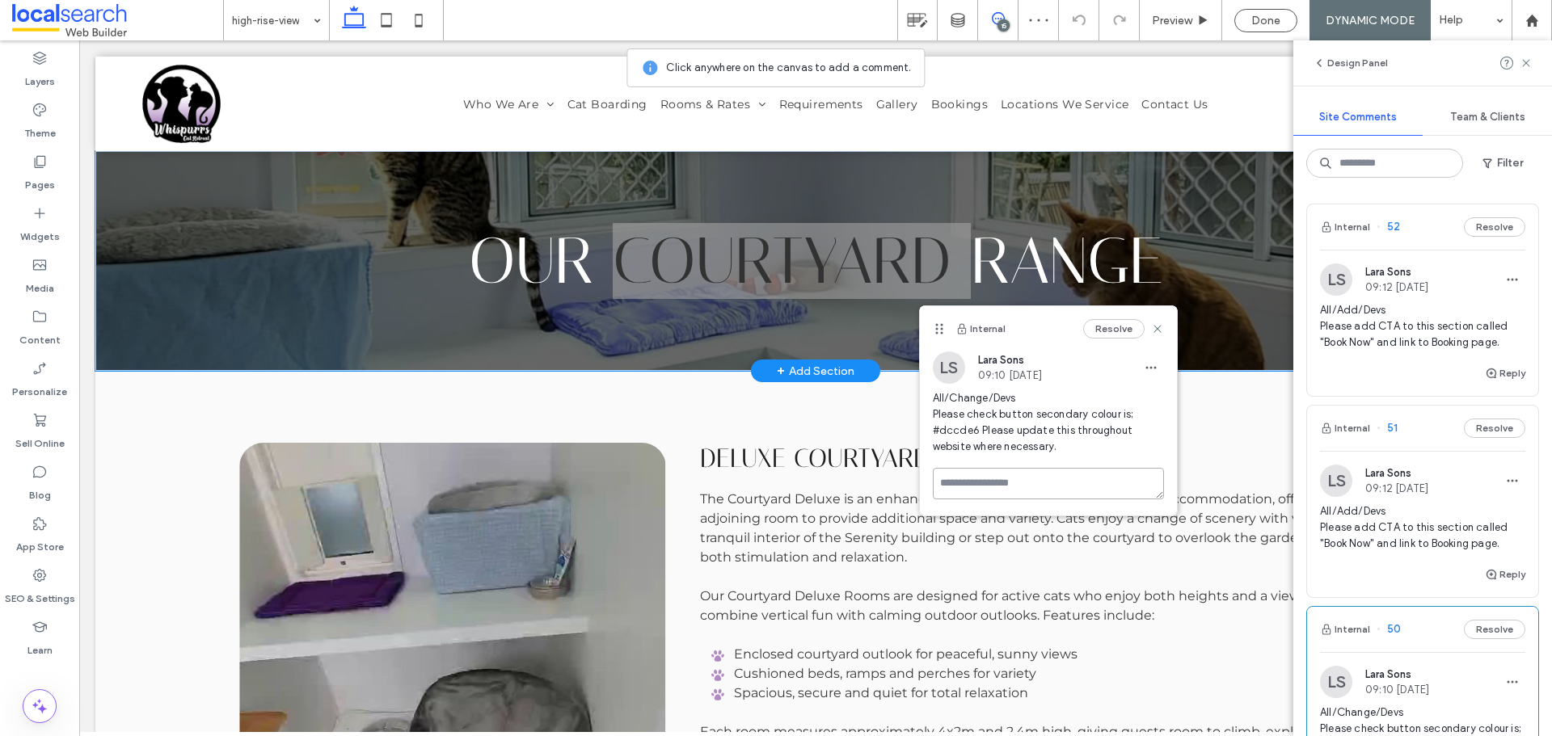
click at [1003, 480] on textarea at bounding box center [1048, 484] width 231 height 32
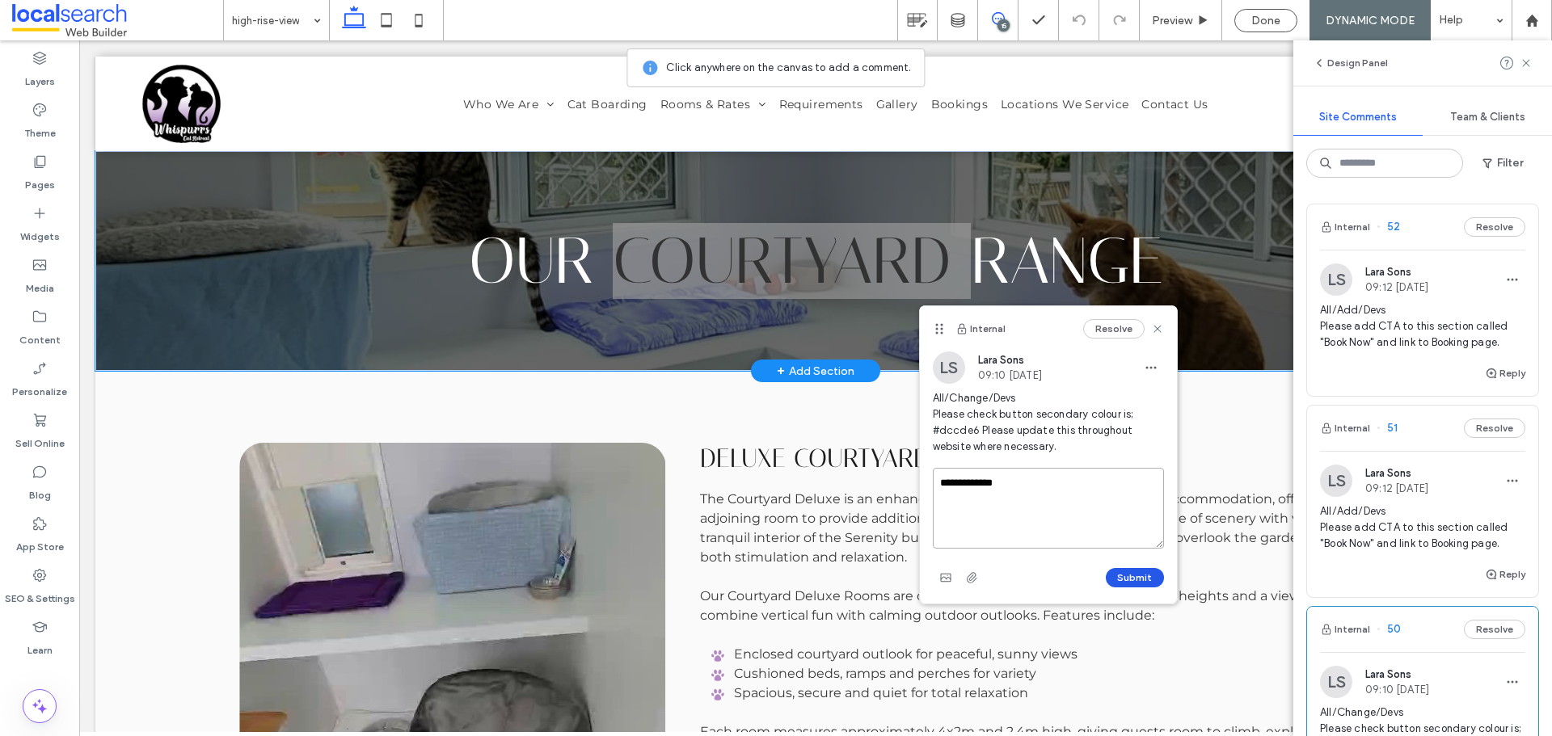
type textarea "**********"
click at [1140, 571] on button "Submit" at bounding box center [1135, 577] width 58 height 19
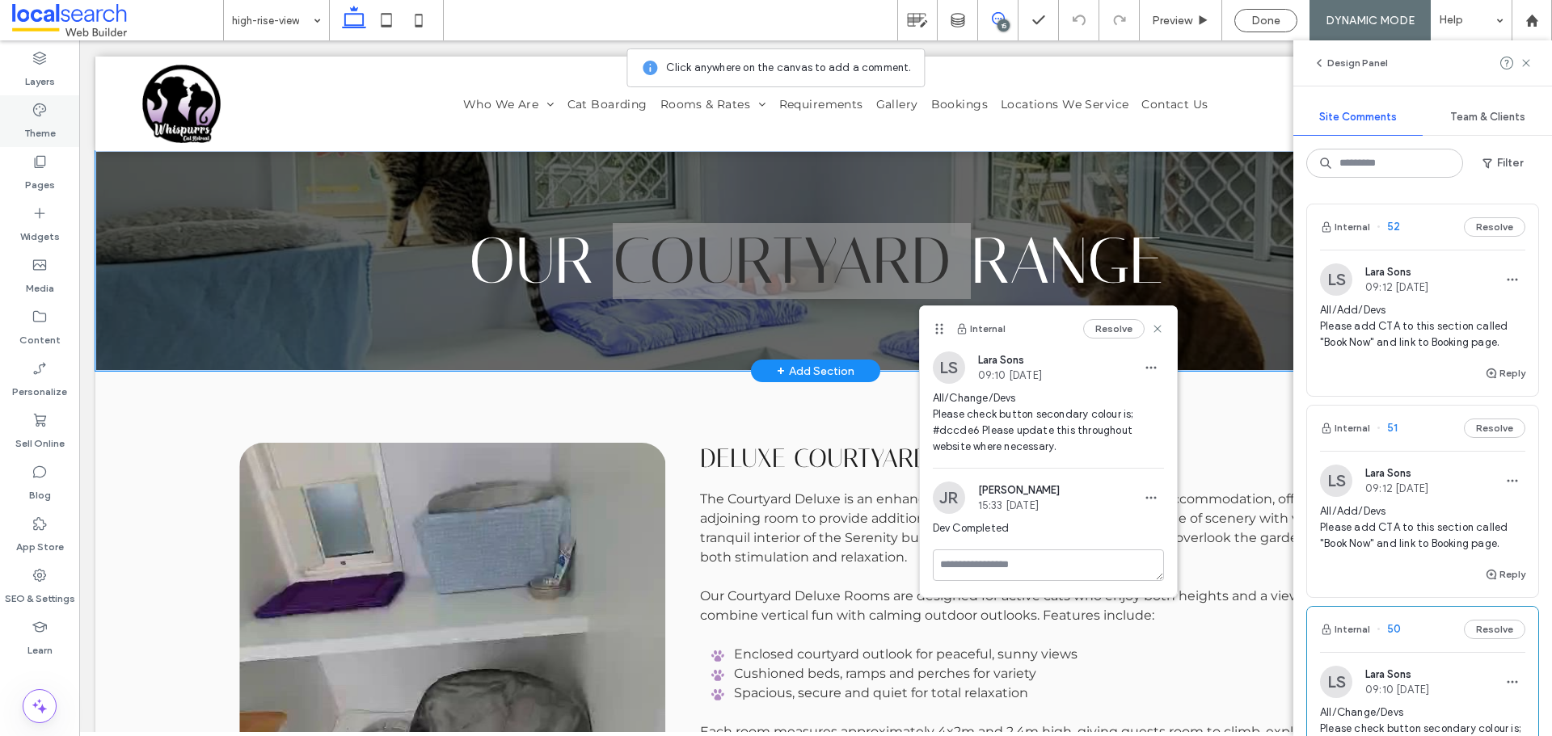
drag, startPoint x: 53, startPoint y: 123, endPoint x: 66, endPoint y: 142, distance: 23.3
click at [53, 123] on label "Theme" at bounding box center [40, 129] width 32 height 23
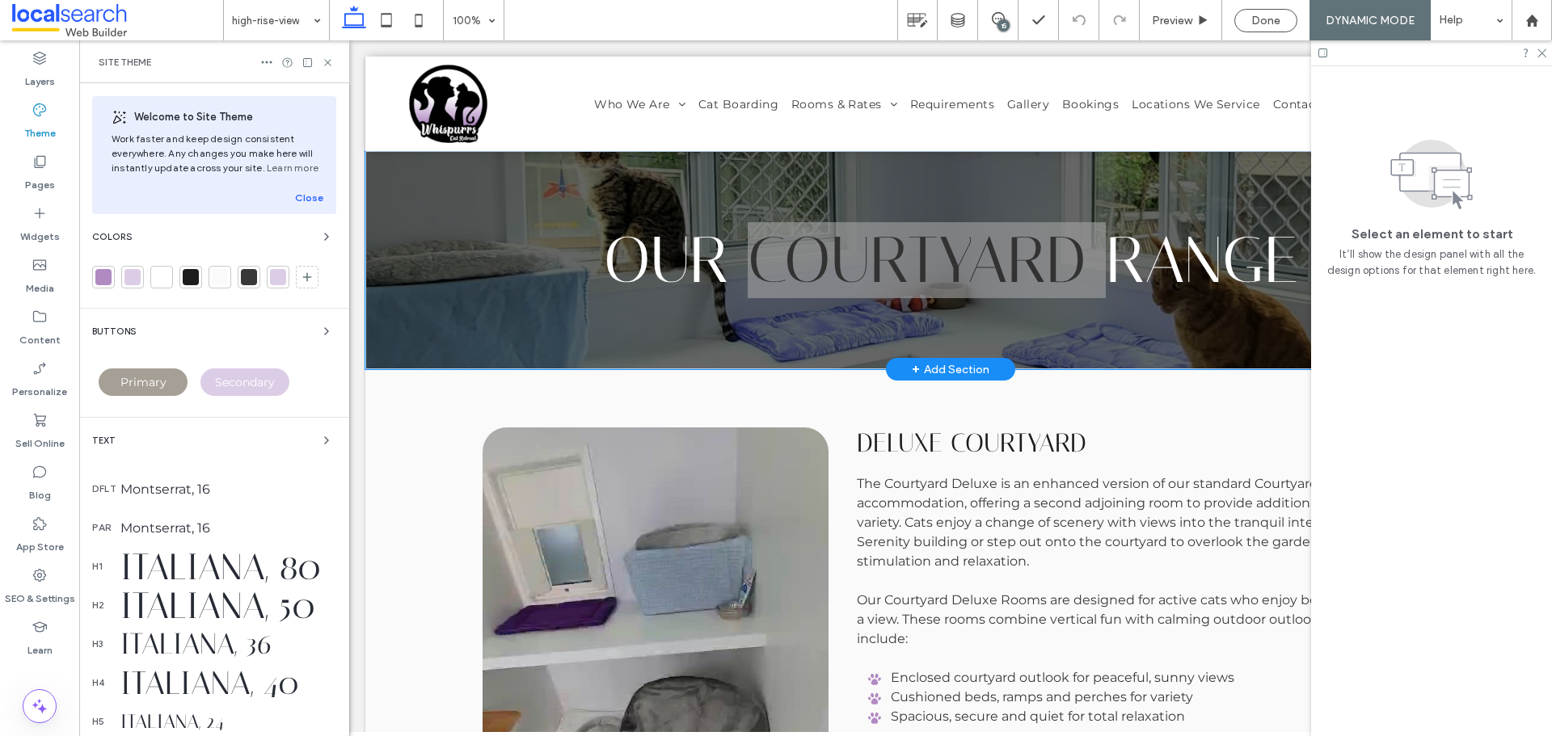
click at [145, 374] on div "Primary" at bounding box center [143, 382] width 89 height 27
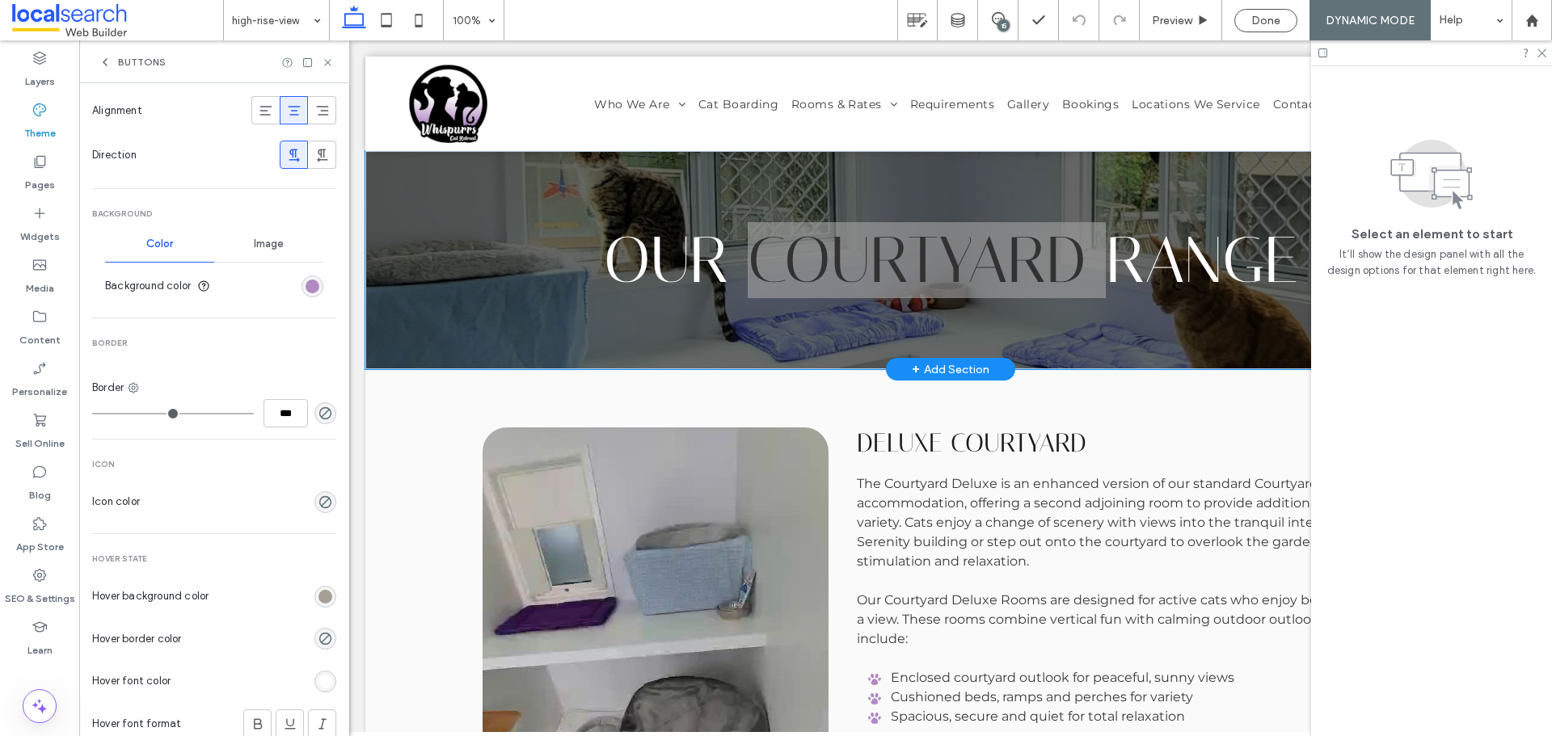
scroll to position [485, 0]
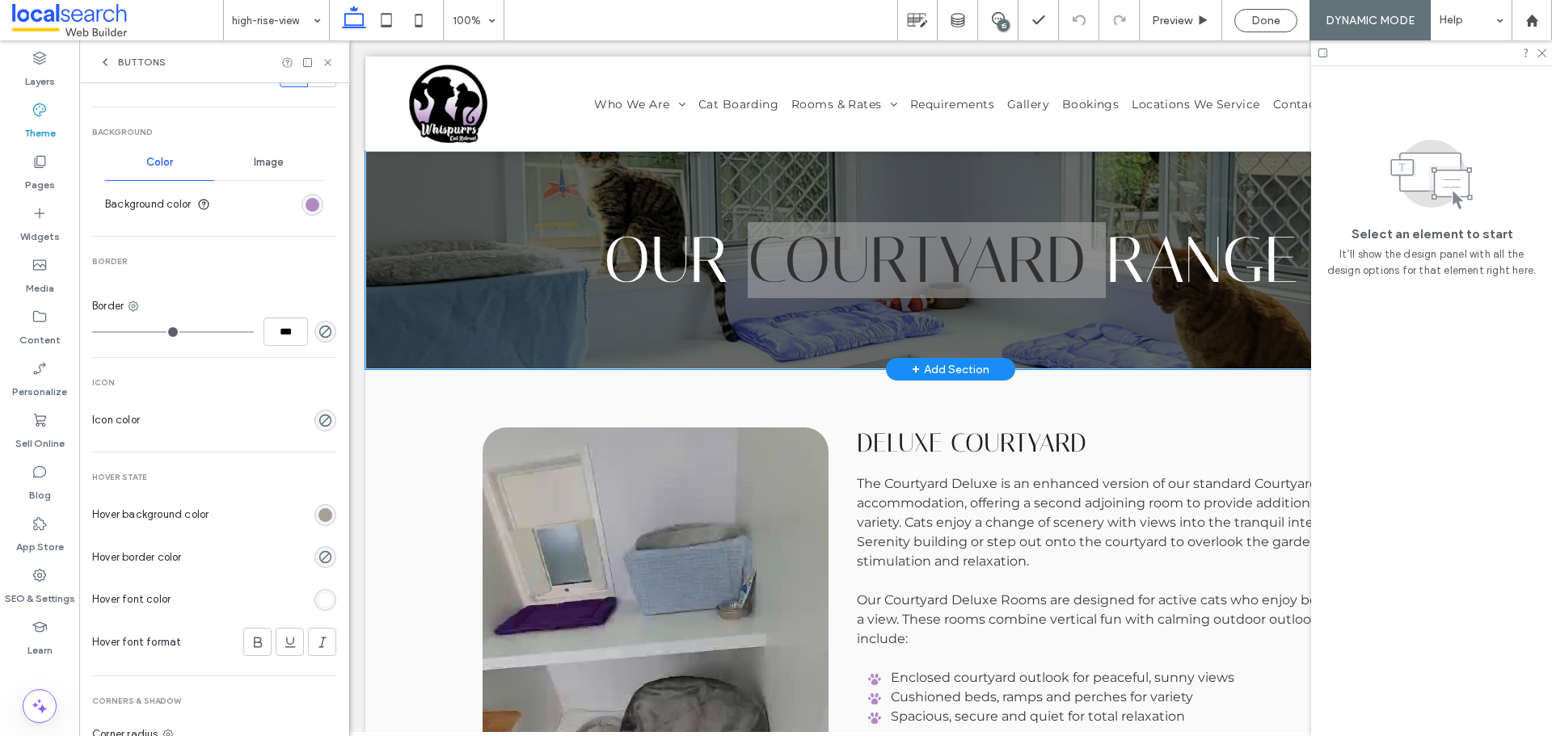
click at [319, 525] on div "rgb(166, 159, 150)" at bounding box center [325, 515] width 22 height 22
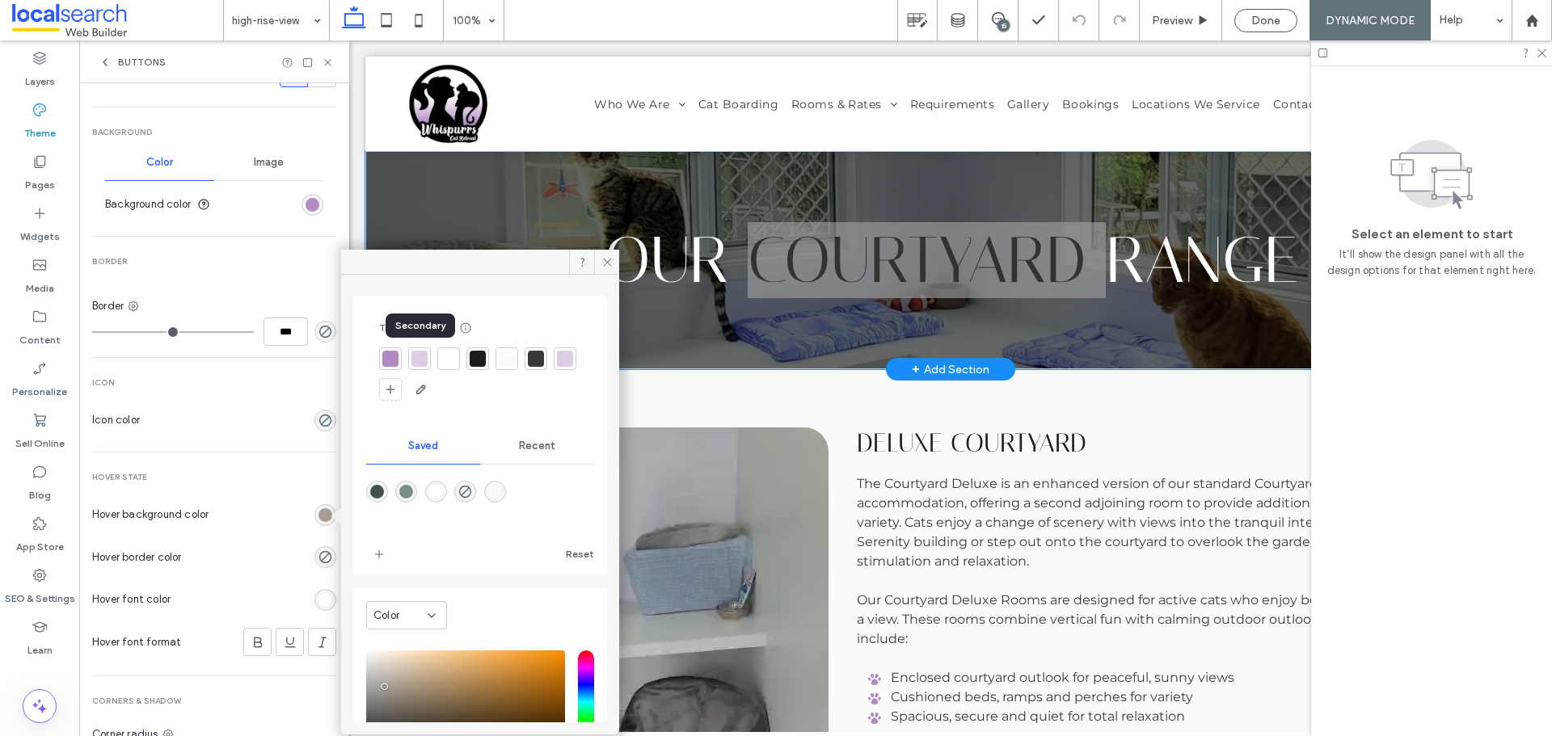
click at [423, 360] on div at bounding box center [419, 359] width 16 height 16
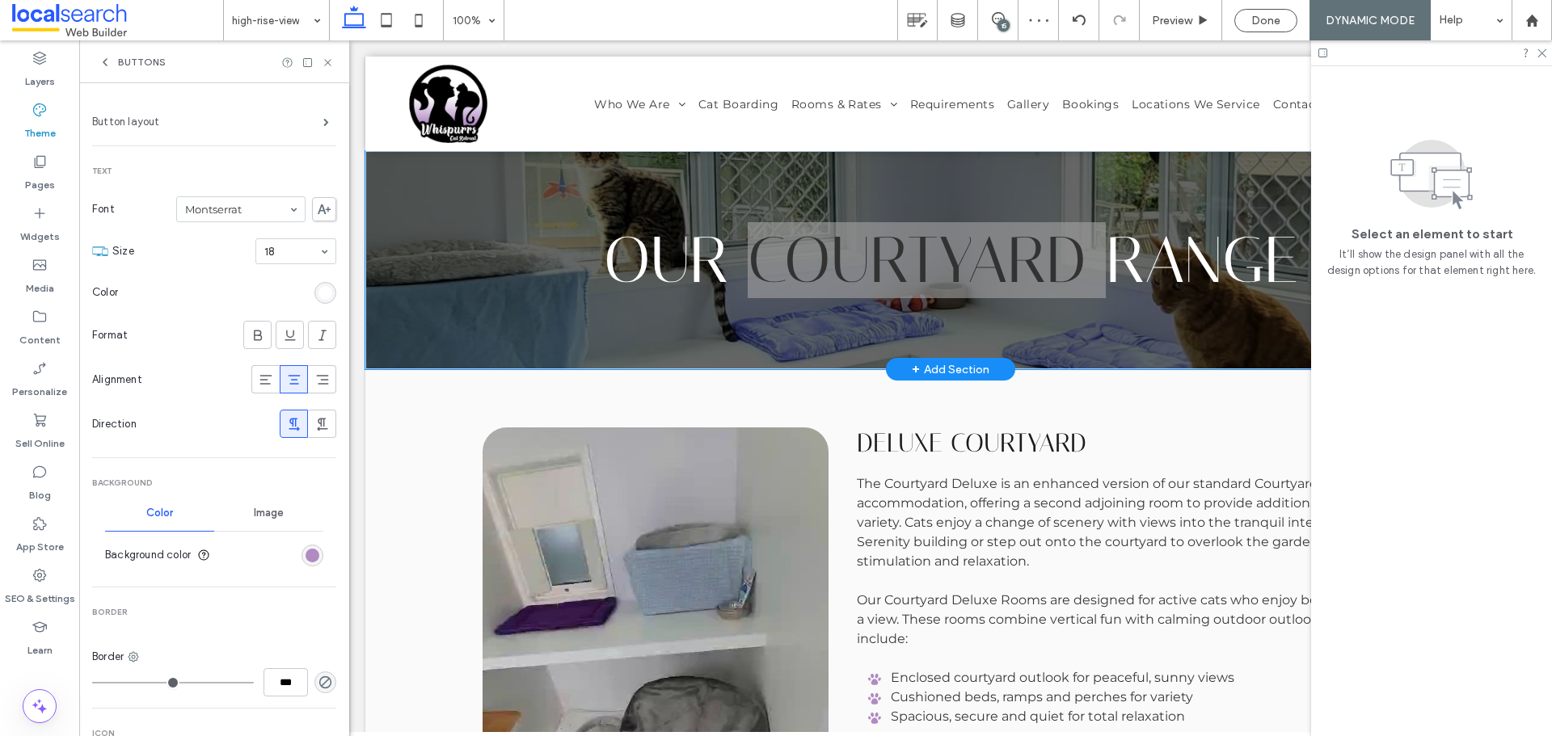
scroll to position [0, 0]
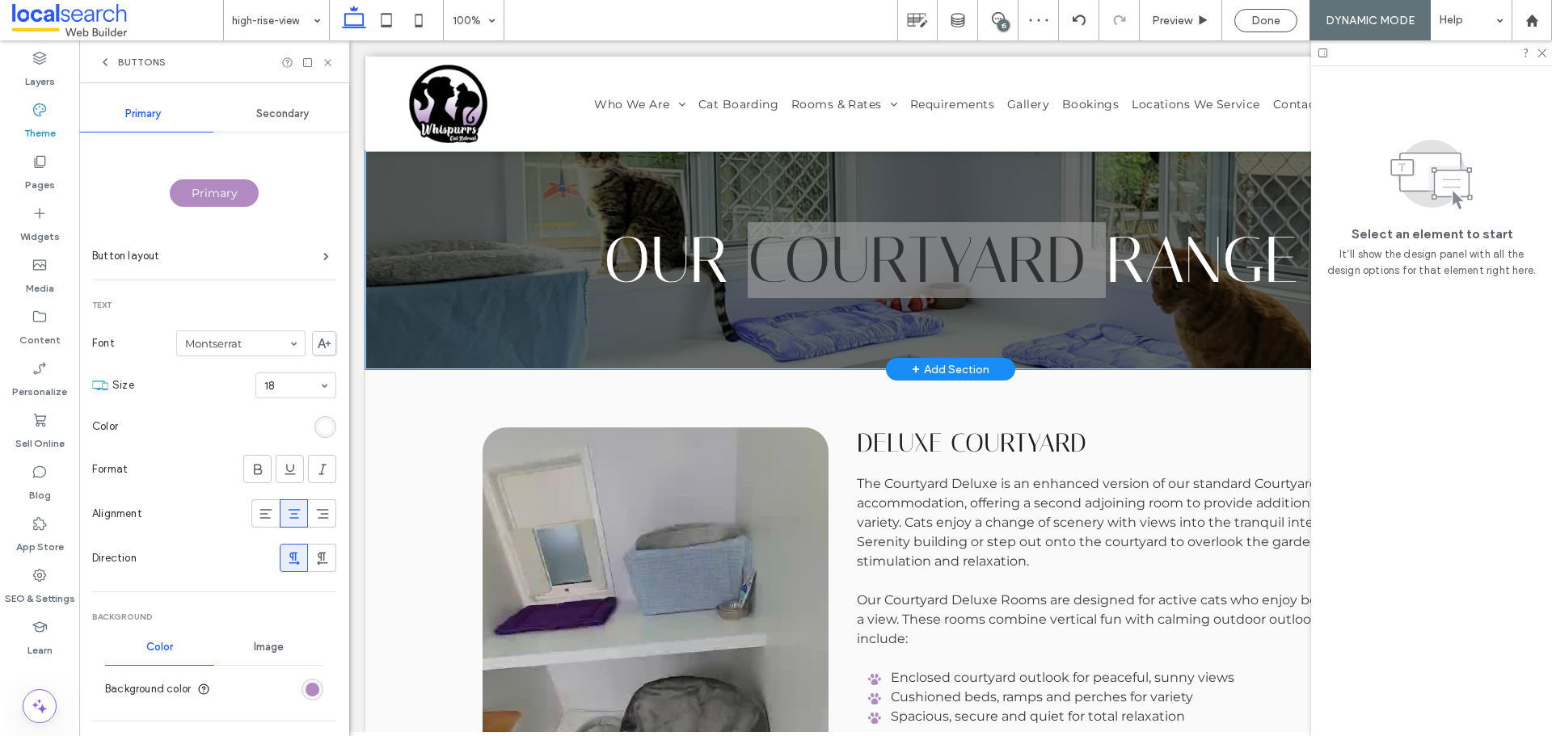
click at [276, 113] on span "Secondary" at bounding box center [282, 113] width 53 height 13
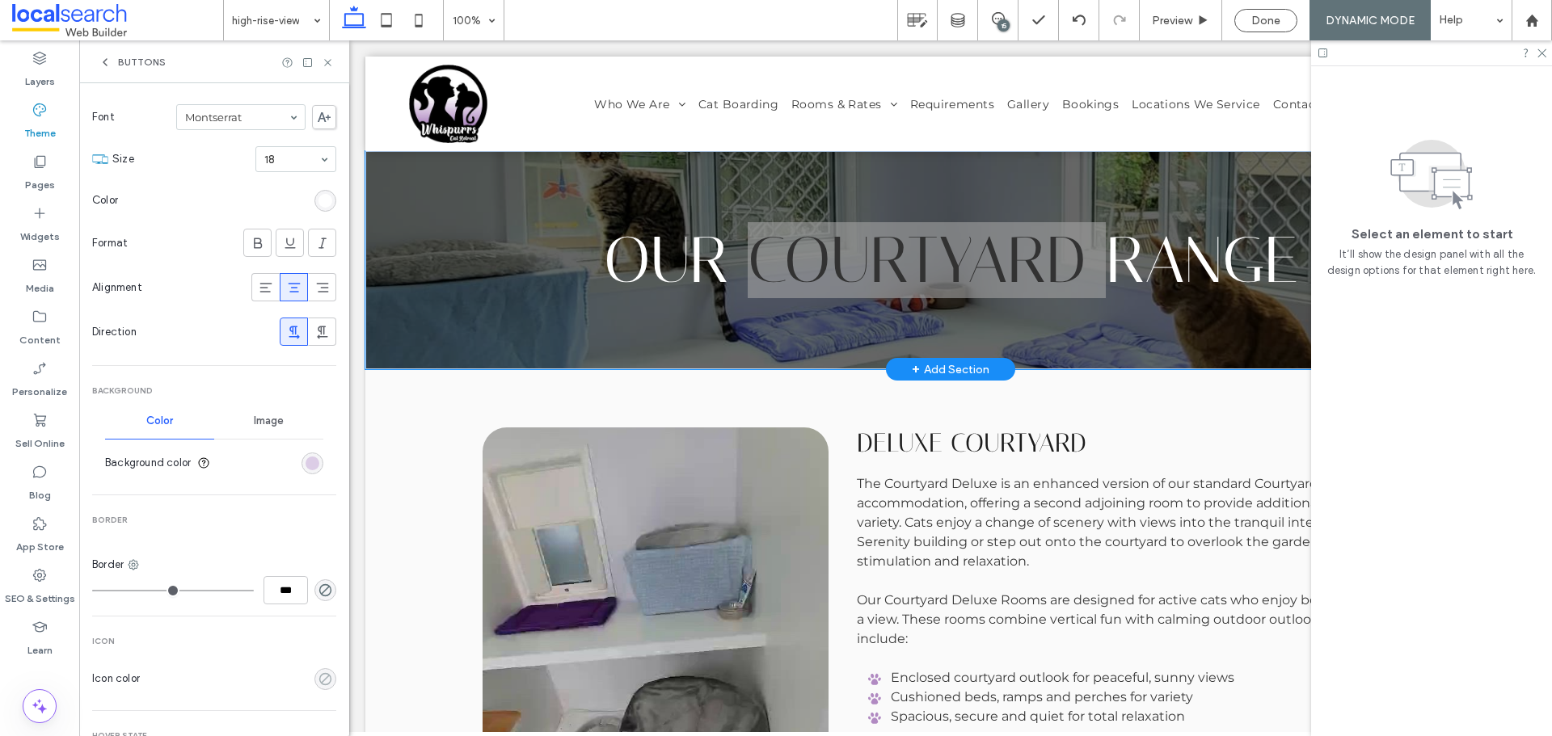
scroll to position [404, 0]
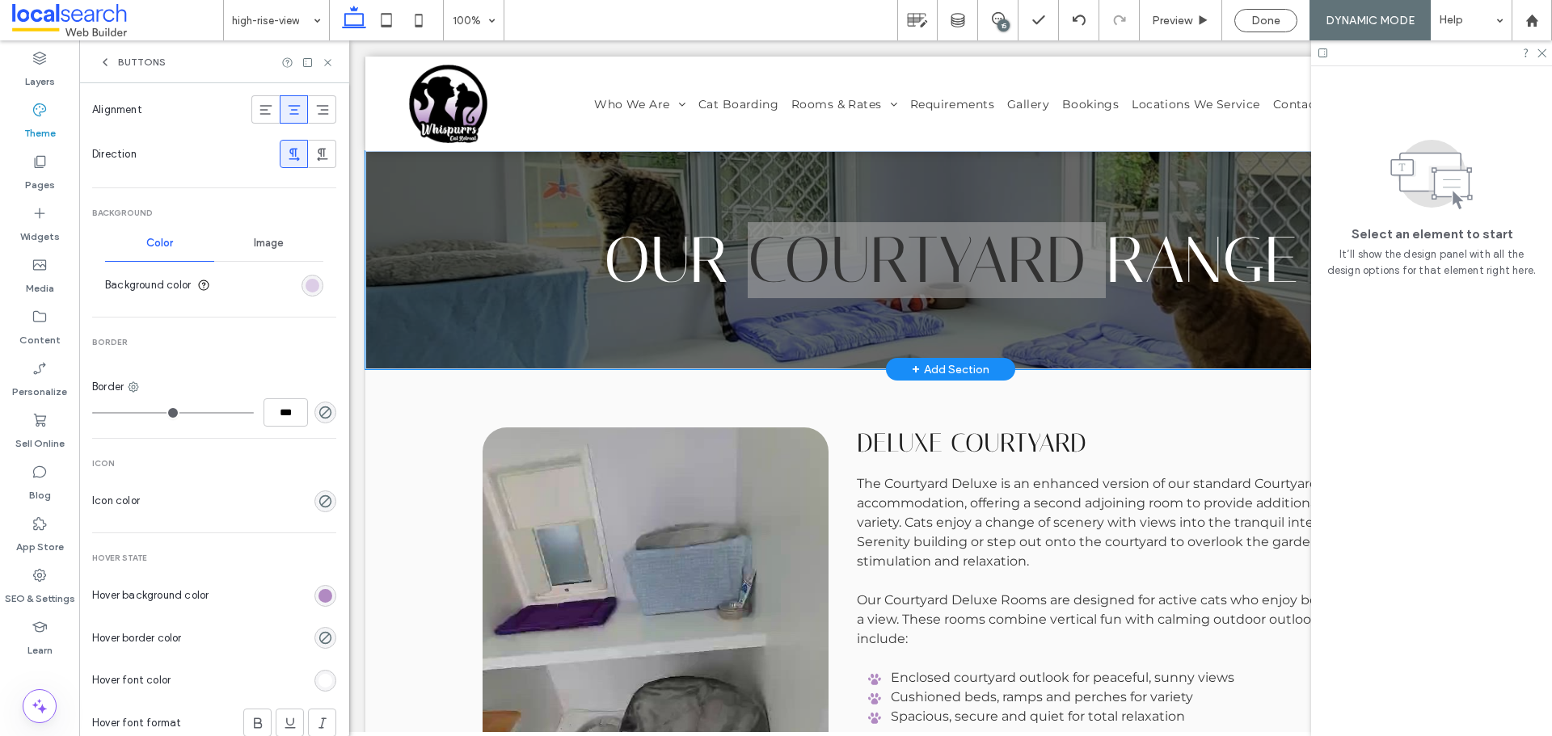
click at [315, 272] on div "Color Image Background color" at bounding box center [214, 266] width 244 height 80
click at [314, 282] on div "Color Image Background color" at bounding box center [214, 266] width 244 height 80
click at [306, 285] on div "rgb(220, 205, 230)" at bounding box center [313, 286] width 14 height 14
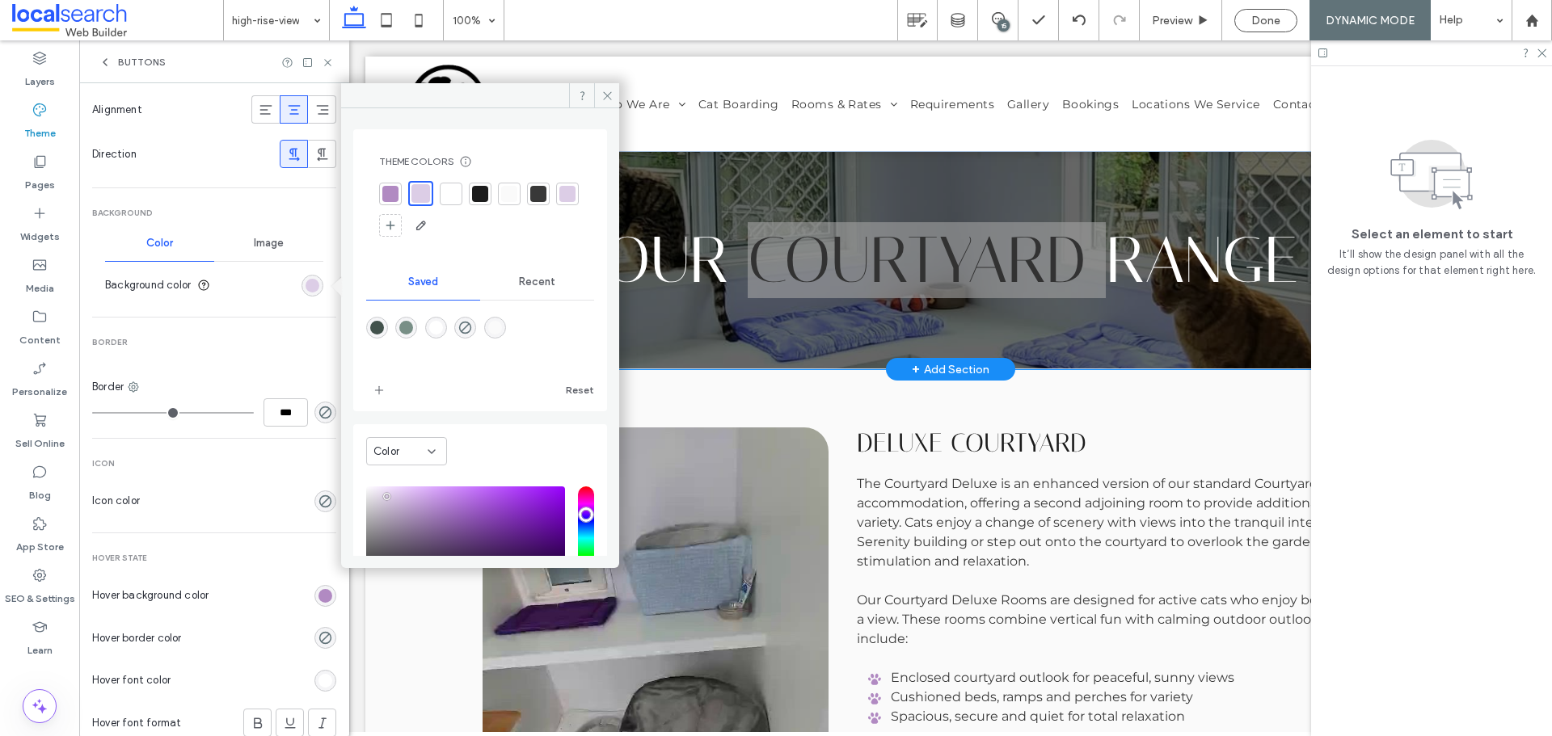
click at [997, 18] on icon at bounding box center [998, 18] width 13 height 13
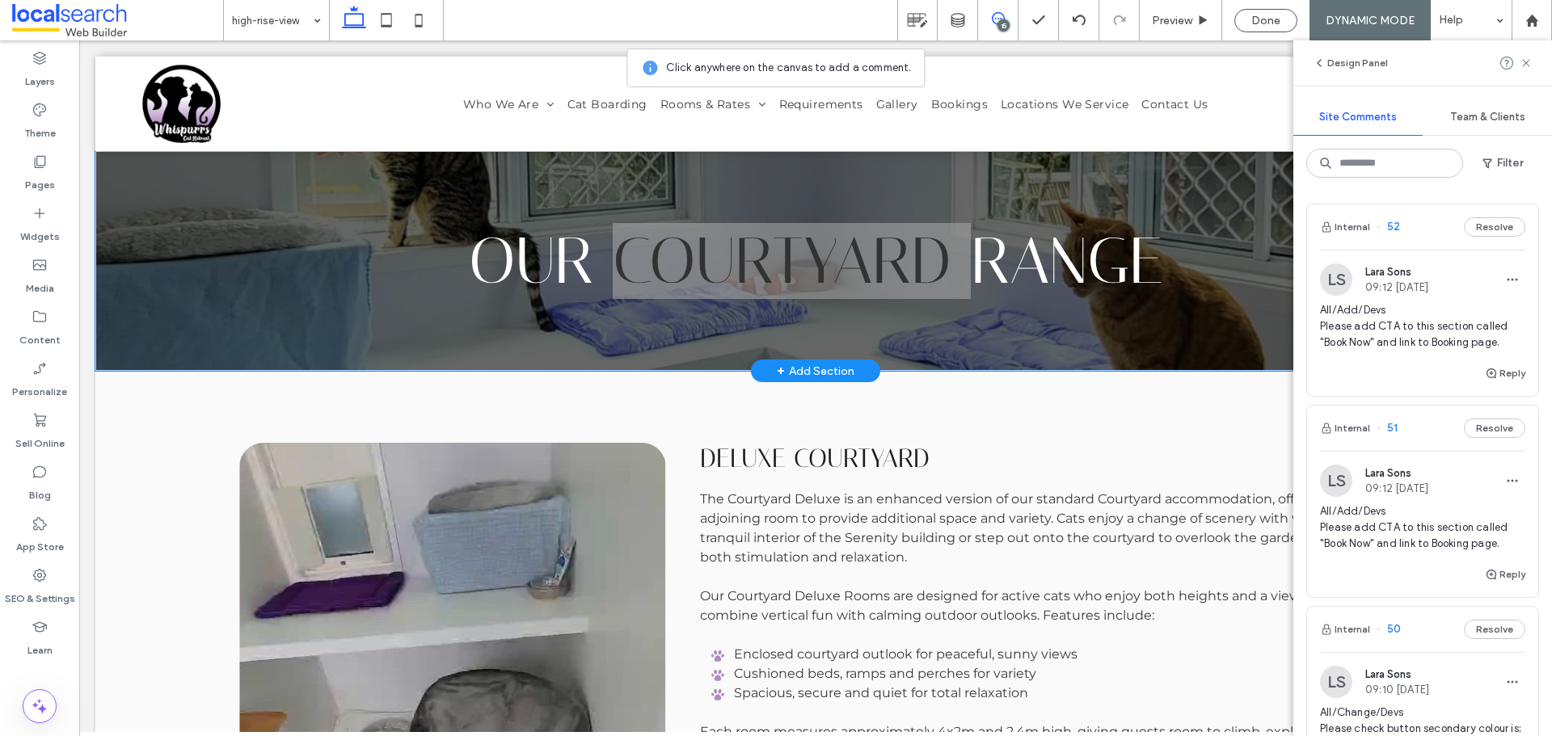
scroll to position [242, 0]
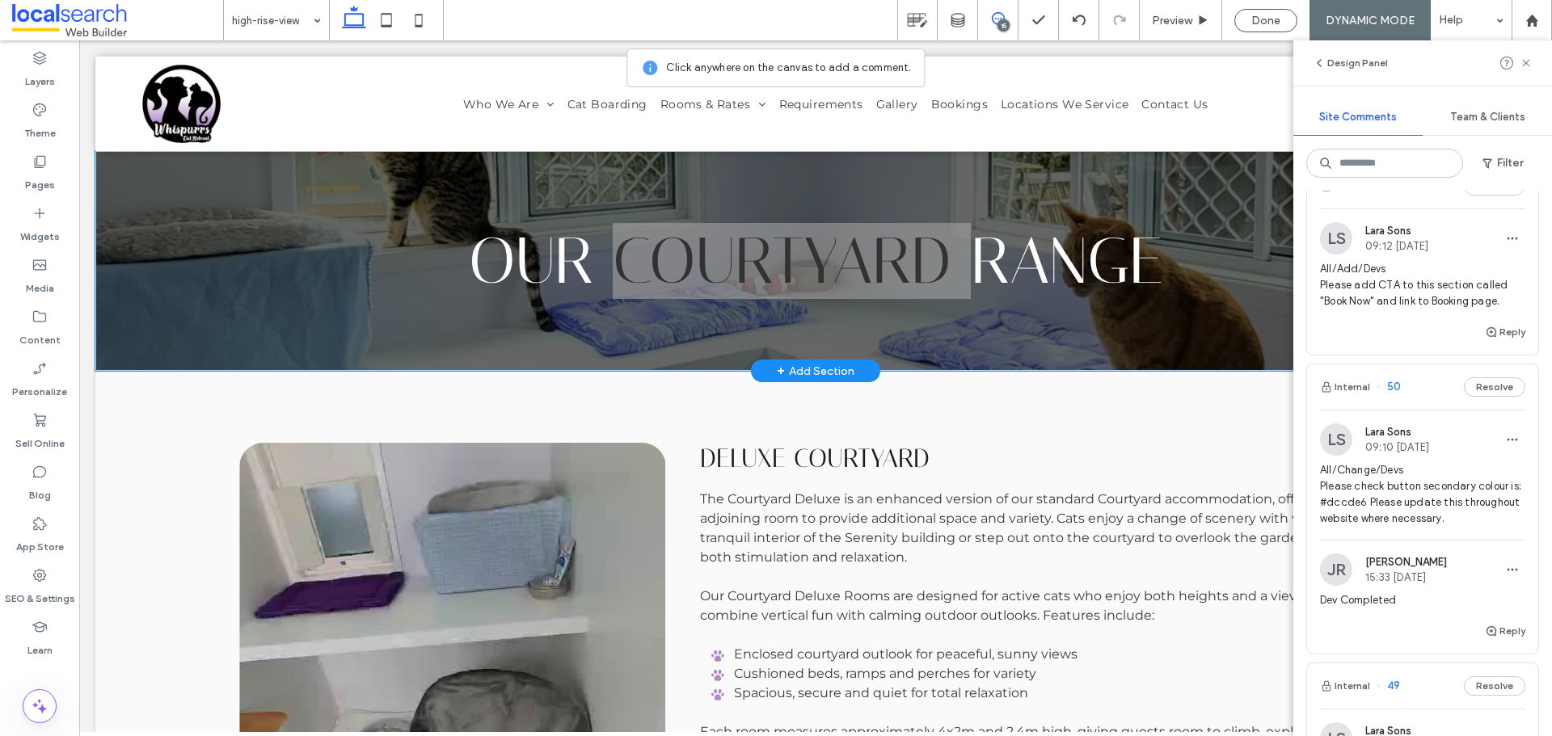
click at [1447, 314] on div "All/Add/Devs Please add CTA to this section called "Book Now" and link to Booki…" at bounding box center [1422, 291] width 205 height 61
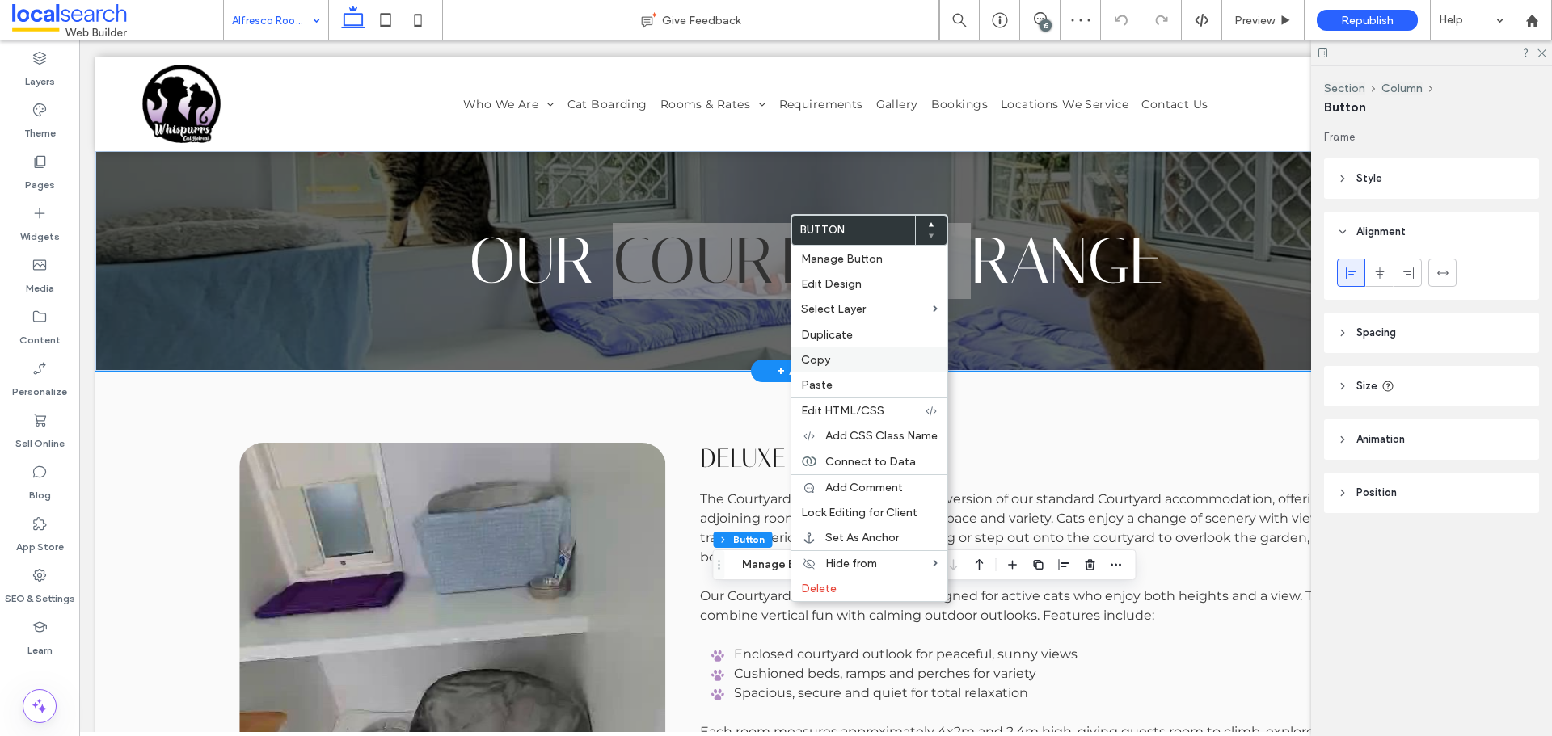
click at [822, 352] on div "Copy" at bounding box center [869, 360] width 156 height 25
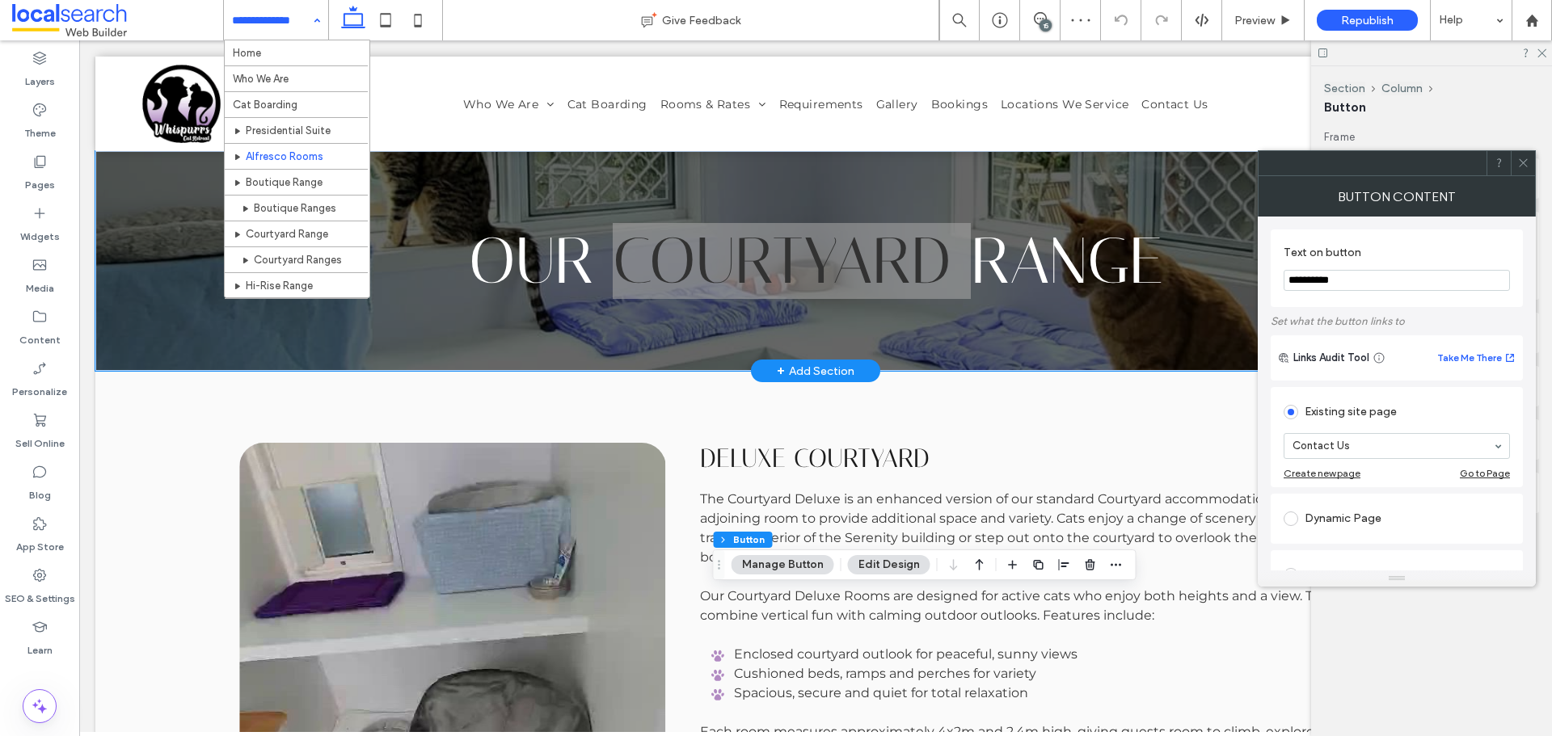
drag, startPoint x: 291, startPoint y: 23, endPoint x: 331, endPoint y: 153, distance: 136.3
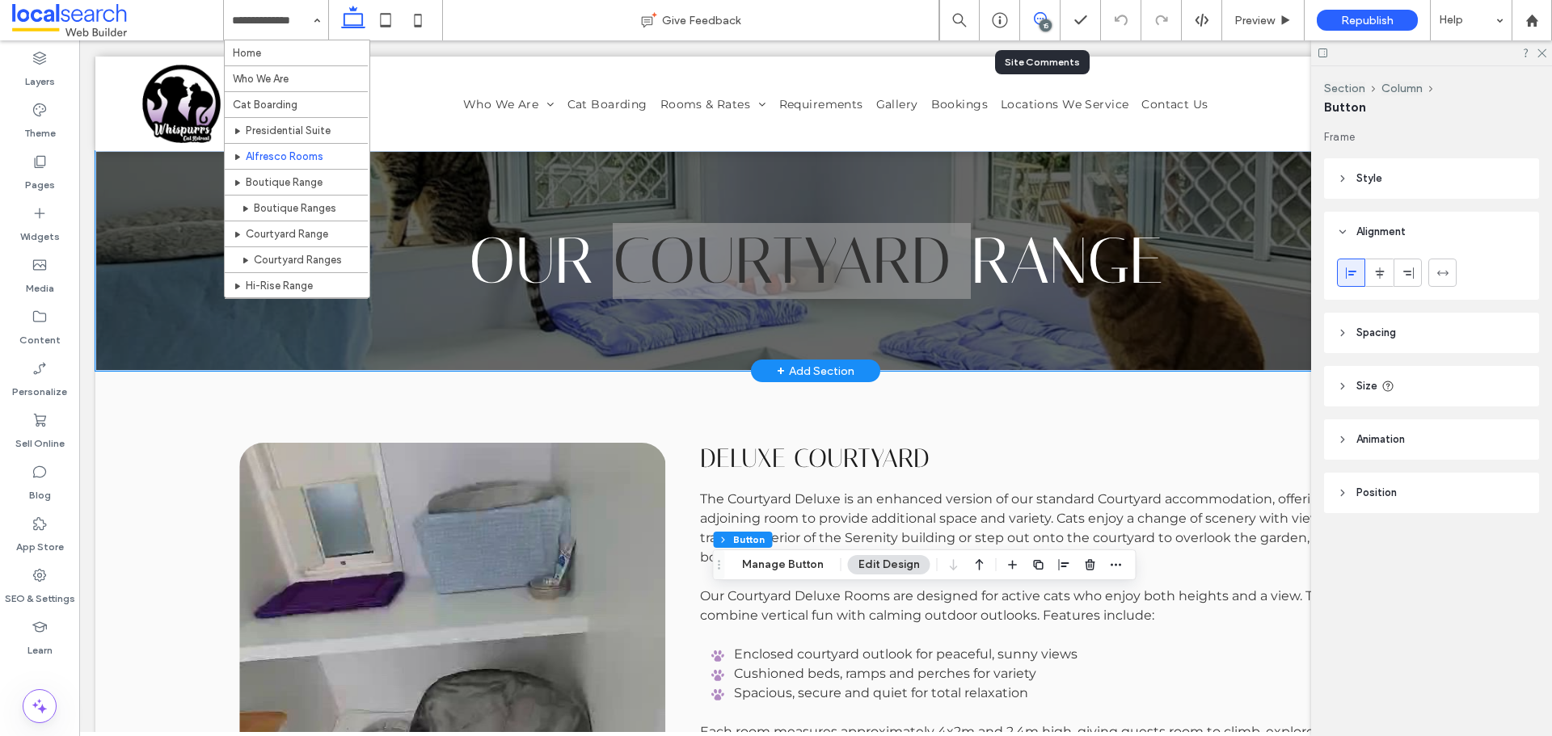
click at [1040, 19] on use at bounding box center [1040, 18] width 13 height 13
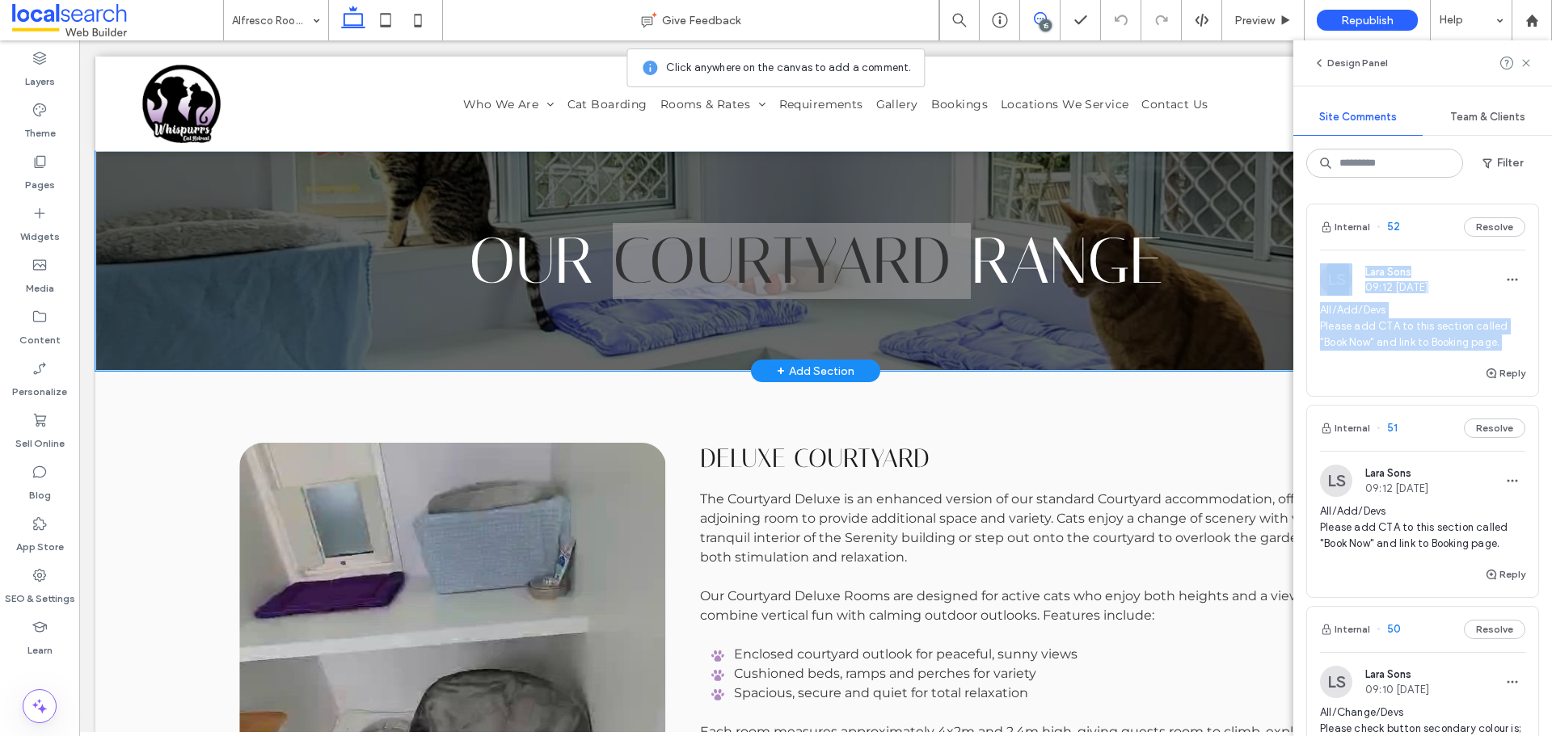
drag, startPoint x: 1551, startPoint y: 191, endPoint x: 1547, endPoint y: 335, distance: 144.7
click at [1551, 364] on div "Design Panel Site Comments Team & Clients Filter Internal 52 Resolve [PERSON_NA…" at bounding box center [1422, 388] width 259 height 696
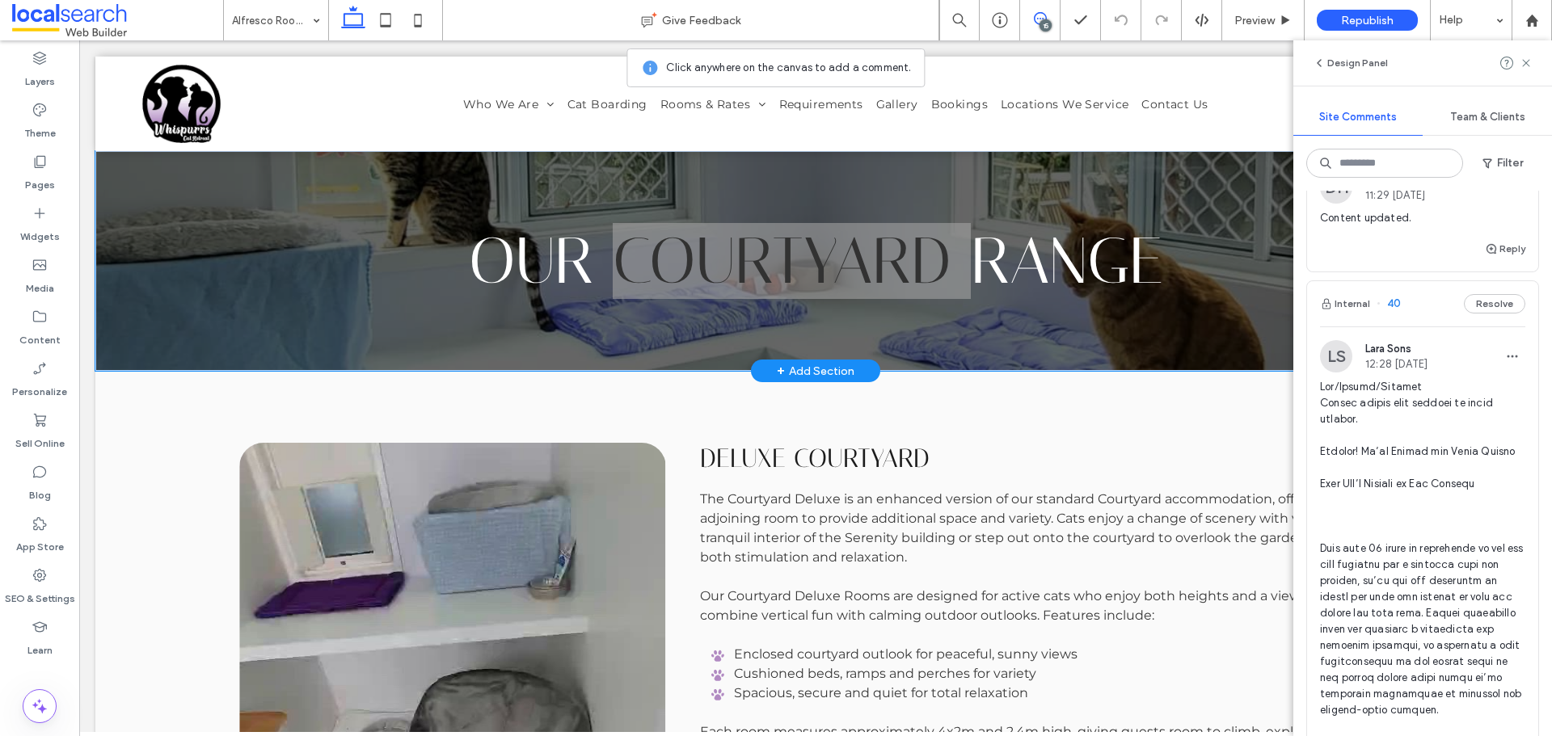
scroll to position [2629, 0]
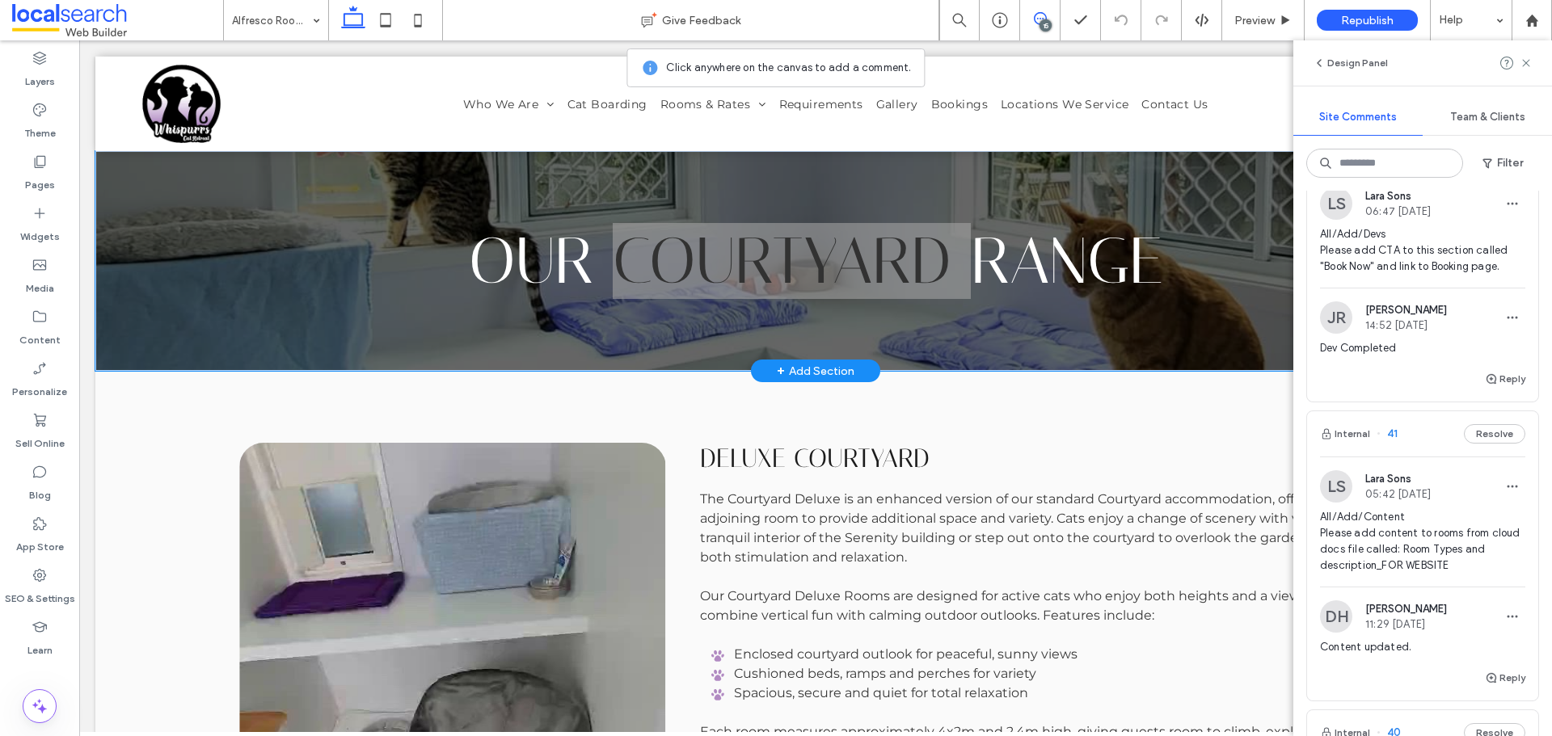
click at [1367, 275] on span "All/Add/Devs Please add CTA to this section called "Book Now" and link to Booki…" at bounding box center [1422, 250] width 205 height 48
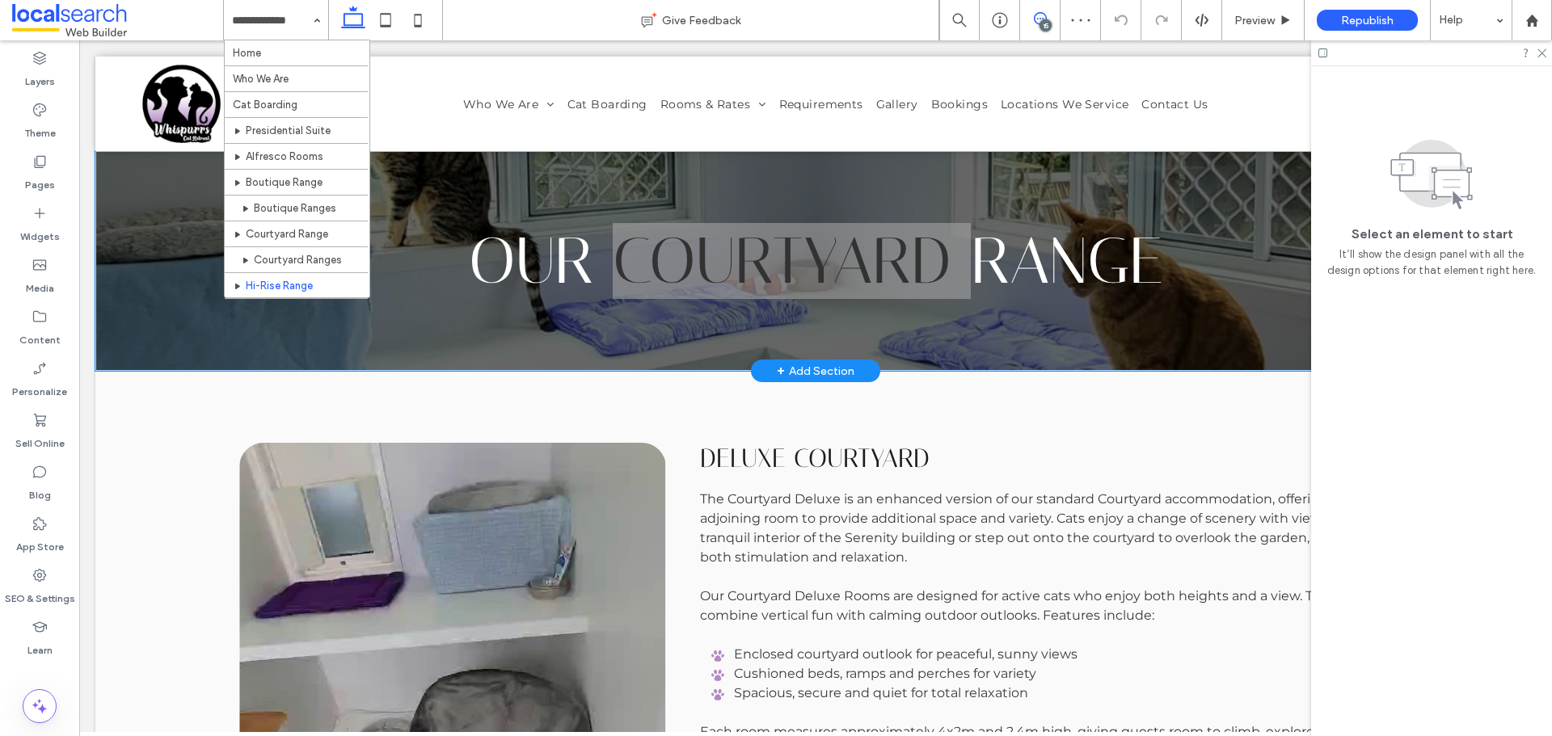
click at [1031, 21] on span at bounding box center [1040, 18] width 40 height 13
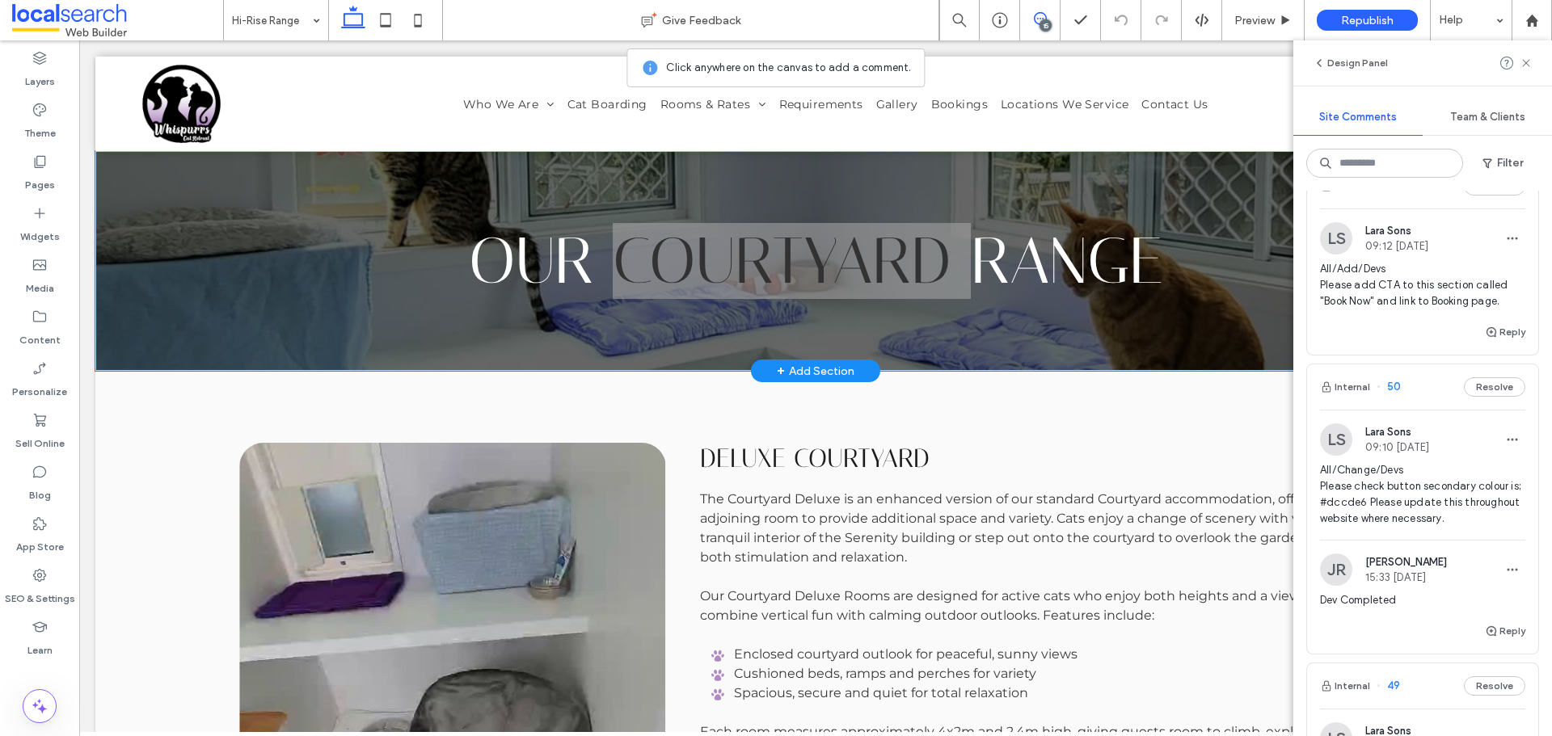
scroll to position [323, 0]
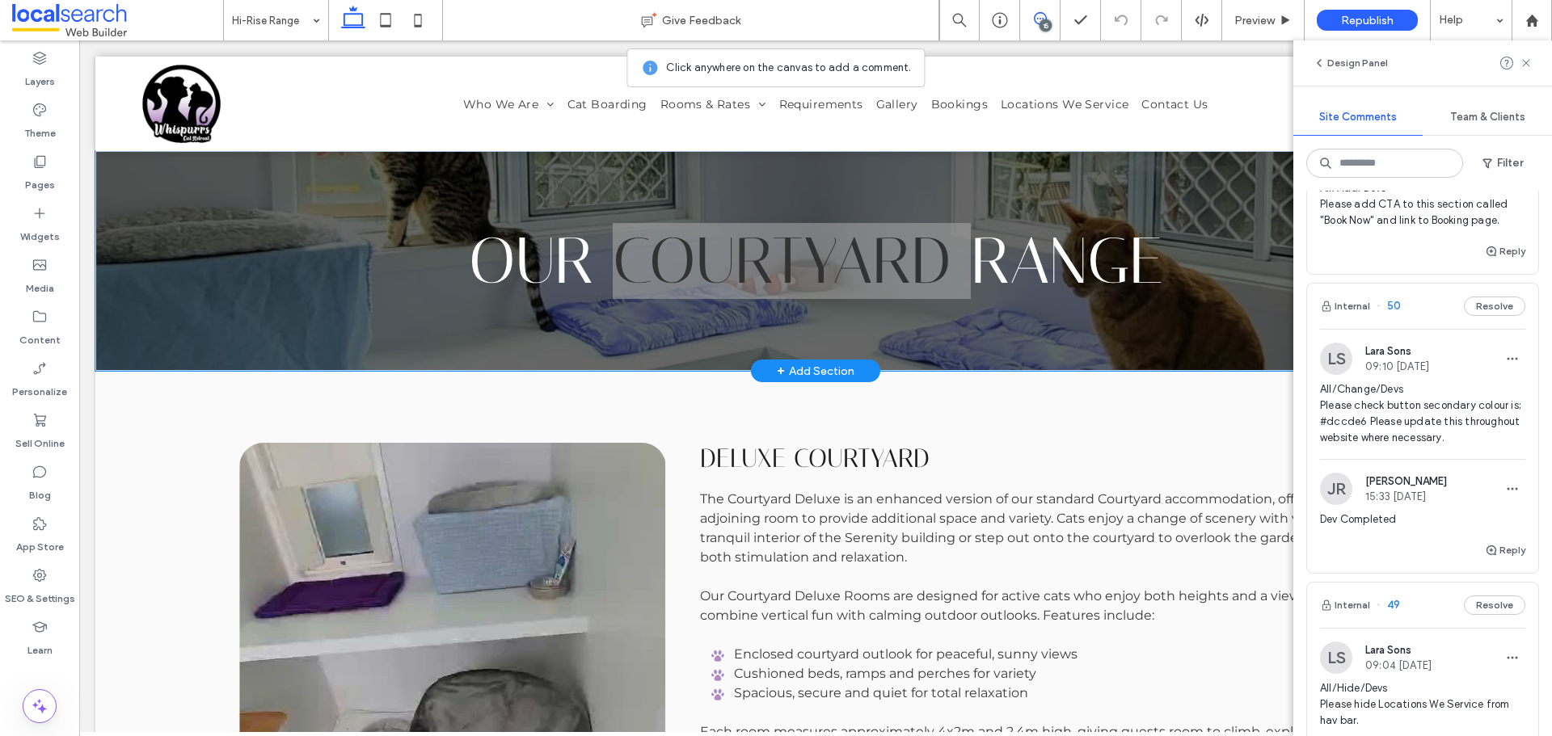
click at [1415, 237] on div "All/Add/Devs Please add CTA to this section called "Book Now" and link to Booki…" at bounding box center [1422, 210] width 205 height 61
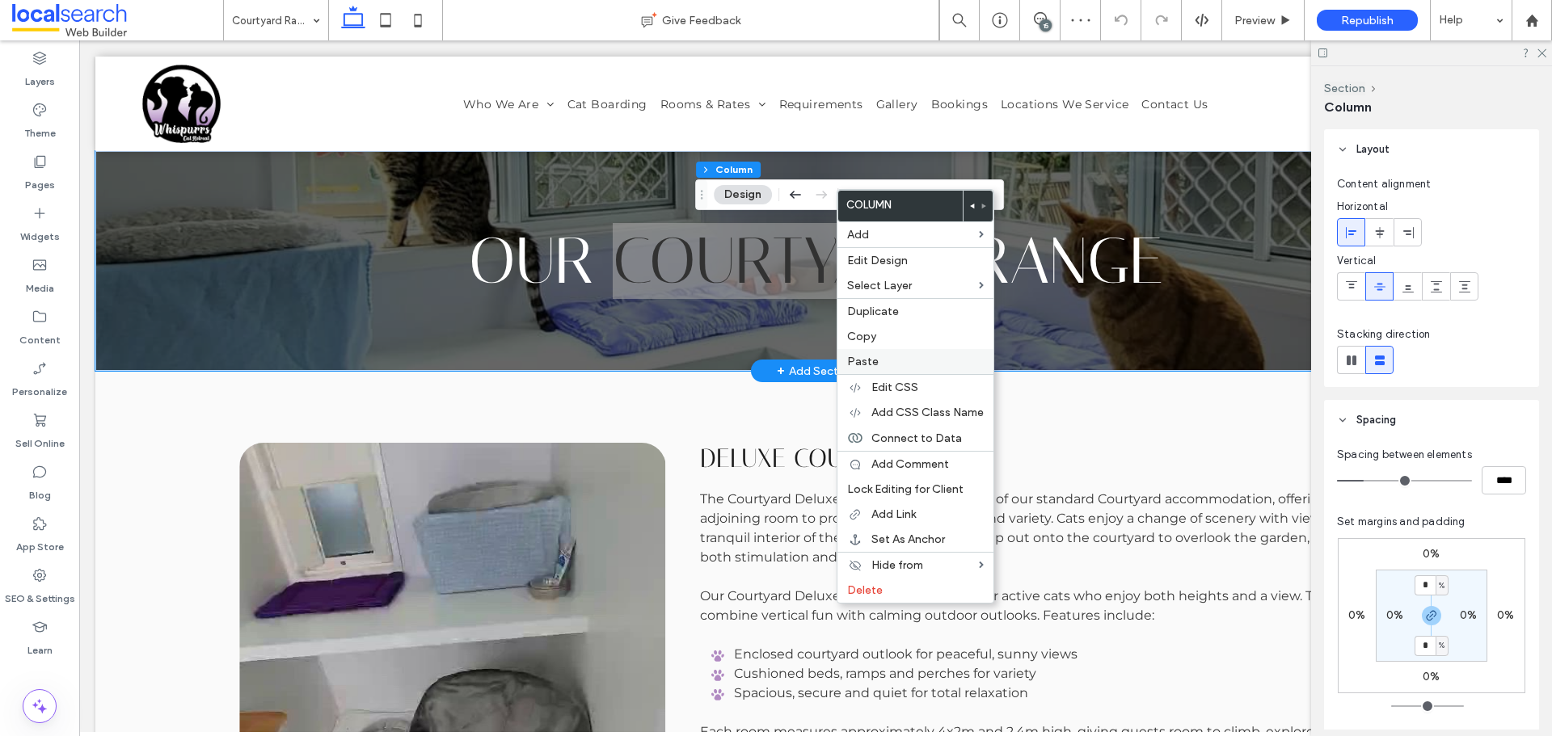
click at [892, 352] on div "Paste" at bounding box center [915, 361] width 156 height 25
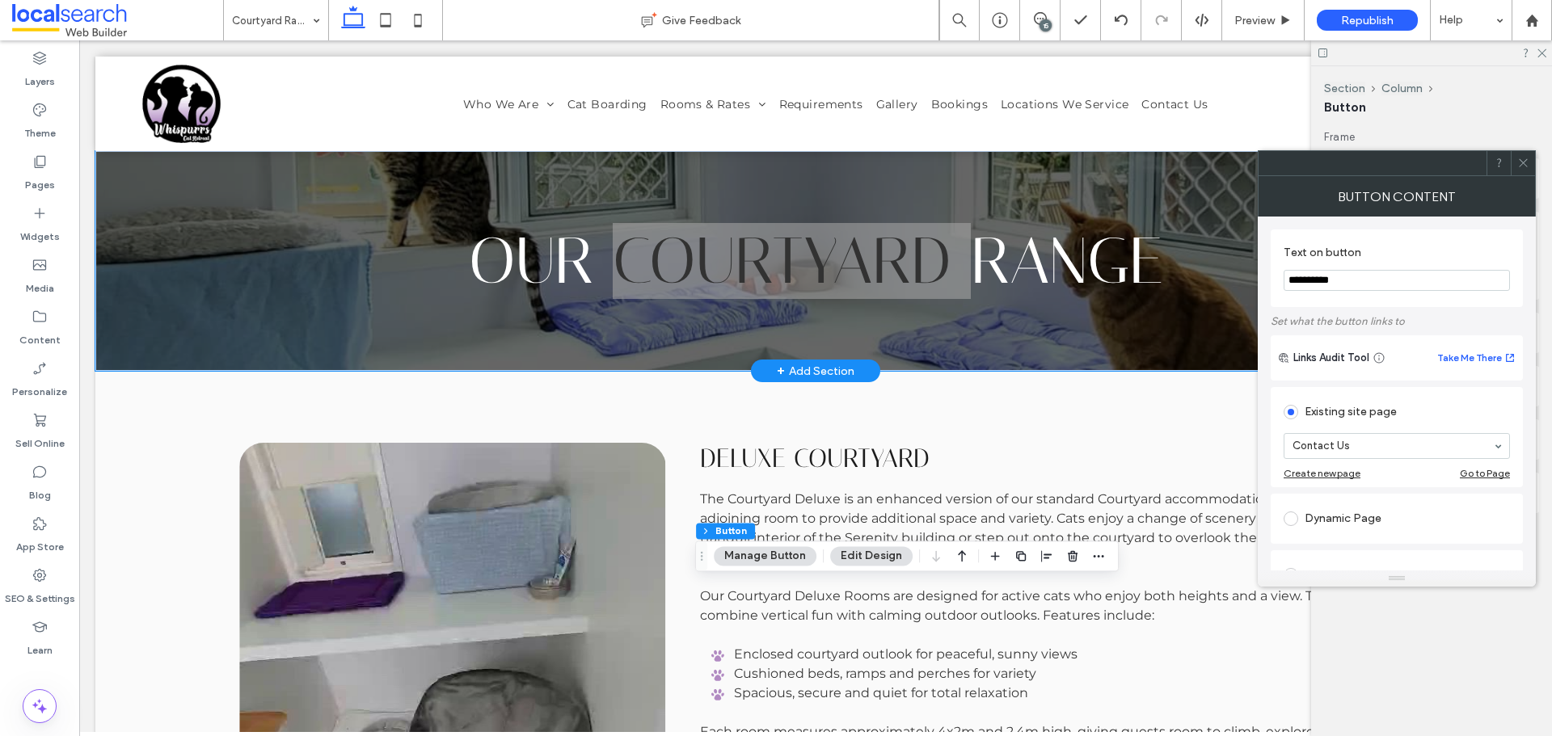
click at [1326, 293] on section "**********" at bounding box center [1397, 268] width 226 height 61
click at [1326, 292] on section "**********" at bounding box center [1397, 268] width 226 height 61
click at [1329, 286] on input "**********" at bounding box center [1397, 280] width 226 height 21
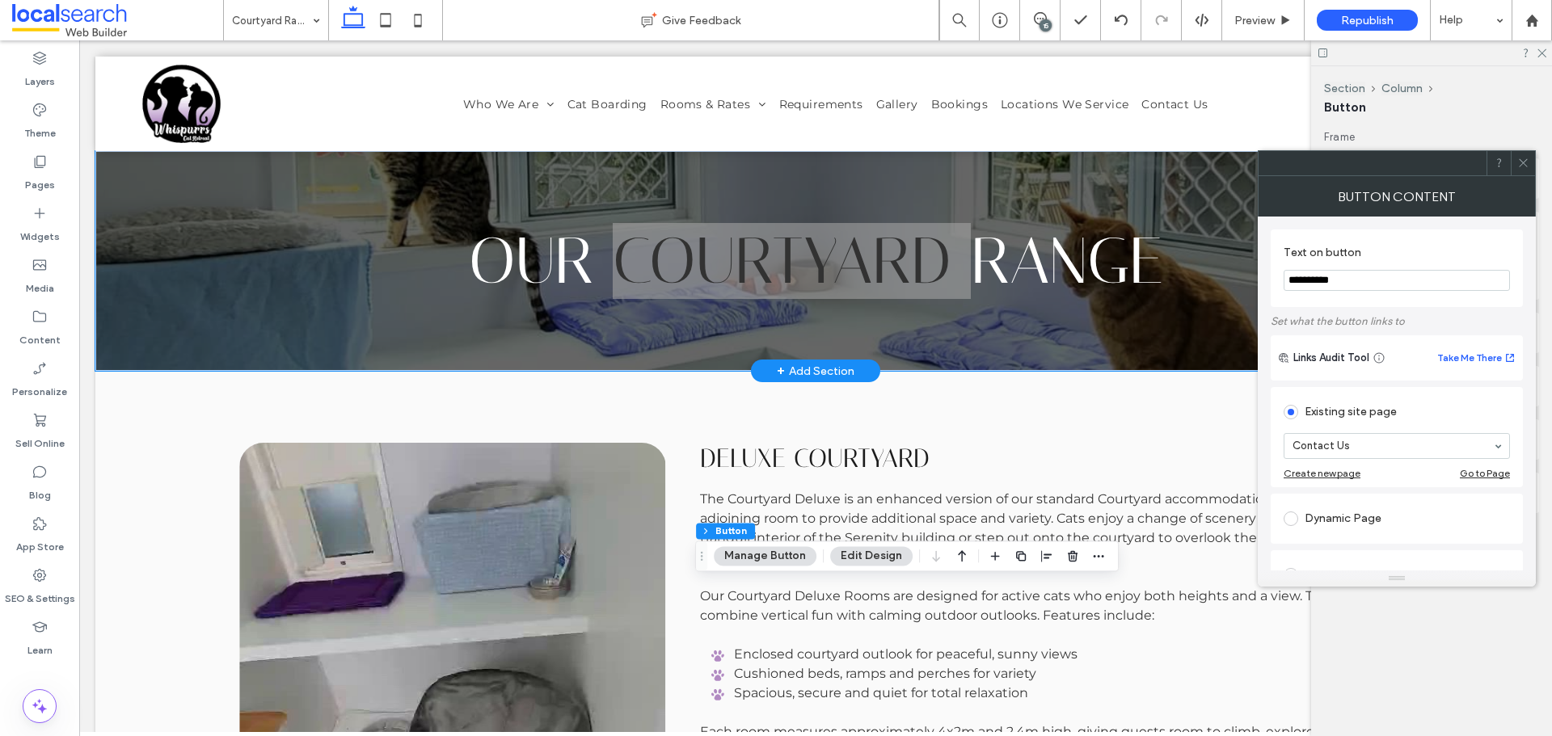
click at [1329, 286] on input "**********" at bounding box center [1397, 280] width 226 height 21
type input "********"
type input "*"
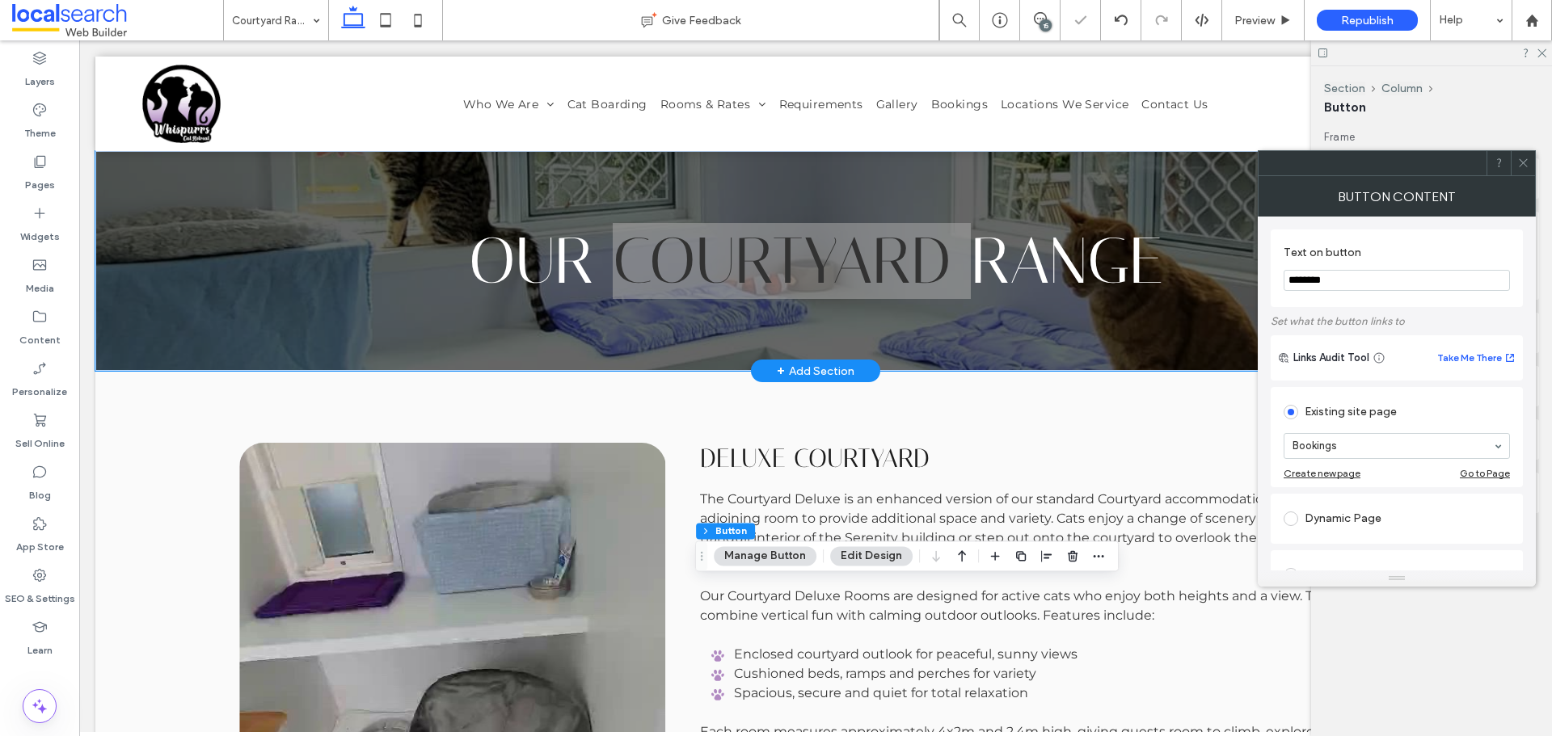
click at [1528, 151] on span at bounding box center [1523, 163] width 12 height 24
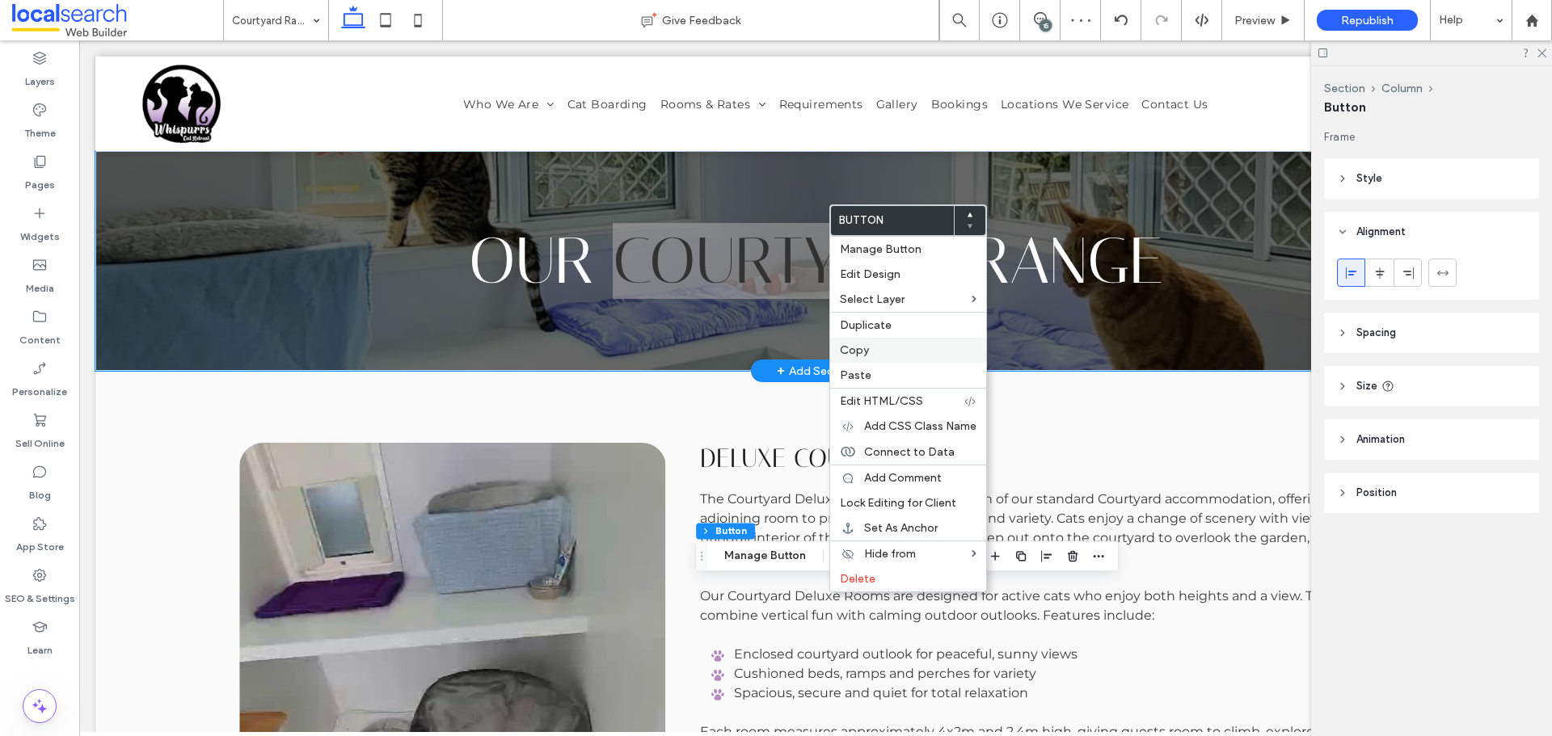
click at [883, 342] on div "Copy" at bounding box center [908, 350] width 156 height 25
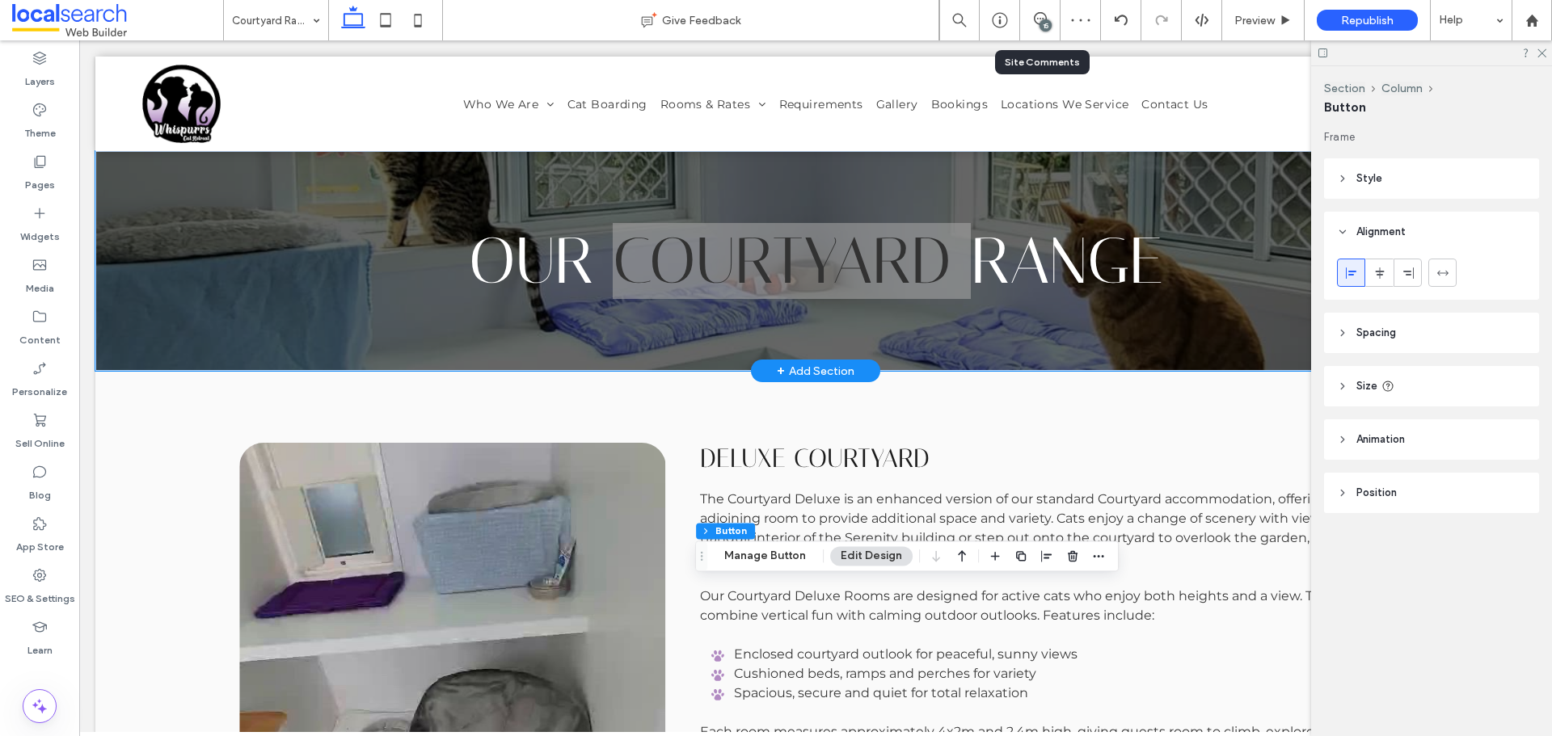
click at [1052, 25] on div "15" at bounding box center [1040, 20] width 40 height 16
click at [1040, 24] on div "15" at bounding box center [1045, 25] width 12 height 12
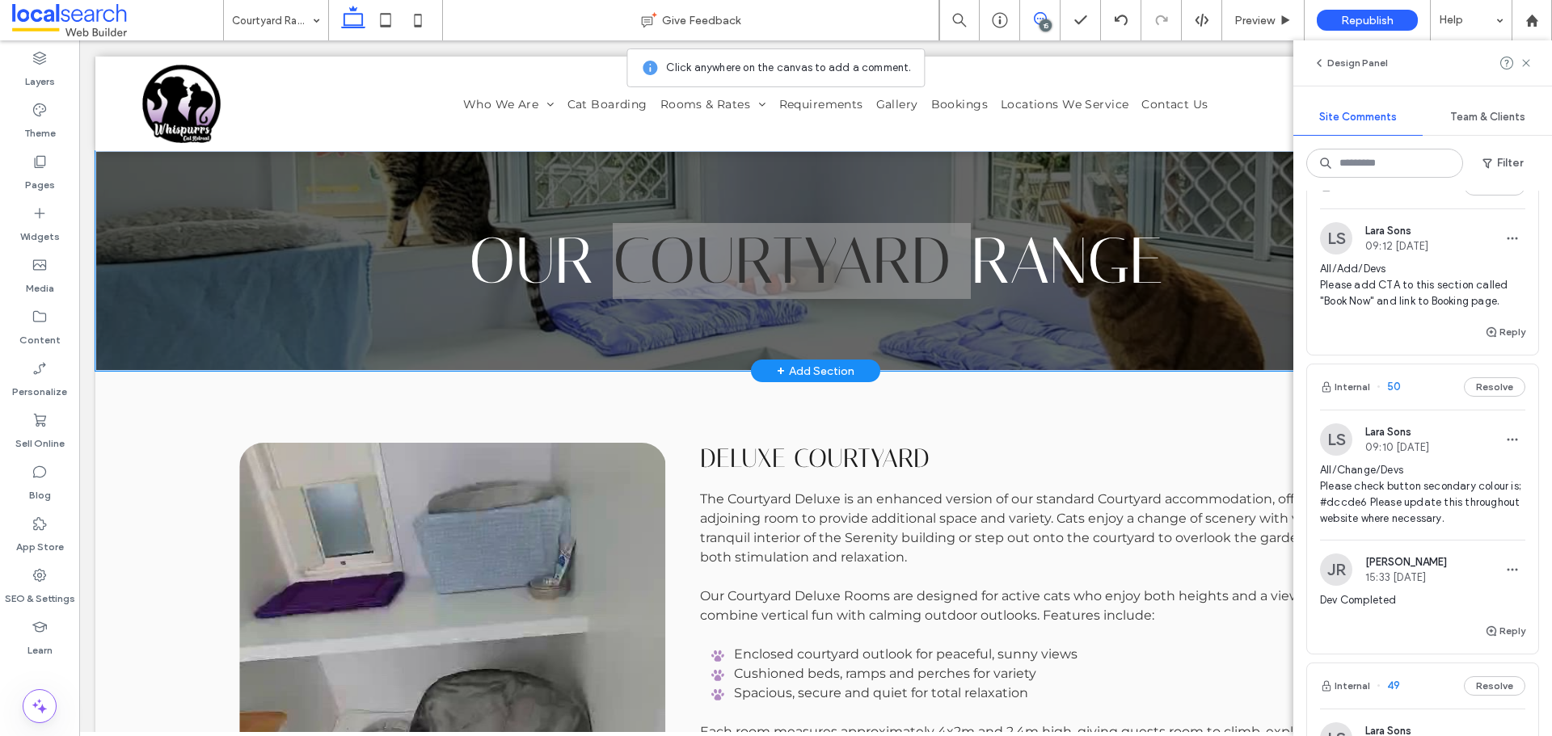
scroll to position [81, 0]
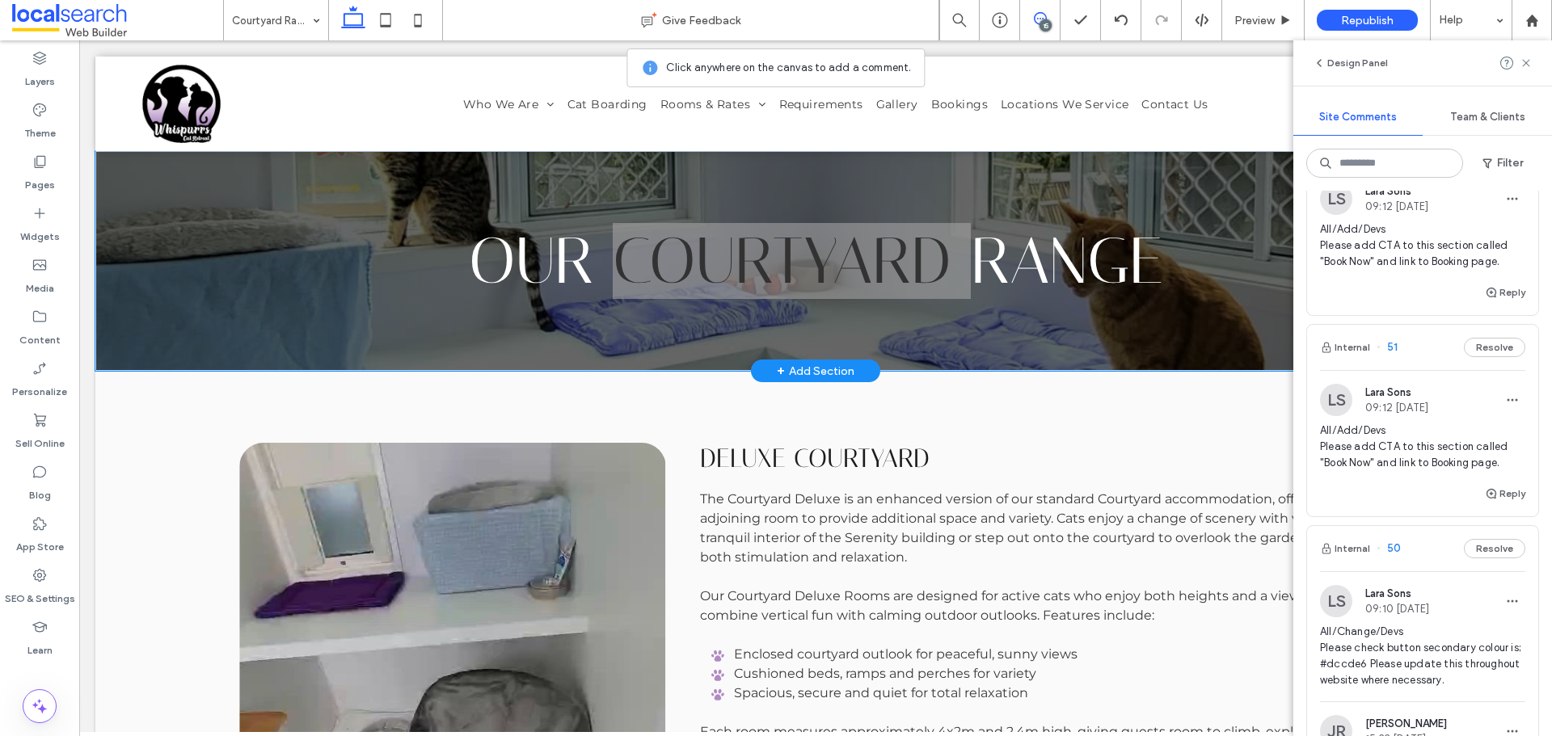
click at [1453, 464] on span "All/Add/Devs Please add CTA to this section called "Book Now" and link to Booki…" at bounding box center [1422, 447] width 205 height 48
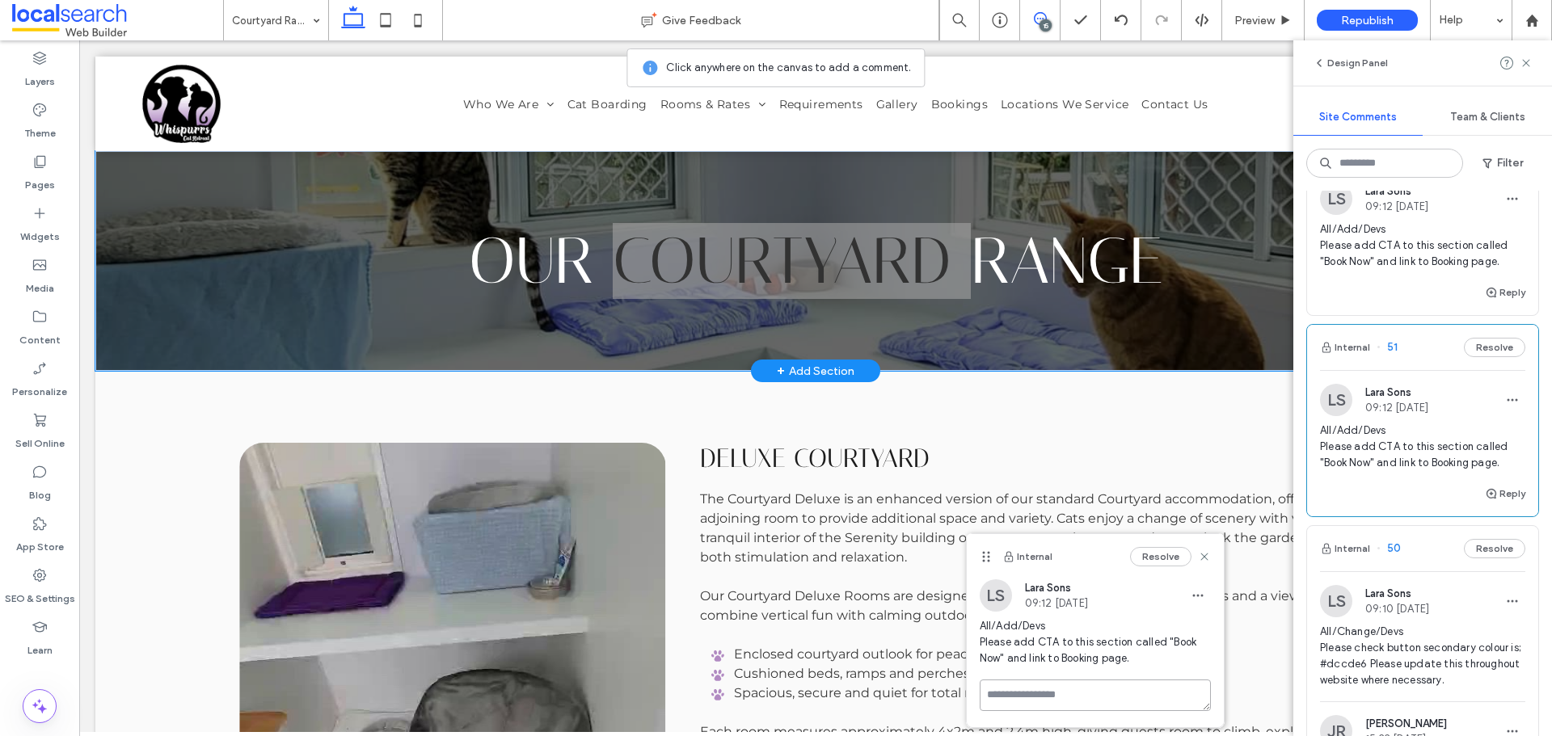
click at [1115, 691] on textarea at bounding box center [1095, 696] width 231 height 32
click at [1059, 697] on textarea "***" at bounding box center [1095, 720] width 231 height 81
type textarea "**********"
click at [984, 554] on div "Internal Resolve" at bounding box center [1095, 556] width 257 height 45
drag, startPoint x: 987, startPoint y: 557, endPoint x: 976, endPoint y: 419, distance: 138.6
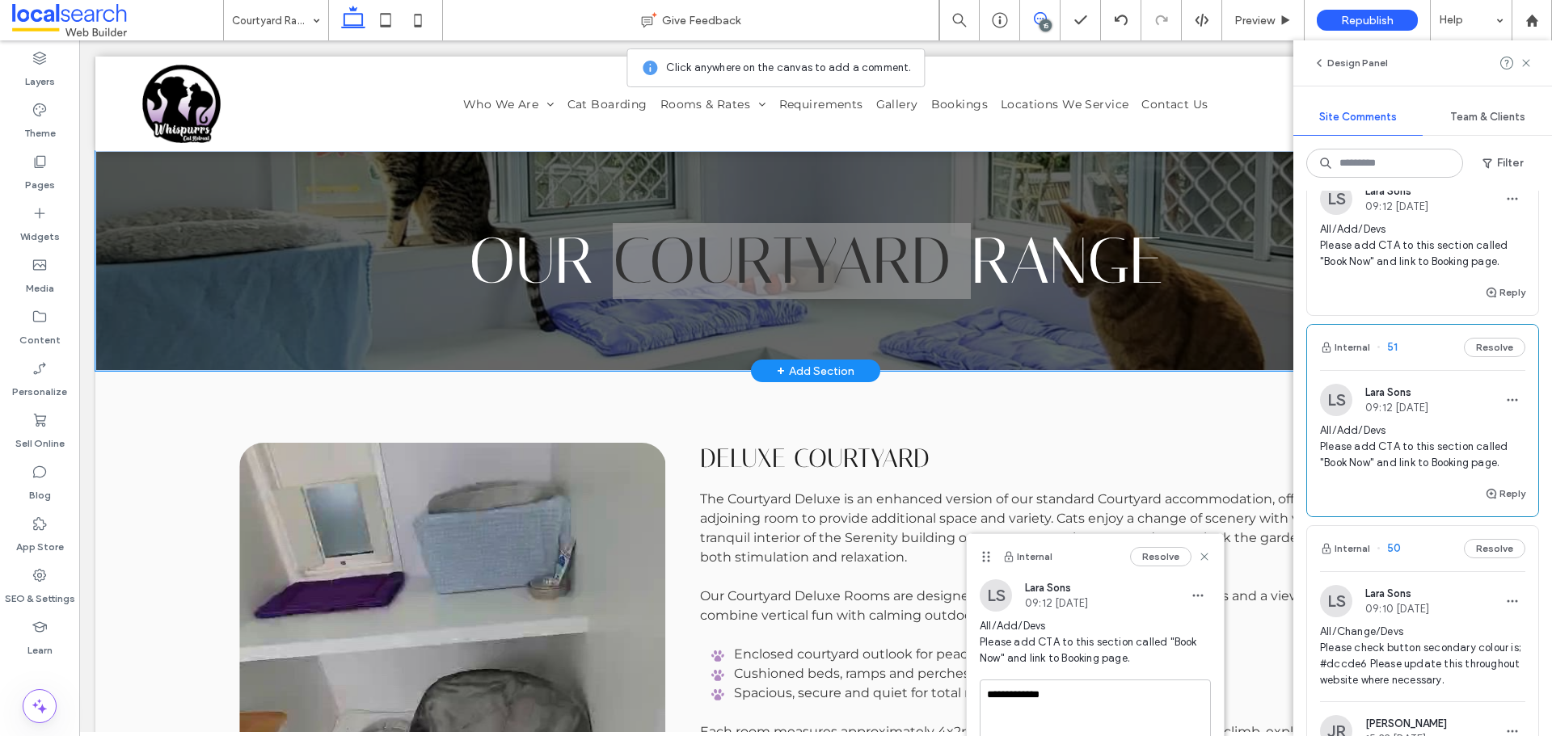
click at [982, 552] on use at bounding box center [985, 557] width 7 height 11
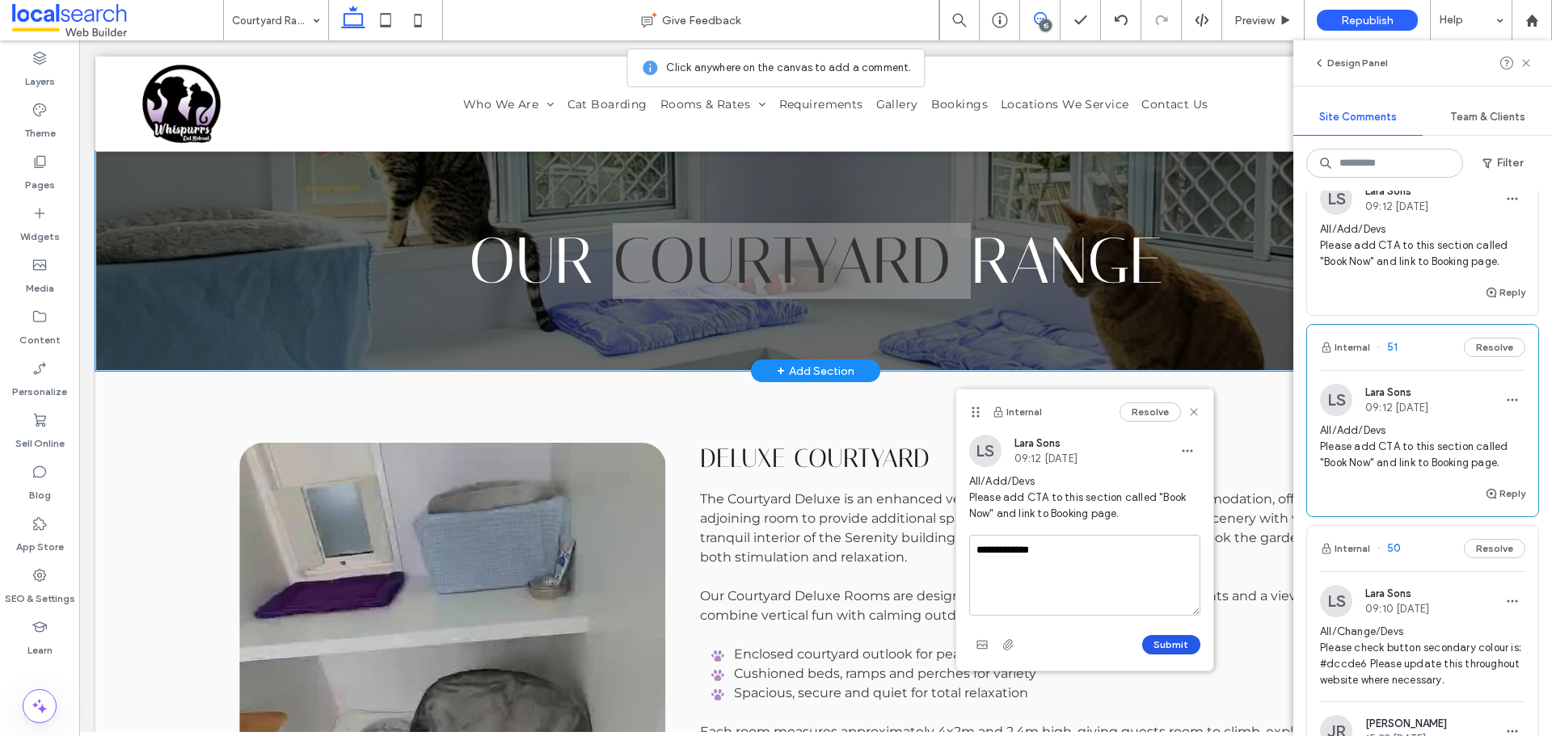
click at [1171, 640] on button "Submit" at bounding box center [1171, 644] width 58 height 19
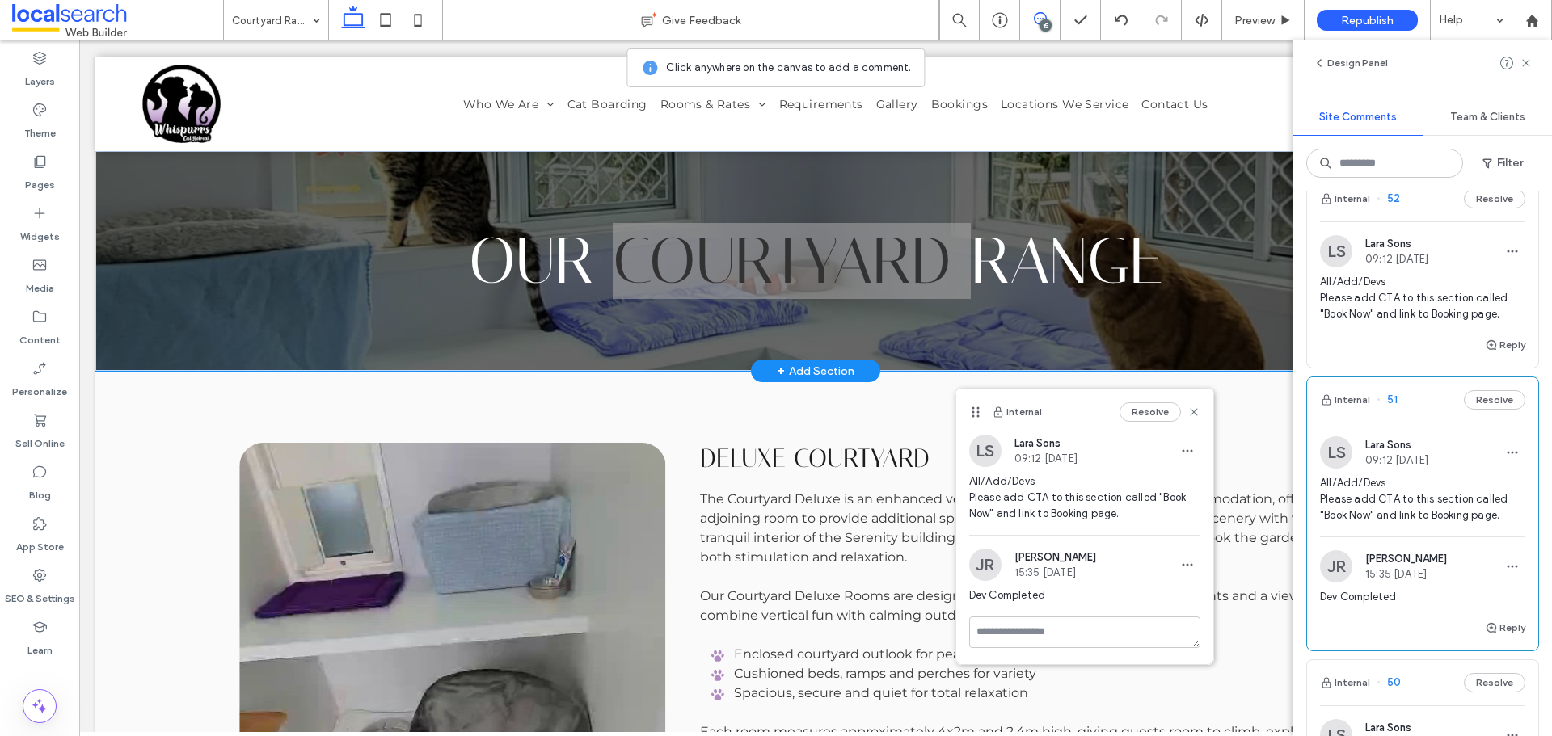
scroll to position [0, 0]
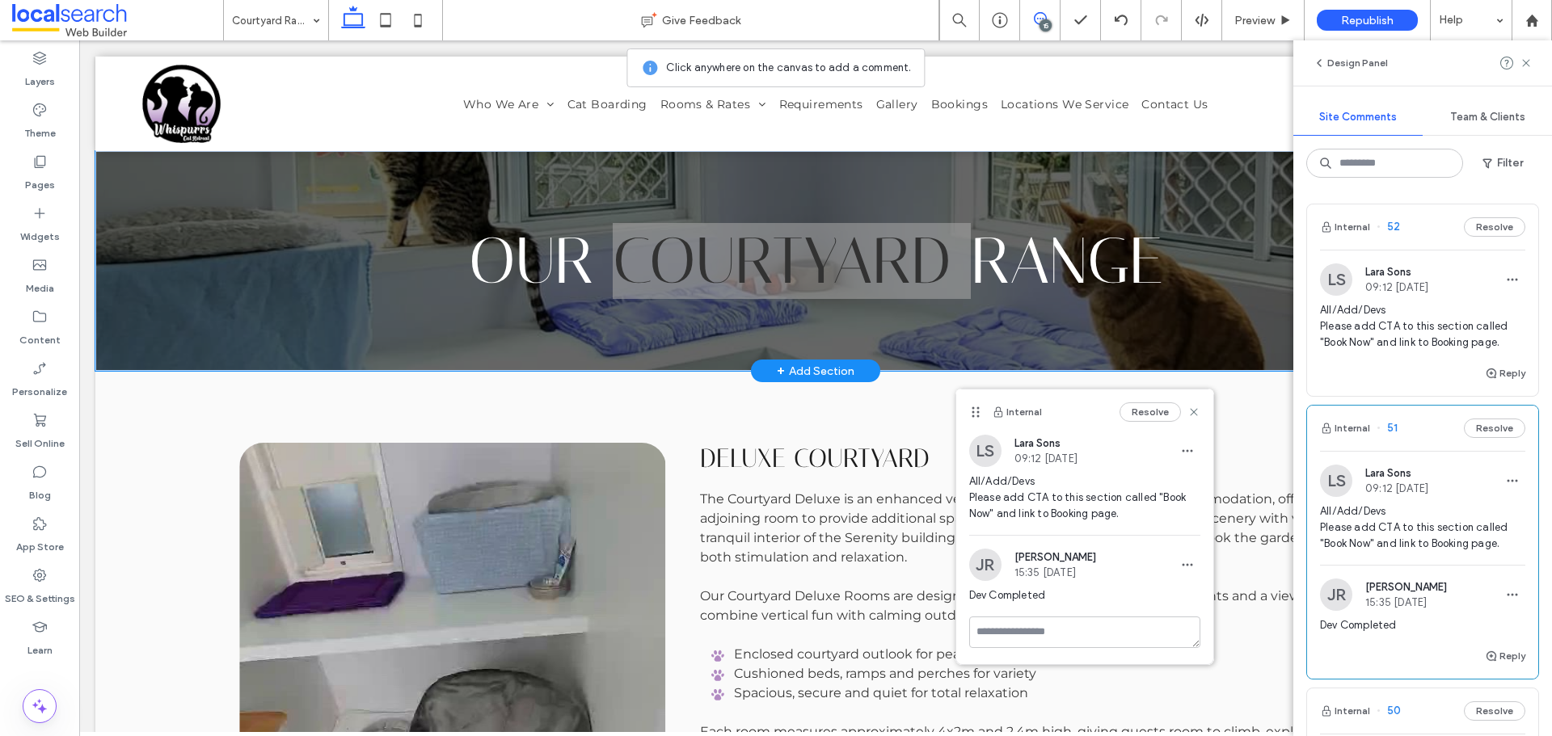
click at [1422, 323] on span "All/Add/Devs Please add CTA to this section called "Book Now" and link to Booki…" at bounding box center [1422, 326] width 205 height 48
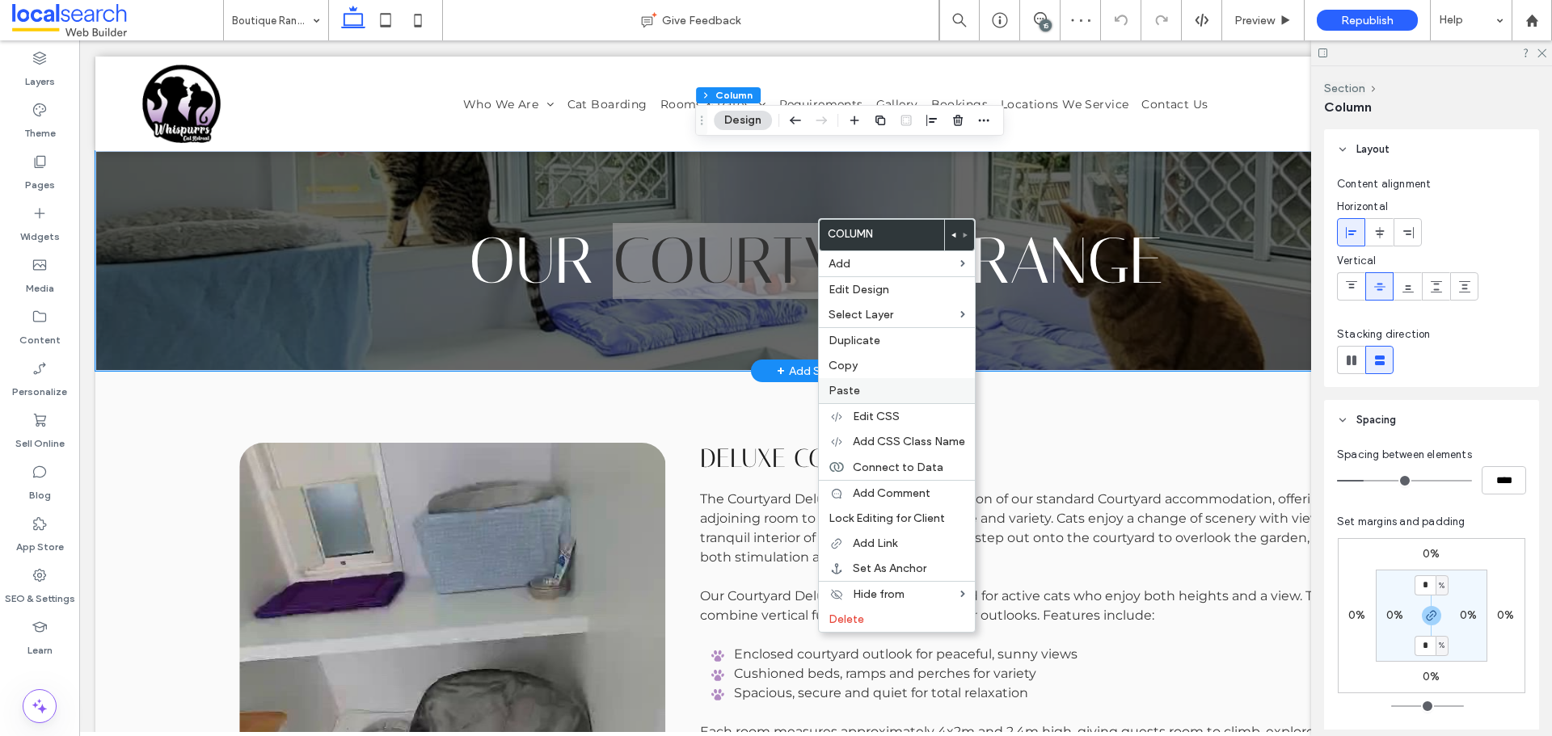
click at [870, 386] on label "Paste" at bounding box center [896, 391] width 137 height 14
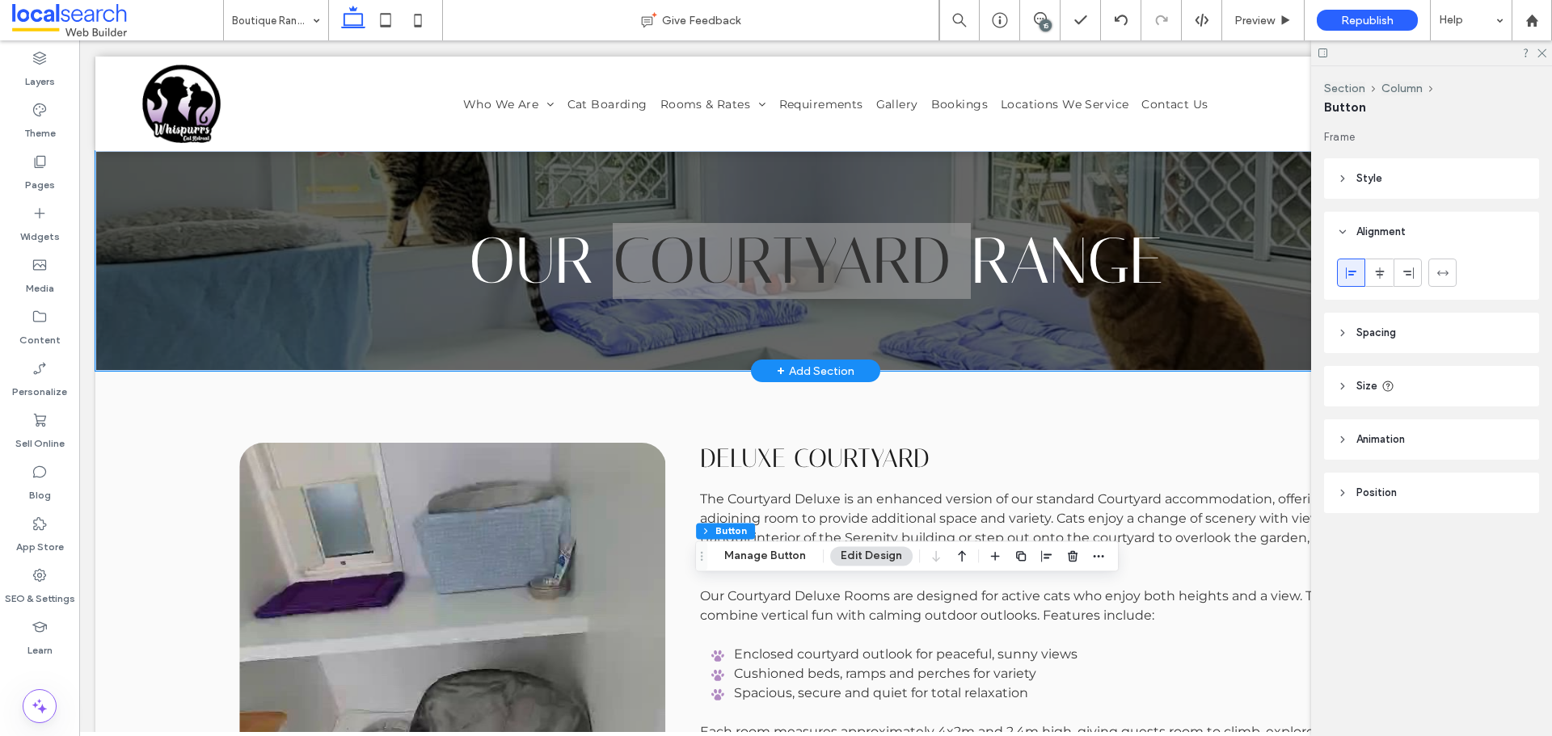
click at [1047, 21] on div "15" at bounding box center [1045, 25] width 12 height 12
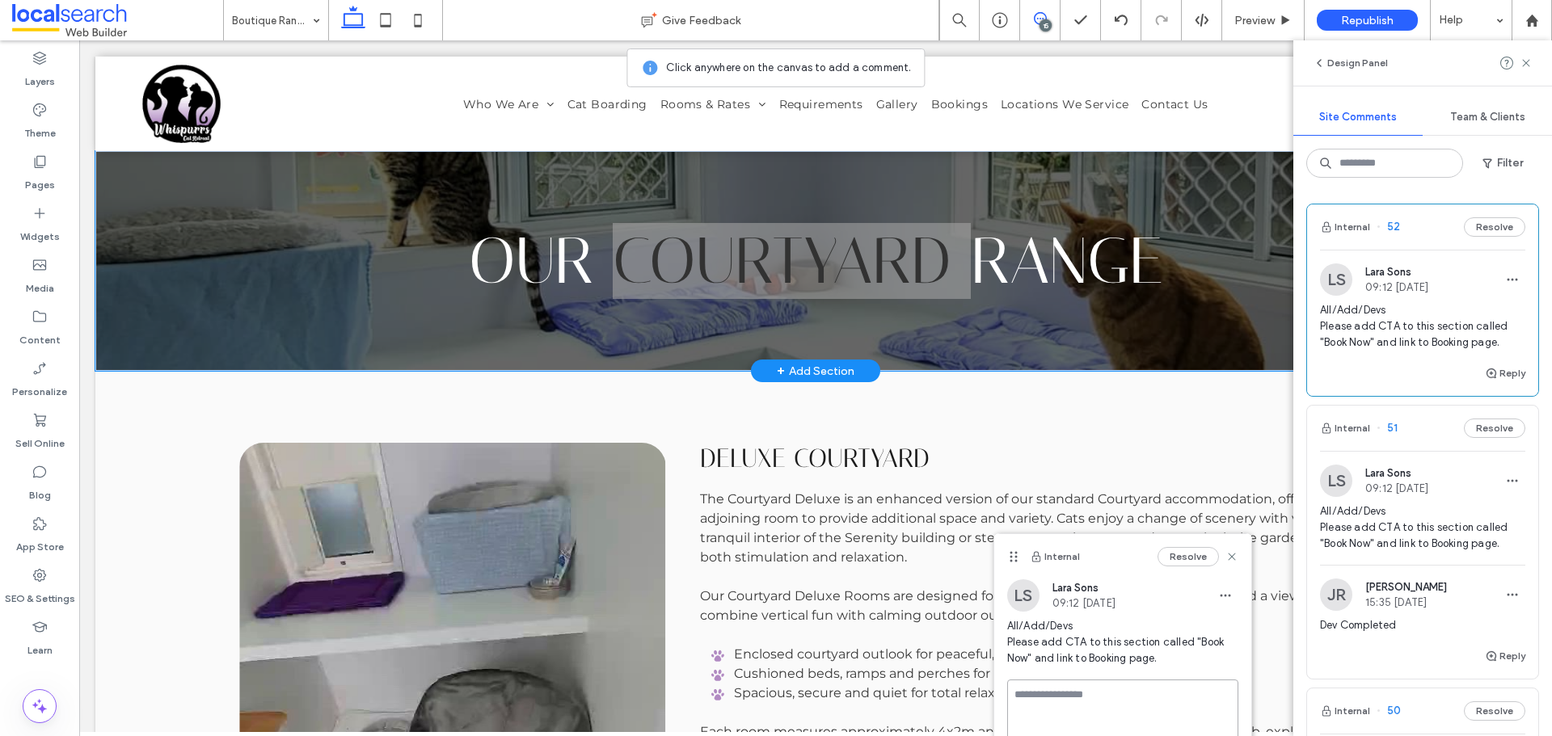
click at [1066, 685] on textarea at bounding box center [1122, 720] width 231 height 81
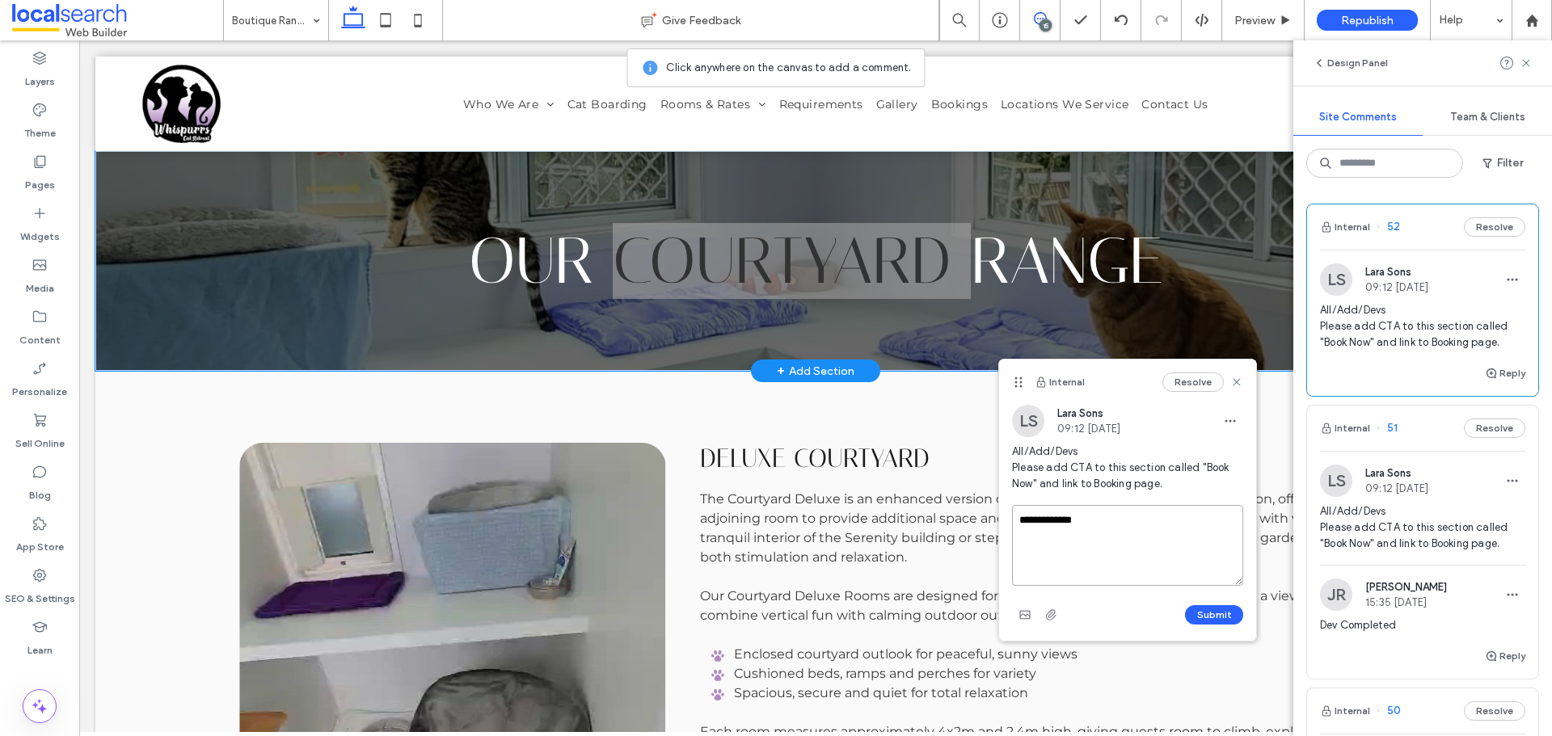
drag, startPoint x: 1013, startPoint y: 557, endPoint x: 1365, endPoint y: 619, distance: 357.9
click at [1012, 376] on icon at bounding box center [1018, 382] width 13 height 13
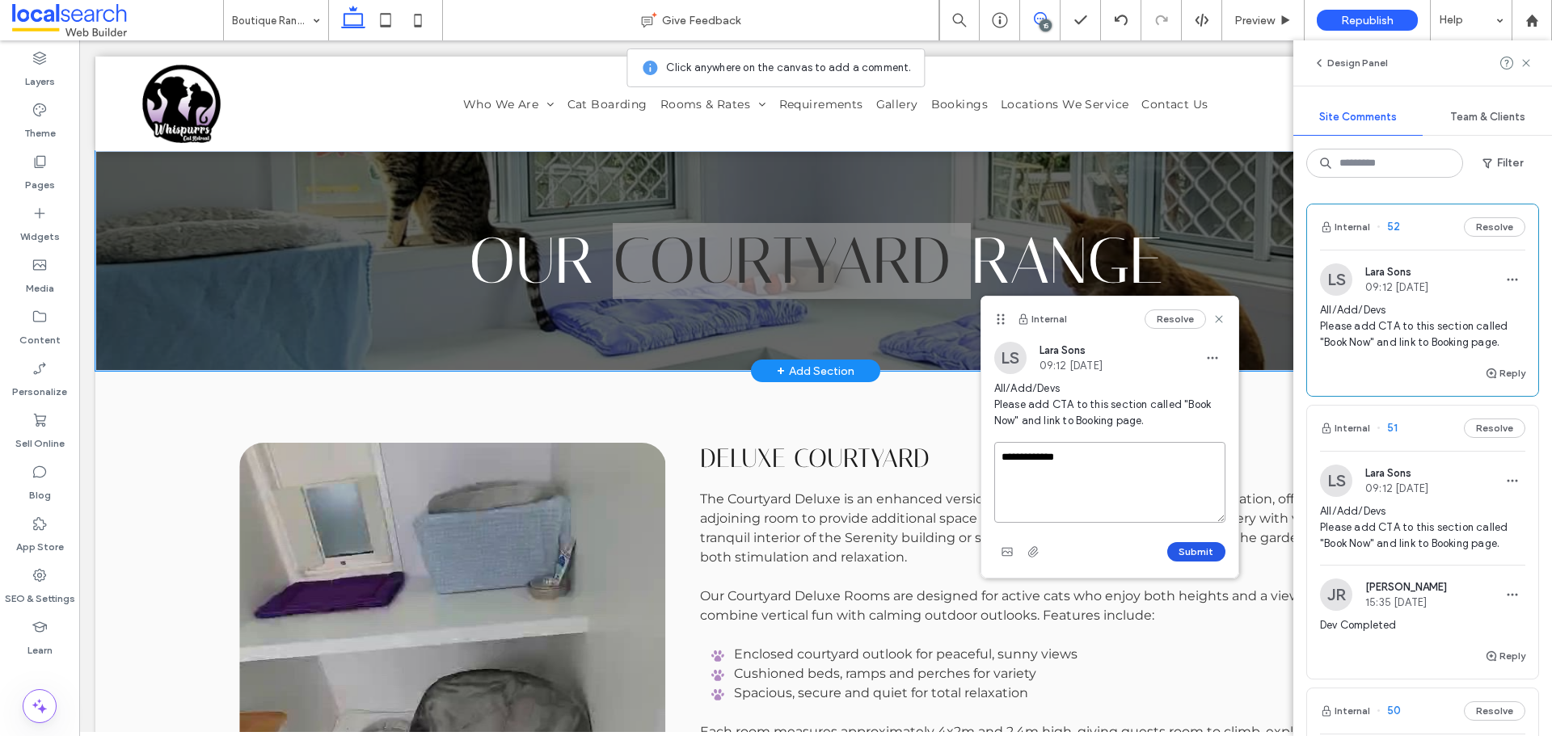
type textarea "**********"
click at [1208, 550] on button "Submit" at bounding box center [1196, 551] width 58 height 19
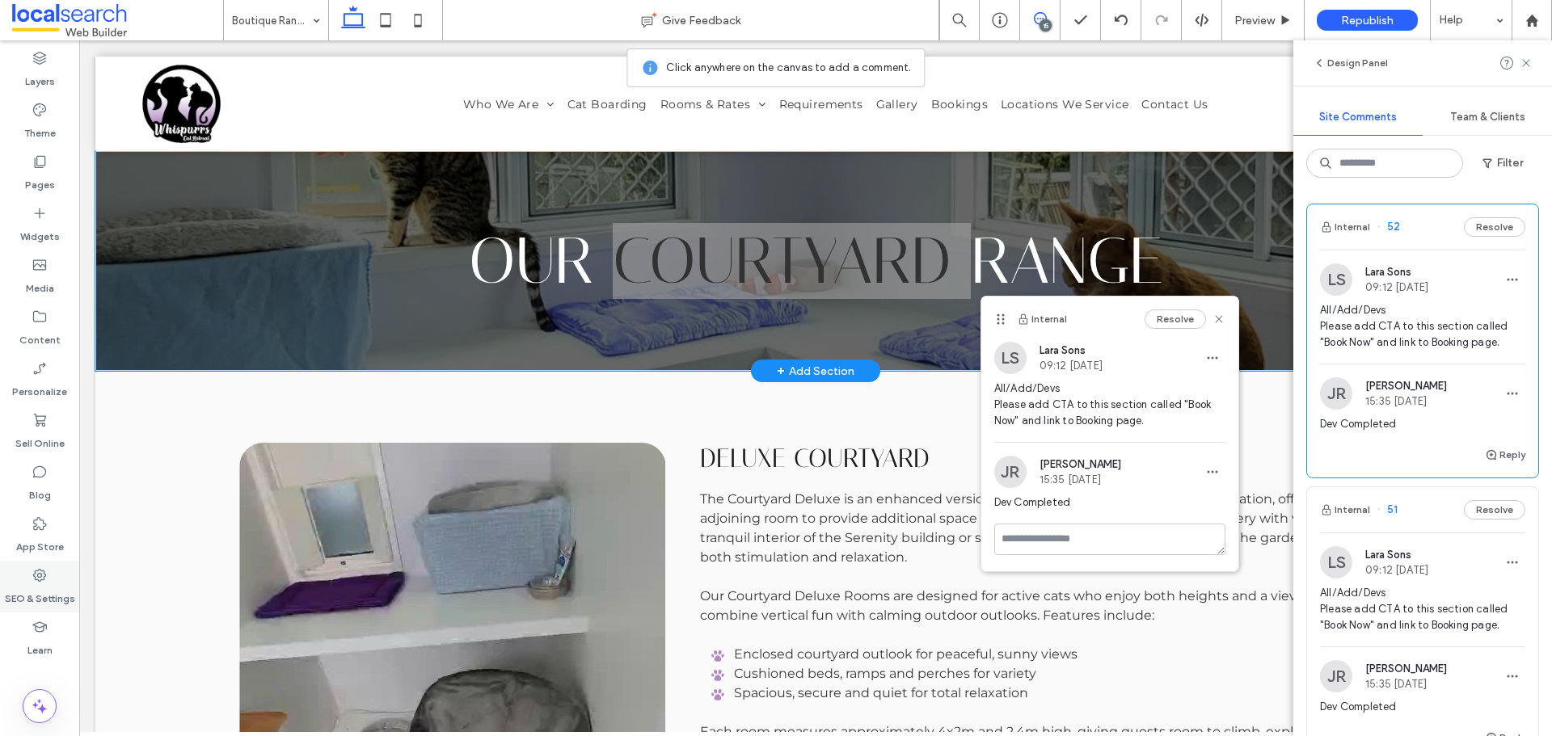
click at [53, 574] on div "SEO & Settings" at bounding box center [39, 587] width 79 height 52
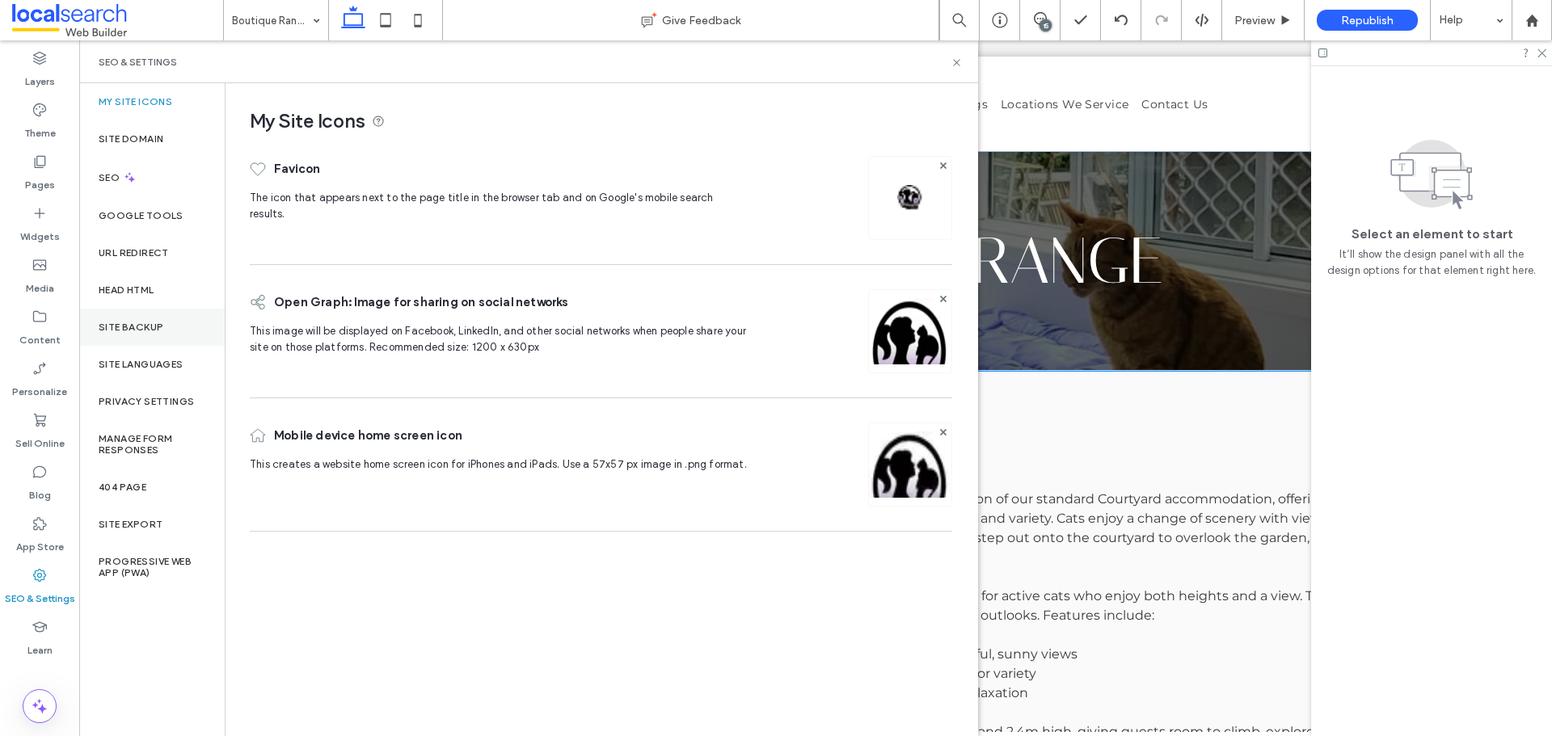
click at [150, 329] on label "Site Backup" at bounding box center [131, 327] width 65 height 11
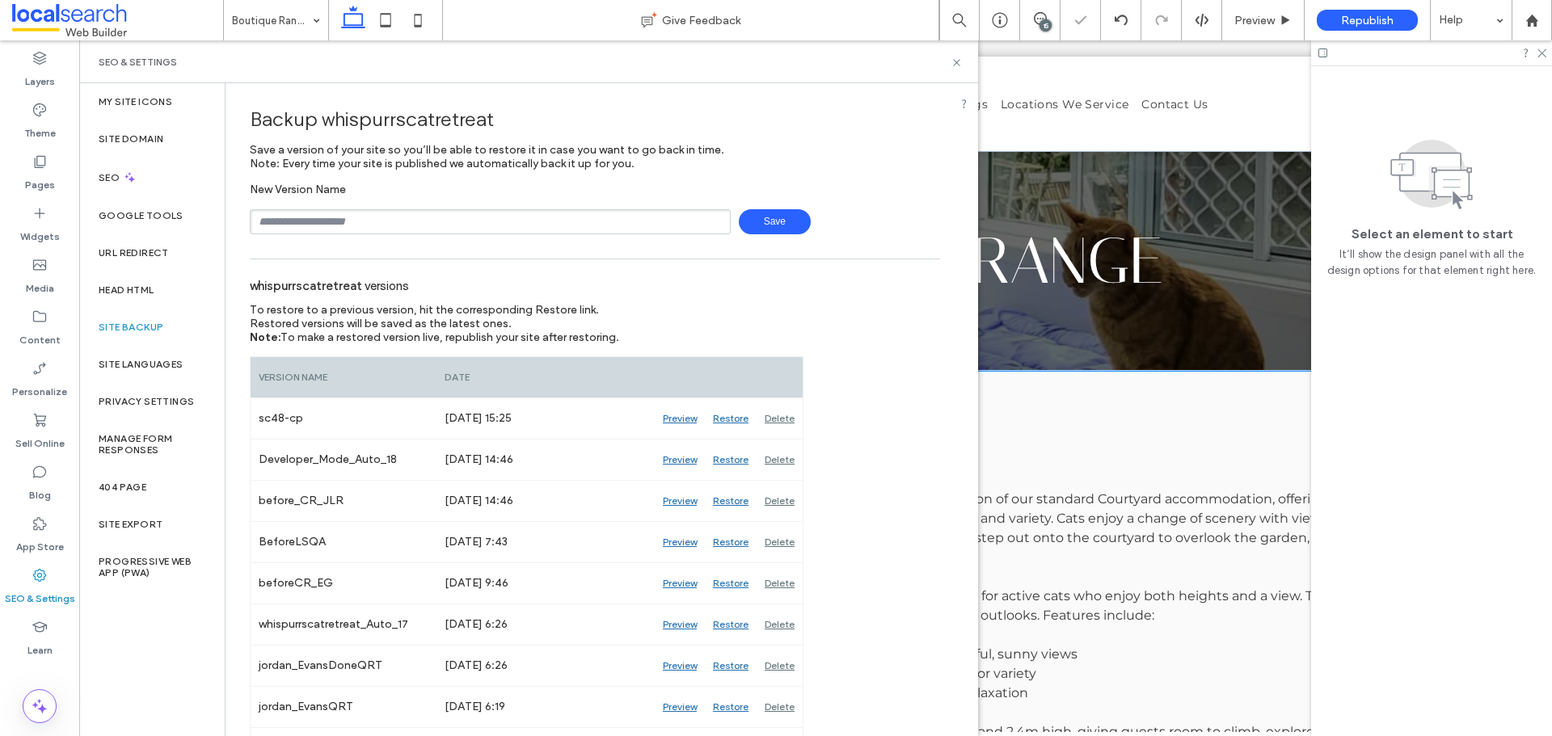
click at [404, 210] on input "text" at bounding box center [490, 221] width 481 height 25
type input "***"
type input "*****"
